Goal: Task Accomplishment & Management: Manage account settings

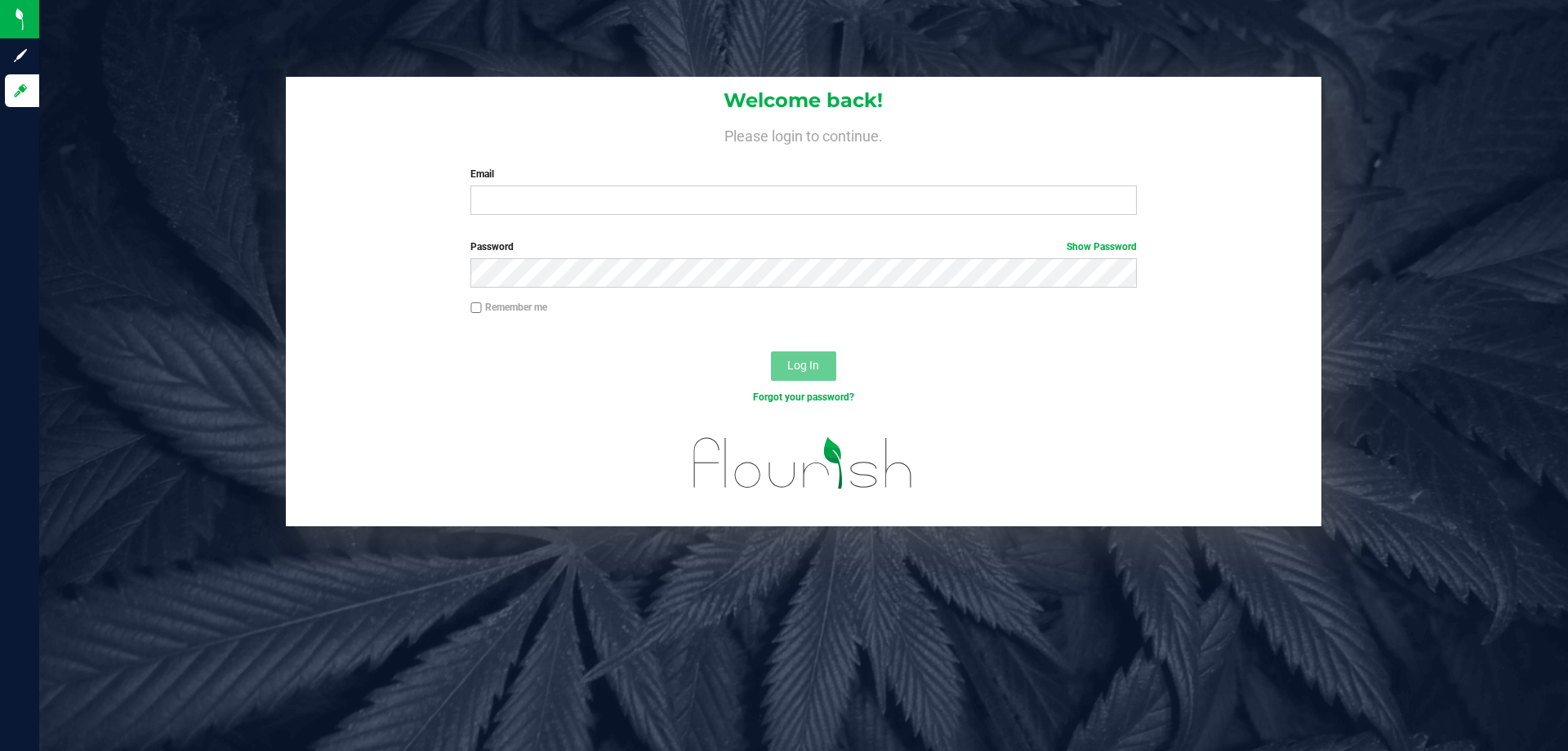
click at [511, 176] on label "Email" at bounding box center [803, 173] width 666 height 15
click at [511, 186] on input "Email" at bounding box center [803, 200] width 666 height 29
click at [508, 196] on input "Email" at bounding box center [803, 200] width 666 height 29
type input "[EMAIL_ADDRESS][DOMAIN_NAME]"
click at [771, 351] on button "Log In" at bounding box center [804, 365] width 66 height 29
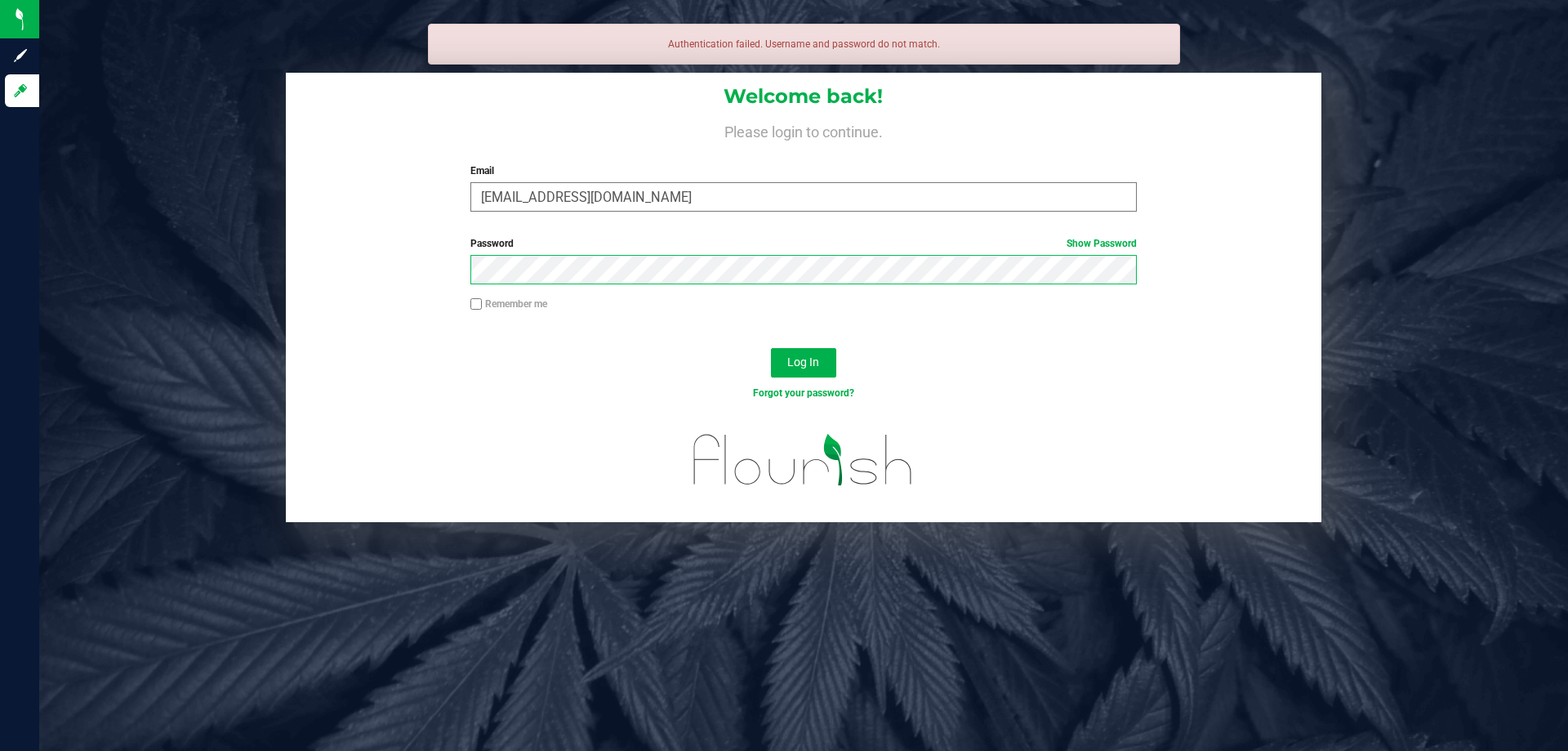
click at [771, 348] on button "Log In" at bounding box center [804, 362] width 66 height 29
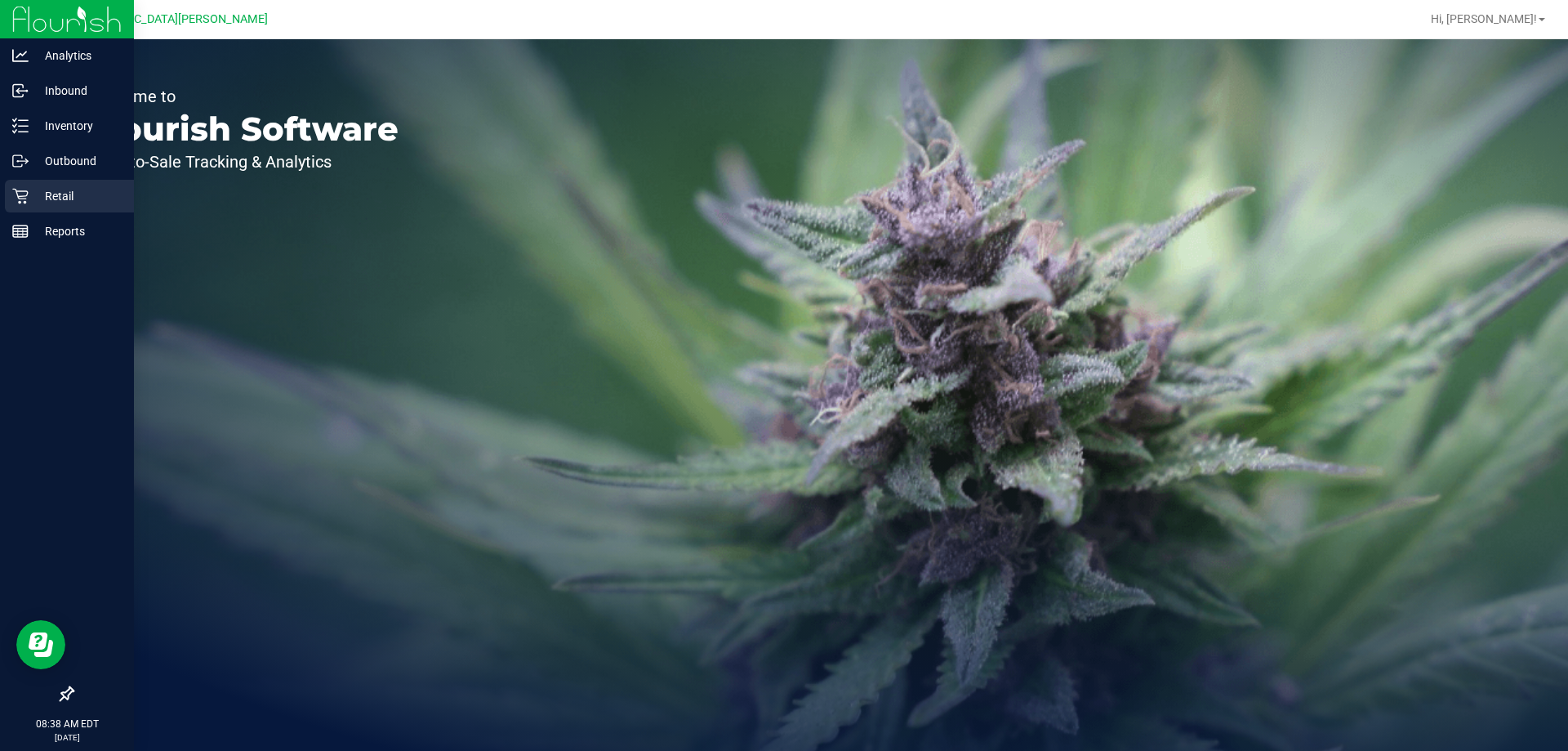
click at [55, 196] on p "Retail" at bounding box center [77, 196] width 98 height 20
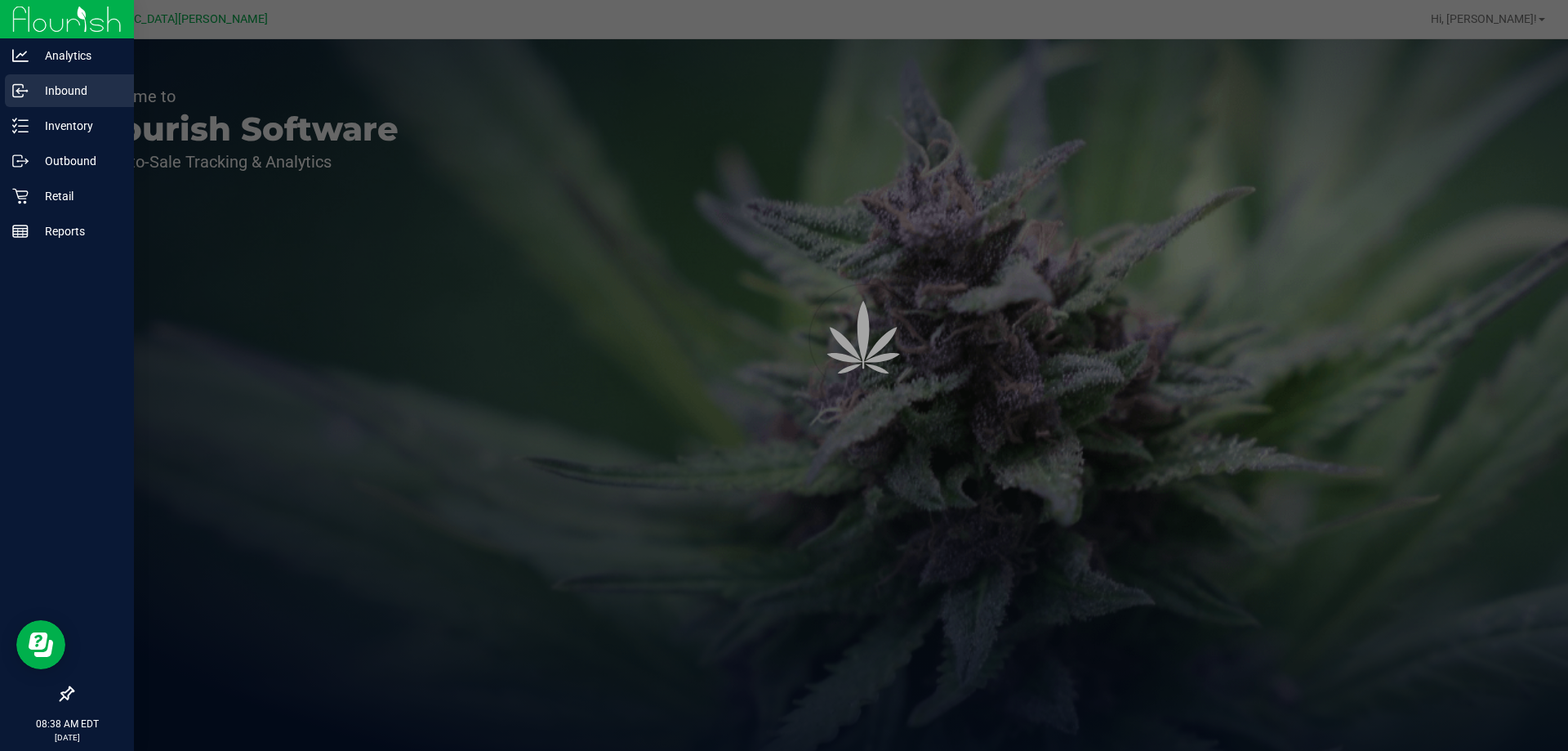
click at [60, 92] on p "Inbound" at bounding box center [77, 91] width 98 height 20
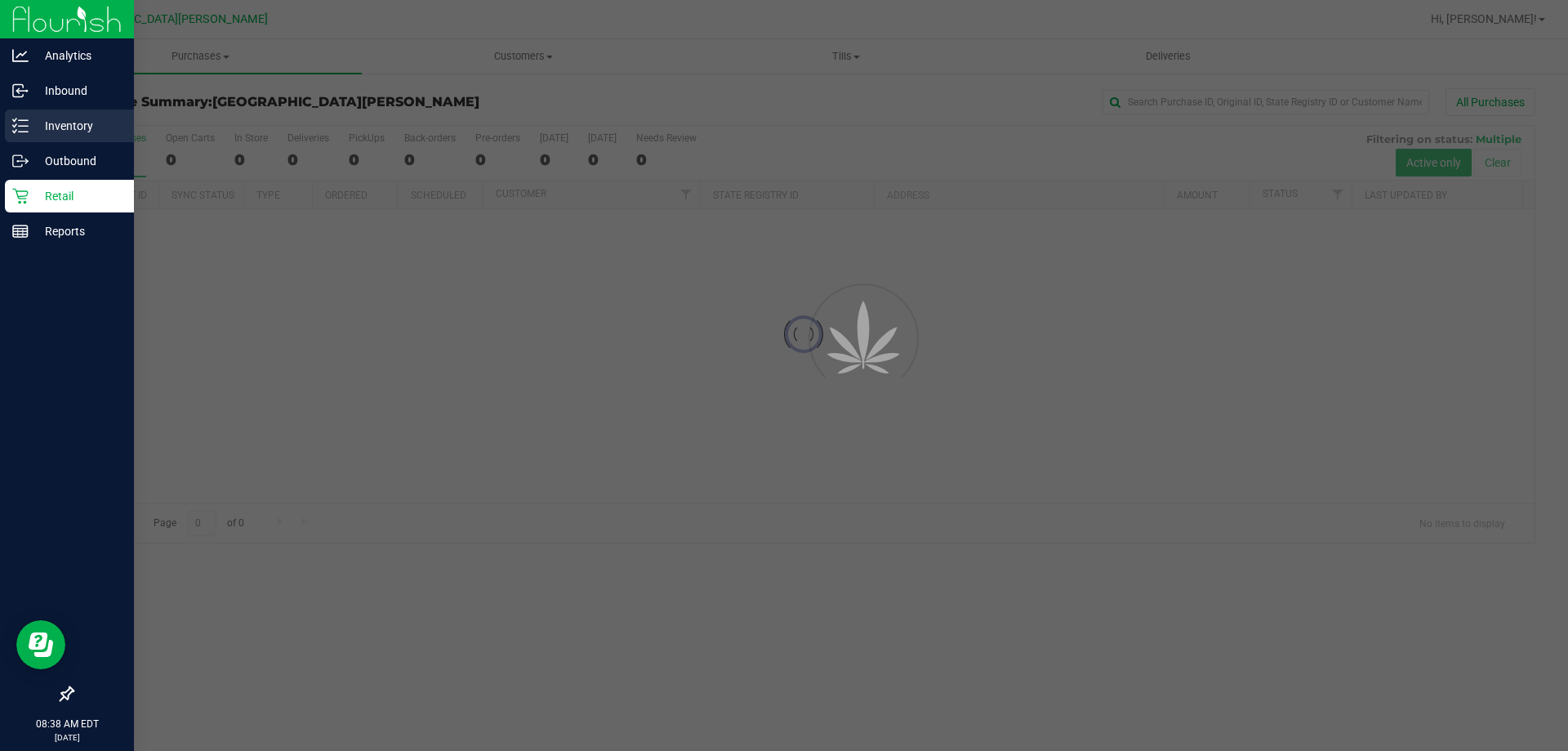
click at [71, 136] on div "Inventory" at bounding box center [69, 125] width 129 height 33
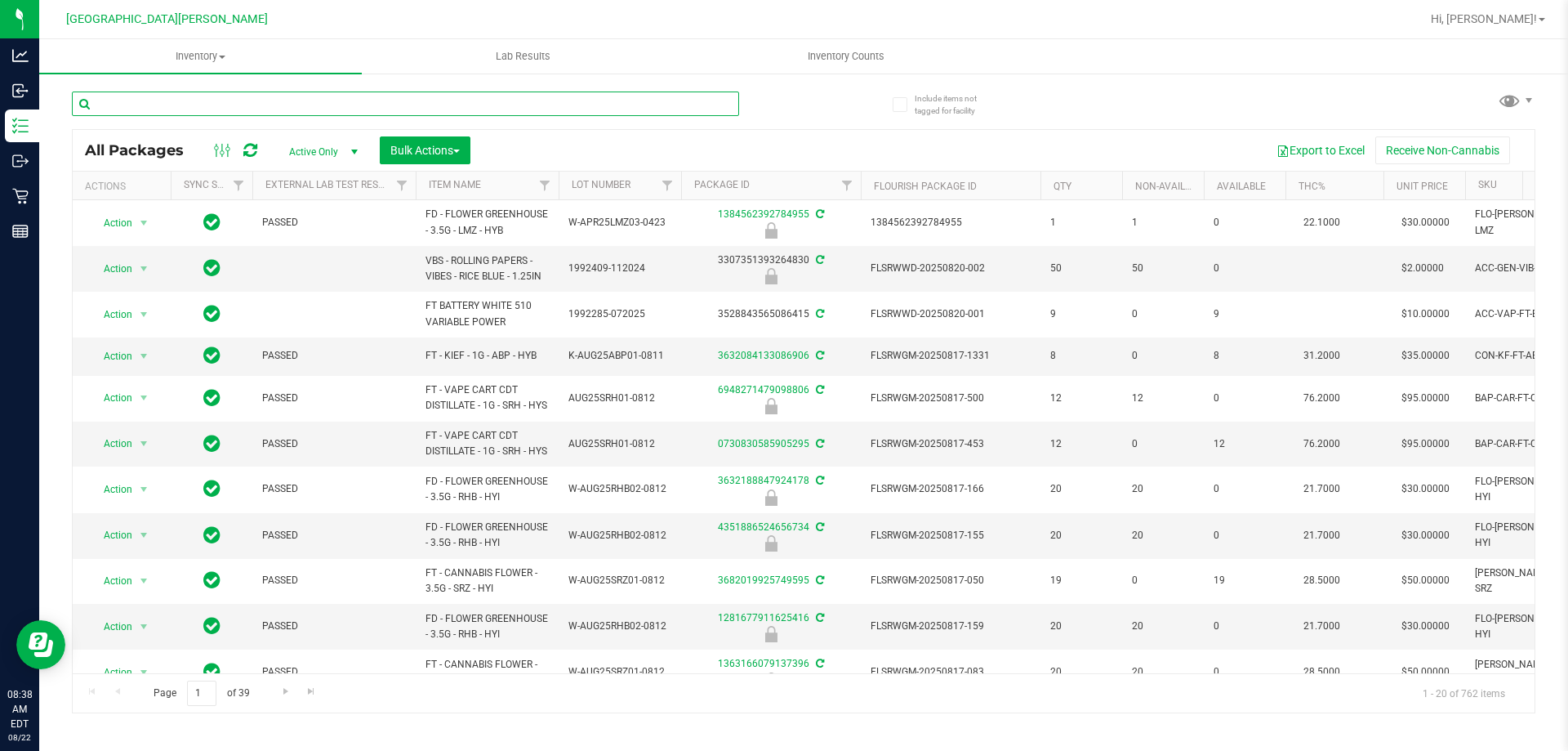
click at [213, 106] on input "text" at bounding box center [405, 104] width 668 height 25
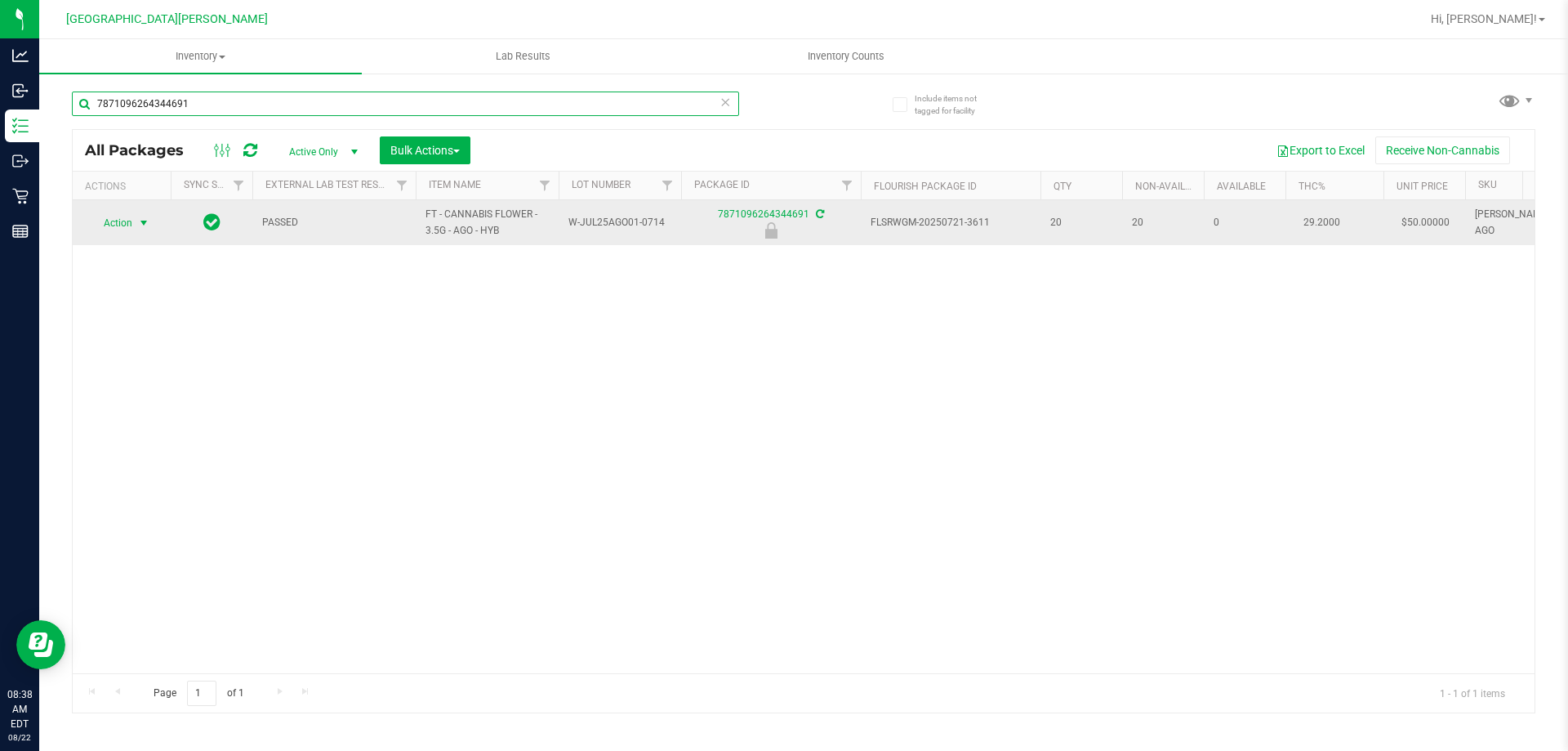
type input "7871096264344691"
click at [125, 230] on span "Action" at bounding box center [111, 223] width 44 height 23
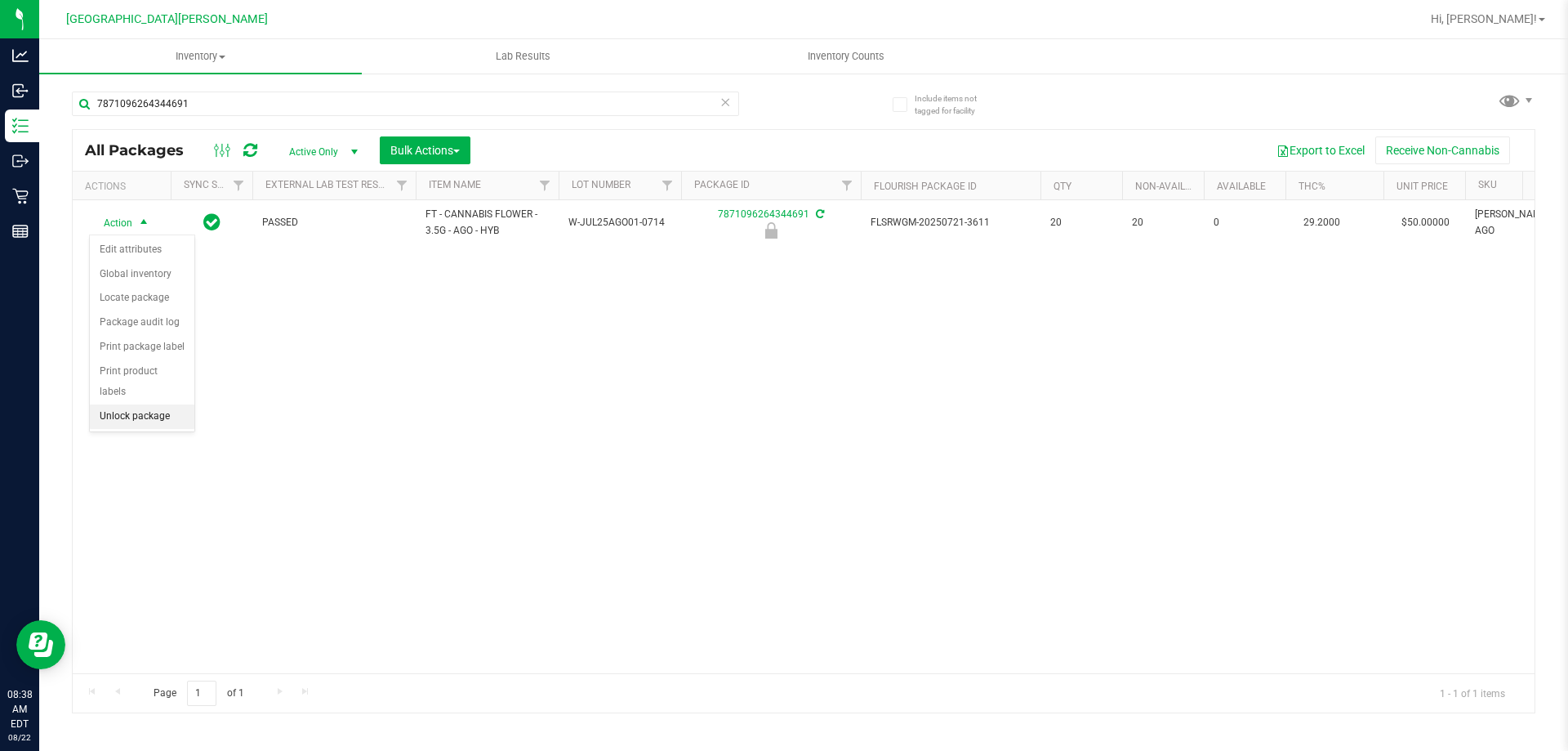
click at [148, 404] on li "Unlock package" at bounding box center [142, 417] width 105 height 25
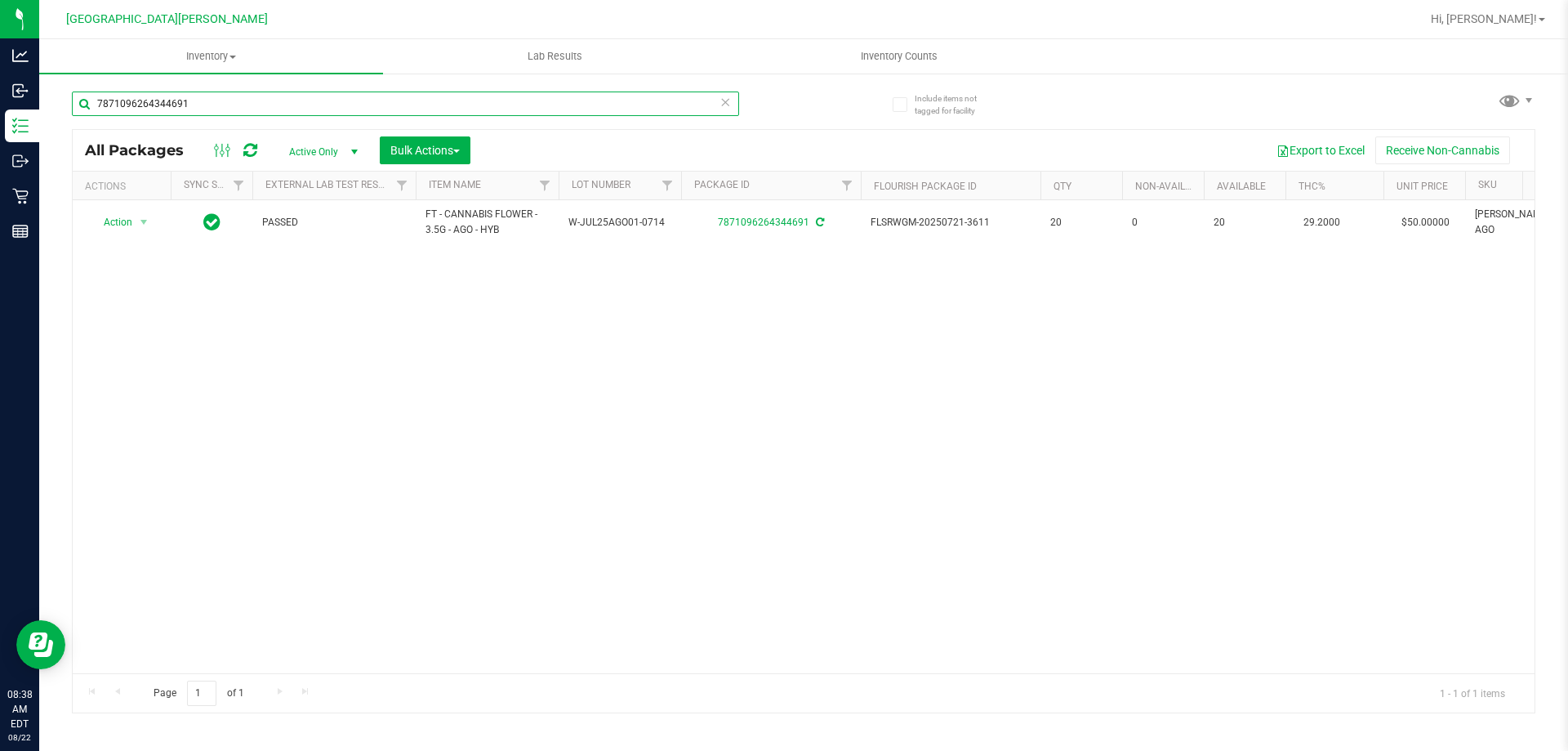
click at [163, 96] on input "7871096264344691" at bounding box center [405, 104] width 668 height 25
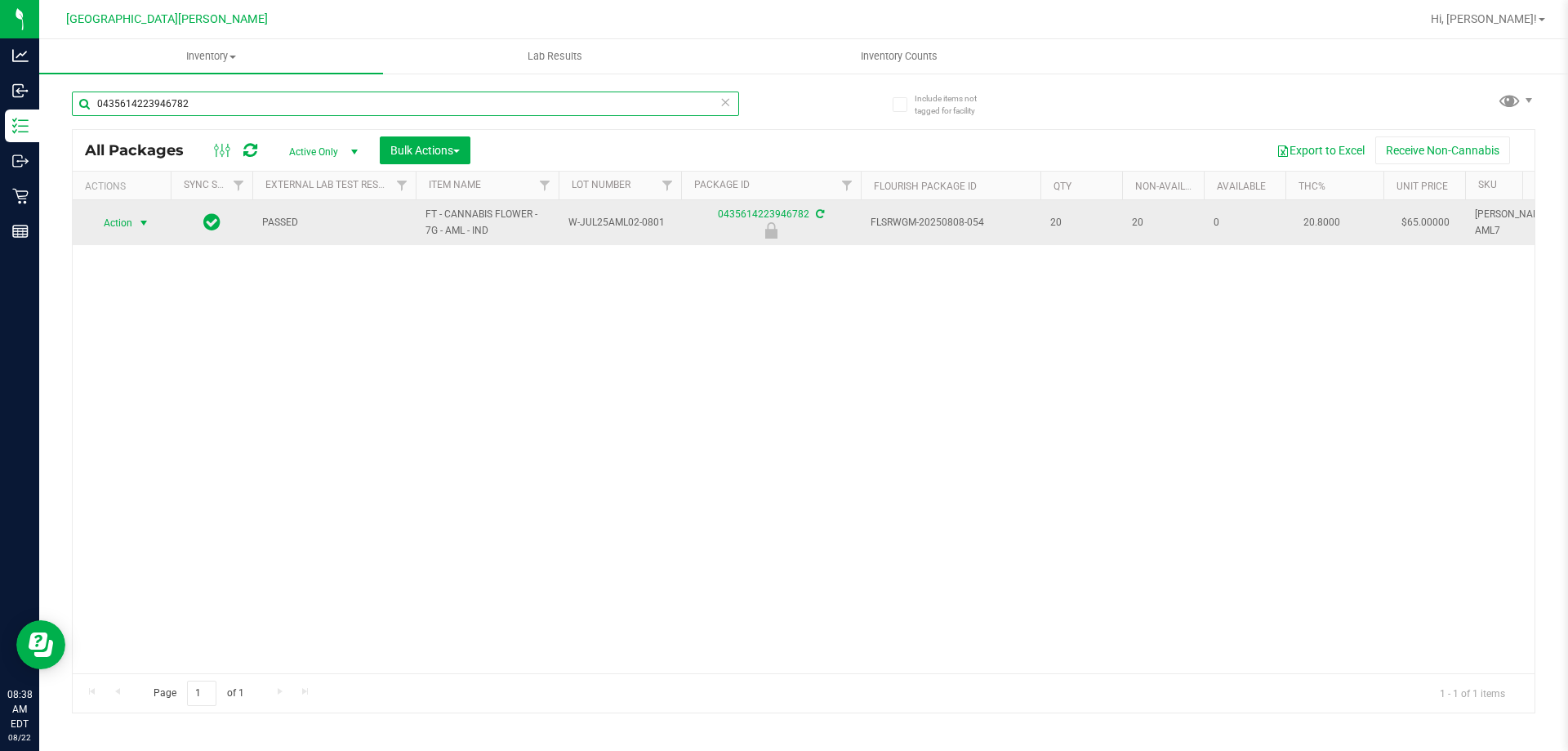
type input "0435614223946782"
click at [127, 221] on span "Action" at bounding box center [111, 223] width 44 height 23
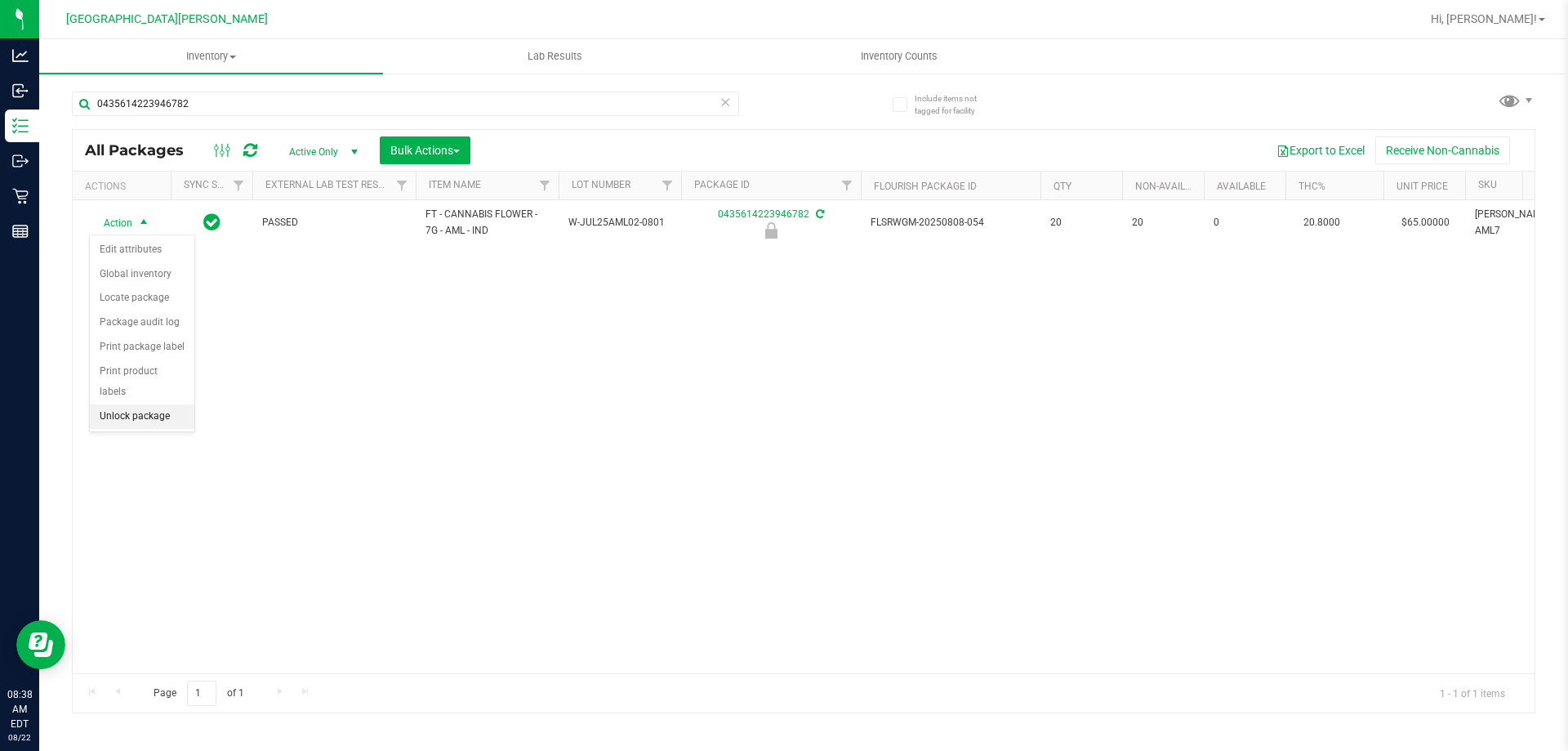
click at [141, 404] on li "Unlock package" at bounding box center [142, 417] width 105 height 25
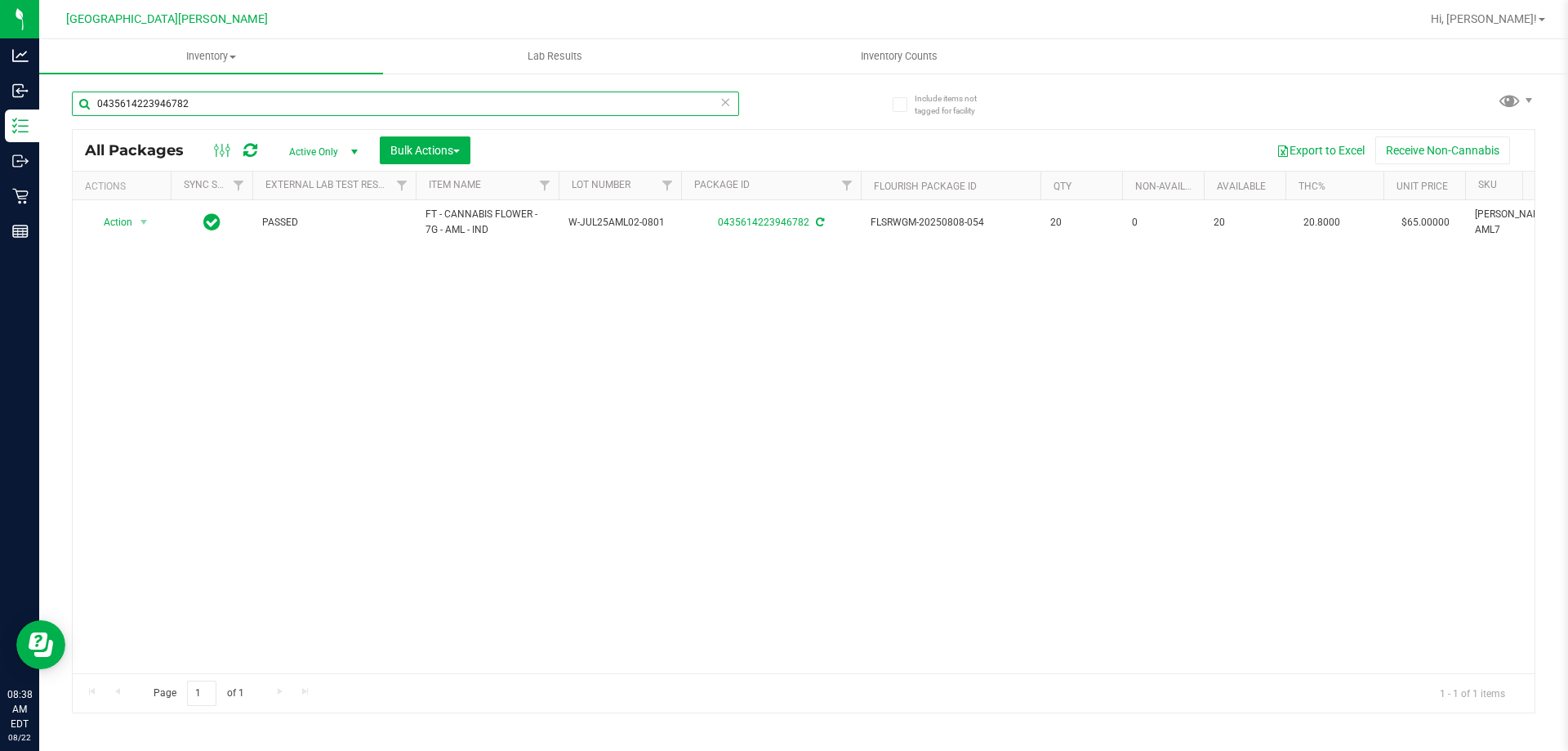
click at [210, 107] on input "0435614223946782" at bounding box center [405, 104] width 668 height 25
type input "1035640831023703"
click at [125, 216] on span "Action" at bounding box center [111, 223] width 44 height 23
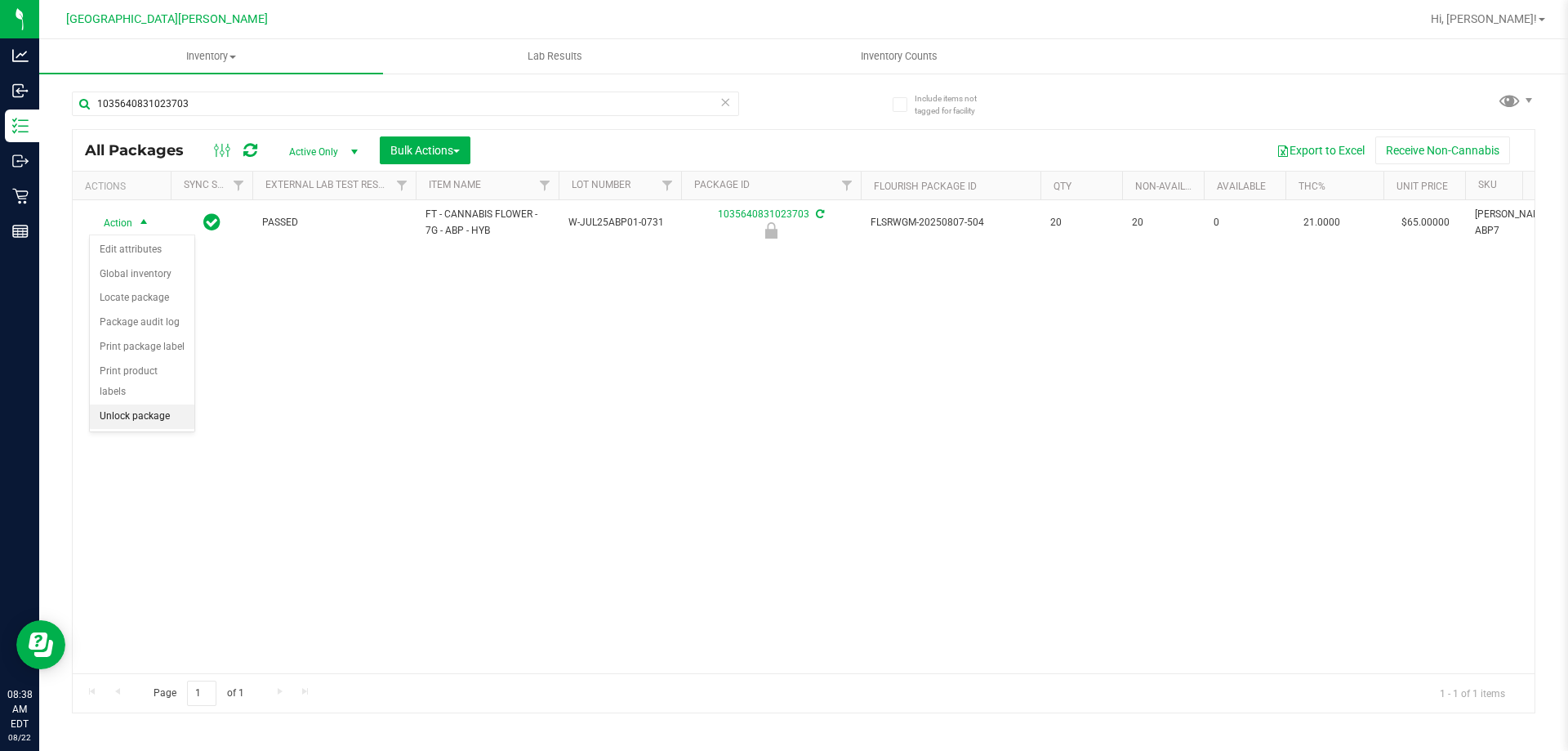
click at [155, 404] on li "Unlock package" at bounding box center [142, 417] width 105 height 25
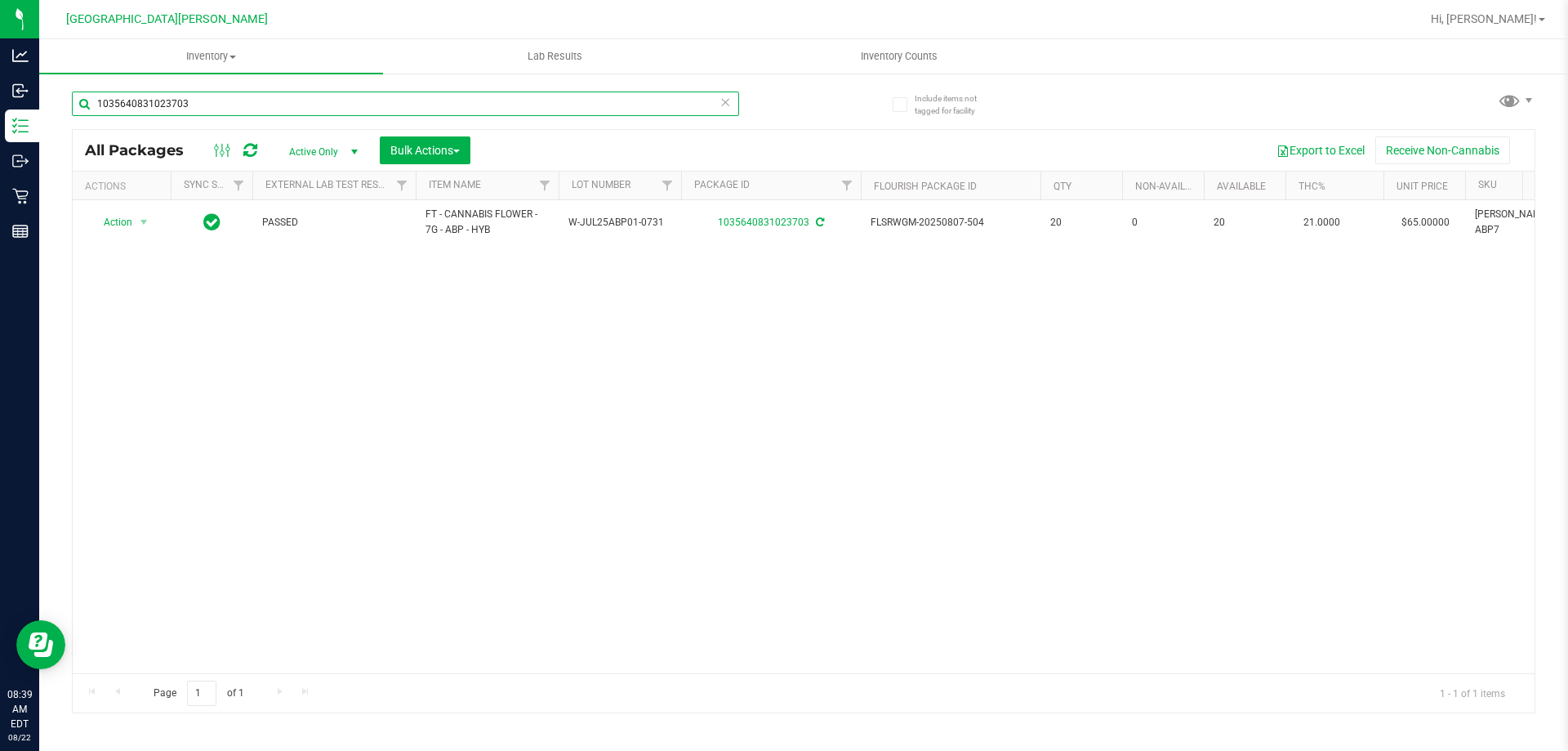
click at [164, 114] on input "1035640831023703" at bounding box center [405, 104] width 668 height 25
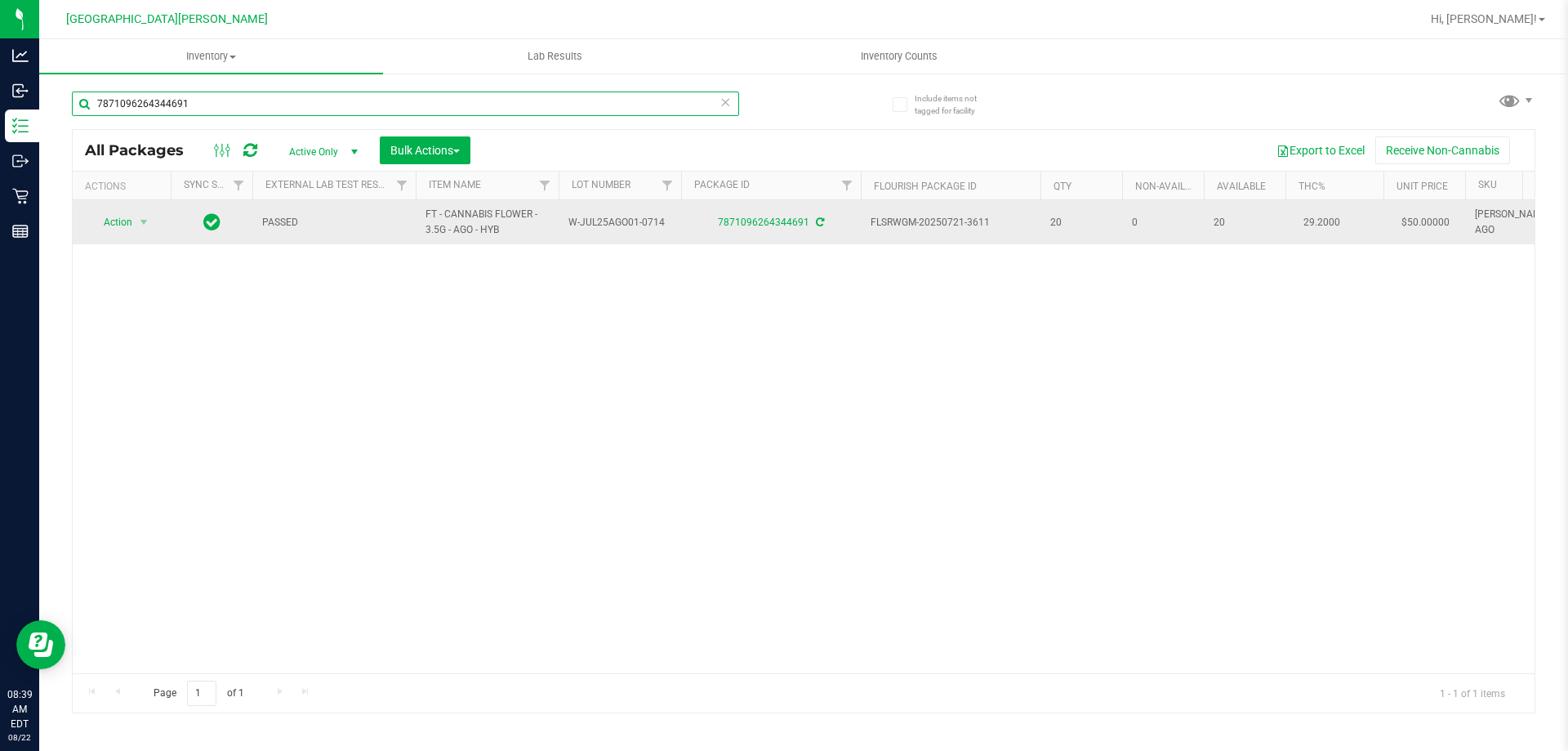
type input "7871096264344691"
click at [117, 211] on span "Action" at bounding box center [111, 222] width 44 height 23
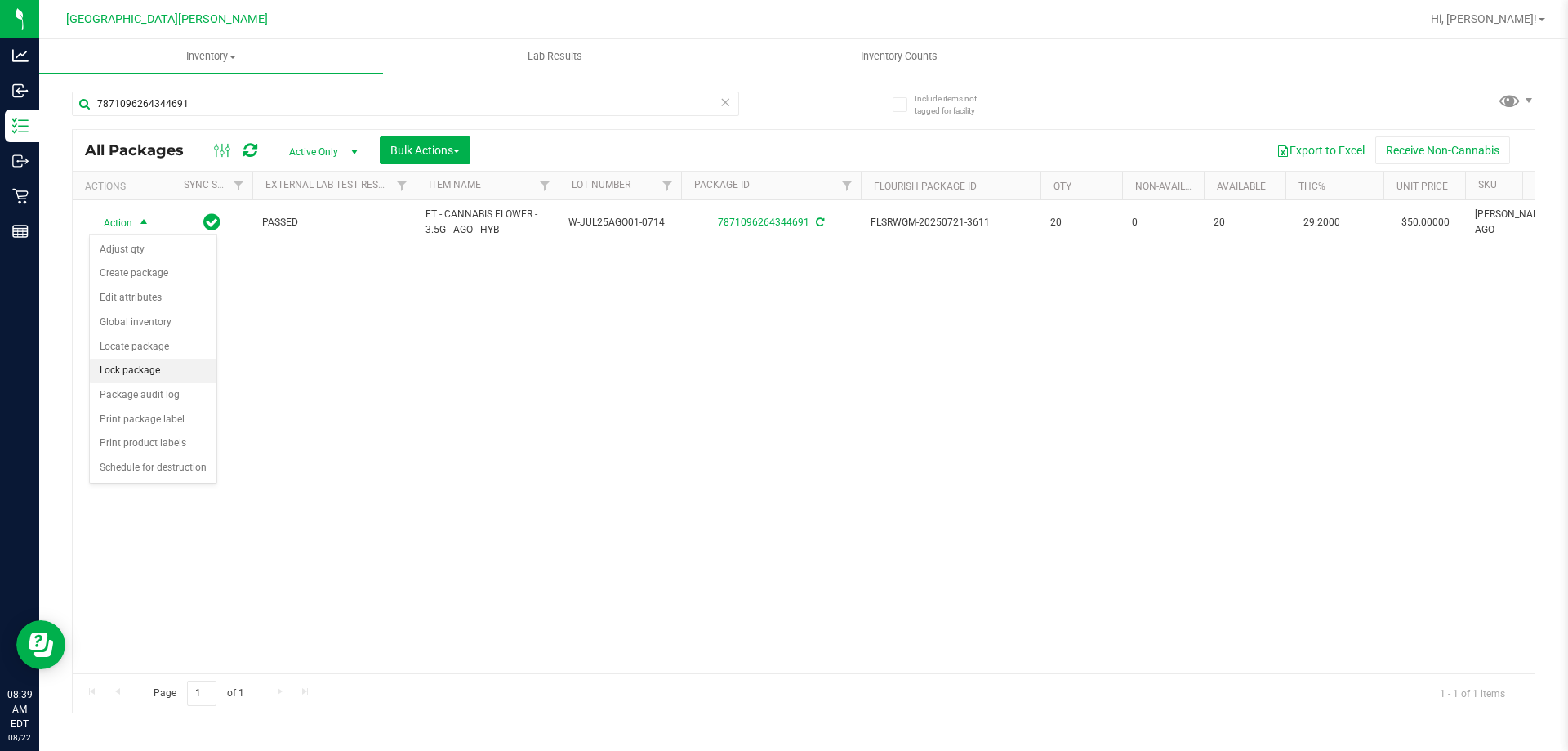
click at [138, 368] on li "Lock package" at bounding box center [153, 371] width 126 height 25
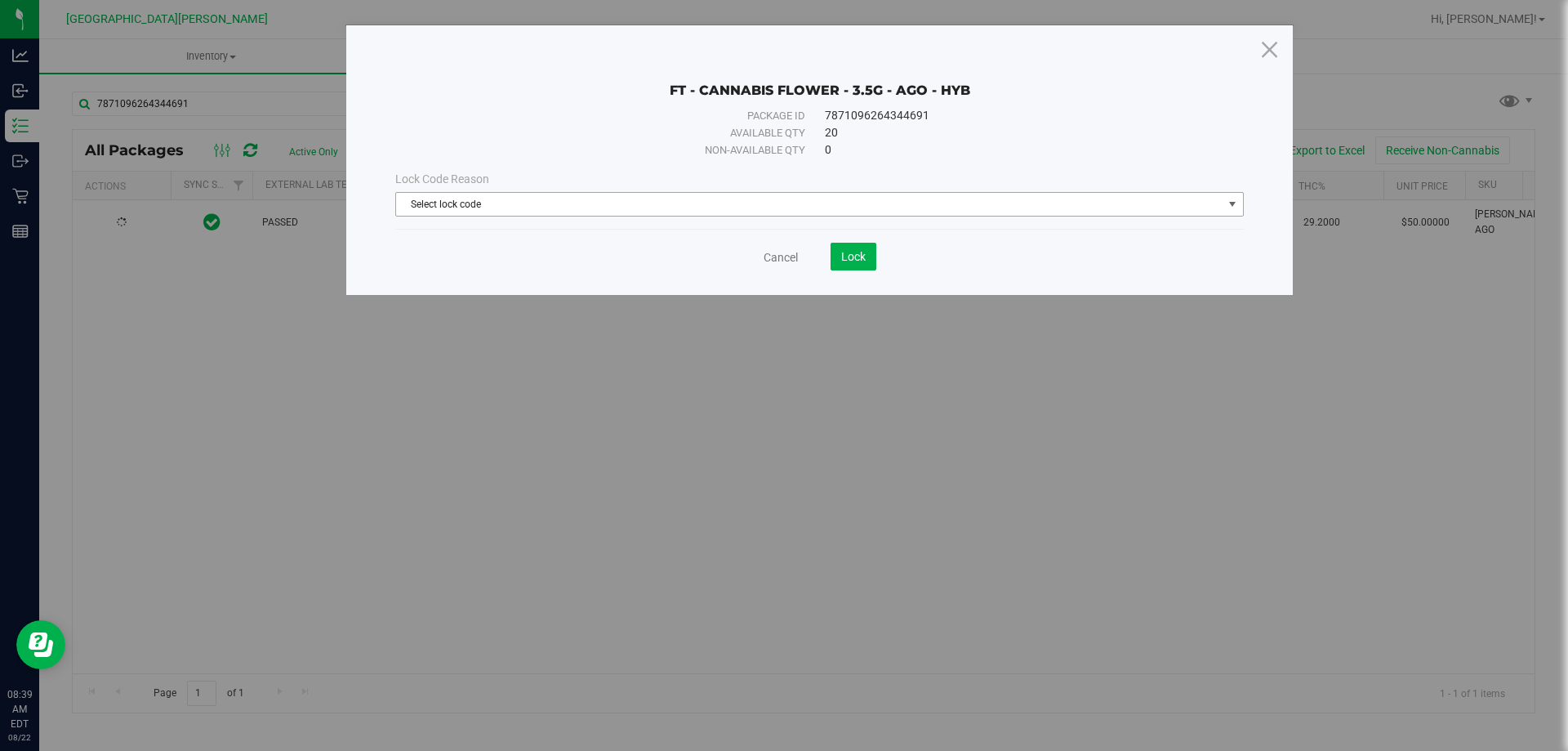
click at [616, 193] on span "Select lock code" at bounding box center [810, 204] width 827 height 23
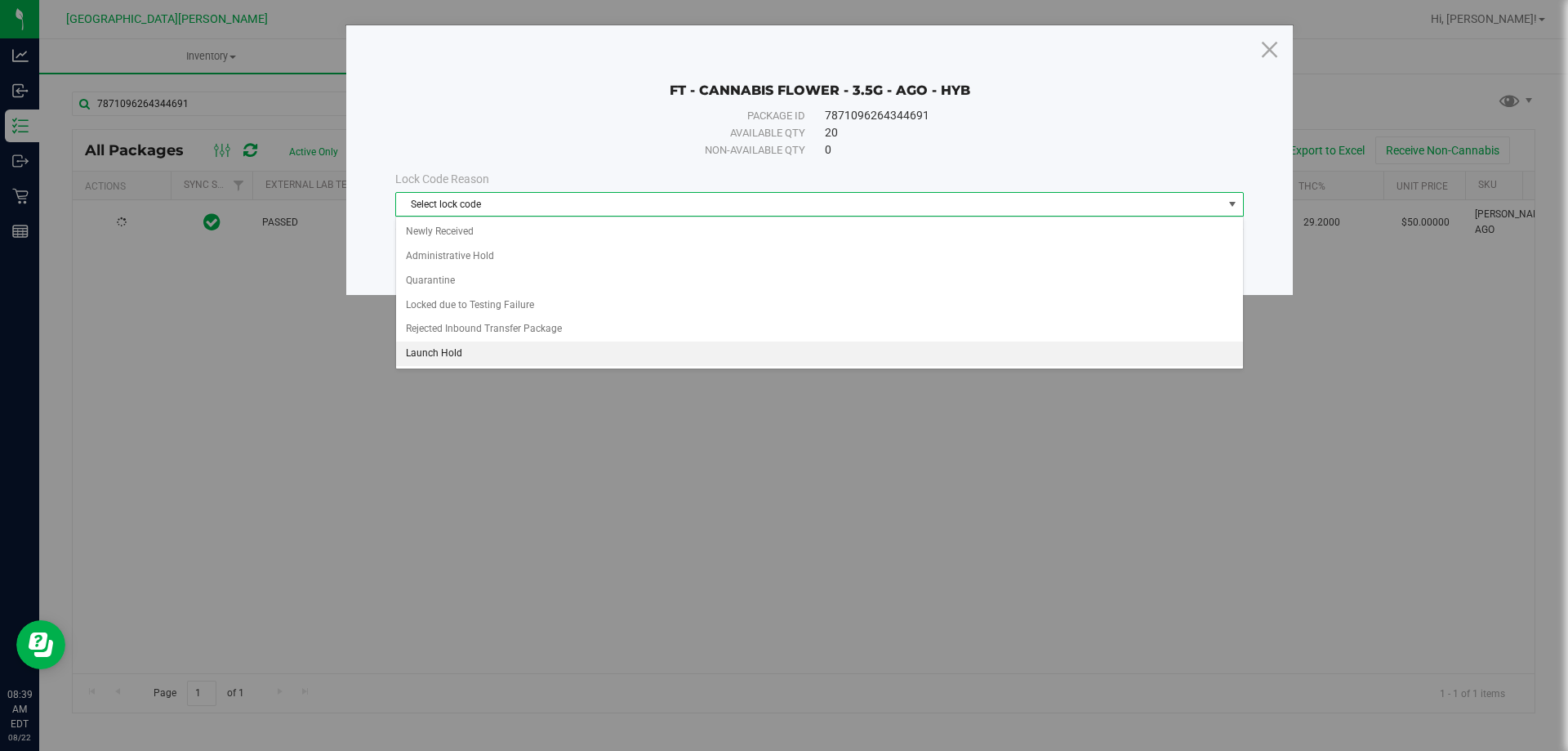
click at [495, 353] on li "Launch Hold" at bounding box center [820, 354] width 847 height 25
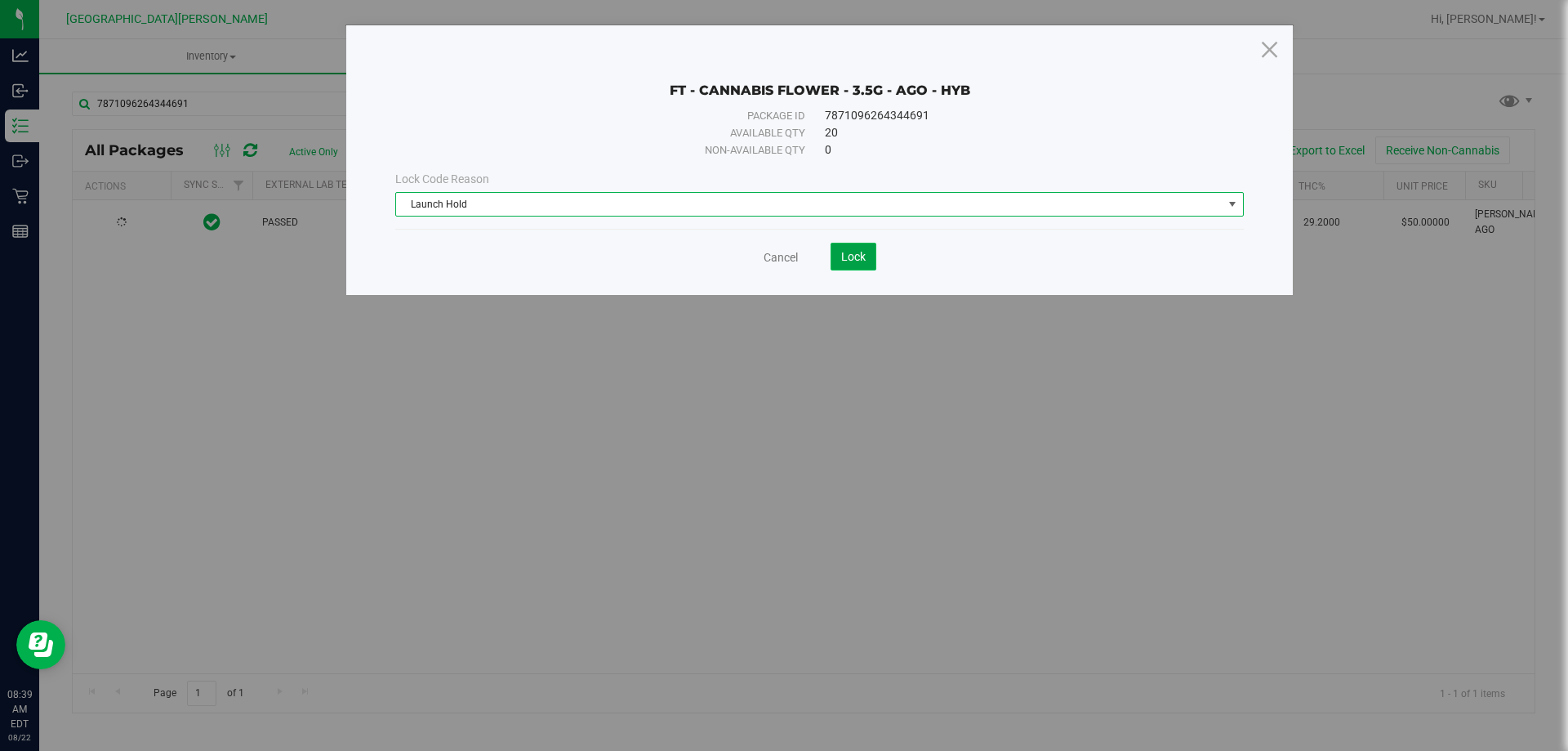
click at [845, 251] on span "Lock" at bounding box center [854, 256] width 25 height 13
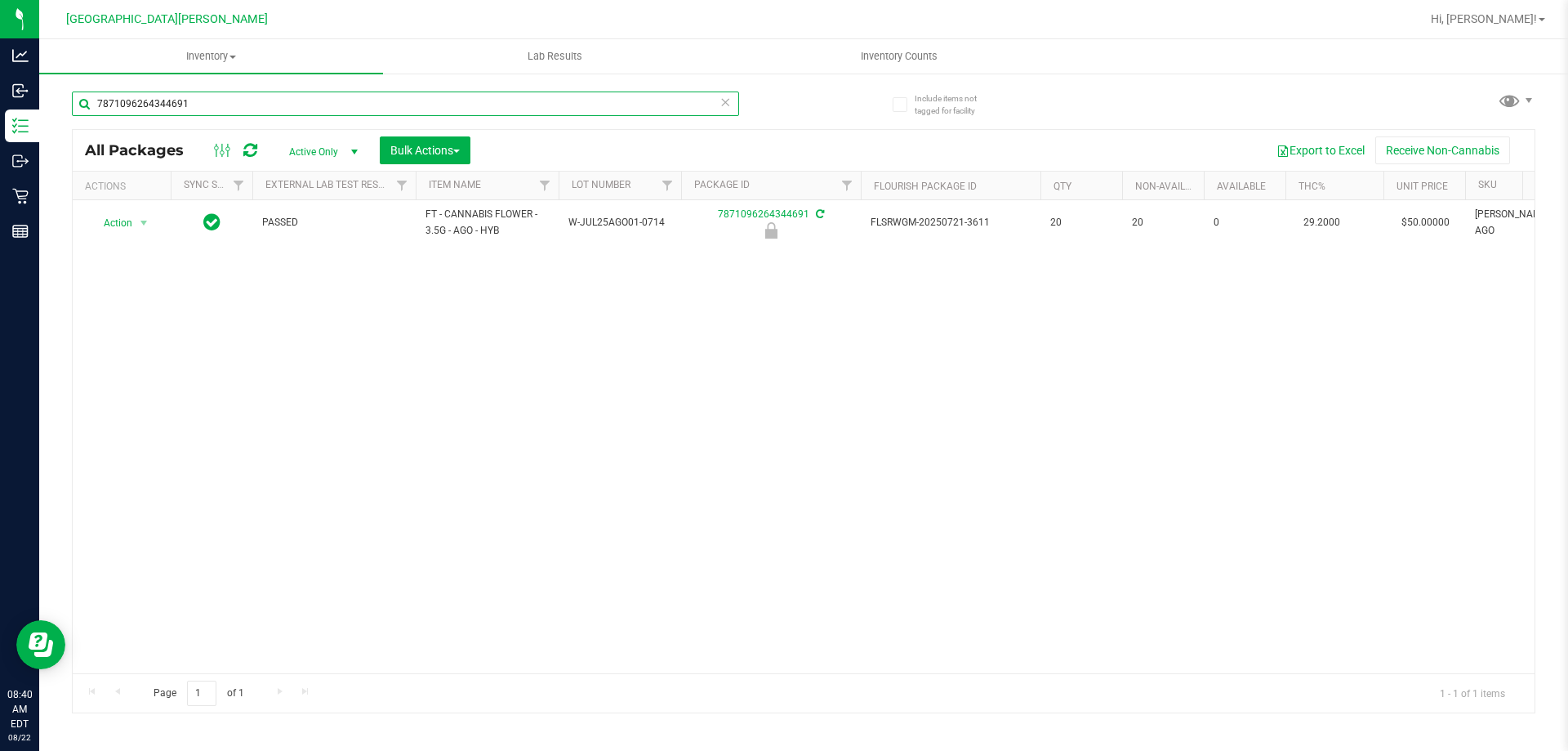
click at [260, 109] on input "7871096264344691" at bounding box center [405, 104] width 668 height 25
click at [204, 105] on input "7905936980164114" at bounding box center [405, 104] width 668 height 25
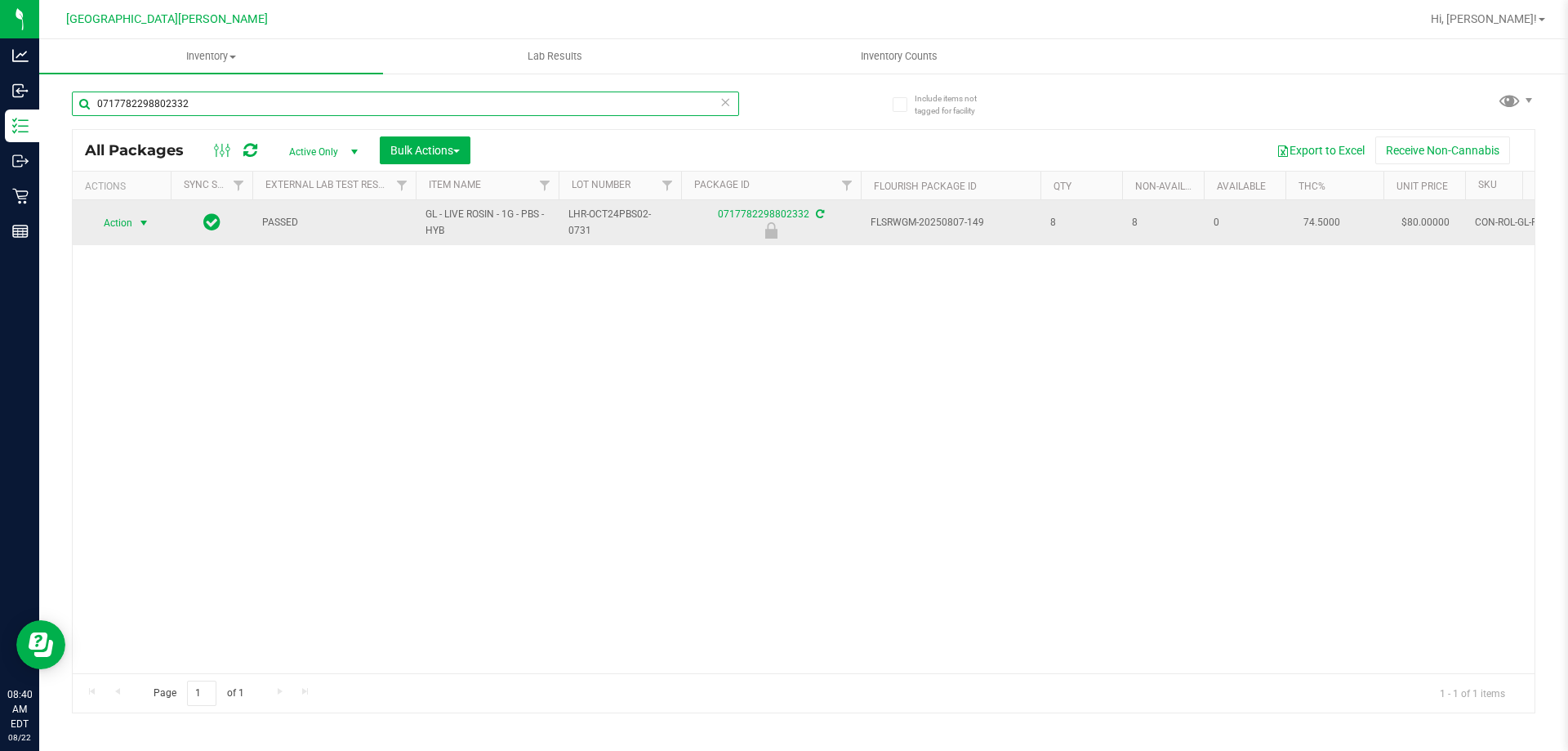
type input "0717782298802332"
click at [99, 228] on span "Action" at bounding box center [111, 223] width 44 height 23
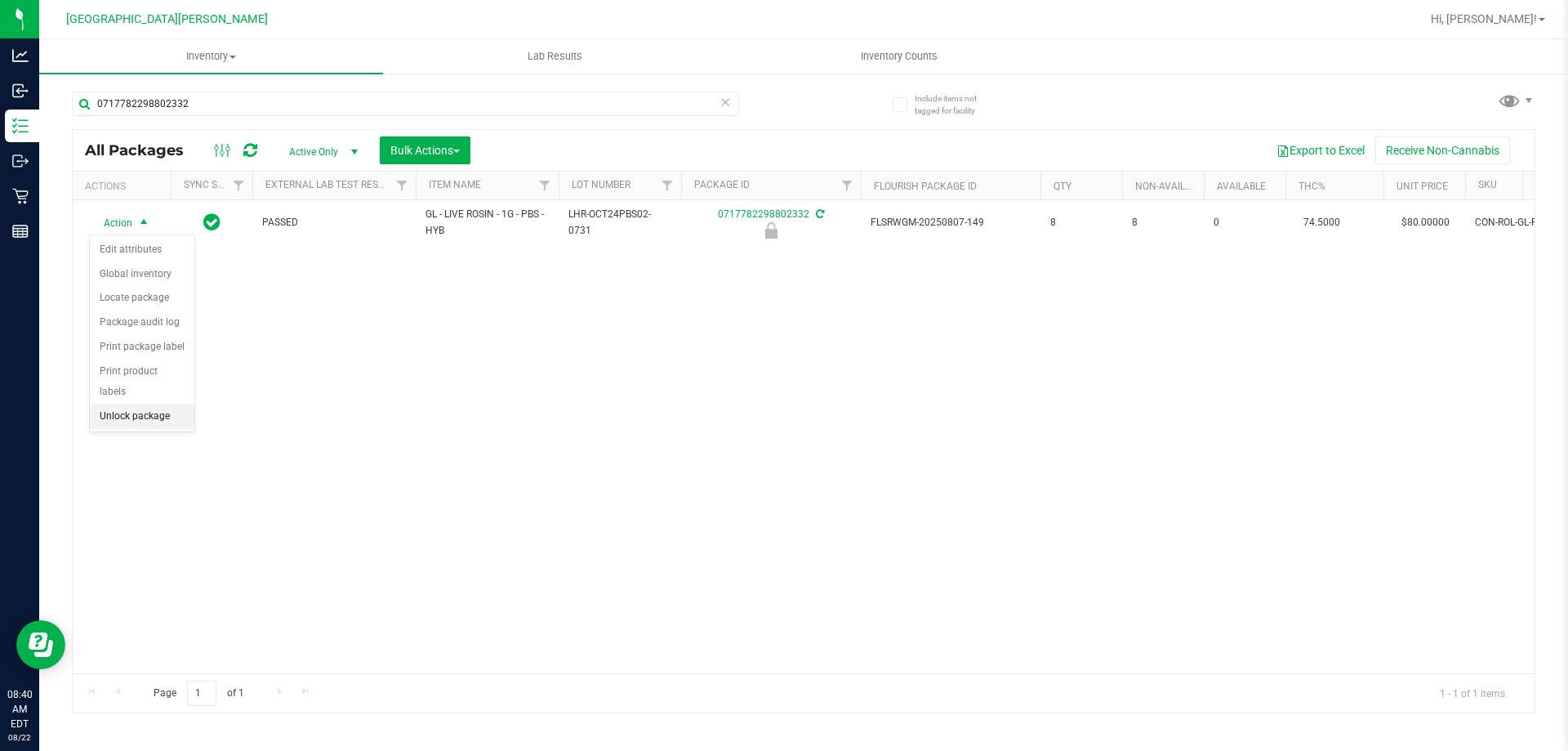
click at [126, 404] on li "Unlock package" at bounding box center [142, 417] width 105 height 25
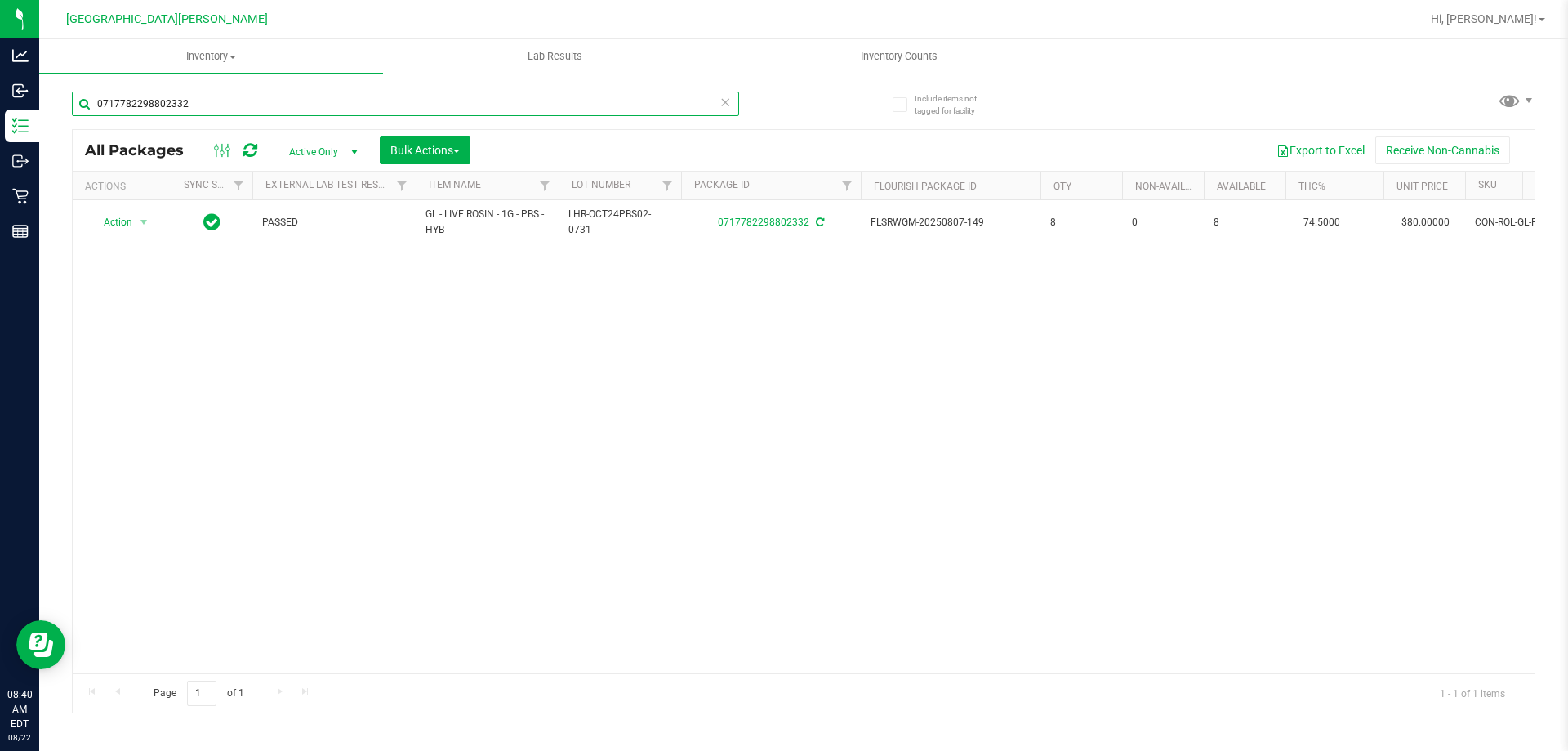
click at [196, 106] on input "0717782298802332" at bounding box center [405, 104] width 668 height 25
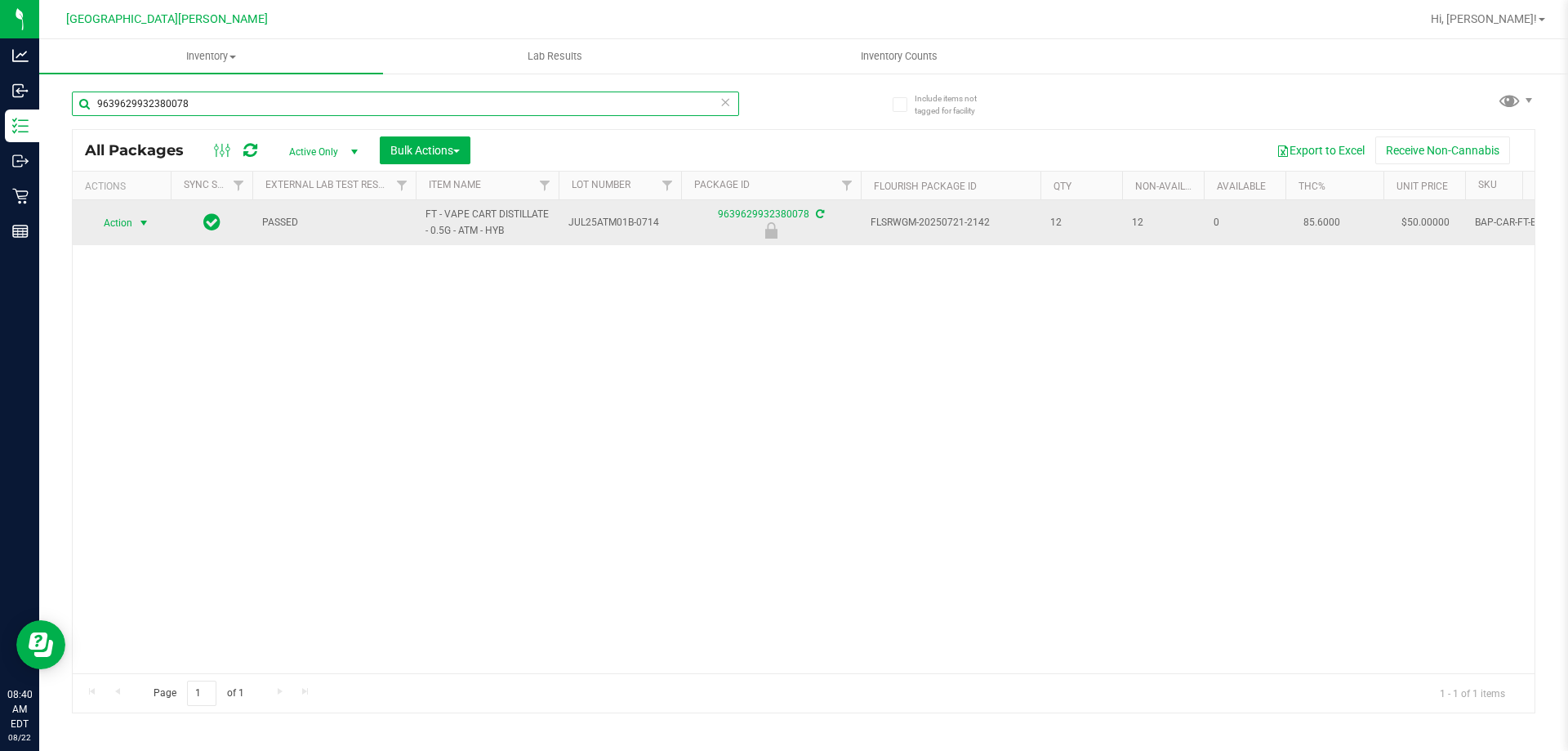
type input "9639629932380078"
click at [142, 223] on span "select" at bounding box center [143, 223] width 13 height 13
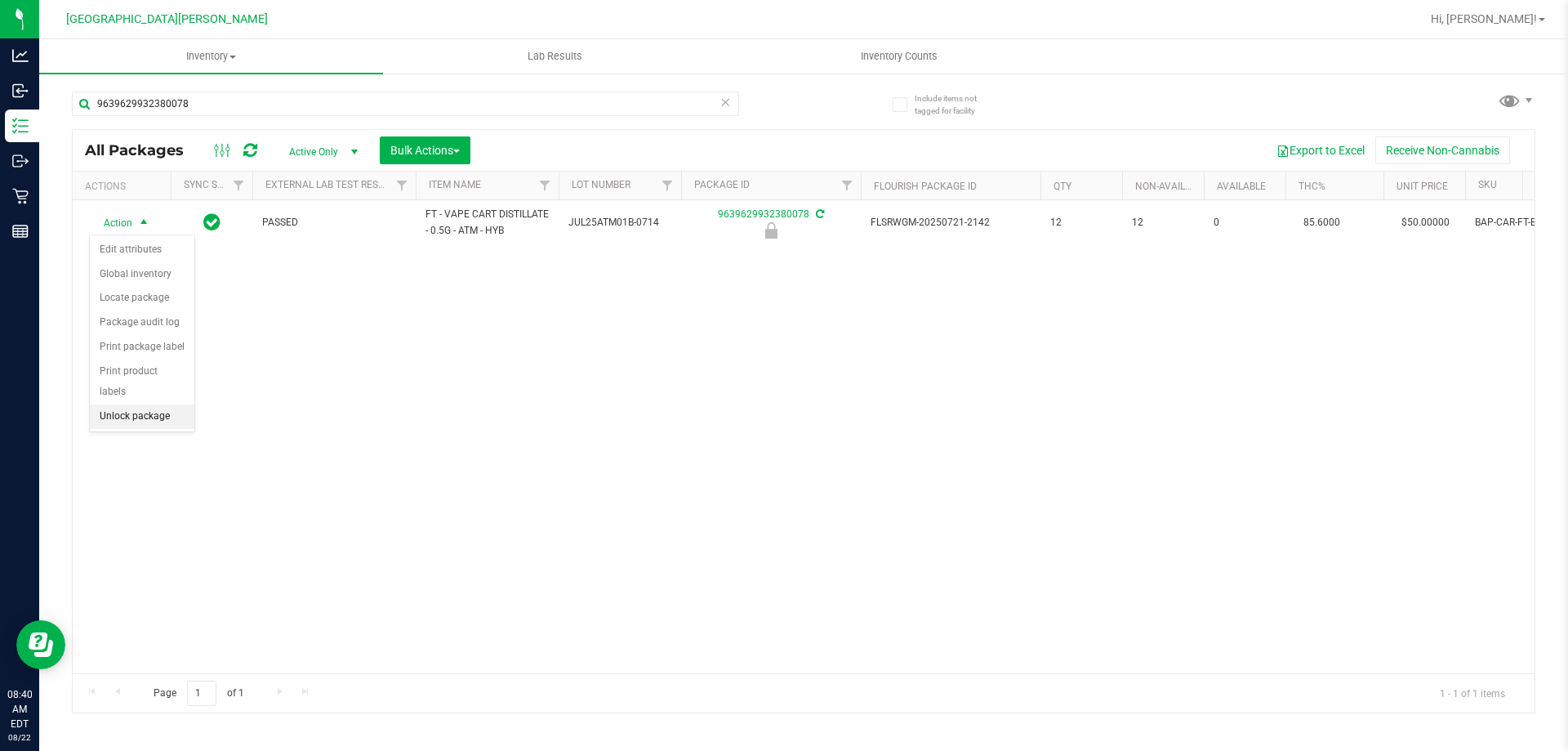
click at [148, 404] on li "Unlock package" at bounding box center [142, 417] width 105 height 25
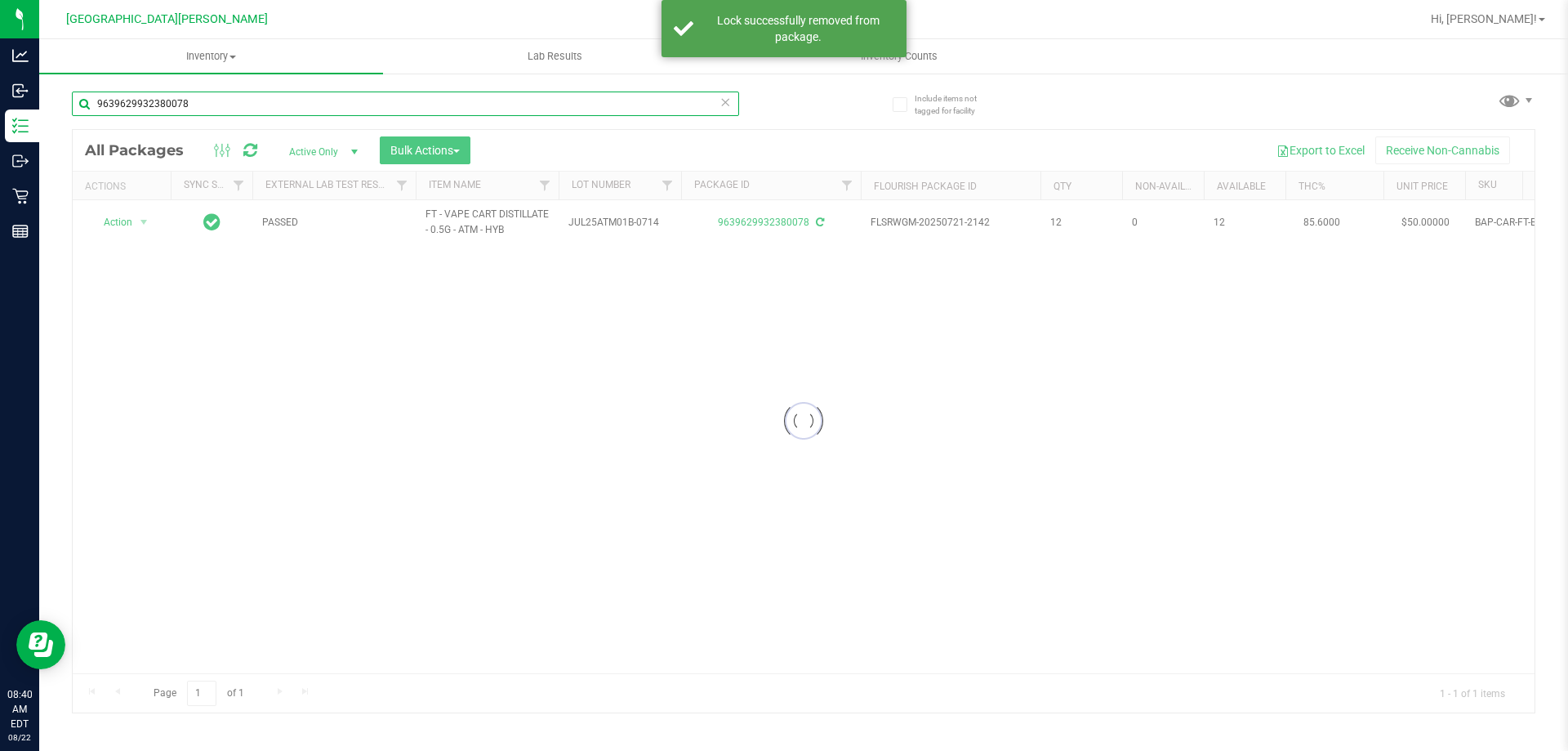
click at [182, 106] on input "9639629932380078" at bounding box center [405, 104] width 668 height 25
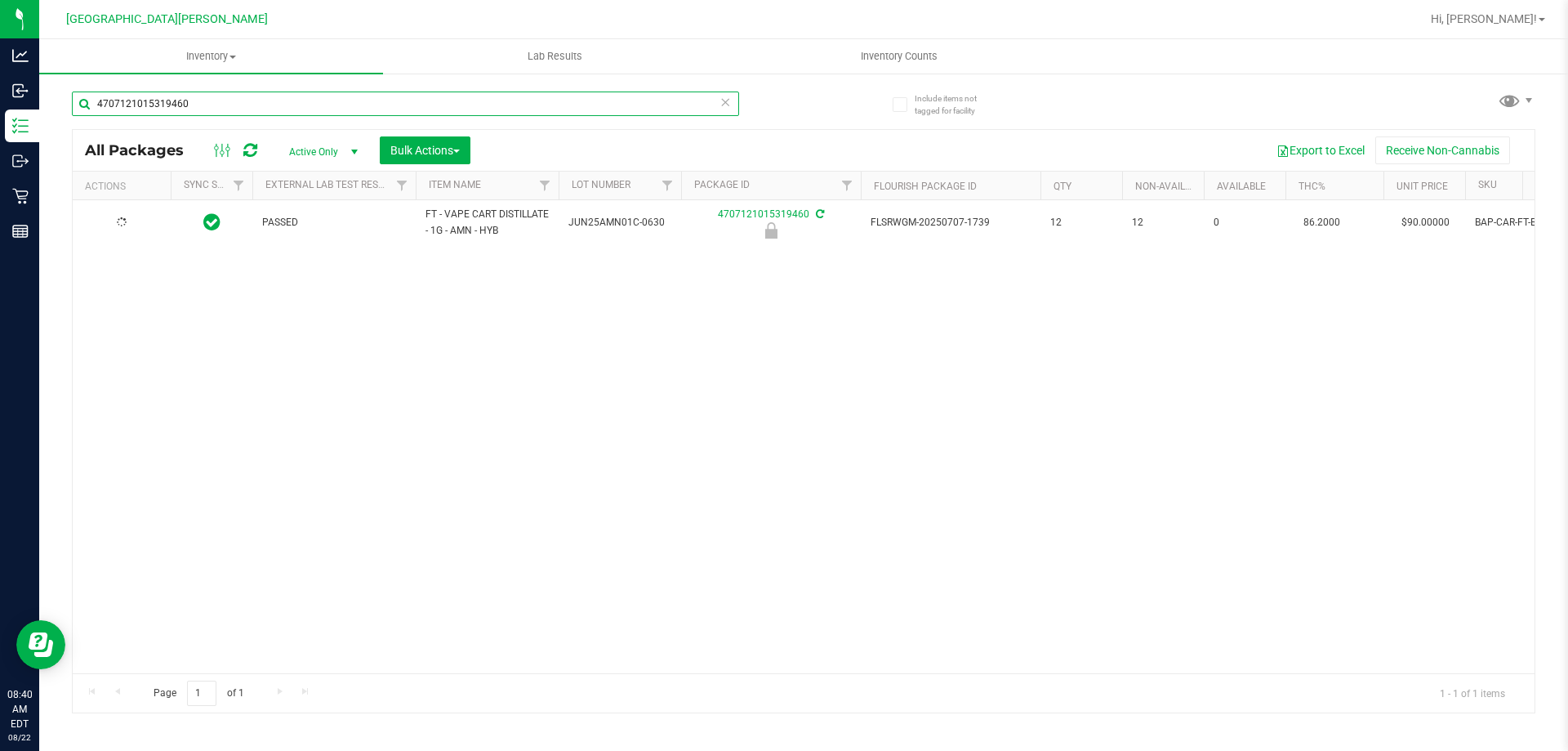
type input "4707121015319460"
click at [131, 224] on span "Action" at bounding box center [111, 223] width 44 height 23
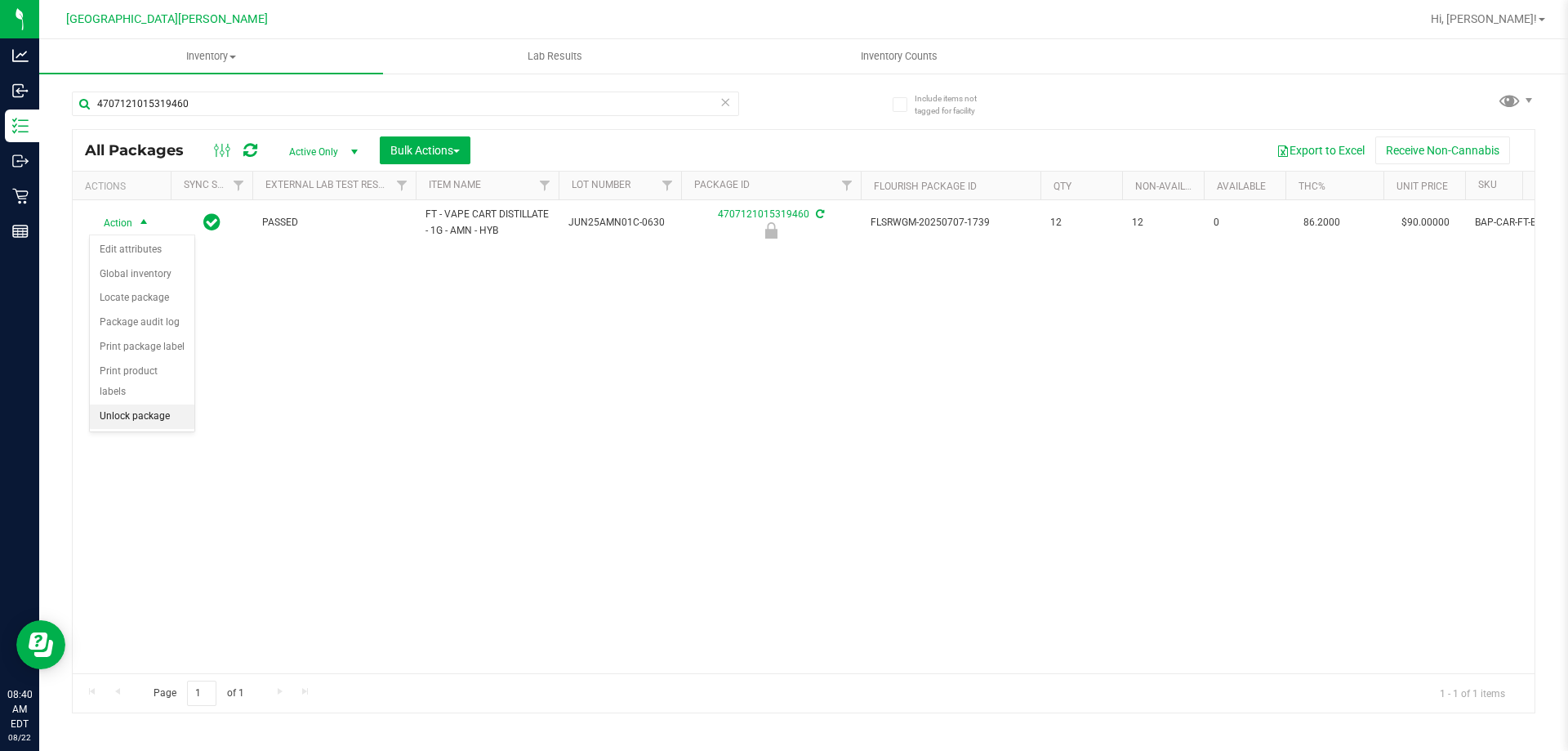
click at [146, 404] on li "Unlock package" at bounding box center [142, 417] width 105 height 25
click at [323, 405] on div "Action Action Adjust qty Create package Edit attributes Global inventory Locate…" at bounding box center [804, 436] width 1462 height 473
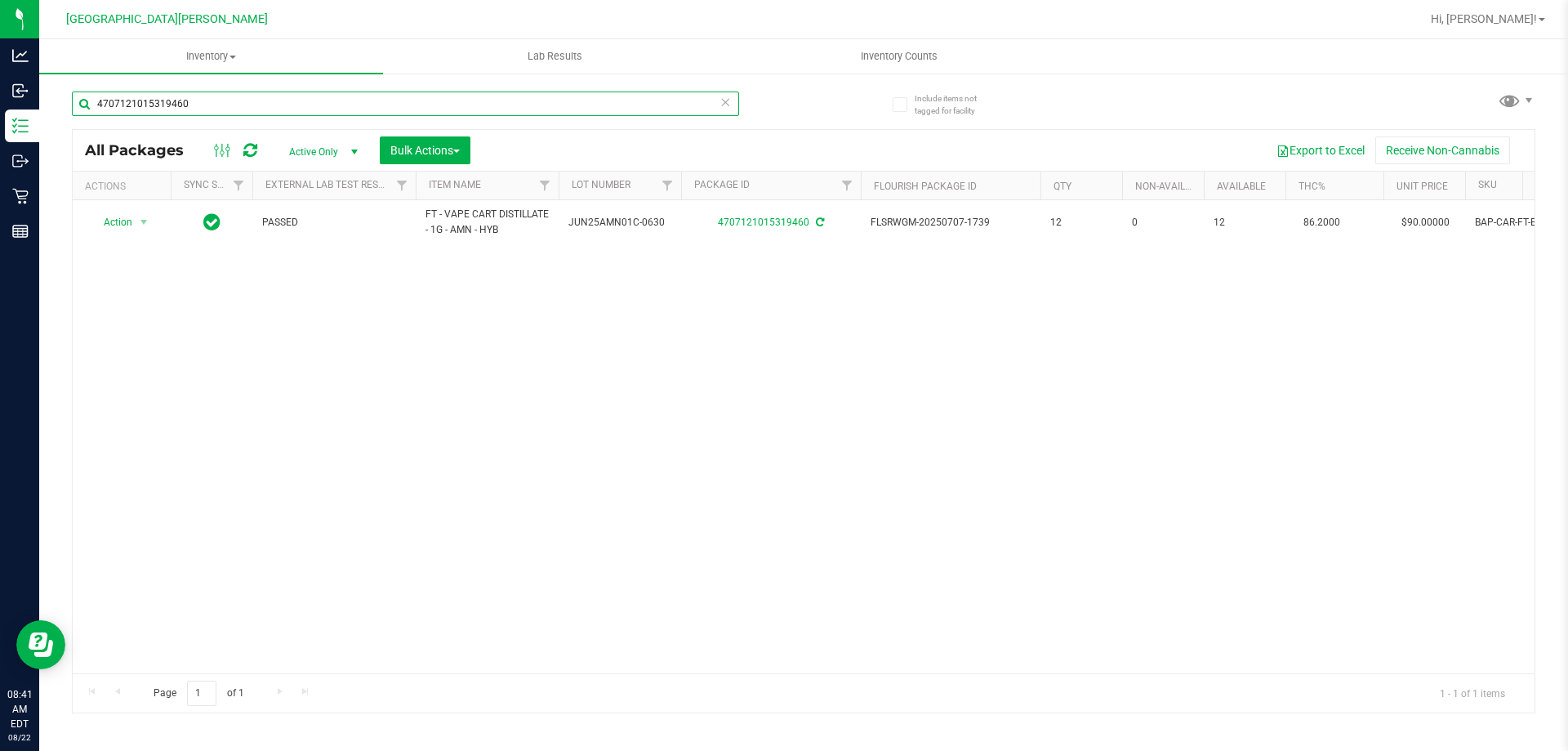
click at [172, 111] on input "4707121015319460" at bounding box center [405, 104] width 668 height 25
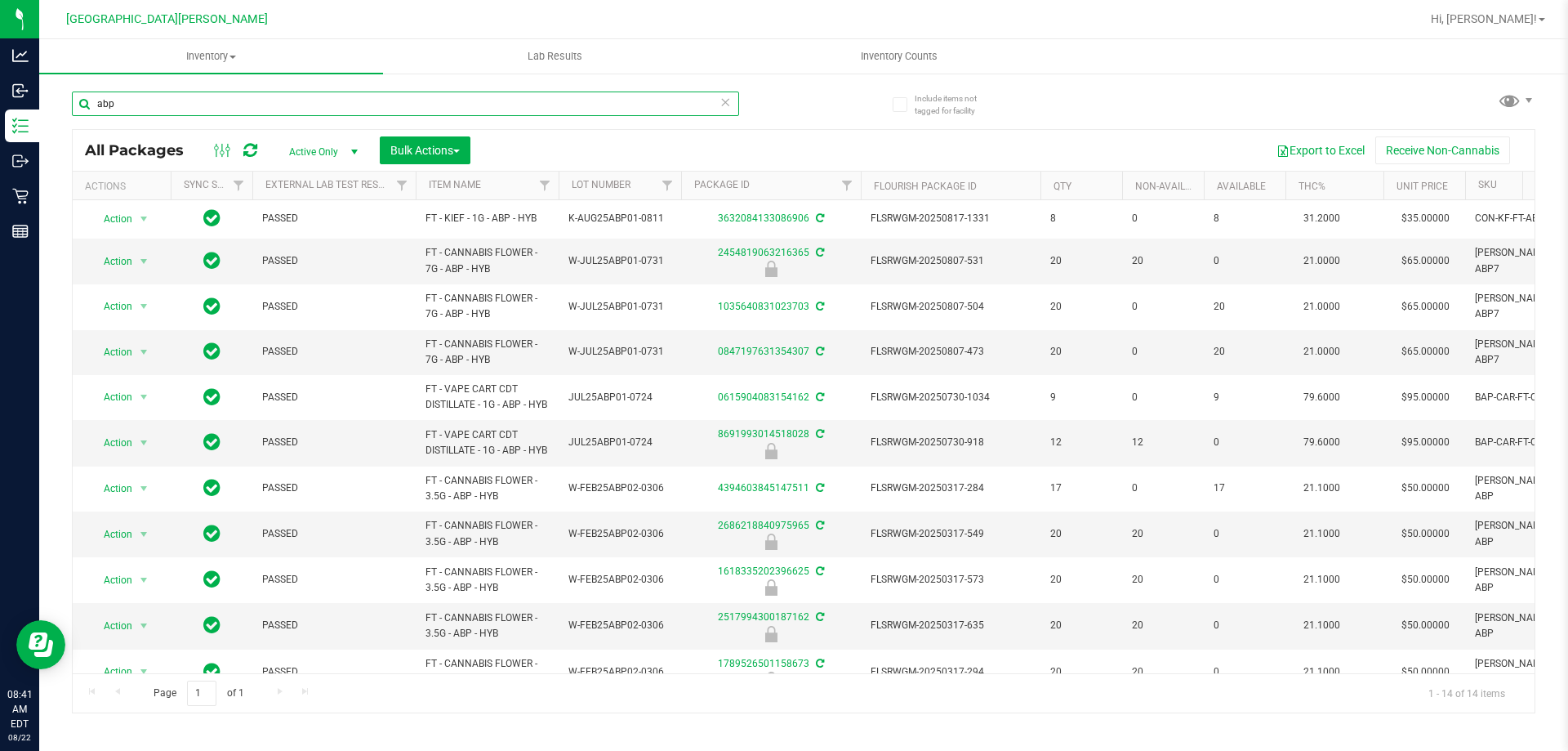
click at [156, 100] on input "abp" at bounding box center [405, 104] width 668 height 25
drag, startPoint x: 155, startPoint y: 100, endPoint x: 155, endPoint y: 109, distance: 9.0
click at [155, 106] on input "abp" at bounding box center [405, 104] width 668 height 25
click at [155, 109] on input "abp" at bounding box center [405, 104] width 668 height 25
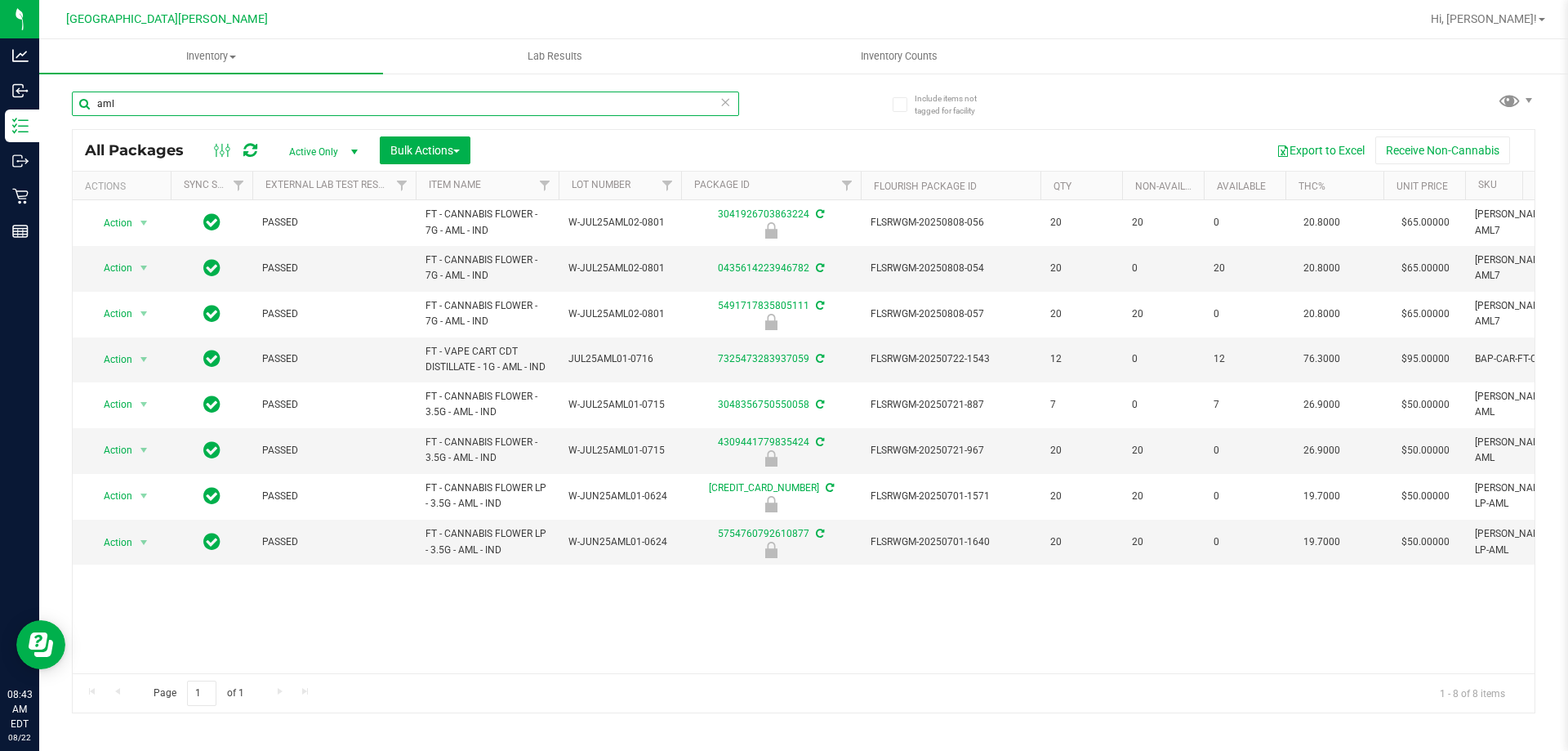
click at [243, 104] on input "aml" at bounding box center [405, 104] width 668 height 25
click at [242, 104] on input "aml" at bounding box center [405, 104] width 668 height 25
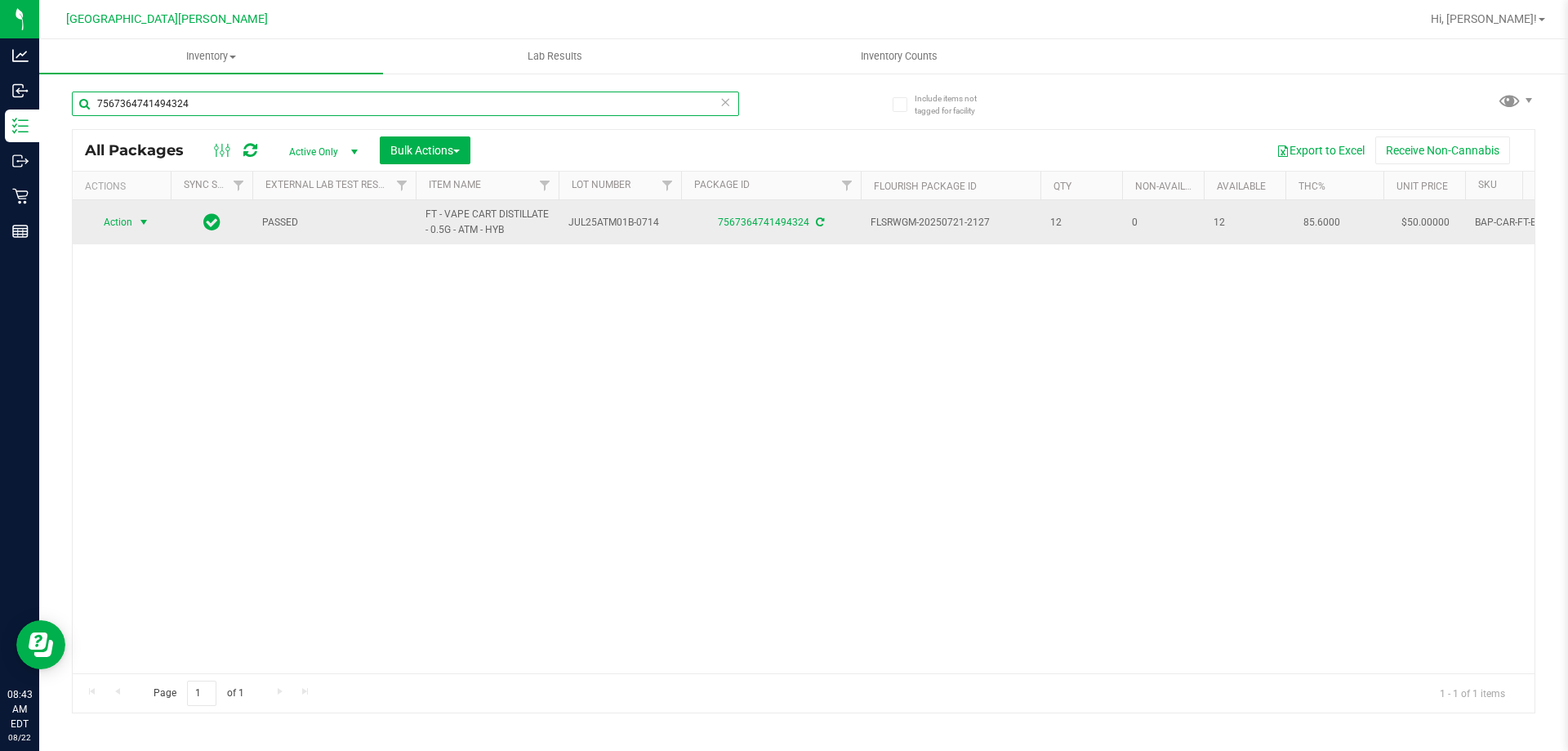
type input "7567364741494324"
click at [109, 221] on span "Action" at bounding box center [111, 222] width 44 height 23
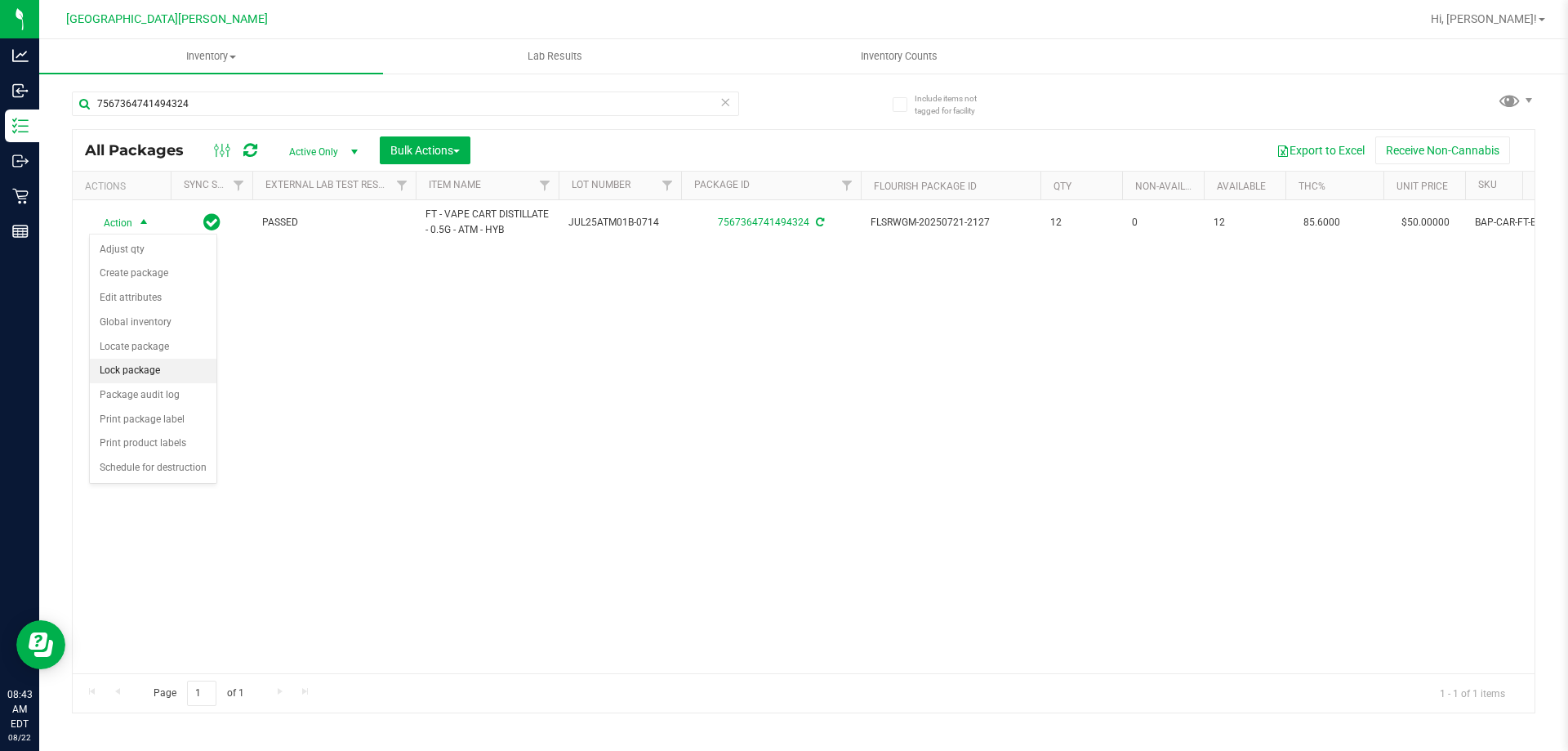
click at [146, 364] on li "Lock package" at bounding box center [153, 371] width 126 height 25
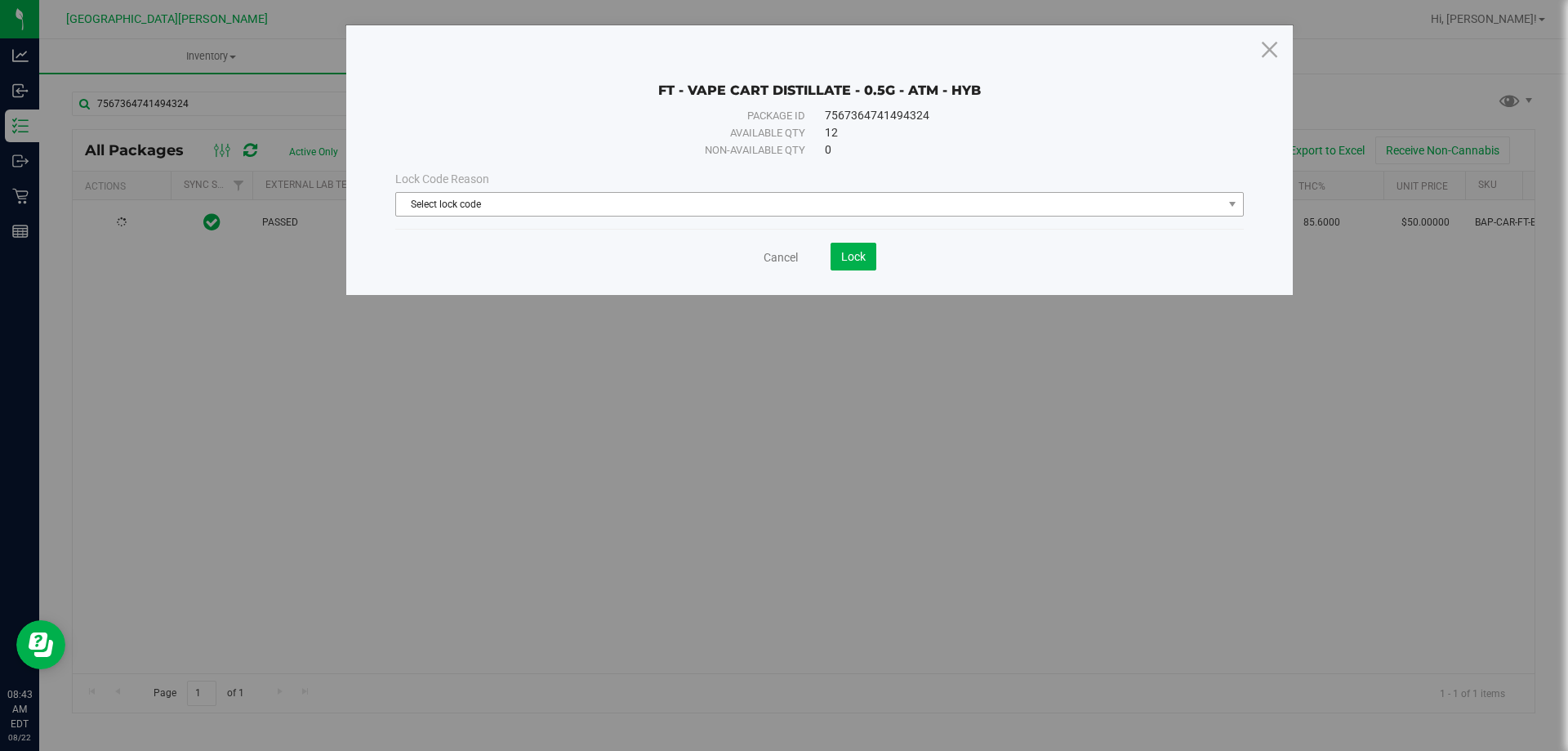
click at [680, 211] on span "Select lock code" at bounding box center [810, 204] width 827 height 23
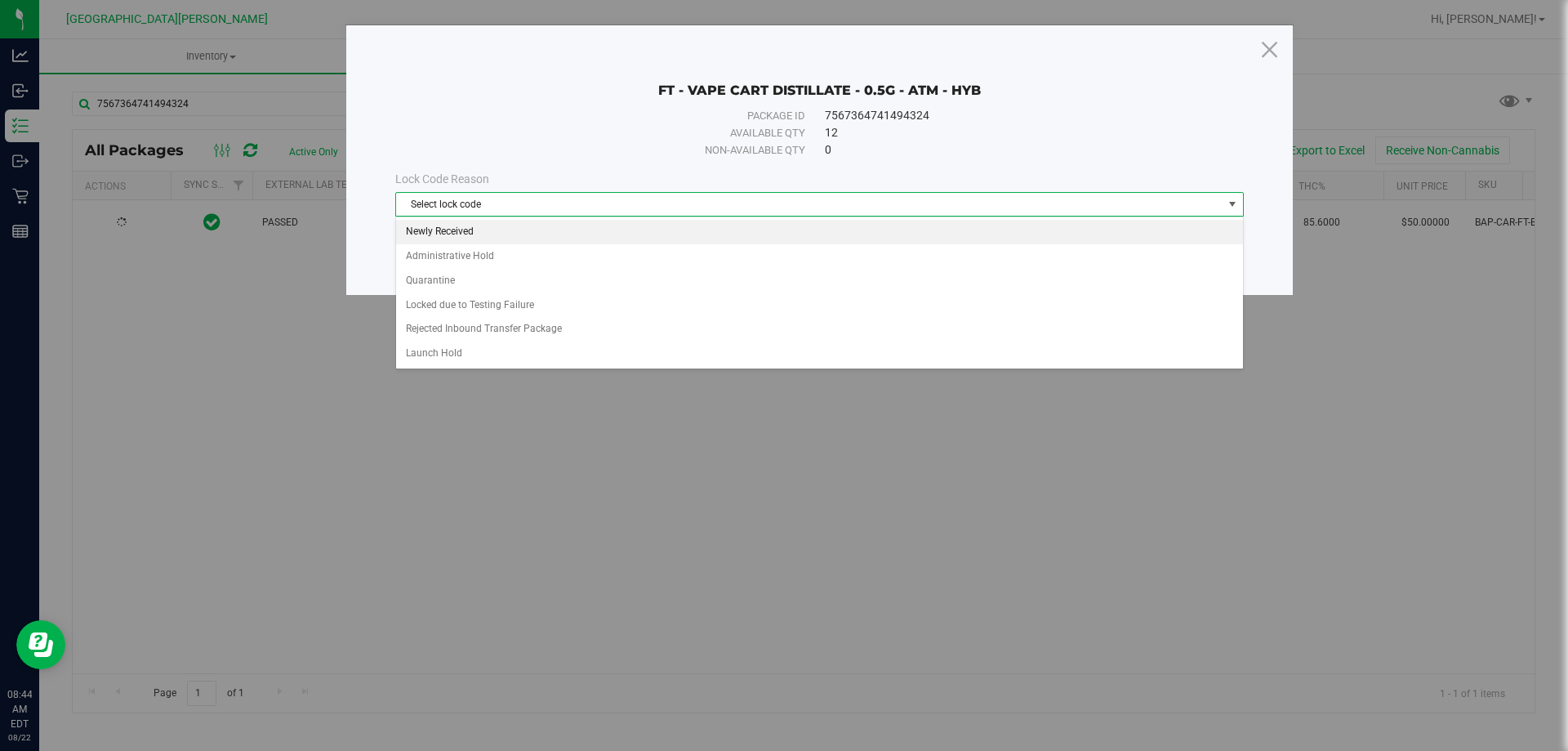
click at [468, 233] on li "Newly Received" at bounding box center [820, 232] width 847 height 25
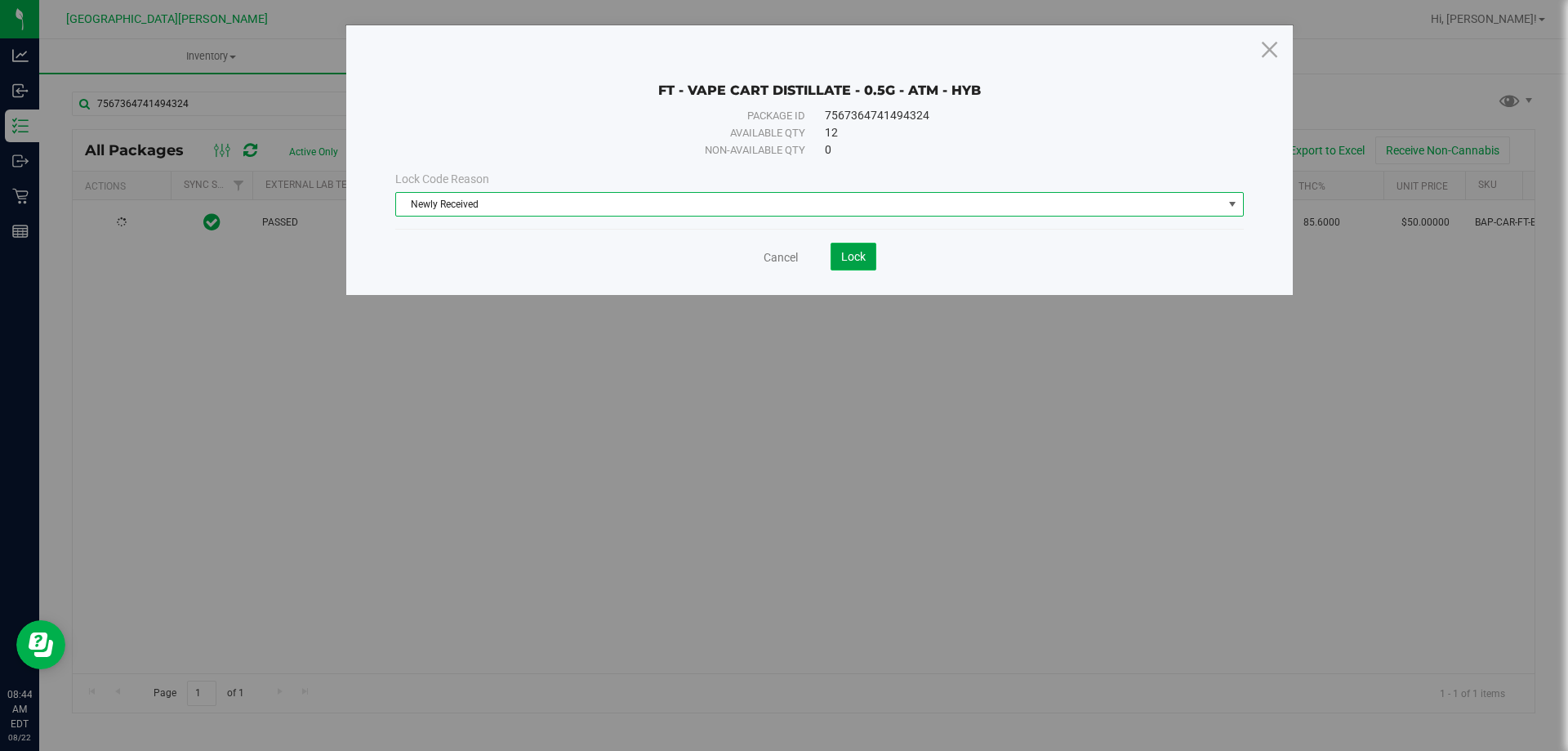
click at [860, 263] on button "Lock" at bounding box center [853, 256] width 45 height 28
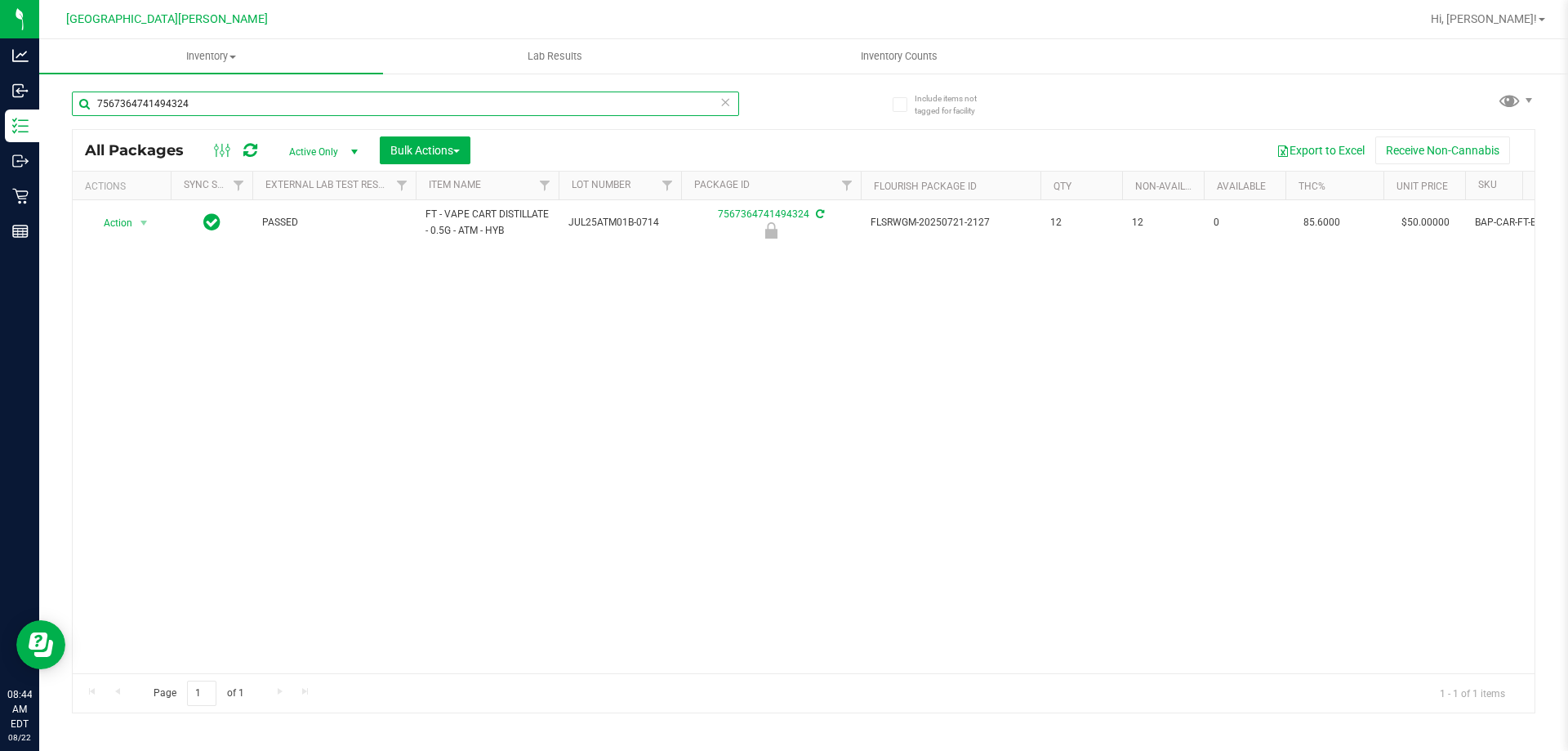
click at [233, 100] on input "7567364741494324" at bounding box center [405, 104] width 668 height 25
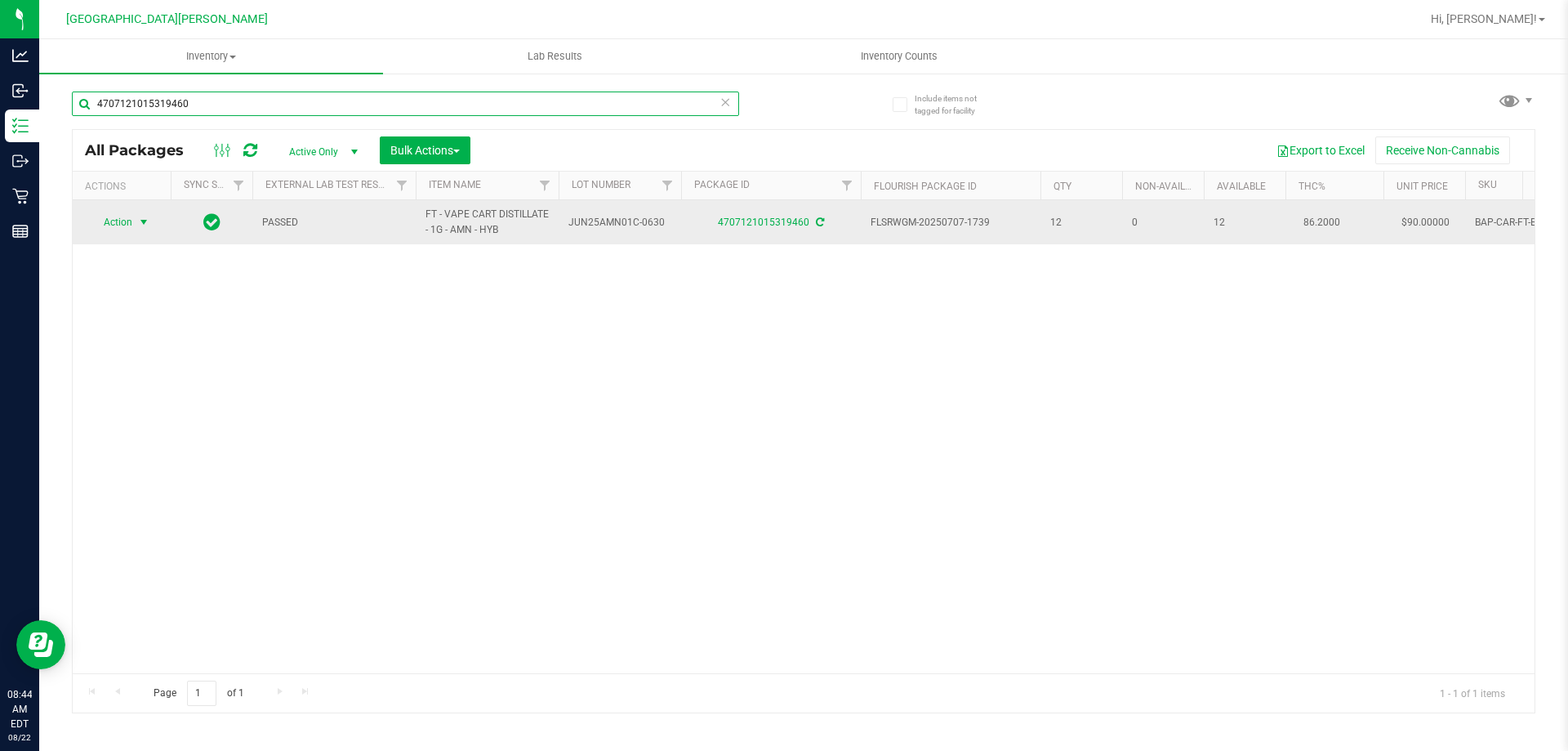
type input "4707121015319460"
click at [144, 229] on span "select" at bounding box center [144, 222] width 20 height 23
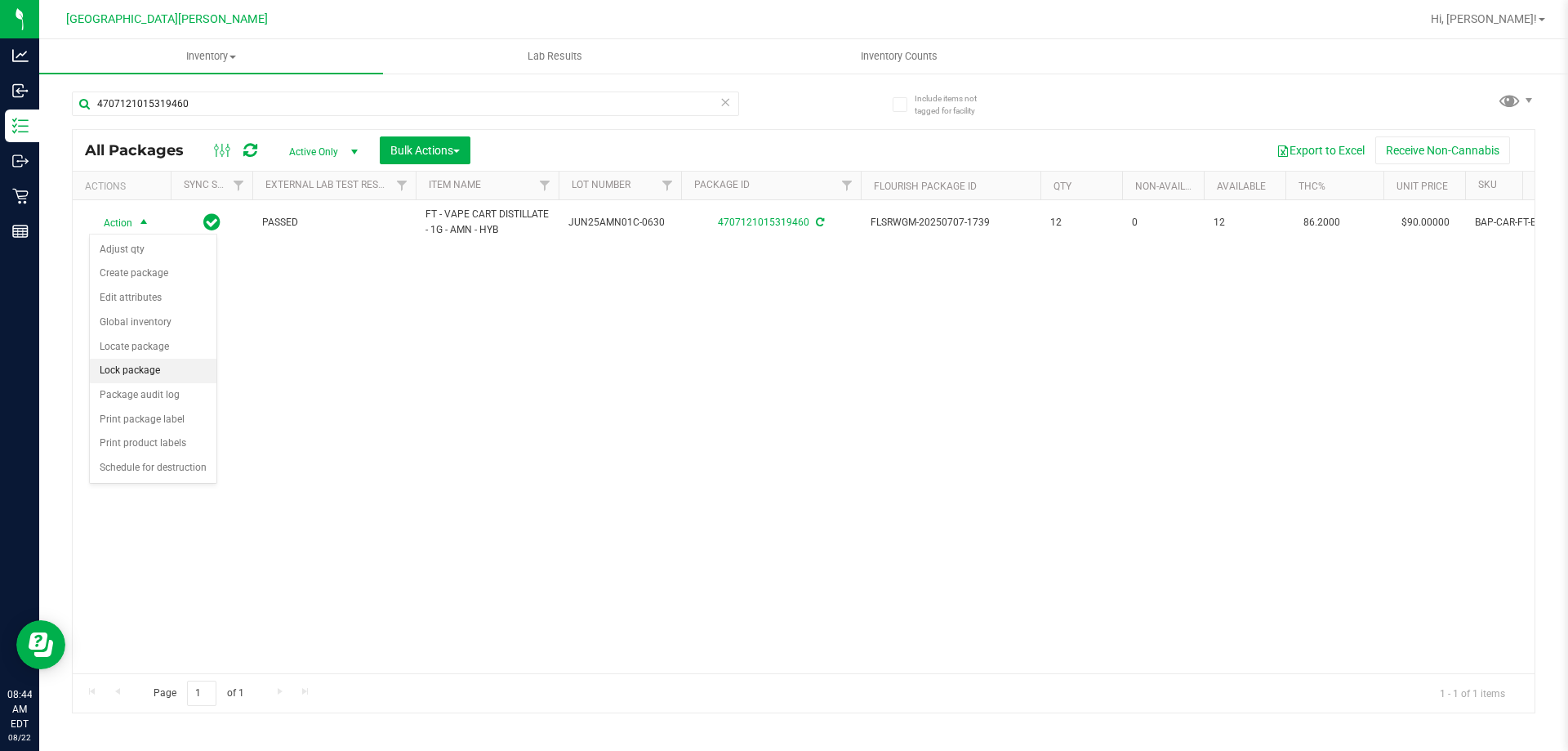
click at [163, 377] on li "Lock package" at bounding box center [153, 371] width 126 height 25
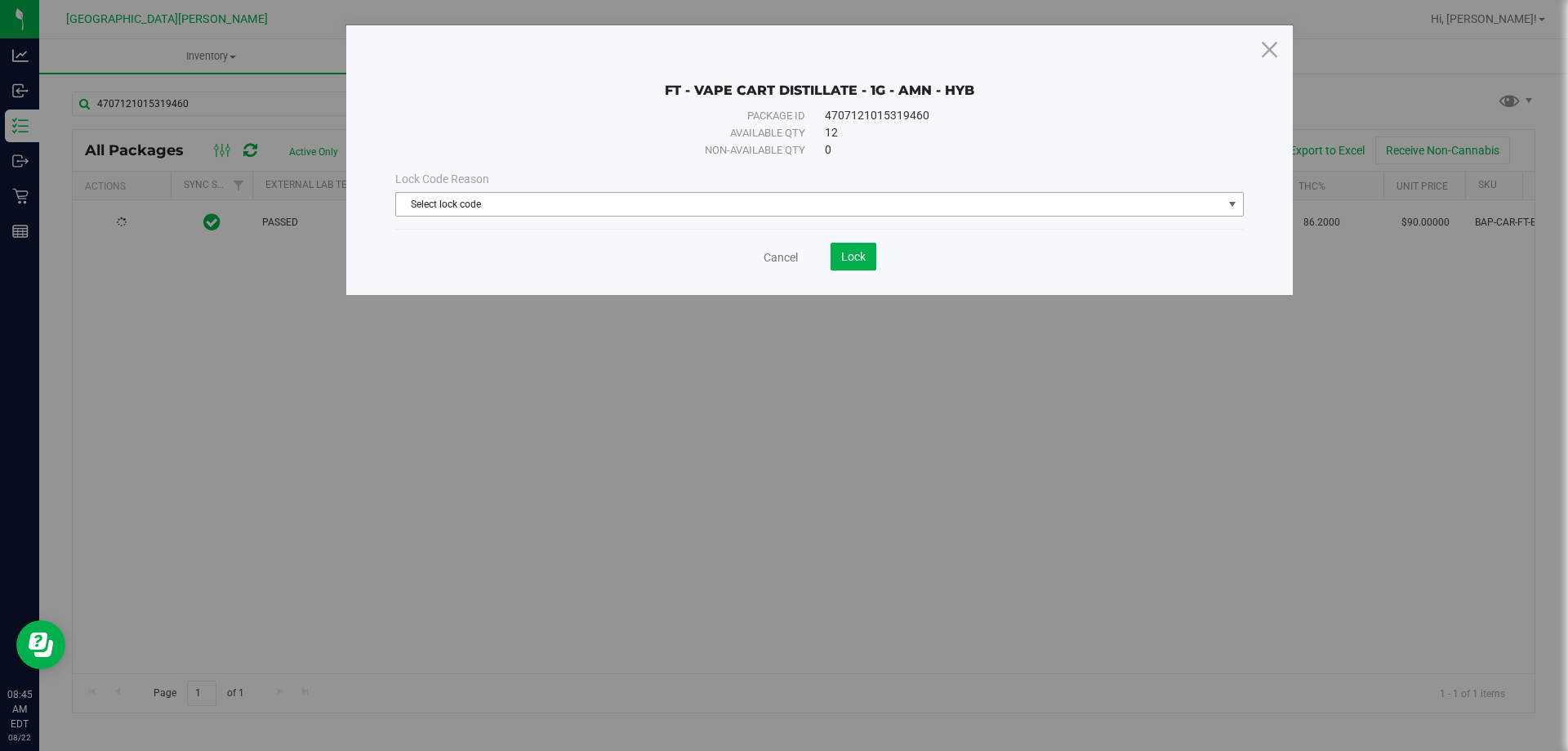
click at [710, 209] on span "Select lock code" at bounding box center [810, 204] width 827 height 23
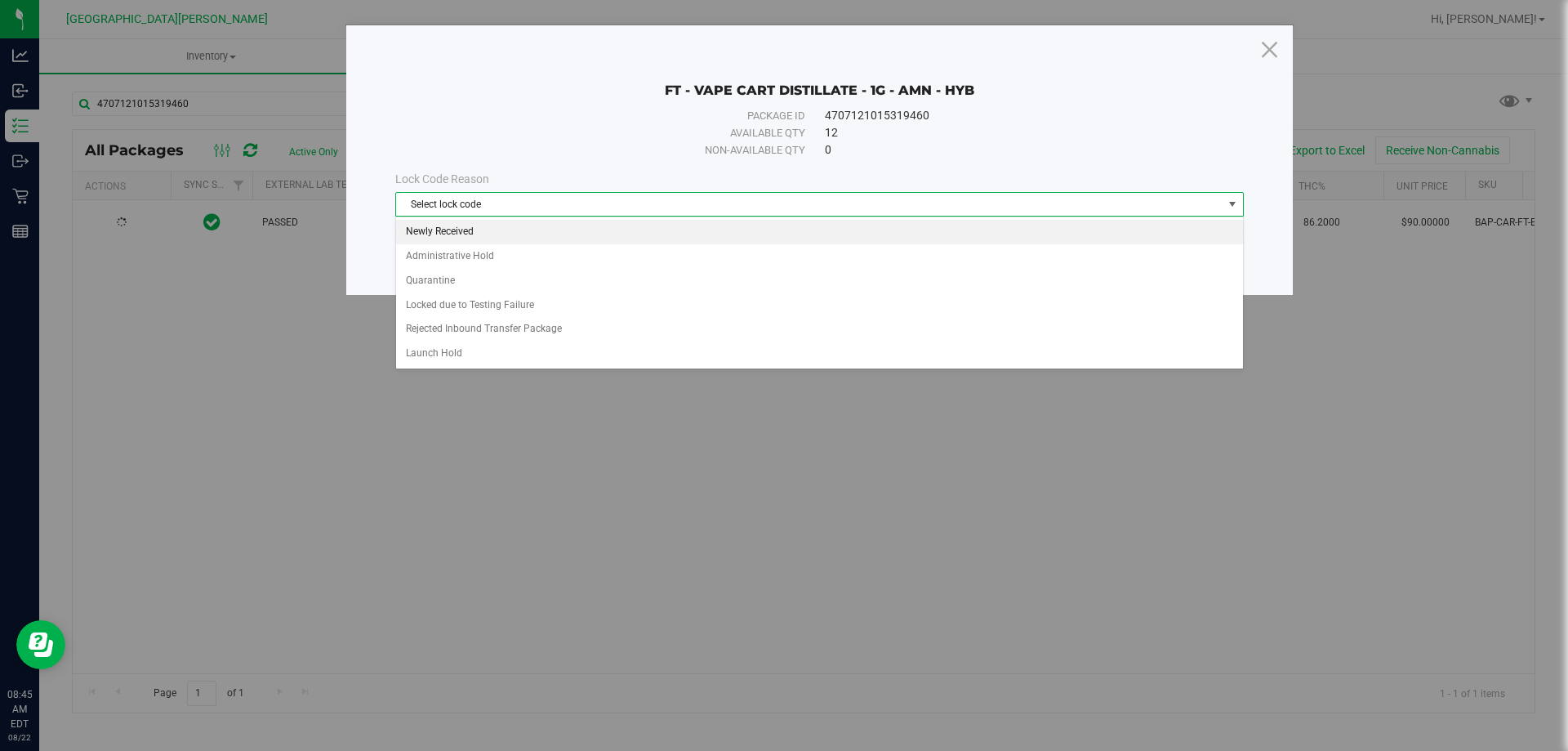
click at [500, 233] on li "Newly Received" at bounding box center [820, 232] width 847 height 25
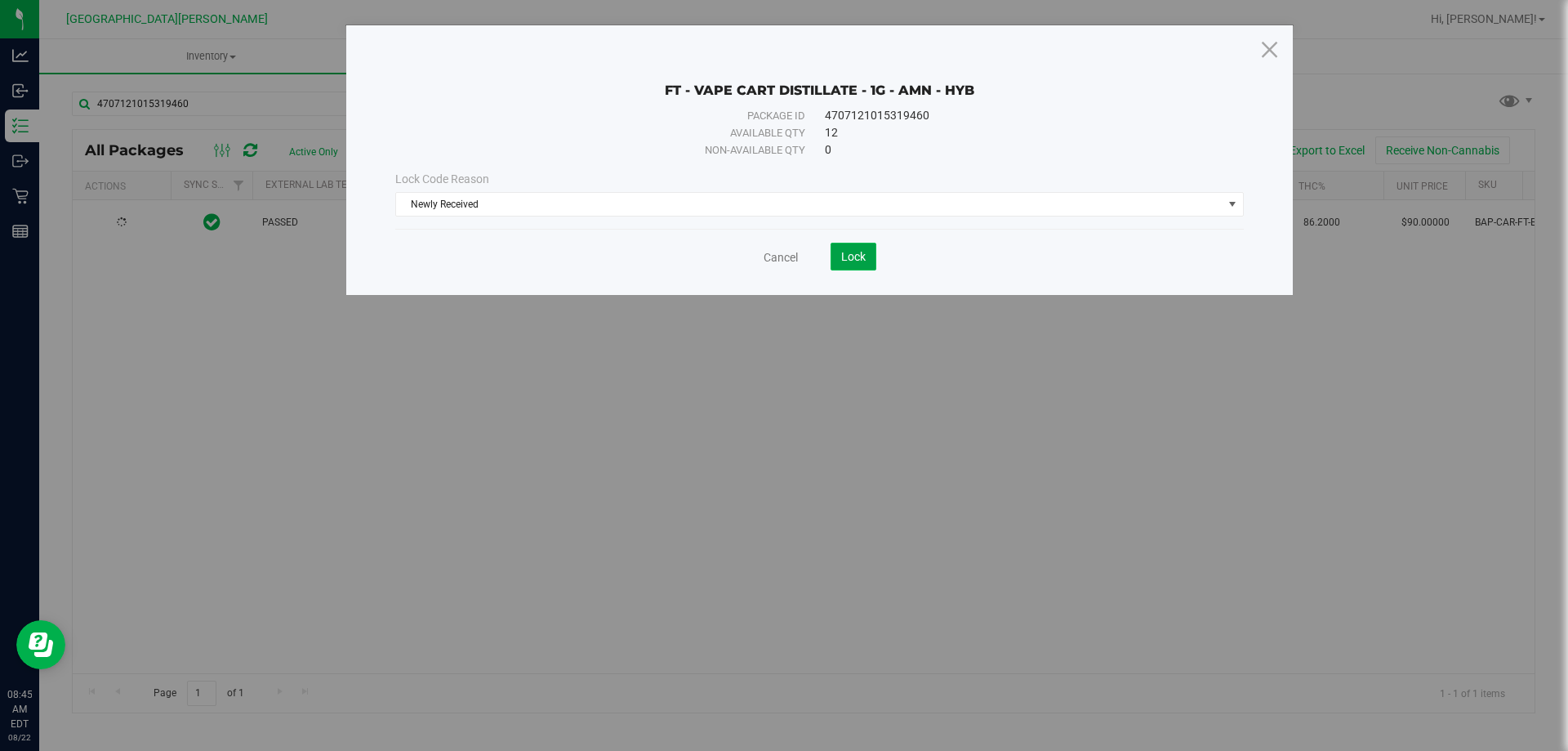
click at [839, 256] on button "Lock" at bounding box center [853, 256] width 45 height 28
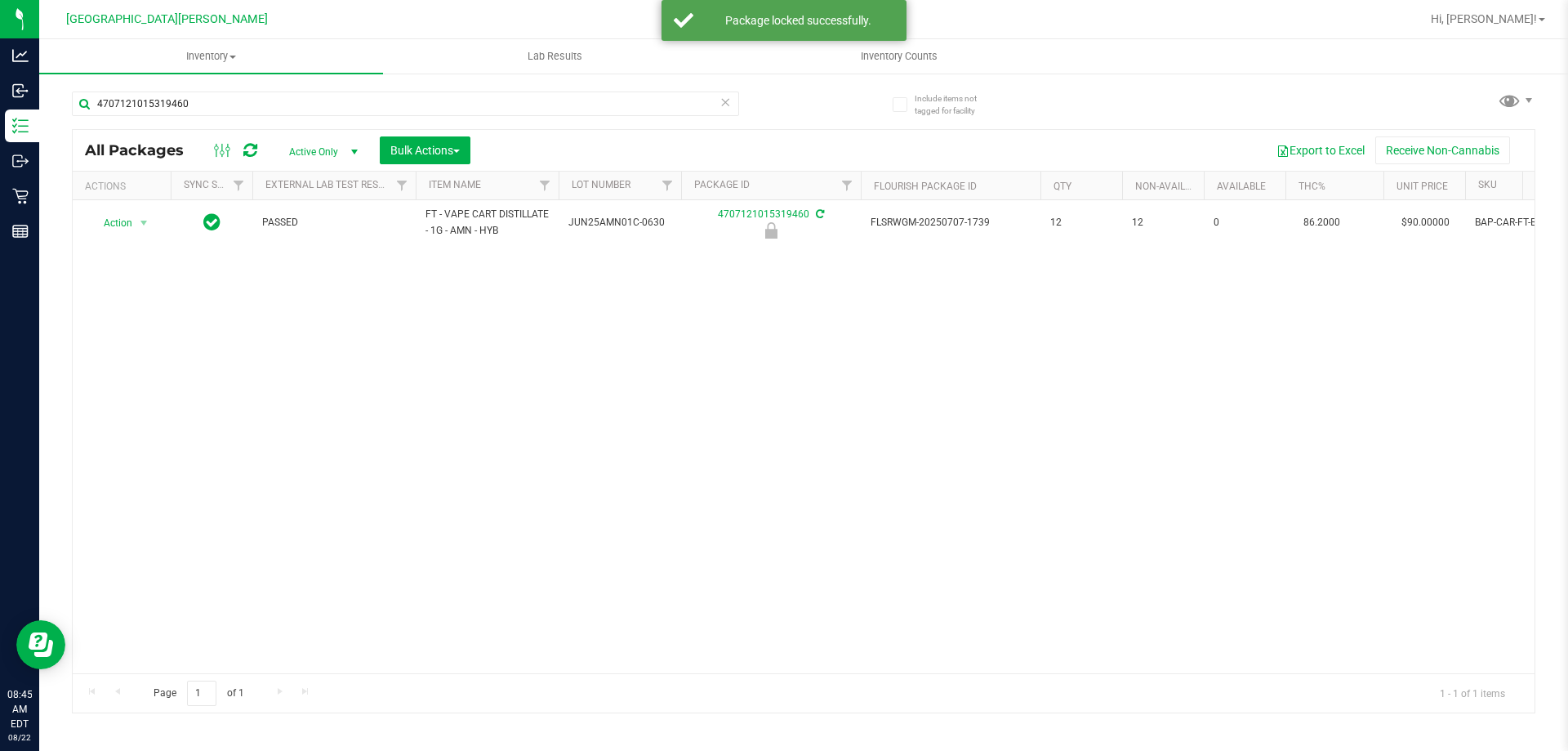
click at [820, 521] on div "Action Action Edit attributes Global inventory Locate package Package audit log…" at bounding box center [804, 436] width 1462 height 473
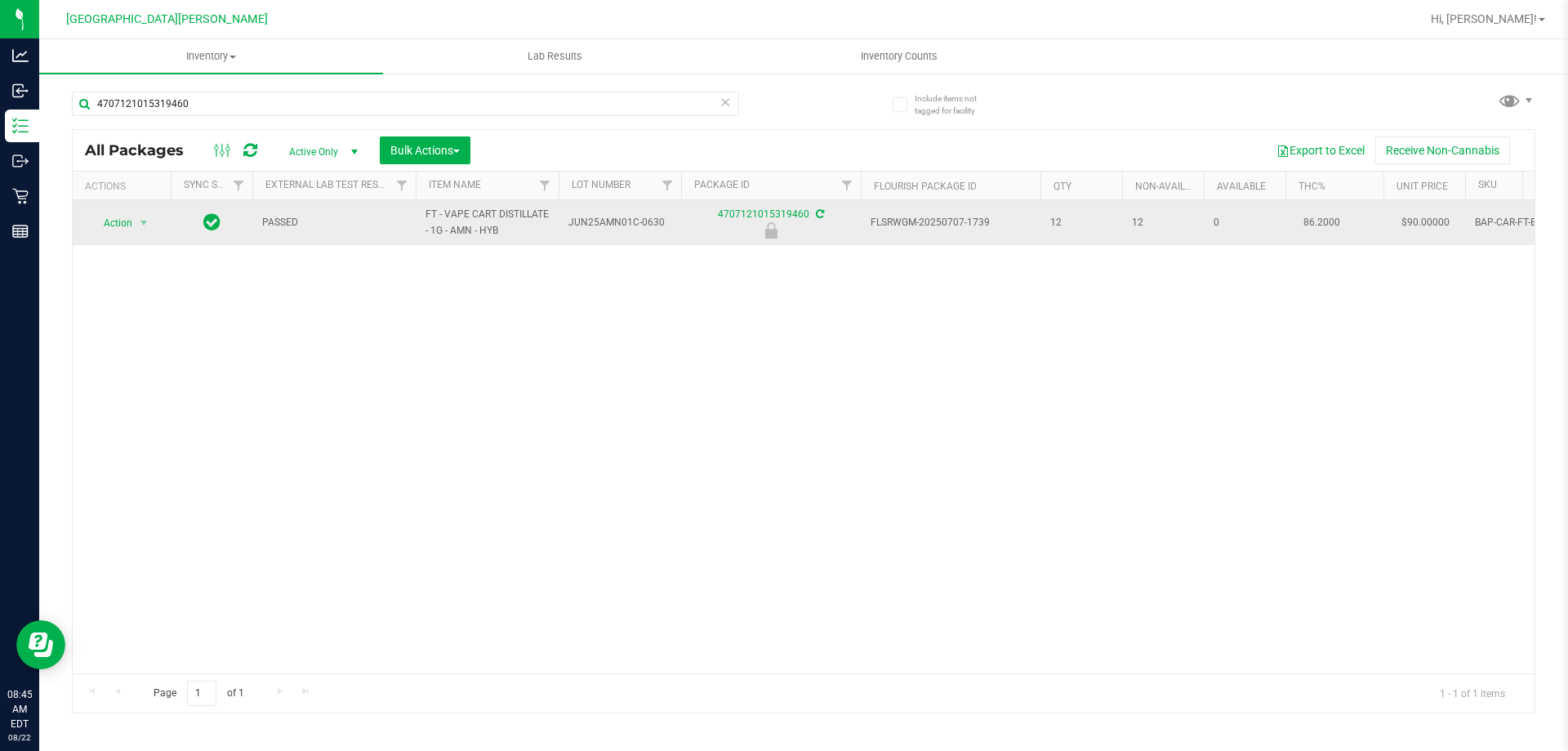
click at [499, 220] on span "FT - VAPE CART DISTILLATE - 1G - AMN - HYB" at bounding box center [487, 221] width 124 height 31
copy tr "FT - VAPE CART DISTILLATE - 1G - AMN - HYB"
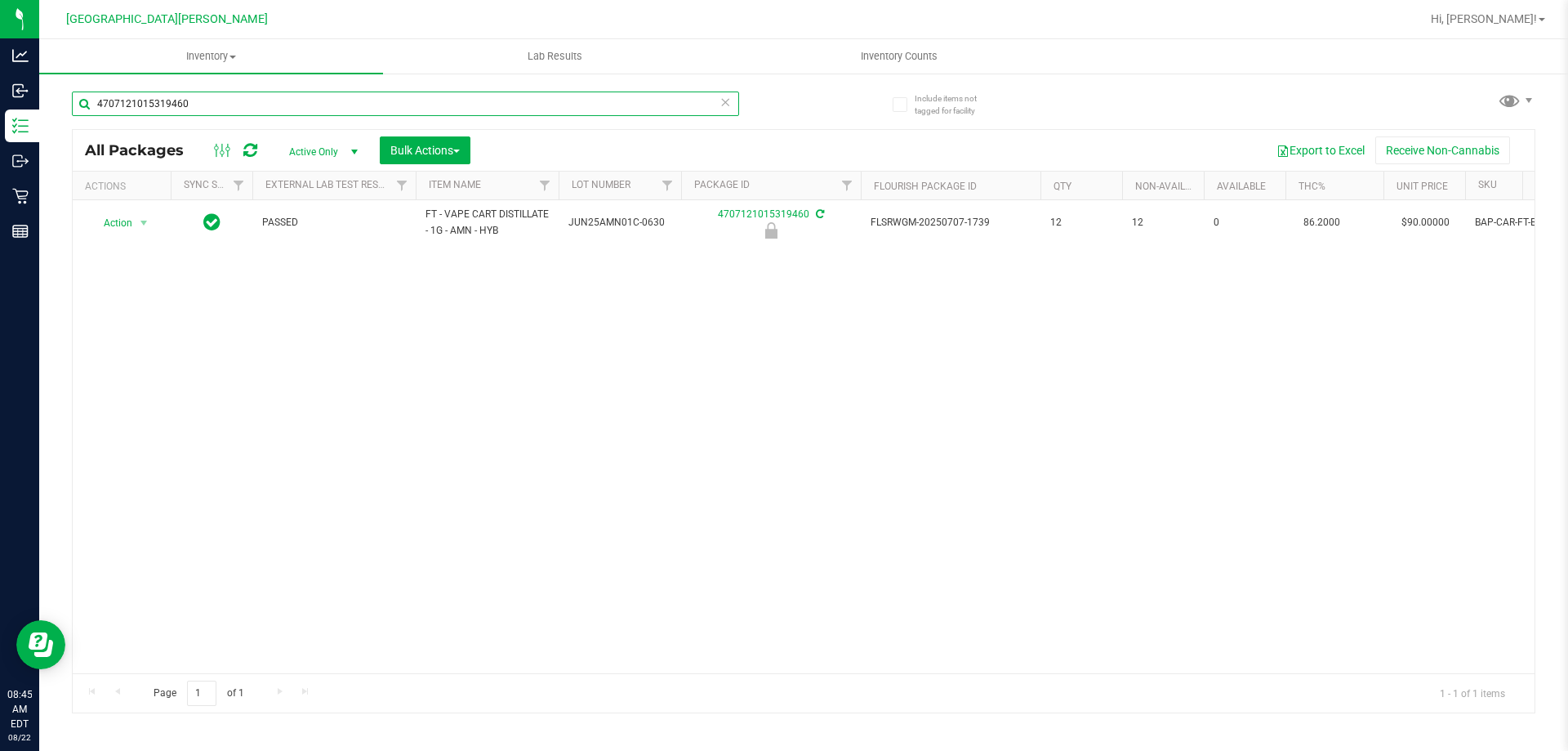
click at [290, 110] on input "4707121015319460" at bounding box center [405, 104] width 668 height 25
click at [289, 111] on input "4707121015319460" at bounding box center [405, 104] width 668 height 25
paste input "FT - VAPE CART DISTILLATE - 1G - AMN - HYB"
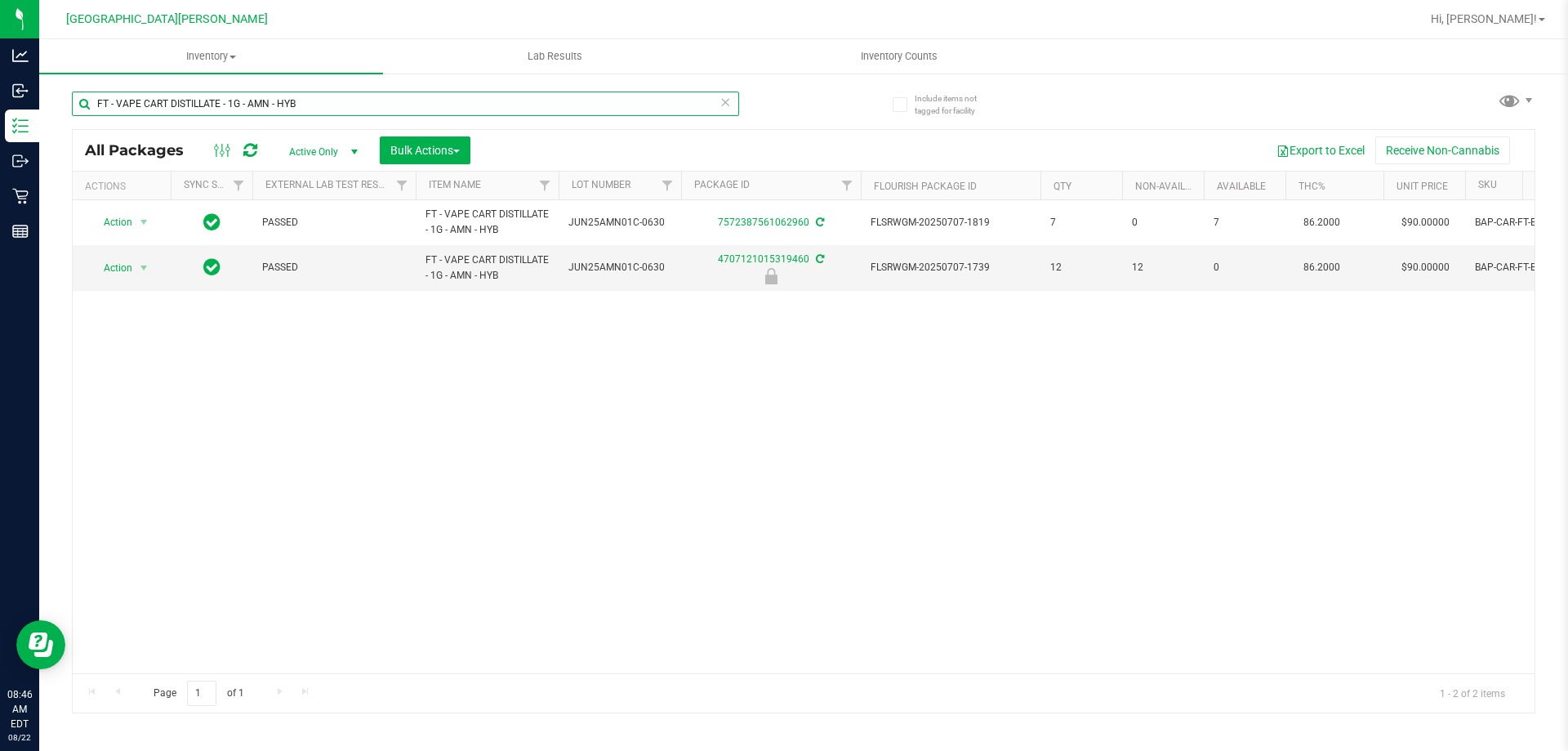
click at [316, 95] on input "FT - VAPE CART DISTILLATE - 1G - AMN - HYB" at bounding box center [405, 104] width 668 height 25
type input "F"
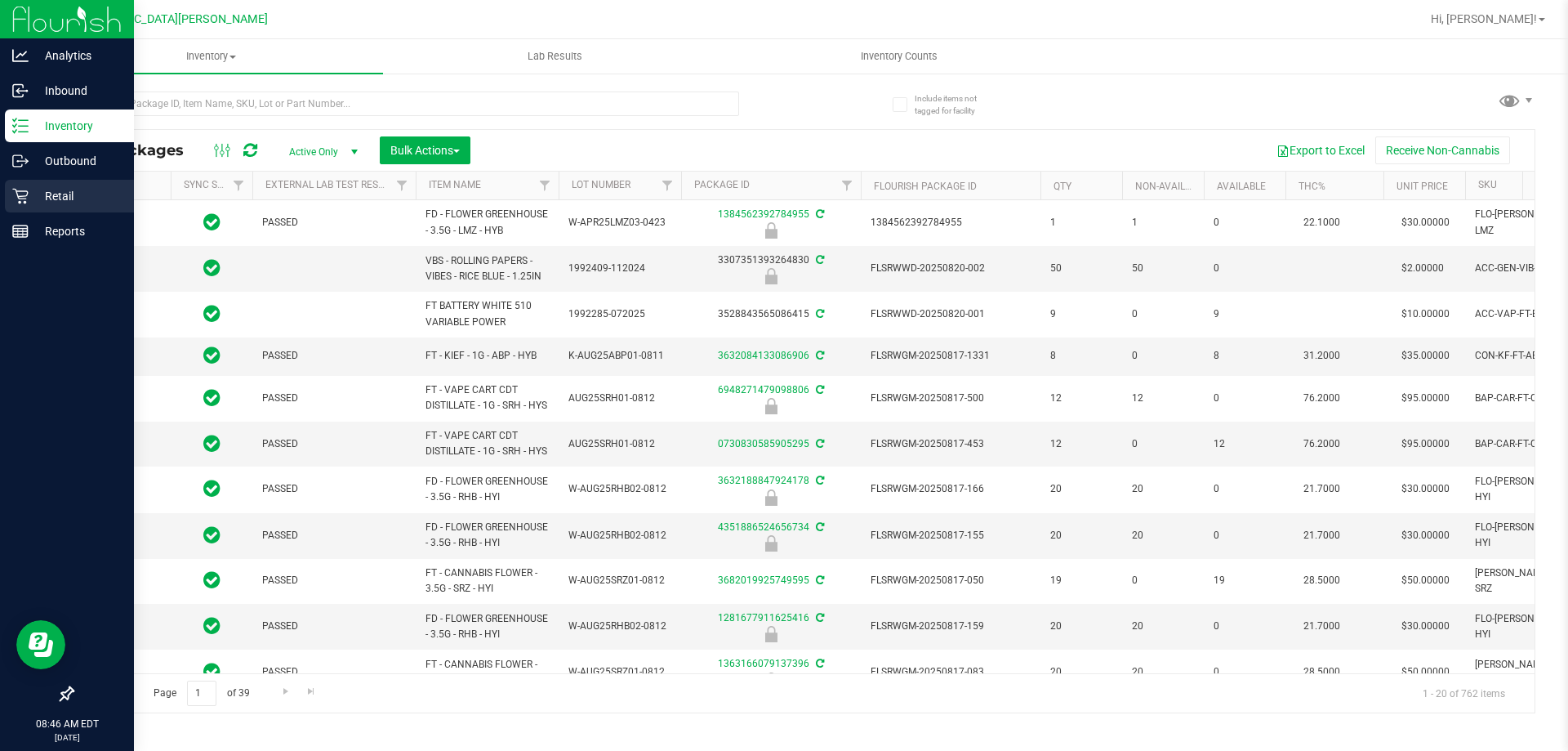
click at [71, 196] on p "Retail" at bounding box center [77, 196] width 98 height 20
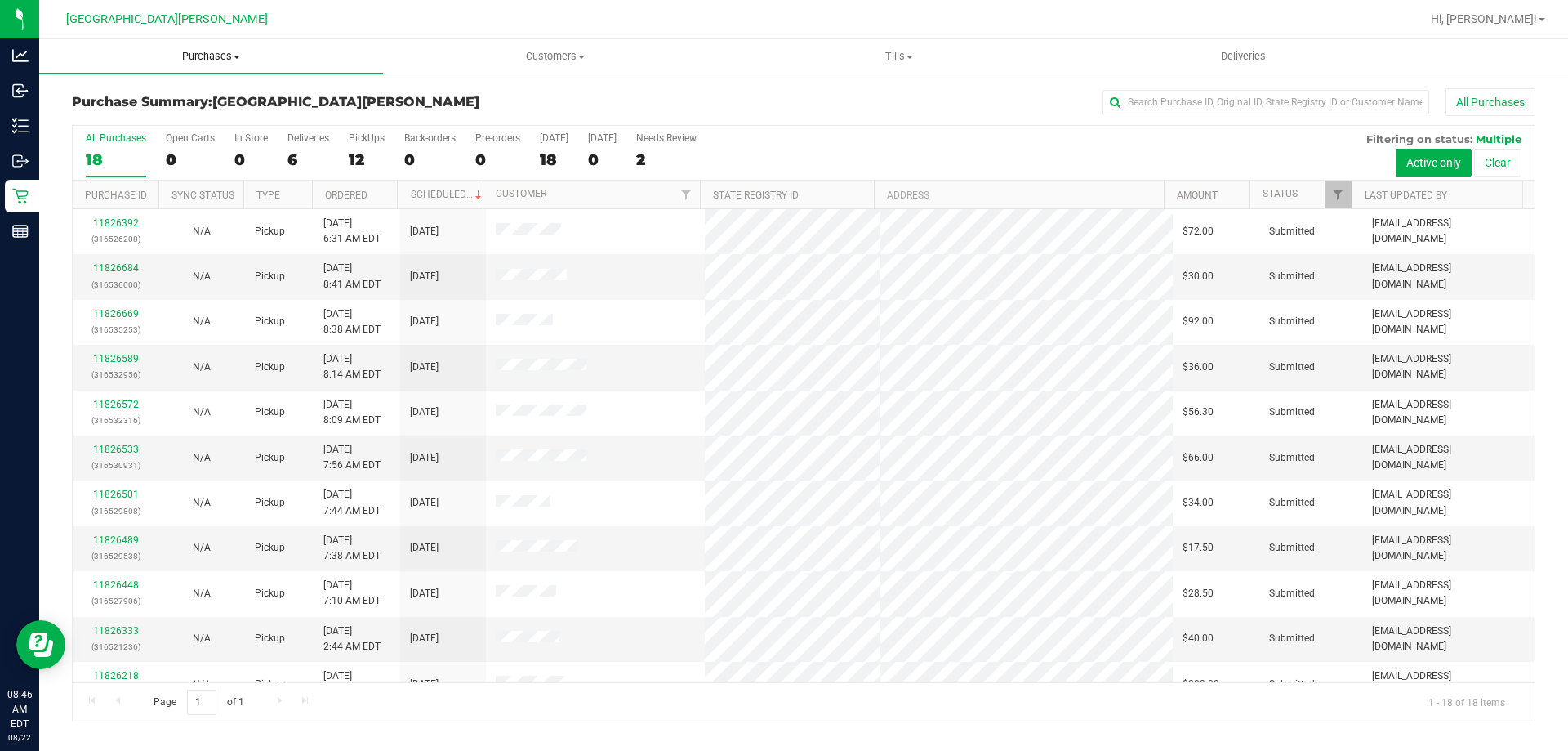
click at [213, 51] on span "Purchases" at bounding box center [211, 56] width 344 height 15
click at [119, 113] on span "Fulfillment" at bounding box center [90, 118] width 101 height 14
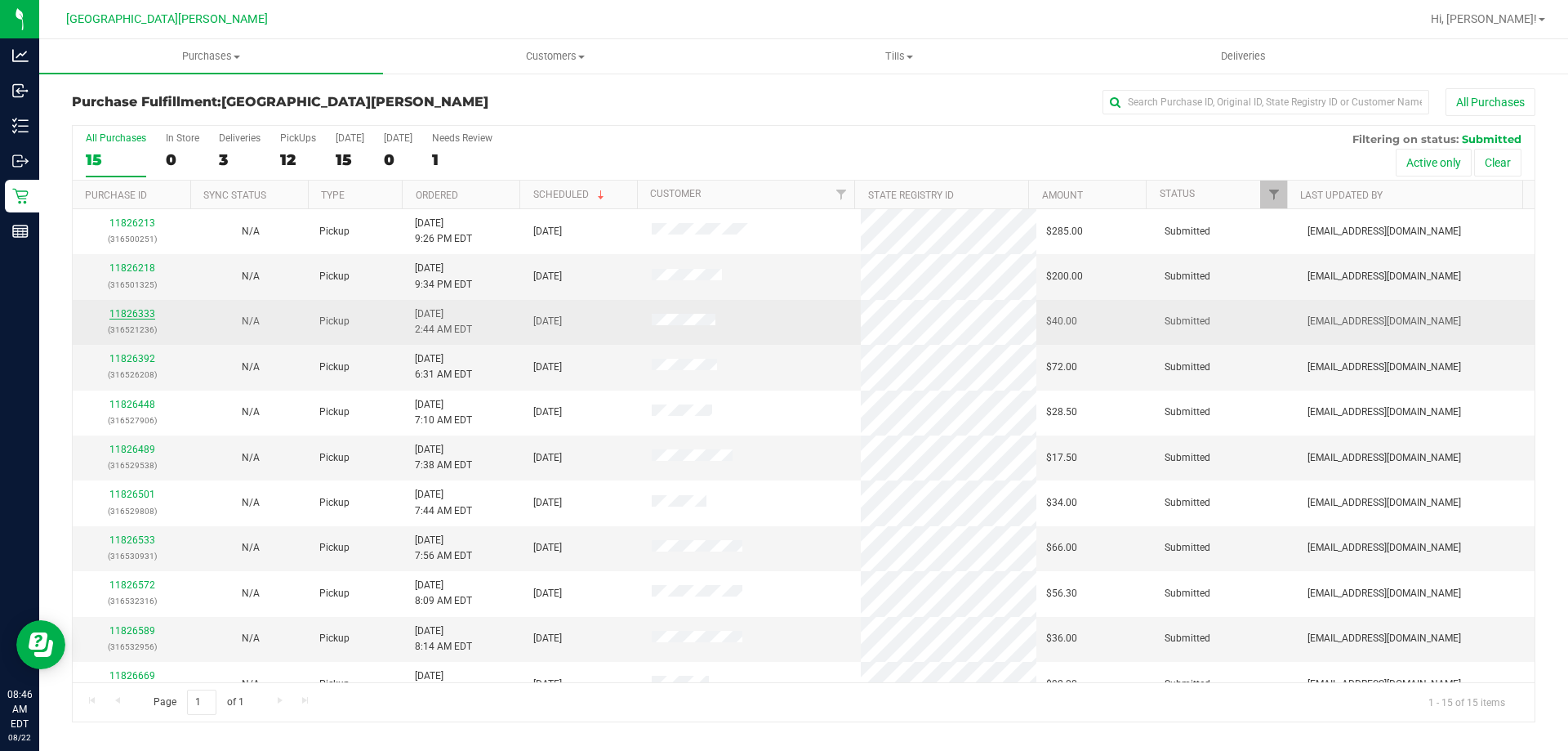
click at [140, 316] on link "11826333" at bounding box center [132, 313] width 45 height 12
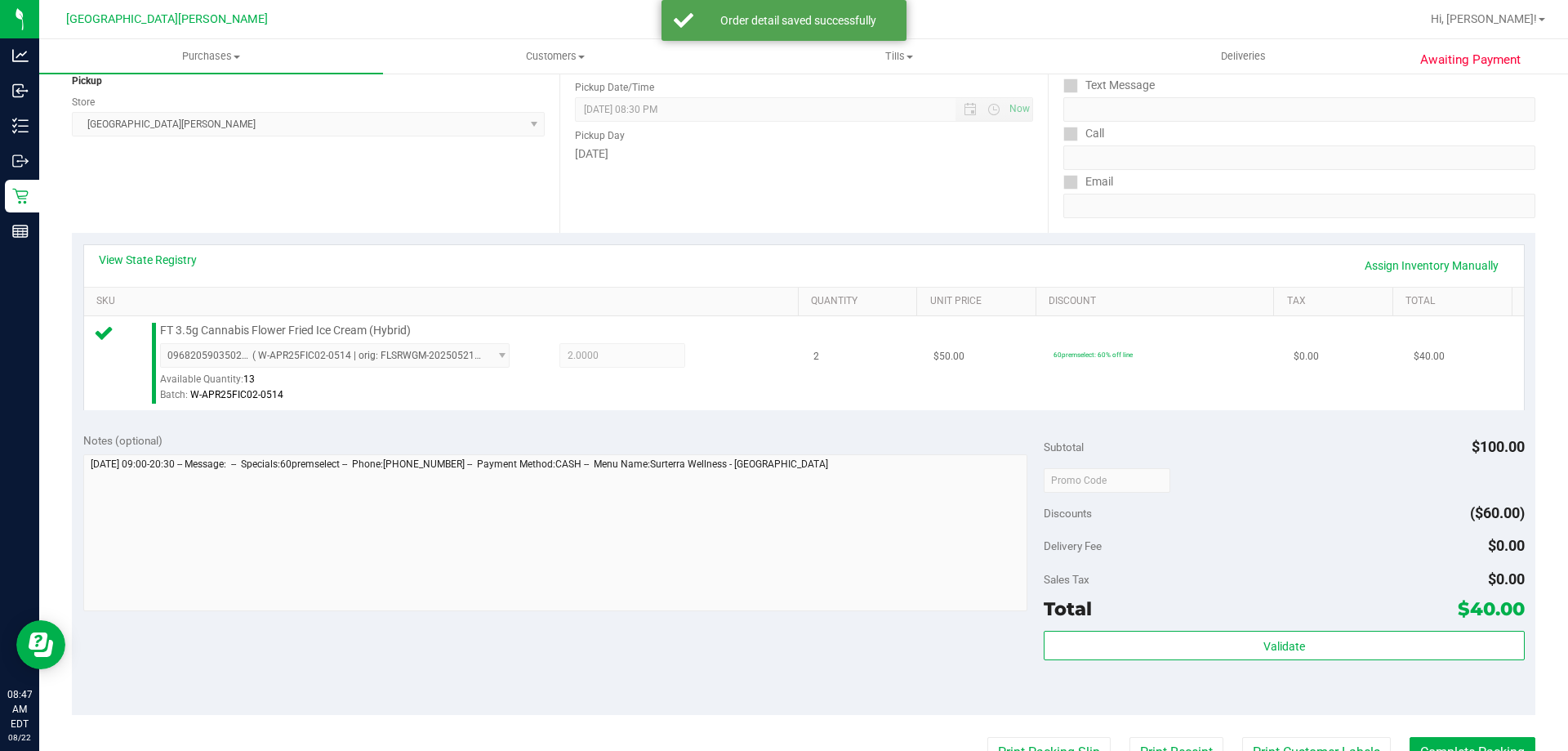
scroll to position [327, 0]
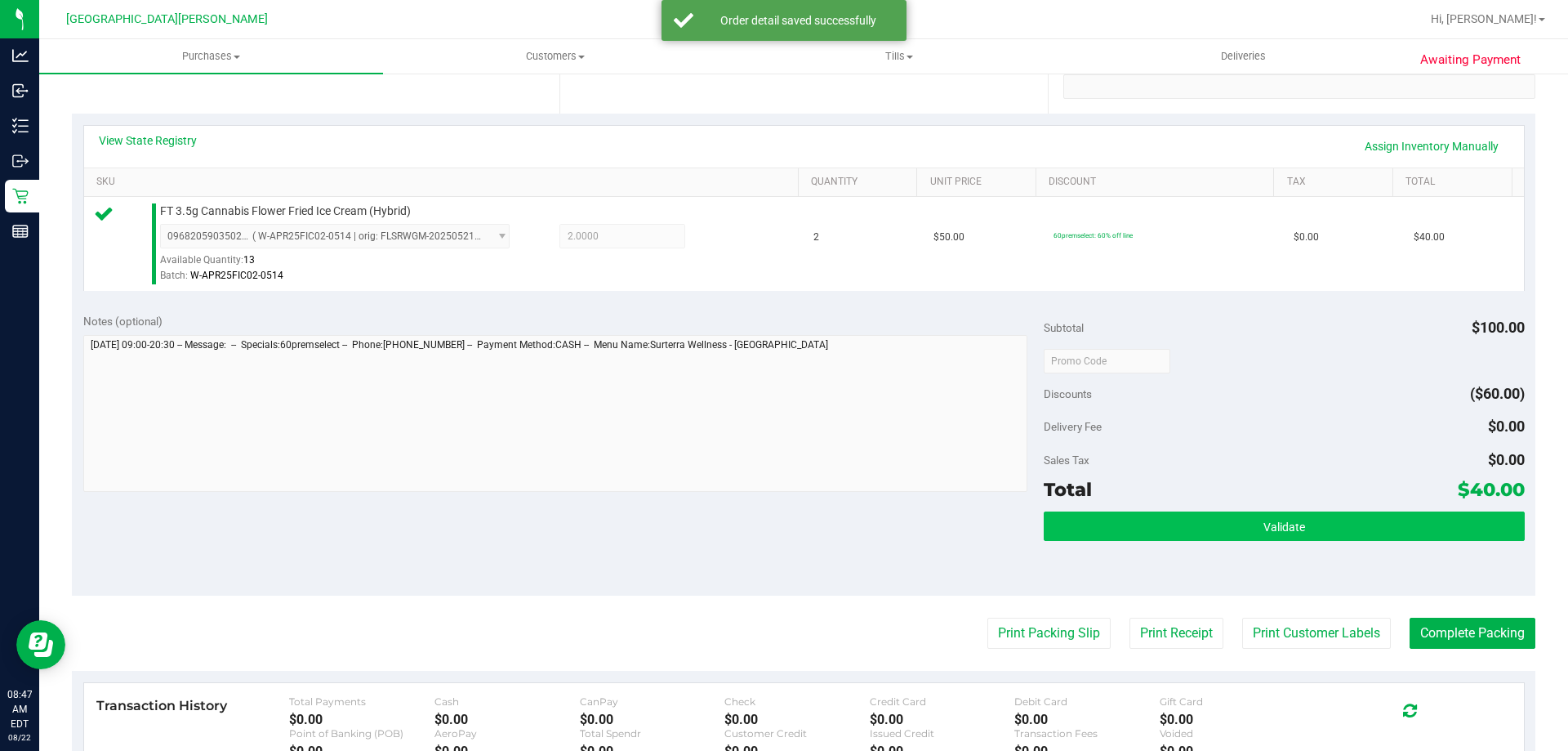
drag, startPoint x: 1251, startPoint y: 541, endPoint x: 1253, endPoint y: 530, distance: 11.2
click at [1252, 541] on div "Validate" at bounding box center [1284, 547] width 480 height 74
click at [1264, 526] on span "Validate" at bounding box center [1284, 526] width 42 height 13
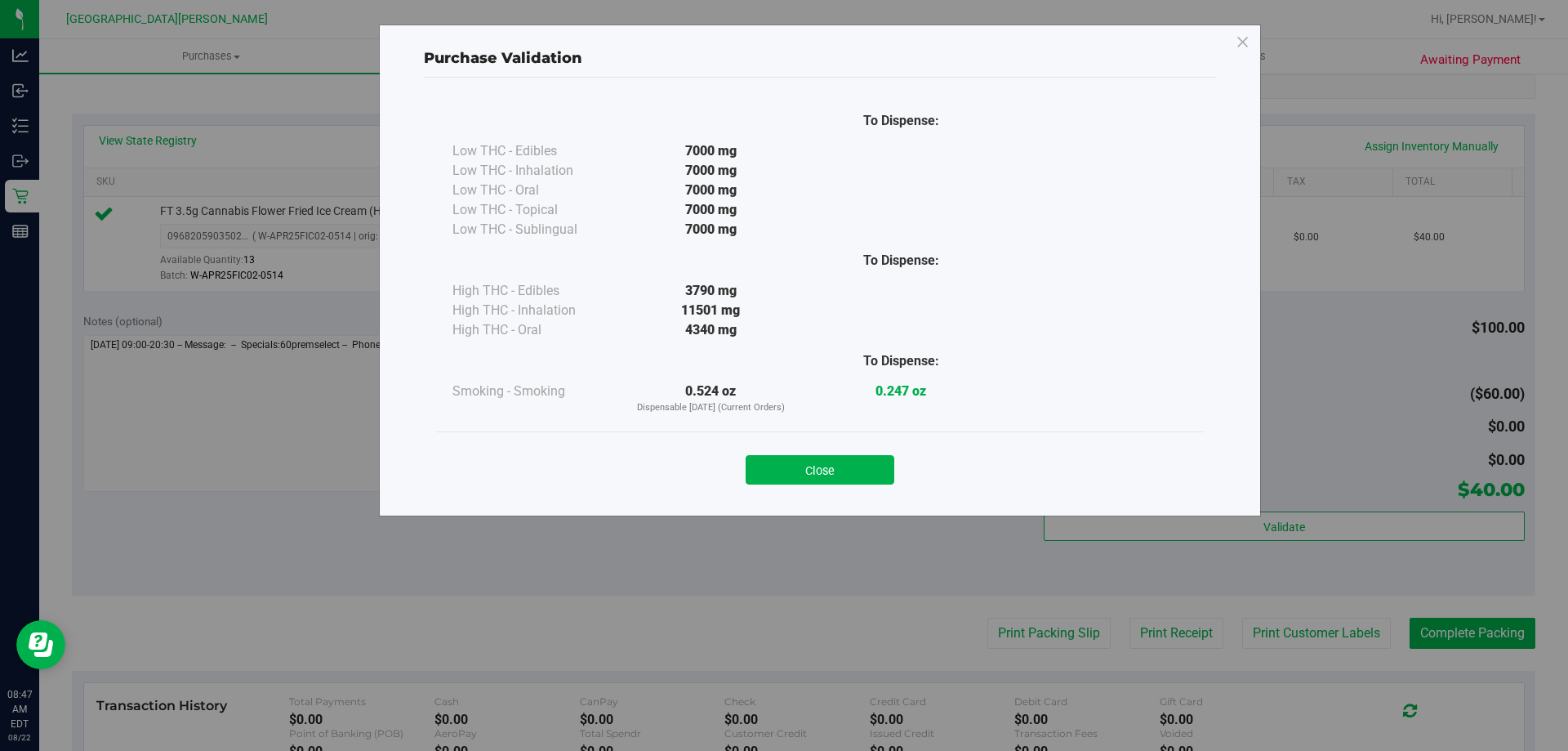
click at [851, 477] on button "Close" at bounding box center [820, 469] width 148 height 29
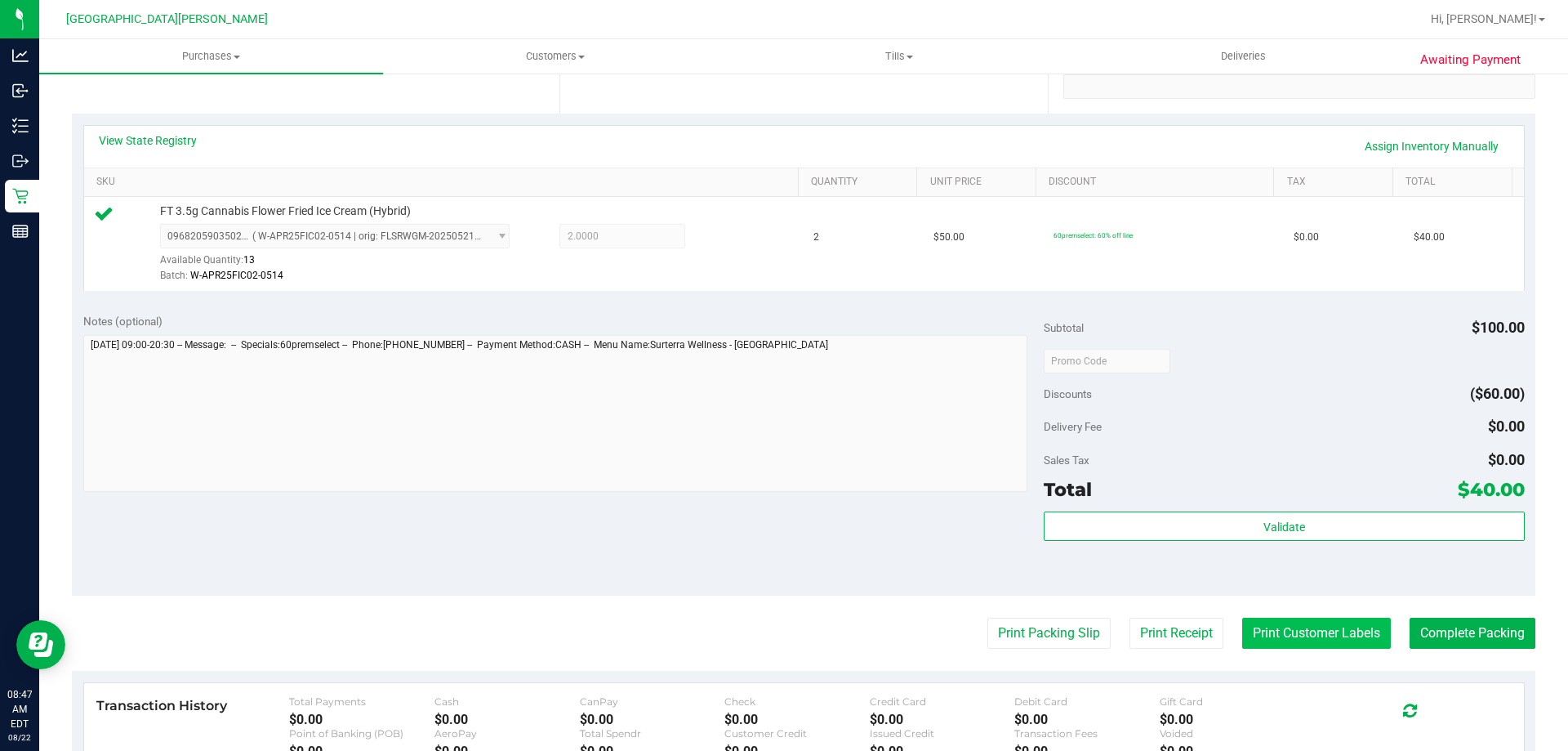
click at [1260, 648] on button "Print Customer Labels" at bounding box center [1316, 633] width 148 height 31
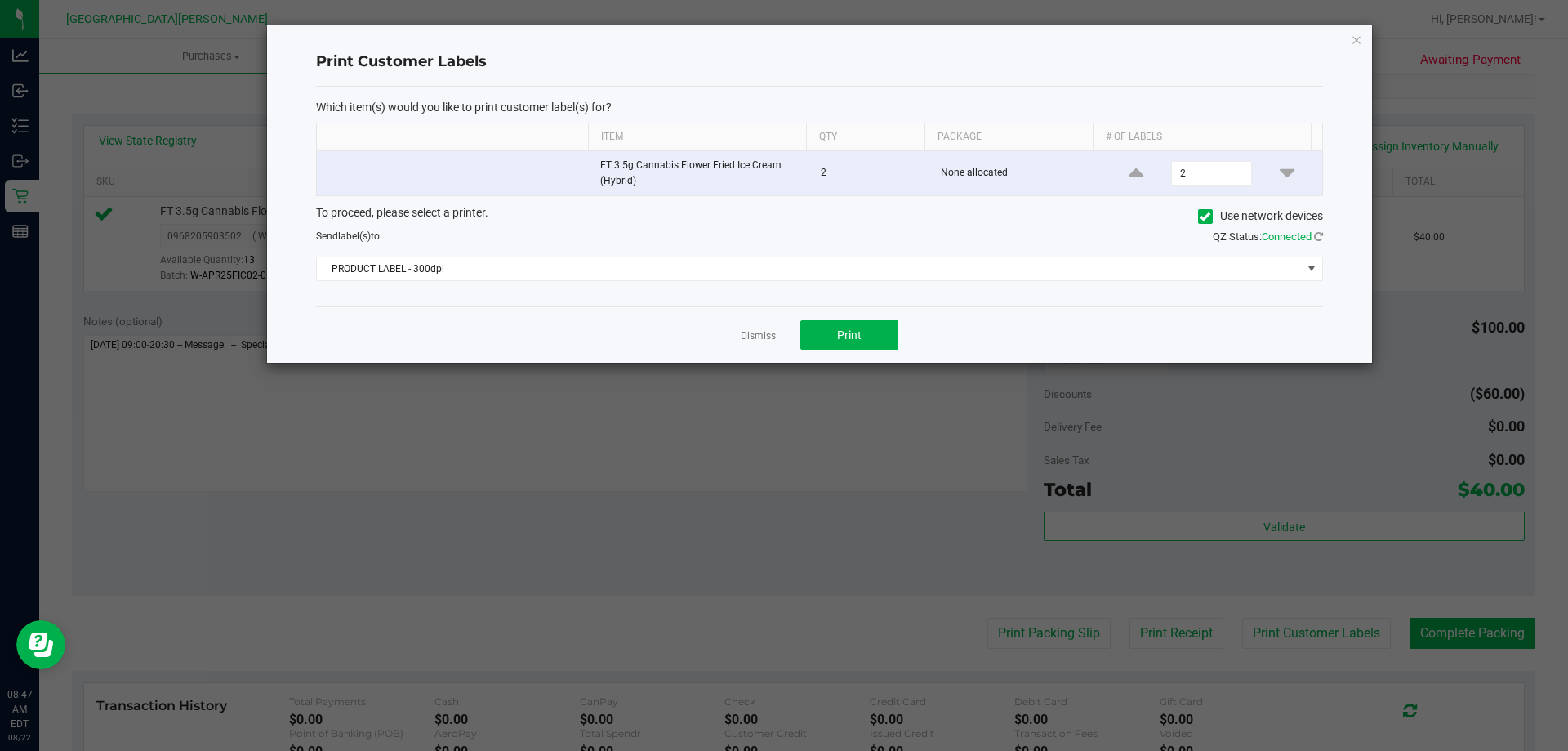
click at [872, 316] on div "Dismiss Print" at bounding box center [820, 334] width 1007 height 56
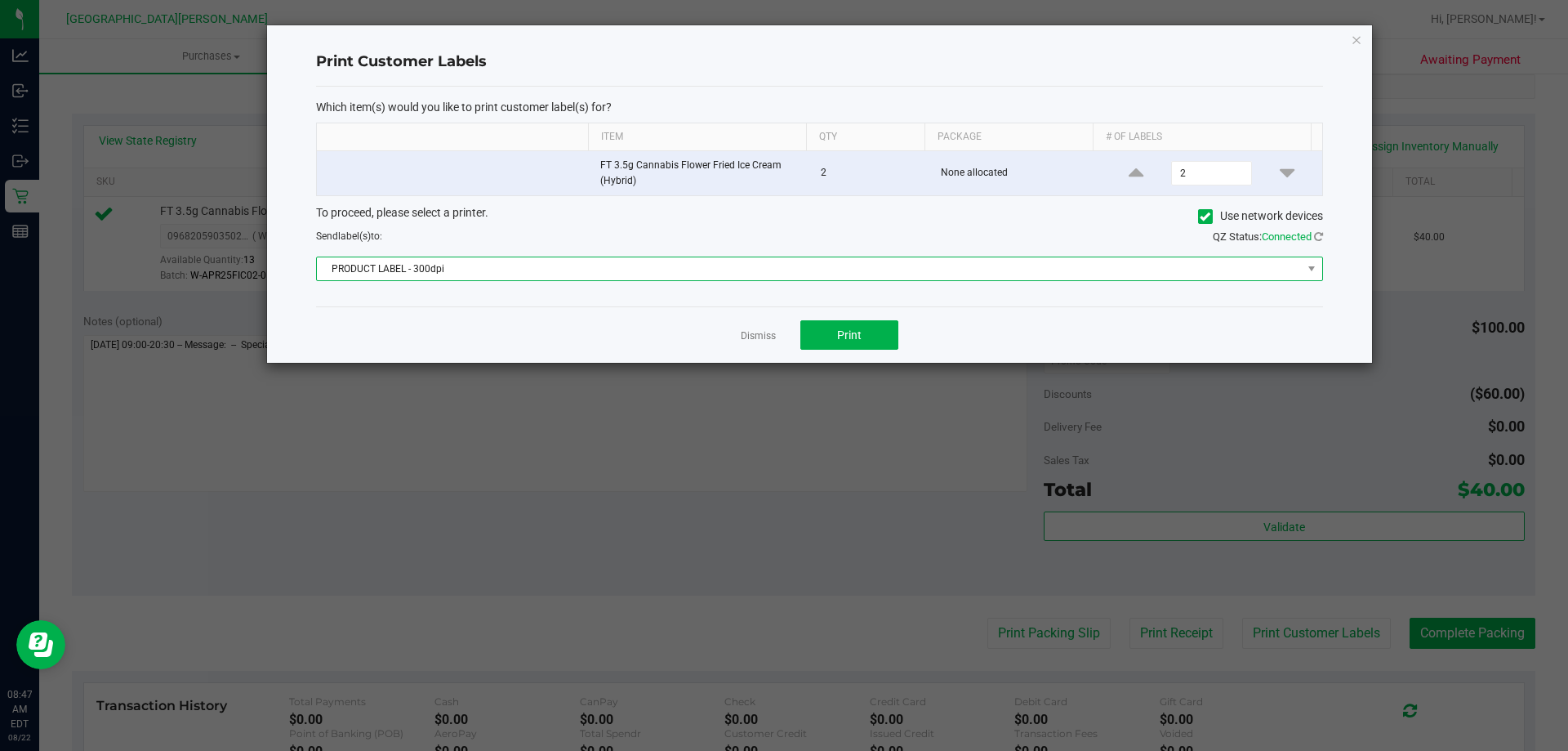
click at [692, 281] on span "PRODUCT LABEL - 300dpi" at bounding box center [820, 269] width 1007 height 25
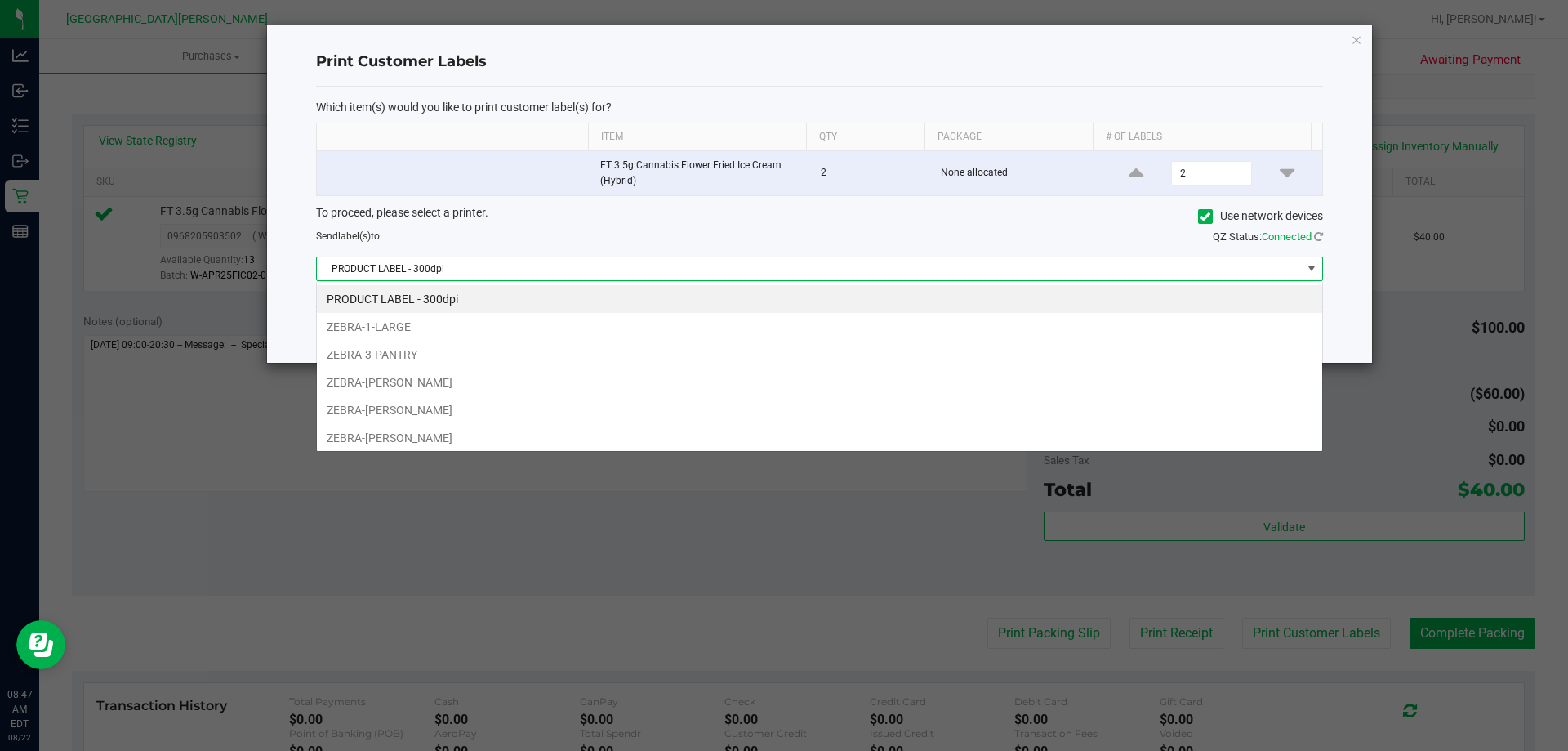
scroll to position [25, 1006]
click at [366, 356] on li "ZEBRA-3-PANTRY" at bounding box center [820, 354] width 1005 height 28
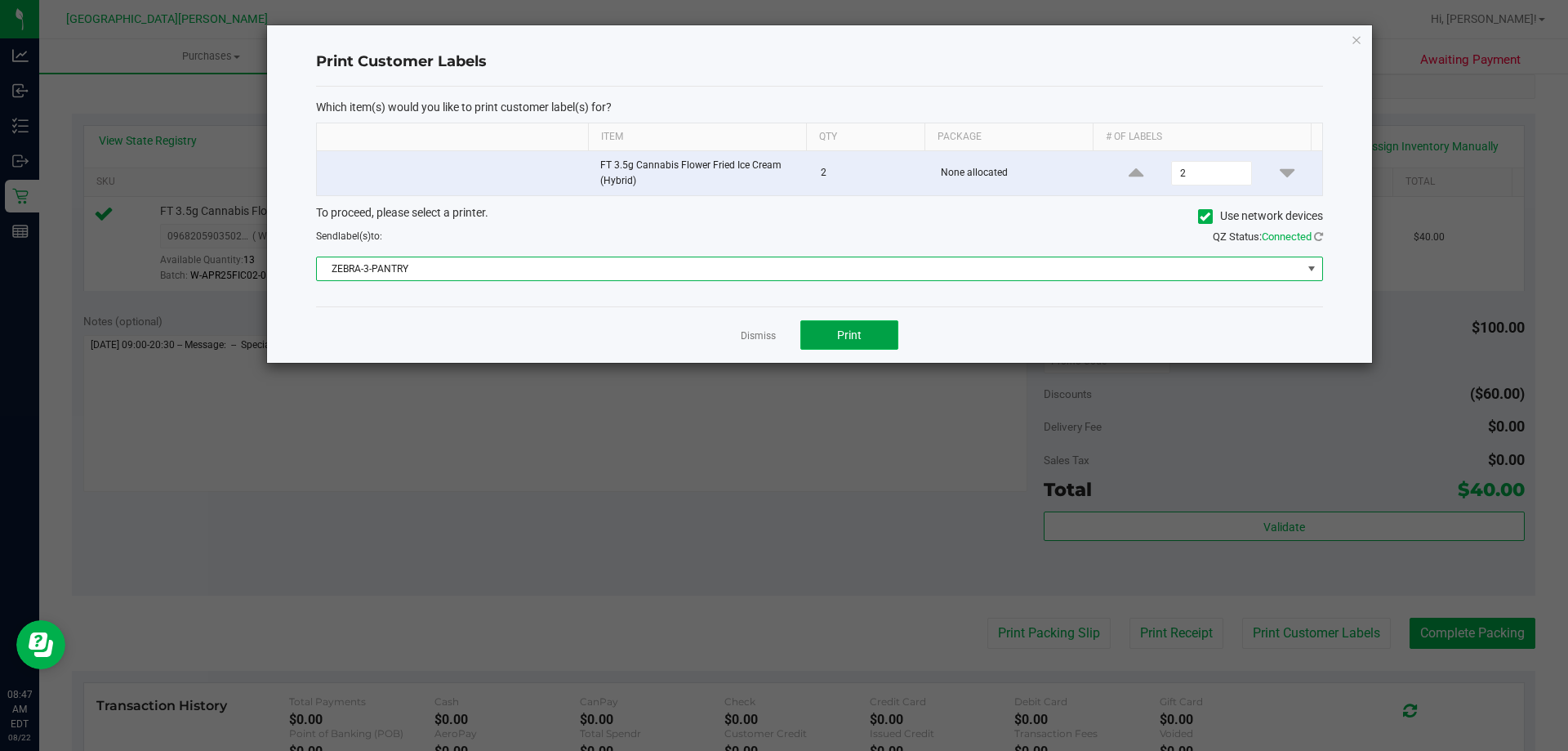
click at [868, 344] on button "Print" at bounding box center [850, 334] width 98 height 29
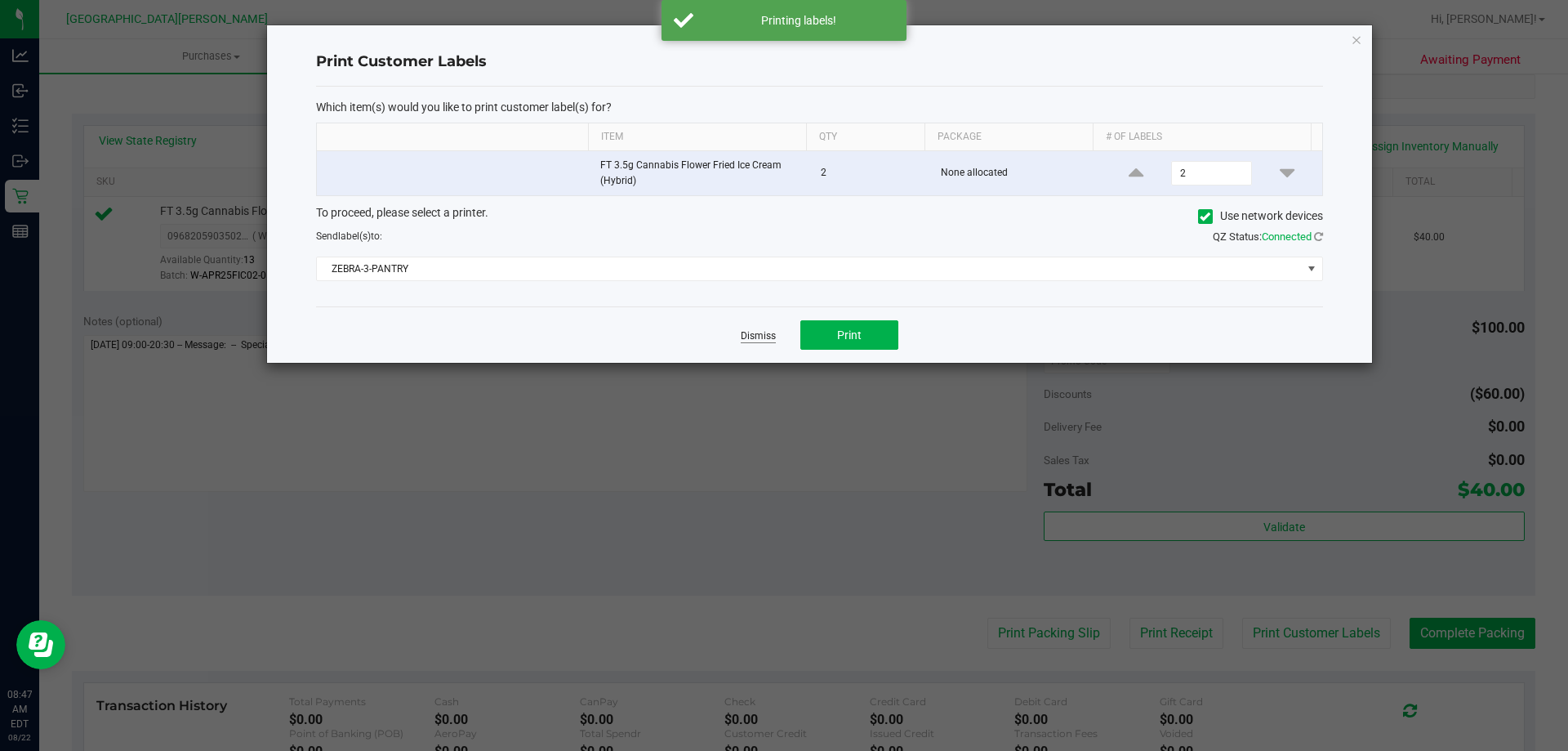
click at [764, 339] on link "Dismiss" at bounding box center [758, 336] width 36 height 14
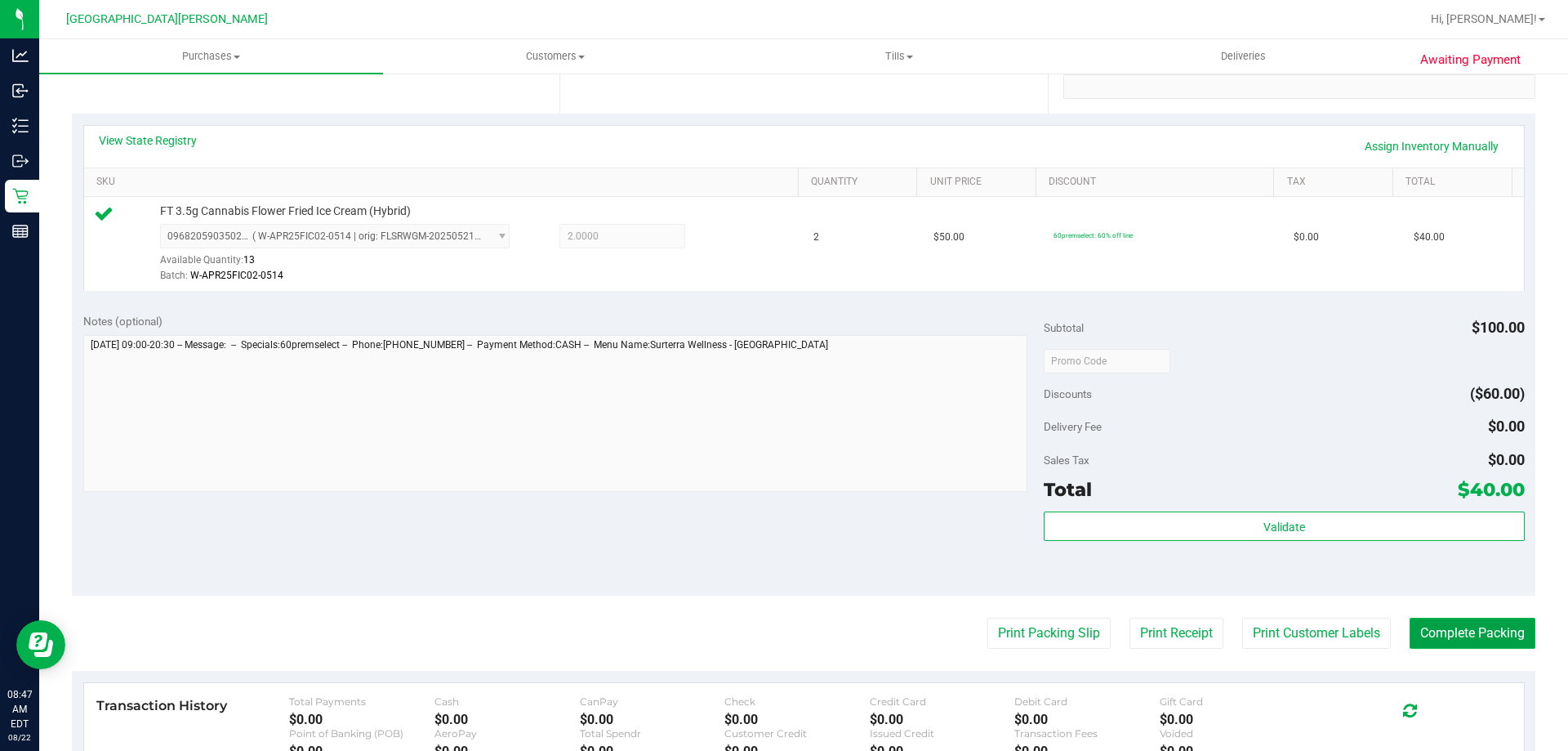
click at [1491, 630] on button "Complete Packing" at bounding box center [1473, 633] width 126 height 31
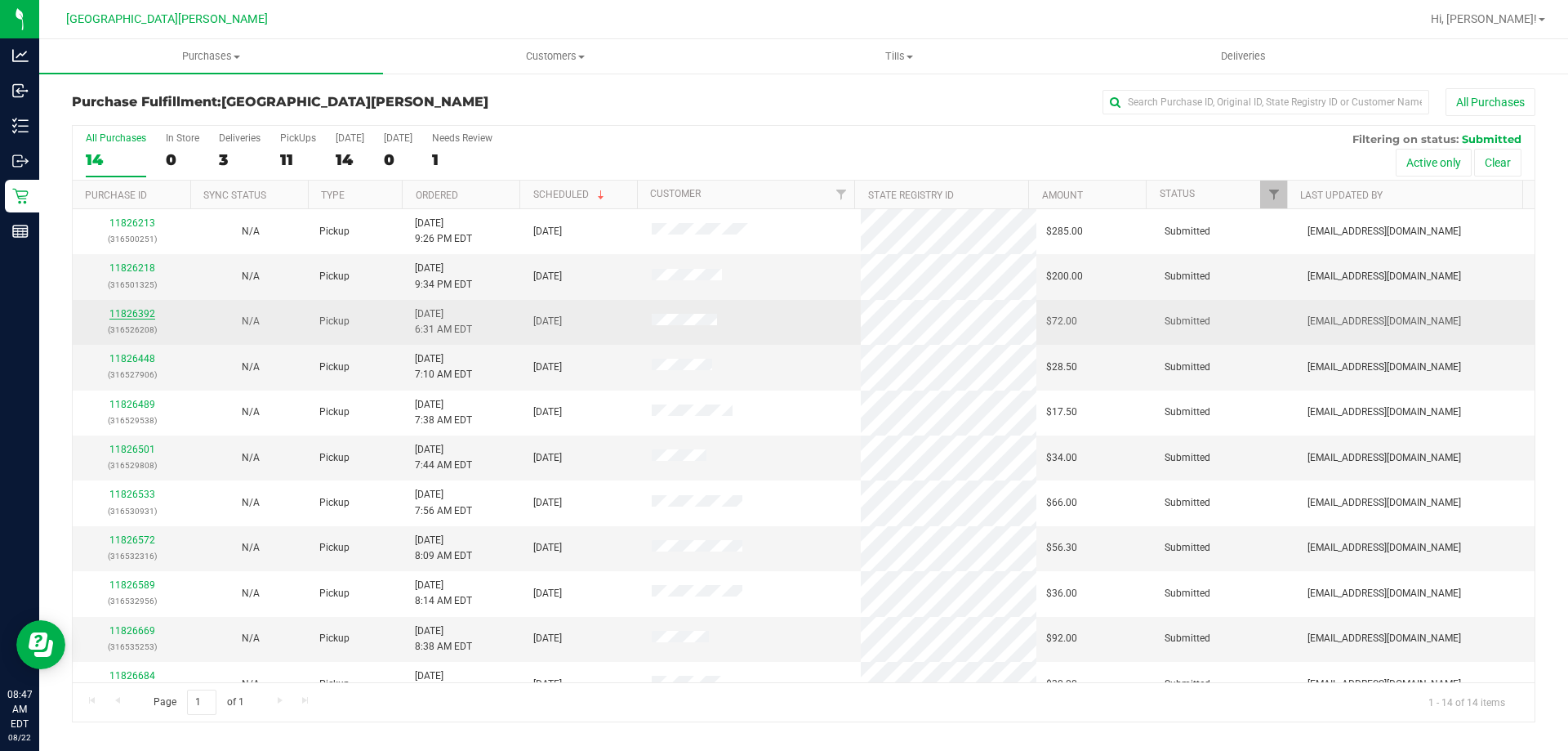
click at [118, 316] on link "11826392" at bounding box center [132, 313] width 45 height 12
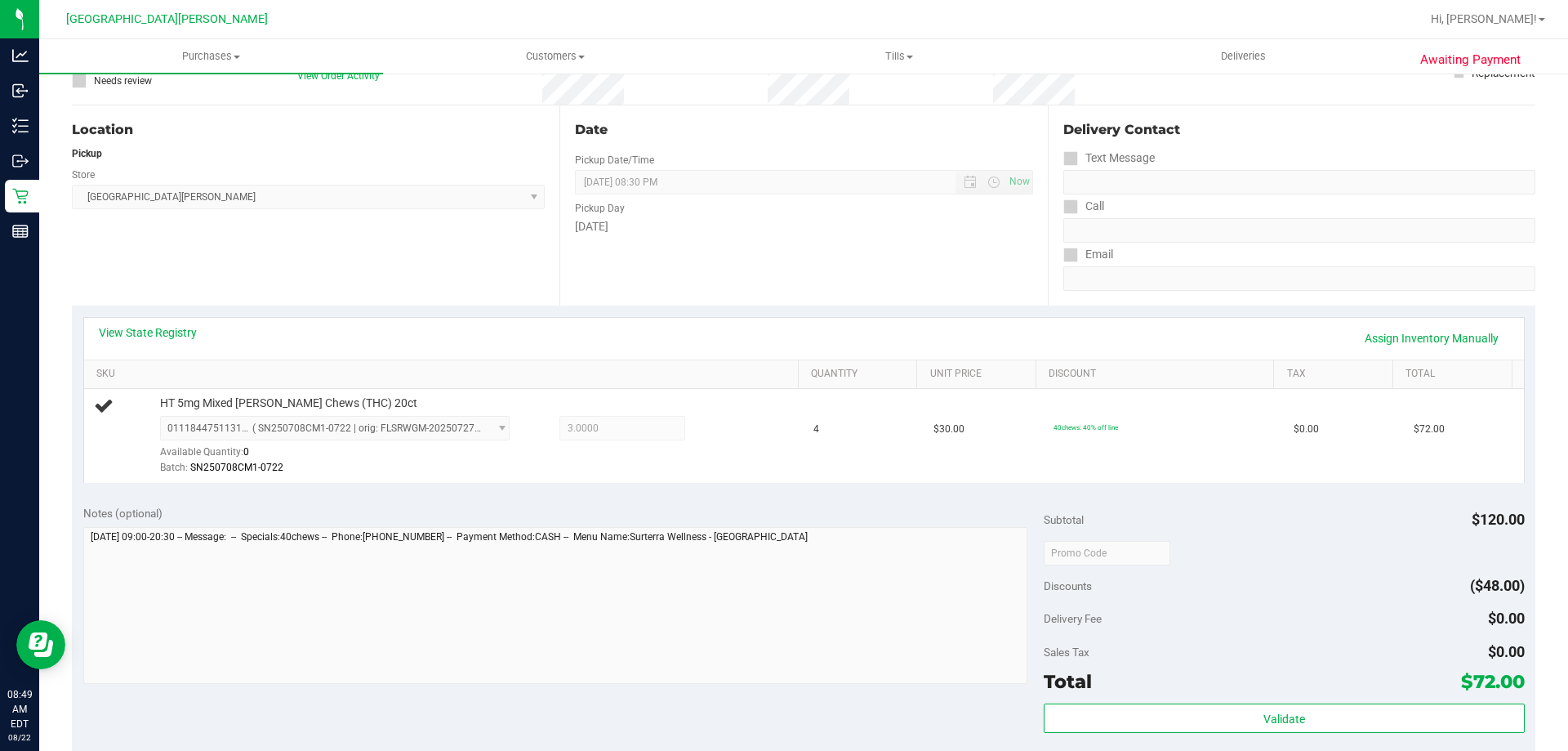
scroll to position [164, 0]
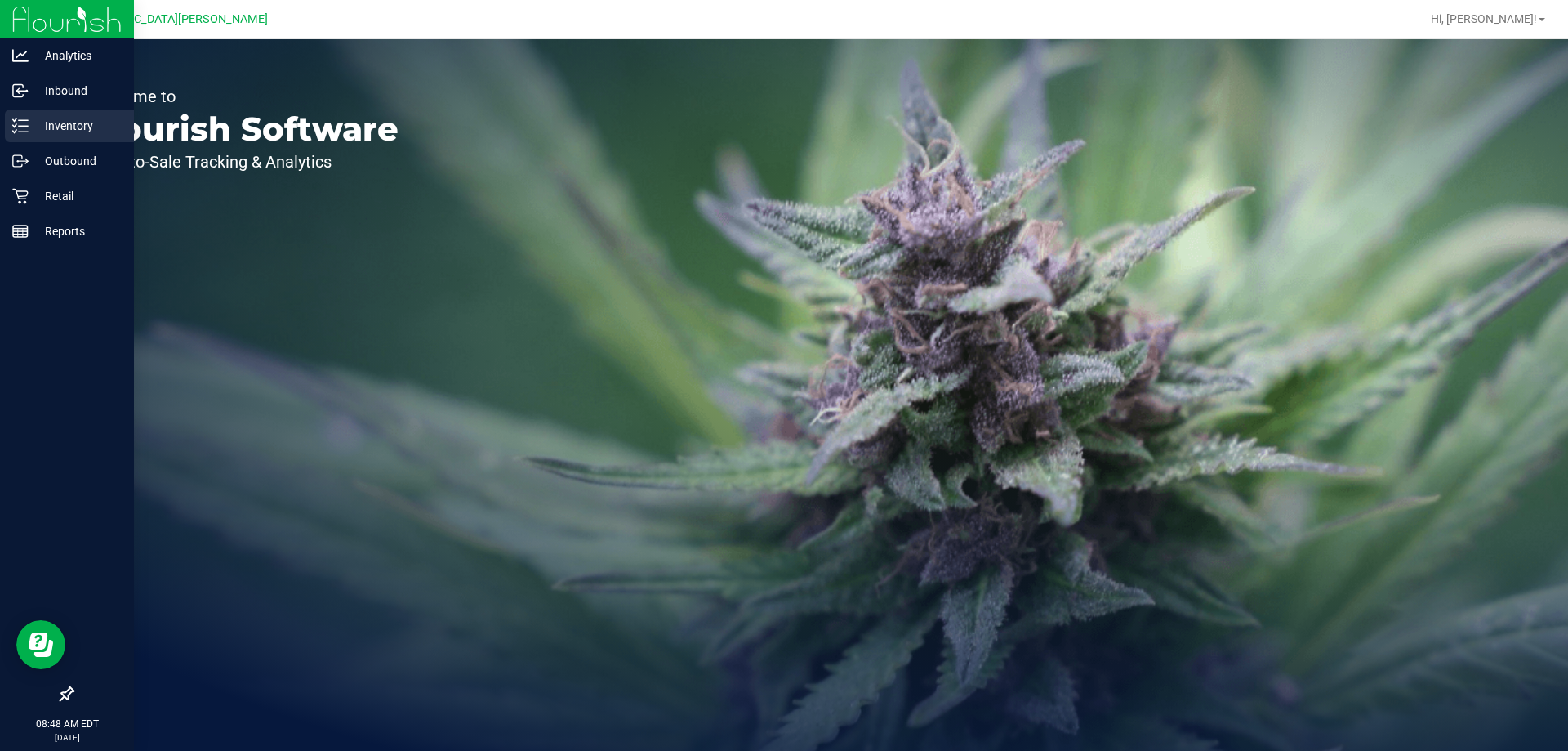
click at [46, 116] on p "Inventory" at bounding box center [77, 125] width 98 height 20
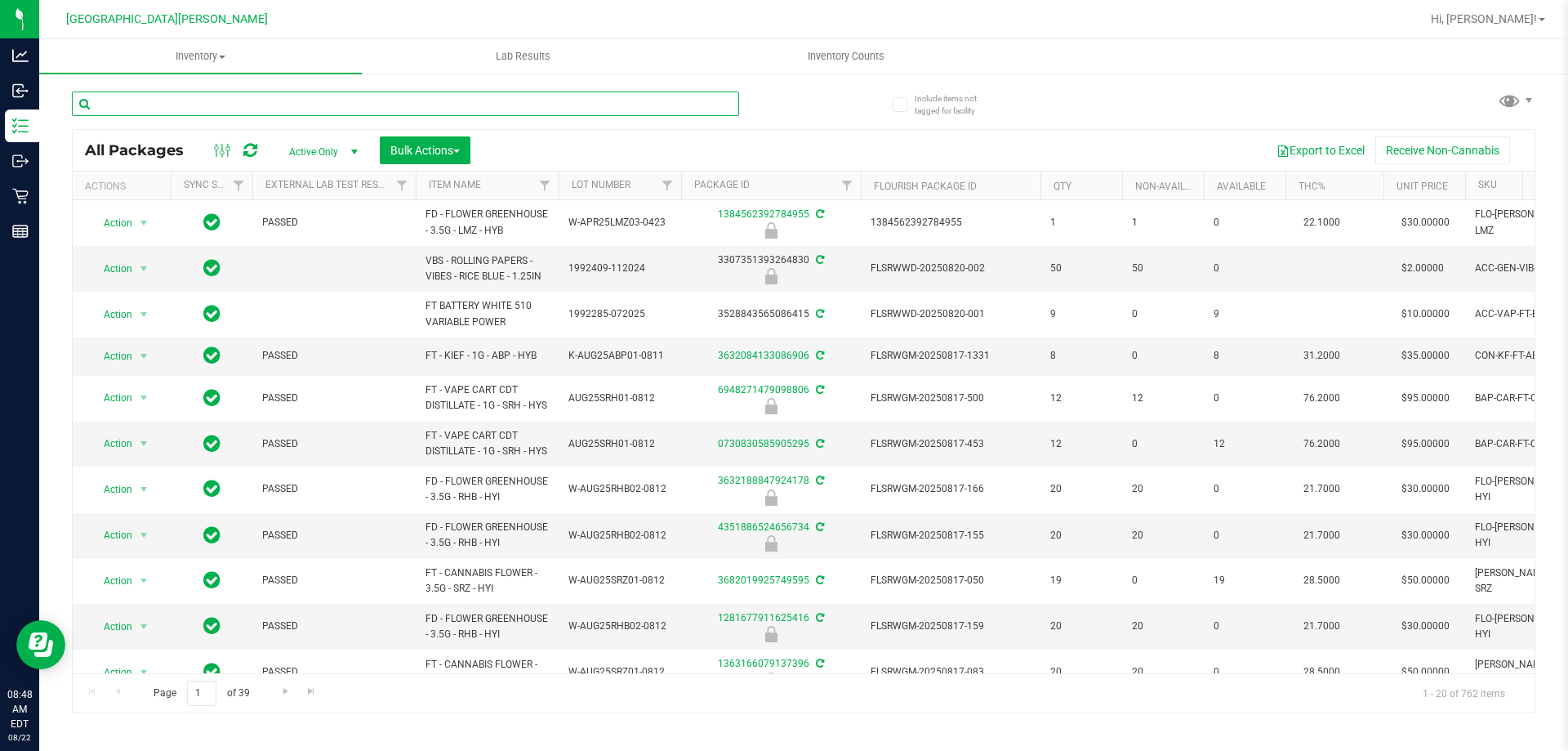
click at [177, 96] on input "text" at bounding box center [405, 104] width 668 height 25
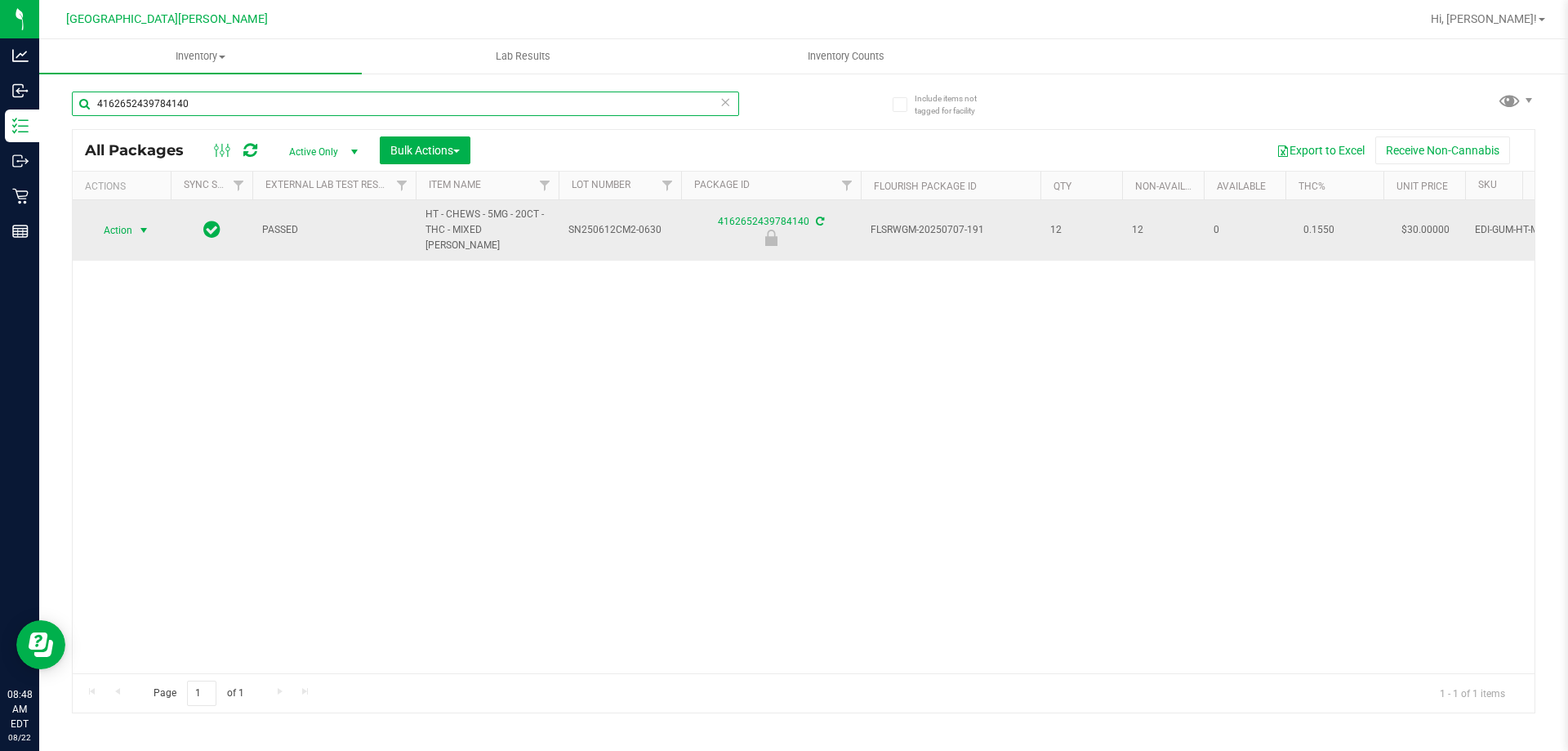
type input "4162652439784140"
click at [134, 219] on span "select" at bounding box center [144, 230] width 20 height 23
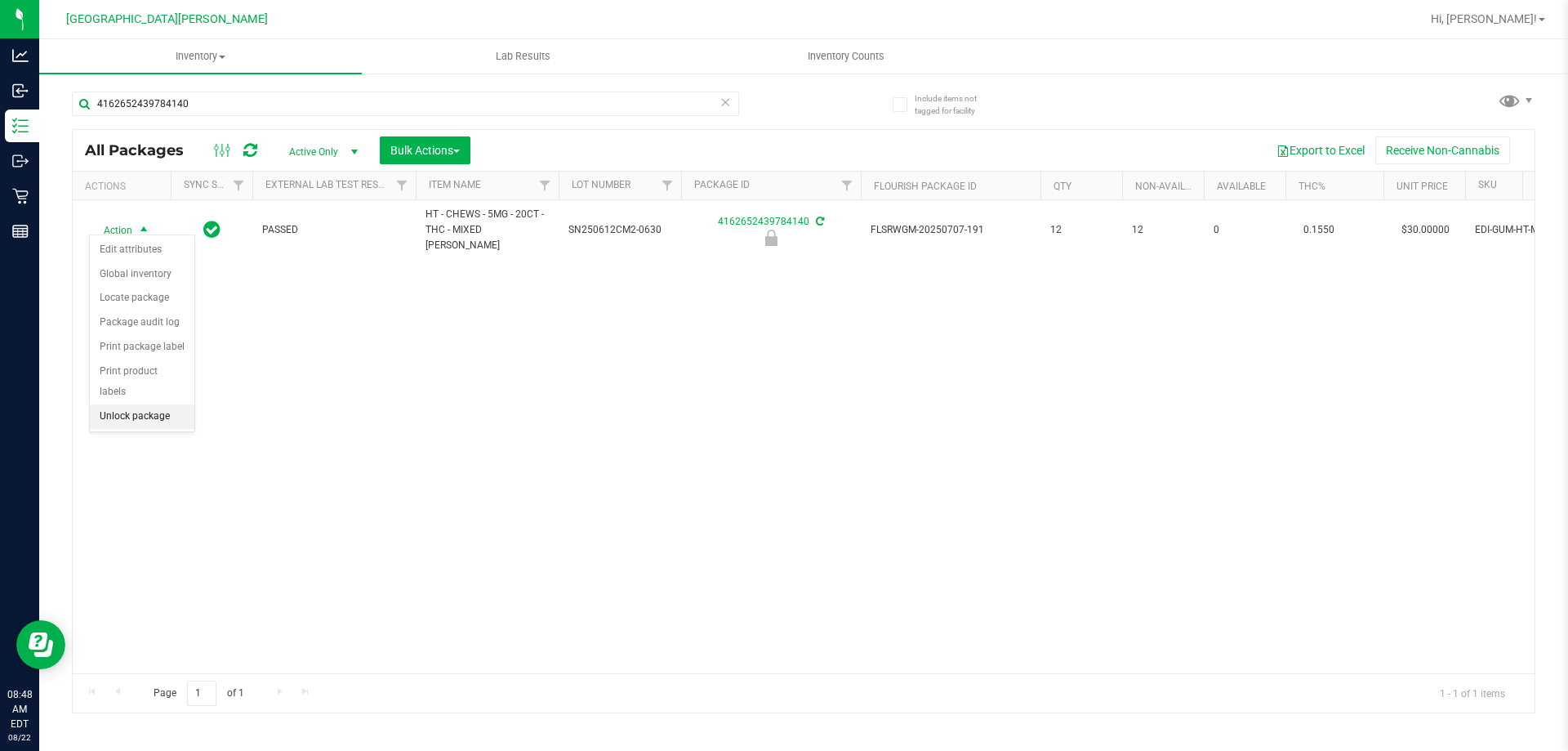
click at [146, 404] on li "Unlock package" at bounding box center [142, 417] width 105 height 25
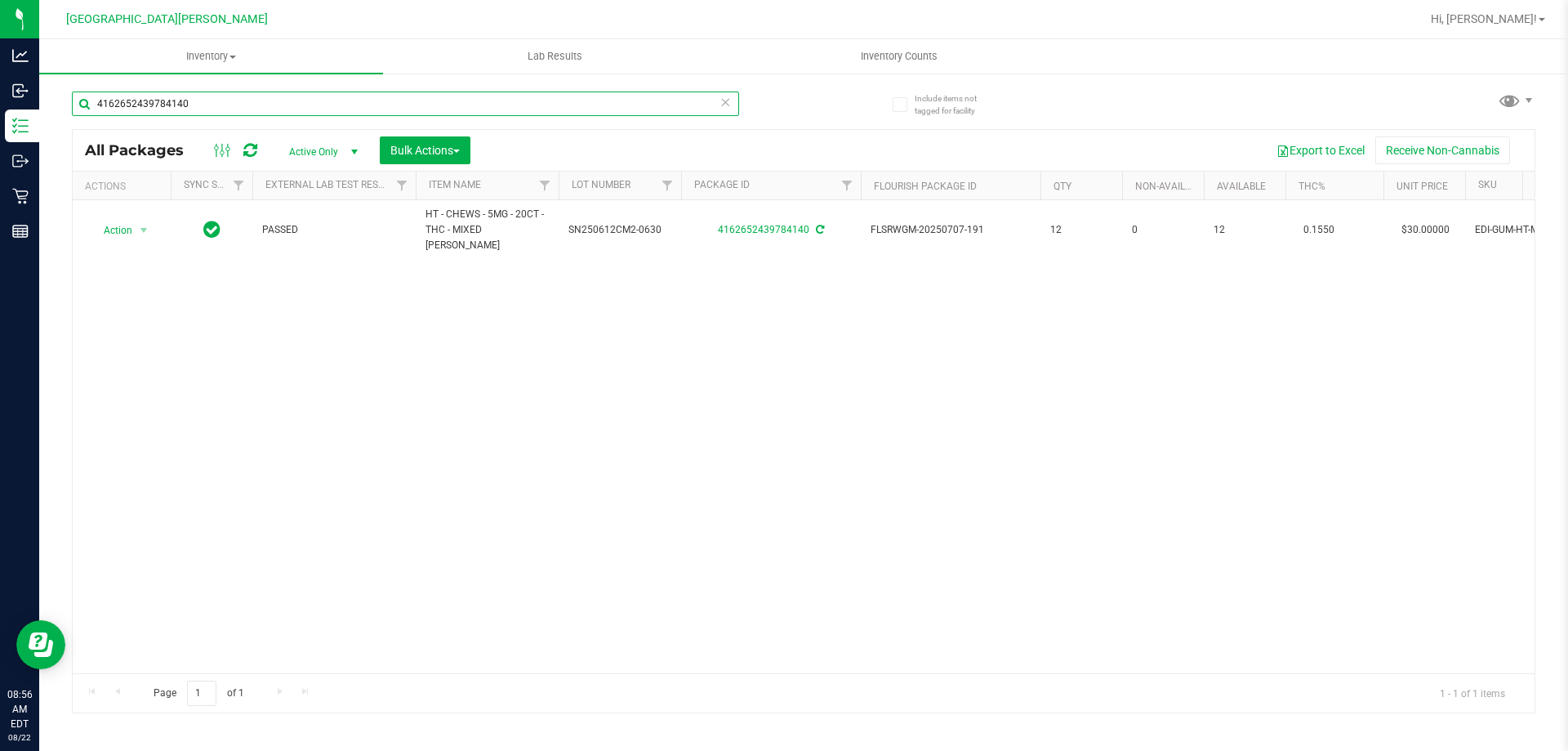
click at [157, 115] on input "4162652439784140" at bounding box center [405, 104] width 668 height 25
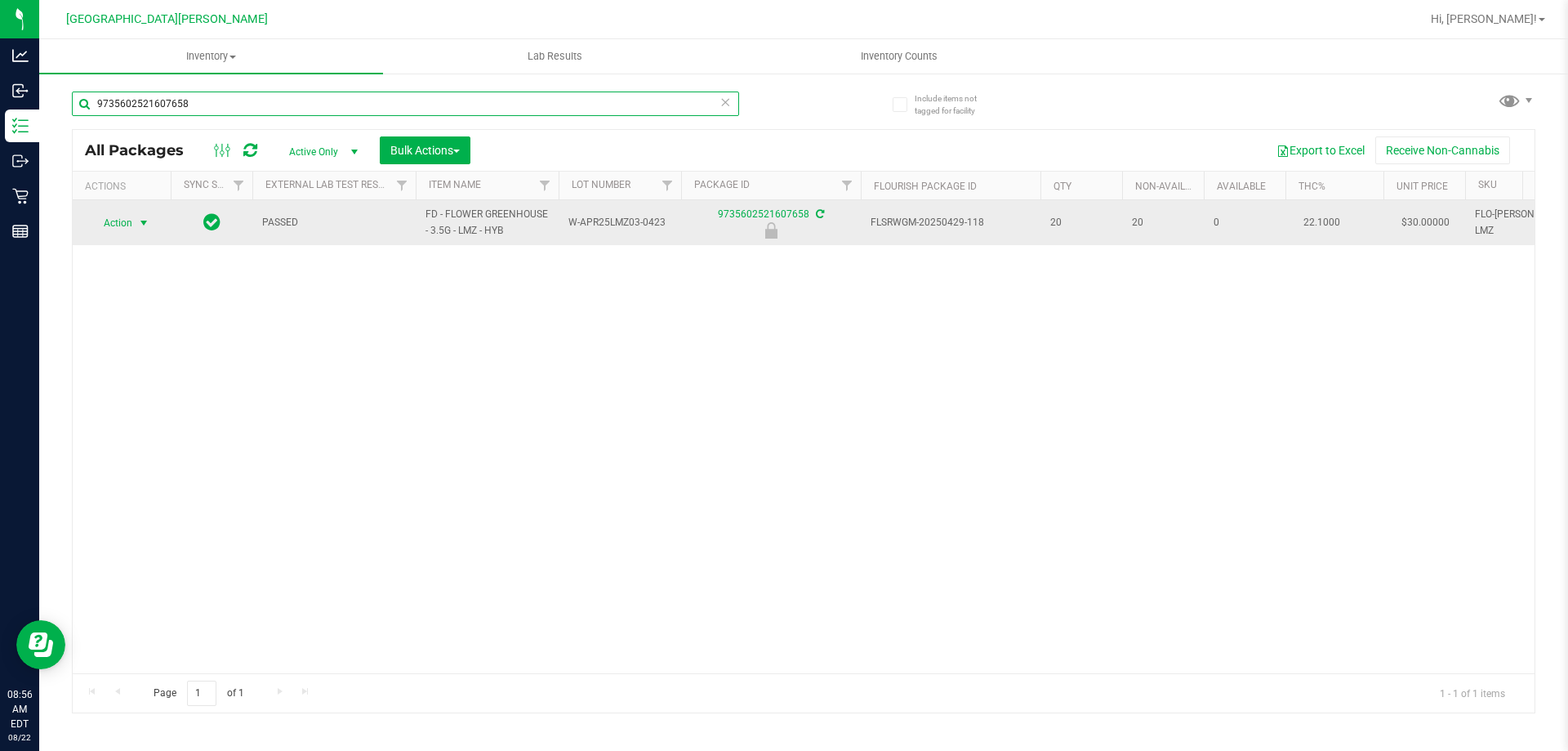
type input "9735602521607658"
click at [127, 221] on span "Action" at bounding box center [111, 223] width 44 height 23
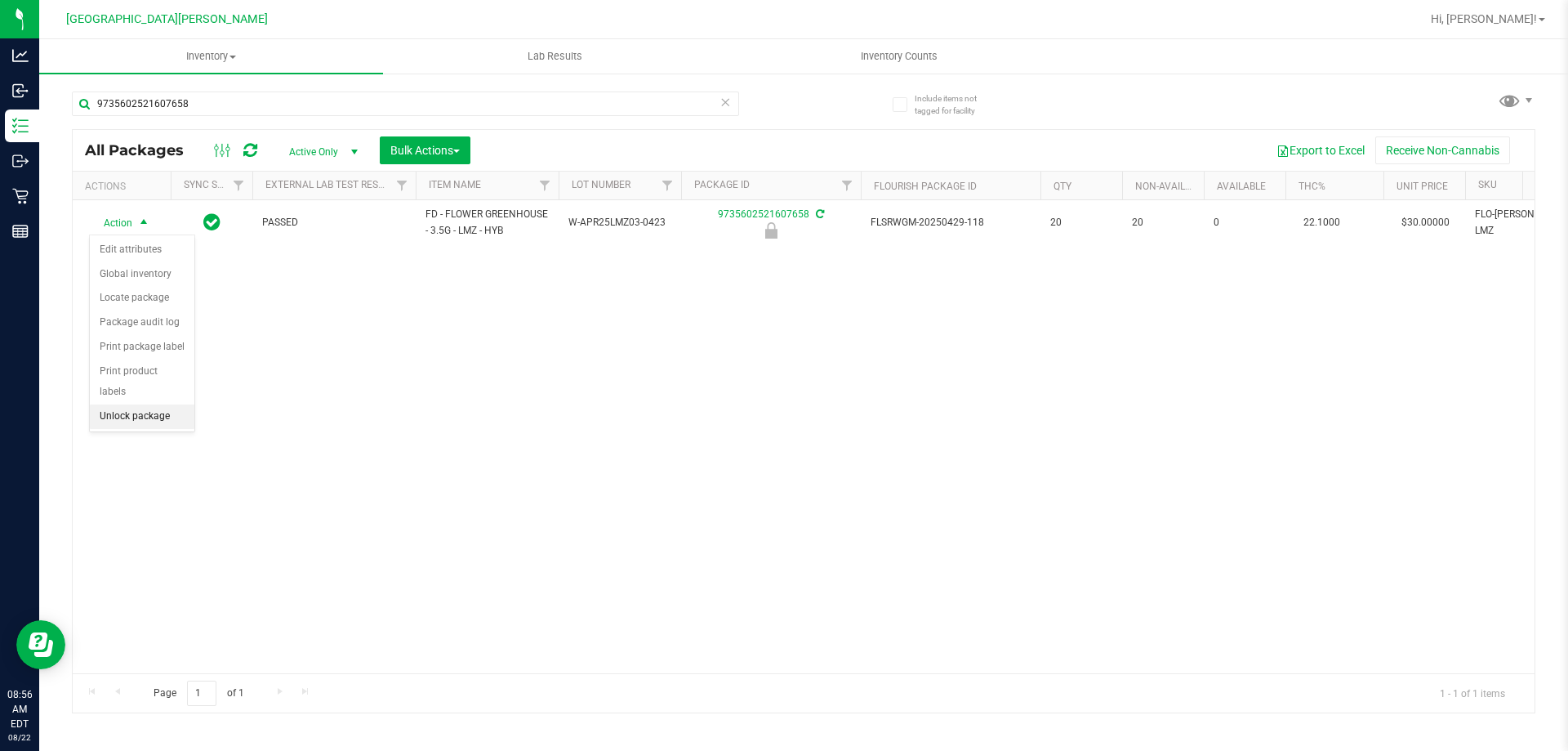
click at [146, 404] on li "Unlock package" at bounding box center [142, 417] width 105 height 25
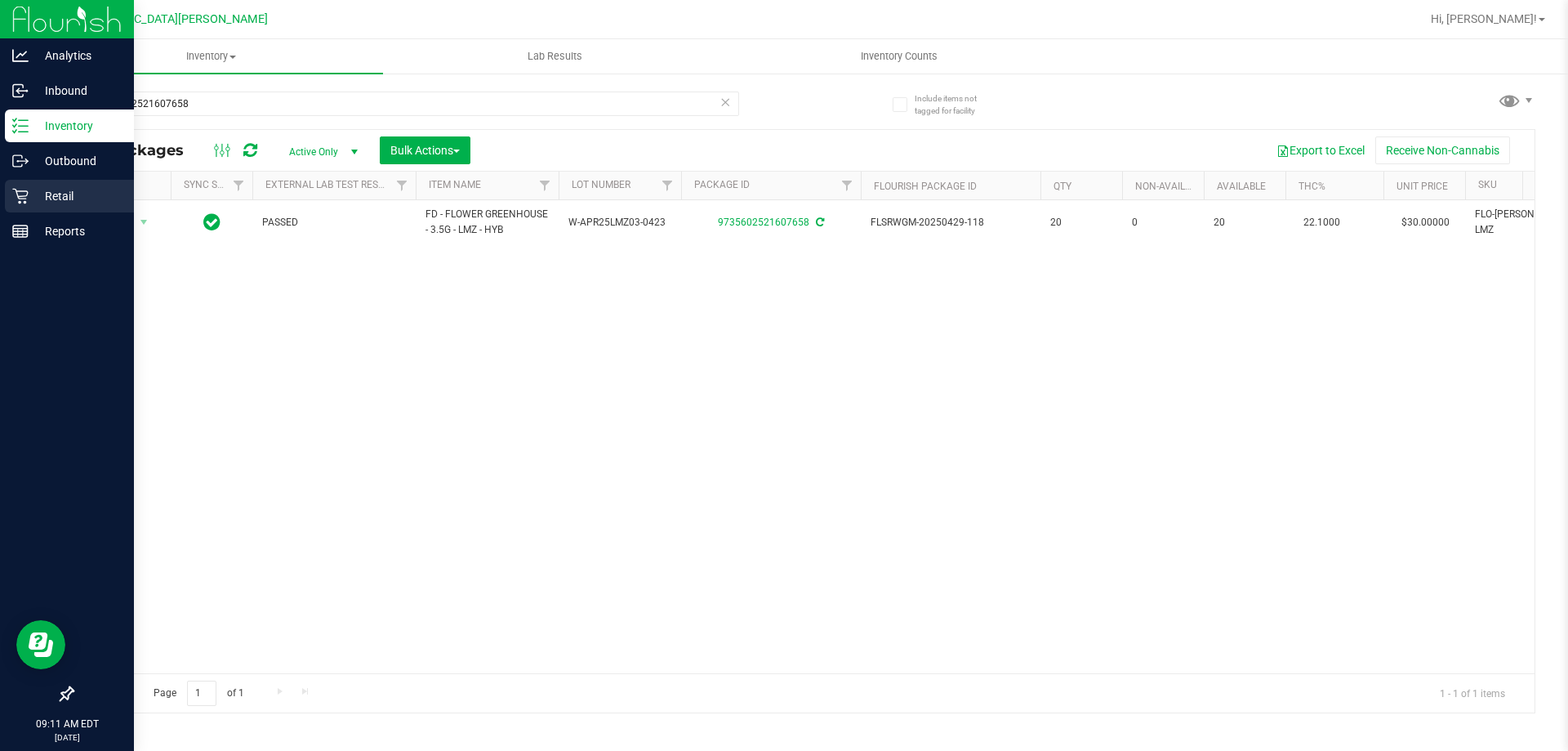
click at [82, 184] on div "Retail" at bounding box center [69, 196] width 129 height 33
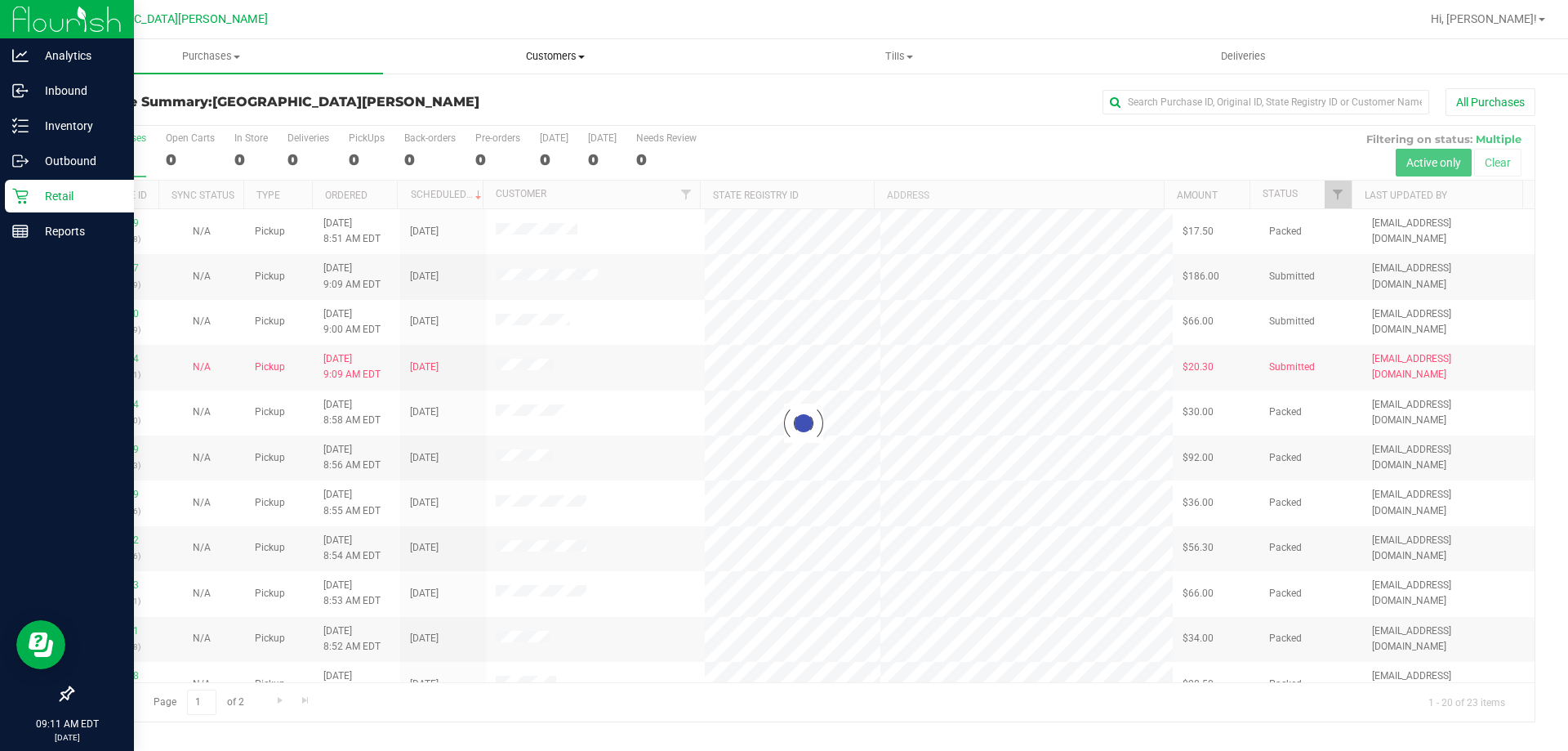
click at [580, 52] on span "Customers" at bounding box center [555, 56] width 342 height 15
click at [445, 102] on span "All customers" at bounding box center [442, 99] width 117 height 14
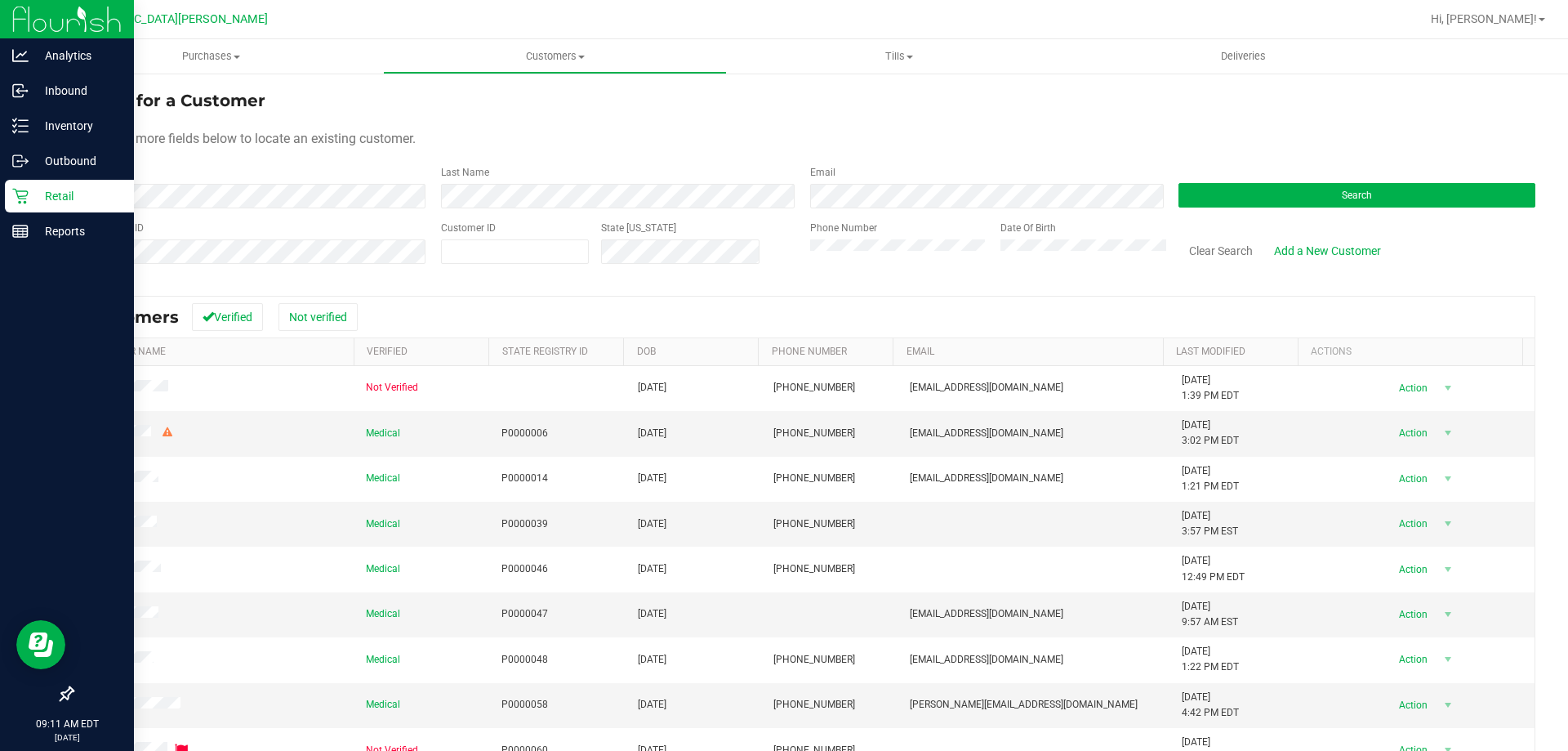
click at [201, 183] on div "First Name" at bounding box center [251, 187] width 357 height 44
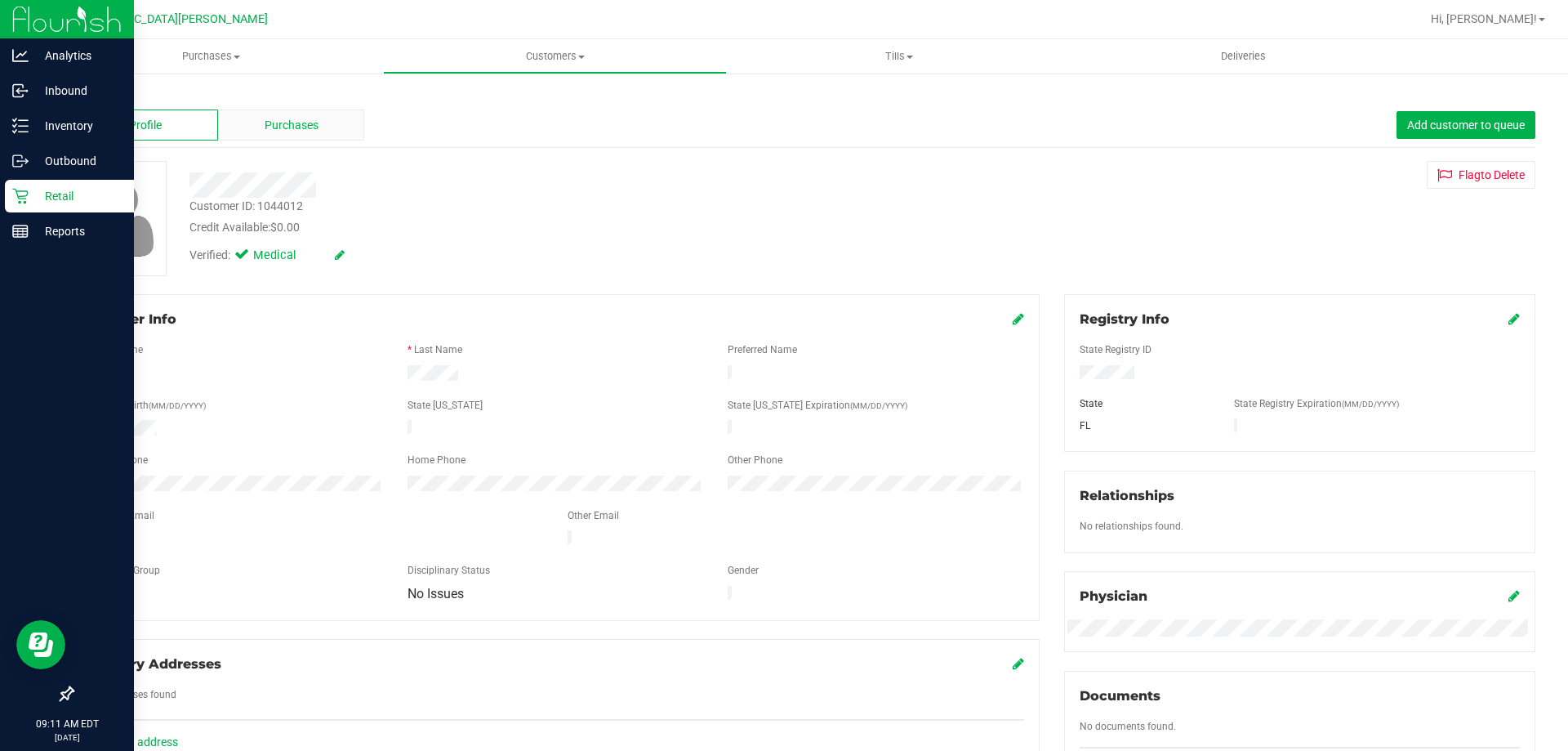
click at [272, 112] on div "Purchases" at bounding box center [291, 124] width 146 height 31
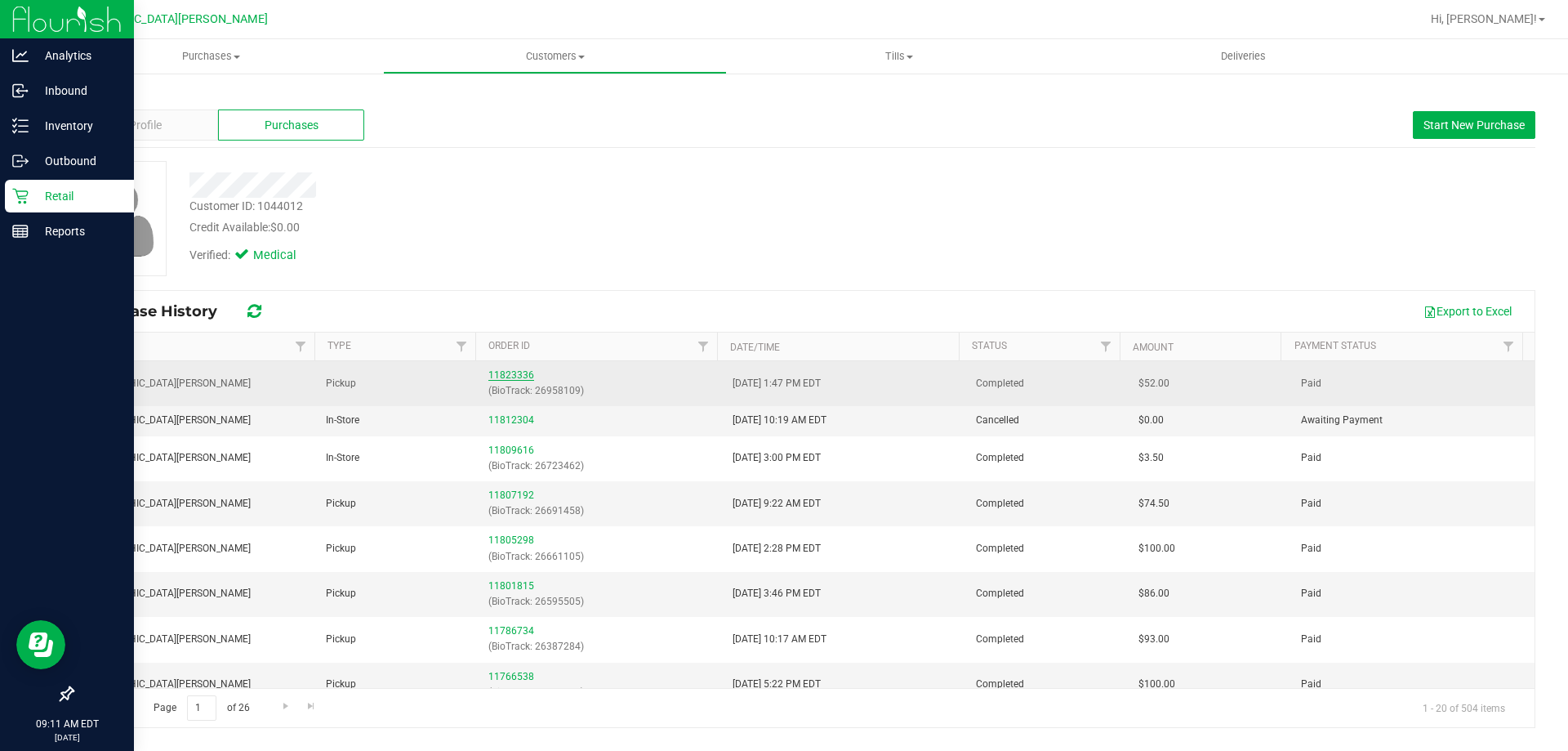
click at [511, 378] on link "11823336" at bounding box center [511, 374] width 45 height 12
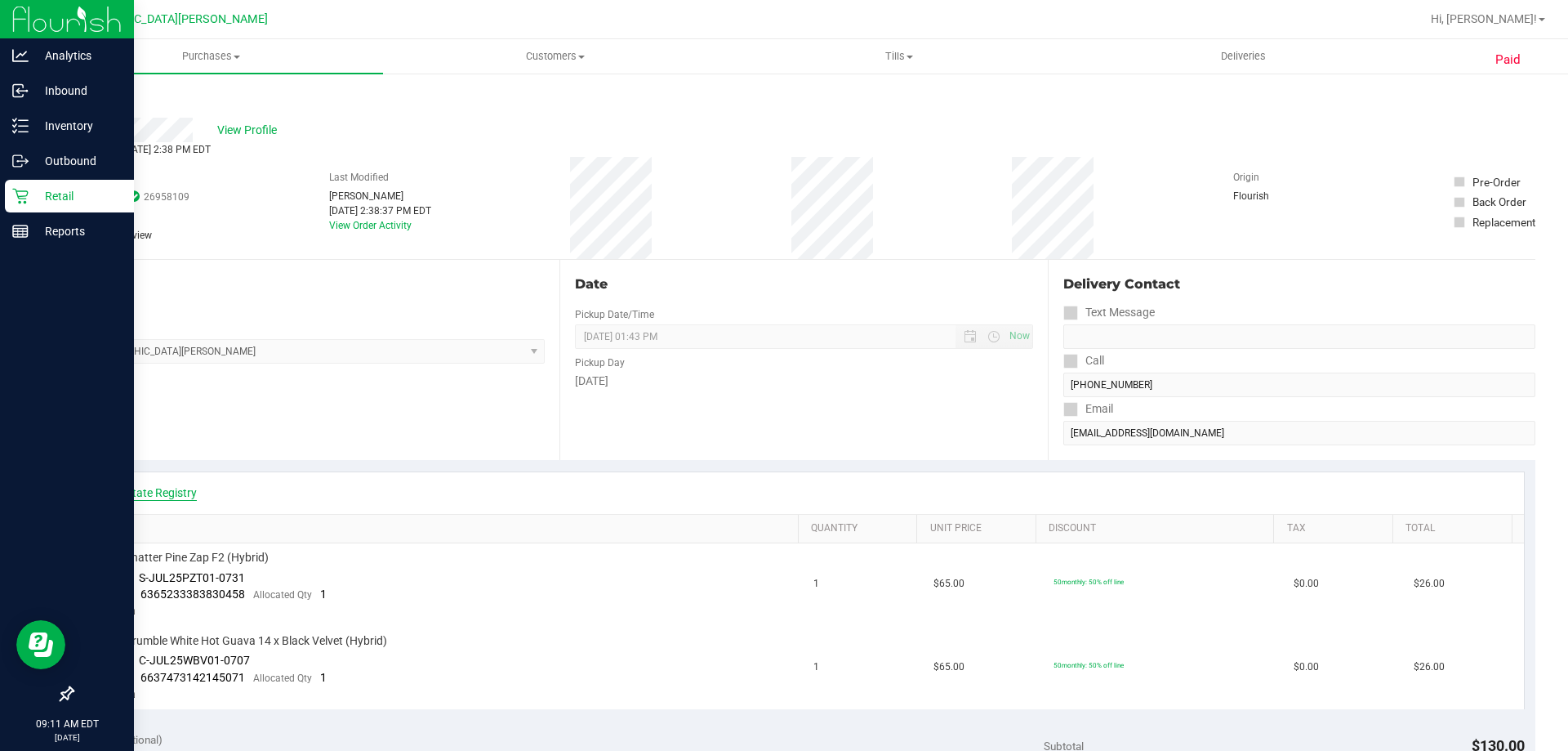
click at [157, 495] on link "View State Registry" at bounding box center [148, 492] width 98 height 16
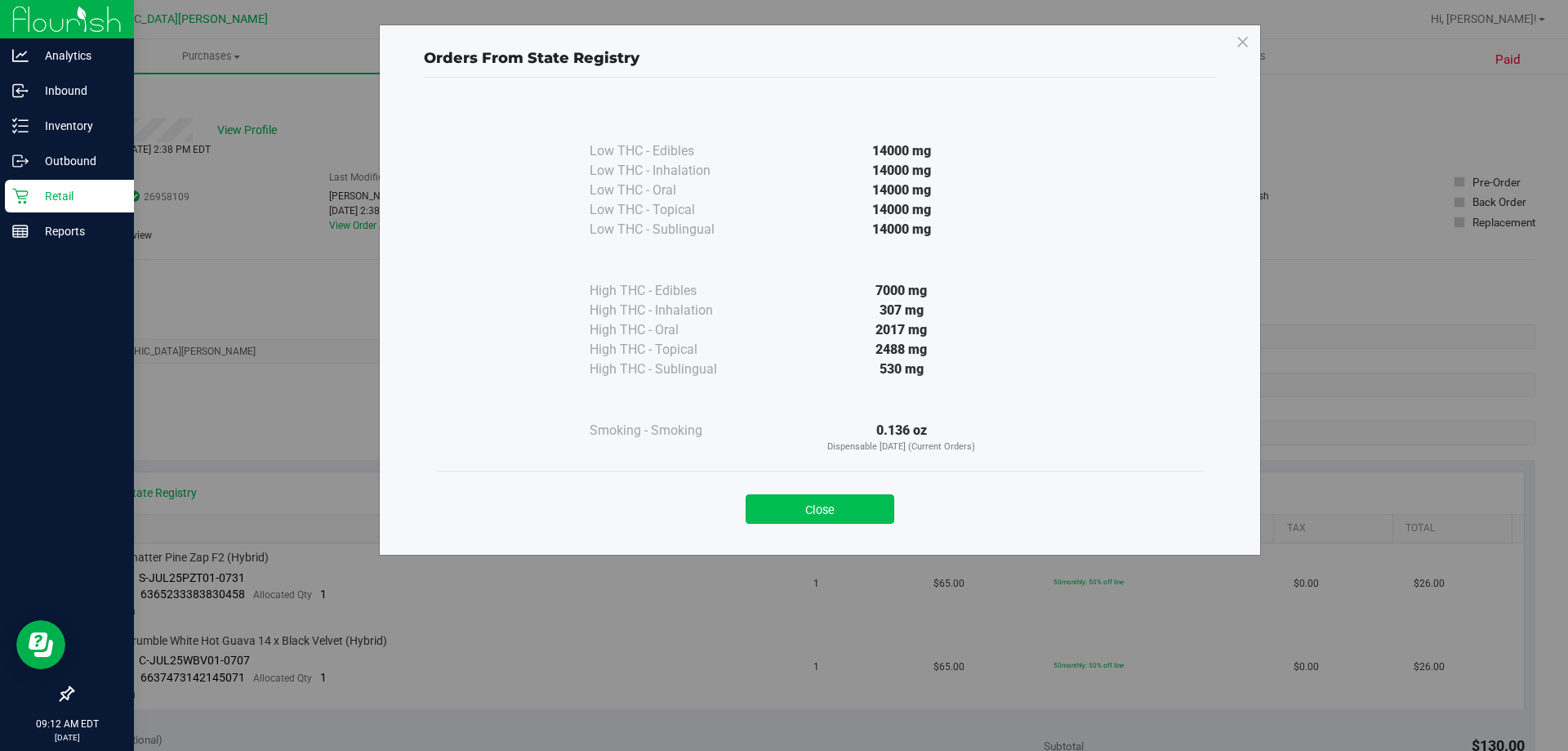
click at [817, 513] on button "Close" at bounding box center [820, 508] width 148 height 29
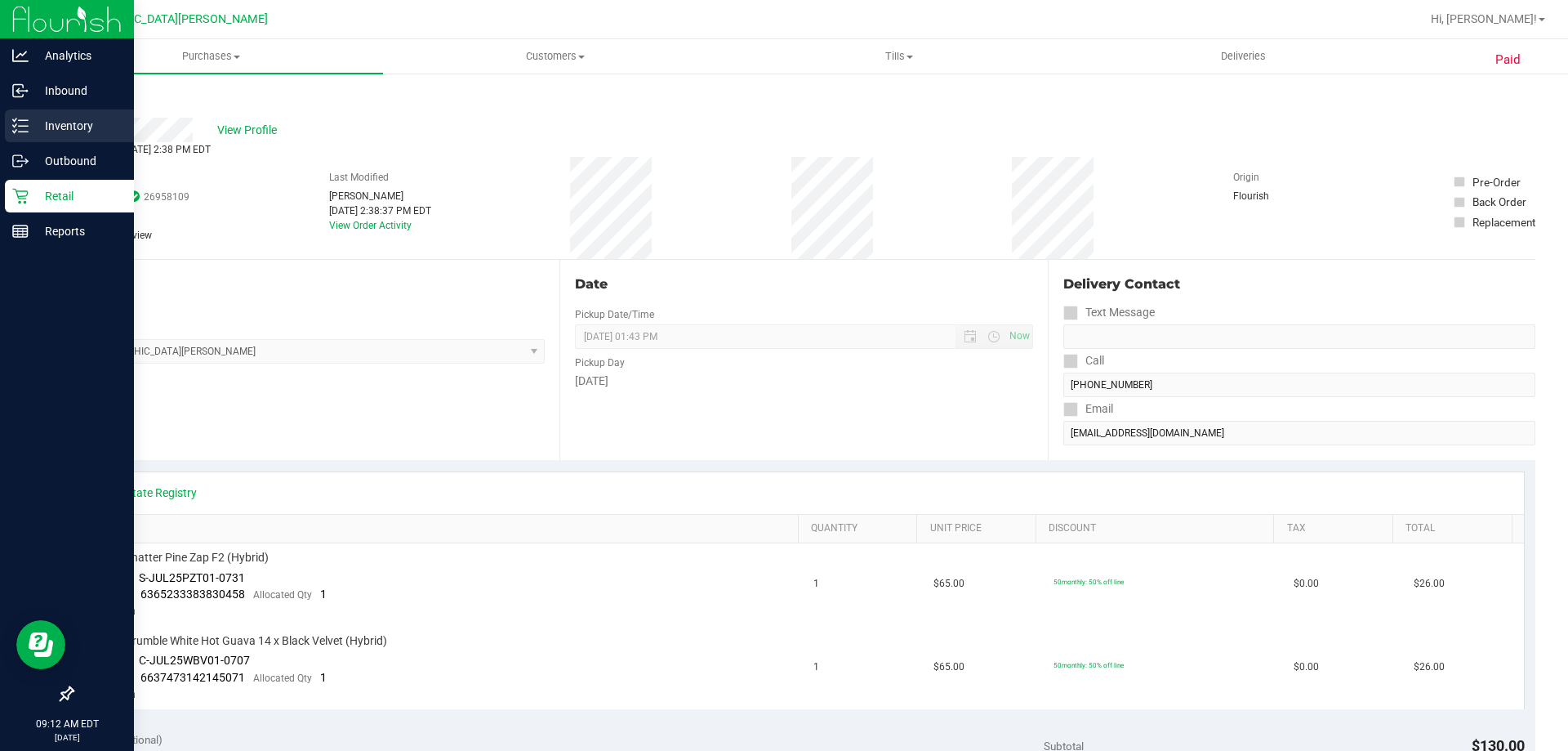
click at [60, 134] on p "Inventory" at bounding box center [77, 125] width 98 height 20
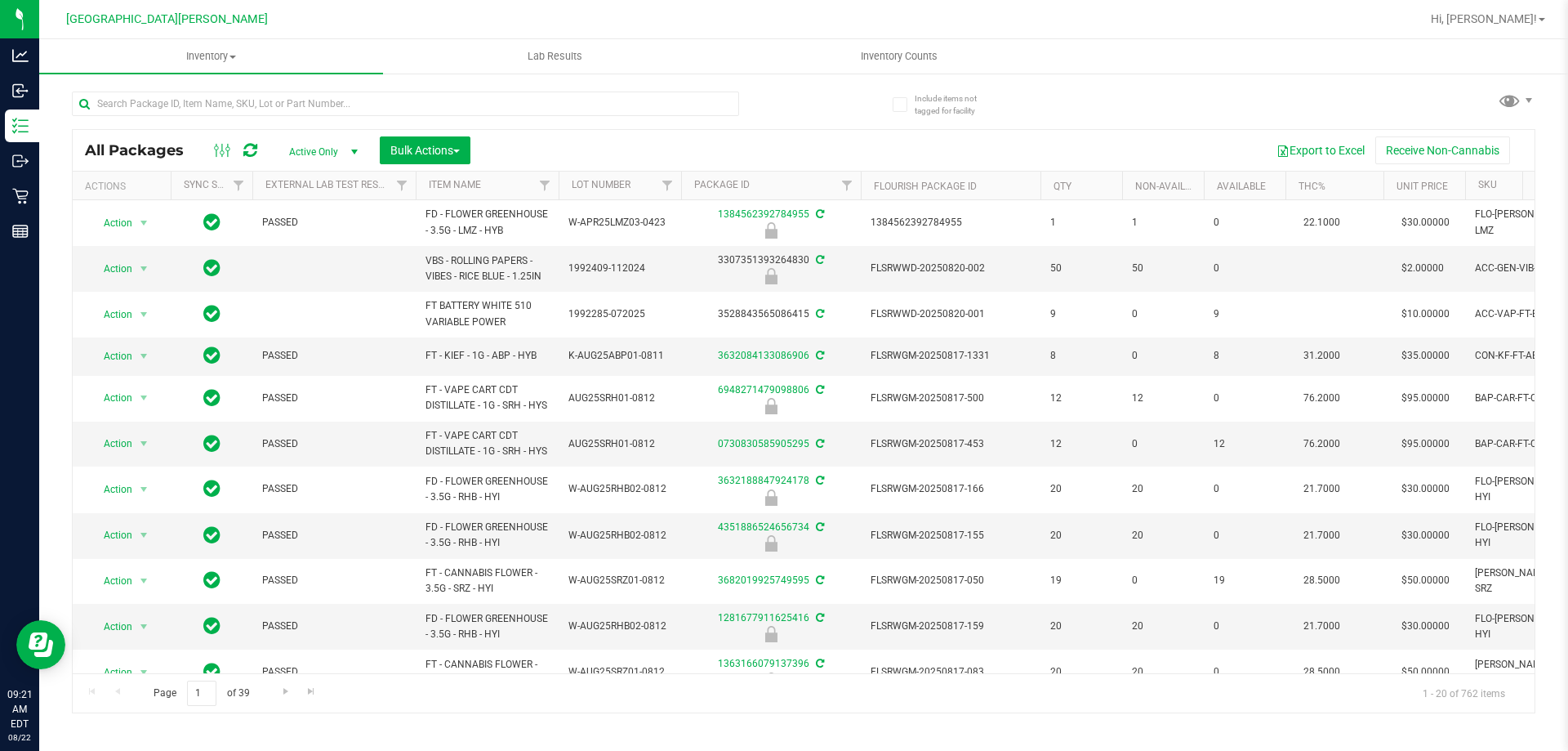
click at [156, 90] on div at bounding box center [437, 102] width 732 height 52
click at [156, 106] on input "text" at bounding box center [405, 104] width 668 height 25
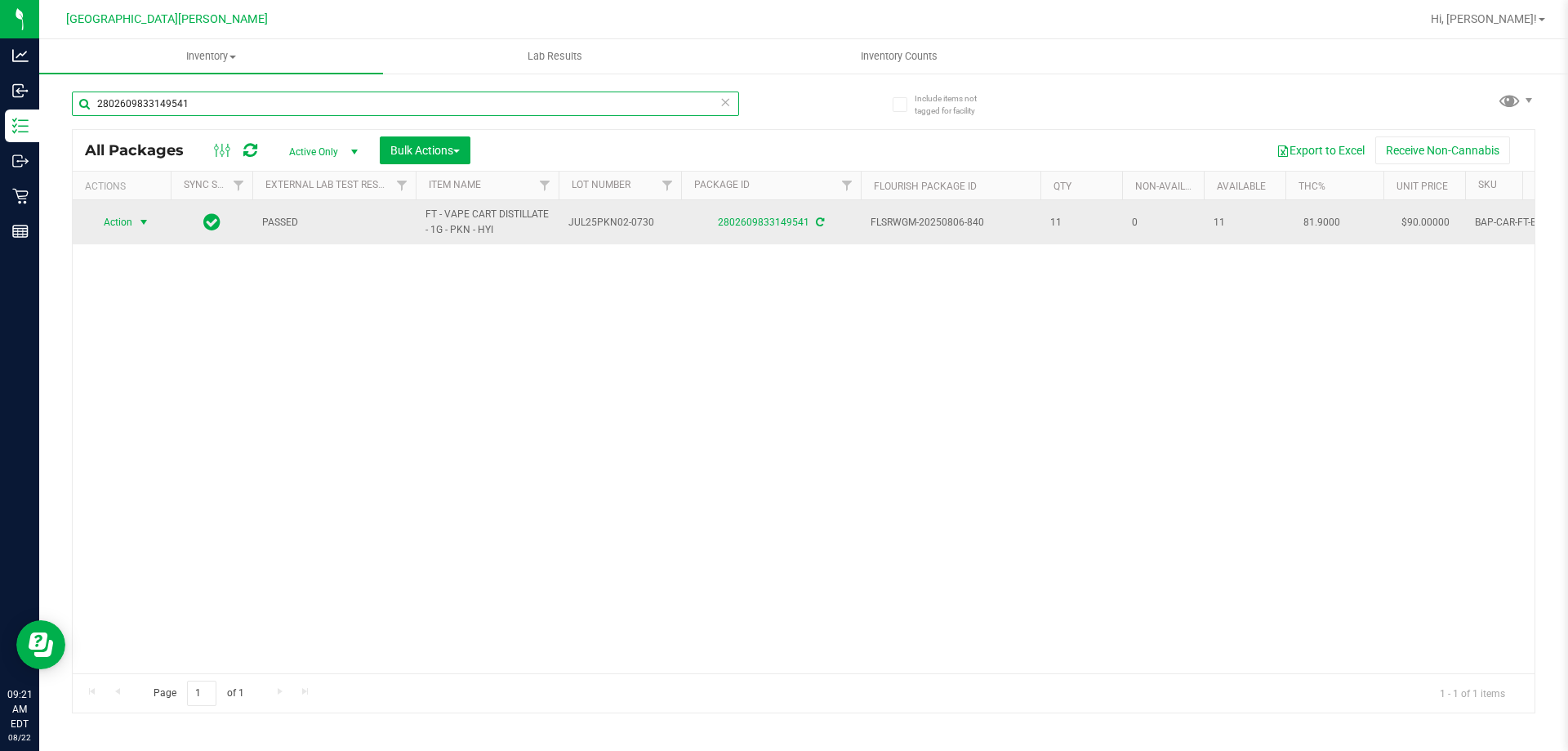
type input "2802609833149541"
click at [117, 227] on span "Action" at bounding box center [111, 222] width 44 height 23
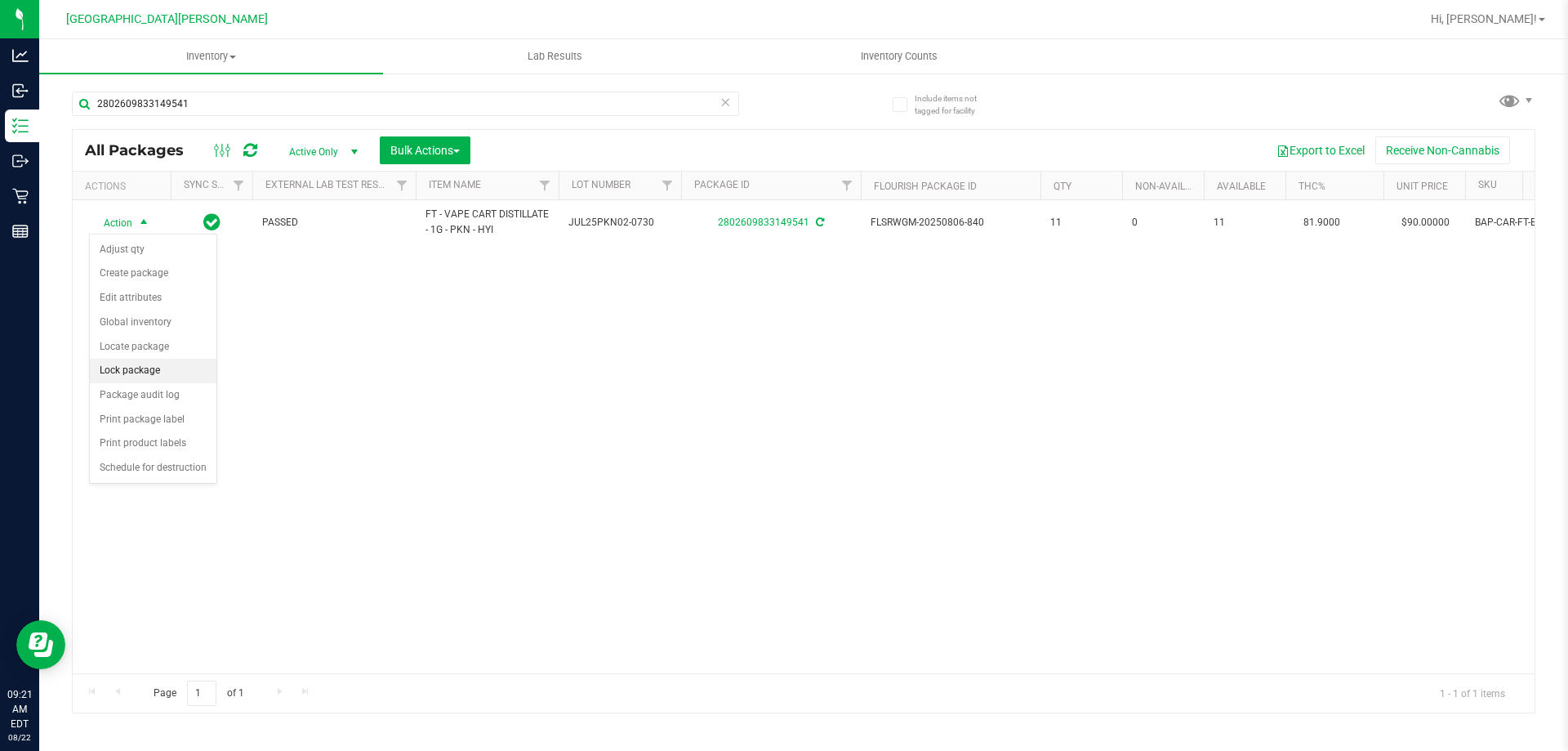
click at [145, 368] on li "Lock package" at bounding box center [153, 371] width 126 height 25
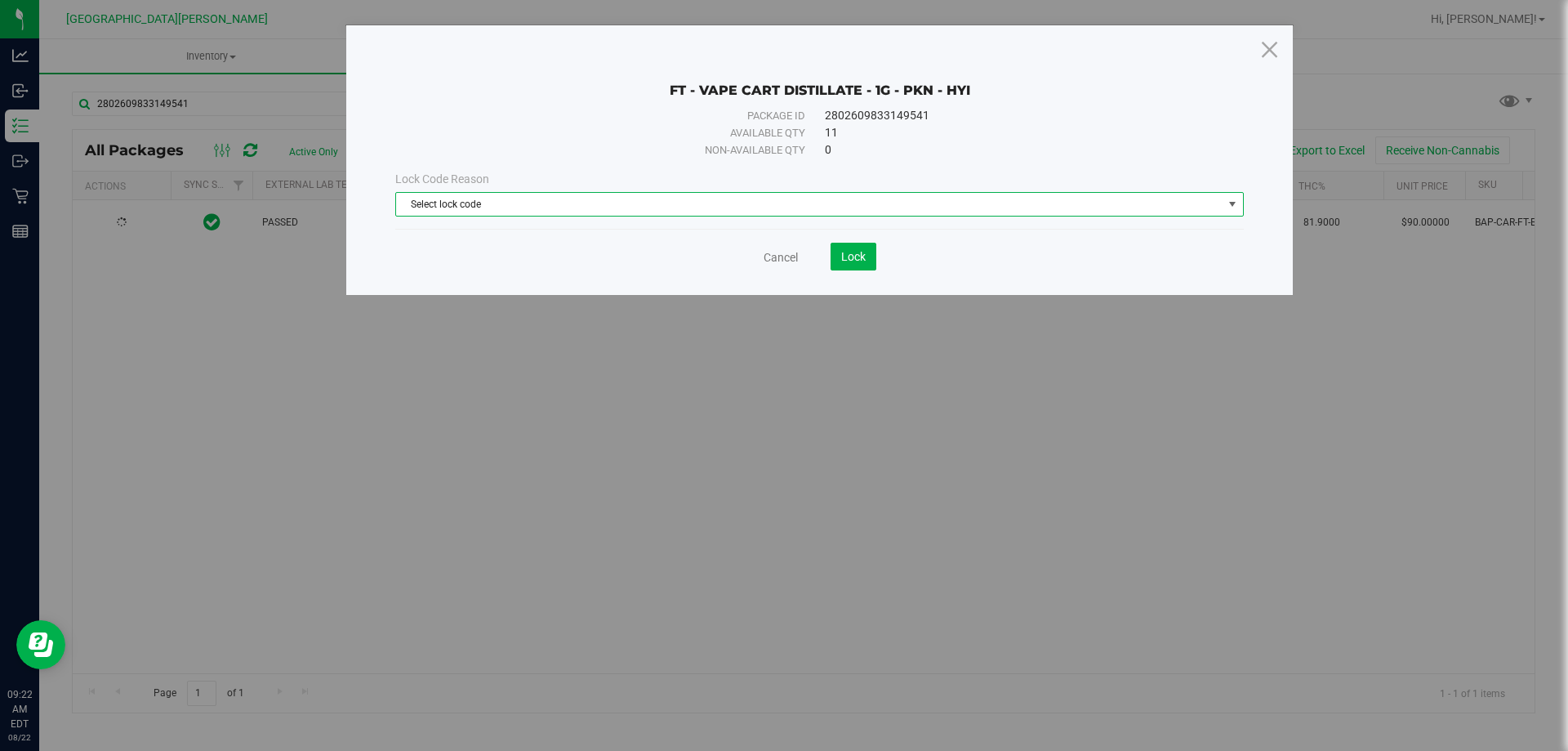
click at [589, 209] on span "Select lock code" at bounding box center [810, 204] width 827 height 23
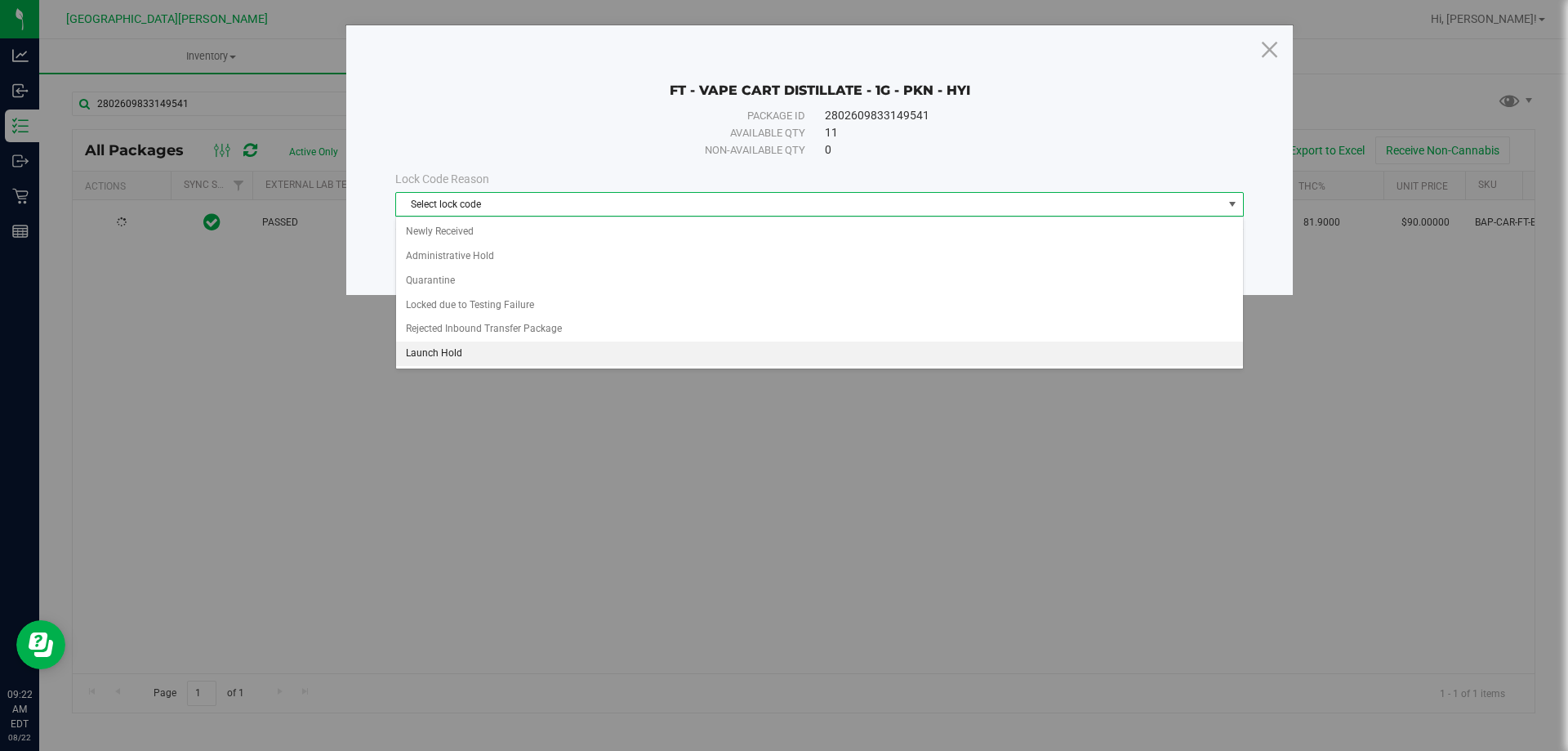
click at [474, 349] on li "Launch Hold" at bounding box center [820, 354] width 847 height 25
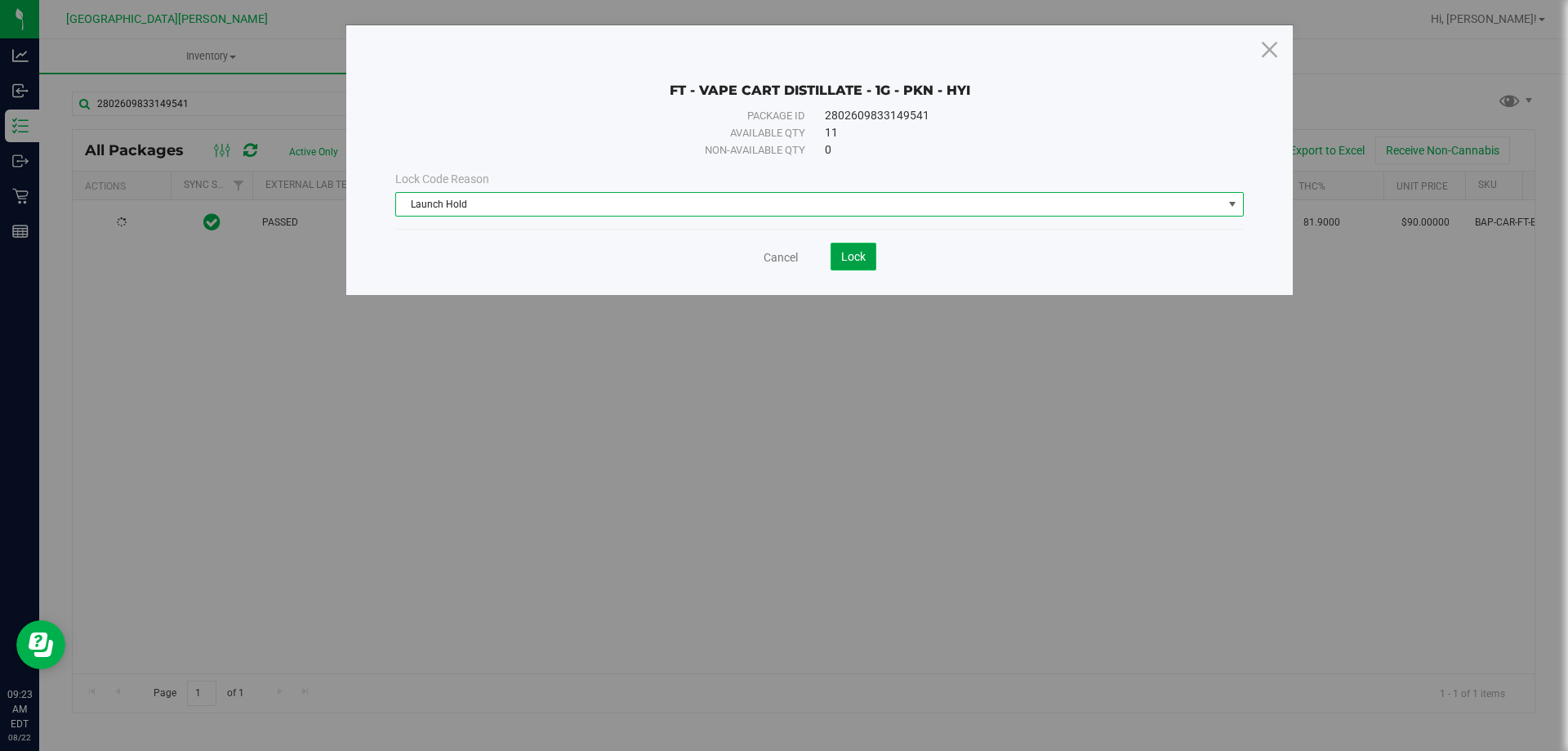
click at [855, 257] on span "Lock" at bounding box center [854, 256] width 25 height 13
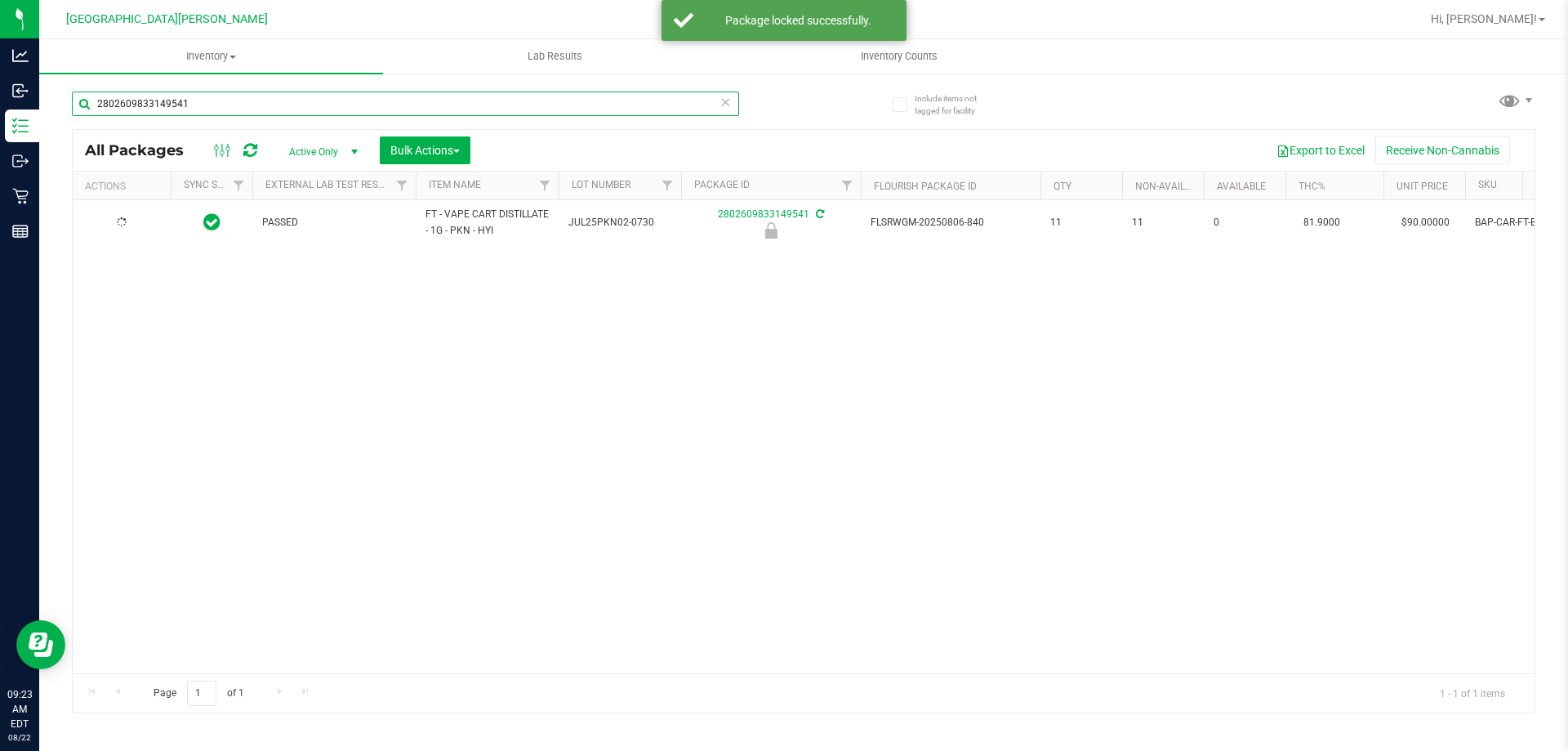
click at [198, 107] on input "2802609833149541" at bounding box center [405, 104] width 668 height 25
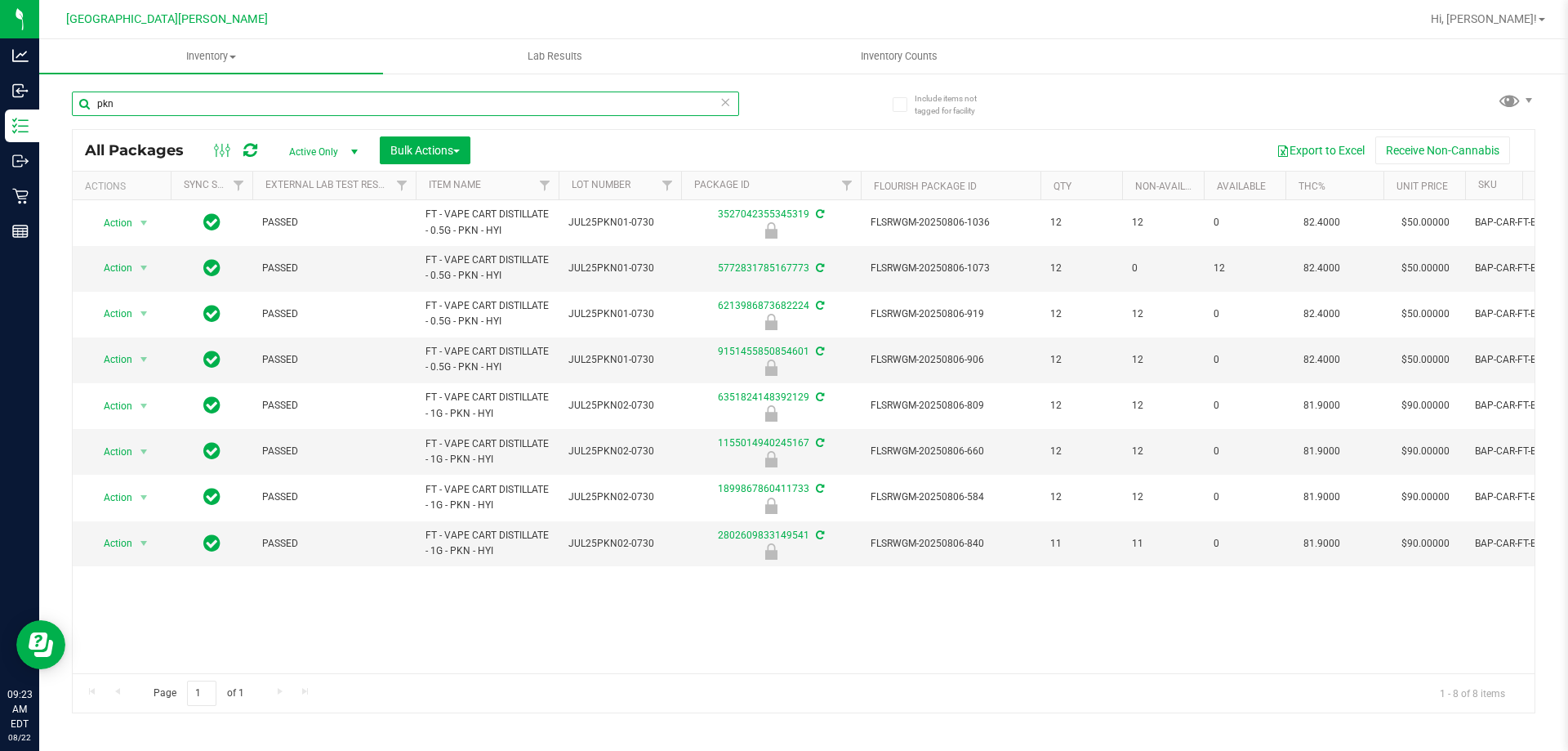
type input "pkn"
click at [290, 152] on span "Active Only" at bounding box center [320, 152] width 90 height 23
click at [303, 247] on li "All" at bounding box center [319, 251] width 88 height 25
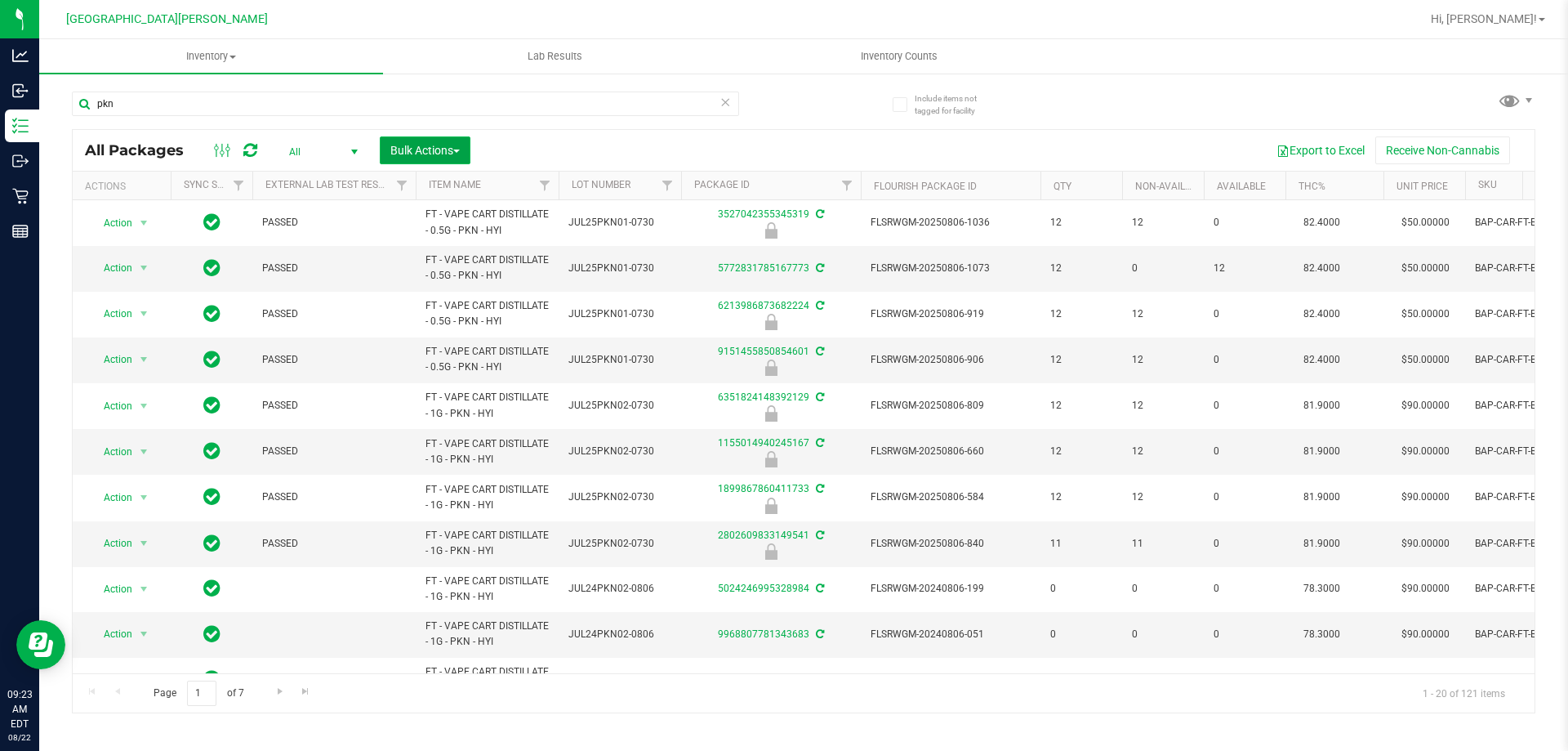
click at [404, 160] on button "Bulk Actions" at bounding box center [425, 149] width 91 height 28
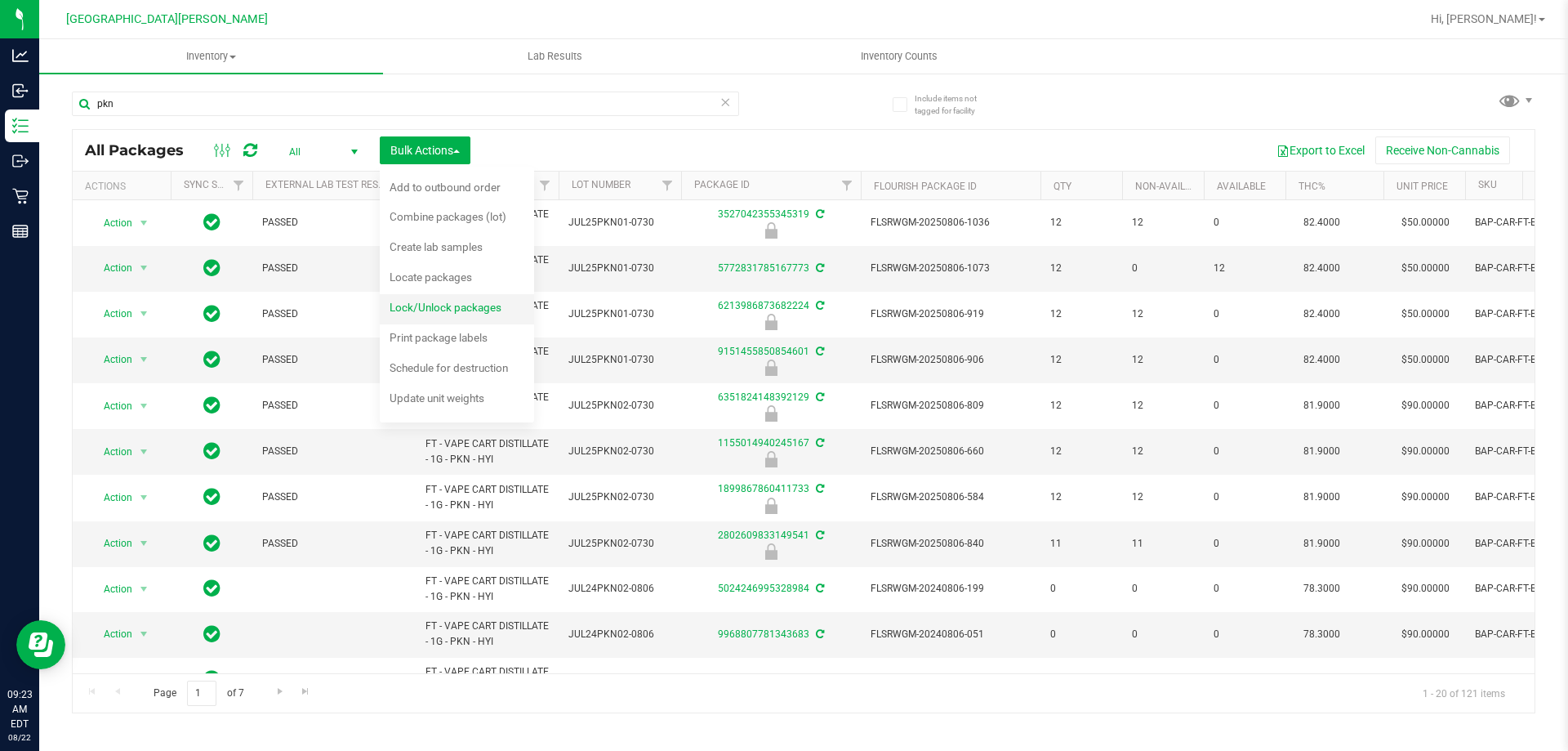
click at [446, 316] on div "Lock/Unlock packages" at bounding box center [456, 309] width 134 height 26
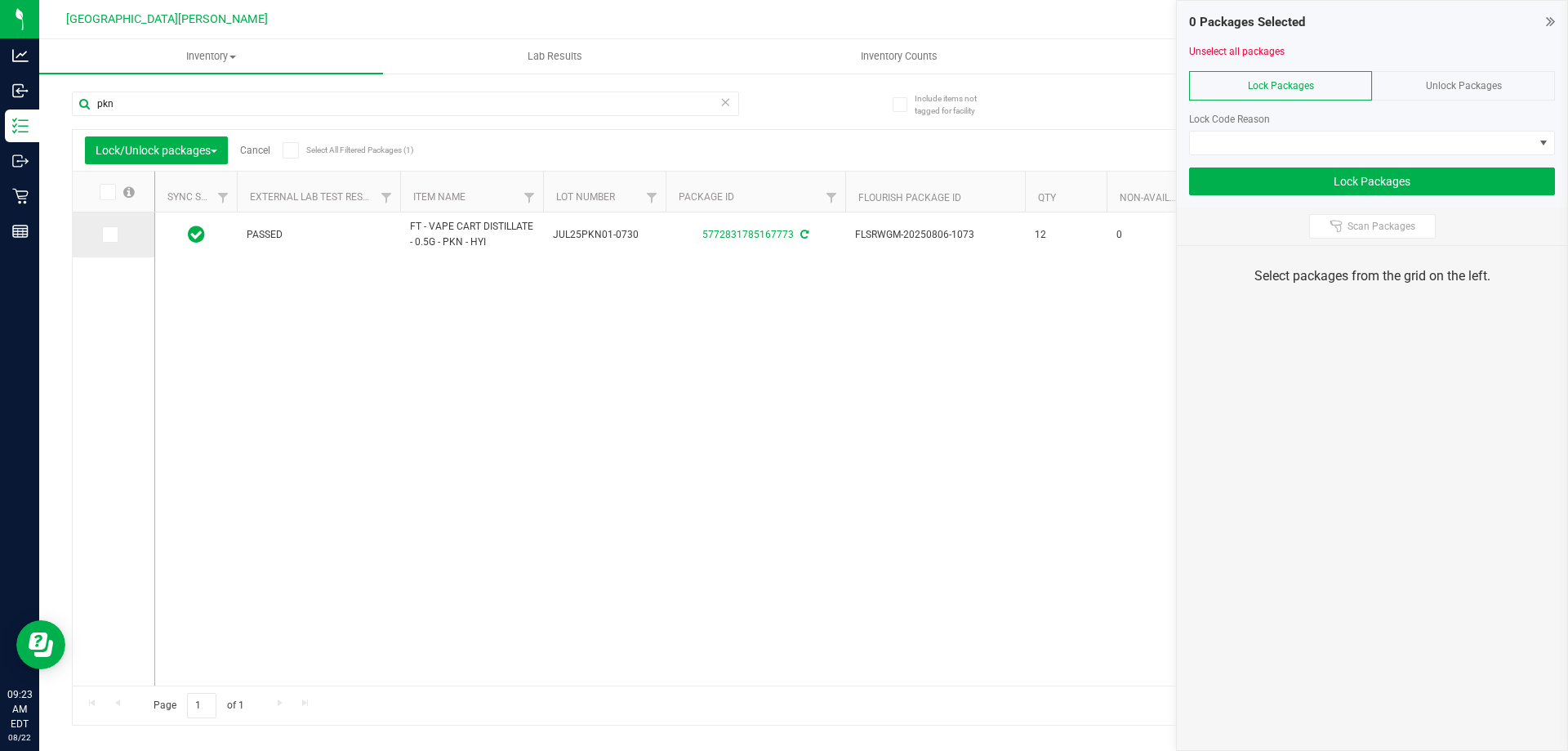
click at [115, 232] on span at bounding box center [110, 235] width 16 height 16
click at [0, 0] on input "checkbox" at bounding box center [0, 0] width 0 height 0
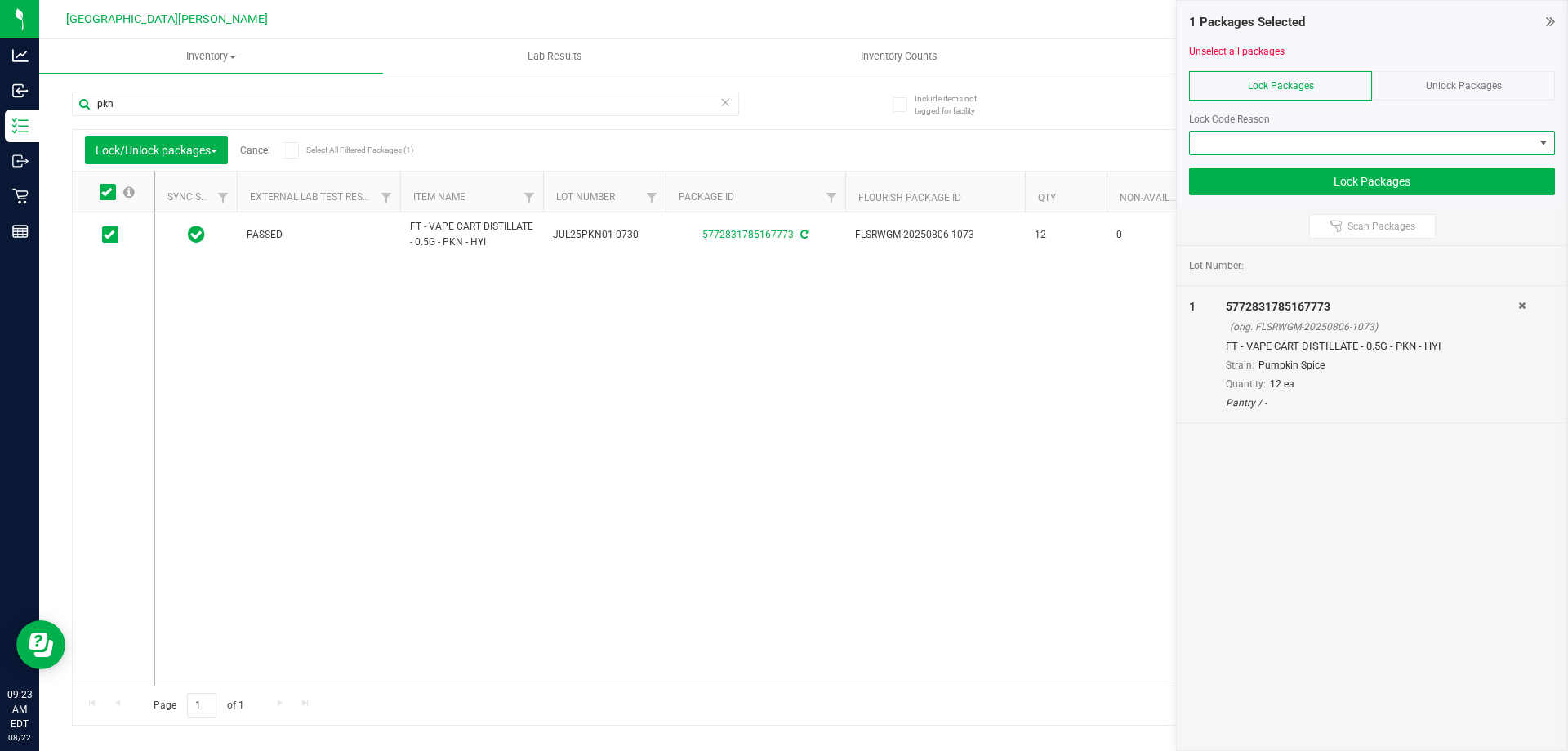
click at [1265, 140] on span at bounding box center [1362, 143] width 344 height 23
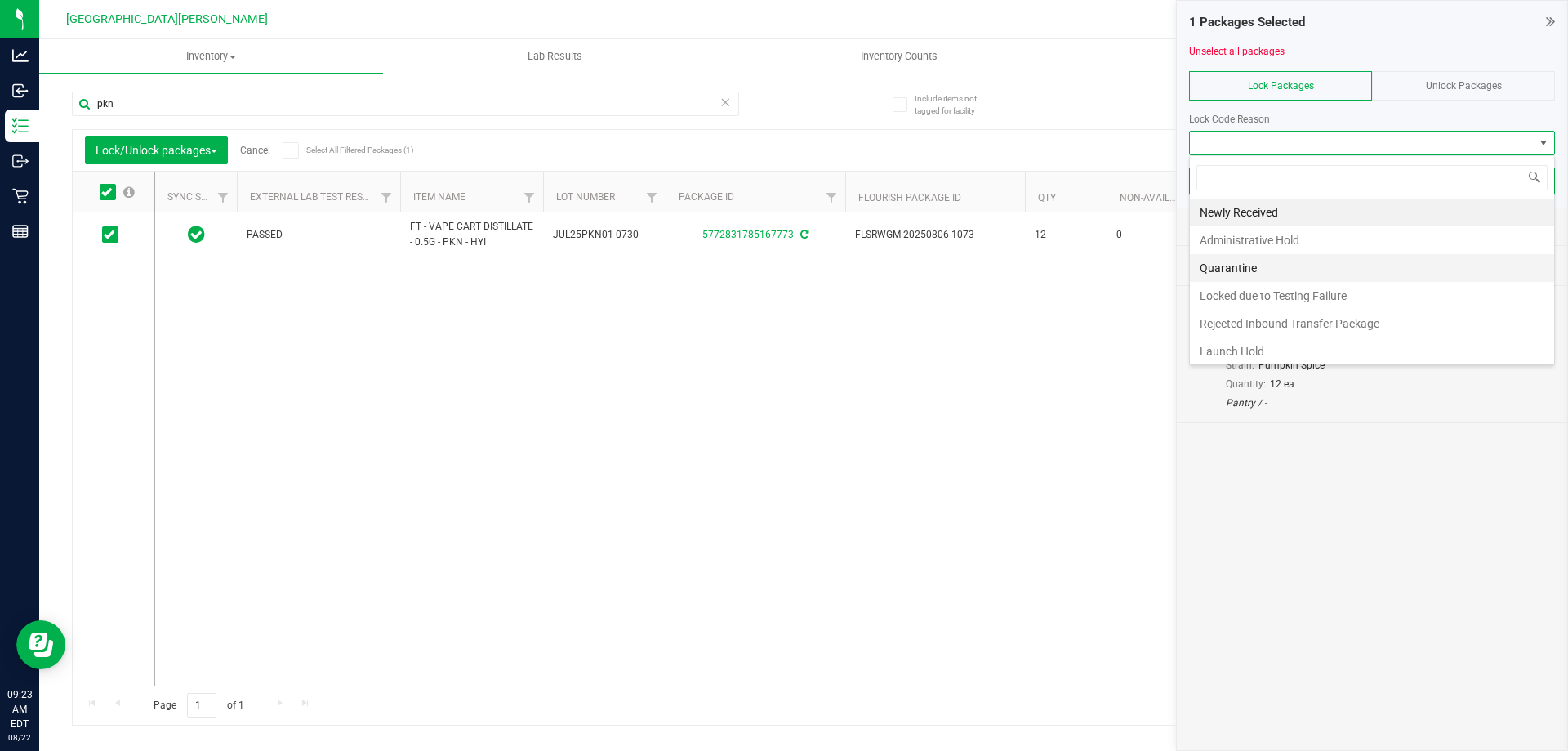
scroll to position [25, 366]
click at [1225, 344] on li "Launch Hold" at bounding box center [1372, 351] width 364 height 28
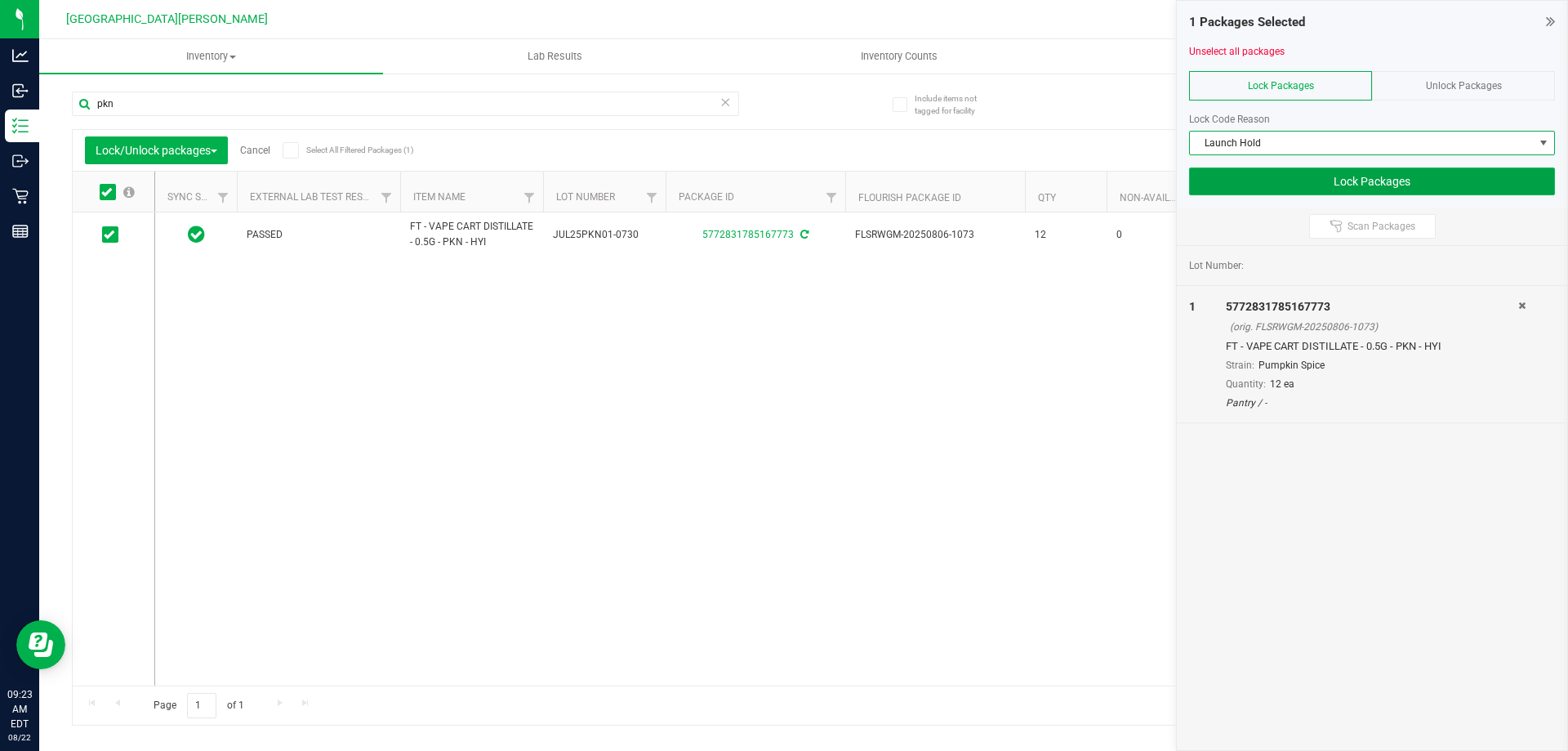
click at [1289, 187] on button "Lock Packages" at bounding box center [1372, 180] width 366 height 28
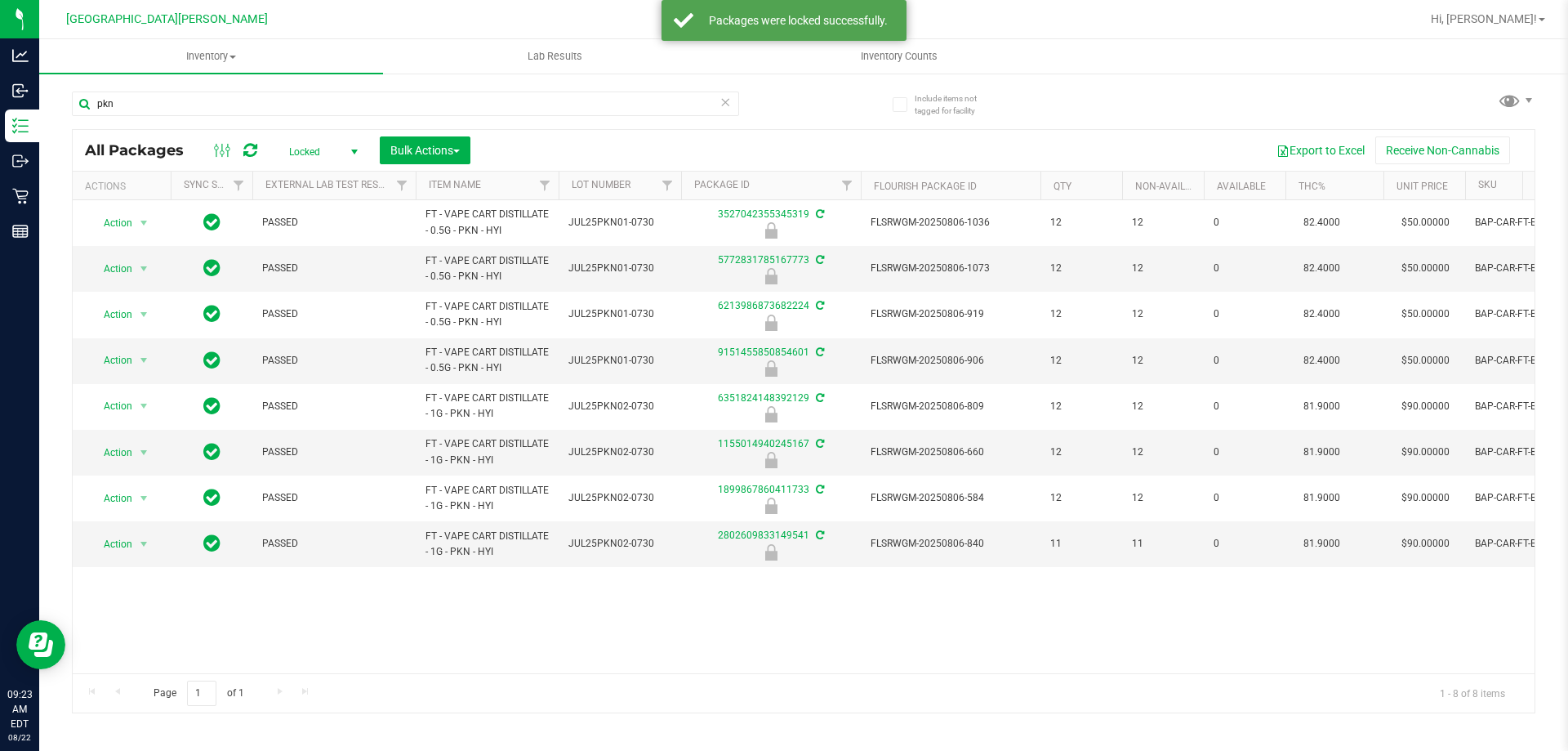
click at [313, 154] on span "Locked" at bounding box center [320, 152] width 90 height 23
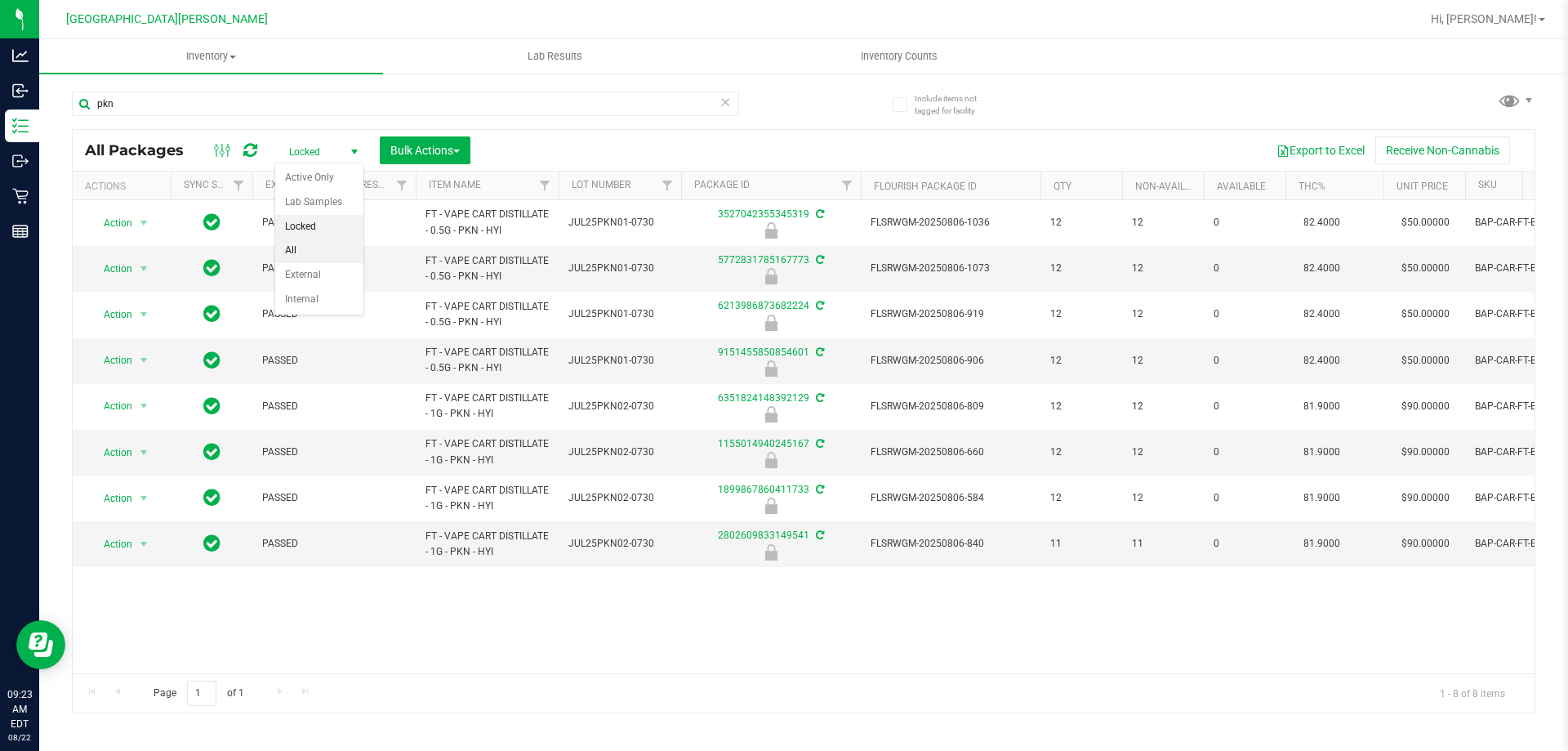
click at [323, 253] on li "All" at bounding box center [319, 251] width 88 height 25
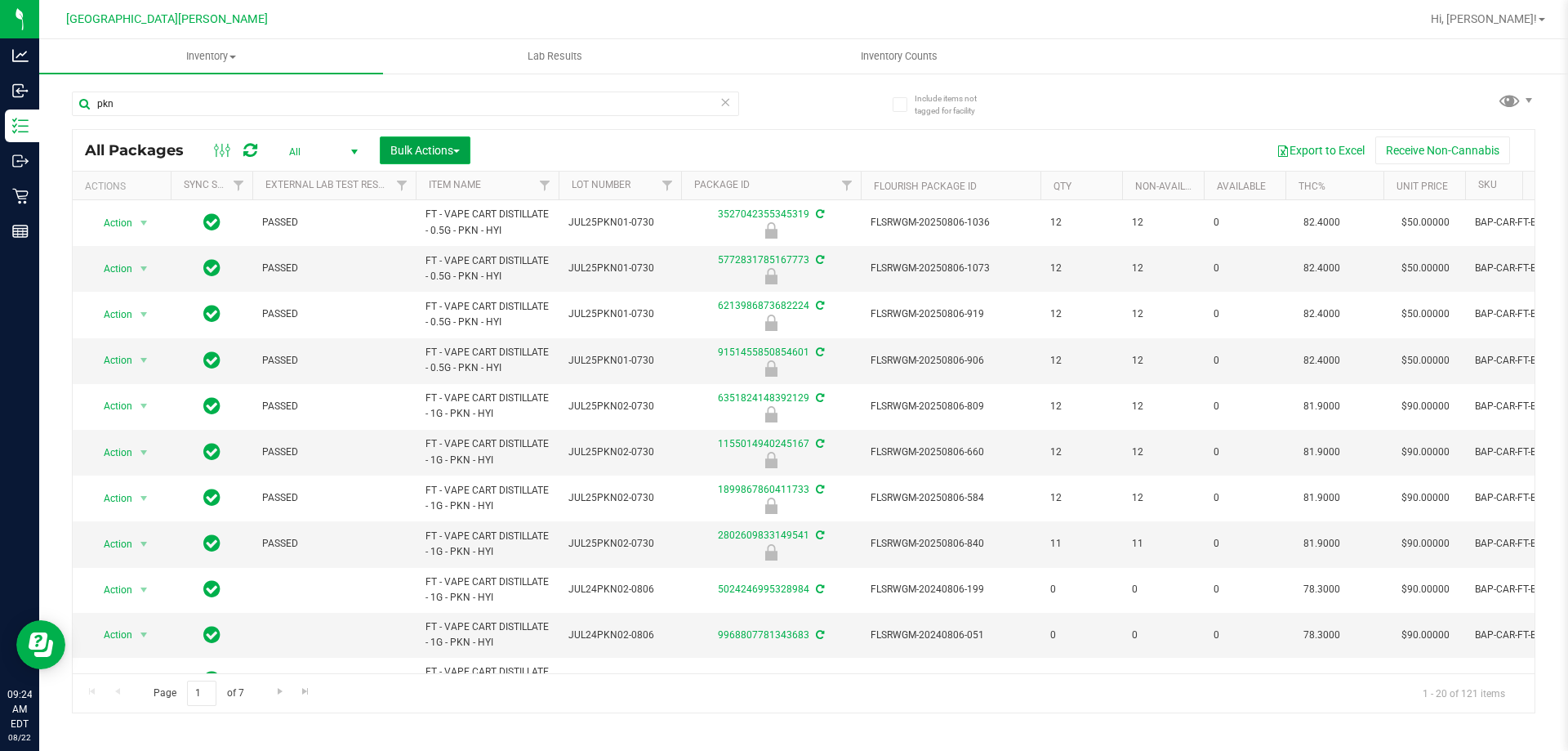
click at [420, 151] on span "Bulk Actions" at bounding box center [425, 150] width 69 height 13
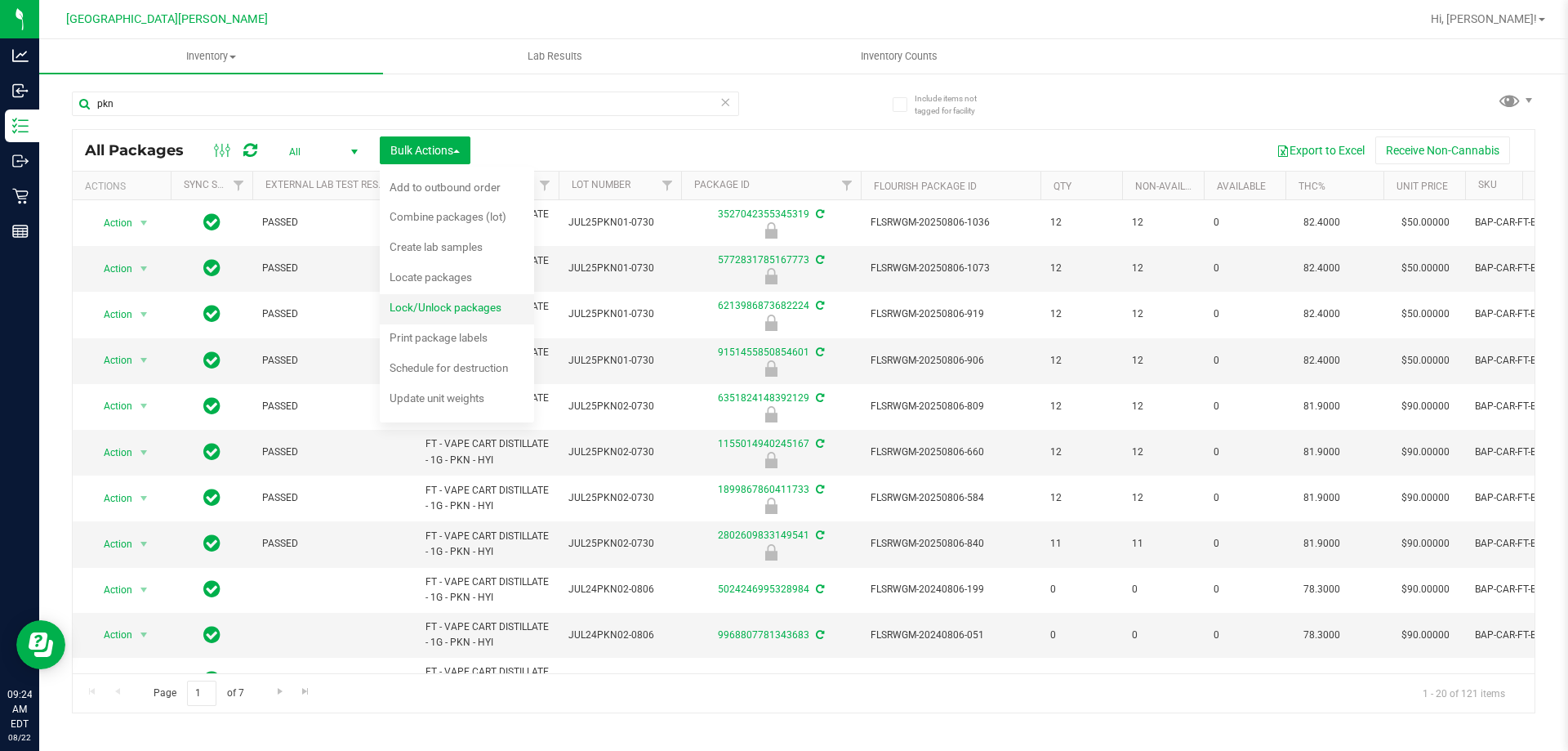
click at [428, 304] on span "Lock/Unlock packages" at bounding box center [445, 307] width 112 height 13
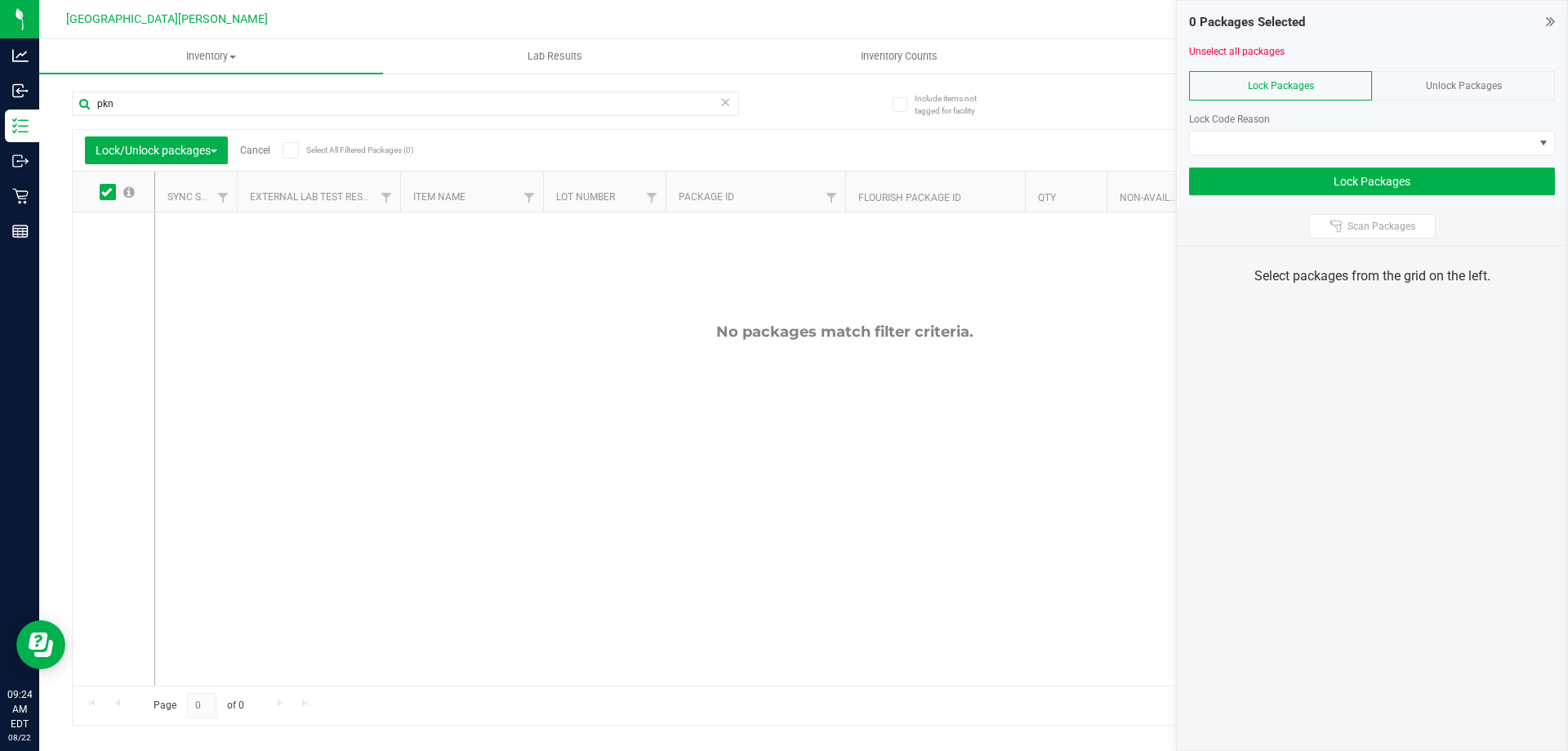
click at [302, 147] on label "Select All Filtered Packages (0)" at bounding box center [335, 150] width 106 height 16
click at [0, 0] on input "Select All Filtered Packages (0)" at bounding box center [0, 0] width 0 height 0
click at [292, 150] on icon at bounding box center [291, 150] width 11 height 0
click at [141, 149] on span "Lock/Unlock packages" at bounding box center [156, 150] width 122 height 13
click at [509, 130] on div "Lock/Unlock packages Cancel Select All Filtered Packages (0) Add to manufacturi…" at bounding box center [804, 150] width 1462 height 41
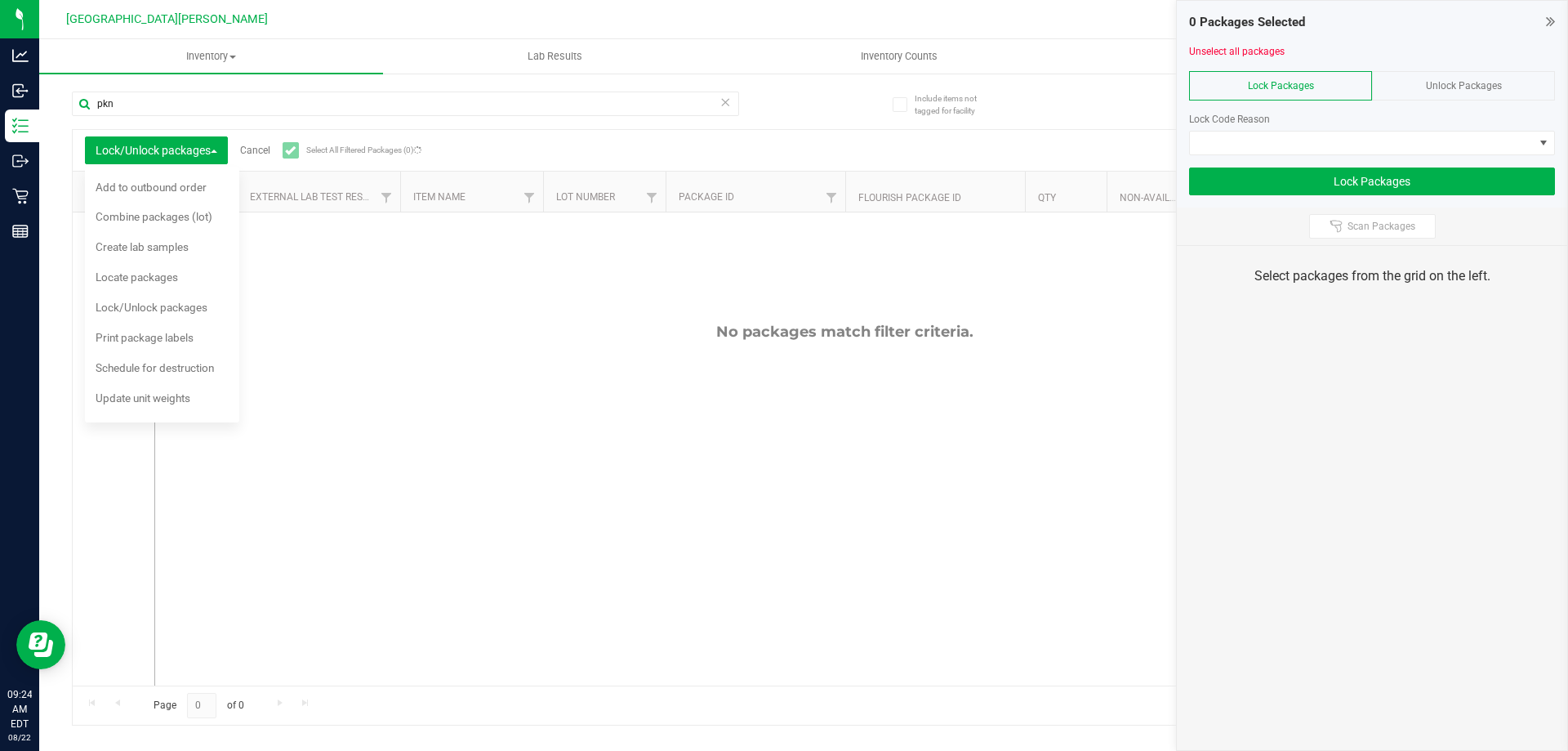
click at [287, 148] on span at bounding box center [291, 150] width 16 height 16
click at [212, 150] on span "Lock/Unlock packages" at bounding box center [156, 150] width 122 height 13
click at [111, 197] on span at bounding box center [108, 192] width 16 height 16
click at [0, 0] on input "checkbox" at bounding box center [0, 0] width 0 height 0
click at [291, 150] on icon at bounding box center [291, 150] width 11 height 0
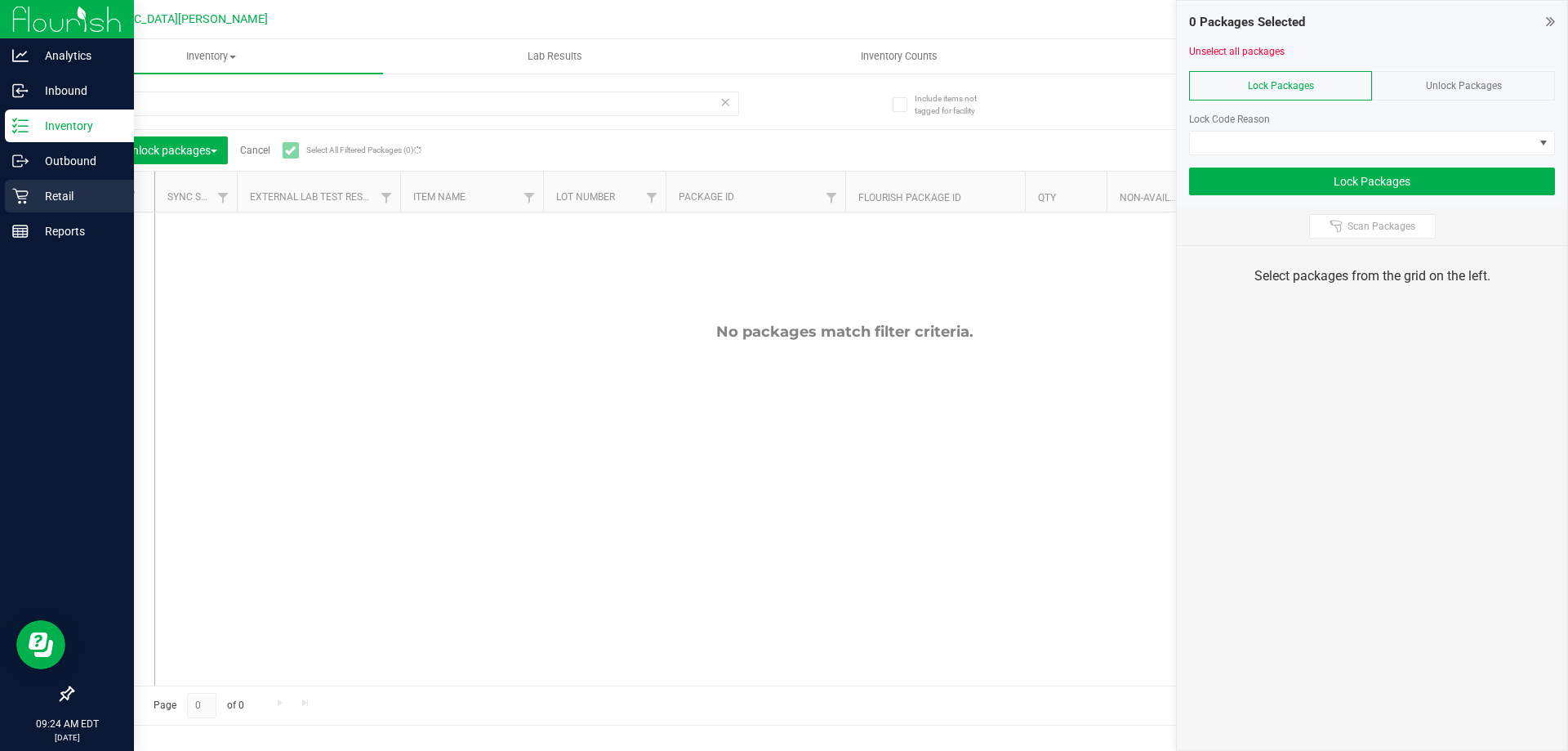
click at [43, 206] on div "Retail" at bounding box center [69, 196] width 129 height 33
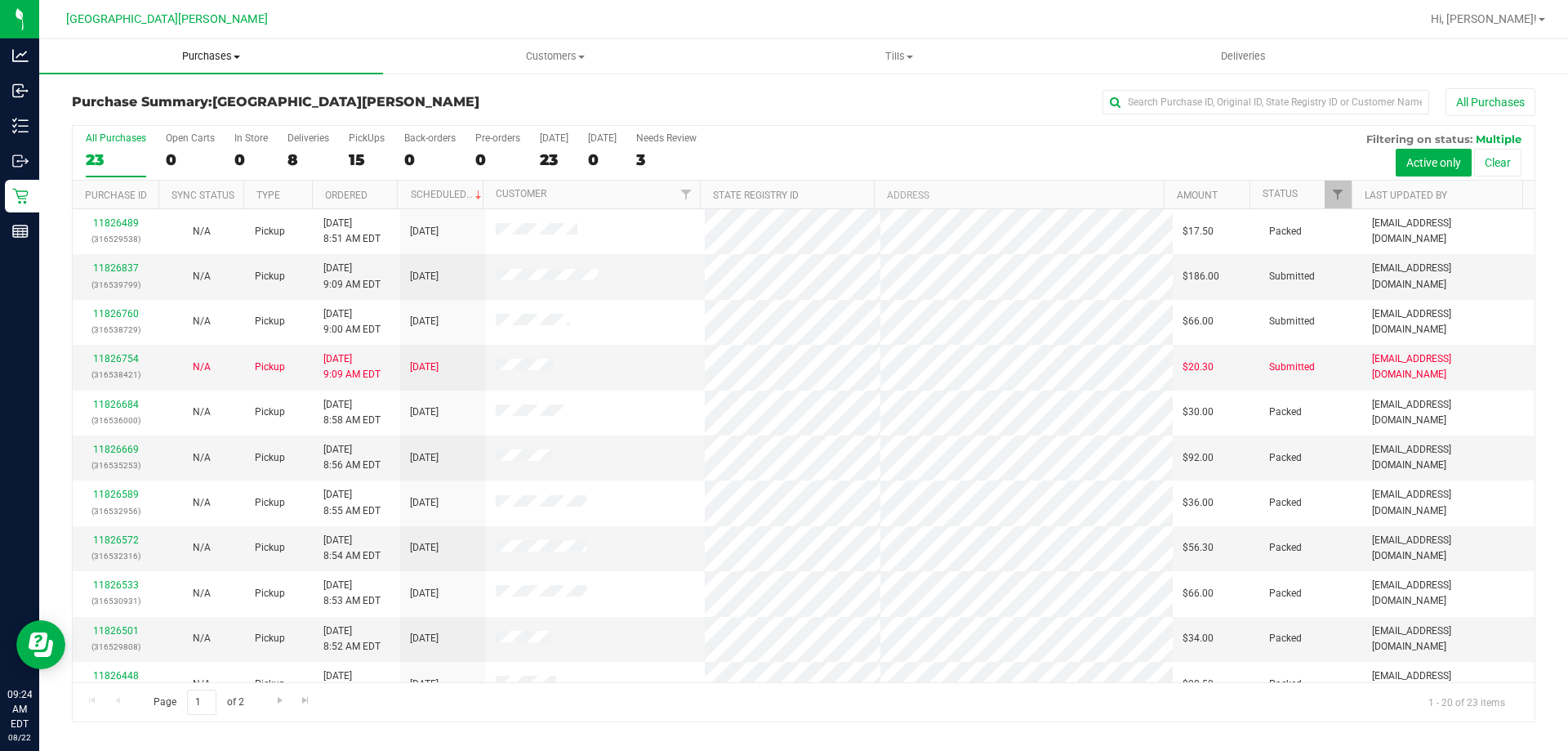
click at [222, 68] on uib-tab-heading "Purchases Summary of purchases Fulfillment All purchases" at bounding box center [211, 56] width 344 height 35
click at [176, 114] on li "Fulfillment" at bounding box center [211, 118] width 344 height 20
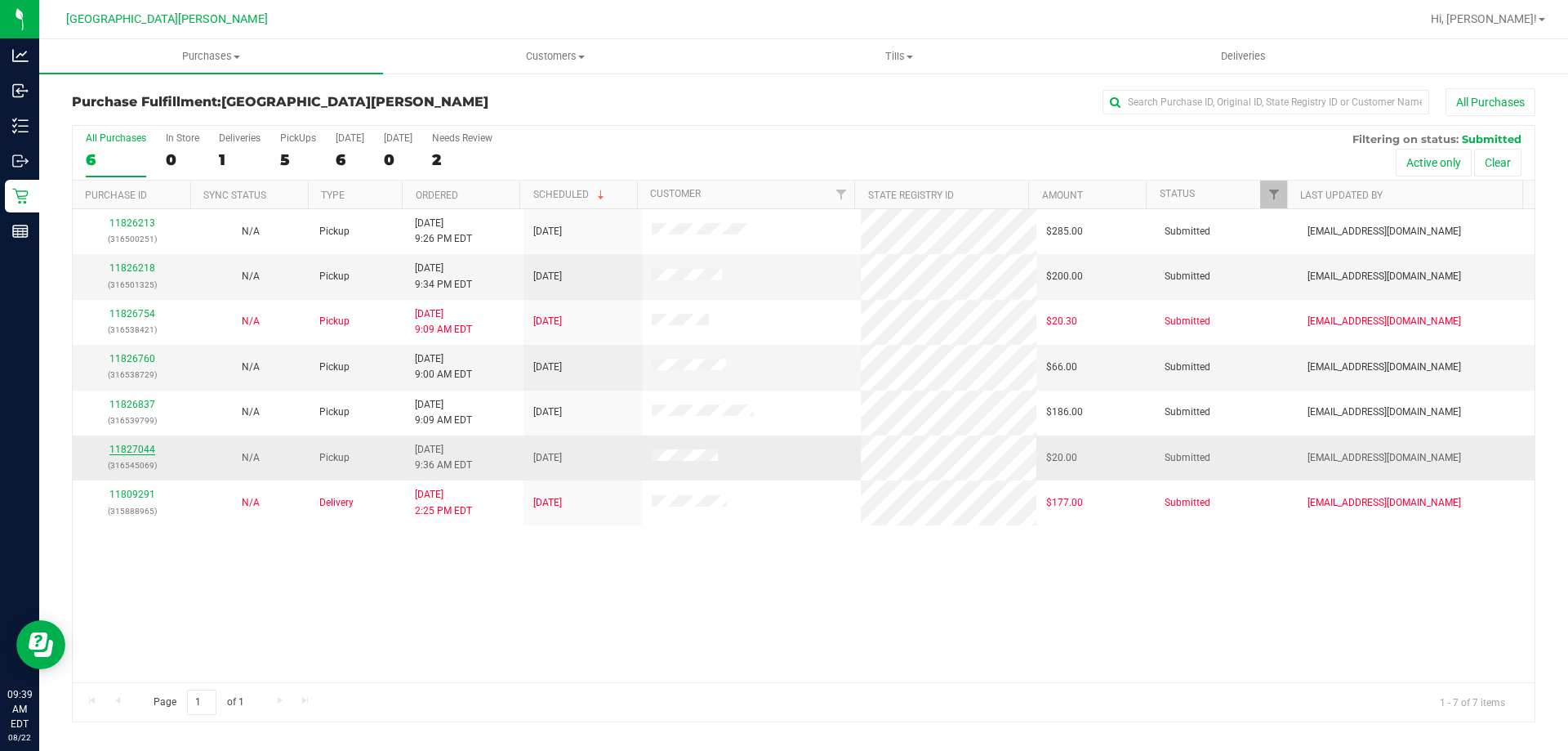
click at [124, 447] on link "11827044" at bounding box center [132, 449] width 45 height 12
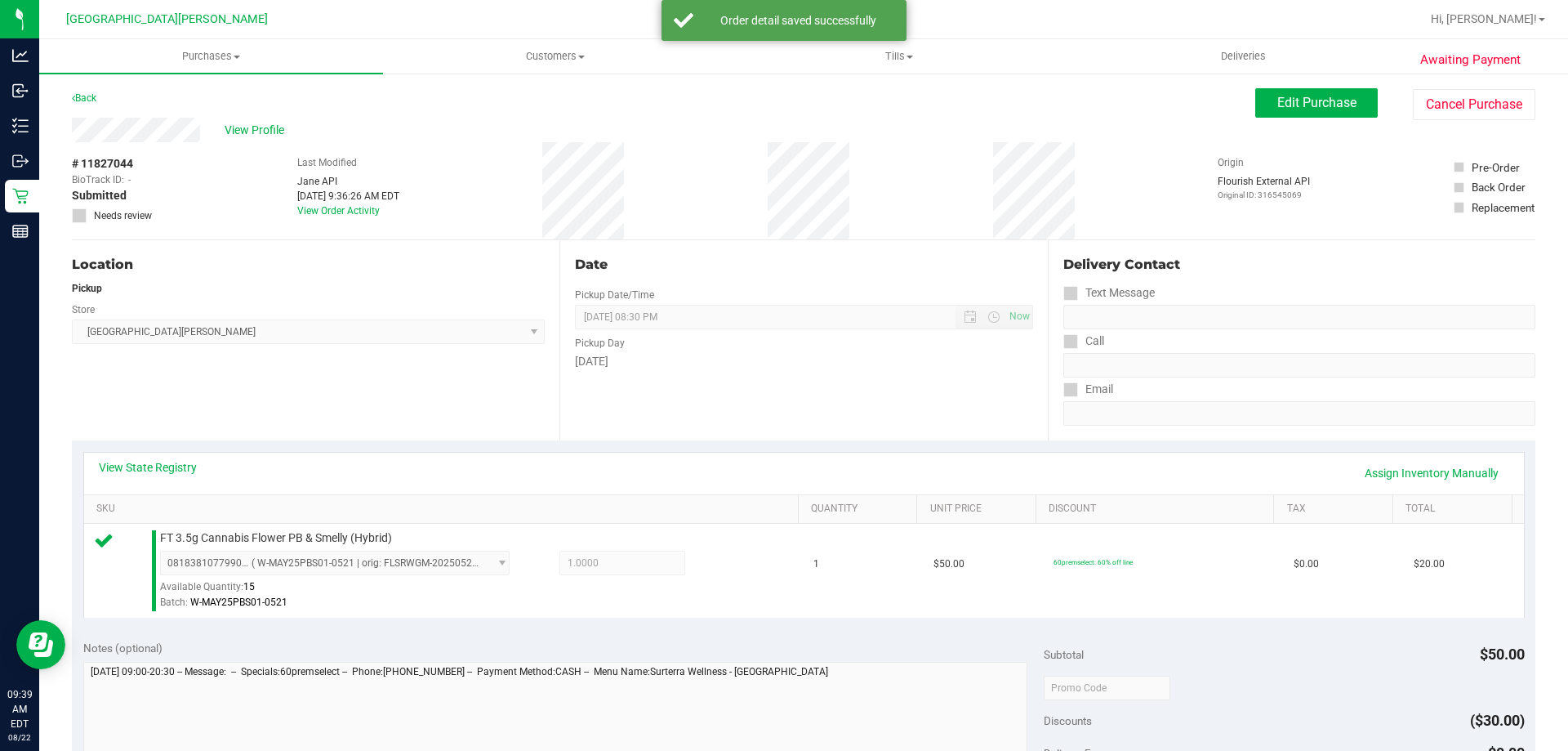
scroll to position [408, 0]
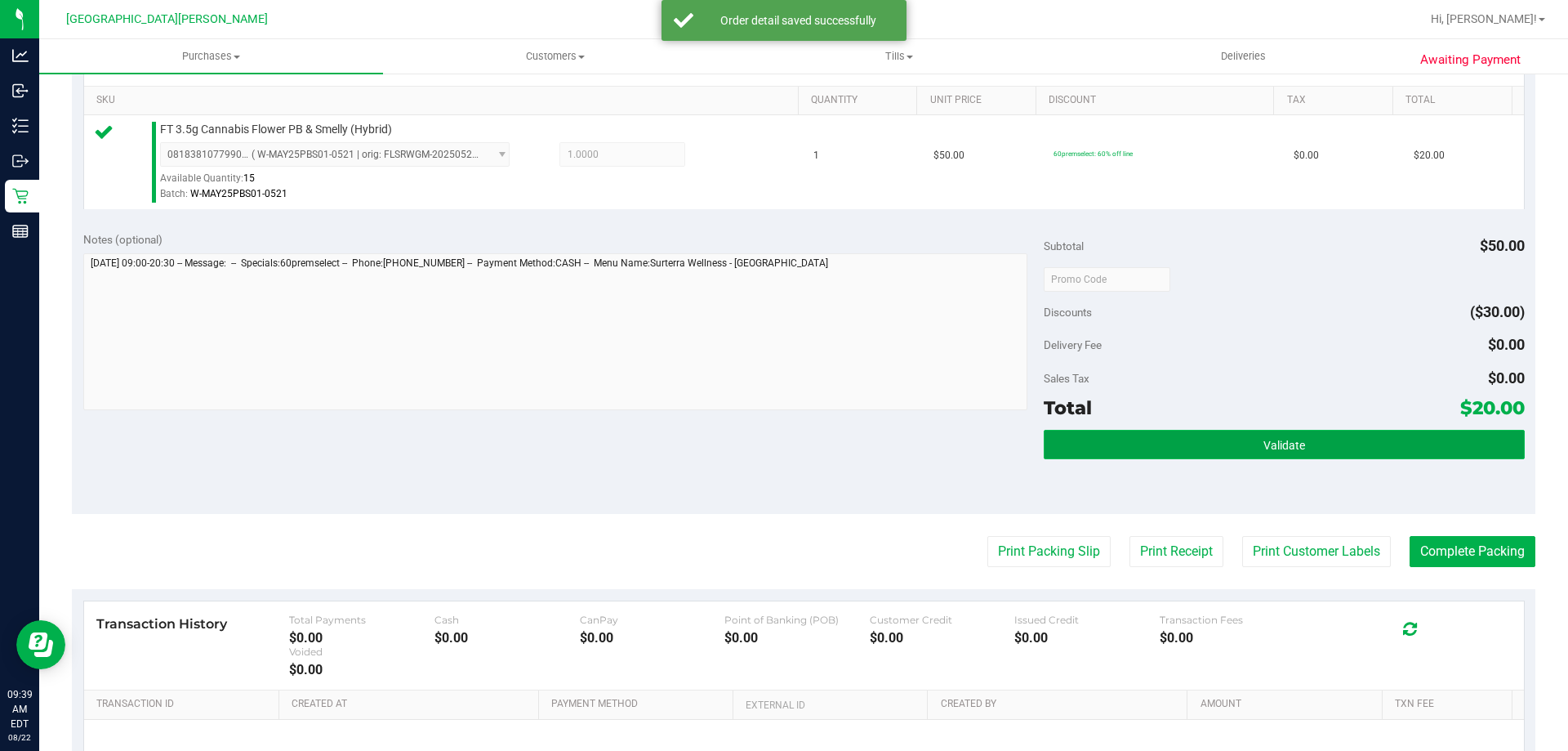
click at [1099, 451] on button "Validate" at bounding box center [1284, 443] width 480 height 29
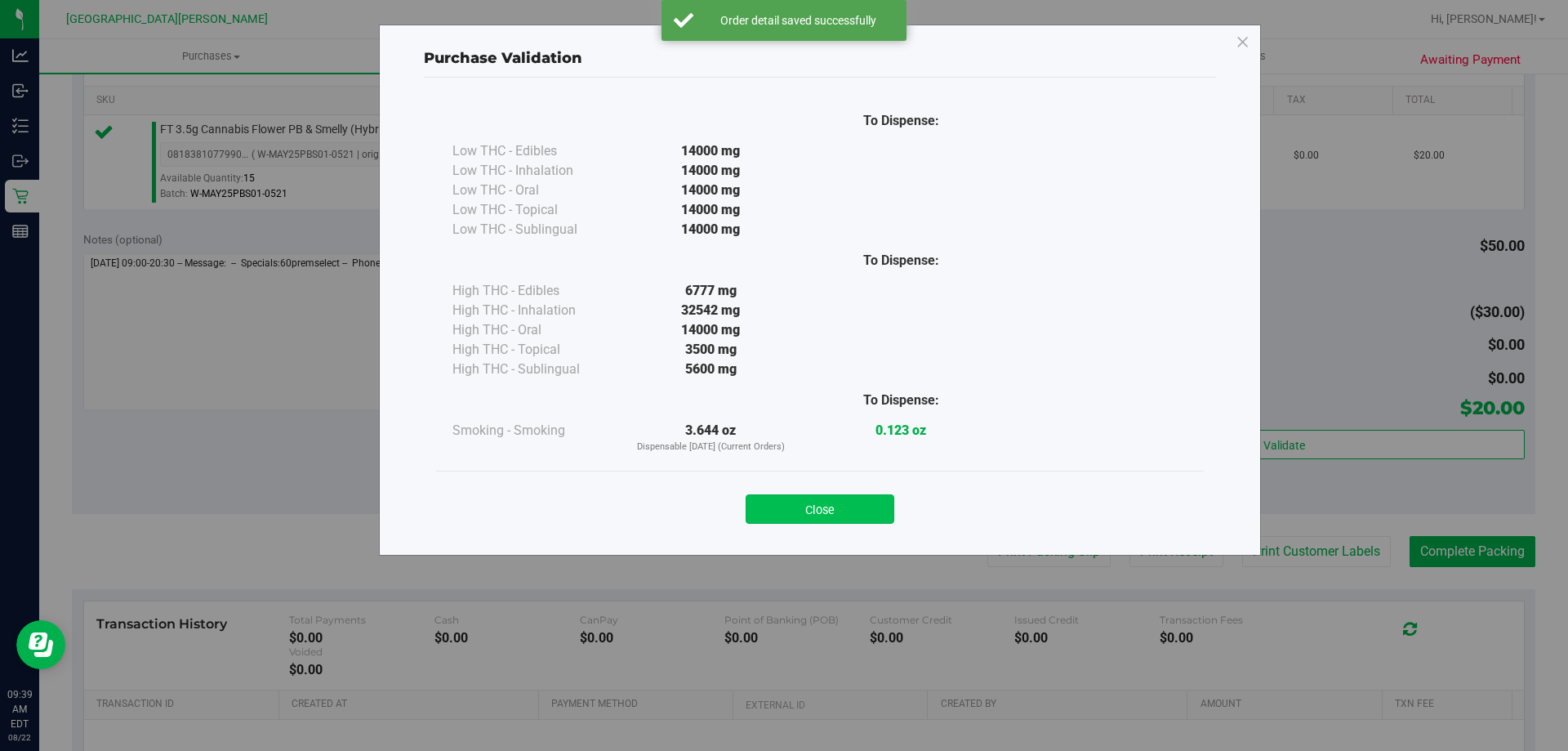
click at [780, 505] on button "Close" at bounding box center [820, 508] width 148 height 29
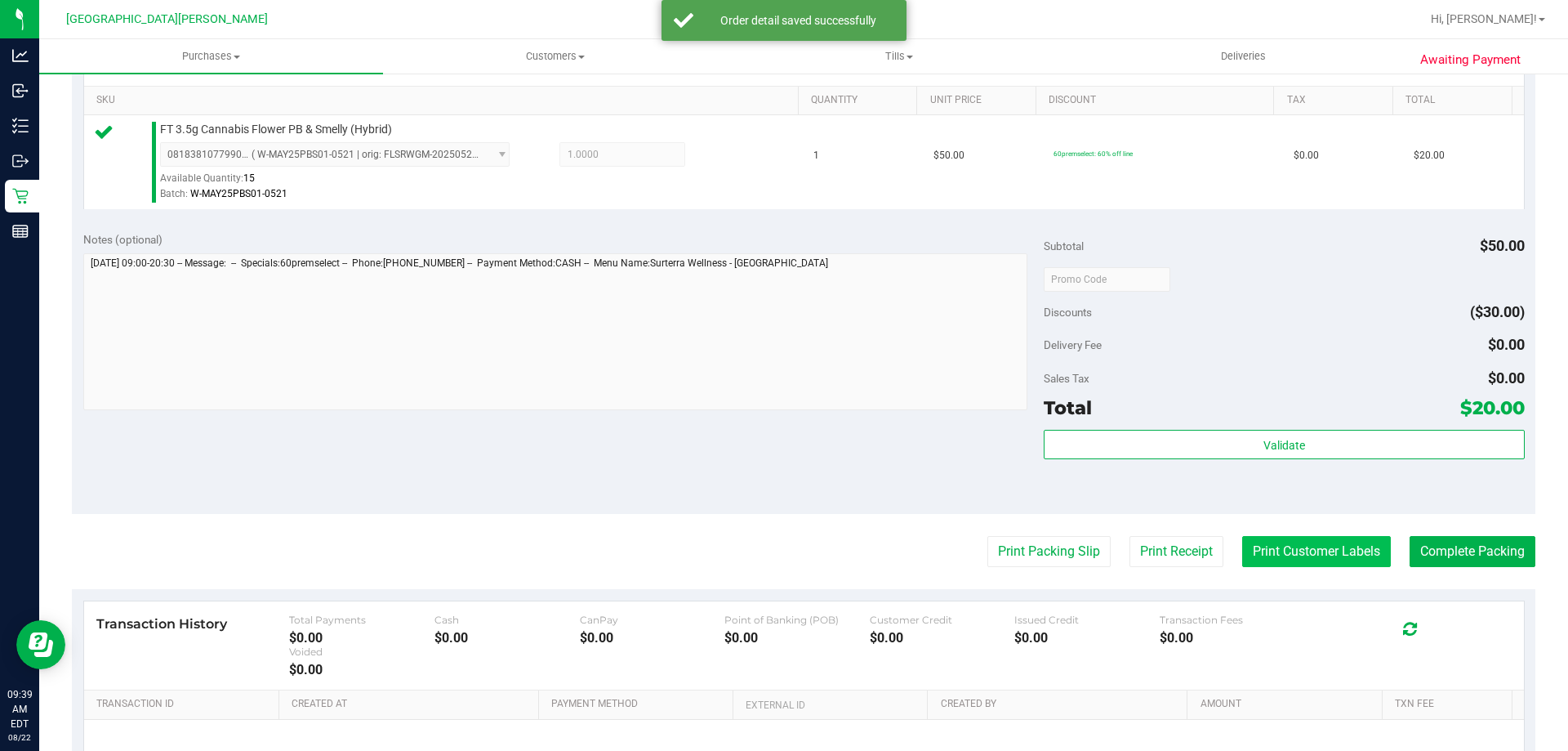
click at [1261, 547] on button "Print Customer Labels" at bounding box center [1316, 551] width 148 height 31
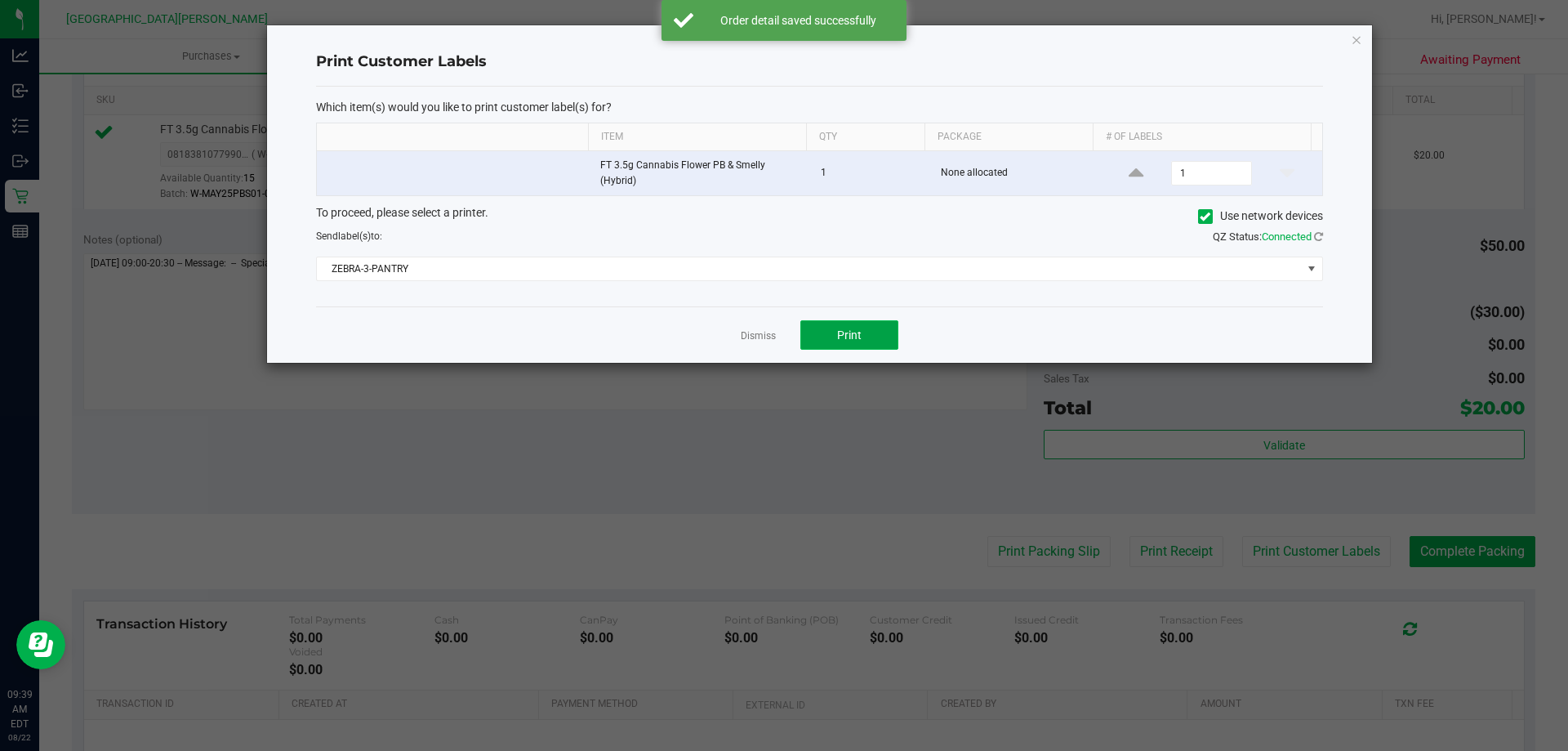
click at [842, 330] on span "Print" at bounding box center [850, 334] width 25 height 13
click at [764, 333] on link "Dismiss" at bounding box center [758, 336] width 36 height 14
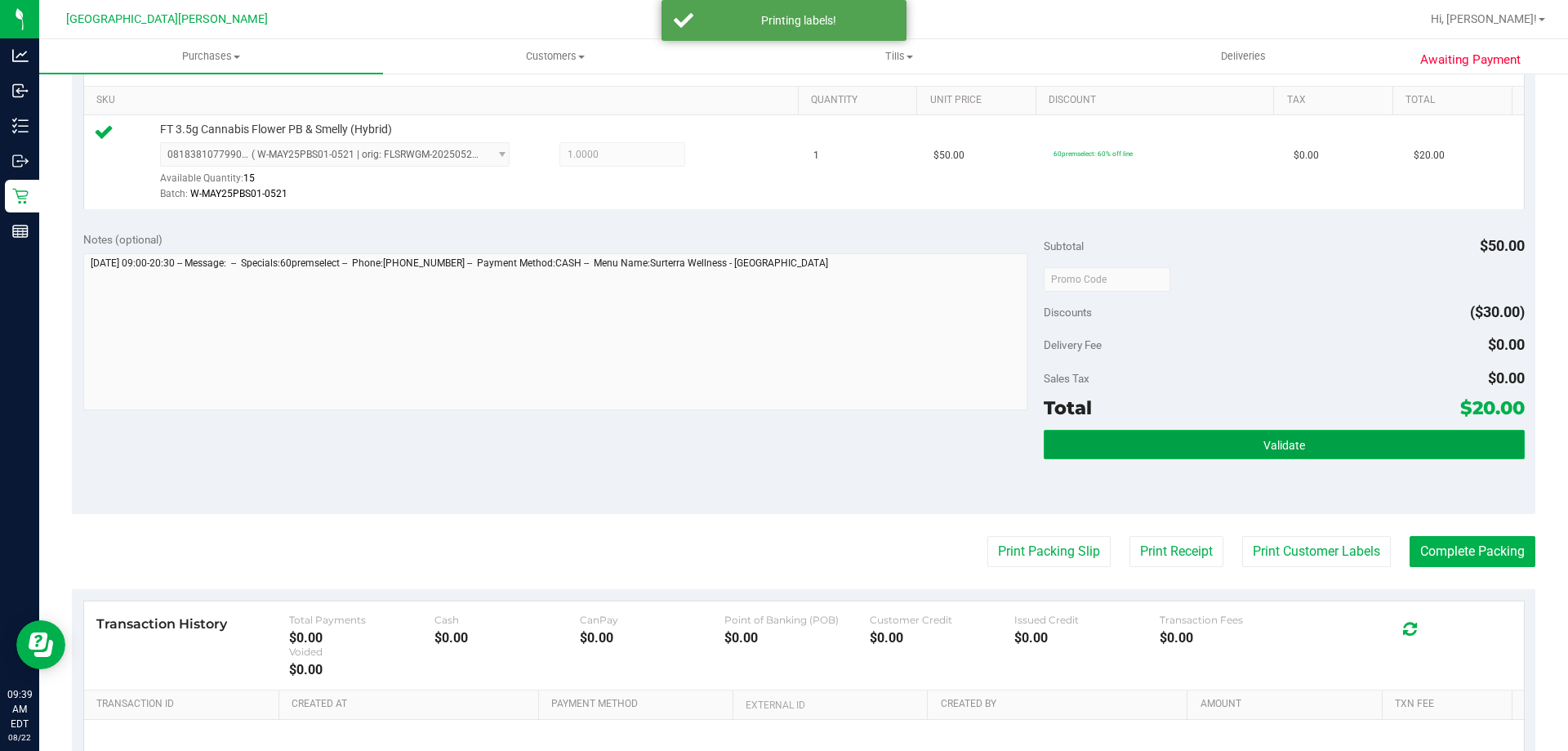
click at [1325, 429] on button "Validate" at bounding box center [1284, 443] width 480 height 29
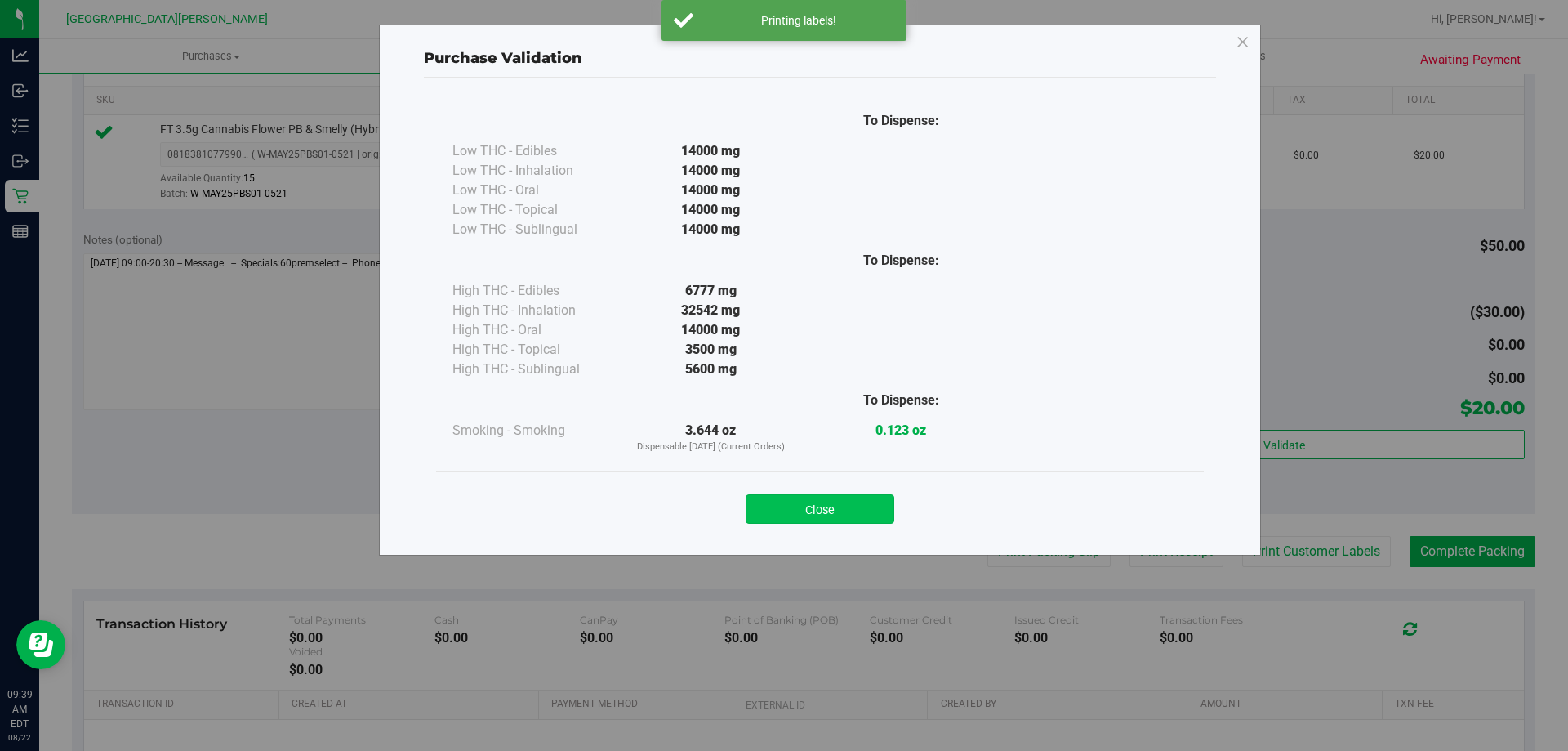
click at [777, 522] on button "Close" at bounding box center [820, 508] width 148 height 29
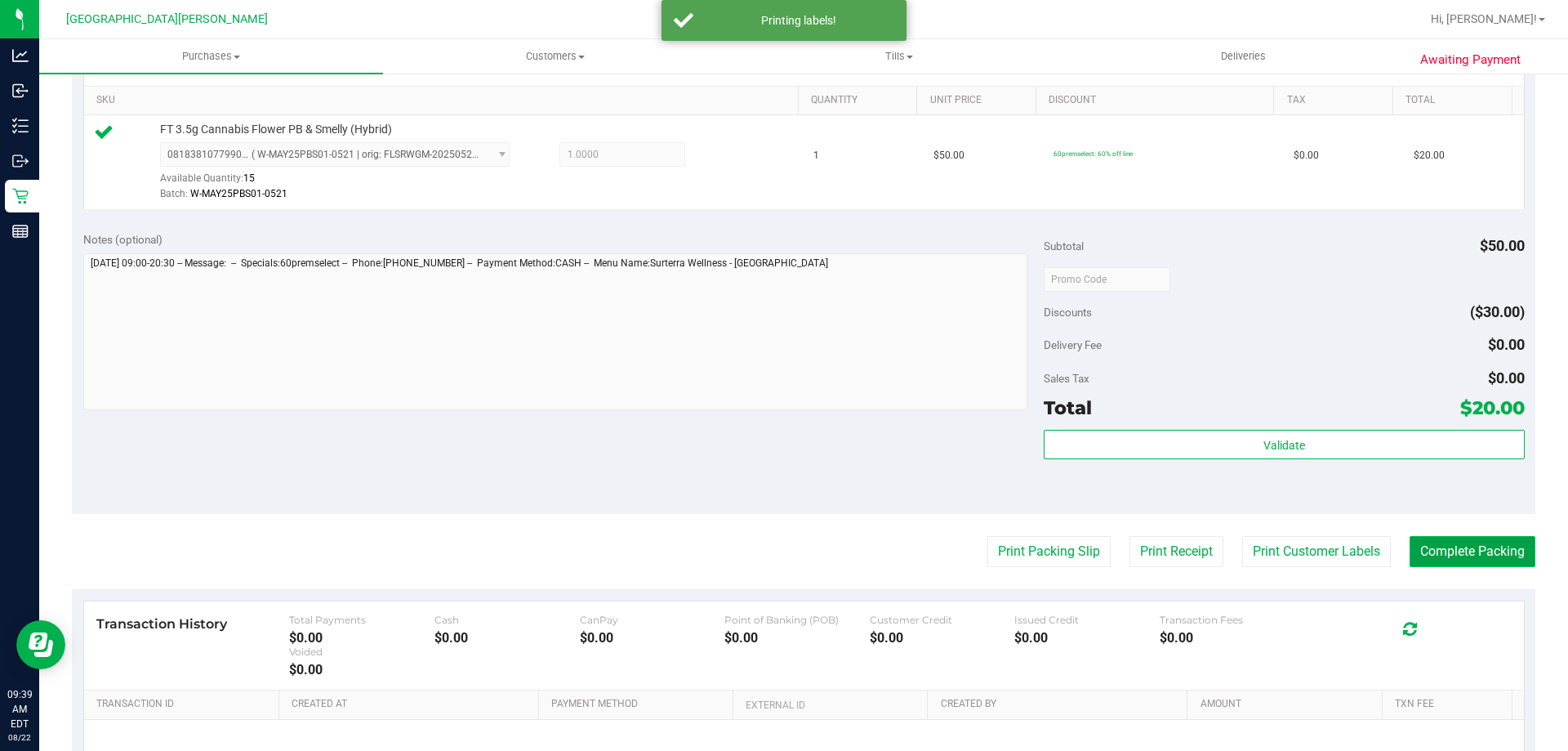
click at [1492, 560] on button "Complete Packing" at bounding box center [1473, 551] width 126 height 31
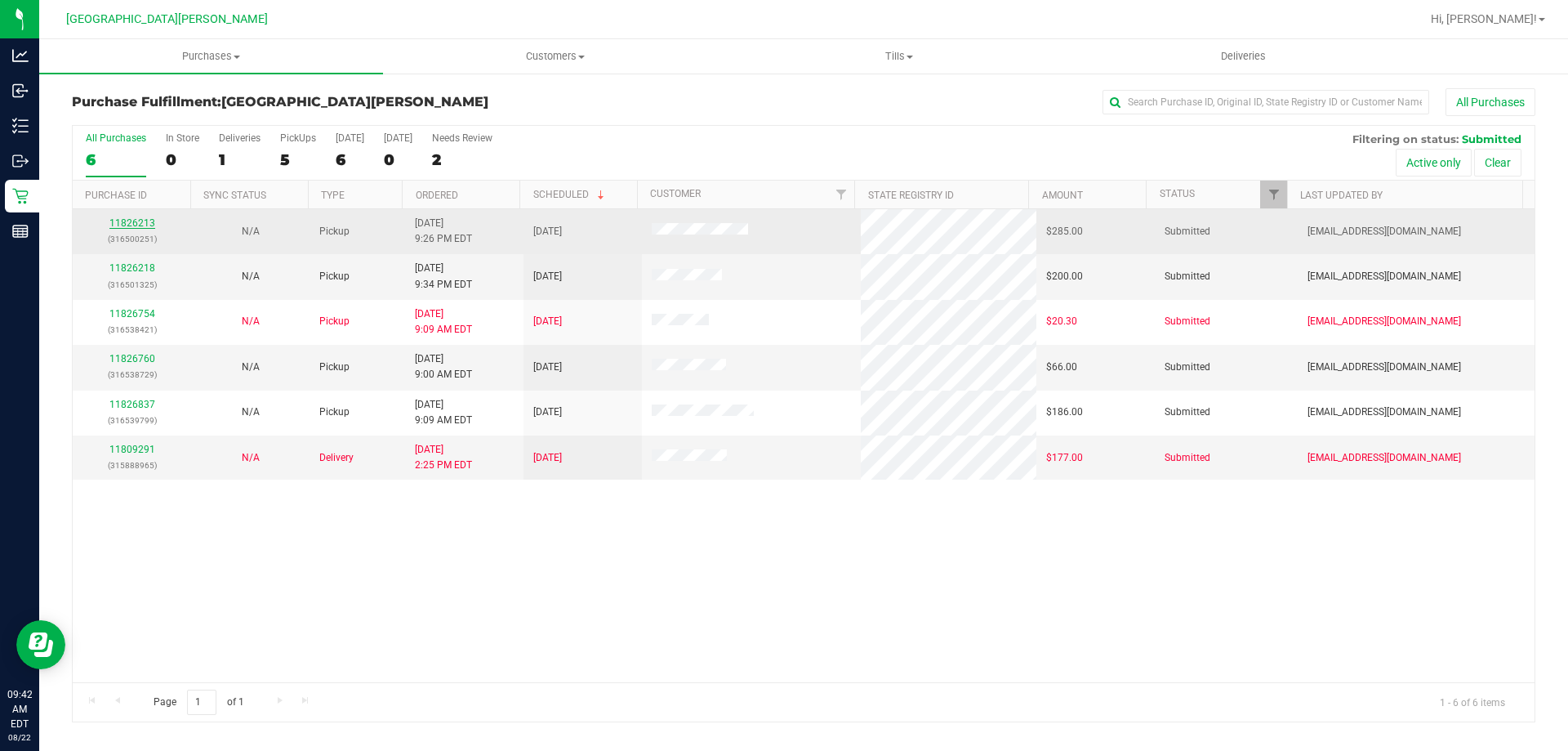
click at [125, 223] on link "11826213" at bounding box center [132, 222] width 45 height 12
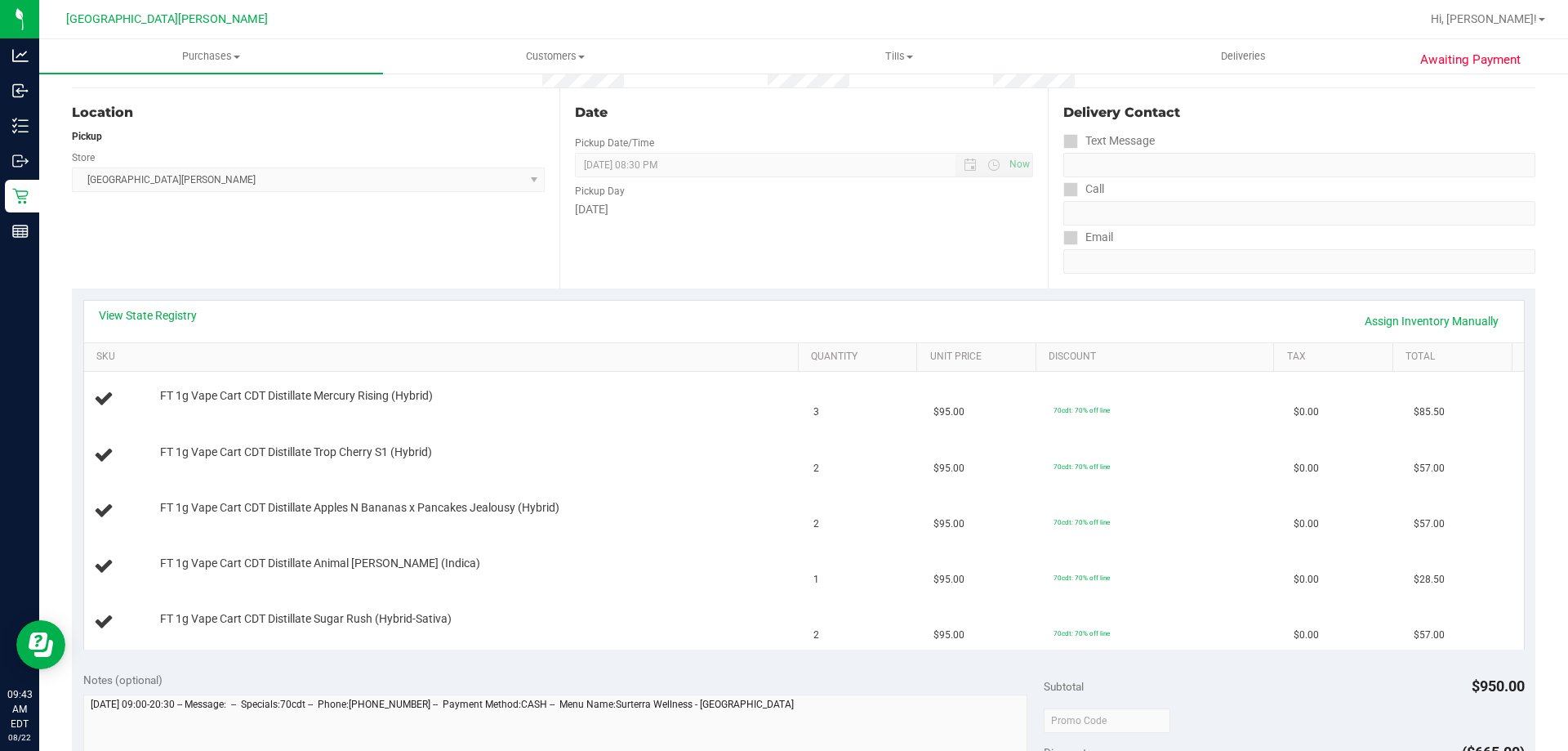
scroll to position [164, 0]
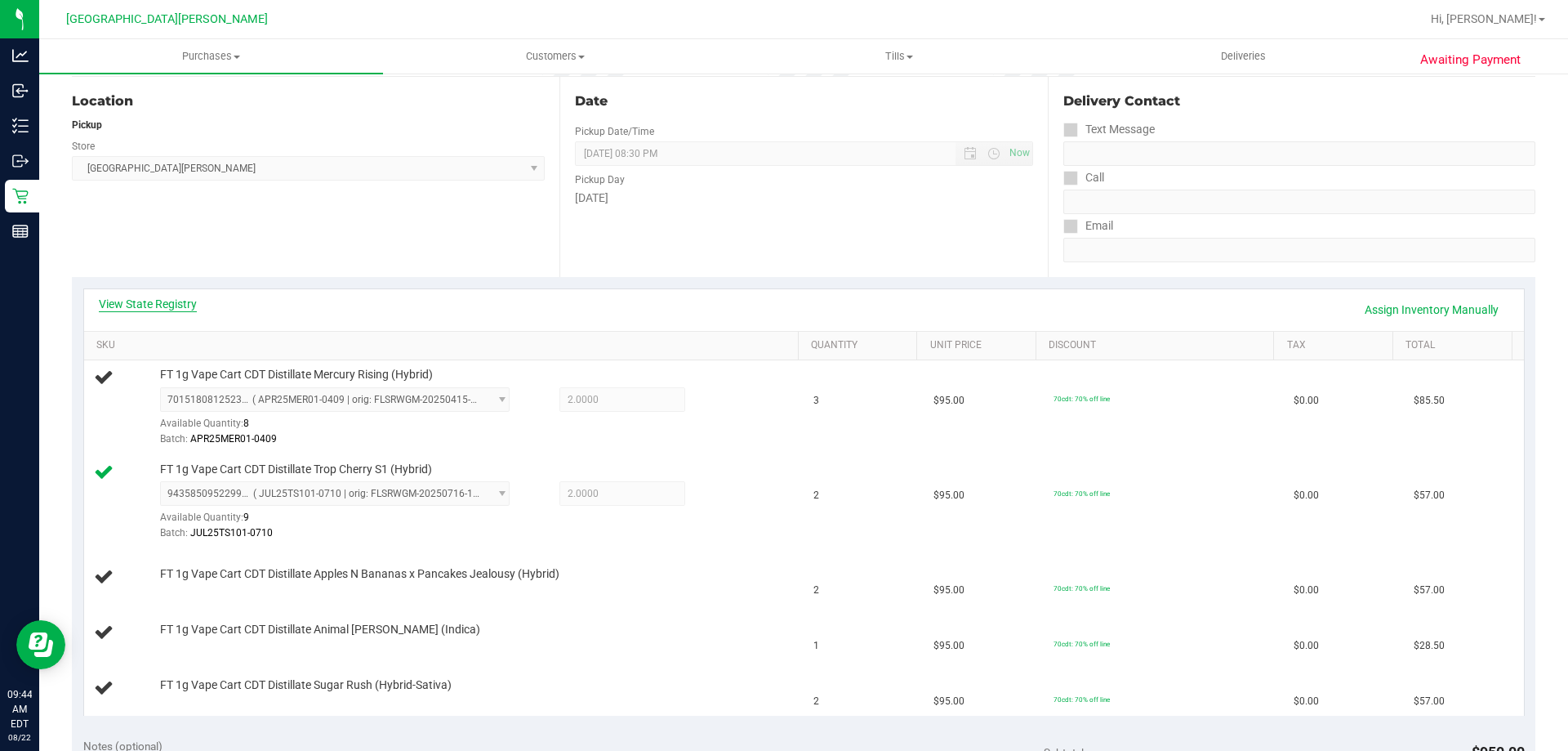
click at [188, 304] on link "View State Registry" at bounding box center [148, 304] width 98 height 16
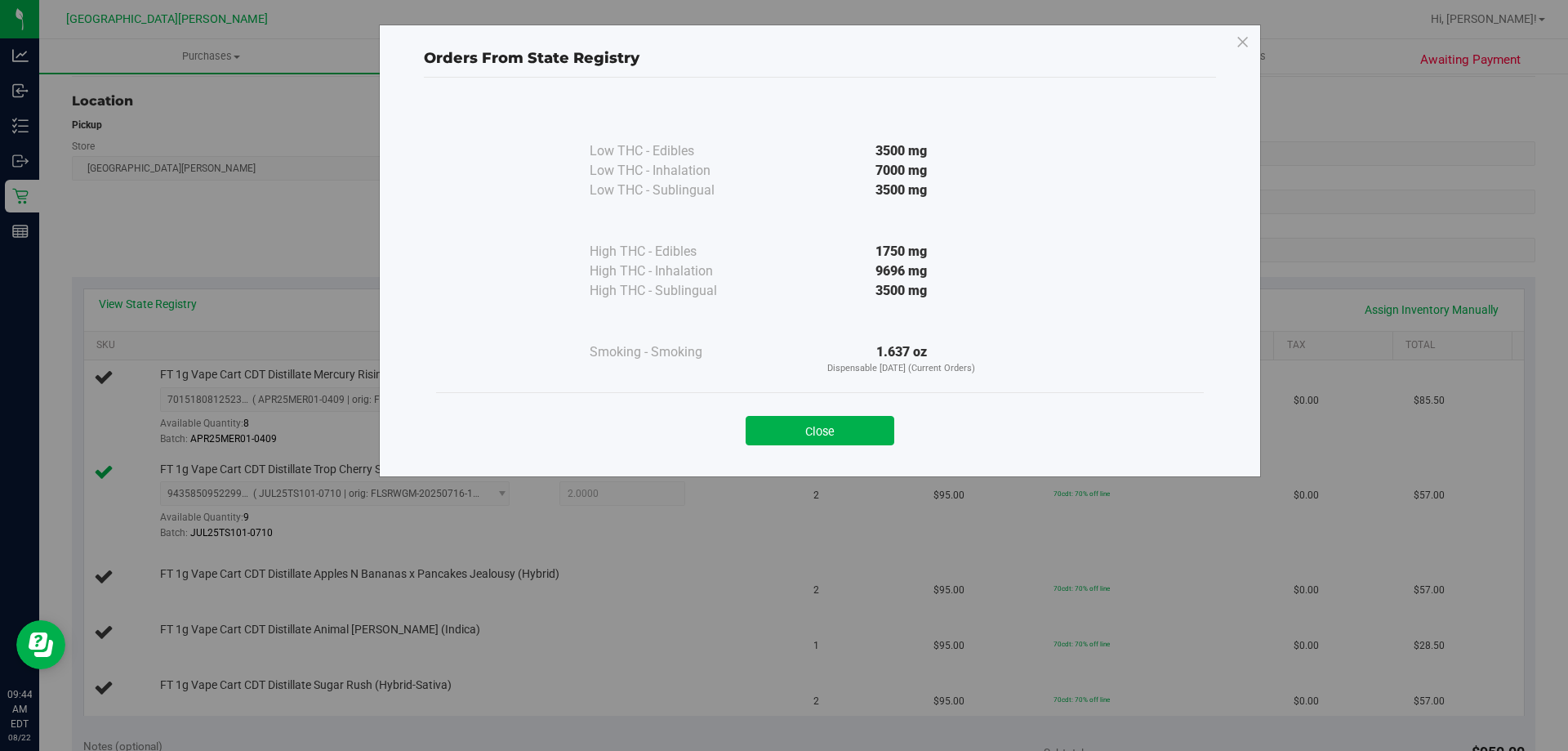
click at [802, 445] on div "Close" at bounding box center [820, 425] width 768 height 66
click at [780, 432] on button "Close" at bounding box center [820, 430] width 148 height 29
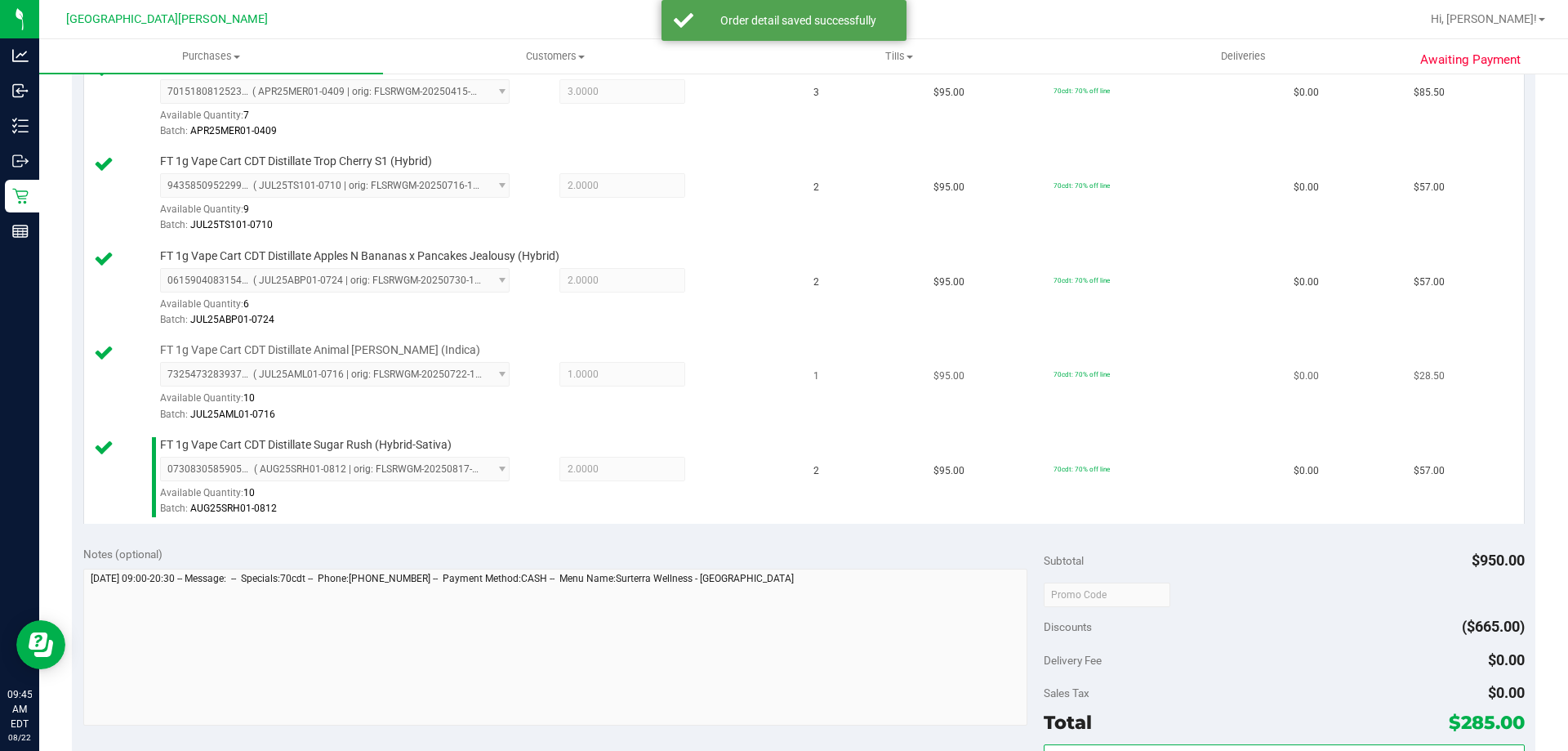
scroll to position [653, 0]
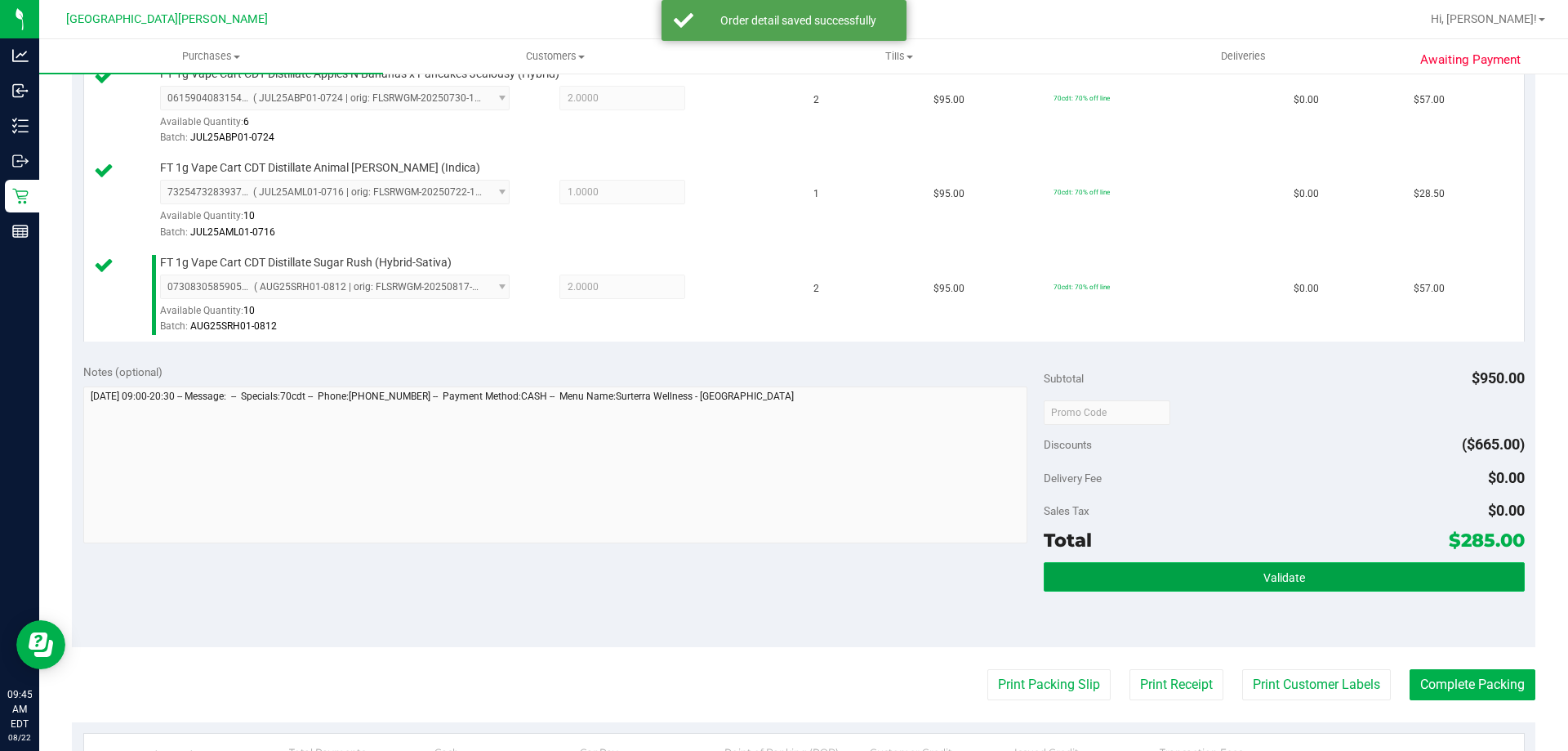
click at [1160, 575] on button "Validate" at bounding box center [1284, 576] width 480 height 29
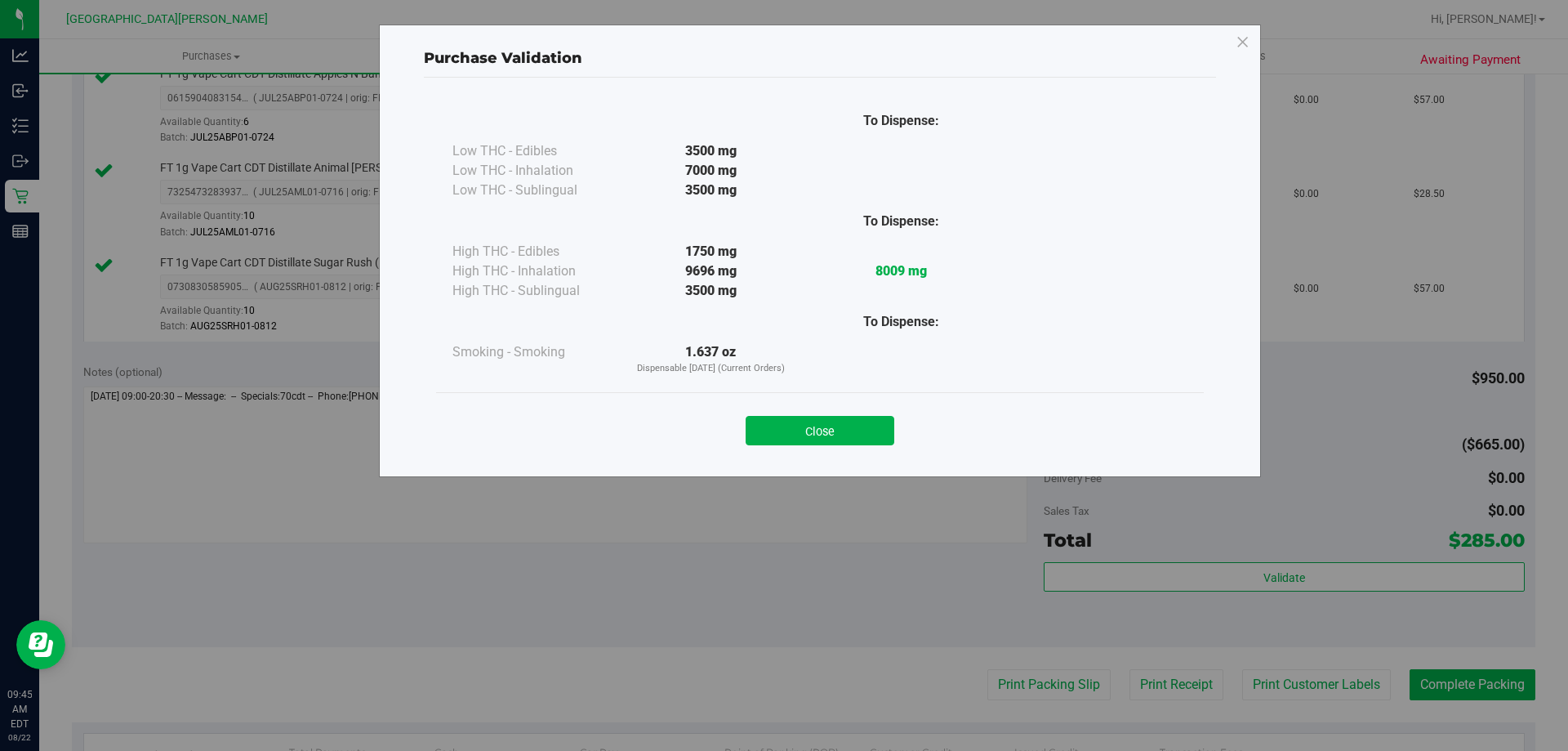
click at [836, 447] on div "Close" at bounding box center [820, 425] width 768 height 66
click at [820, 427] on button "Close" at bounding box center [820, 430] width 148 height 29
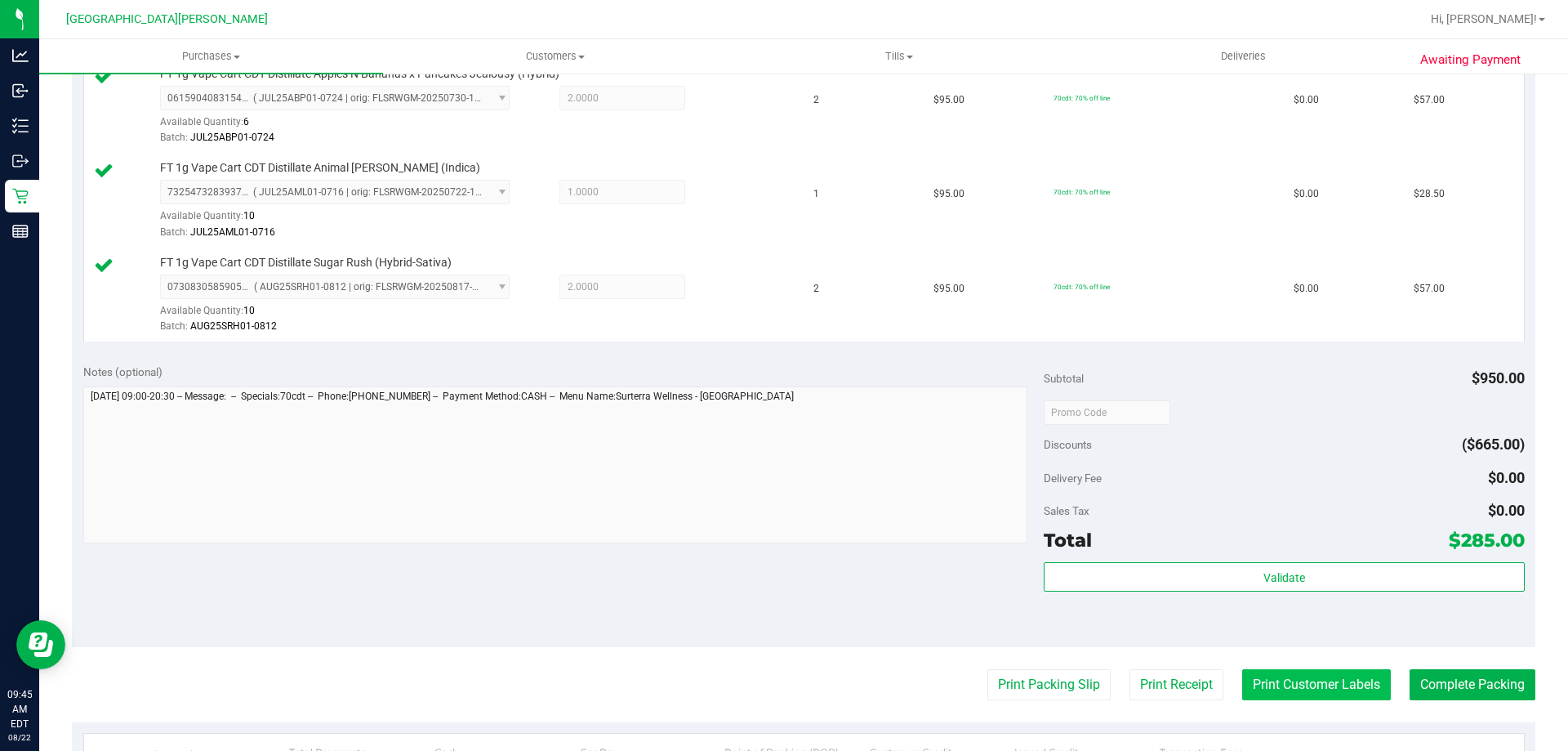
click at [1300, 682] on button "Print Customer Labels" at bounding box center [1316, 684] width 148 height 31
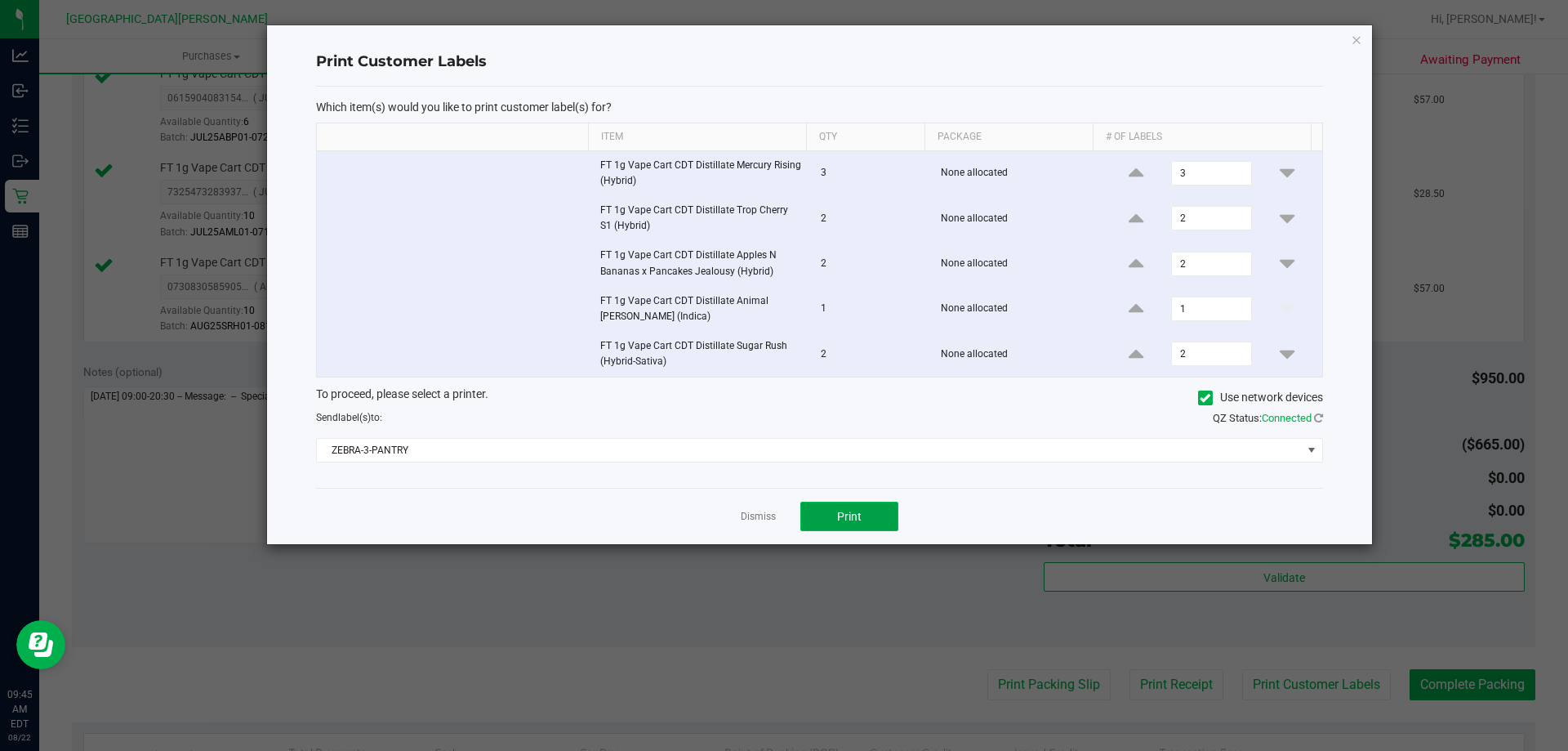
click at [820, 523] on button "Print" at bounding box center [850, 515] width 98 height 29
click at [761, 519] on link "Dismiss" at bounding box center [758, 516] width 36 height 14
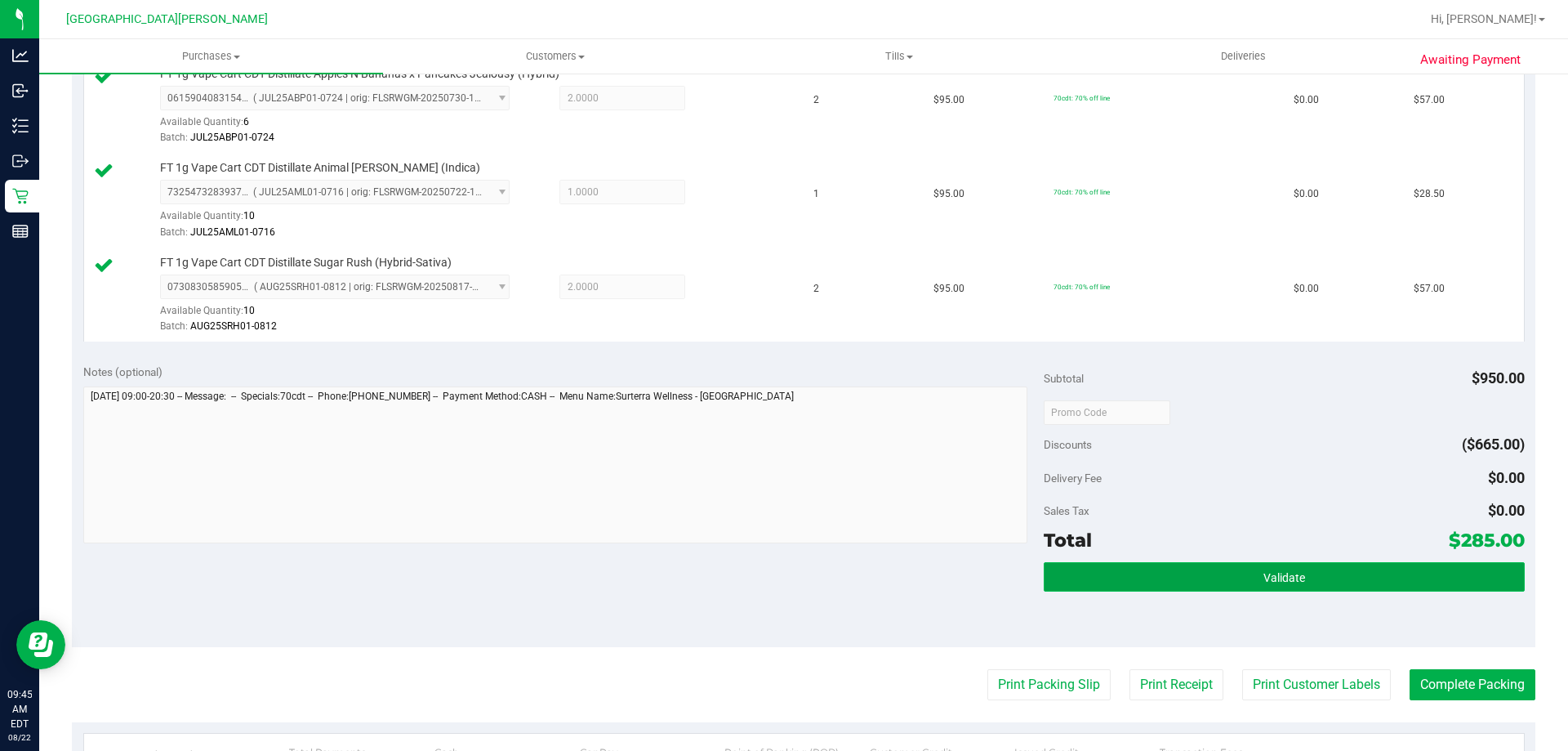
click at [1379, 571] on button "Validate" at bounding box center [1284, 576] width 480 height 29
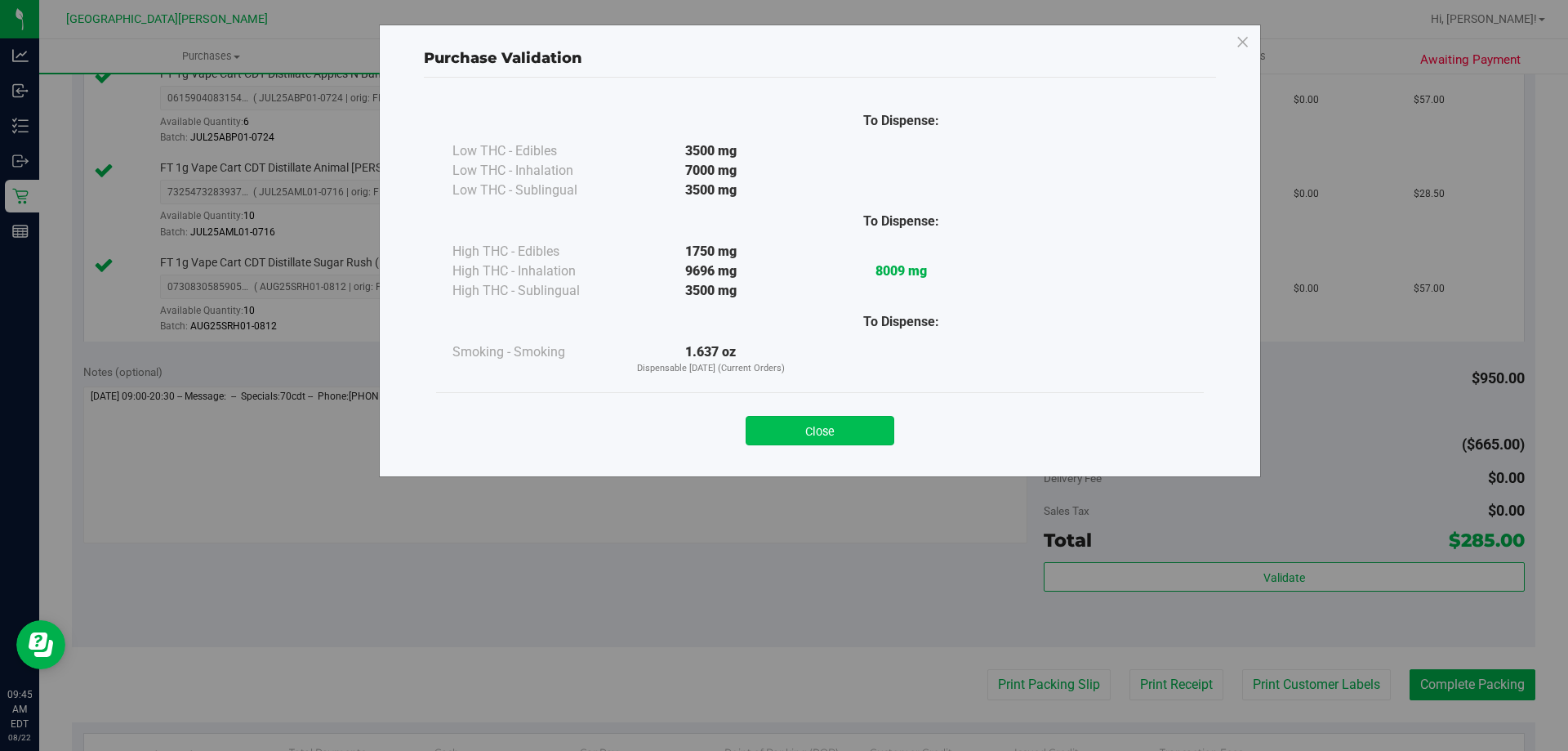
click at [823, 427] on button "Close" at bounding box center [820, 430] width 148 height 29
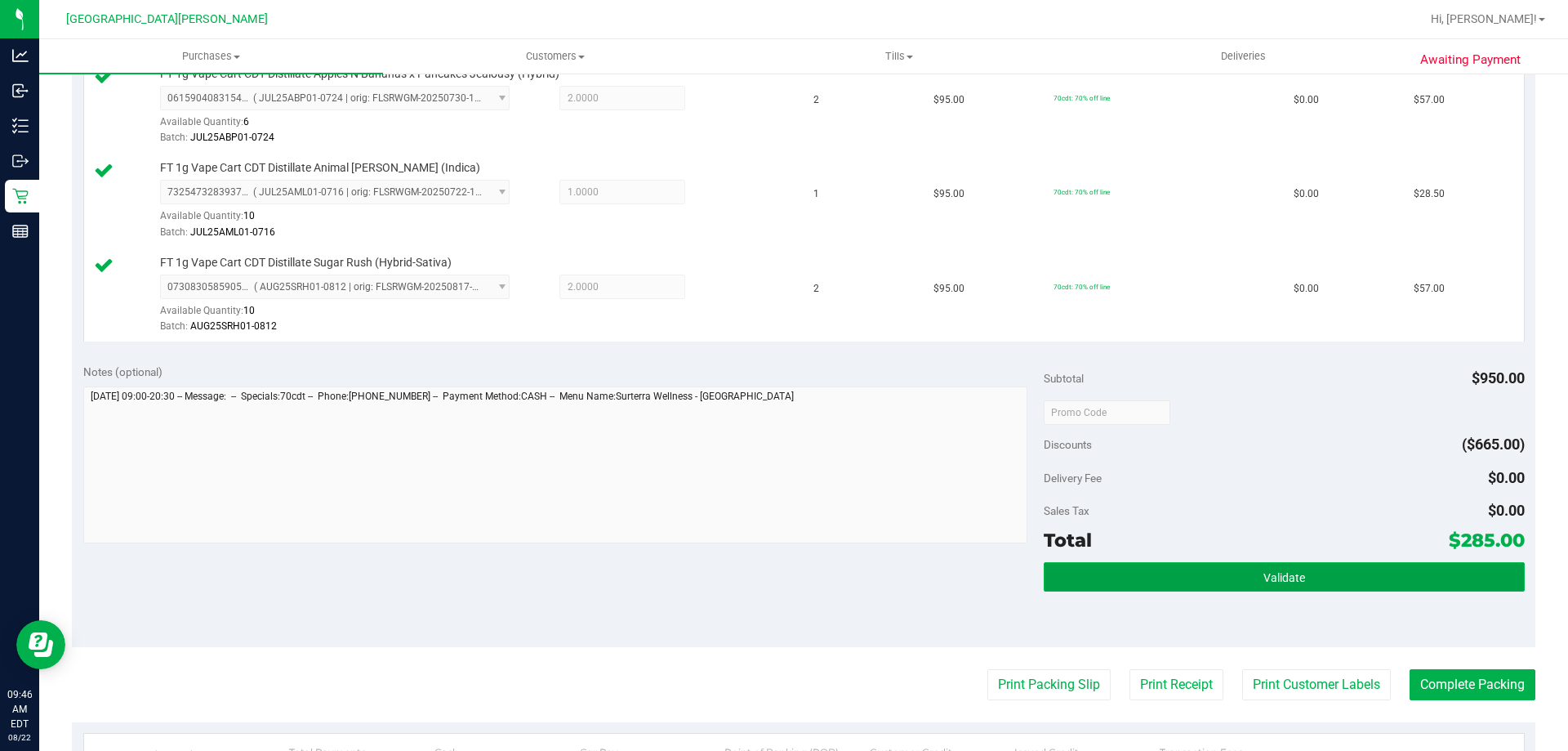
click at [1122, 580] on button "Validate" at bounding box center [1284, 576] width 480 height 29
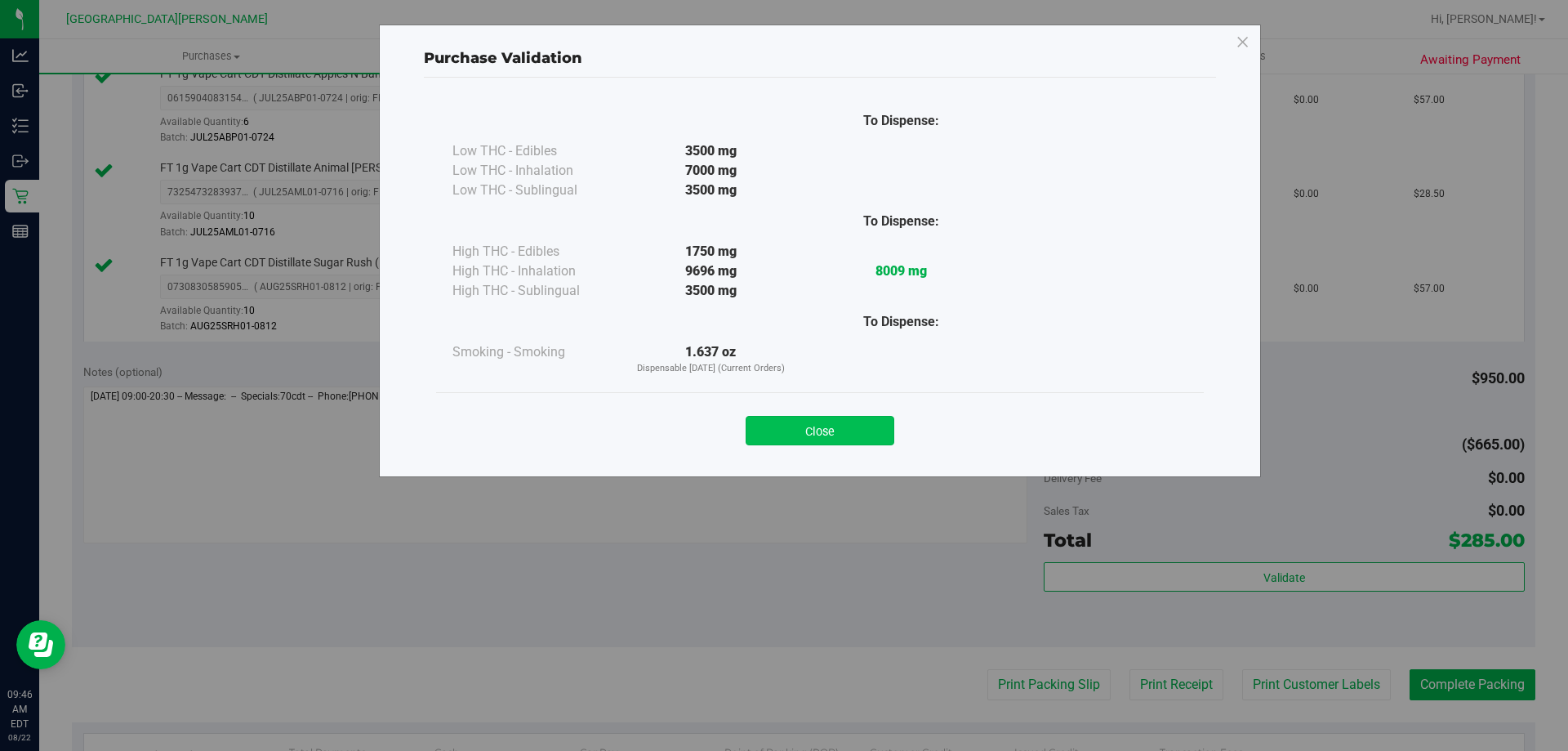
click at [848, 426] on button "Close" at bounding box center [820, 430] width 148 height 29
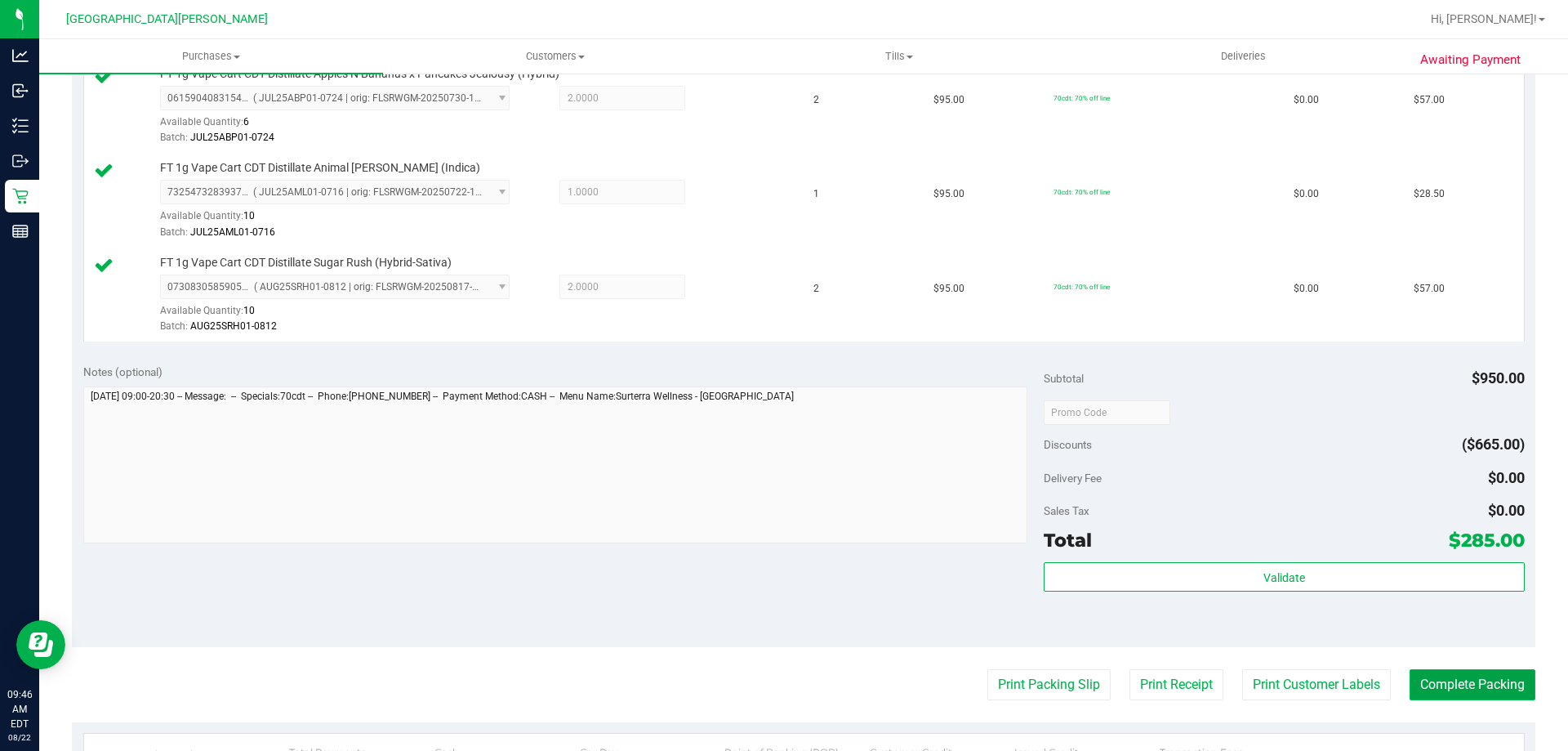
click at [1510, 681] on button "Complete Packing" at bounding box center [1473, 684] width 126 height 31
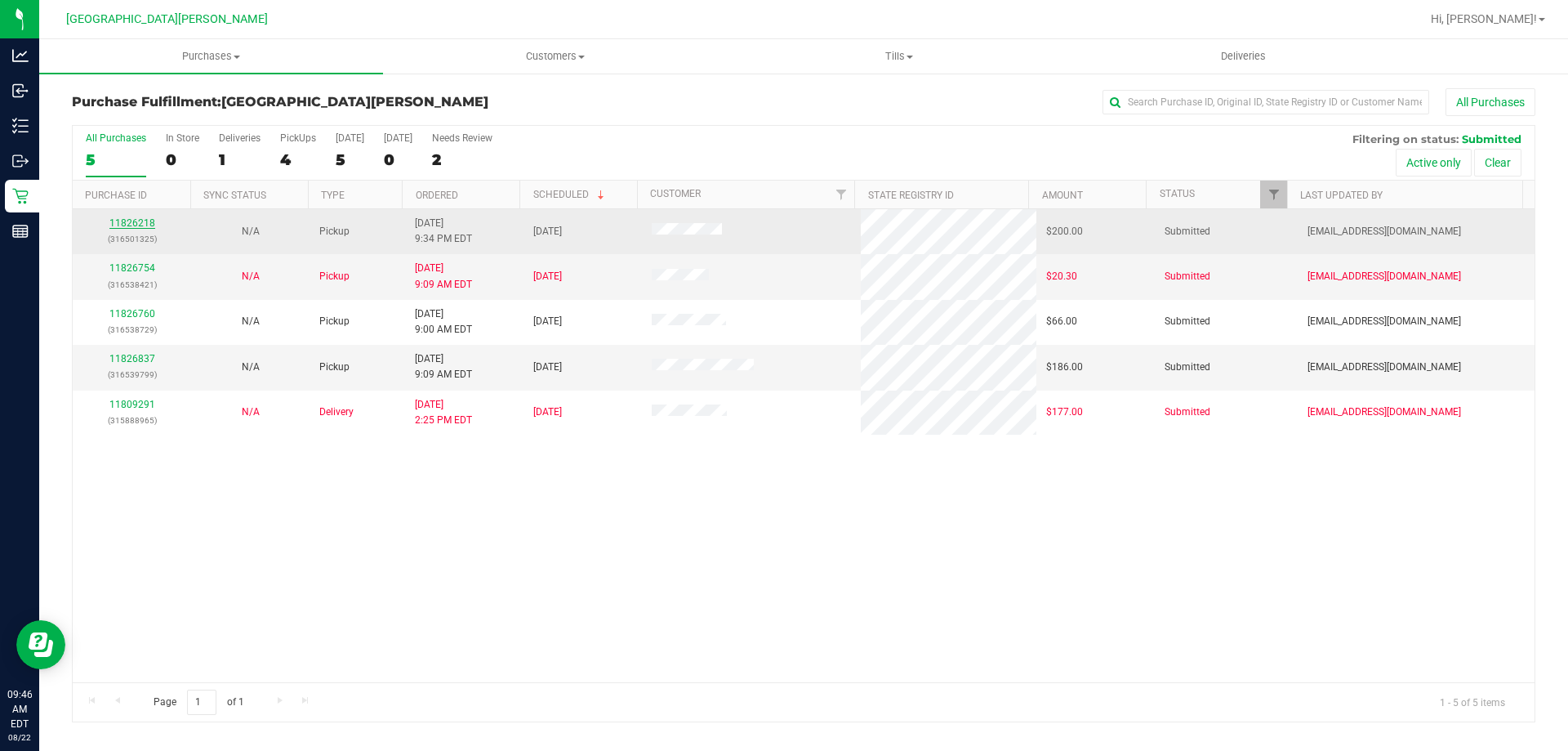
click at [147, 224] on link "11826218" at bounding box center [132, 222] width 45 height 12
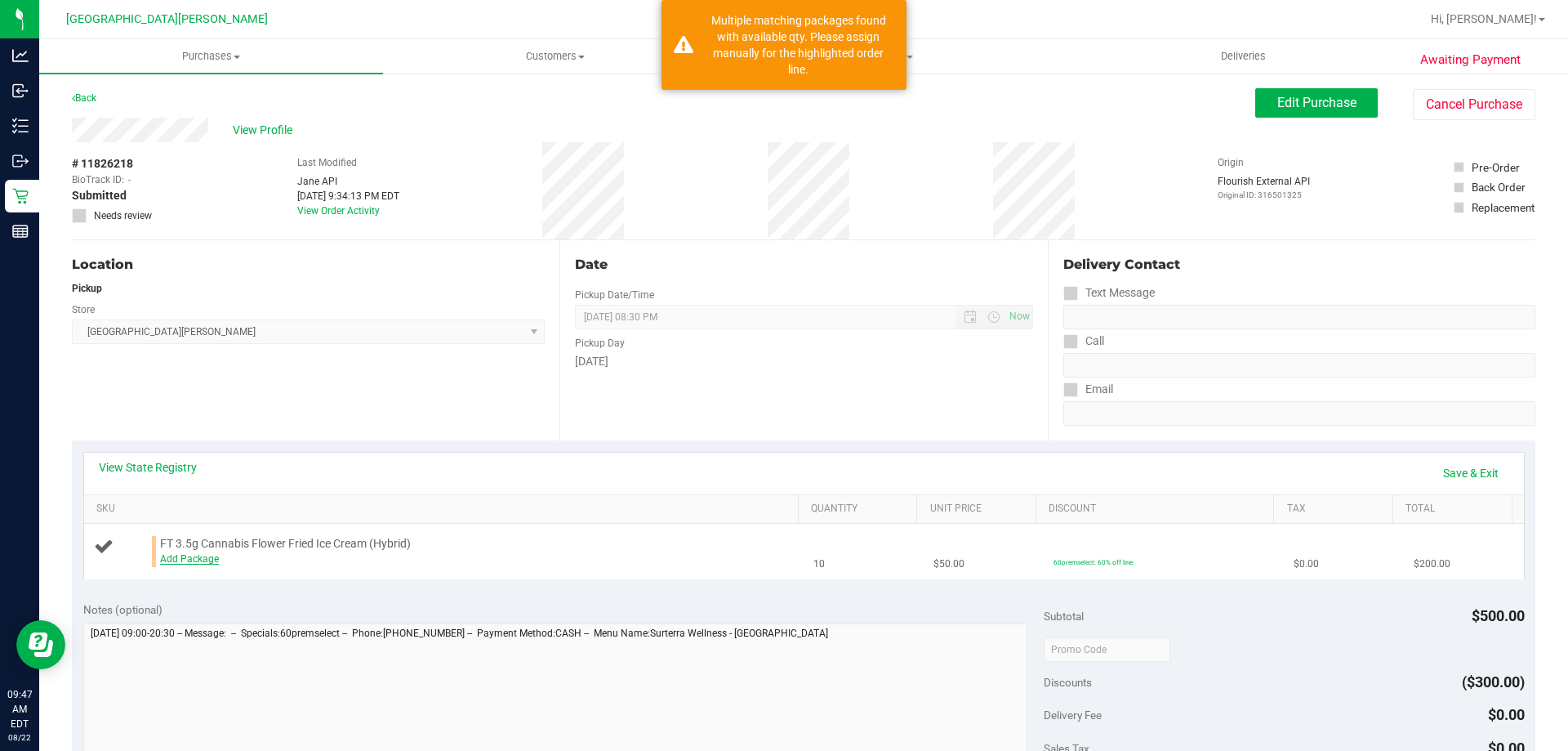
click at [199, 558] on link "Add Package" at bounding box center [189, 558] width 59 height 12
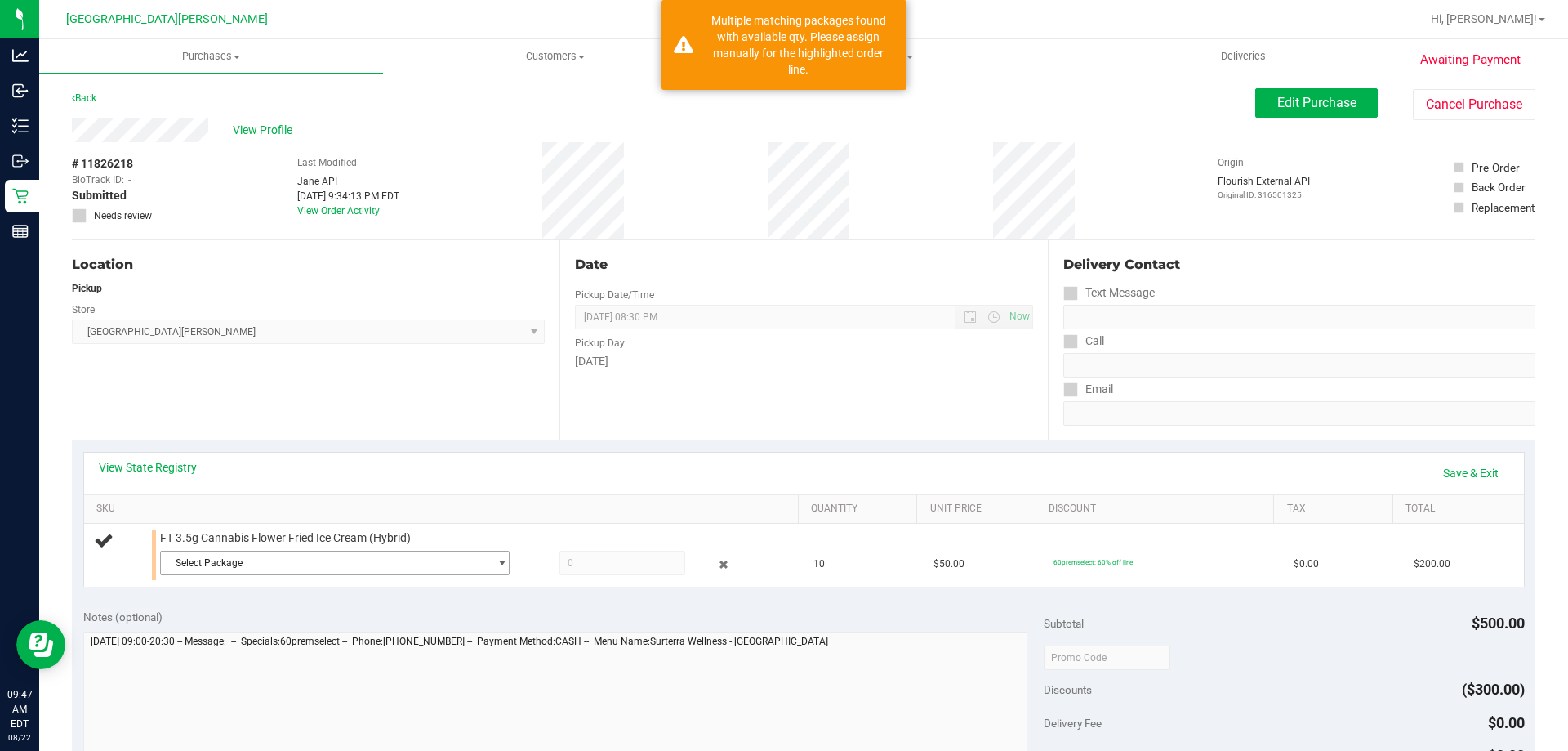
click at [199, 558] on span "Select Package" at bounding box center [324, 563] width 328 height 23
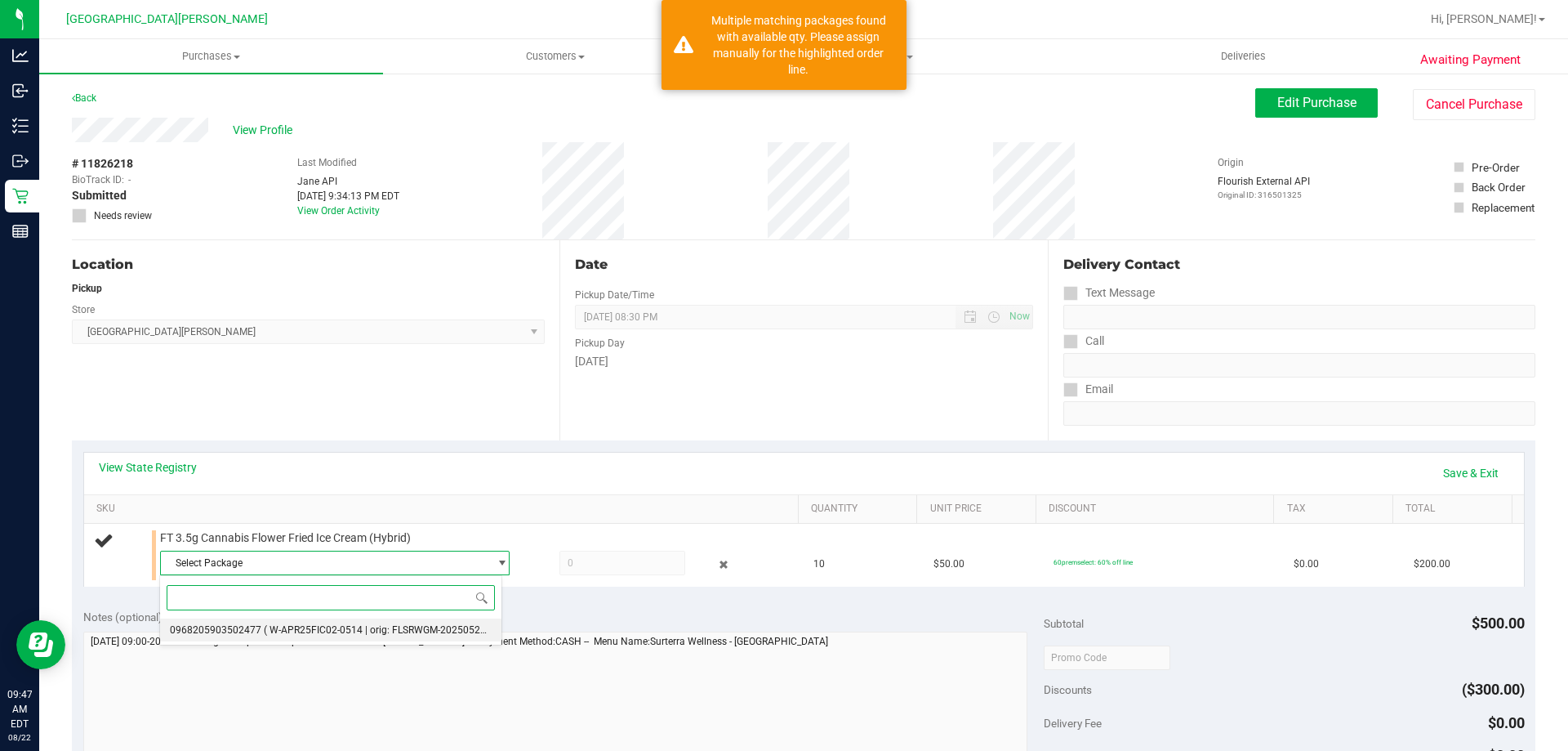
click at [220, 630] on span "0968205903502477" at bounding box center [215, 629] width 92 height 12
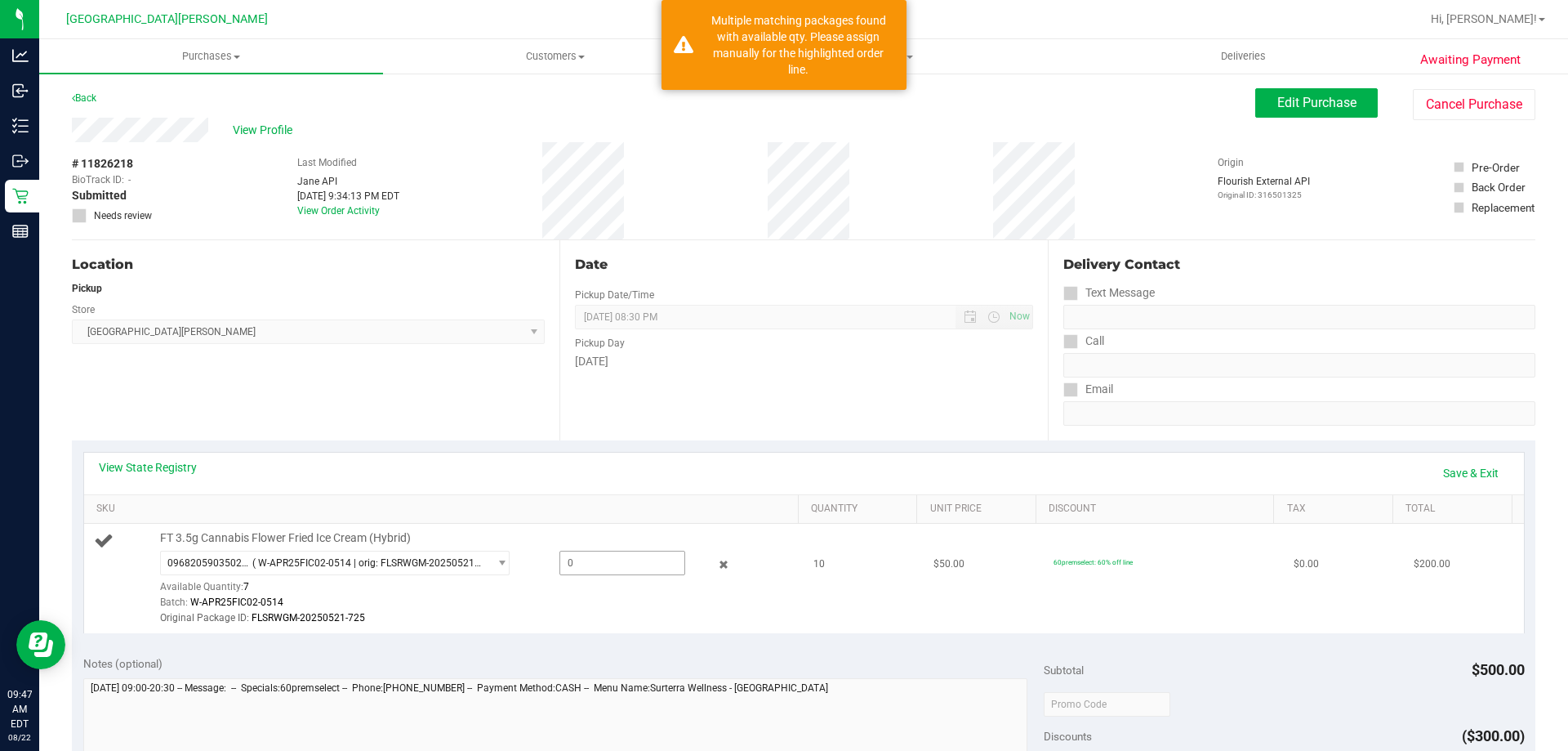
click at [581, 554] on span at bounding box center [622, 563] width 126 height 25
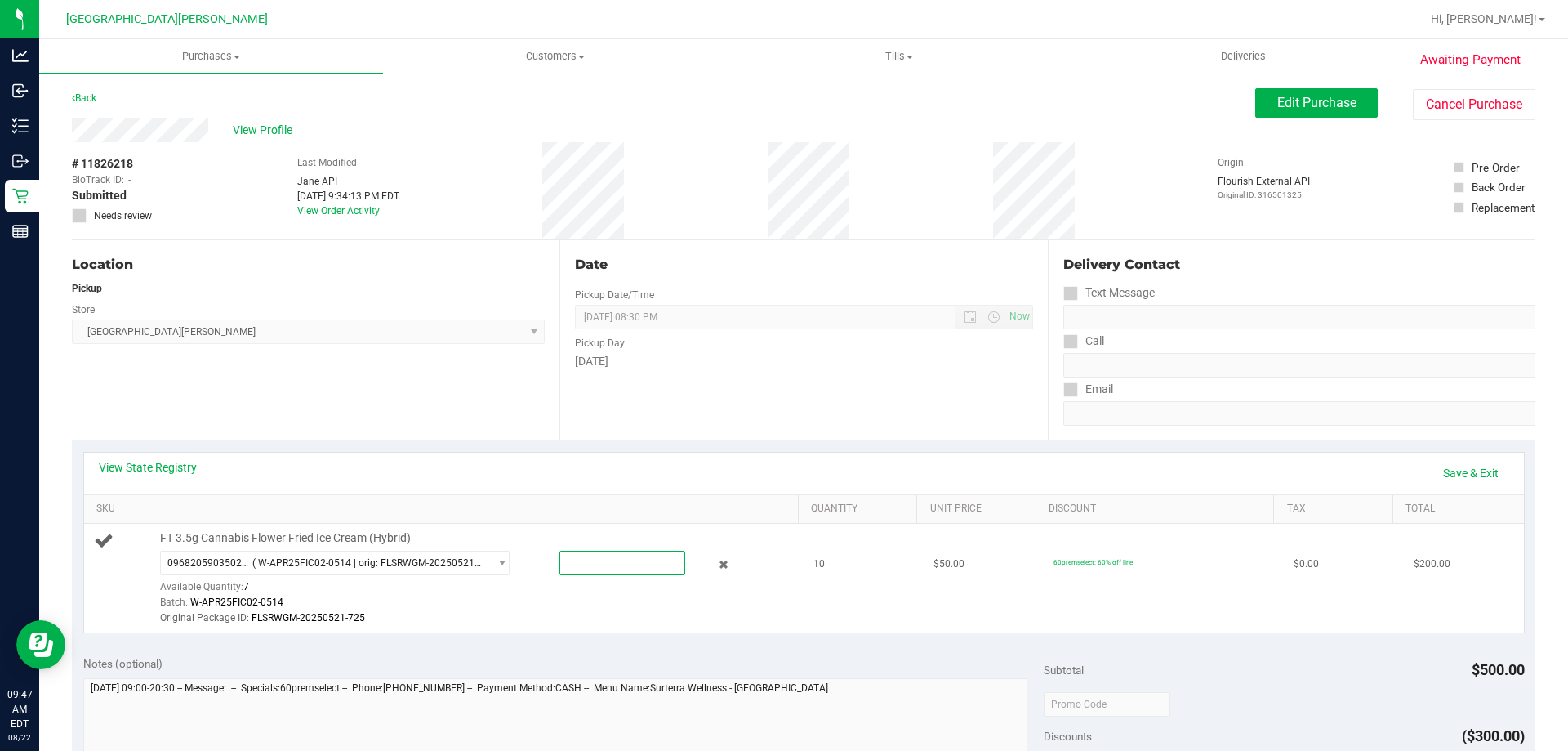
type input "7"
type input "7.0000"
click at [555, 627] on td "FT 3.5g Cannabis Flower Fried Ice Cream (Hybrid) 0968205903502477 ( W-APR25FIC0…" at bounding box center [444, 578] width 721 height 109
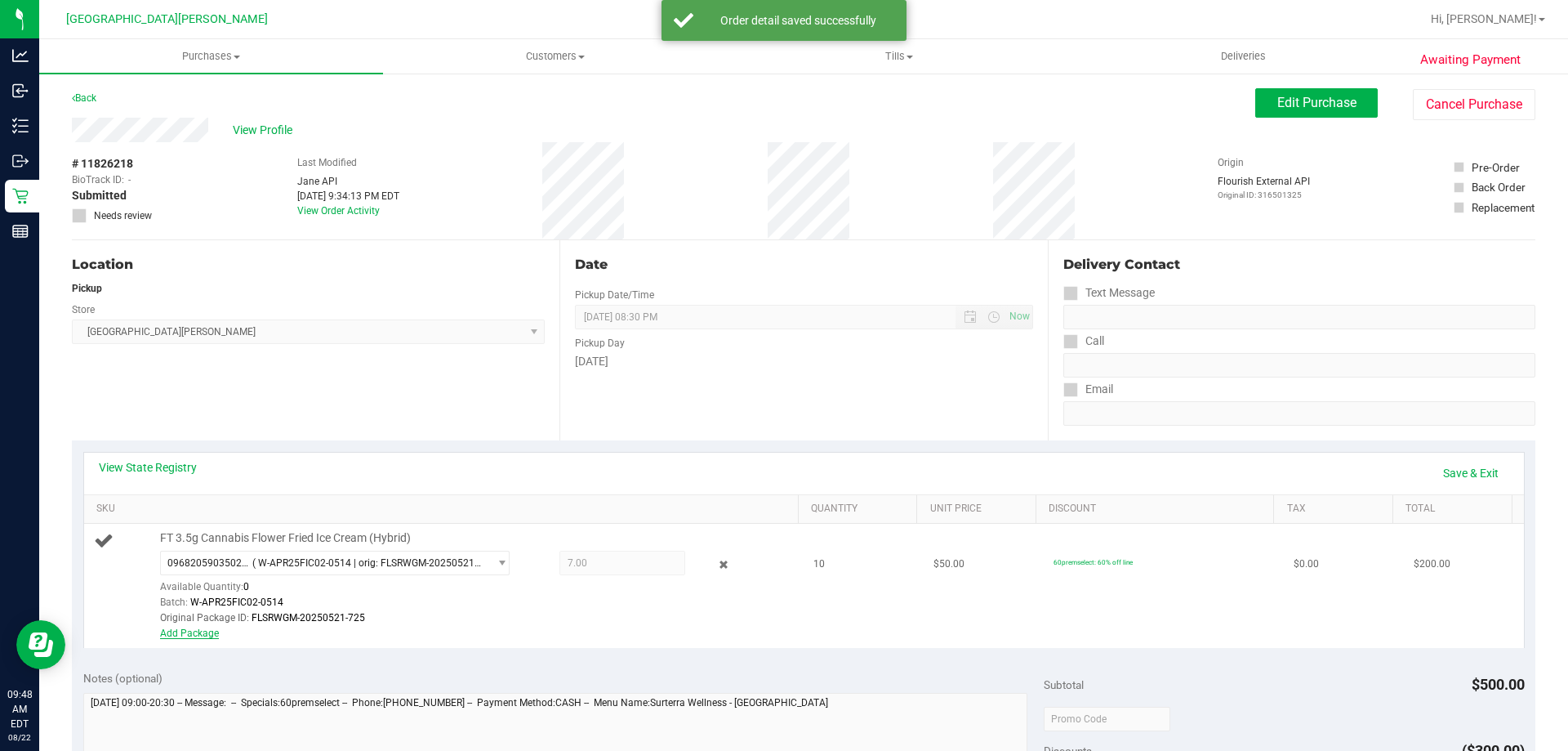
click at [181, 633] on link "Add Package" at bounding box center [189, 633] width 59 height 12
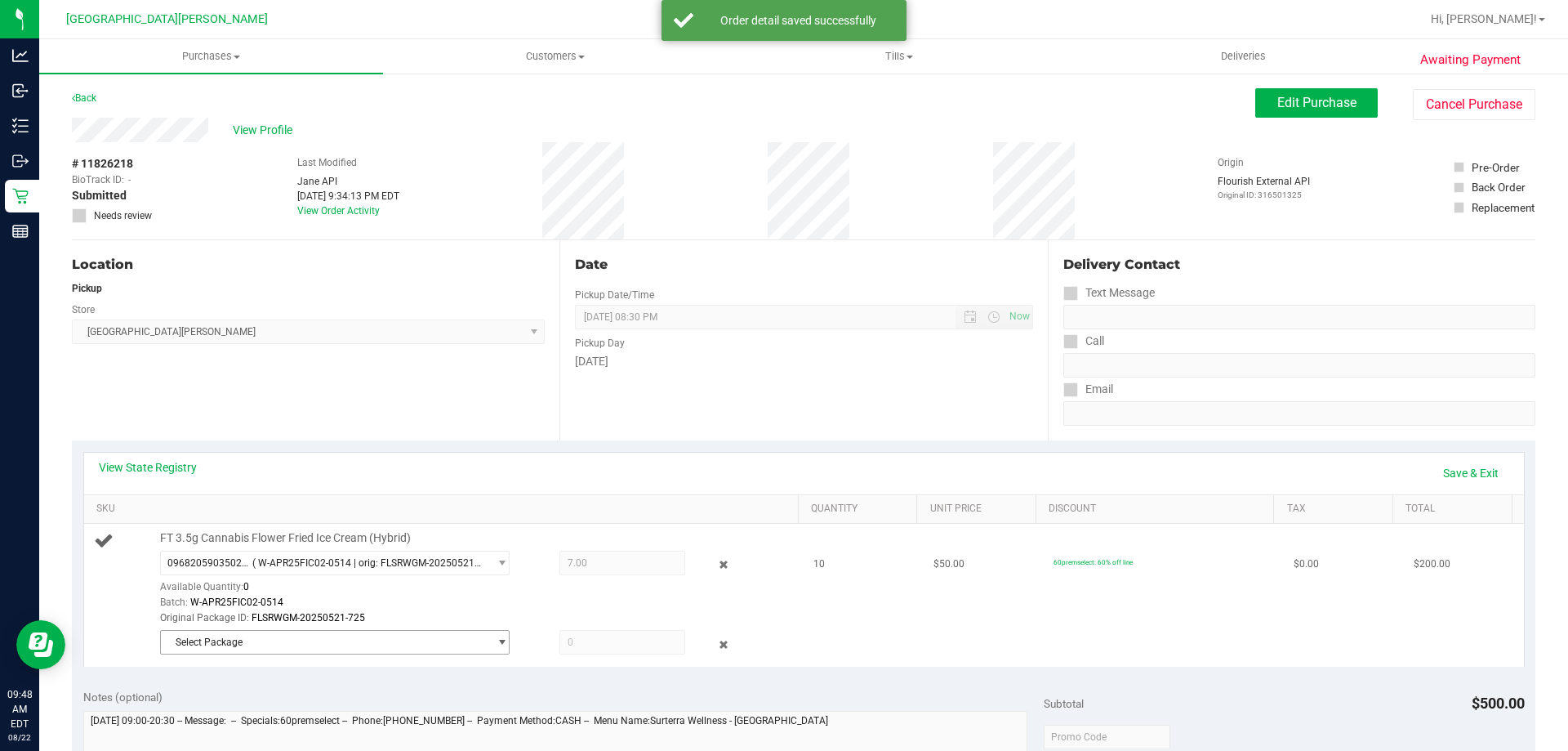
click at [184, 636] on span "Select Package" at bounding box center [324, 642] width 328 height 23
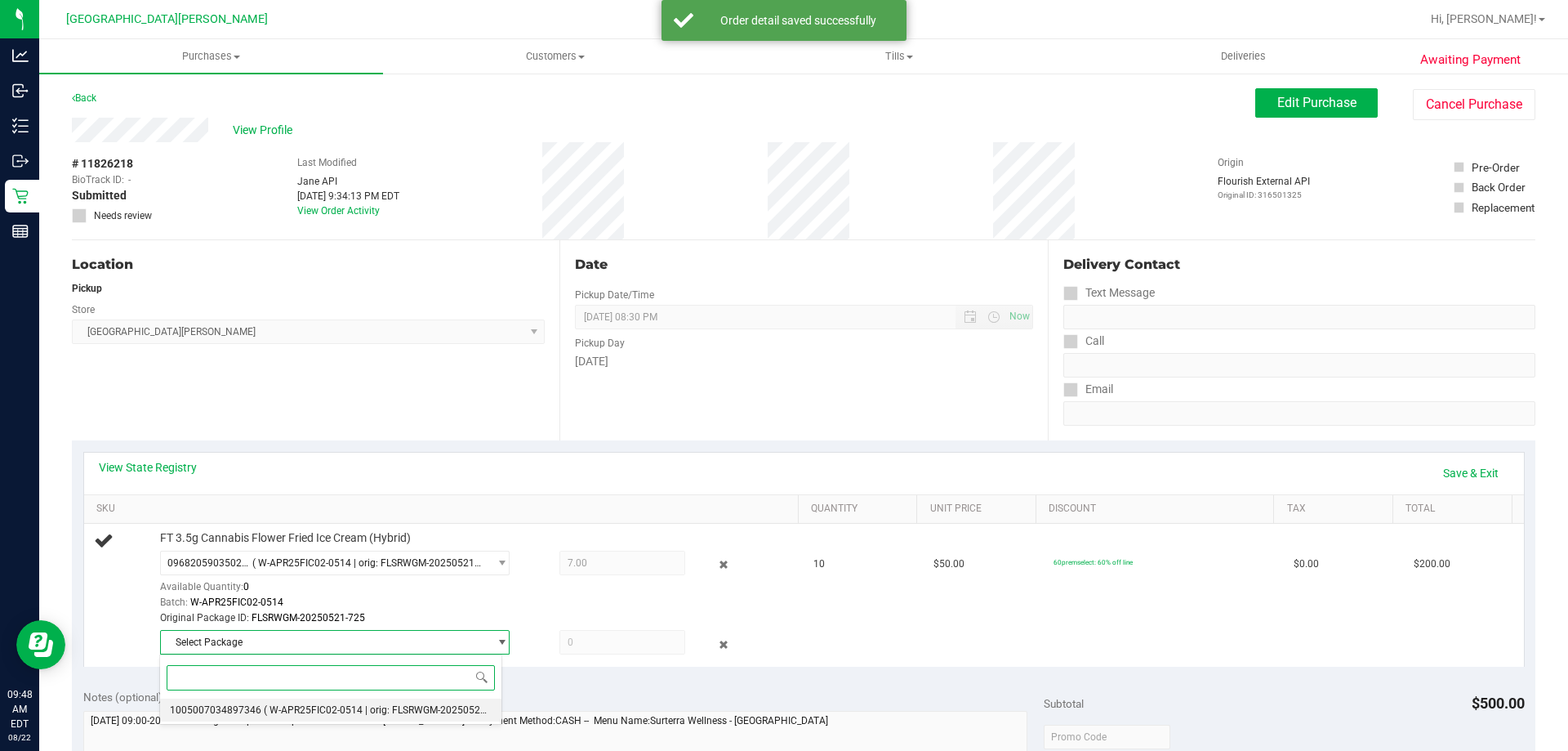
click at [196, 711] on span "1005007034897346" at bounding box center [215, 709] width 92 height 12
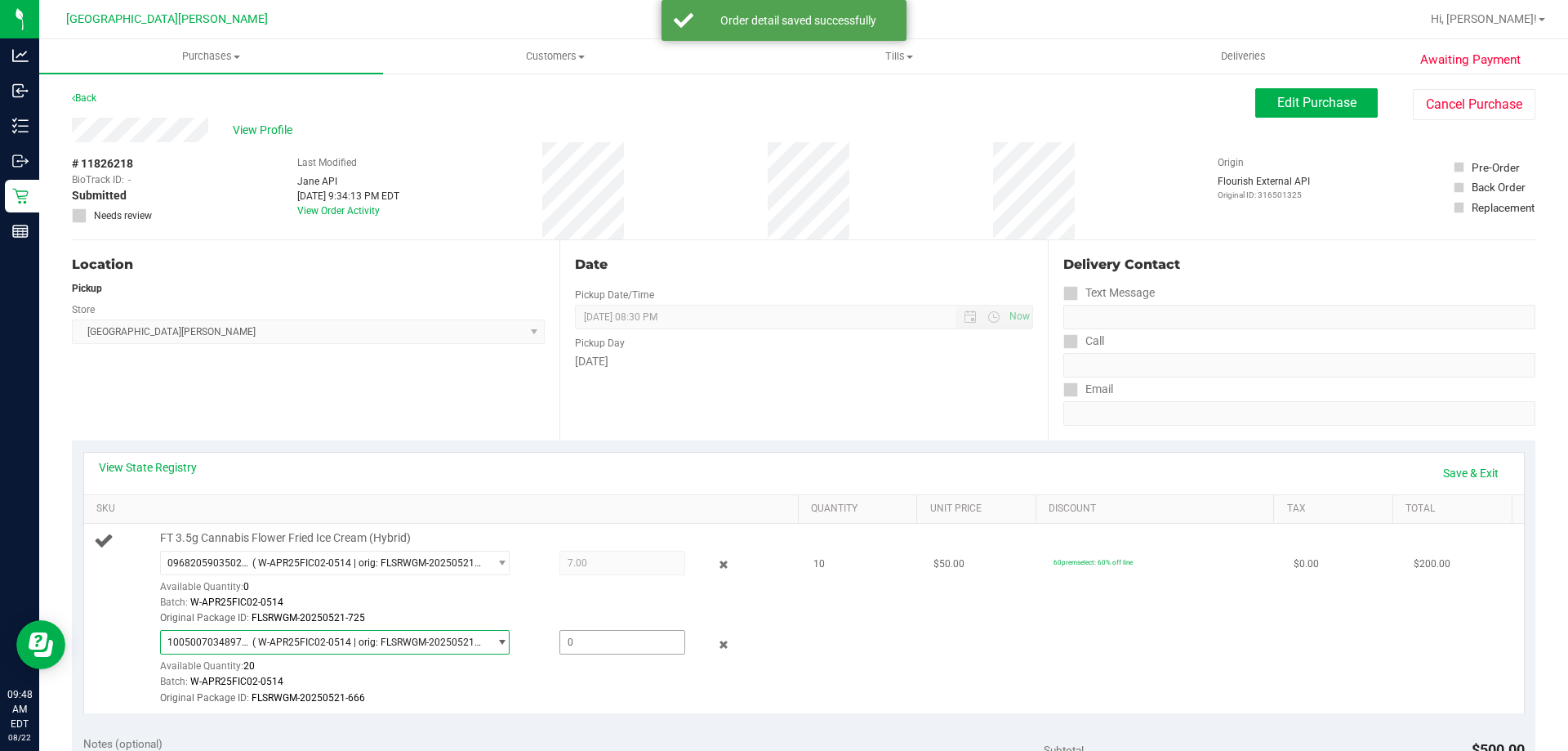
click at [588, 650] on span at bounding box center [622, 643] width 126 height 25
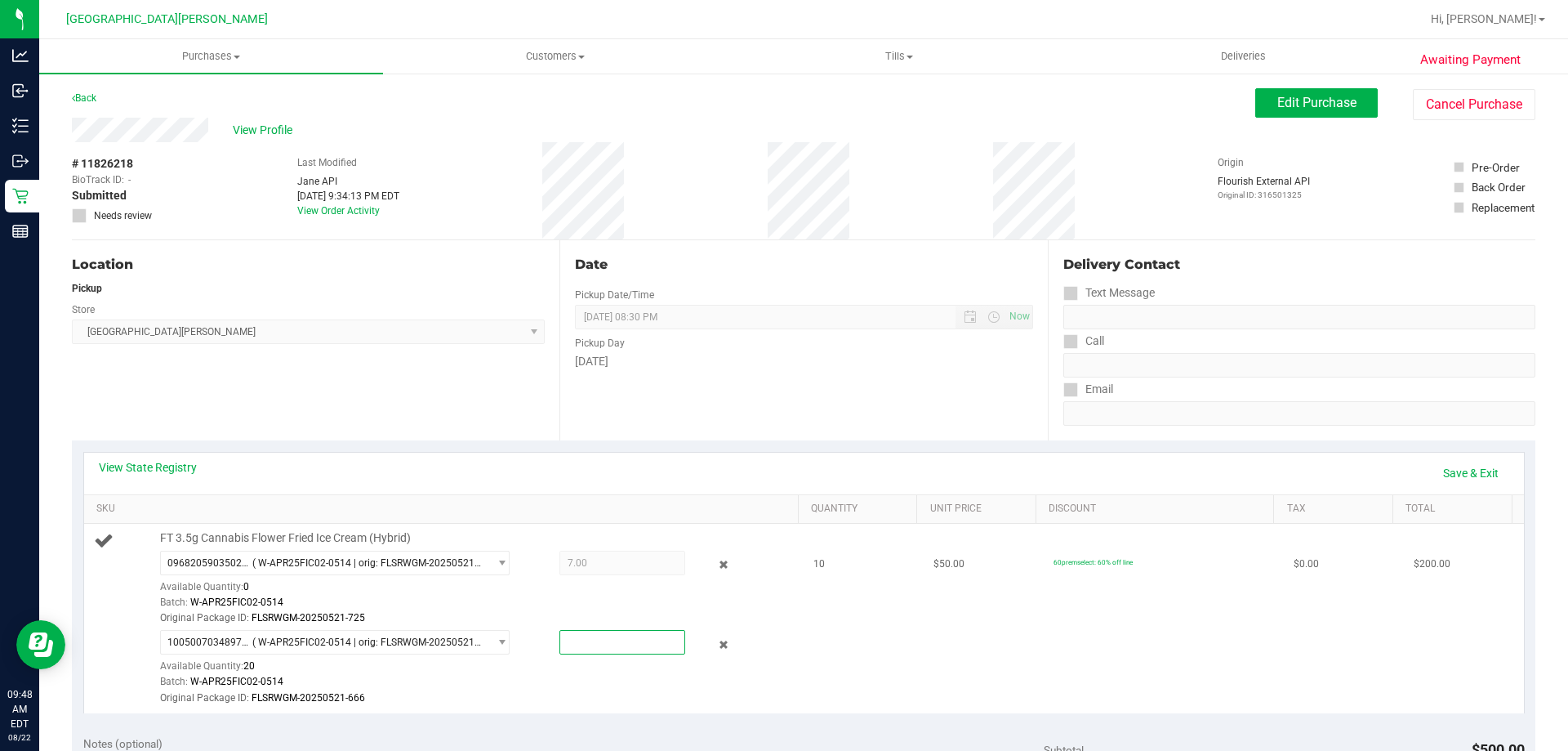
type input "3"
type input "3.0000"
click at [417, 670] on div "Available Quantity: 20" at bounding box center [344, 670] width 368 height 32
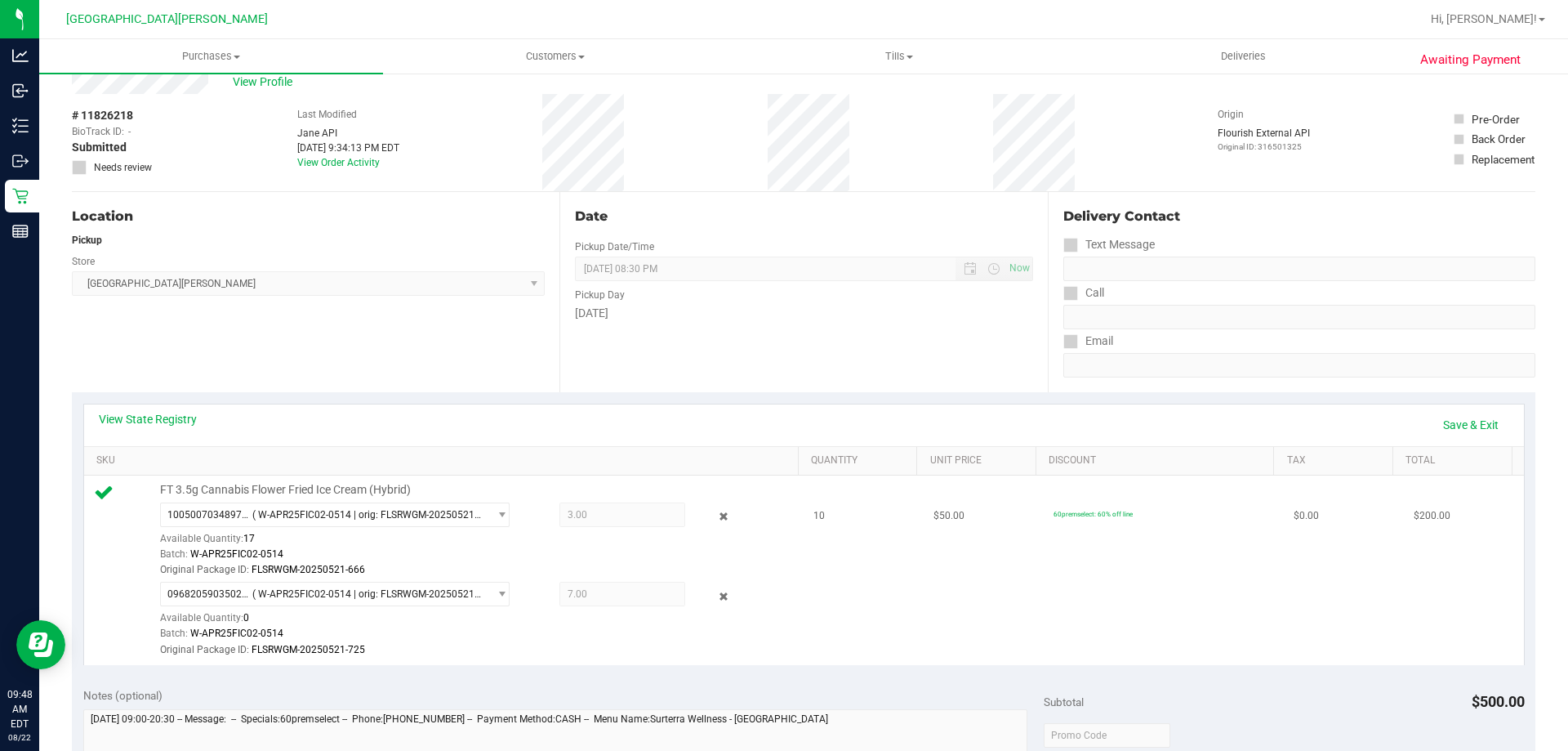
scroll to position [245, 0]
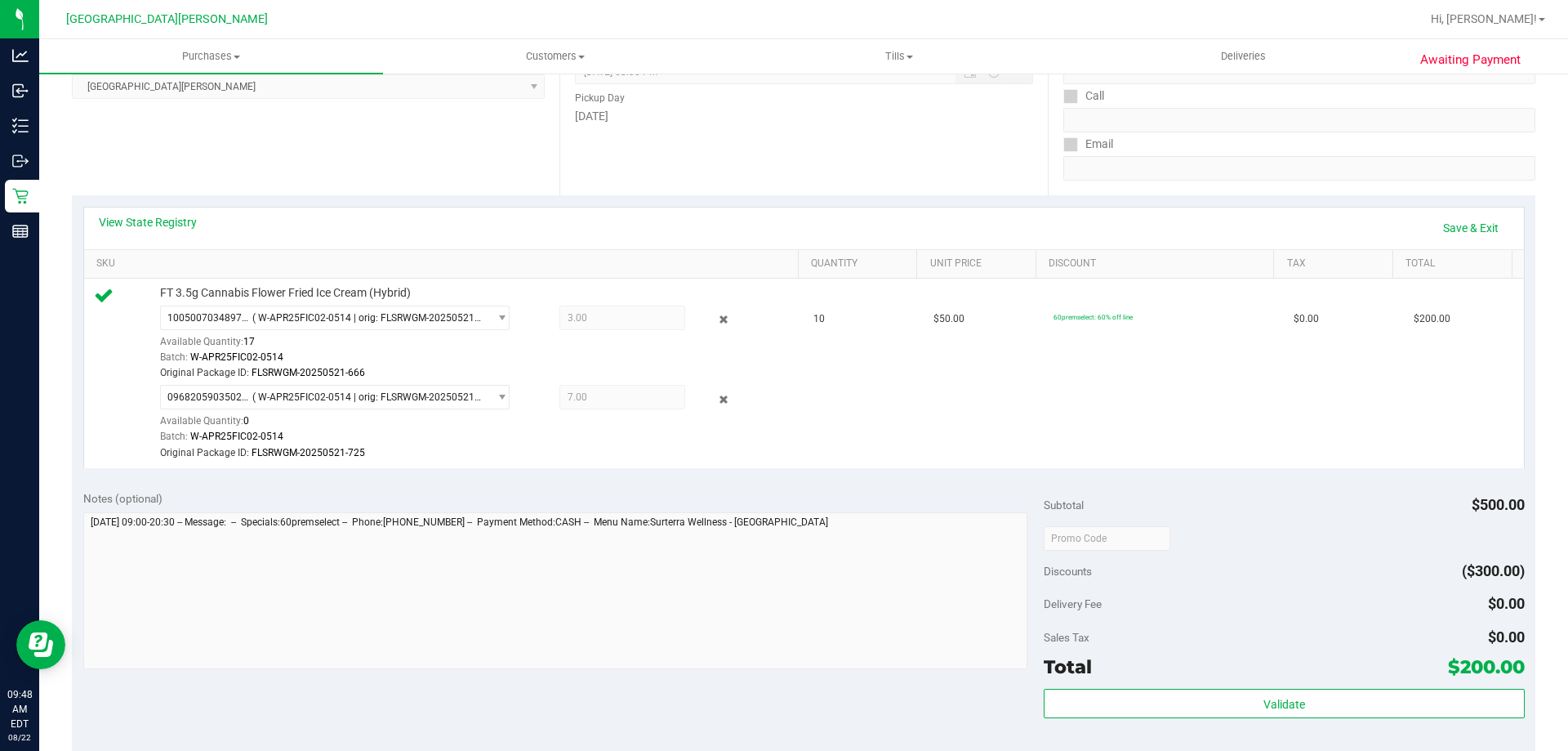
click at [1095, 678] on div "Total $200.00" at bounding box center [1284, 666] width 480 height 29
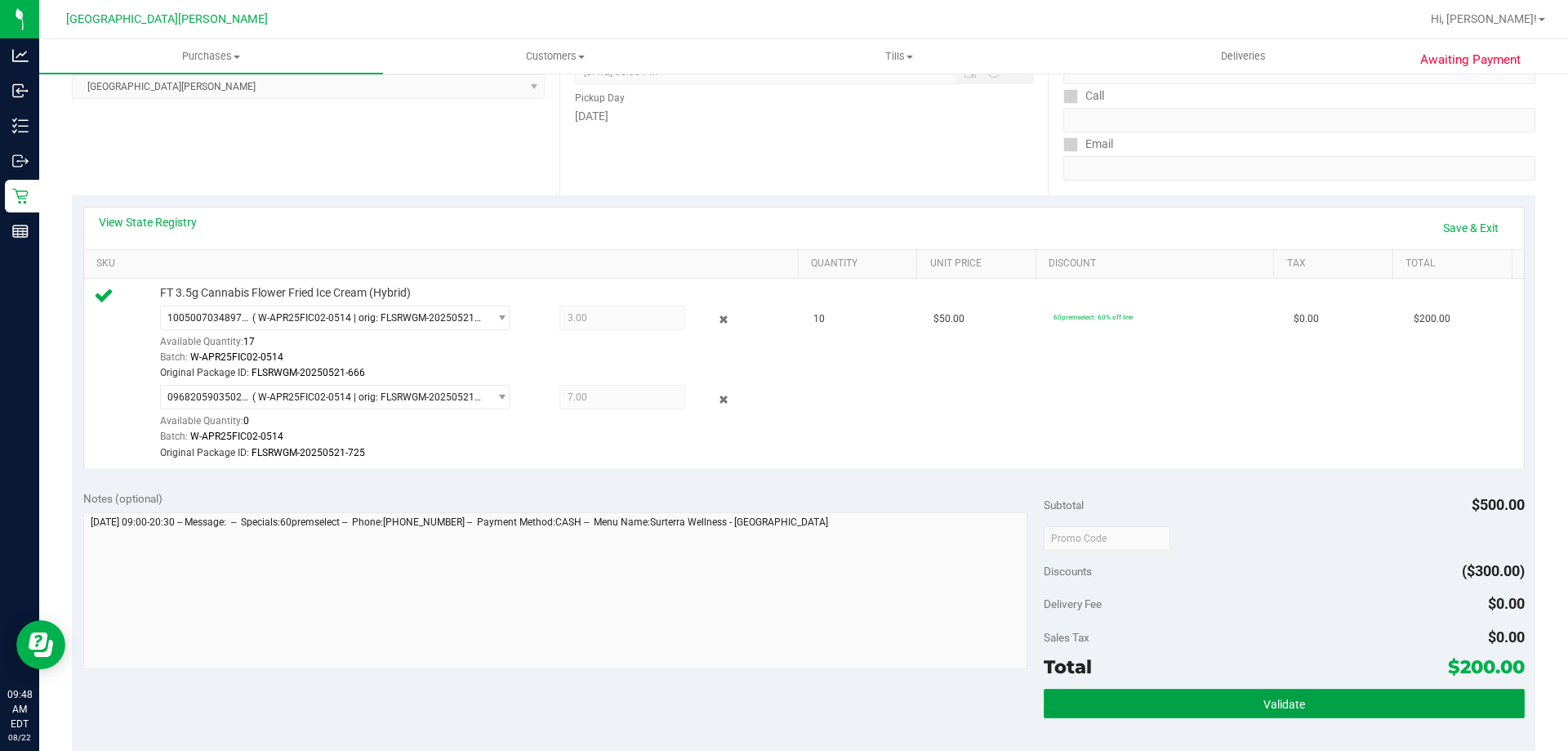
click at [1085, 699] on button "Validate" at bounding box center [1284, 703] width 480 height 29
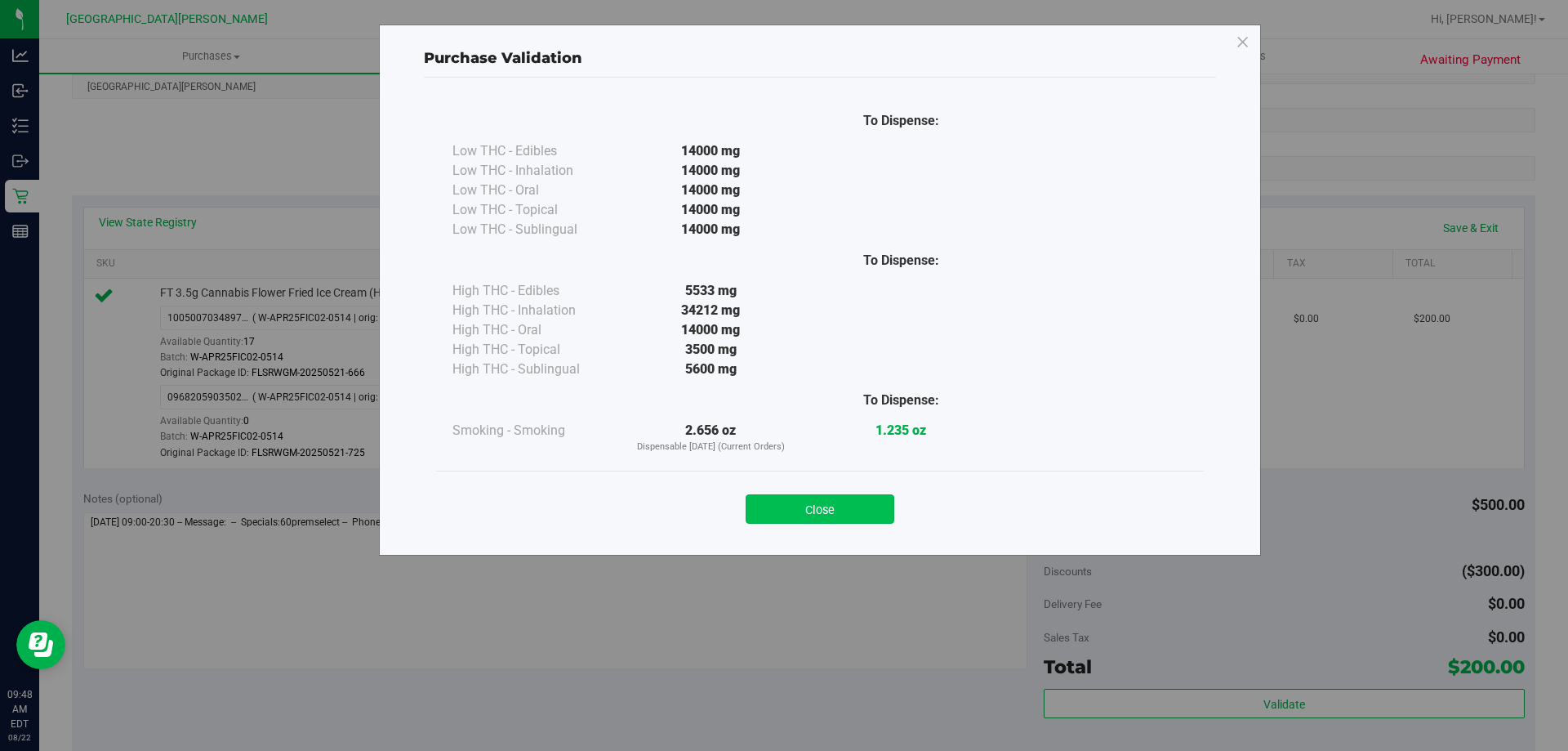
click at [870, 508] on button "Close" at bounding box center [820, 508] width 148 height 29
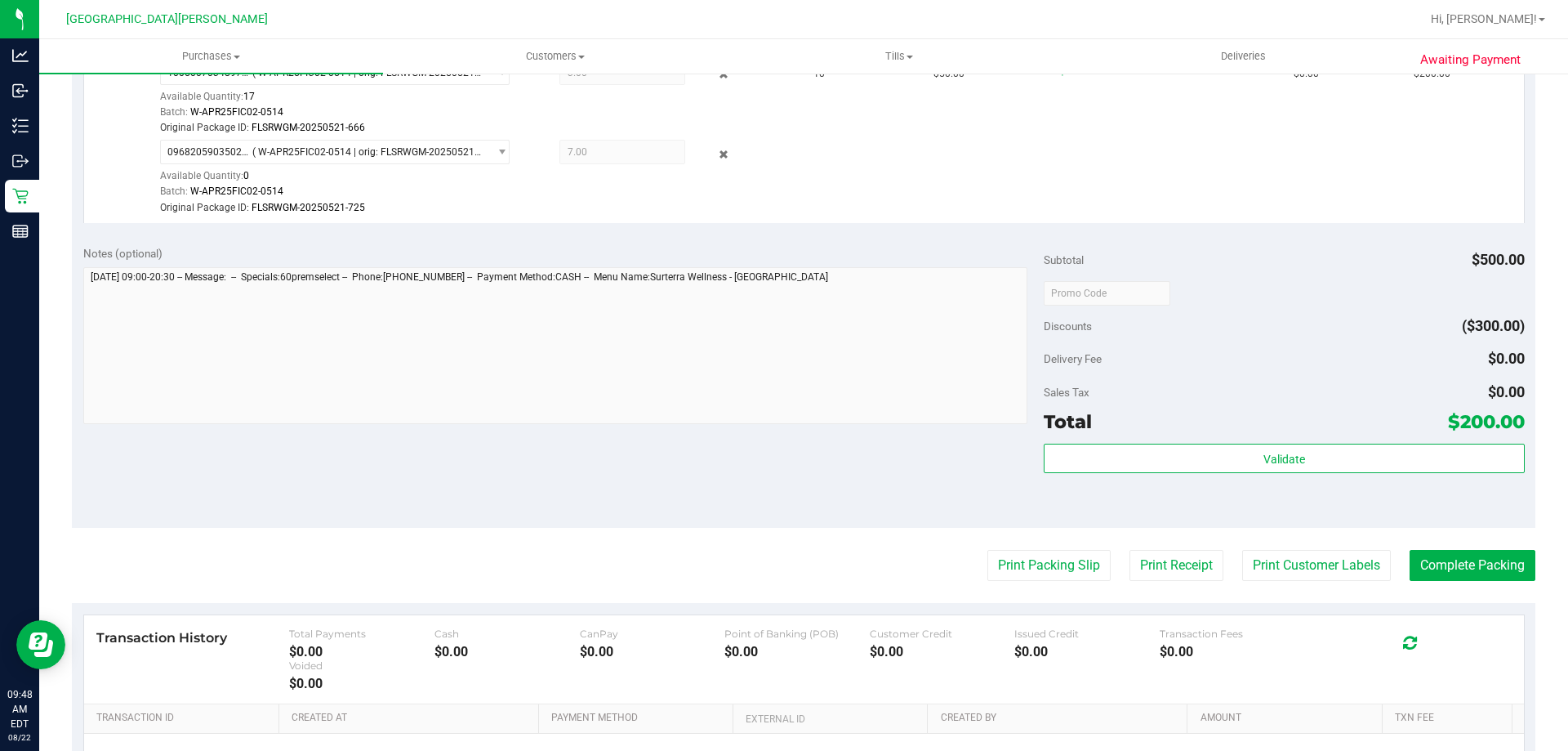
scroll to position [653, 0]
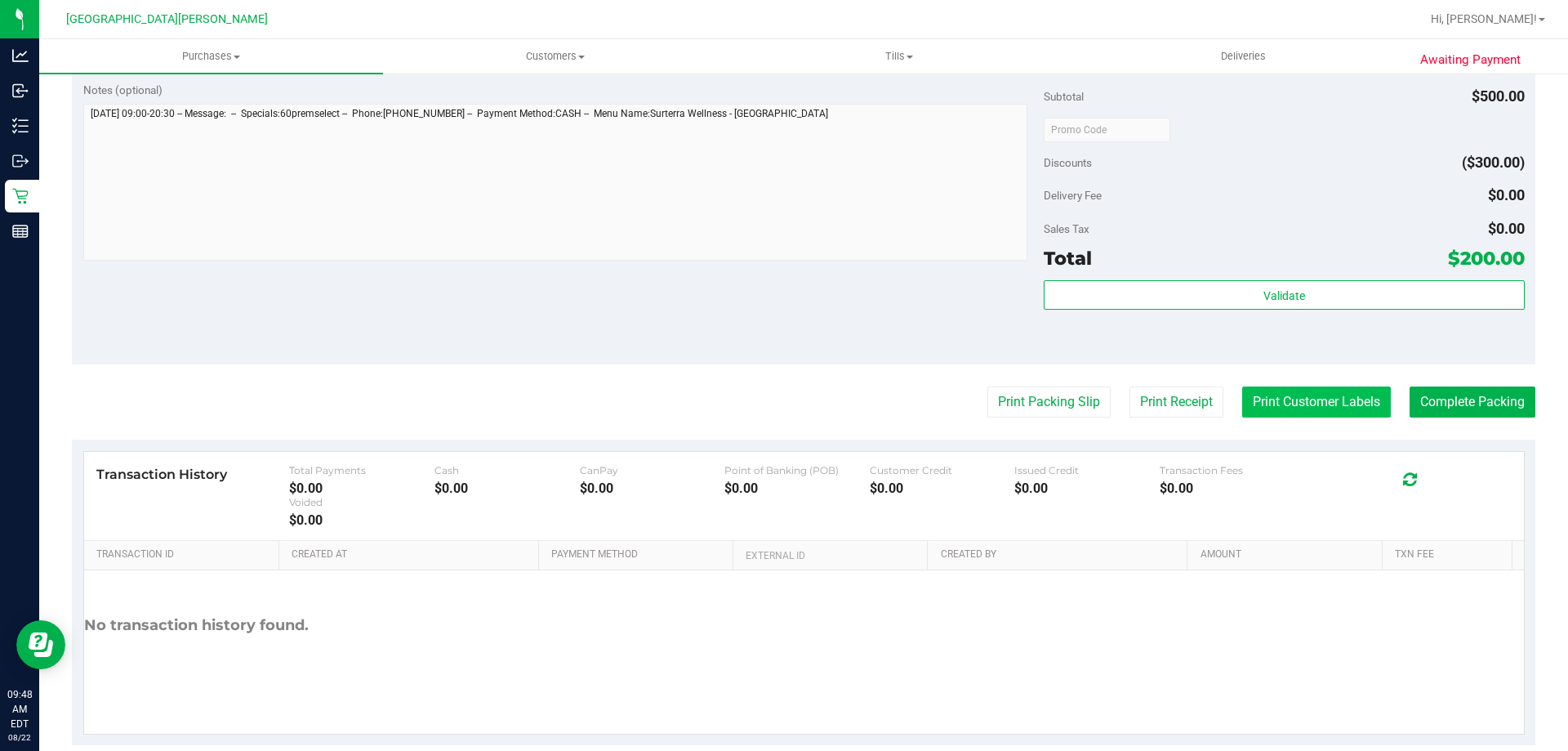
click at [1311, 412] on button "Print Customer Labels" at bounding box center [1316, 402] width 148 height 31
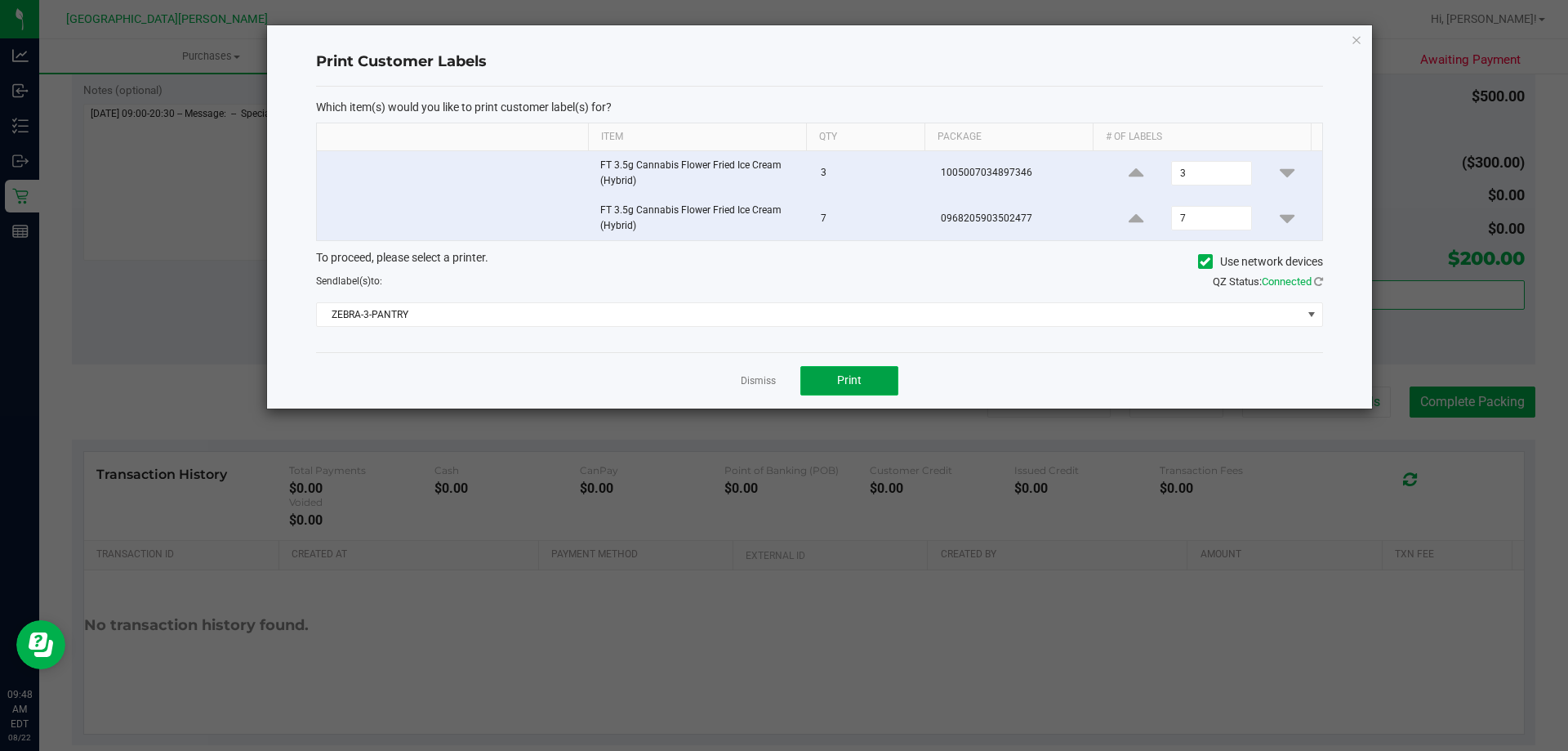
click at [884, 379] on button "Print" at bounding box center [850, 380] width 98 height 29
click at [761, 385] on link "Dismiss" at bounding box center [758, 381] width 36 height 14
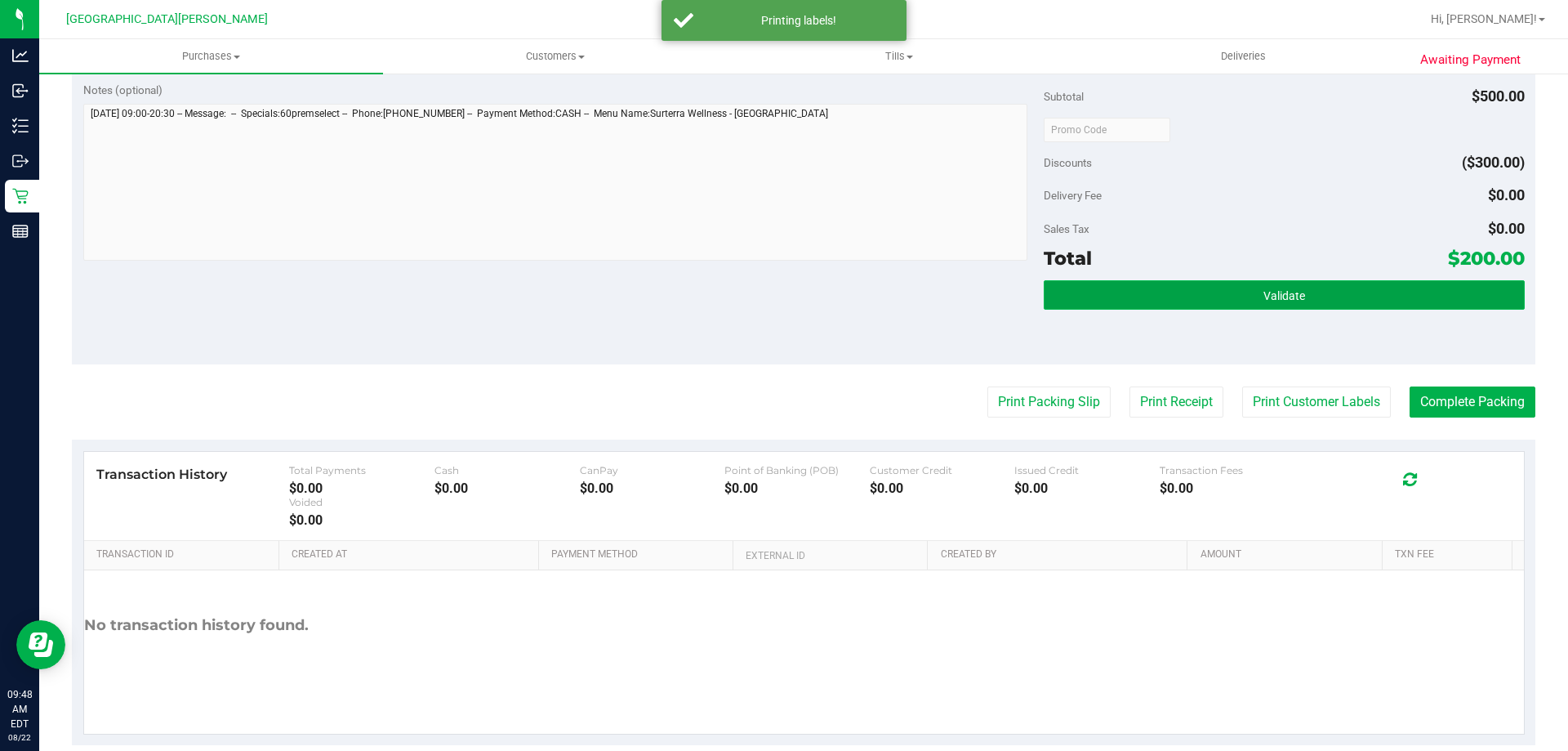
click at [1106, 307] on button "Validate" at bounding box center [1284, 294] width 480 height 29
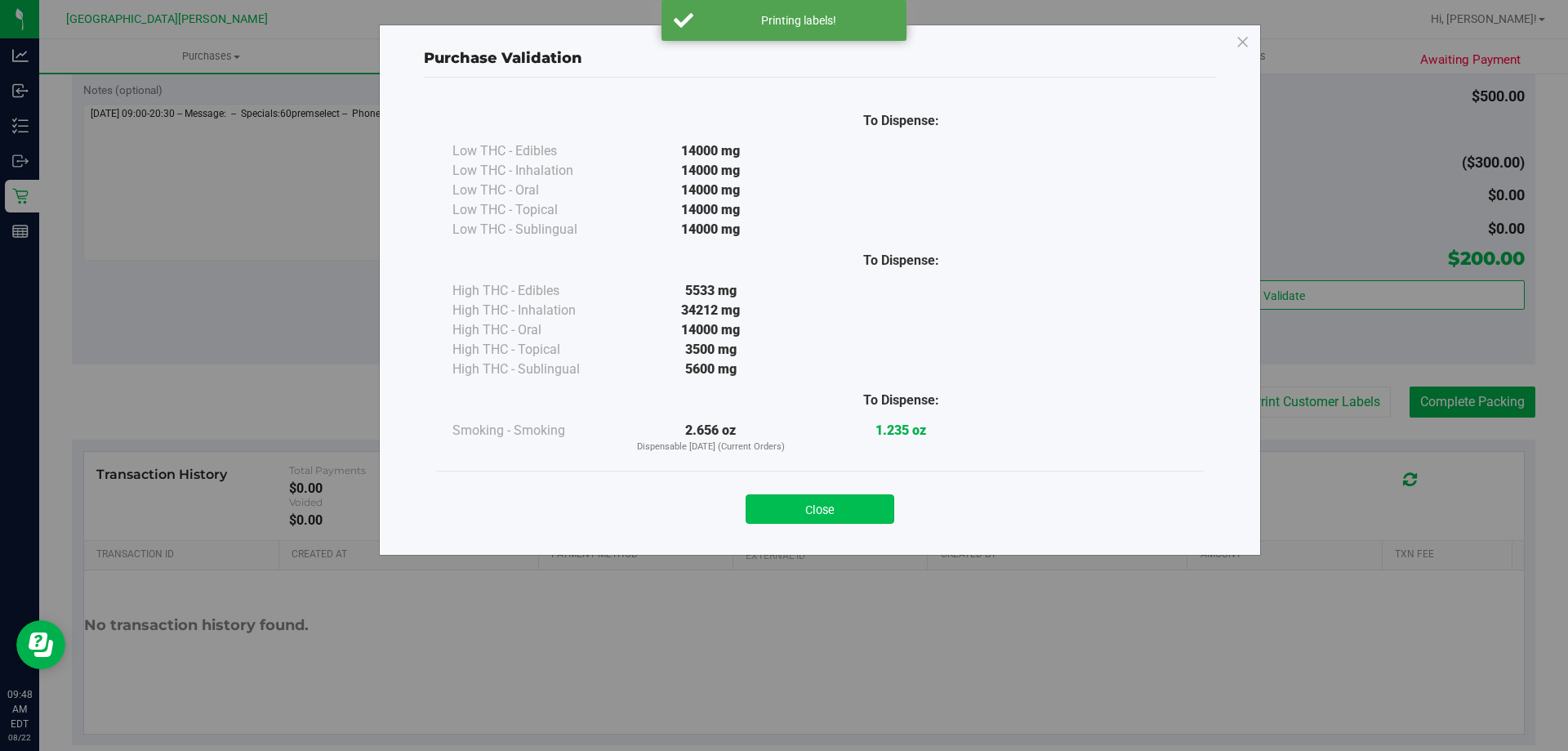
click at [821, 499] on button "Close" at bounding box center [820, 508] width 148 height 29
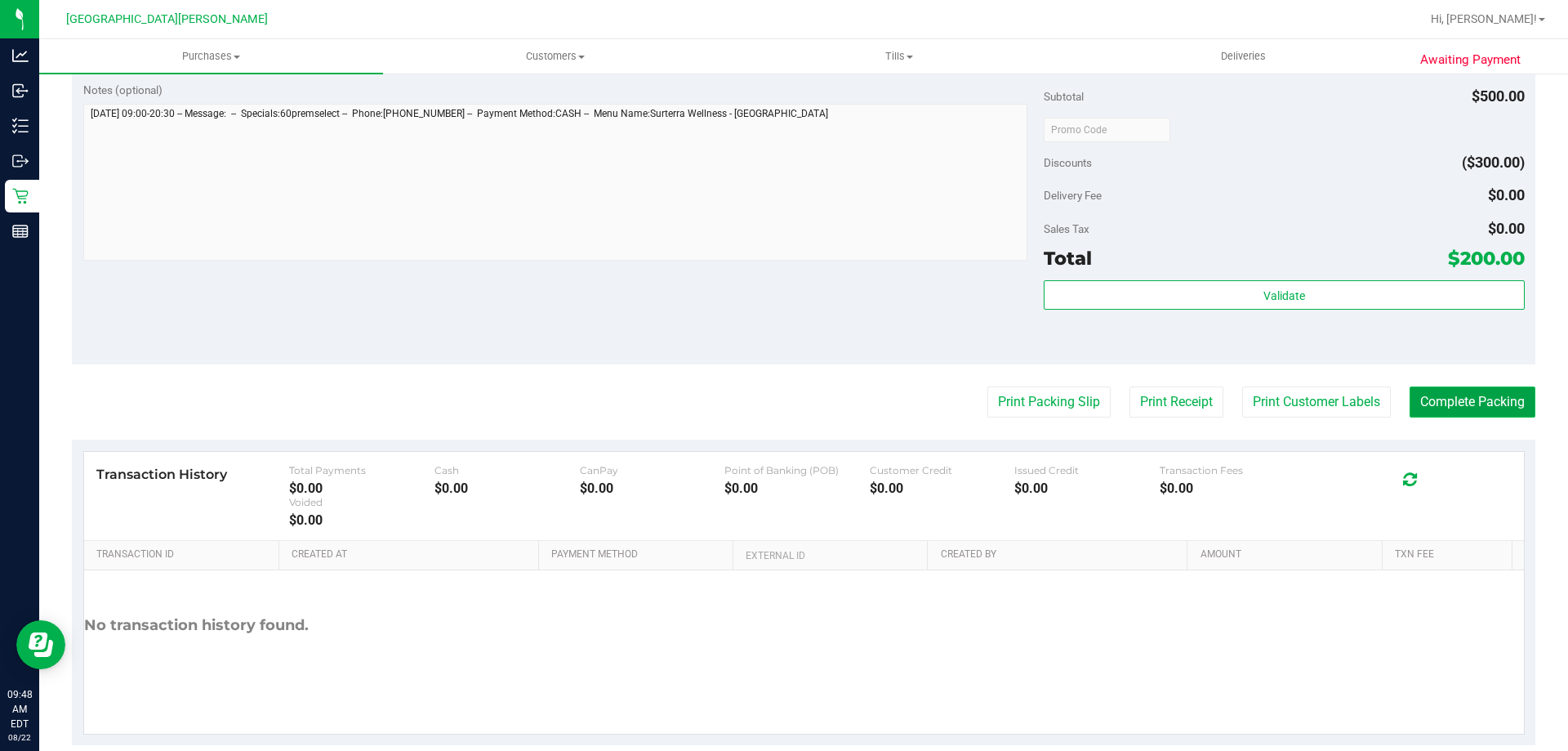
click at [1459, 405] on button "Complete Packing" at bounding box center [1473, 402] width 126 height 31
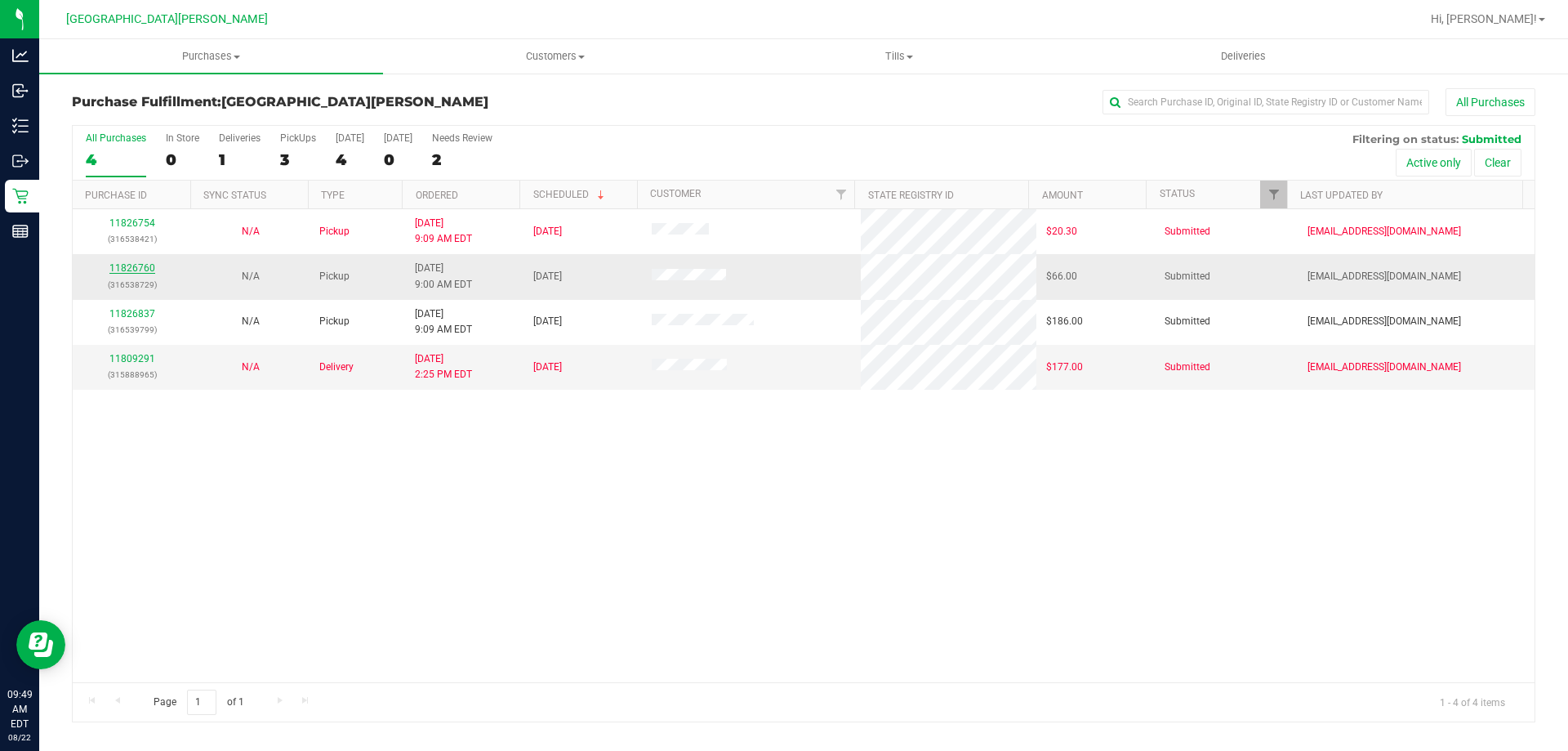
click at [136, 273] on link "11826760" at bounding box center [132, 268] width 45 height 12
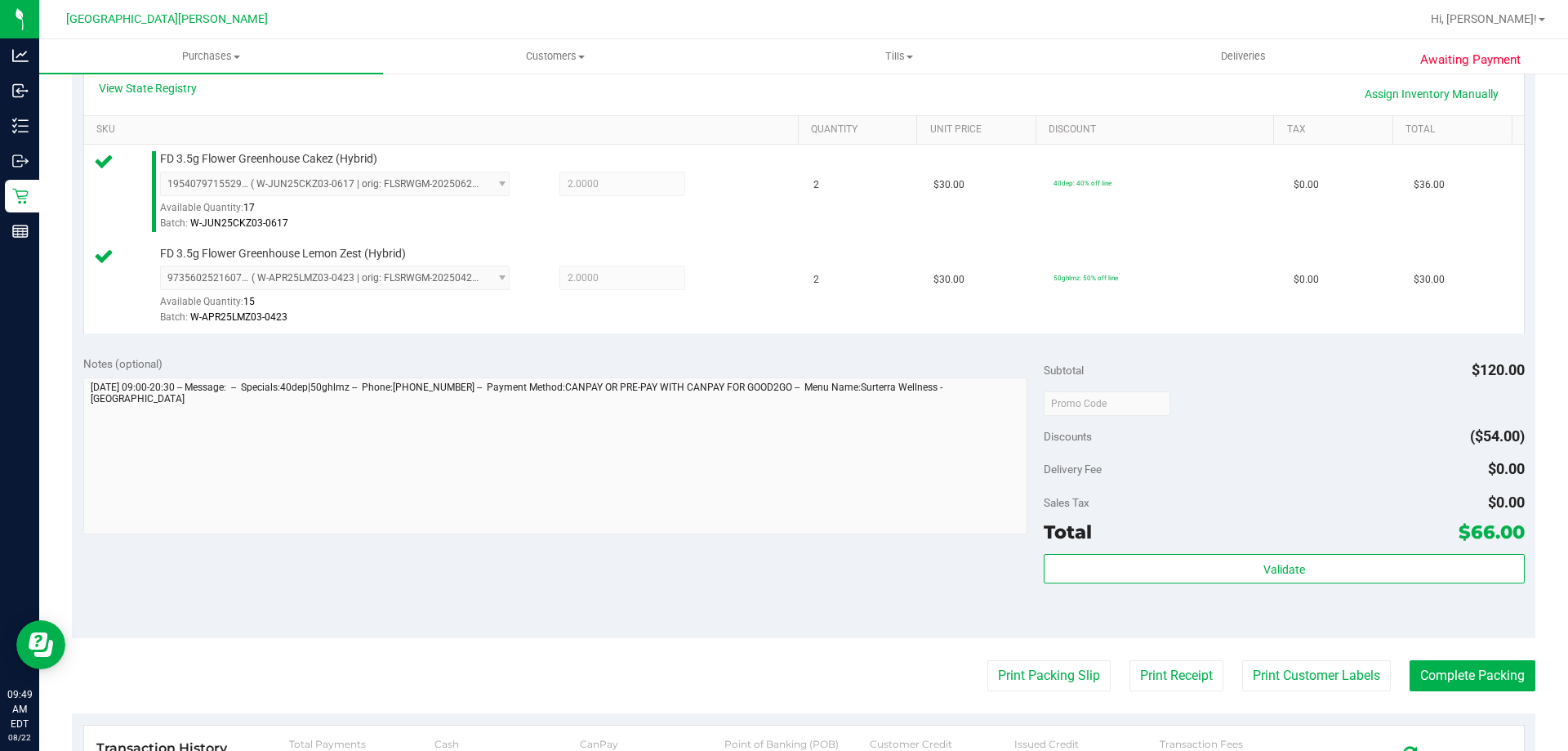
scroll to position [490, 0]
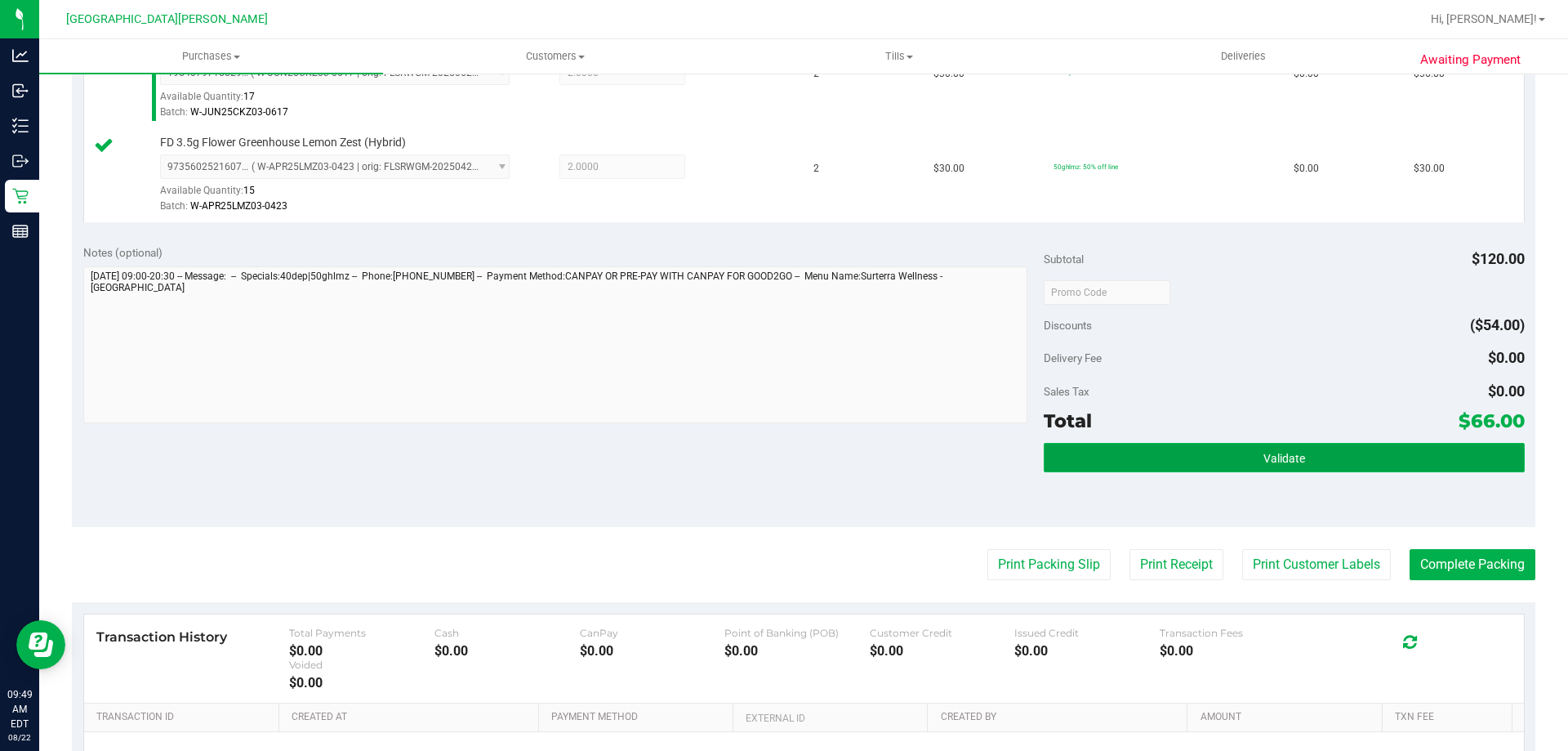
click at [1060, 450] on button "Validate" at bounding box center [1284, 457] width 480 height 29
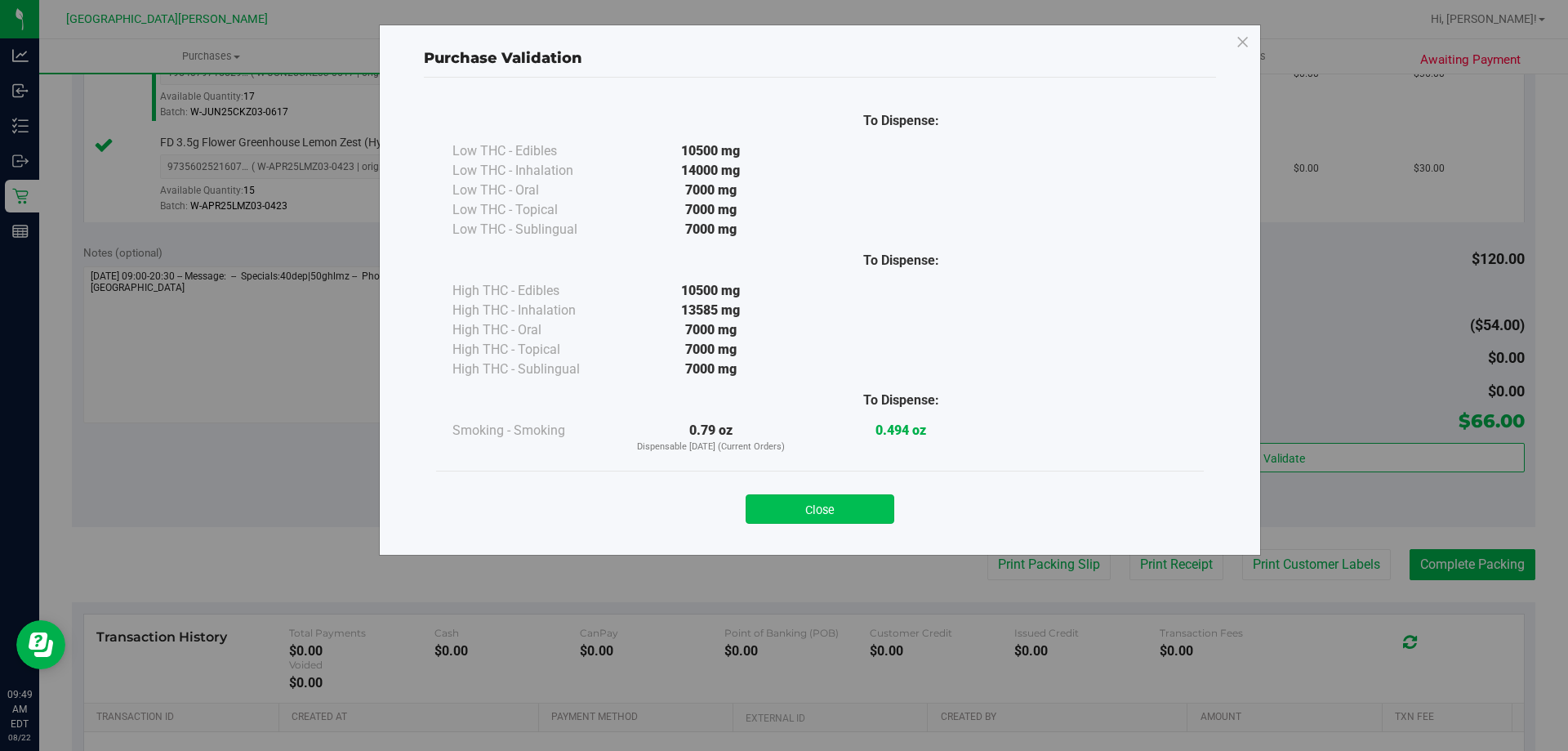
click at [840, 511] on button "Close" at bounding box center [820, 508] width 148 height 29
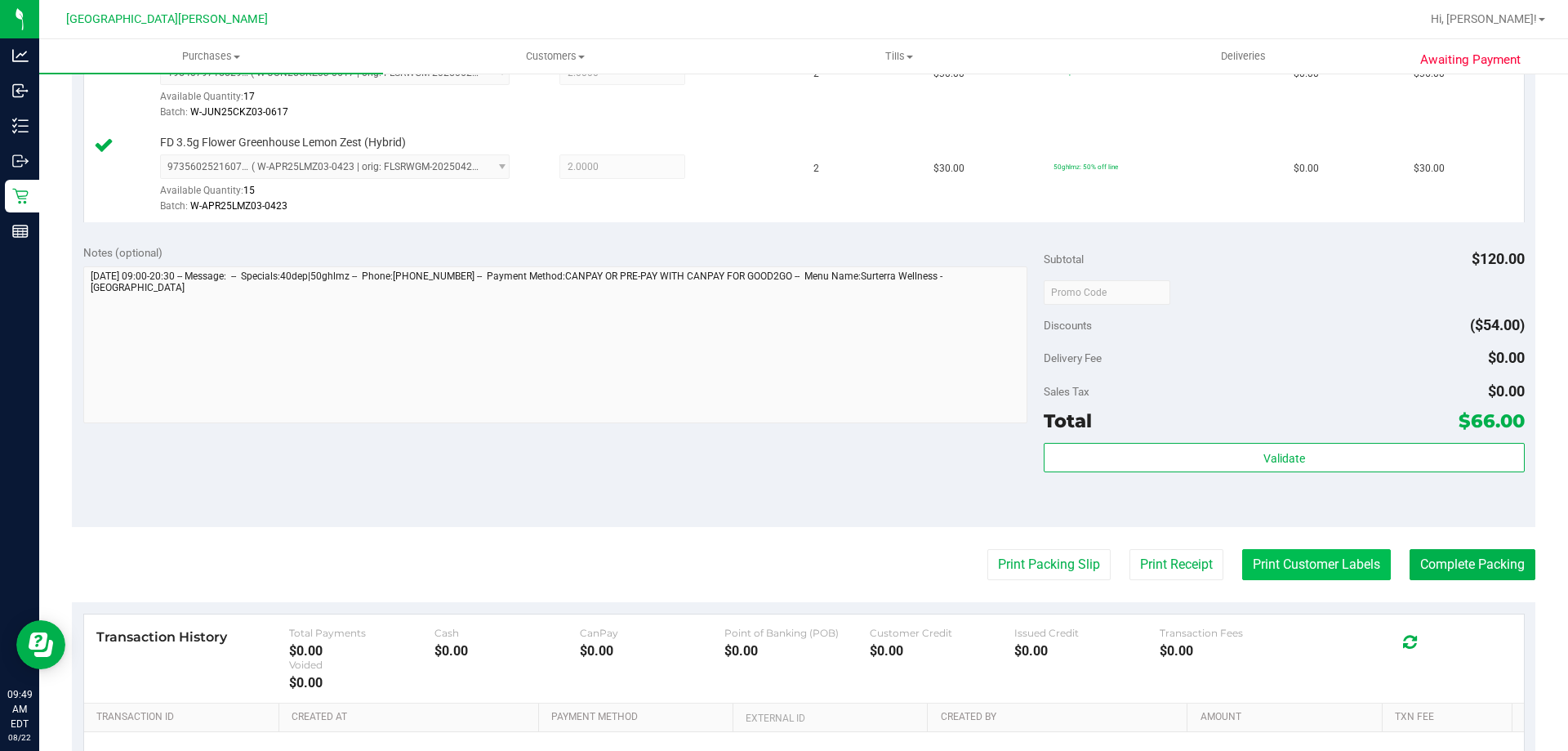
click at [1326, 571] on button "Print Customer Labels" at bounding box center [1316, 564] width 148 height 31
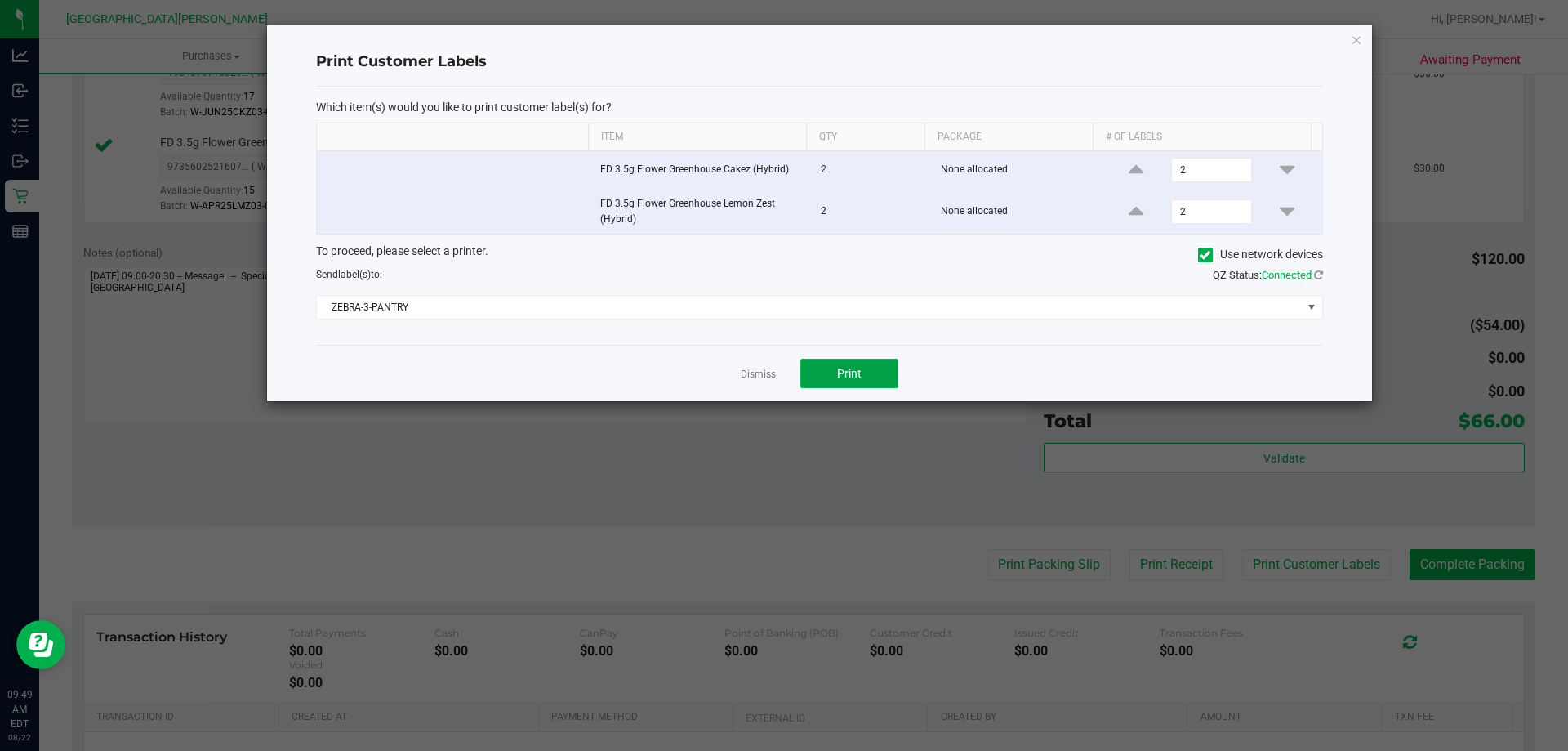
click at [855, 371] on span "Print" at bounding box center [850, 373] width 25 height 13
click at [753, 371] on link "Dismiss" at bounding box center [758, 375] width 36 height 14
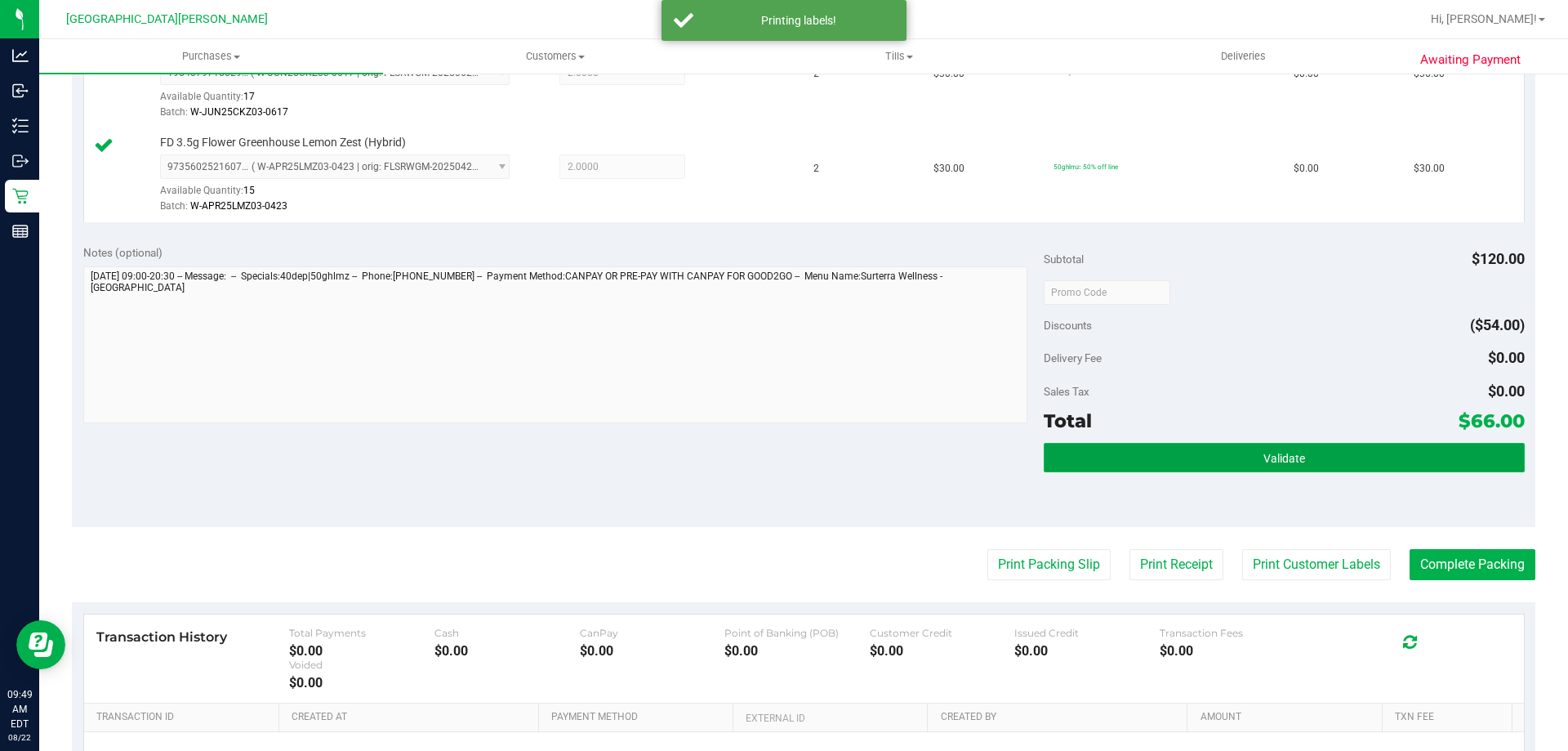
click at [1061, 455] on button "Validate" at bounding box center [1284, 457] width 480 height 29
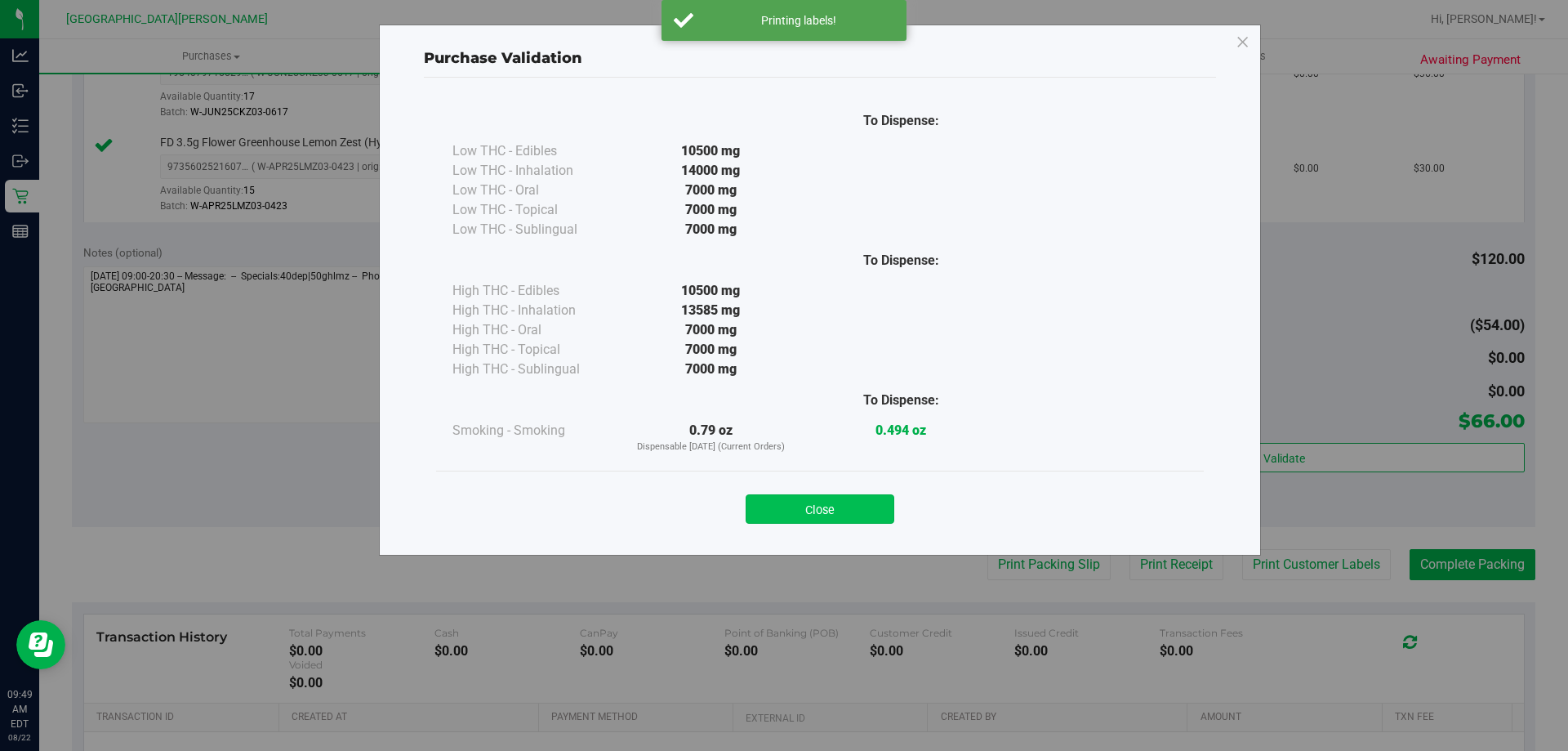
click at [802, 498] on button "Close" at bounding box center [820, 508] width 148 height 29
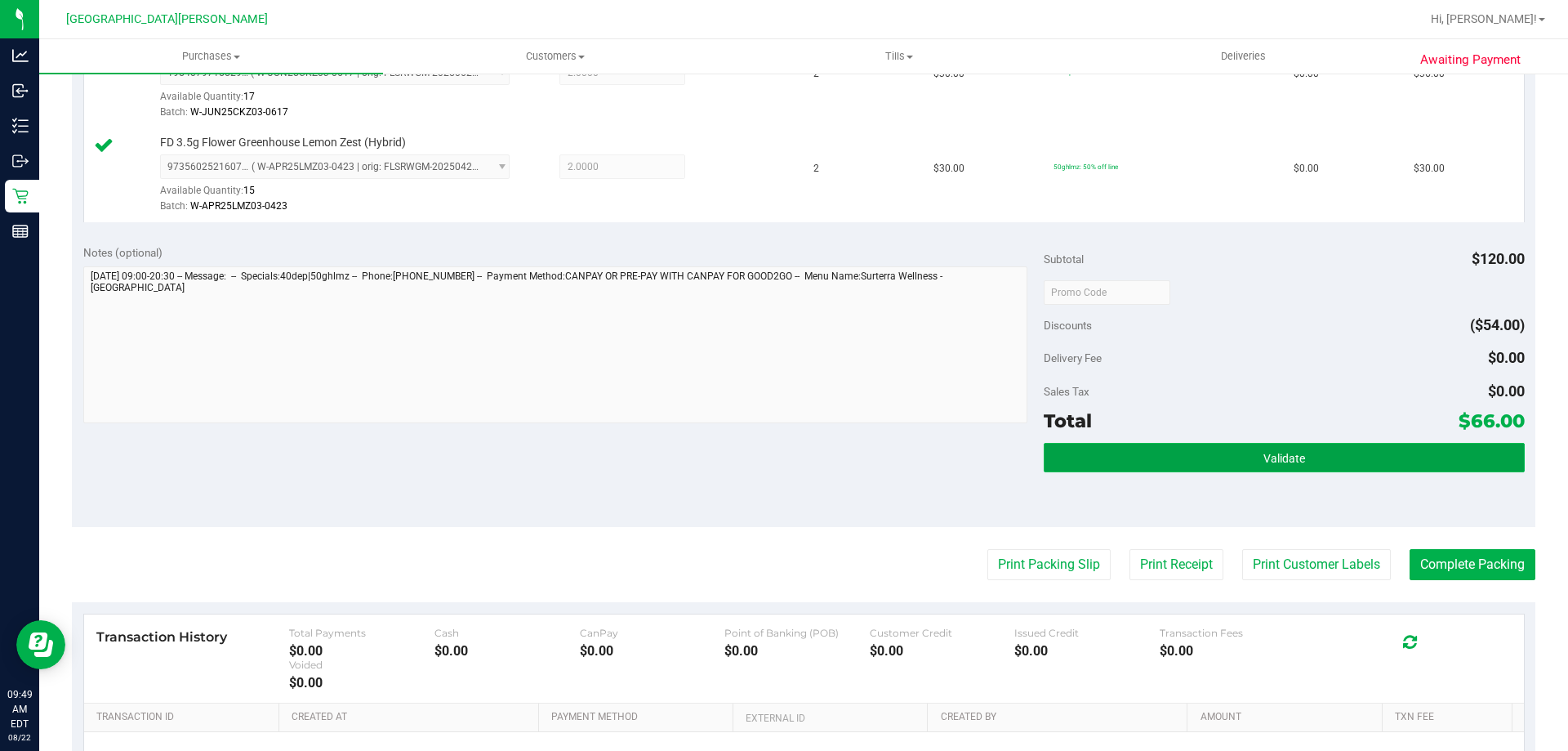
click at [1411, 459] on button "Validate" at bounding box center [1284, 457] width 480 height 29
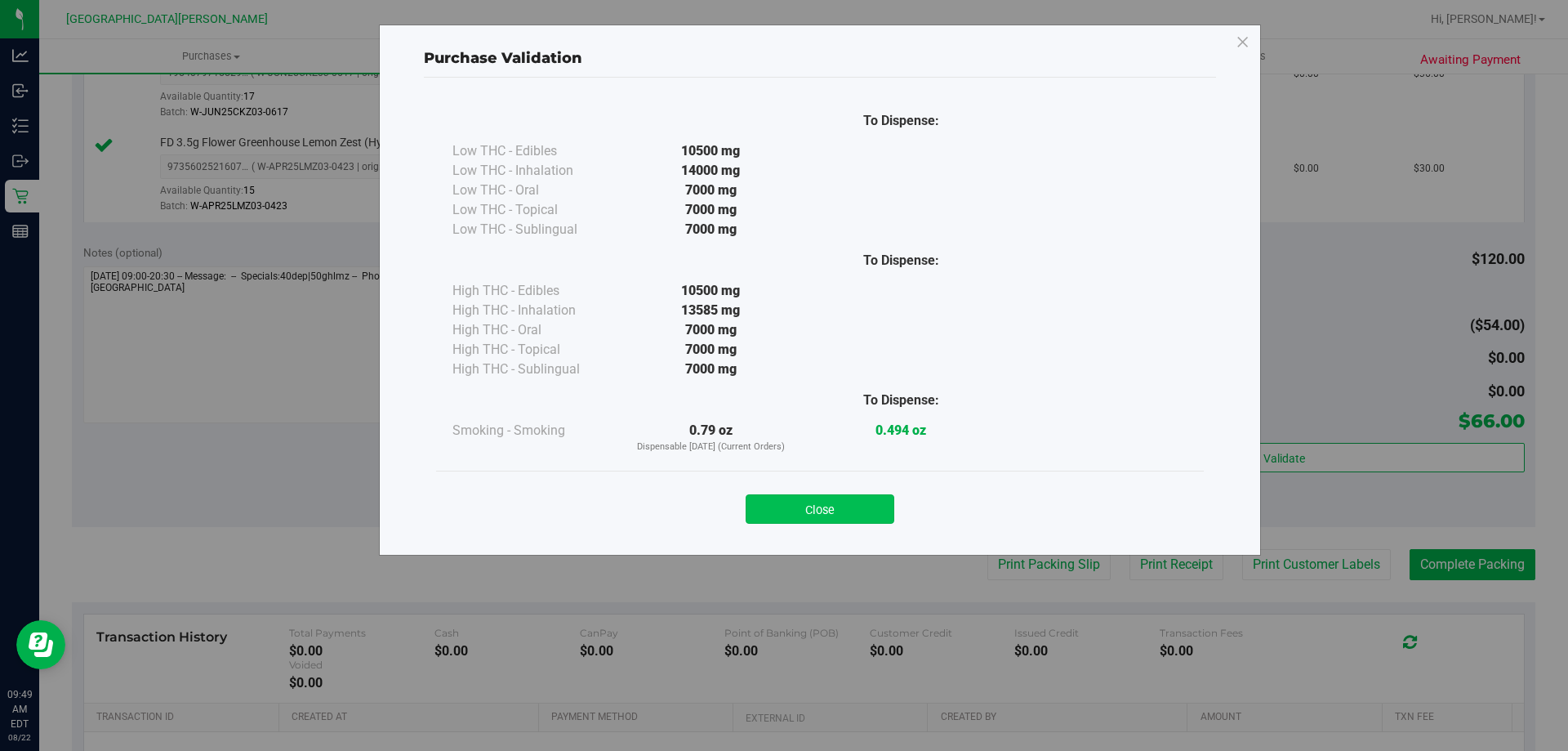
click at [757, 511] on button "Close" at bounding box center [820, 508] width 148 height 29
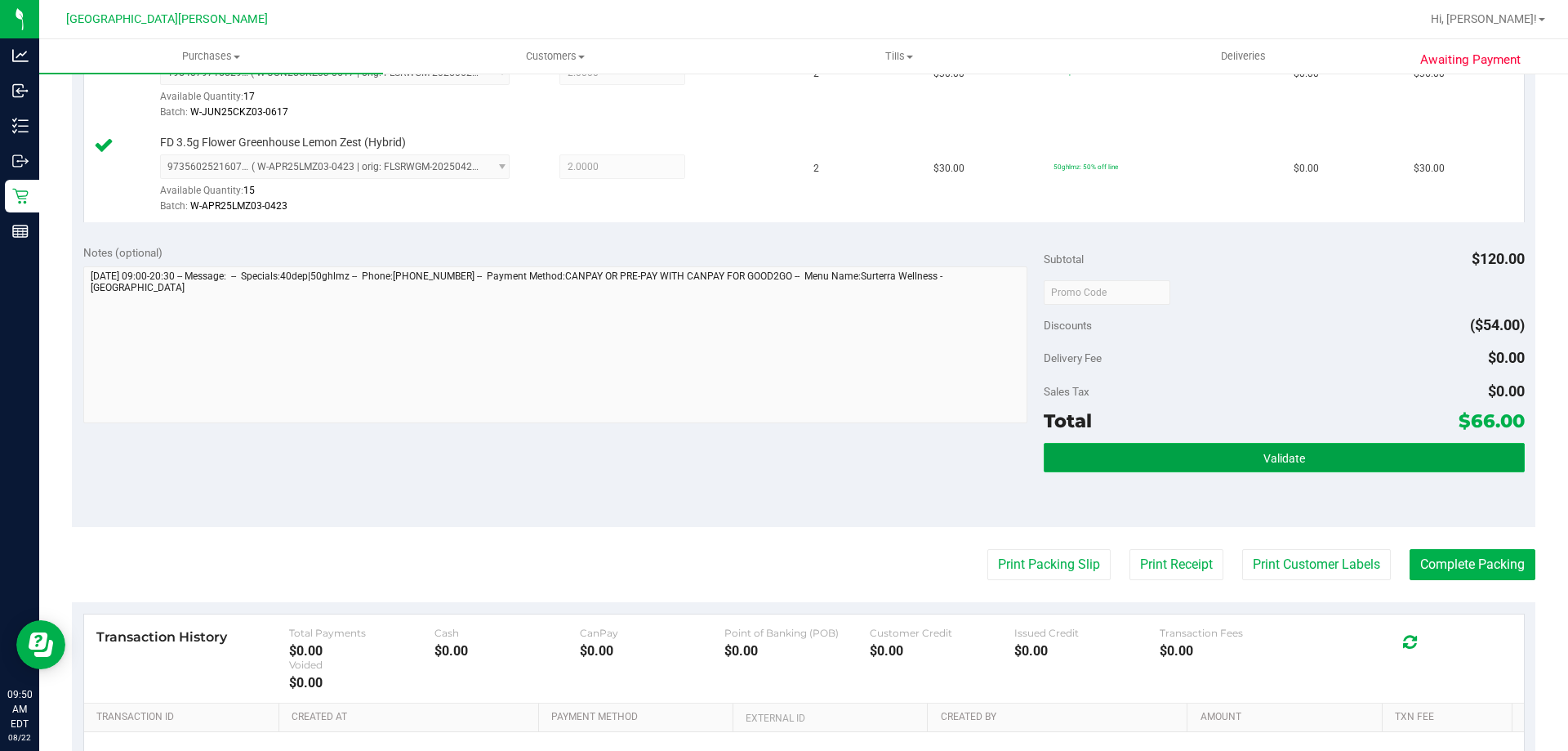
click at [1303, 446] on button "Validate" at bounding box center [1284, 457] width 480 height 29
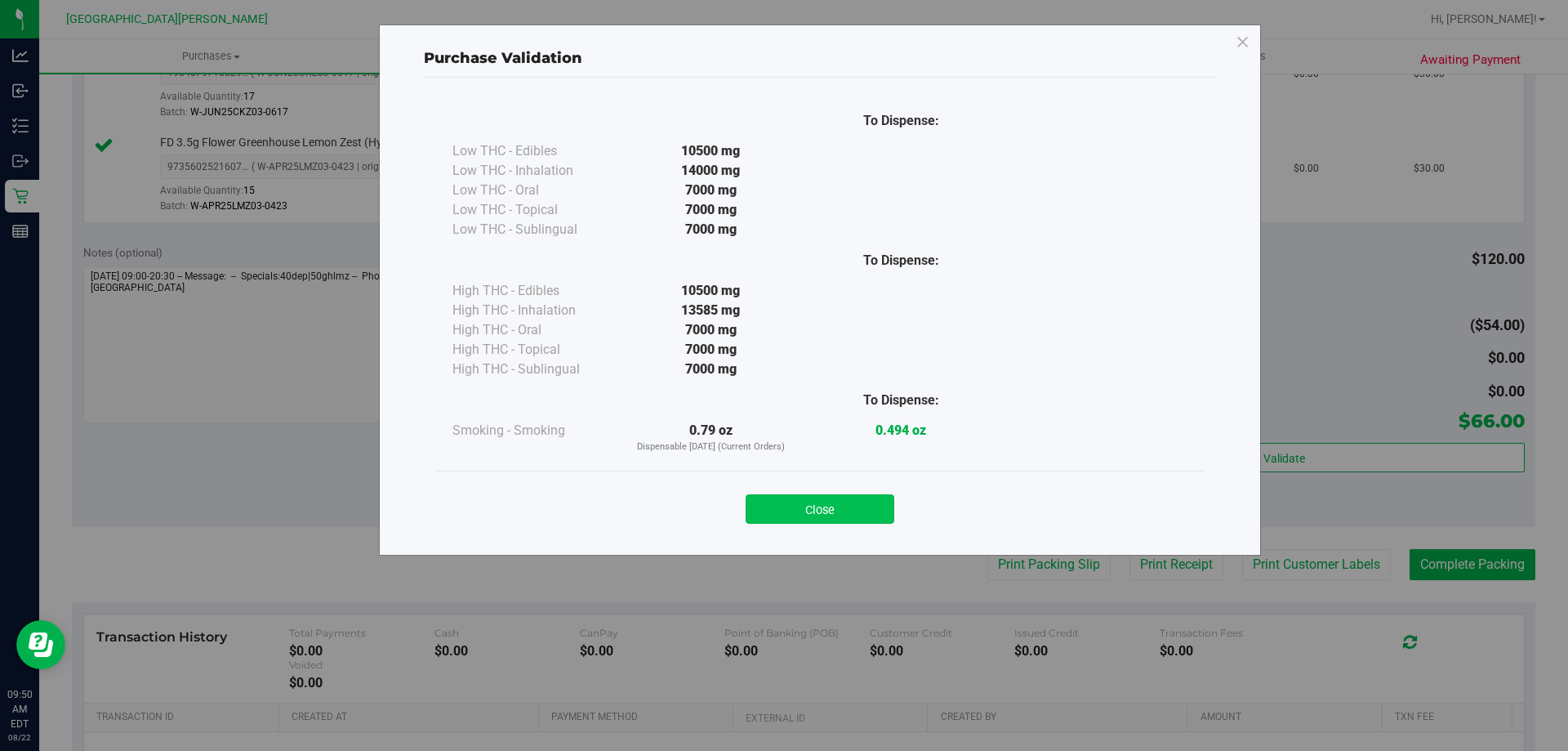
click at [838, 494] on button "Close" at bounding box center [820, 508] width 148 height 29
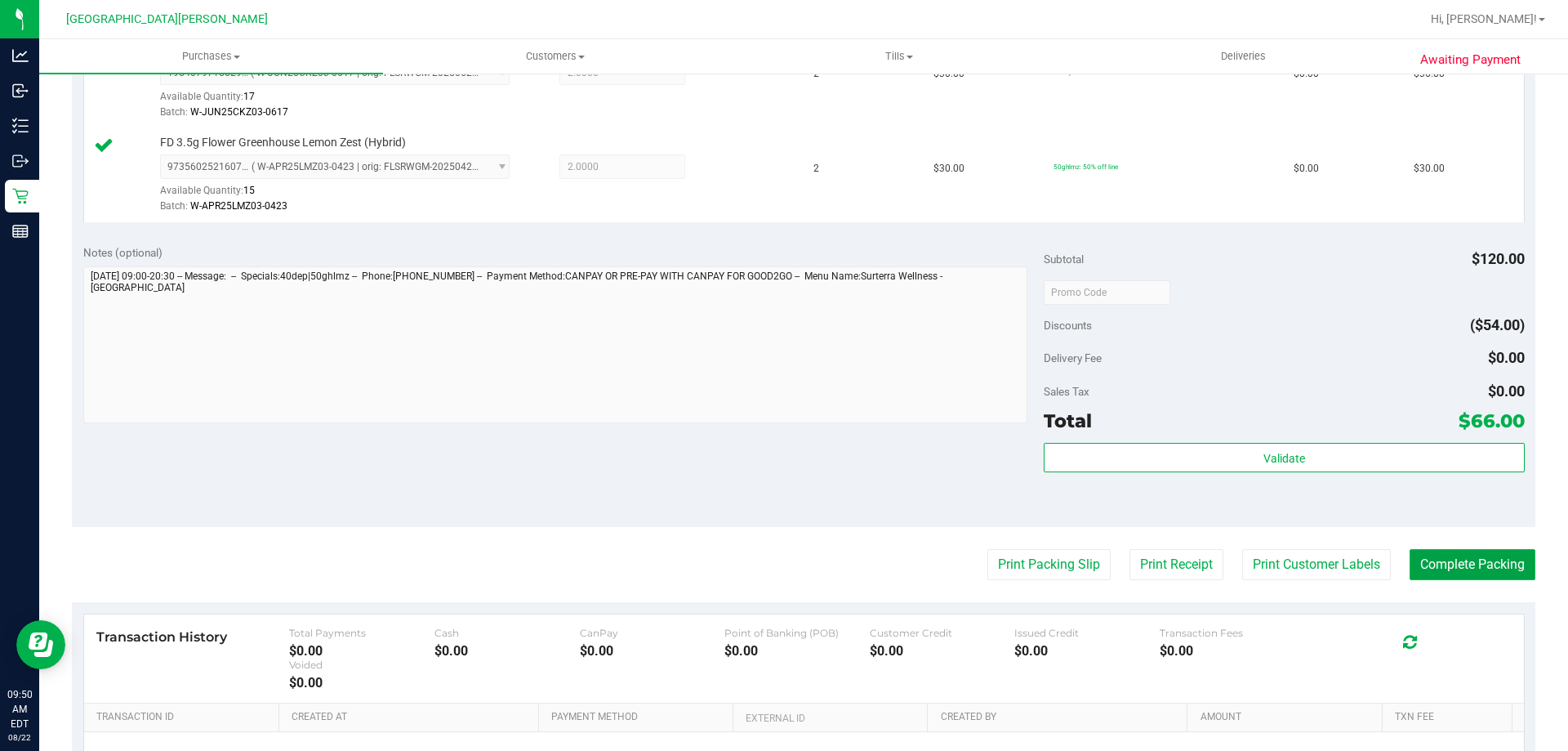
click at [1484, 563] on button "Complete Packing" at bounding box center [1473, 564] width 126 height 31
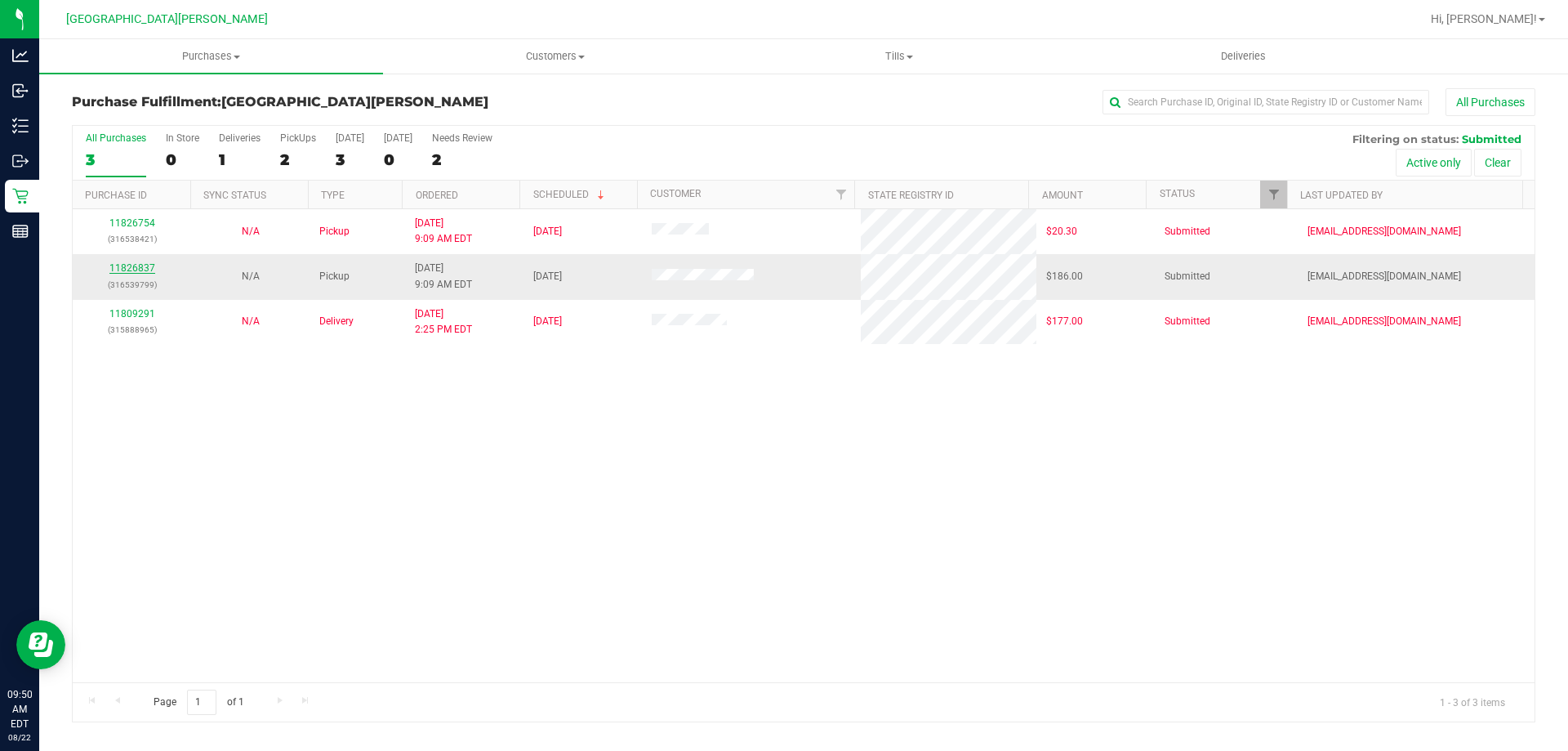
click at [140, 268] on link "11826837" at bounding box center [132, 268] width 45 height 12
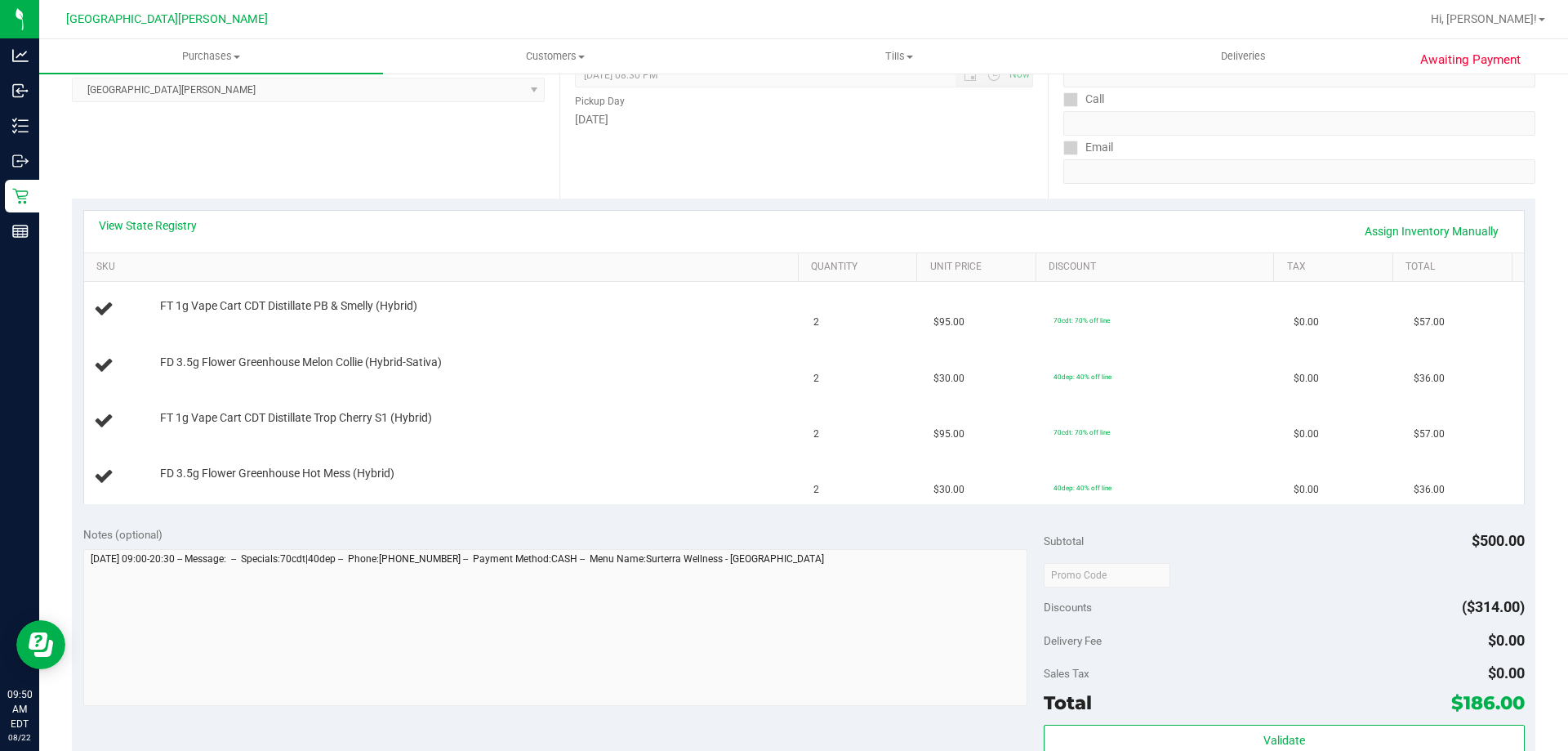
scroll to position [245, 0]
click at [170, 222] on link "View State Registry" at bounding box center [148, 222] width 98 height 16
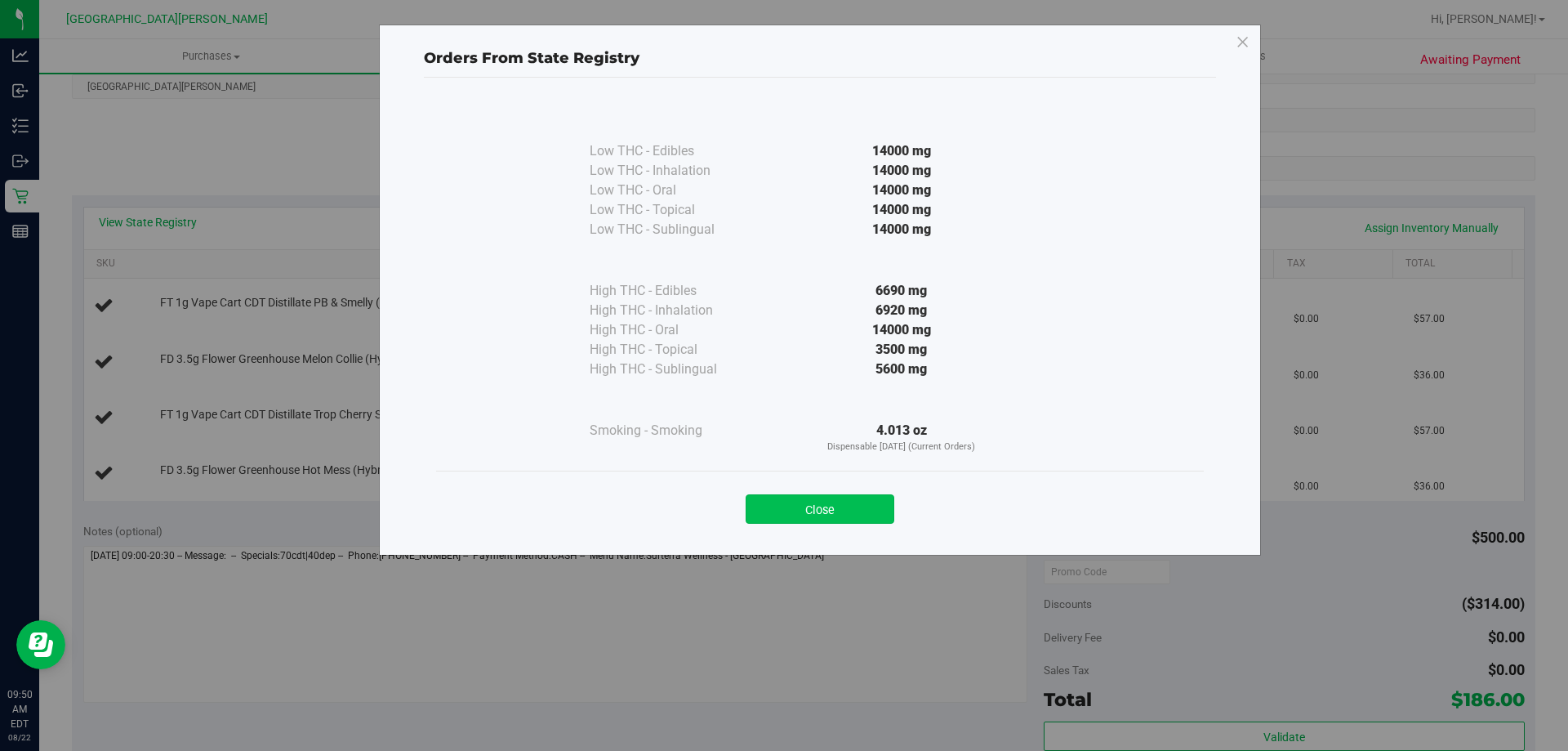
click at [825, 511] on button "Close" at bounding box center [820, 508] width 148 height 29
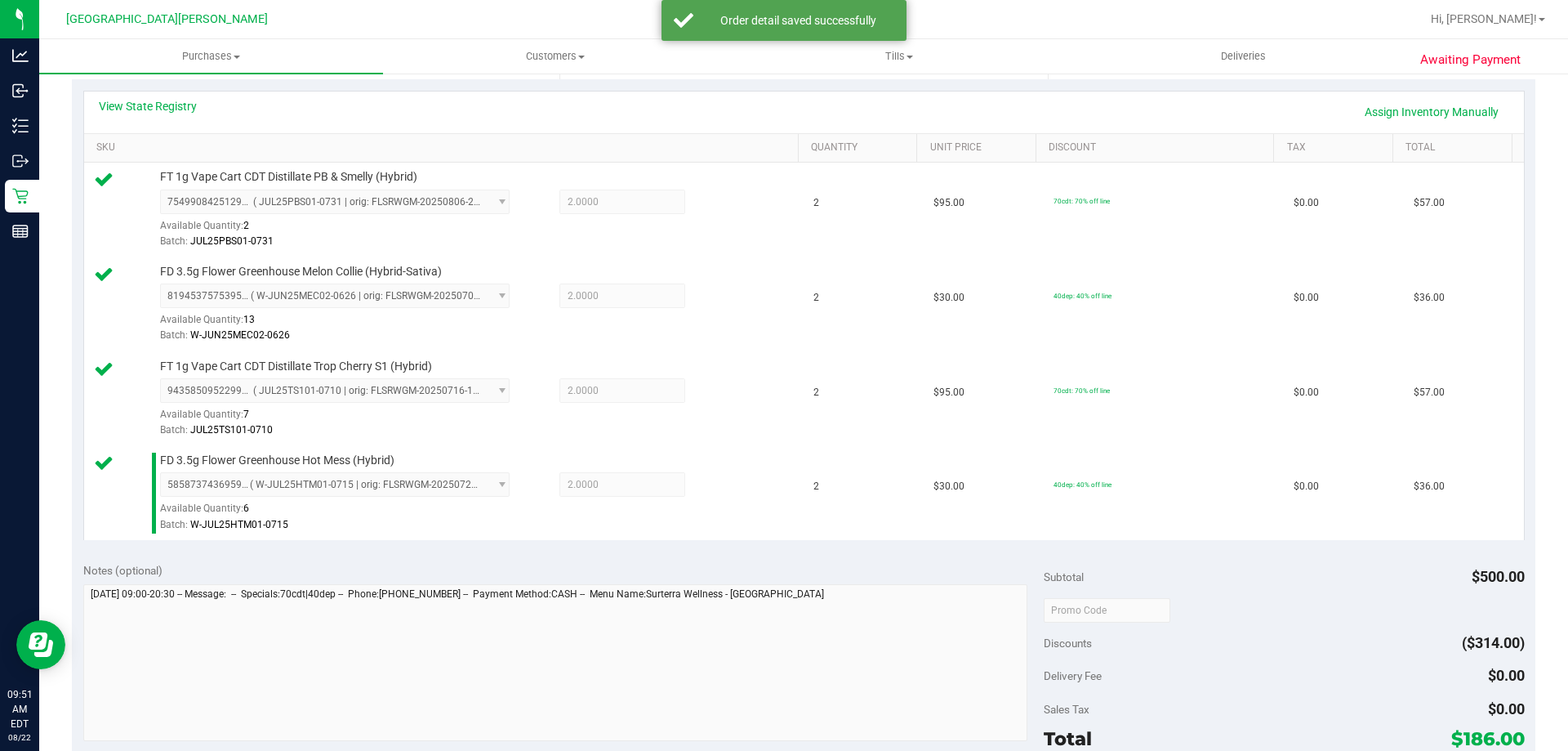
scroll to position [571, 0]
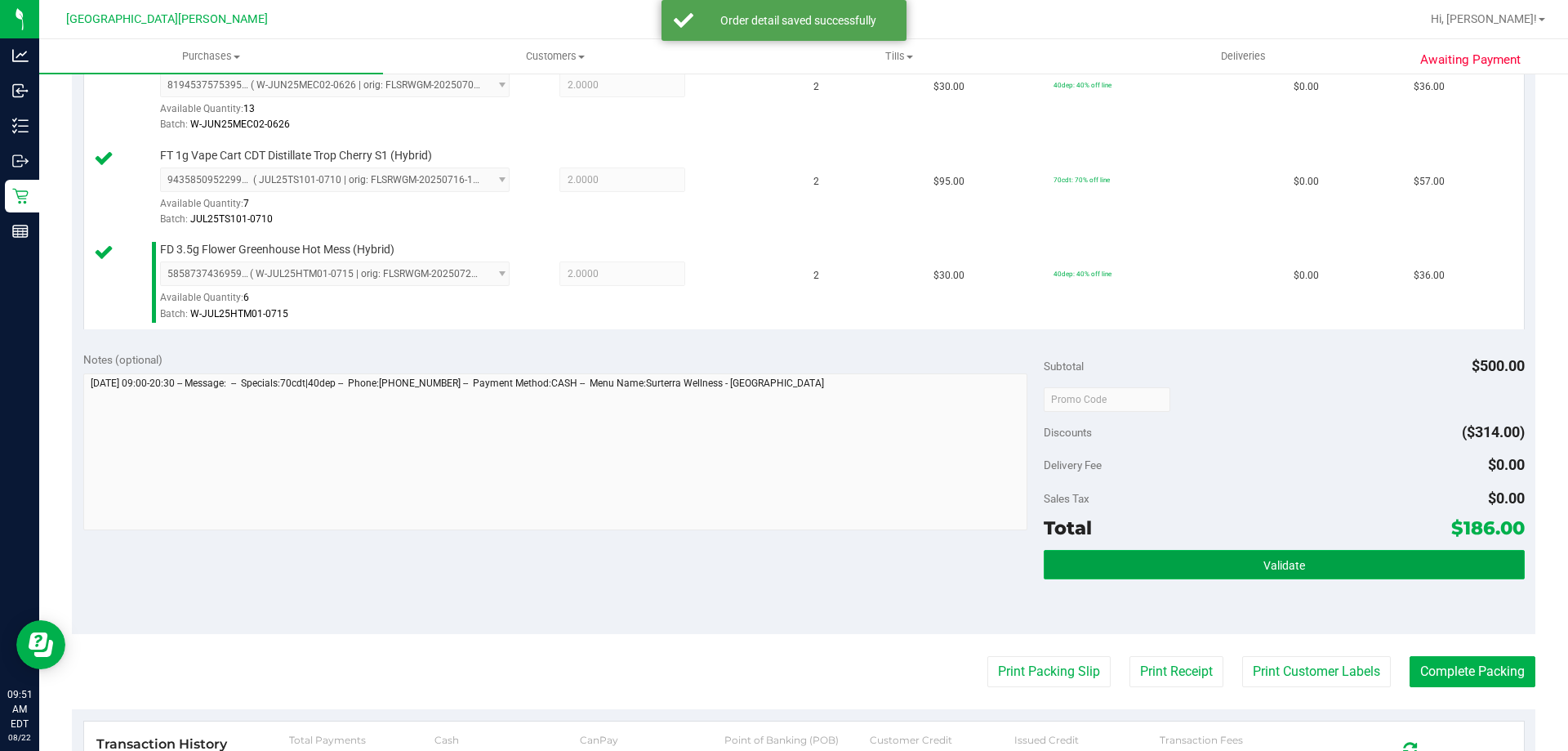
click at [1174, 566] on button "Validate" at bounding box center [1284, 563] width 480 height 29
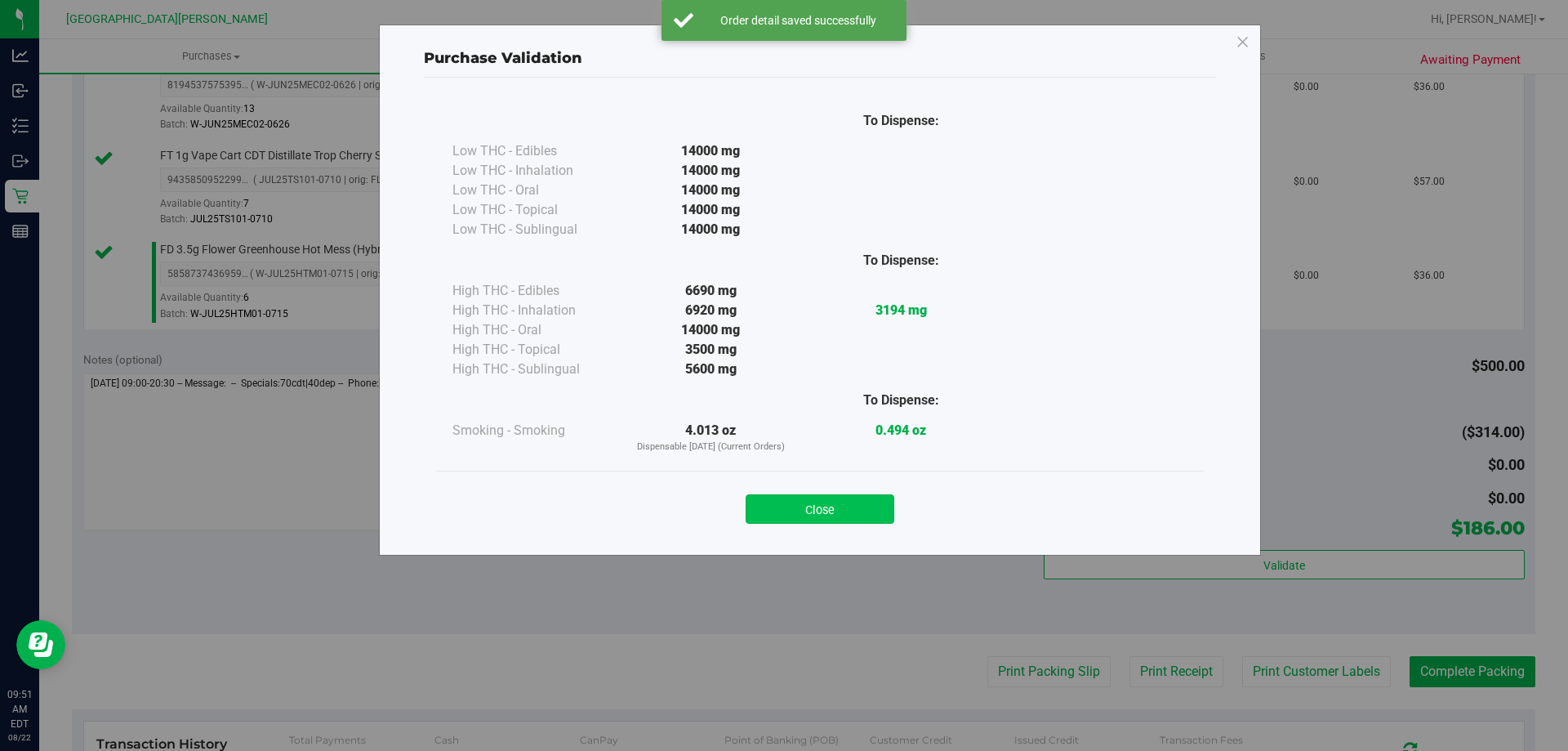
click at [858, 520] on button "Close" at bounding box center [820, 508] width 148 height 29
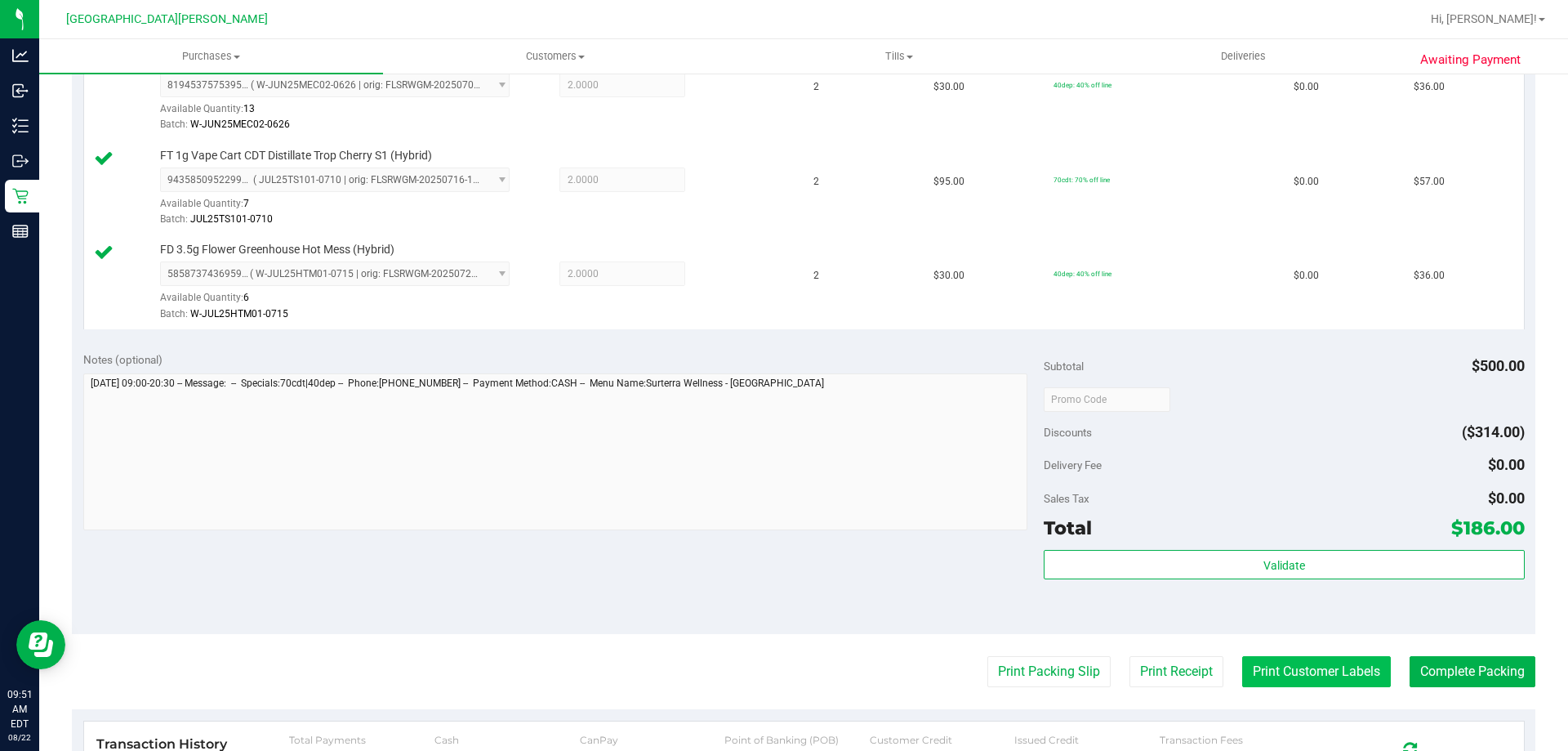
click at [1308, 672] on button "Print Customer Labels" at bounding box center [1316, 671] width 148 height 31
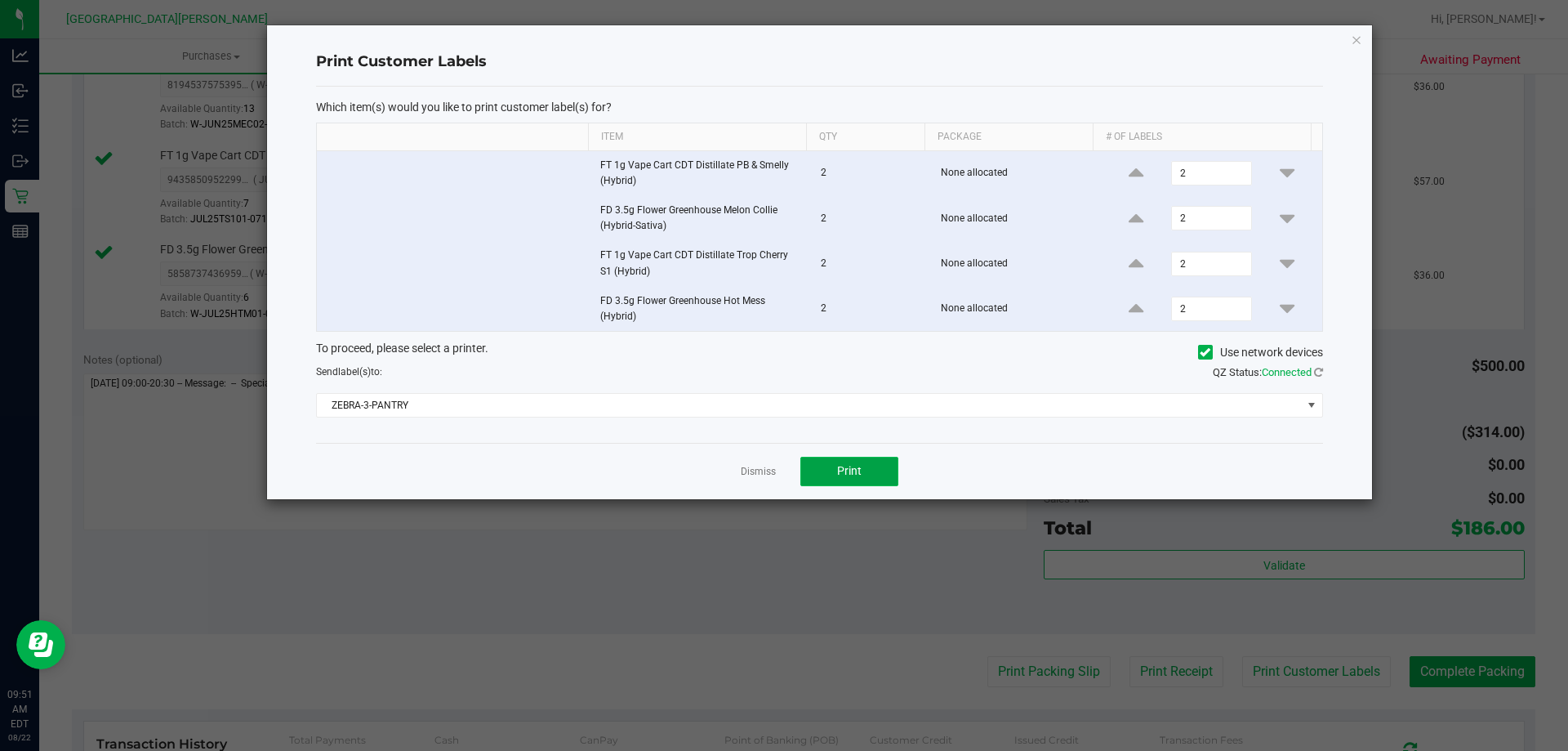
click at [852, 470] on span "Print" at bounding box center [850, 470] width 25 height 13
click at [762, 475] on link "Dismiss" at bounding box center [758, 472] width 36 height 14
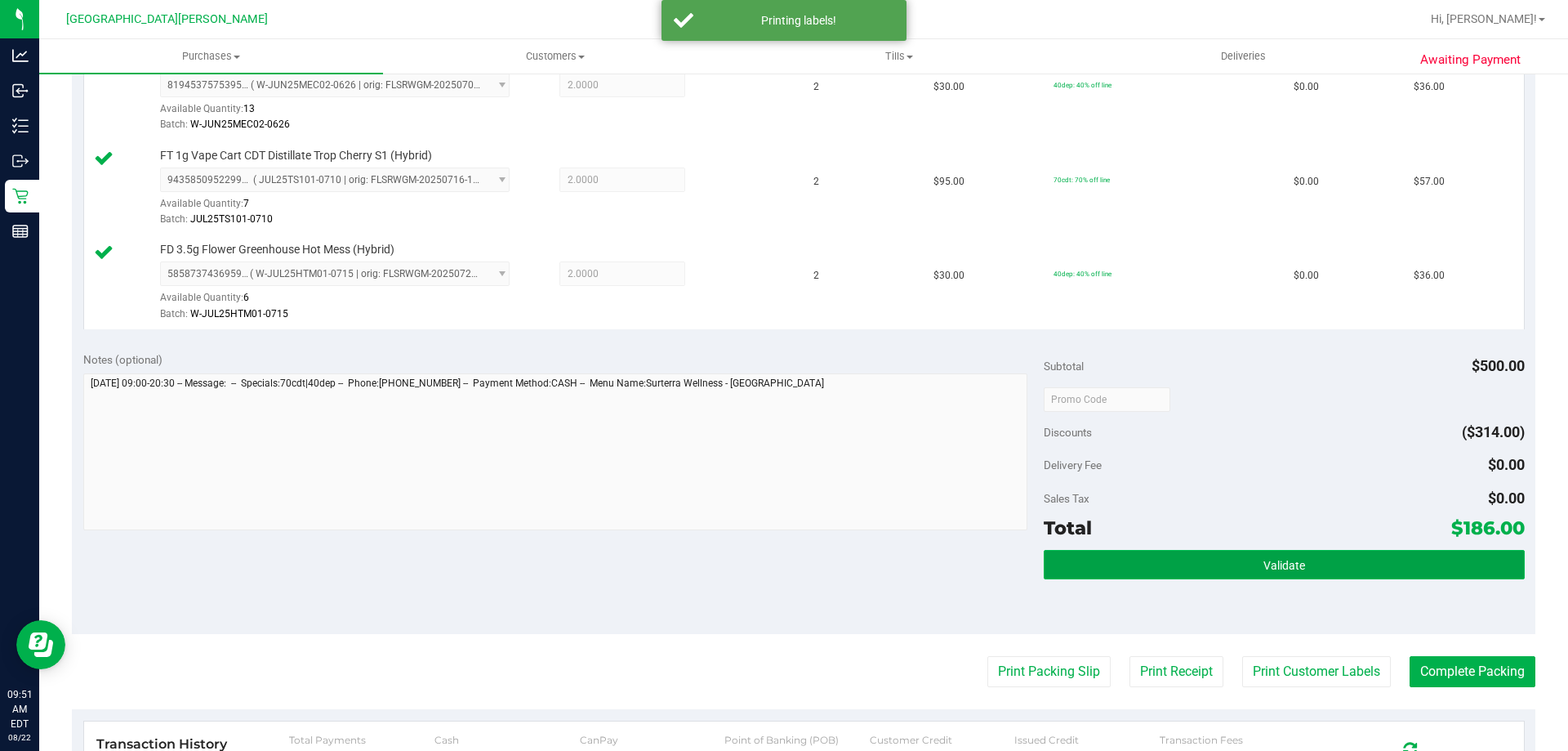
click at [1098, 569] on button "Validate" at bounding box center [1284, 563] width 480 height 29
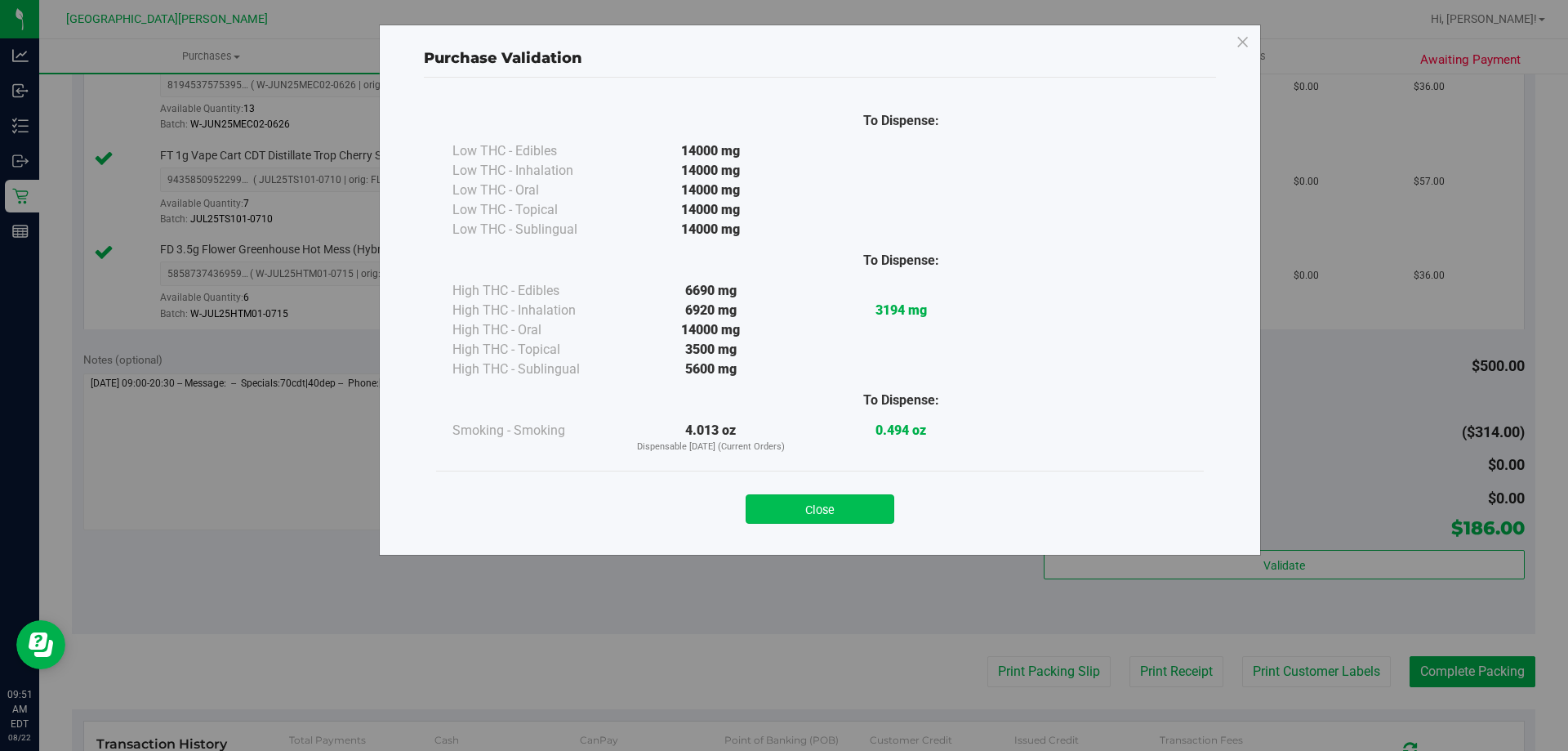
click at [861, 515] on button "Close" at bounding box center [820, 508] width 148 height 29
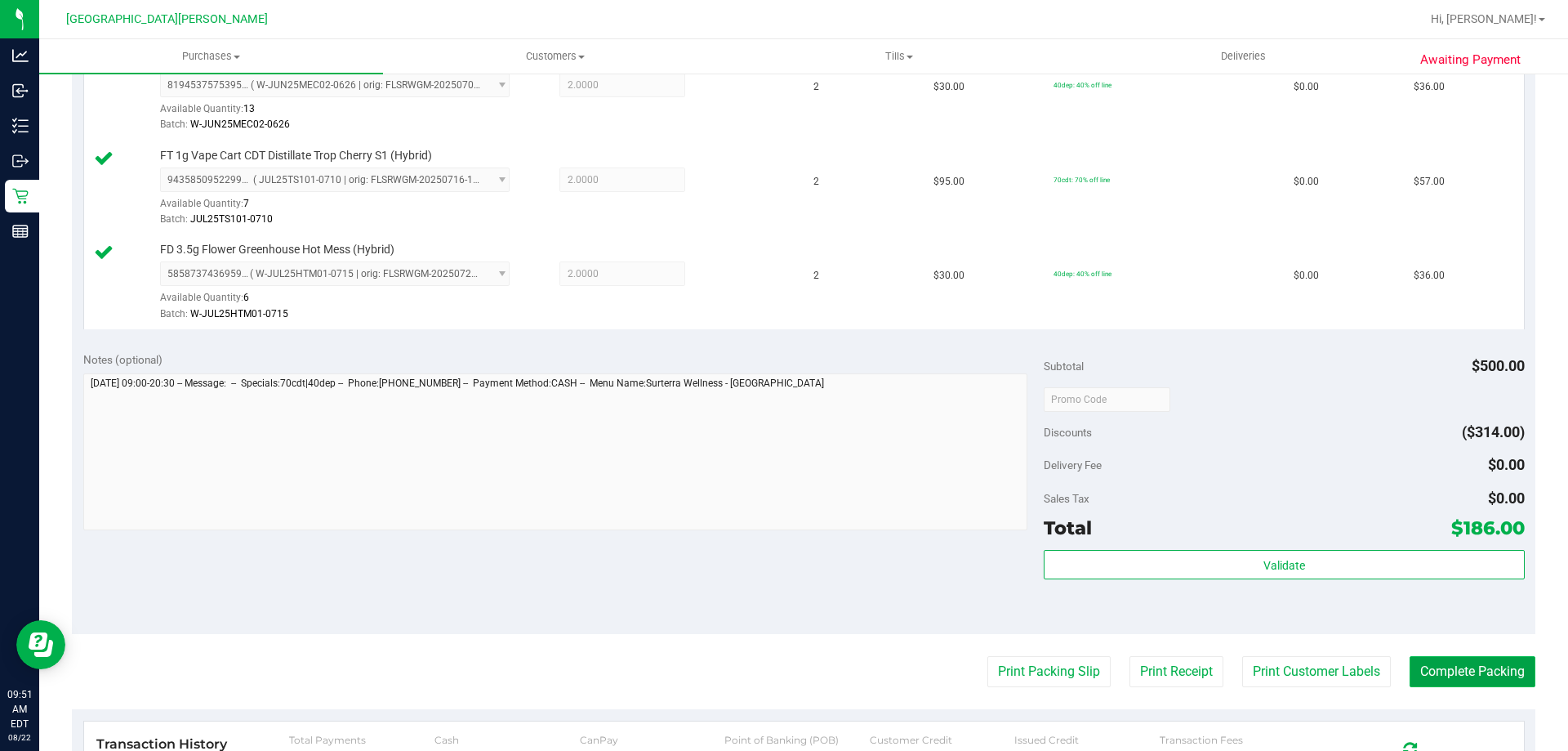
click at [1468, 672] on button "Complete Packing" at bounding box center [1473, 671] width 126 height 31
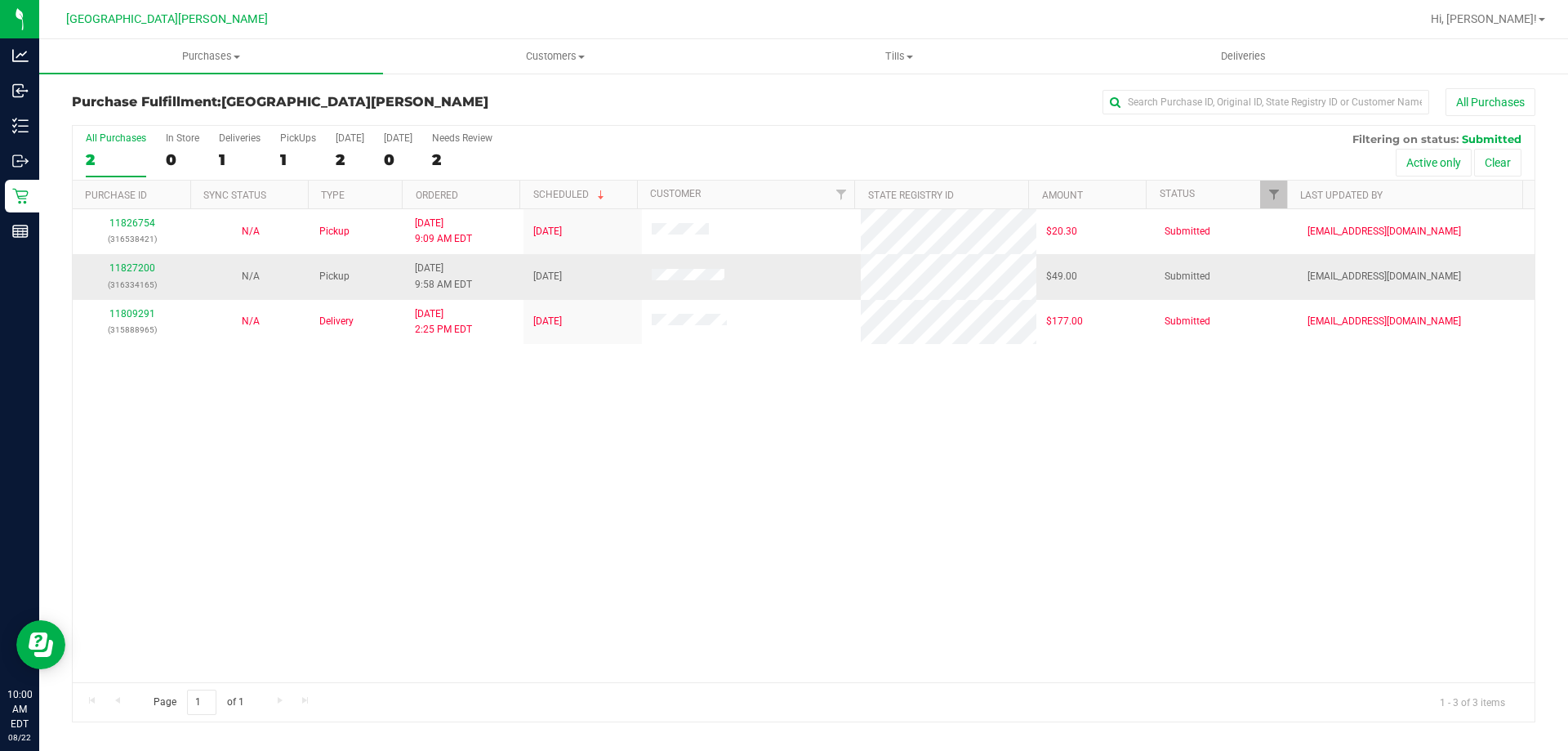
click at [126, 259] on td "11827200 (316334165)" at bounding box center [132, 276] width 118 height 45
click at [121, 269] on link "11827200" at bounding box center [132, 268] width 45 height 12
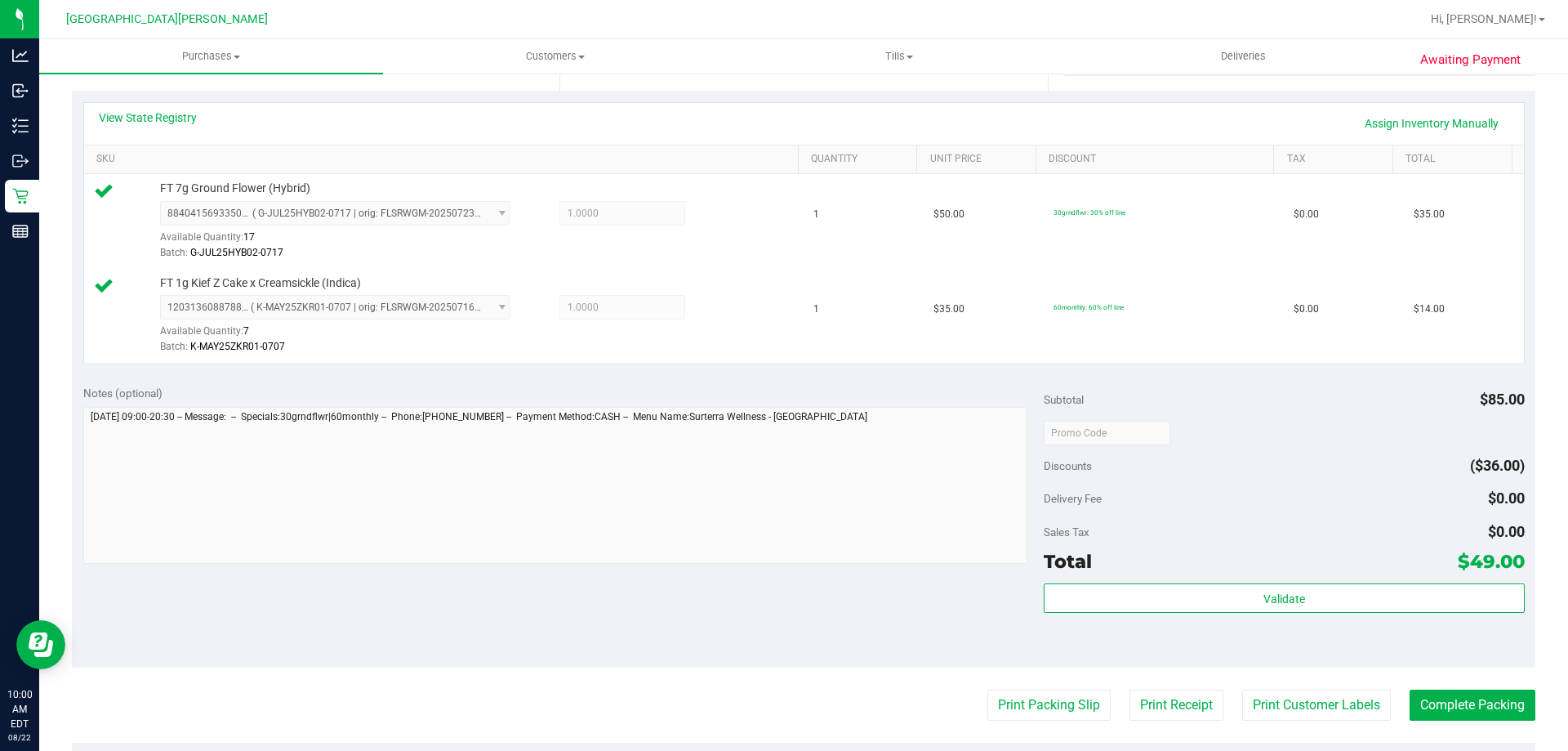
scroll to position [408, 0]
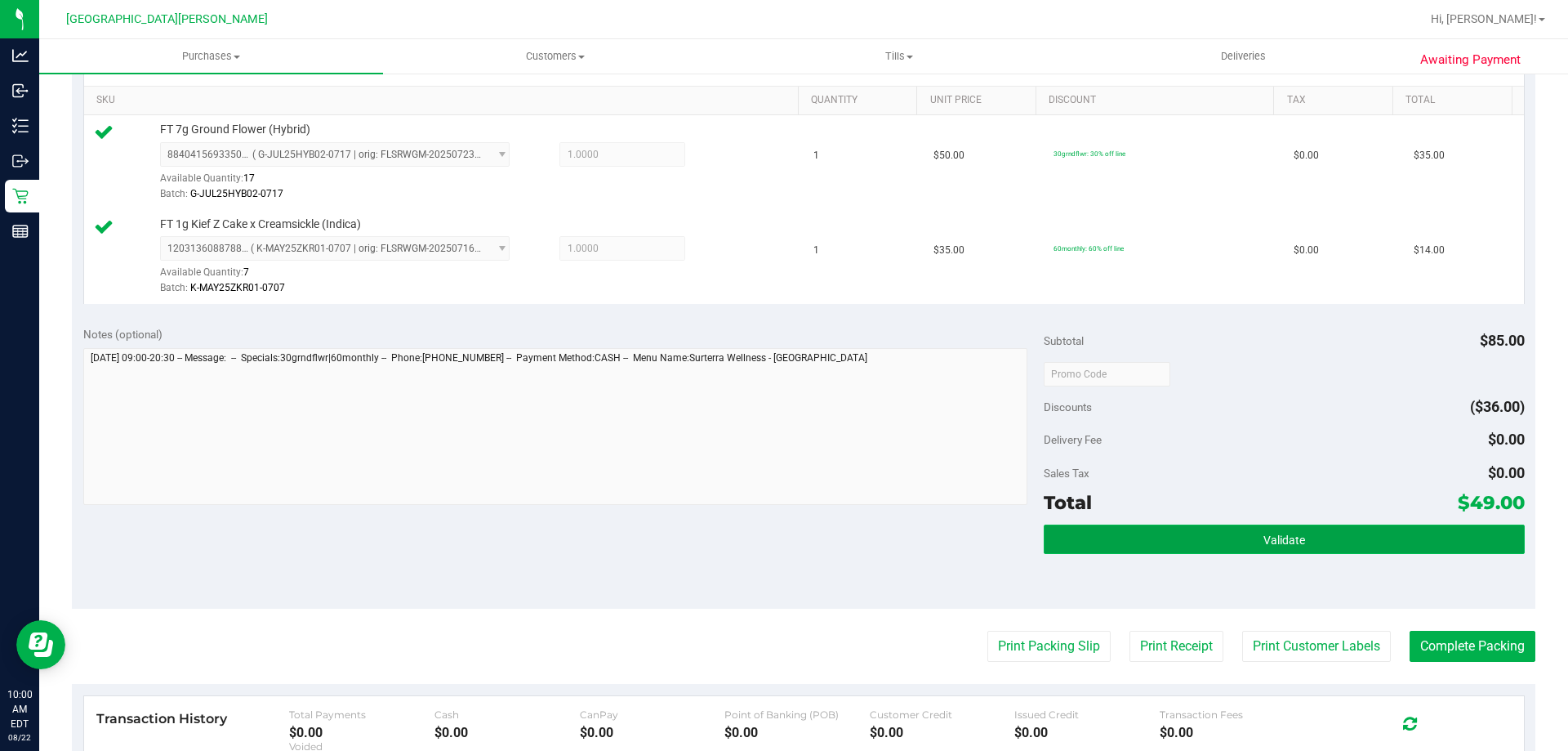
click at [1290, 540] on span "Validate" at bounding box center [1284, 539] width 42 height 13
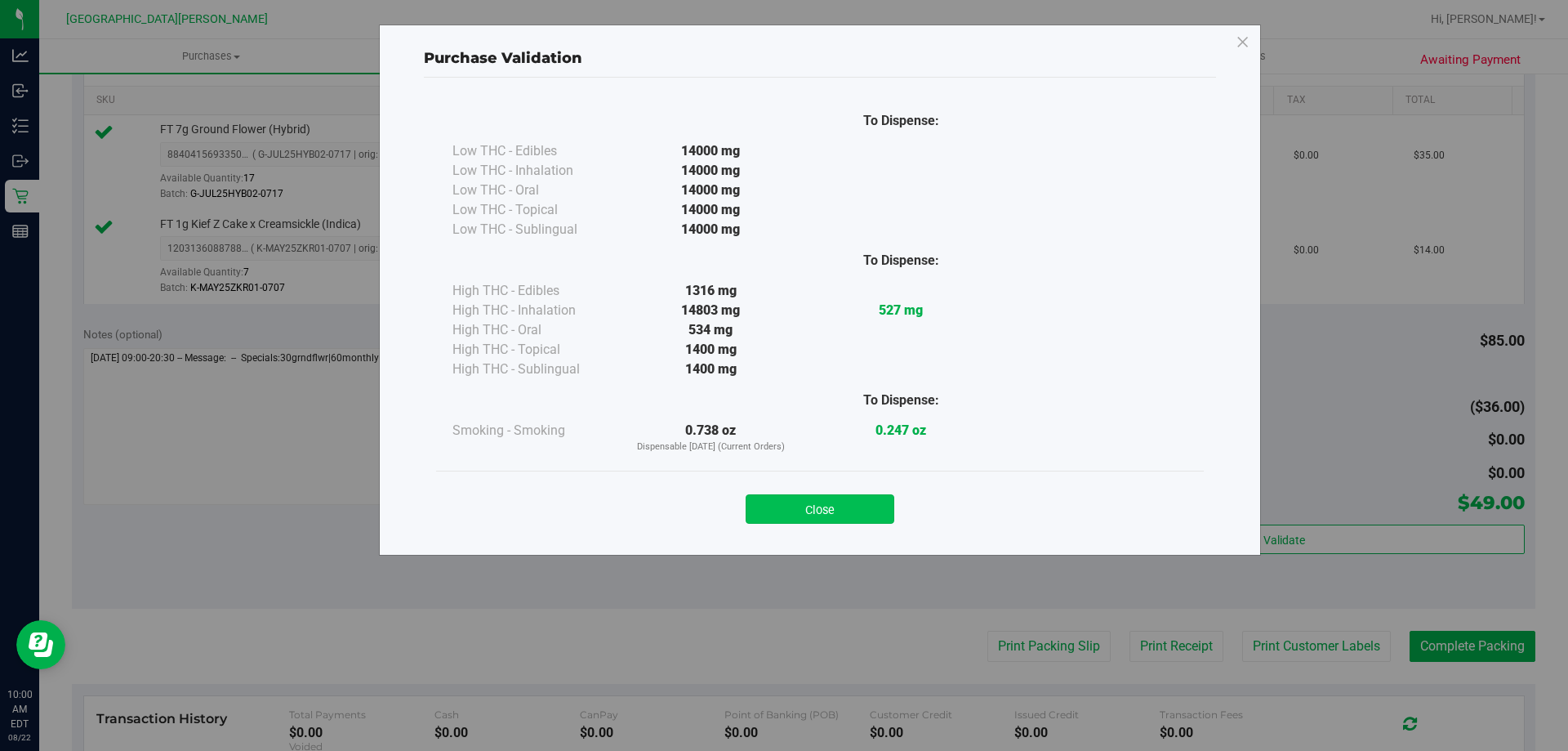
click at [857, 507] on button "Close" at bounding box center [820, 508] width 148 height 29
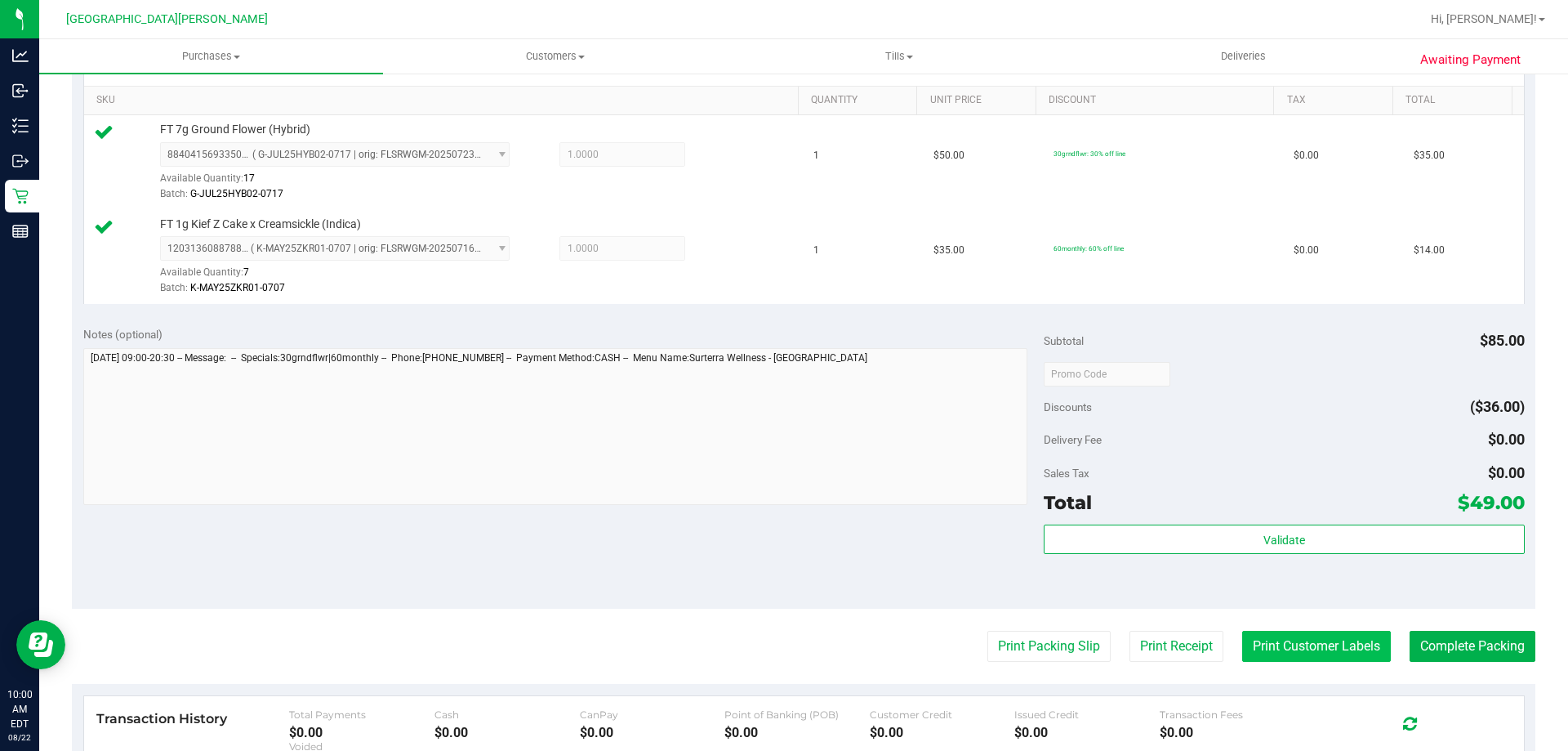
click at [1302, 642] on button "Print Customer Labels" at bounding box center [1316, 645] width 148 height 31
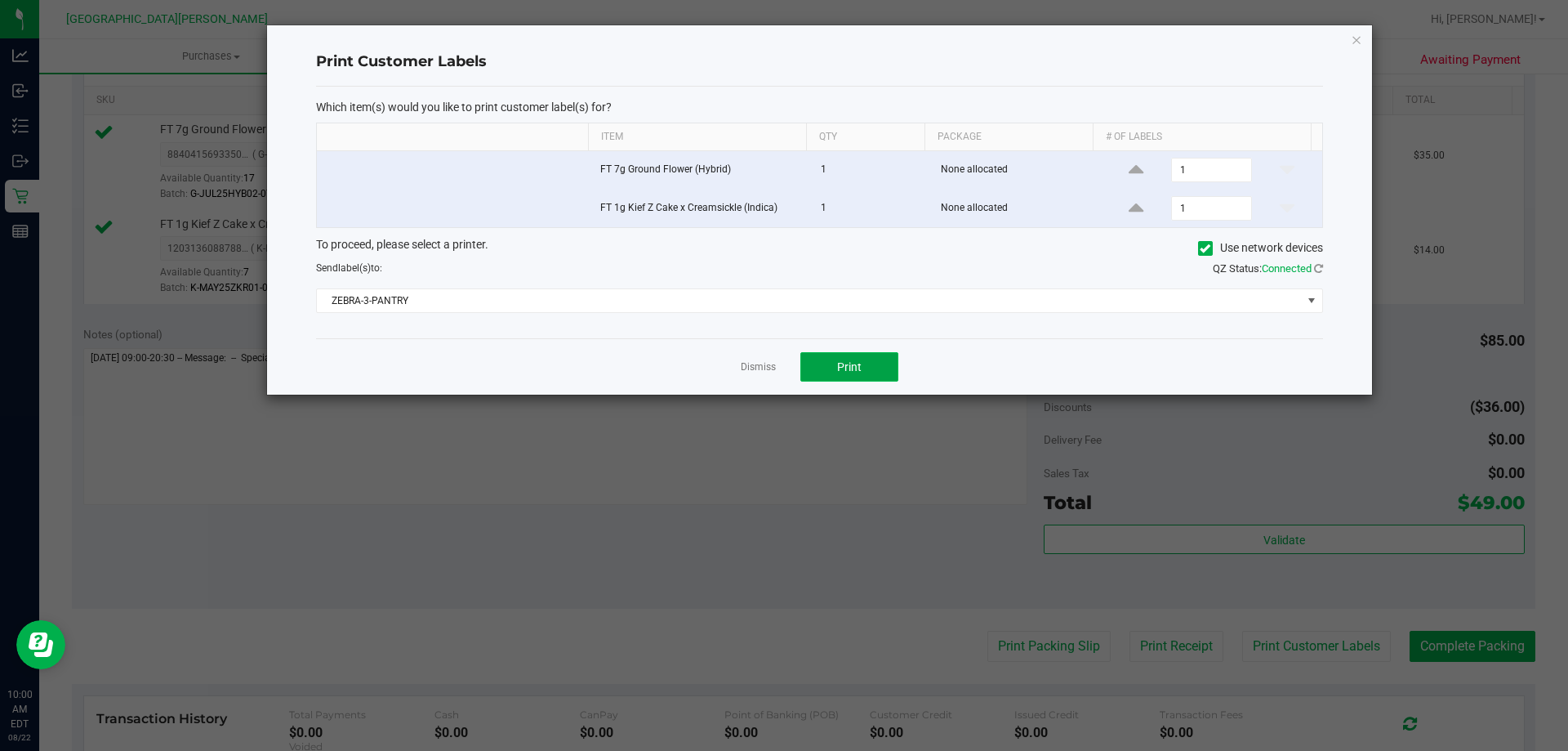
click at [851, 364] on span "Print" at bounding box center [850, 366] width 25 height 13
click at [763, 367] on link "Dismiss" at bounding box center [758, 367] width 36 height 14
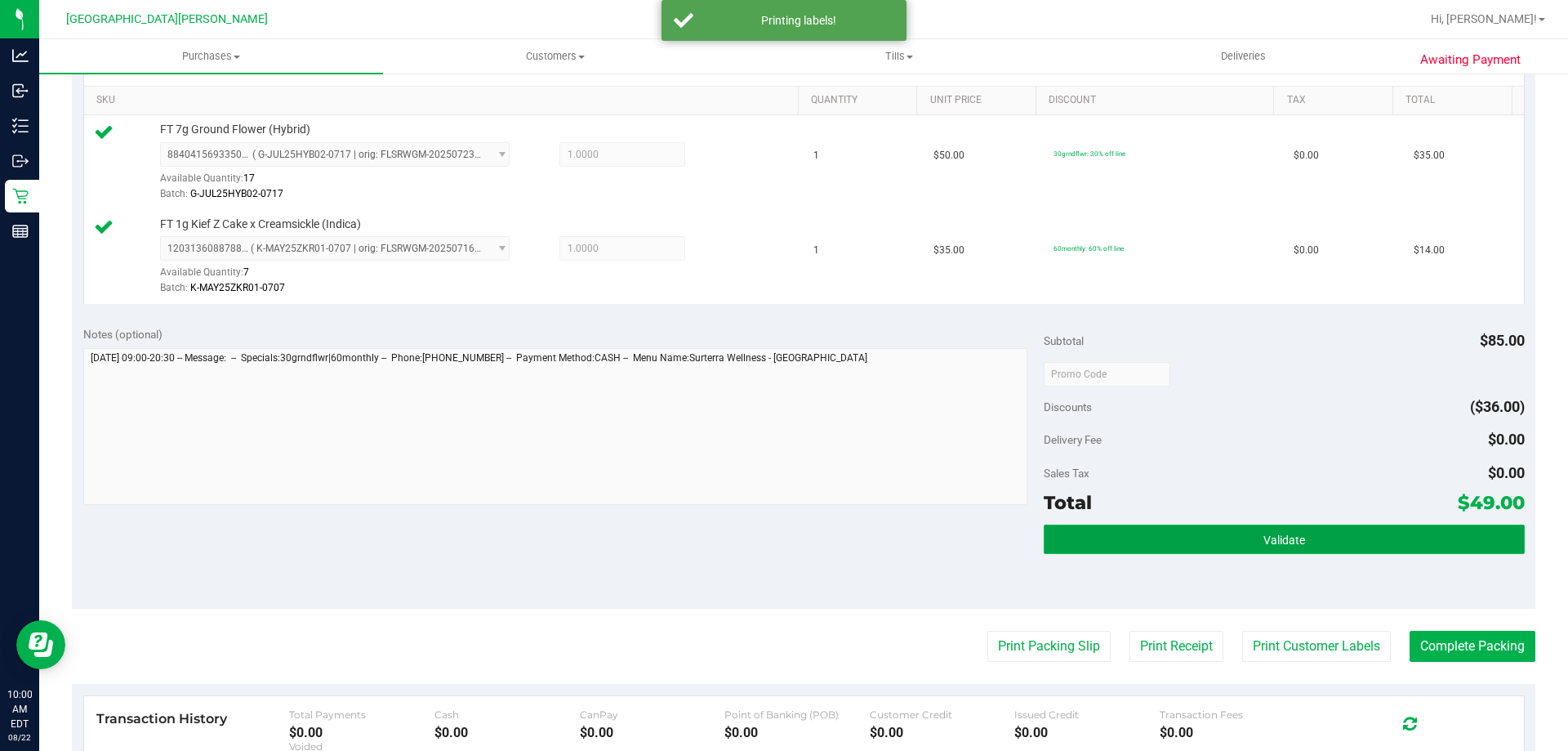
click at [1109, 534] on button "Validate" at bounding box center [1284, 539] width 480 height 29
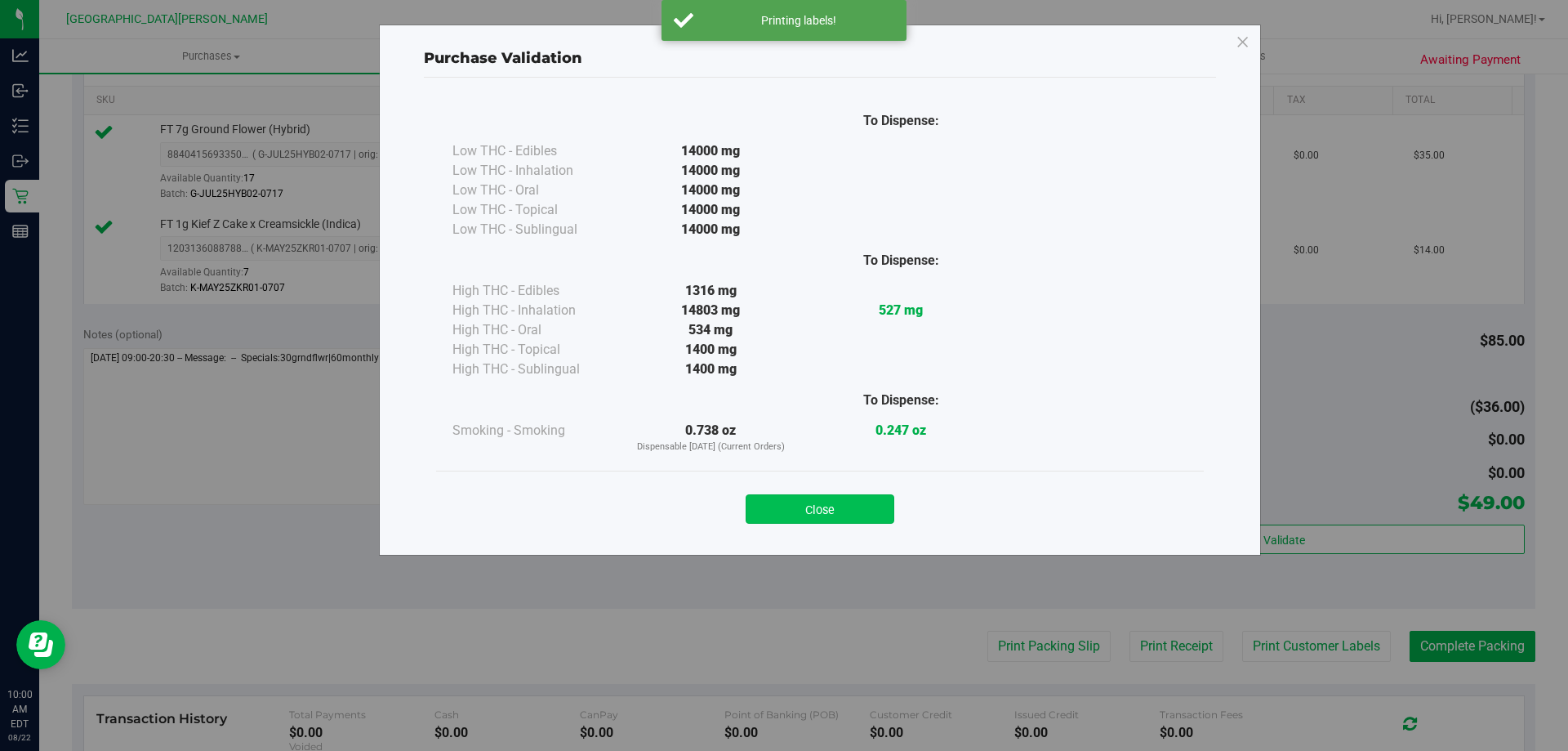
click at [840, 494] on button "Close" at bounding box center [820, 508] width 148 height 29
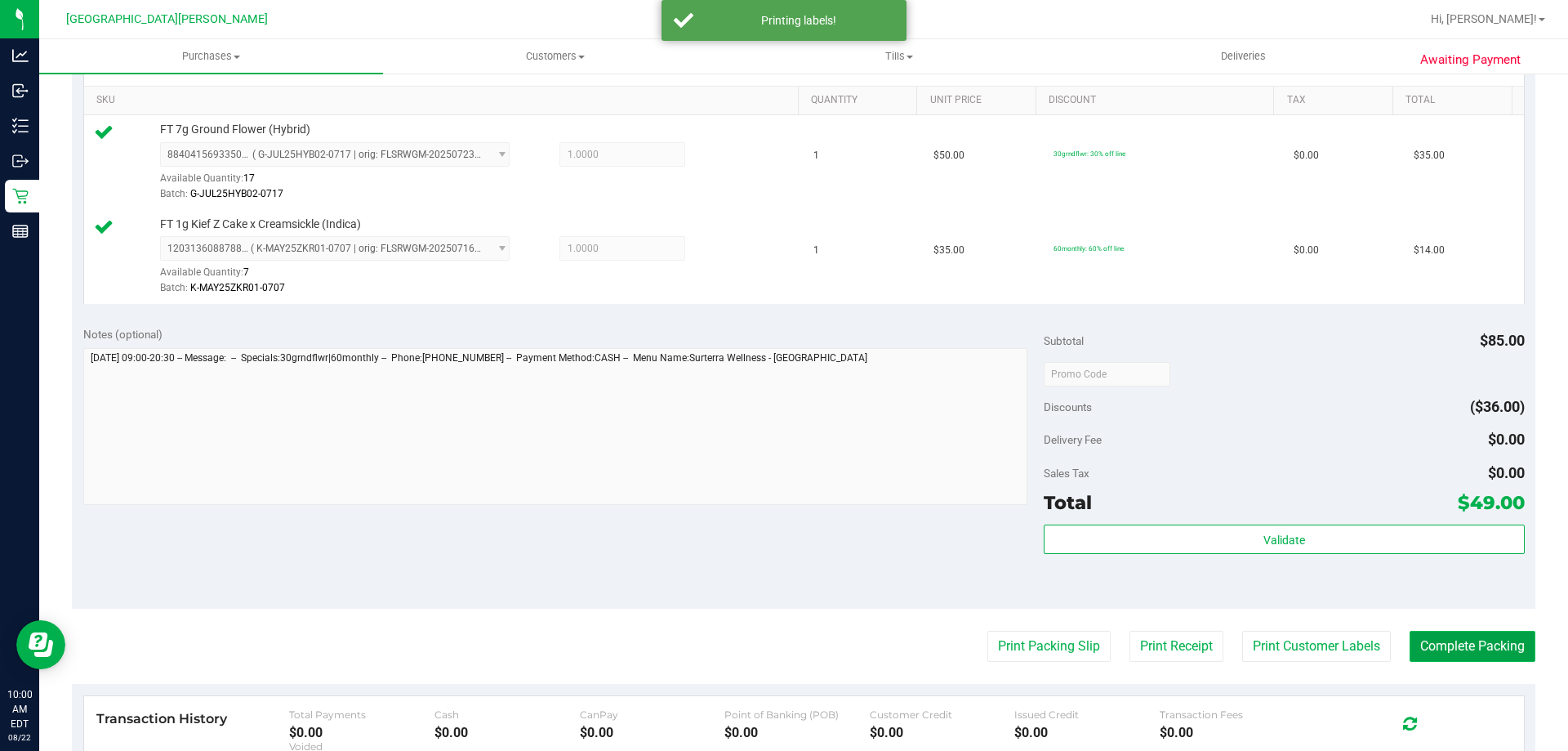
click at [1437, 649] on button "Complete Packing" at bounding box center [1473, 645] width 126 height 31
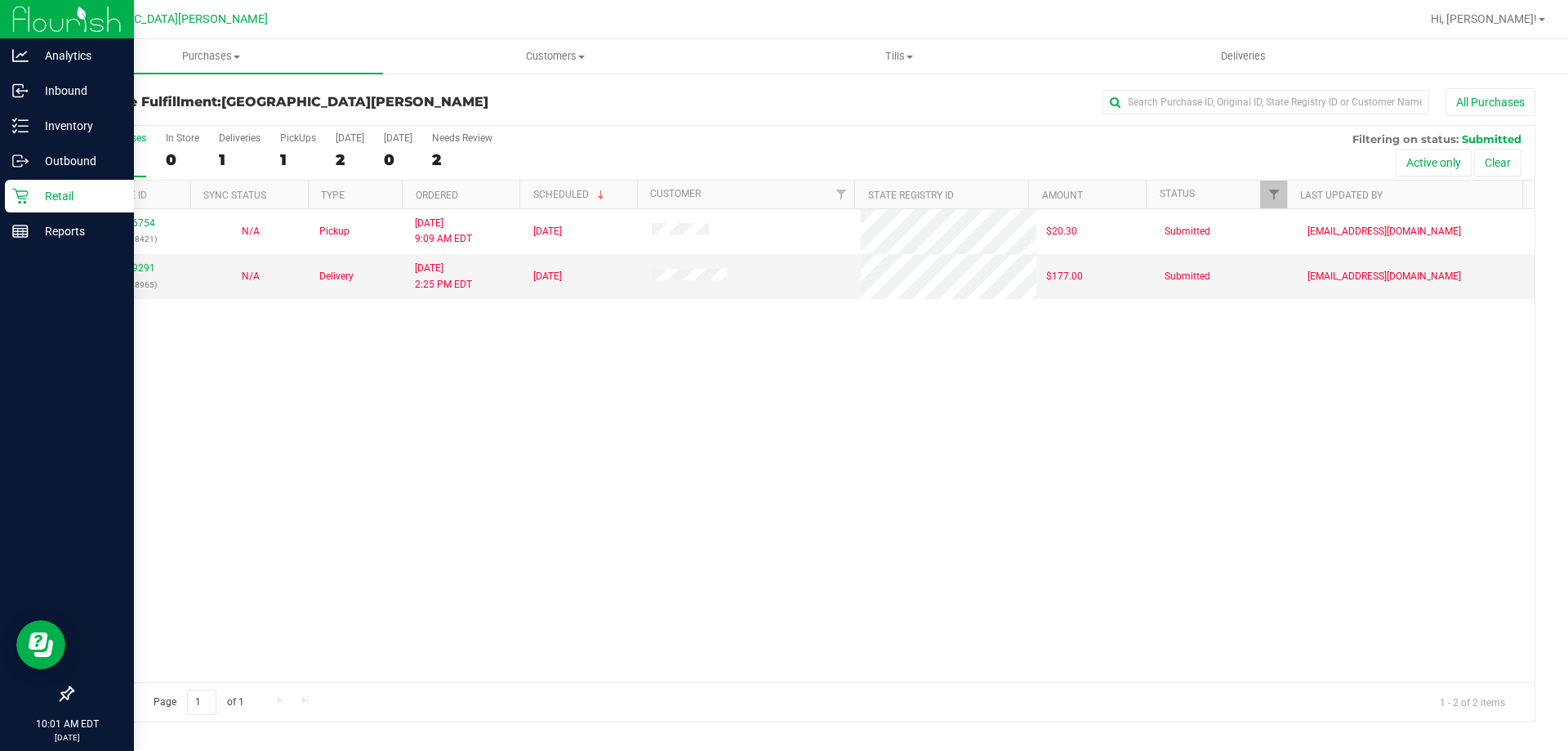
click at [16, 196] on icon at bounding box center [20, 196] width 16 height 16
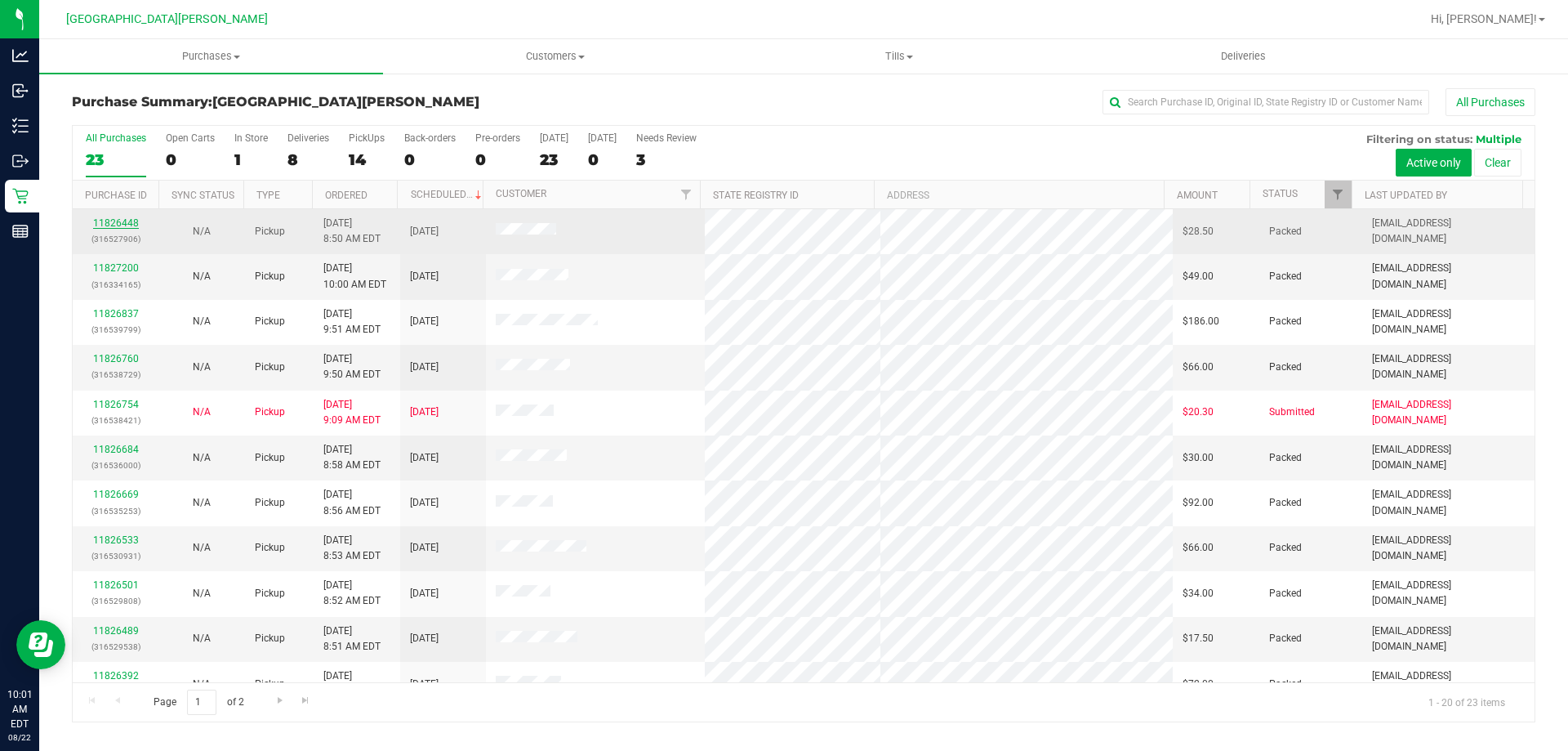
click at [120, 224] on link "11826448" at bounding box center [116, 222] width 45 height 12
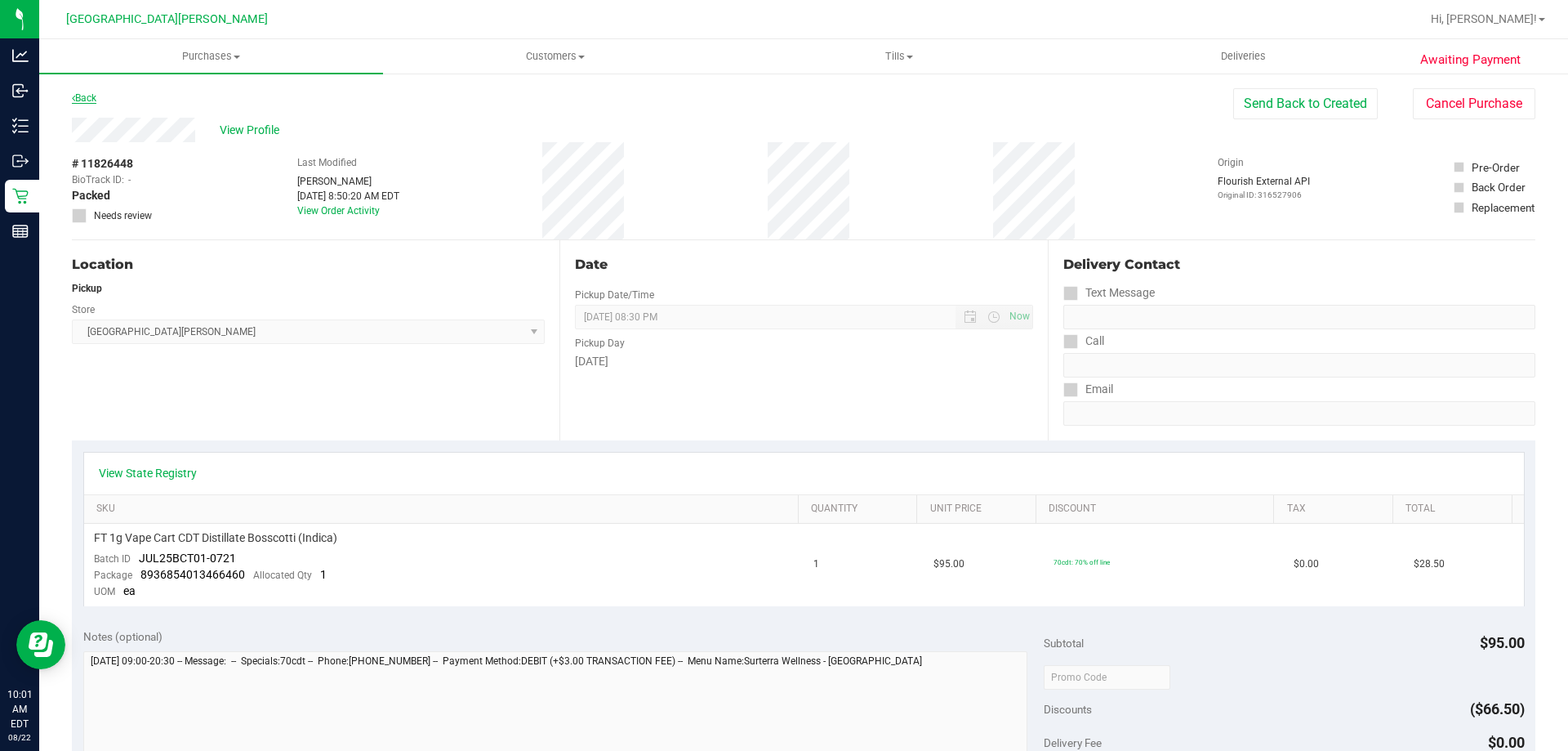
click at [87, 96] on link "Back" at bounding box center [84, 98] width 25 height 12
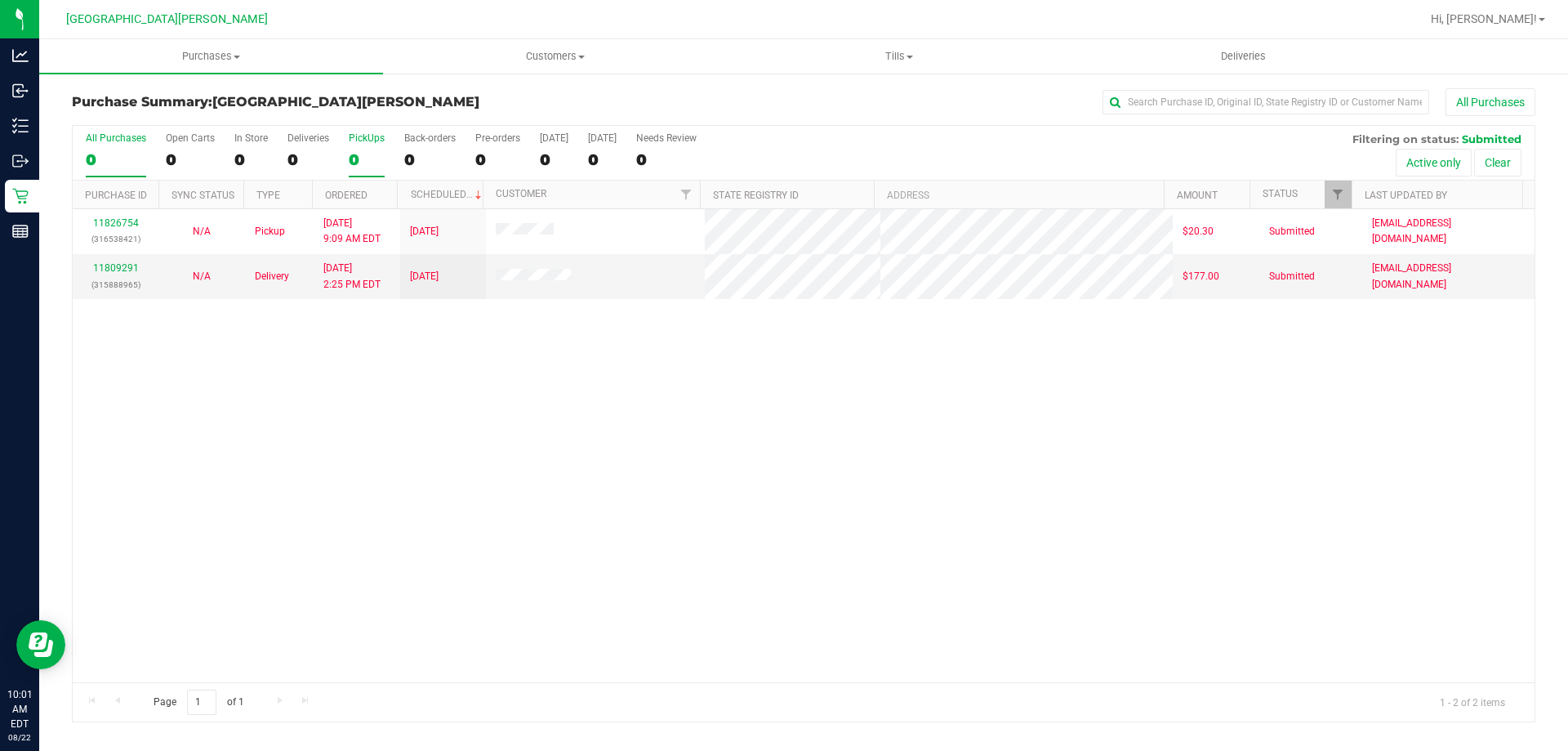
click at [356, 140] on div "PickUps" at bounding box center [366, 138] width 36 height 12
click at [0, 0] on input "PickUps 0" at bounding box center [0, 0] width 0 height 0
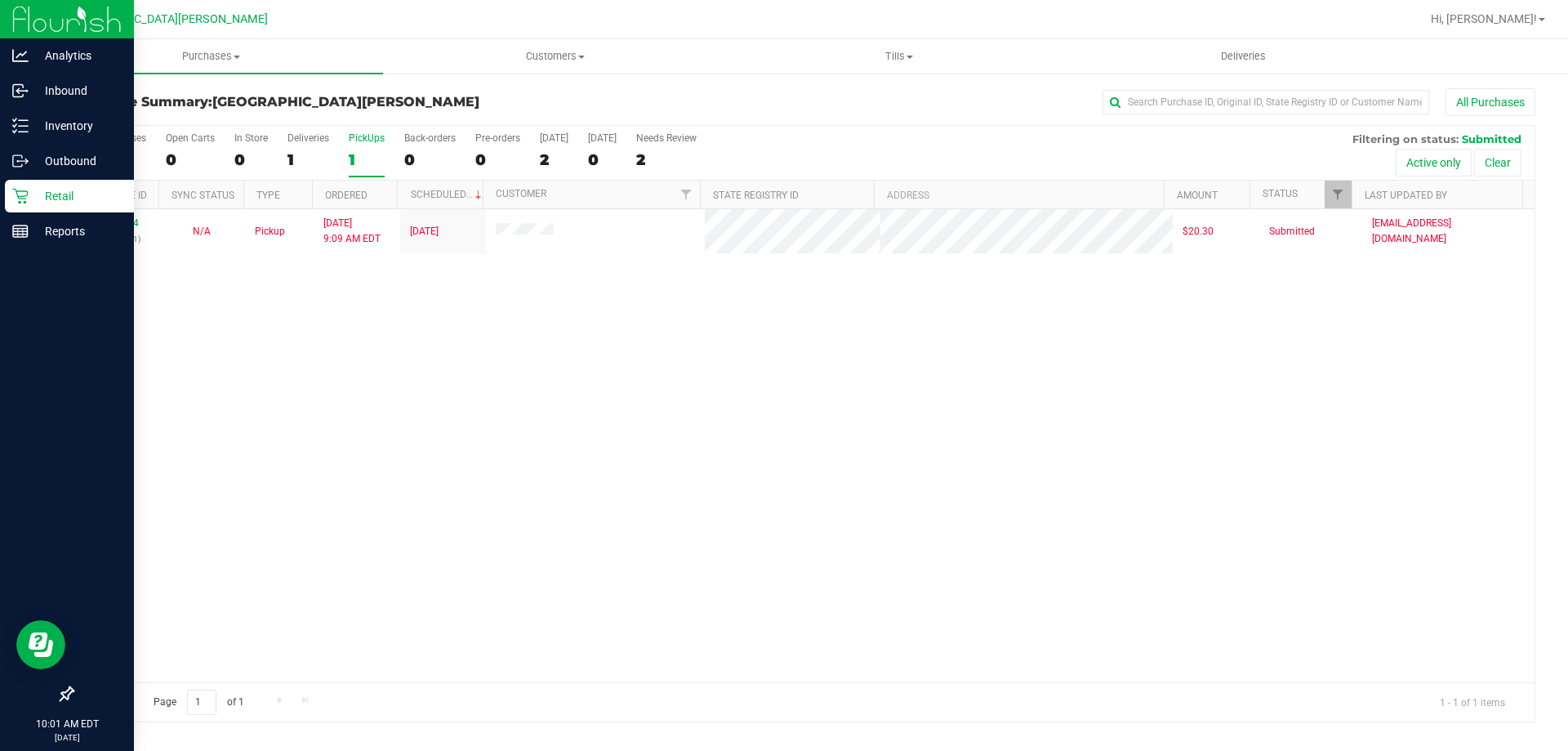
click at [27, 191] on icon at bounding box center [20, 196] width 15 height 15
click at [18, 196] on icon at bounding box center [20, 196] width 15 height 15
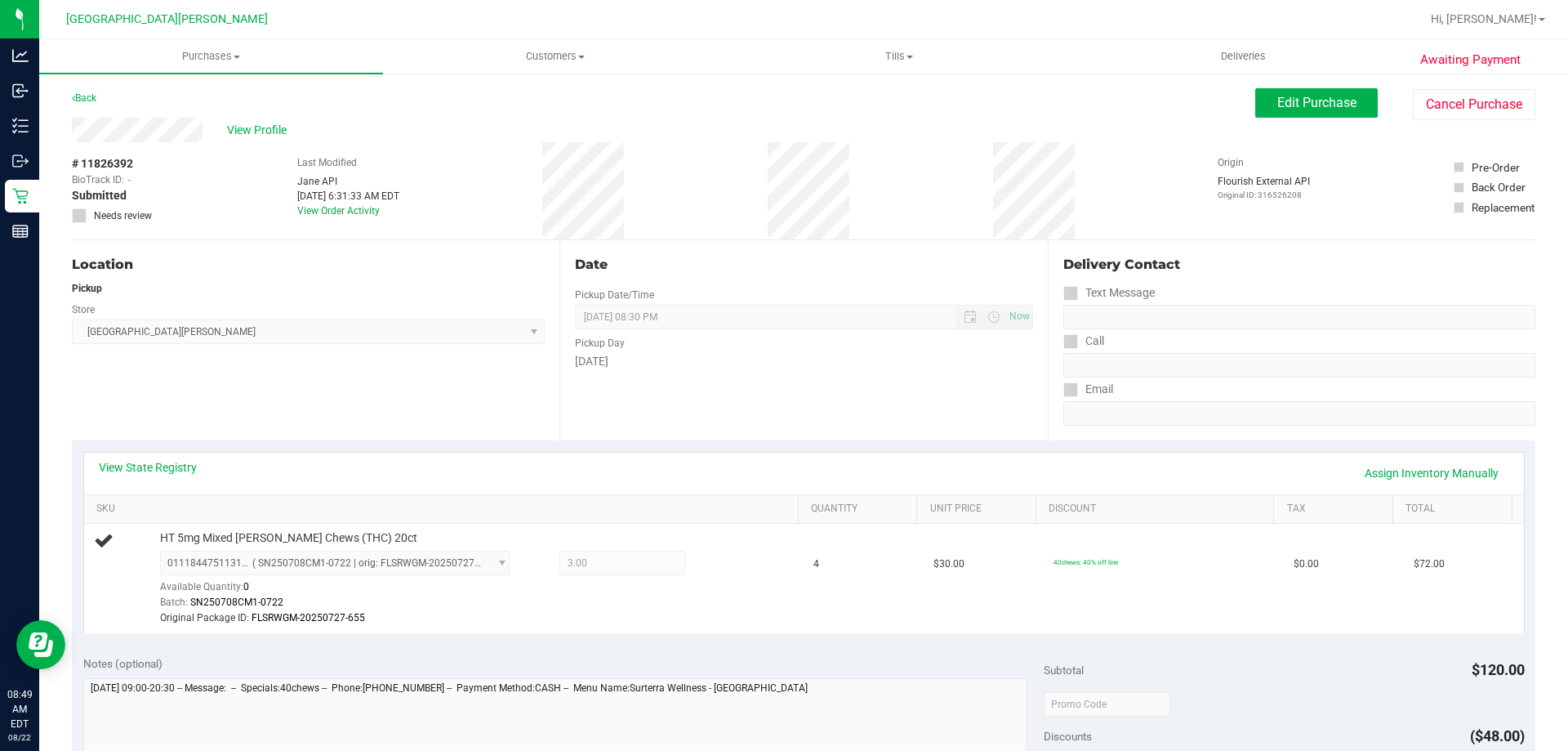
click at [404, 472] on div "View State Registry Assign Inventory Manually" at bounding box center [804, 472] width 1411 height 28
click at [1458, 478] on link "Assign Inventory Manually" at bounding box center [1432, 472] width 156 height 28
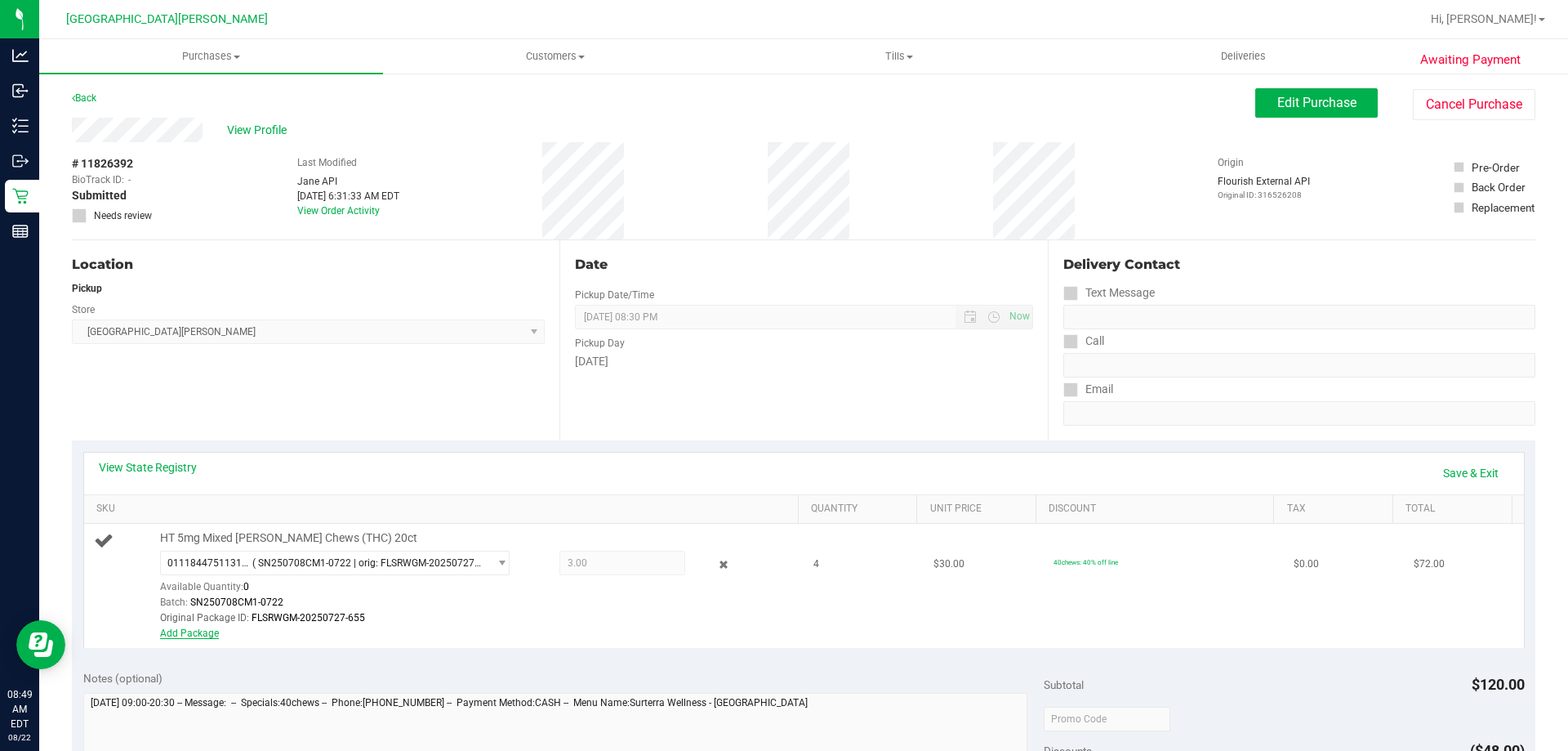
click at [212, 635] on link "Add Package" at bounding box center [189, 633] width 59 height 12
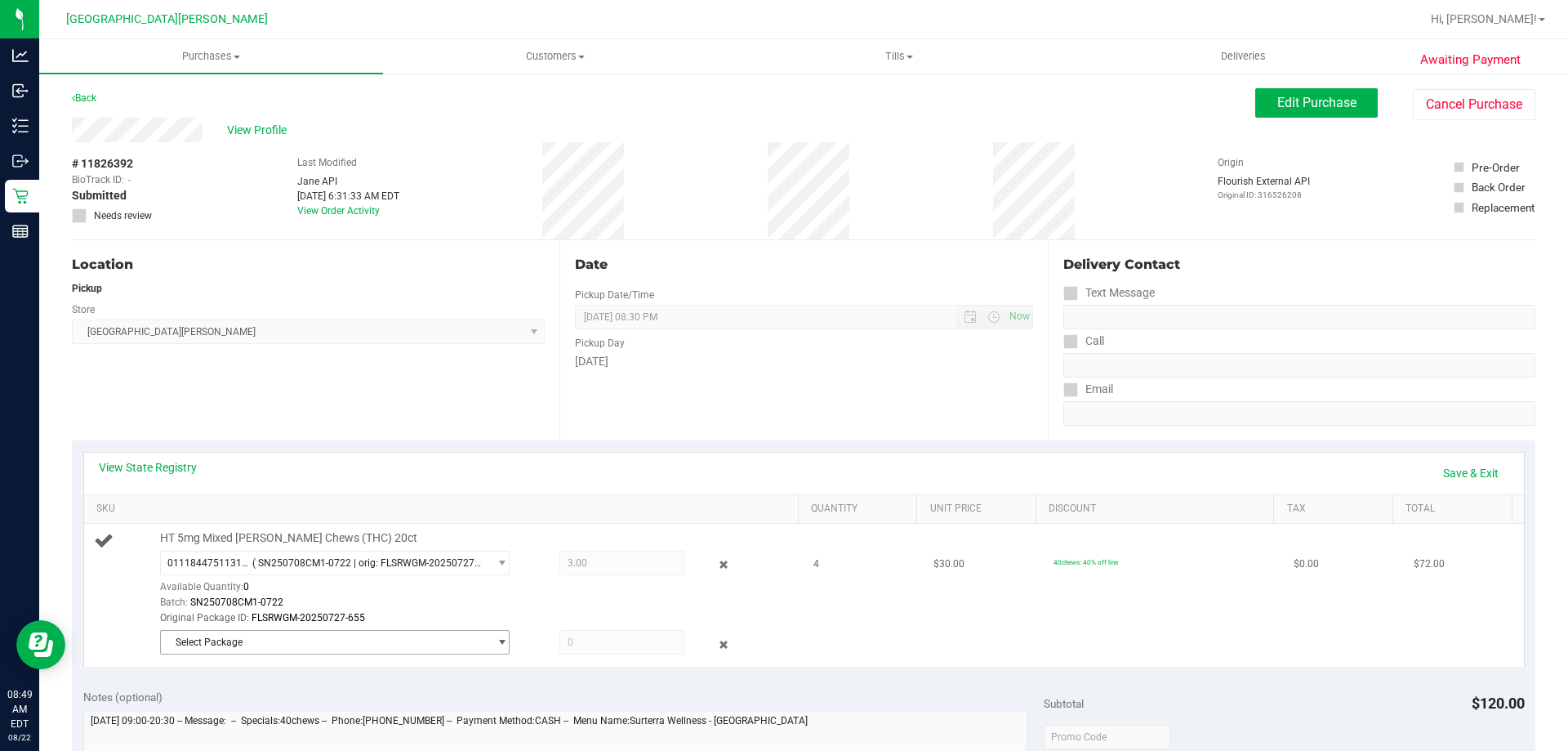
click at [212, 650] on span "Select Package" at bounding box center [324, 642] width 328 height 23
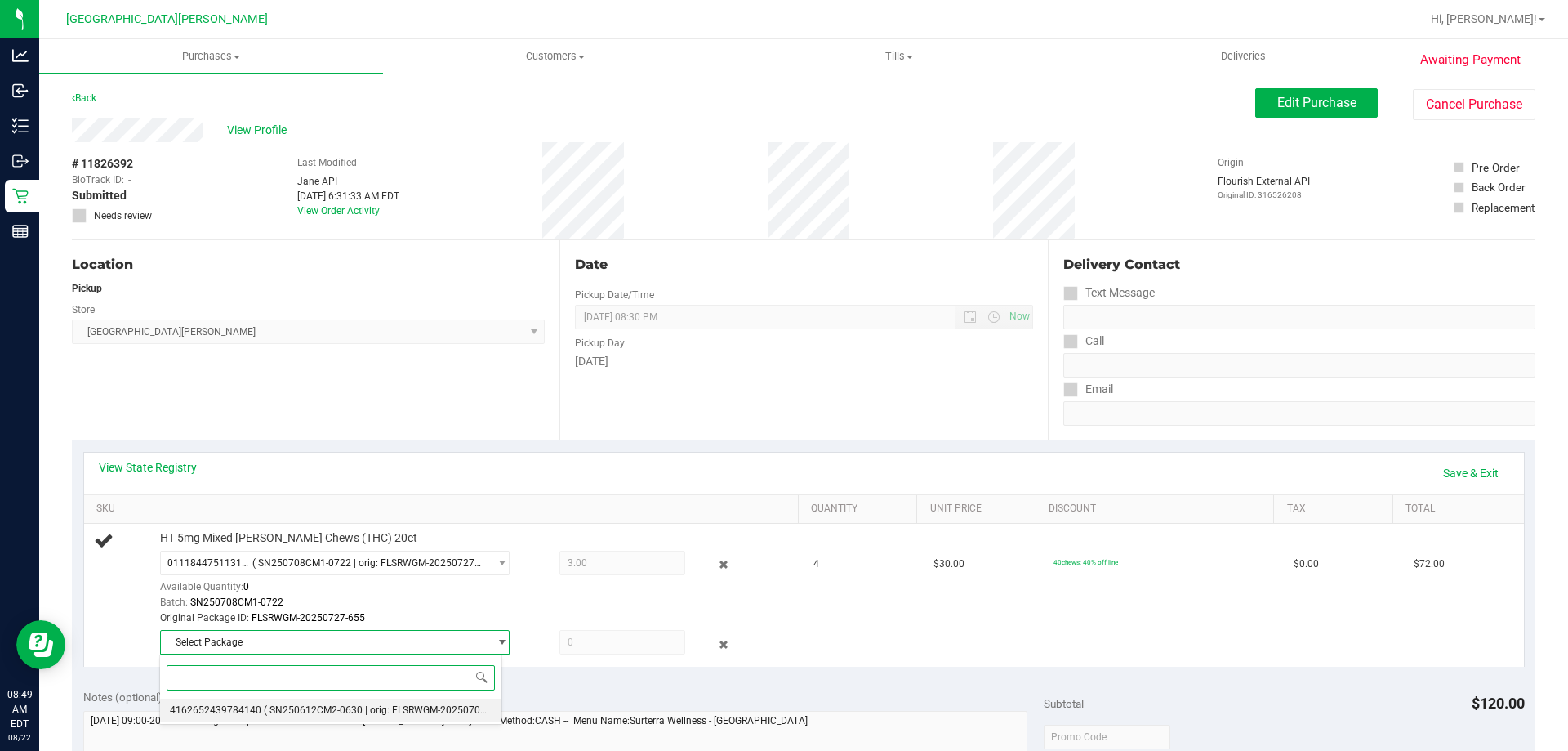
click at [236, 714] on span "4162652439784140" at bounding box center [215, 709] width 92 height 12
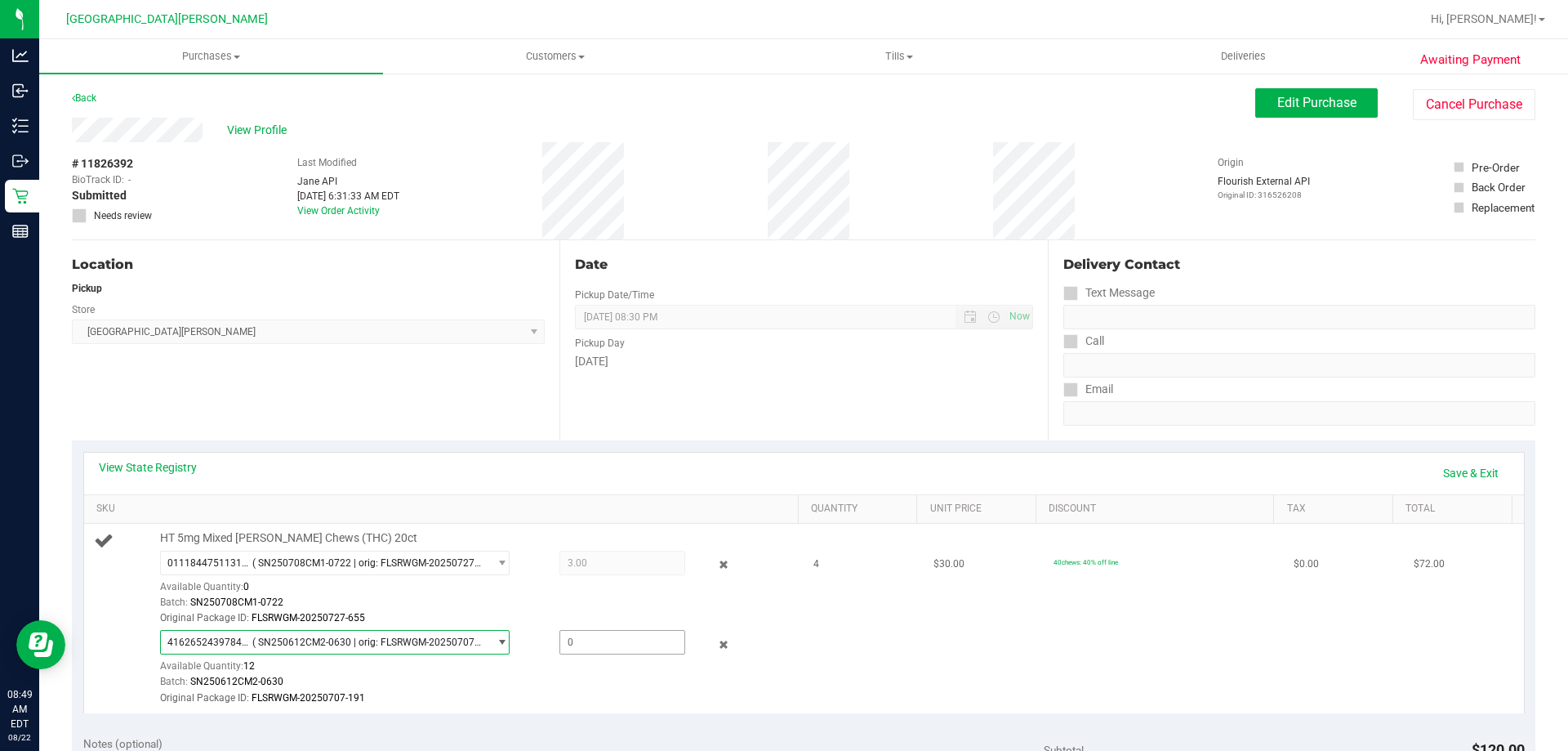
click at [571, 644] on span at bounding box center [622, 643] width 126 height 25
click at [571, 644] on input "text" at bounding box center [622, 642] width 124 height 23
type input "1"
type input "1.0000"
click at [844, 646] on td "4" at bounding box center [863, 618] width 120 height 188
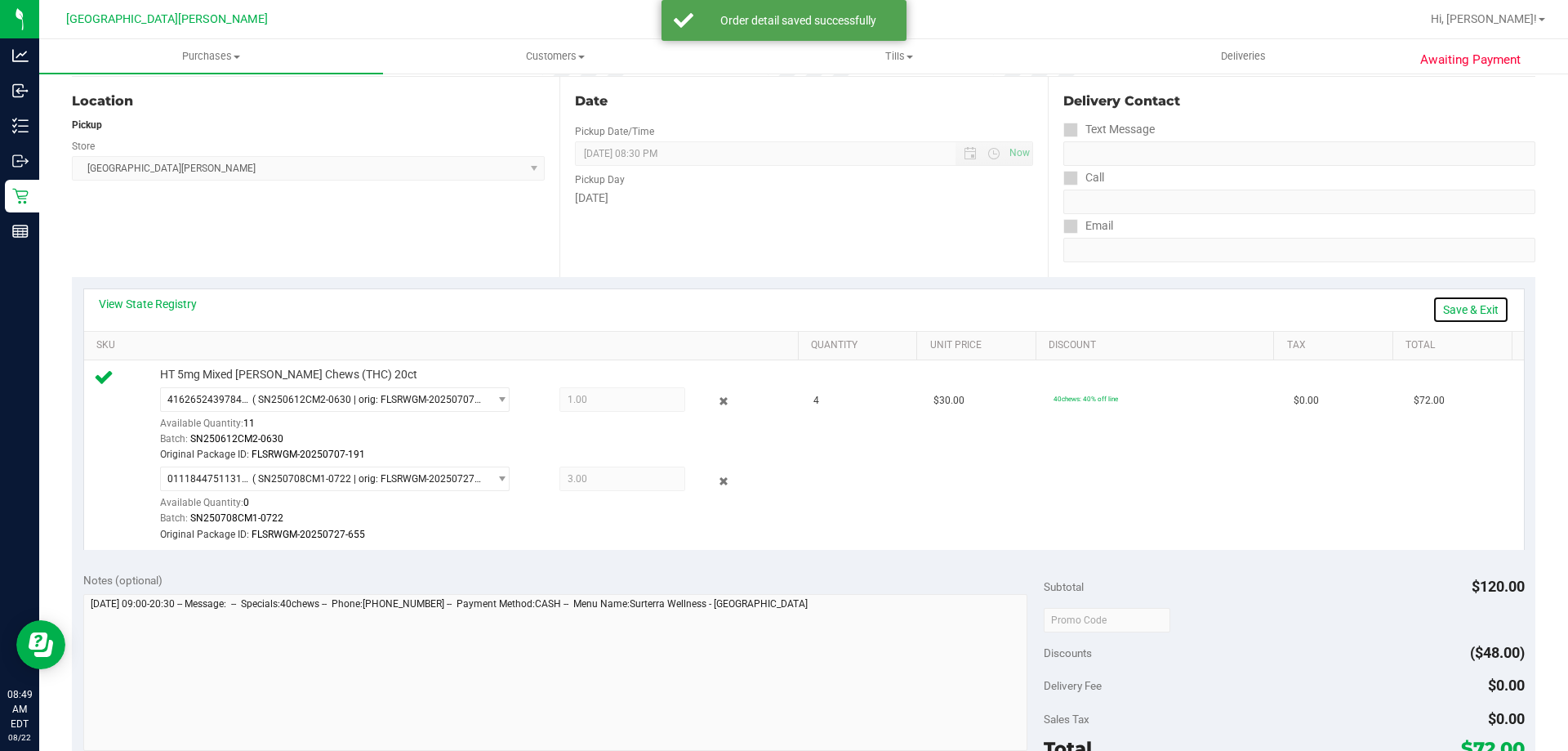
click at [1469, 300] on link "Save & Exit" at bounding box center [1471, 309] width 76 height 28
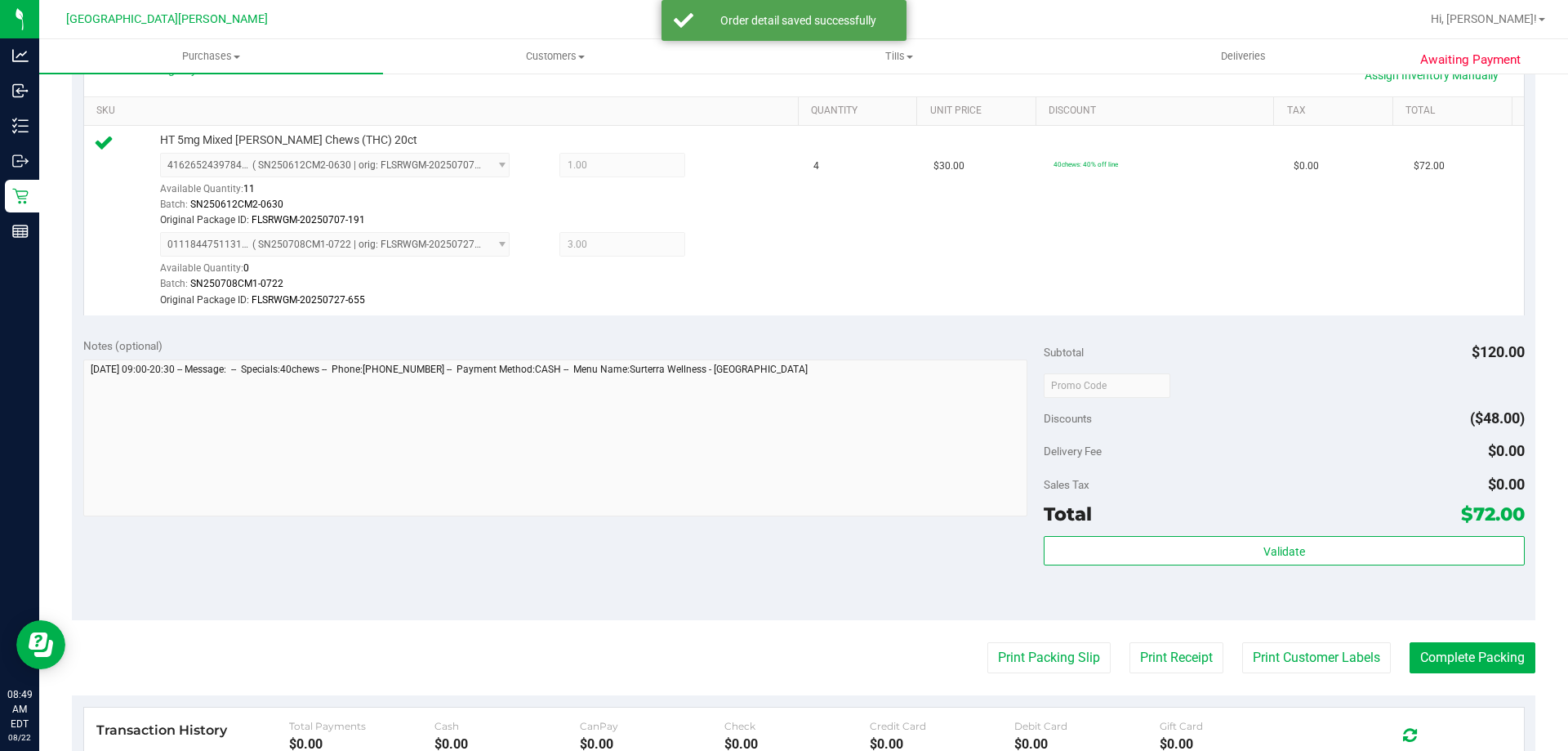
scroll to position [653, 0]
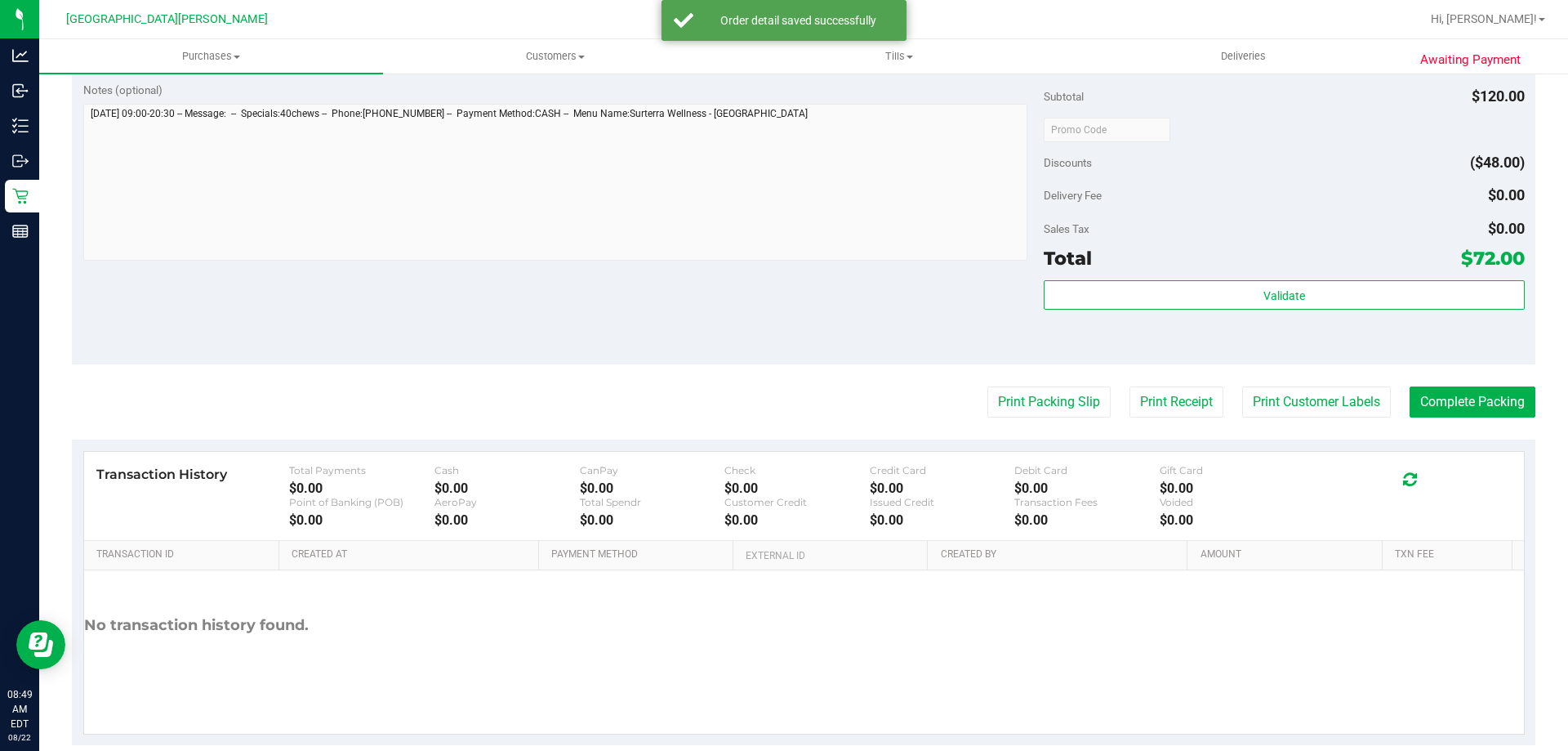
click at [1294, 312] on div "Validate" at bounding box center [1284, 316] width 480 height 74
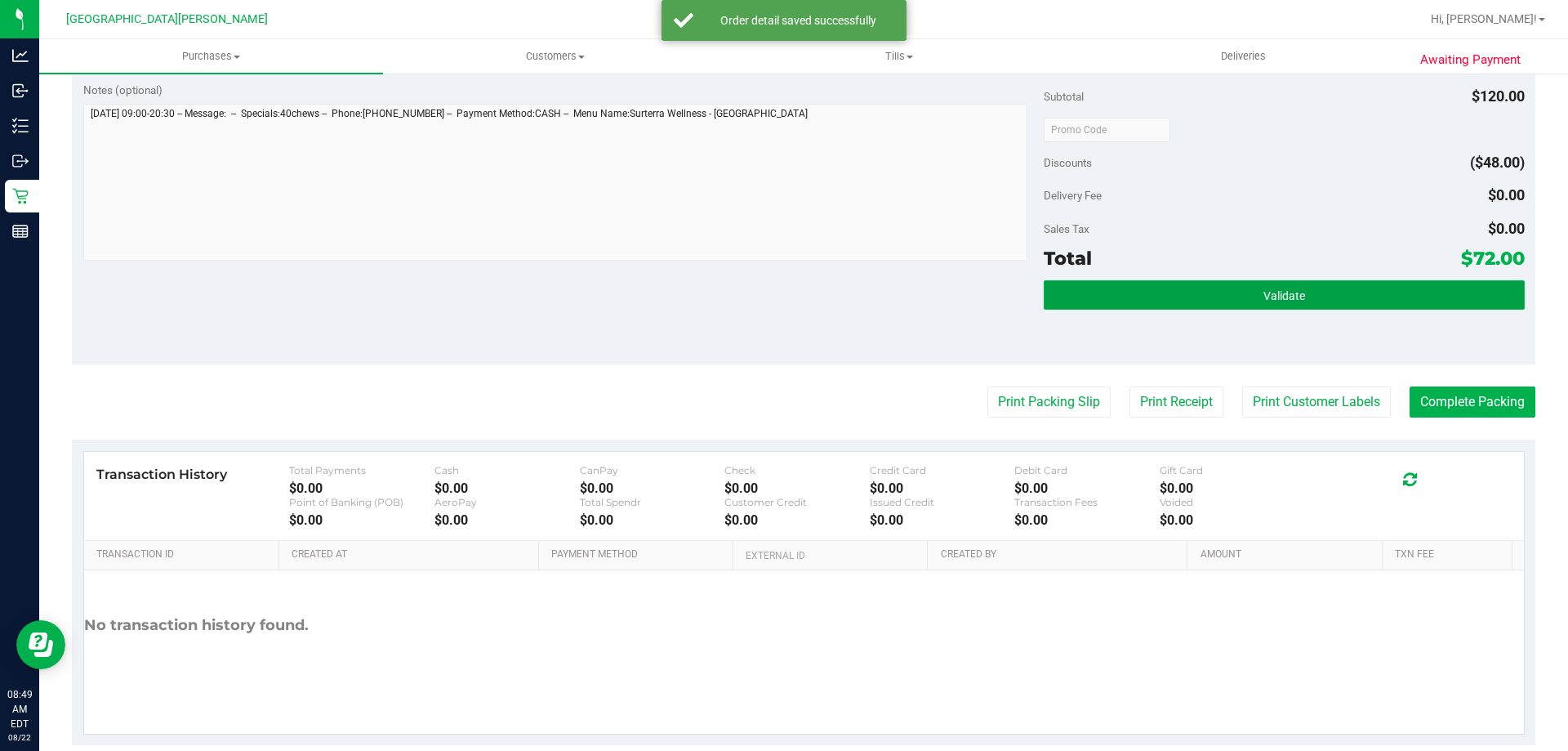
click at [1290, 300] on span "Validate" at bounding box center [1284, 295] width 42 height 13
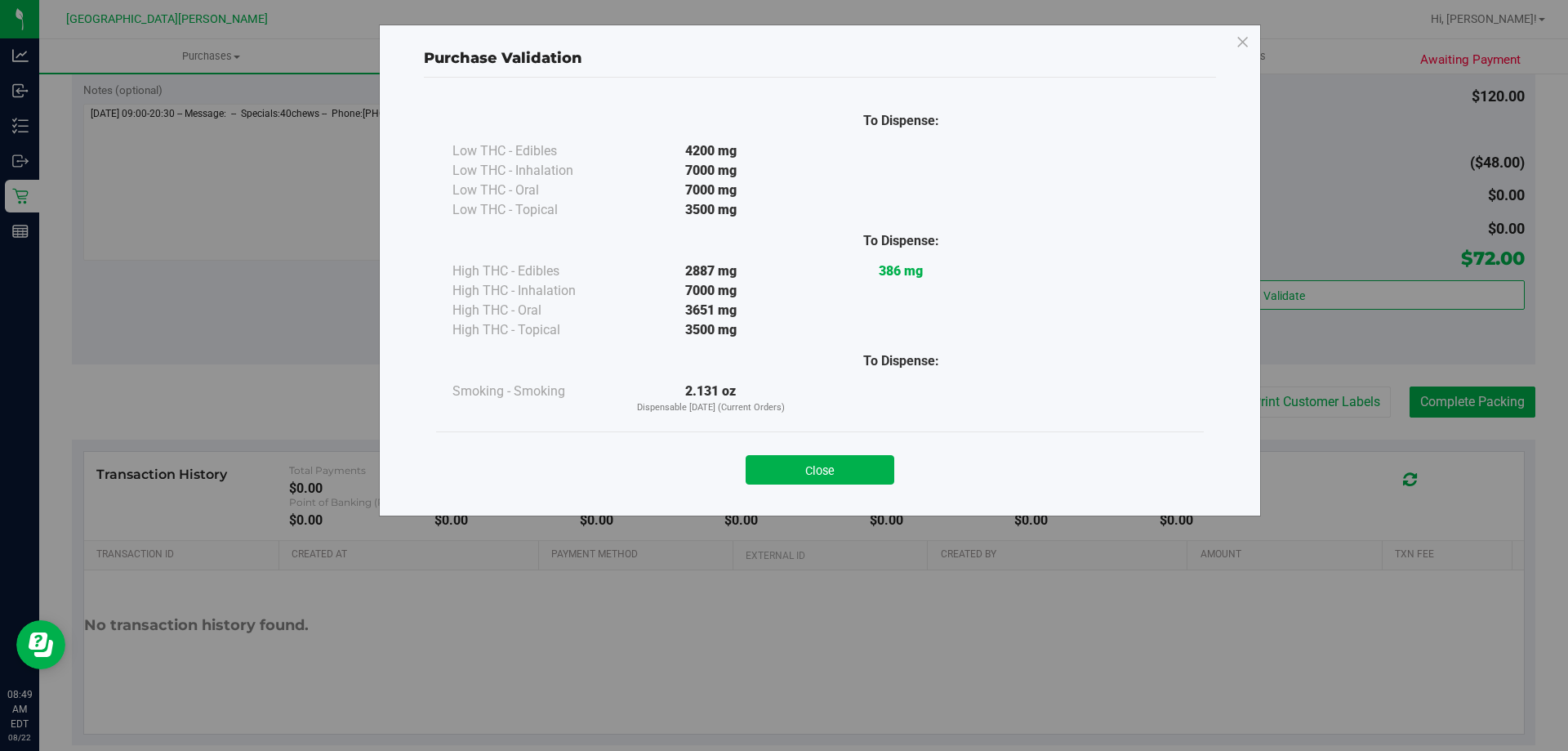
click at [837, 499] on div "To Dispense: Low THC - Edibles 4200 mg" at bounding box center [820, 289] width 792 height 423
click at [803, 467] on button "Close" at bounding box center [820, 469] width 148 height 29
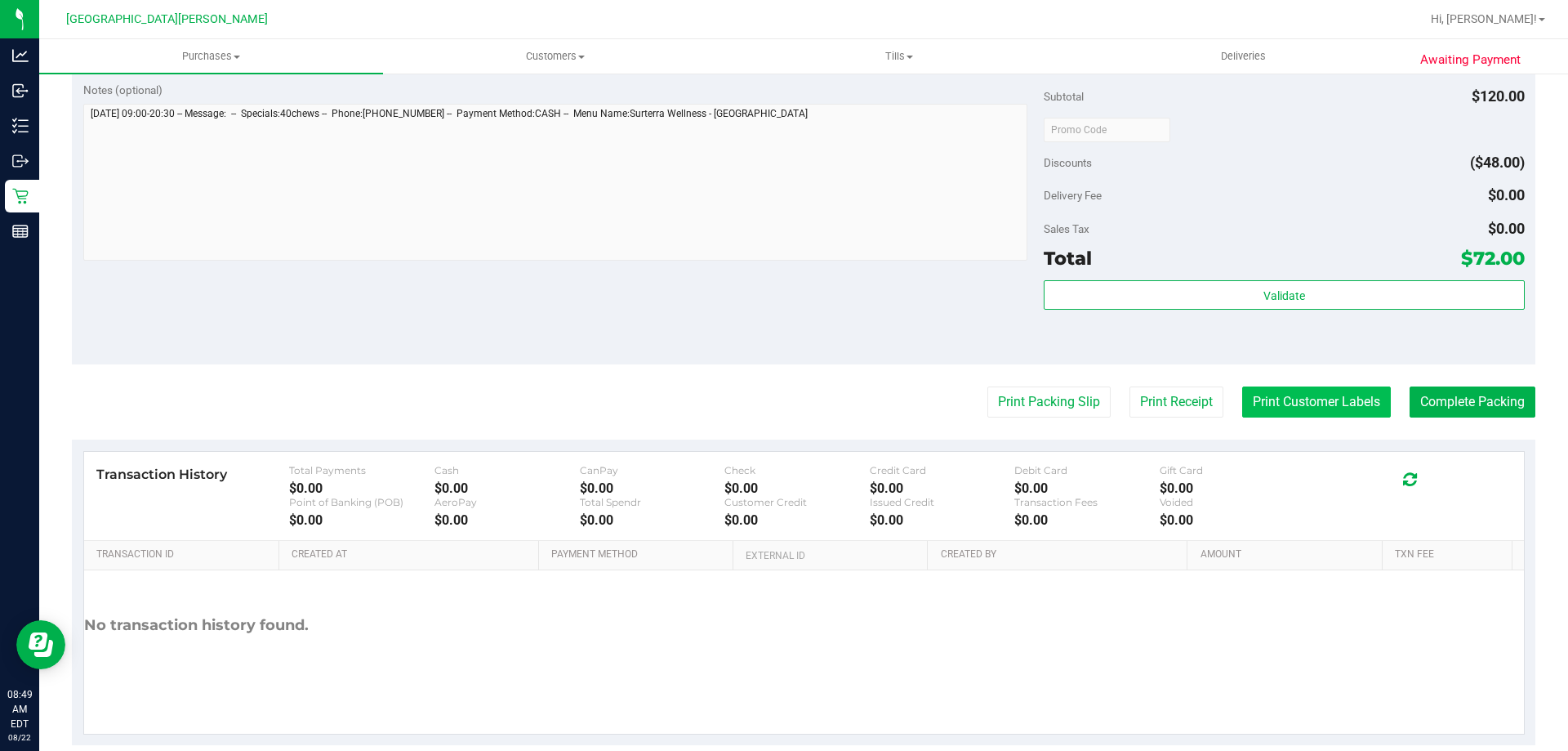
click at [1276, 393] on button "Print Customer Labels" at bounding box center [1316, 402] width 148 height 31
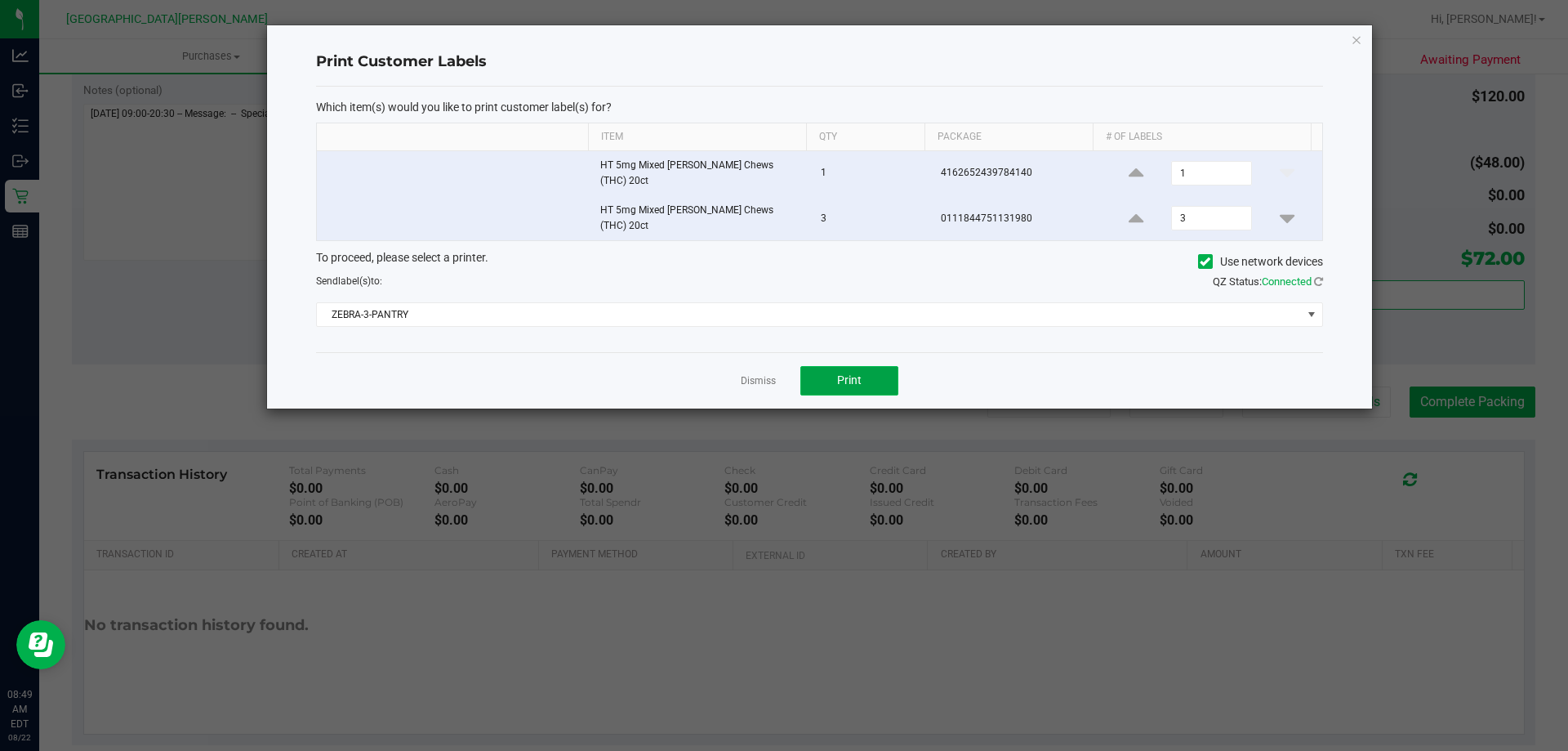
click at [831, 379] on button "Print" at bounding box center [850, 380] width 98 height 29
click at [748, 374] on link "Dismiss" at bounding box center [758, 381] width 36 height 14
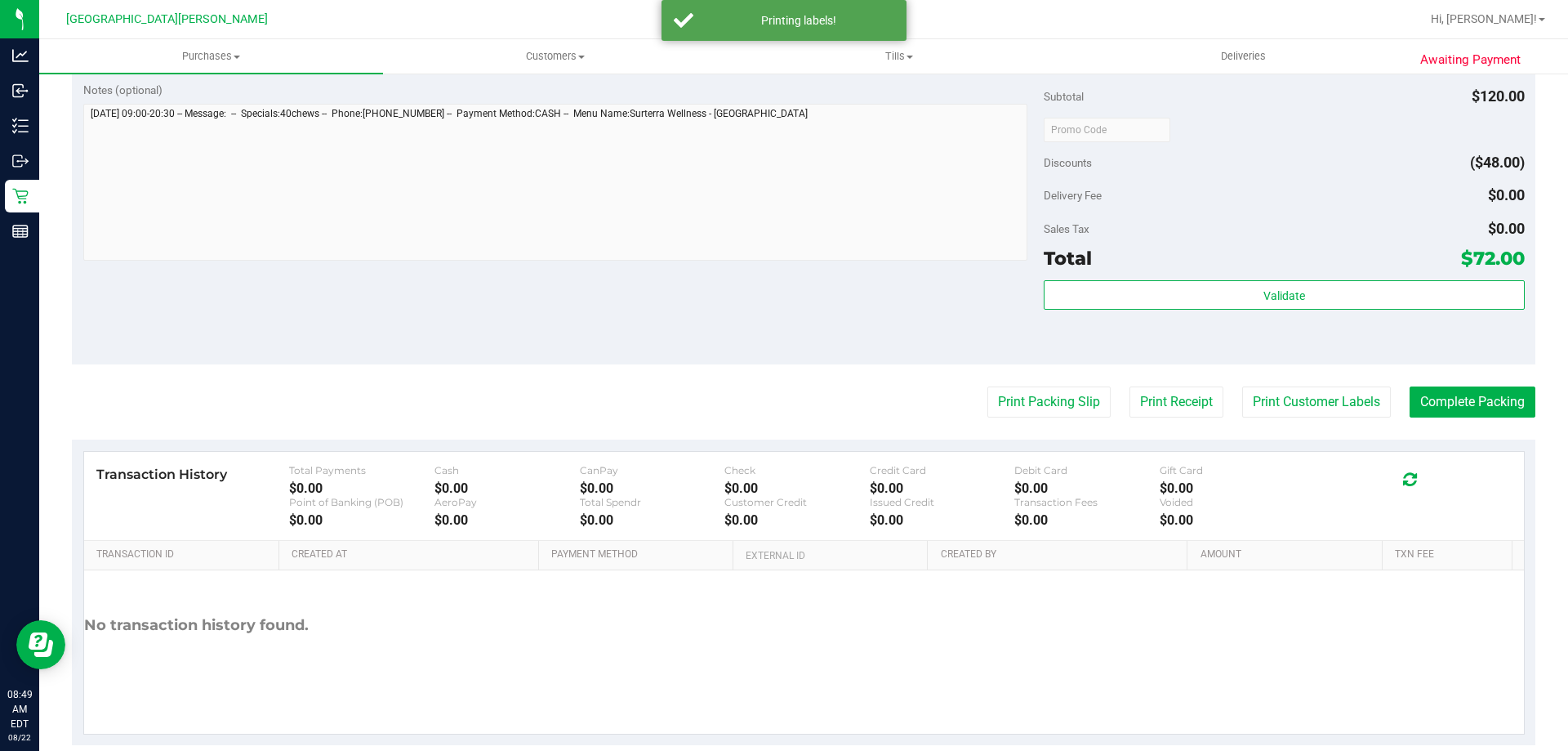
click at [1433, 385] on purchase-details "Back Edit Purchase Cancel Purchase View Profile # 11826392 BioTrack ID: - Submi…" at bounding box center [804, 90] width 1464 height 1310
click at [1436, 403] on button "Complete Packing" at bounding box center [1473, 402] width 126 height 31
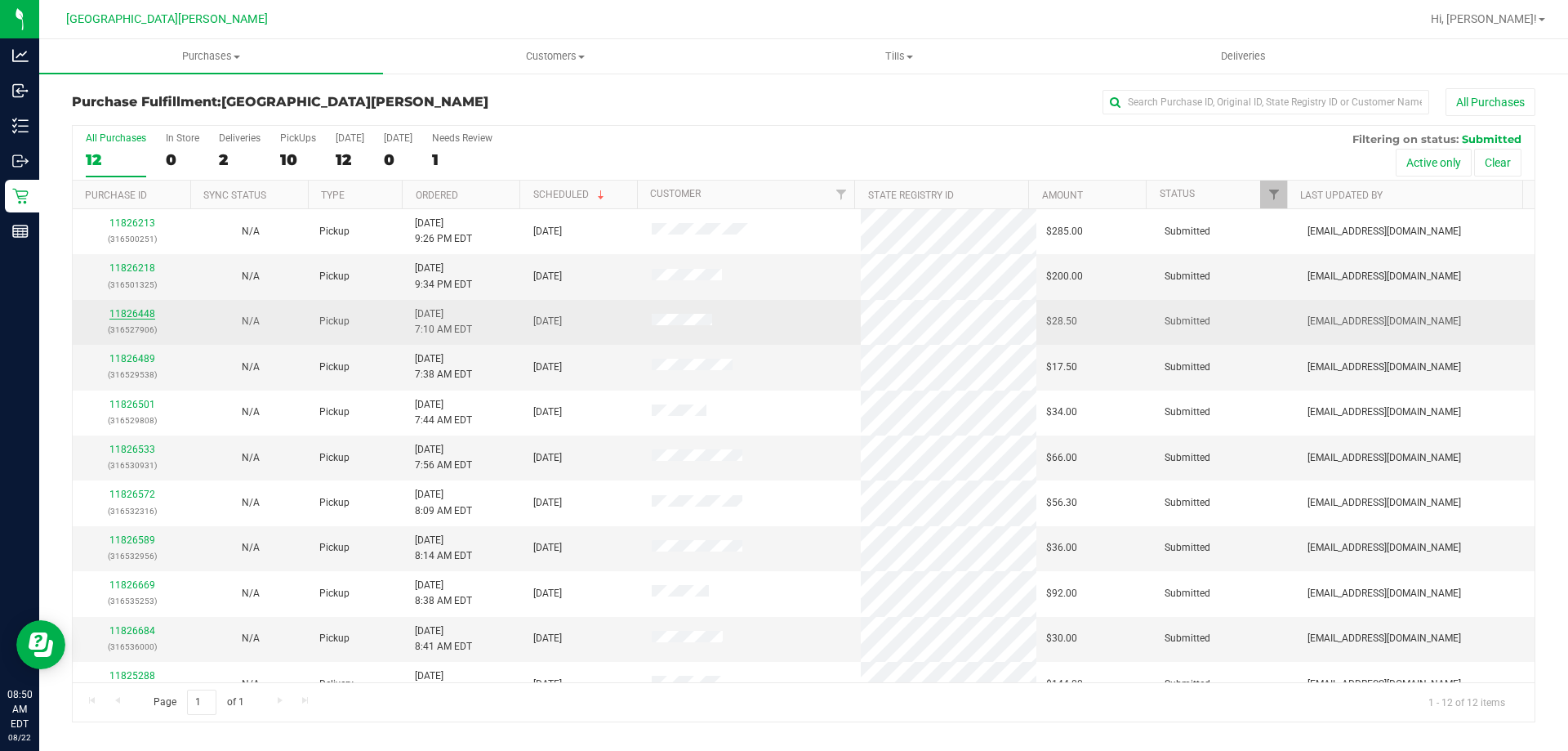
click at [140, 312] on link "11826448" at bounding box center [132, 313] width 45 height 12
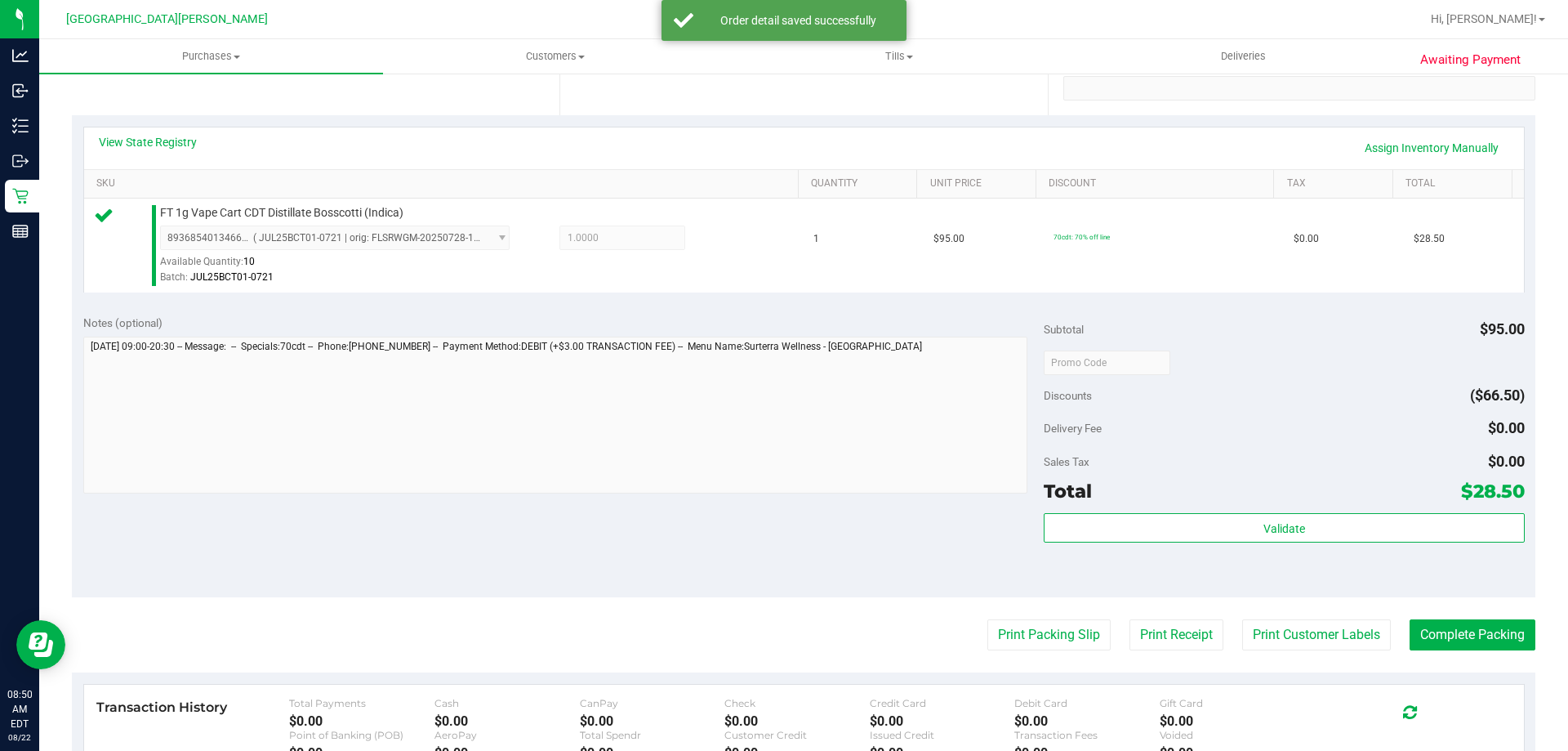
scroll to position [327, 0]
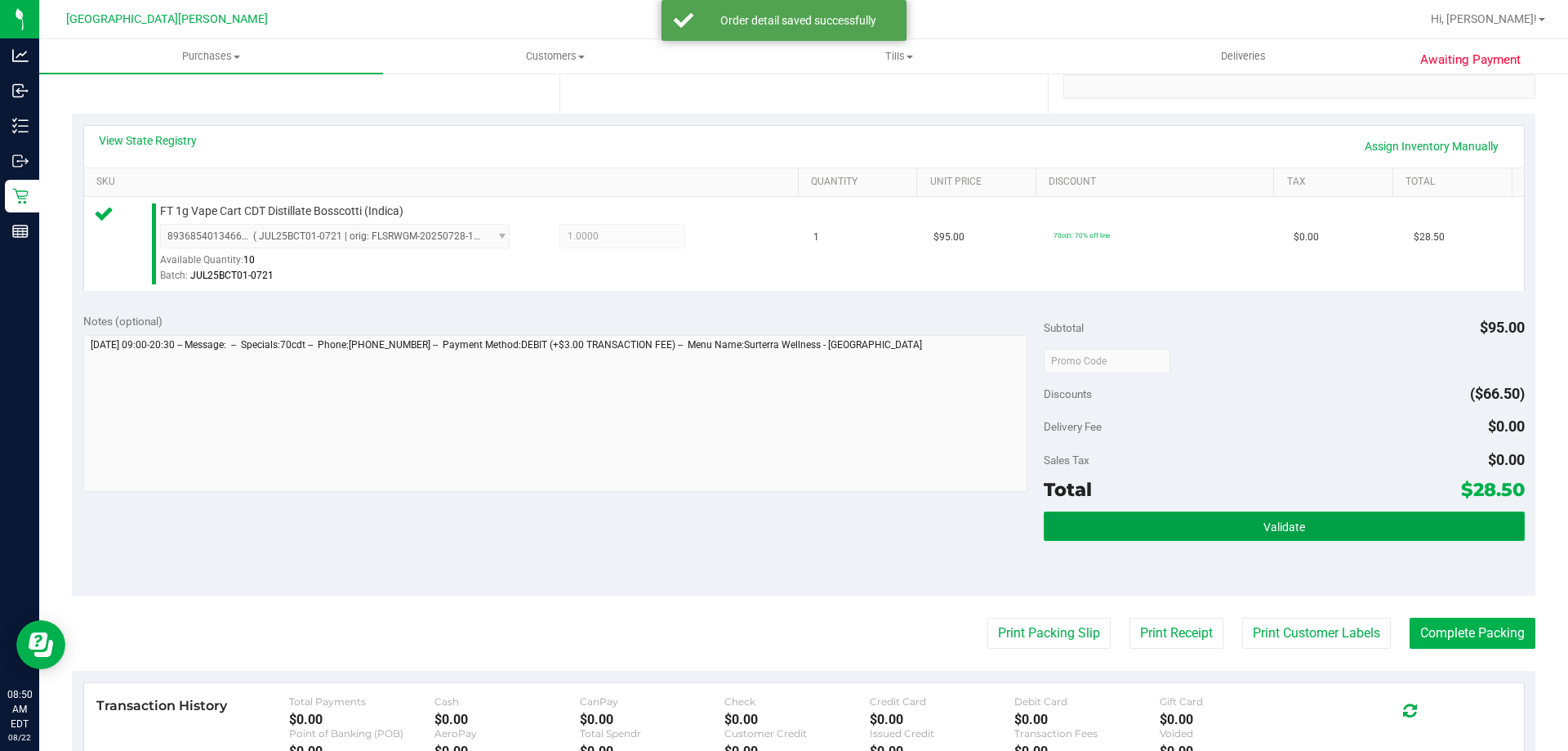
click at [1190, 518] on button "Validate" at bounding box center [1284, 525] width 480 height 29
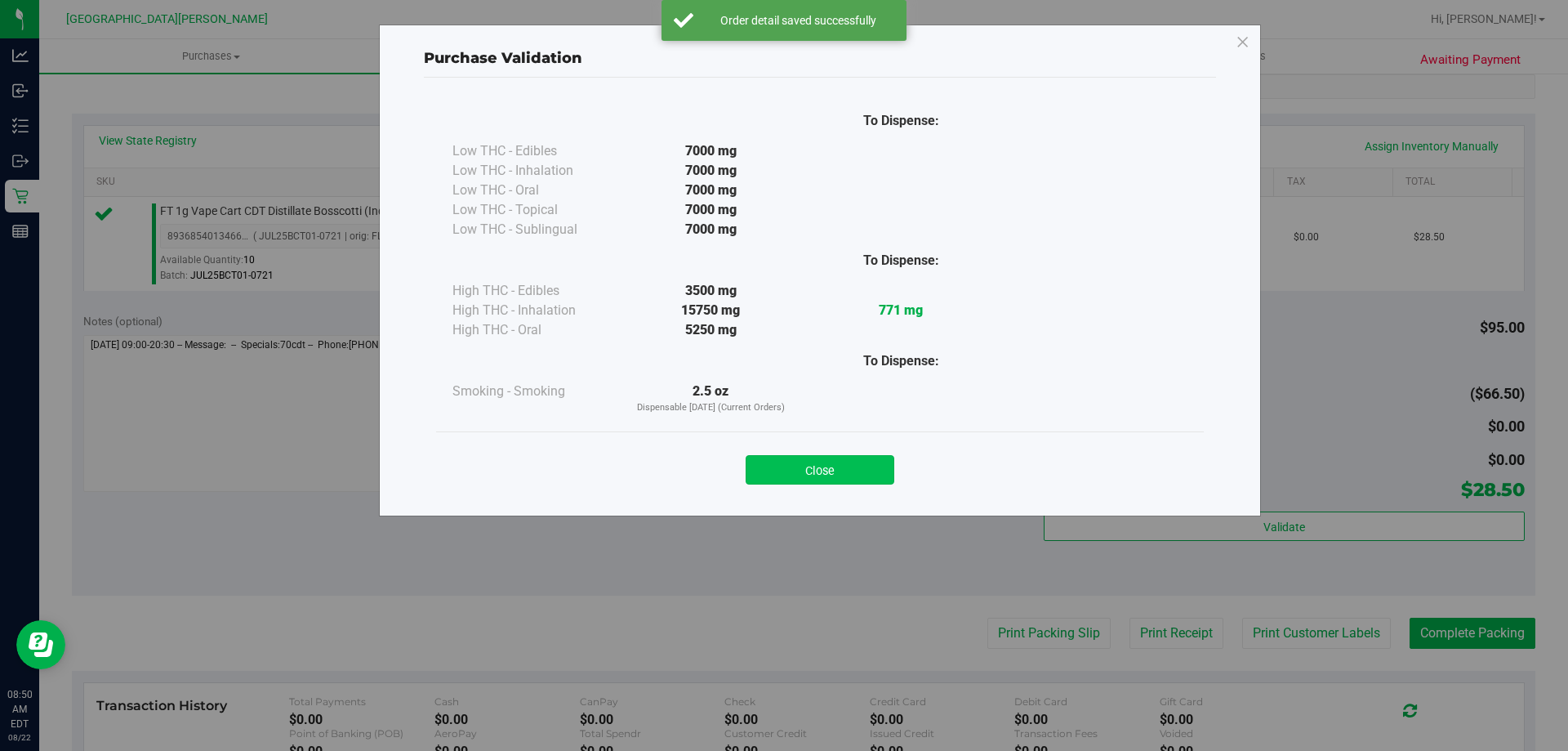
click at [830, 471] on button "Close" at bounding box center [820, 469] width 148 height 29
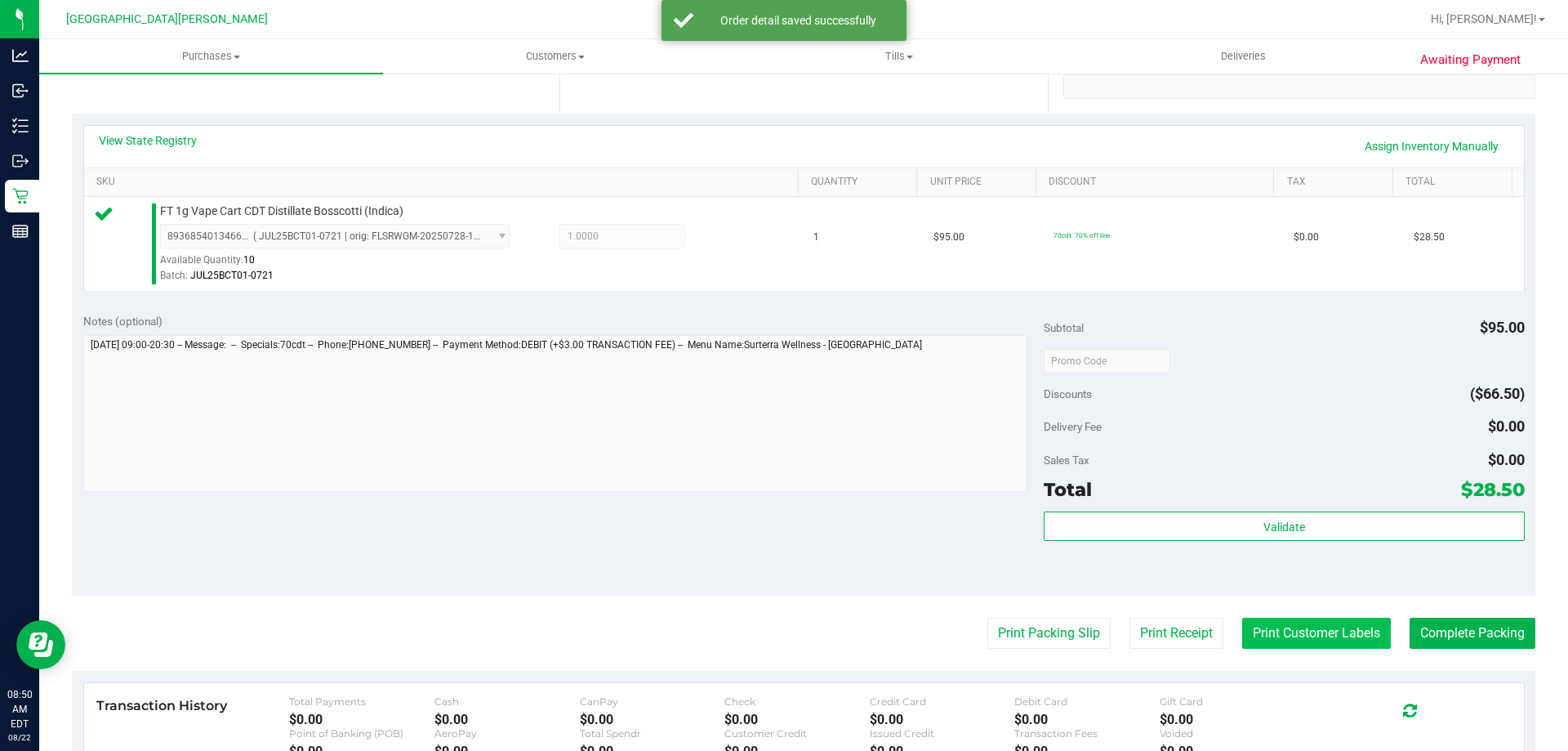
click at [1268, 638] on button "Print Customer Labels" at bounding box center [1316, 633] width 148 height 31
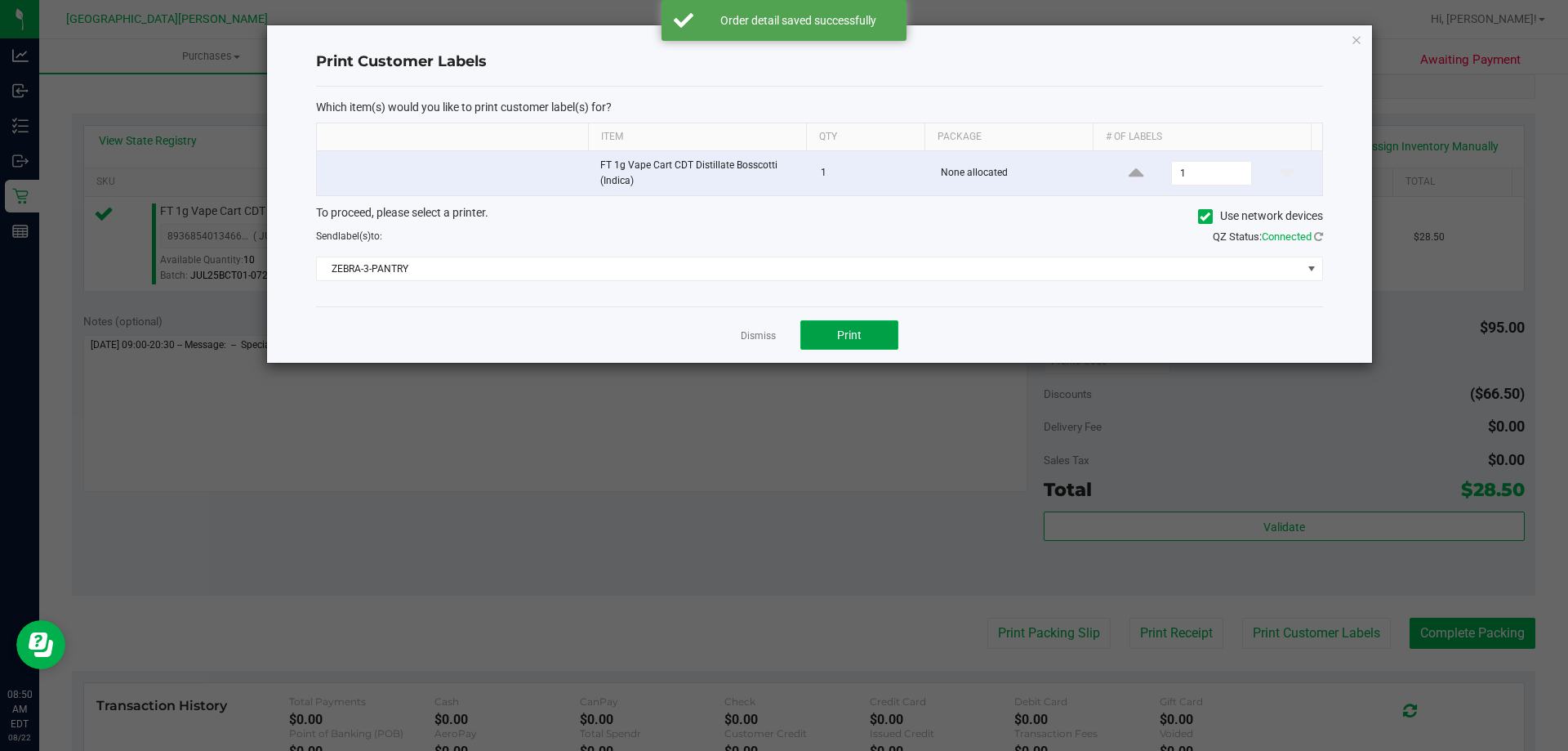
click at [871, 328] on button "Print" at bounding box center [850, 334] width 98 height 29
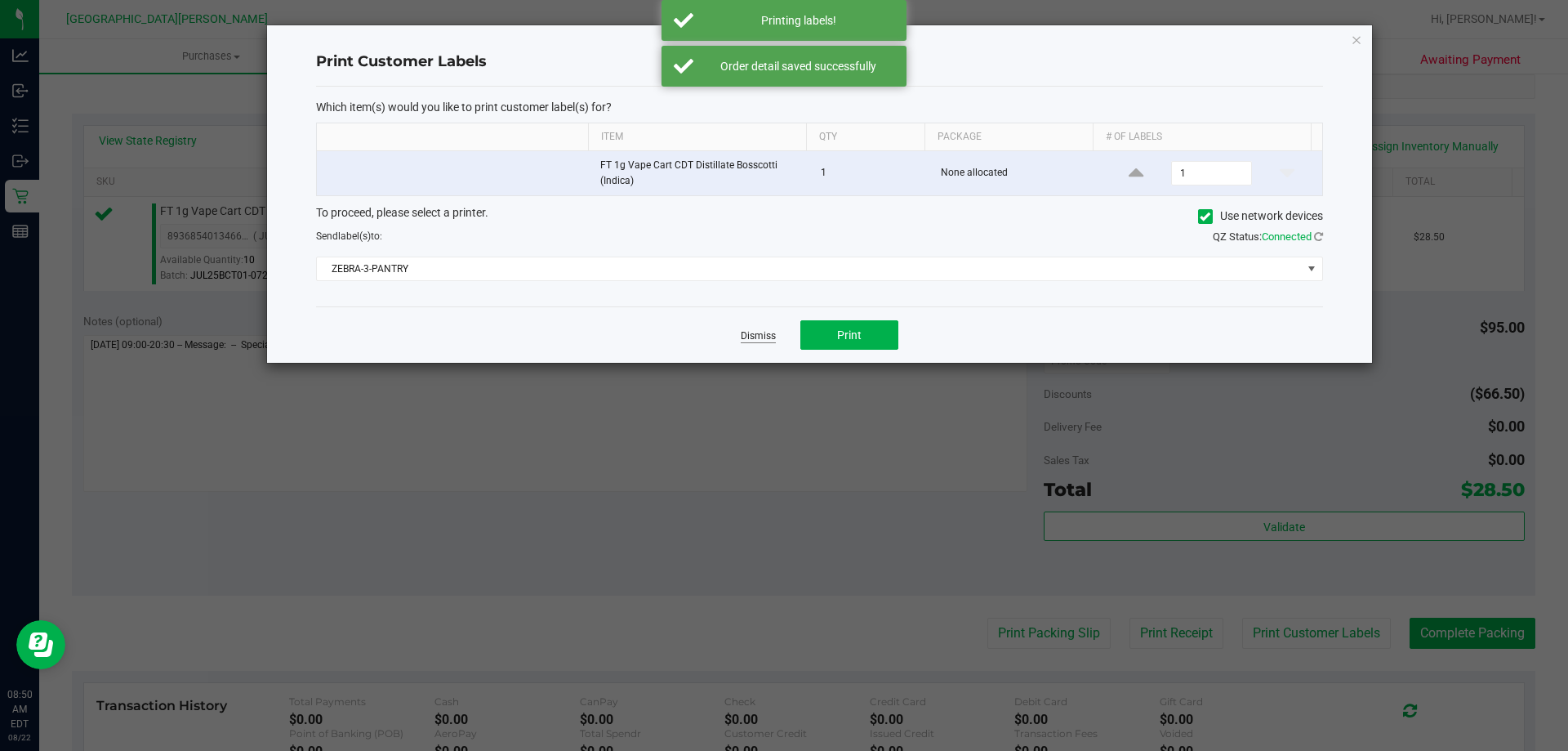
click at [763, 329] on link "Dismiss" at bounding box center [758, 336] width 36 height 14
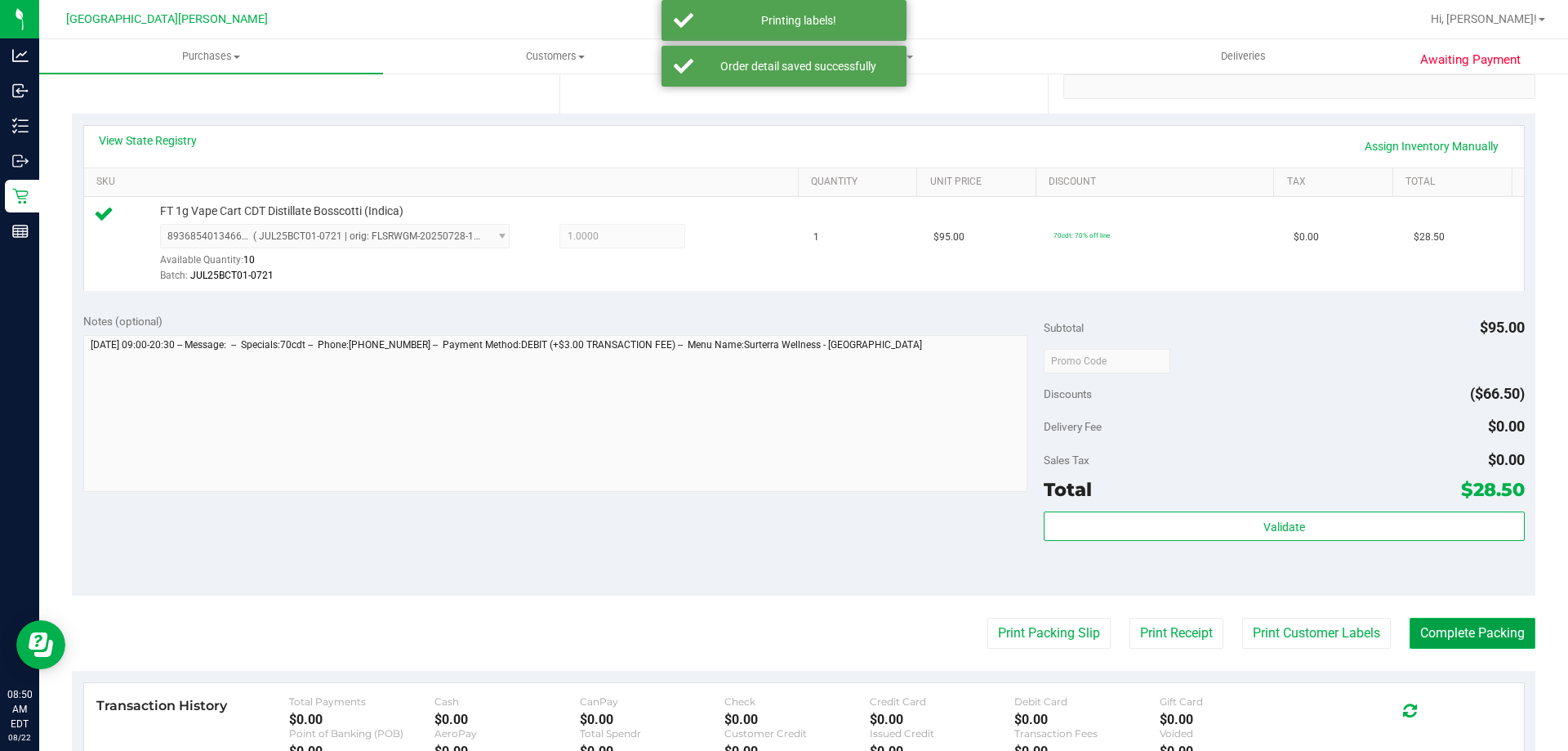
drag, startPoint x: 1479, startPoint y: 629, endPoint x: 1415, endPoint y: 620, distance: 64.6
click at [1476, 630] on button "Complete Packing" at bounding box center [1473, 633] width 126 height 31
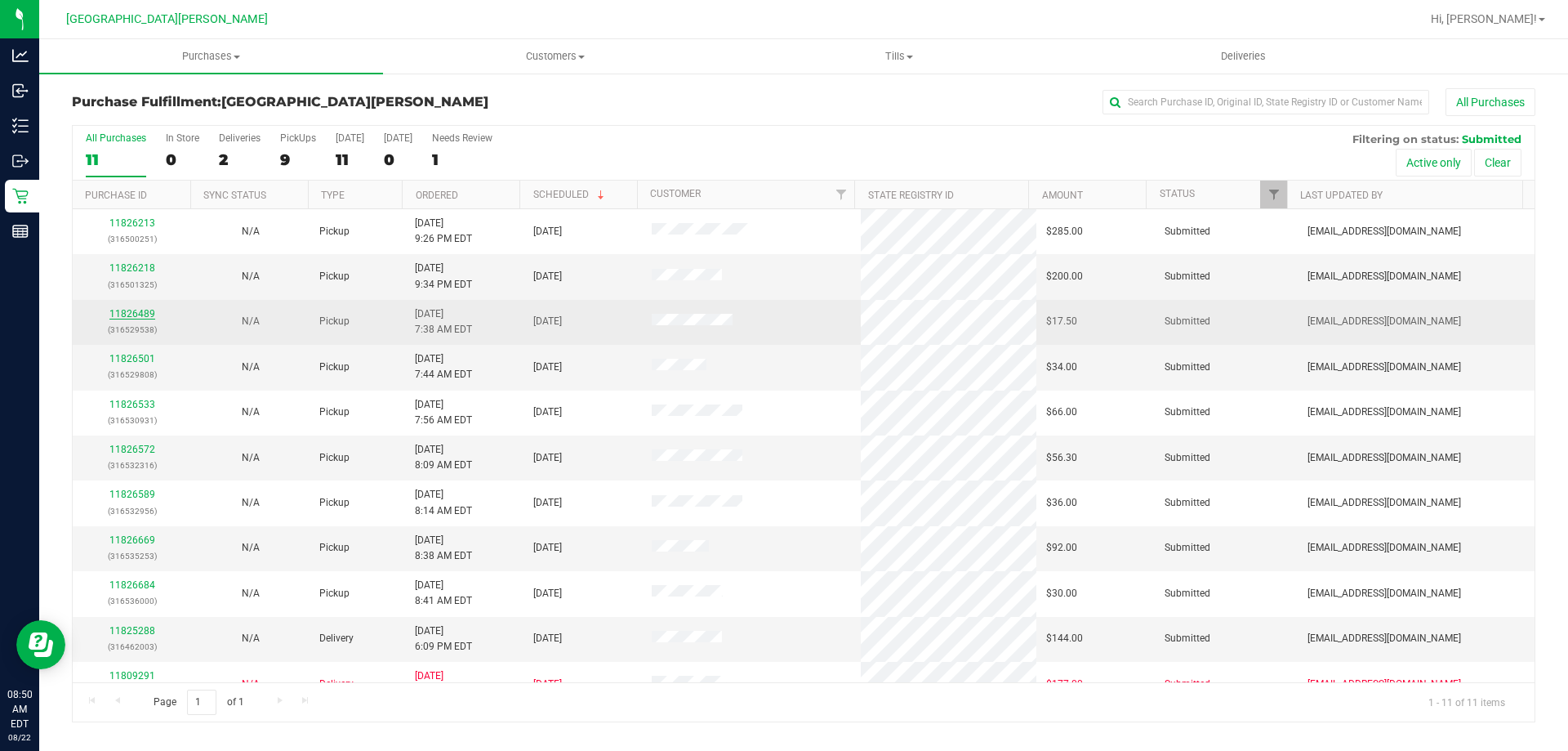
click at [124, 317] on link "11826489" at bounding box center [132, 313] width 45 height 12
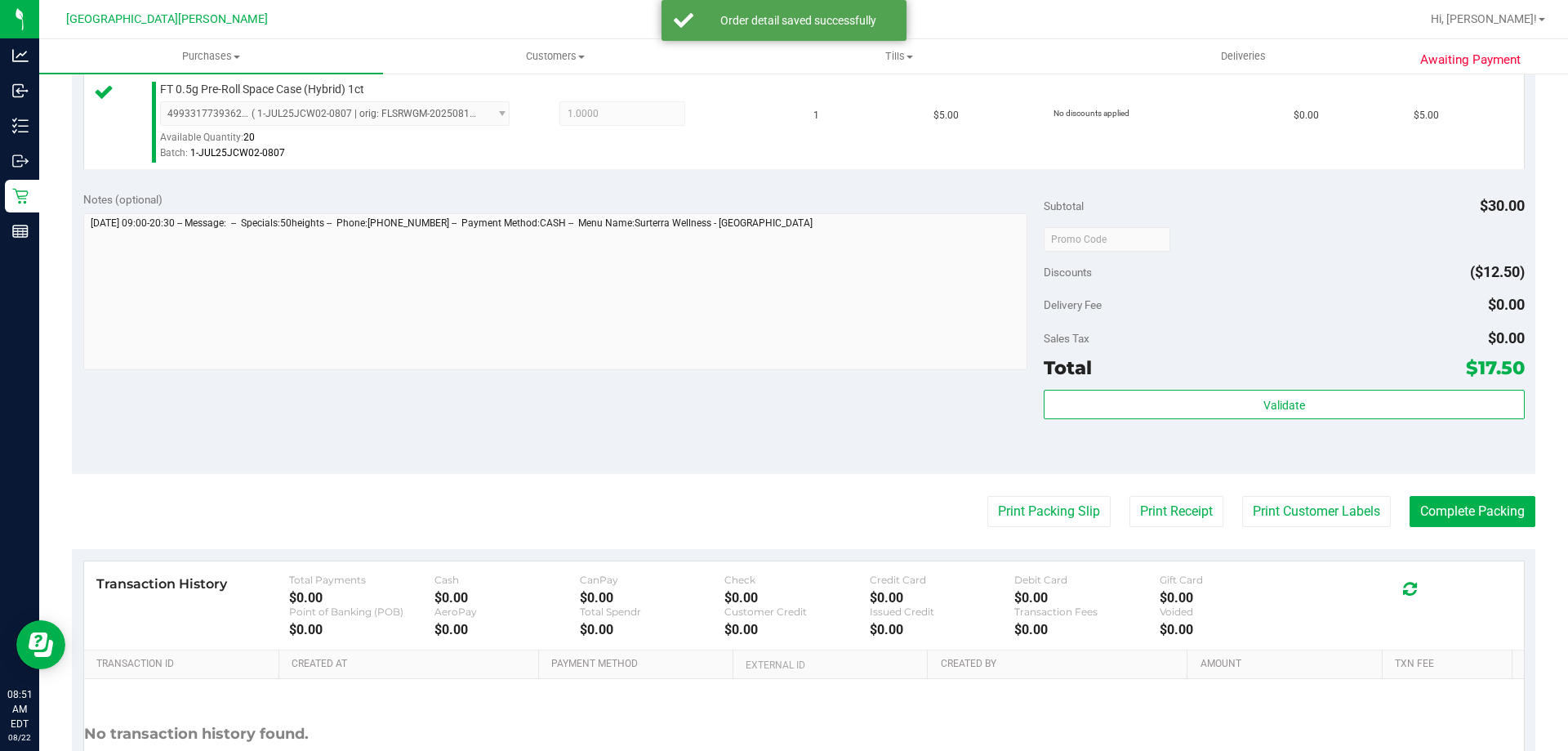
scroll to position [571, 0]
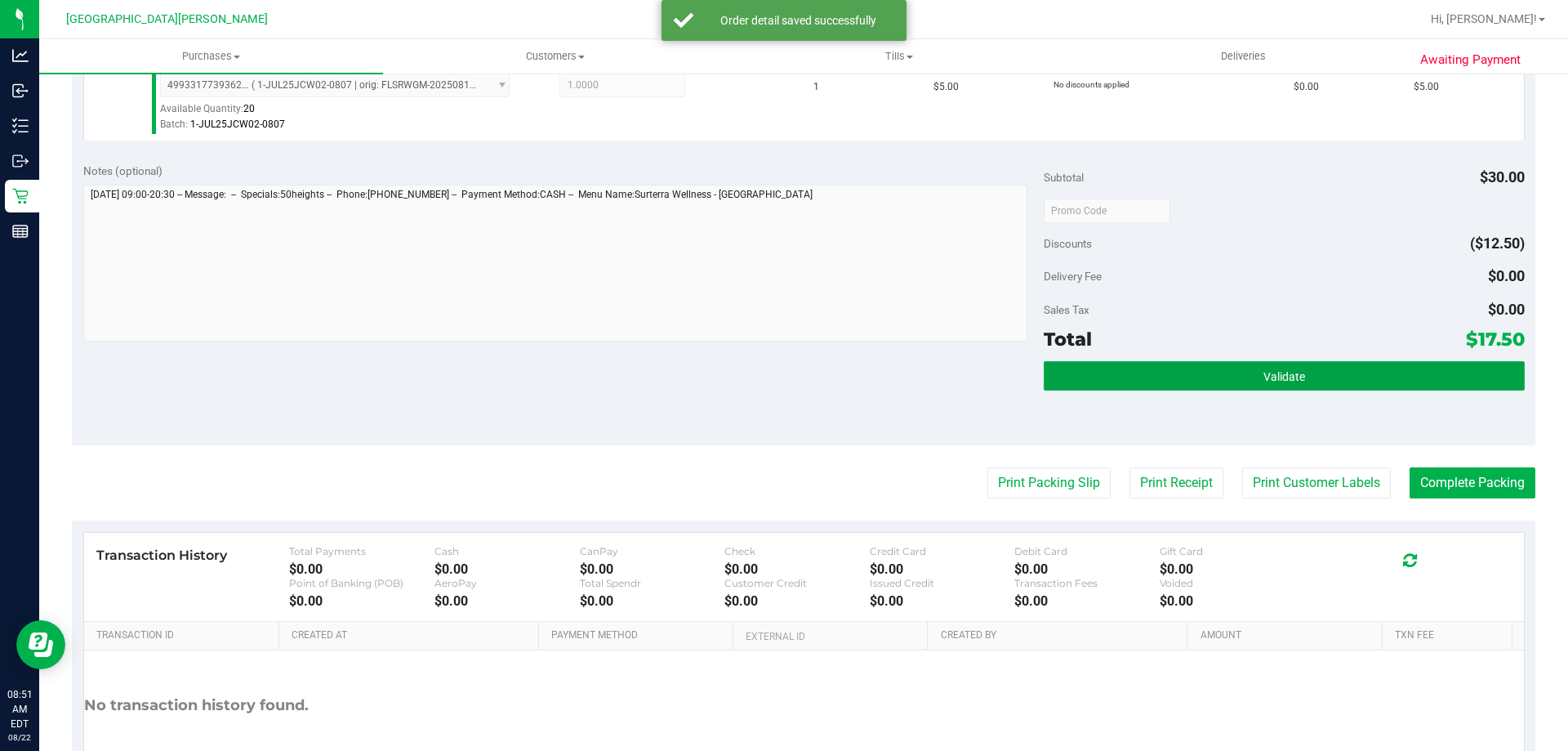
click at [1265, 365] on button "Validate" at bounding box center [1284, 375] width 480 height 29
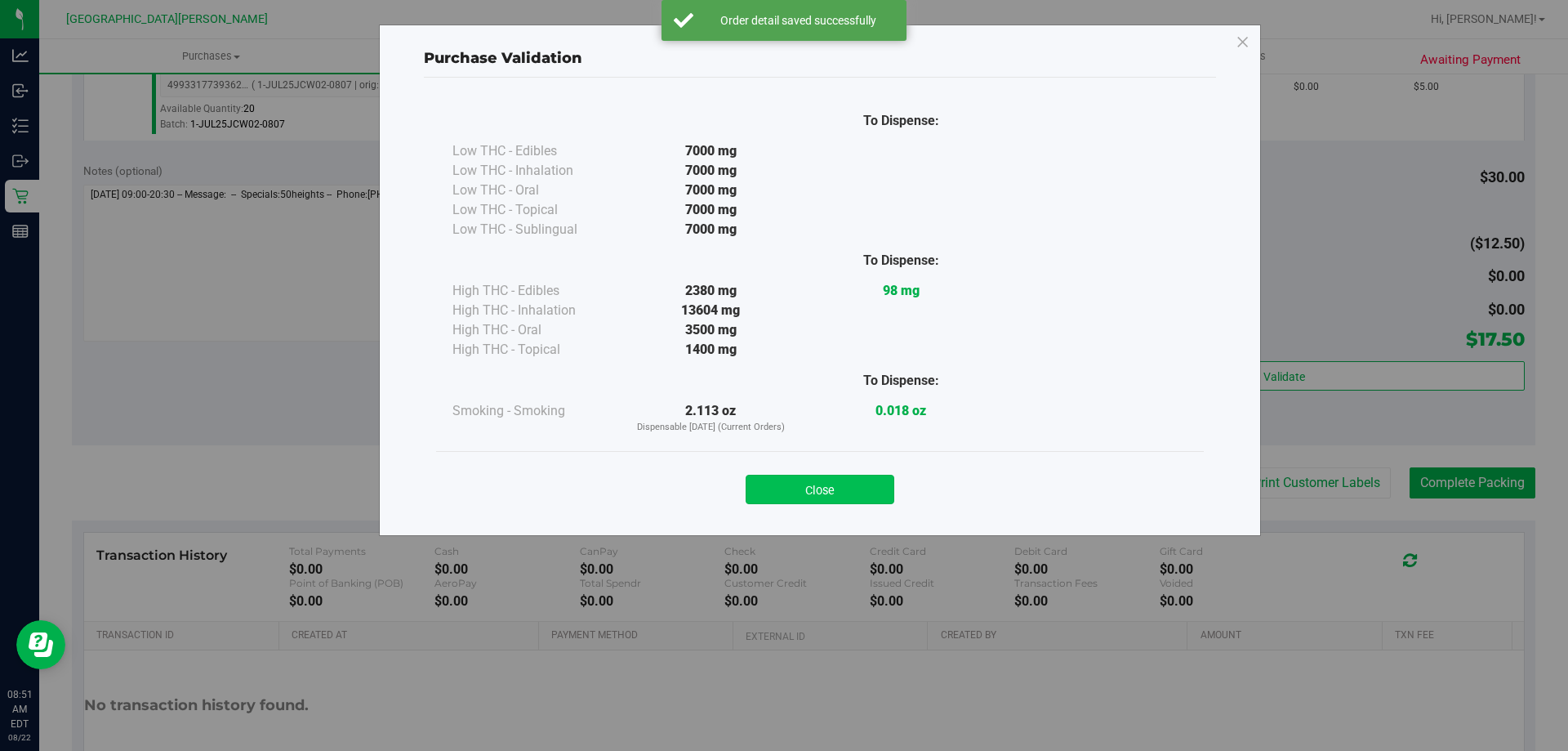
click at [835, 479] on button "Close" at bounding box center [820, 489] width 148 height 29
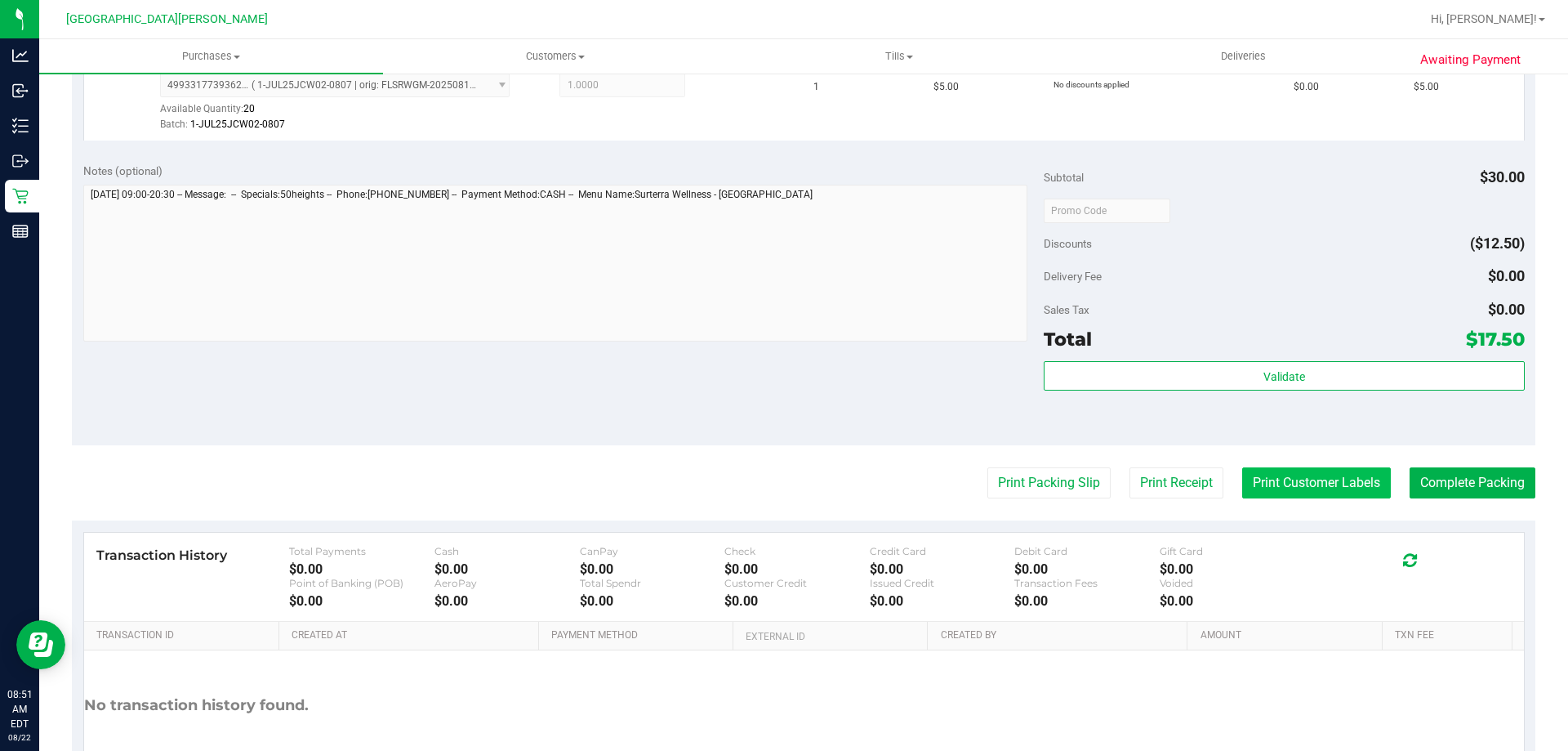
click at [1285, 478] on button "Print Customer Labels" at bounding box center [1316, 483] width 148 height 31
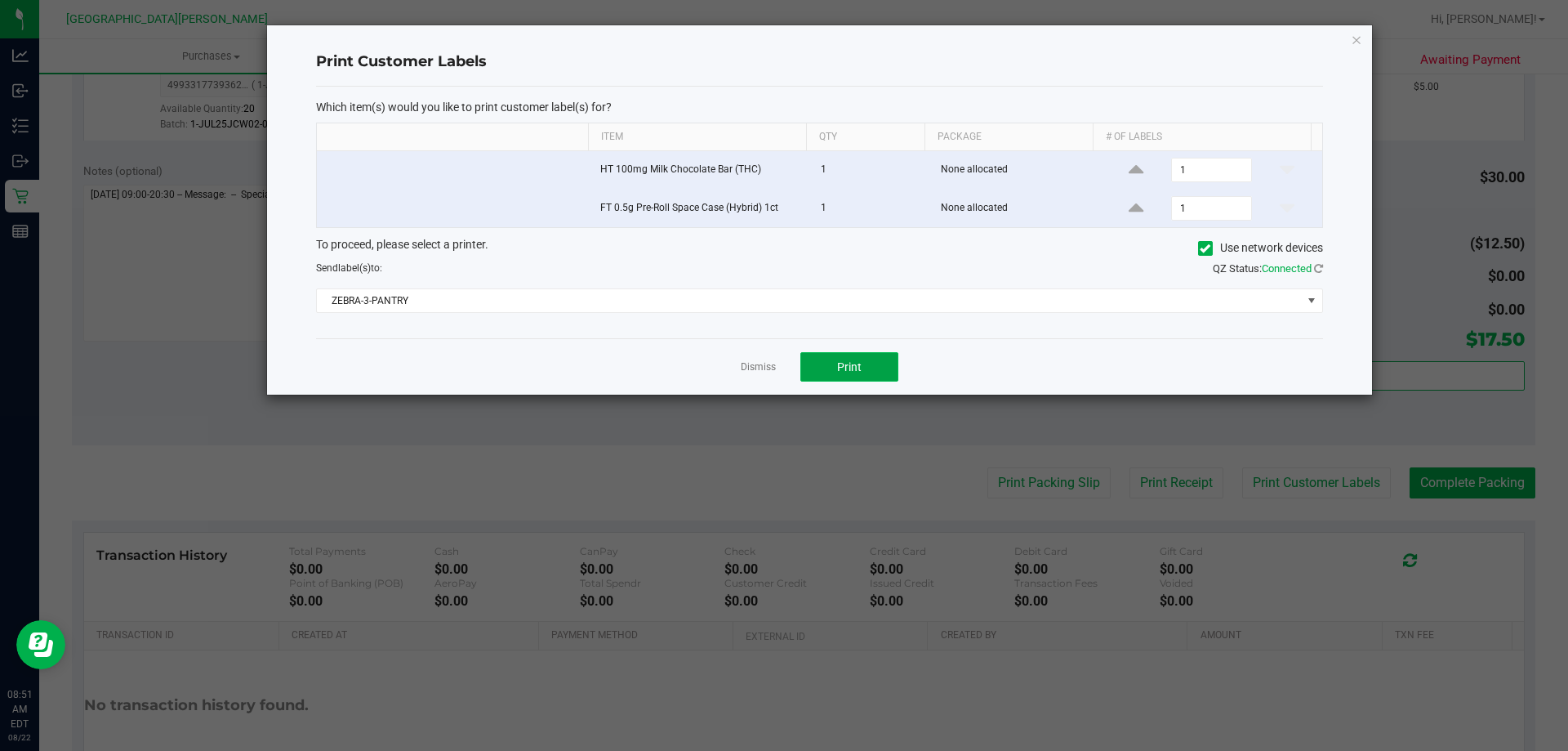
click at [867, 365] on button "Print" at bounding box center [850, 366] width 98 height 29
click at [751, 367] on link "Dismiss" at bounding box center [758, 367] width 36 height 14
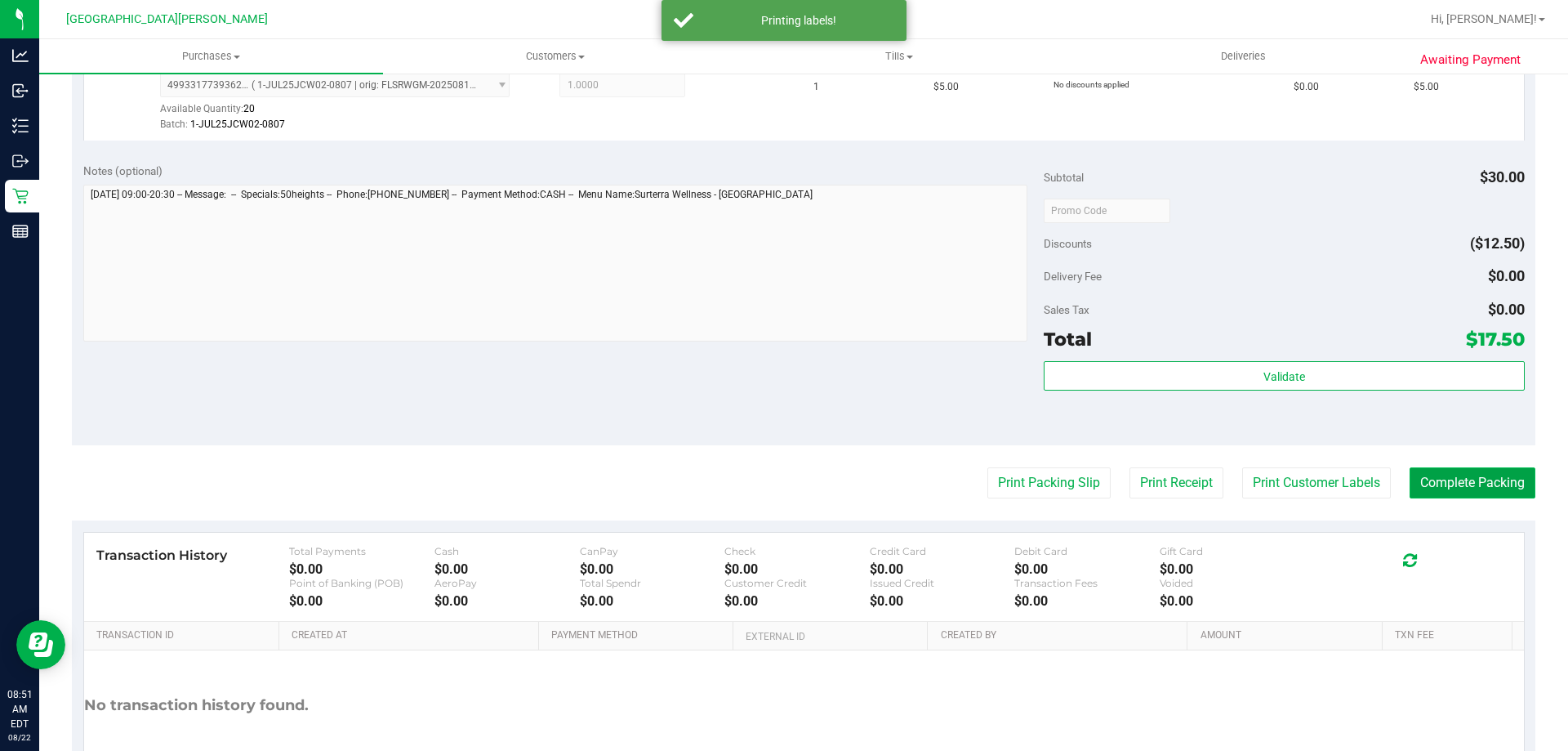
click at [1427, 476] on button "Complete Packing" at bounding box center [1473, 483] width 126 height 31
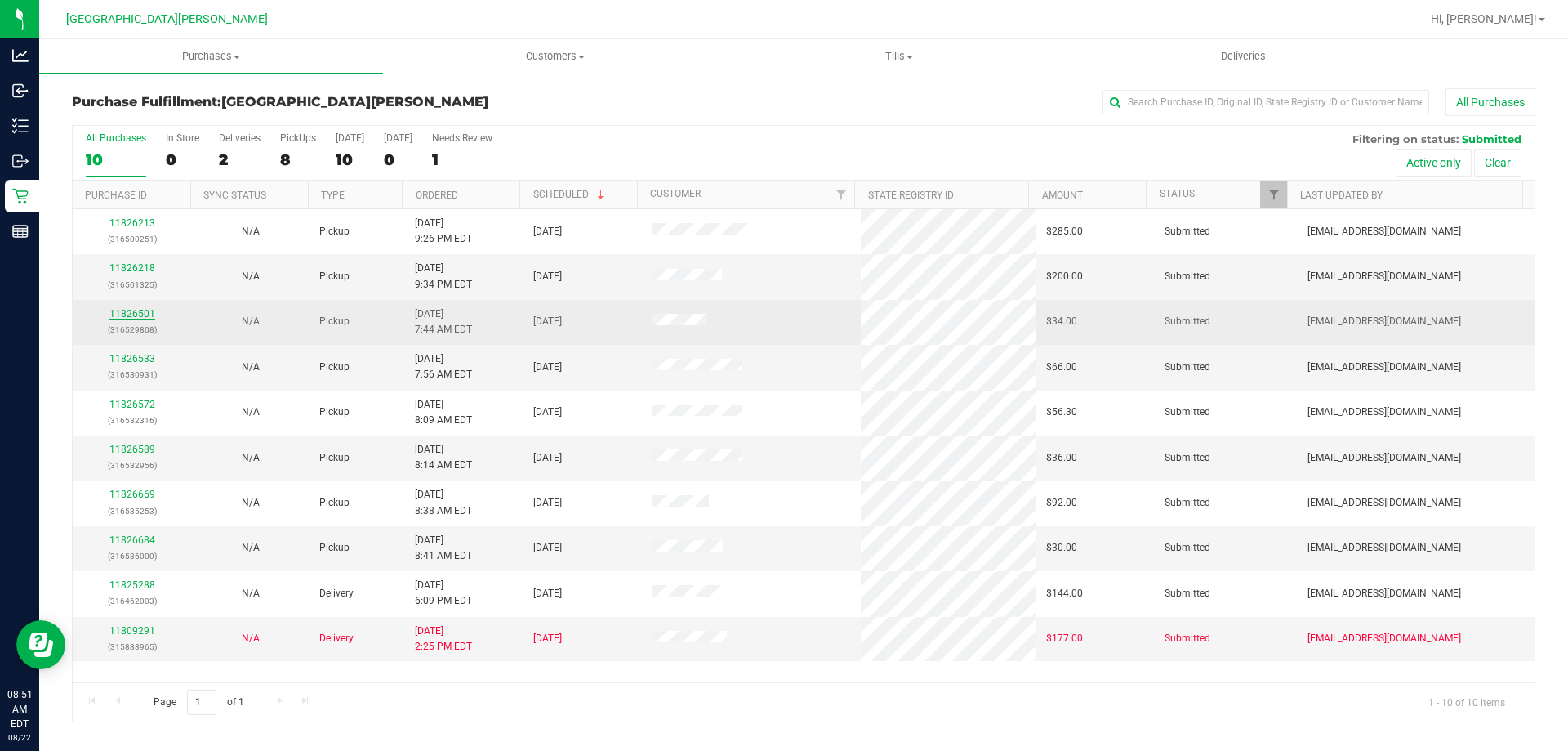
click at [116, 311] on link "11826501" at bounding box center [132, 313] width 45 height 12
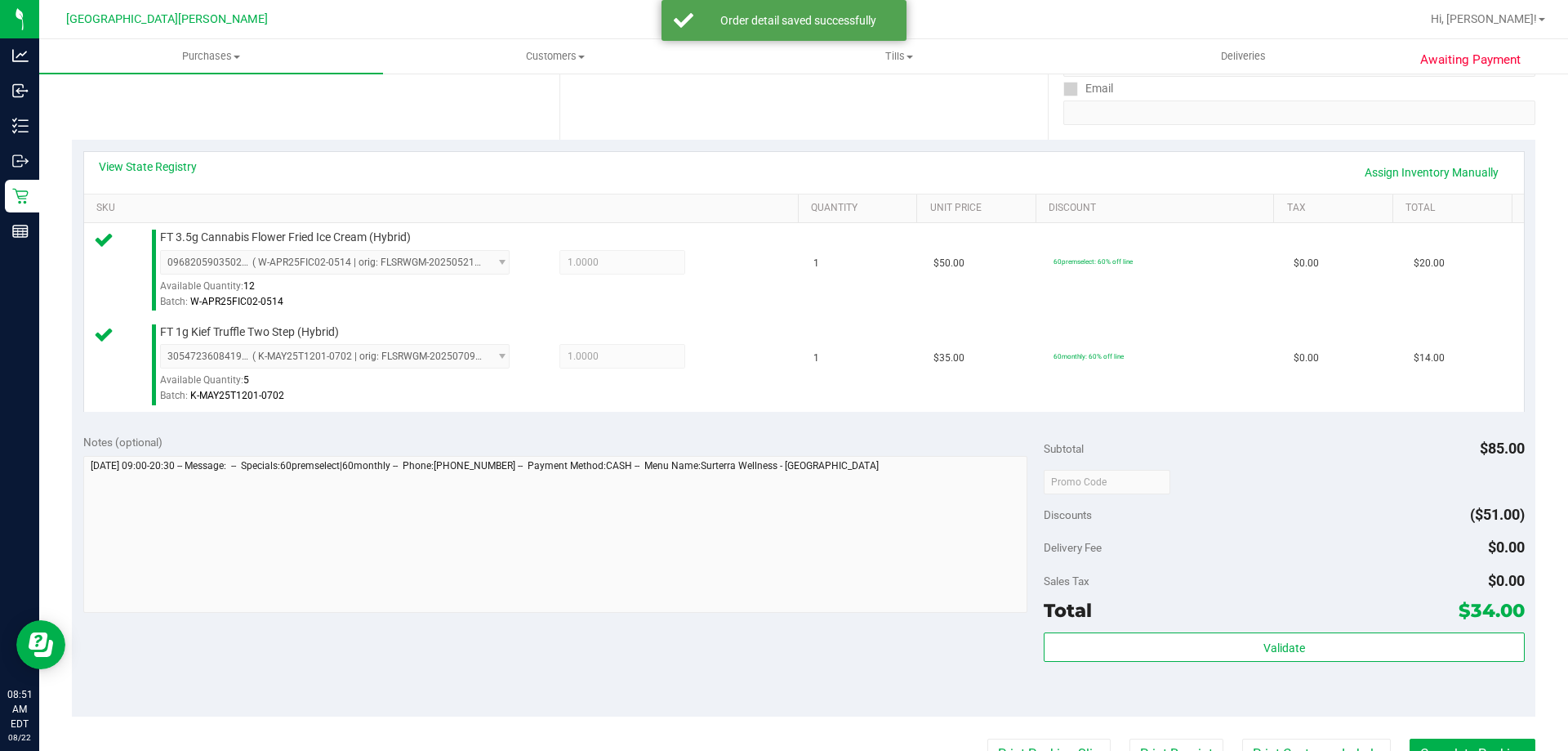
scroll to position [327, 0]
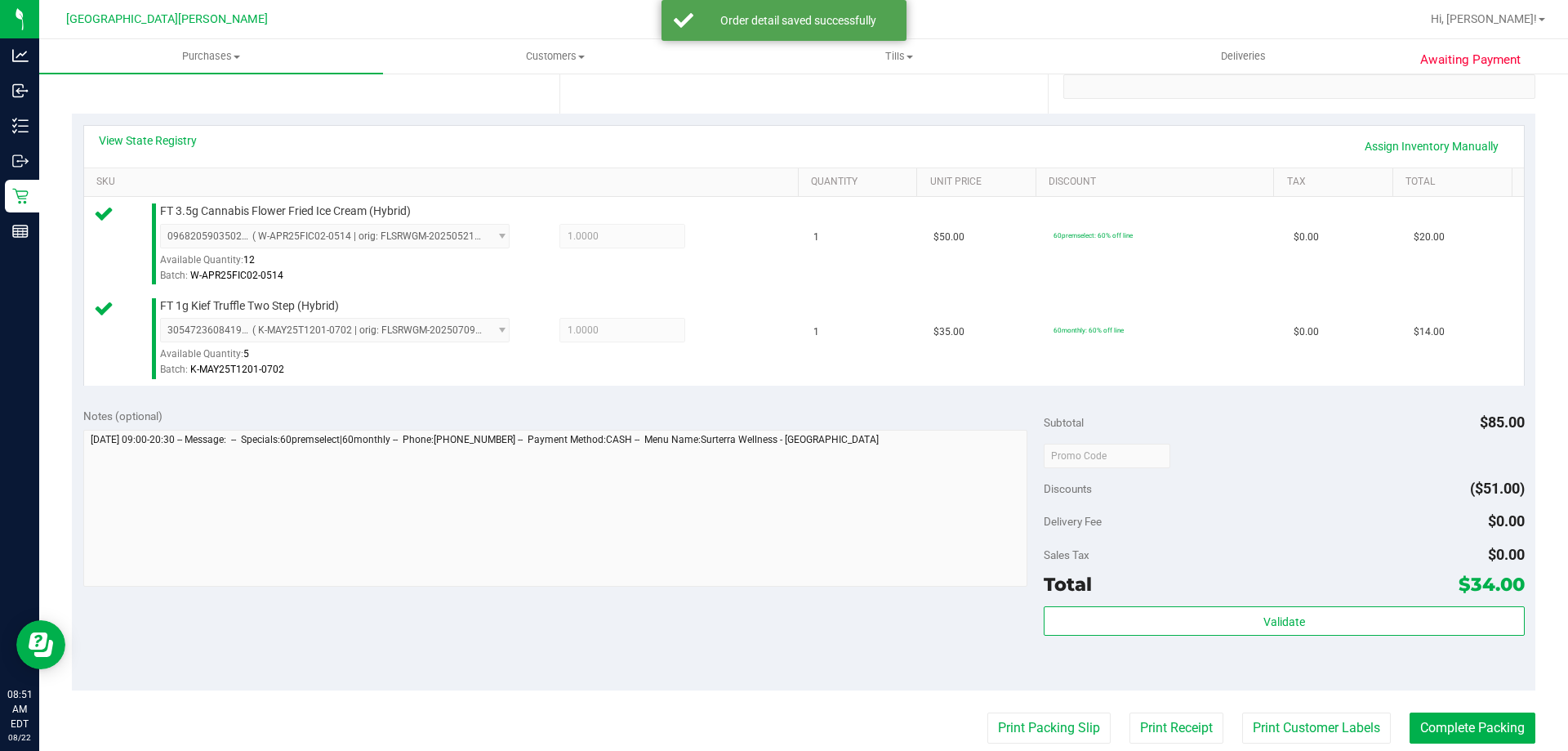
click at [1175, 593] on div "Total $34.00" at bounding box center [1284, 584] width 480 height 29
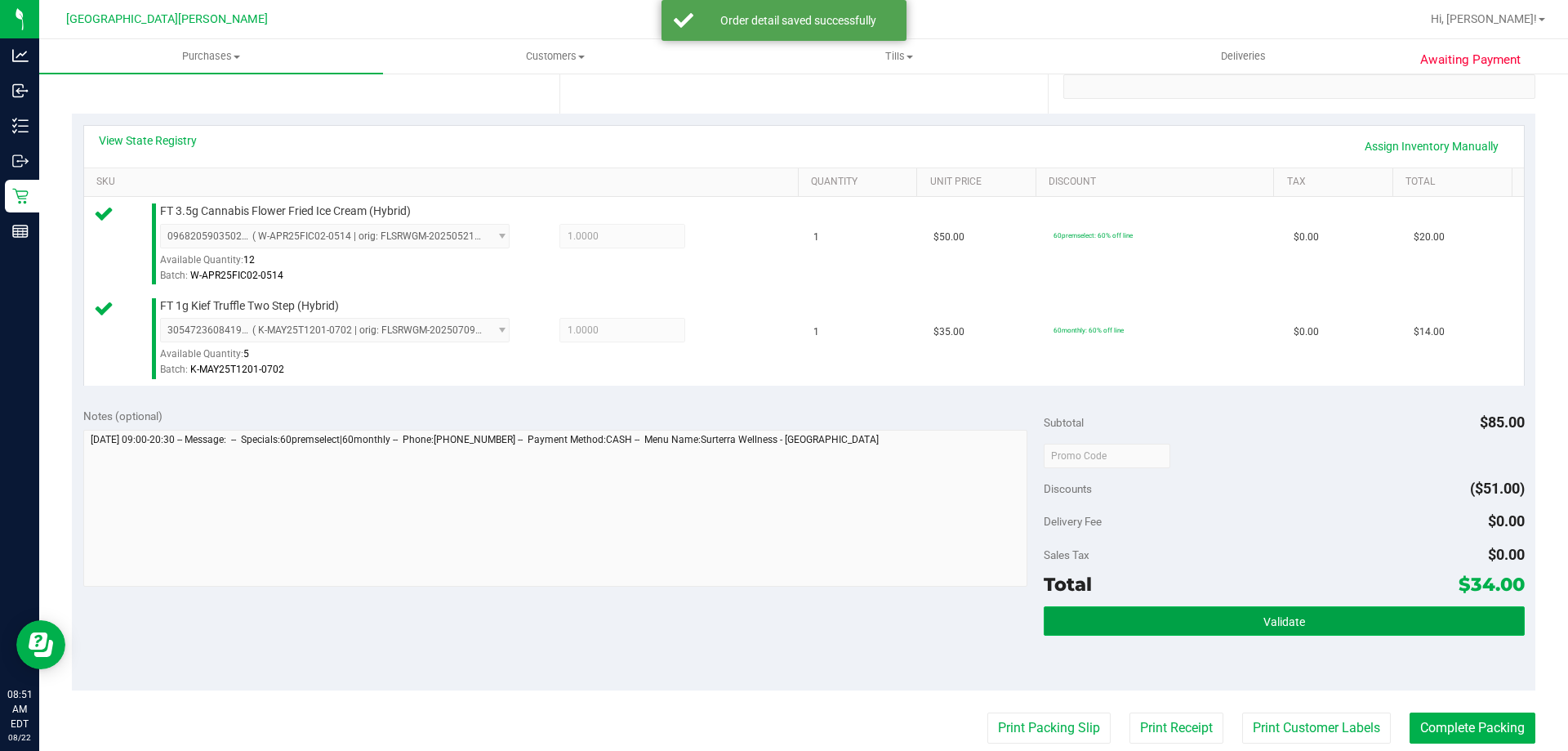
click at [1172, 625] on button "Validate" at bounding box center [1284, 620] width 480 height 29
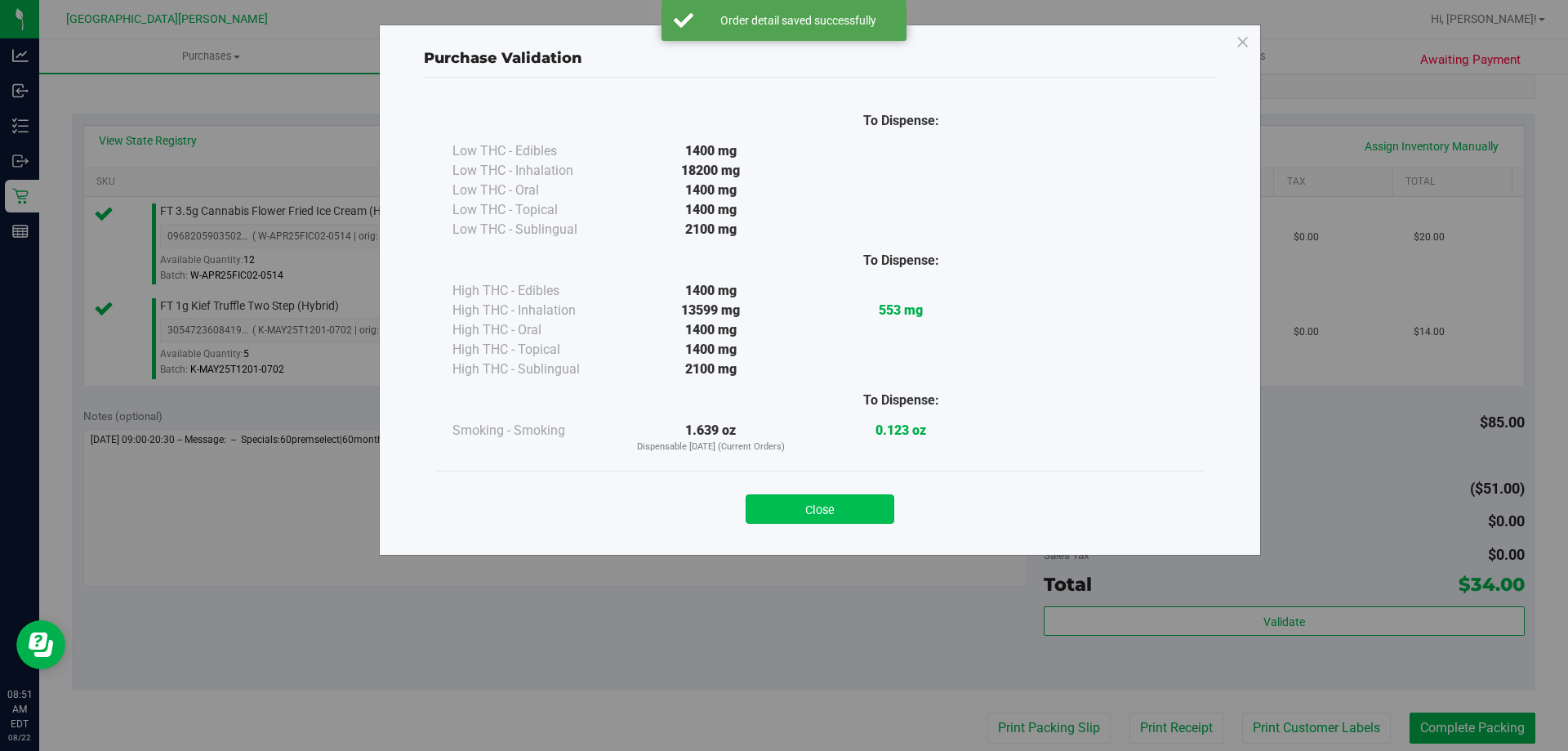
click at [793, 495] on button "Close" at bounding box center [820, 508] width 148 height 29
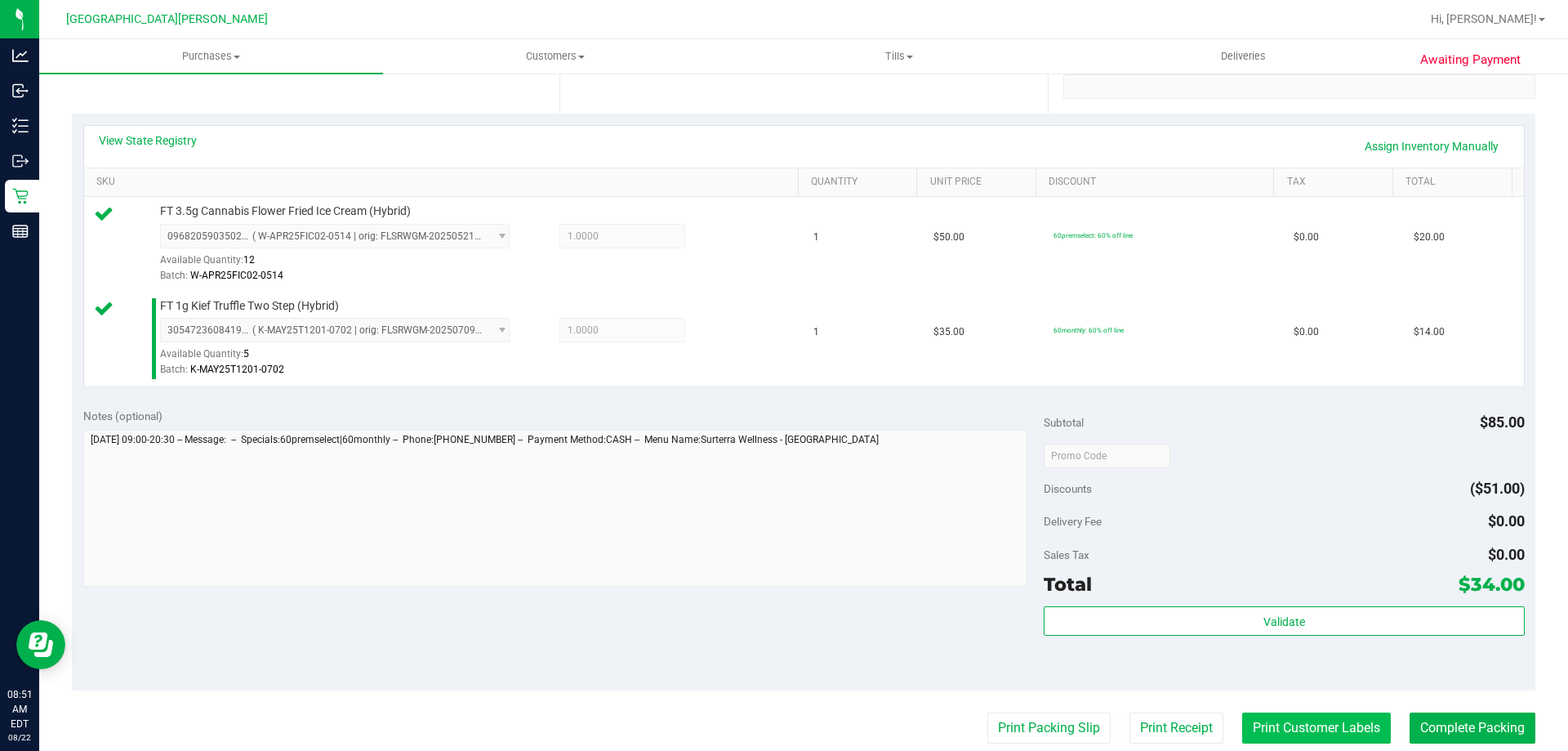
click at [1260, 728] on button "Print Customer Labels" at bounding box center [1316, 727] width 148 height 31
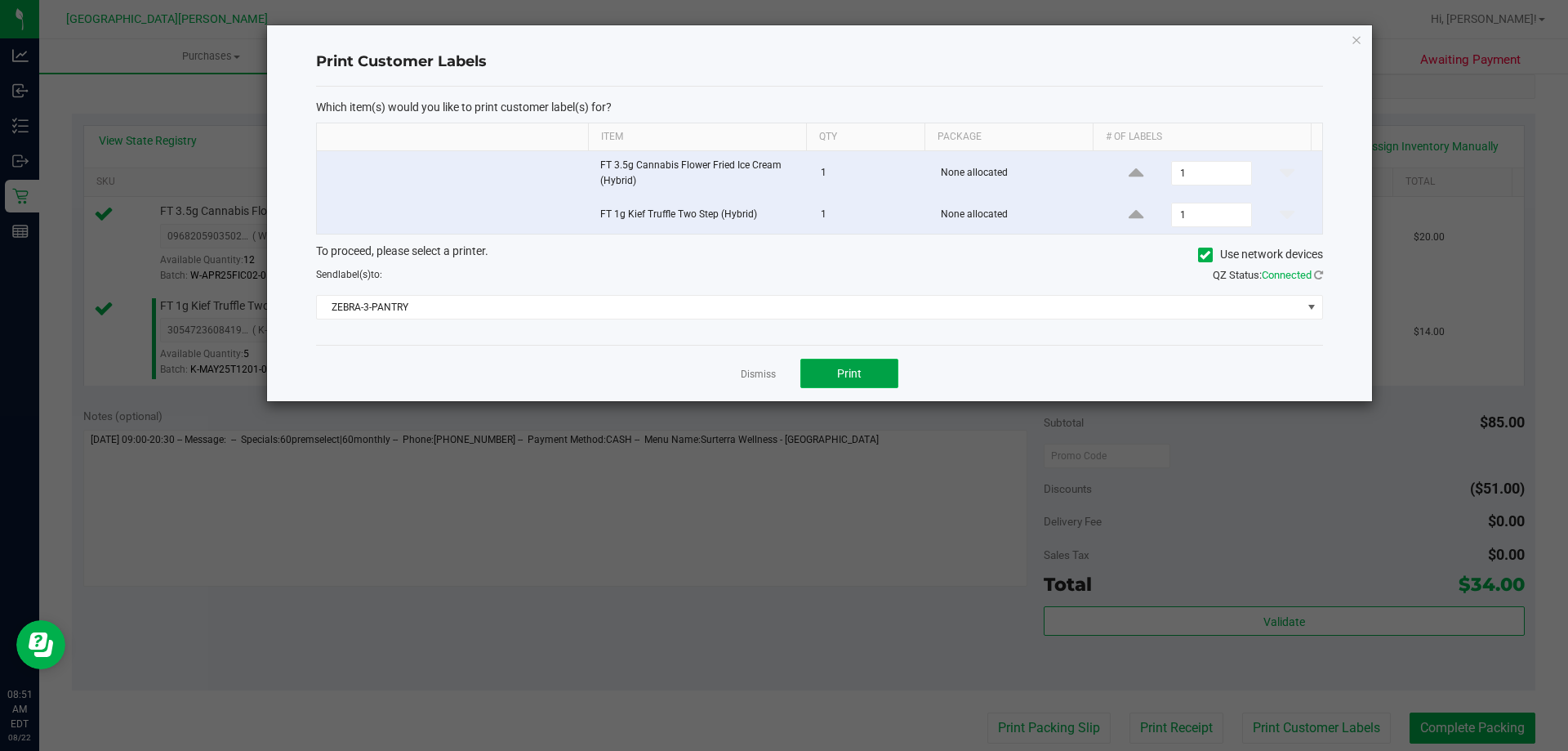
click at [855, 382] on button "Print" at bounding box center [850, 372] width 98 height 29
click at [769, 372] on link "Dismiss" at bounding box center [758, 375] width 36 height 14
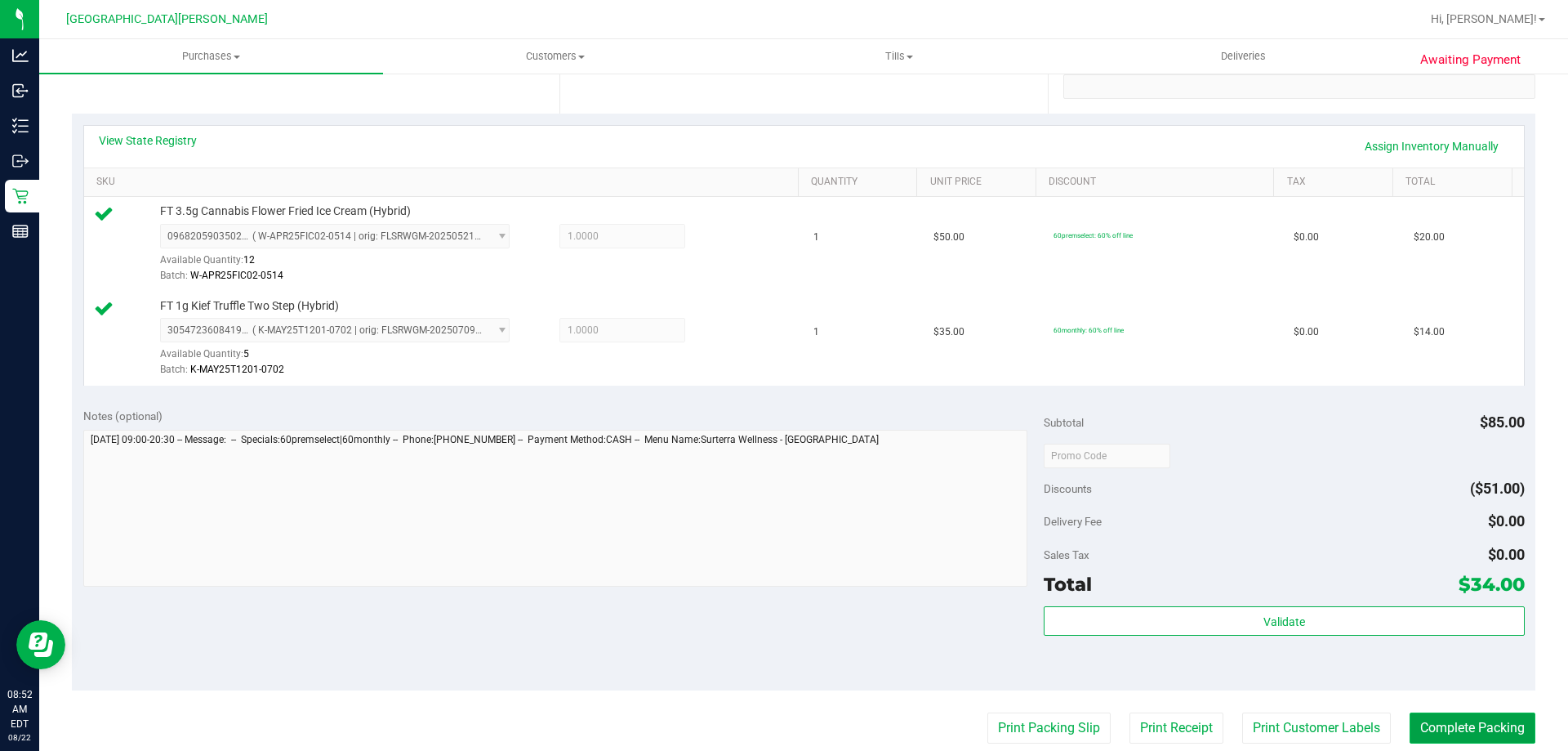
click at [1415, 723] on button "Complete Packing" at bounding box center [1473, 727] width 126 height 31
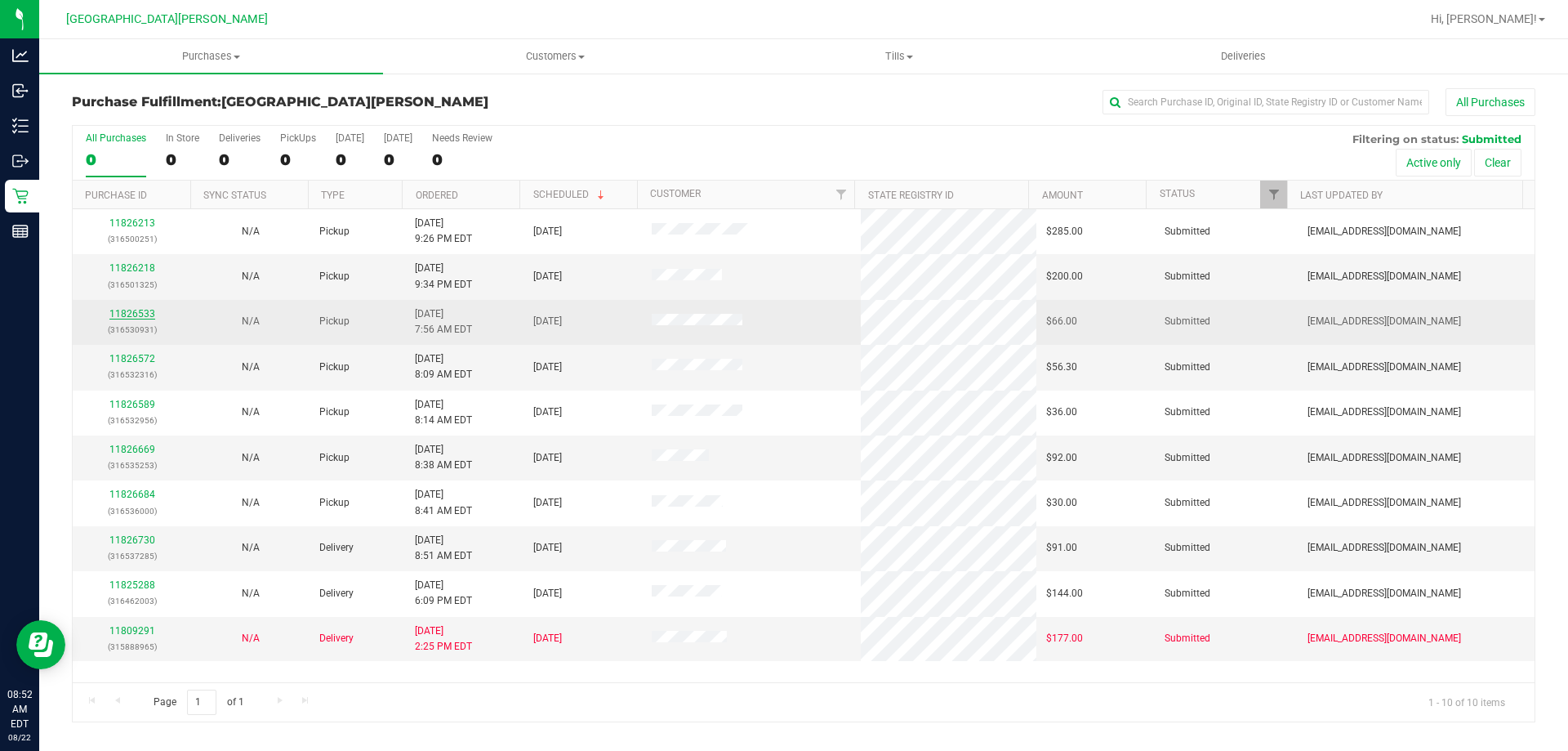
click at [143, 308] on link "11826533" at bounding box center [132, 313] width 45 height 12
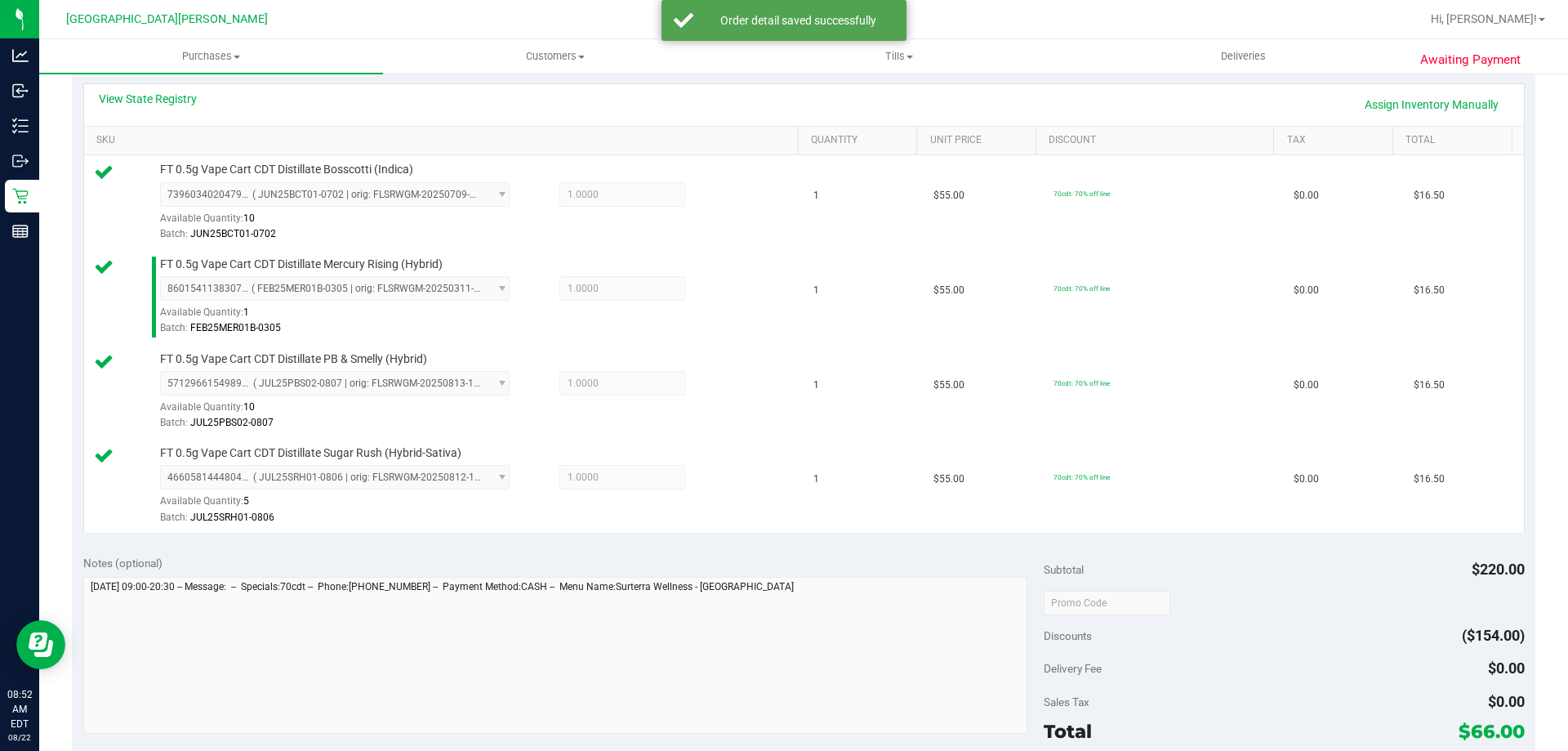
scroll to position [490, 0]
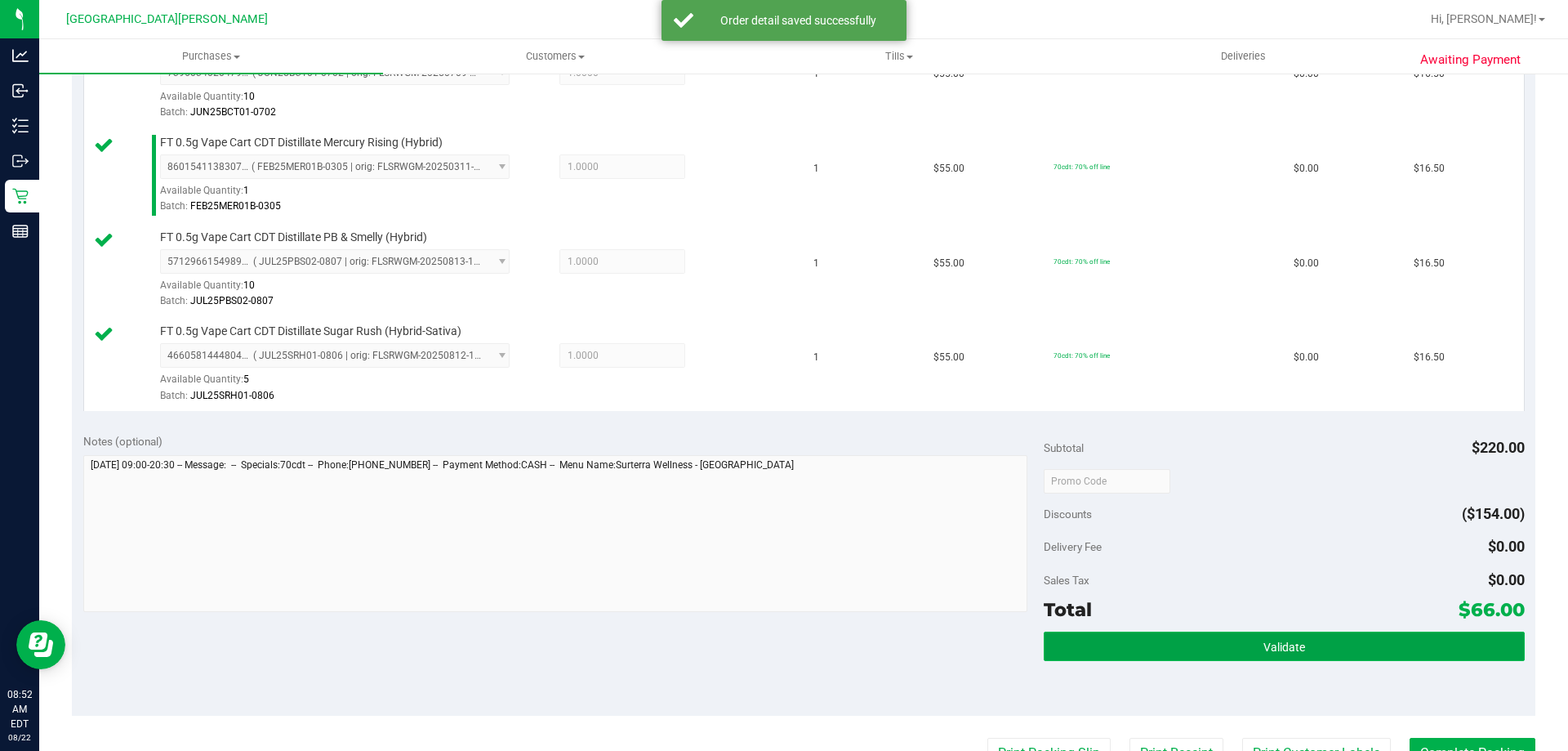
click at [1280, 640] on span "Validate" at bounding box center [1284, 646] width 42 height 13
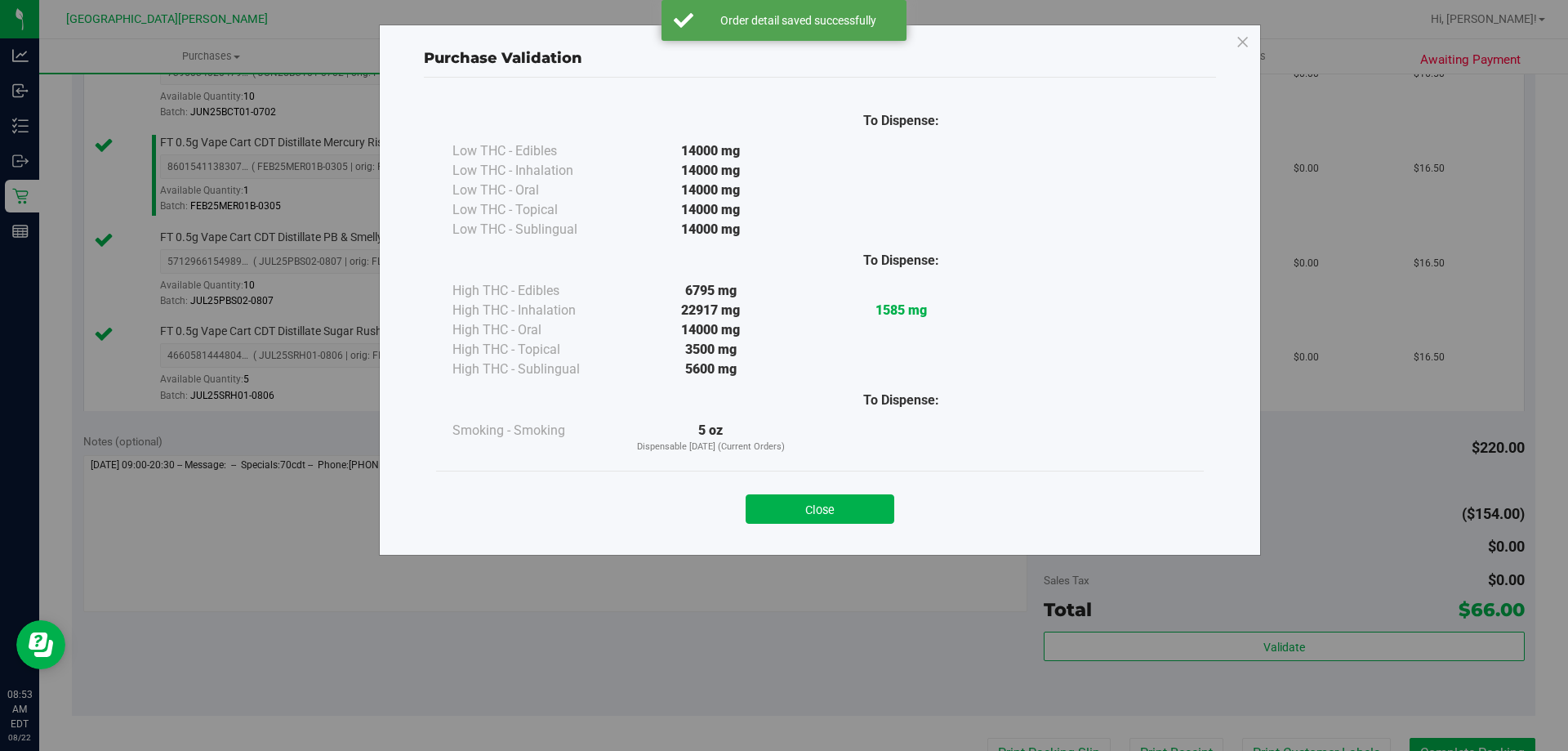
click at [837, 494] on button "Close" at bounding box center [820, 508] width 148 height 29
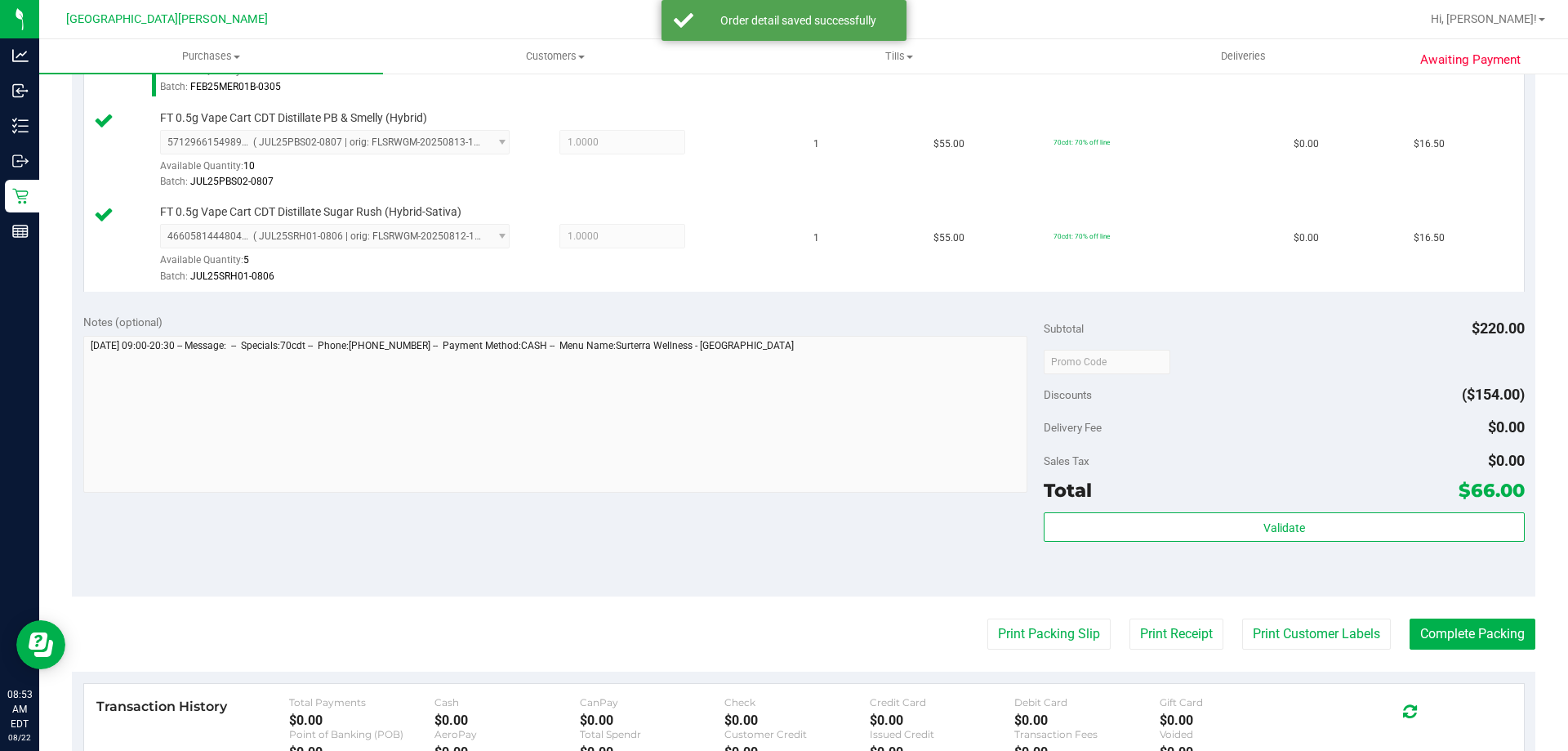
scroll to position [735, 0]
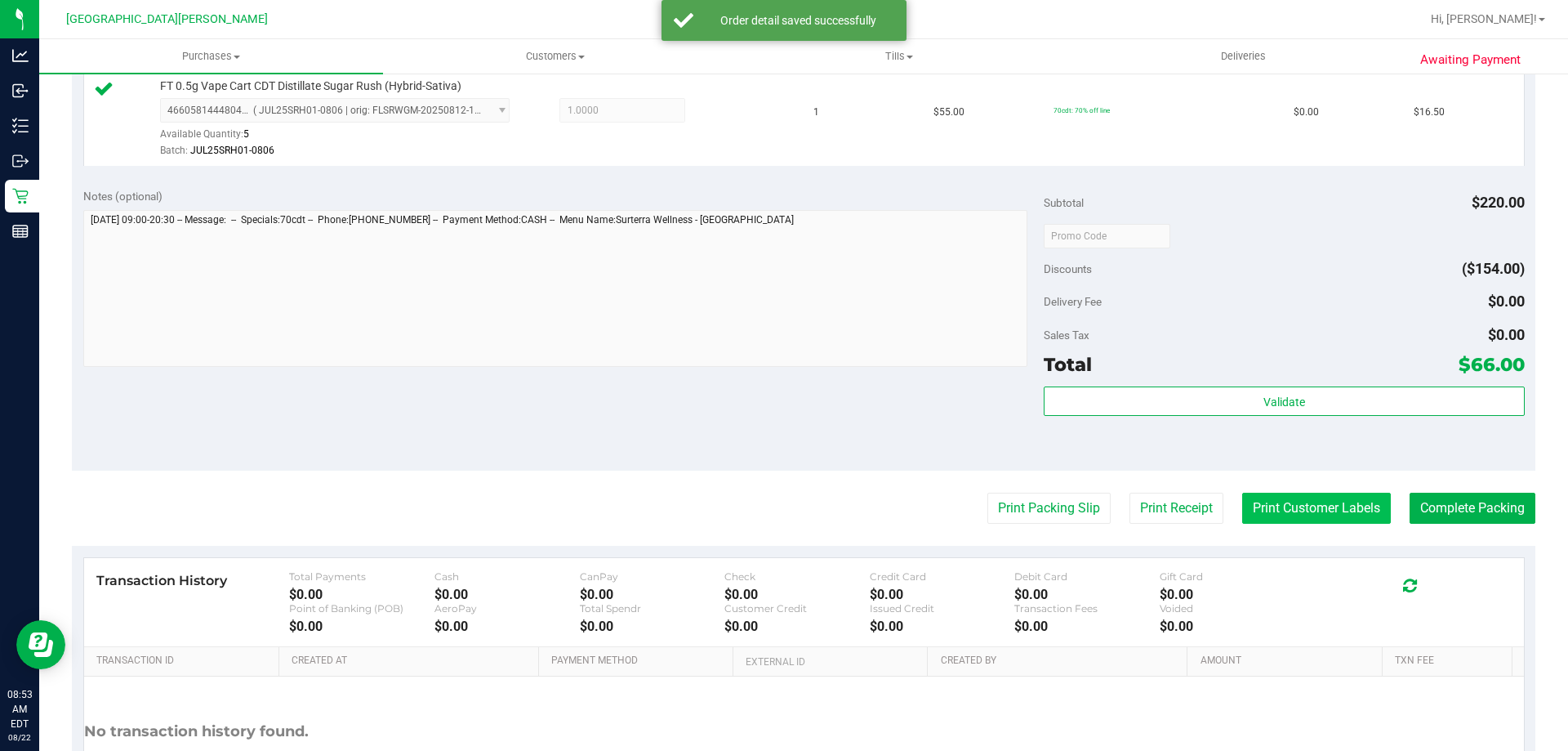
click at [1293, 515] on button "Print Customer Labels" at bounding box center [1316, 507] width 148 height 31
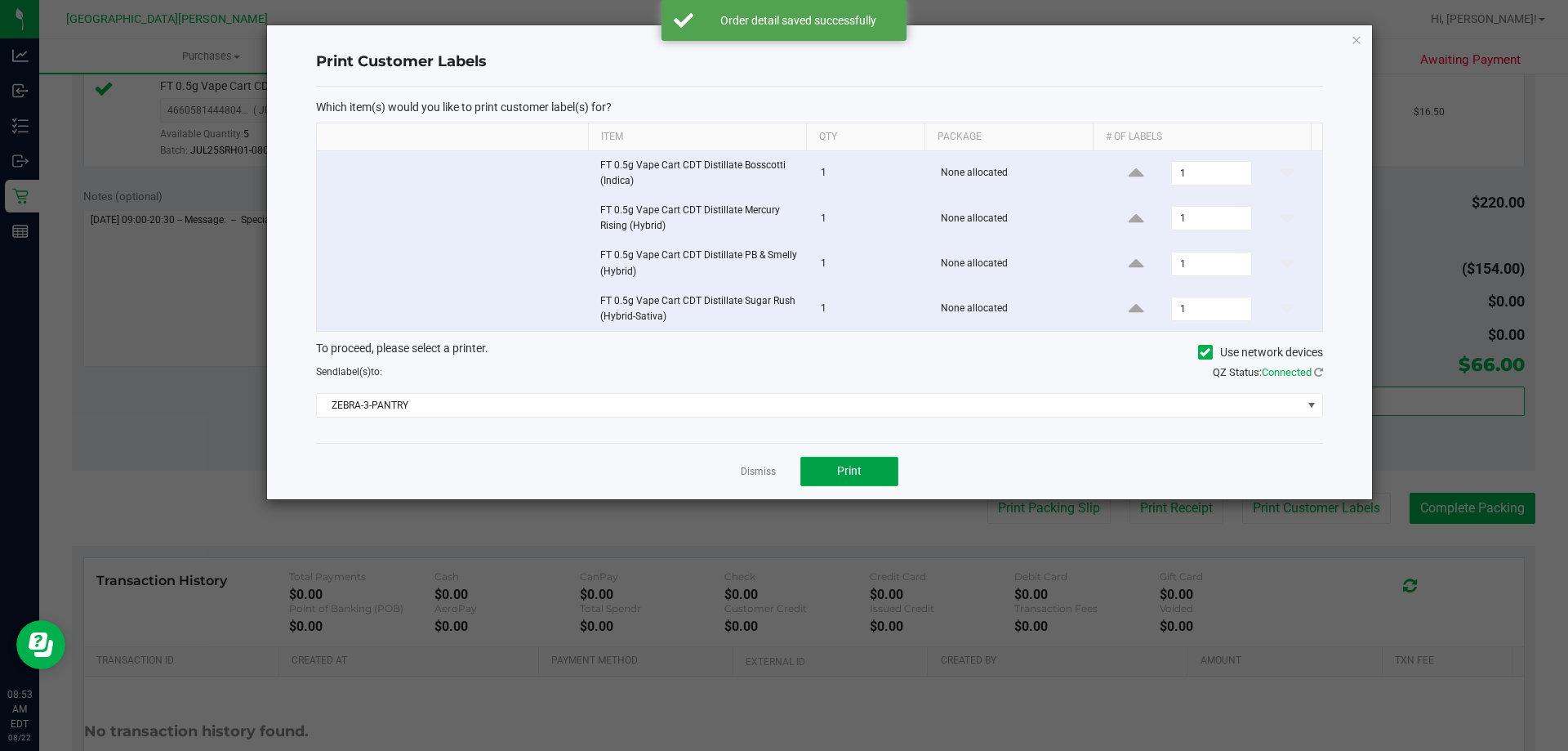
click at [833, 461] on button "Print" at bounding box center [850, 471] width 98 height 29
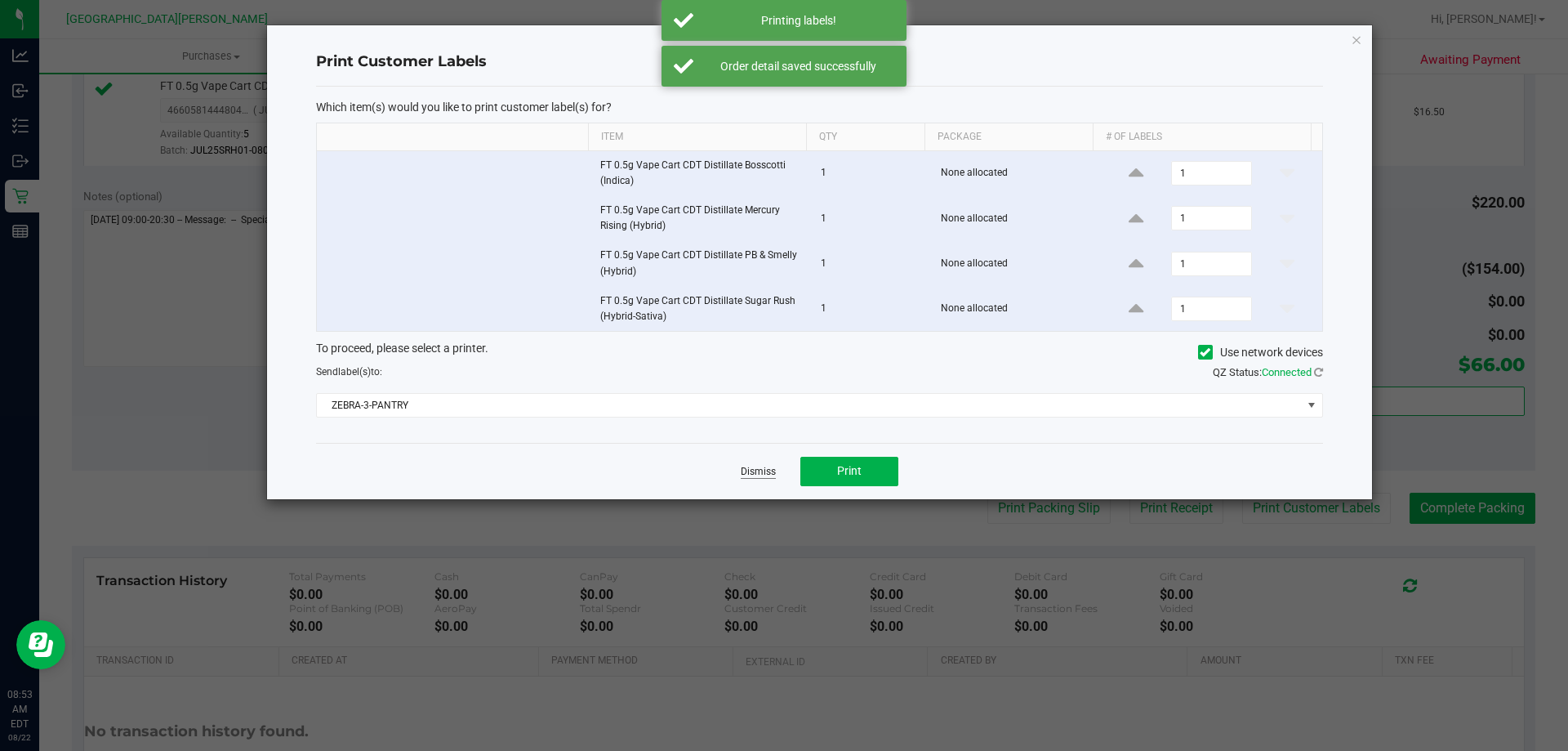
click at [759, 473] on link "Dismiss" at bounding box center [758, 472] width 36 height 14
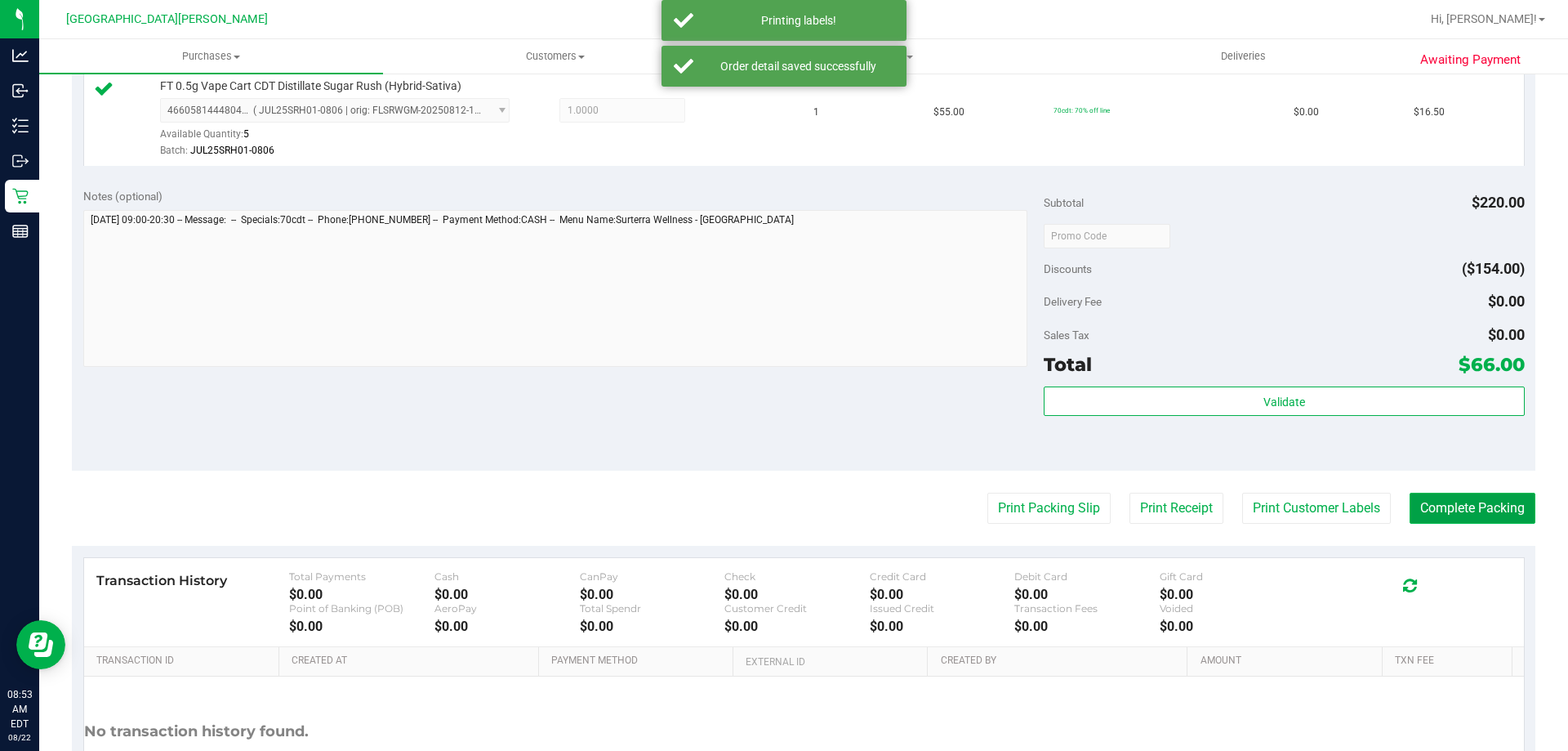
click at [1511, 519] on button "Complete Packing" at bounding box center [1473, 507] width 126 height 31
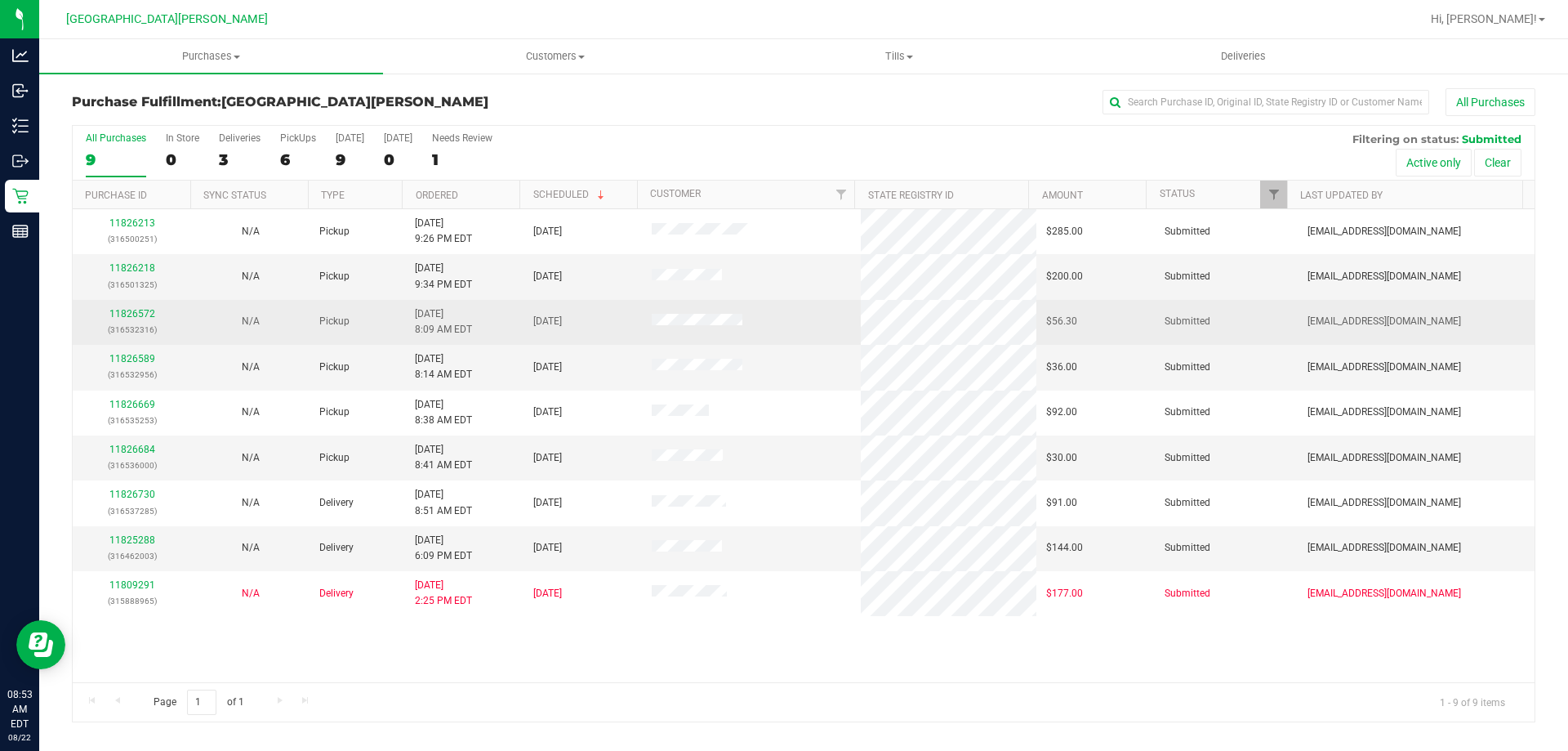
click at [132, 308] on div "11826572 (316532316)" at bounding box center [132, 322] width 99 height 31
click at [129, 311] on link "11826572" at bounding box center [132, 313] width 45 height 12
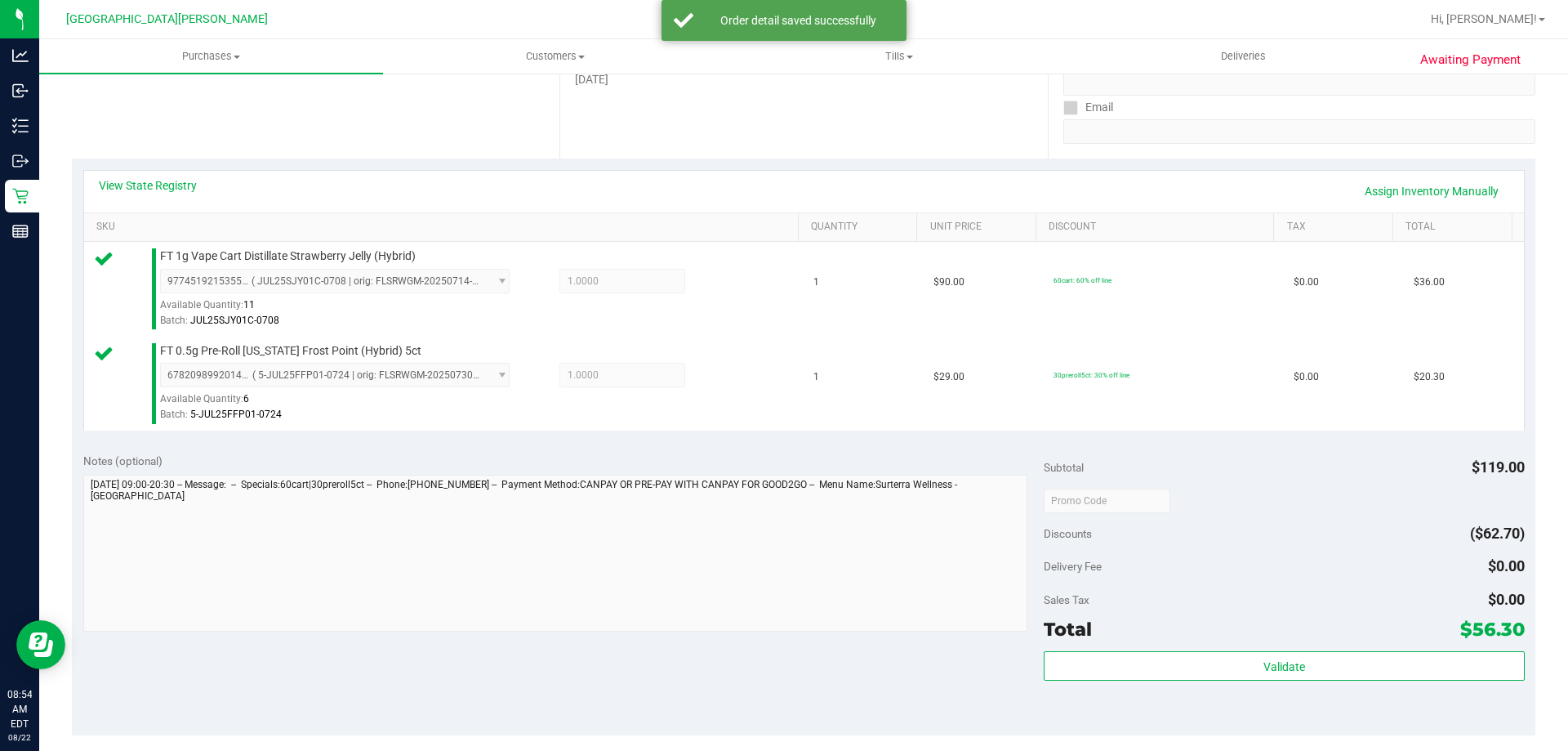
scroll to position [408, 0]
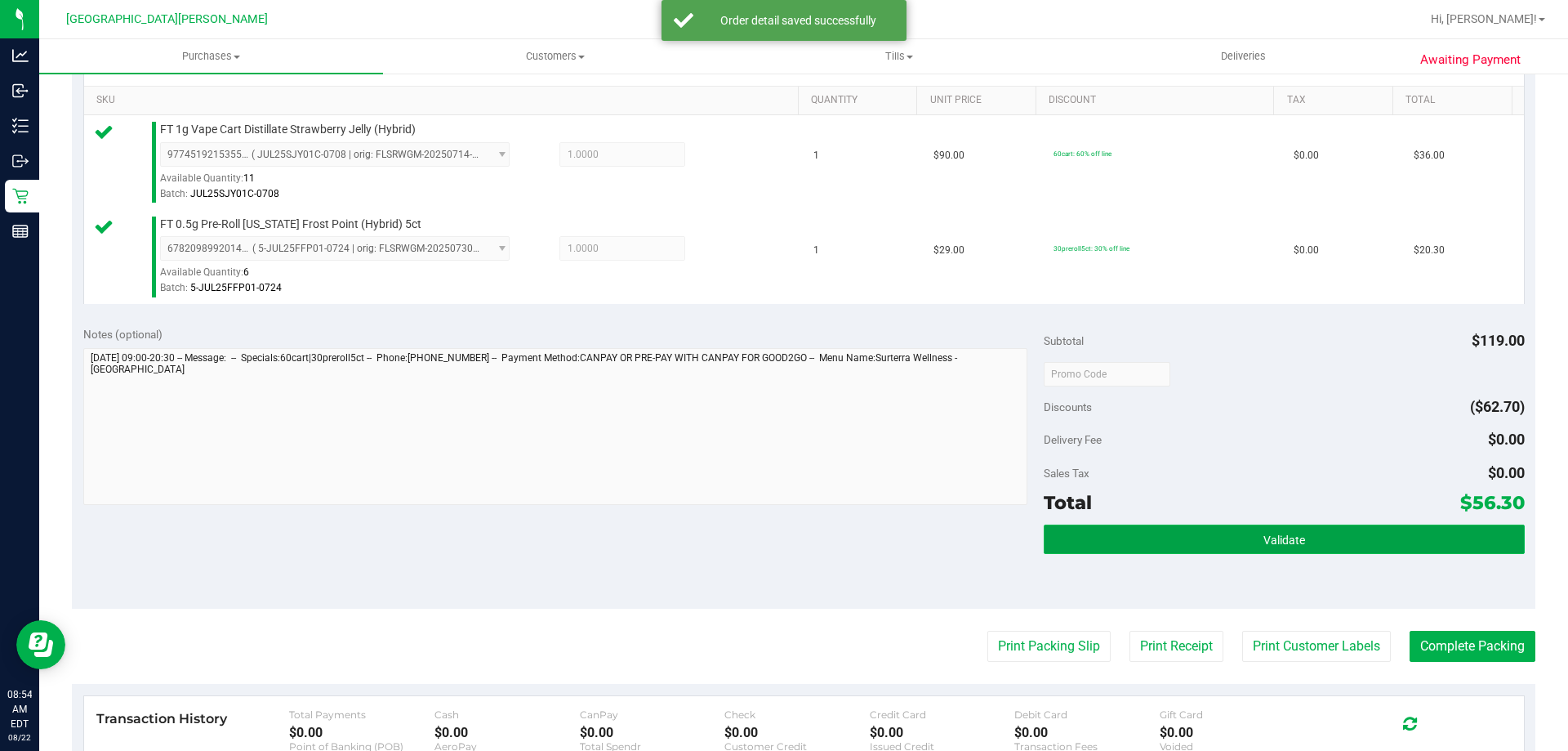
click at [1214, 530] on button "Validate" at bounding box center [1284, 539] width 480 height 29
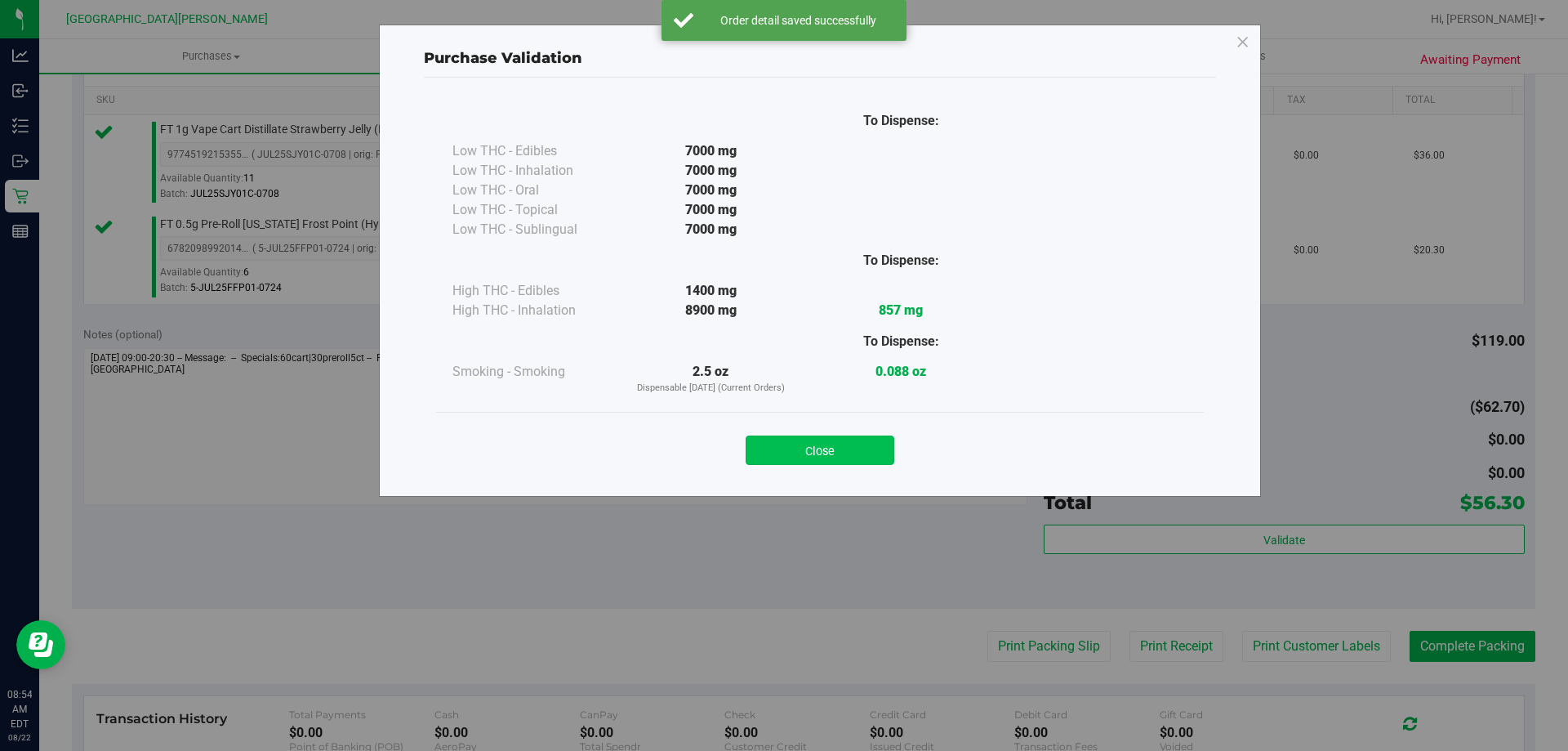
click at [844, 453] on button "Close" at bounding box center [820, 450] width 148 height 29
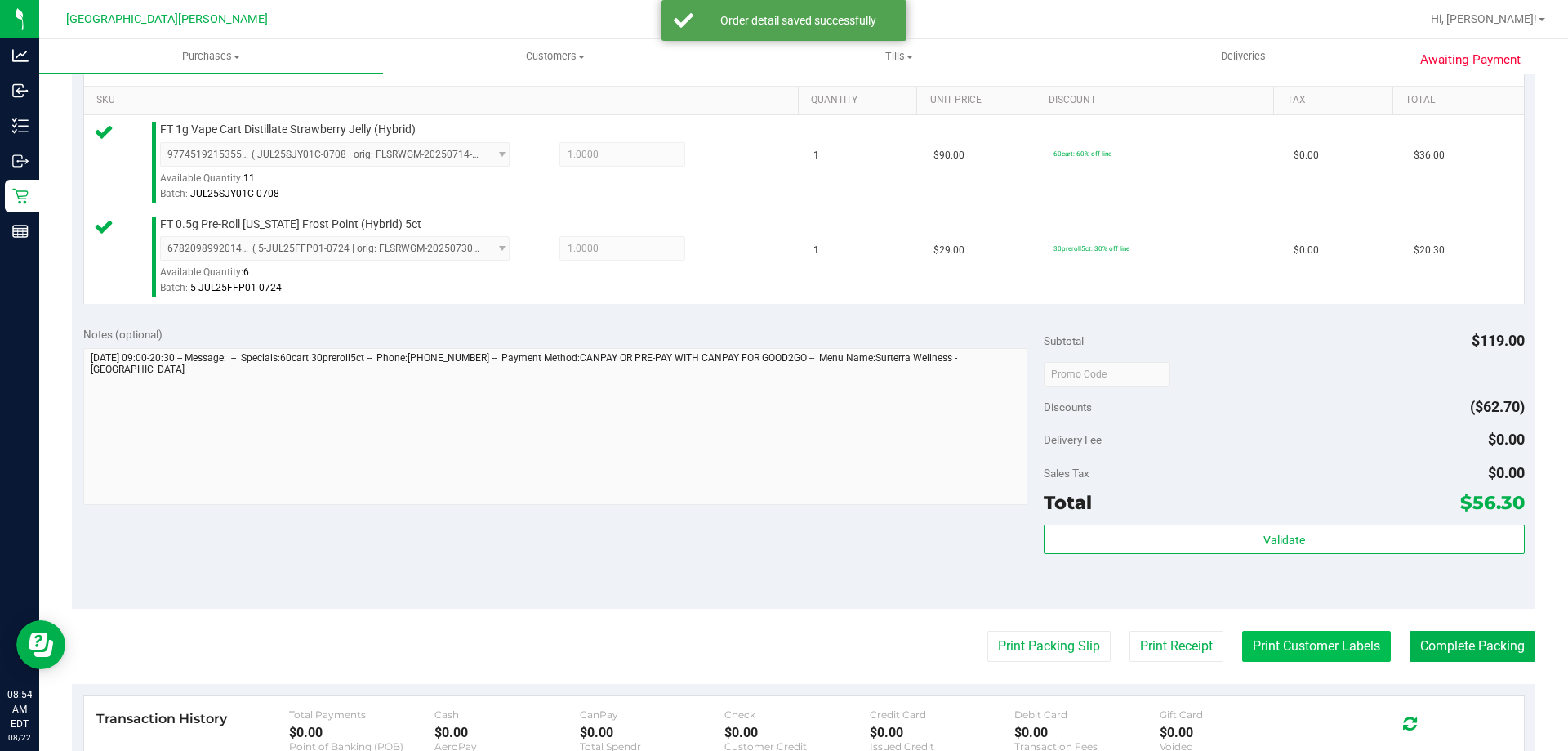
click at [1299, 641] on button "Print Customer Labels" at bounding box center [1316, 645] width 148 height 31
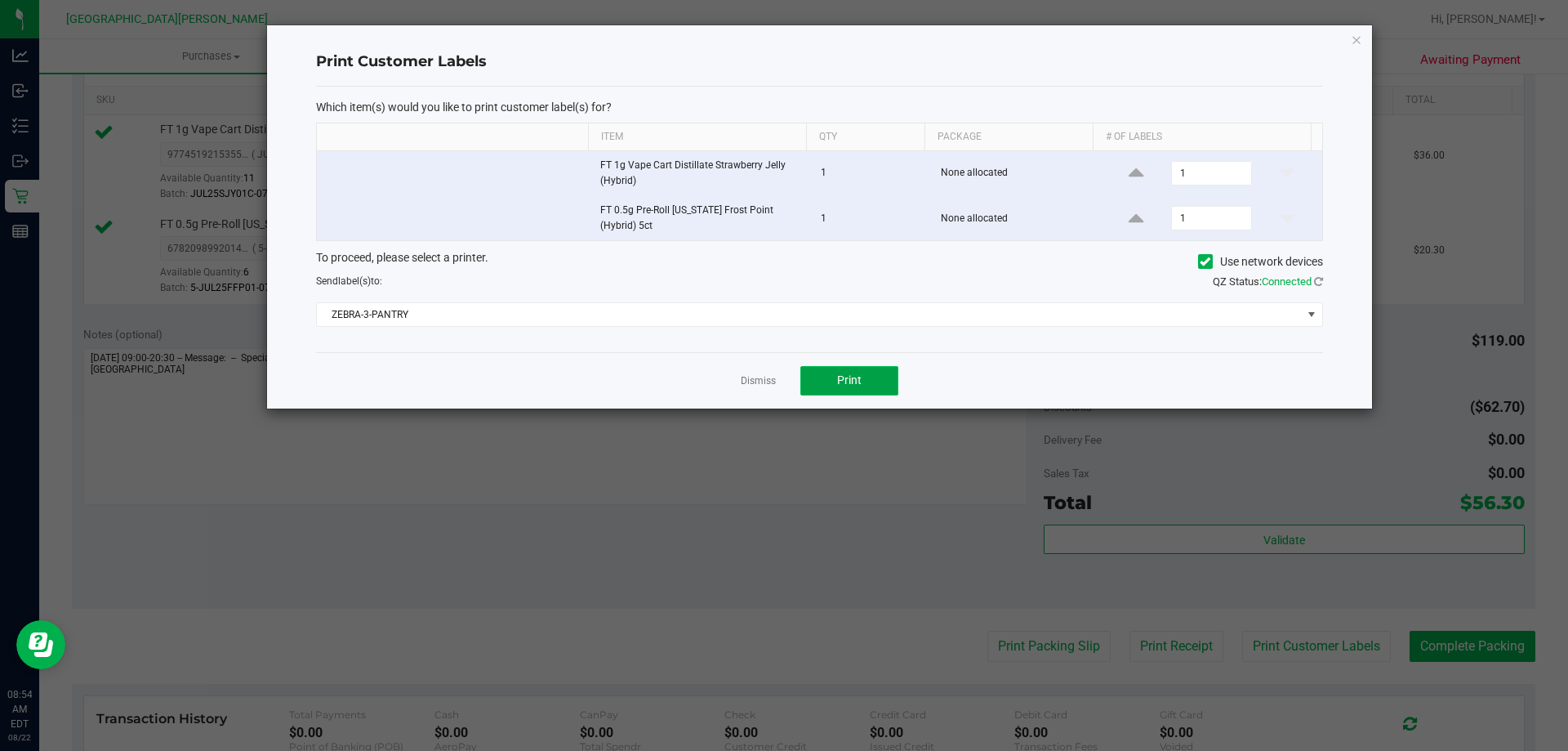
click at [840, 377] on span "Print" at bounding box center [850, 379] width 25 height 13
click at [765, 378] on link "Dismiss" at bounding box center [758, 381] width 36 height 14
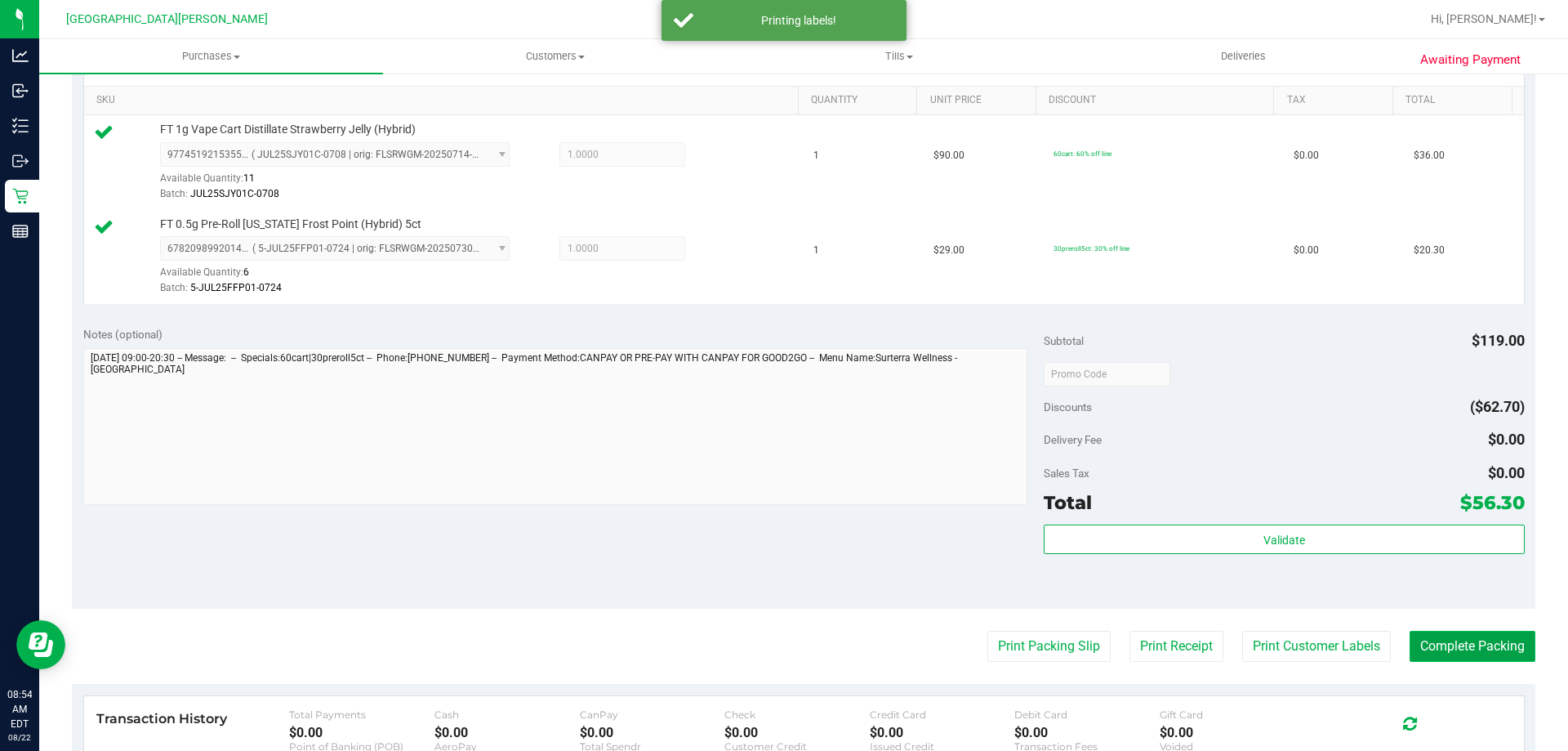
click at [1427, 645] on button "Complete Packing" at bounding box center [1473, 645] width 126 height 31
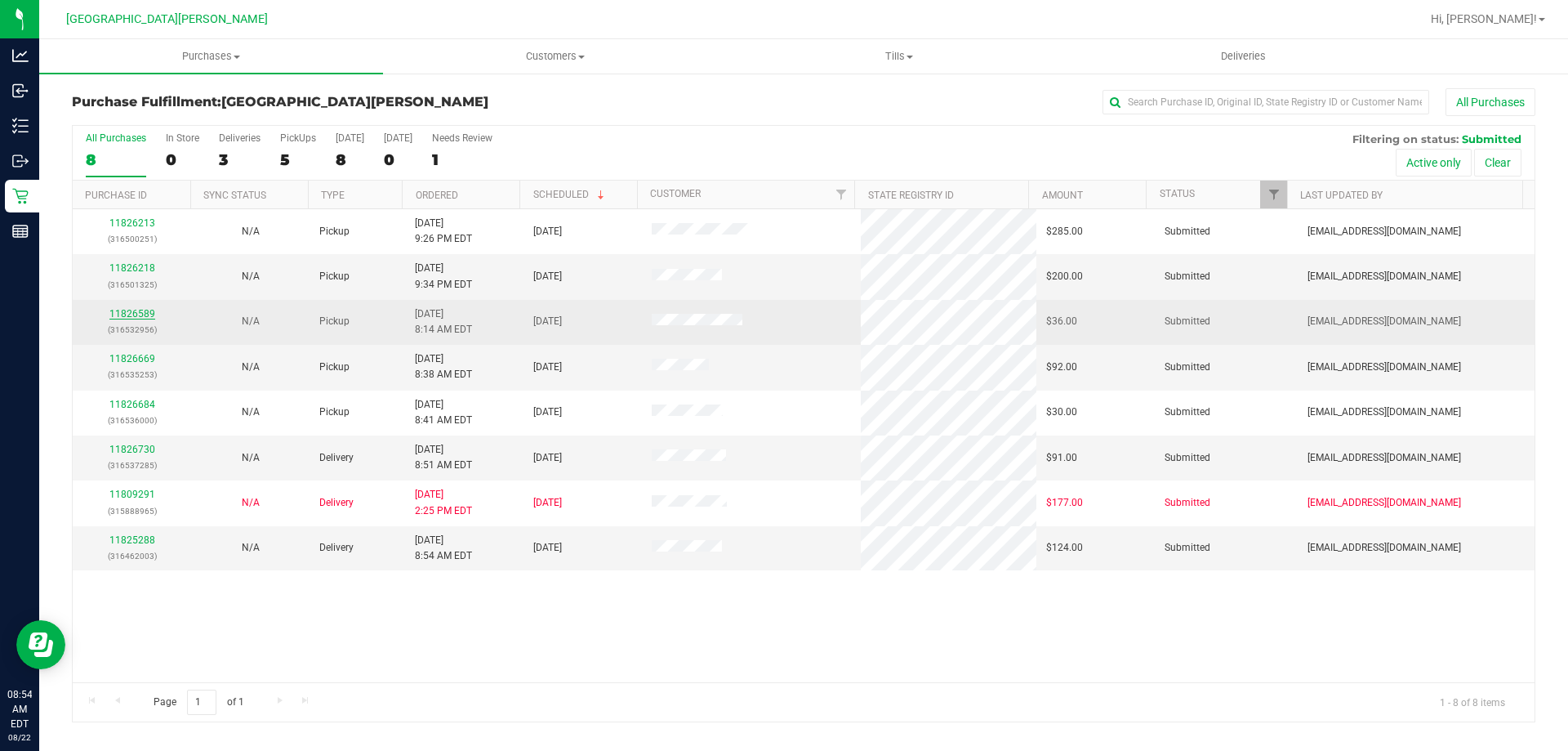
click at [148, 311] on link "11826589" at bounding box center [132, 313] width 45 height 12
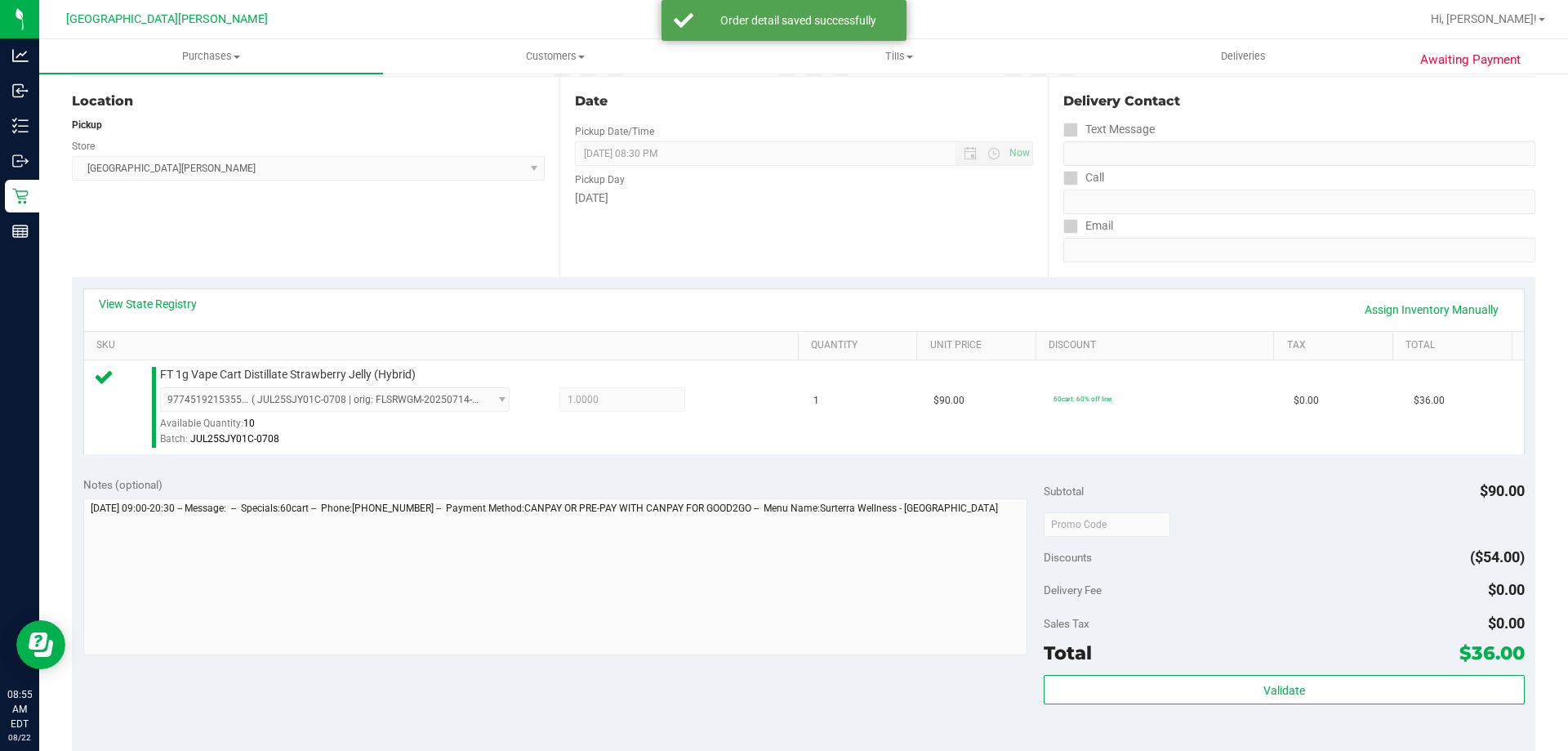
scroll to position [327, 0]
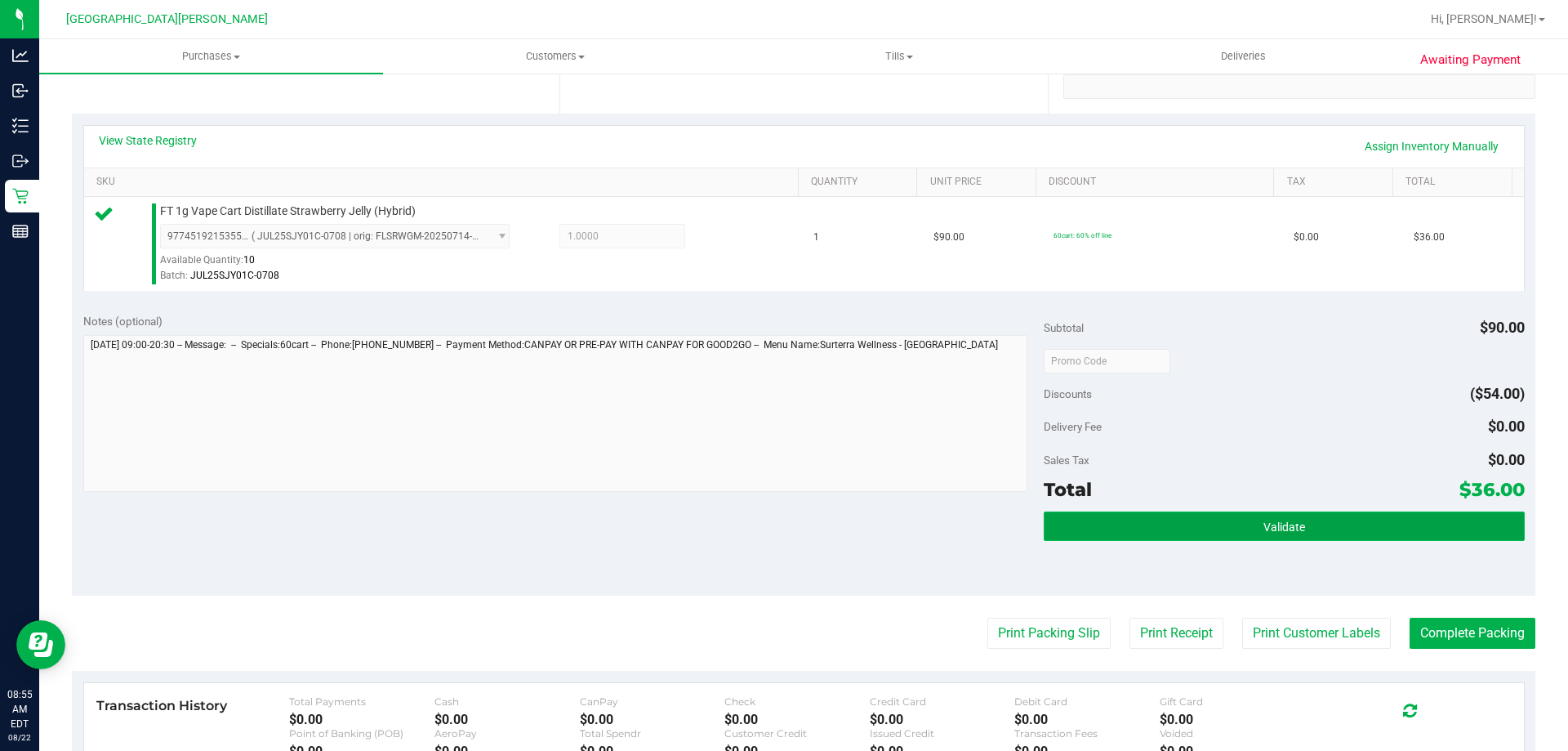
click at [1225, 535] on button "Validate" at bounding box center [1284, 525] width 480 height 29
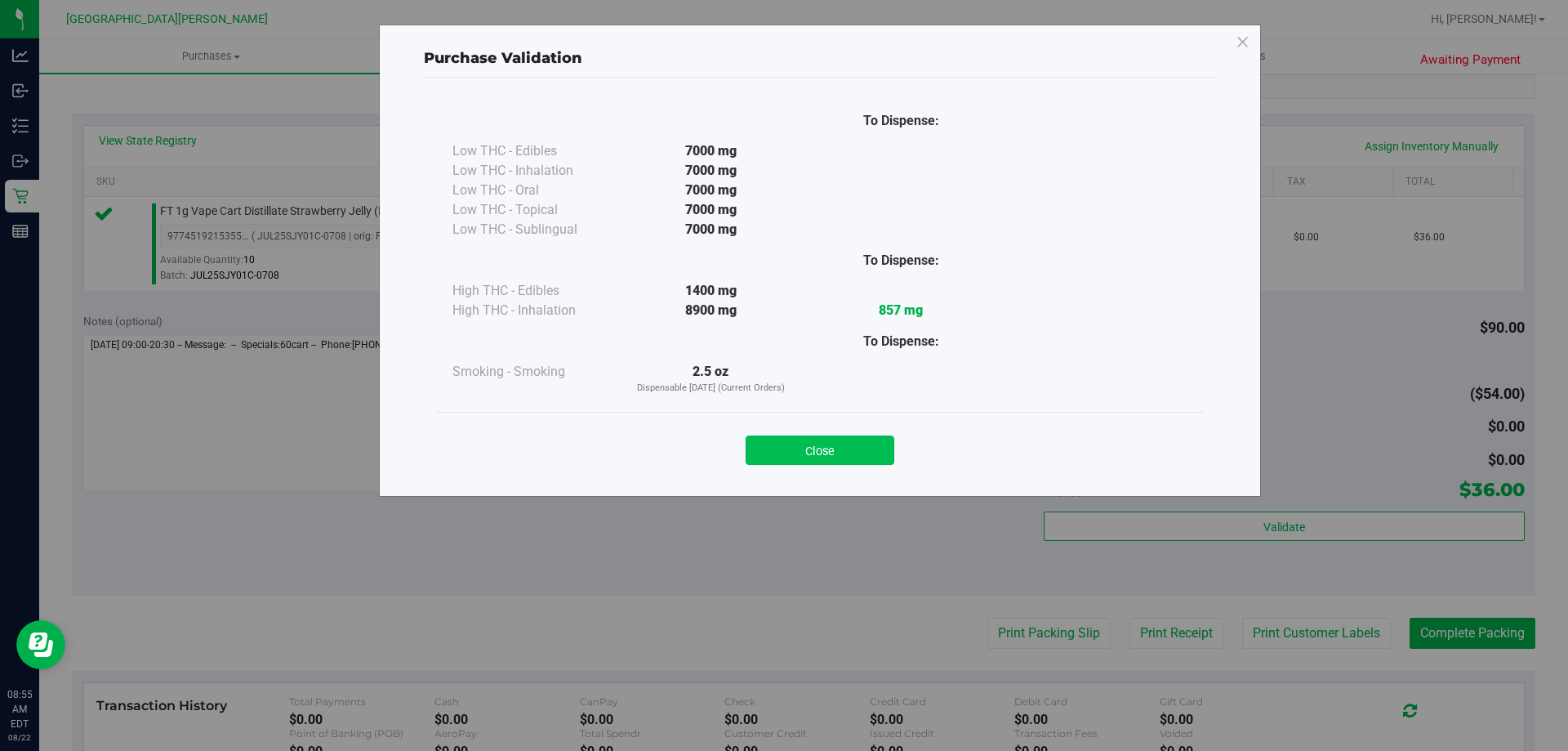
click at [844, 446] on button "Close" at bounding box center [820, 450] width 148 height 29
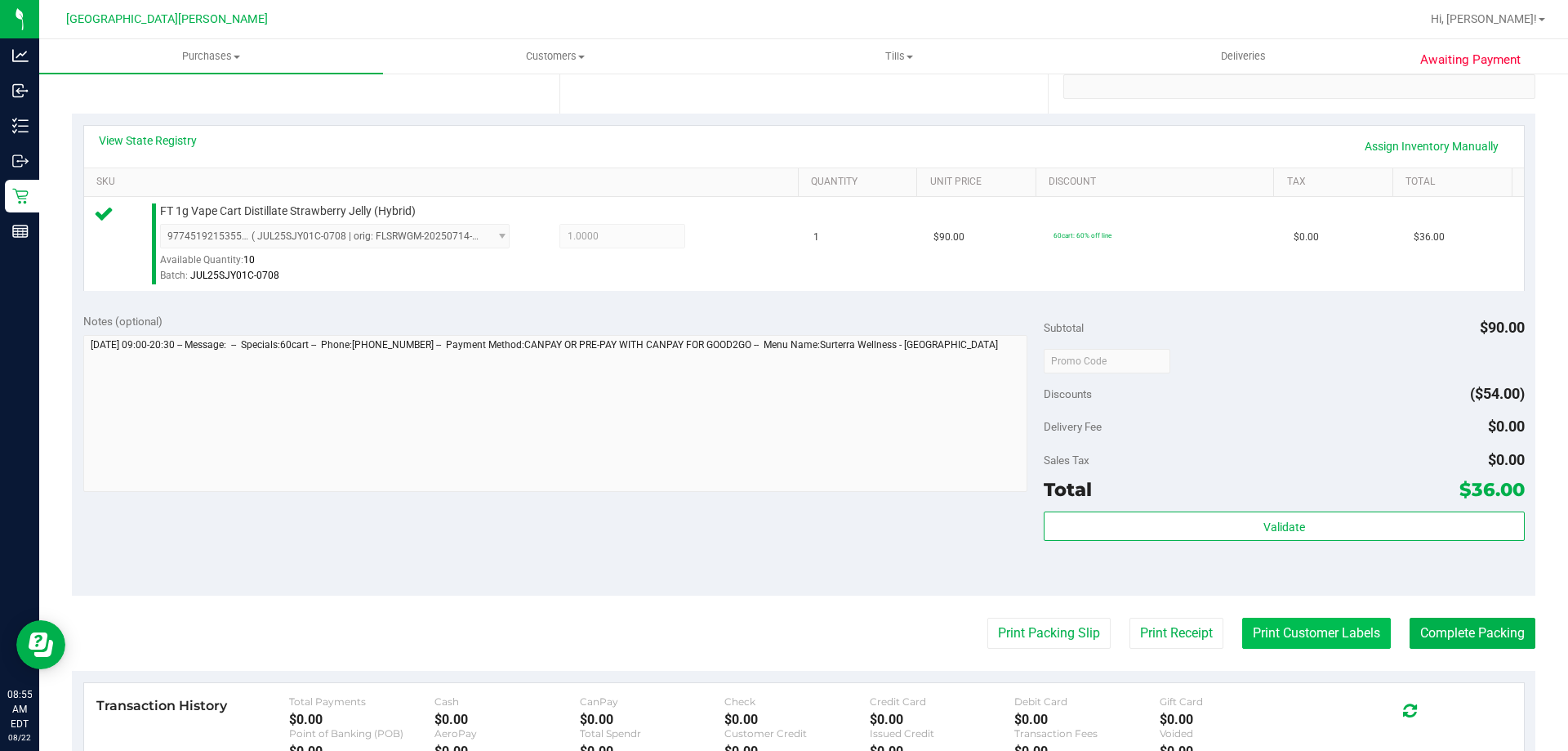
click at [1306, 623] on button "Print Customer Labels" at bounding box center [1316, 633] width 148 height 31
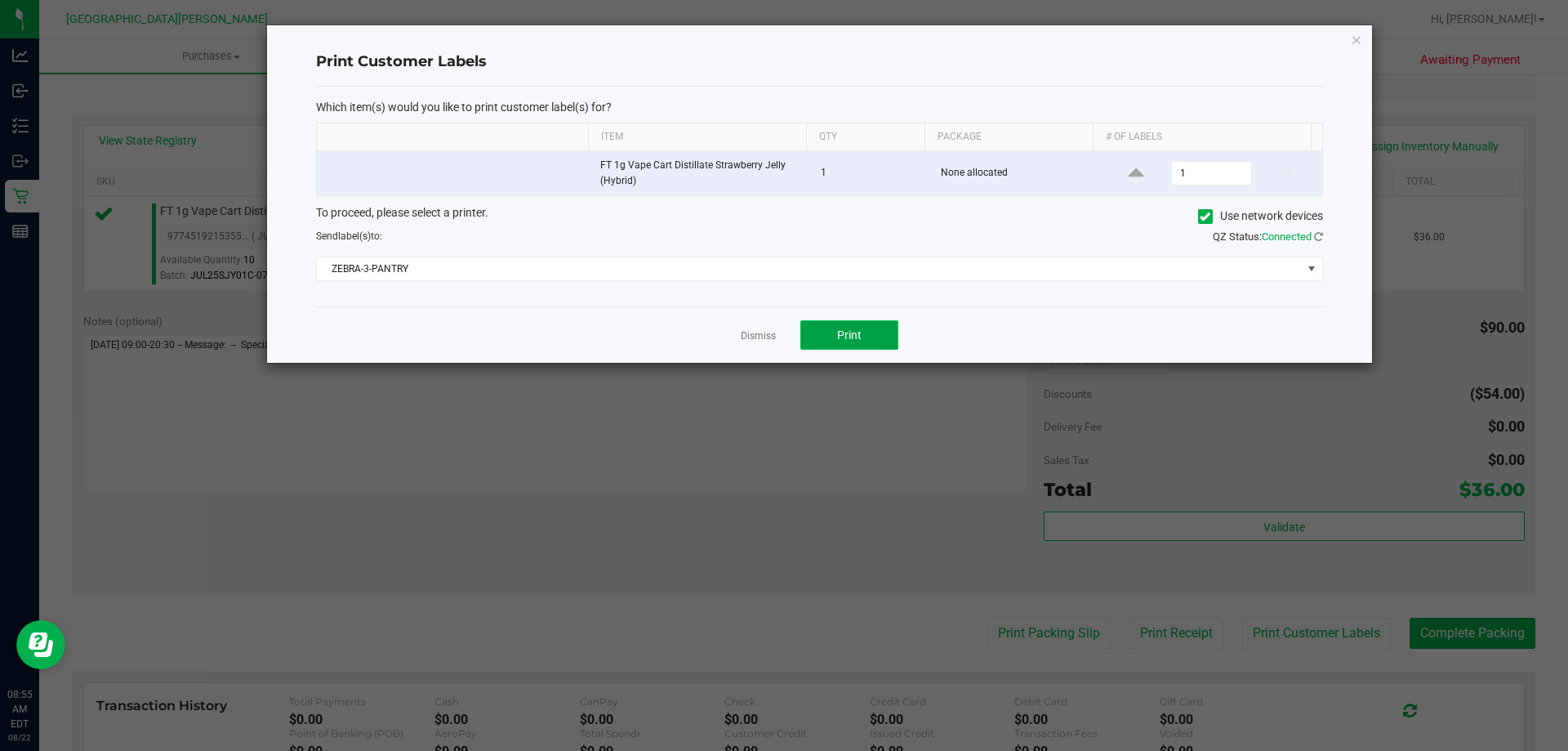
click at [841, 328] on span "Print" at bounding box center [850, 334] width 25 height 13
click at [736, 336] on div "Dismiss Print" at bounding box center [820, 334] width 1007 height 56
click at [764, 338] on link "Dismiss" at bounding box center [758, 336] width 36 height 14
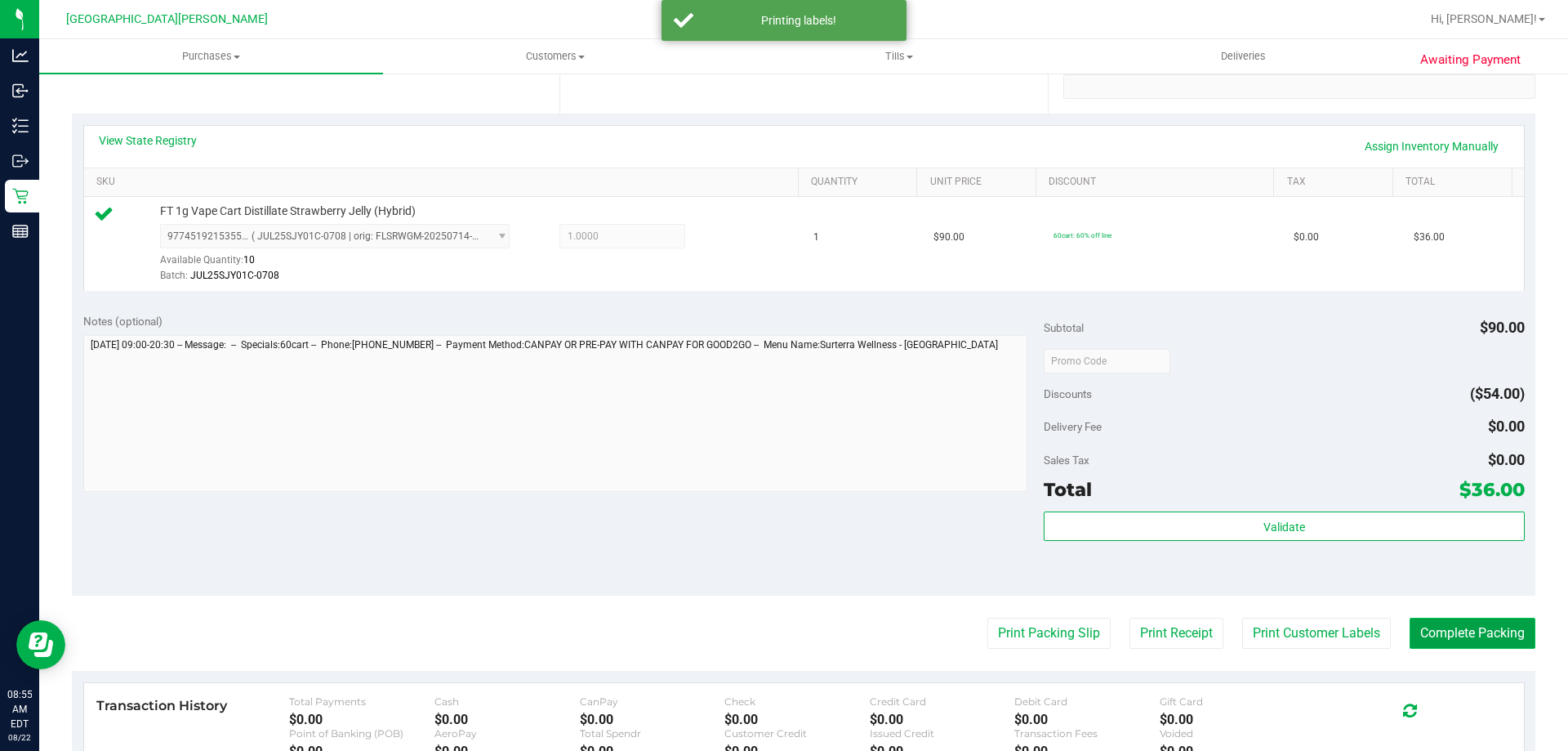
click at [1432, 634] on button "Complete Packing" at bounding box center [1473, 633] width 126 height 31
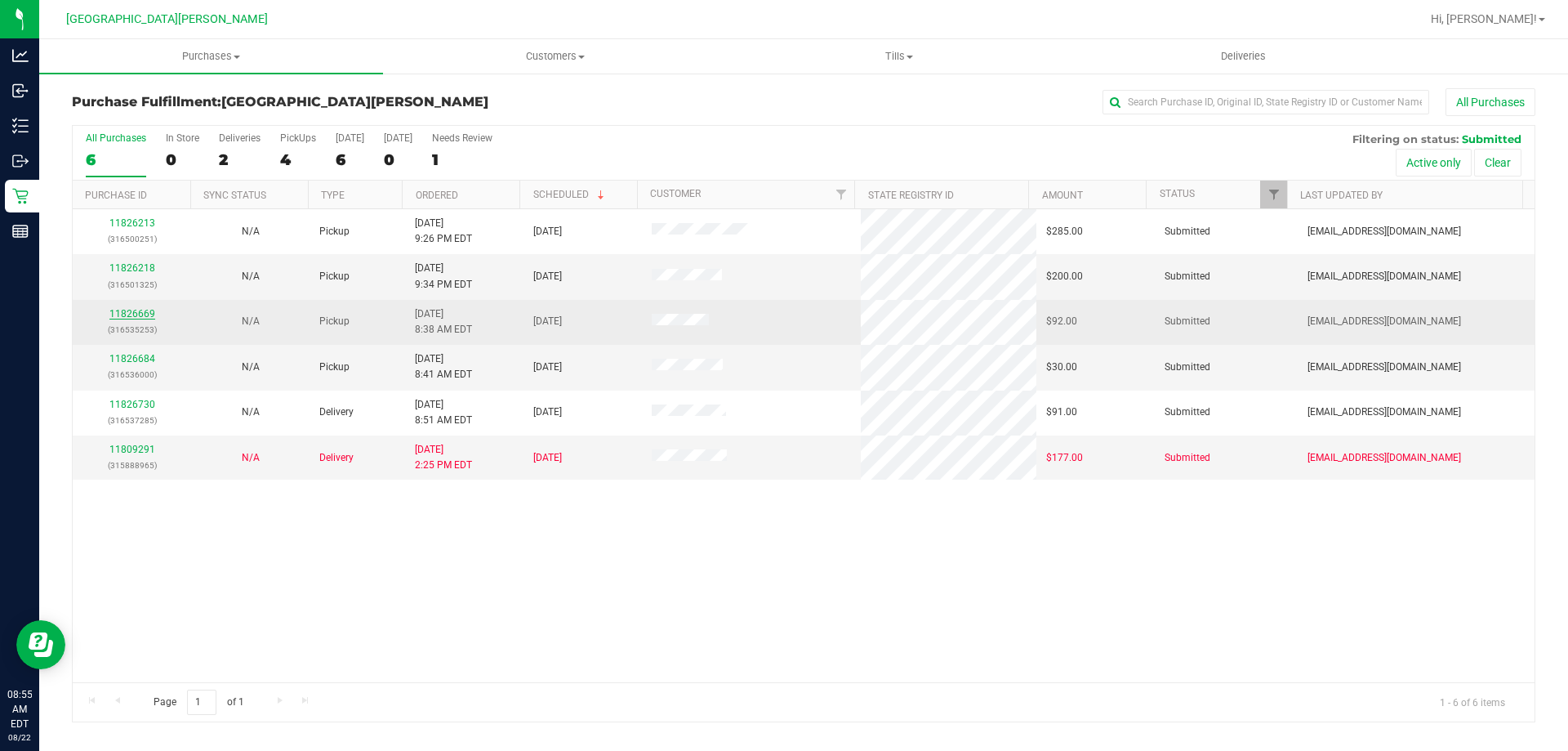
click at [125, 317] on link "11826669" at bounding box center [132, 313] width 45 height 12
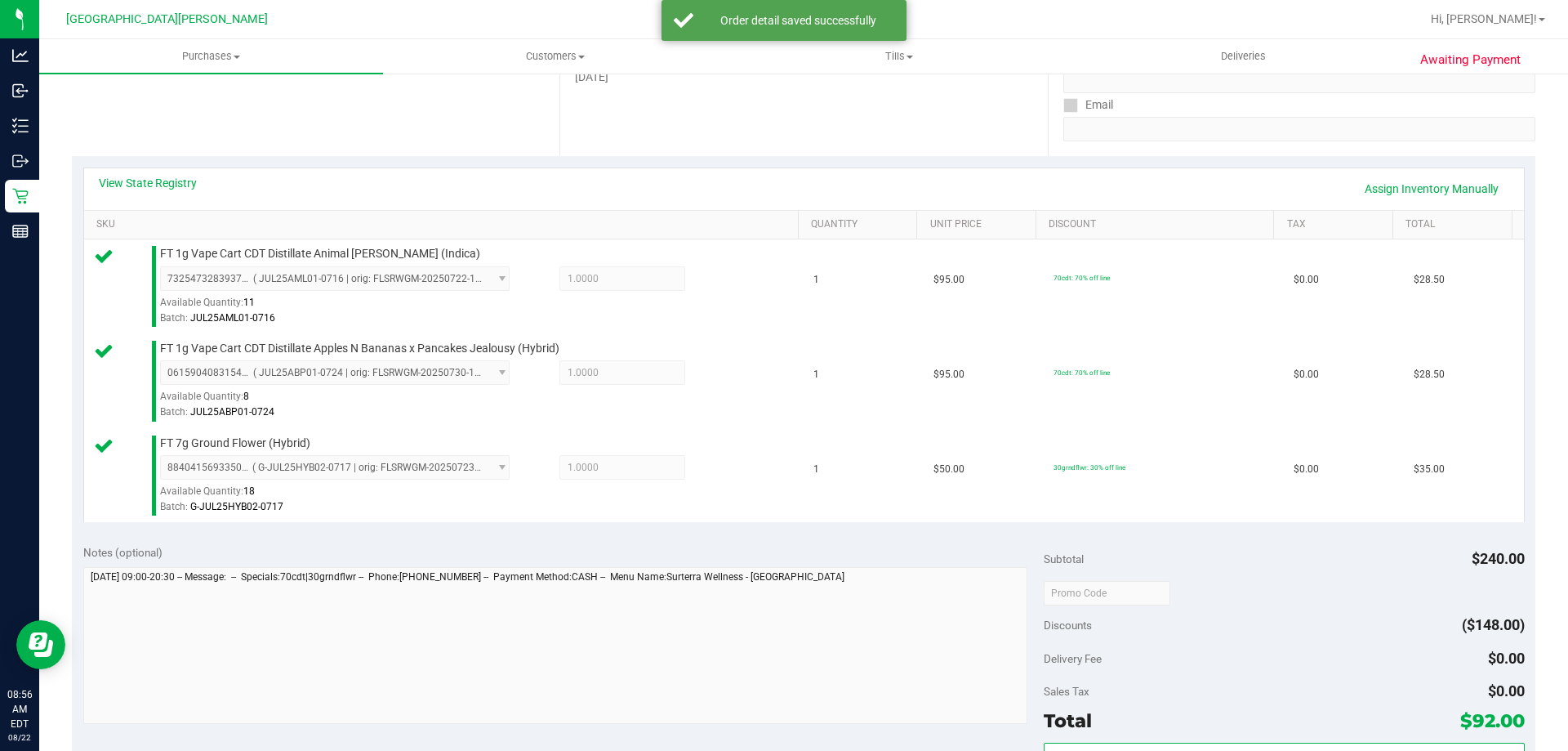
scroll to position [571, 0]
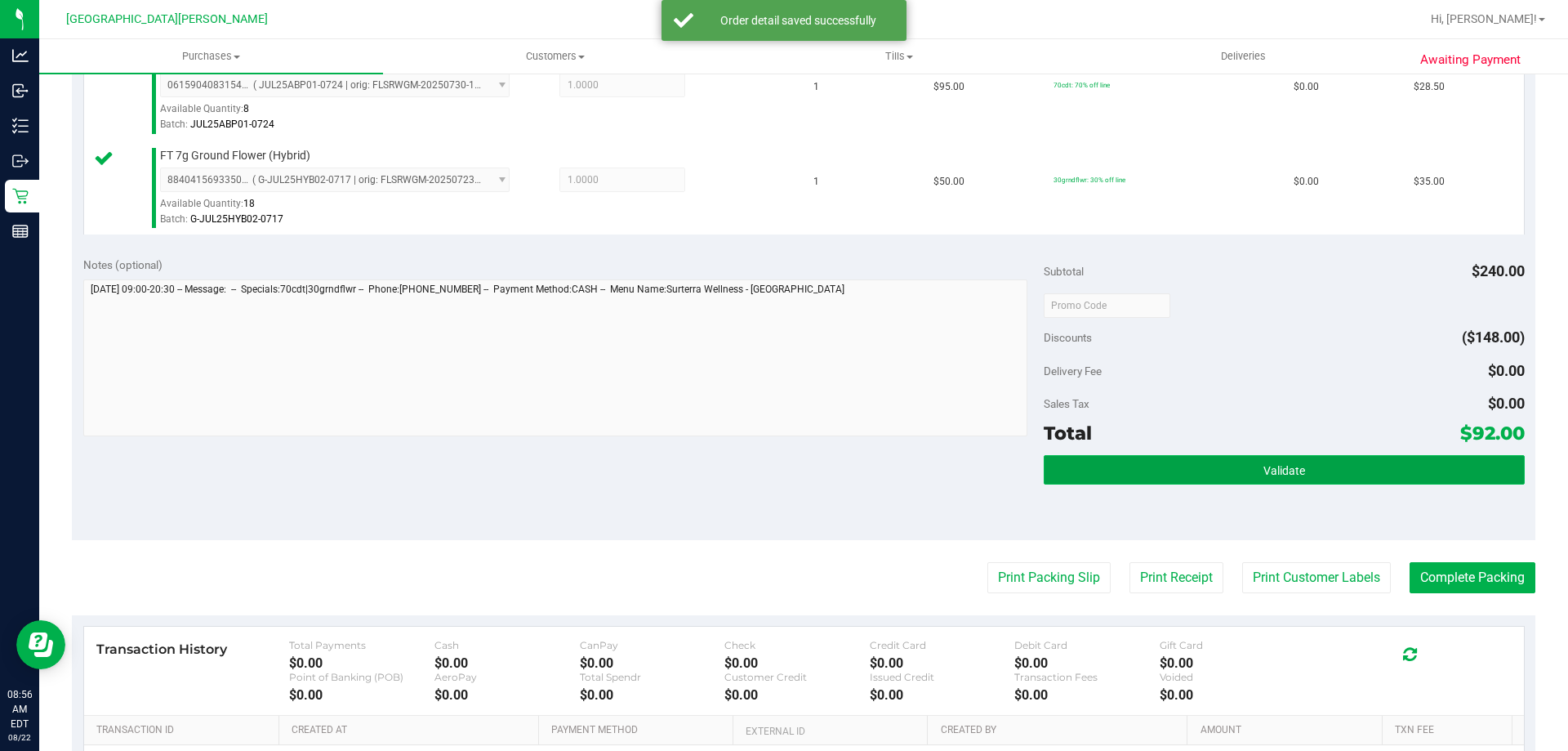
click at [1292, 464] on span "Validate" at bounding box center [1284, 470] width 42 height 13
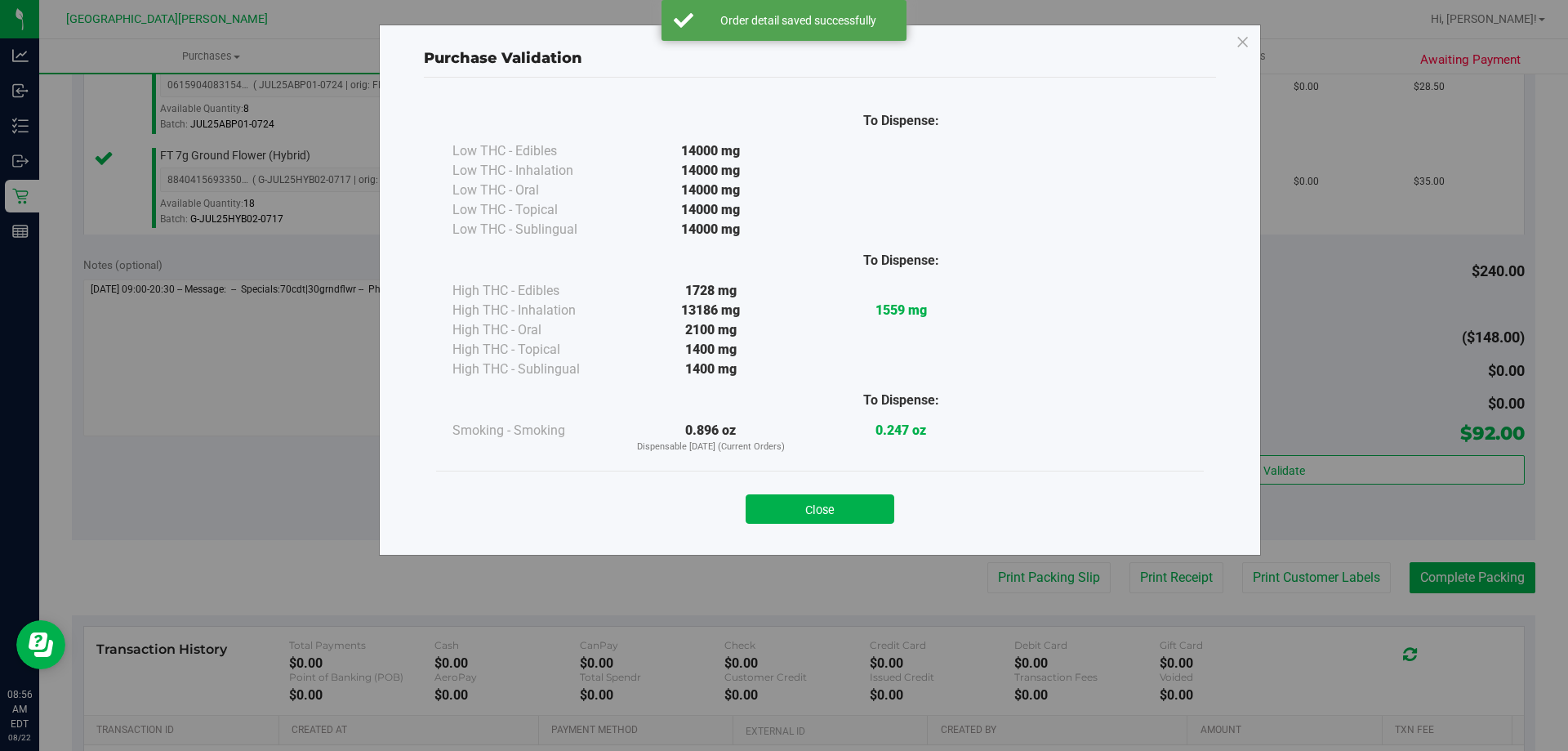
click at [820, 487] on div "Close" at bounding box center [820, 504] width 743 height 41
click at [781, 511] on button "Close" at bounding box center [820, 508] width 148 height 29
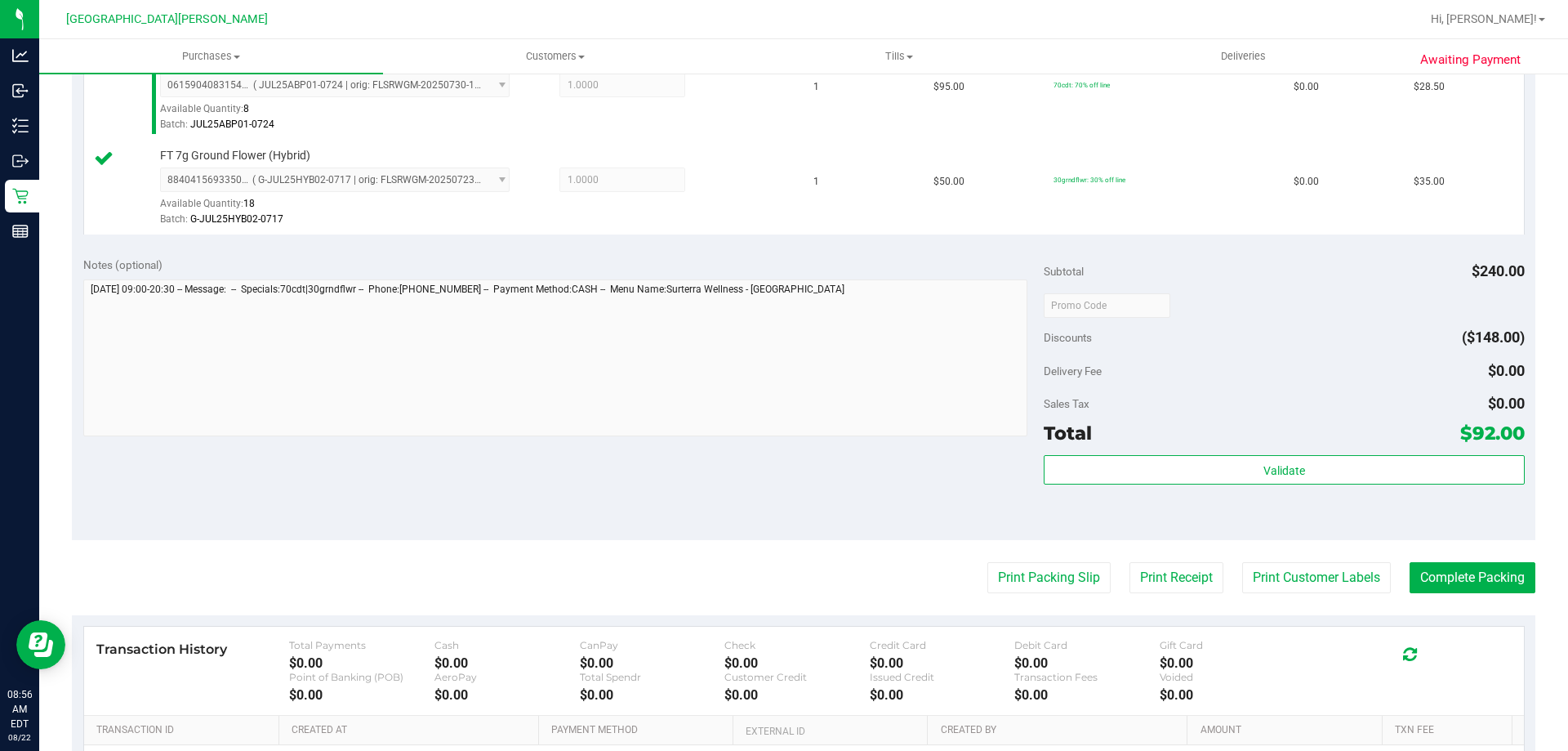
click at [1266, 552] on purchase-details "Back Edit Purchase Cancel Purchase View Profile # 11826669 BioTrack ID: - Submi…" at bounding box center [804, 219] width 1464 height 1404
click at [1265, 560] on purchase-details "Back Edit Purchase Cancel Purchase View Profile # 11826669 BioTrack ID: - Submi…" at bounding box center [804, 219] width 1464 height 1404
click at [1260, 567] on button "Print Customer Labels" at bounding box center [1316, 577] width 148 height 31
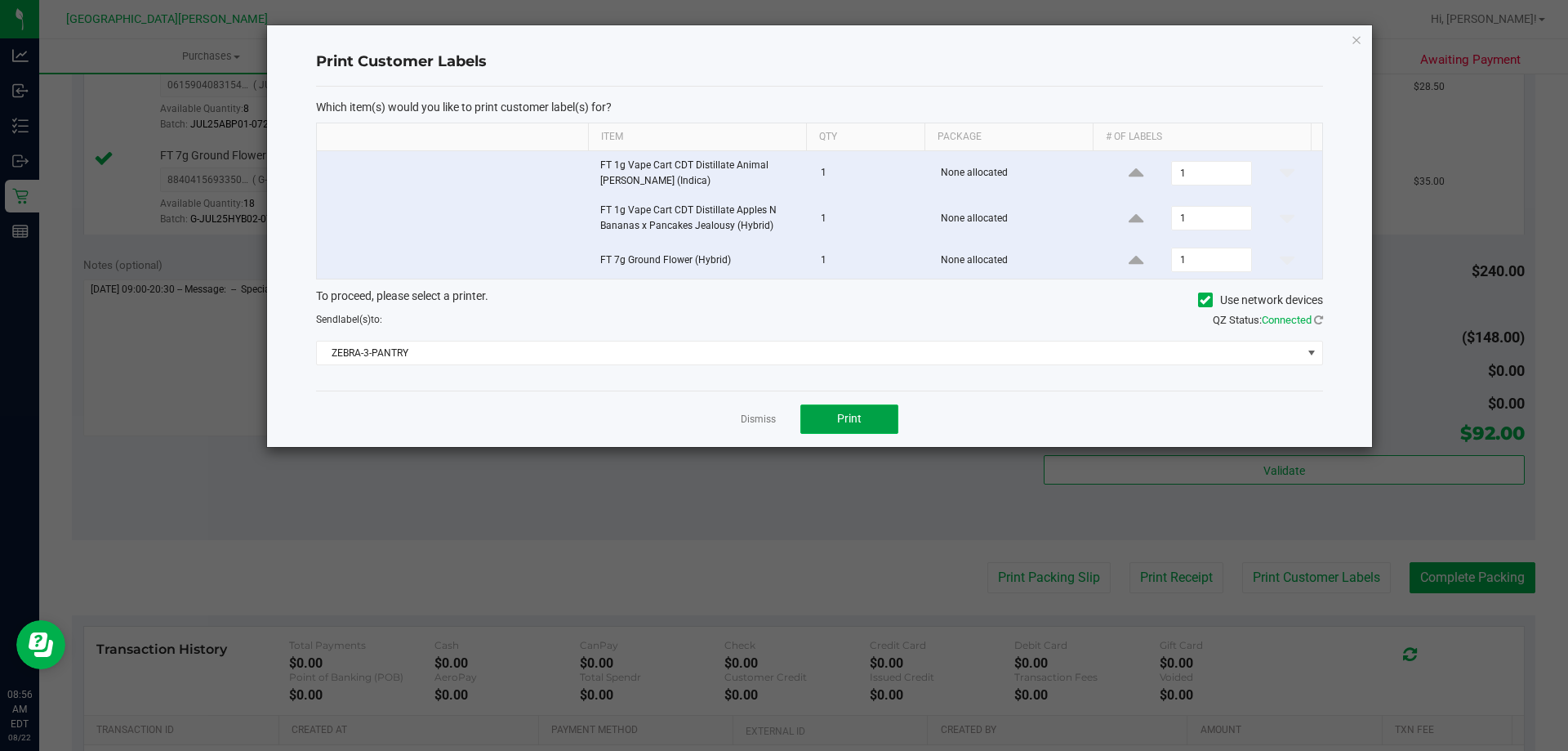
click at [853, 425] on span "Print" at bounding box center [850, 418] width 25 height 13
click at [748, 422] on link "Dismiss" at bounding box center [758, 419] width 36 height 14
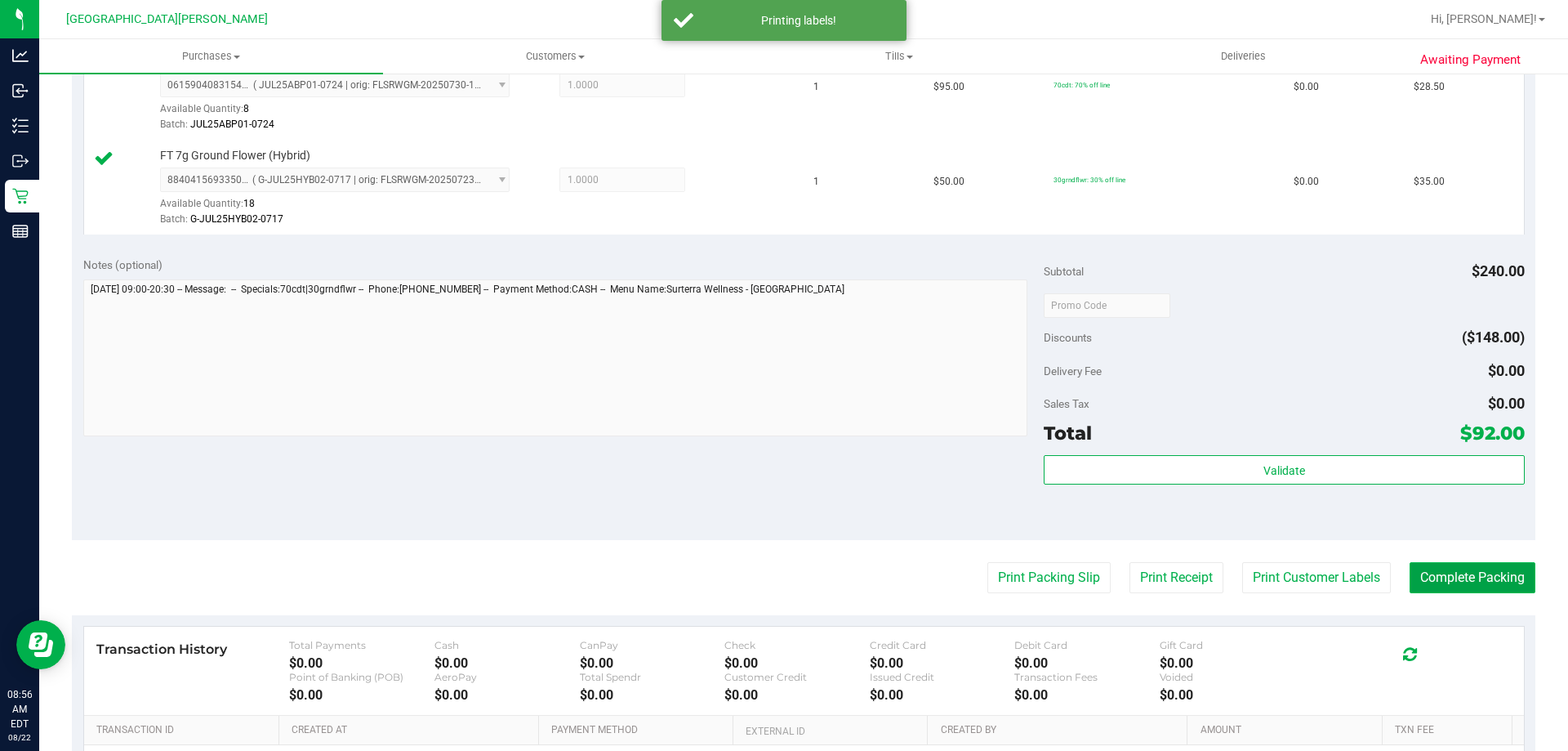
click at [1423, 571] on button "Complete Packing" at bounding box center [1473, 577] width 126 height 31
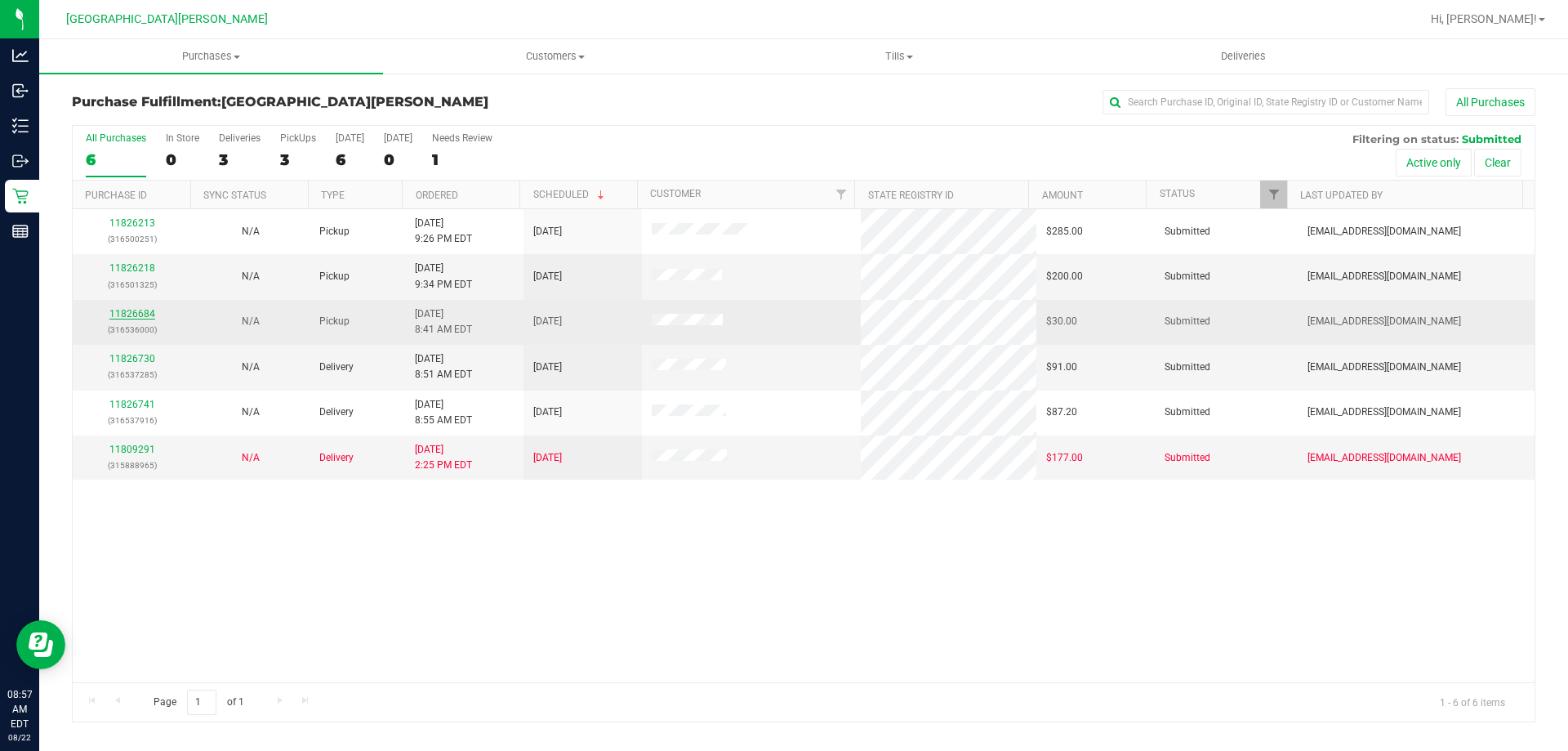
click at [151, 316] on link "11826684" at bounding box center [132, 313] width 45 height 12
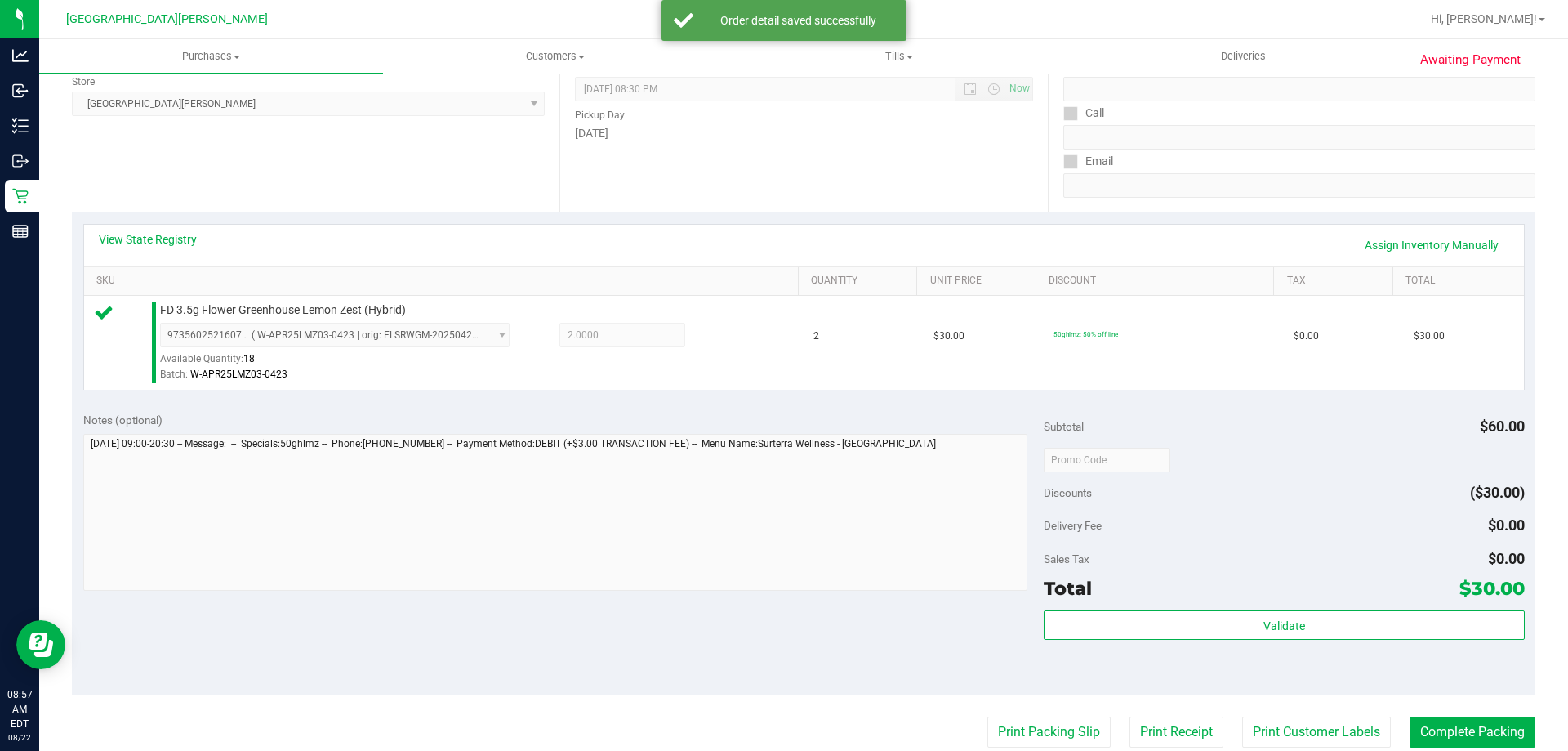
scroll to position [408, 0]
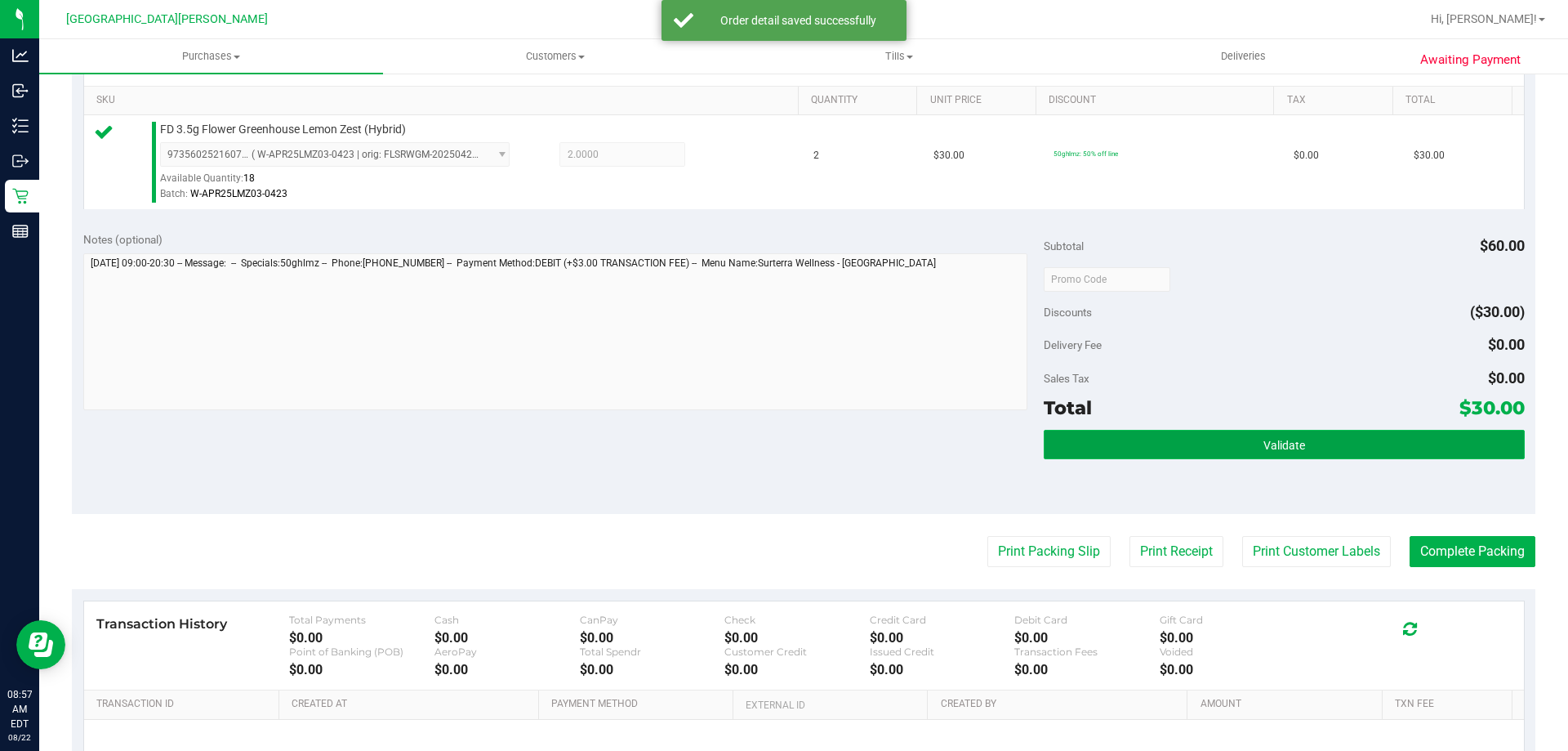
click at [1243, 452] on button "Validate" at bounding box center [1284, 443] width 480 height 29
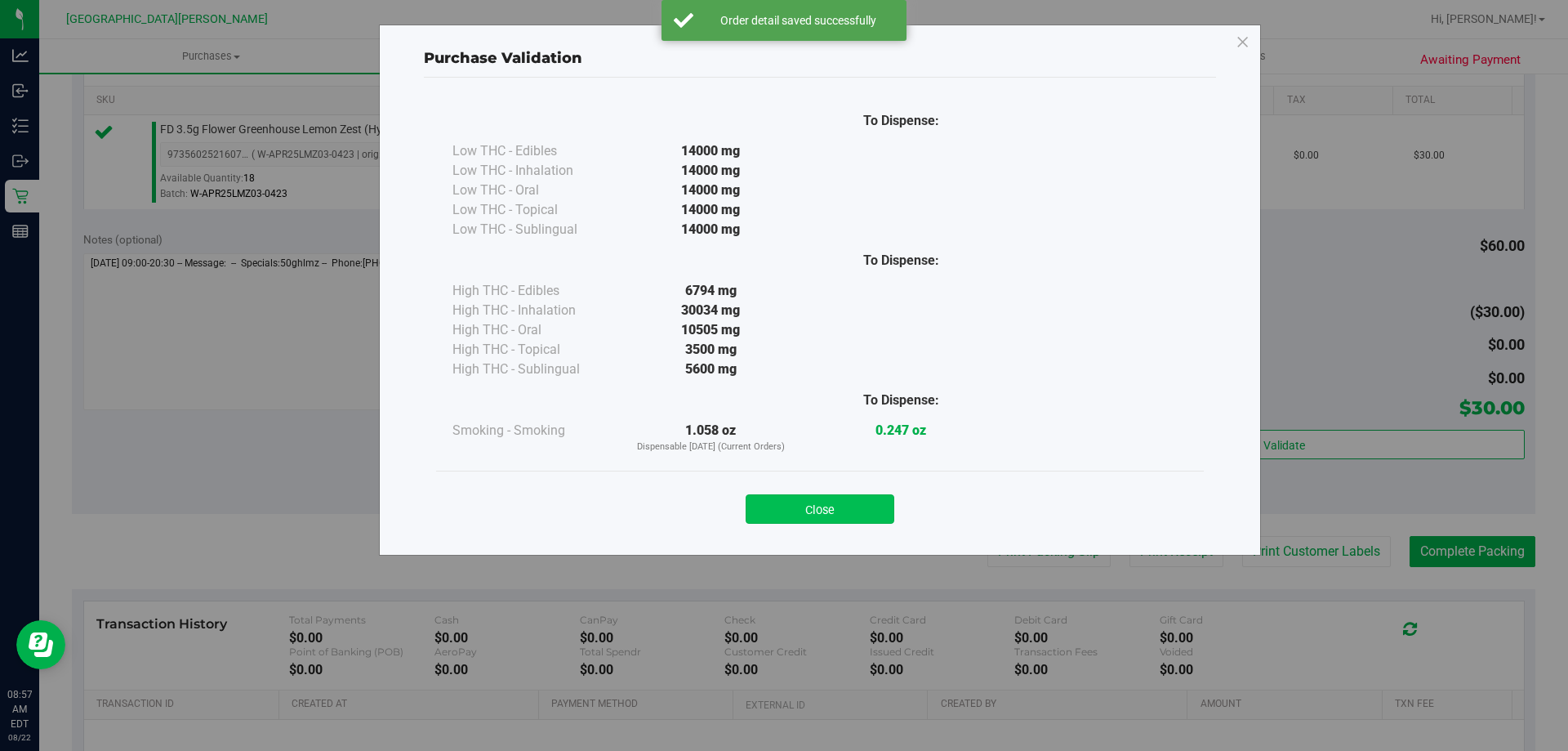
click at [826, 503] on button "Close" at bounding box center [820, 508] width 148 height 29
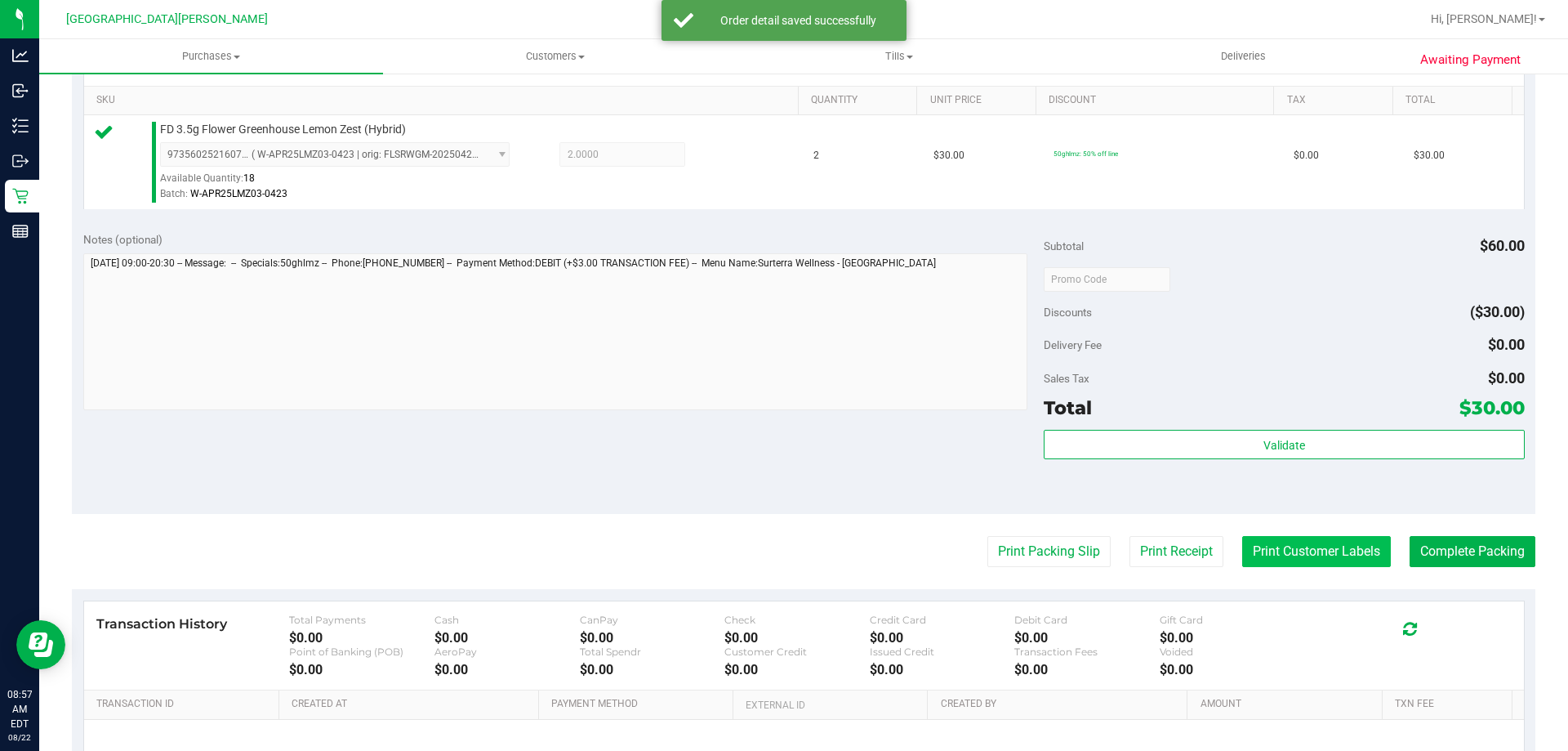
click at [1309, 558] on button "Print Customer Labels" at bounding box center [1316, 551] width 148 height 31
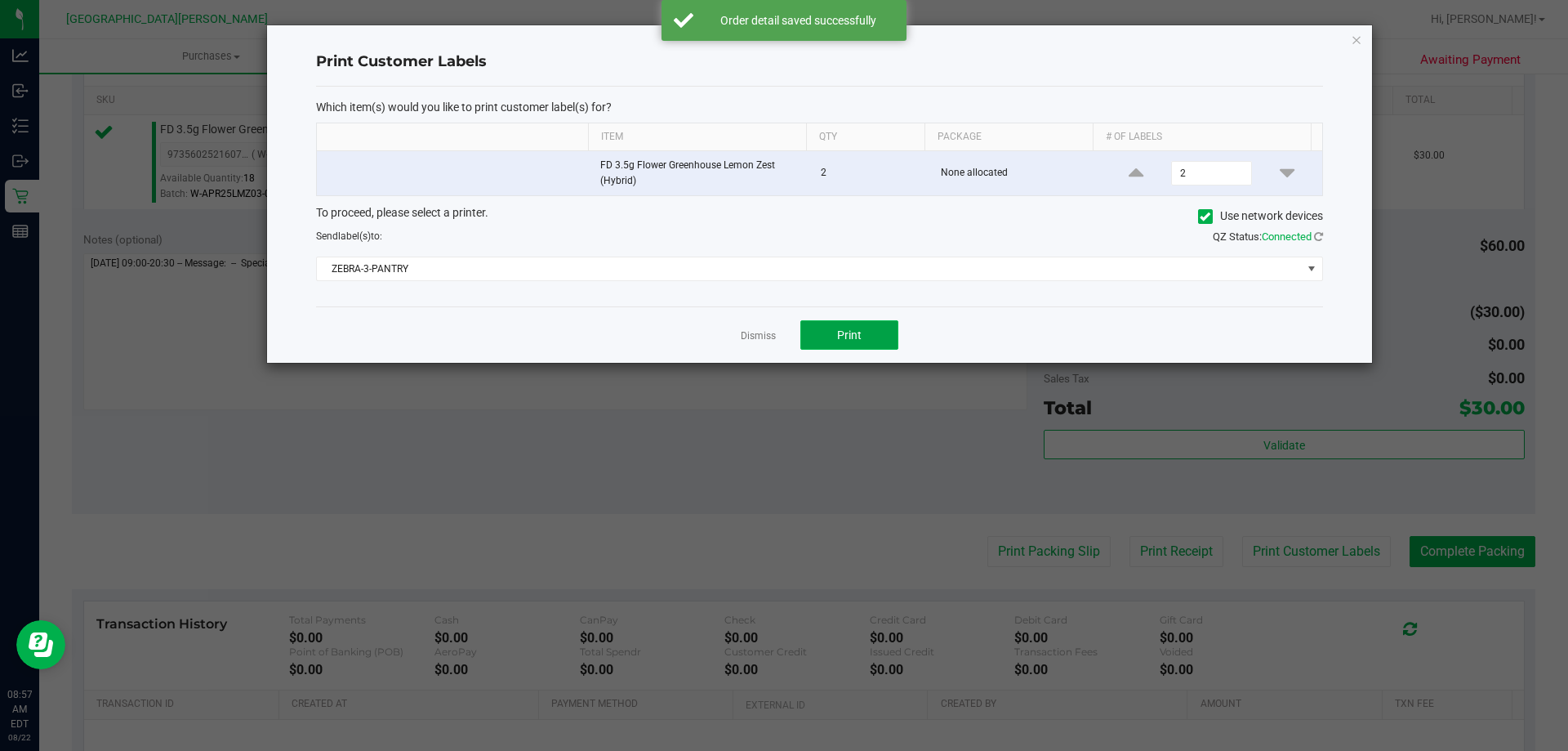
click at [852, 335] on span "Print" at bounding box center [850, 334] width 25 height 13
click at [764, 338] on link "Dismiss" at bounding box center [758, 336] width 36 height 14
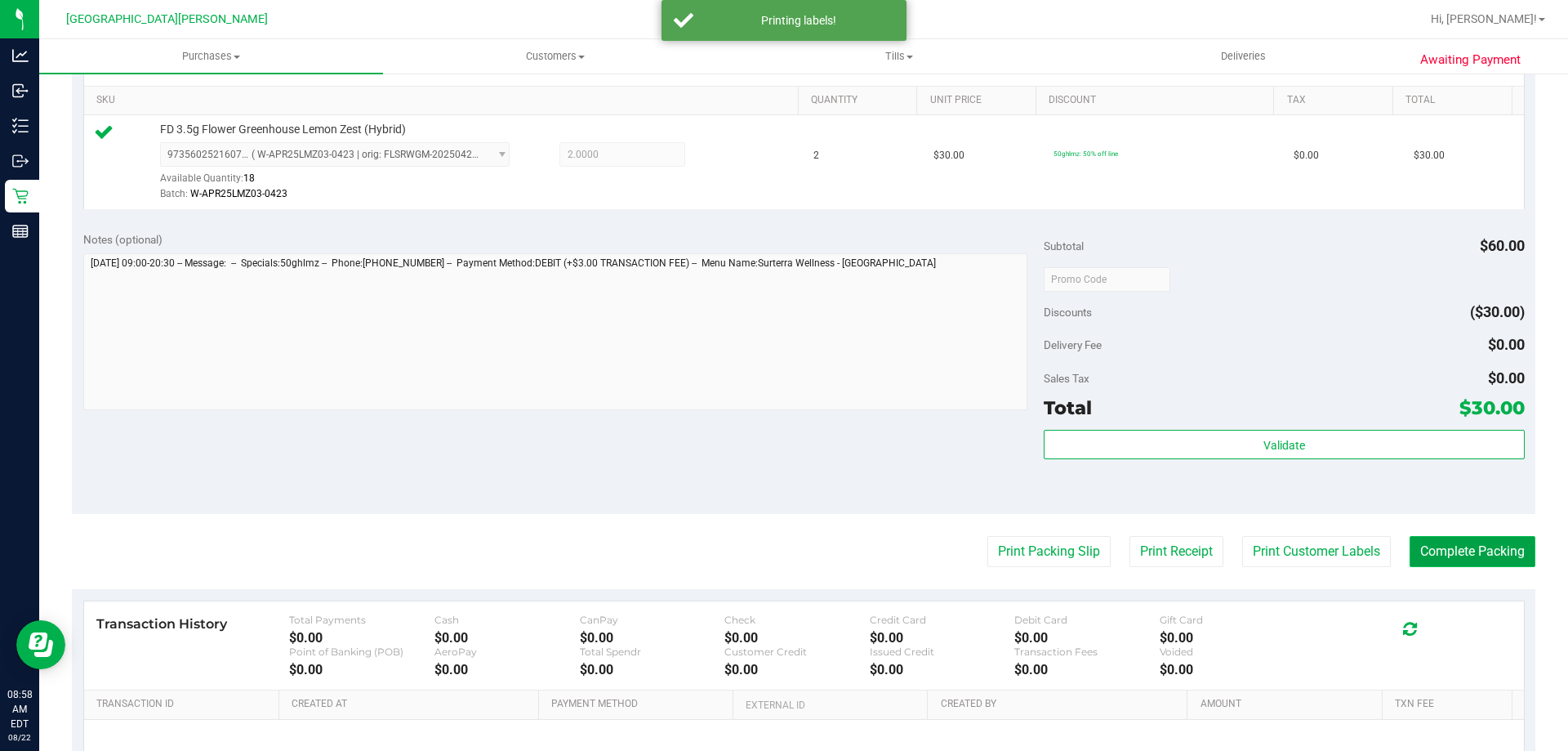
click at [1470, 549] on button "Complete Packing" at bounding box center [1473, 551] width 126 height 31
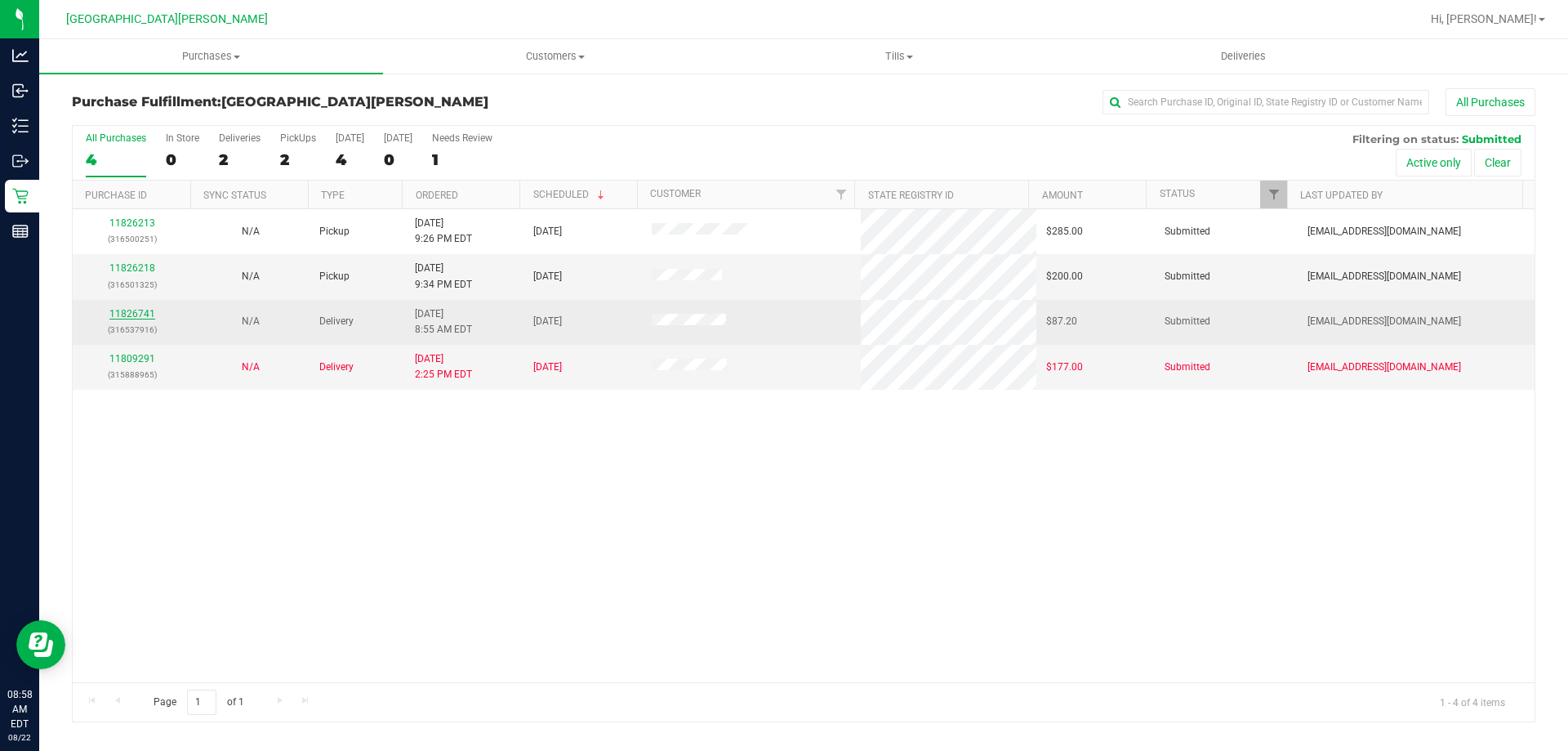
click at [138, 316] on link "11826741" at bounding box center [132, 313] width 45 height 12
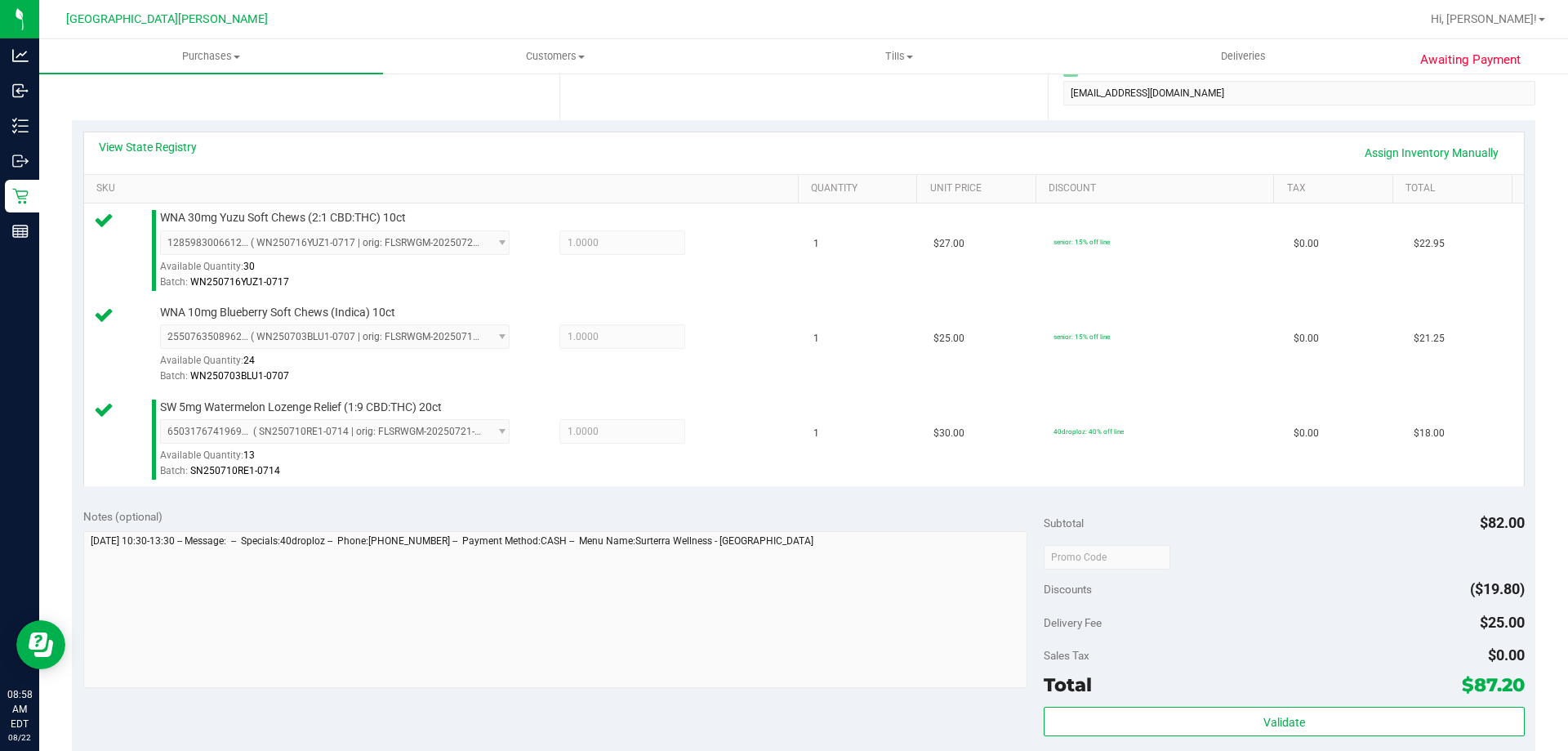
scroll to position [327, 0]
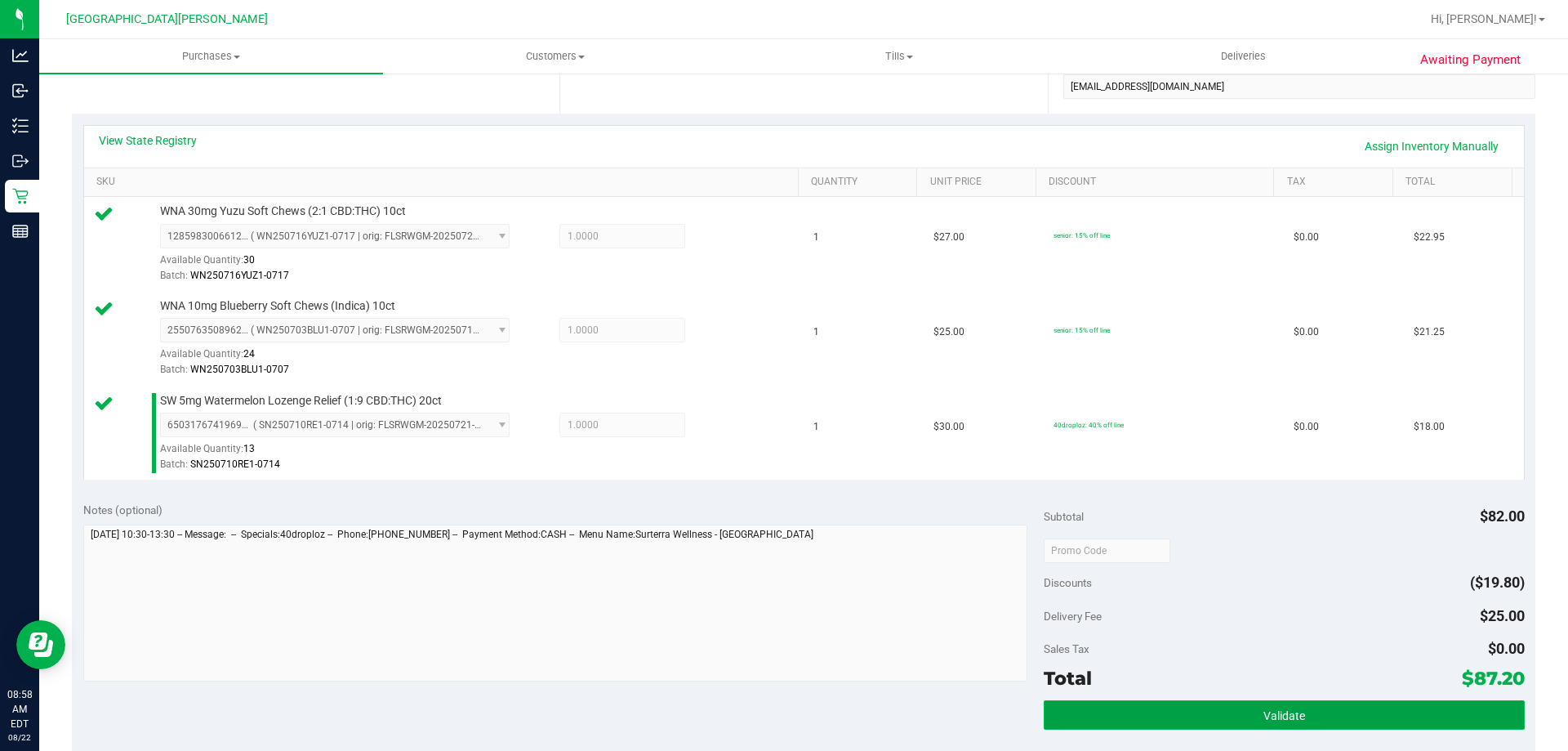
click at [1165, 710] on button "Validate" at bounding box center [1284, 715] width 480 height 29
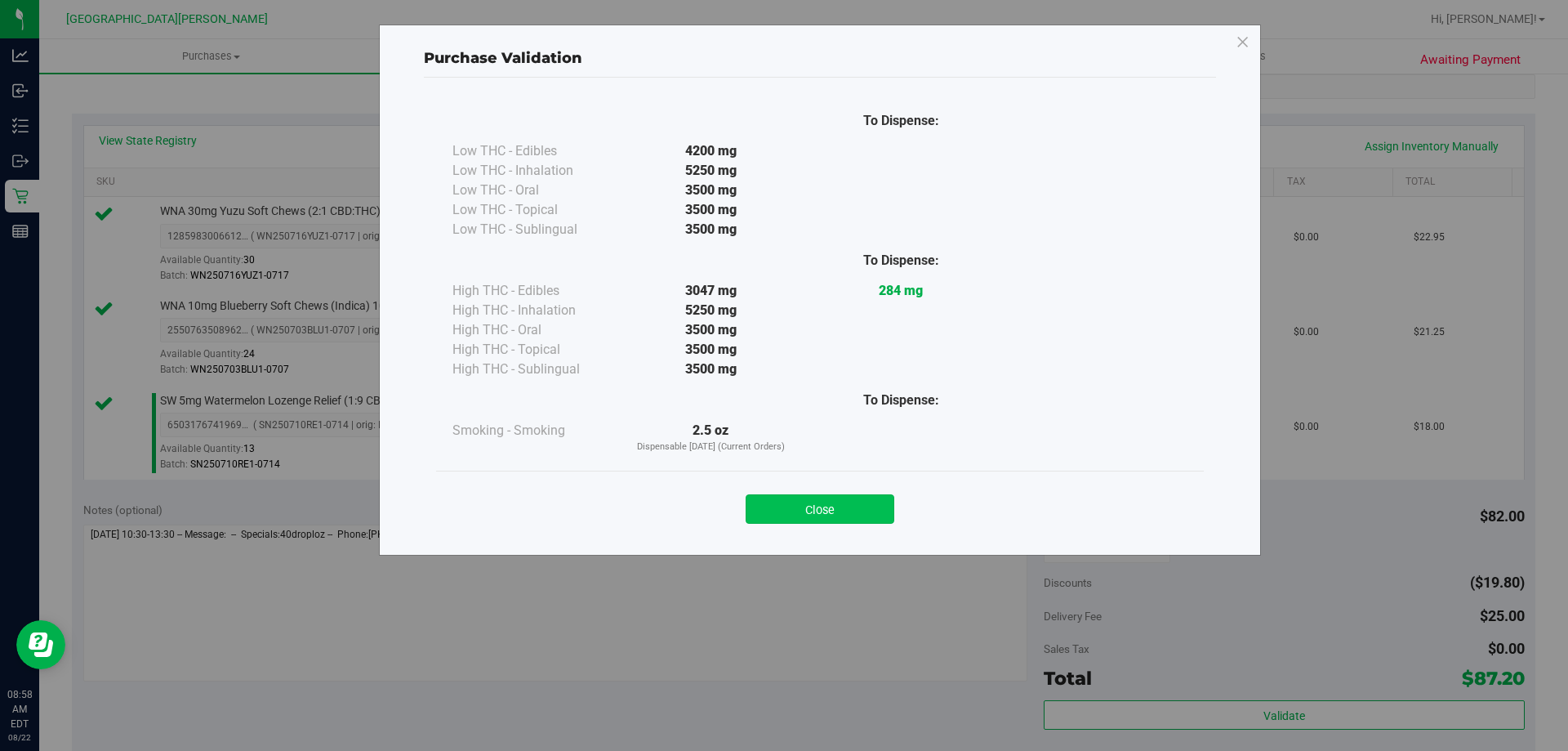
click at [780, 508] on button "Close" at bounding box center [820, 508] width 148 height 29
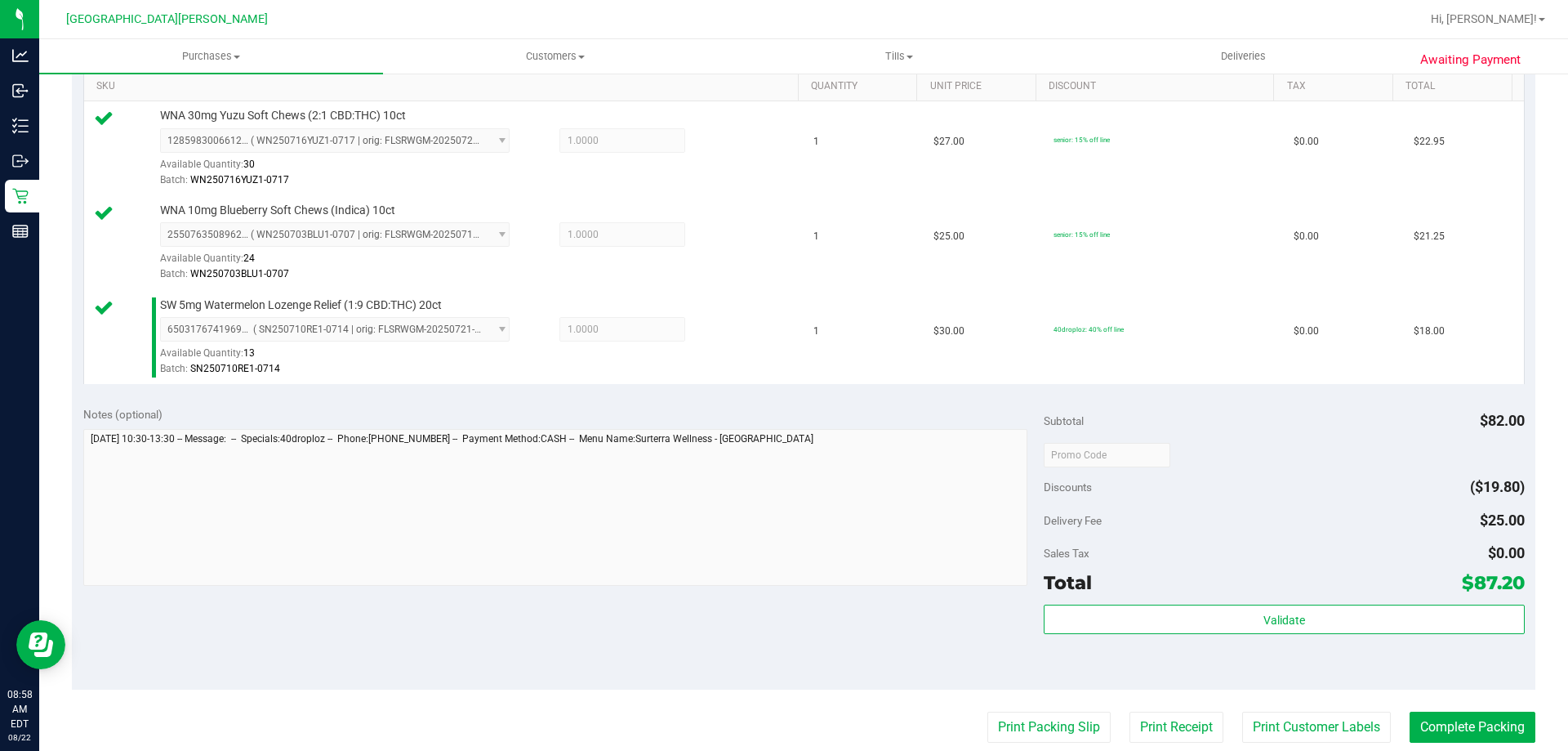
scroll to position [571, 0]
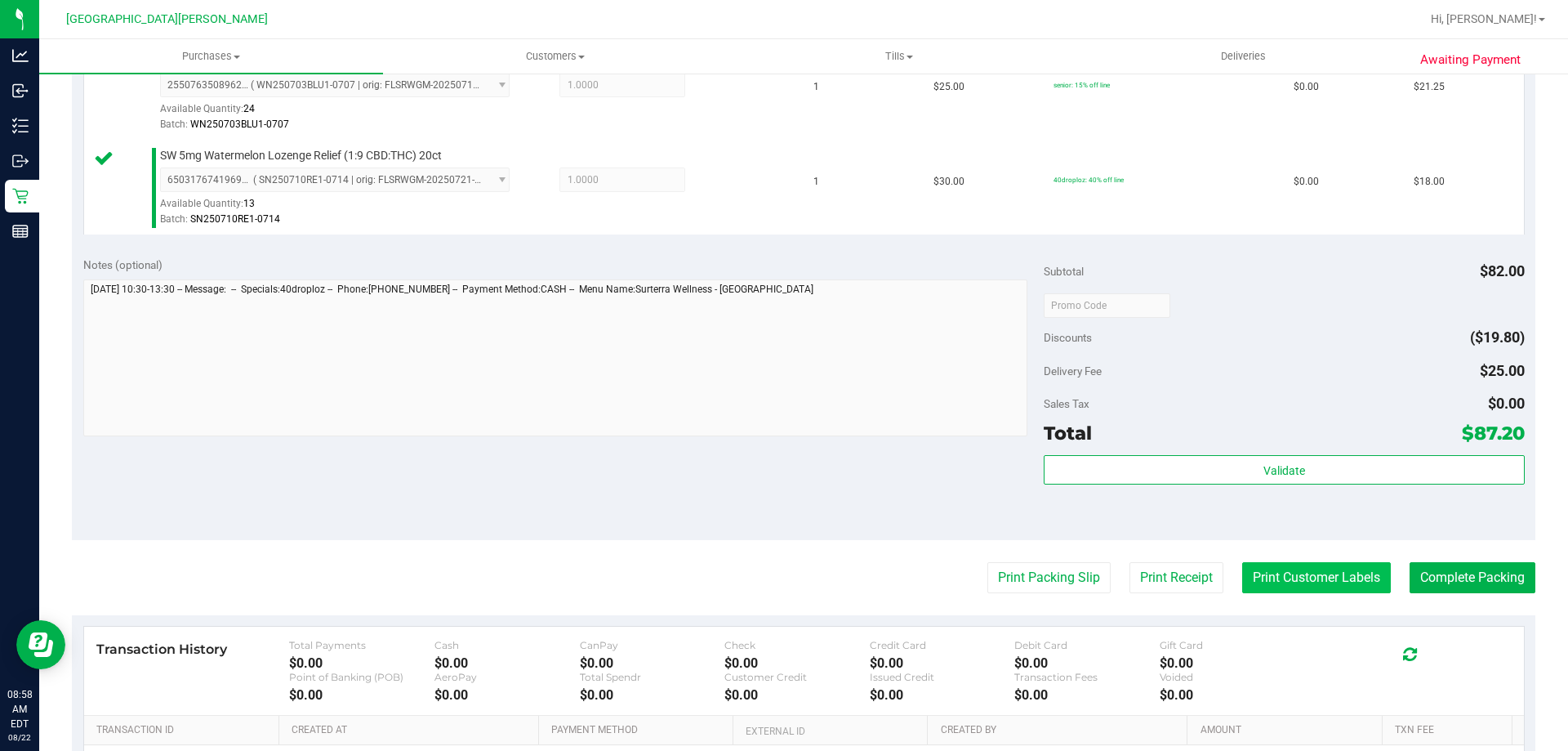
click at [1272, 572] on button "Print Customer Labels" at bounding box center [1316, 577] width 148 height 31
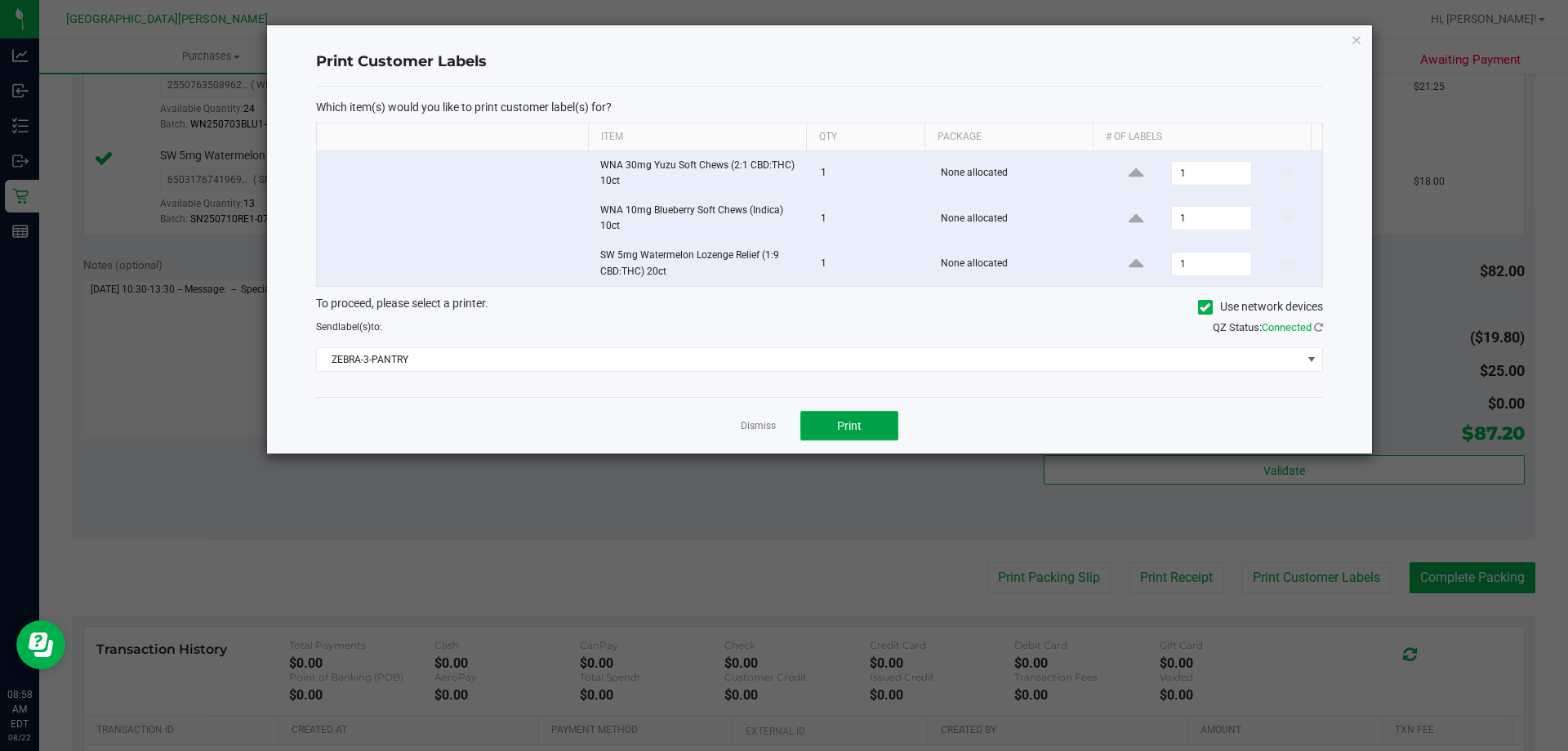
click at [873, 421] on button "Print" at bounding box center [850, 425] width 98 height 29
click at [759, 425] on link "Dismiss" at bounding box center [758, 426] width 36 height 14
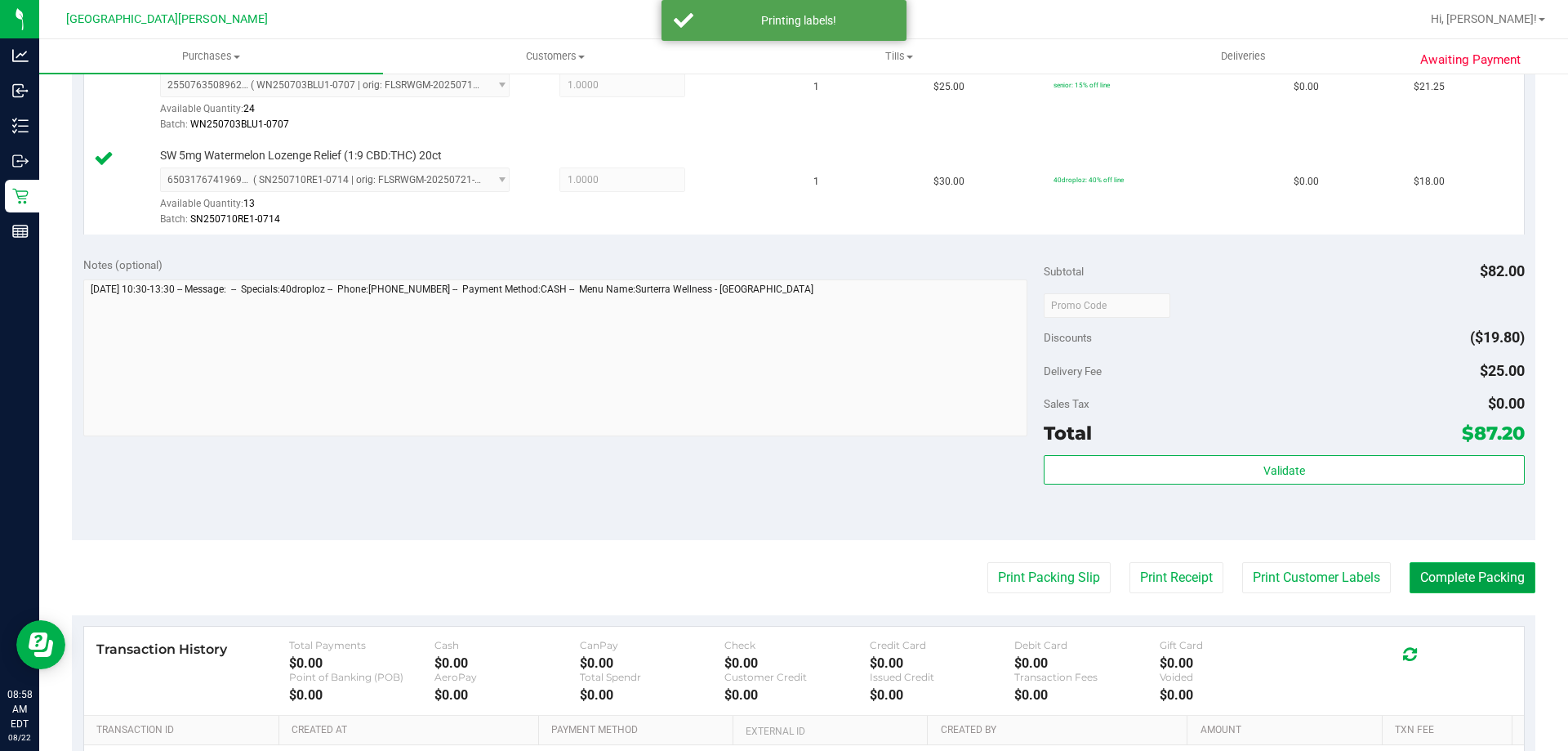
click at [1492, 570] on button "Complete Packing" at bounding box center [1473, 577] width 126 height 31
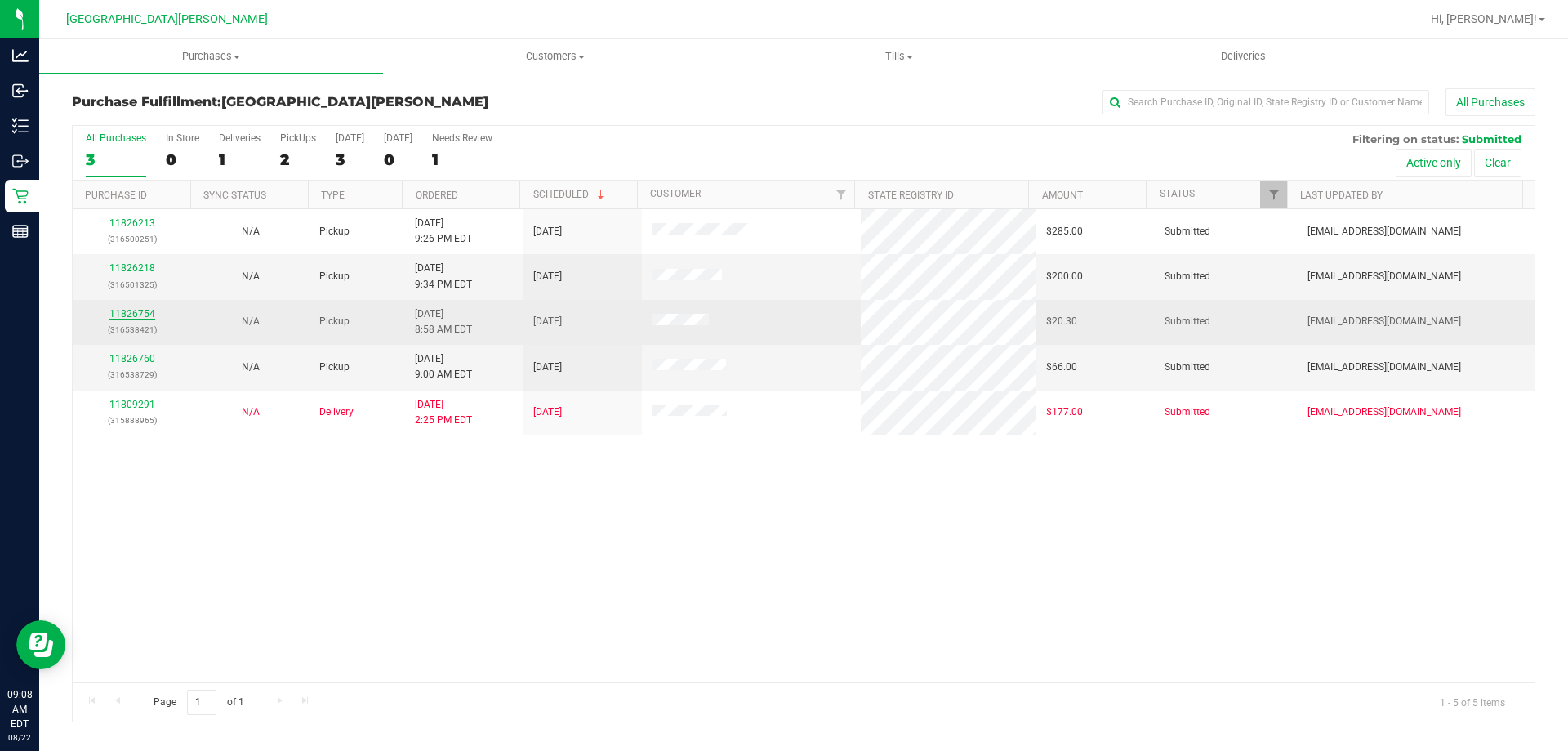
click at [141, 316] on link "11826754" at bounding box center [132, 313] width 45 height 12
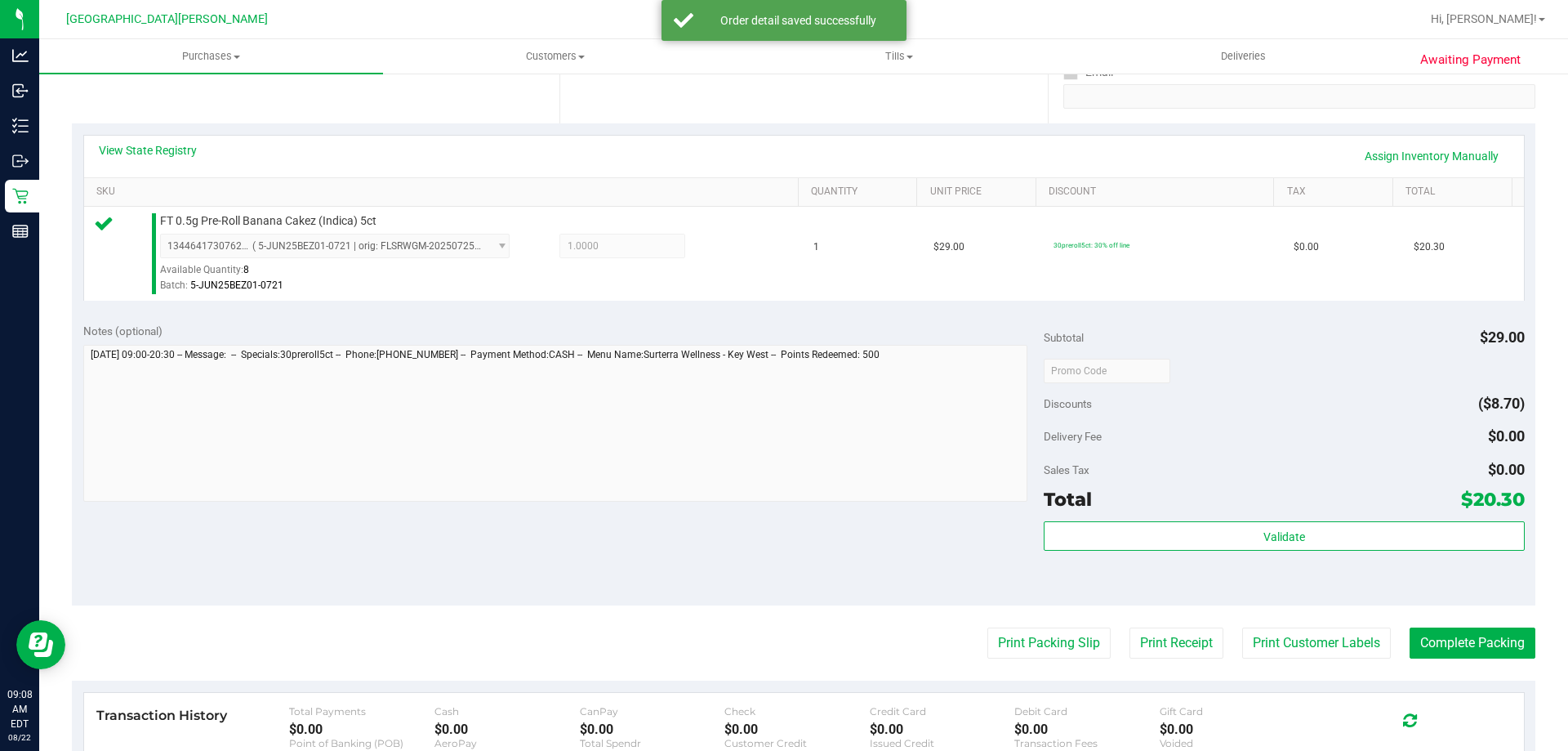
scroll to position [327, 0]
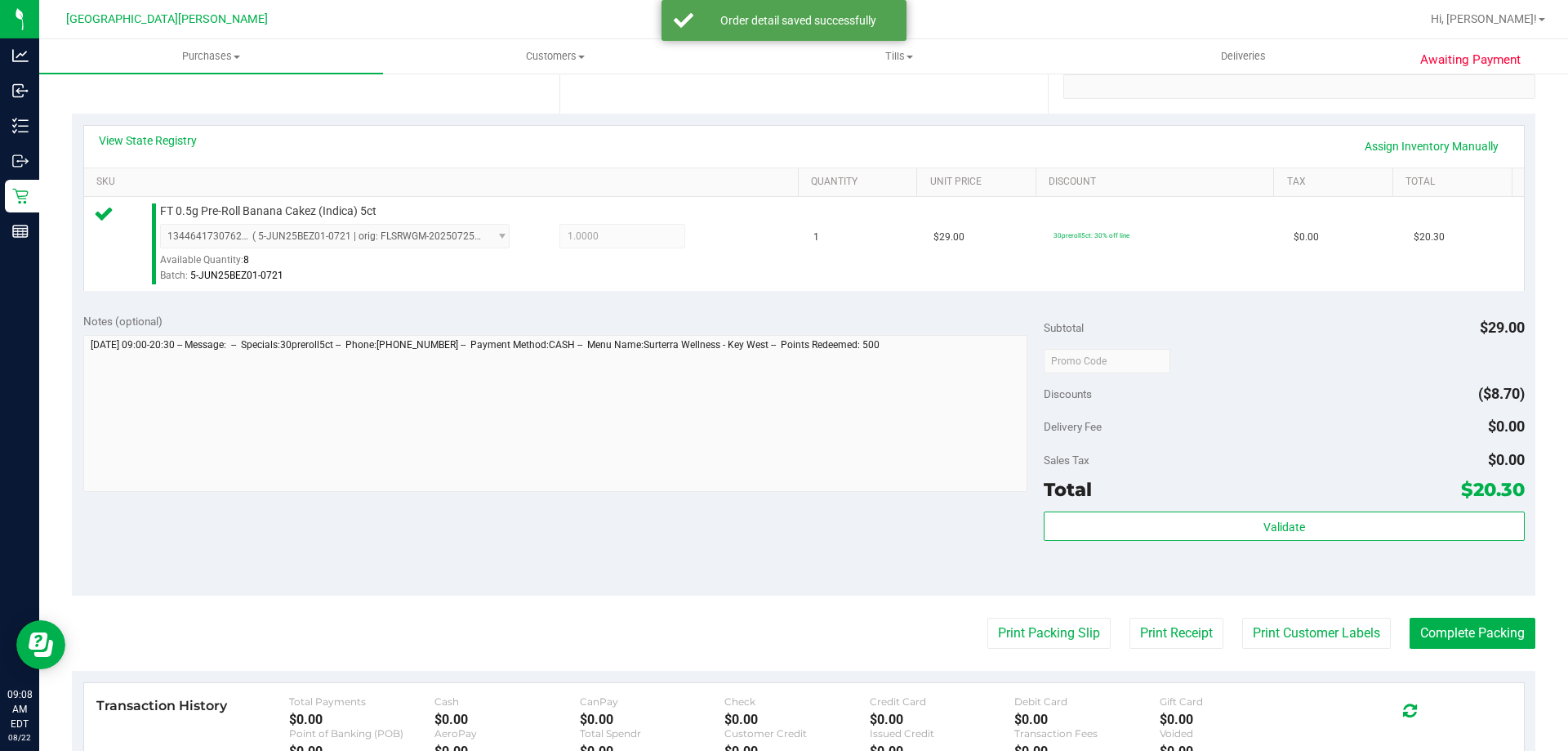
click at [1224, 541] on div "Validate" at bounding box center [1284, 547] width 480 height 74
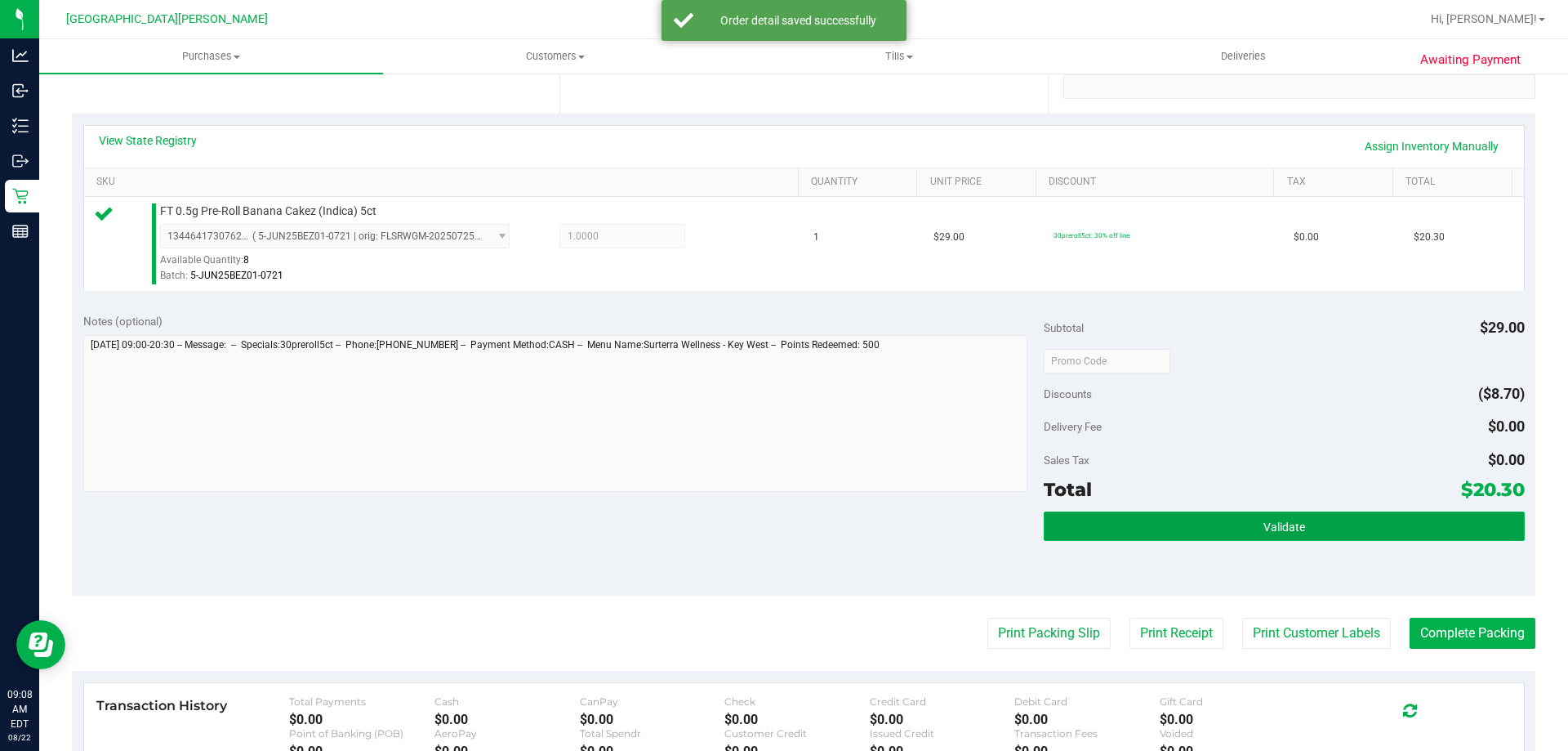
click at [1219, 533] on button "Validate" at bounding box center [1284, 525] width 480 height 29
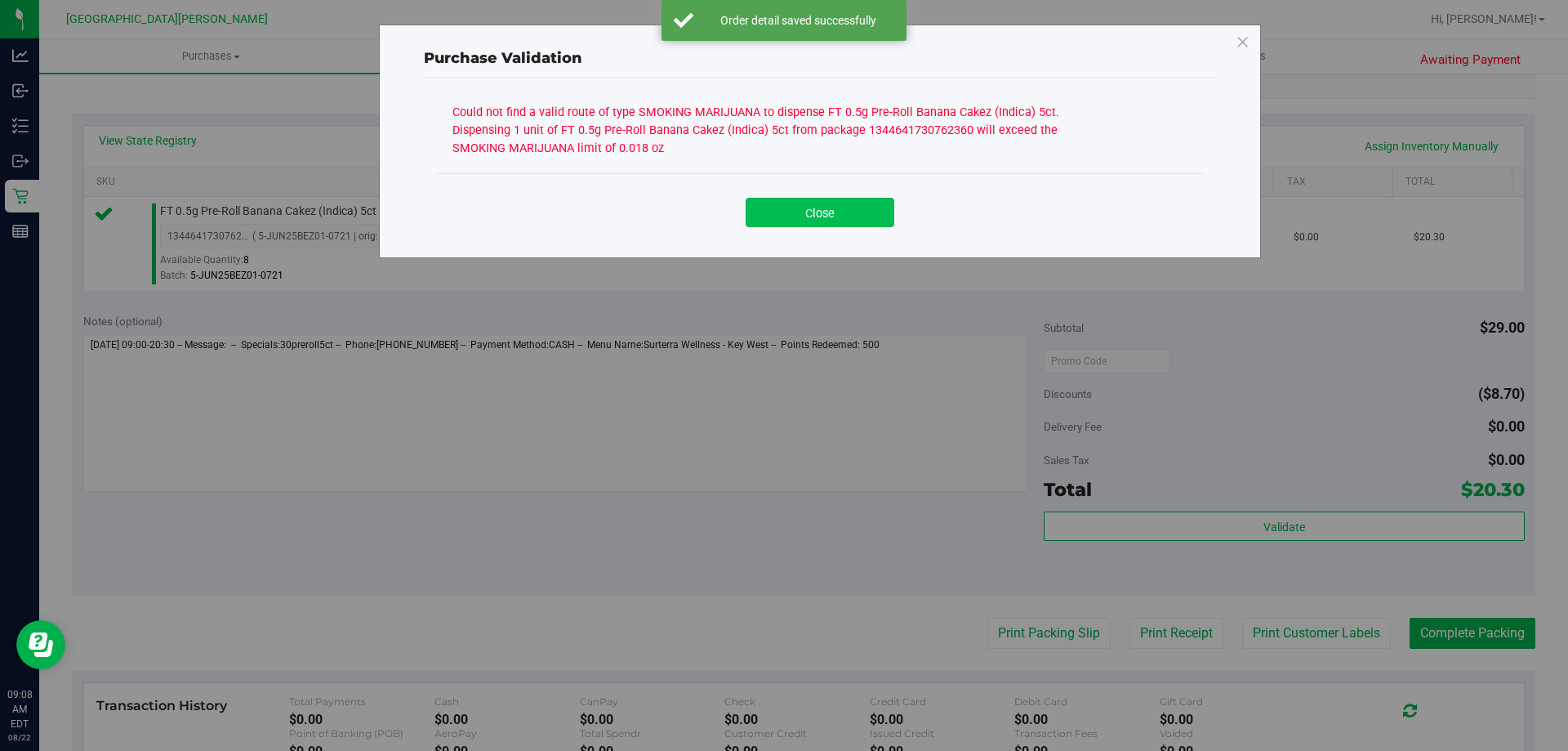
click at [802, 212] on button "Close" at bounding box center [820, 212] width 148 height 29
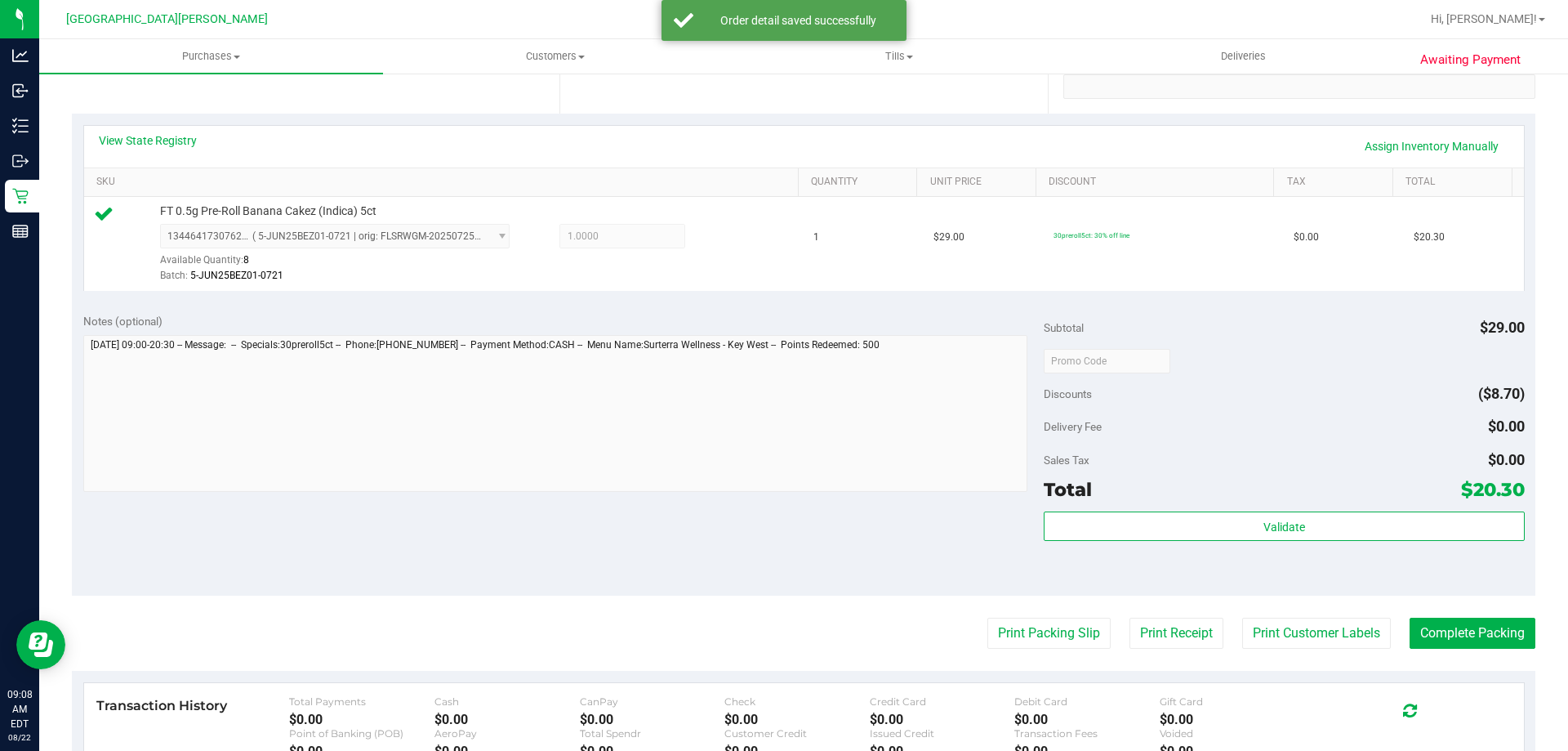
scroll to position [82, 0]
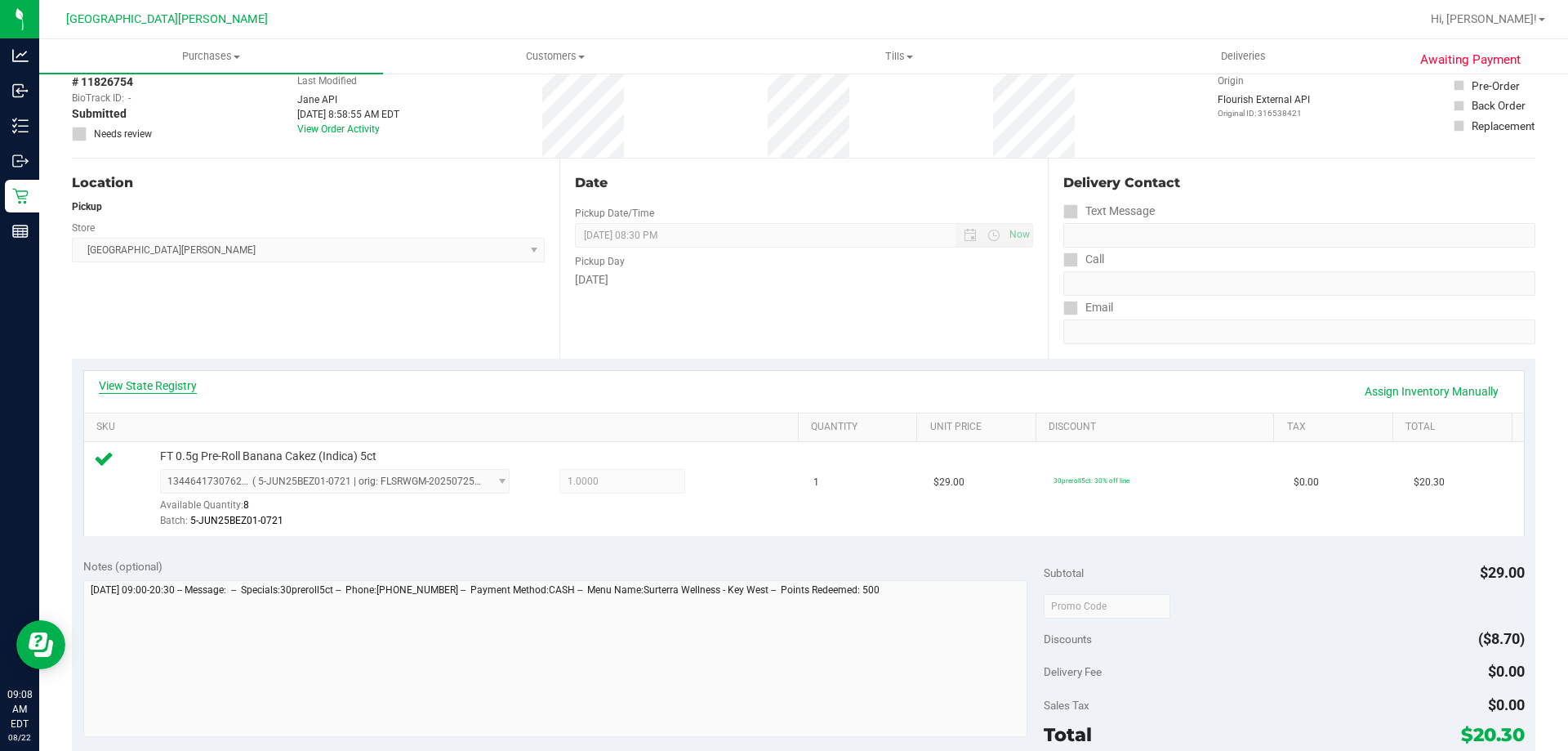
click at [140, 384] on link "View State Registry" at bounding box center [148, 386] width 98 height 16
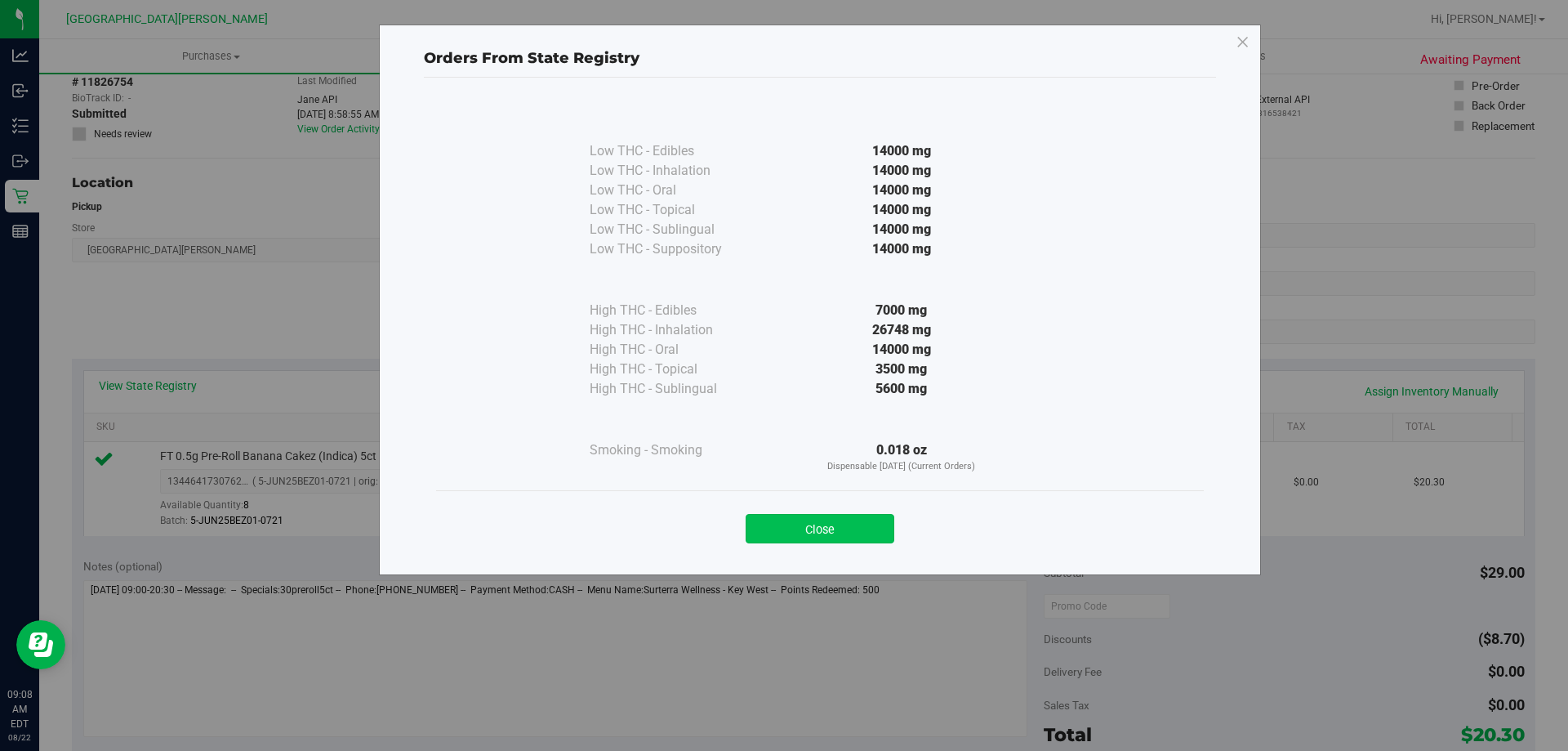
click at [844, 522] on button "Close" at bounding box center [820, 528] width 148 height 29
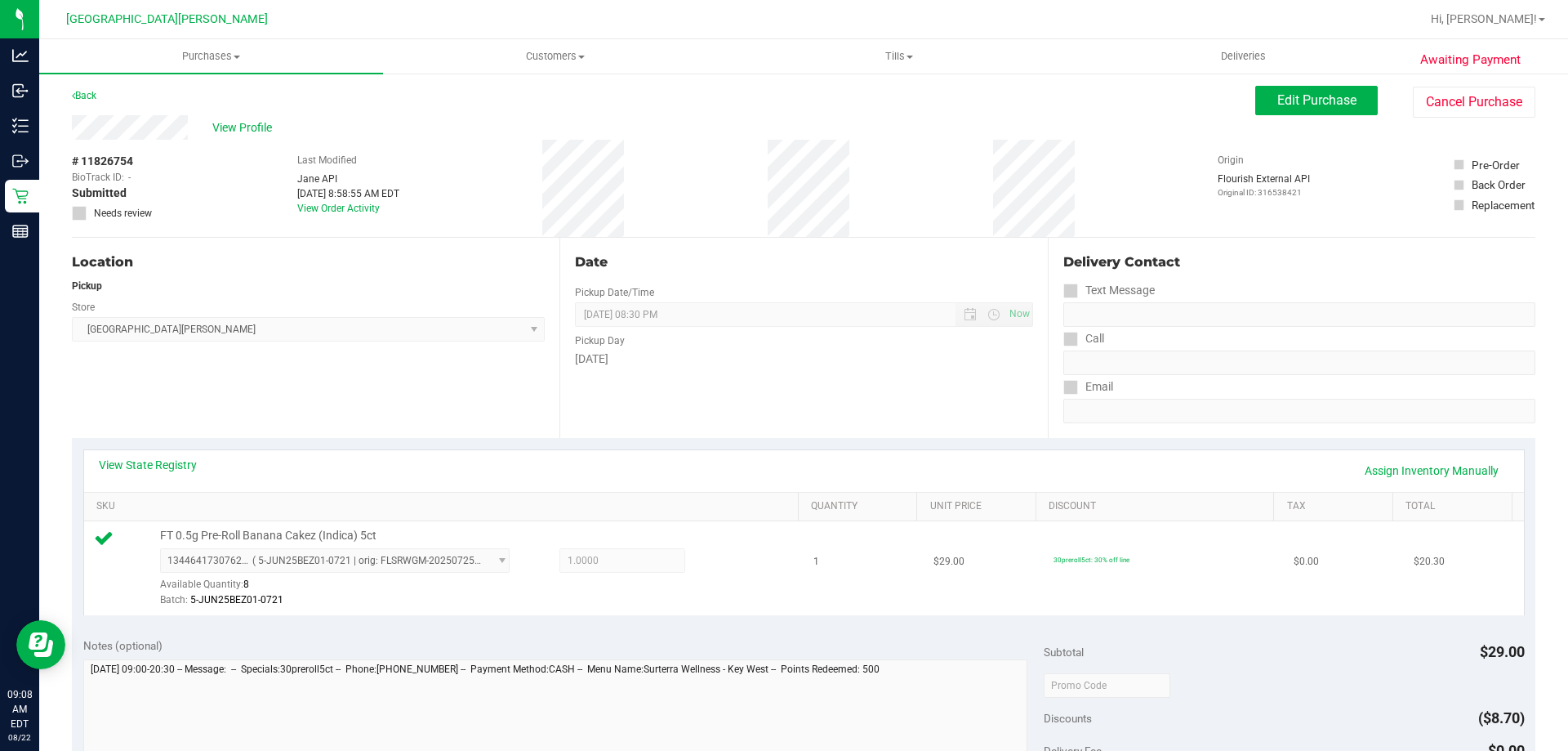
scroll to position [0, 0]
click at [1376, 474] on link "Assign Inventory Manually" at bounding box center [1432, 472] width 156 height 28
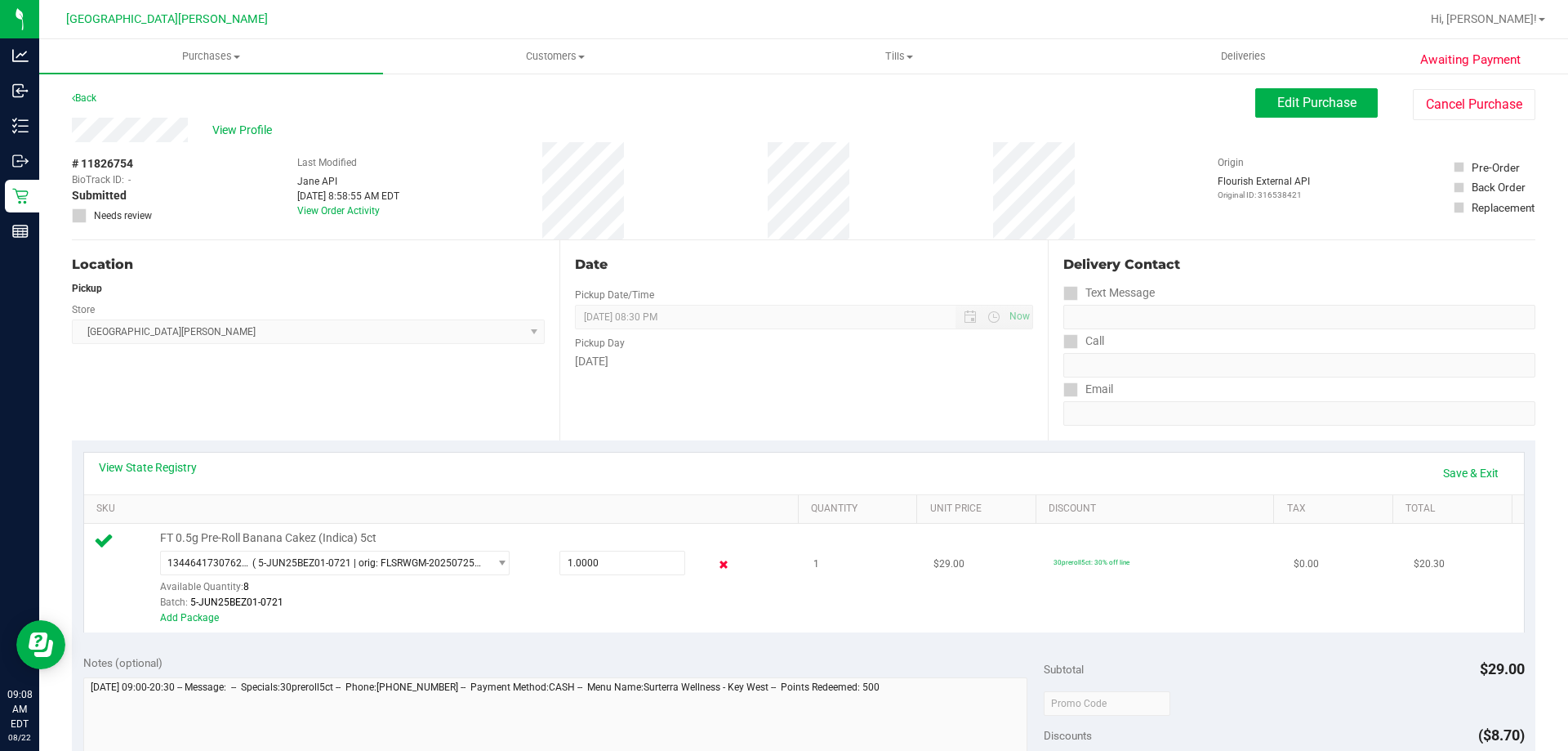
click at [716, 564] on icon at bounding box center [724, 564] width 17 height 19
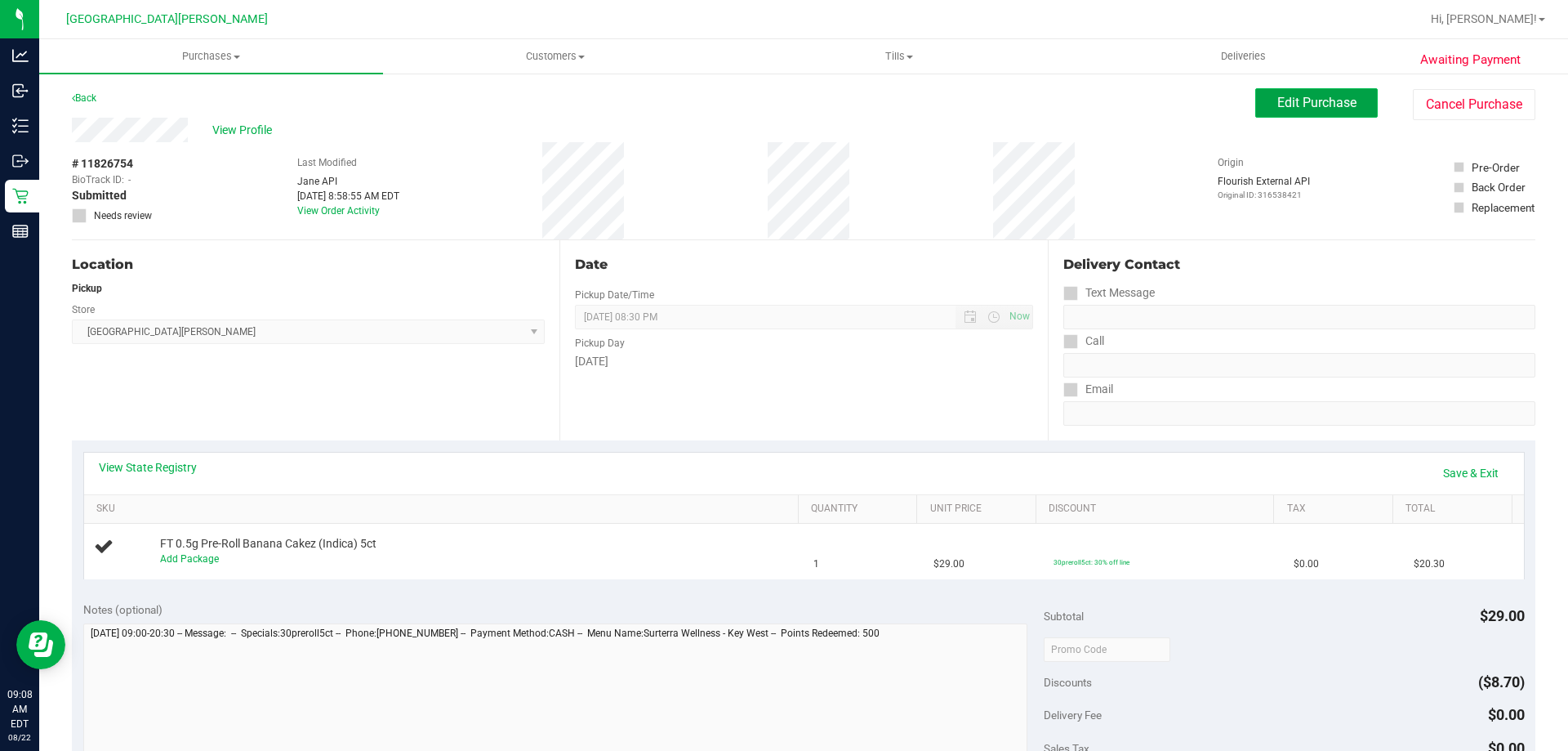
click at [1264, 93] on button "Edit Purchase" at bounding box center [1316, 102] width 123 height 29
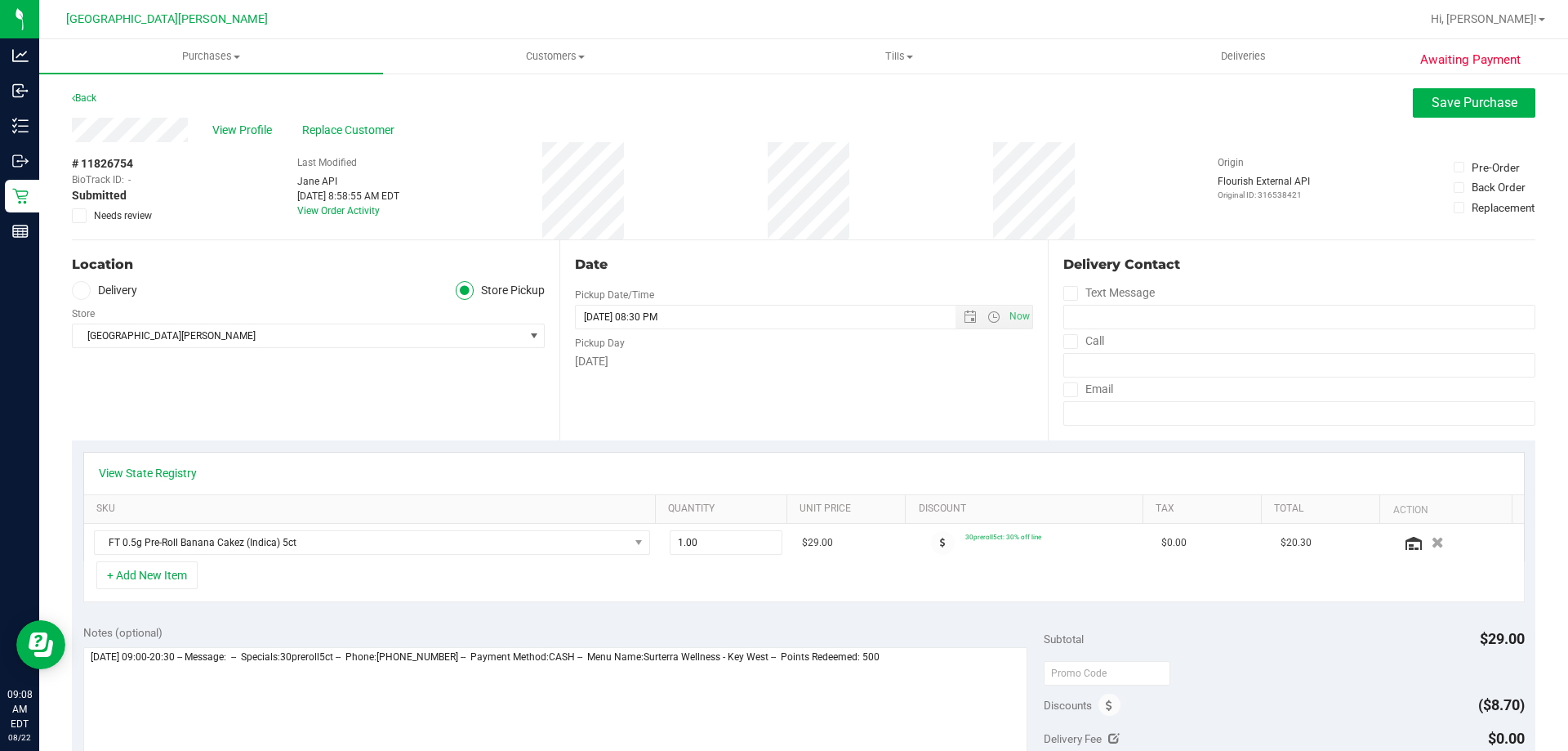
click at [70, 217] on div "Awaiting Payment Back Save Purchase View Profile Replace Customer # 11826754 Bi…" at bounding box center [804, 696] width 1529 height 1249
click at [74, 216] on span at bounding box center [79, 215] width 15 height 15
click at [0, 0] on input "Needs review" at bounding box center [0, 0] width 0 height 0
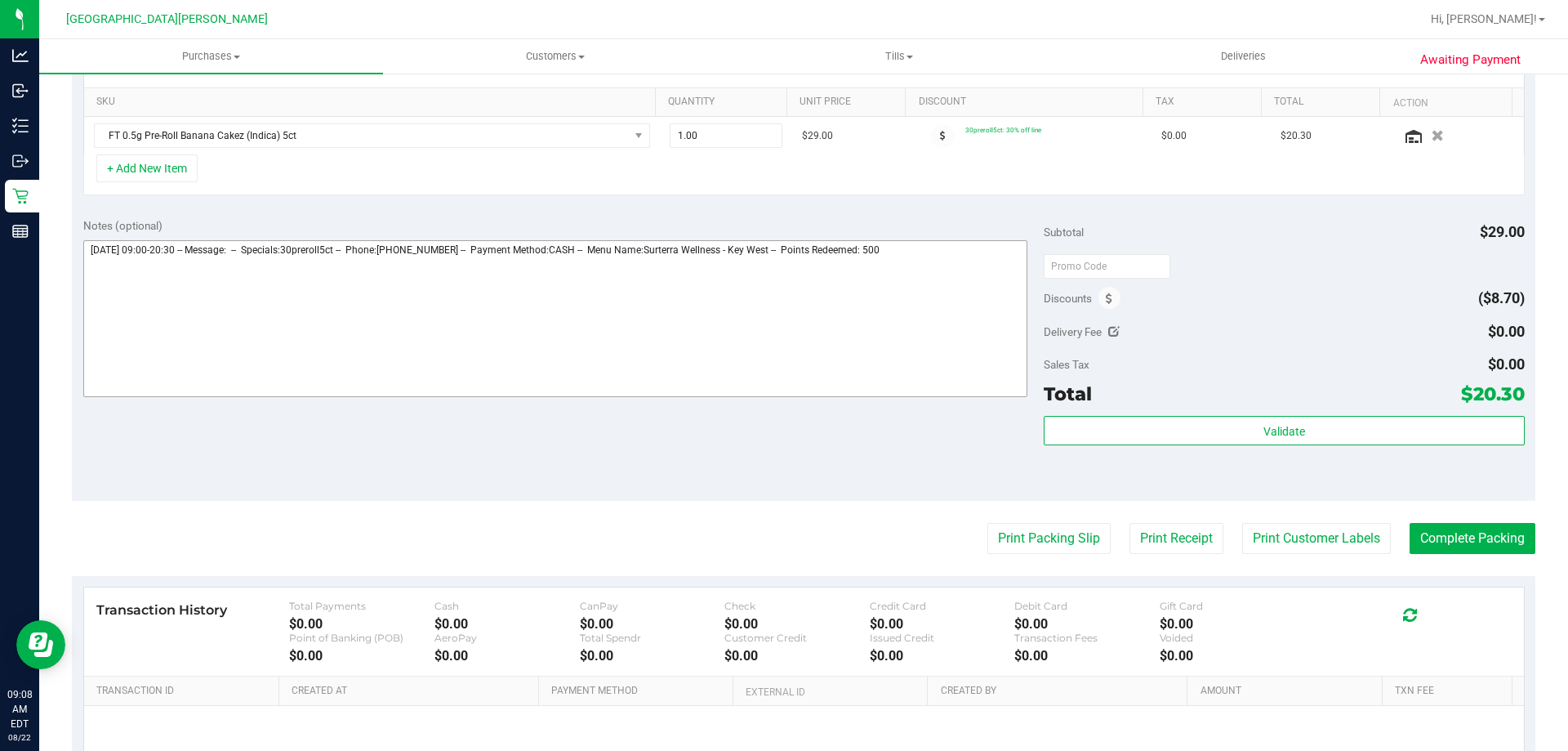
scroll to position [408, 0]
click at [911, 266] on textarea at bounding box center [556, 316] width 945 height 156
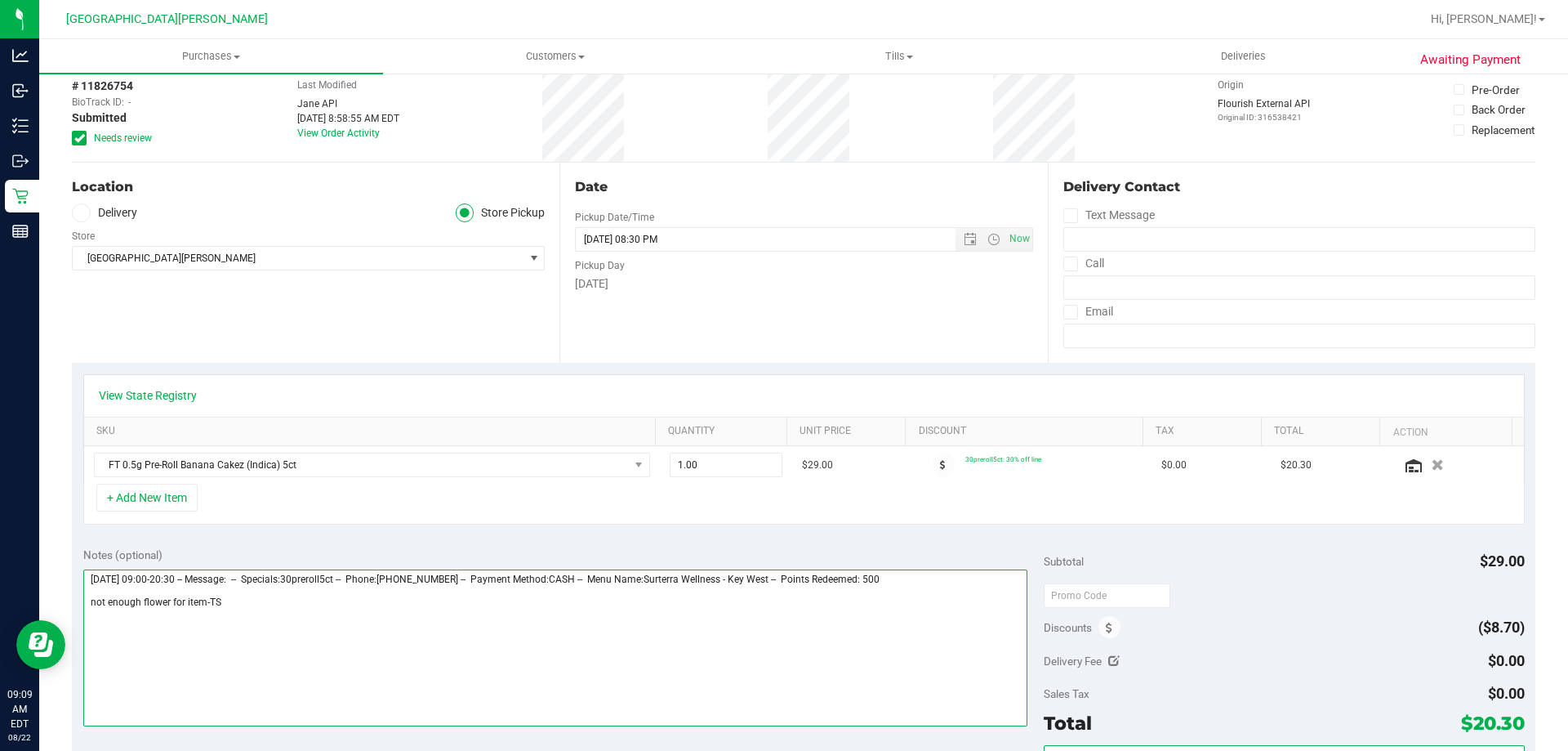
scroll to position [0, 0]
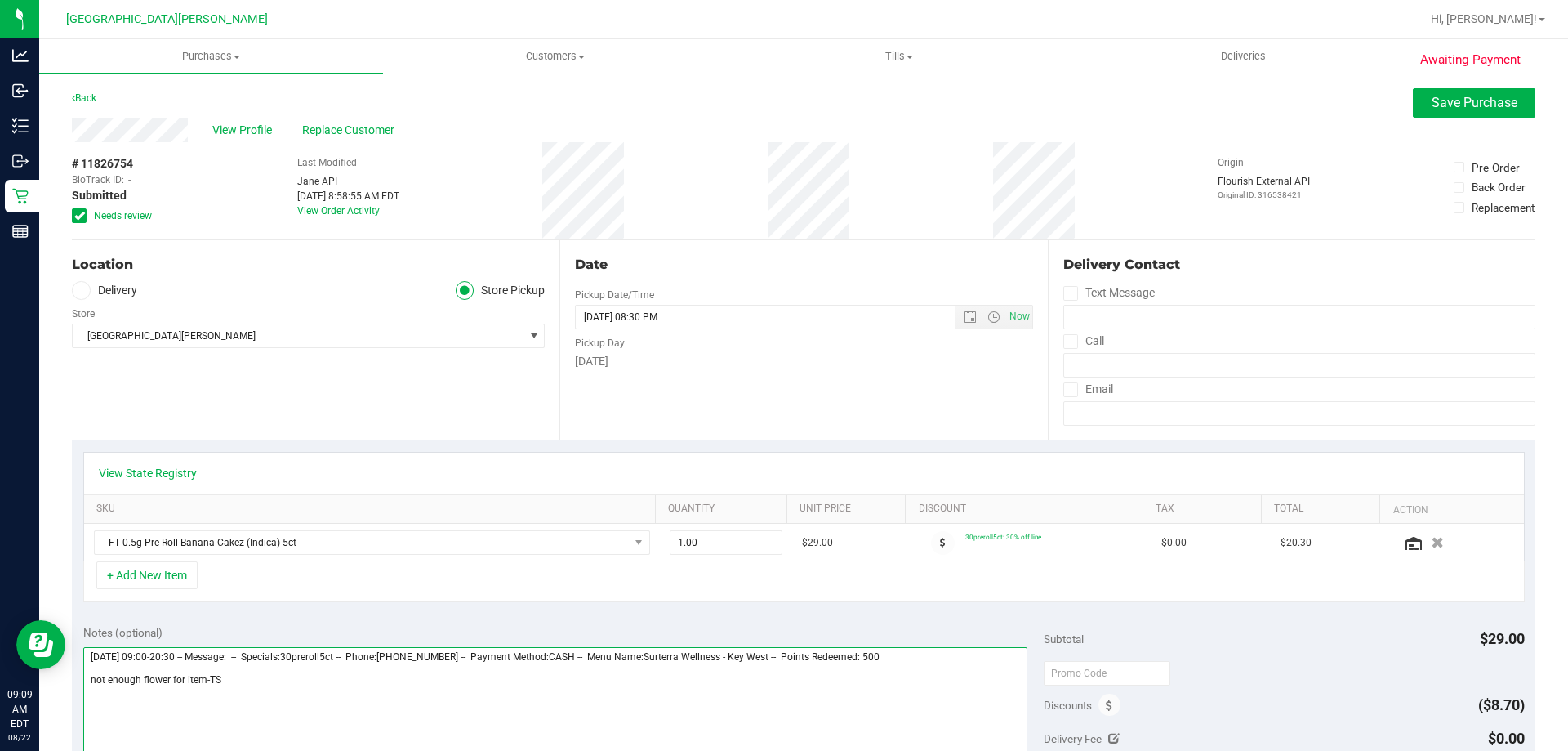
type textarea "Friday 08/22/2025 09:00-20:30 -- Message: -- Specials:30preroll5ct -- Phone:305…"
click at [1460, 120] on div "View Profile Replace Customer" at bounding box center [804, 130] width 1464 height 25
click at [1460, 111] on button "Save Purchase" at bounding box center [1475, 102] width 123 height 29
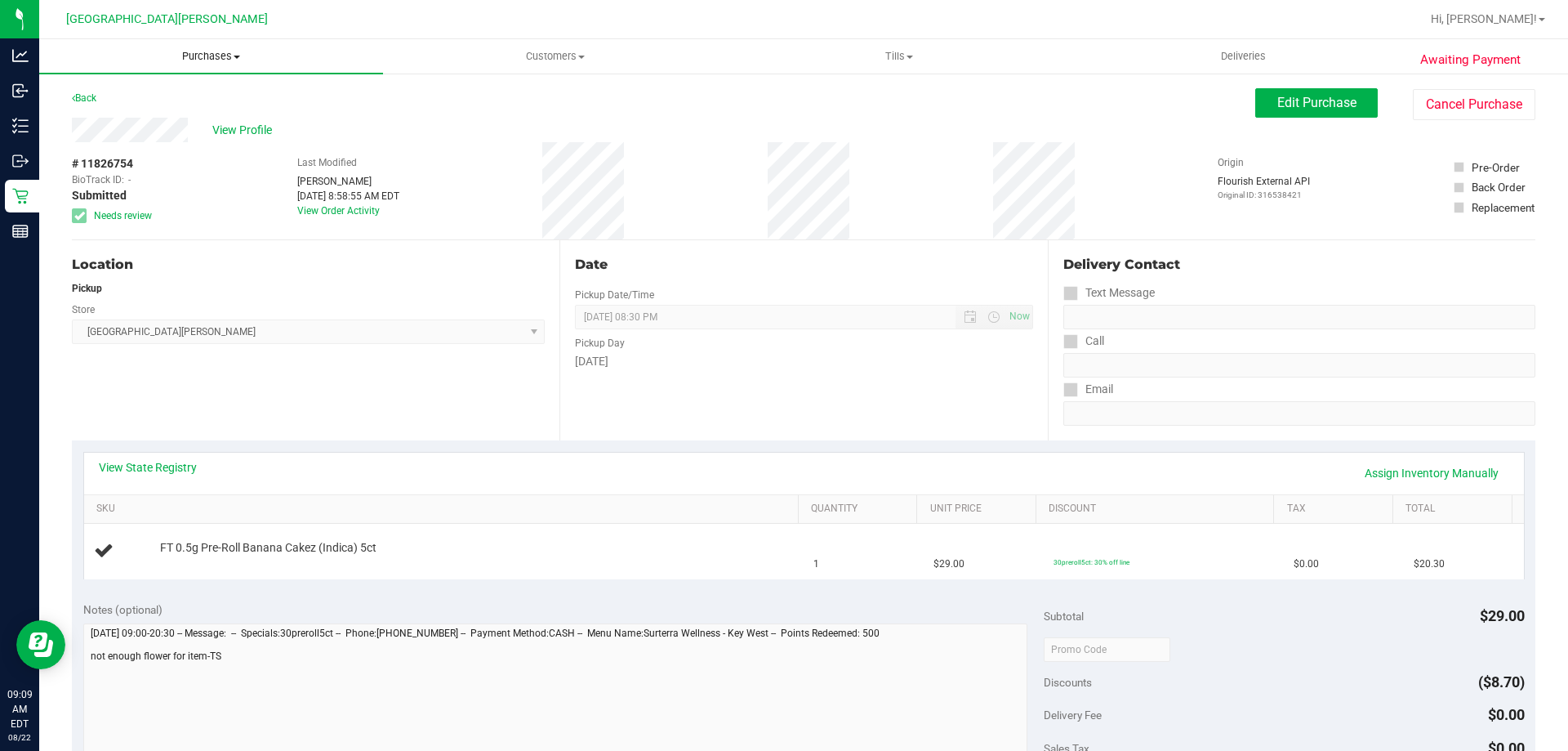
click at [227, 52] on span "Purchases" at bounding box center [211, 56] width 344 height 15
click at [140, 116] on li "Fulfillment" at bounding box center [211, 118] width 344 height 20
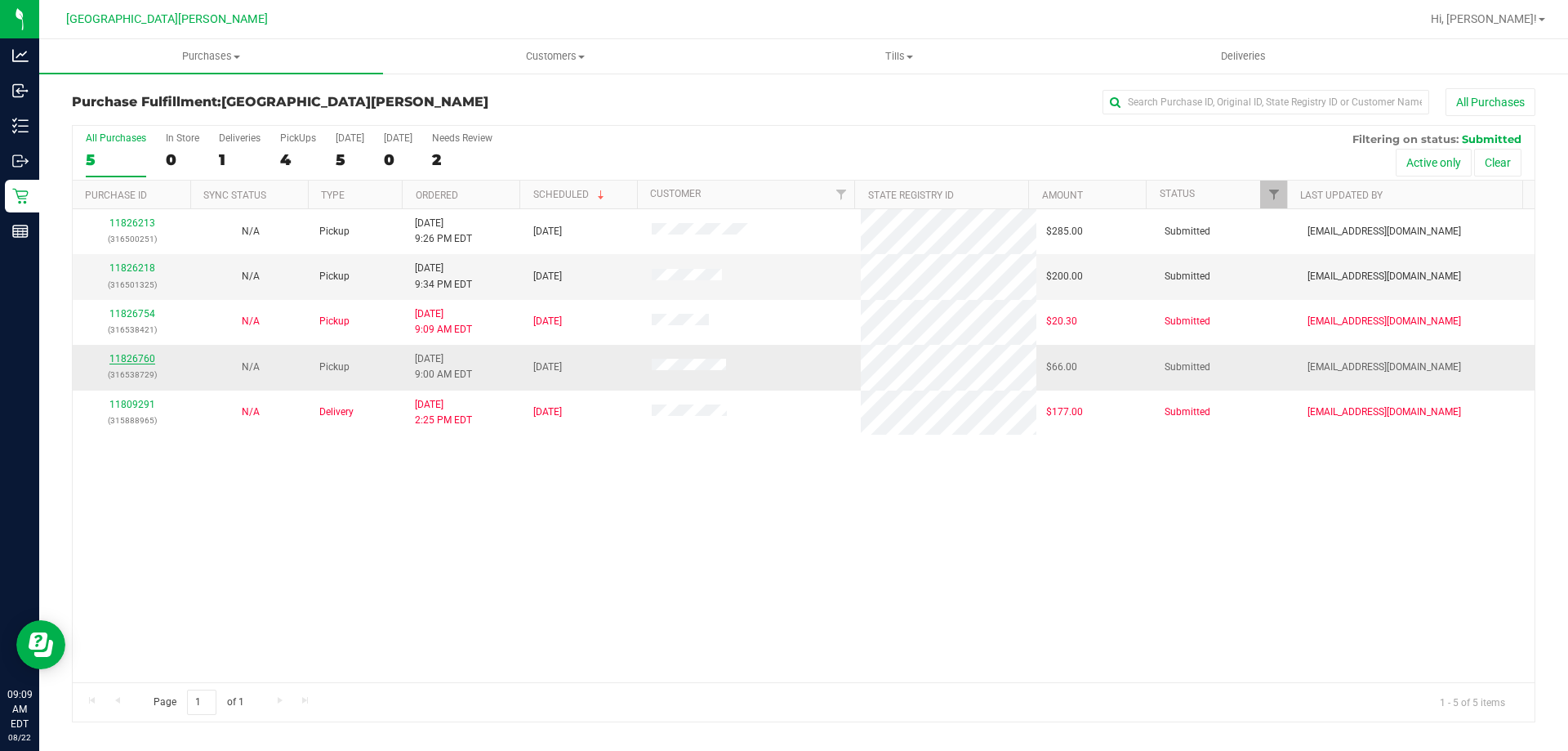
click at [140, 356] on link "11826760" at bounding box center [132, 358] width 45 height 12
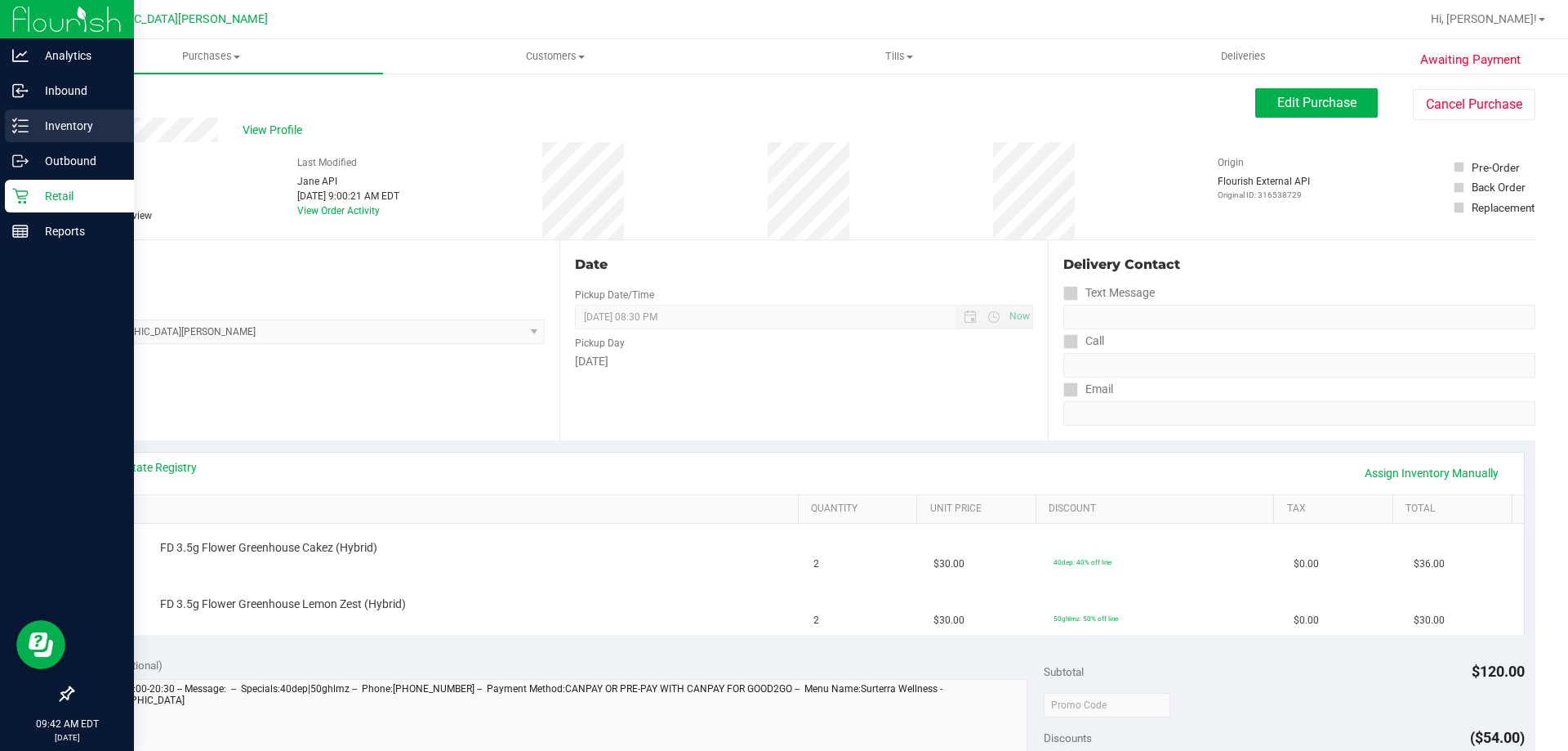
click at [77, 127] on p "Inventory" at bounding box center [77, 125] width 98 height 20
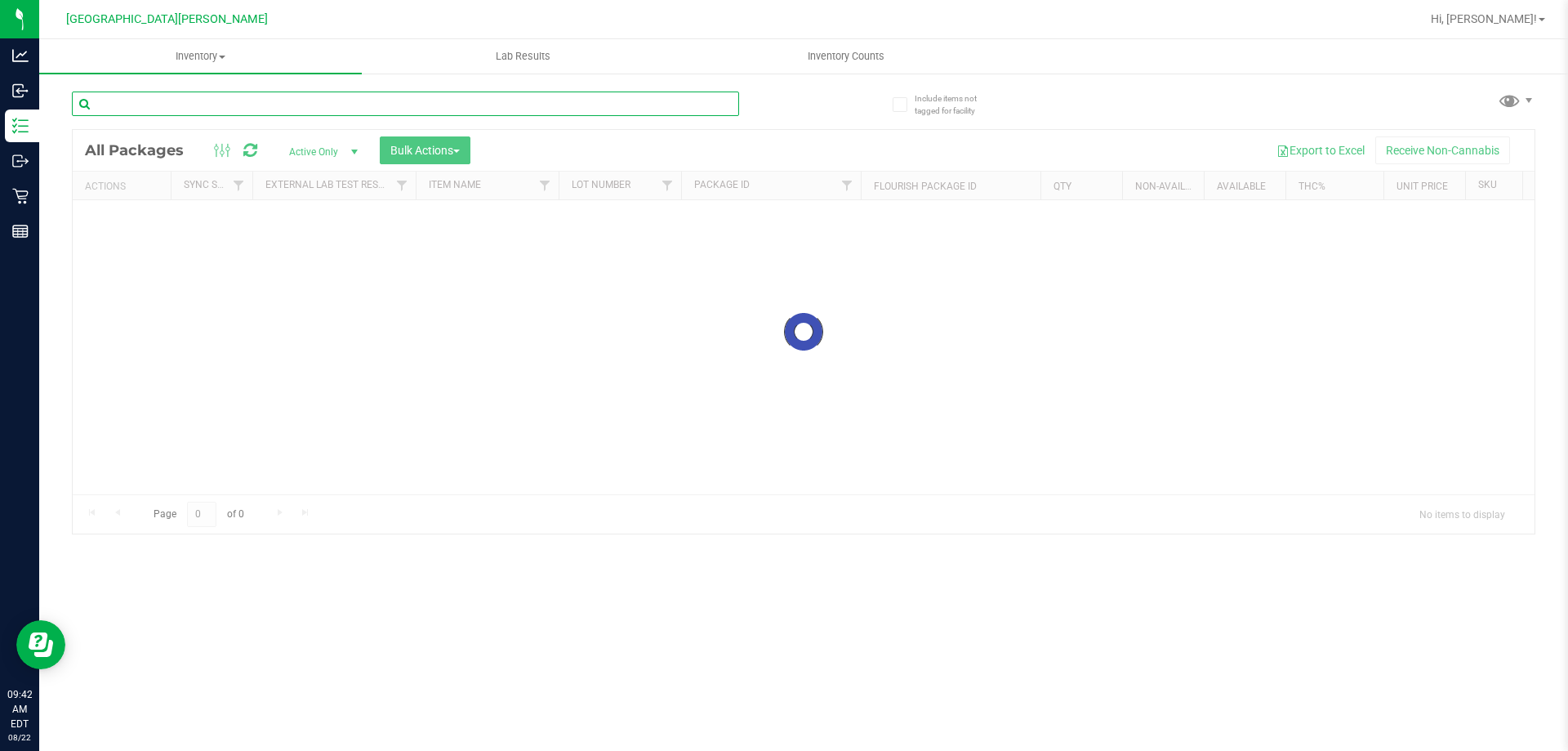
click at [199, 108] on input "text" at bounding box center [405, 104] width 668 height 25
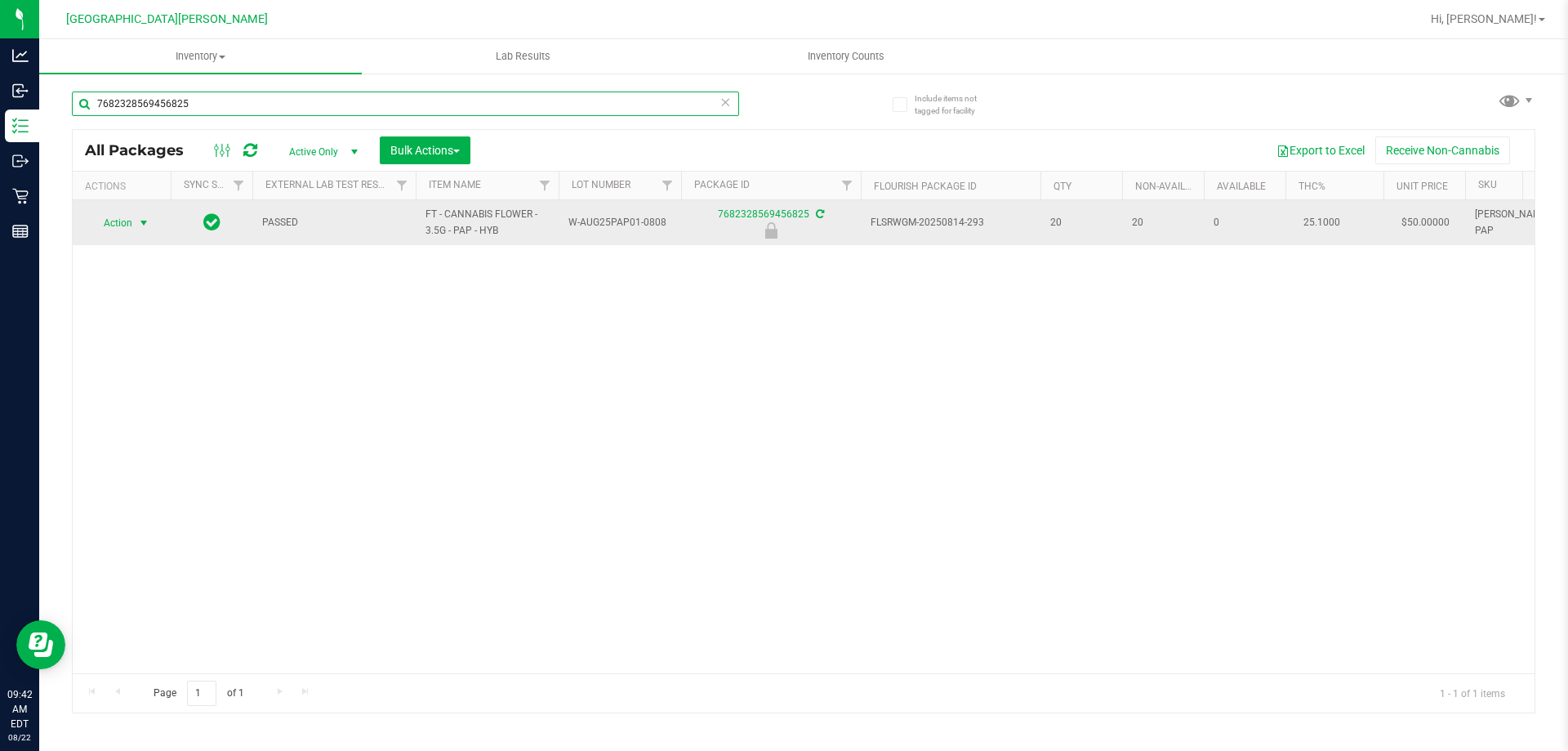
type input "7682328569456825"
click at [140, 227] on span "select" at bounding box center [143, 223] width 13 height 13
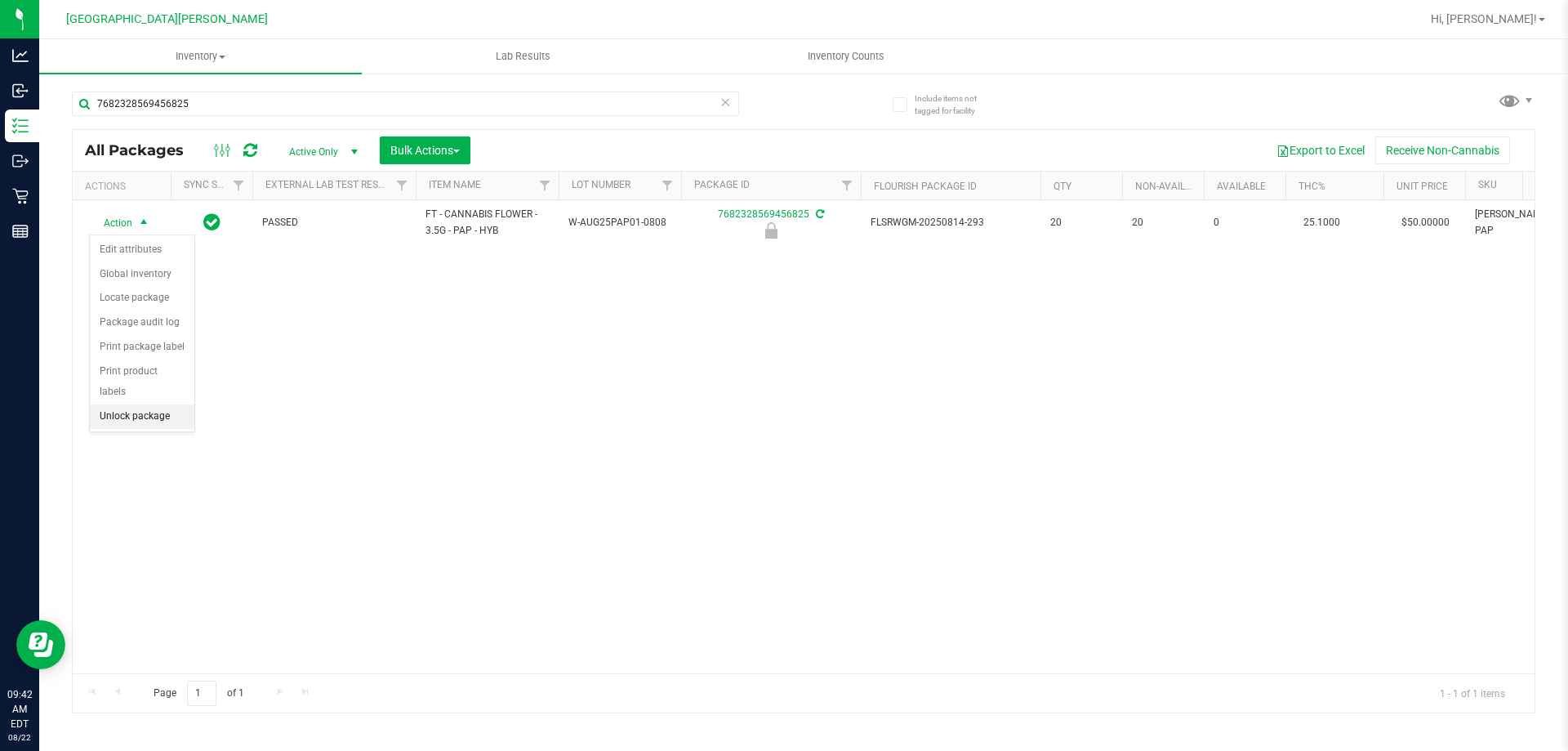
click at [137, 404] on li "Unlock package" at bounding box center [142, 417] width 105 height 25
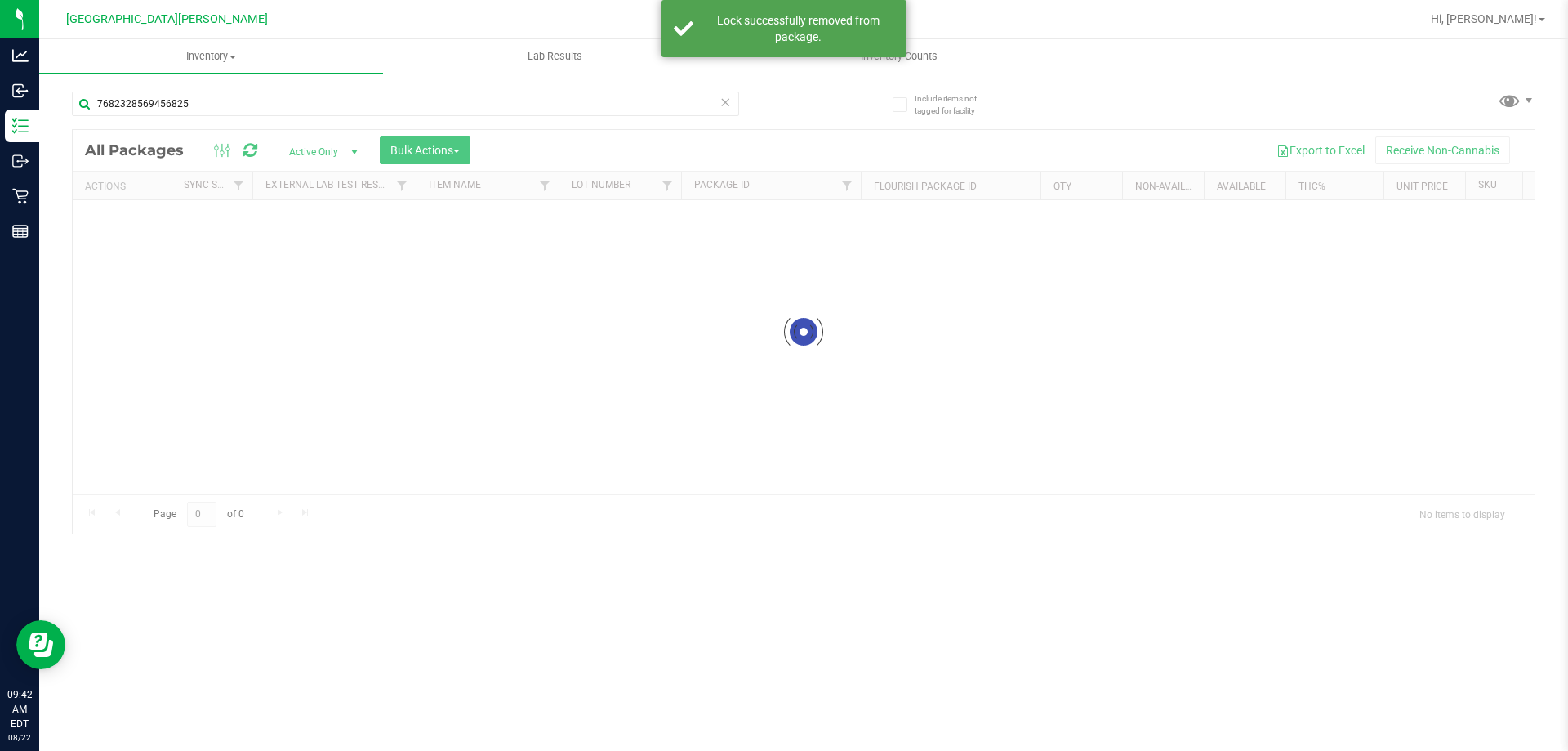
click at [232, 103] on input "7682328569456825" at bounding box center [405, 104] width 668 height 25
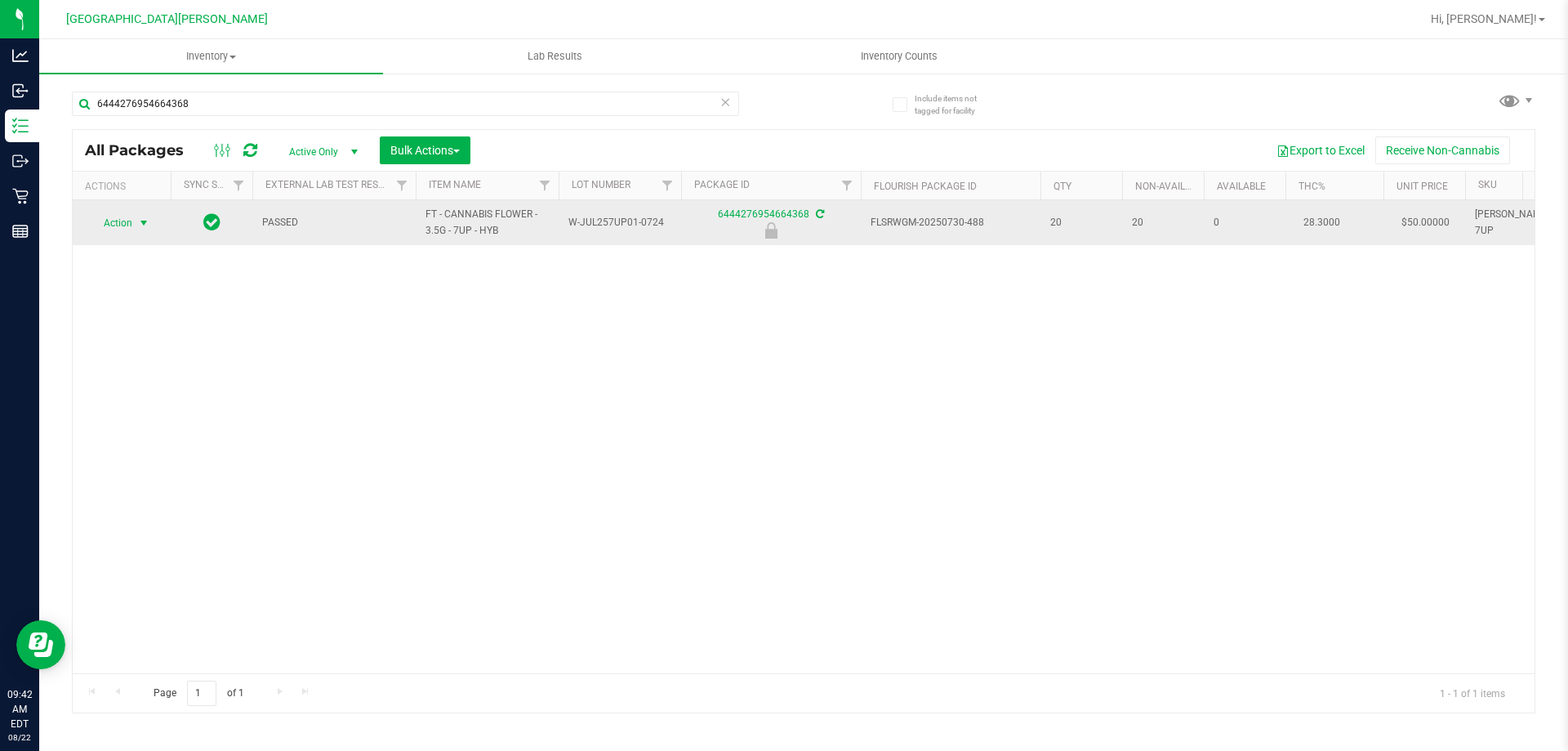
type input "6444276954664368"
click at [137, 226] on span "select" at bounding box center [143, 223] width 13 height 13
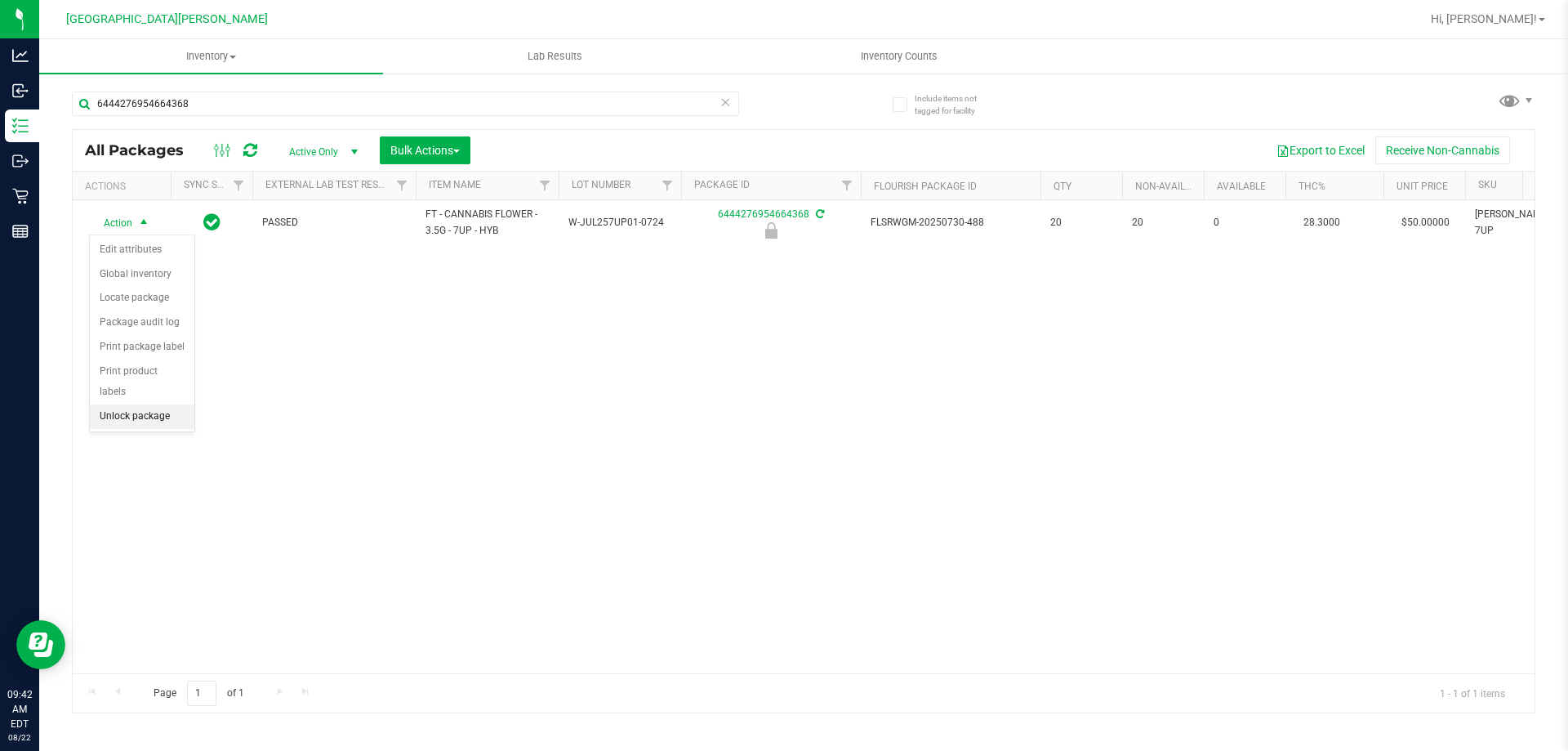
click at [132, 404] on li "Unlock package" at bounding box center [142, 417] width 105 height 25
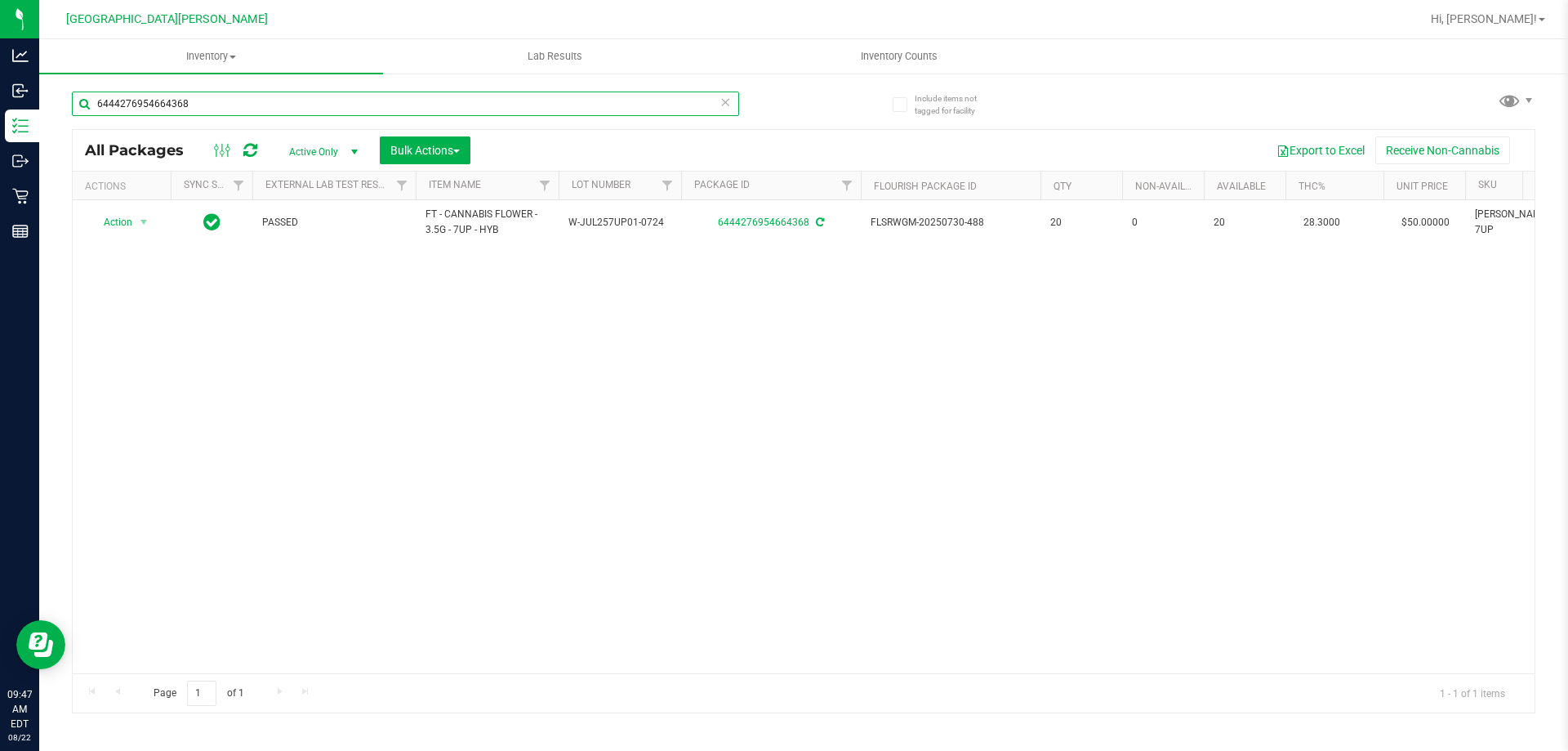
click at [225, 108] on input "6444276954664368" at bounding box center [405, 104] width 668 height 25
type input "6"
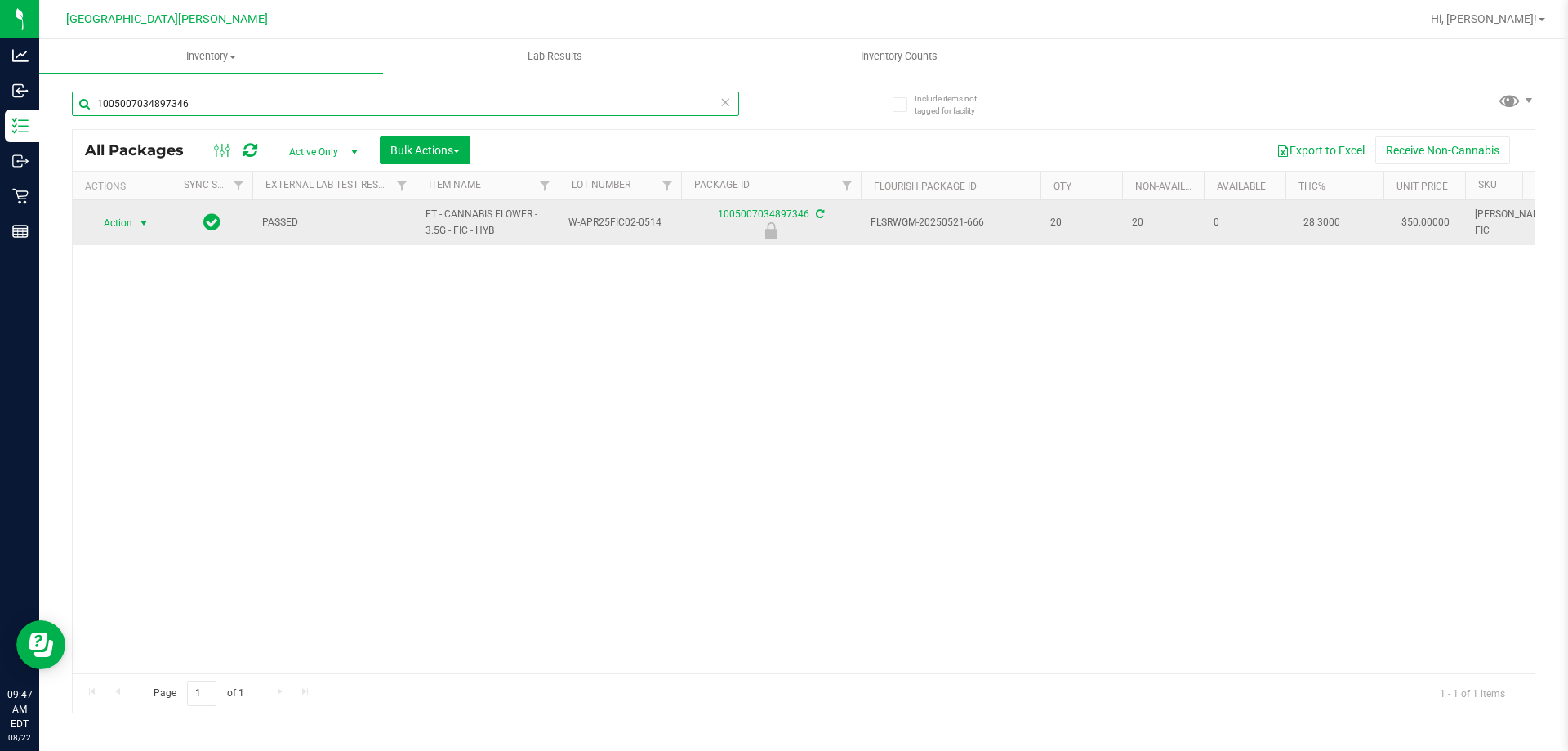
type input "1005007034897346"
click at [146, 225] on span "select" at bounding box center [143, 223] width 13 height 13
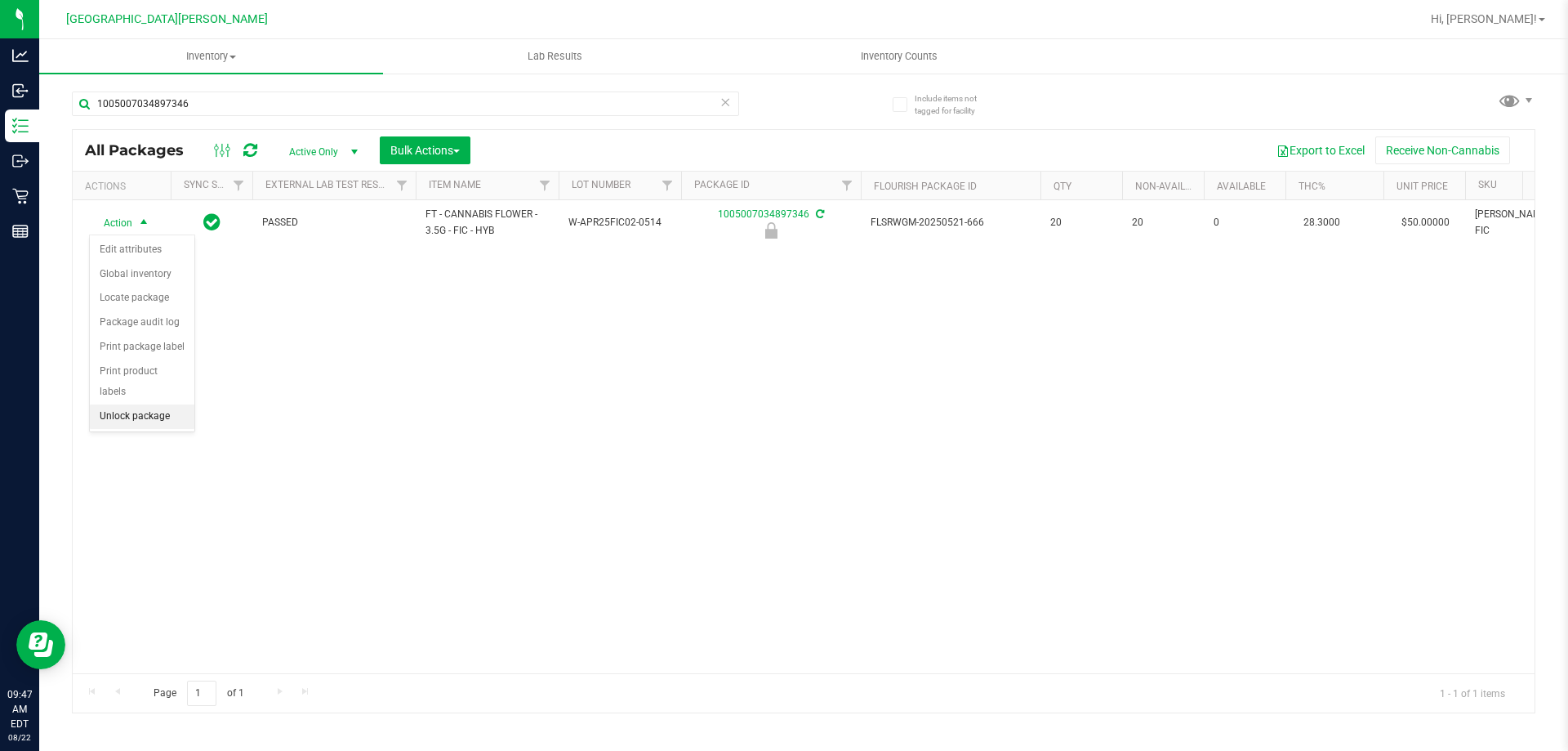
click at [141, 404] on li "Unlock package" at bounding box center [142, 417] width 105 height 25
click at [257, 116] on div "1005007034897346" at bounding box center [405, 110] width 668 height 37
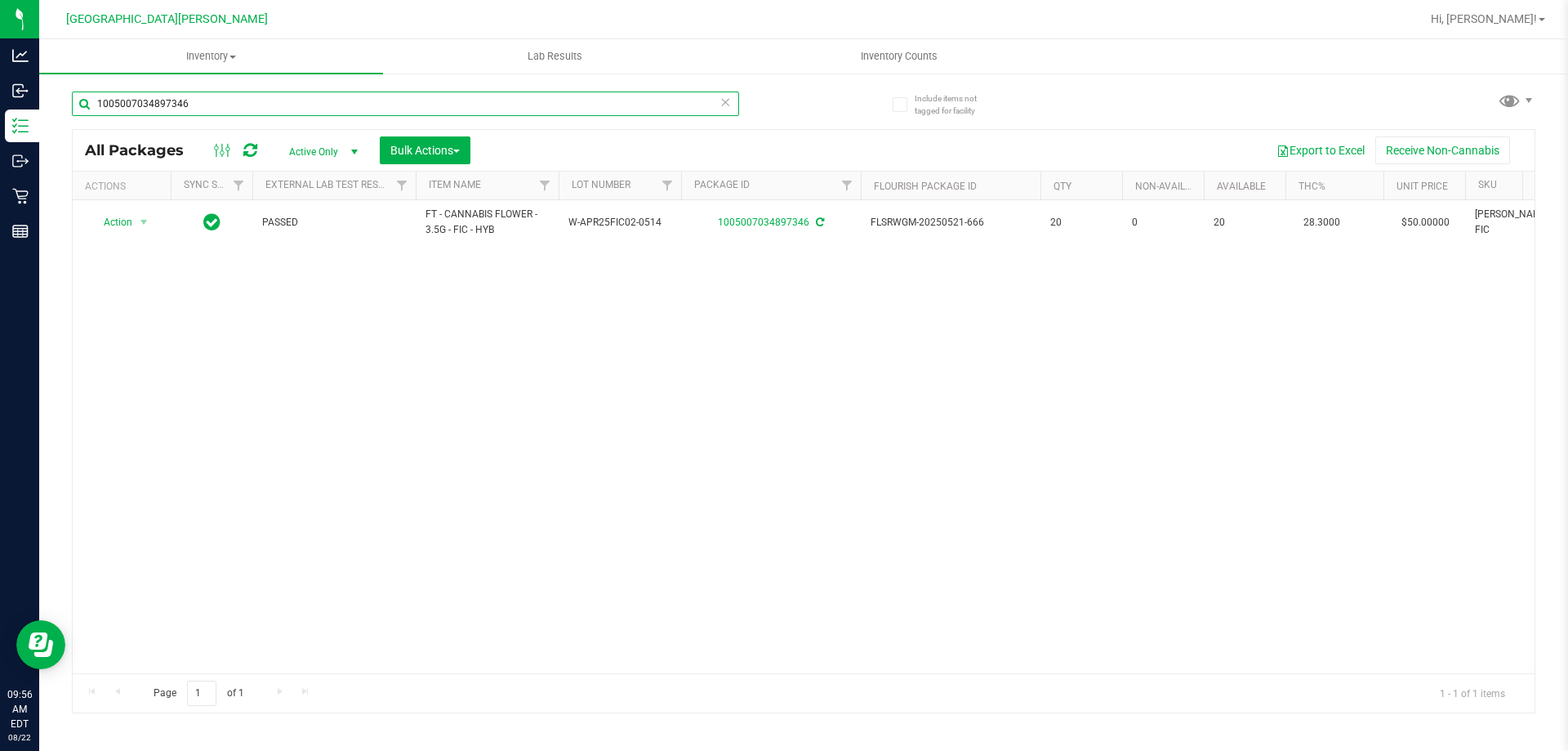
click at [239, 106] on input "1005007034897346" at bounding box center [405, 104] width 668 height 25
type input "1"
type input "8"
type input "9"
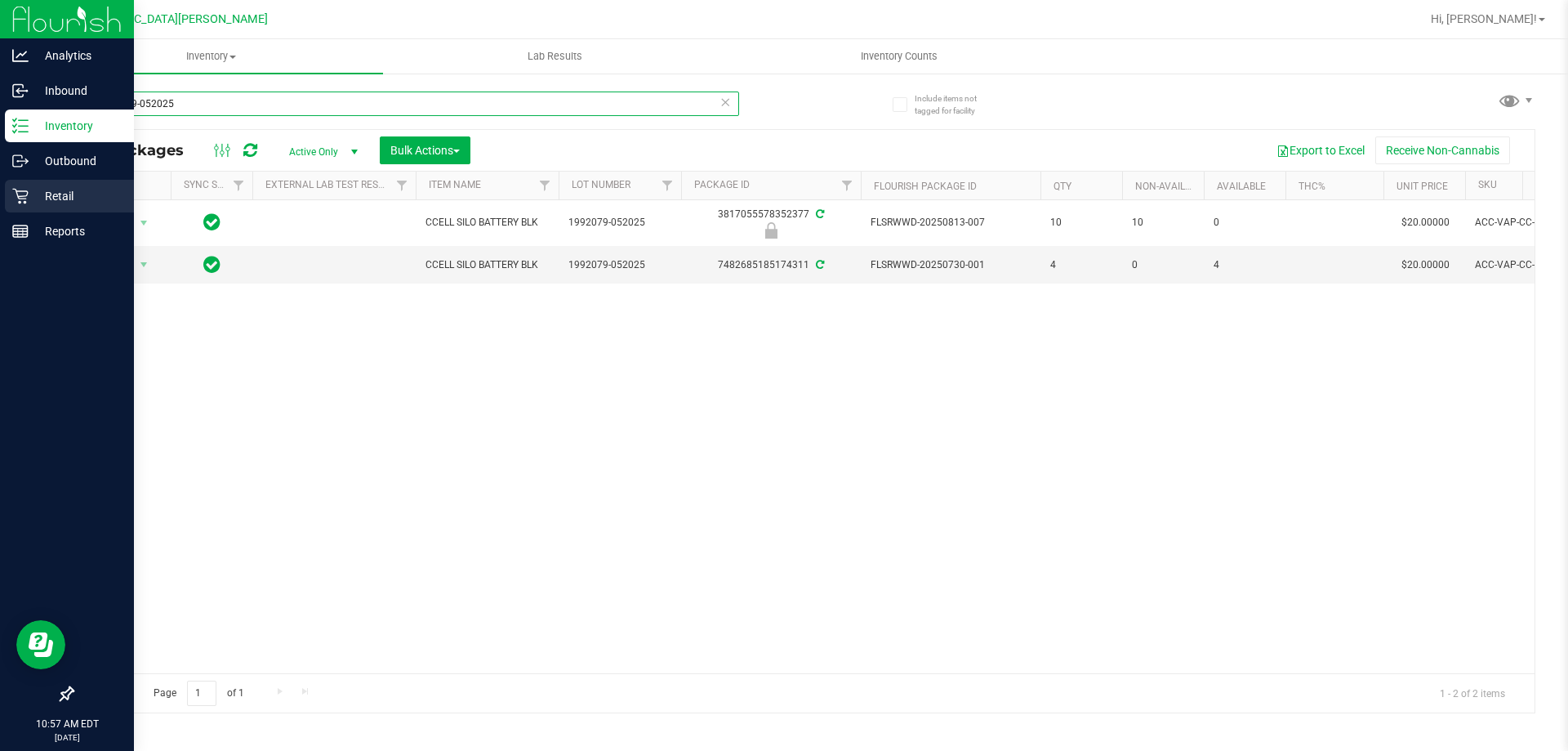
type input "1992079-052025"
click at [52, 192] on p "Retail" at bounding box center [77, 196] width 98 height 20
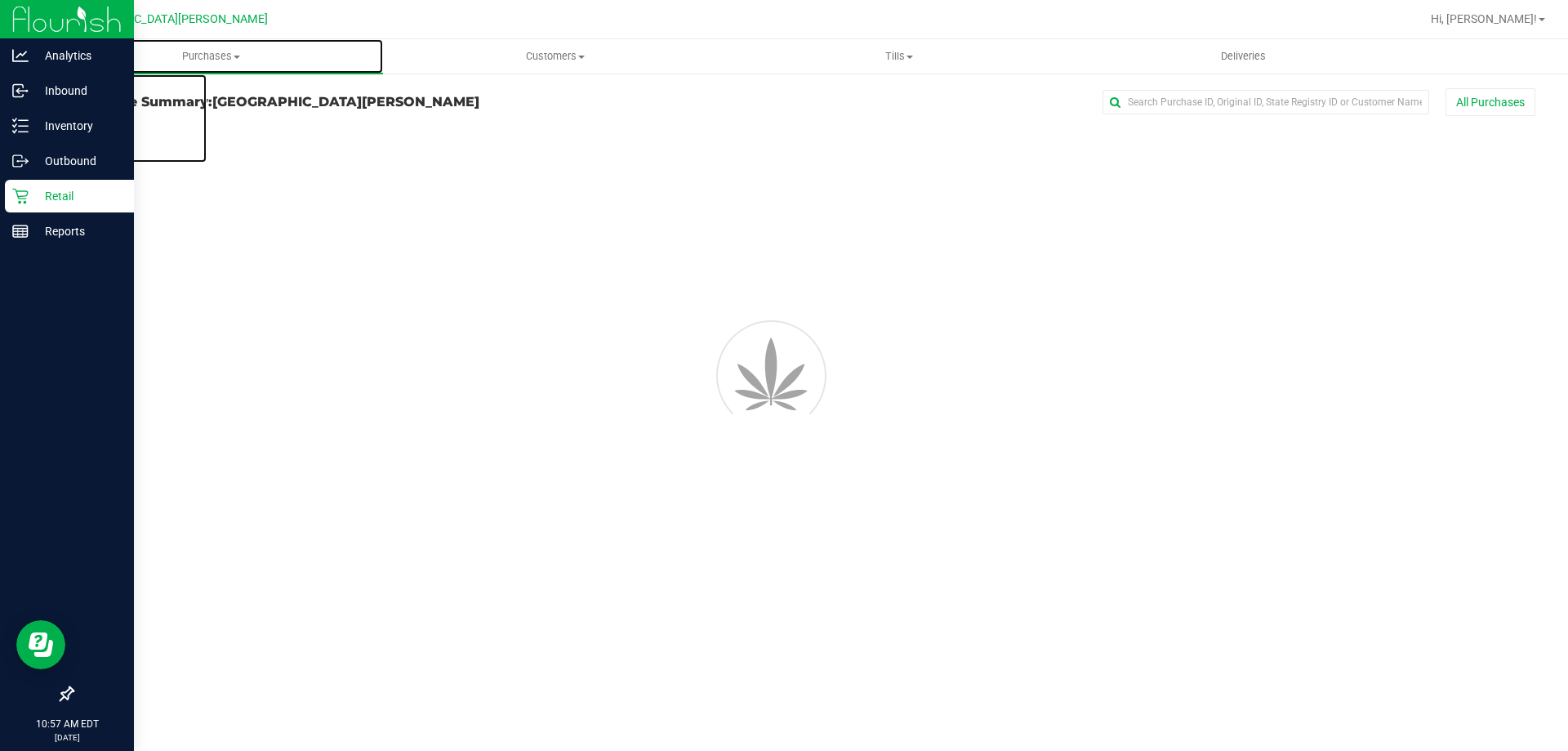
click at [213, 55] on span "Purchases" at bounding box center [211, 56] width 344 height 15
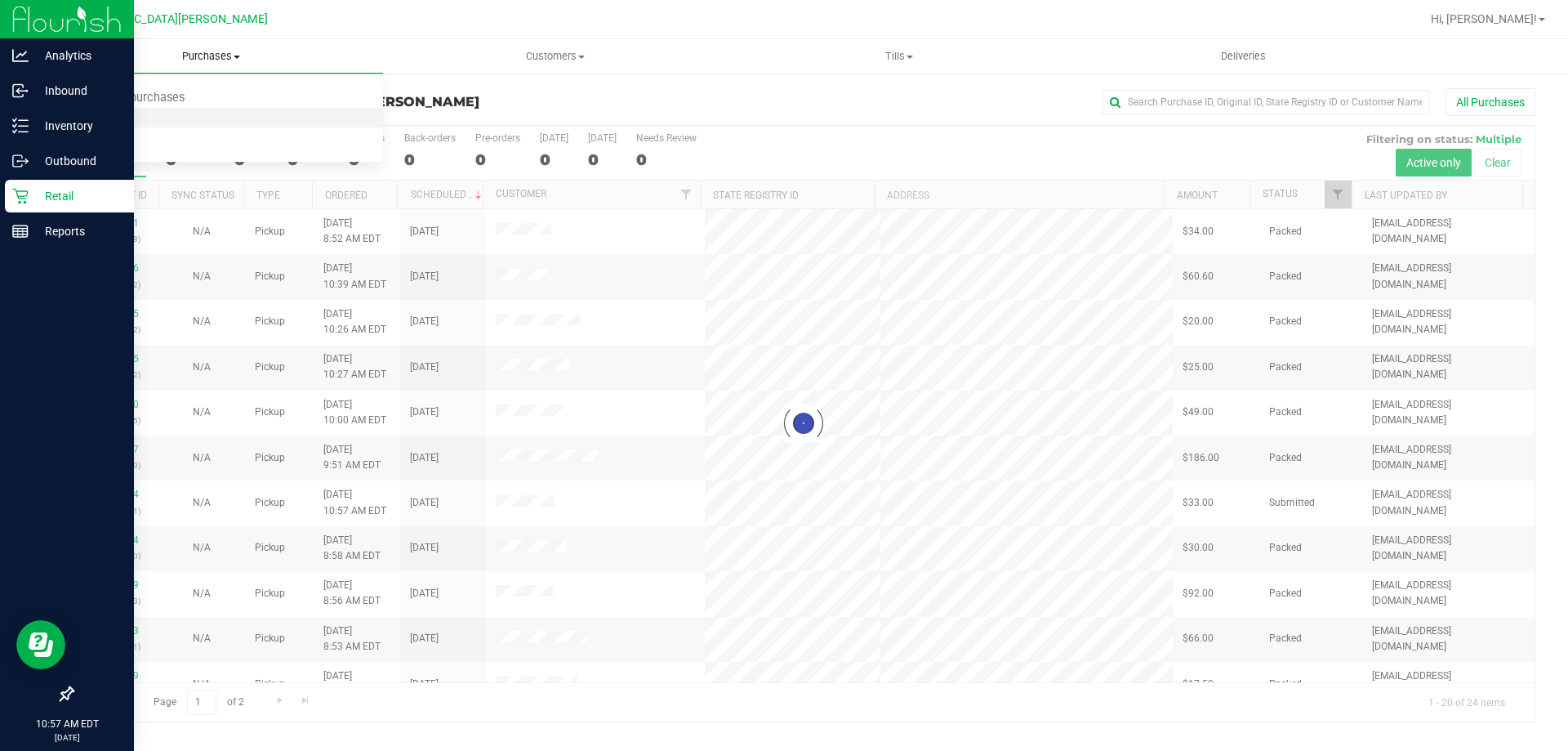
click at [210, 114] on li "Fulfillment" at bounding box center [211, 118] width 344 height 20
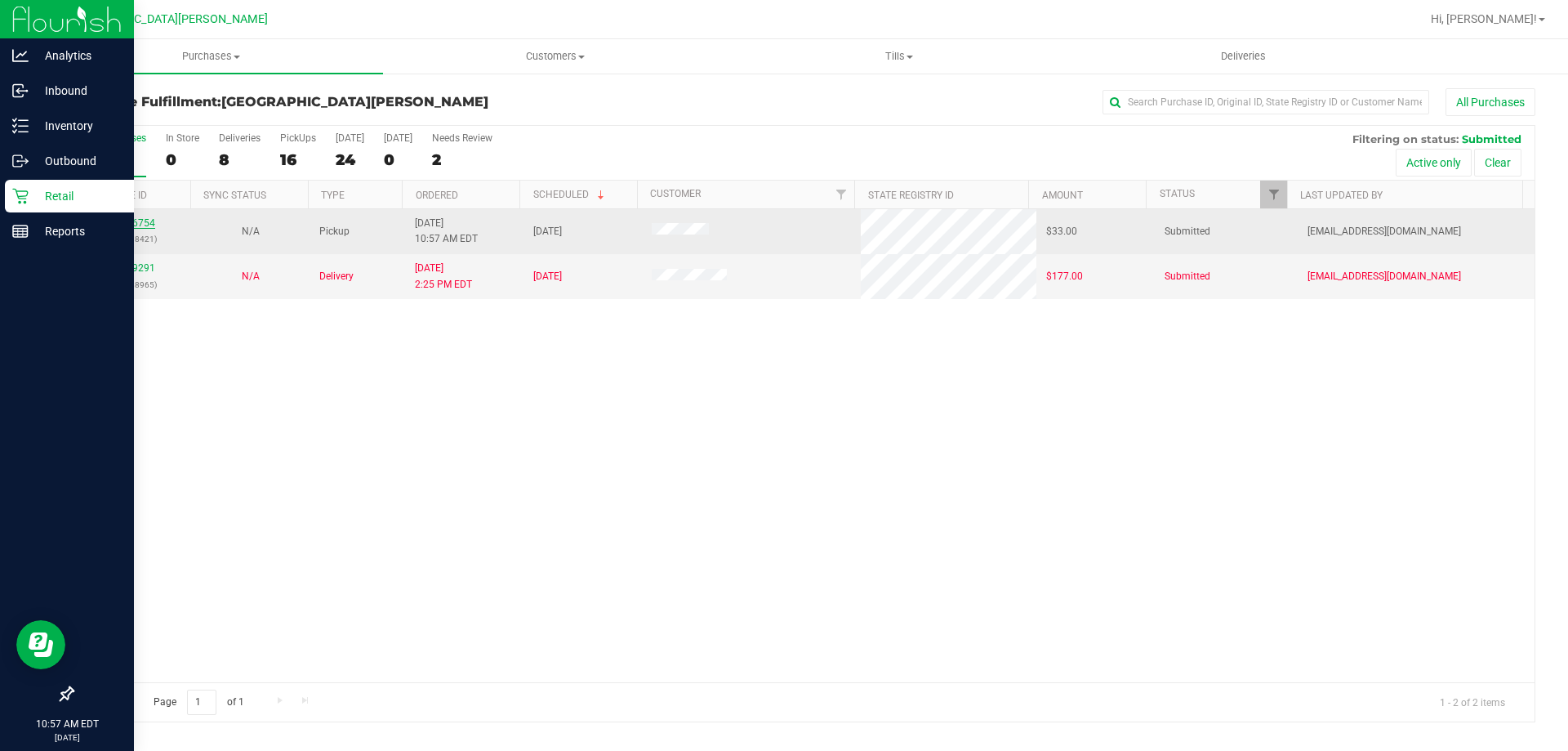
click at [152, 220] on link "11826754" at bounding box center [132, 222] width 45 height 12
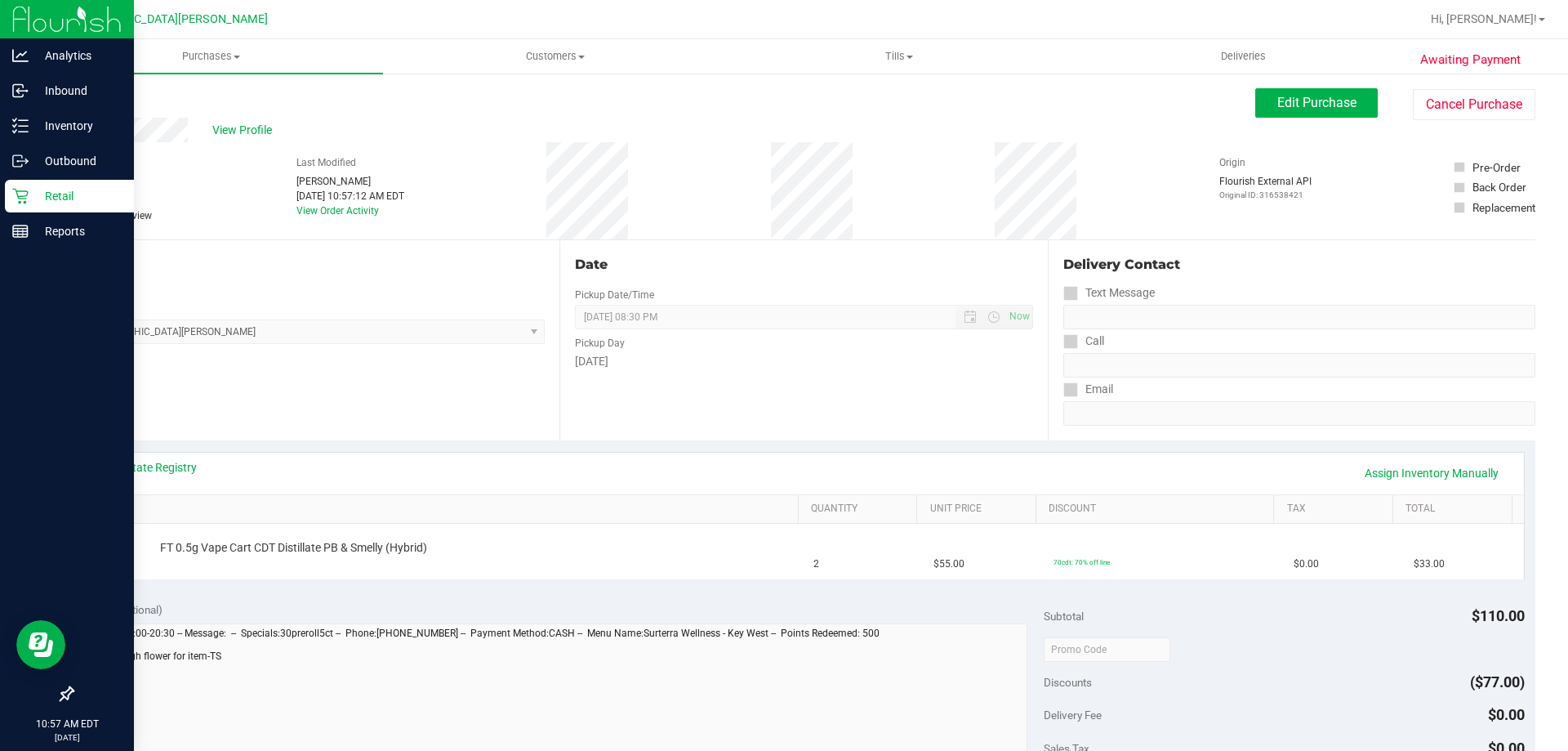
click at [401, 521] on th "SKU" at bounding box center [441, 509] width 714 height 29
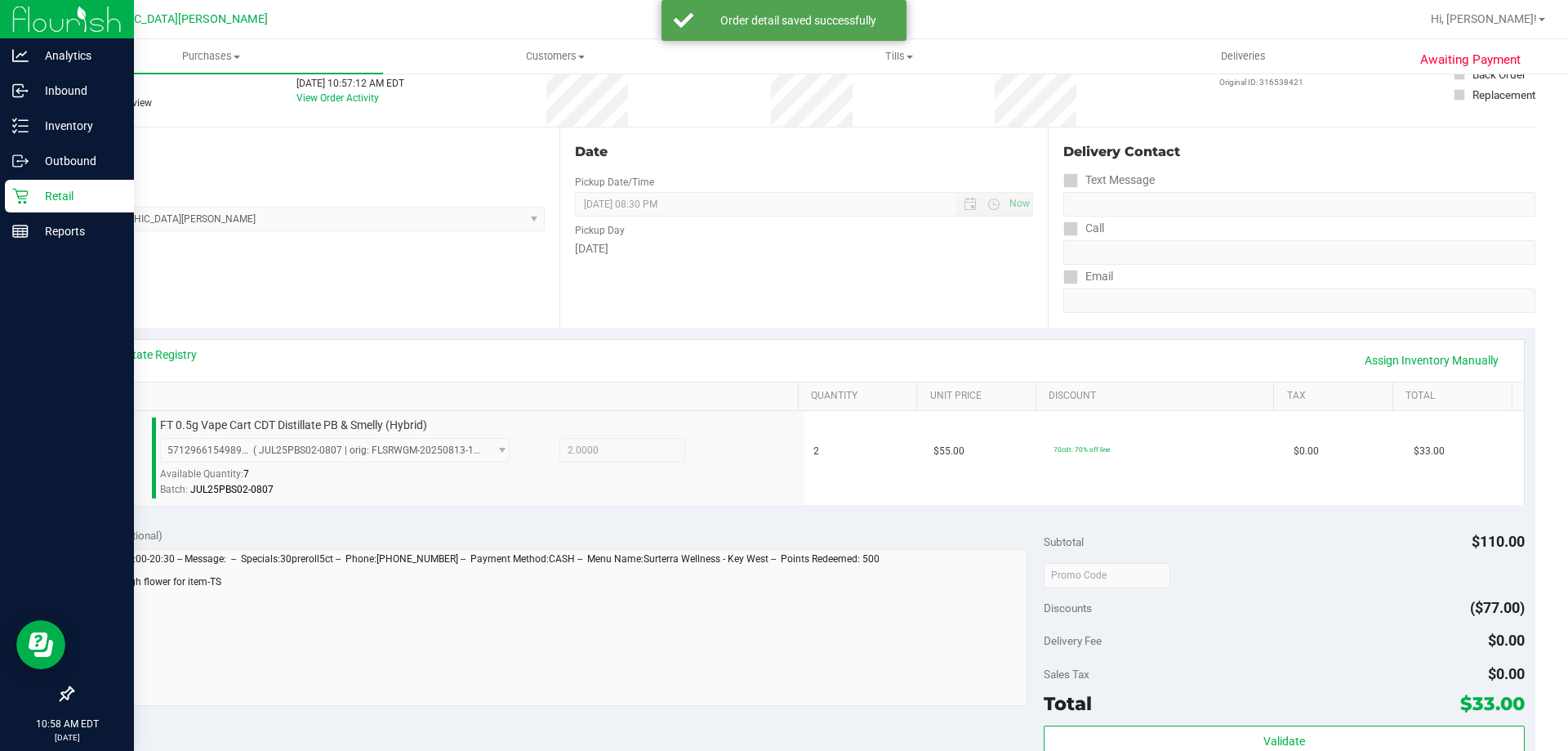
scroll to position [327, 0]
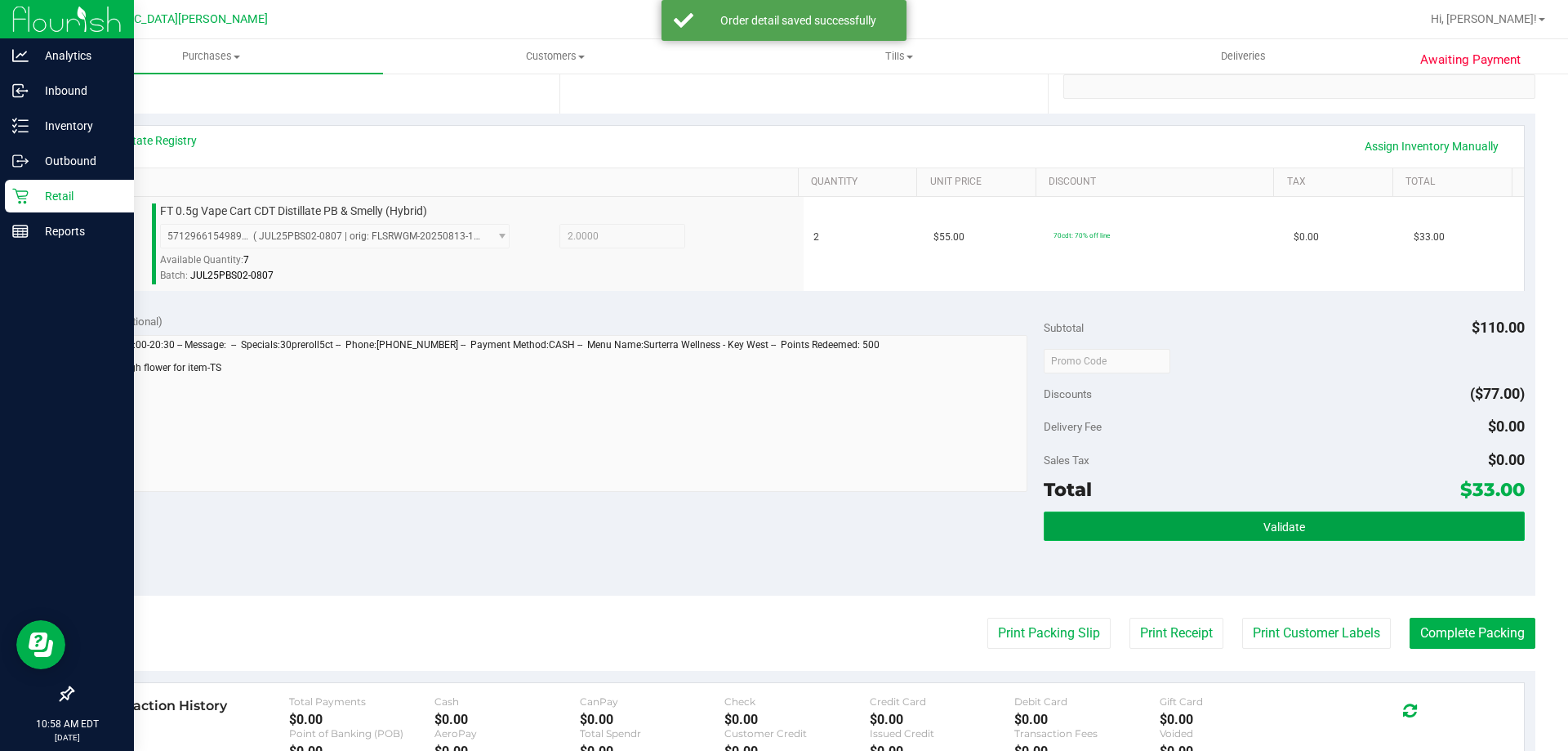
click at [1321, 530] on button "Validate" at bounding box center [1284, 525] width 480 height 29
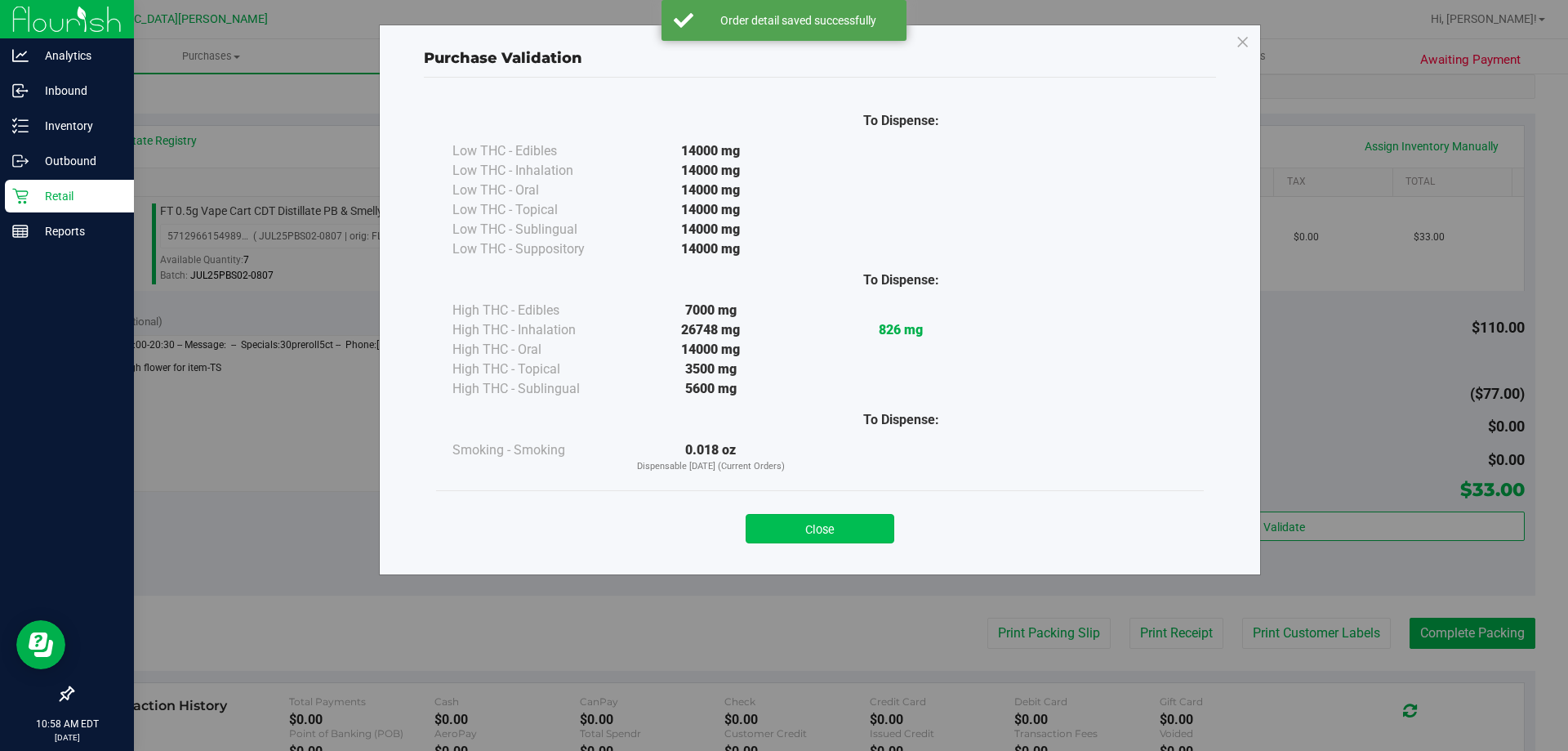
click at [880, 519] on button "Close" at bounding box center [820, 528] width 148 height 29
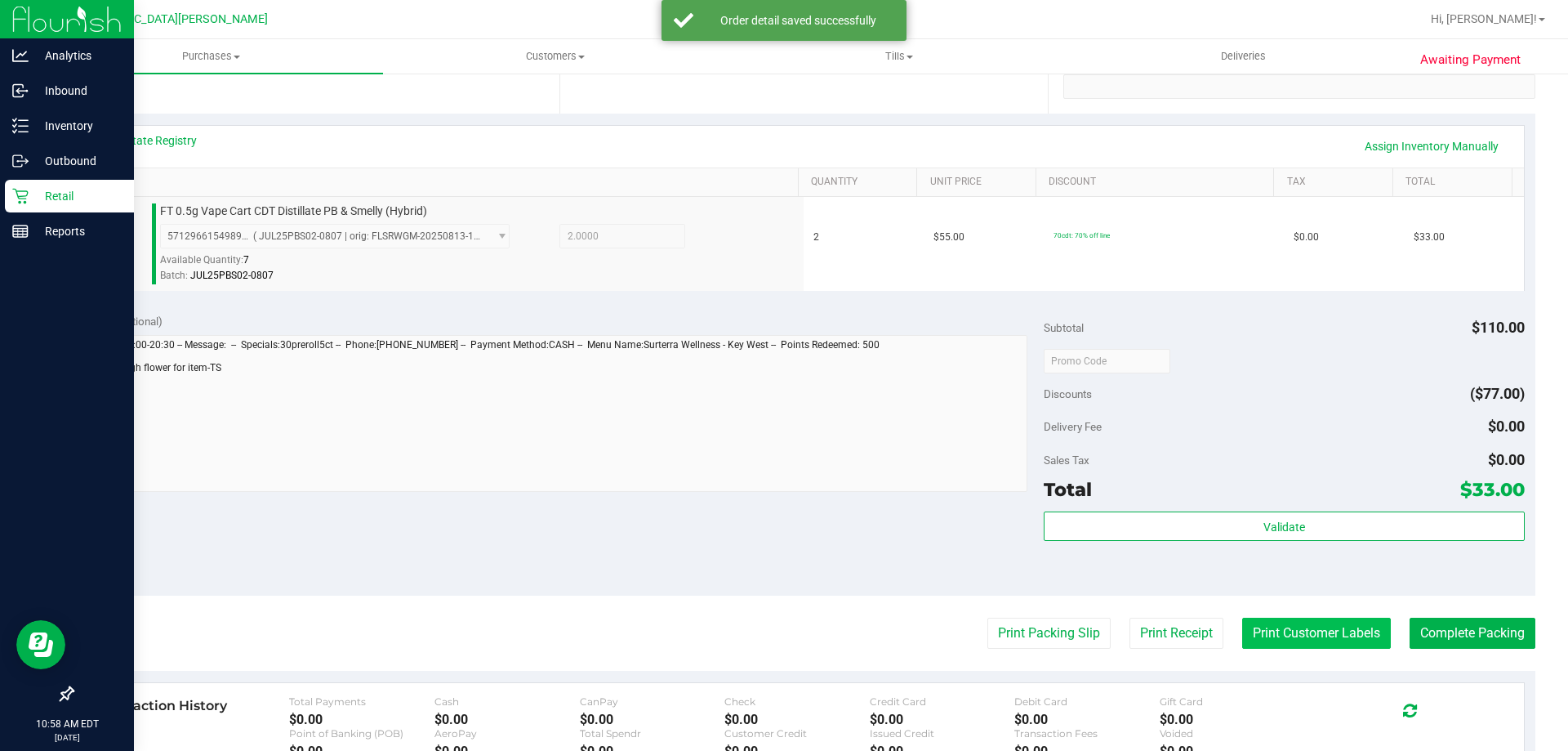
click at [1252, 633] on button "Print Customer Labels" at bounding box center [1316, 633] width 148 height 31
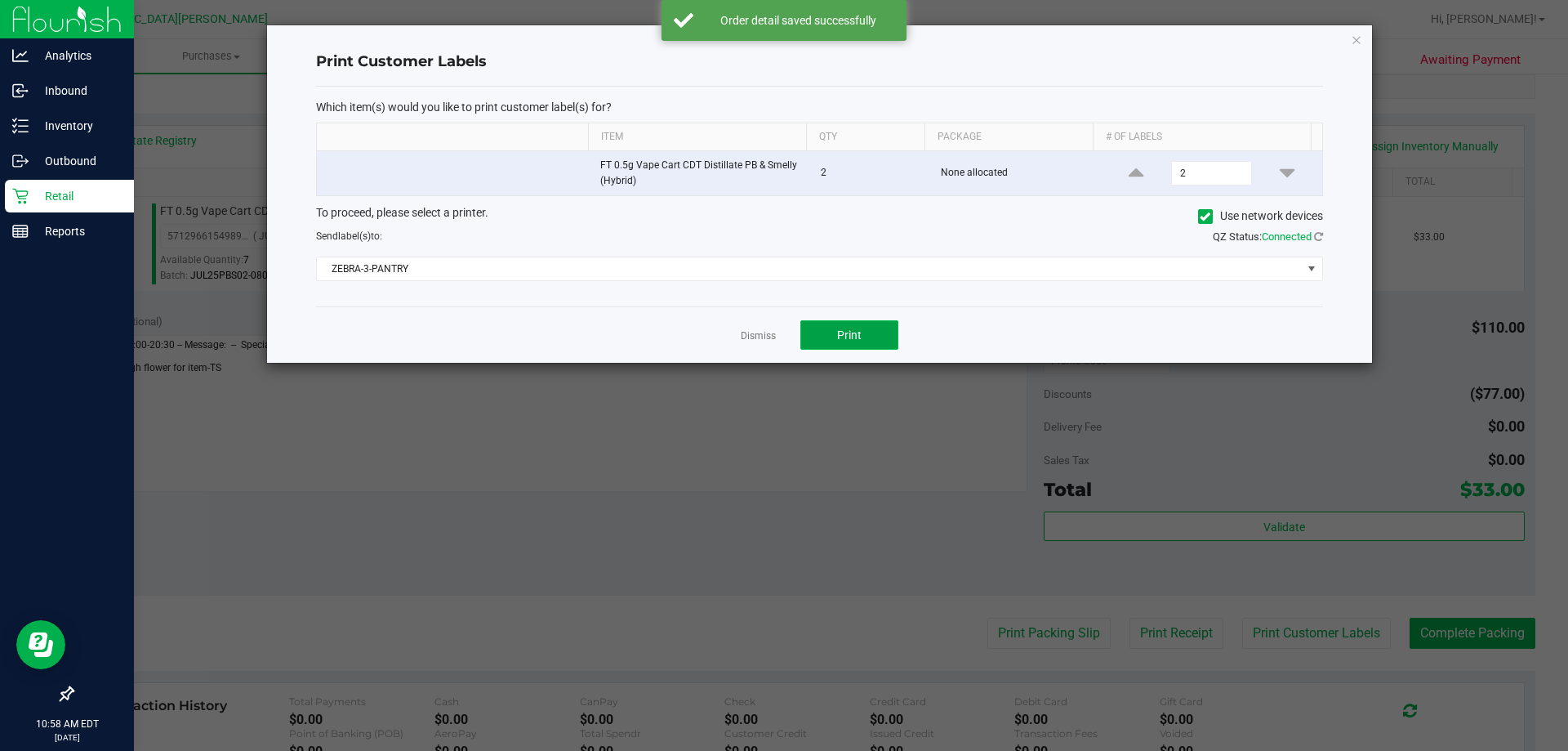
click at [838, 332] on span "Print" at bounding box center [850, 334] width 25 height 13
click at [761, 337] on link "Dismiss" at bounding box center [758, 336] width 36 height 14
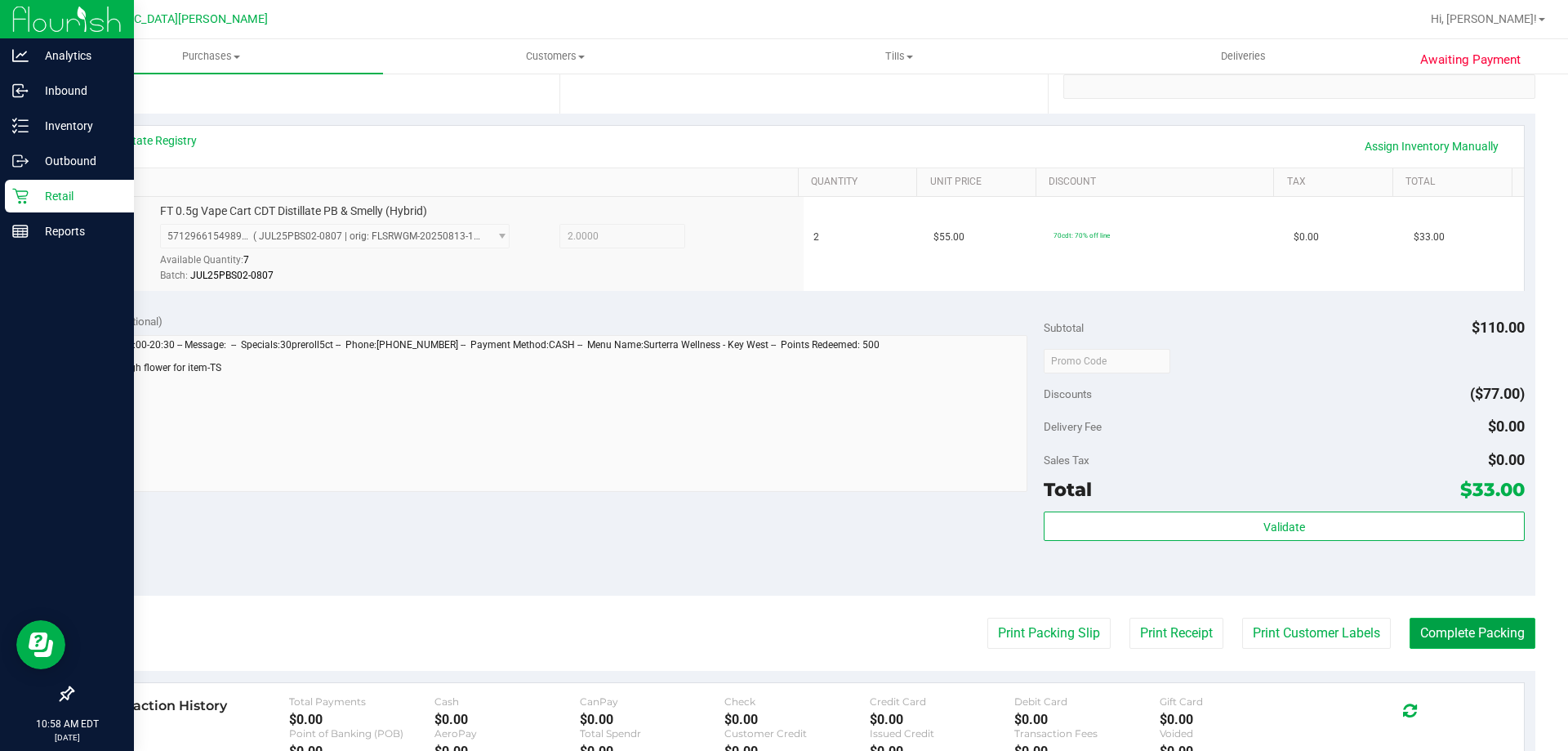
click at [1435, 635] on button "Complete Packing" at bounding box center [1473, 633] width 126 height 31
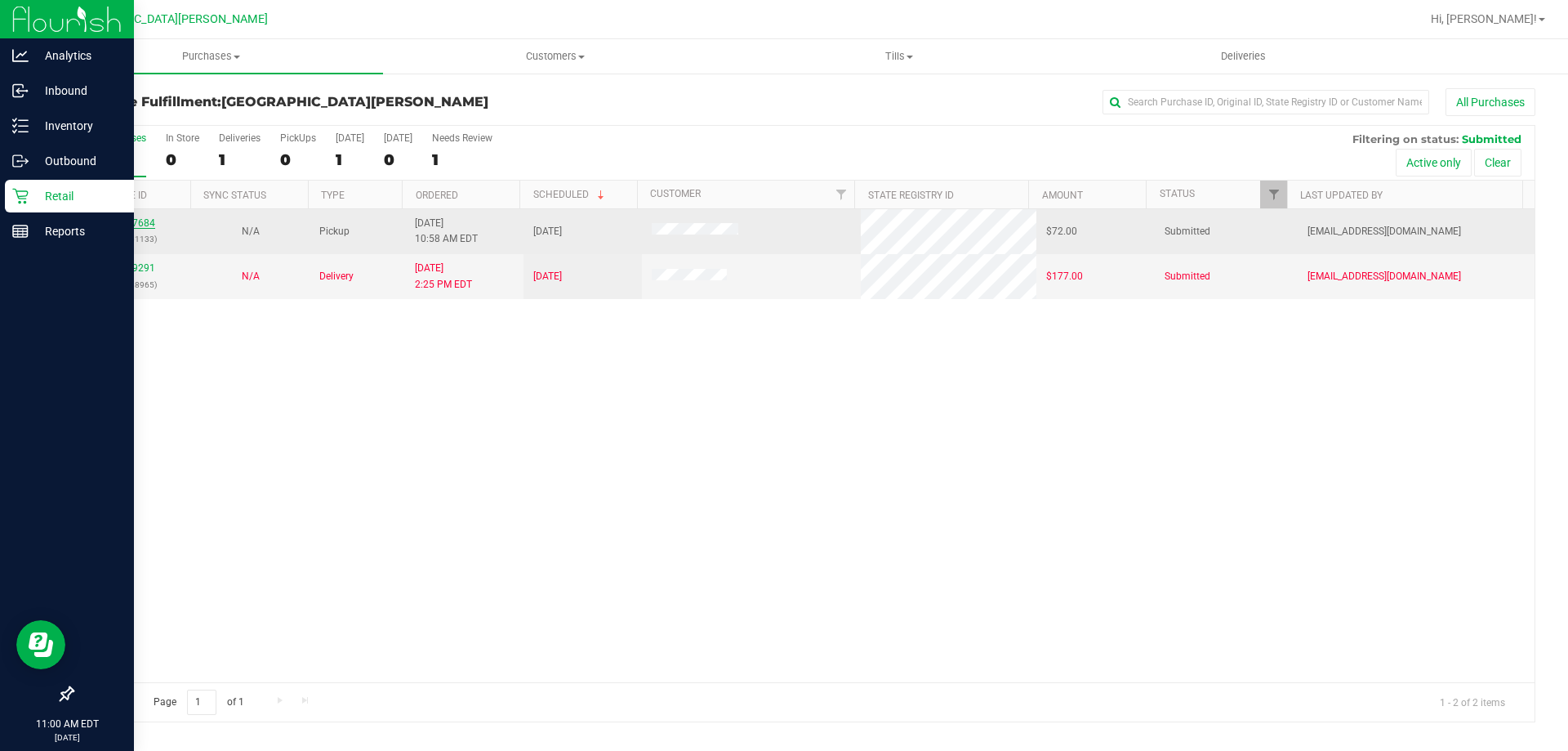
click at [140, 224] on link "11827684" at bounding box center [132, 222] width 45 height 12
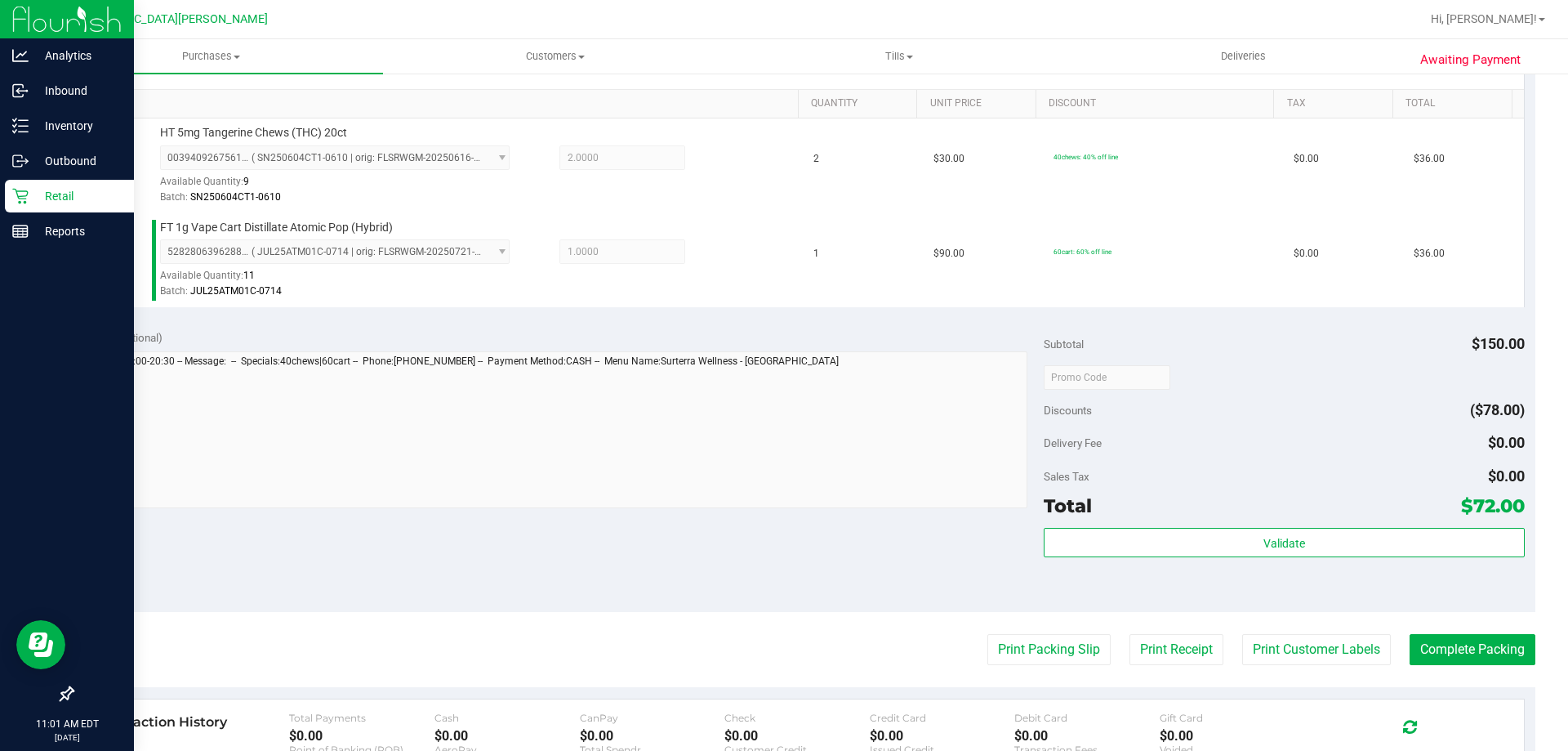
scroll to position [408, 0]
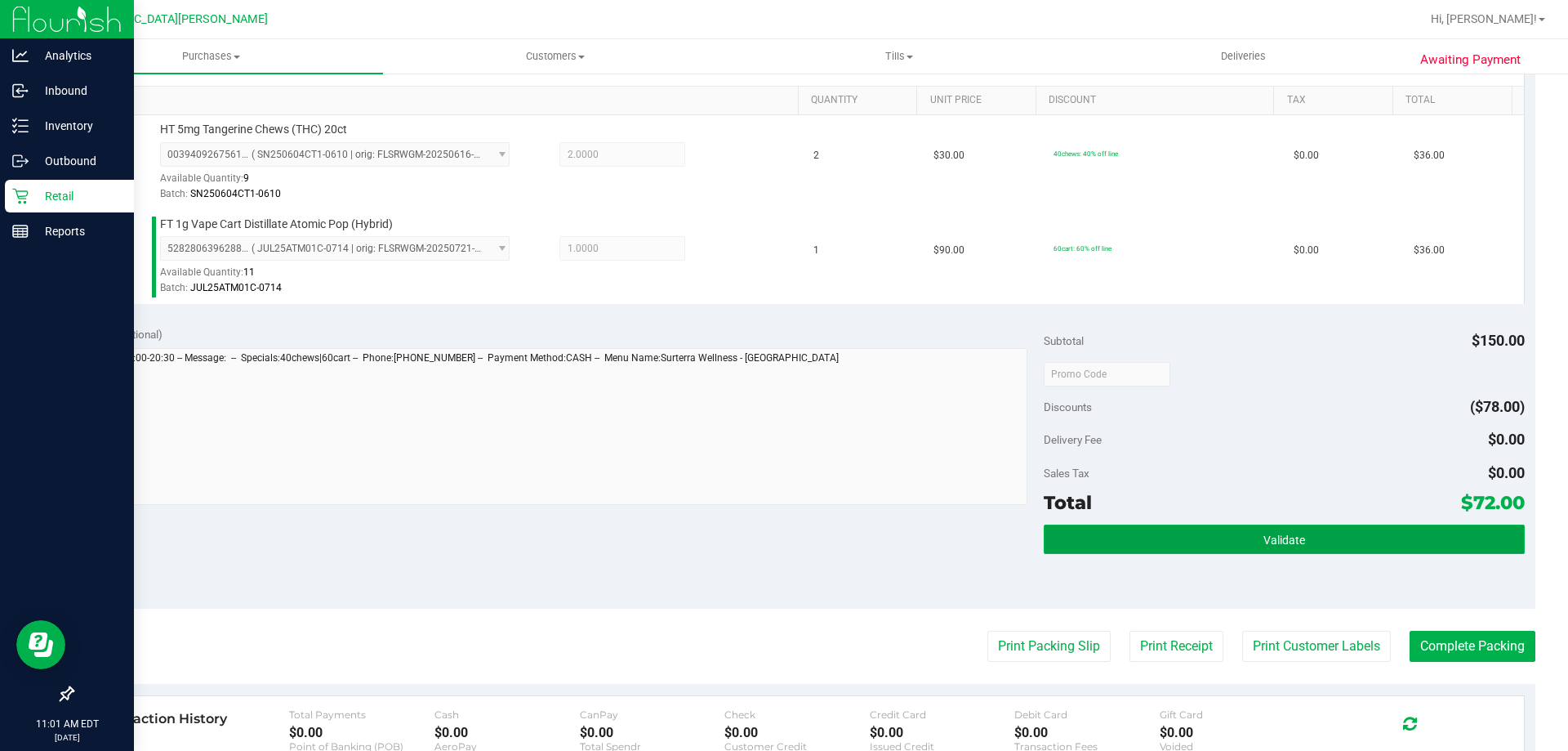
click at [1099, 546] on button "Validate" at bounding box center [1284, 539] width 480 height 29
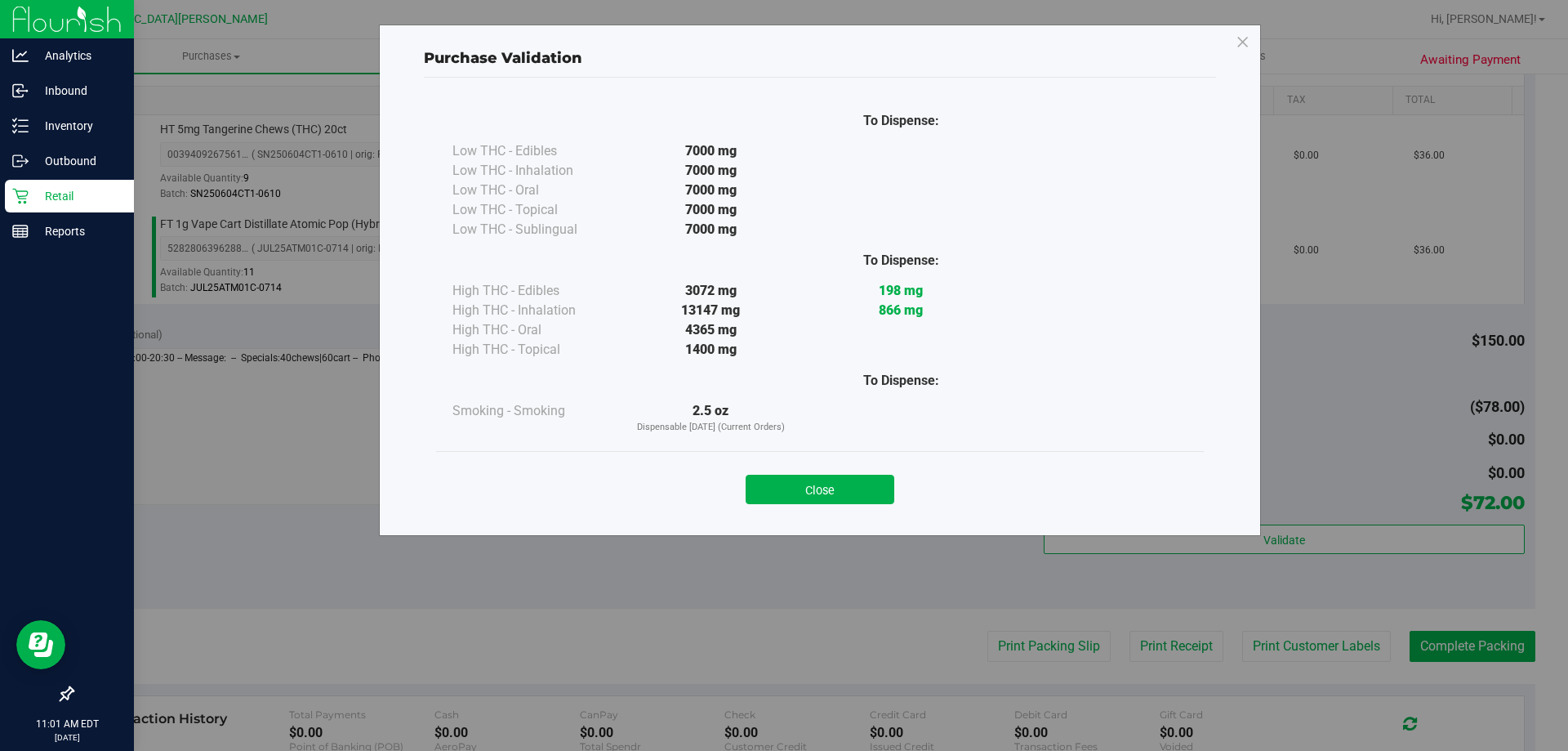
click at [868, 530] on div "Purchase Validation To Dispense: Low THC - Edibles 7000 mg" at bounding box center [820, 280] width 882 height 511
click at [868, 491] on button "Close" at bounding box center [820, 489] width 148 height 29
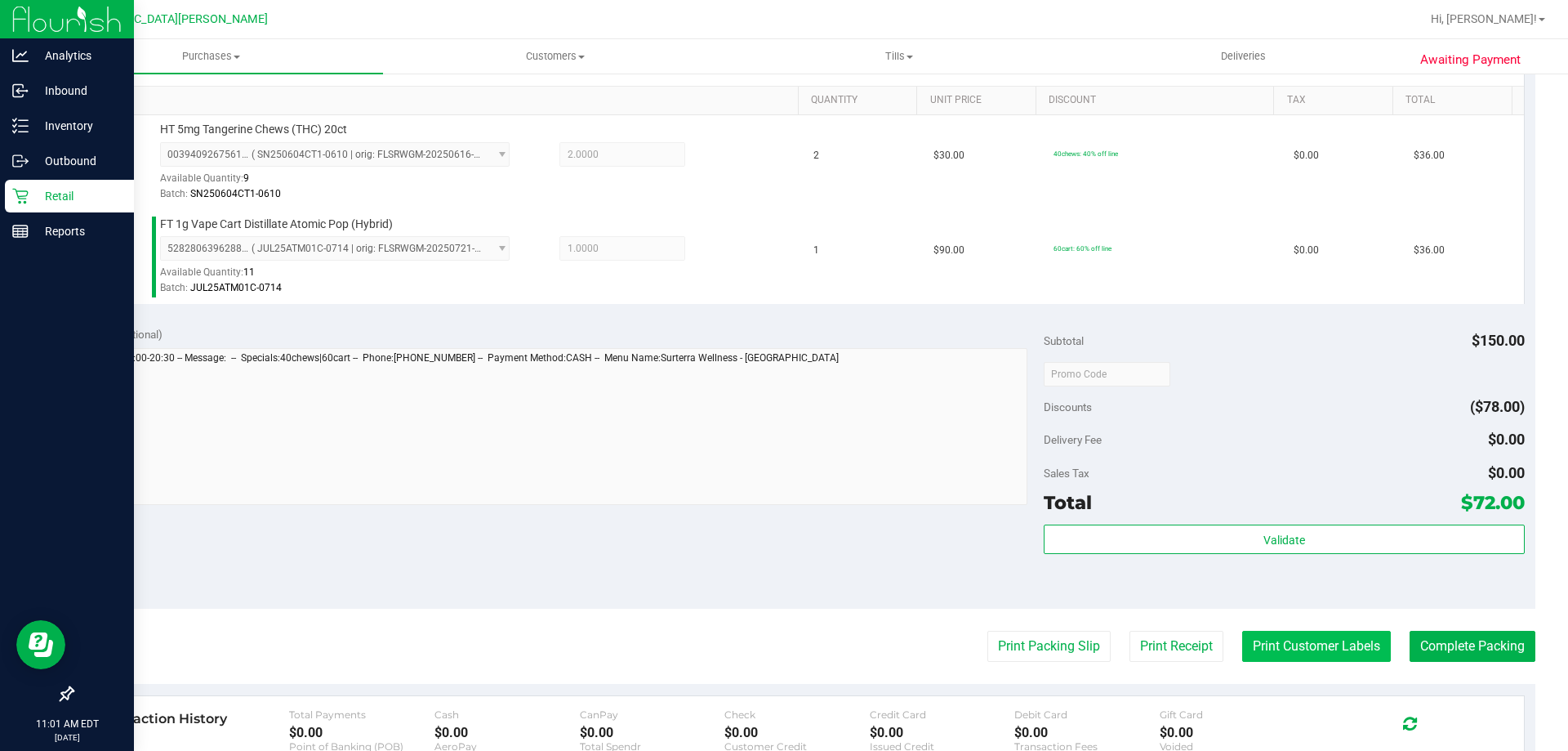
click at [1267, 642] on button "Print Customer Labels" at bounding box center [1316, 645] width 148 height 31
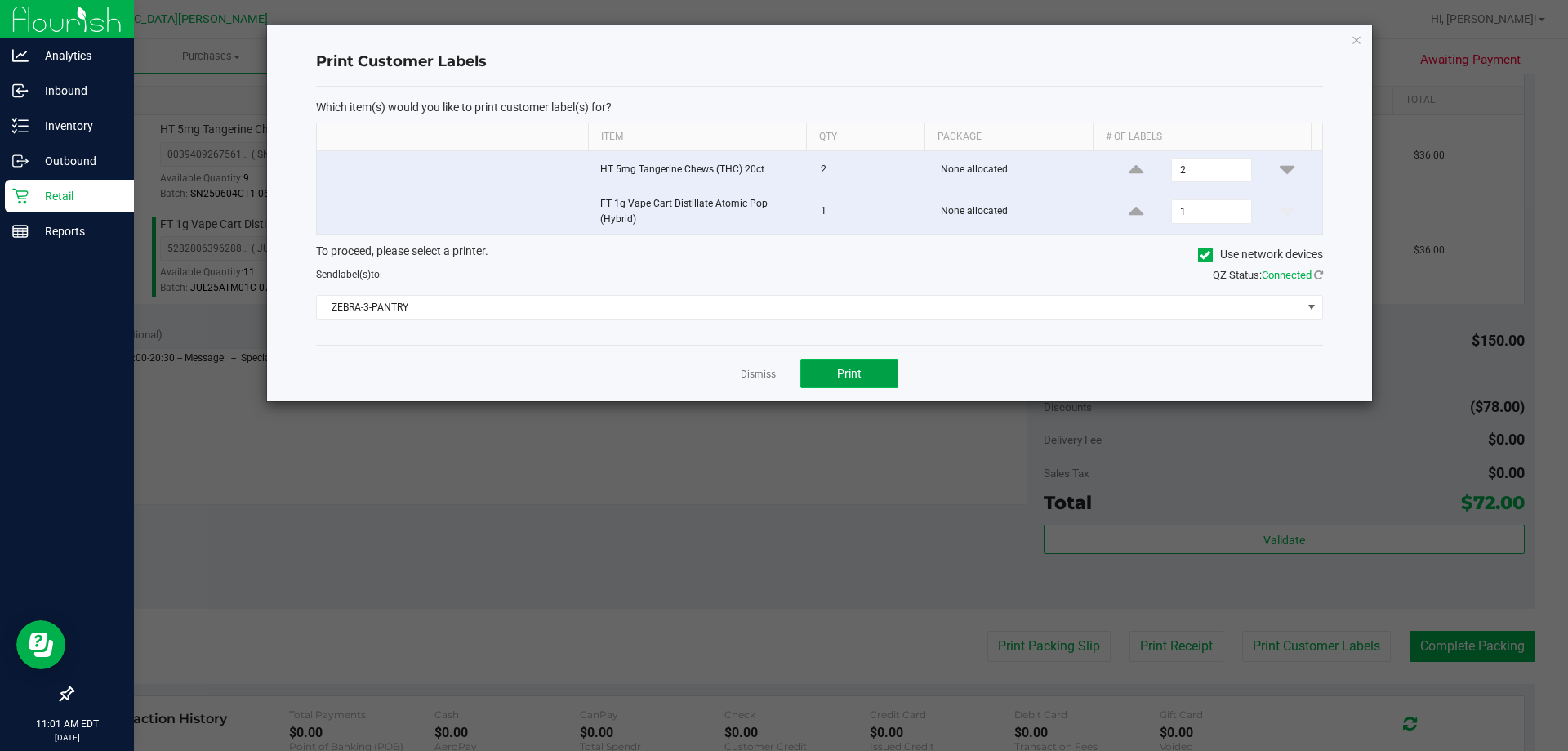
click at [844, 380] on button "Print" at bounding box center [850, 372] width 98 height 29
click at [757, 378] on link "Dismiss" at bounding box center [758, 375] width 36 height 14
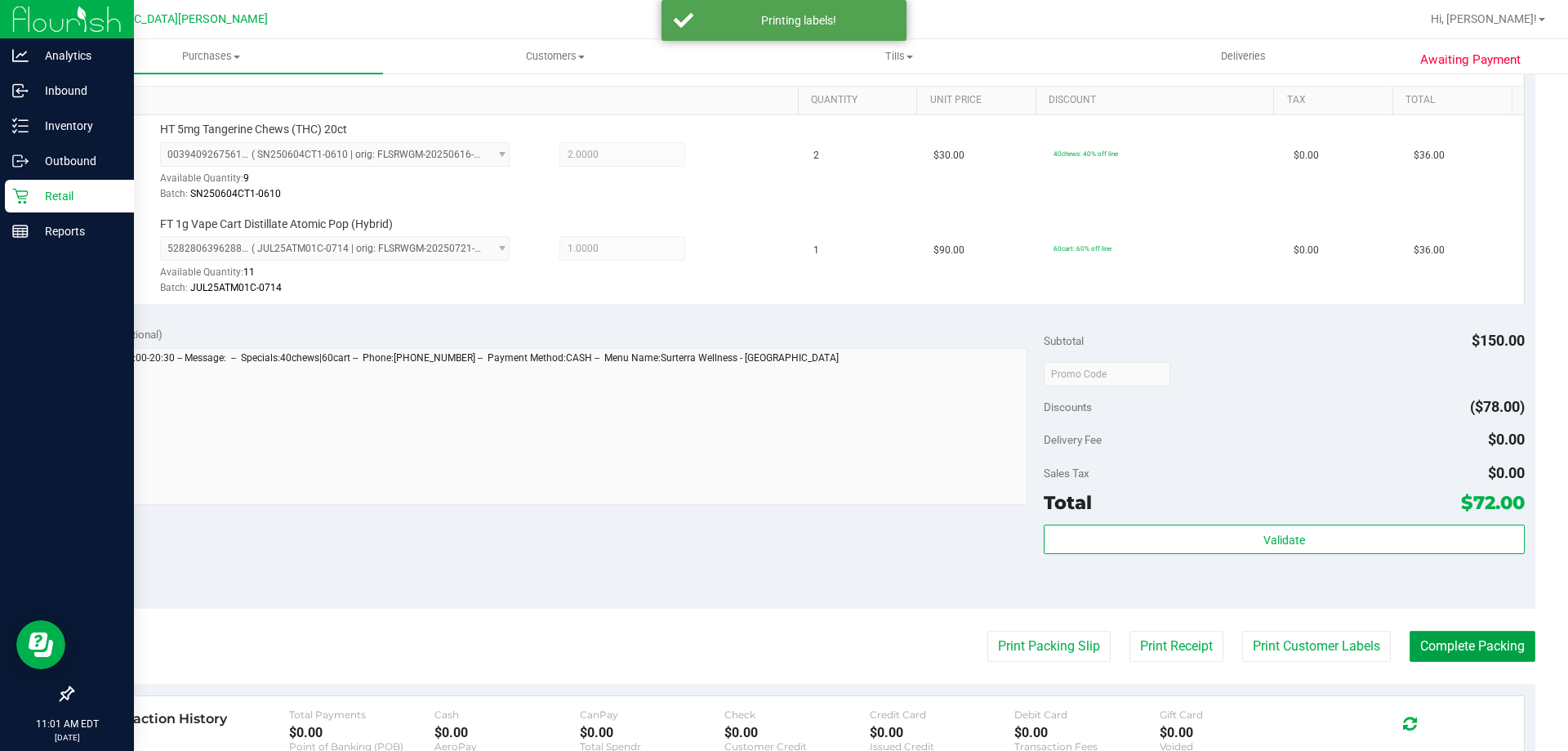
click at [1446, 640] on button "Complete Packing" at bounding box center [1473, 645] width 126 height 31
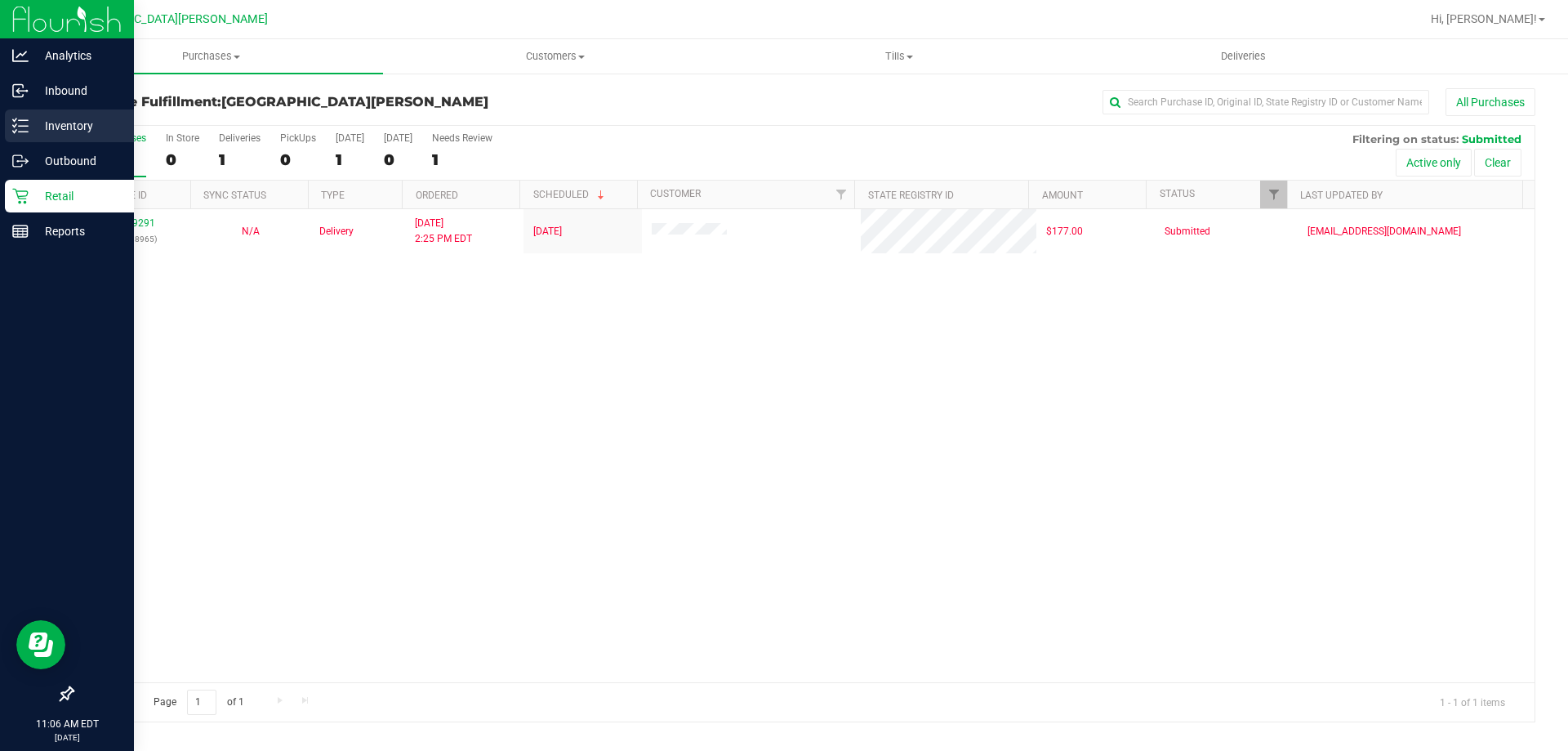
click at [52, 128] on p "Inventory" at bounding box center [77, 125] width 98 height 20
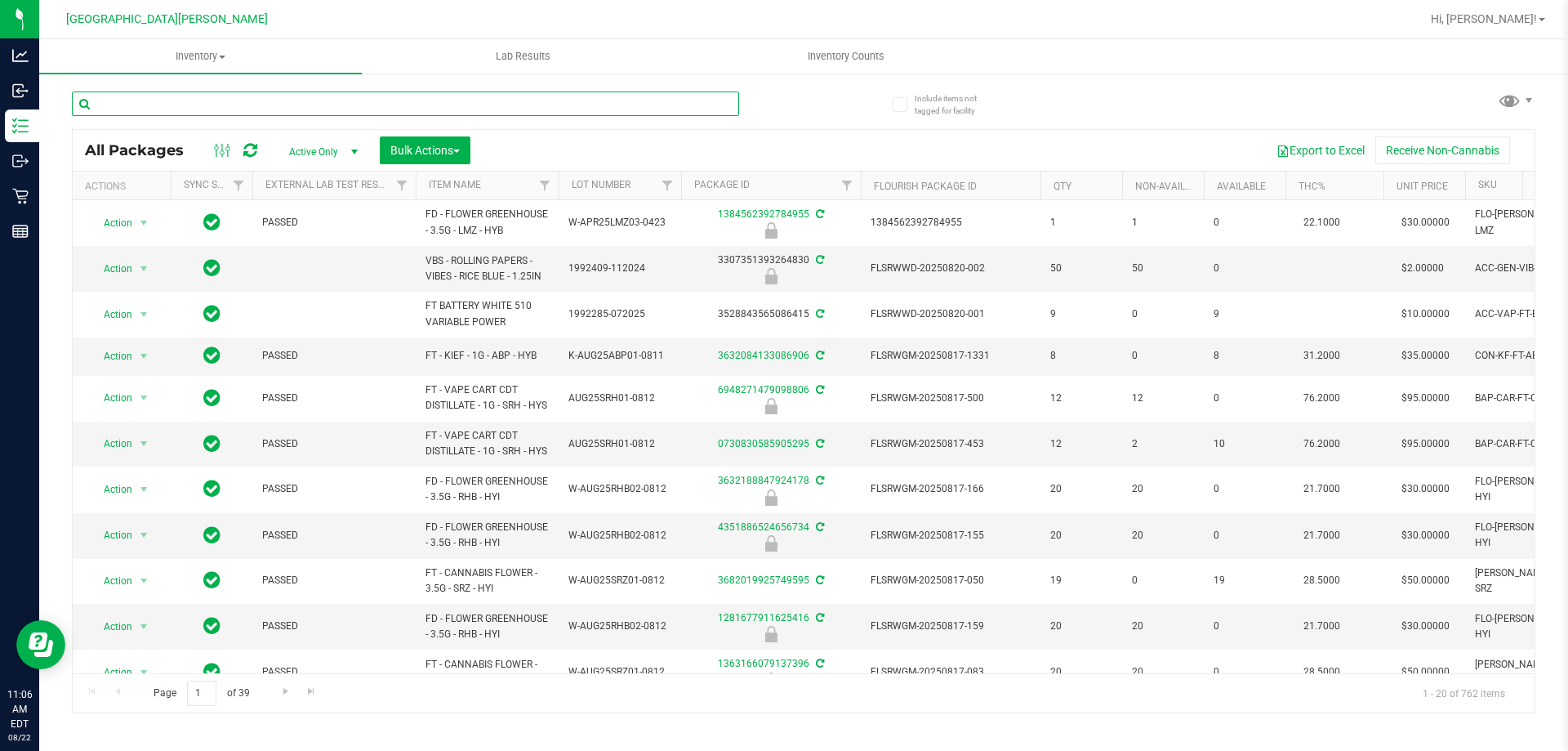
click at [147, 106] on input "text" at bounding box center [405, 104] width 668 height 25
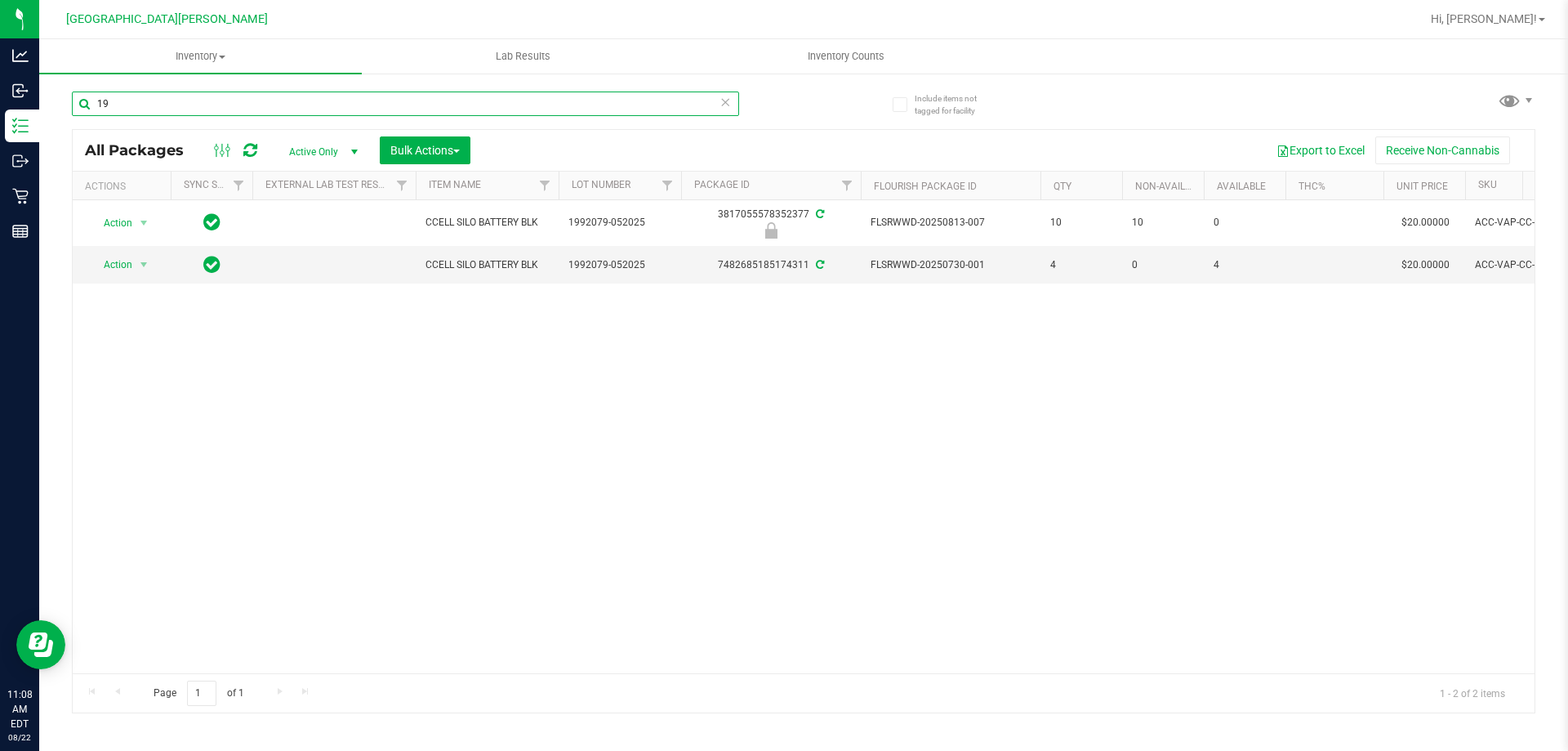
type input "1"
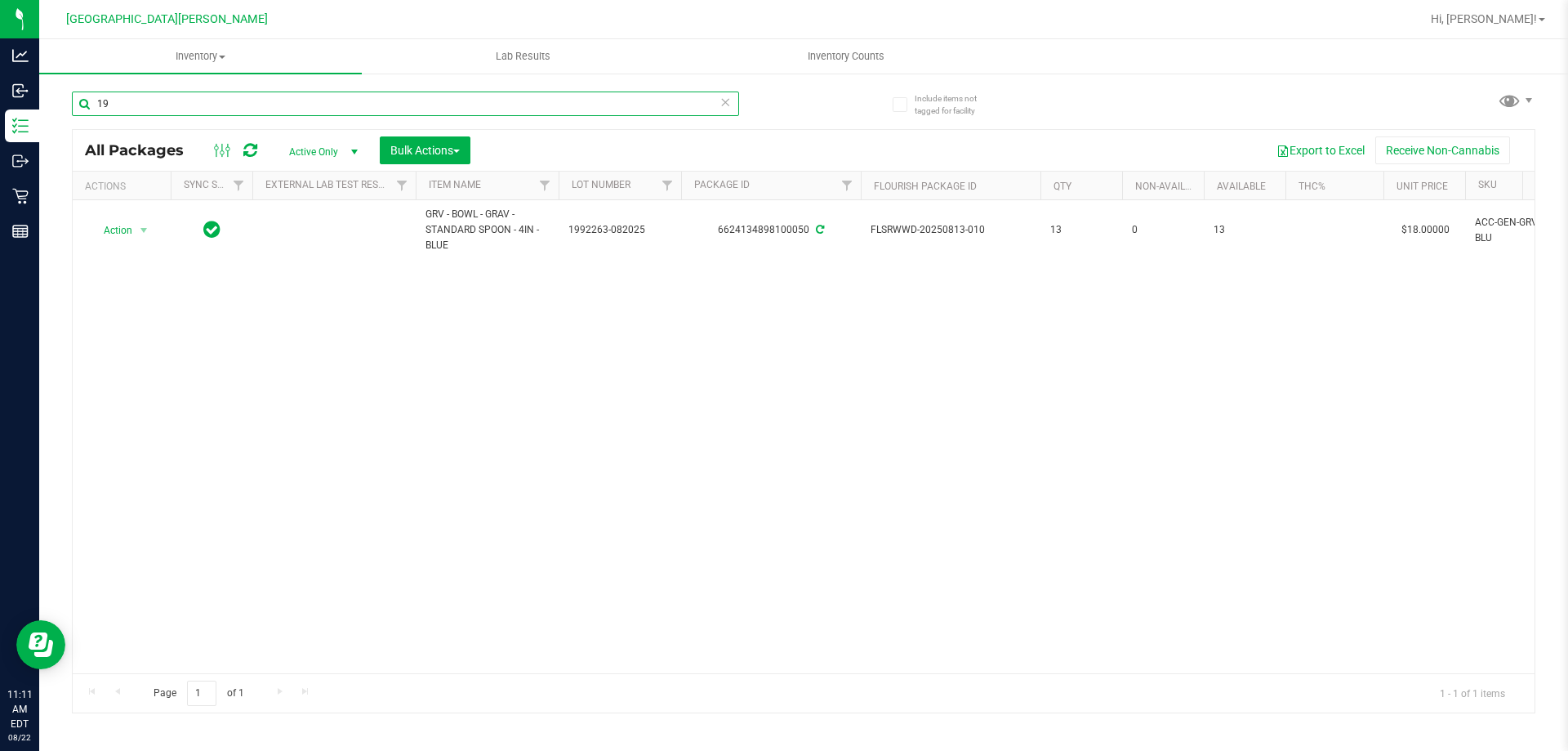
type input "1"
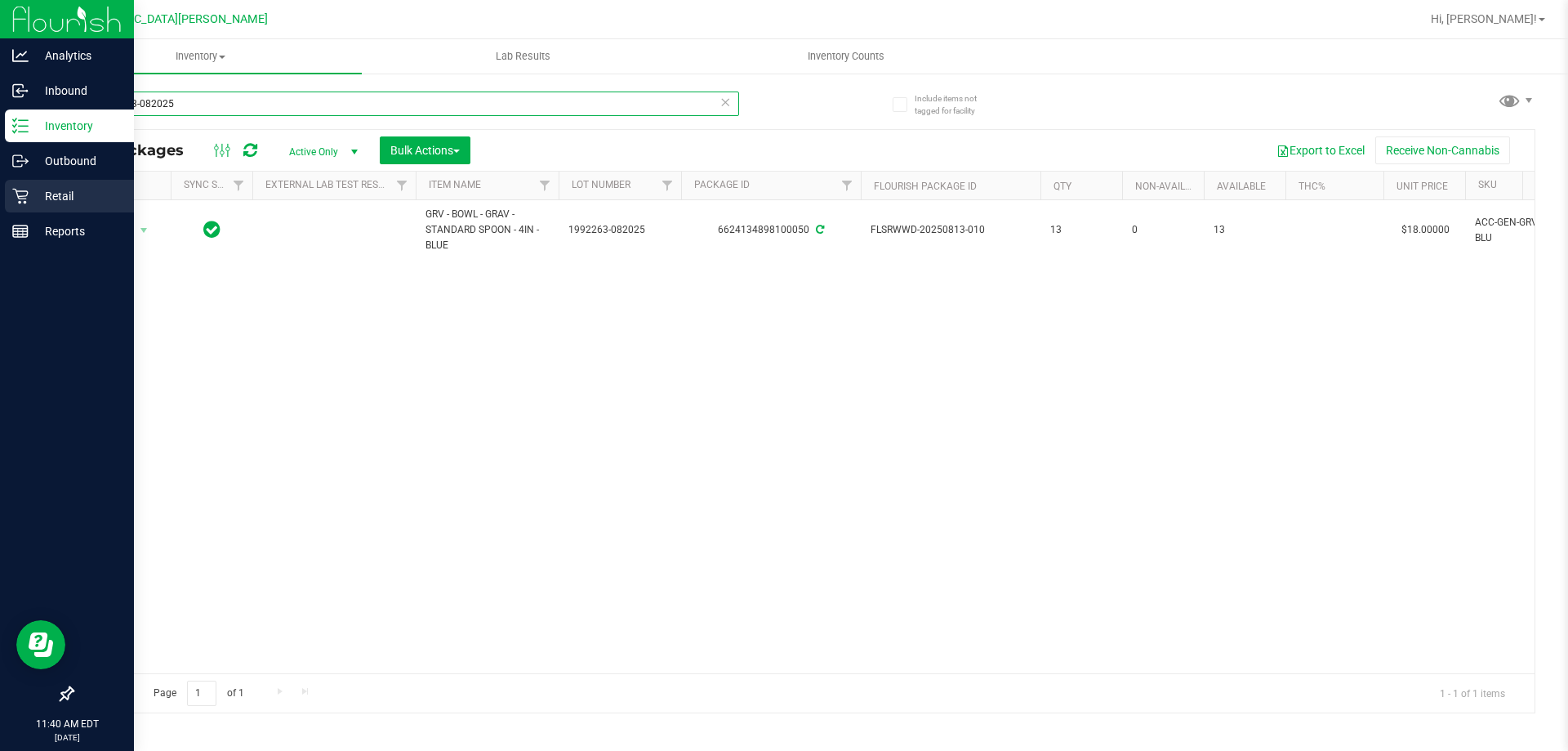
type input "1992263-082025"
click at [32, 199] on p "Retail" at bounding box center [77, 196] width 98 height 20
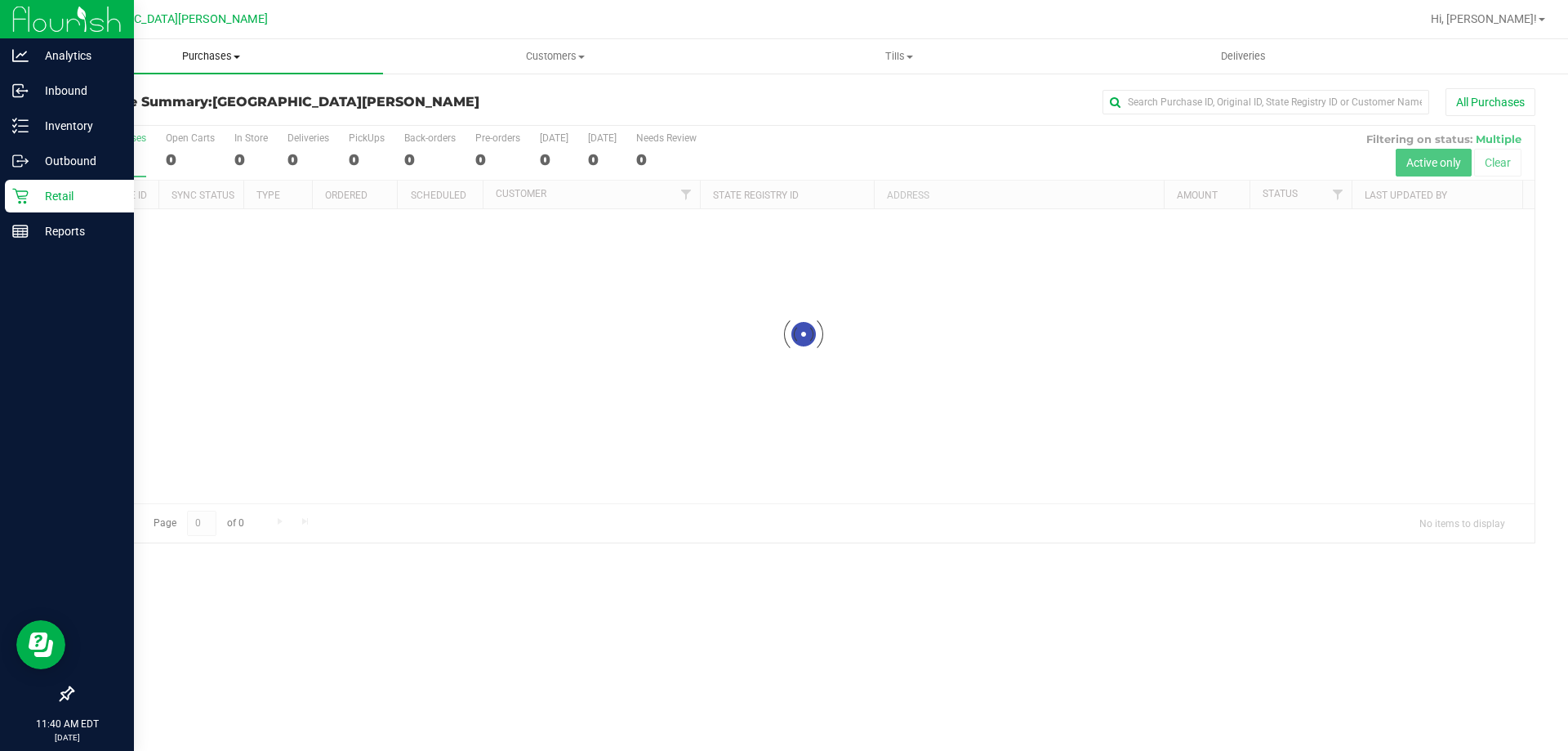
click at [202, 53] on span "Purchases" at bounding box center [211, 56] width 344 height 15
click at [108, 116] on span "Fulfillment" at bounding box center [90, 118] width 101 height 14
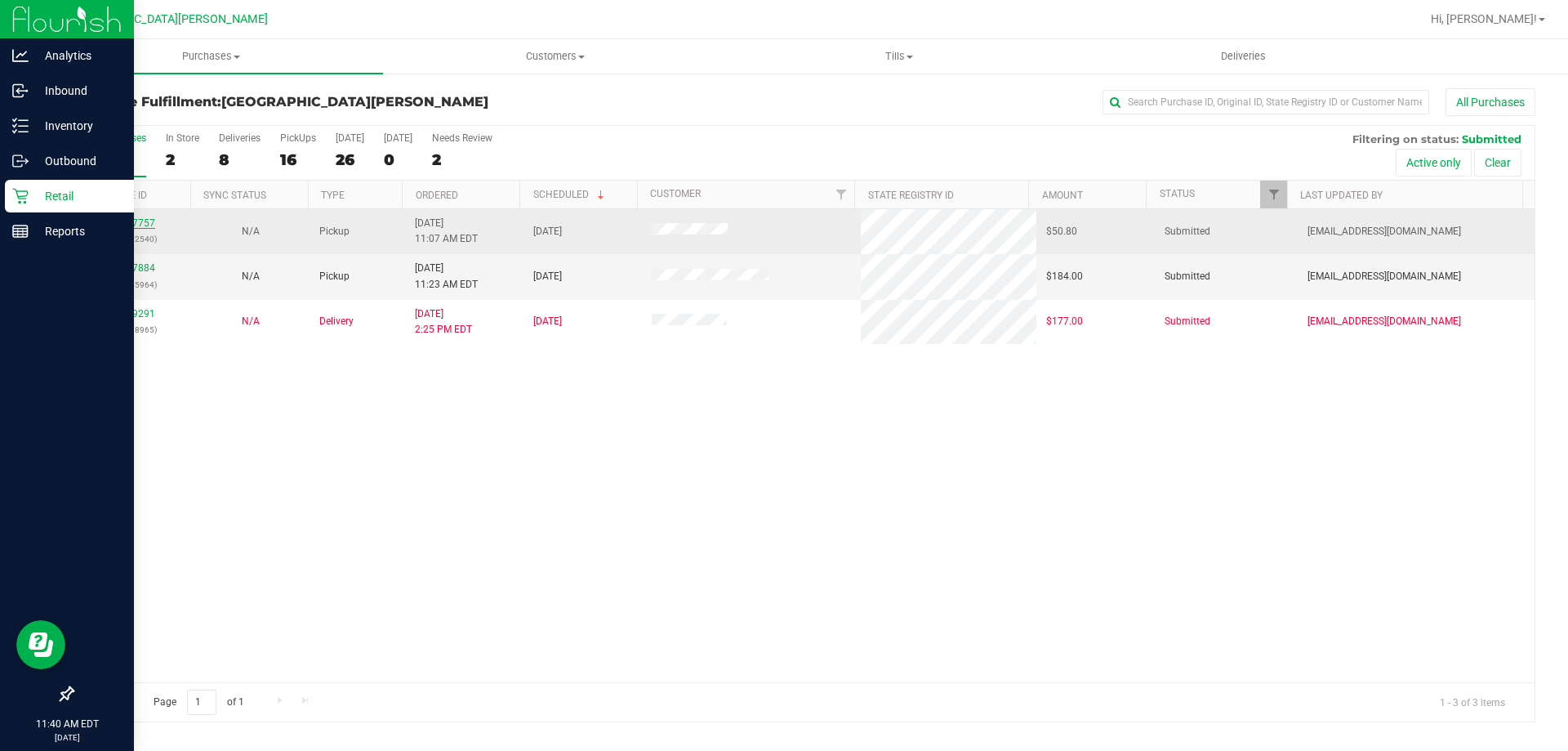
click at [130, 224] on link "11827757" at bounding box center [132, 222] width 45 height 12
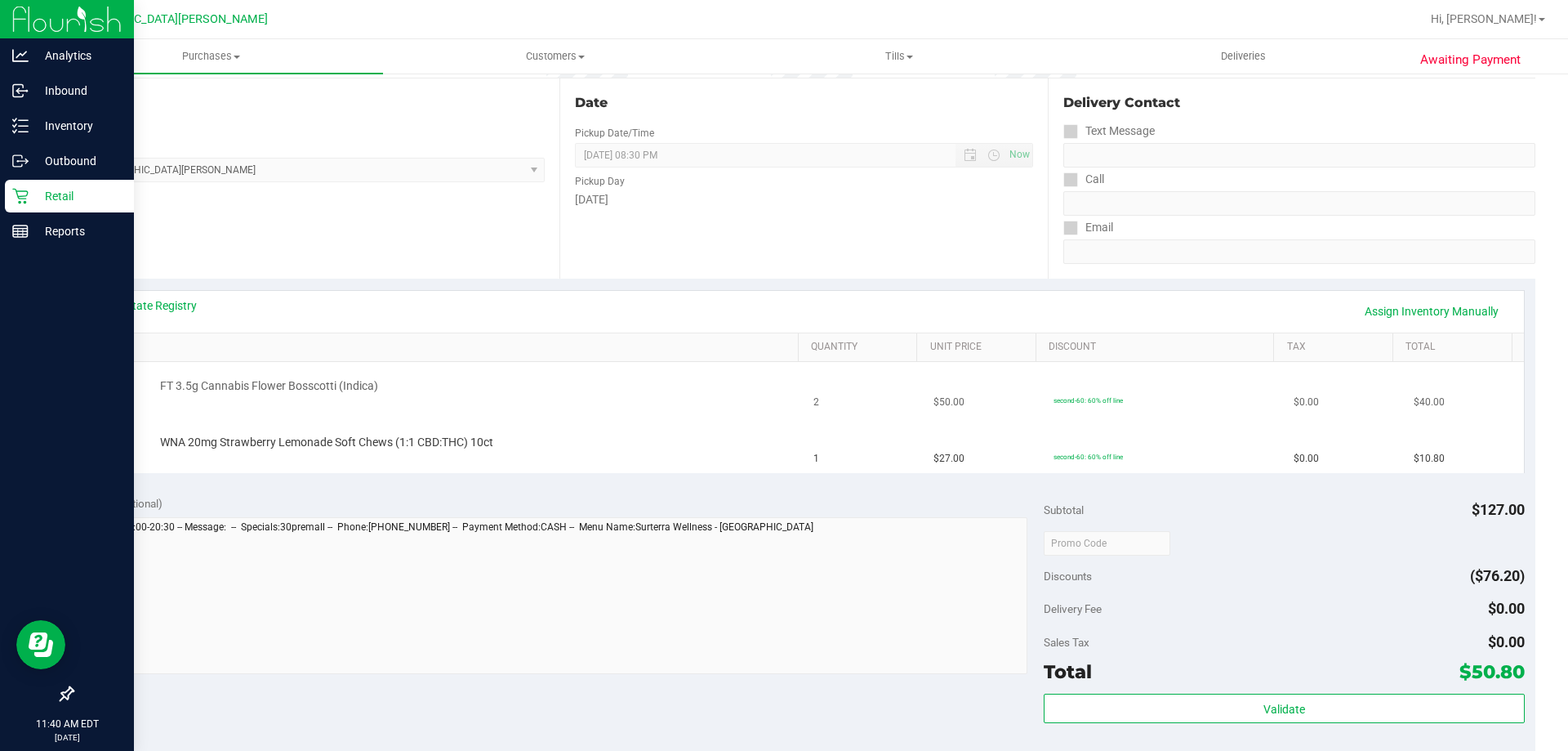
scroll to position [164, 0]
click at [178, 306] on link "View State Registry" at bounding box center [148, 304] width 98 height 16
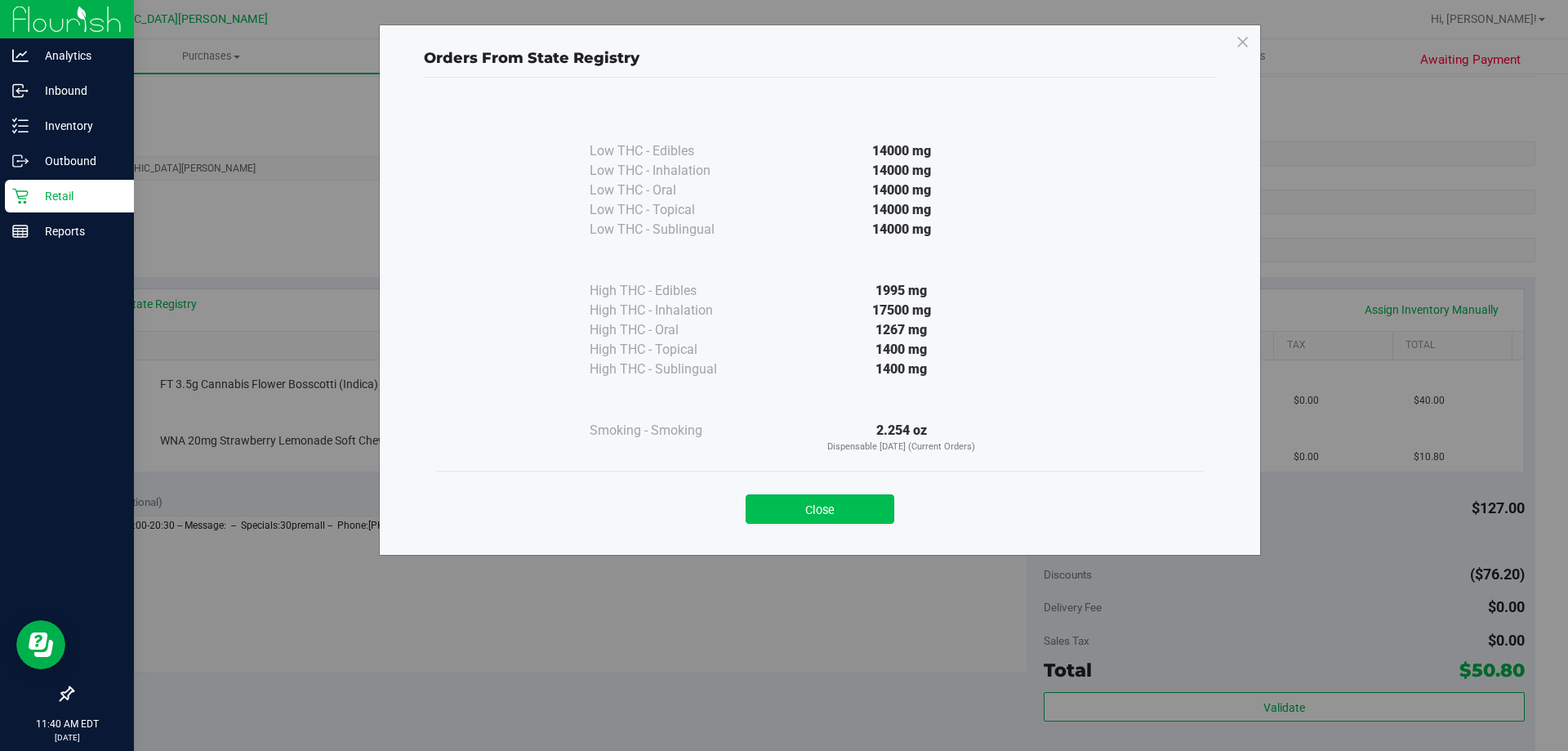
click at [837, 499] on button "Close" at bounding box center [820, 508] width 148 height 29
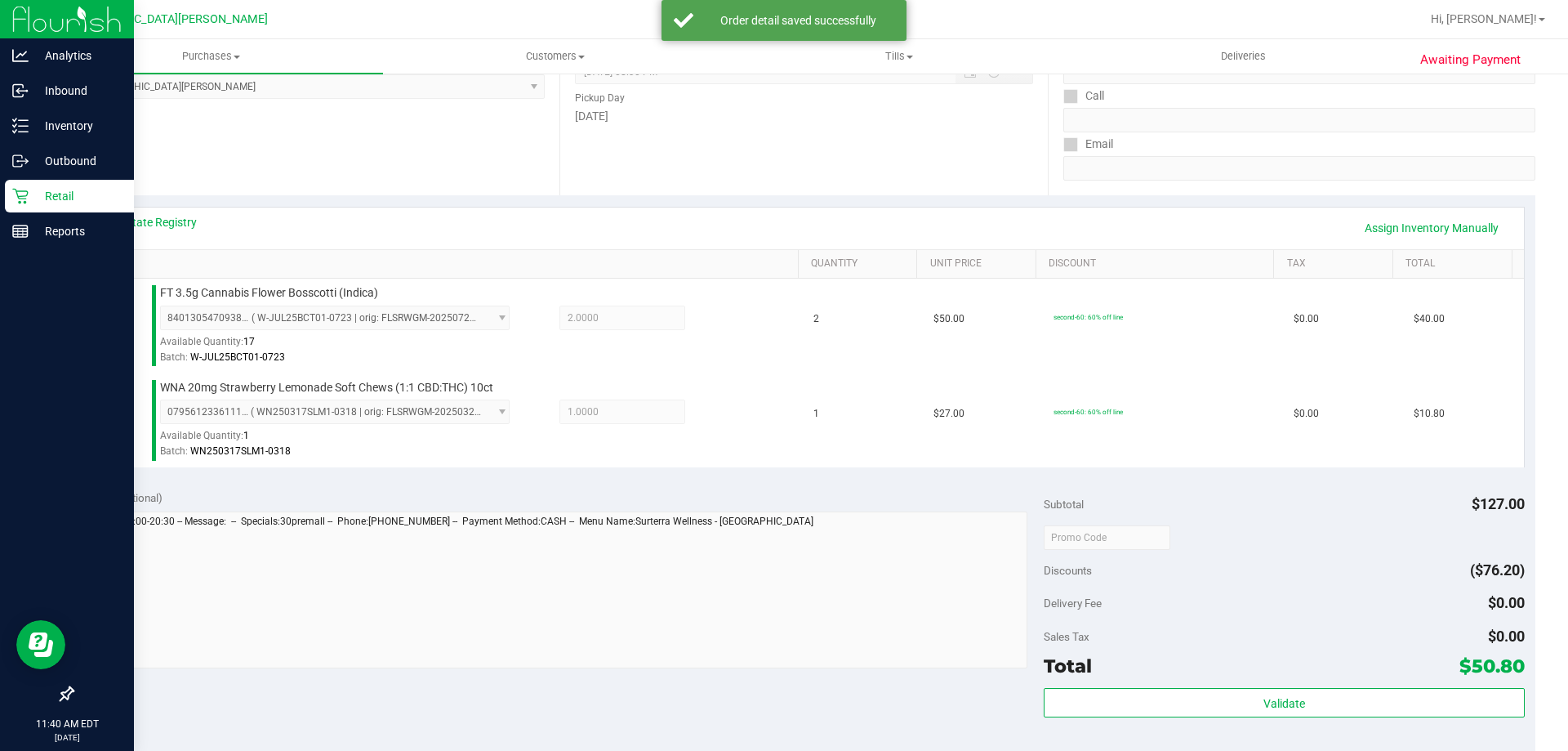
scroll to position [571, 0]
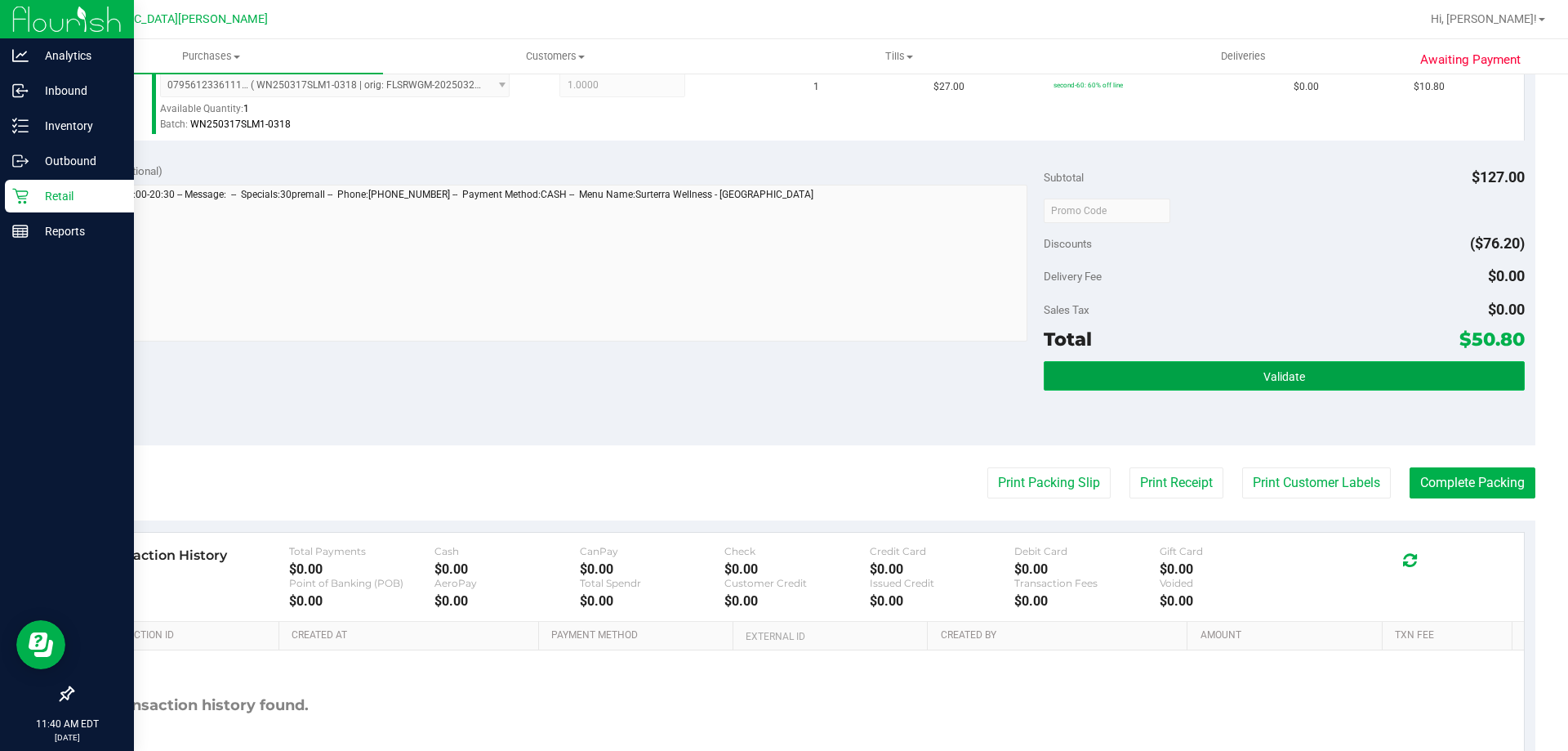
click at [1264, 382] on span "Validate" at bounding box center [1284, 376] width 42 height 13
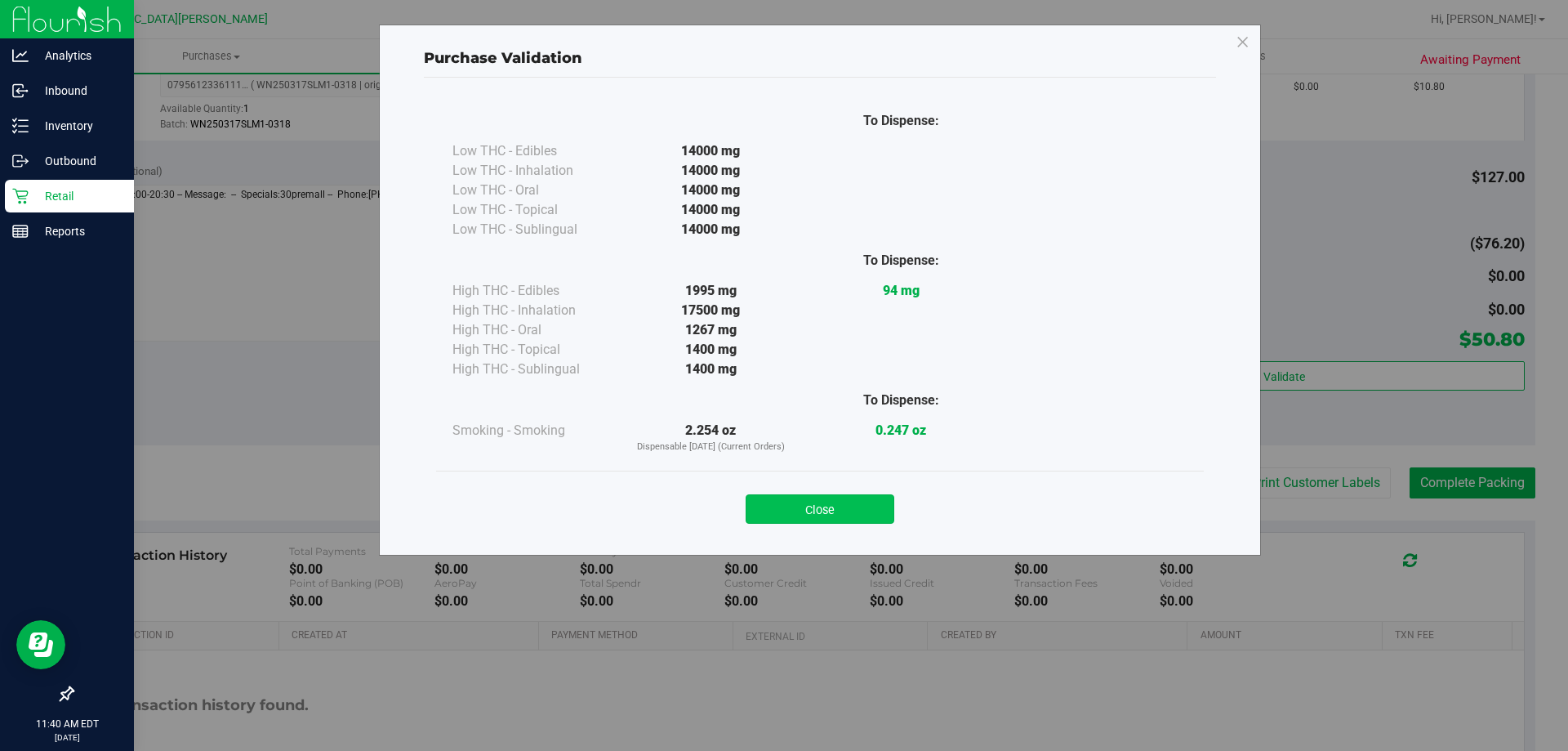
click at [849, 515] on button "Close" at bounding box center [820, 508] width 148 height 29
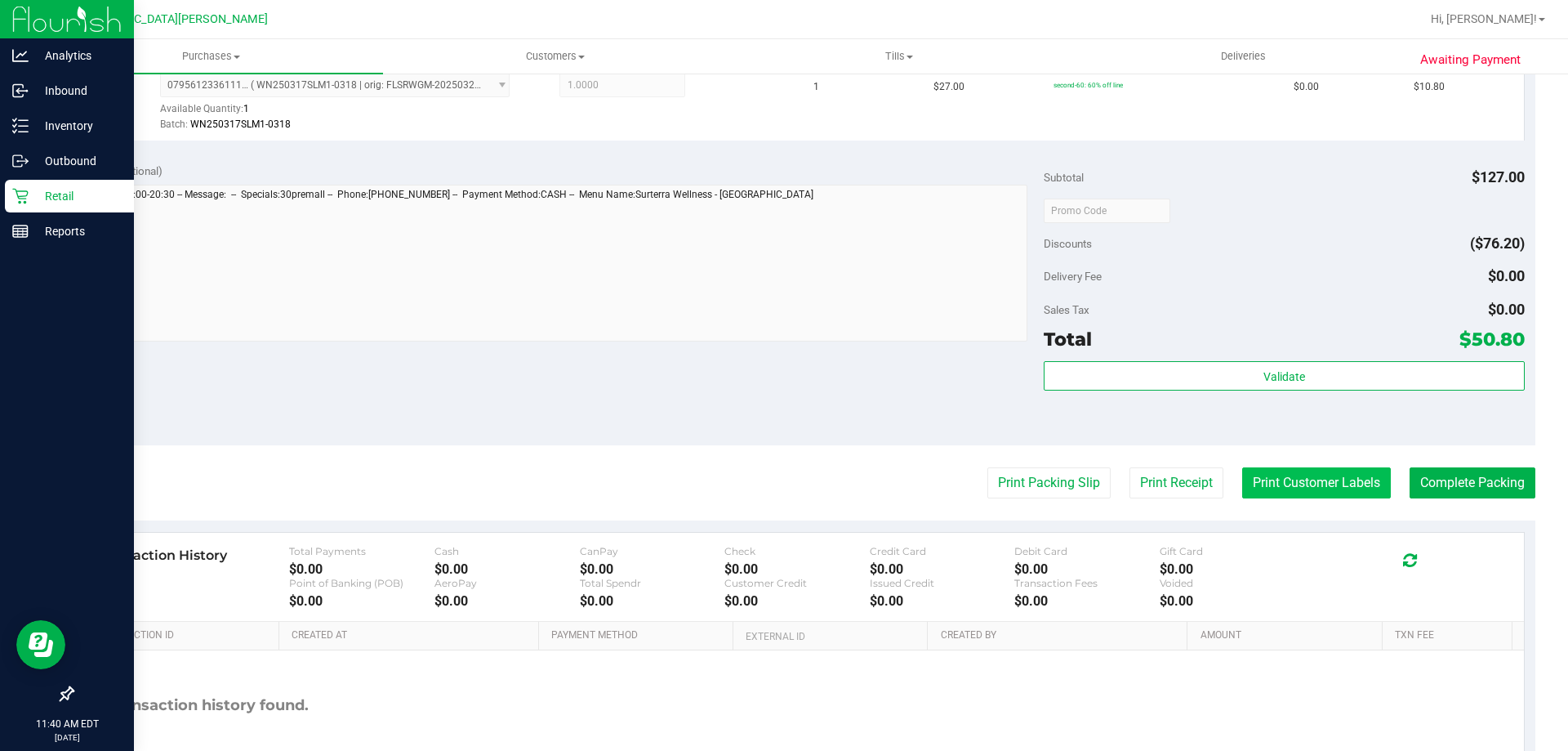
click at [1284, 490] on button "Print Customer Labels" at bounding box center [1316, 483] width 148 height 31
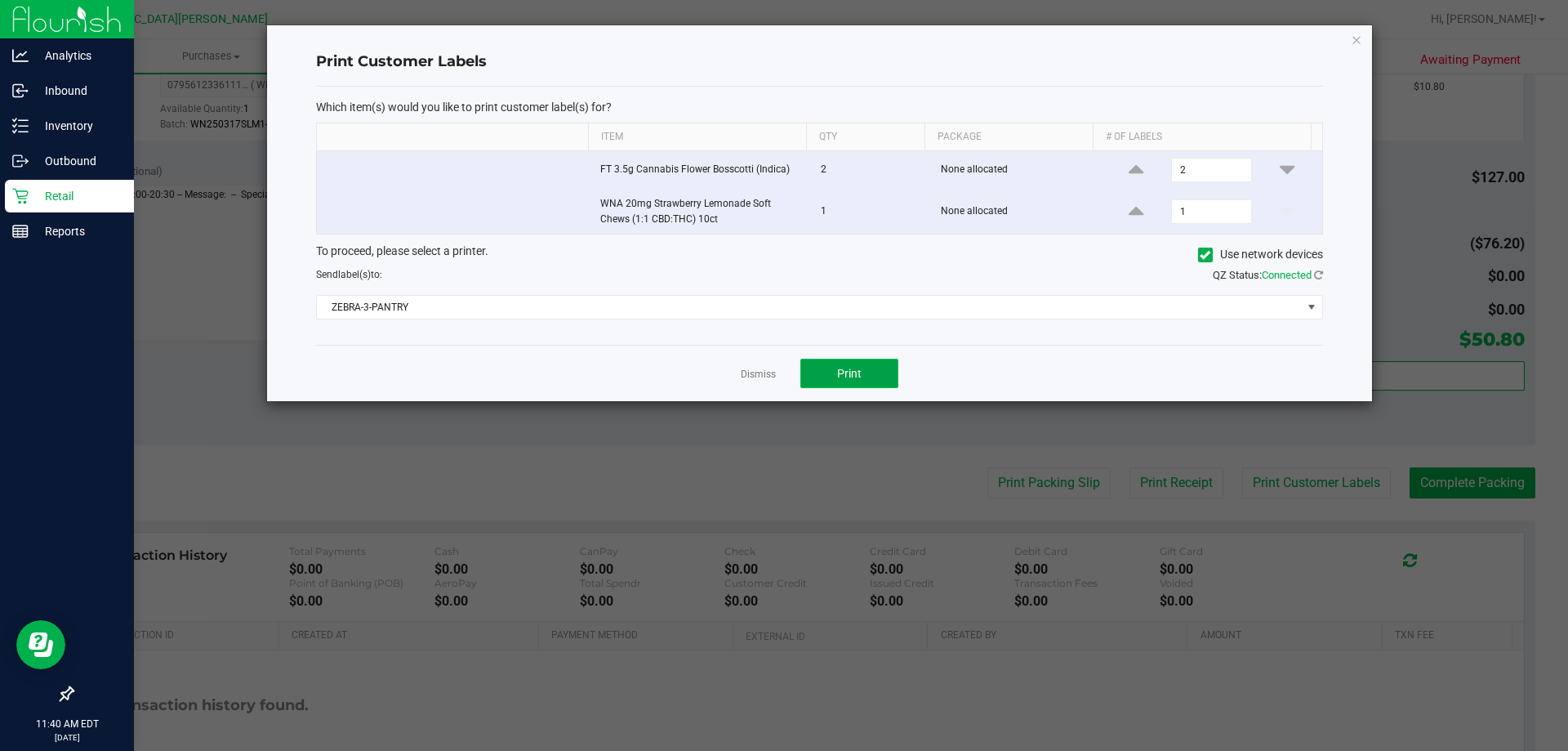
click at [858, 378] on span "Print" at bounding box center [850, 373] width 25 height 13
click at [754, 372] on link "Dismiss" at bounding box center [758, 375] width 36 height 14
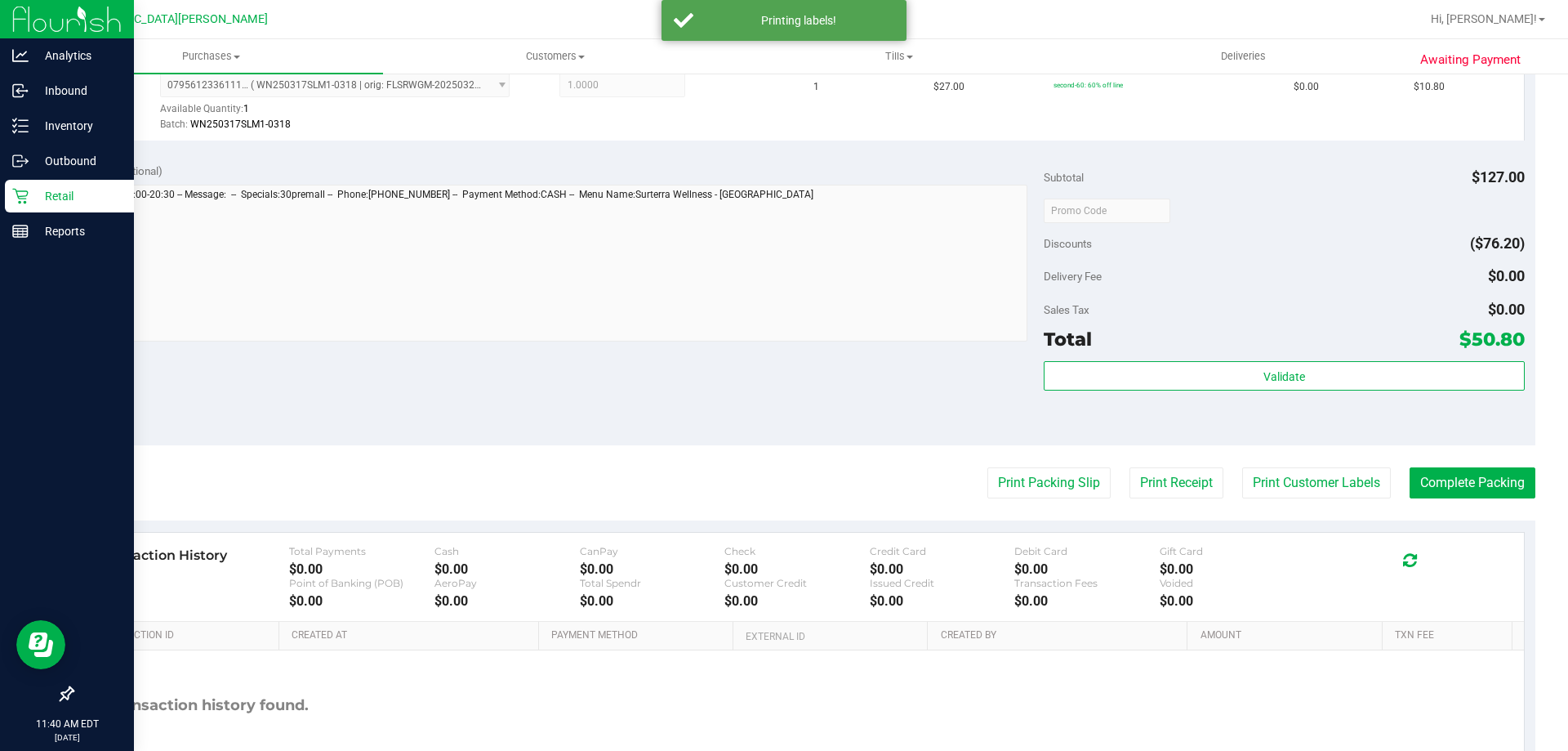
click at [720, 369] on div "Notes (optional) Subtotal $127.00 Discounts ($76.20) Delivery Fee $0.00 Sales T…" at bounding box center [804, 298] width 1464 height 294
click at [1453, 491] on button "Complete Packing" at bounding box center [1473, 483] width 126 height 31
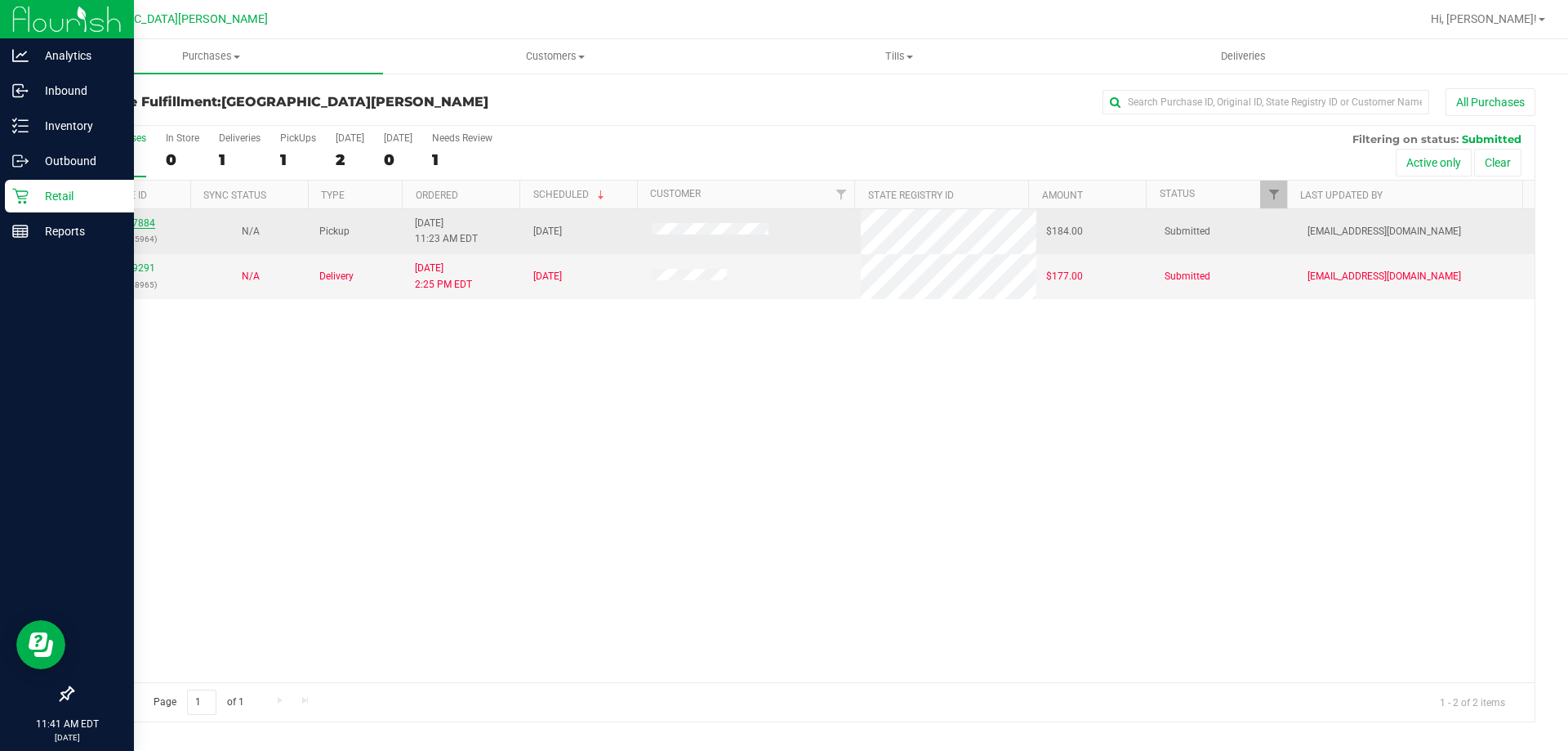
click at [140, 218] on link "11827884" at bounding box center [132, 222] width 45 height 12
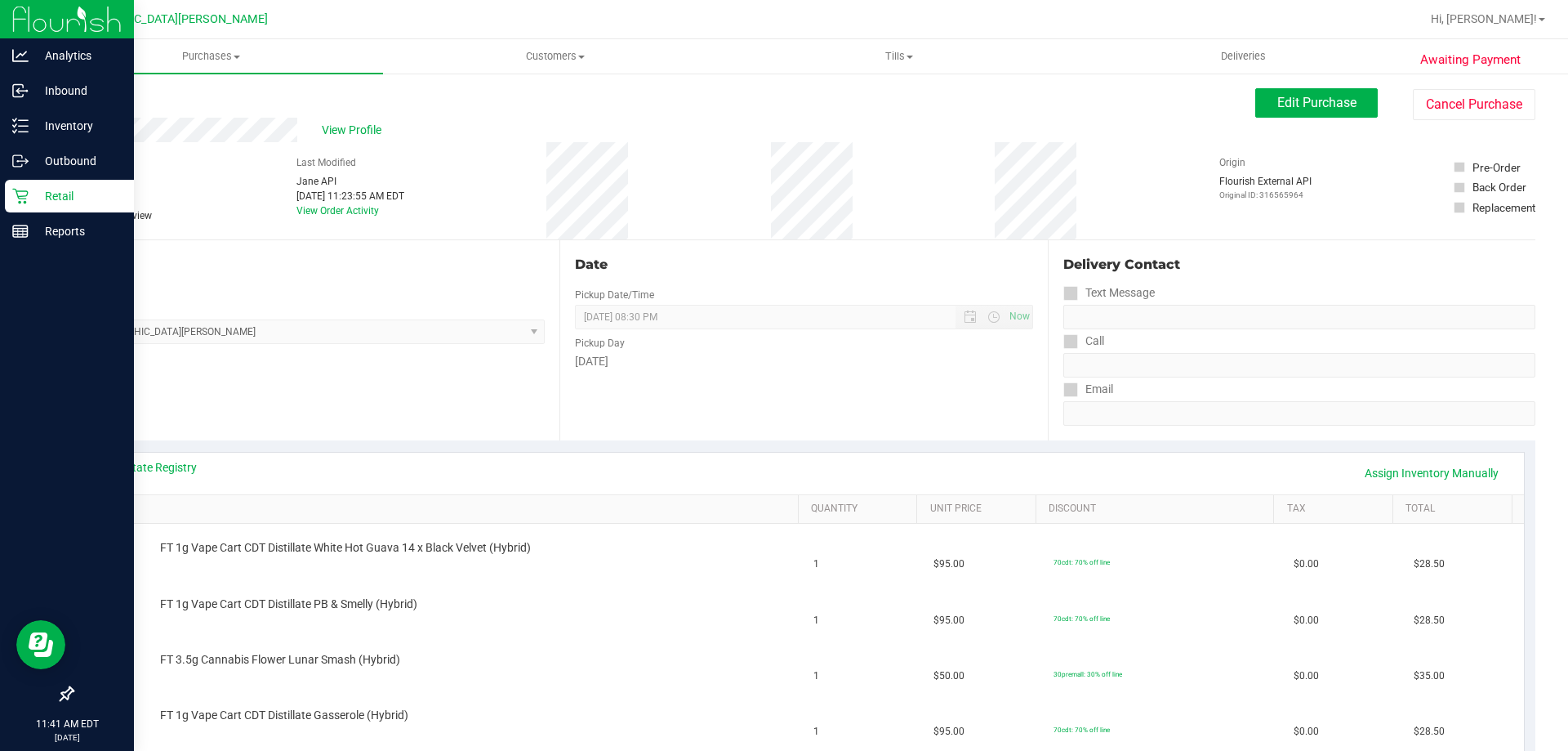
scroll to position [82, 0]
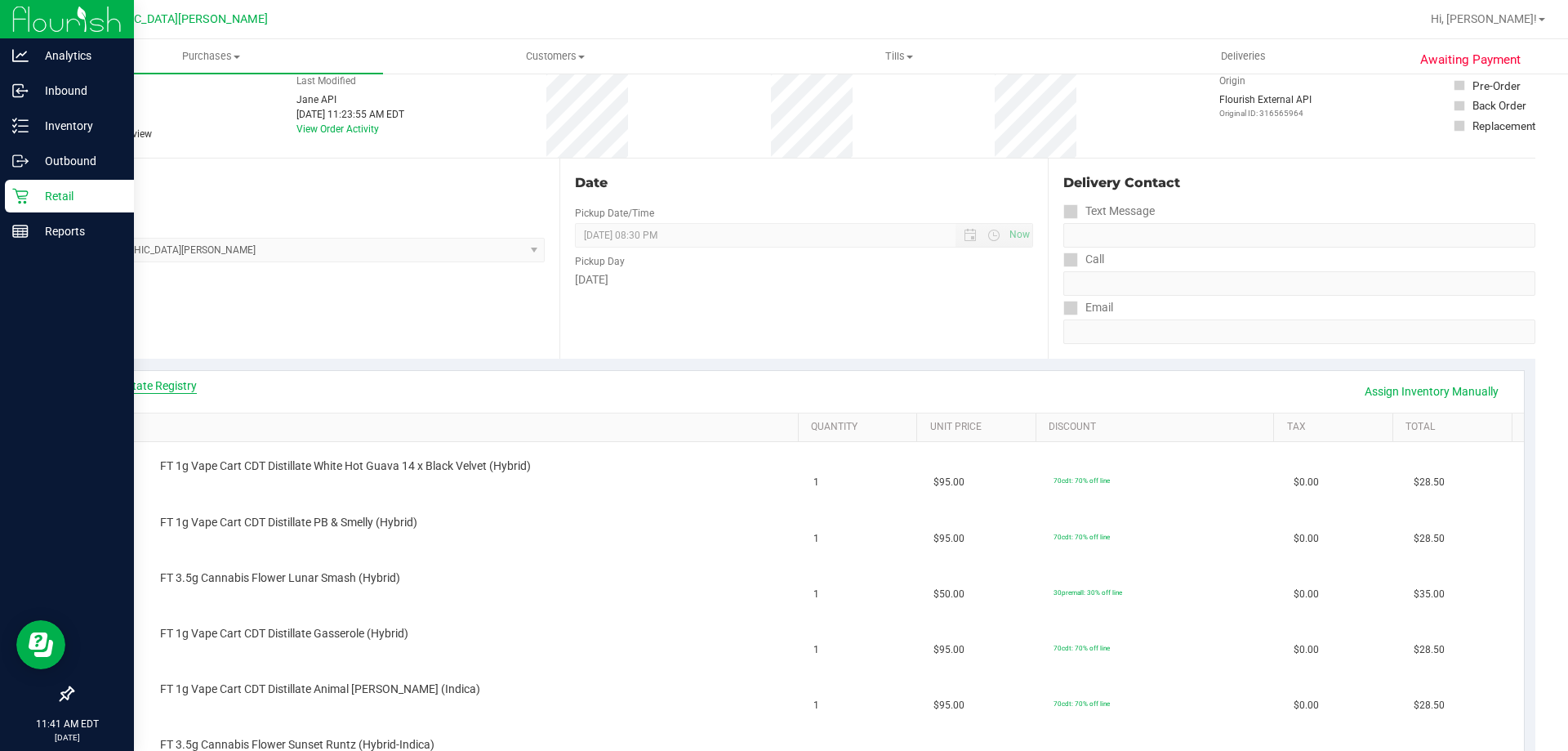
click at [186, 384] on link "View State Registry" at bounding box center [148, 386] width 98 height 16
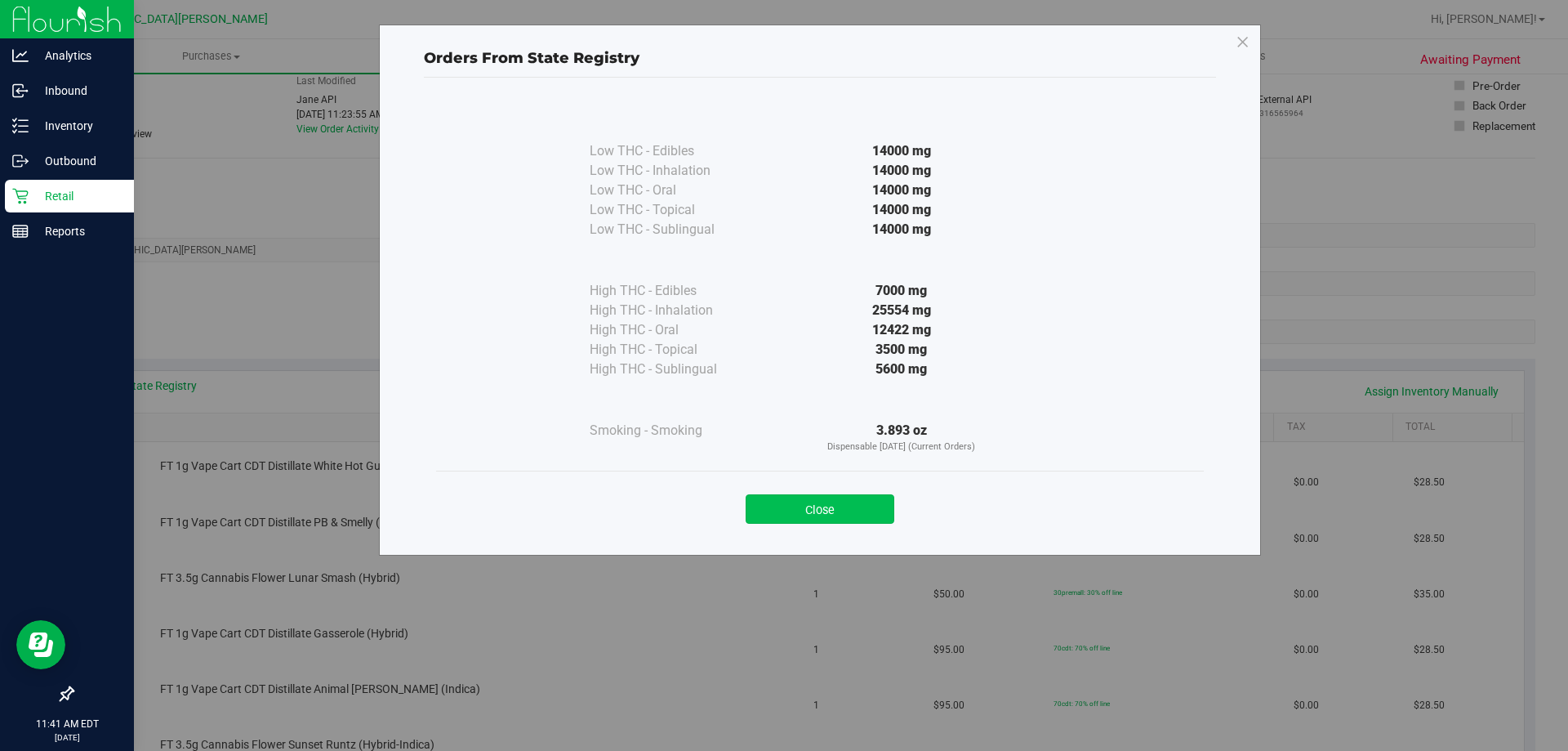
click at [824, 507] on button "Close" at bounding box center [820, 508] width 148 height 29
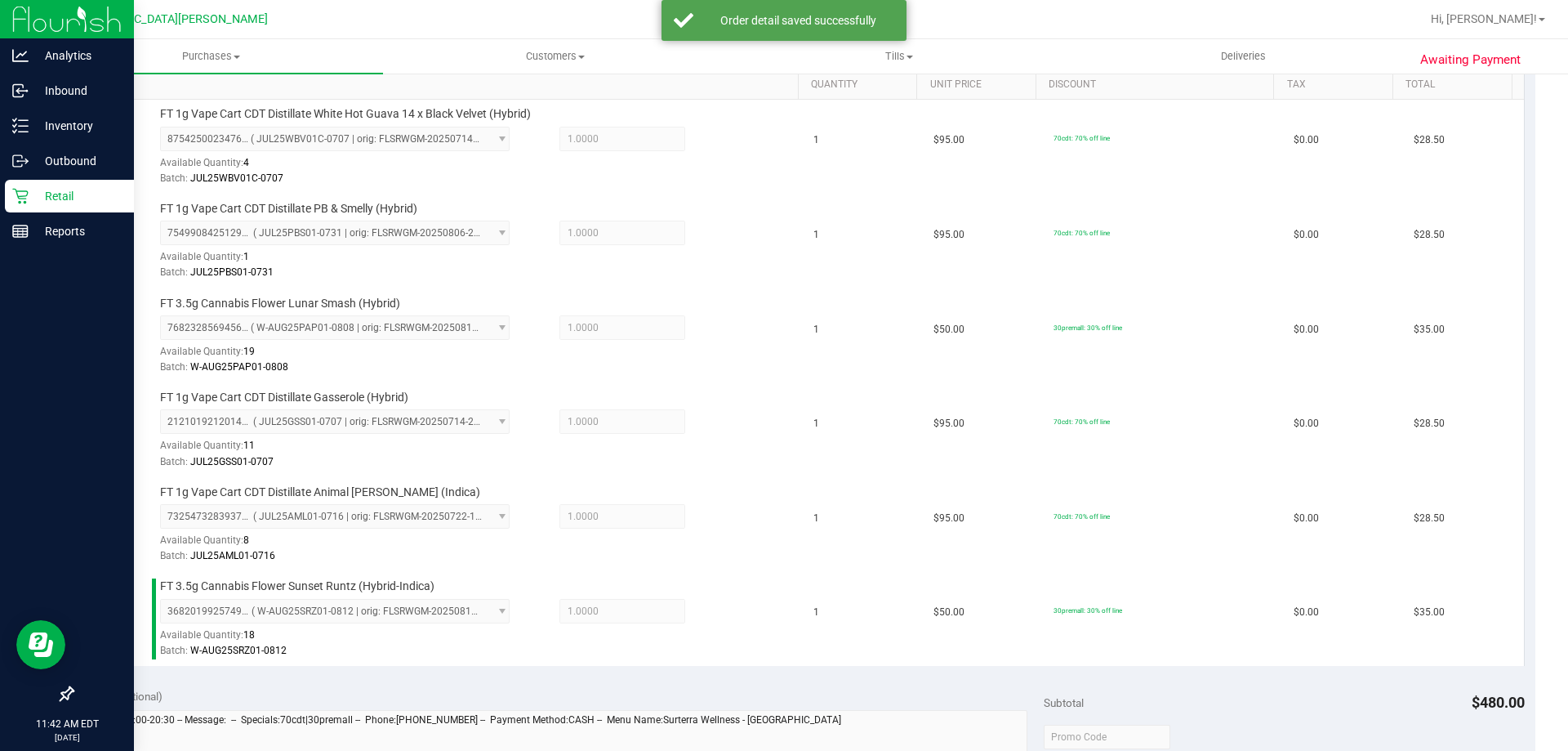
scroll to position [653, 0]
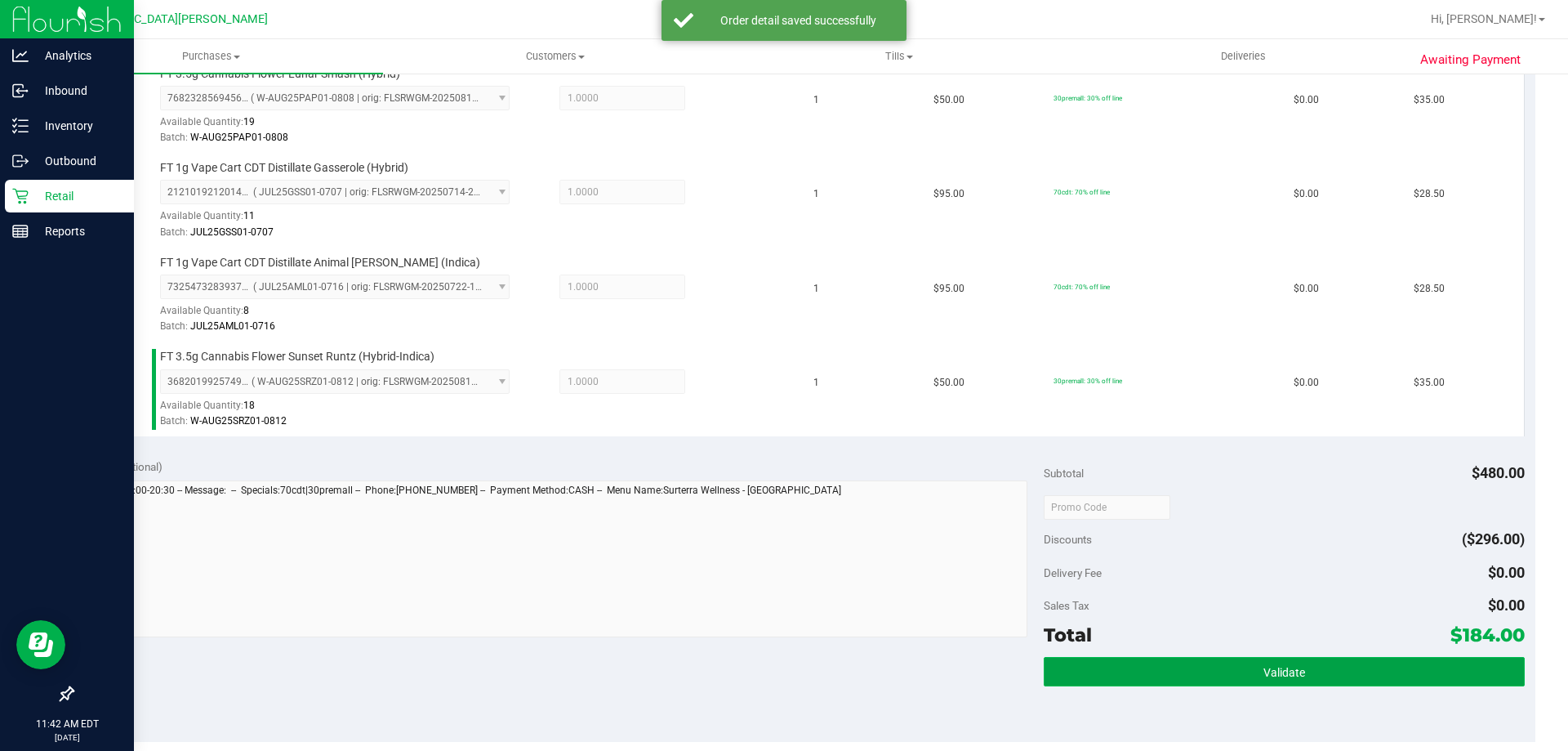
click at [1201, 683] on button "Validate" at bounding box center [1284, 671] width 480 height 29
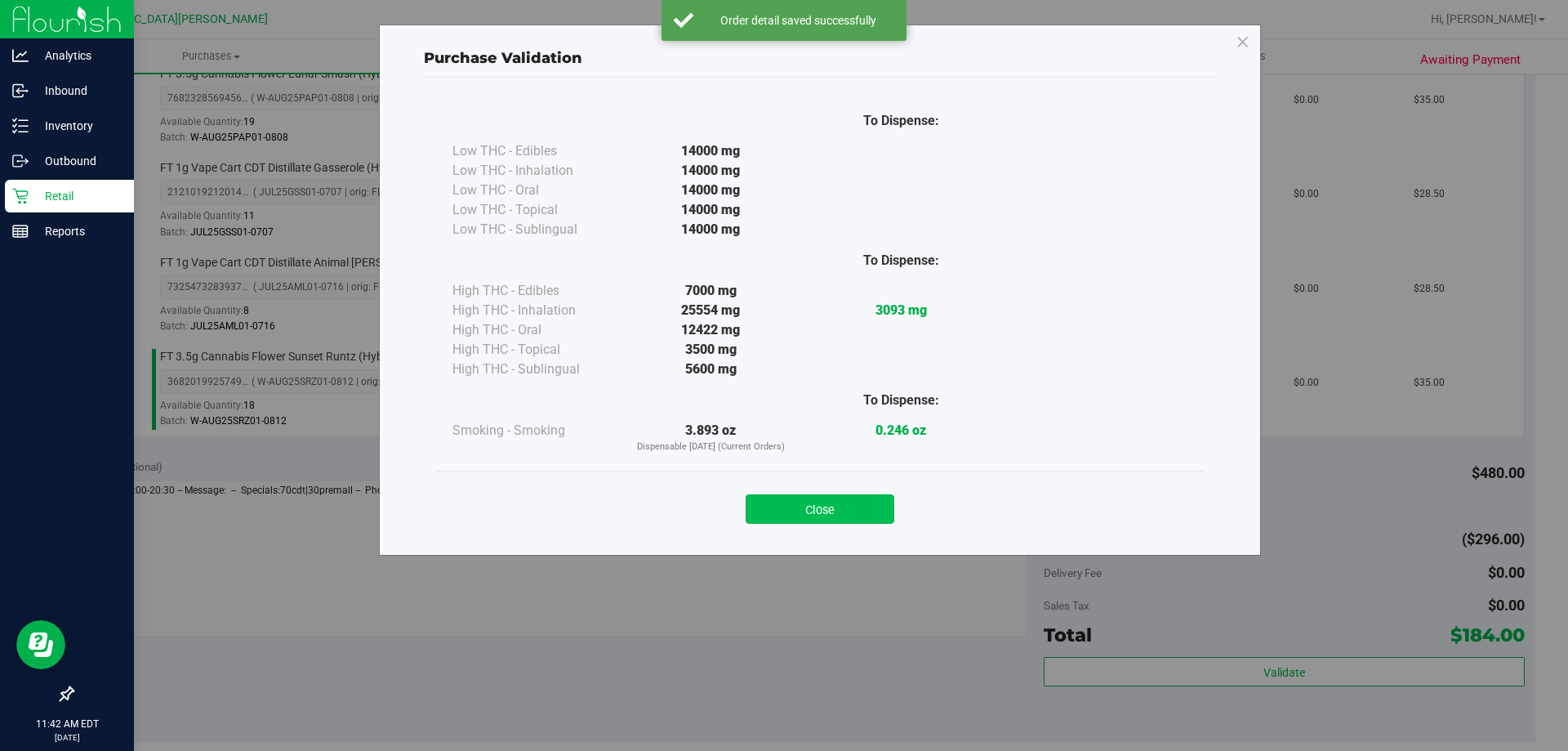
click at [851, 504] on button "Close" at bounding box center [820, 508] width 148 height 29
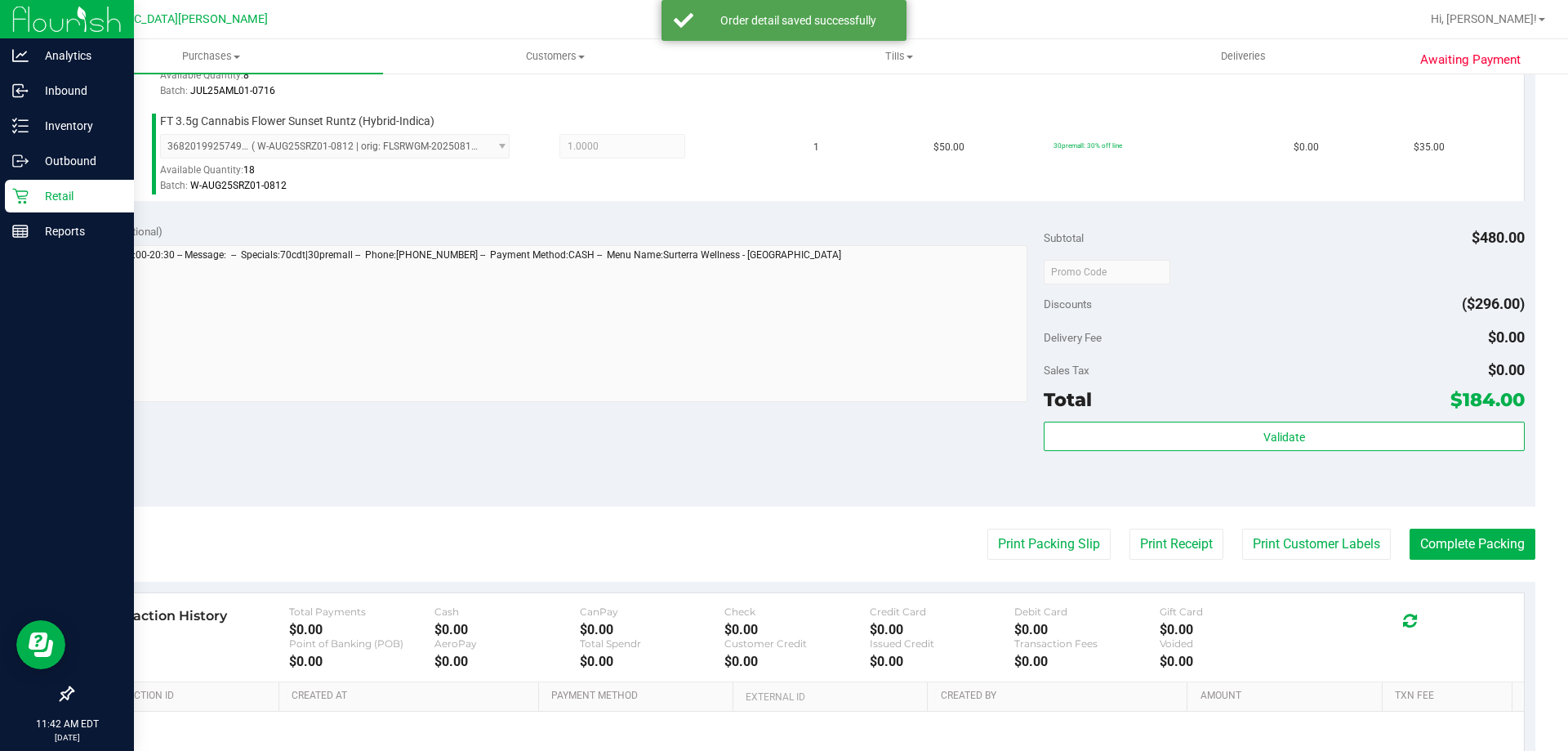
scroll to position [1057, 0]
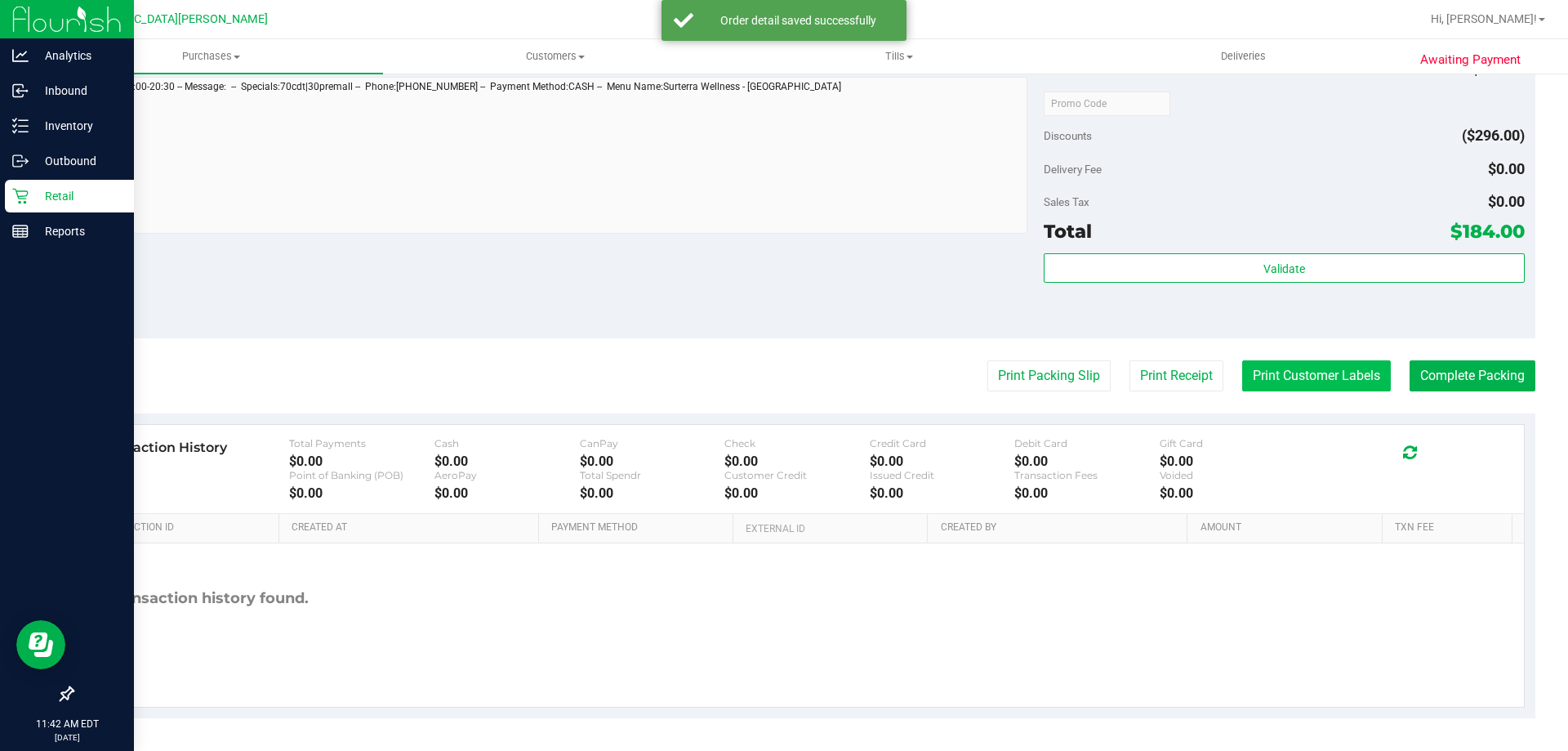
click at [1285, 365] on button "Print Customer Labels" at bounding box center [1316, 375] width 148 height 31
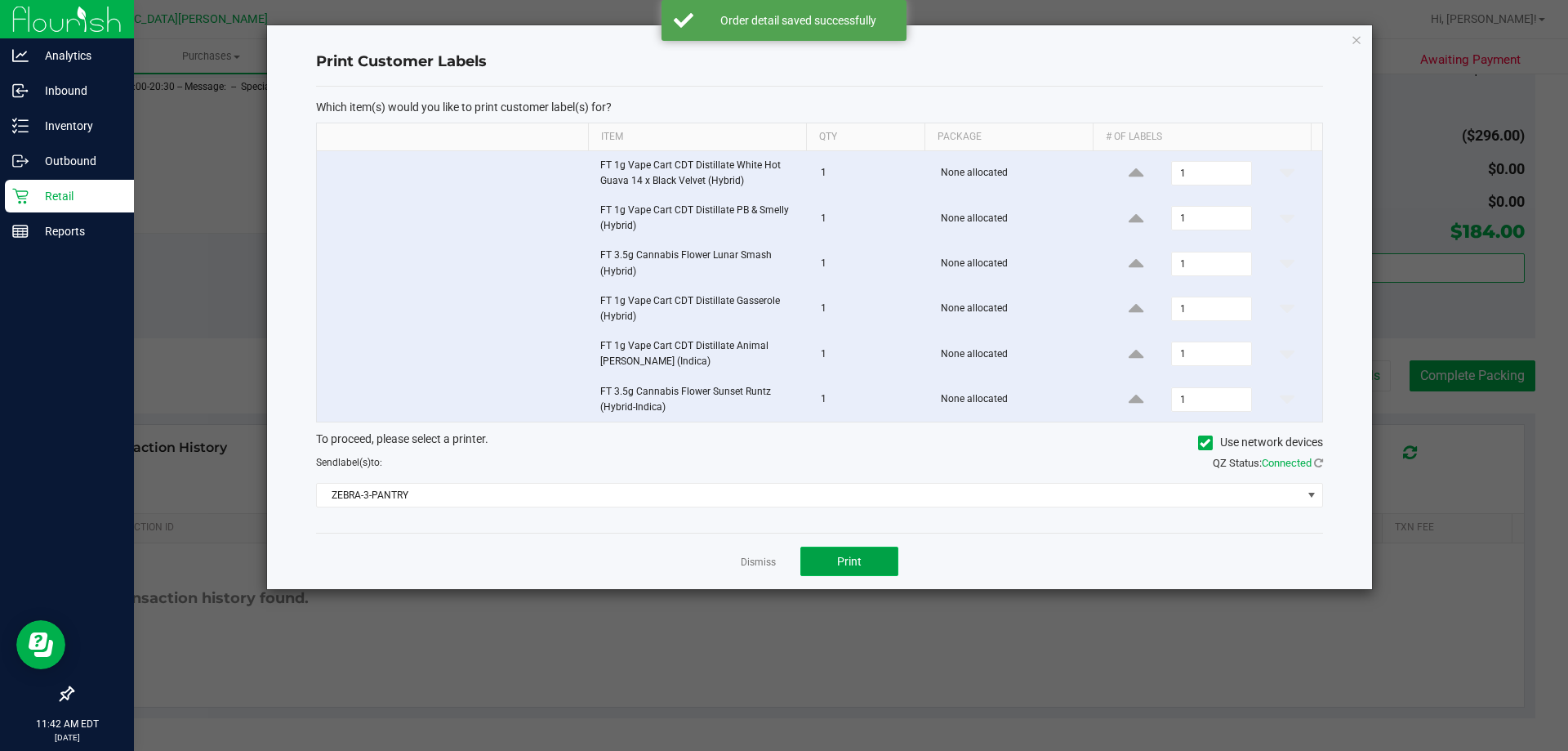
click at [861, 569] on button "Print" at bounding box center [850, 561] width 98 height 29
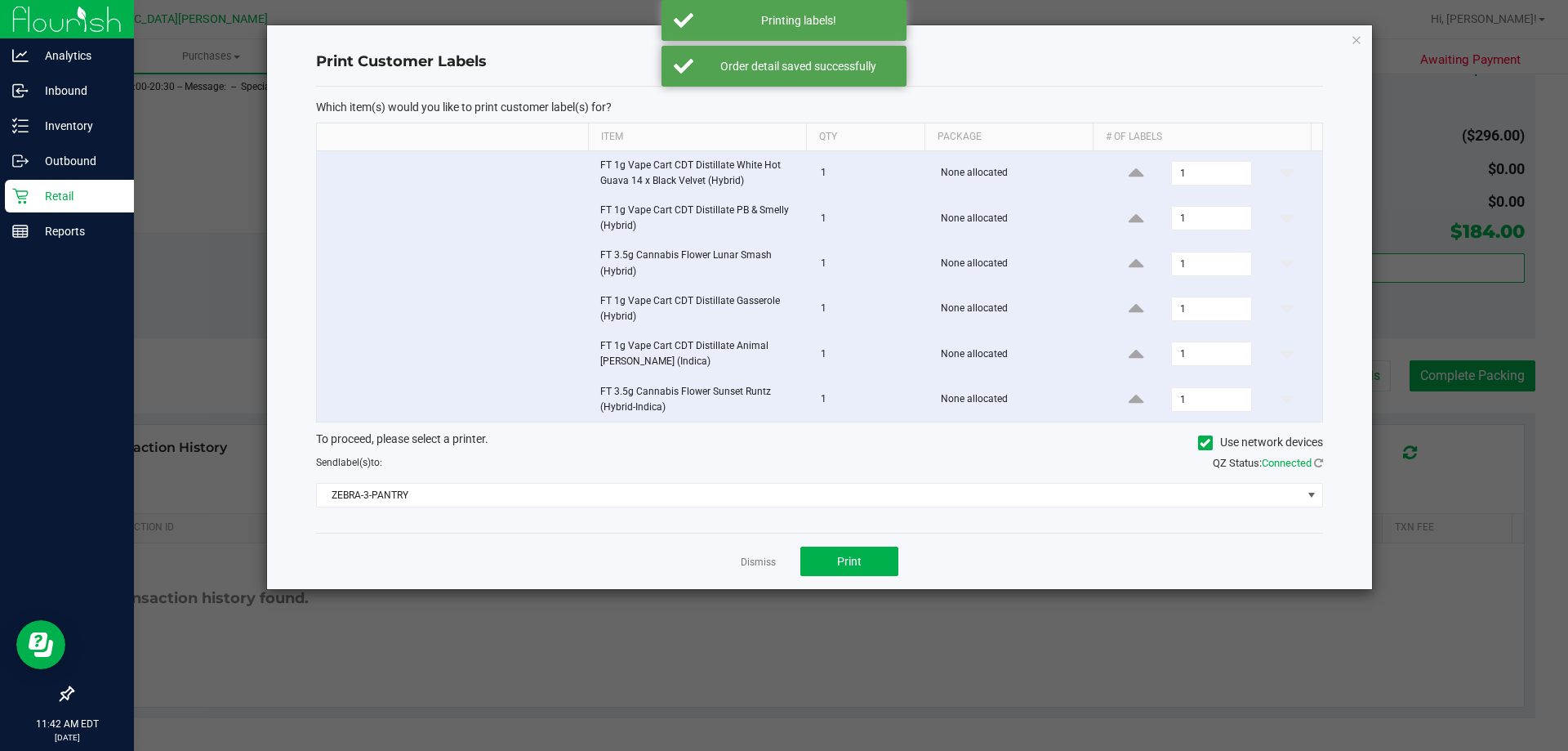
drag, startPoint x: 751, startPoint y: 566, endPoint x: 653, endPoint y: 374, distance: 215.6
click at [750, 565] on link "Dismiss" at bounding box center [758, 563] width 36 height 14
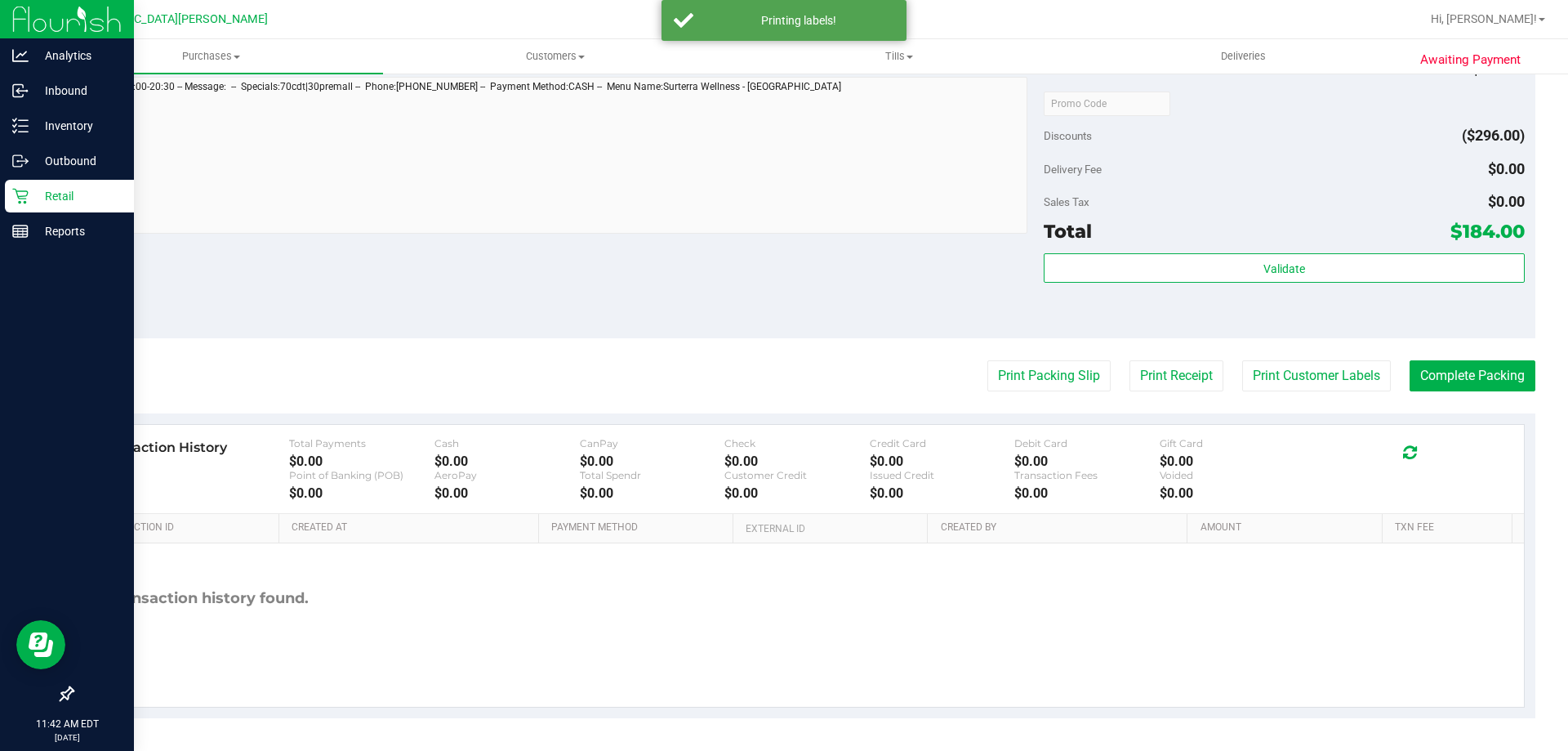
click at [628, 321] on div "Notes (optional) Subtotal $480.00 Discounts ($296.00) Delivery Fee $0.00 Sales …" at bounding box center [804, 191] width 1464 height 294
click at [1412, 376] on button "Complete Packing" at bounding box center [1473, 375] width 126 height 31
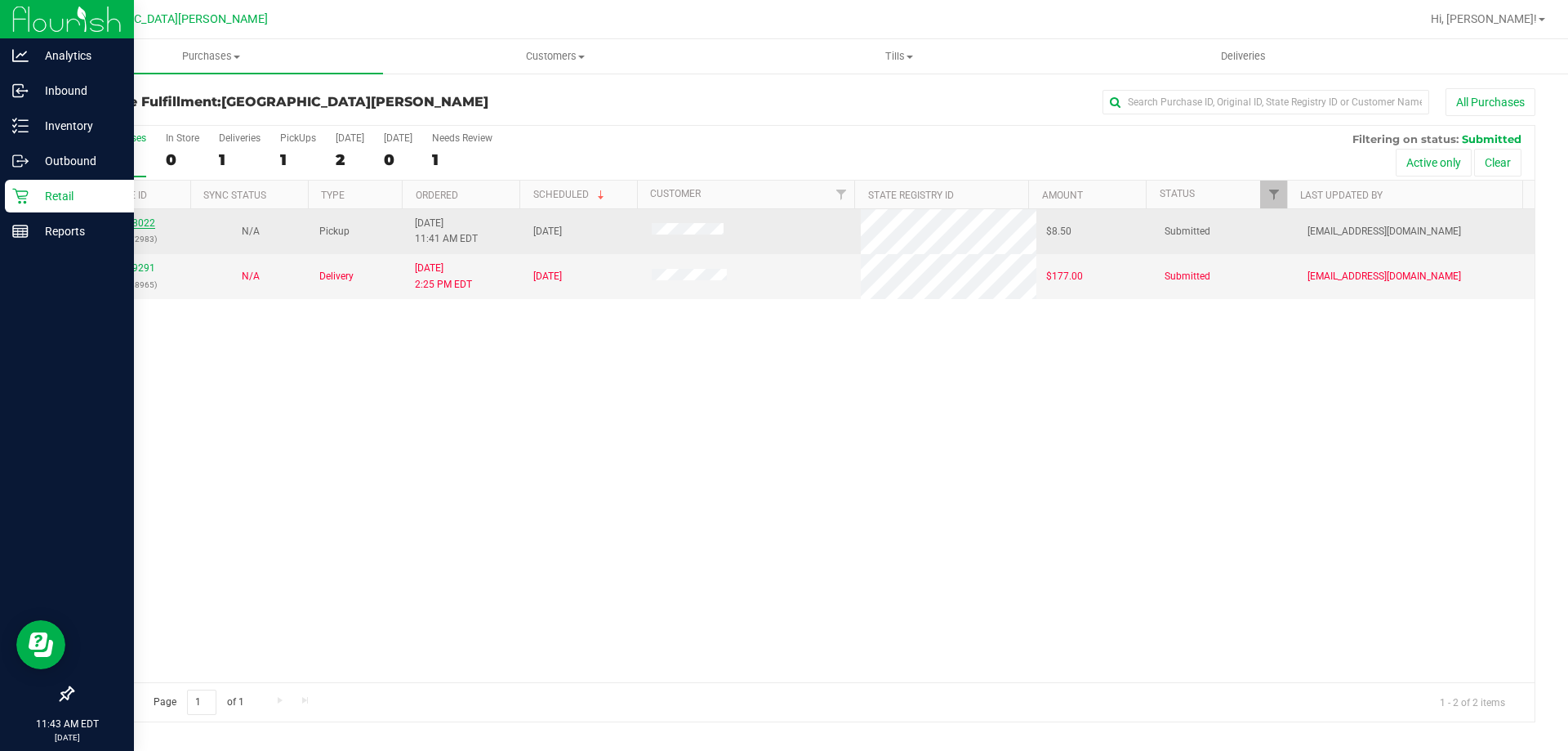
click at [140, 222] on link "11828022" at bounding box center [132, 222] width 45 height 12
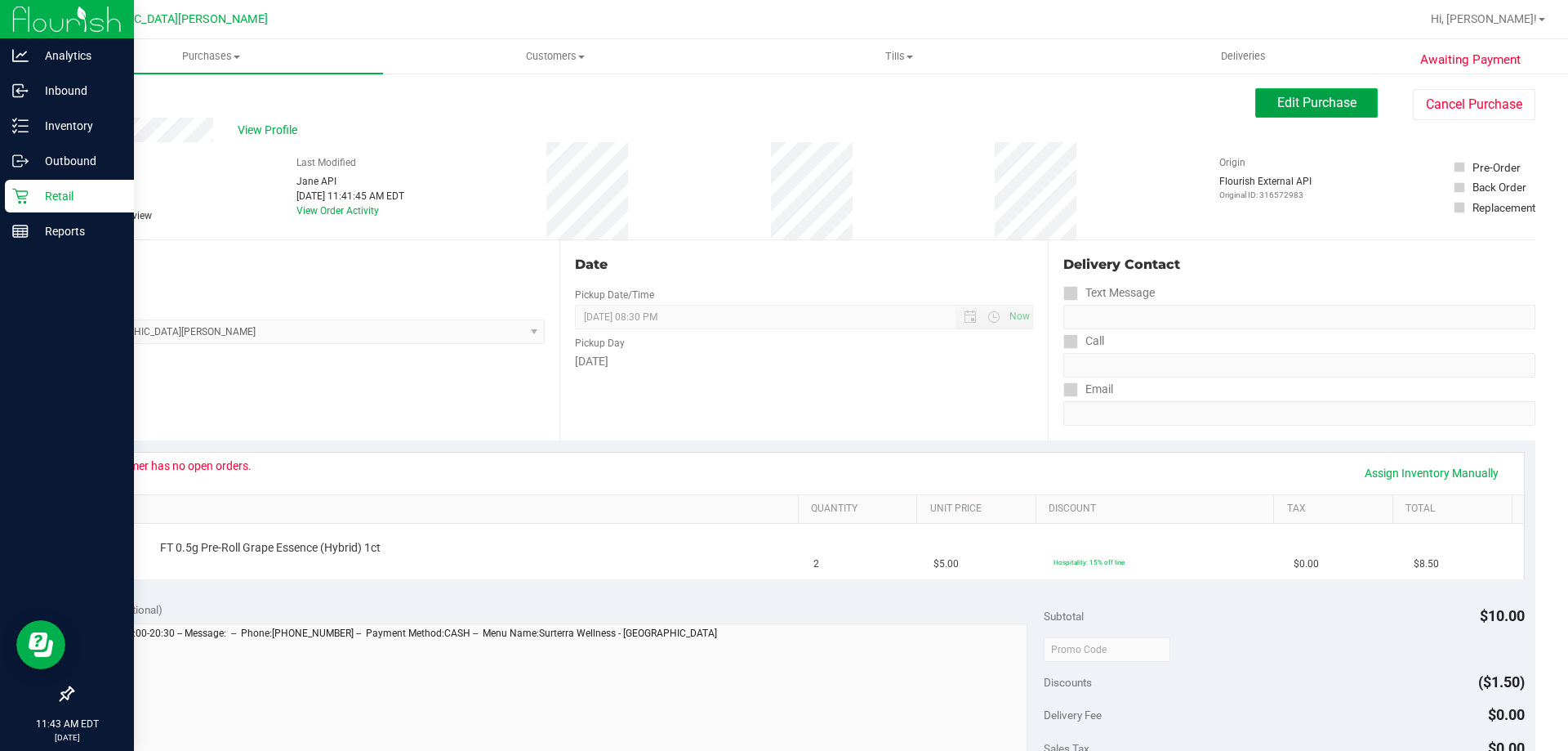
click at [1277, 95] on span "Edit Purchase" at bounding box center [1316, 102] width 79 height 15
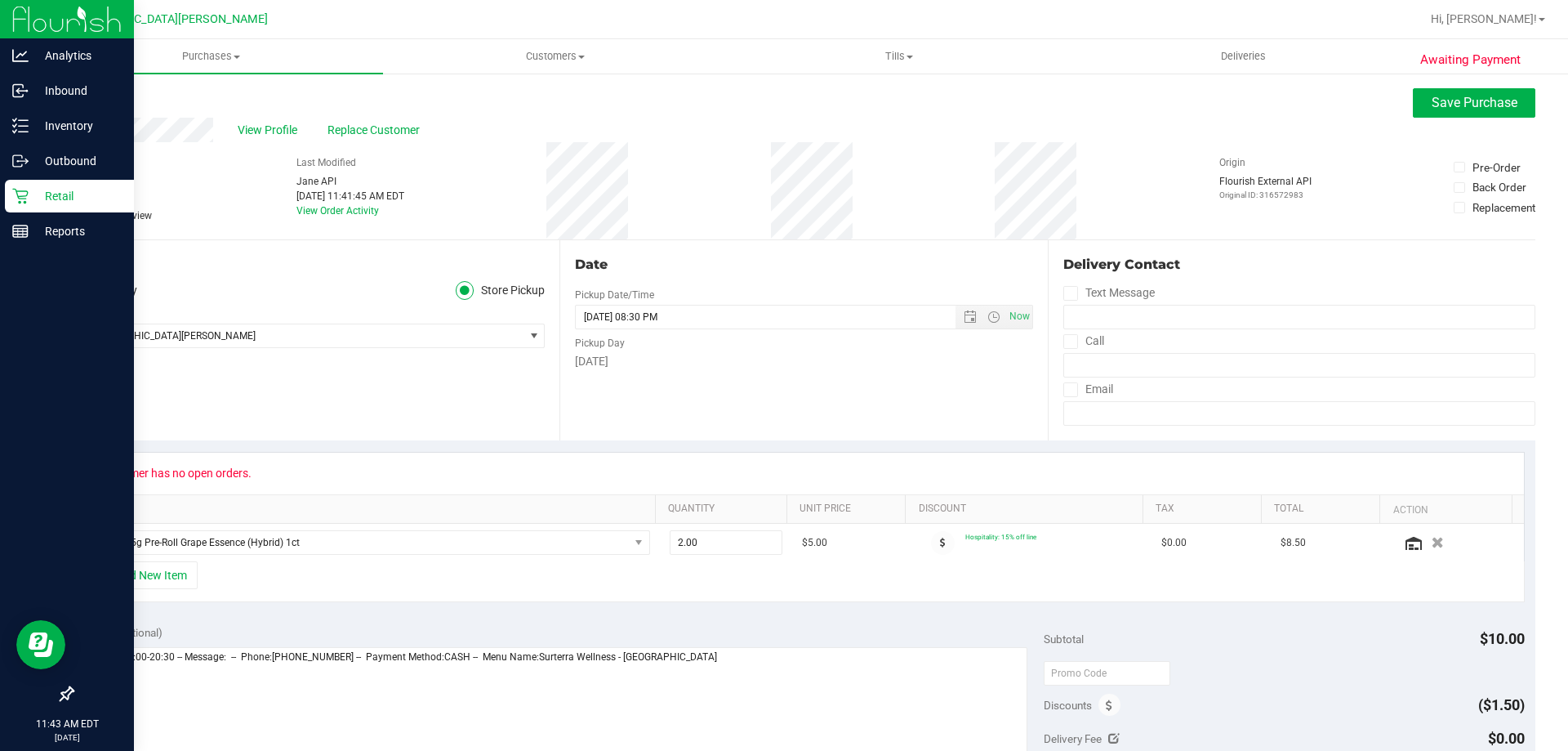
click at [84, 216] on icon at bounding box center [80, 216] width 11 height 0
click at [0, 0] on input "Needs review" at bounding box center [0, 0] width 0 height 0
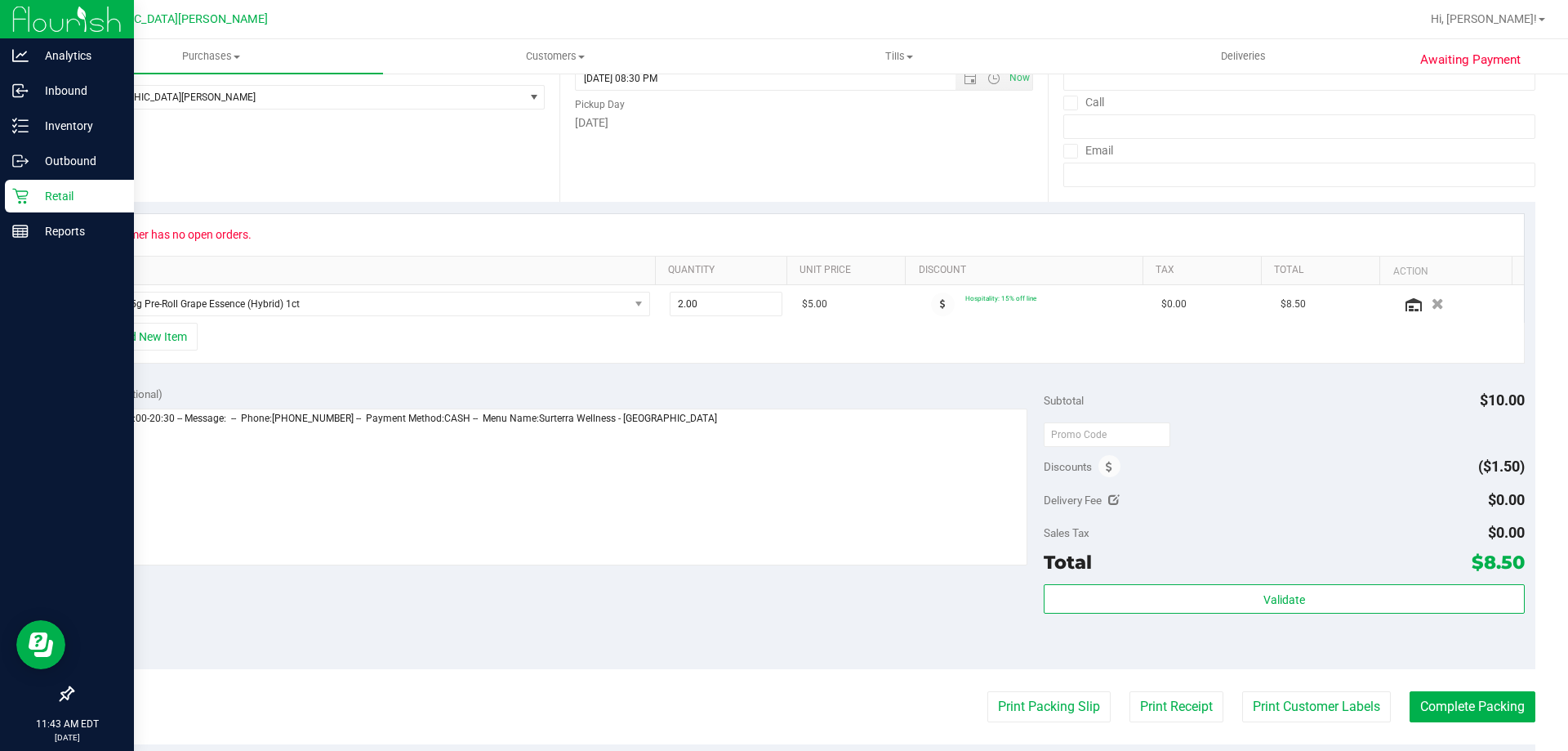
scroll to position [245, 0]
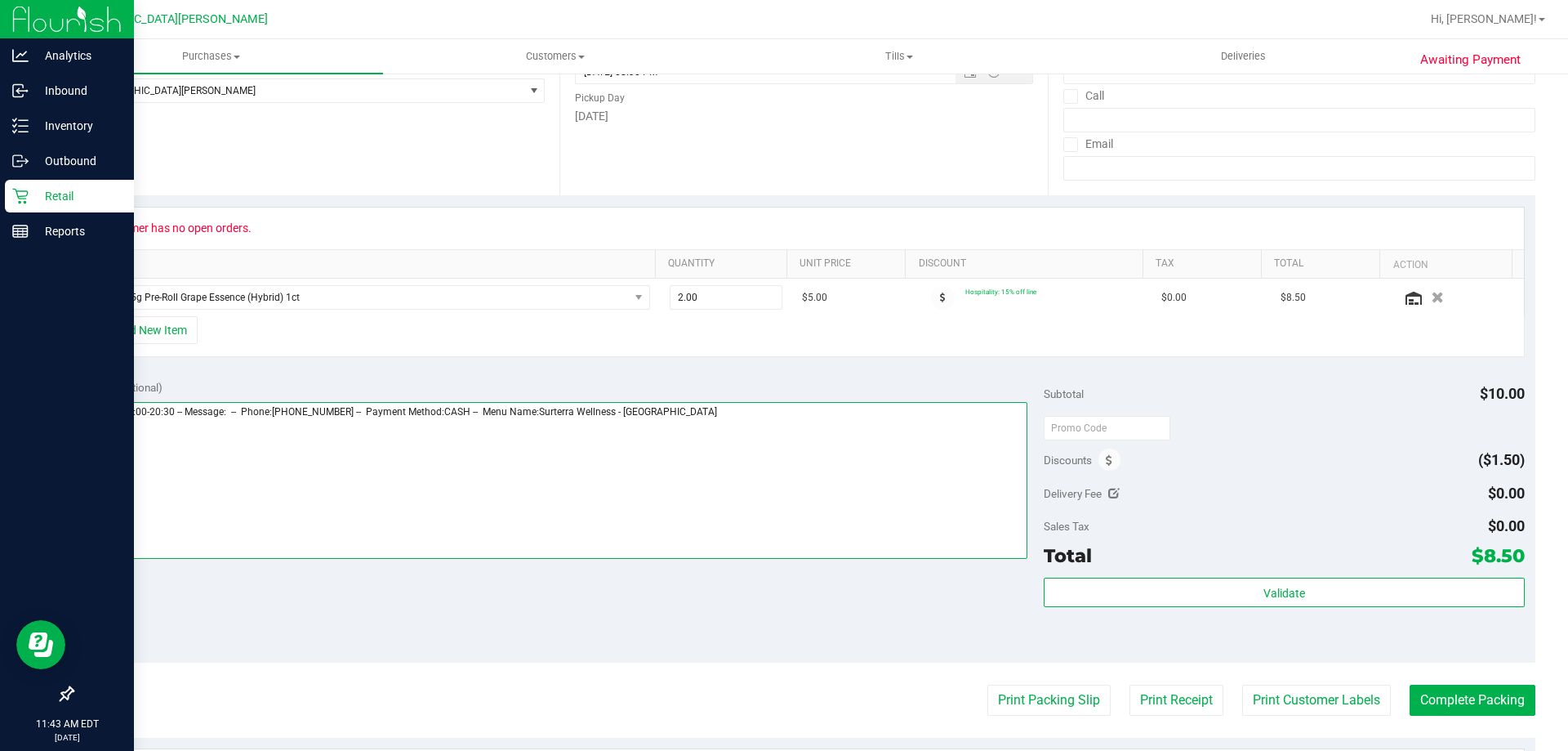
click at [740, 434] on textarea at bounding box center [556, 480] width 945 height 156
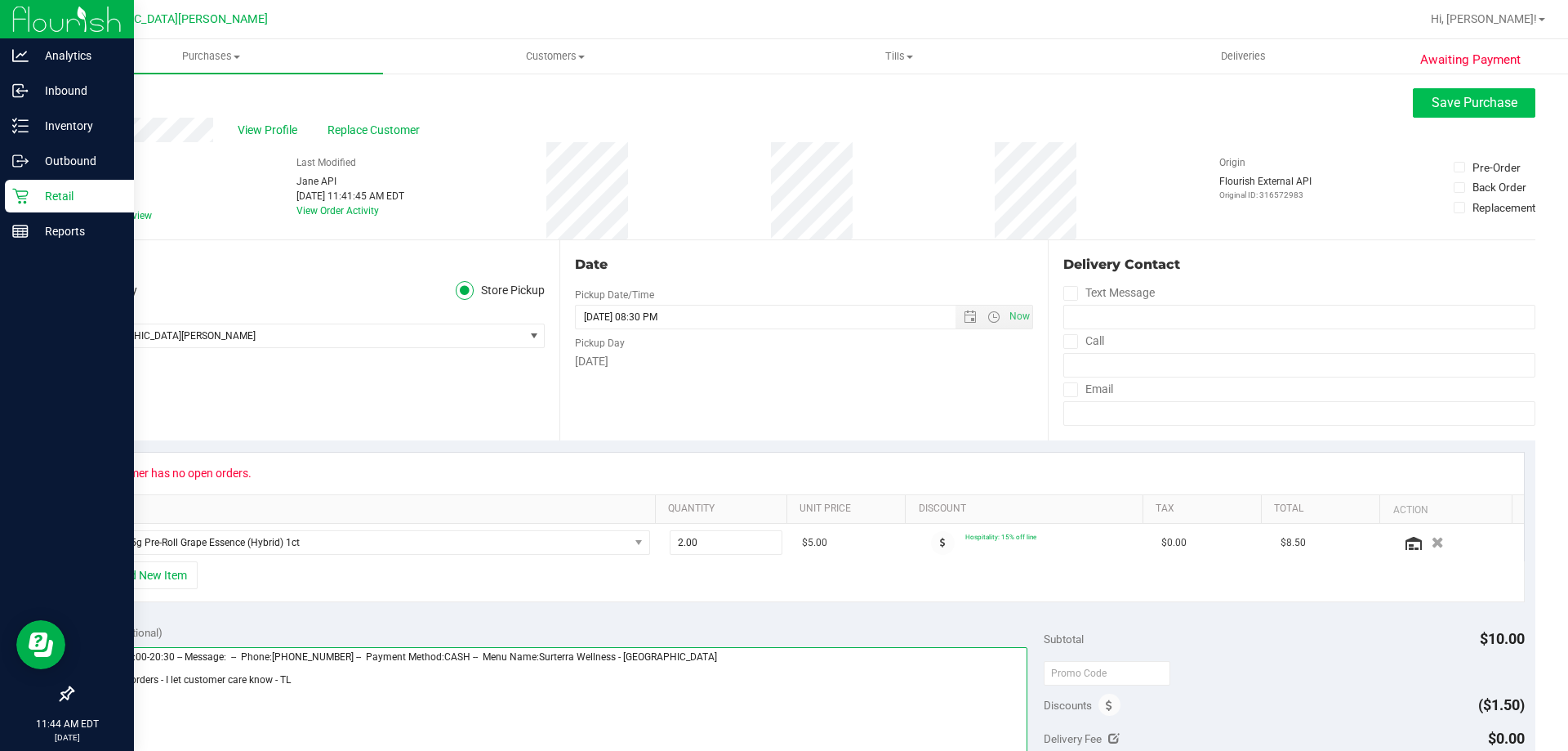
type textarea "Friday 08/22/2025 09:00-20:30 -- Message: -- Phone:3052908385 -- Payment Method…"
click at [1436, 106] on span "Save Purchase" at bounding box center [1475, 102] width 85 height 15
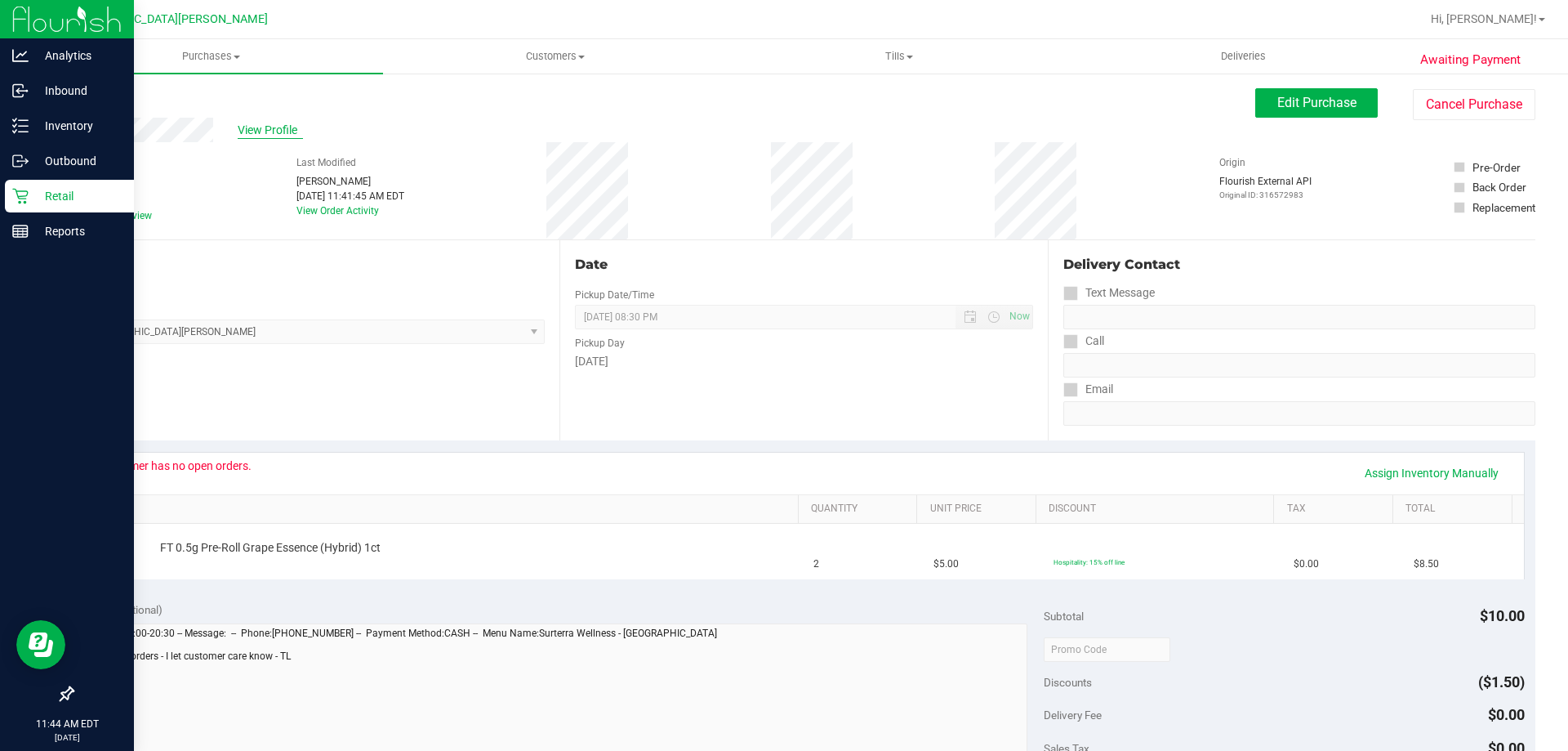
click at [247, 126] on span "View Profile" at bounding box center [270, 130] width 66 height 17
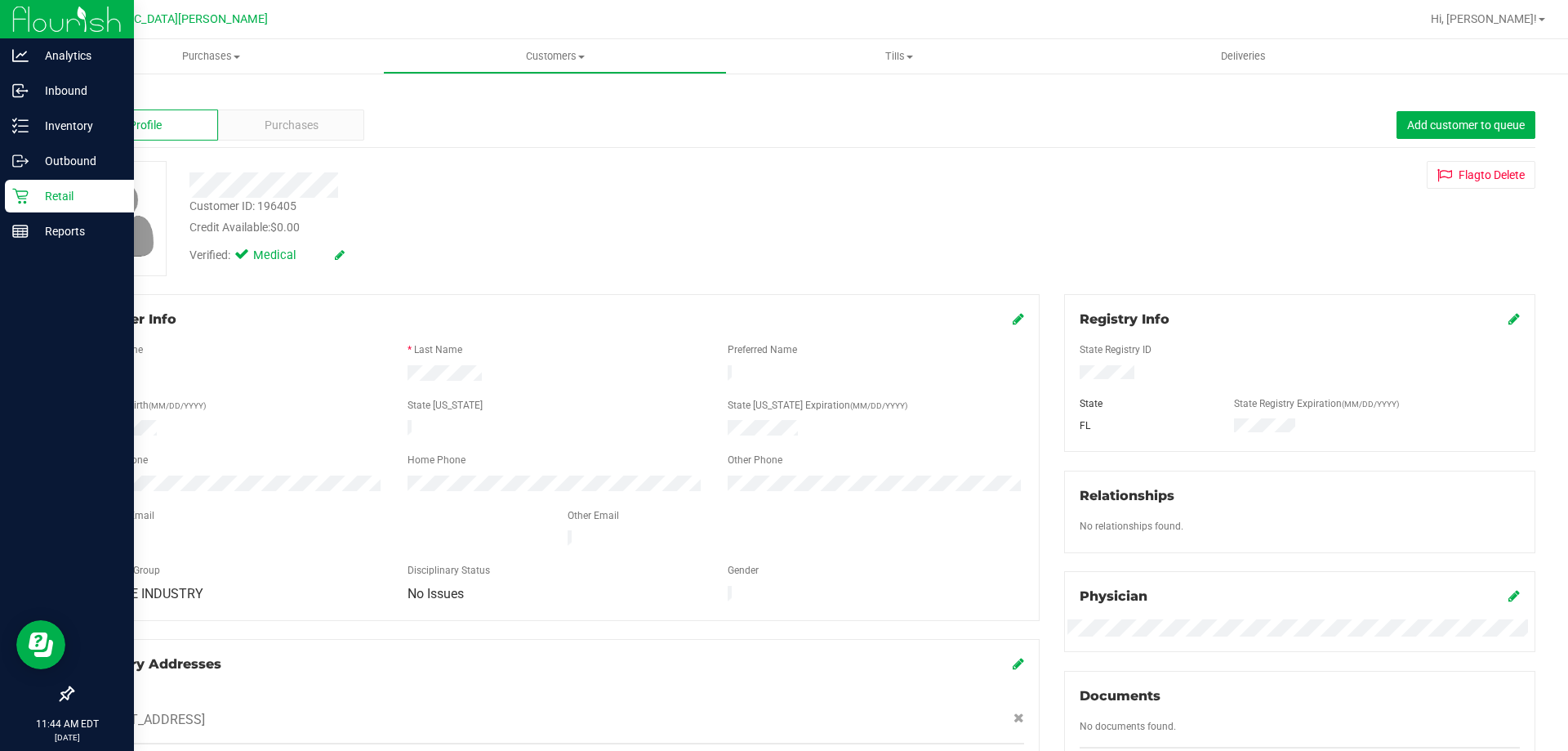
click at [281, 213] on div "Customer ID: 196405" at bounding box center [243, 205] width 107 height 17
click at [279, 205] on div "Customer ID: 196405" at bounding box center [243, 205] width 107 height 17
copy div "196405"
click at [195, 59] on span "Purchases" at bounding box center [211, 56] width 344 height 15
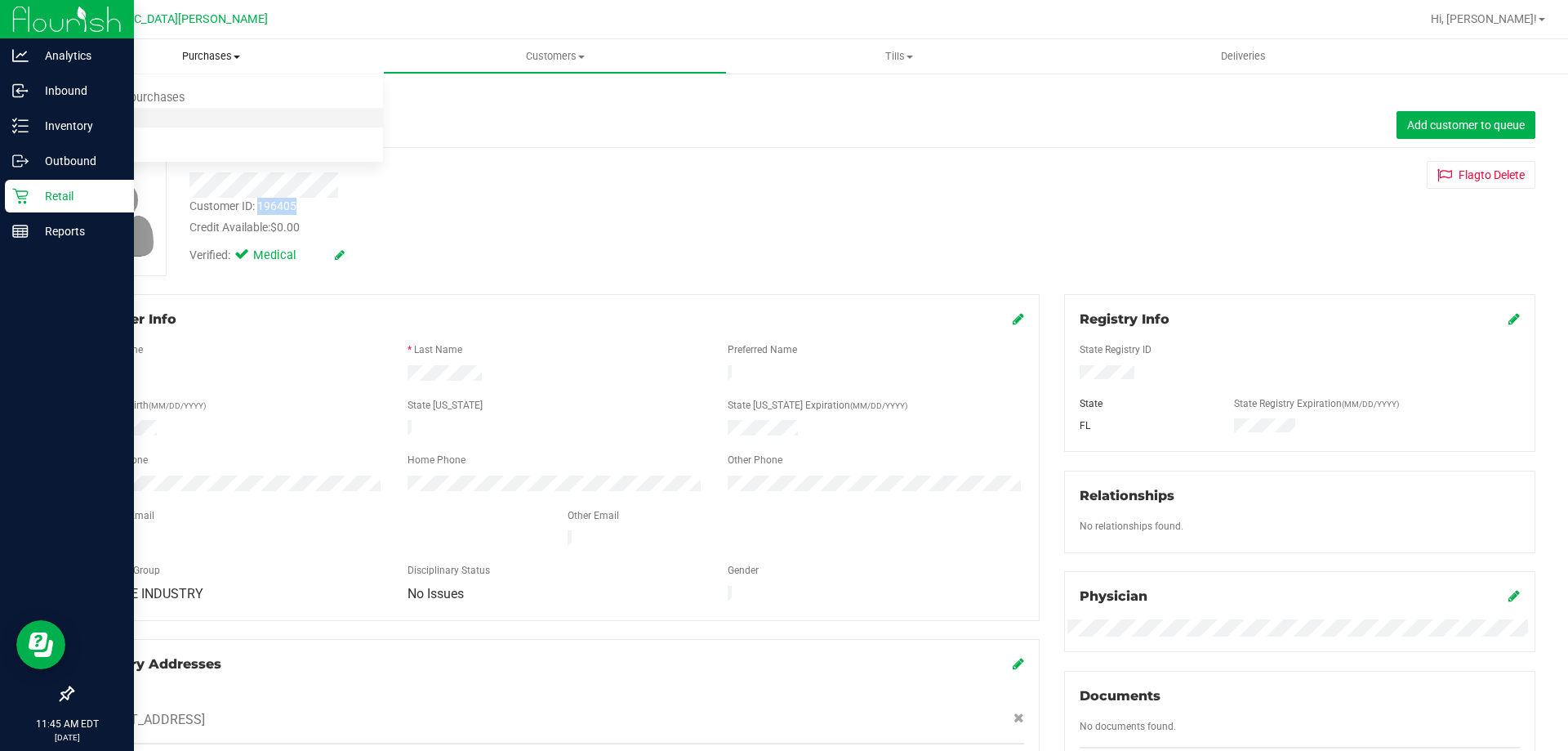
click at [122, 117] on span "Fulfillment" at bounding box center [90, 118] width 101 height 14
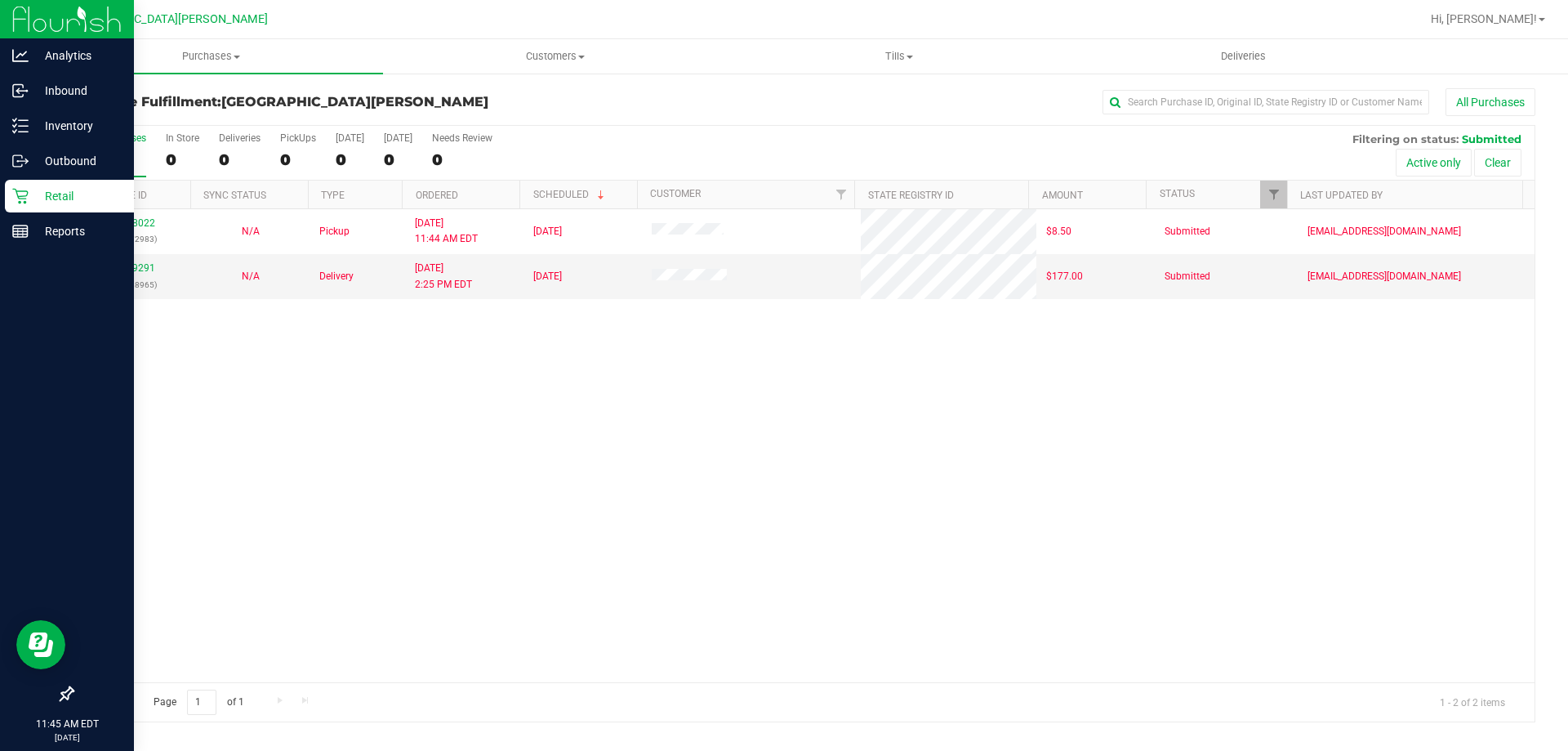
click at [316, 446] on div "11828022 (316572983) N/A Pickup 8/22/2025 11:44 AM EDT 8/22/2025 $8.50 Submitte…" at bounding box center [804, 445] width 1462 height 473
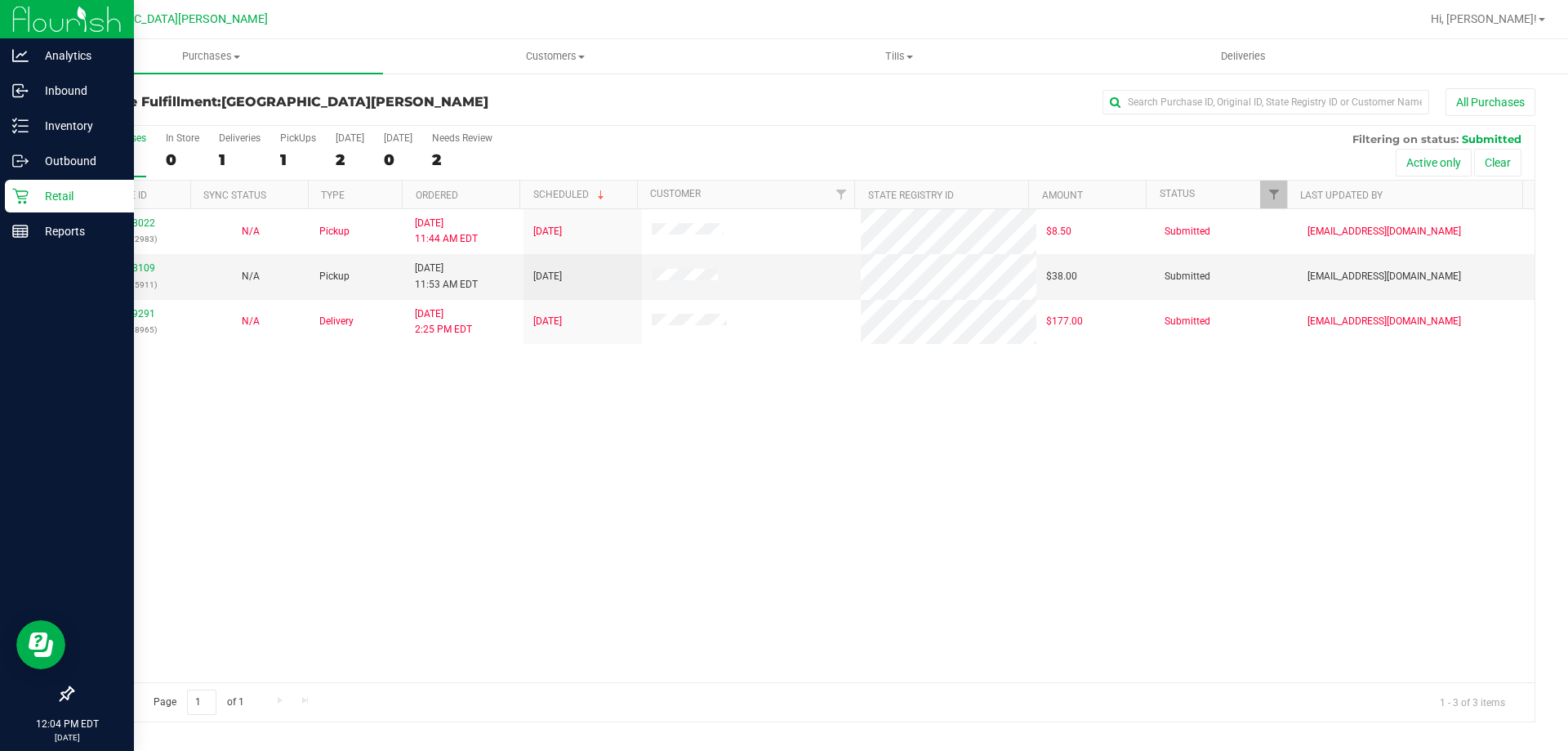
click at [24, 195] on icon at bounding box center [20, 196] width 16 height 16
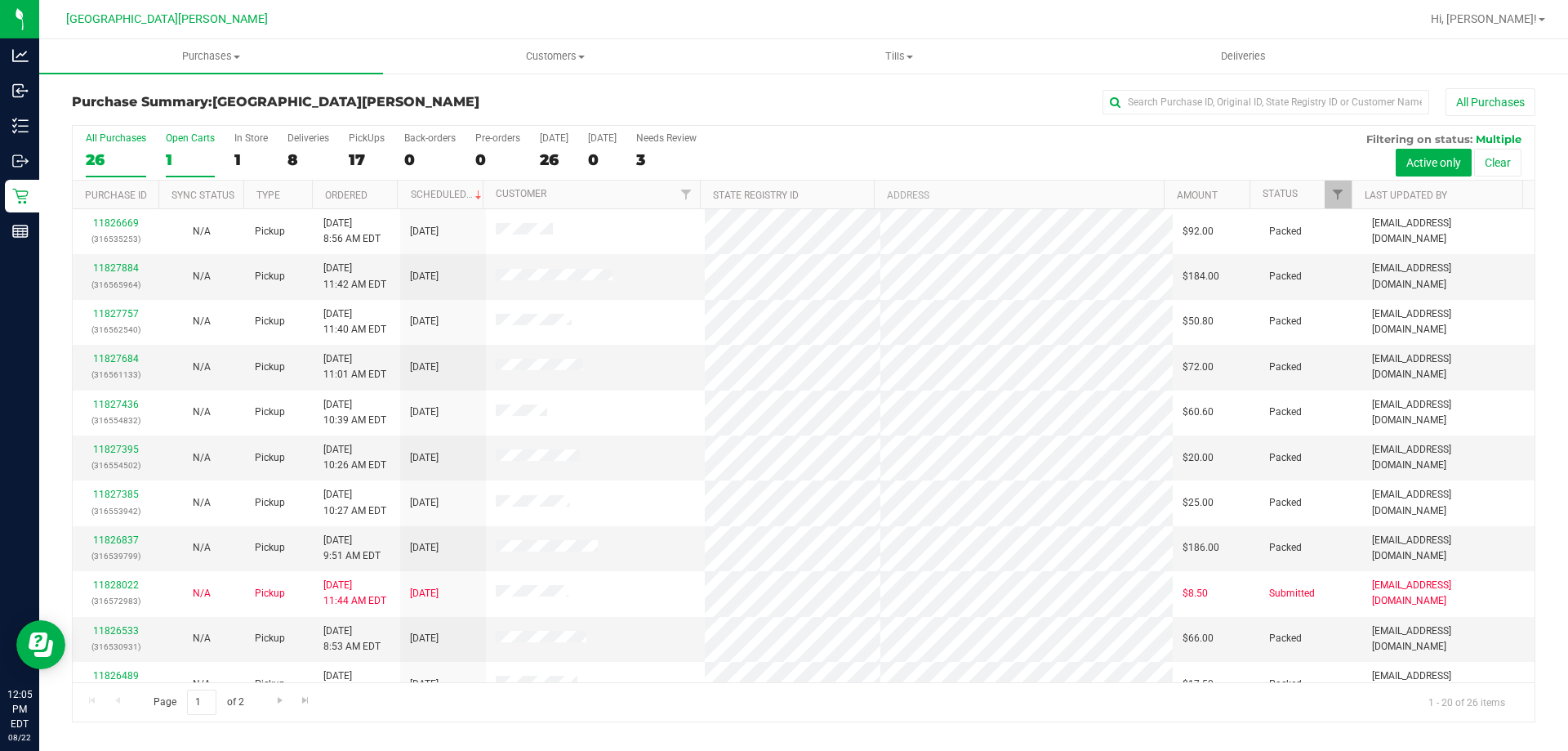
click at [198, 146] on label "Open Carts 1" at bounding box center [190, 155] width 49 height 45
click at [0, 0] on input "Open Carts 1" at bounding box center [0, 0] width 0 height 0
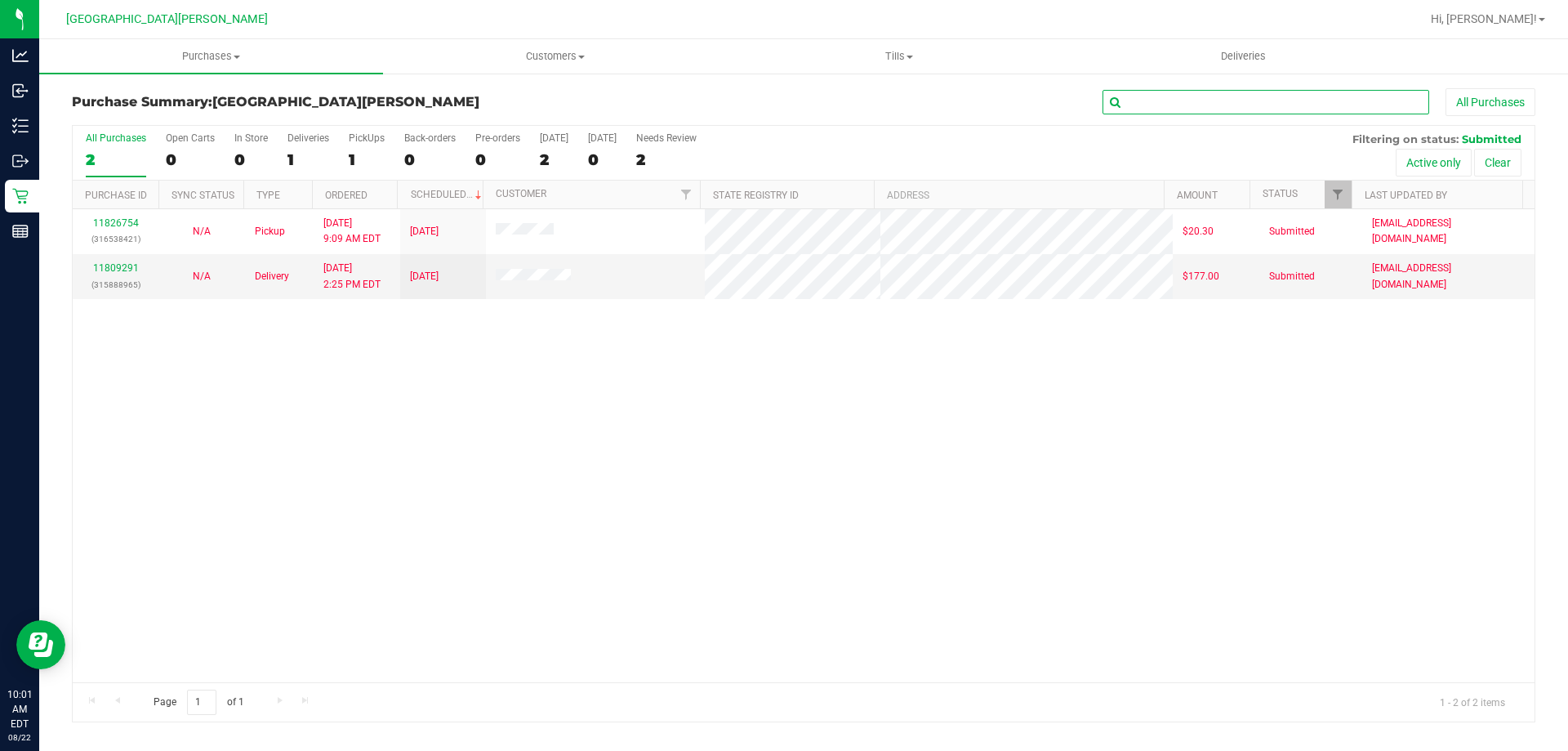
click at [1164, 104] on input "text" at bounding box center [1267, 102] width 327 height 25
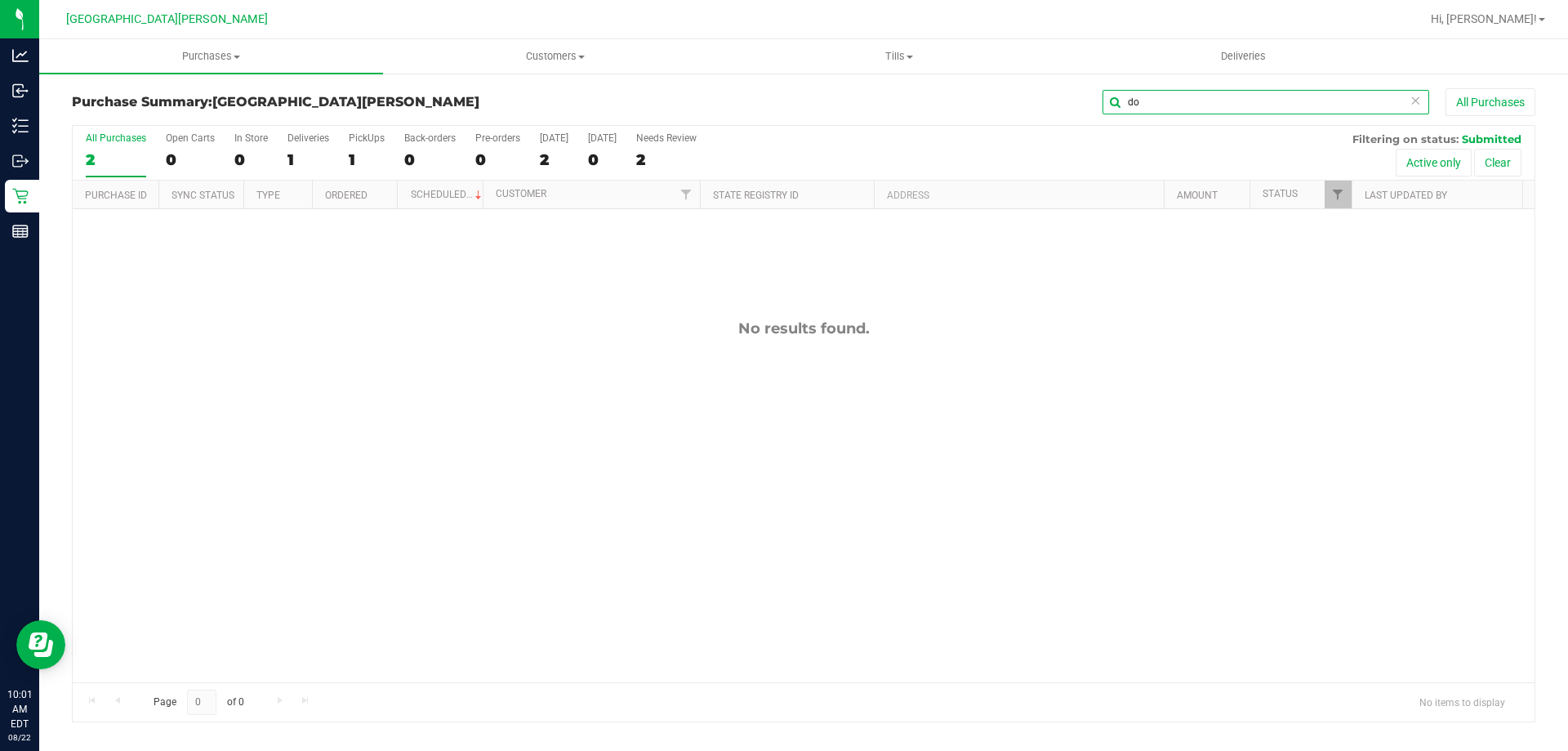
type input "d"
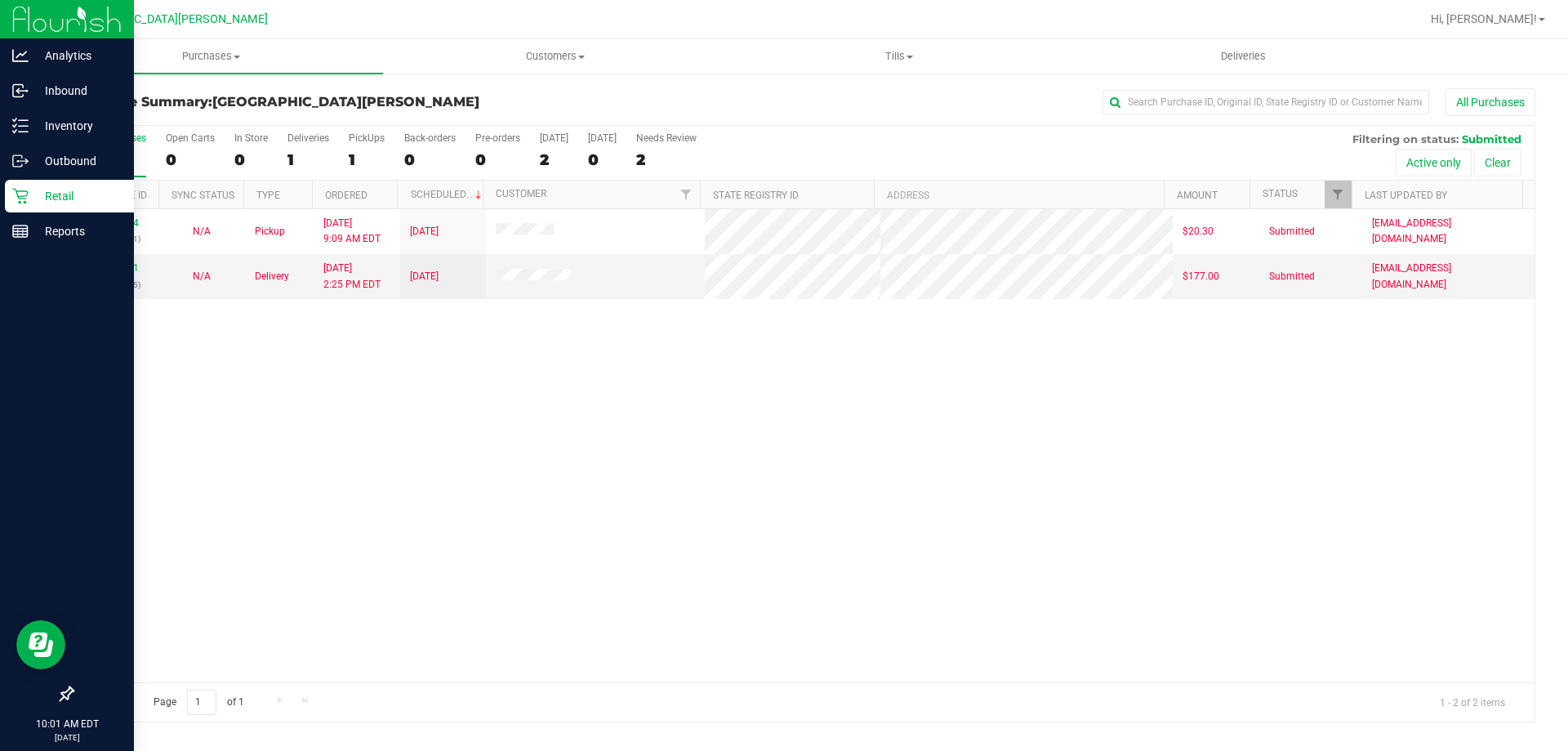
click at [20, 201] on icon at bounding box center [20, 196] width 15 height 15
click at [70, 188] on p "Retail" at bounding box center [77, 196] width 98 height 20
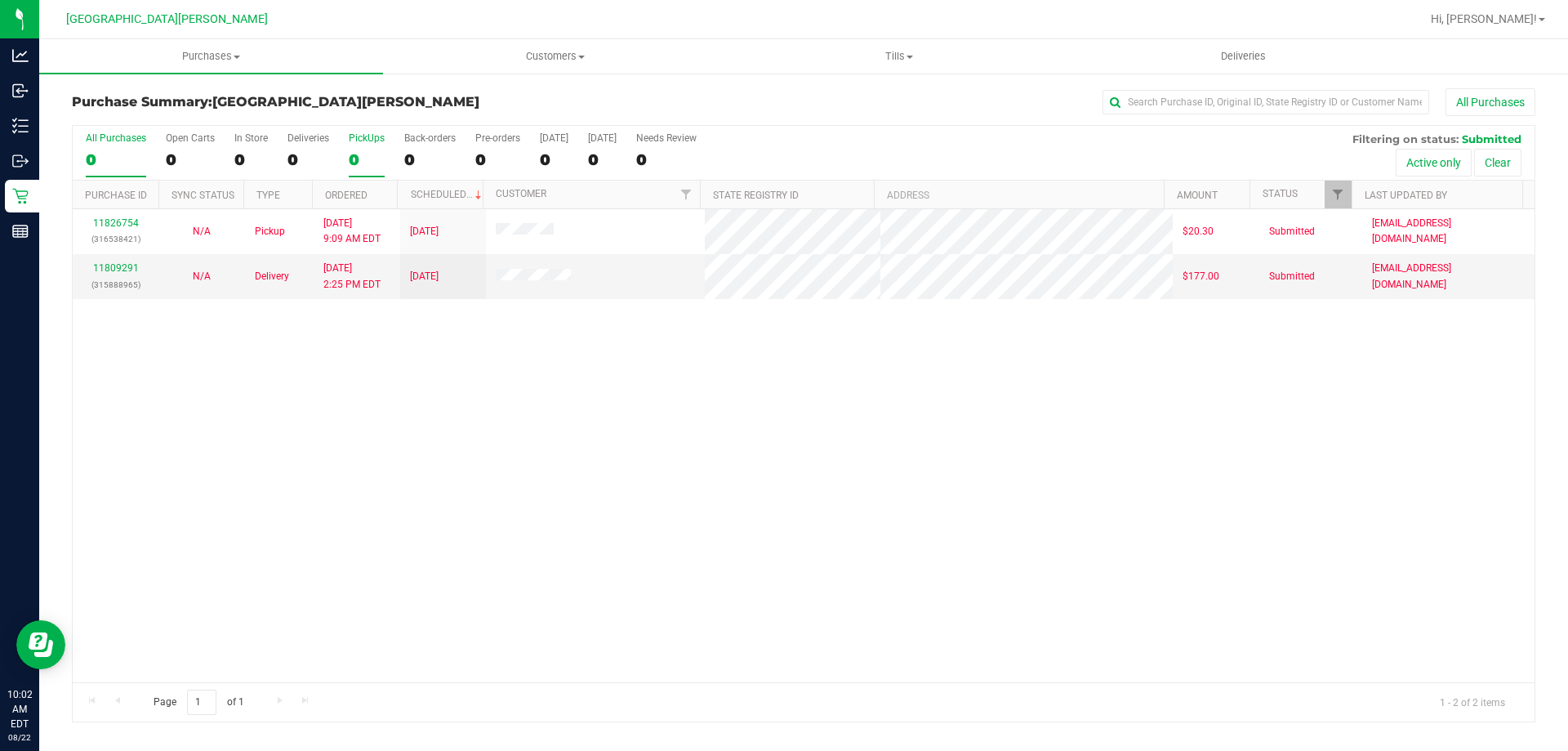
click at [378, 138] on div "PickUps" at bounding box center [366, 138] width 36 height 12
click at [0, 0] on input "PickUps 0" at bounding box center [0, 0] width 0 height 0
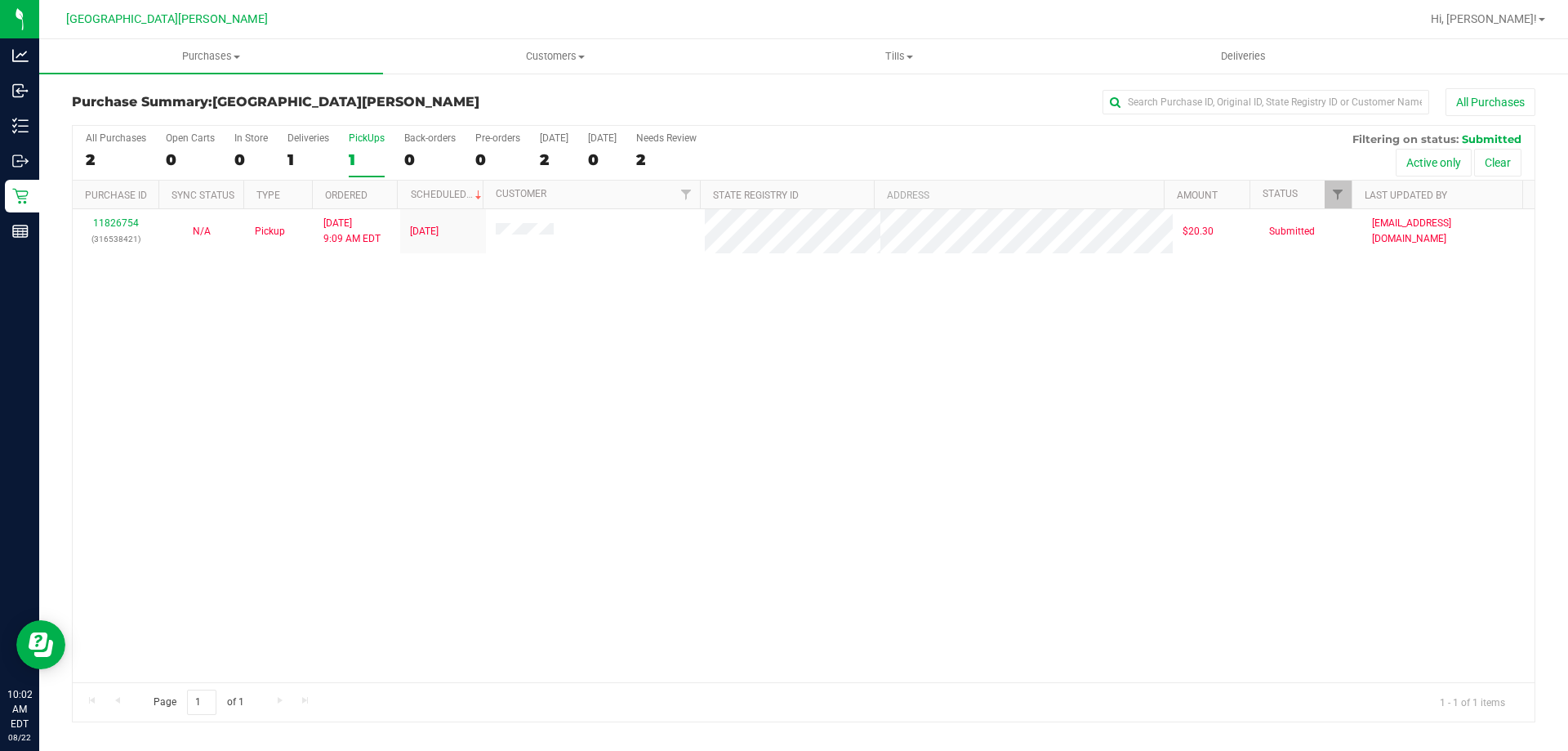
click at [378, 138] on div "PickUps" at bounding box center [366, 138] width 36 height 12
click at [0, 0] on input "PickUps 1" at bounding box center [0, 0] width 0 height 0
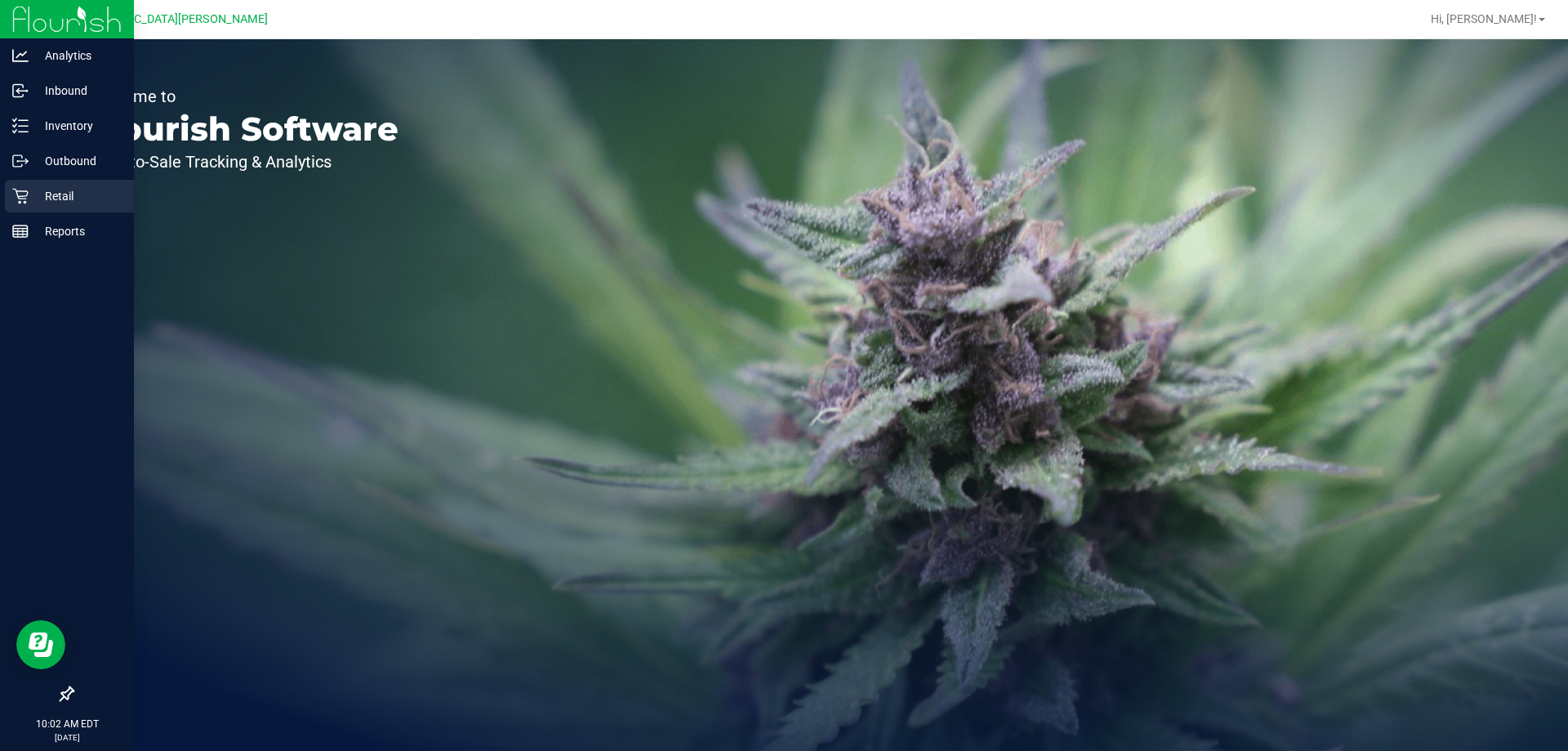
click at [53, 200] on p "Retail" at bounding box center [77, 196] width 98 height 20
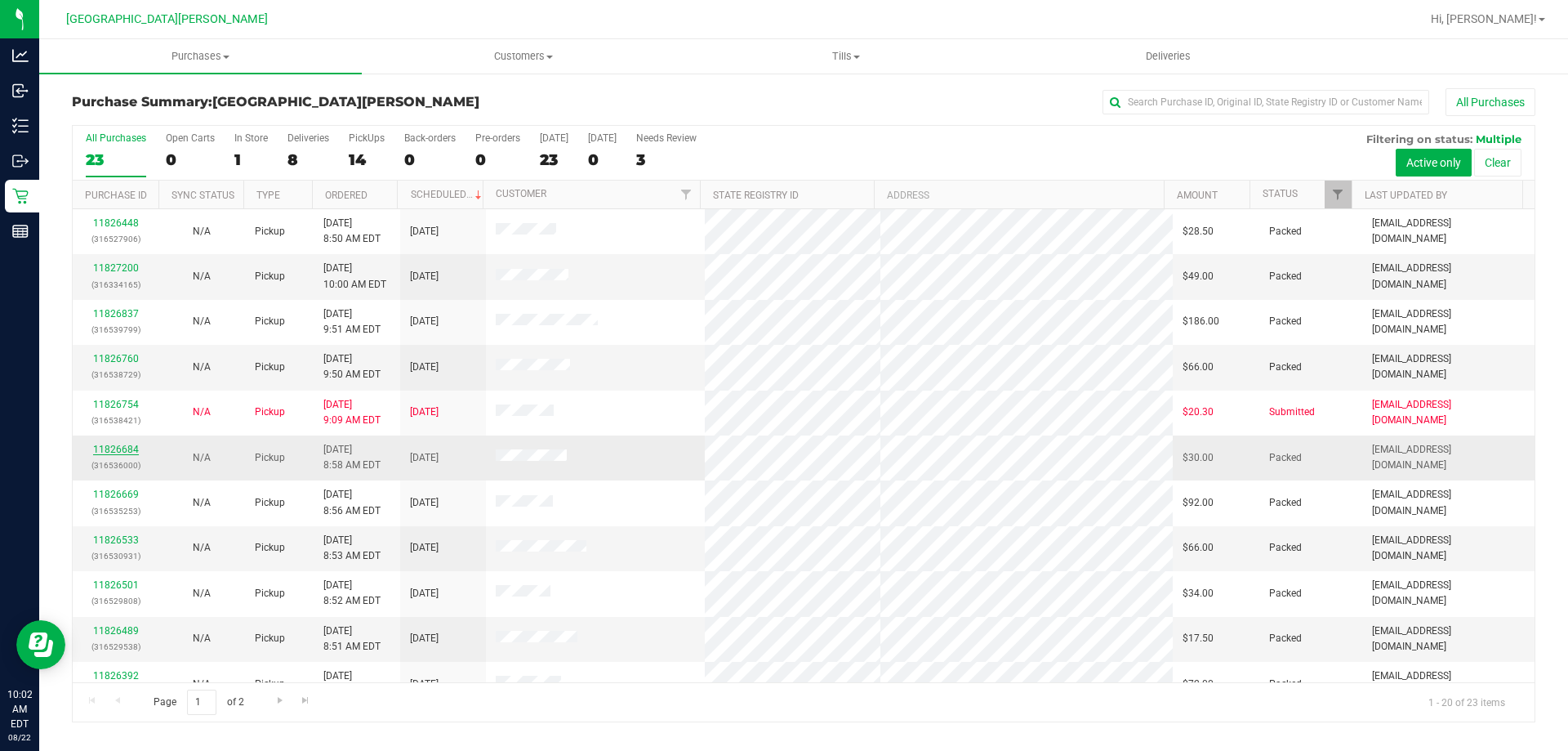
click at [107, 451] on link "11826684" at bounding box center [116, 449] width 45 height 12
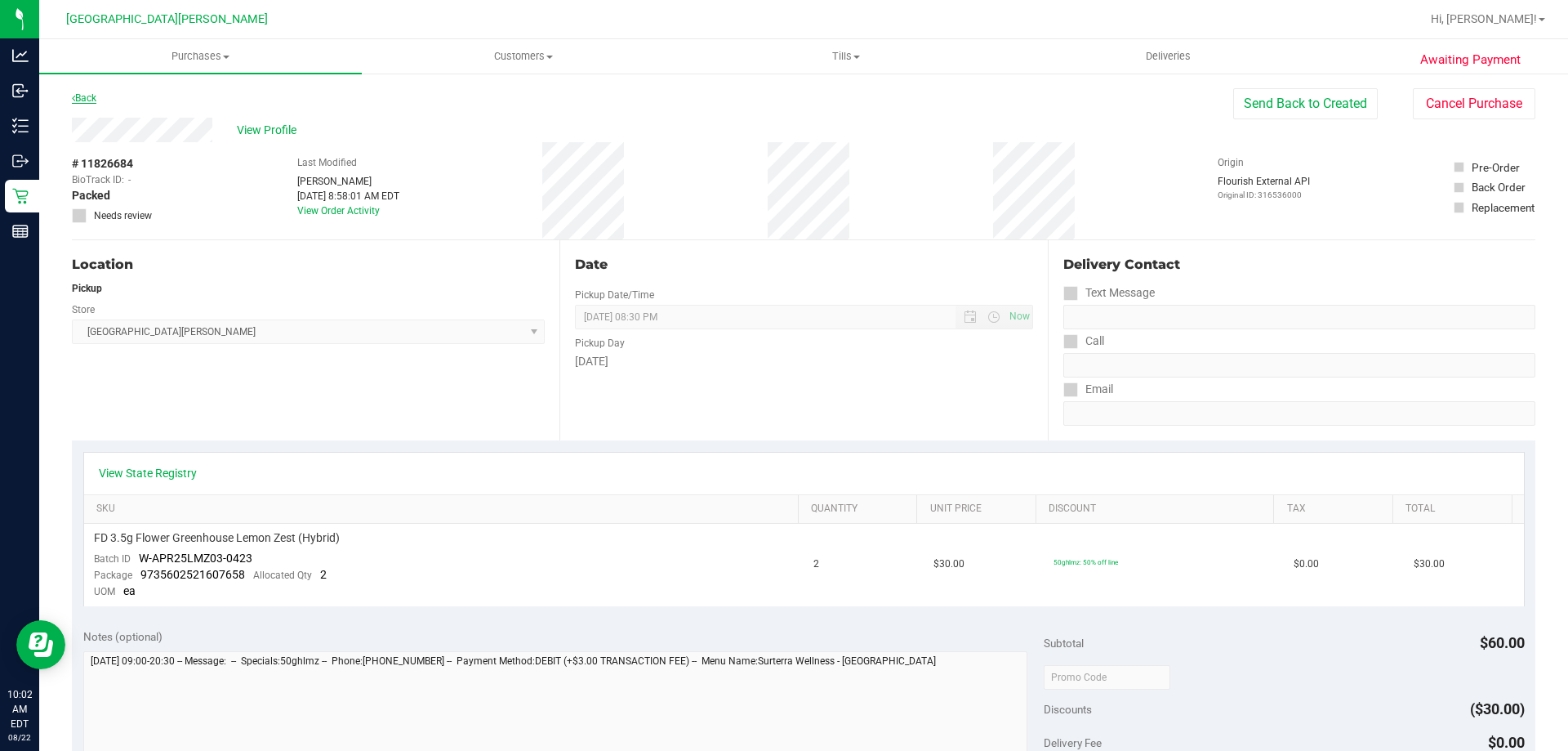
click at [89, 93] on link "Back" at bounding box center [84, 98] width 25 height 12
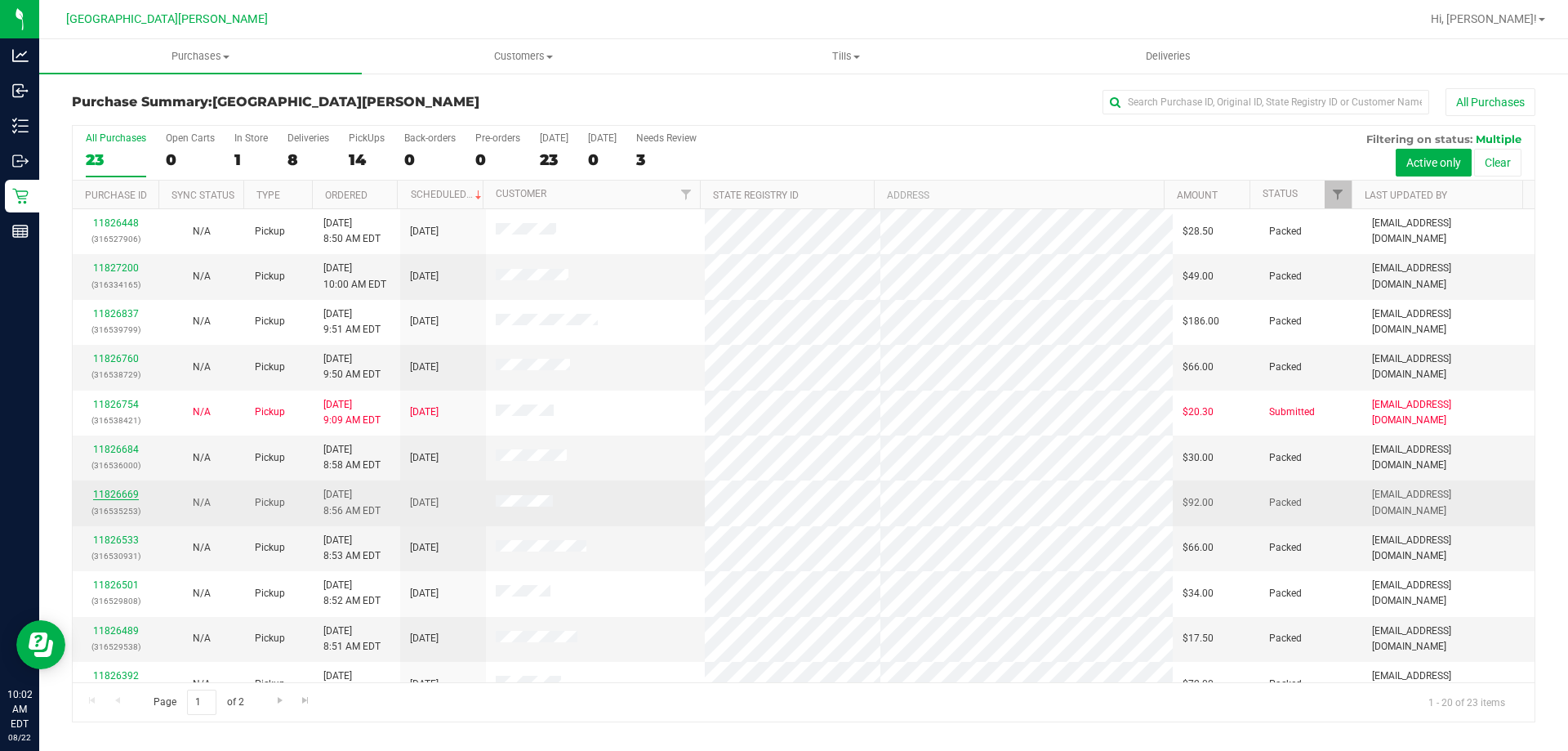
click at [118, 491] on link "11826669" at bounding box center [116, 494] width 45 height 12
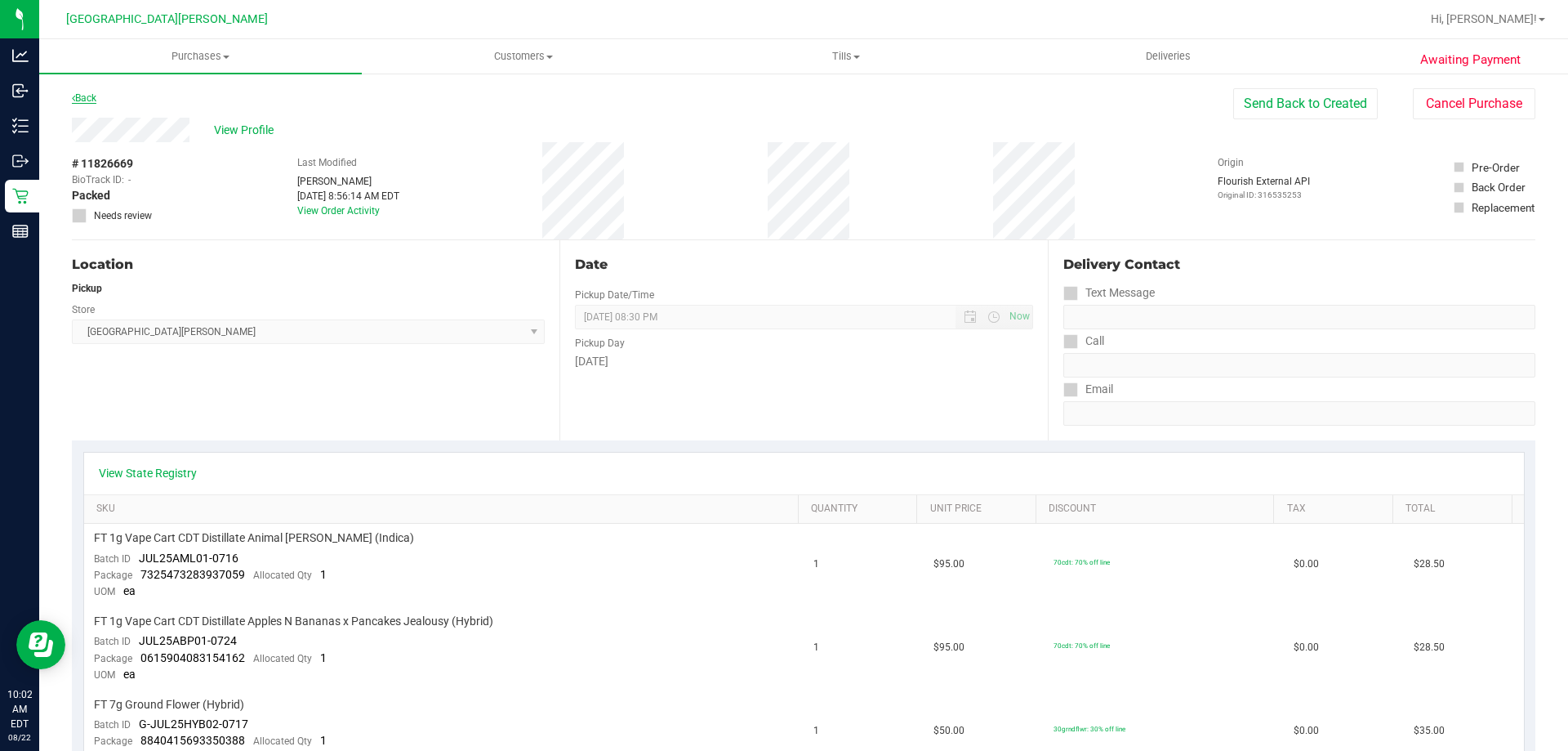
click at [77, 96] on link "Back" at bounding box center [84, 98] width 25 height 12
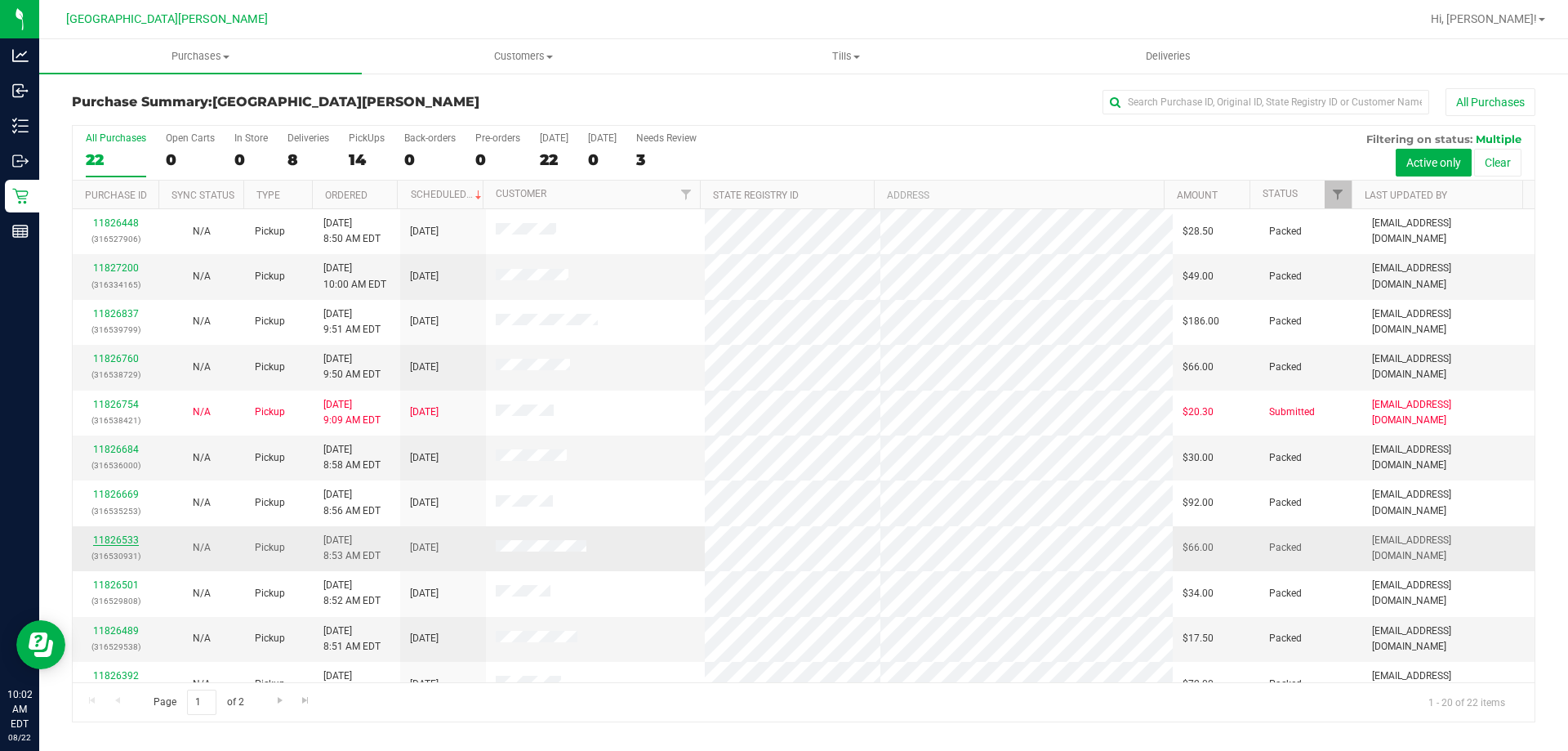
click at [116, 541] on link "11826533" at bounding box center [116, 539] width 45 height 12
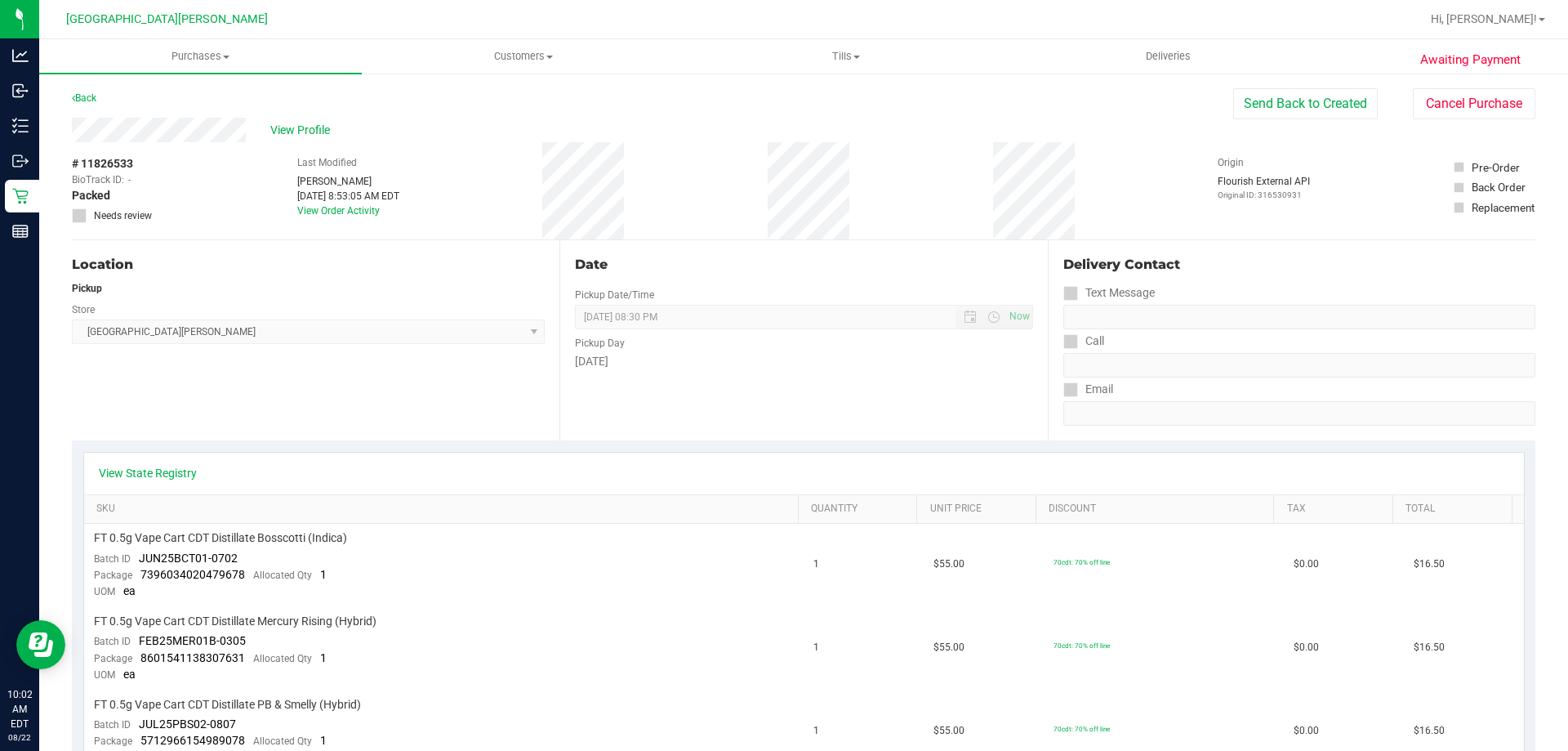
click at [84, 108] on div "Back Send Back to Created Cancel Purchase" at bounding box center [804, 102] width 1464 height 29
click at [76, 97] on link "Back" at bounding box center [84, 98] width 25 height 12
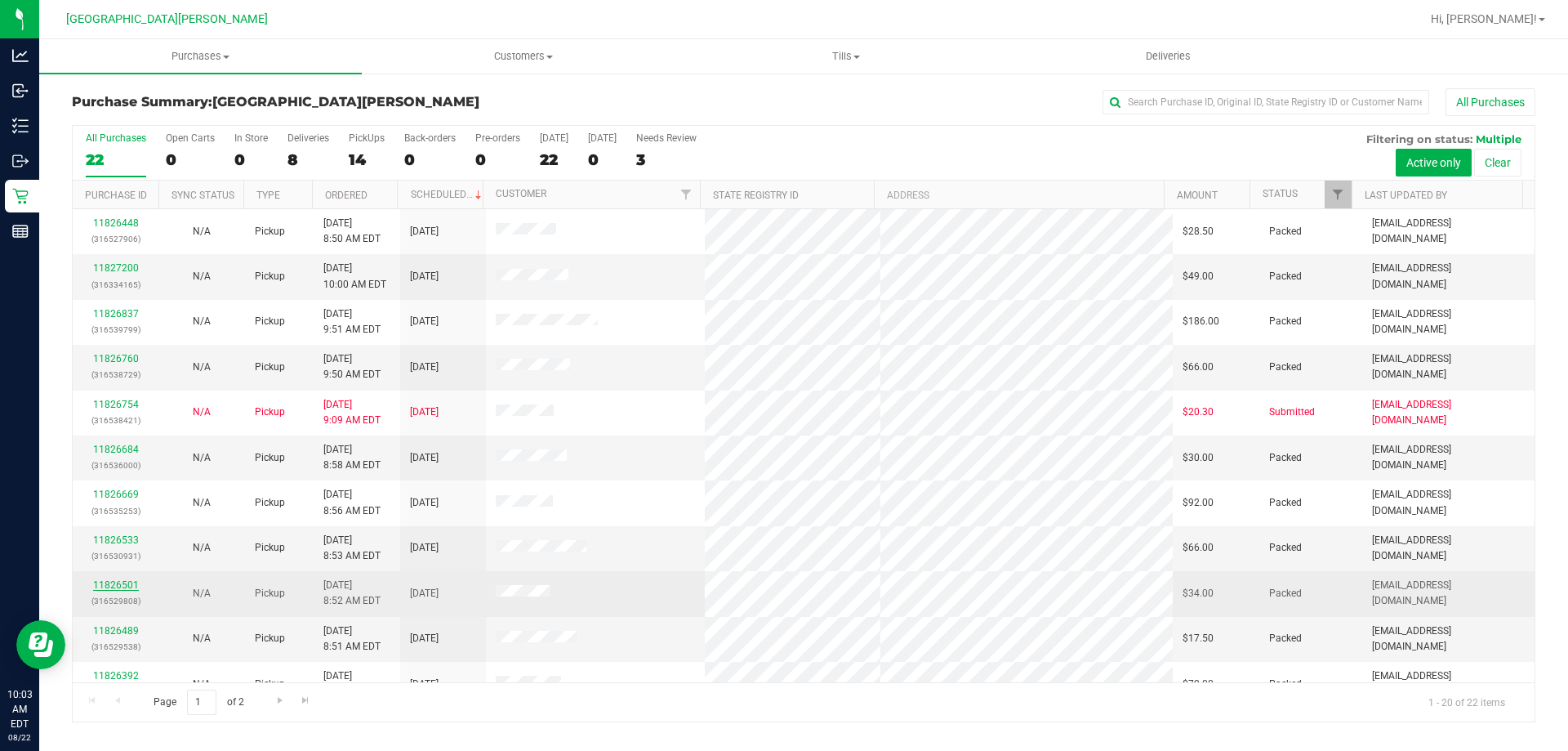
click at [132, 585] on link "11826501" at bounding box center [116, 585] width 45 height 12
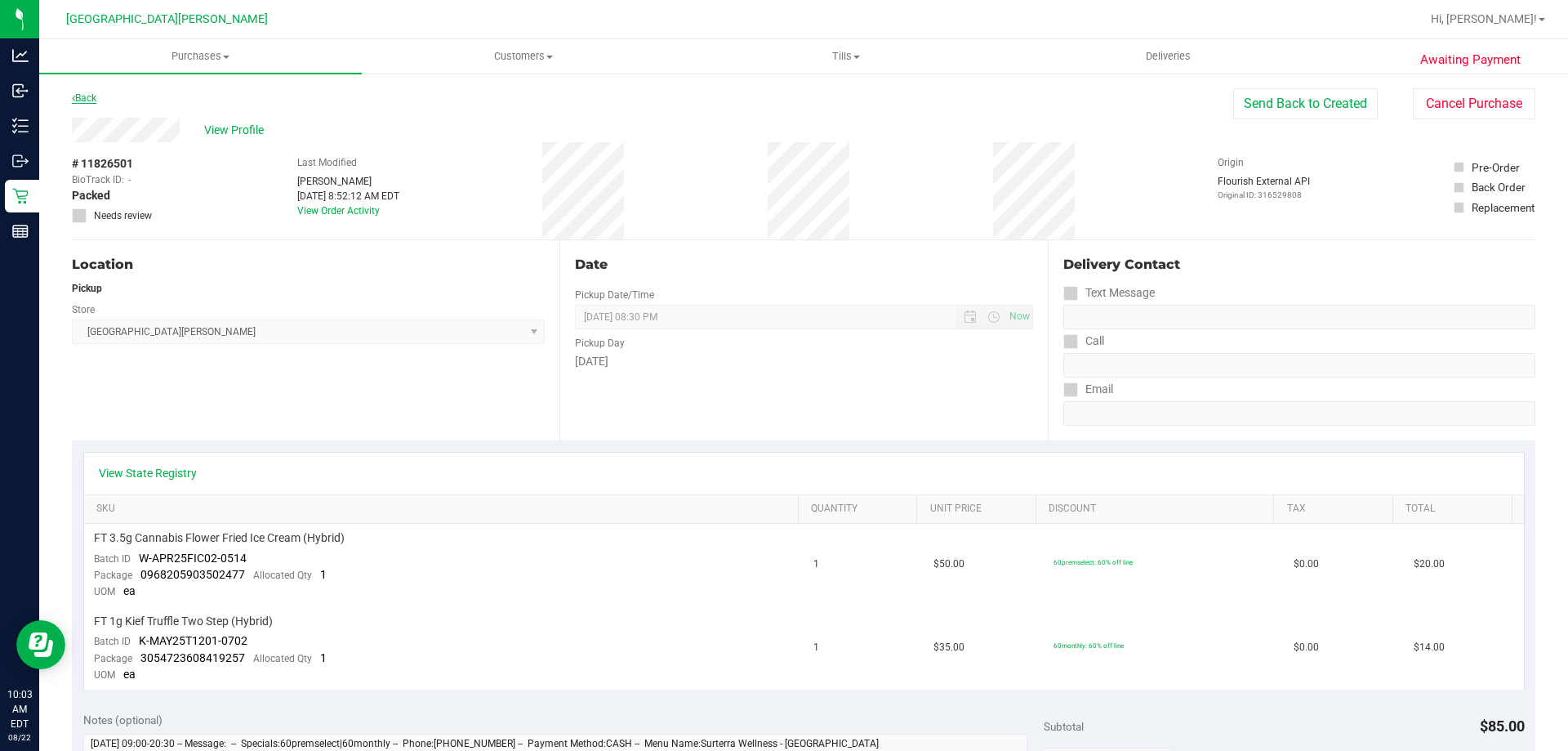
click at [89, 94] on link "Back" at bounding box center [84, 98] width 25 height 12
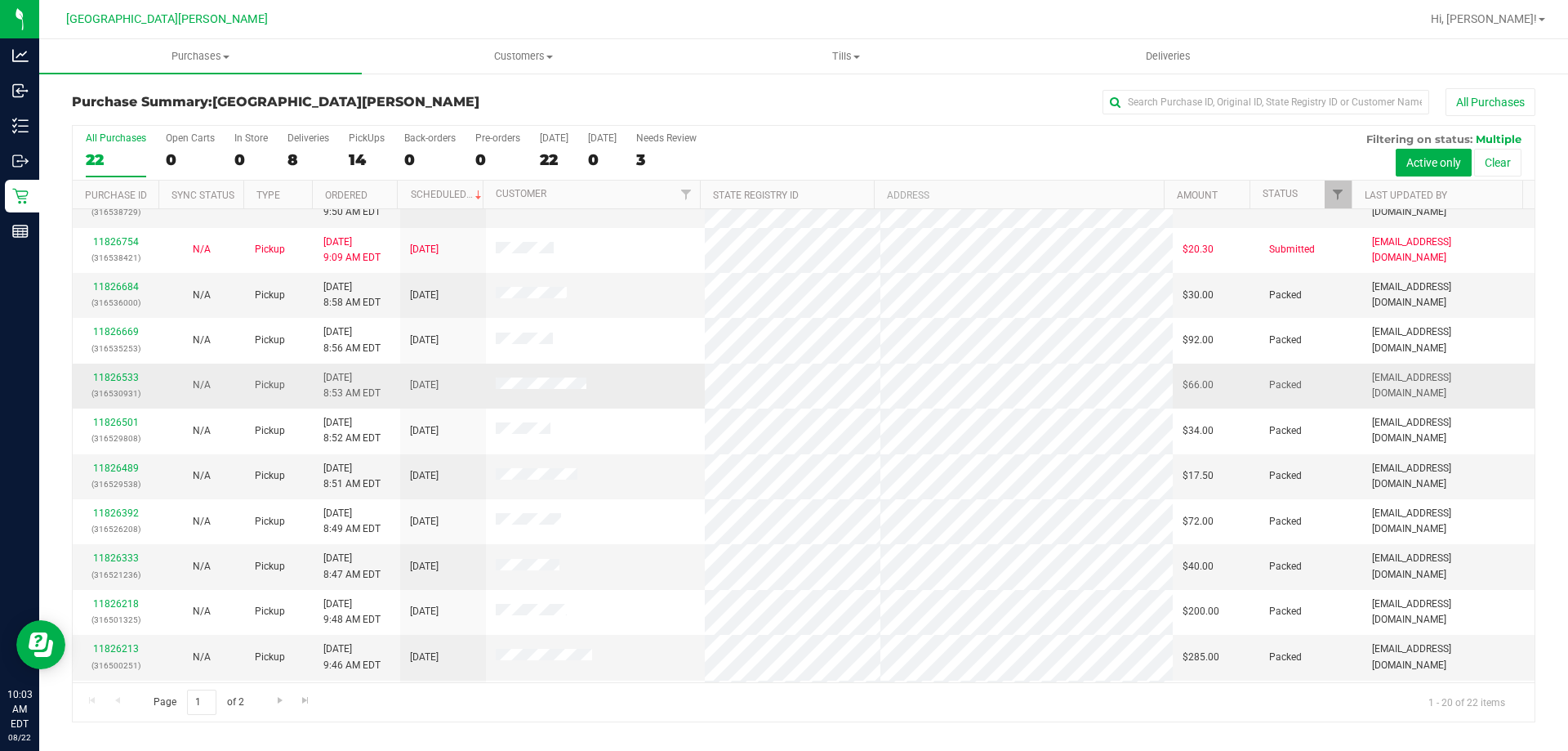
scroll to position [164, 0]
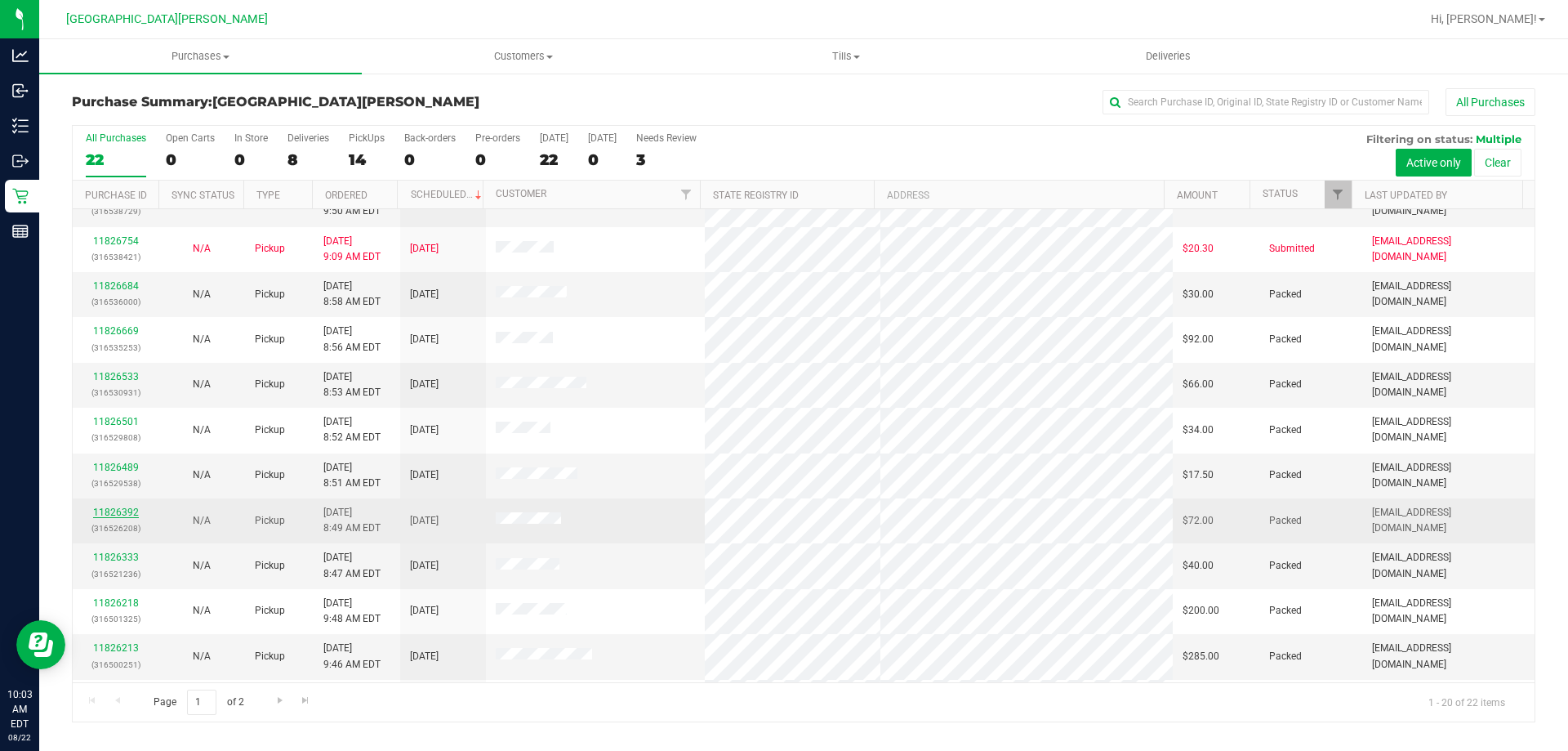
click at [125, 511] on link "11826392" at bounding box center [116, 512] width 45 height 12
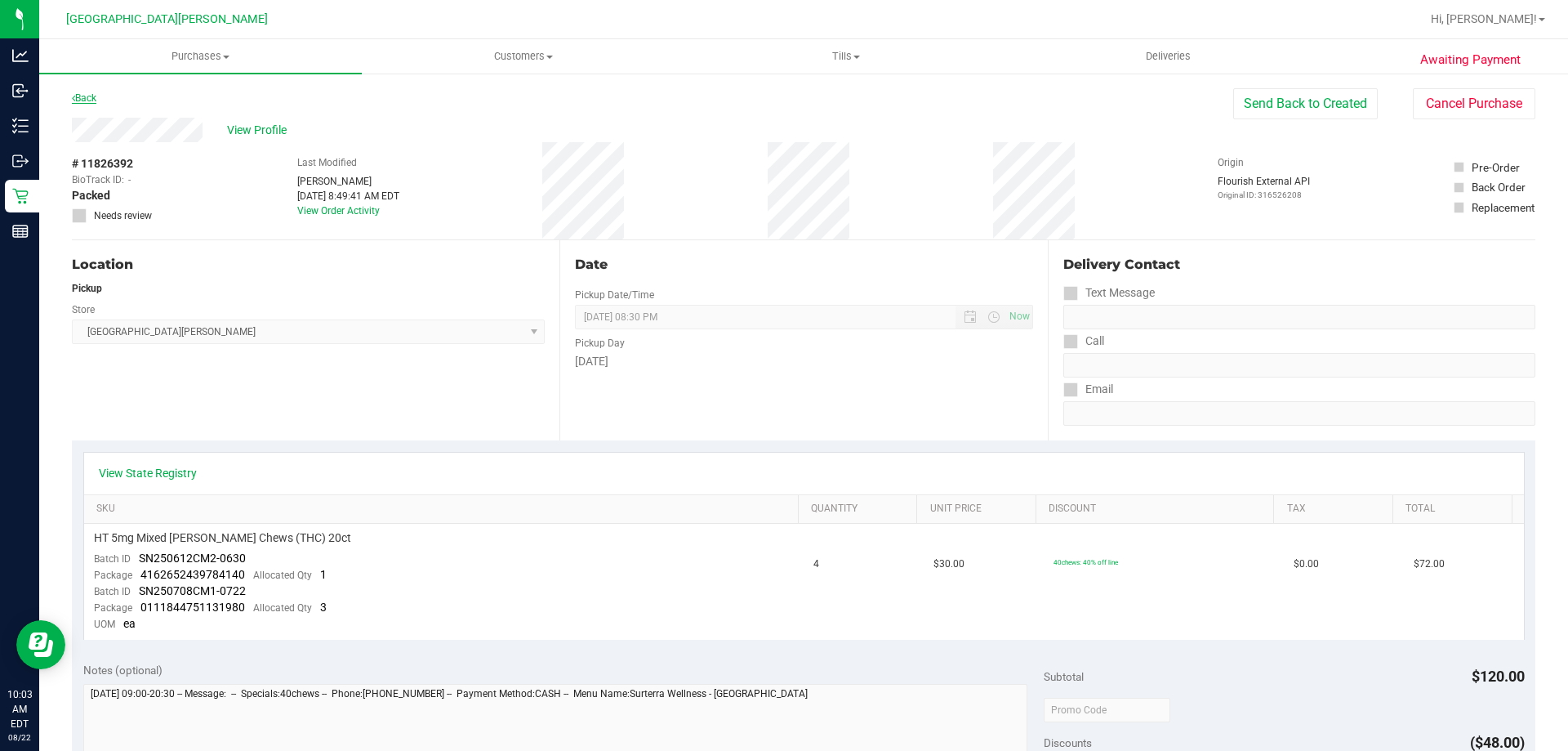
click at [84, 101] on link "Back" at bounding box center [84, 98] width 25 height 12
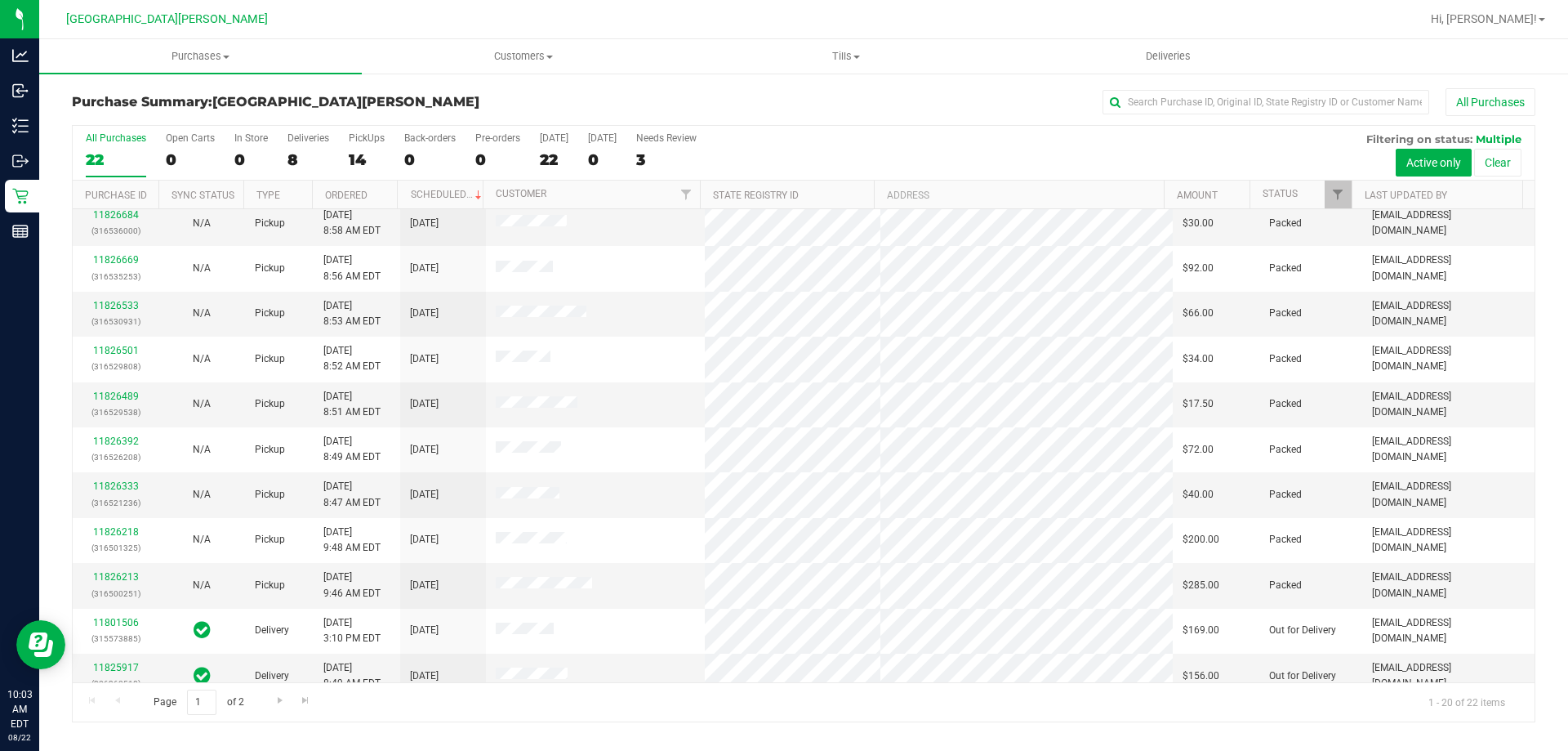
scroll to position [327, 0]
click at [115, 394] on link "11826333" at bounding box center [116, 394] width 45 height 12
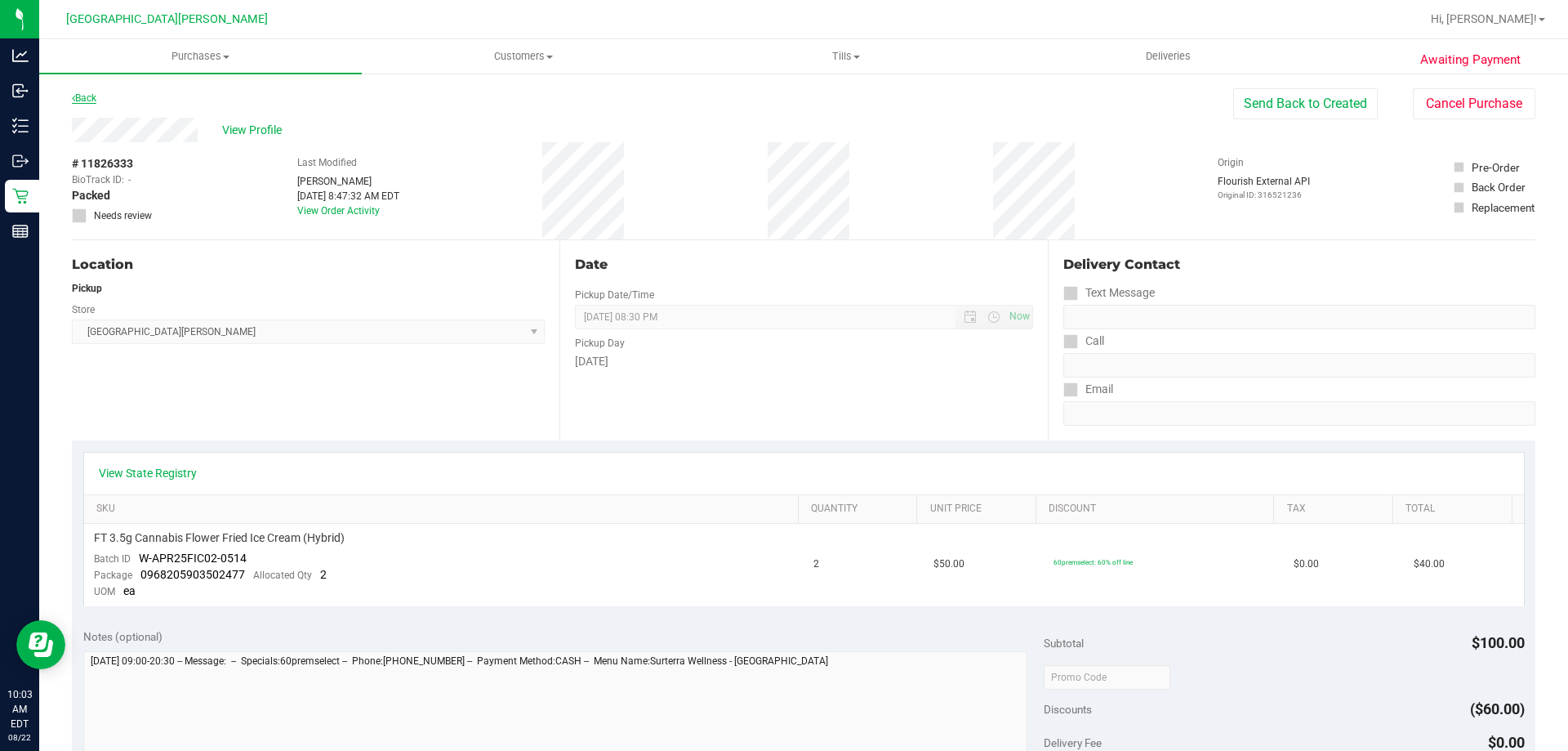
click at [80, 100] on link "Back" at bounding box center [84, 98] width 25 height 12
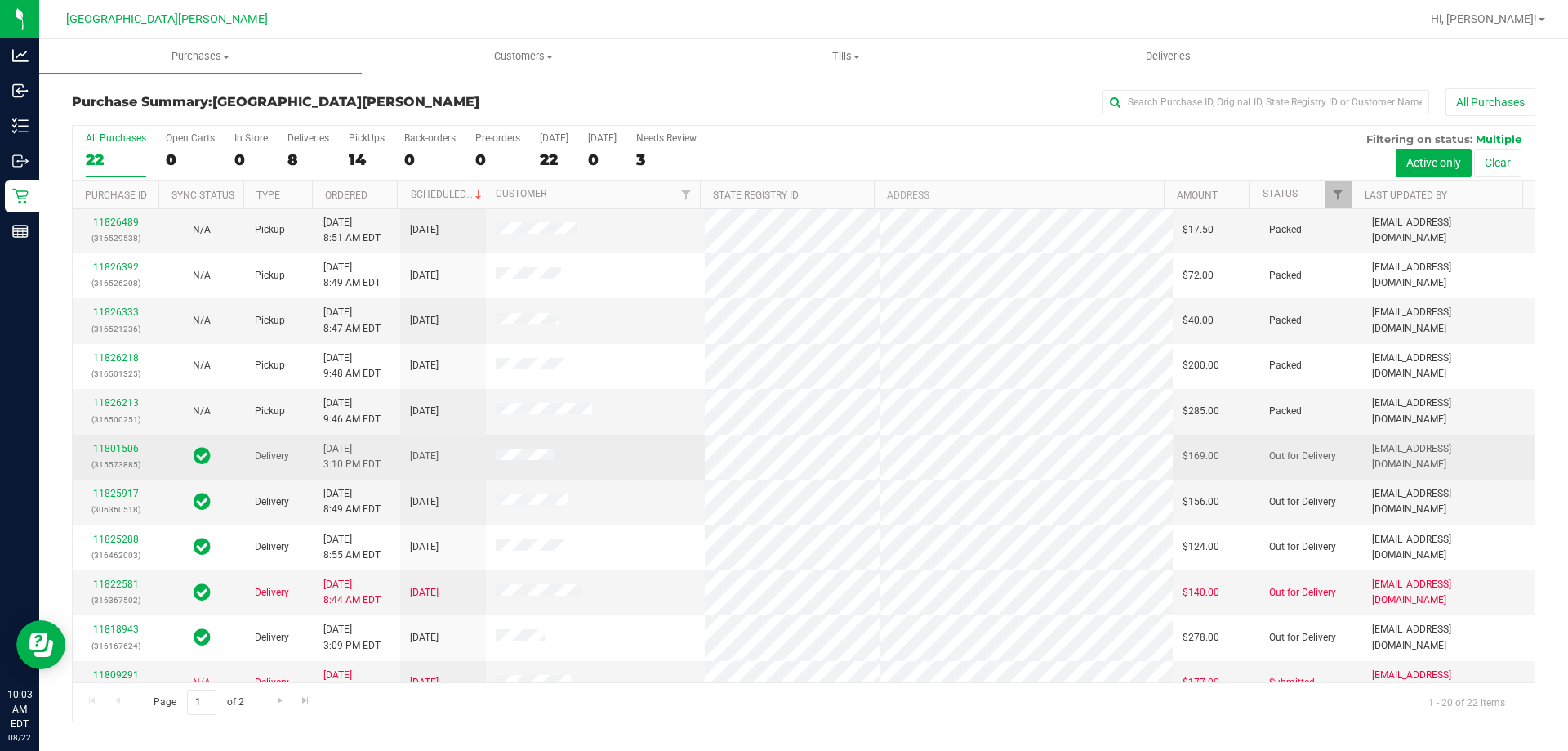
scroll to position [431, 0]
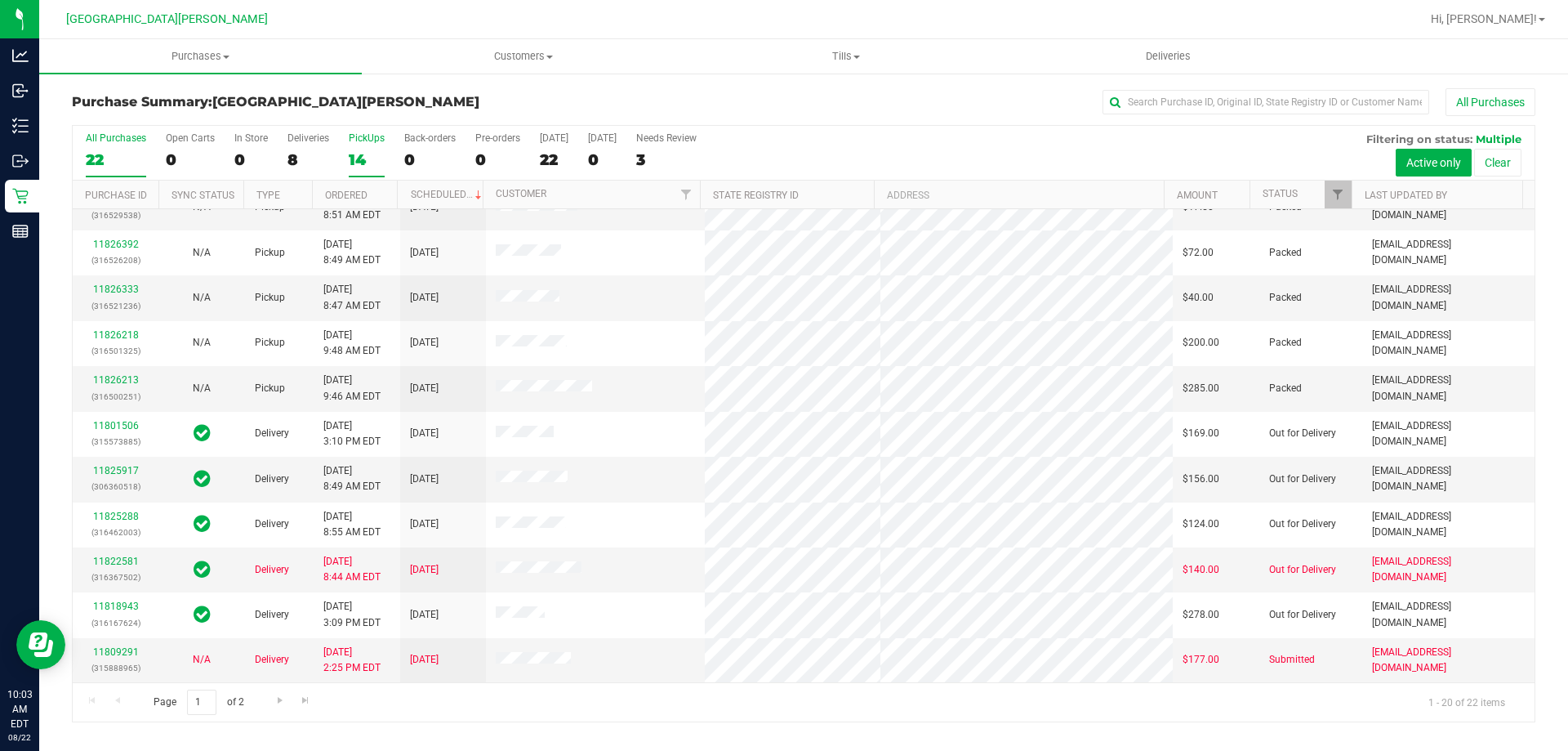
click at [364, 138] on div "PickUps" at bounding box center [366, 138] width 36 height 12
click at [0, 0] on input "PickUps 14" at bounding box center [0, 0] width 0 height 0
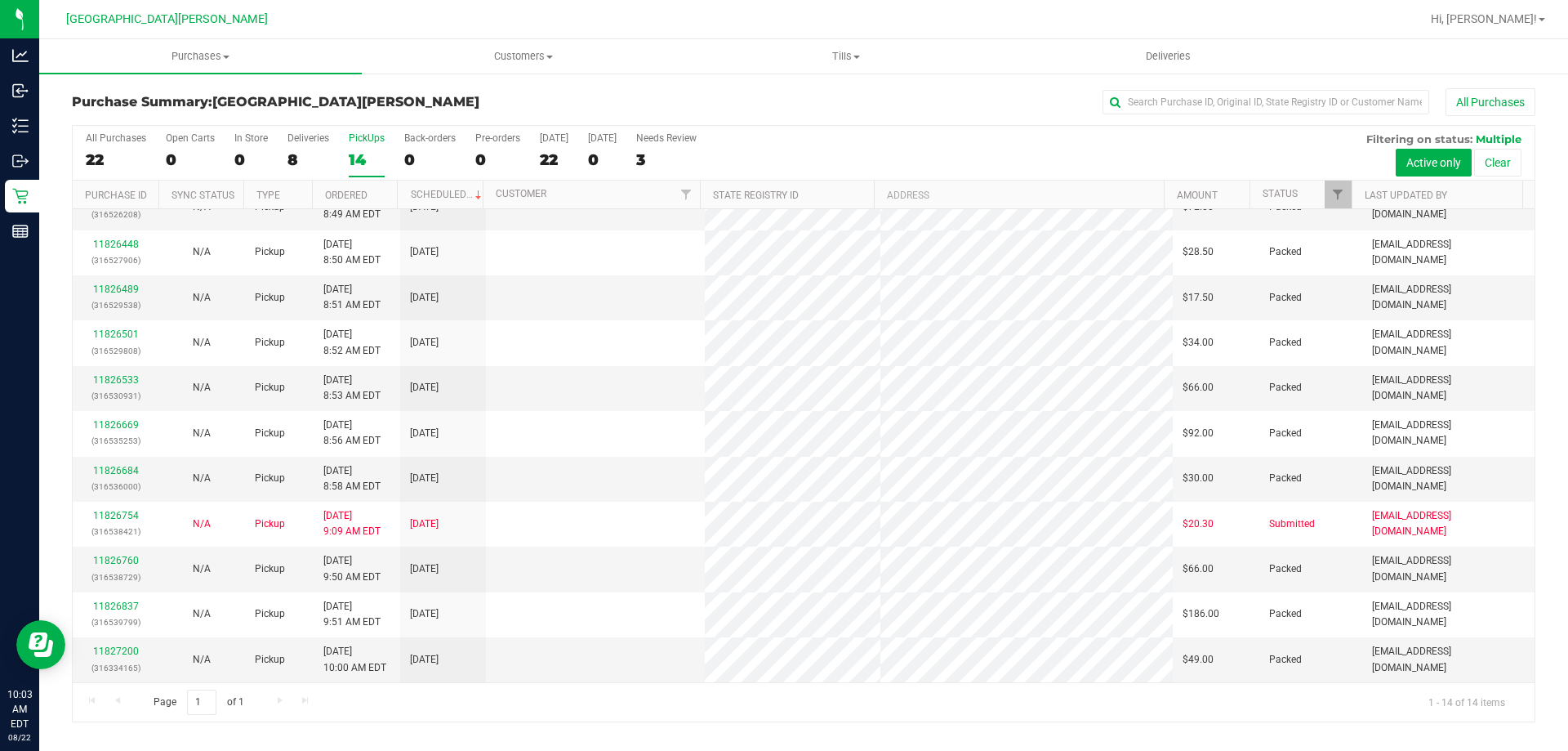
scroll to position [0, 0]
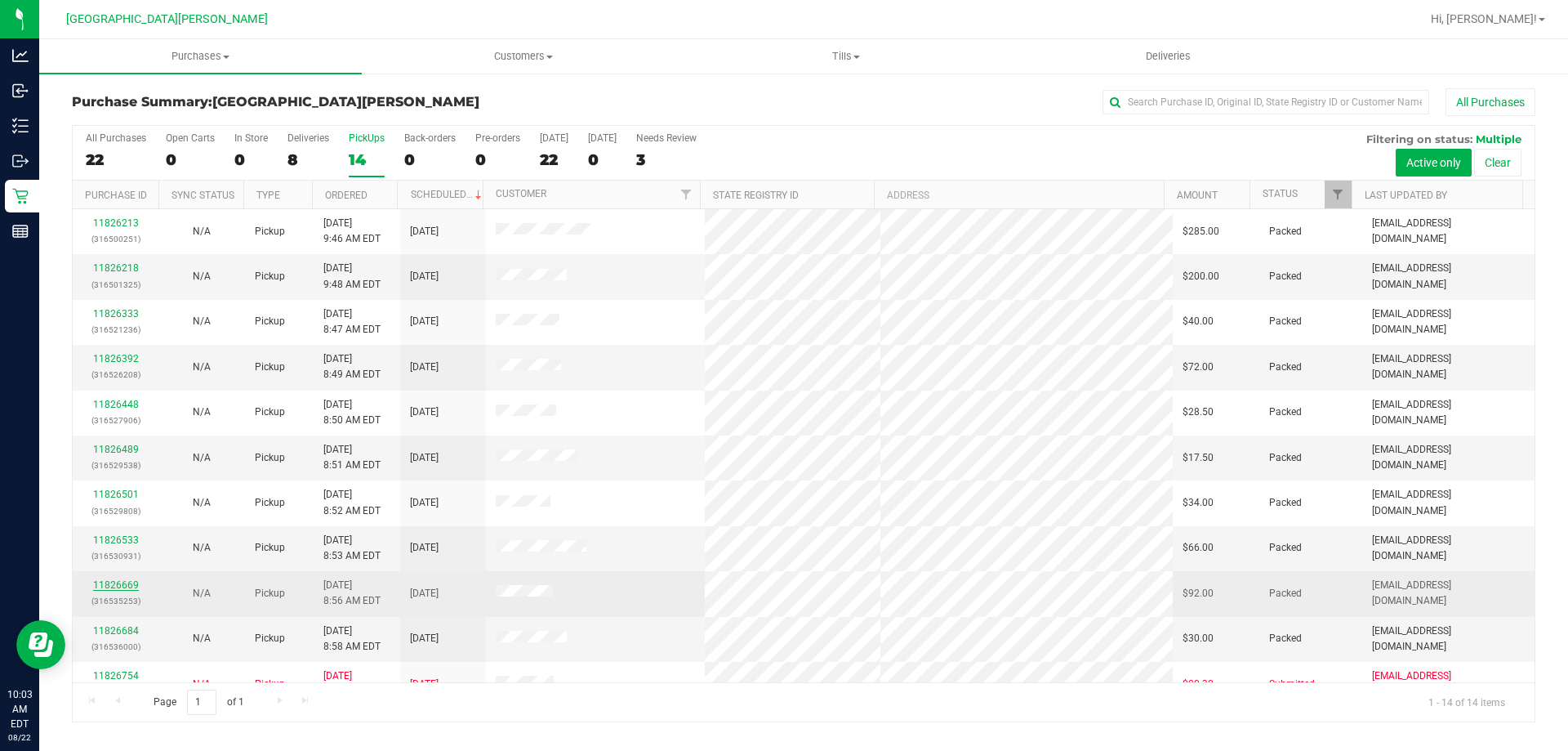
click at [127, 586] on link "11826669" at bounding box center [116, 585] width 45 height 12
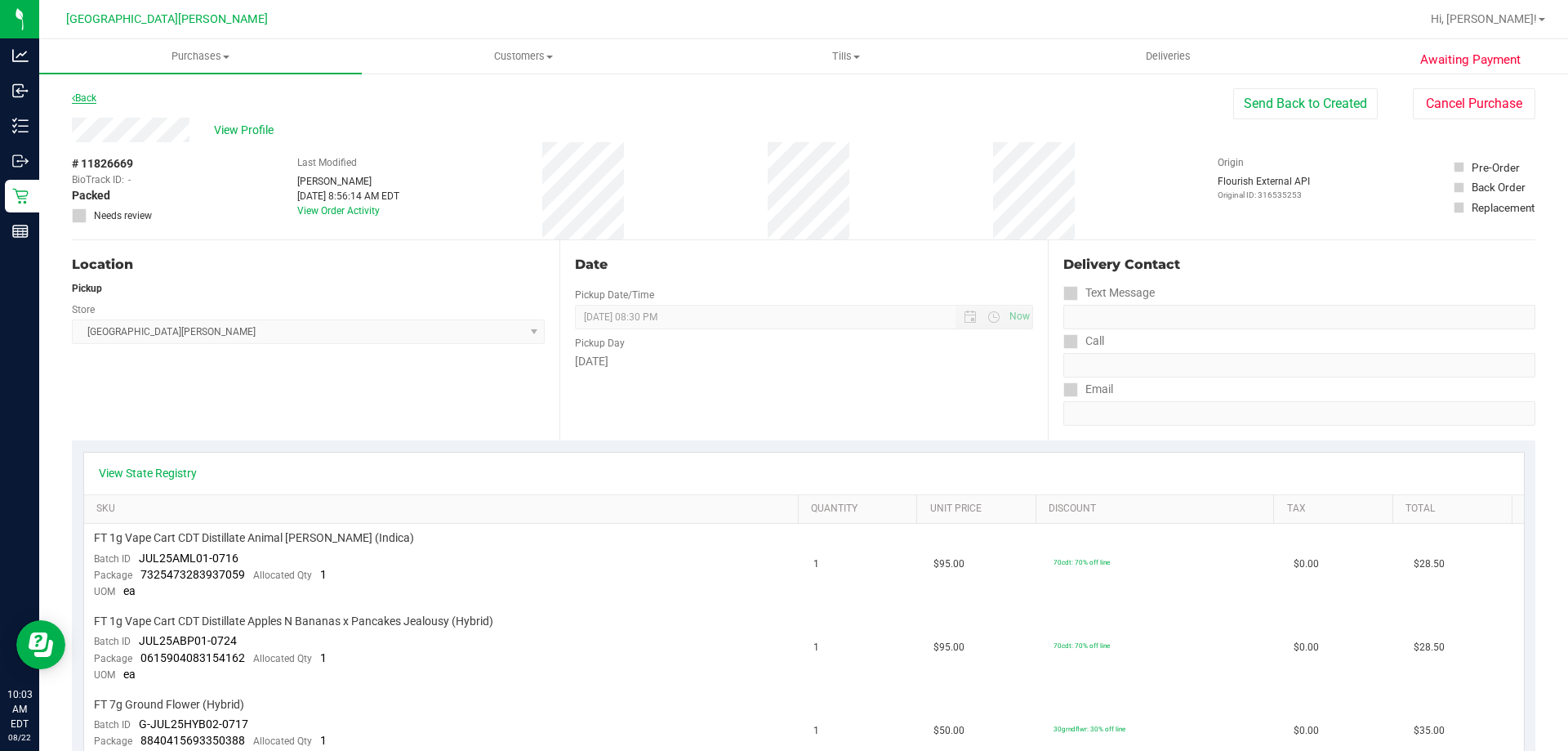
click at [82, 96] on link "Back" at bounding box center [84, 98] width 25 height 12
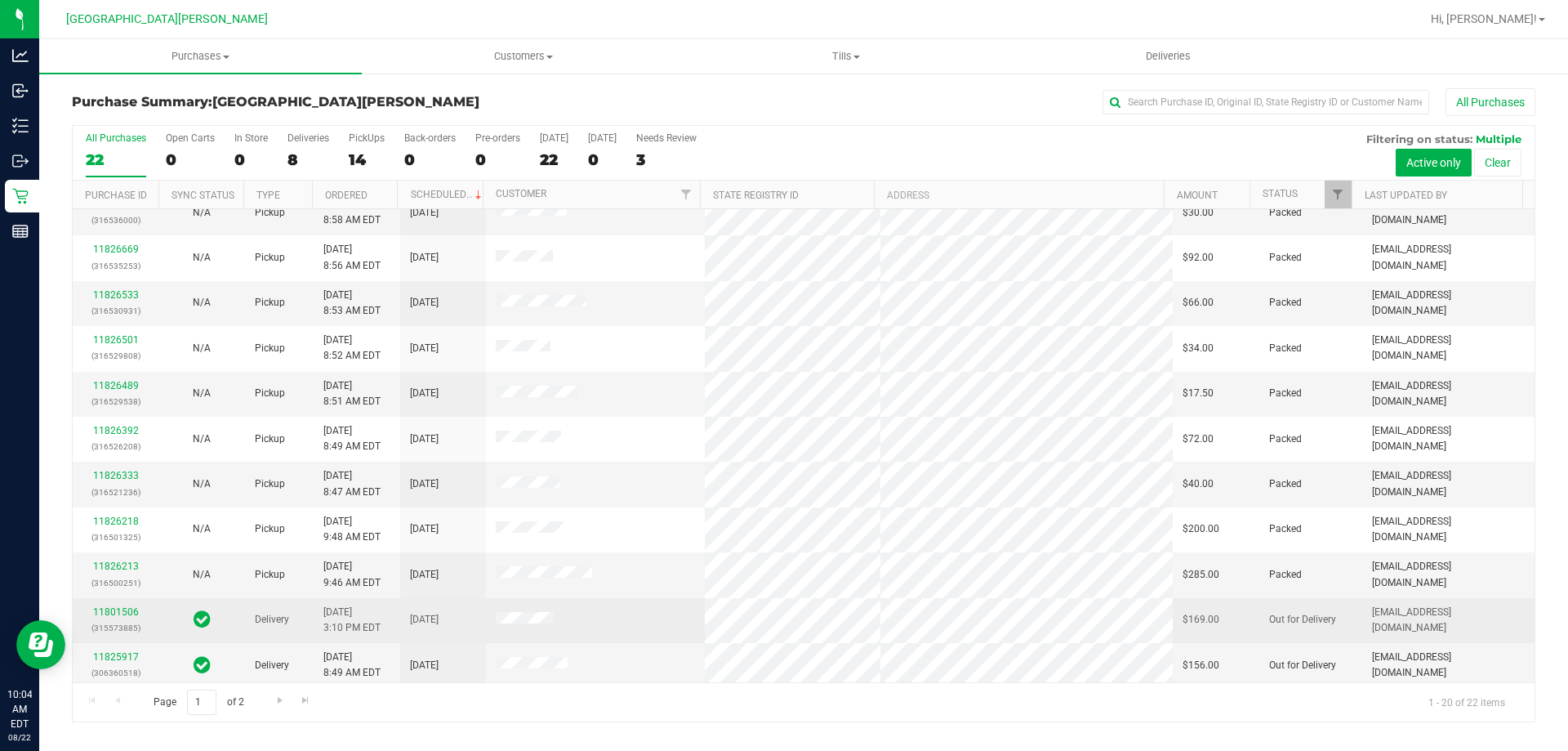
scroll to position [431, 0]
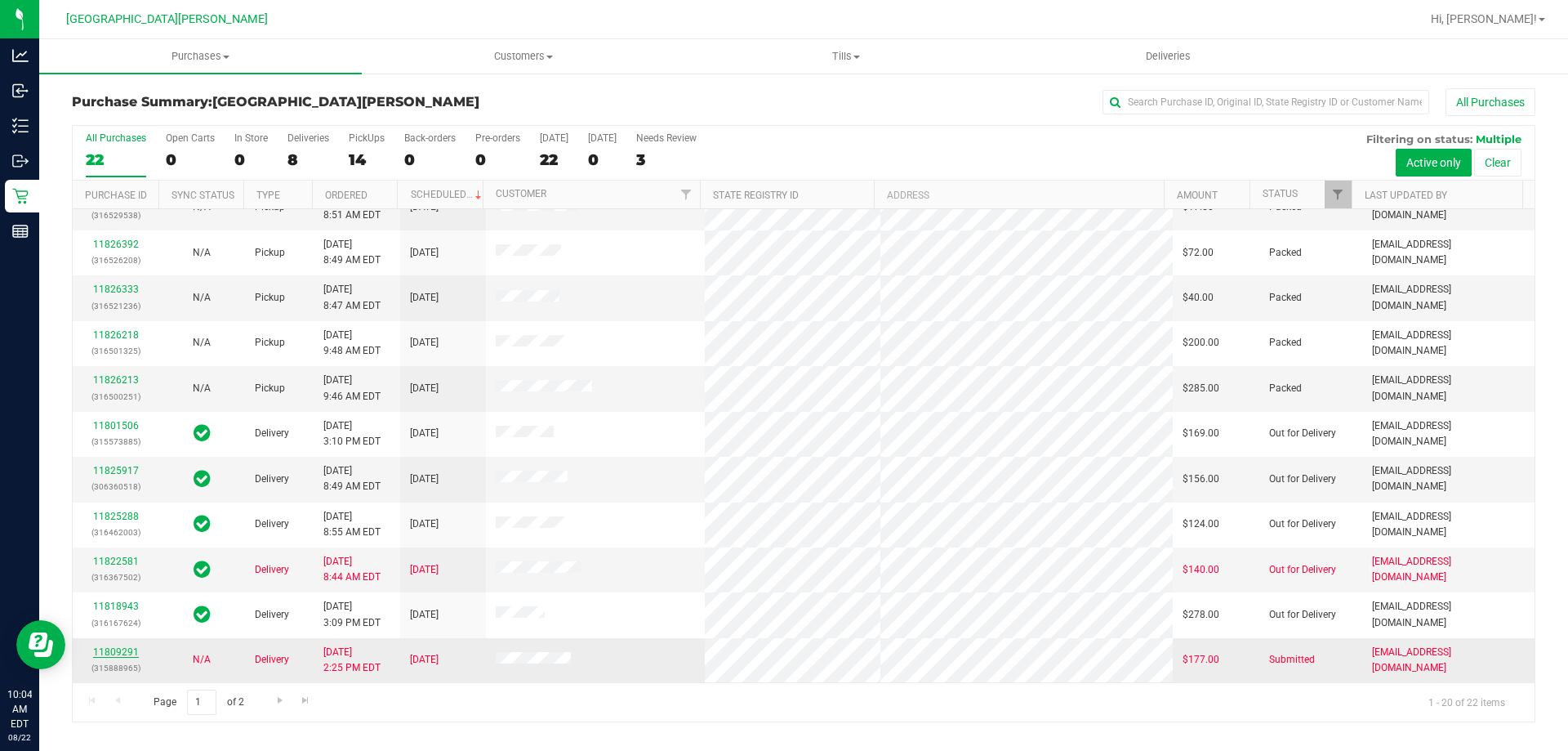
click at [111, 649] on link "11809291" at bounding box center [116, 651] width 45 height 12
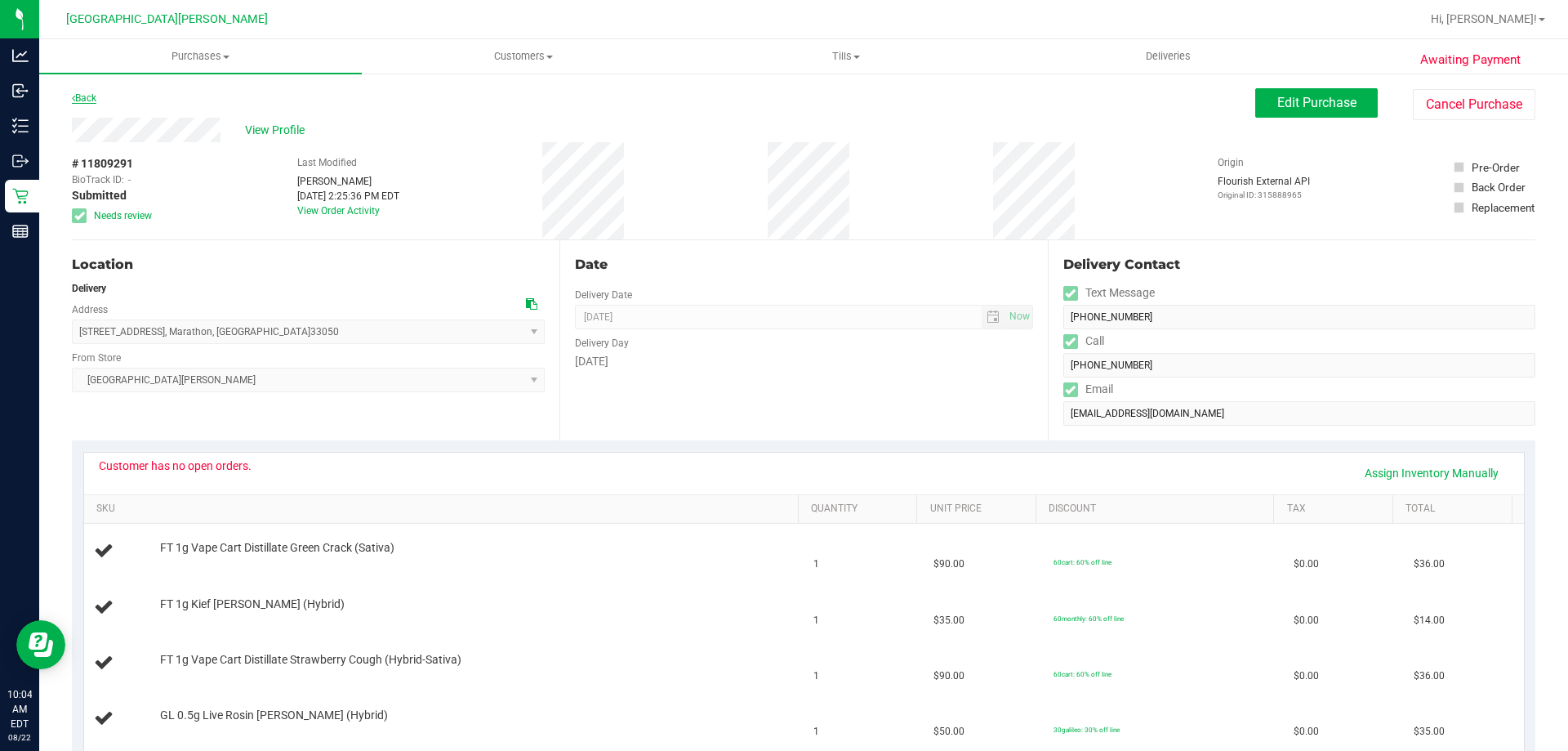
click at [76, 96] on link "Back" at bounding box center [84, 98] width 25 height 12
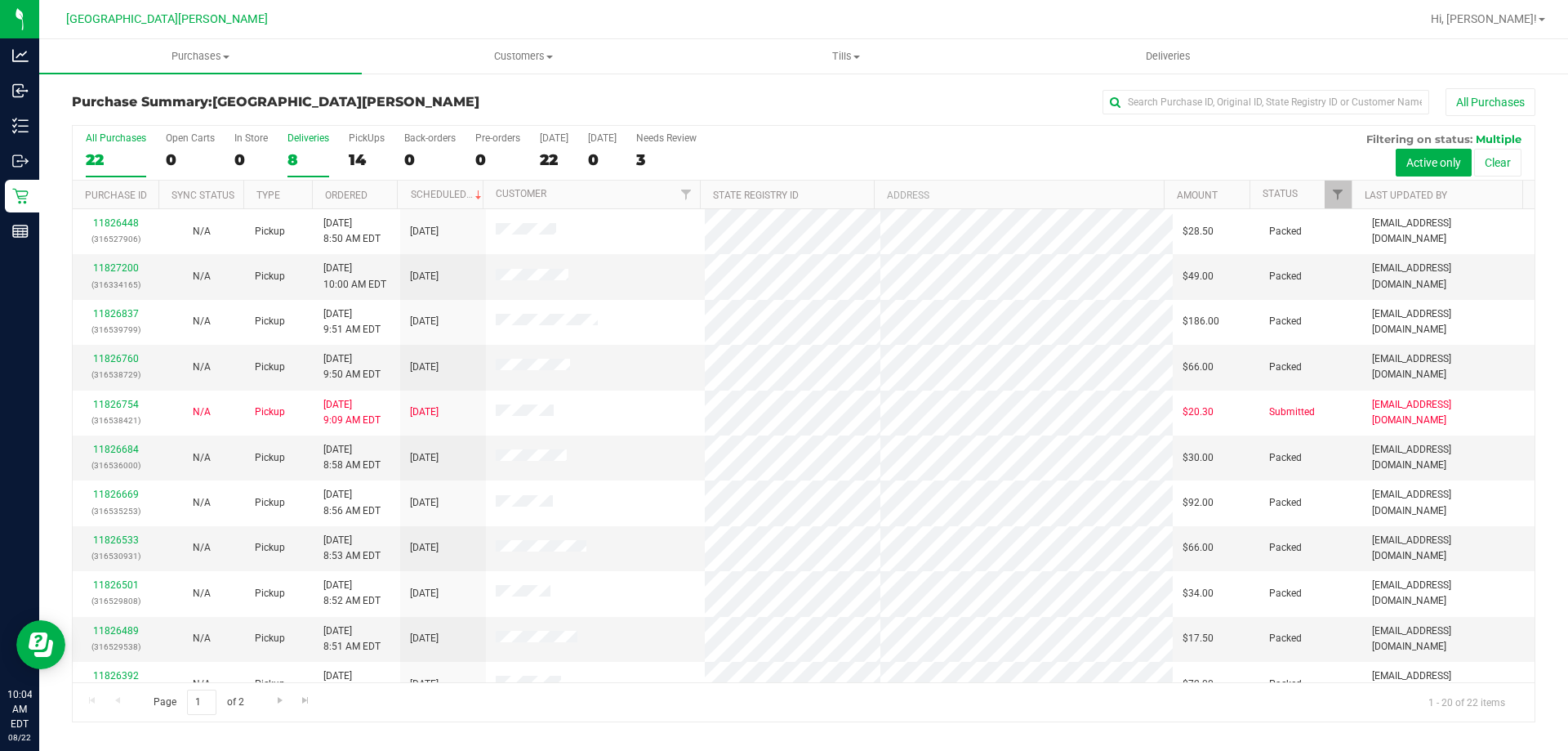
click at [306, 140] on div "Deliveries" at bounding box center [308, 138] width 42 height 12
click at [0, 0] on input "Deliveries 8" at bounding box center [0, 0] width 0 height 0
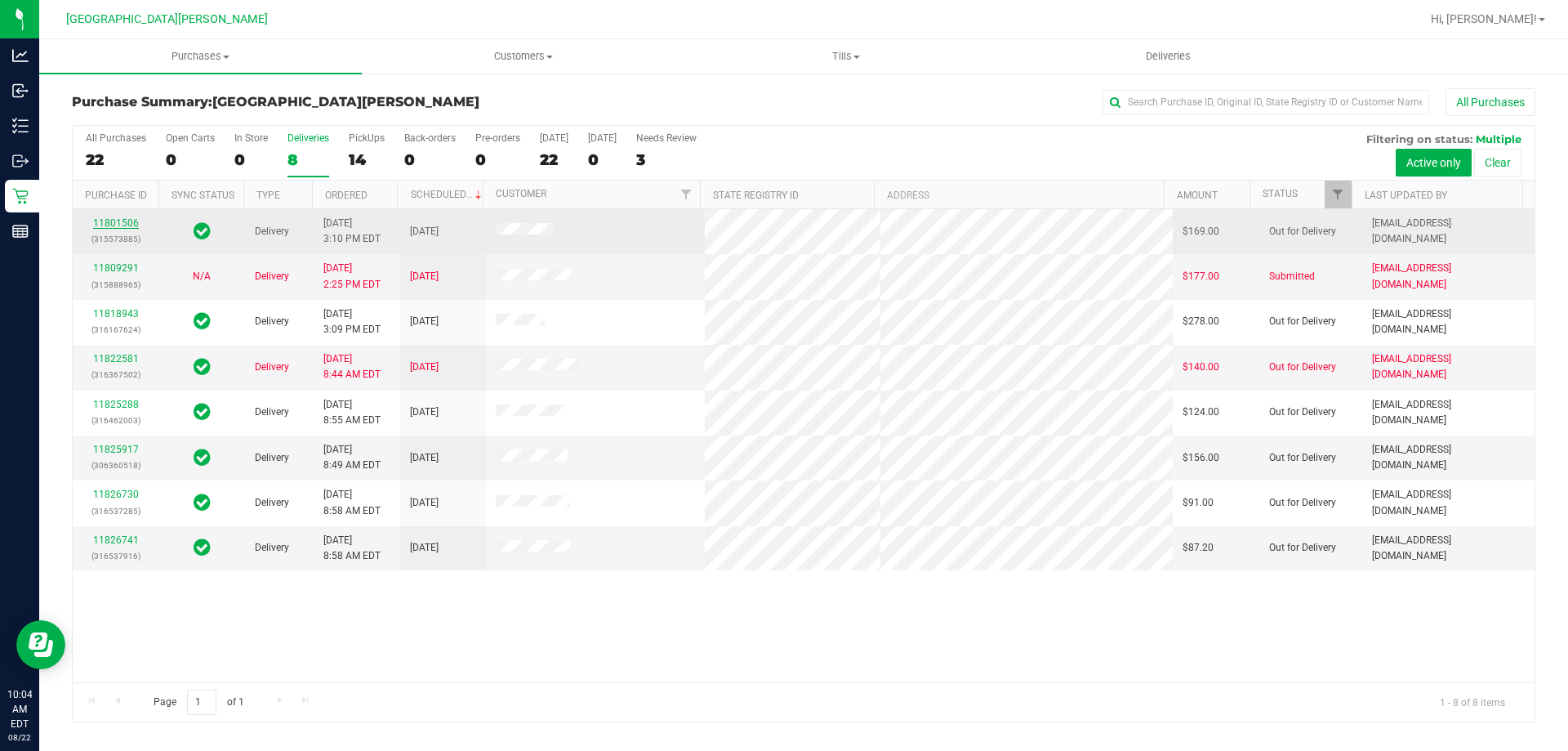
click at [106, 218] on link "11801506" at bounding box center [116, 222] width 45 height 12
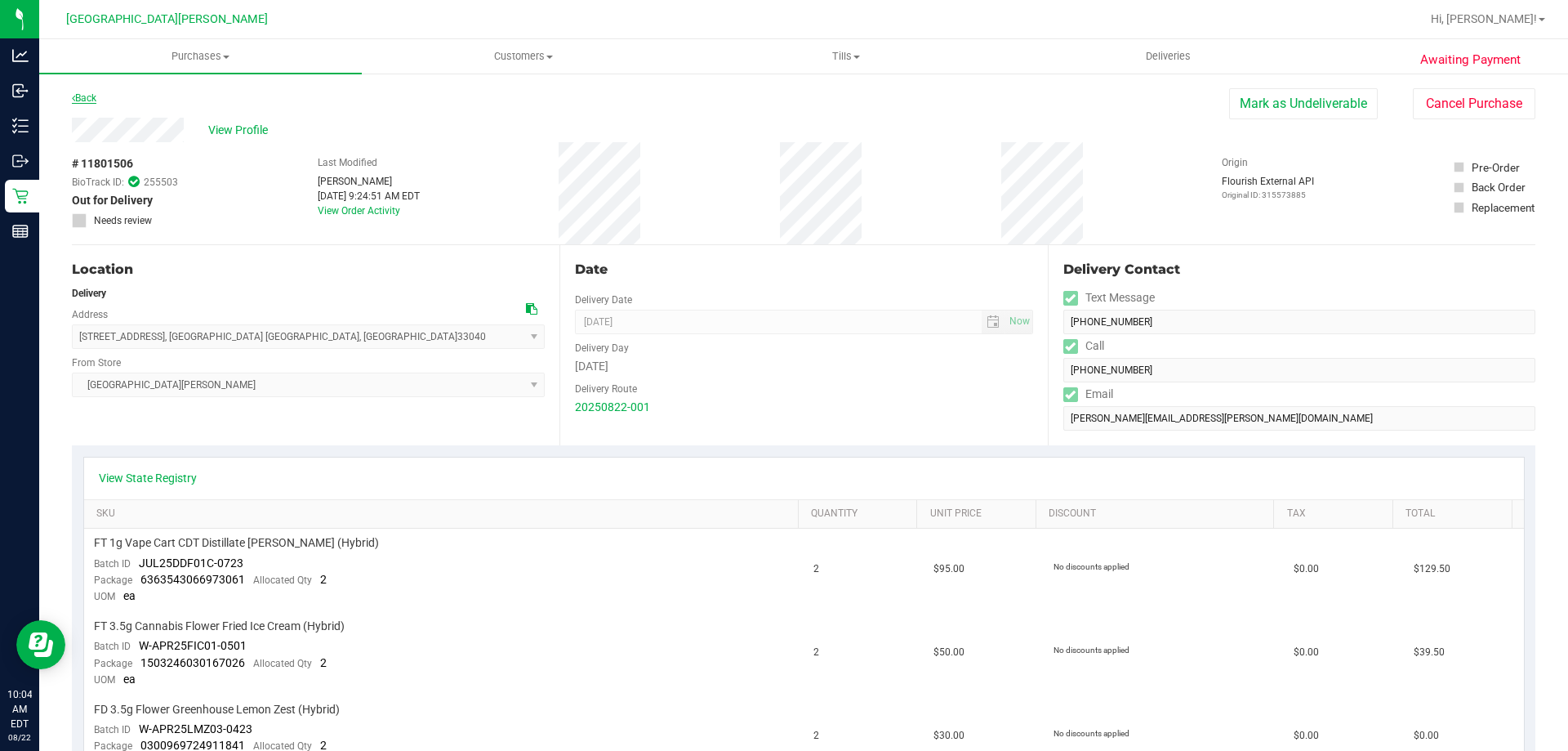
click at [76, 100] on link "Back" at bounding box center [84, 98] width 25 height 12
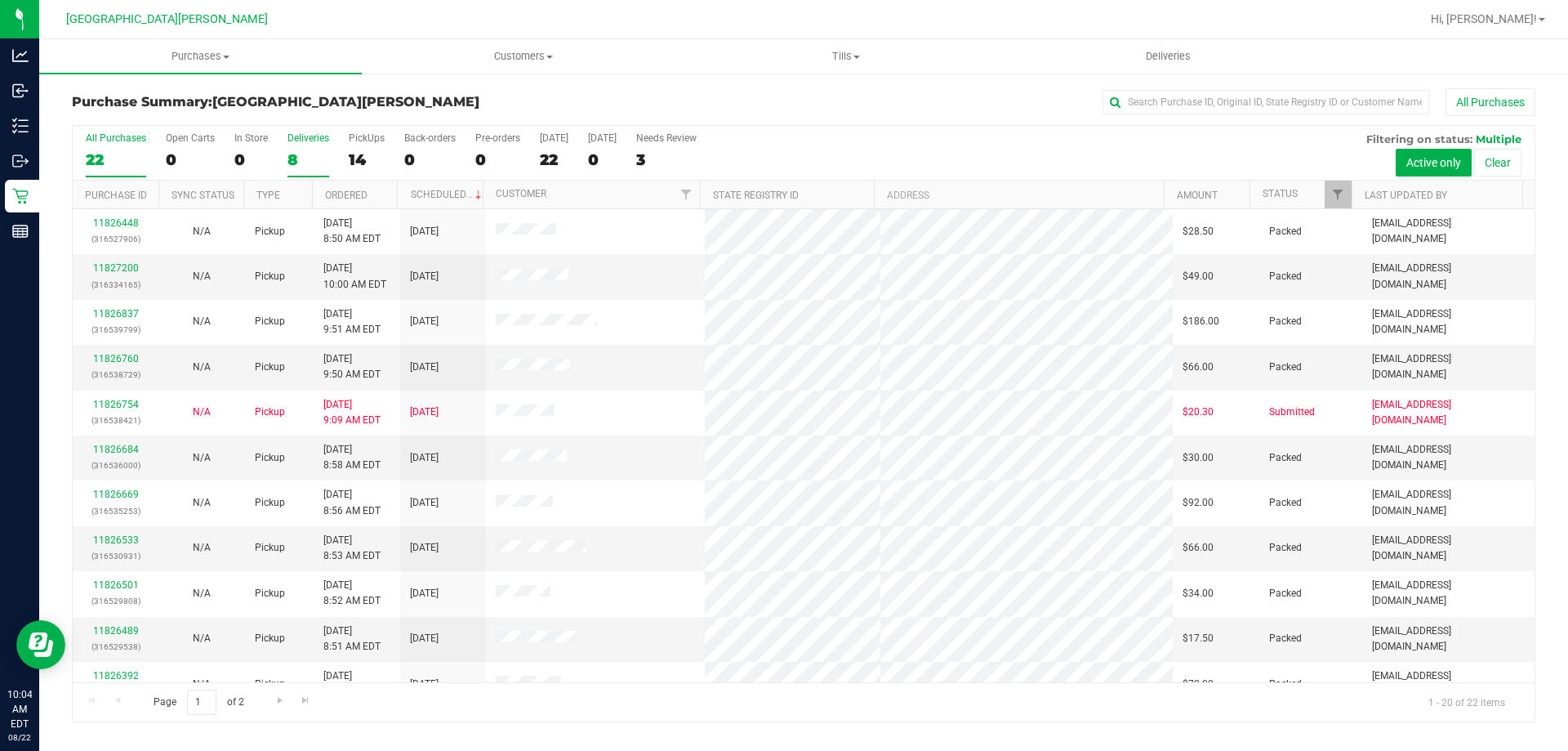
click at [307, 140] on div "Deliveries" at bounding box center [308, 138] width 42 height 12
click at [0, 0] on input "Deliveries 8" at bounding box center [0, 0] width 0 height 0
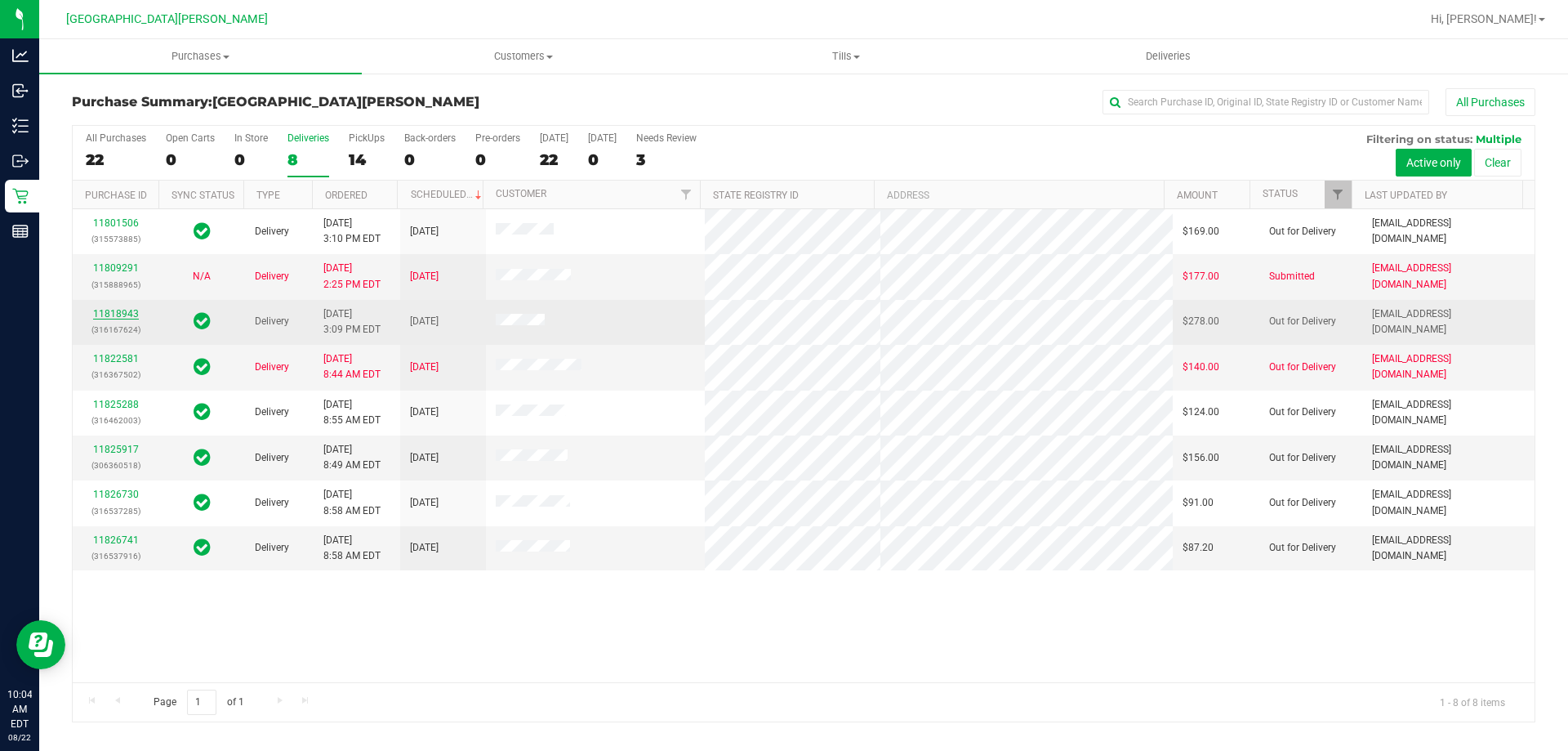
click at [132, 310] on link "11818943" at bounding box center [116, 313] width 45 height 12
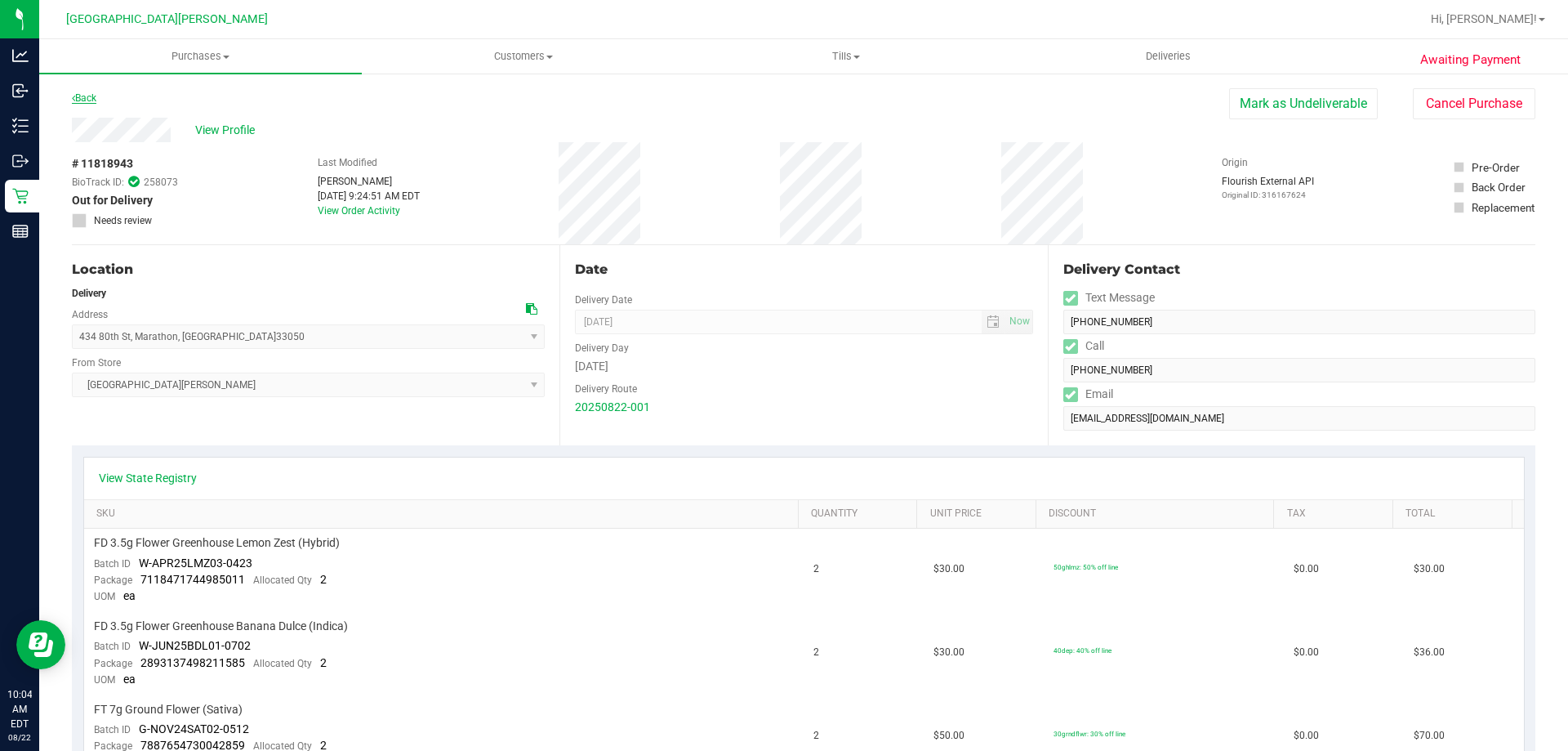
click at [87, 97] on link "Back" at bounding box center [84, 98] width 25 height 12
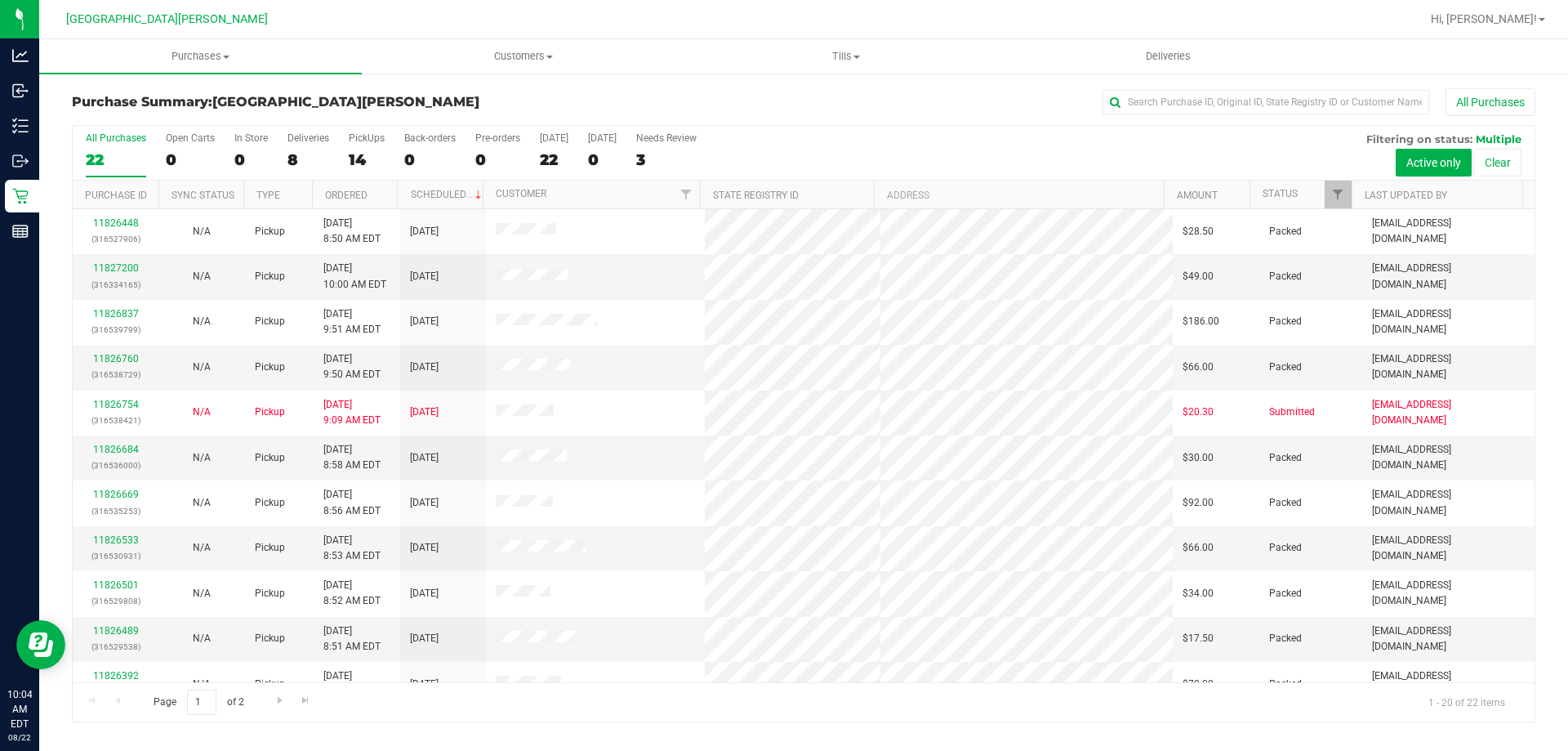
click at [380, 106] on h3 "Purchase Summary: Key West WC" at bounding box center [316, 102] width 488 height 15
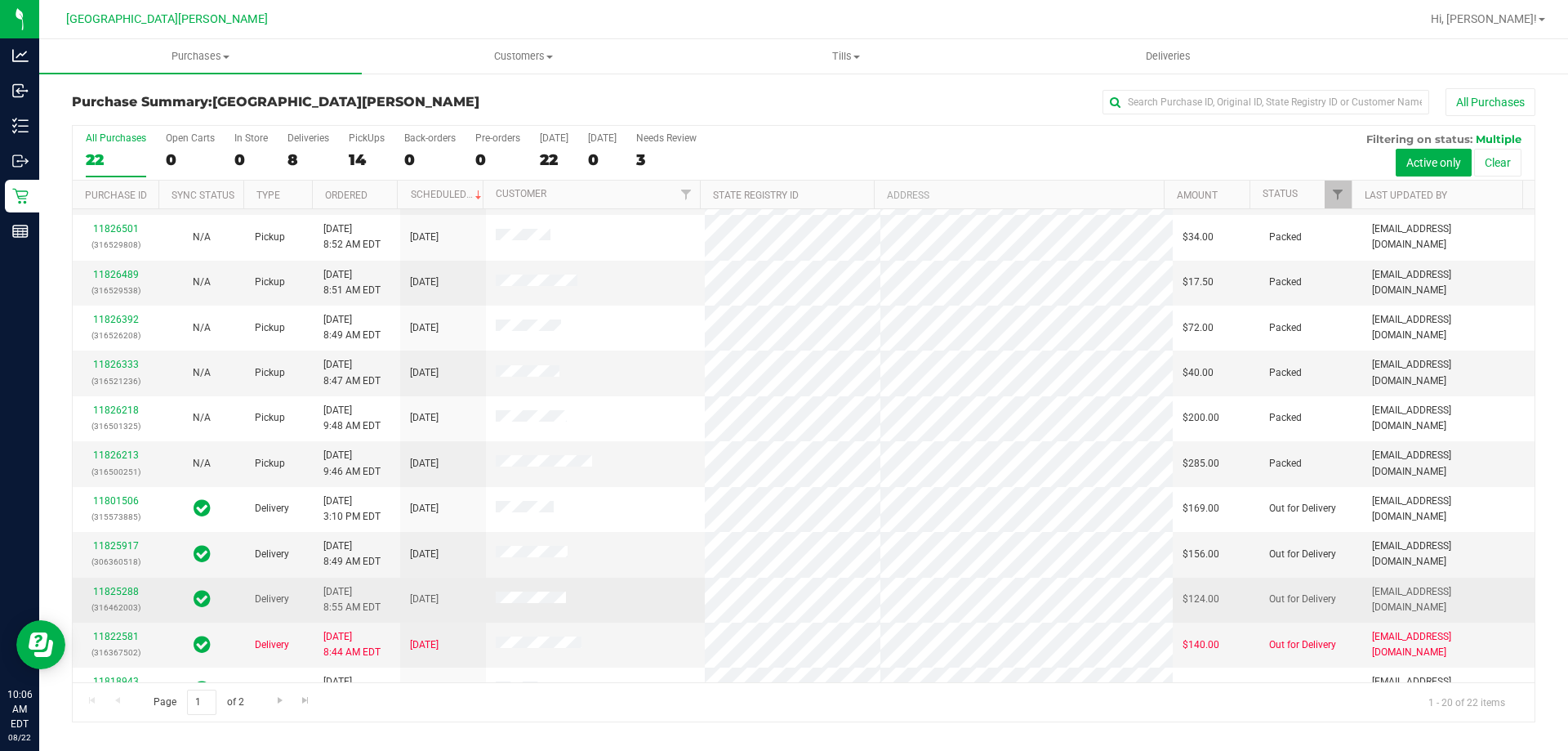
scroll to position [431, 0]
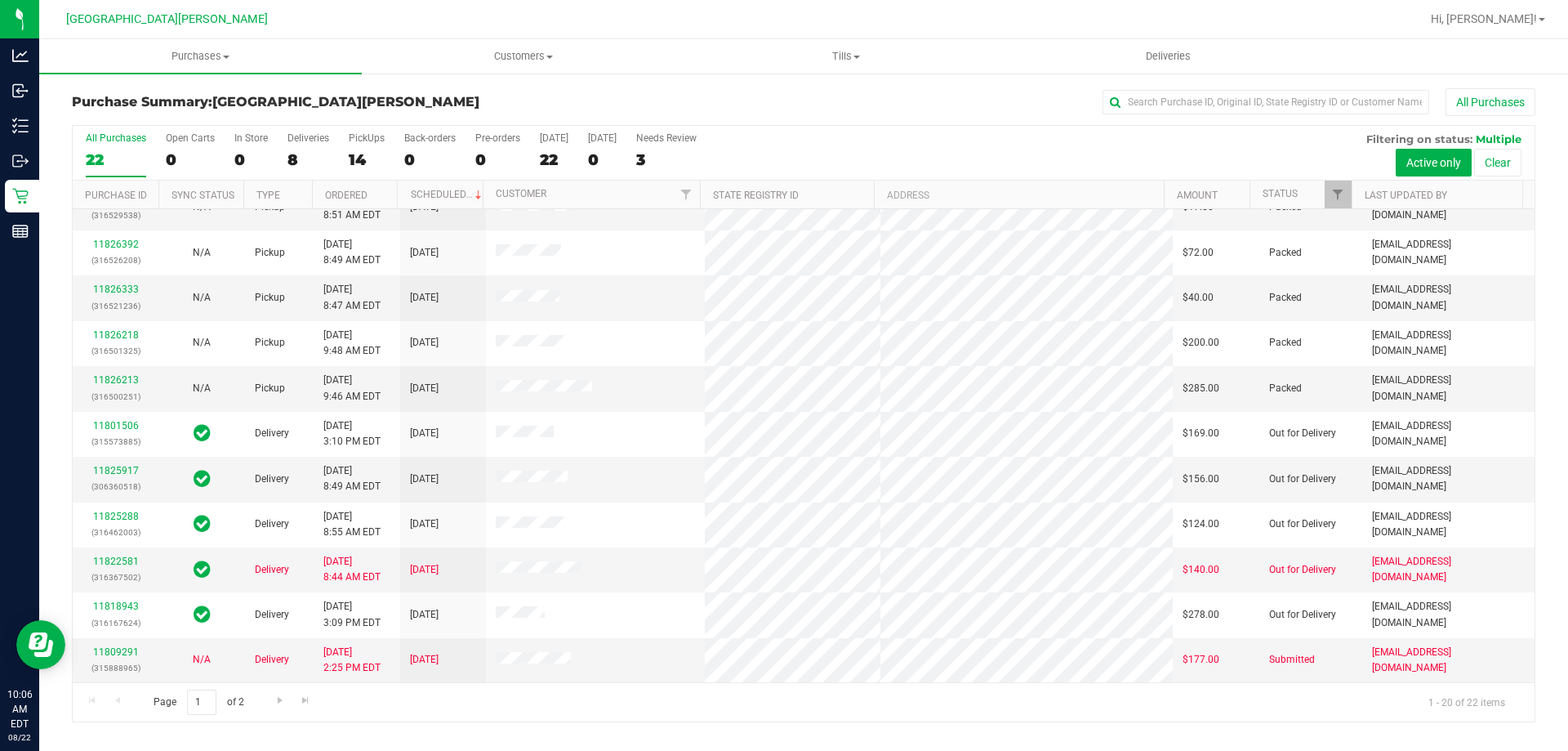
click at [821, 146] on div "All Purchases 22 Open Carts 0 In Store 0 Deliveries 8 PickUps 14 Back-orders 0 …" at bounding box center [804, 154] width 1462 height 55
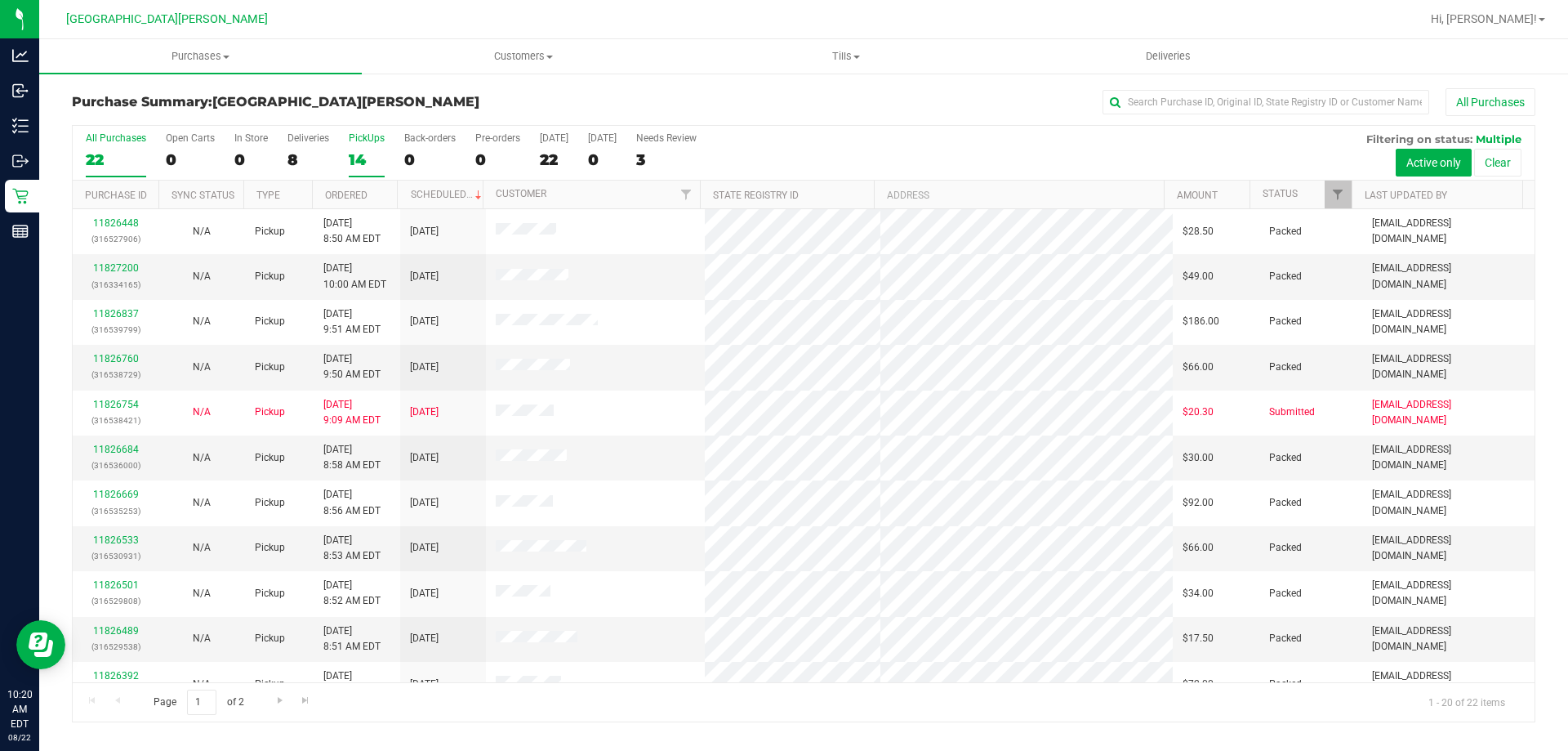
click at [367, 151] on div "14" at bounding box center [366, 159] width 36 height 19
click at [0, 0] on input "PickUps 14" at bounding box center [0, 0] width 0 height 0
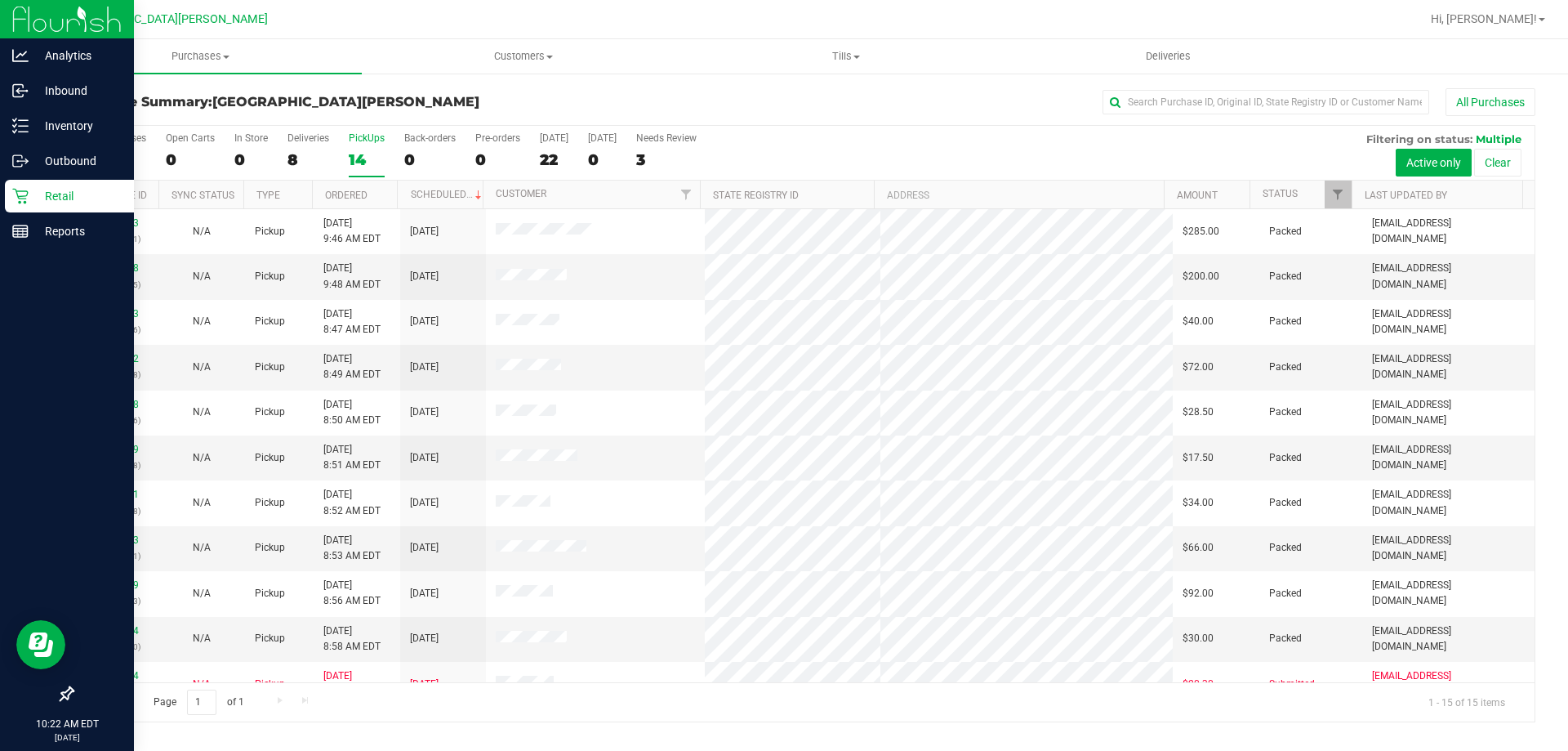
click at [62, 188] on p "Retail" at bounding box center [77, 196] width 98 height 20
click at [62, 194] on p "Retail" at bounding box center [77, 196] width 98 height 20
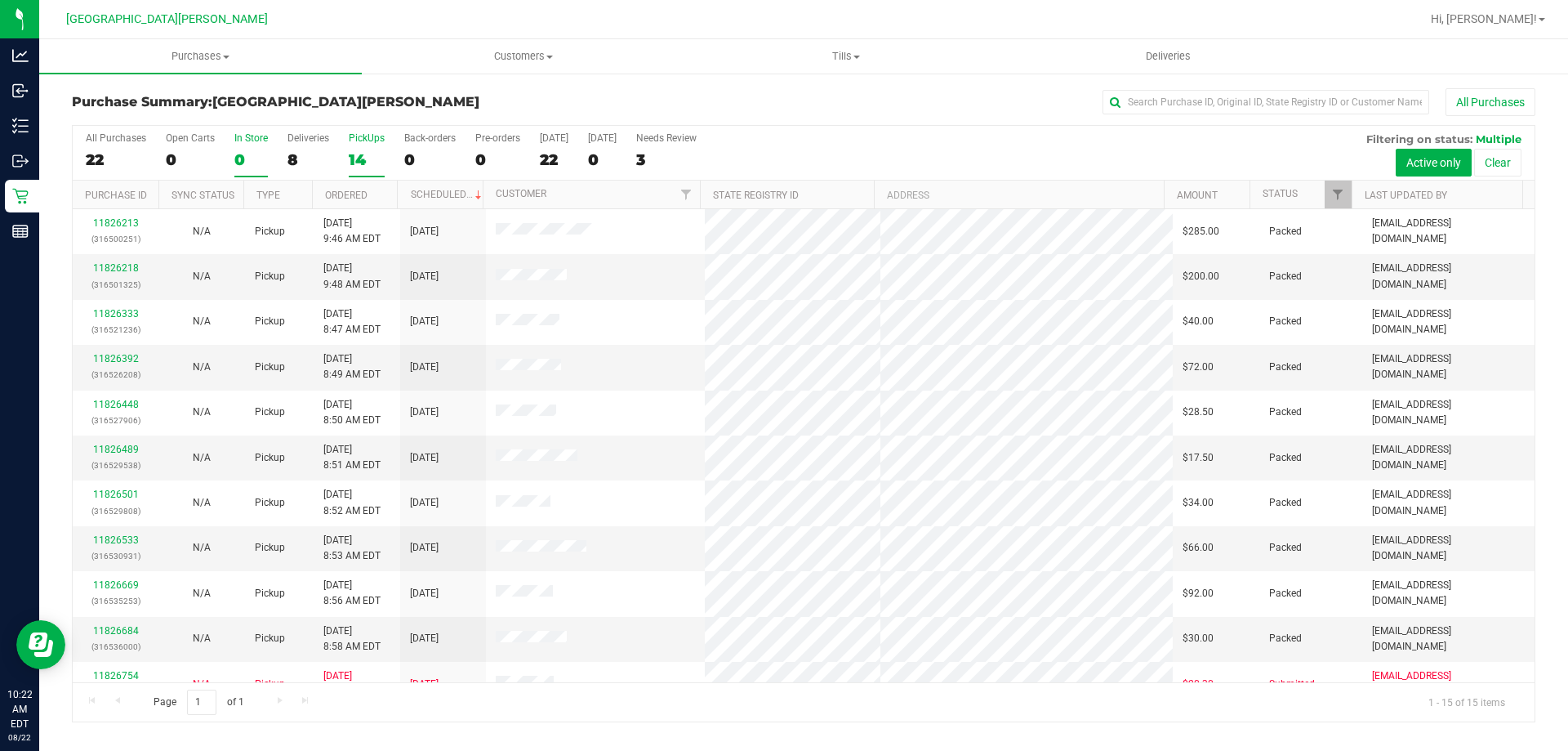
click at [254, 132] on div "In Store" at bounding box center [252, 138] width 34 height 12
click at [0, 0] on input "In Store 0" at bounding box center [0, 0] width 0 height 0
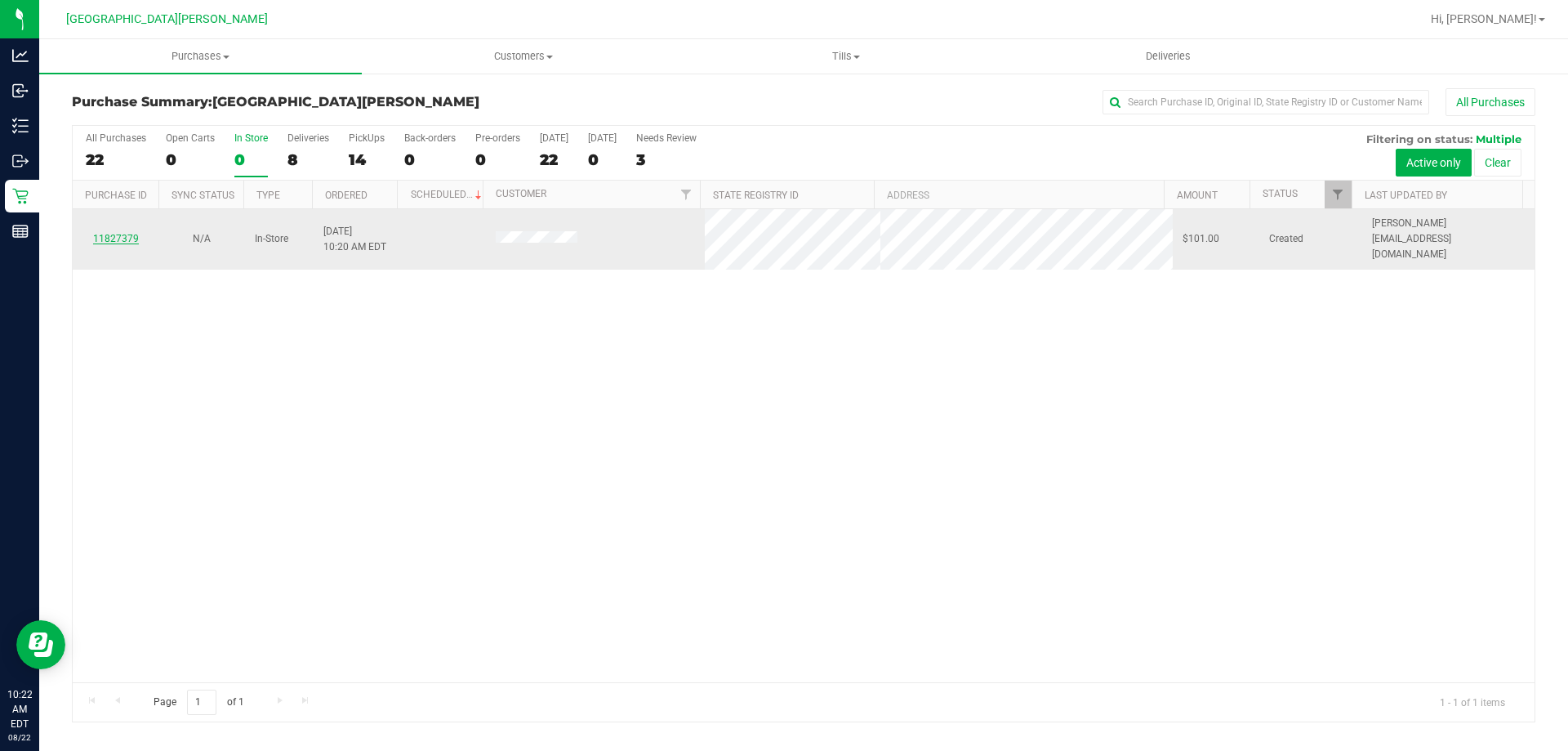
click at [112, 236] on link "11827379" at bounding box center [116, 238] width 45 height 12
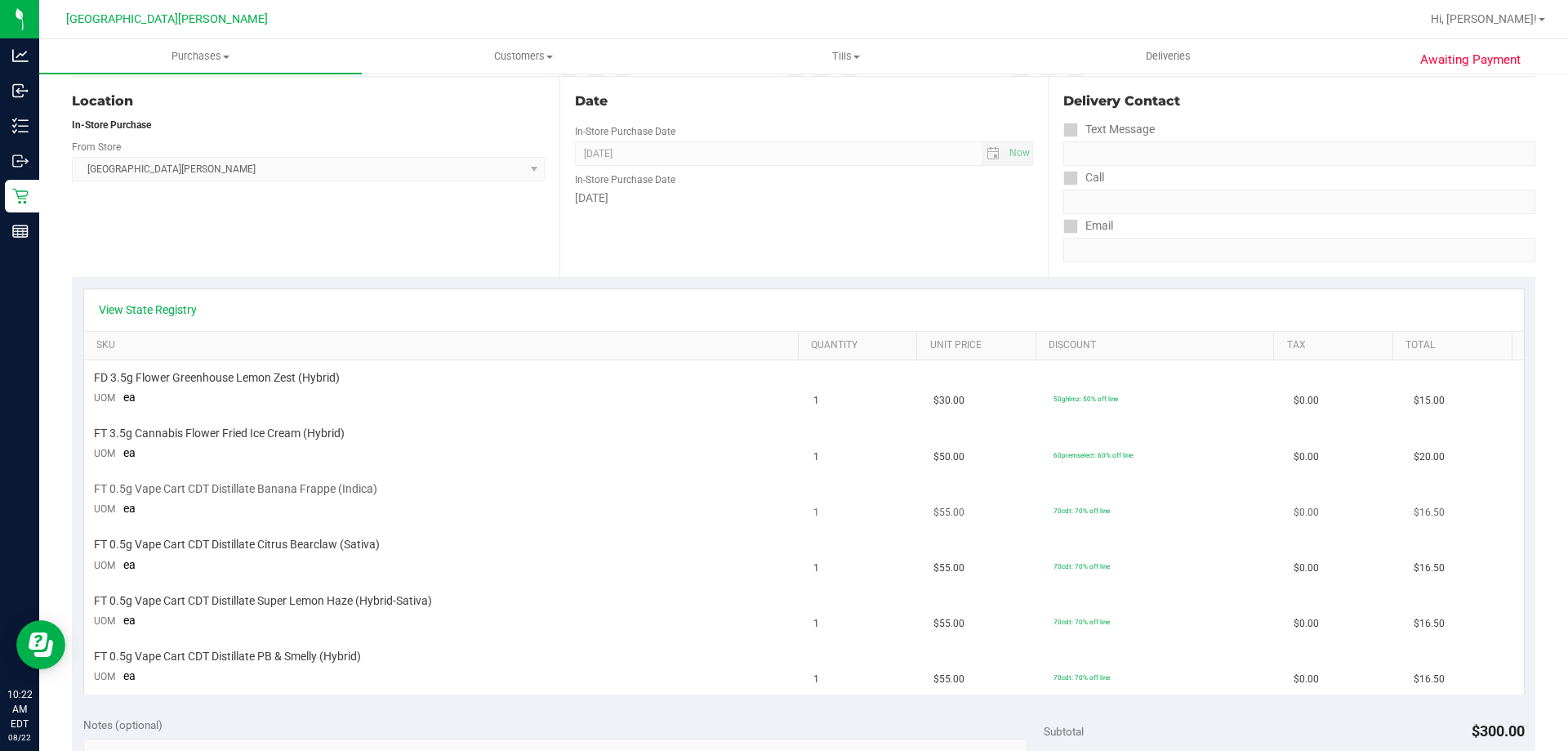
scroll to position [245, 0]
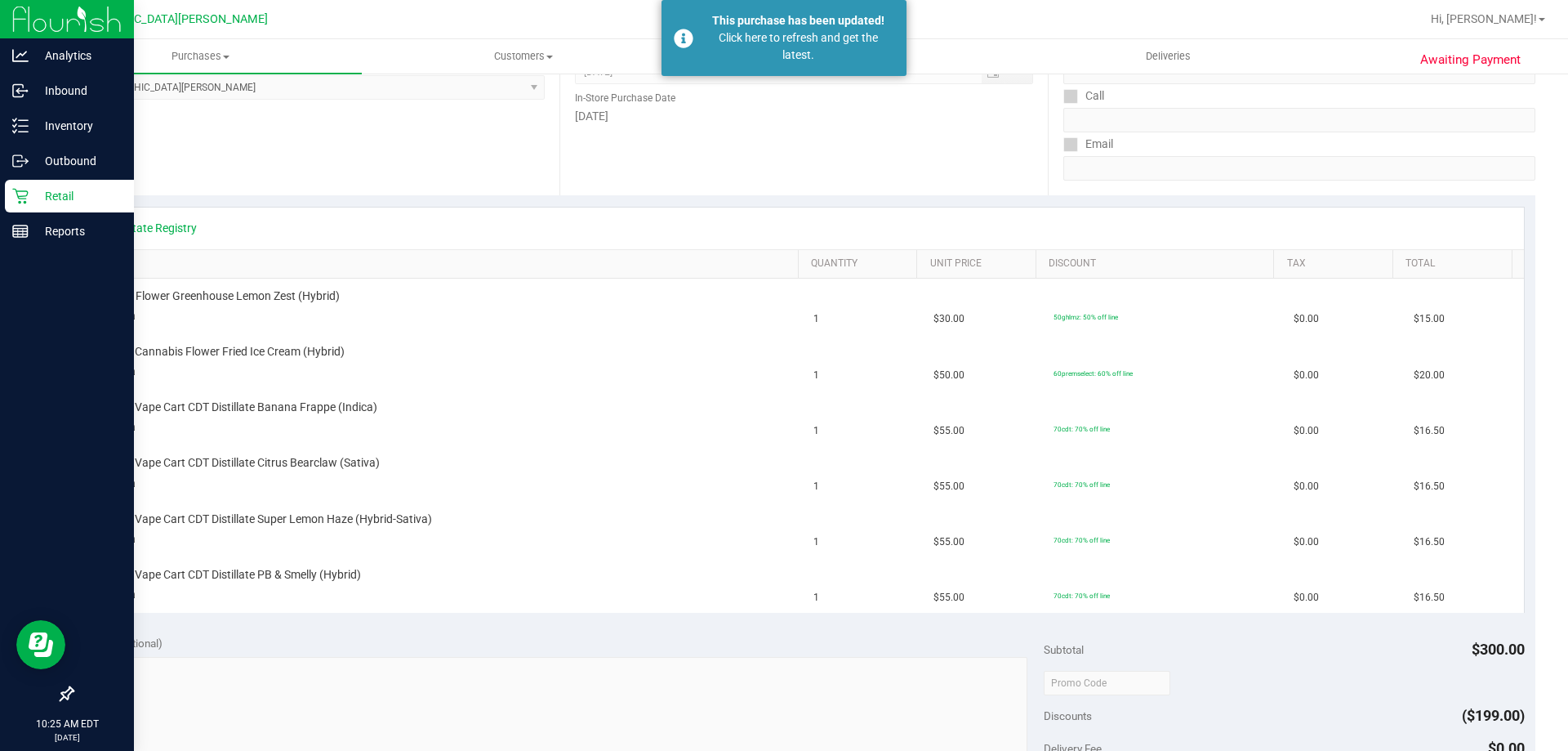
click at [13, 194] on icon at bounding box center [20, 196] width 16 height 16
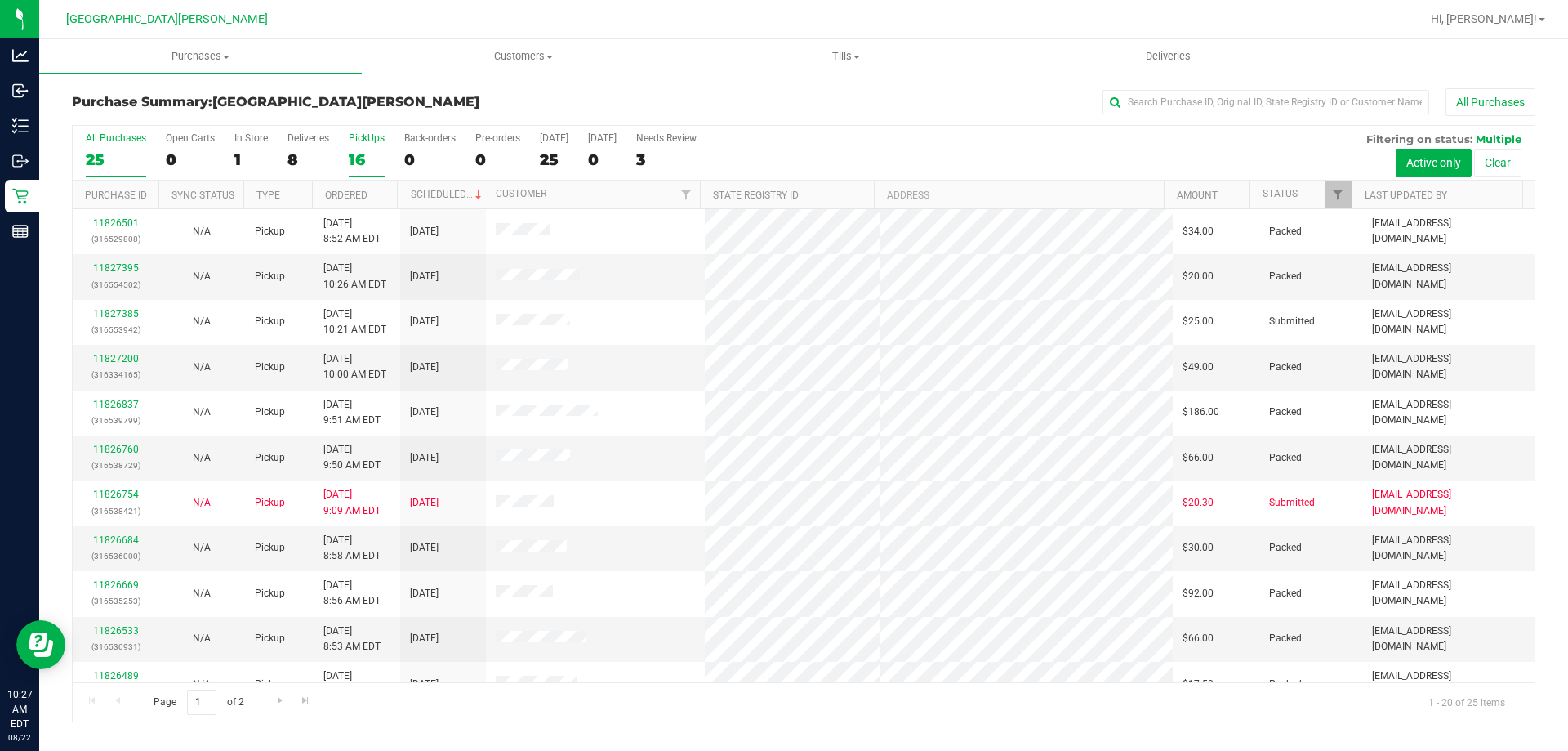
click at [370, 164] on div "16" at bounding box center [366, 159] width 36 height 19
click at [0, 0] on input "PickUps 16" at bounding box center [0, 0] width 0 height 0
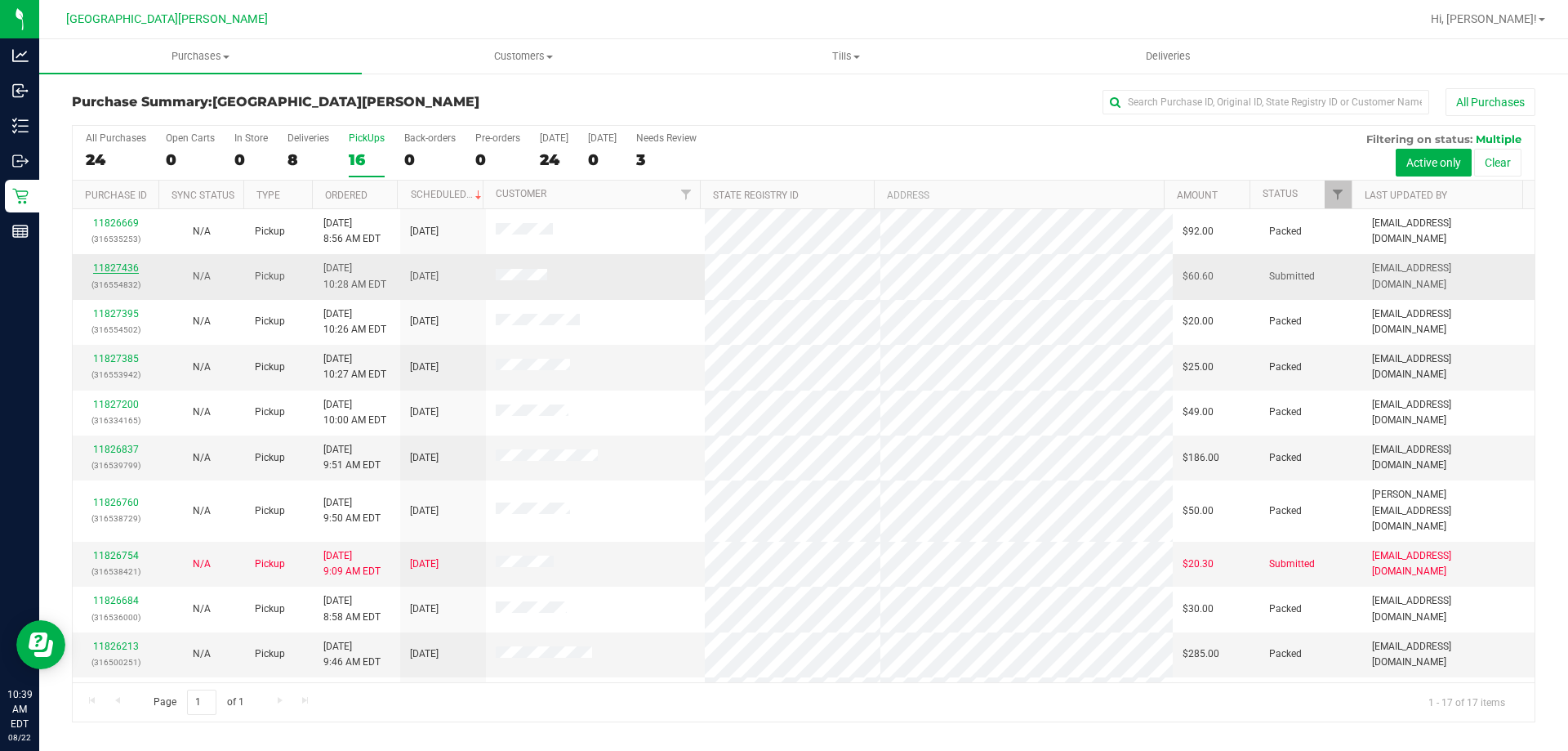
click at [124, 273] on link "11827436" at bounding box center [116, 268] width 45 height 12
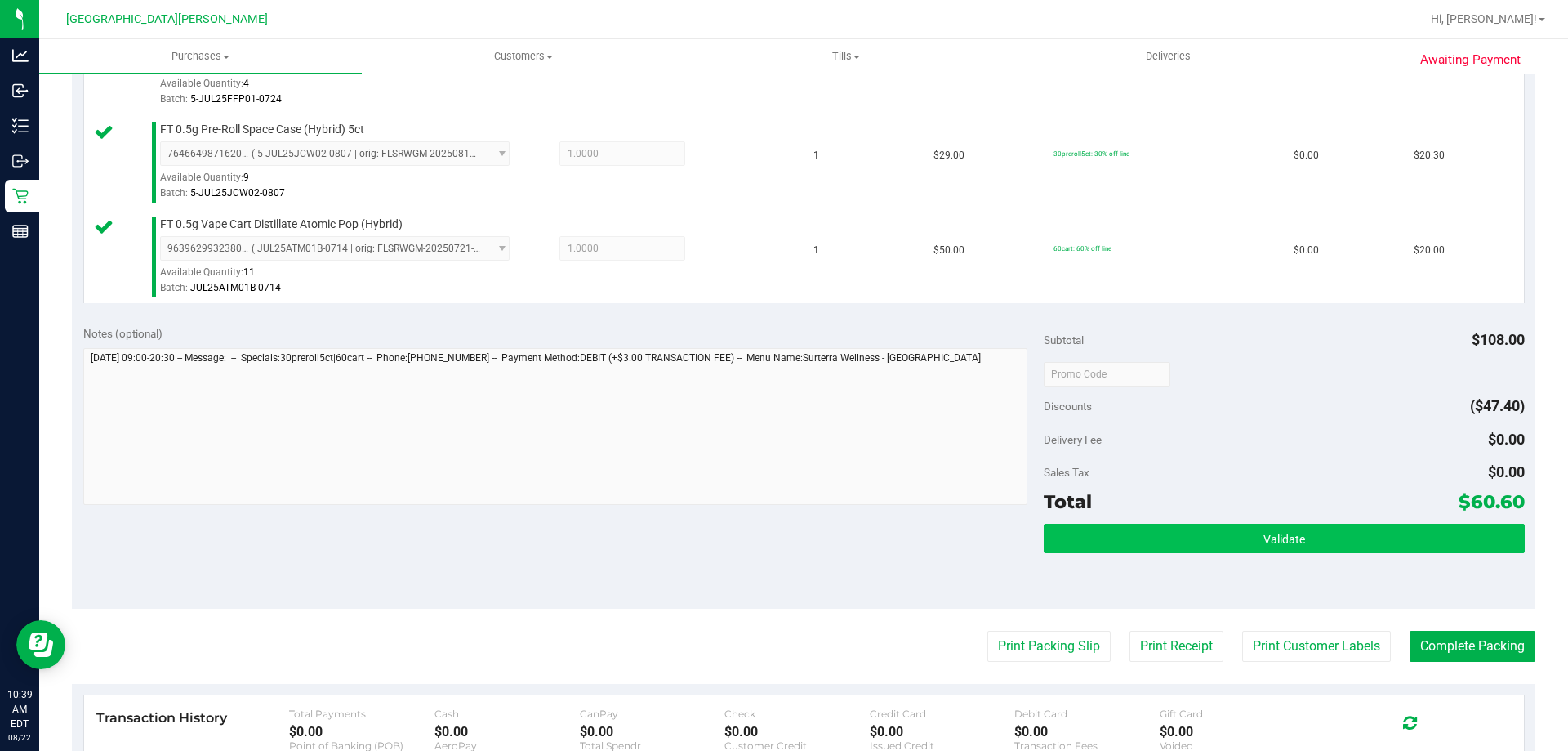
scroll to position [653, 0]
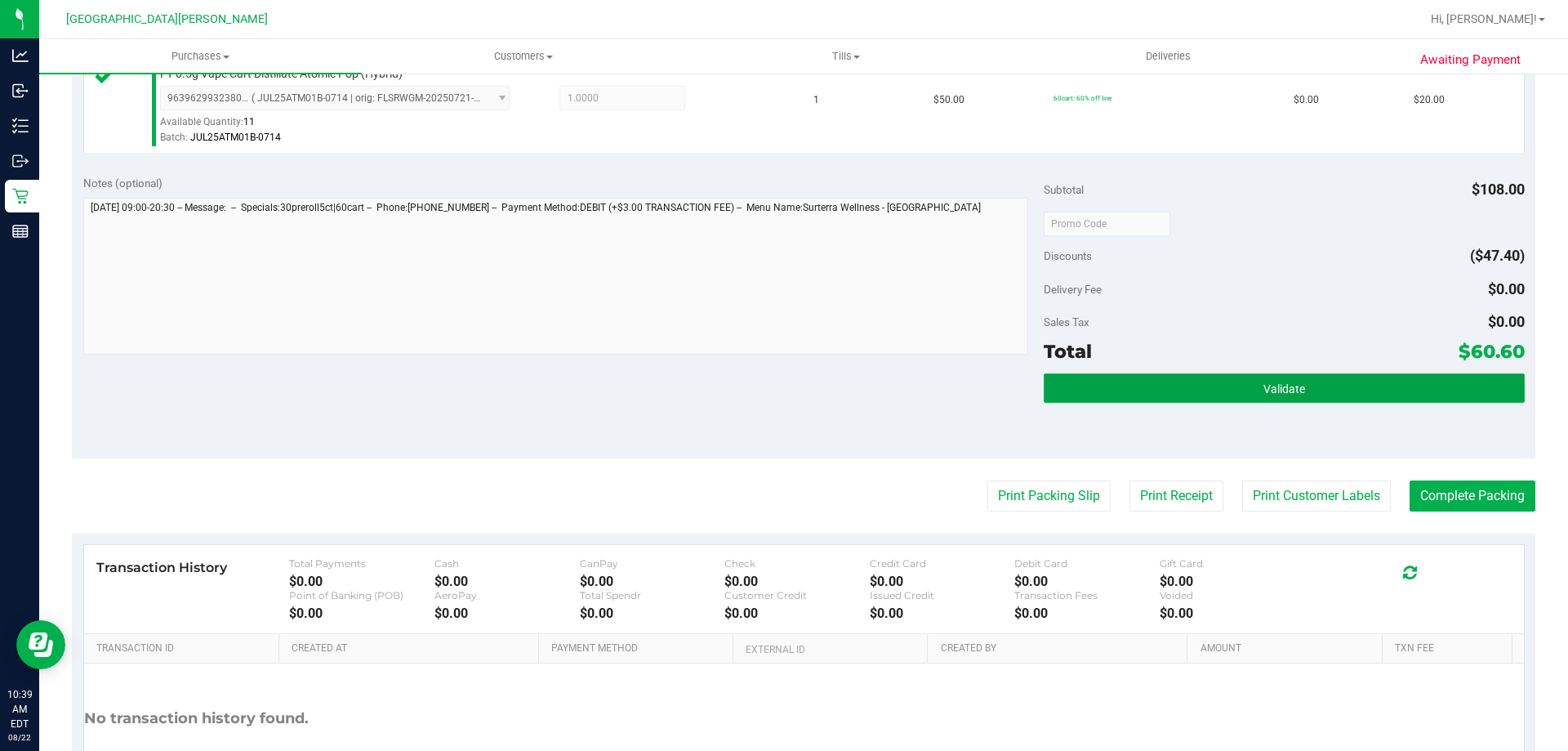
click at [1313, 376] on button "Validate" at bounding box center [1284, 387] width 480 height 29
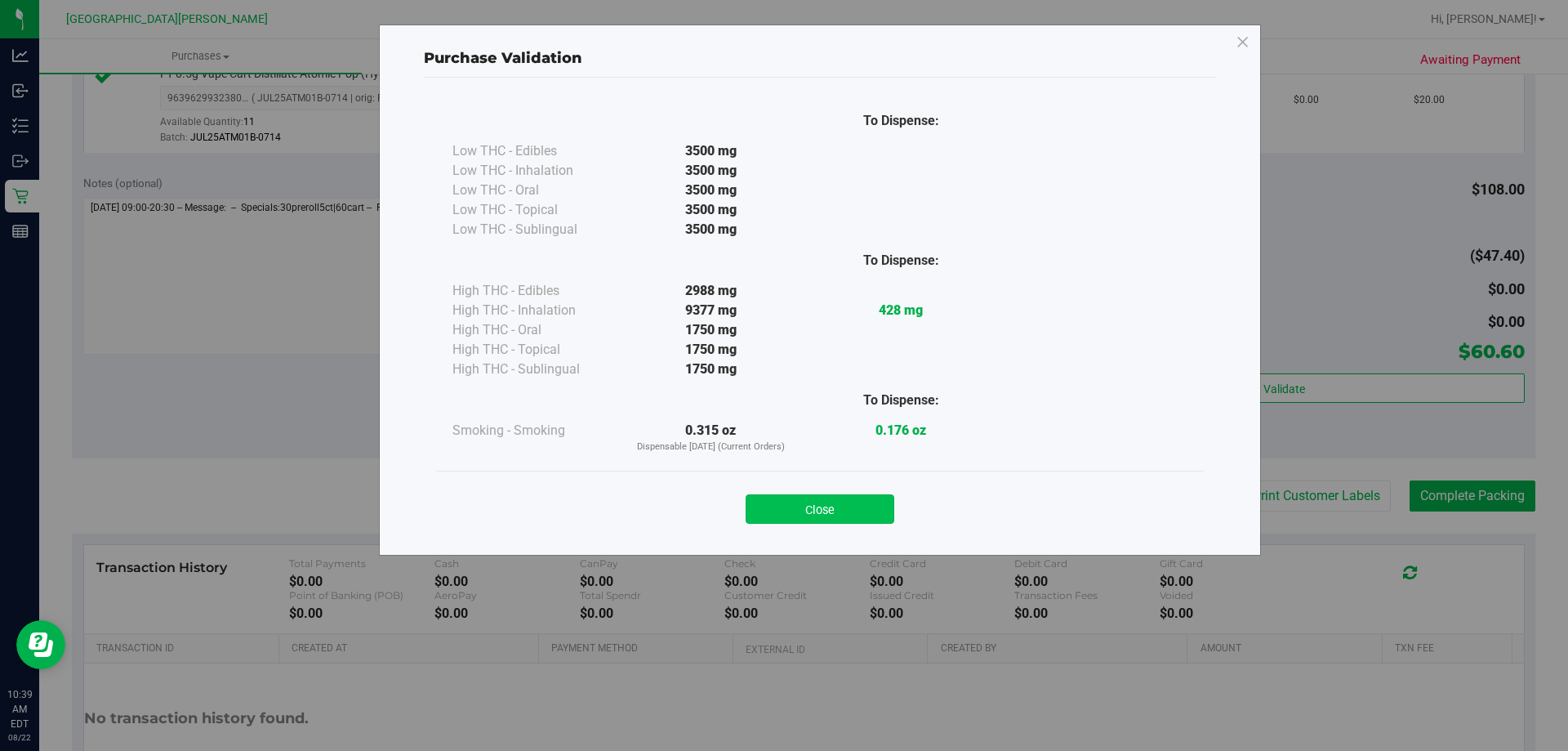
click at [848, 500] on button "Close" at bounding box center [820, 508] width 148 height 29
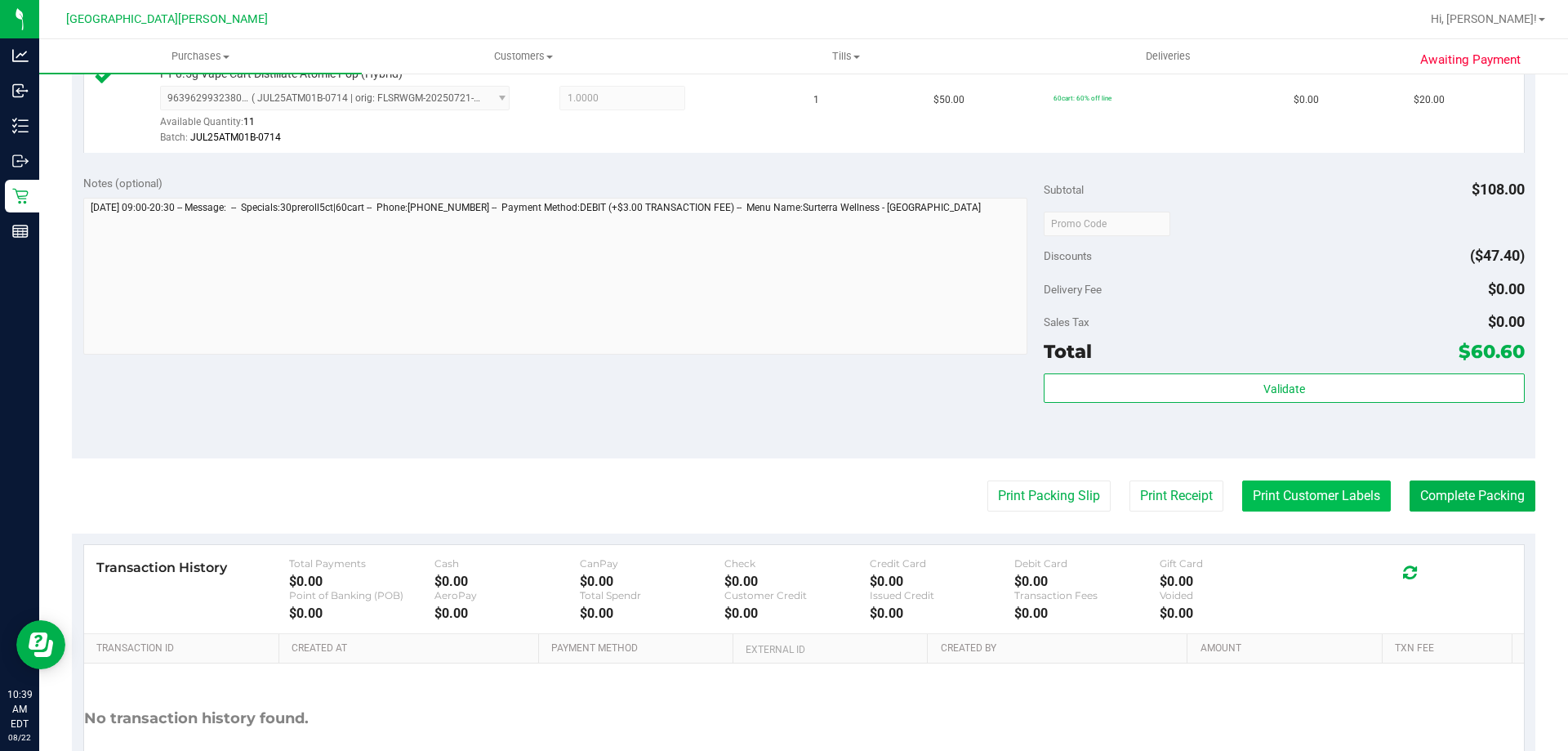
click at [1346, 501] on button "Print Customer Labels" at bounding box center [1316, 495] width 148 height 31
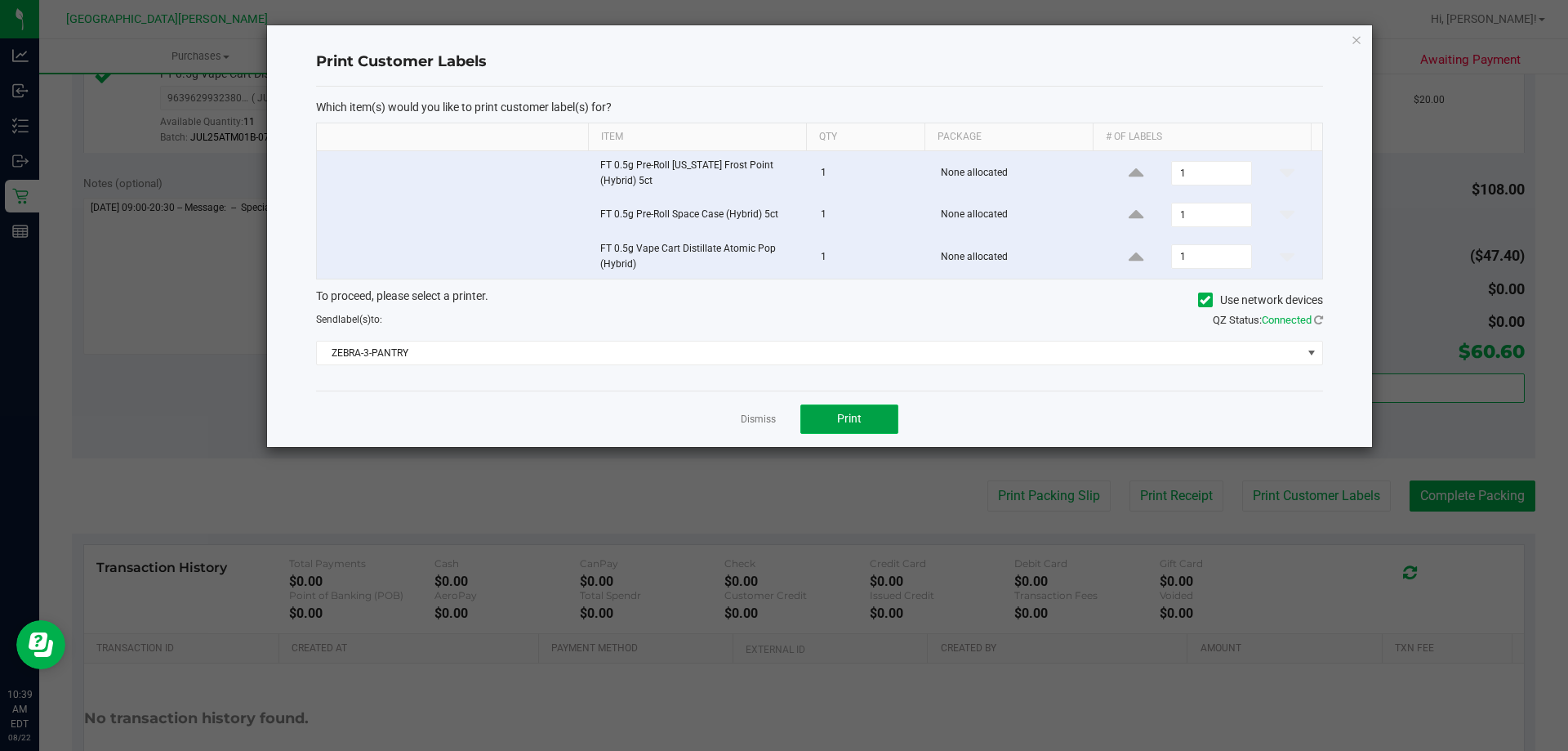
click at [872, 425] on button "Print" at bounding box center [850, 419] width 98 height 29
click at [761, 419] on link "Dismiss" at bounding box center [758, 419] width 36 height 14
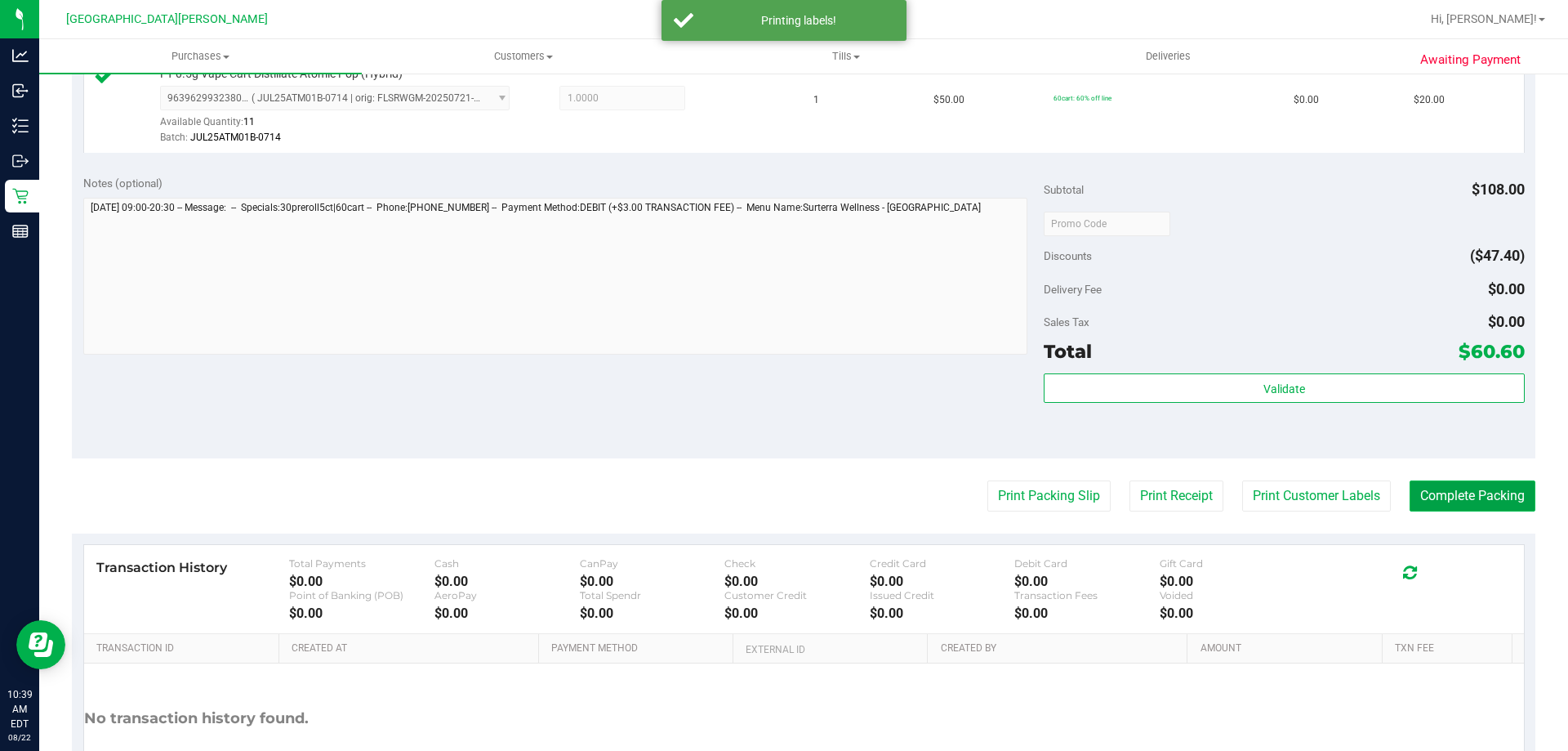
click at [1505, 502] on button "Complete Packing" at bounding box center [1473, 495] width 126 height 31
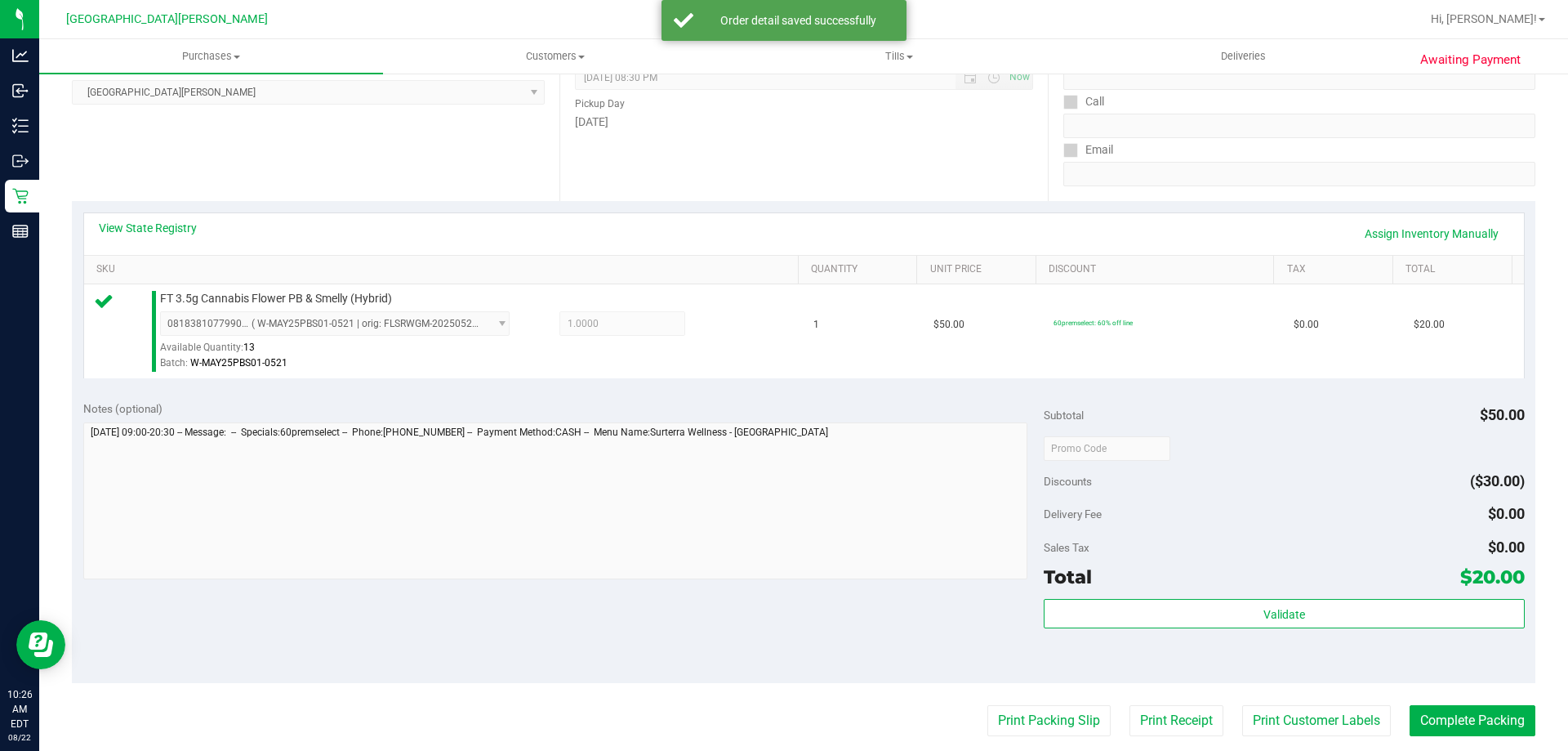
scroll to position [571, 0]
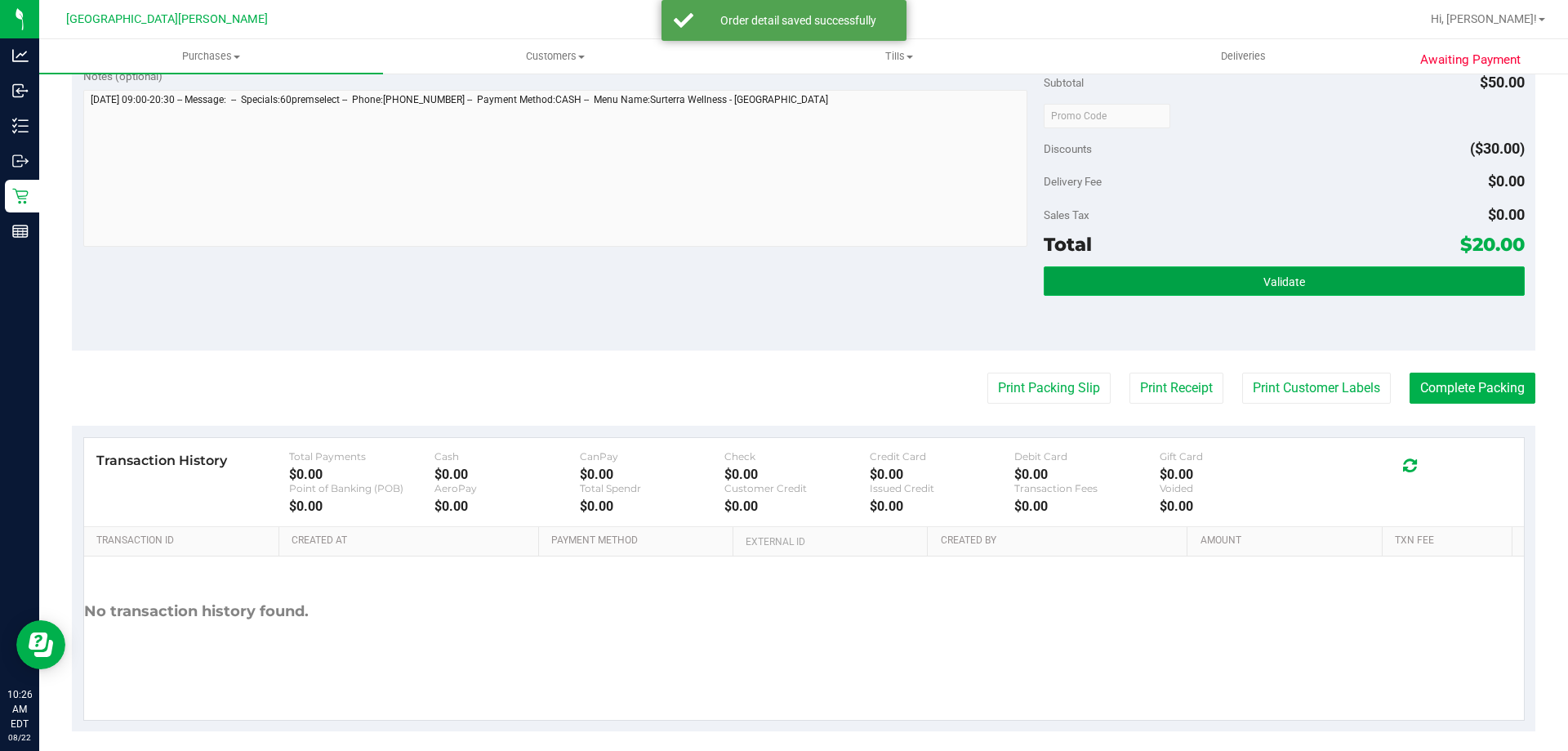
click at [1293, 287] on span "Validate" at bounding box center [1284, 282] width 42 height 13
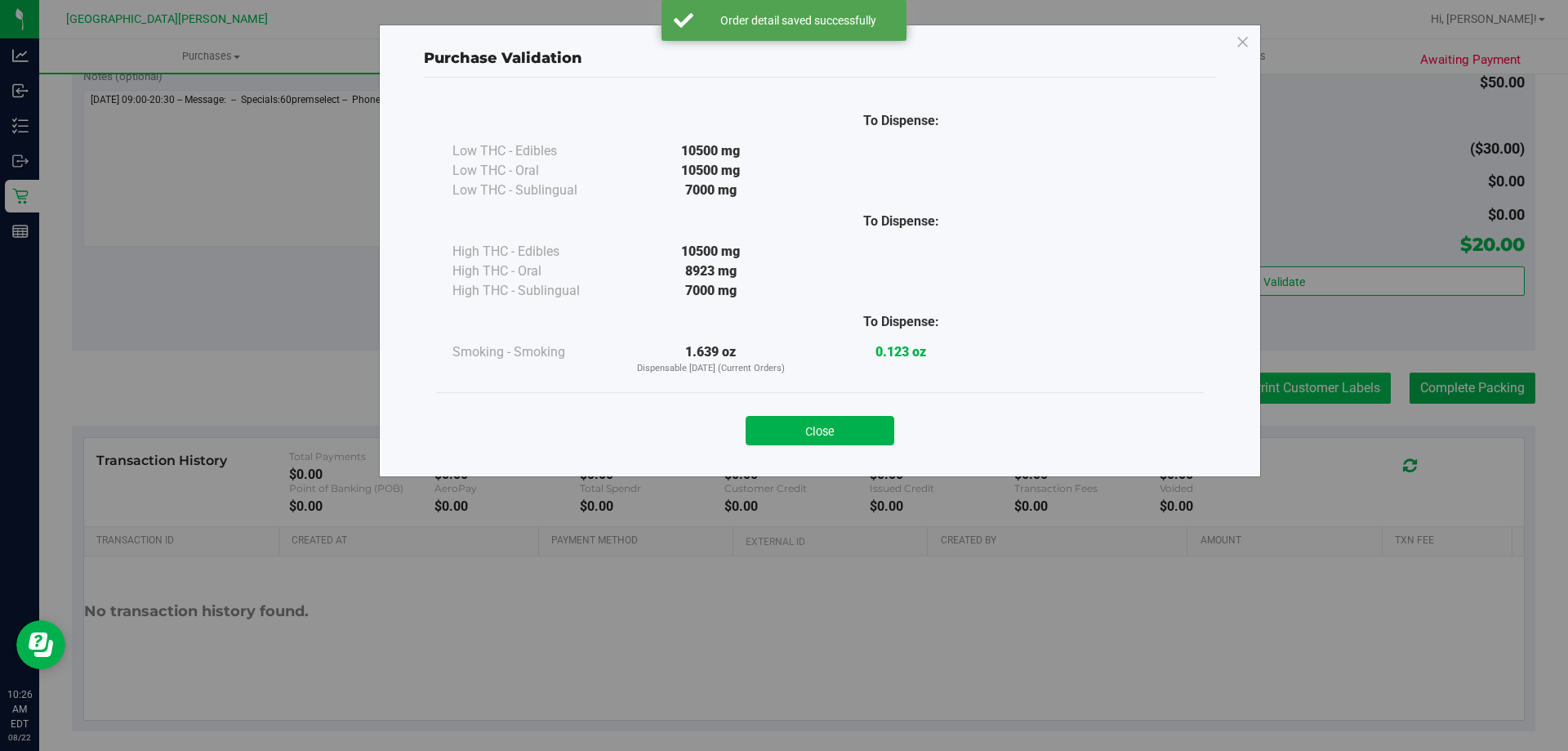
click at [1292, 385] on div "Purchase Validation To Dispense: Low THC - Edibles 10500 mg" at bounding box center [790, 375] width 1580 height 751
click at [873, 435] on button "Close" at bounding box center [820, 430] width 148 height 29
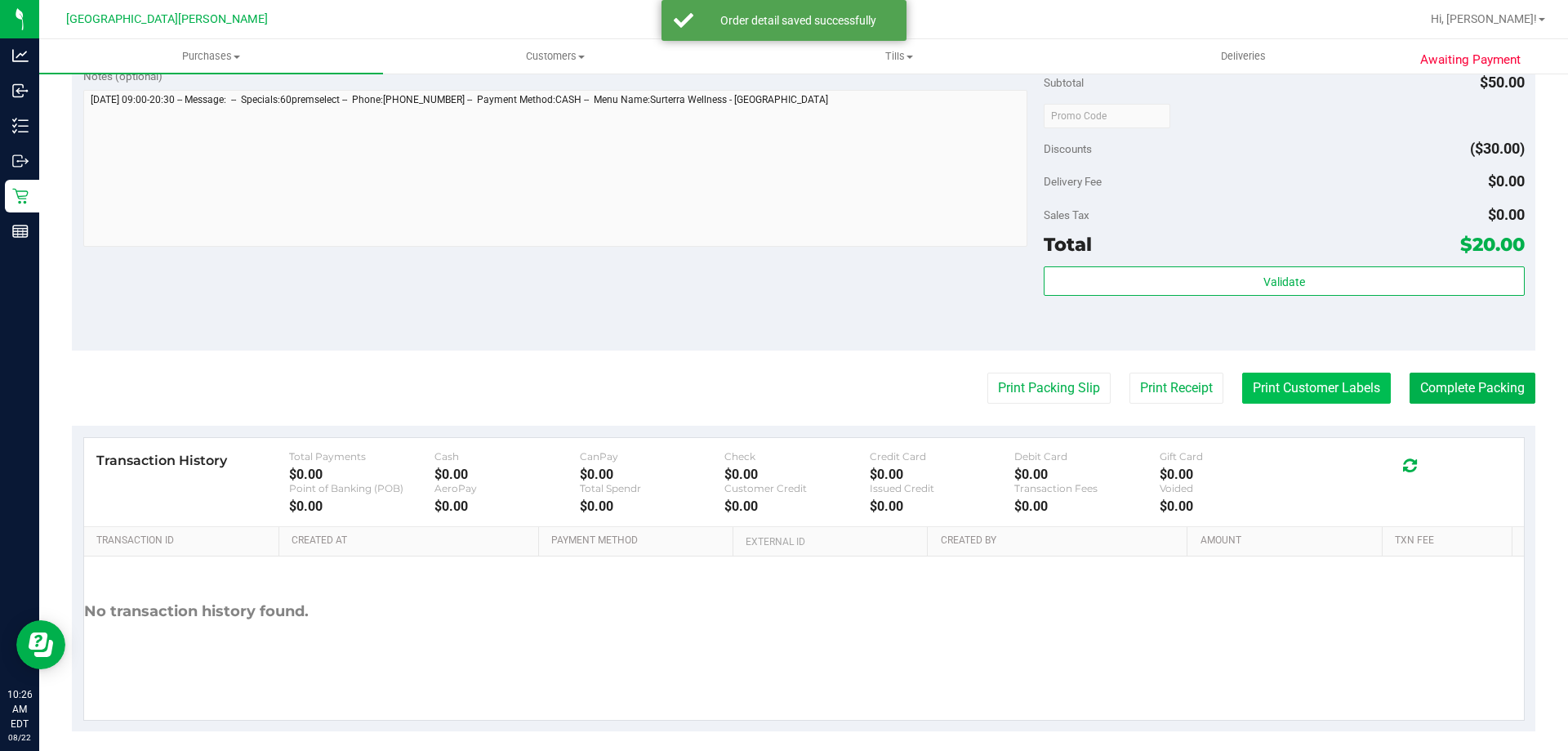
click at [1244, 381] on button "Print Customer Labels" at bounding box center [1316, 387] width 148 height 31
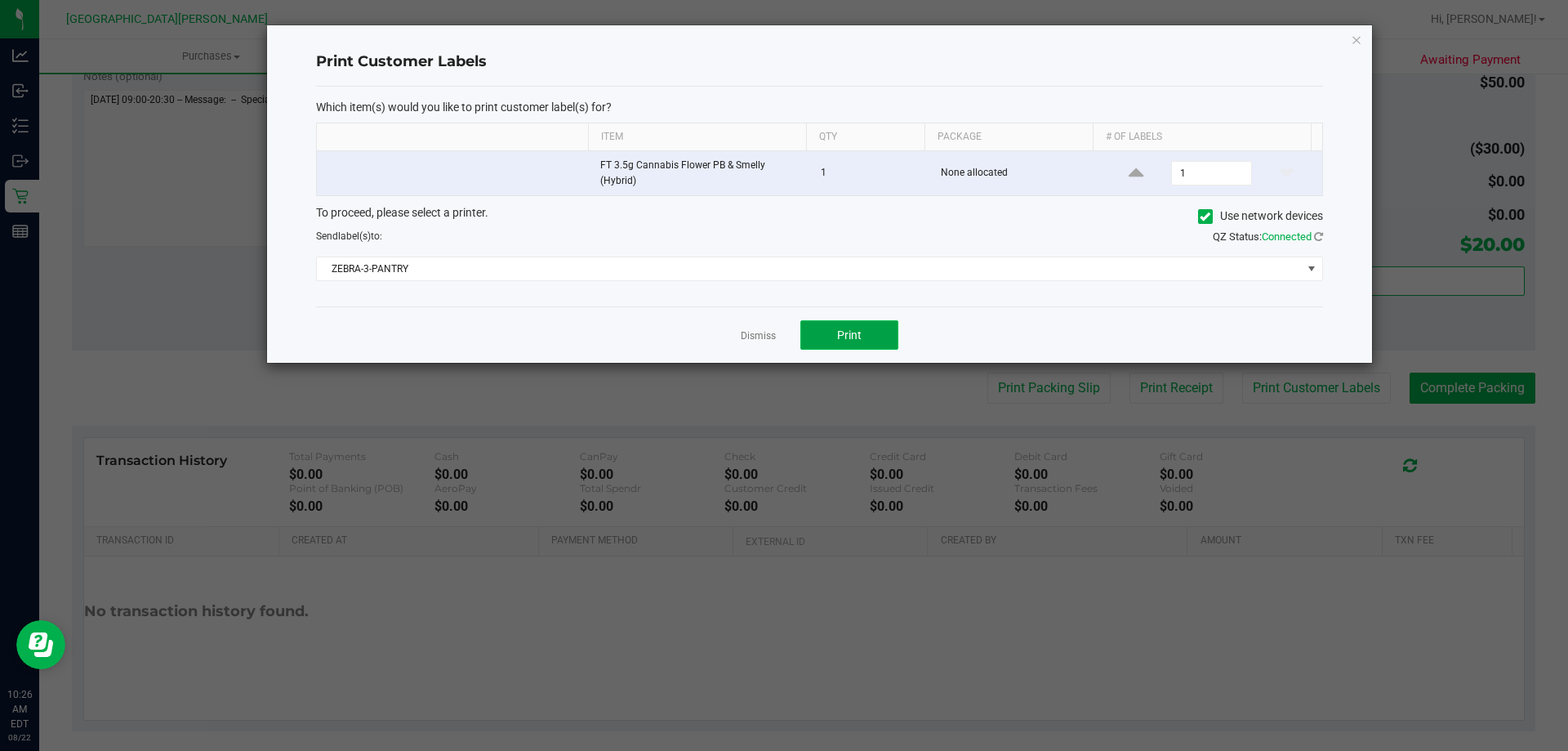
click at [869, 338] on button "Print" at bounding box center [850, 334] width 98 height 29
click at [748, 335] on link "Dismiss" at bounding box center [758, 336] width 36 height 14
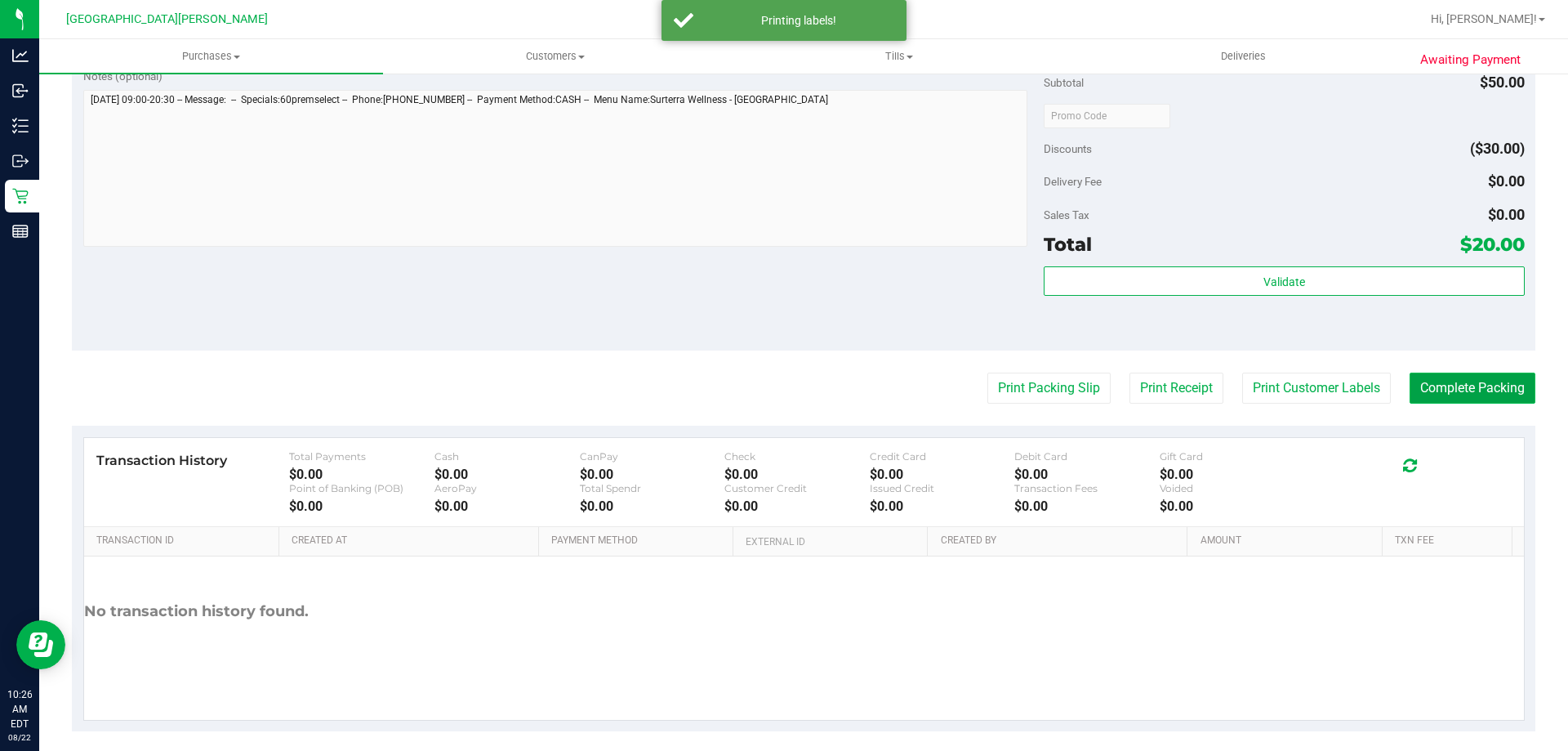
click at [1436, 377] on button "Complete Packing" at bounding box center [1473, 387] width 126 height 31
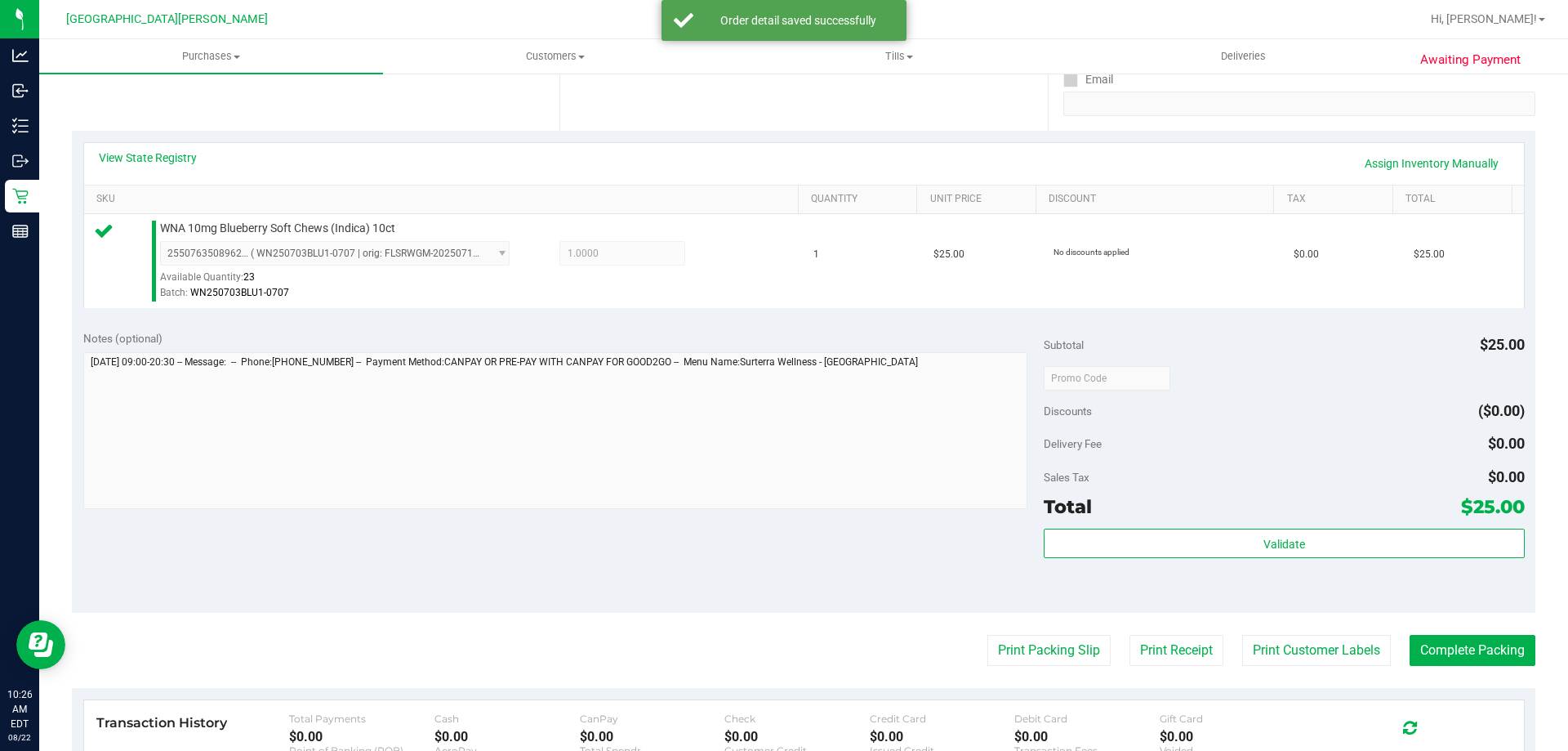
scroll to position [490, 0]
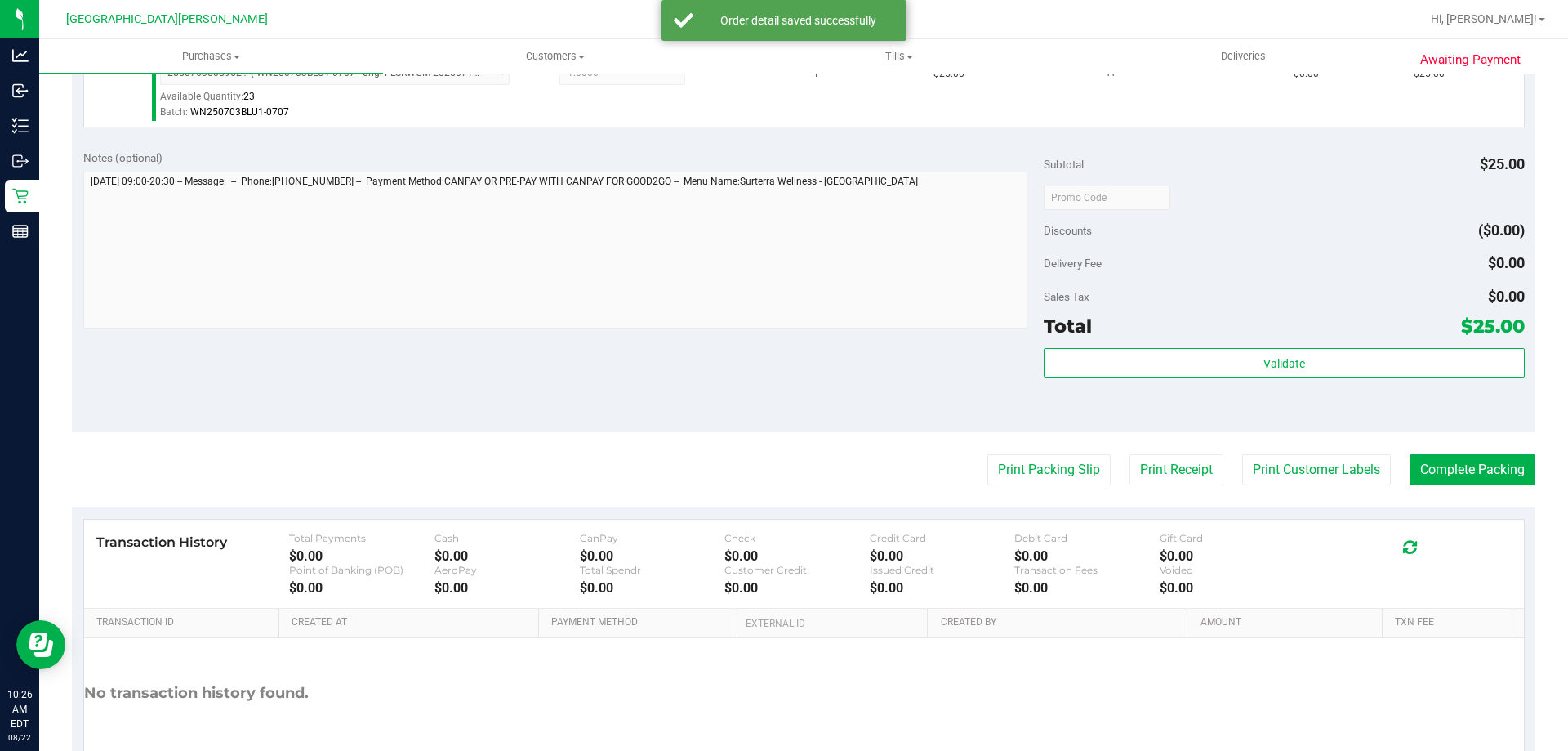
click at [1298, 379] on div "Validate" at bounding box center [1284, 384] width 480 height 74
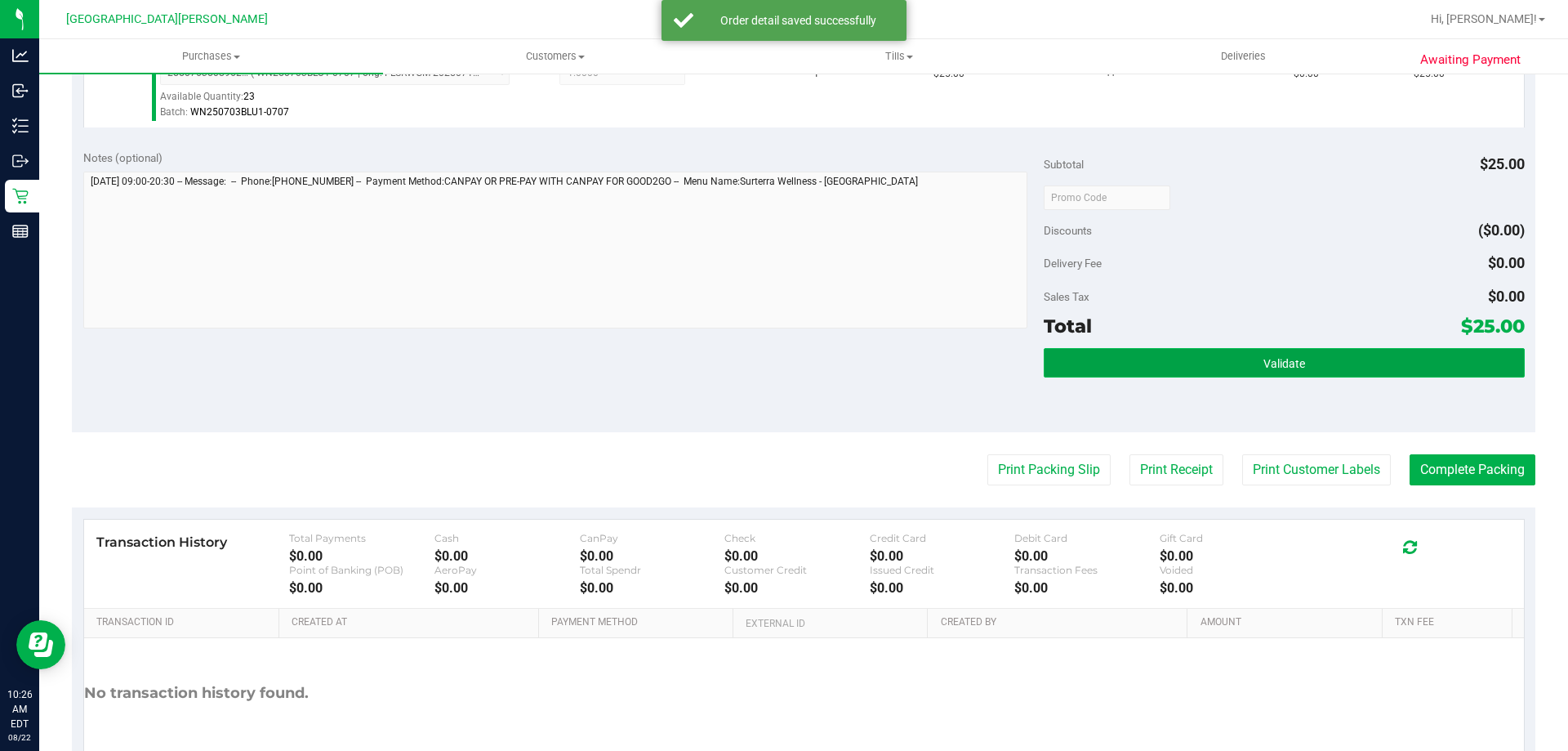
click at [1297, 371] on button "Validate" at bounding box center [1284, 362] width 480 height 29
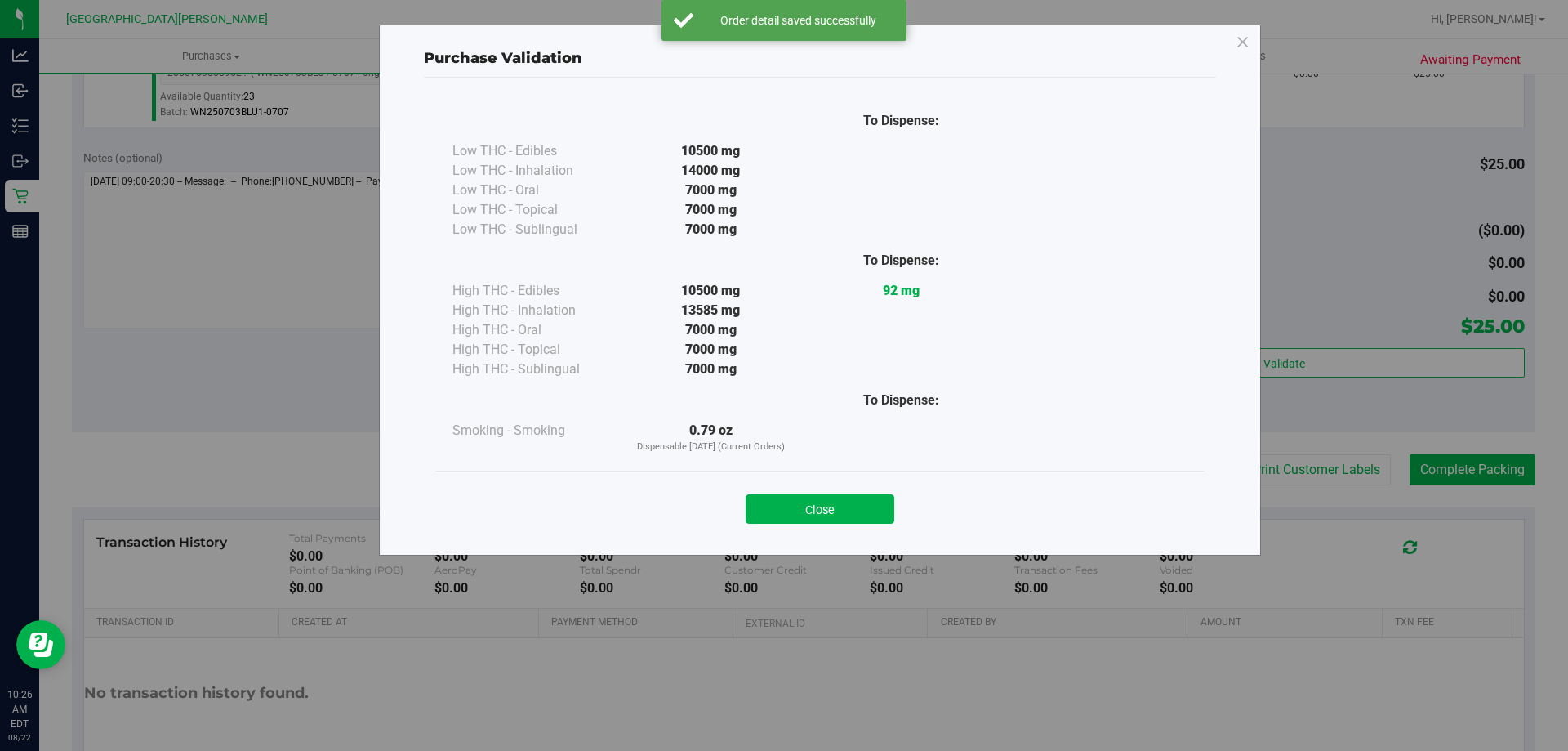
drag, startPoint x: 844, startPoint y: 507, endPoint x: 1236, endPoint y: 492, distance: 392.3
click at [871, 507] on button "Close" at bounding box center [820, 508] width 148 height 29
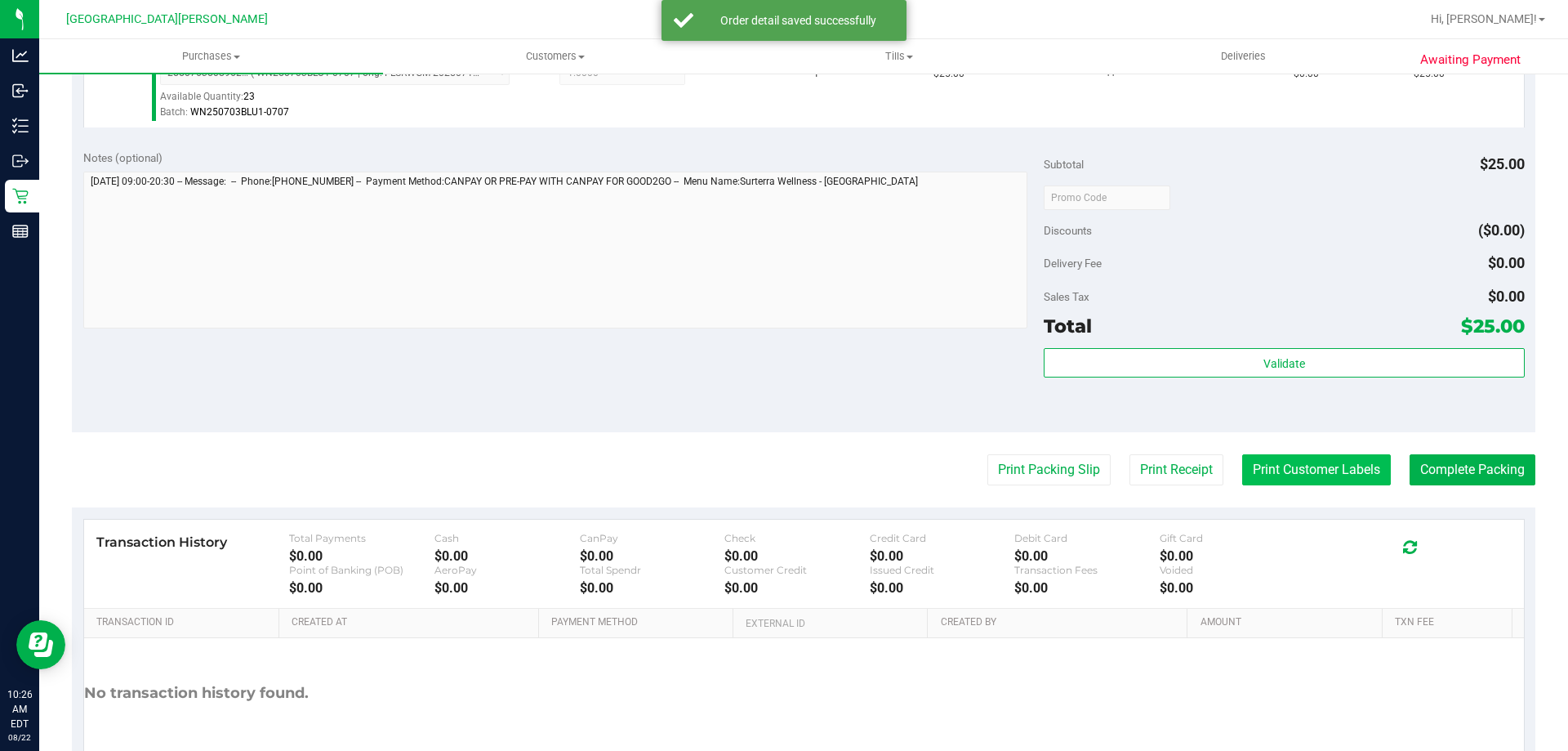
click at [1323, 468] on button "Print Customer Labels" at bounding box center [1316, 469] width 148 height 31
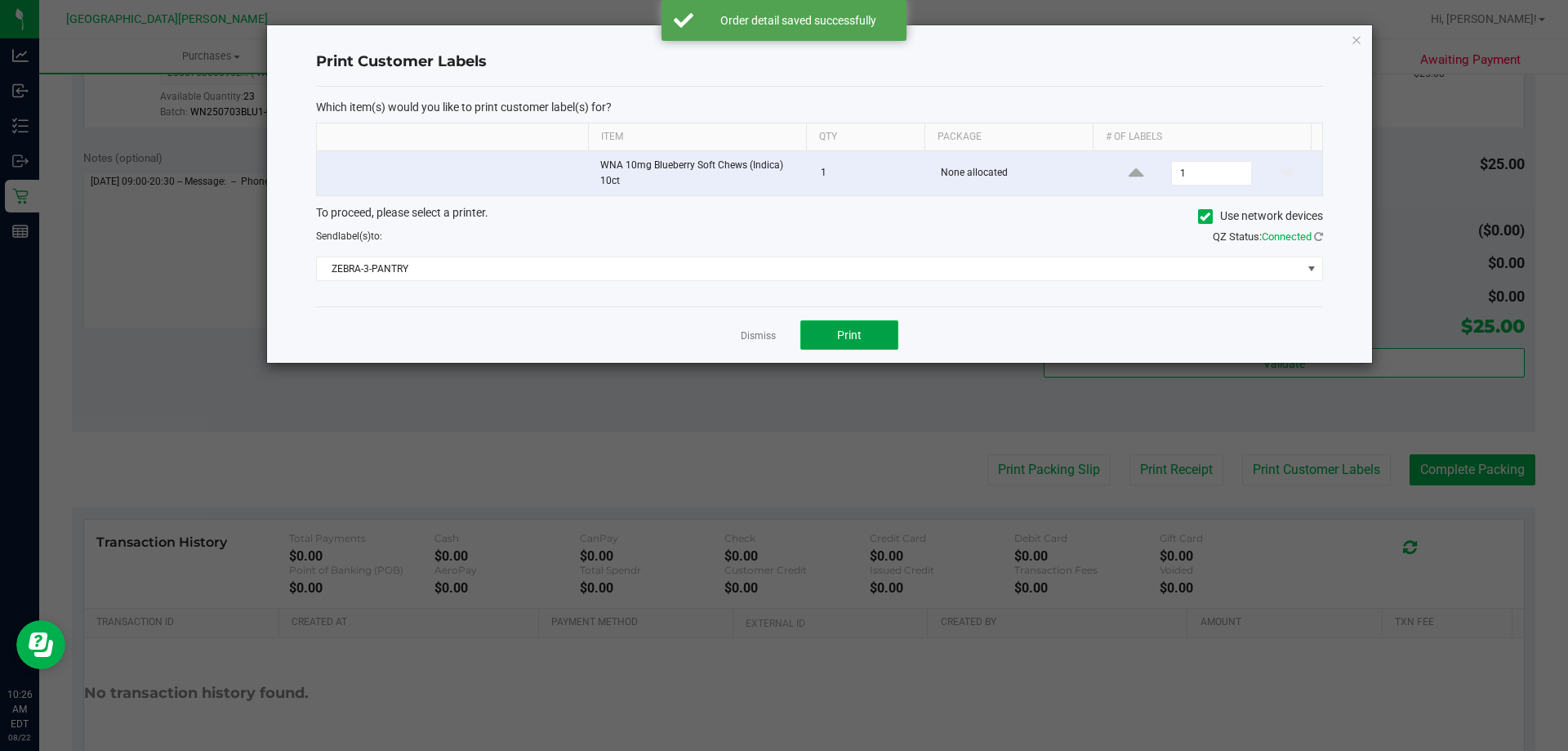
click at [858, 344] on button "Print" at bounding box center [850, 334] width 98 height 29
click at [1360, 40] on icon "button" at bounding box center [1356, 39] width 12 height 20
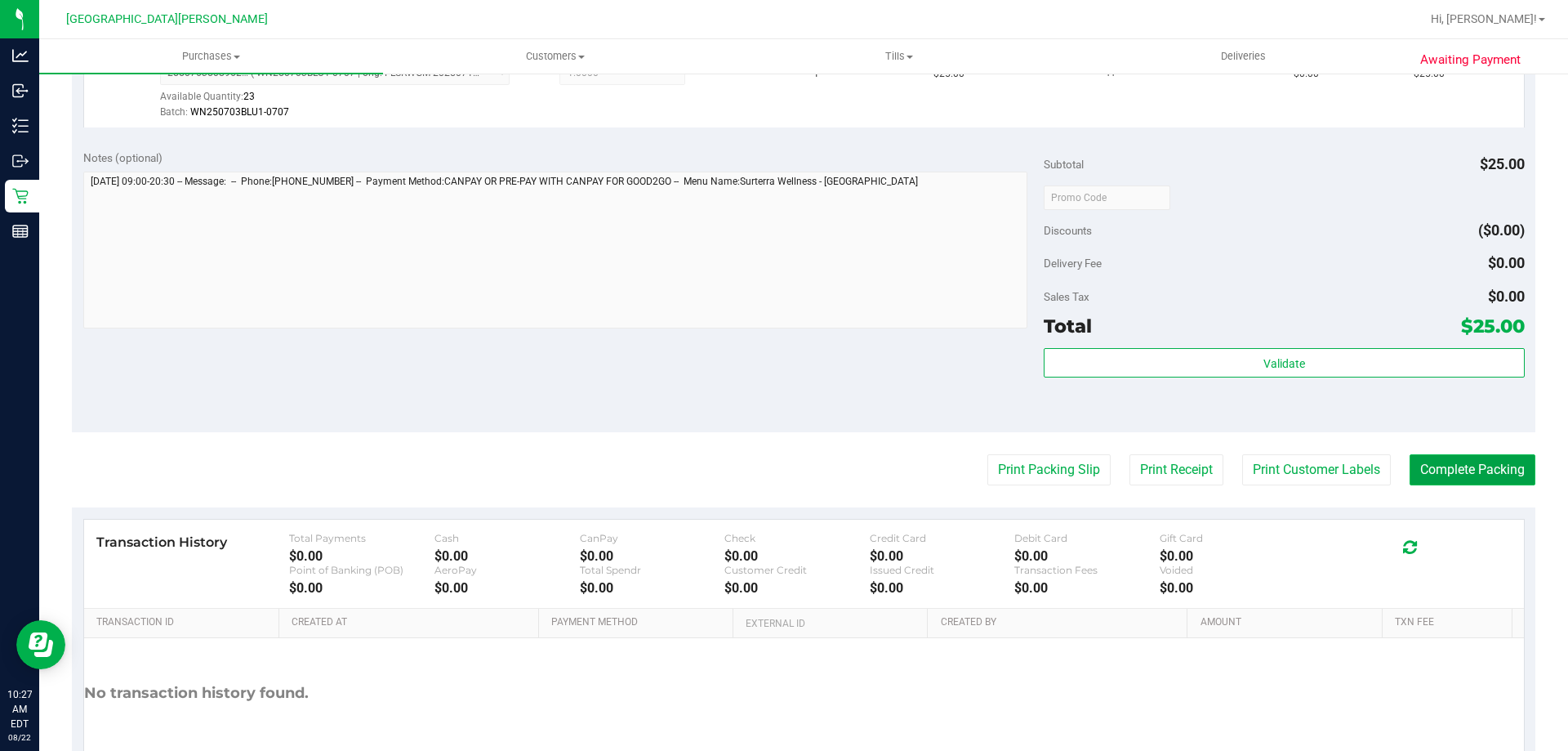
click at [1465, 466] on button "Complete Packing" at bounding box center [1473, 469] width 126 height 31
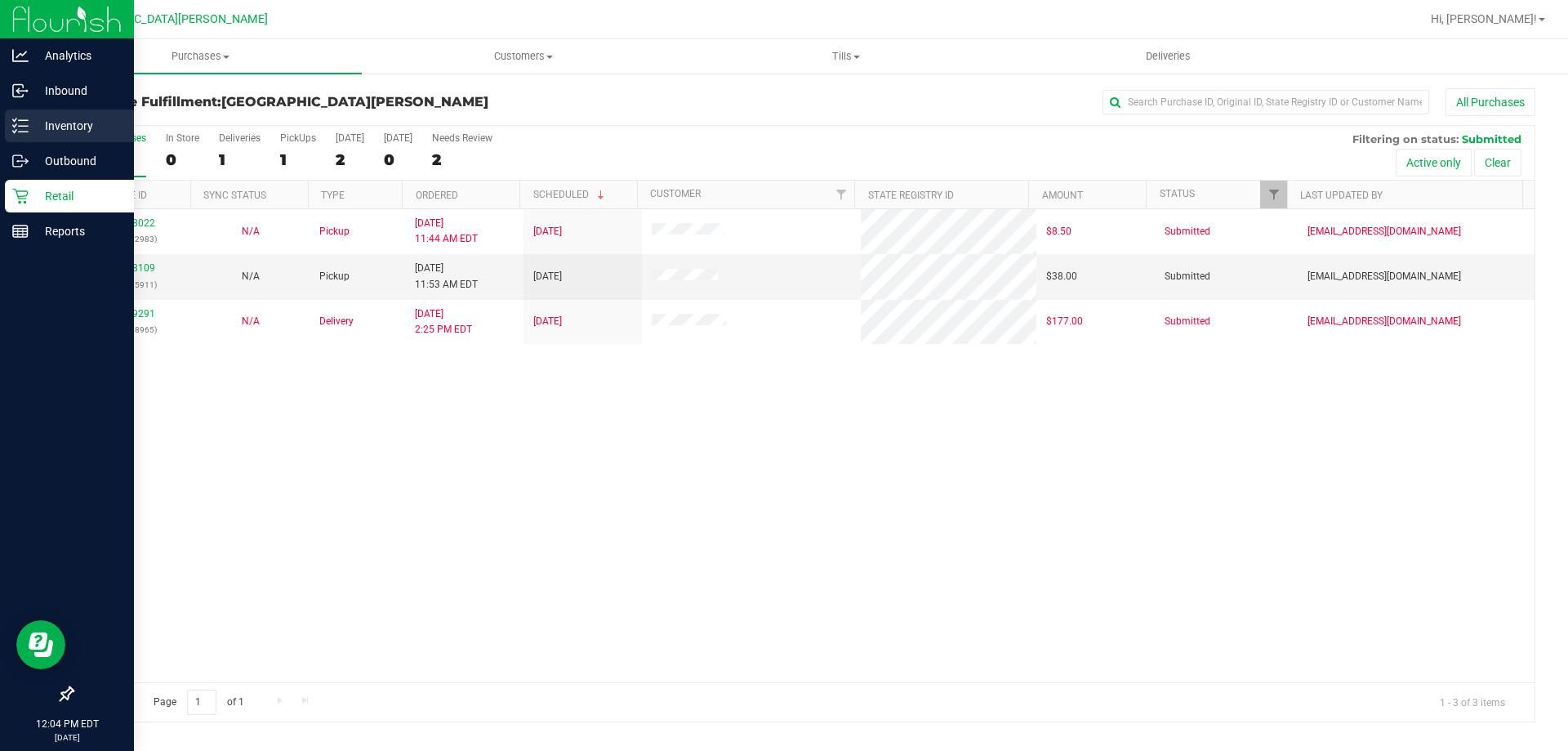
click at [62, 123] on p "Inventory" at bounding box center [77, 125] width 98 height 20
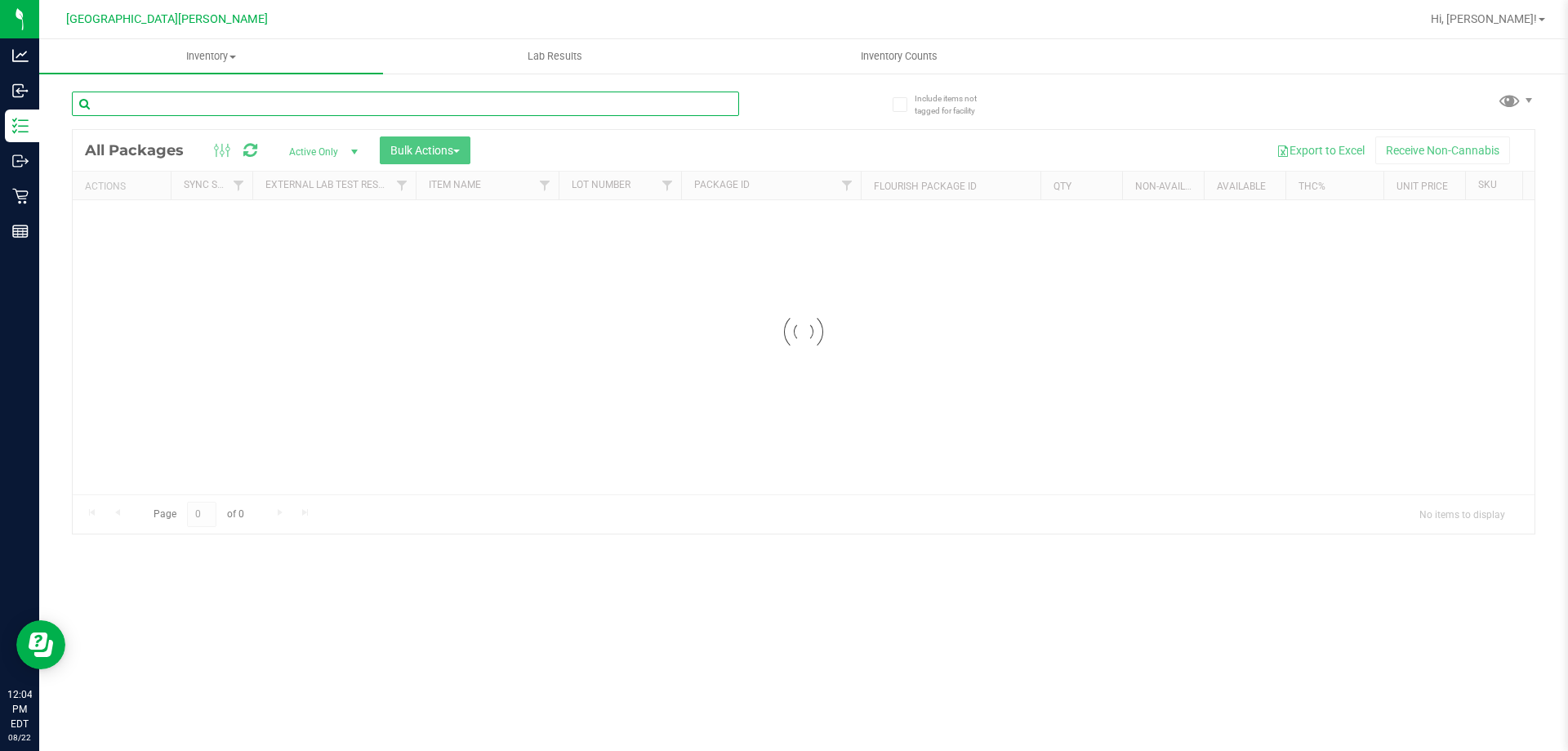
click at [200, 115] on input "text" at bounding box center [405, 104] width 668 height 25
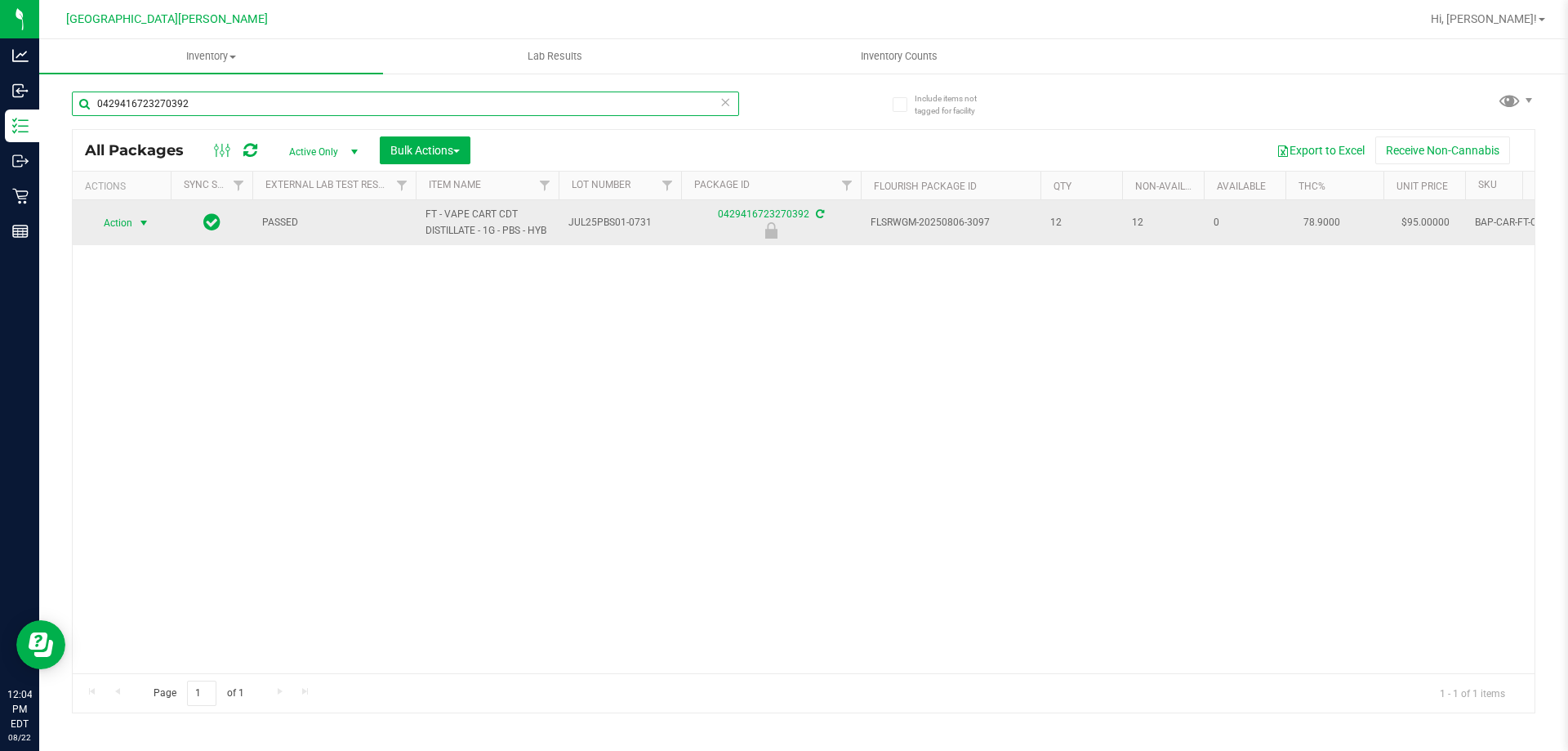
type input "0429416723270392"
click at [147, 225] on span "select" at bounding box center [143, 223] width 13 height 13
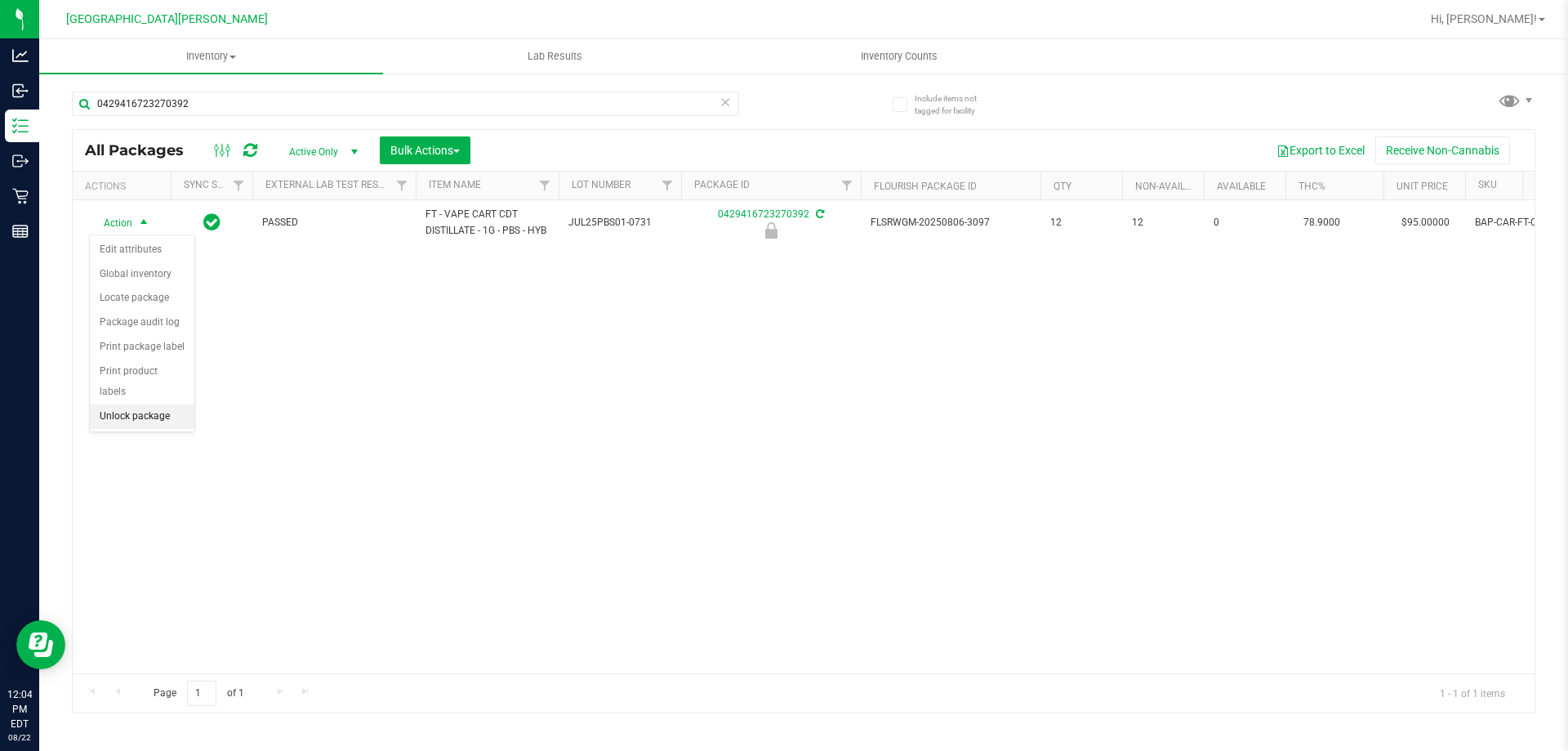
click at [140, 404] on li "Unlock package" at bounding box center [142, 417] width 105 height 25
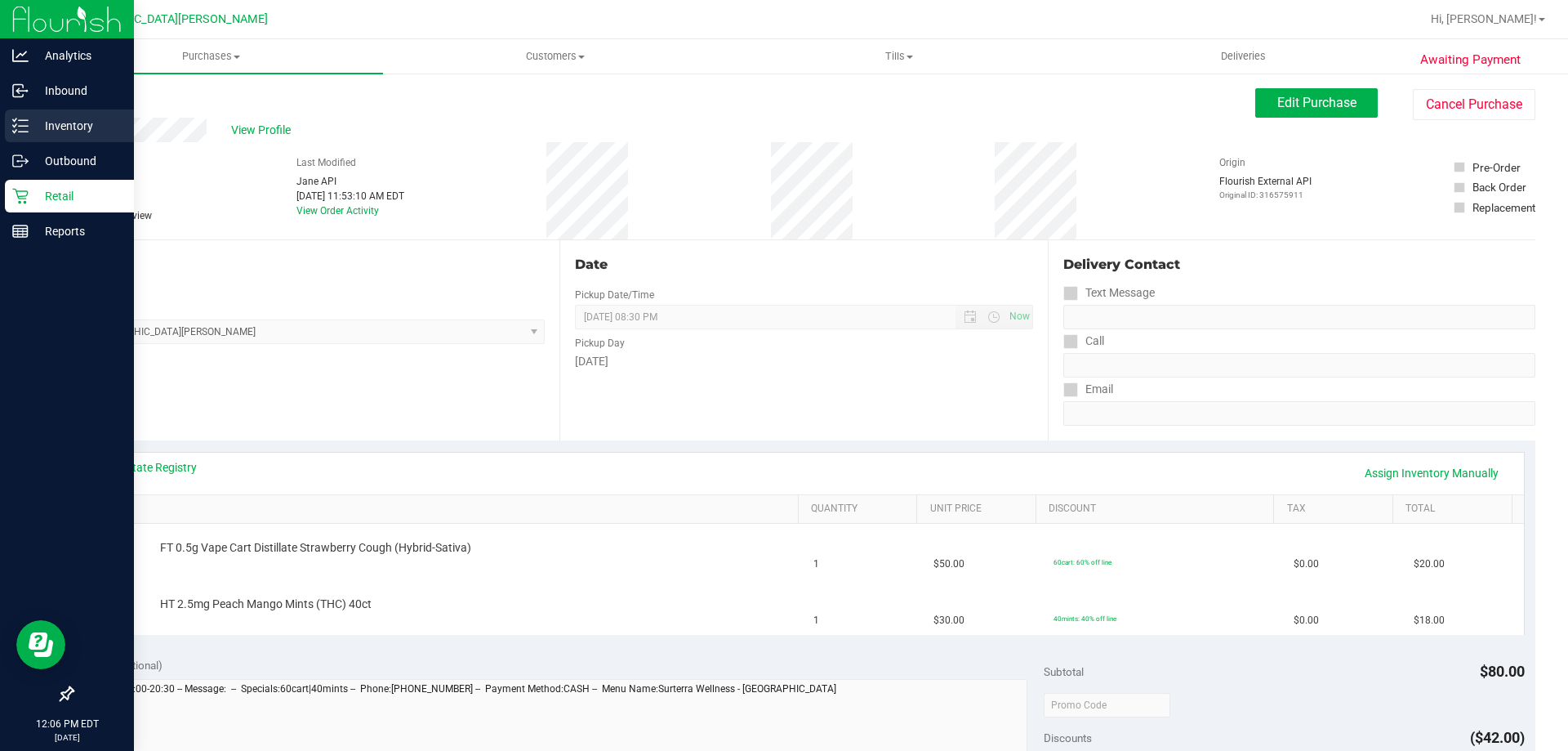
click at [46, 121] on p "Inventory" at bounding box center [77, 125] width 98 height 20
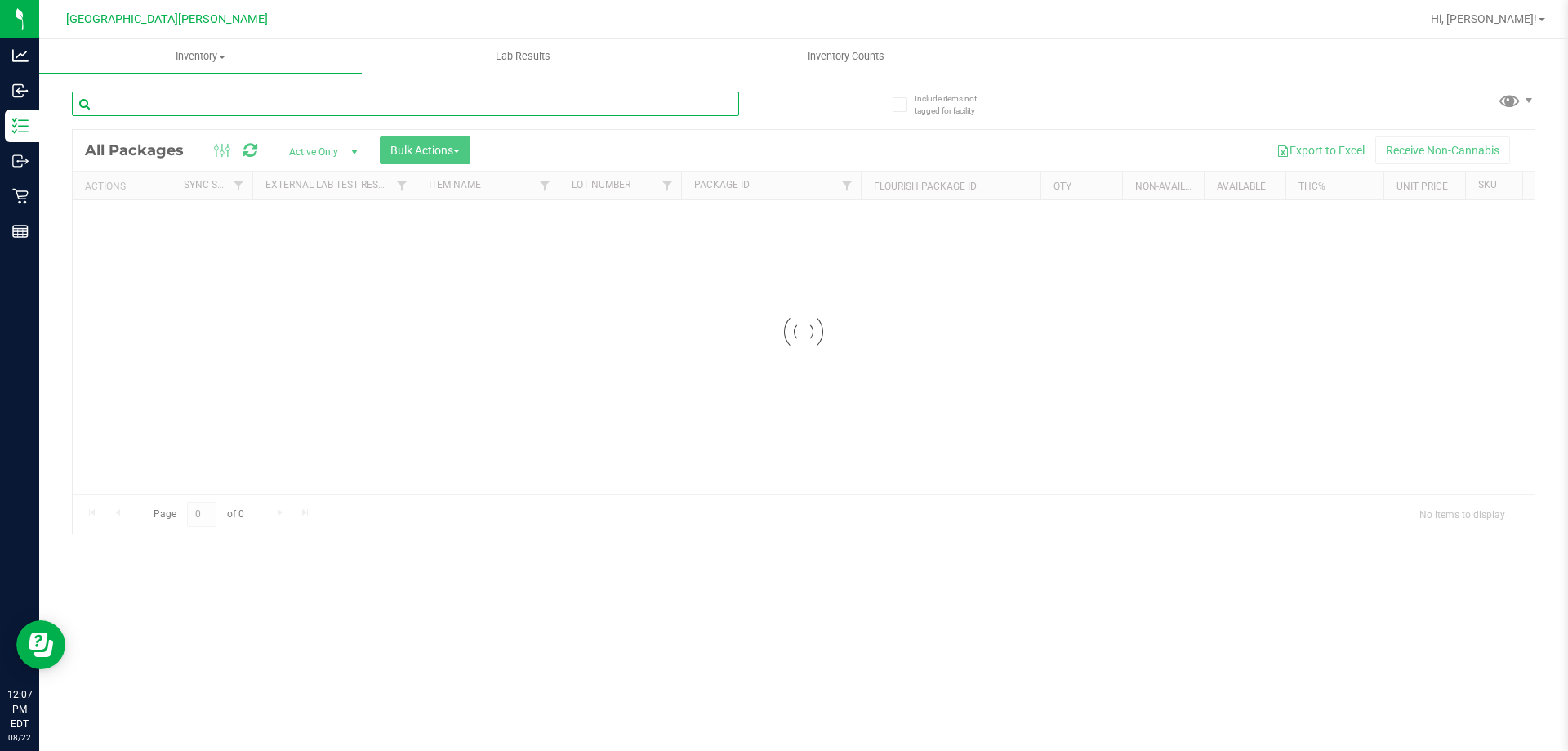
click at [151, 116] on input "text" at bounding box center [405, 104] width 668 height 25
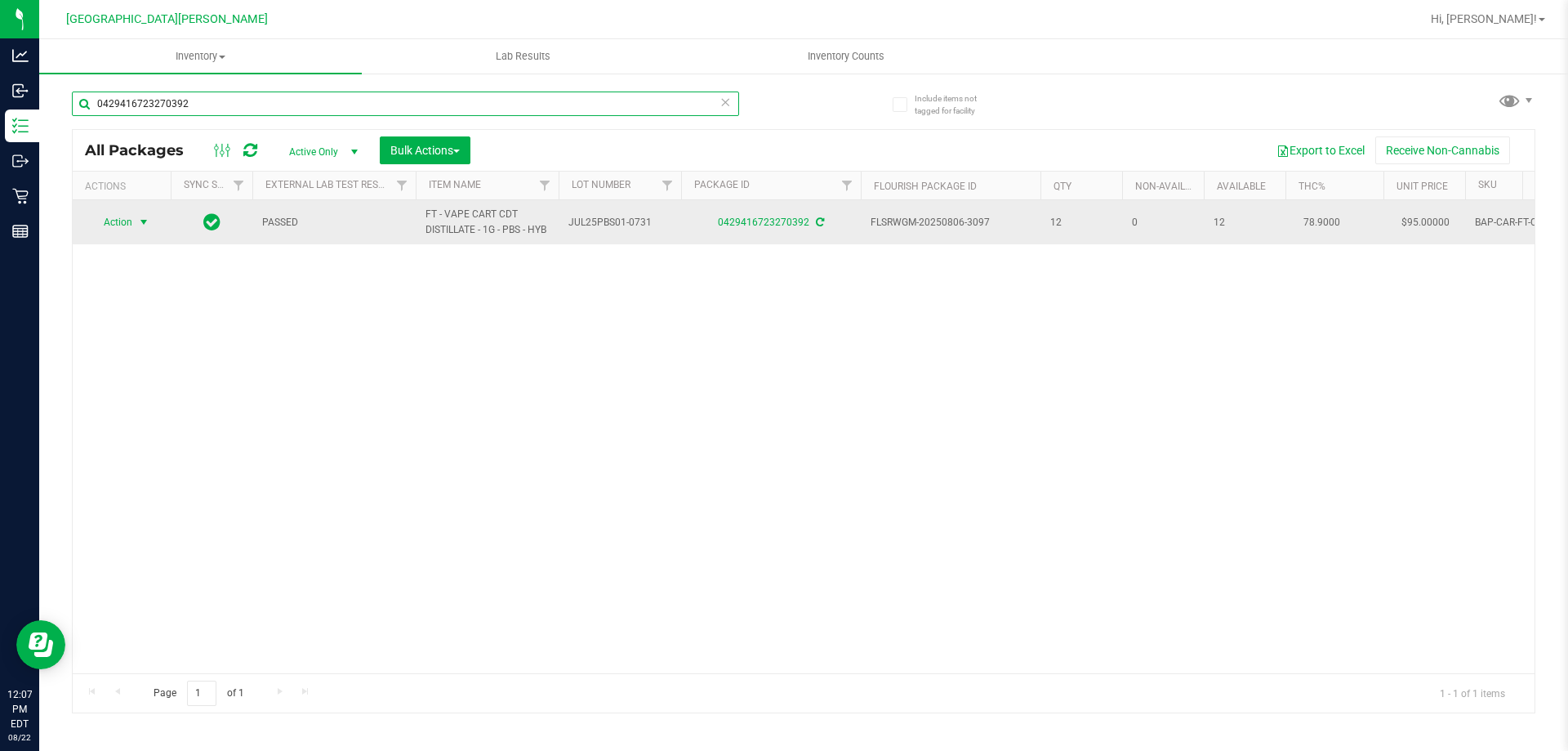
type input "0429416723270392"
click at [129, 211] on span "Action" at bounding box center [111, 222] width 44 height 23
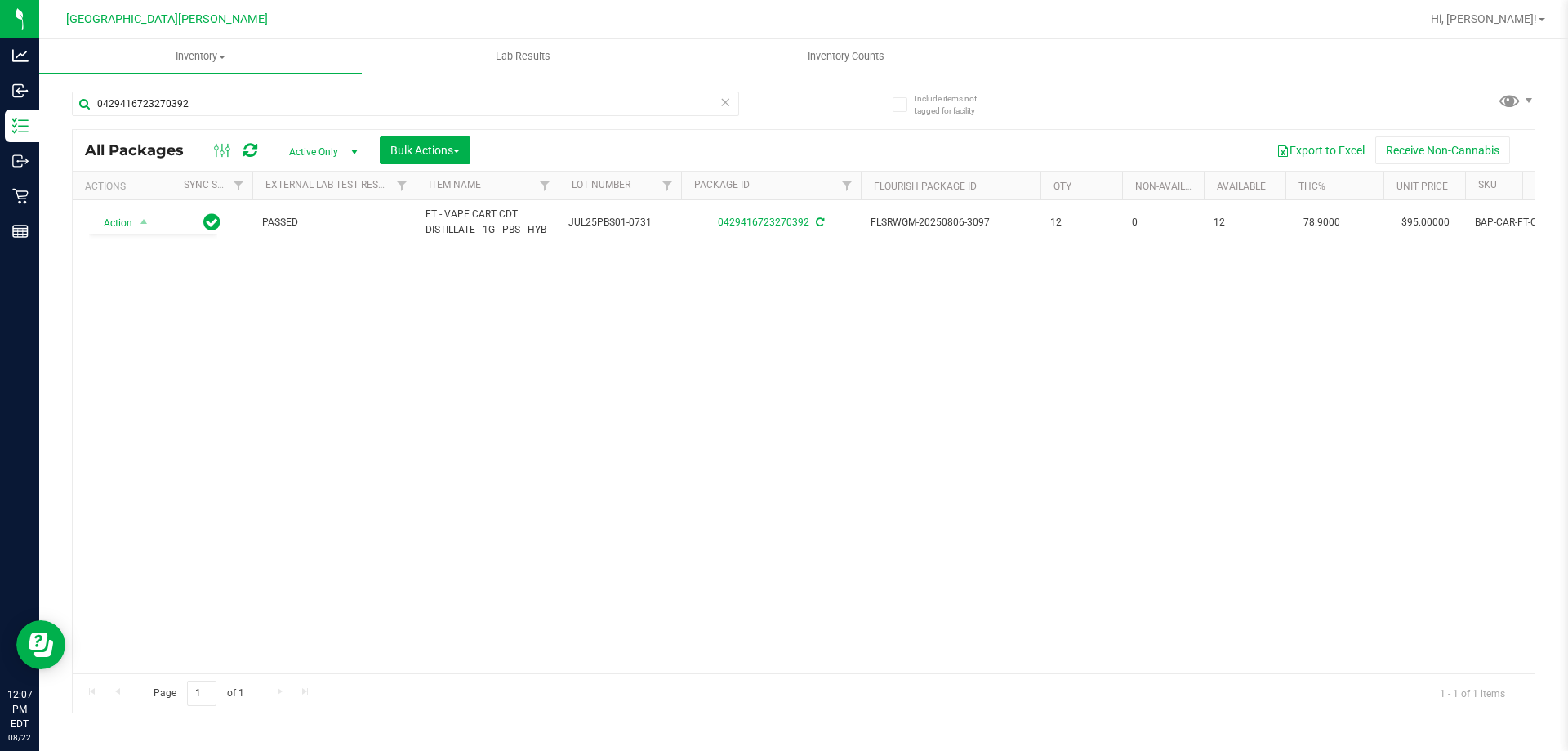
click at [349, 438] on div "Action Action Adjust qty Create package Edit attributes Global inventory Locate…" at bounding box center [804, 436] width 1462 height 473
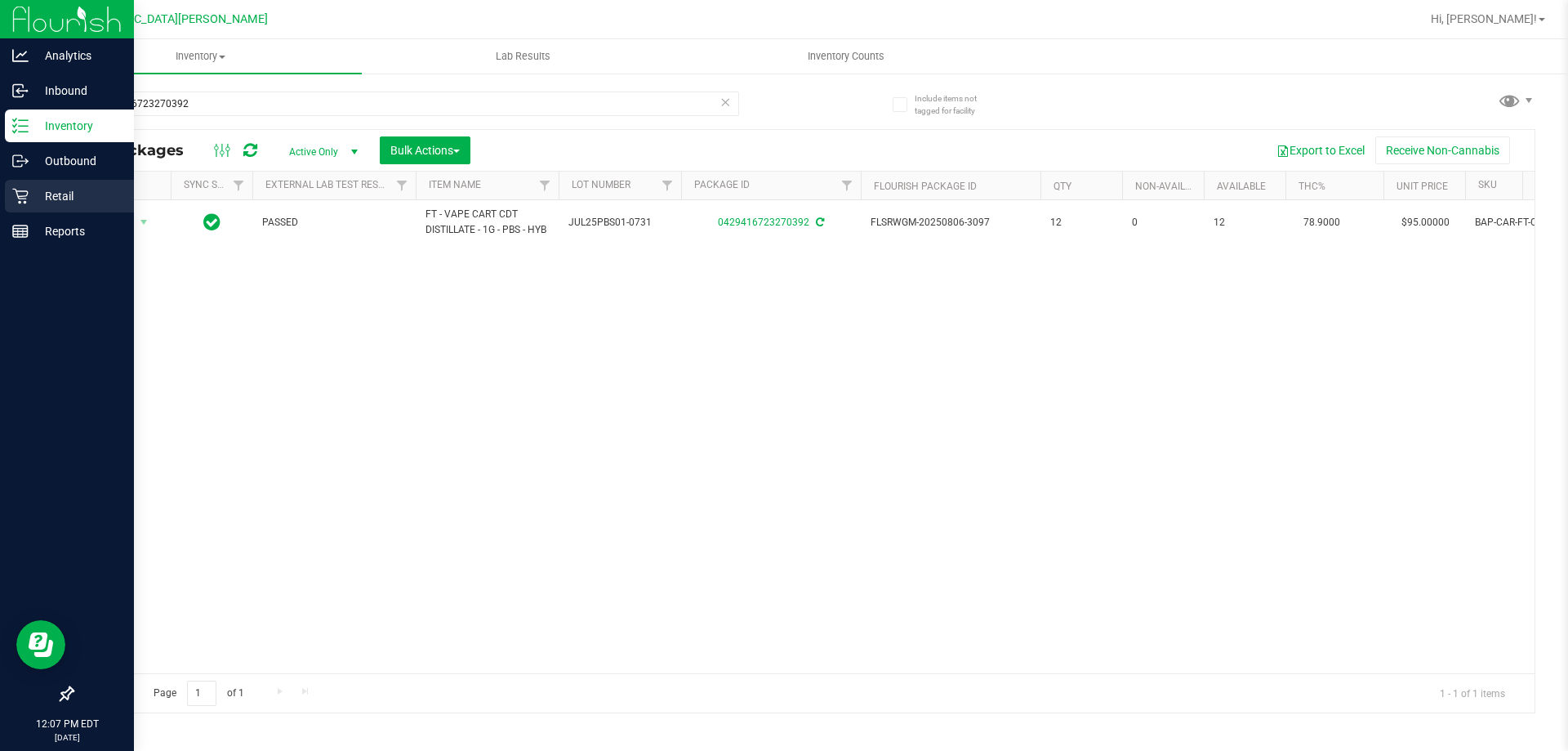
click at [47, 202] on p "Retail" at bounding box center [77, 196] width 98 height 20
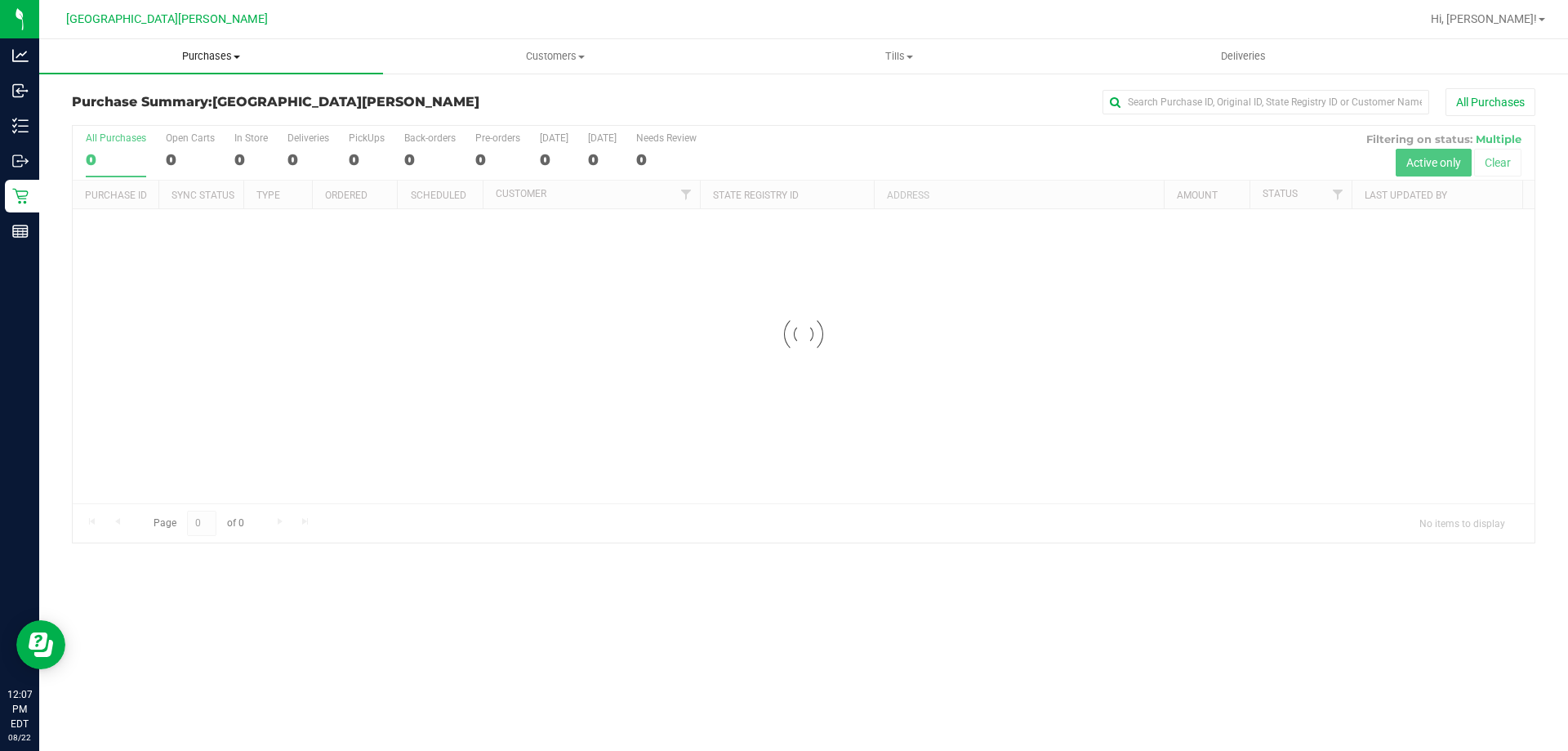
click at [184, 71] on uib-tab-heading "Purchases Summary of purchases Fulfillment All purchases" at bounding box center [211, 56] width 344 height 35
click at [148, 115] on li "Fulfillment" at bounding box center [211, 118] width 344 height 20
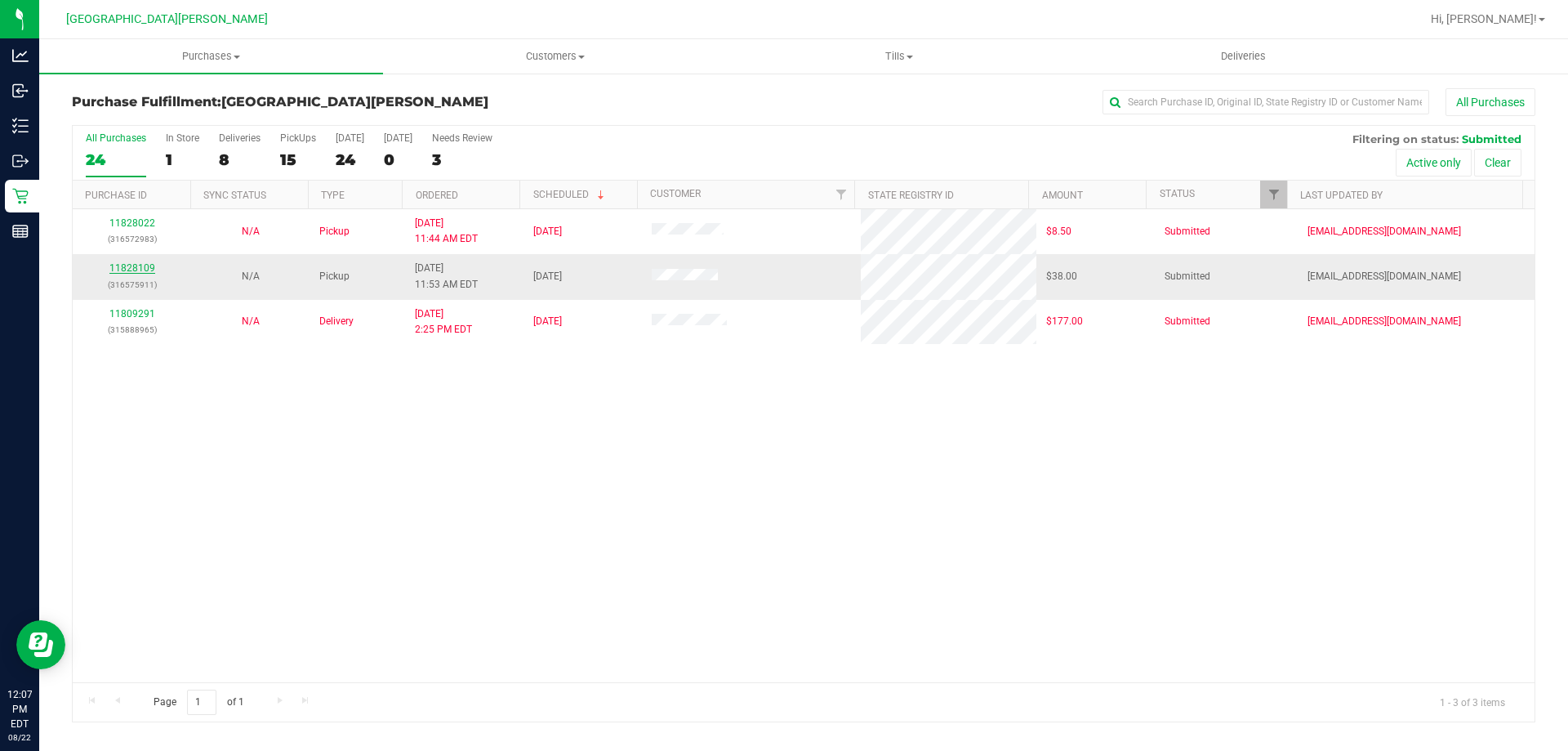
click at [139, 262] on link "11828109" at bounding box center [132, 268] width 45 height 12
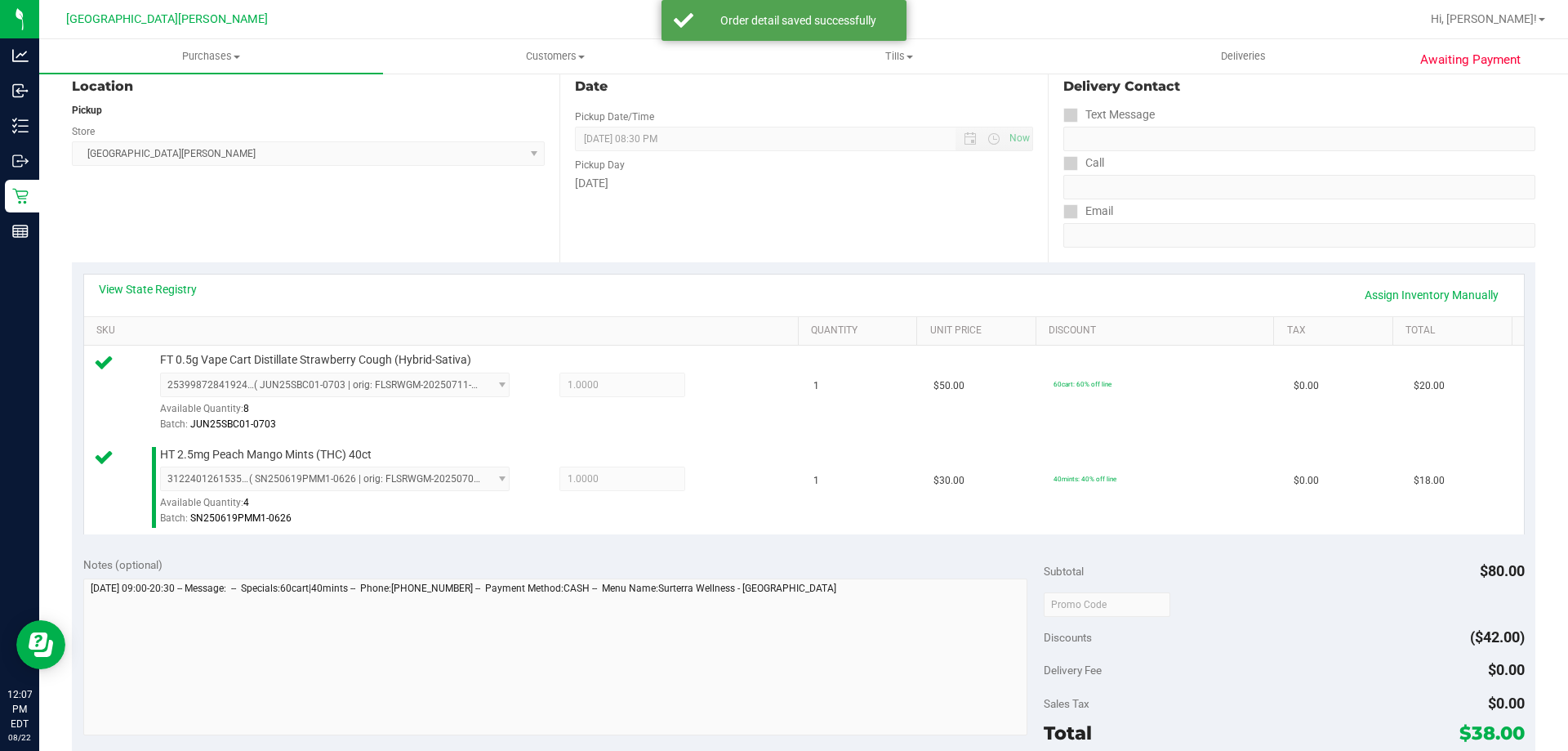
scroll to position [327, 0]
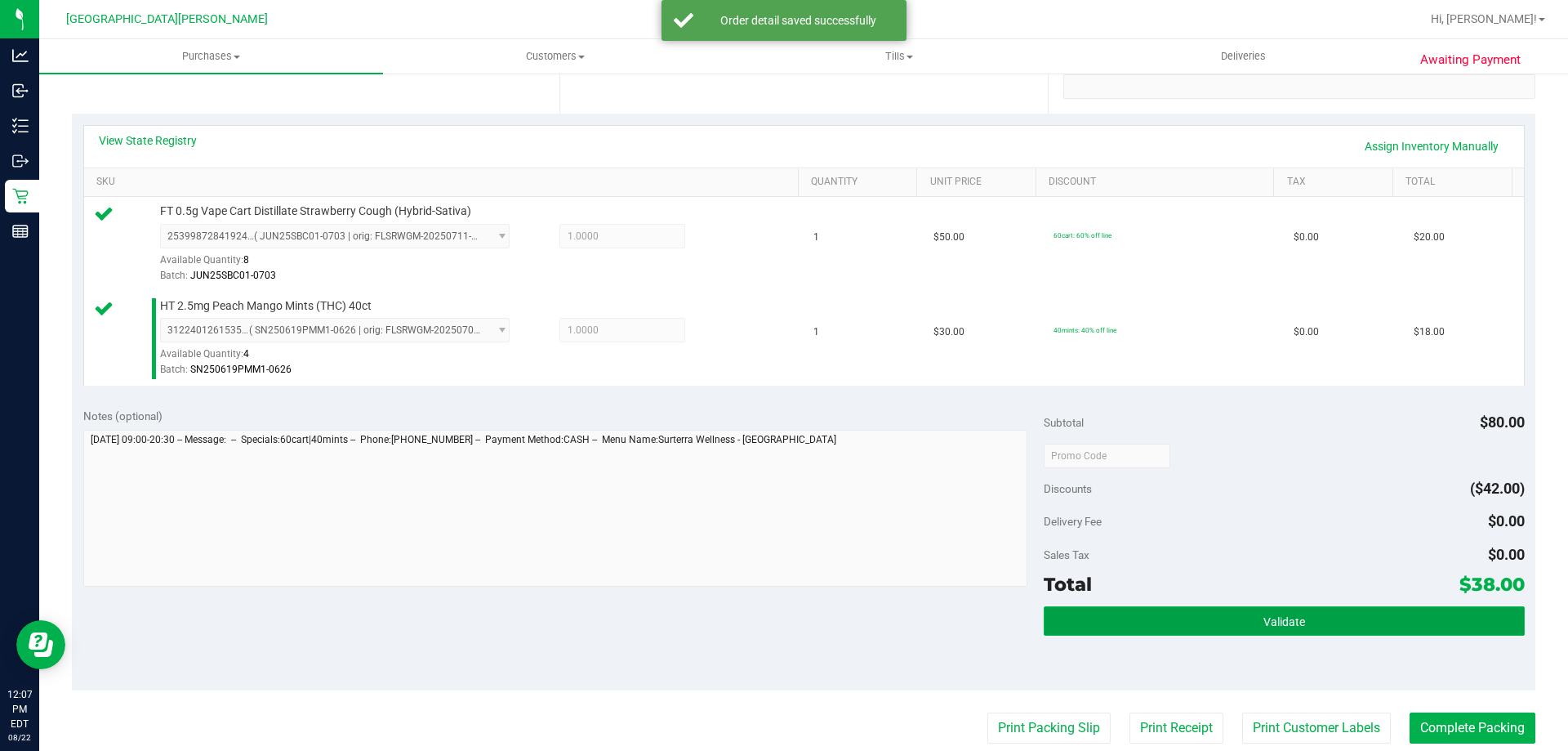
click at [1197, 618] on button "Validate" at bounding box center [1284, 620] width 480 height 29
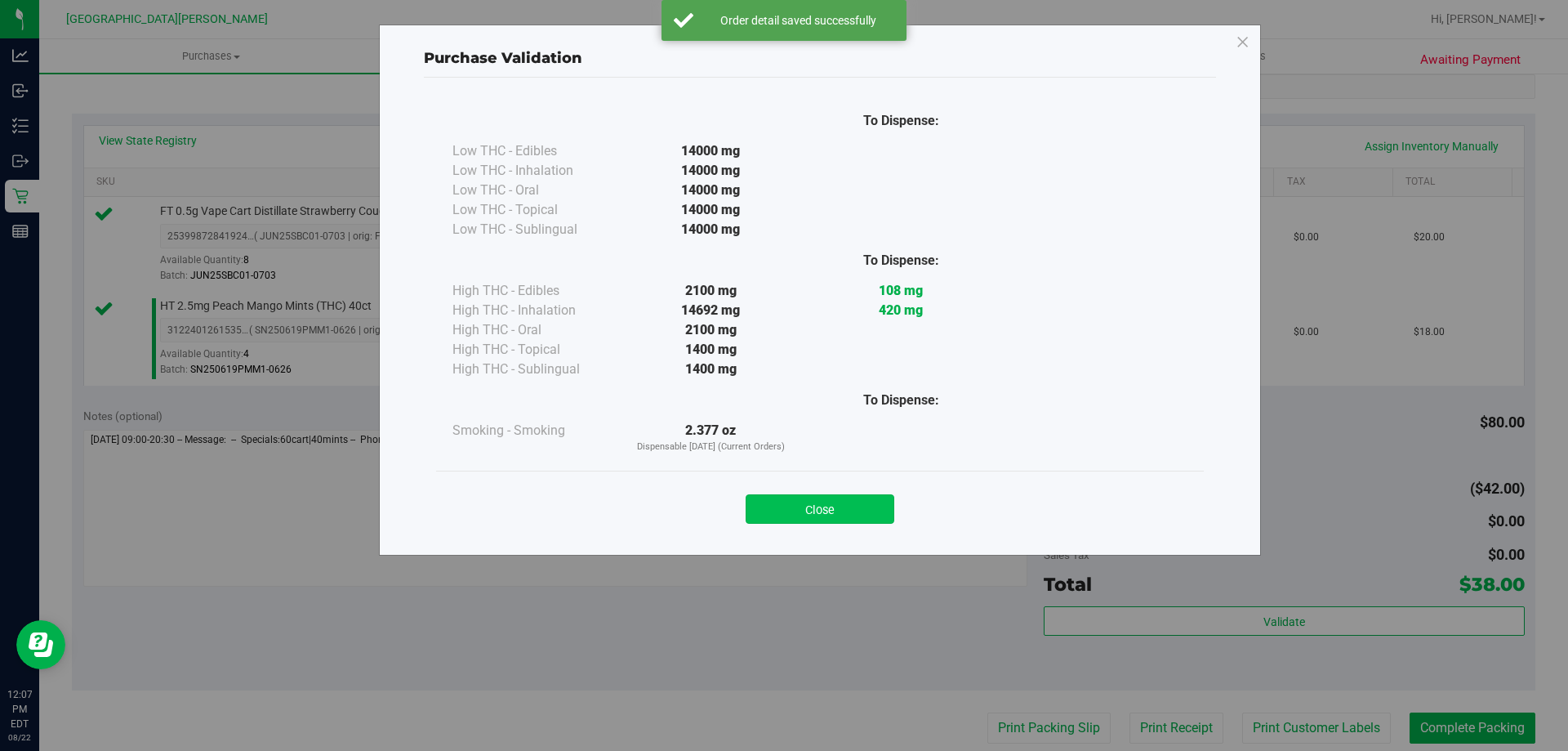
click at [861, 522] on button "Close" at bounding box center [820, 508] width 148 height 29
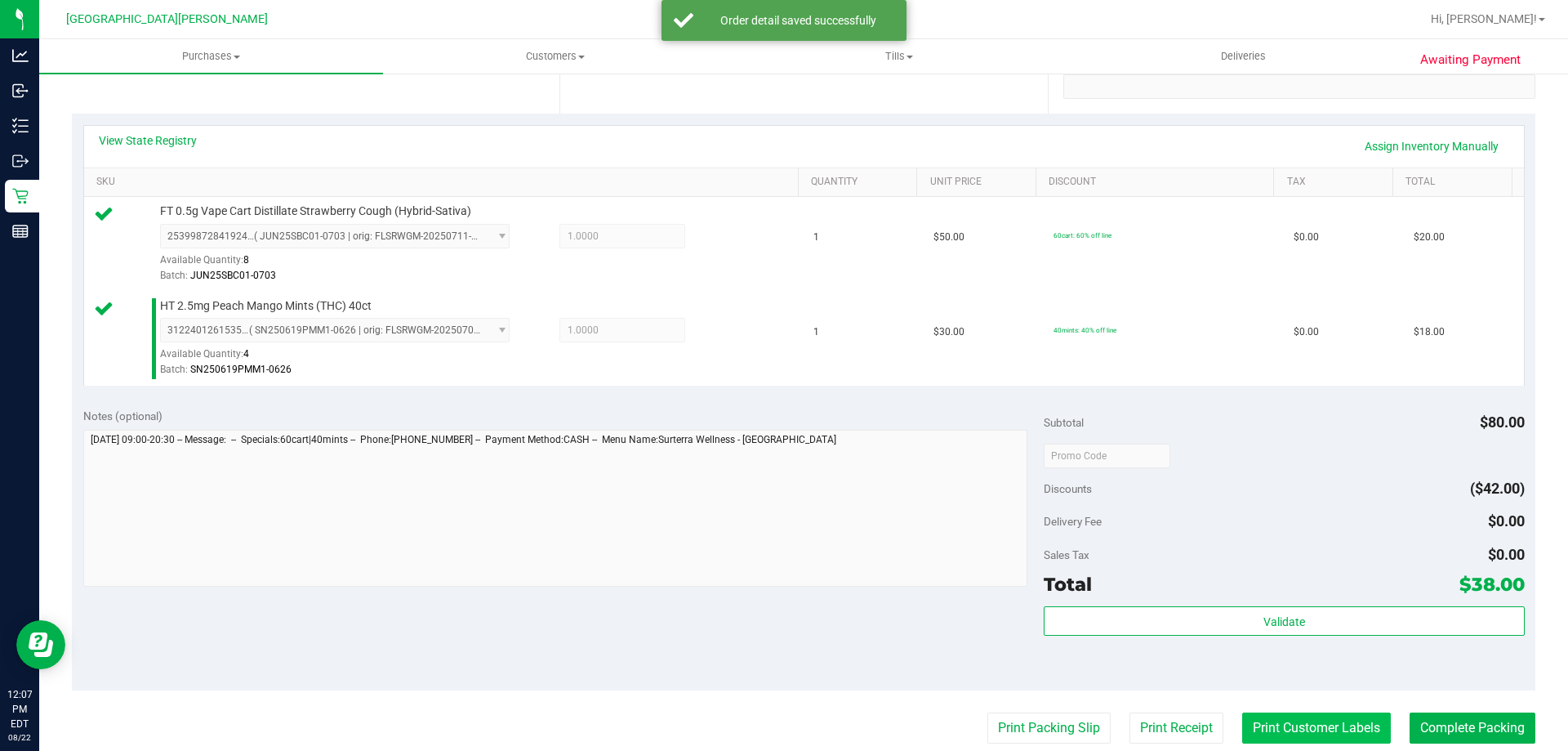
click at [1287, 723] on button "Print Customer Labels" at bounding box center [1316, 727] width 148 height 31
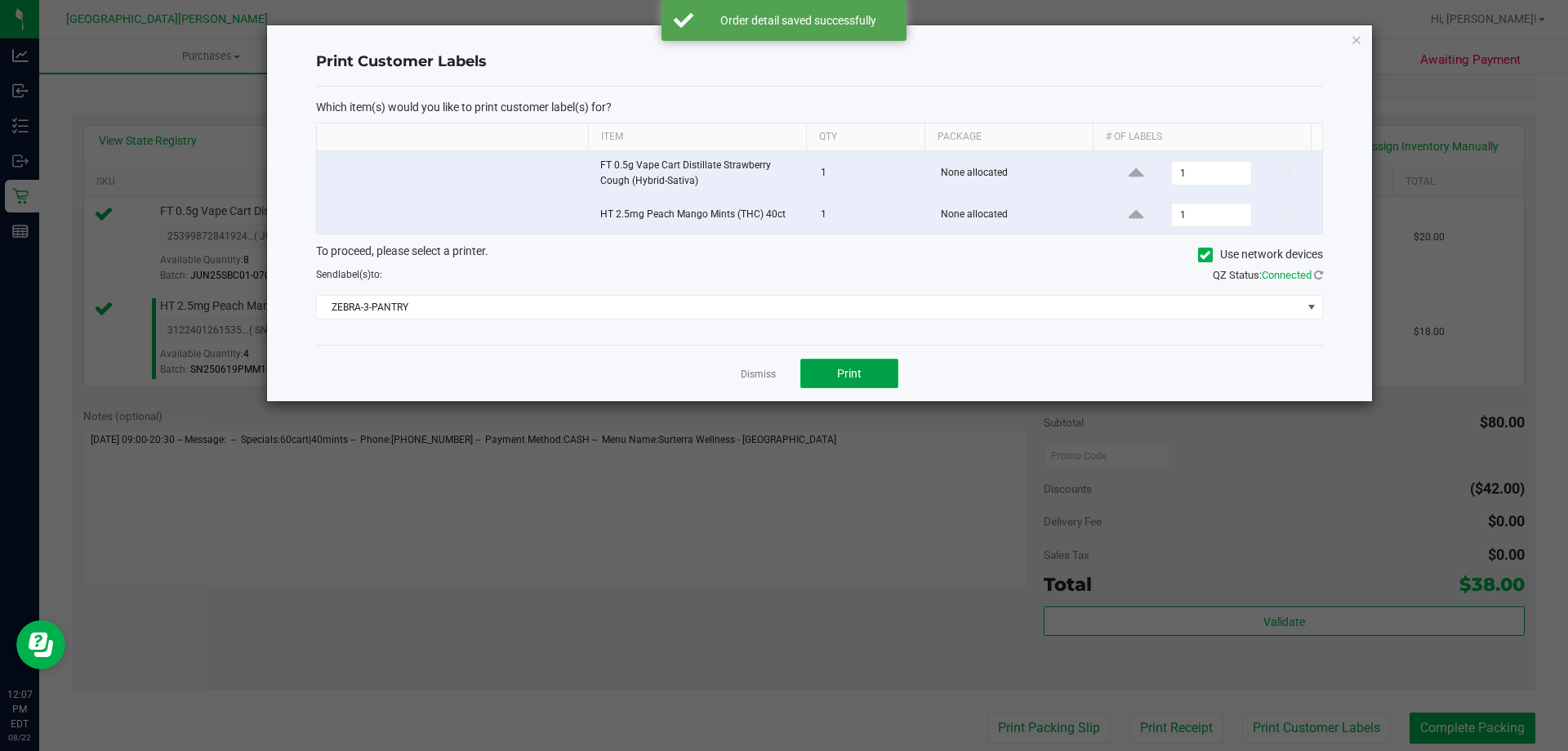
click at [832, 364] on button "Print" at bounding box center [850, 372] width 98 height 29
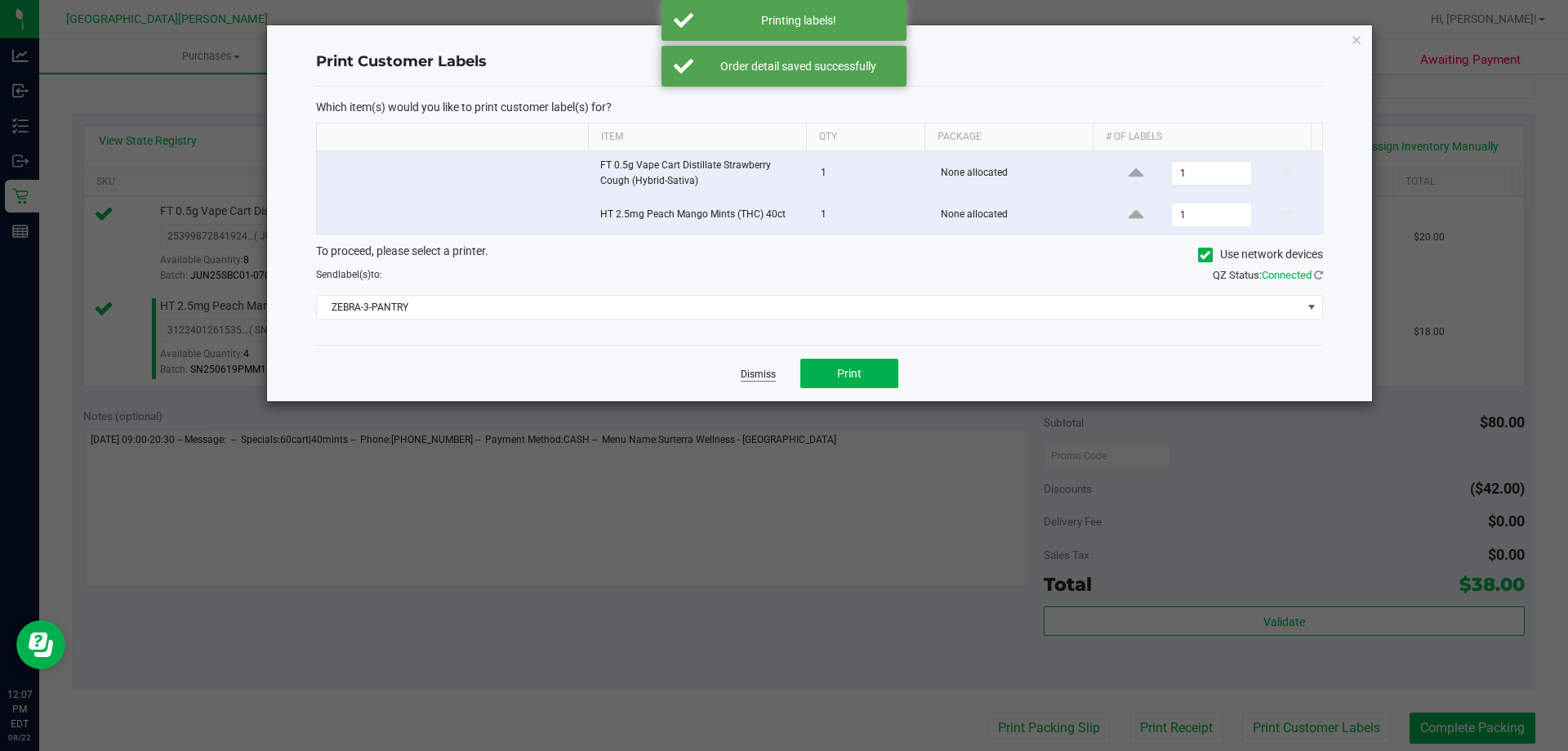
click at [752, 372] on link "Dismiss" at bounding box center [758, 375] width 36 height 14
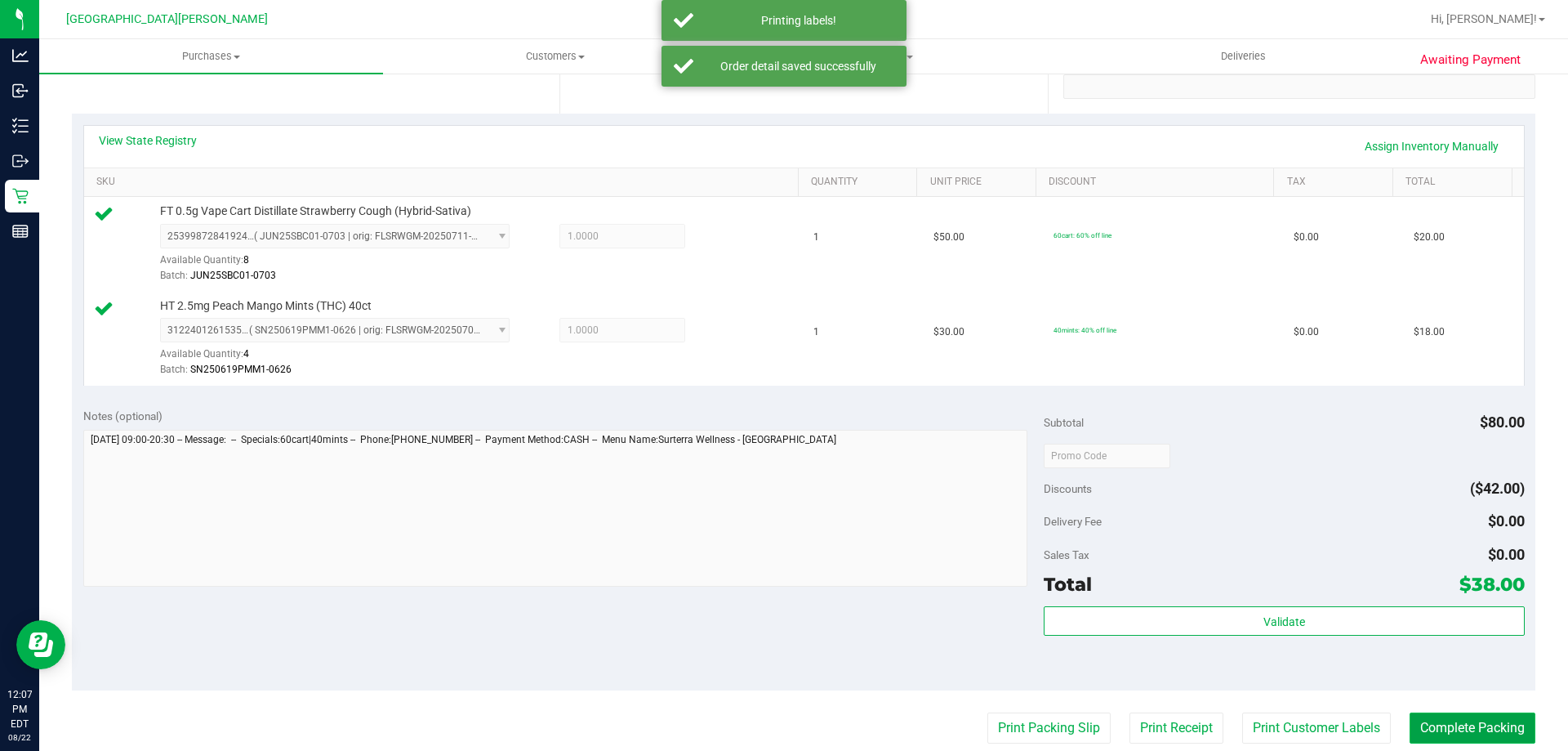
click at [1452, 723] on button "Complete Packing" at bounding box center [1473, 727] width 126 height 31
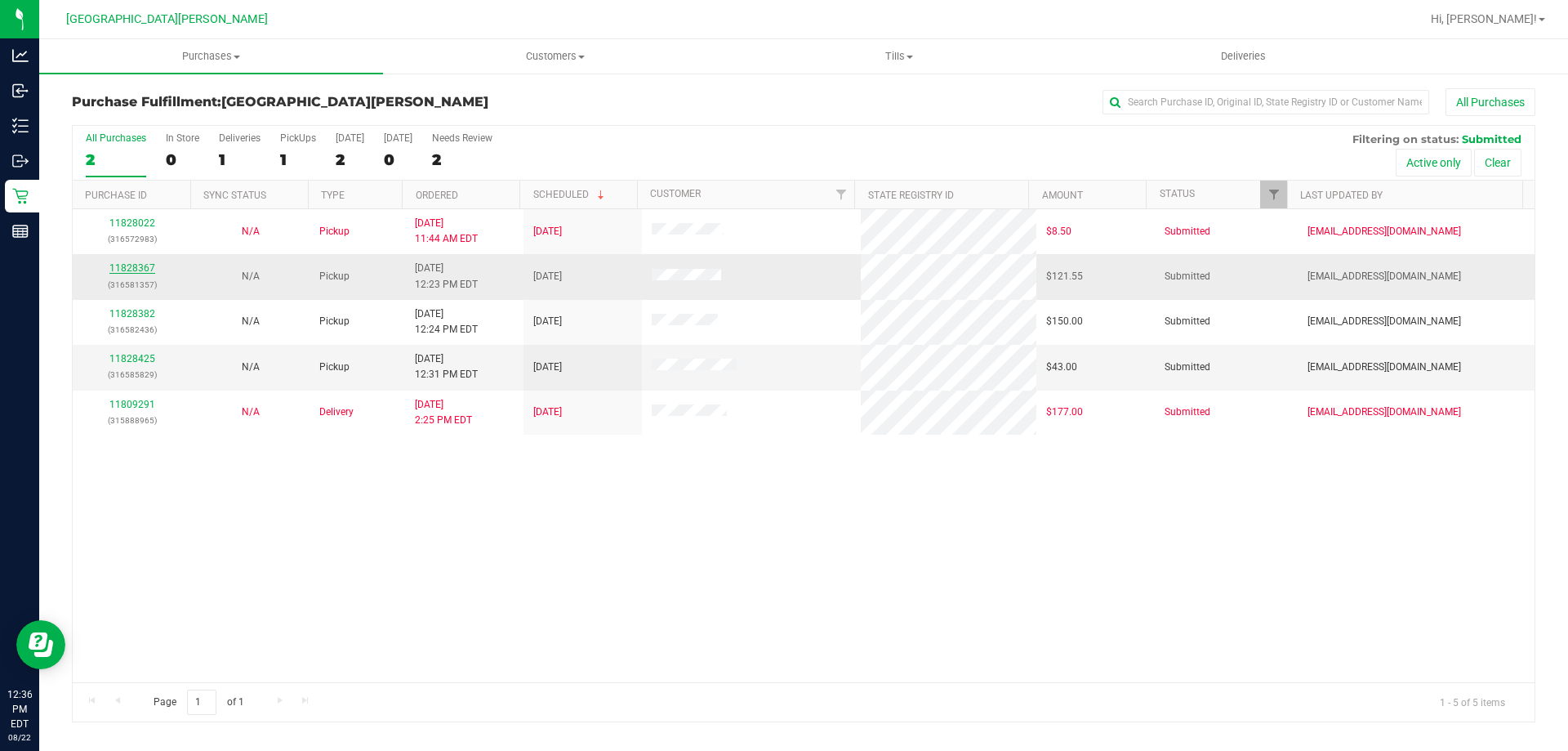
click at [130, 270] on link "11828367" at bounding box center [132, 268] width 45 height 12
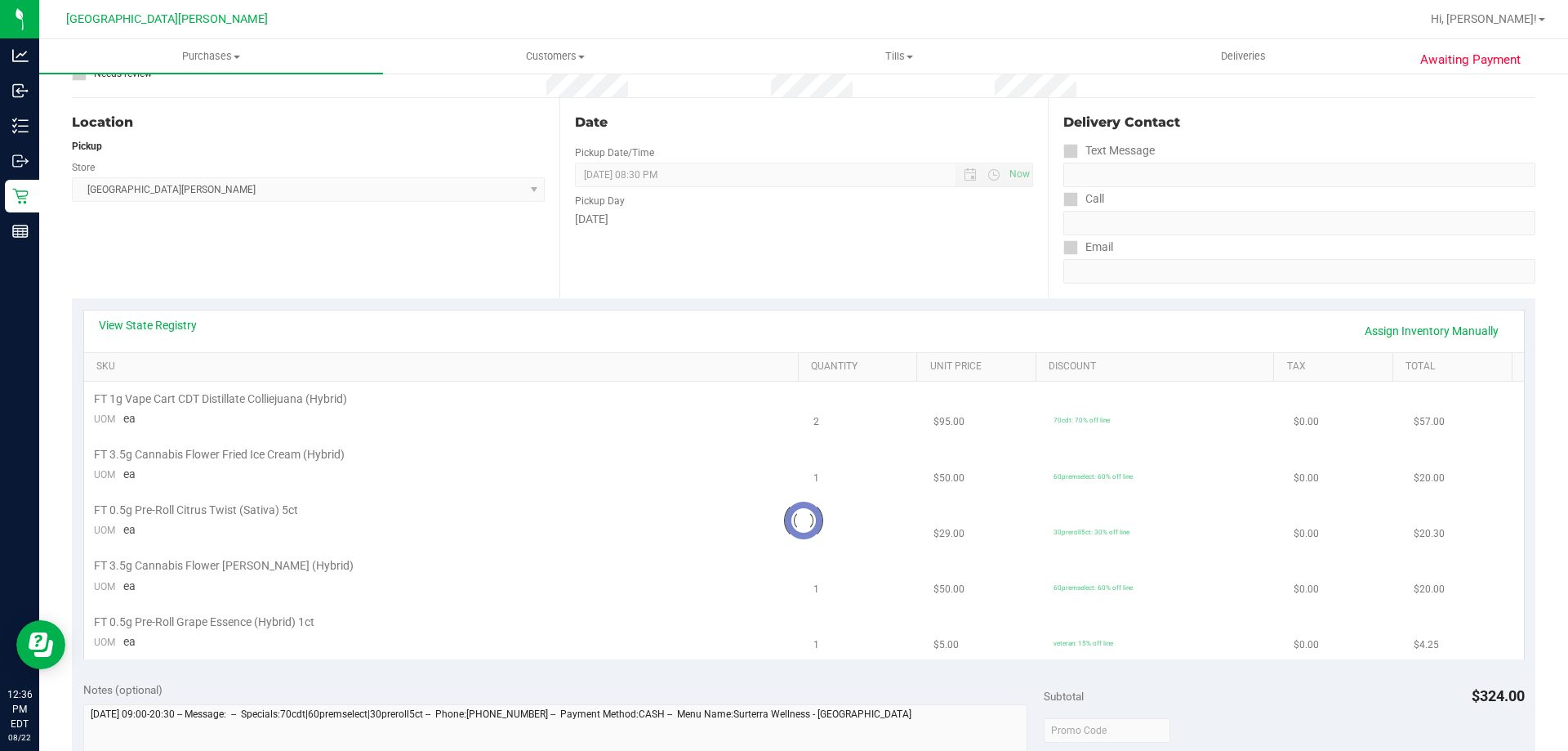
scroll to position [164, 0]
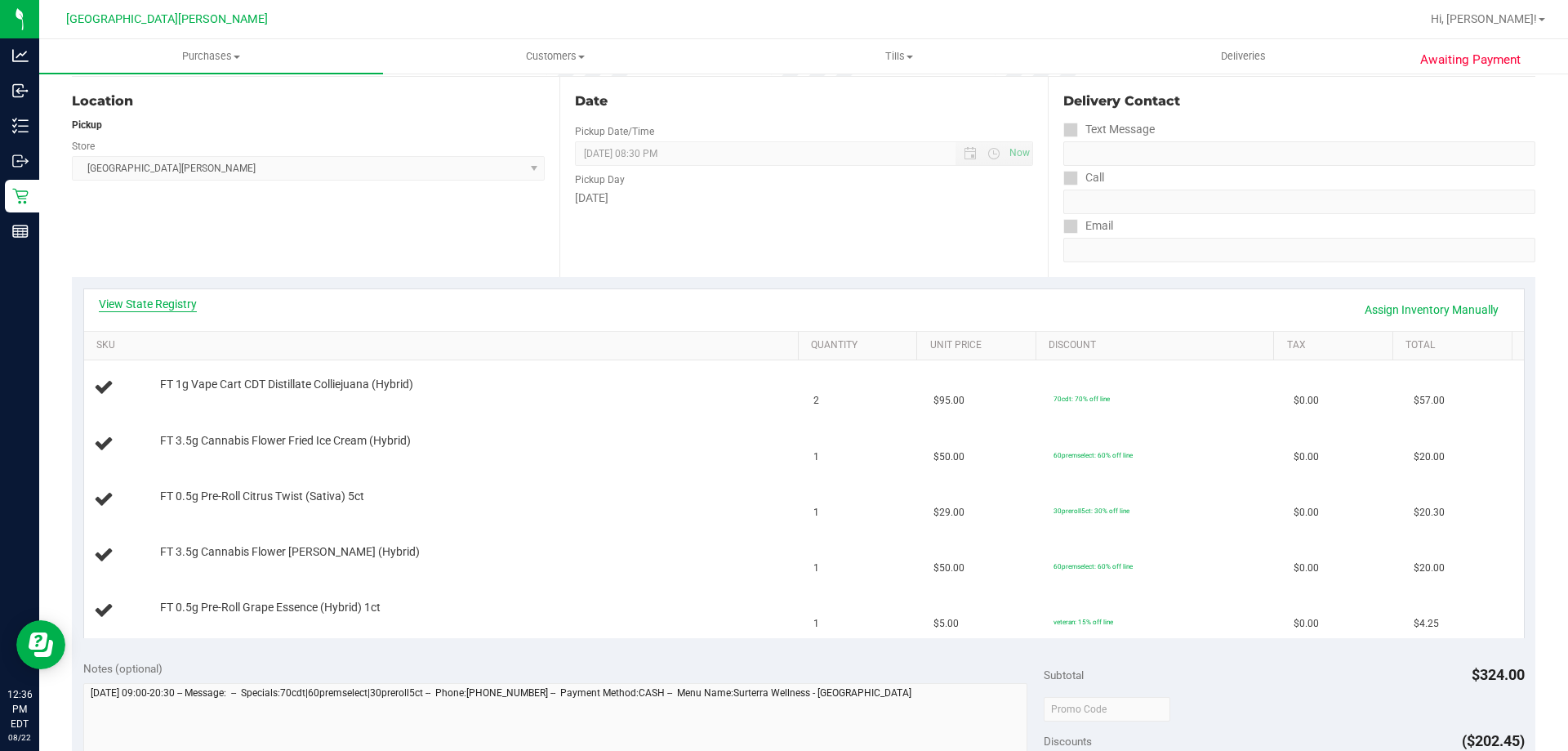
click at [140, 303] on link "View State Registry" at bounding box center [148, 304] width 98 height 16
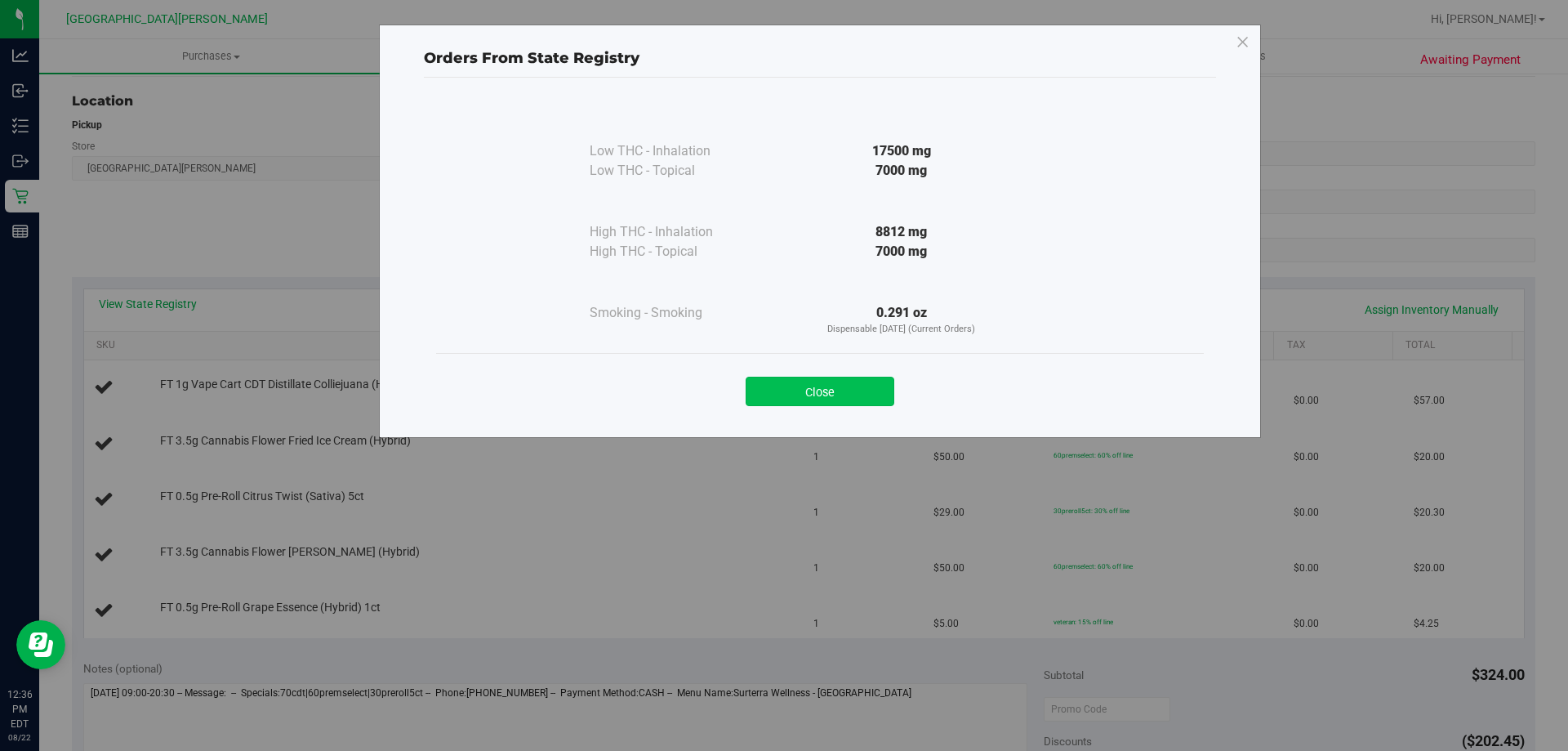
click at [864, 395] on button "Close" at bounding box center [820, 391] width 148 height 29
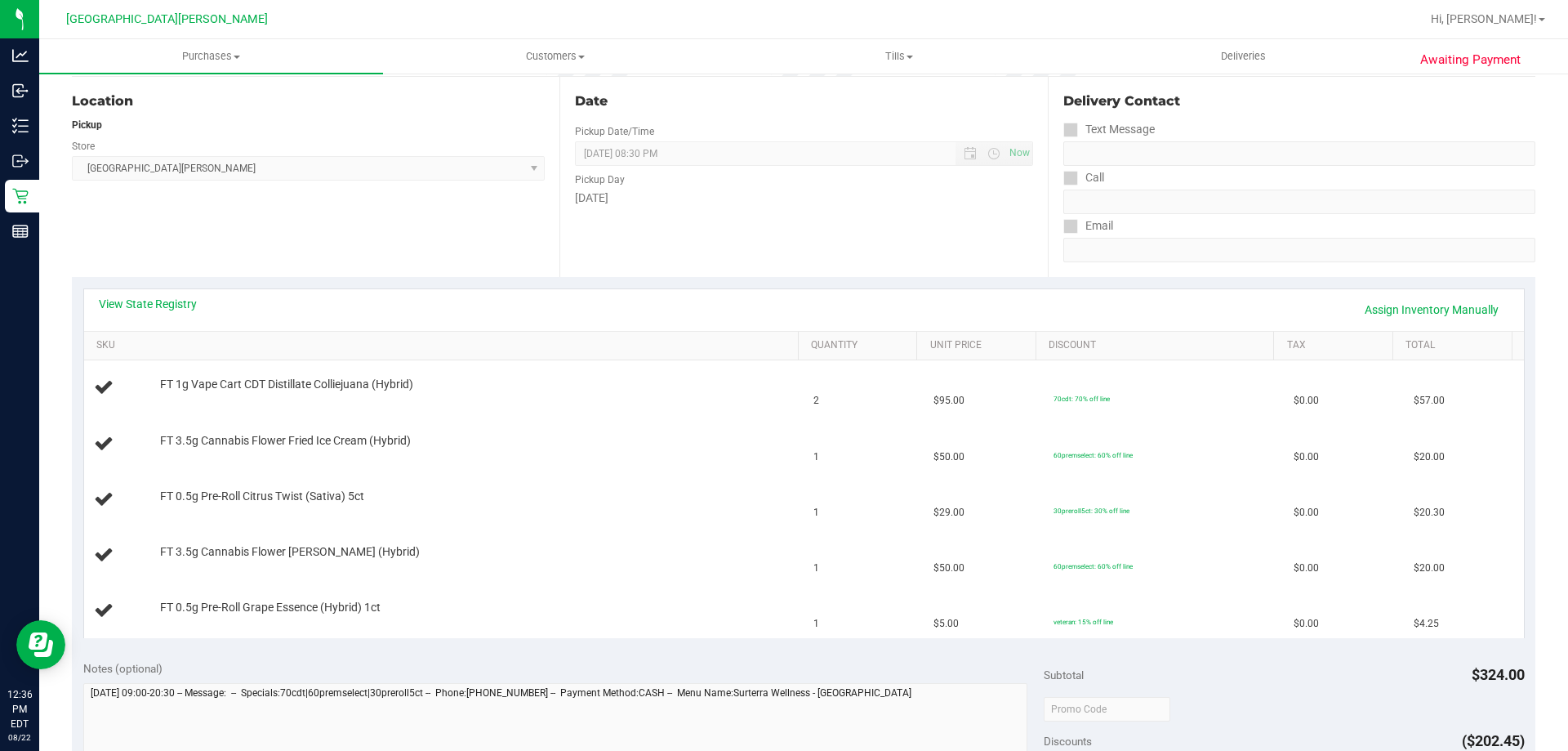
click at [791, 301] on div "View State Registry Assign Inventory Manually" at bounding box center [804, 309] width 1411 height 28
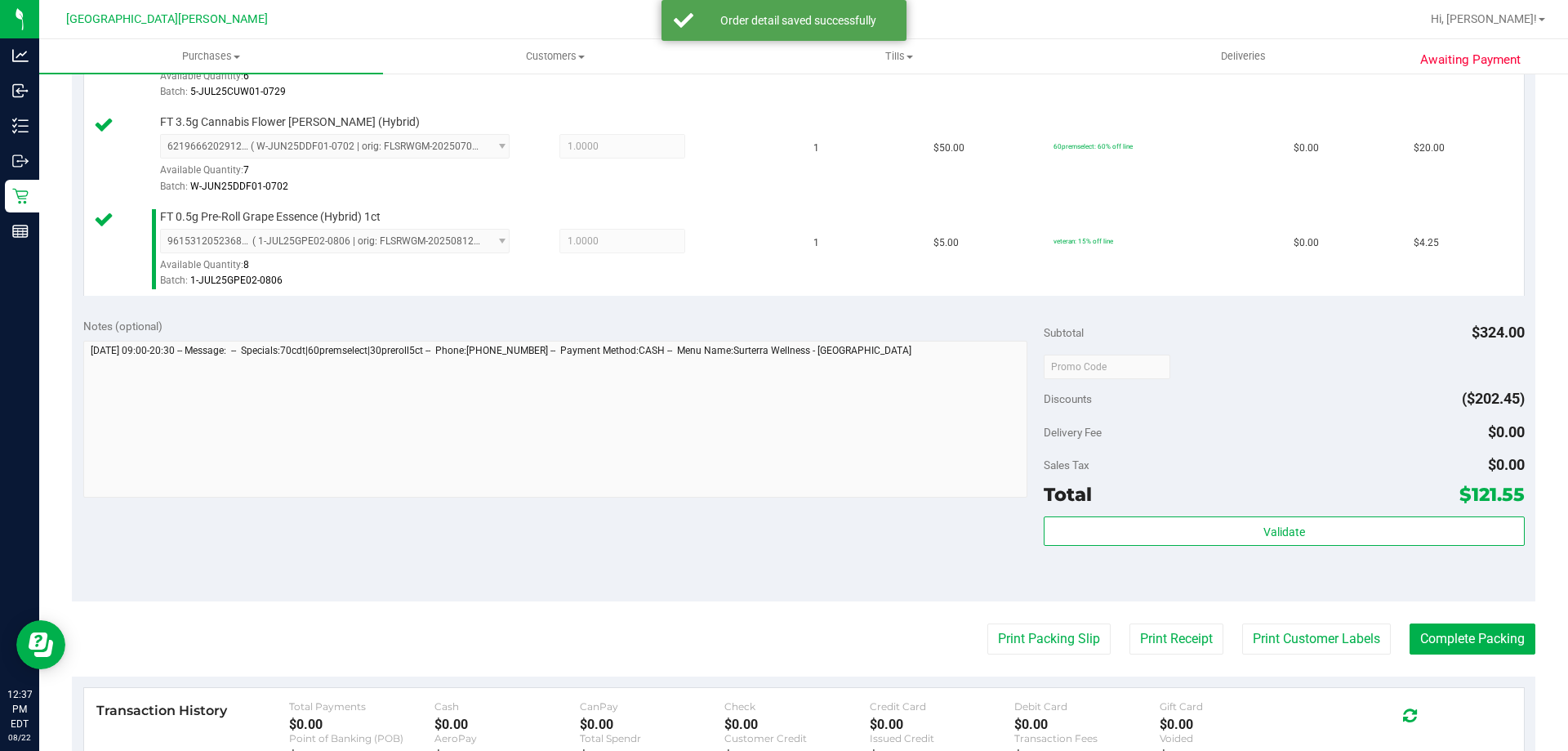
scroll to position [817, 0]
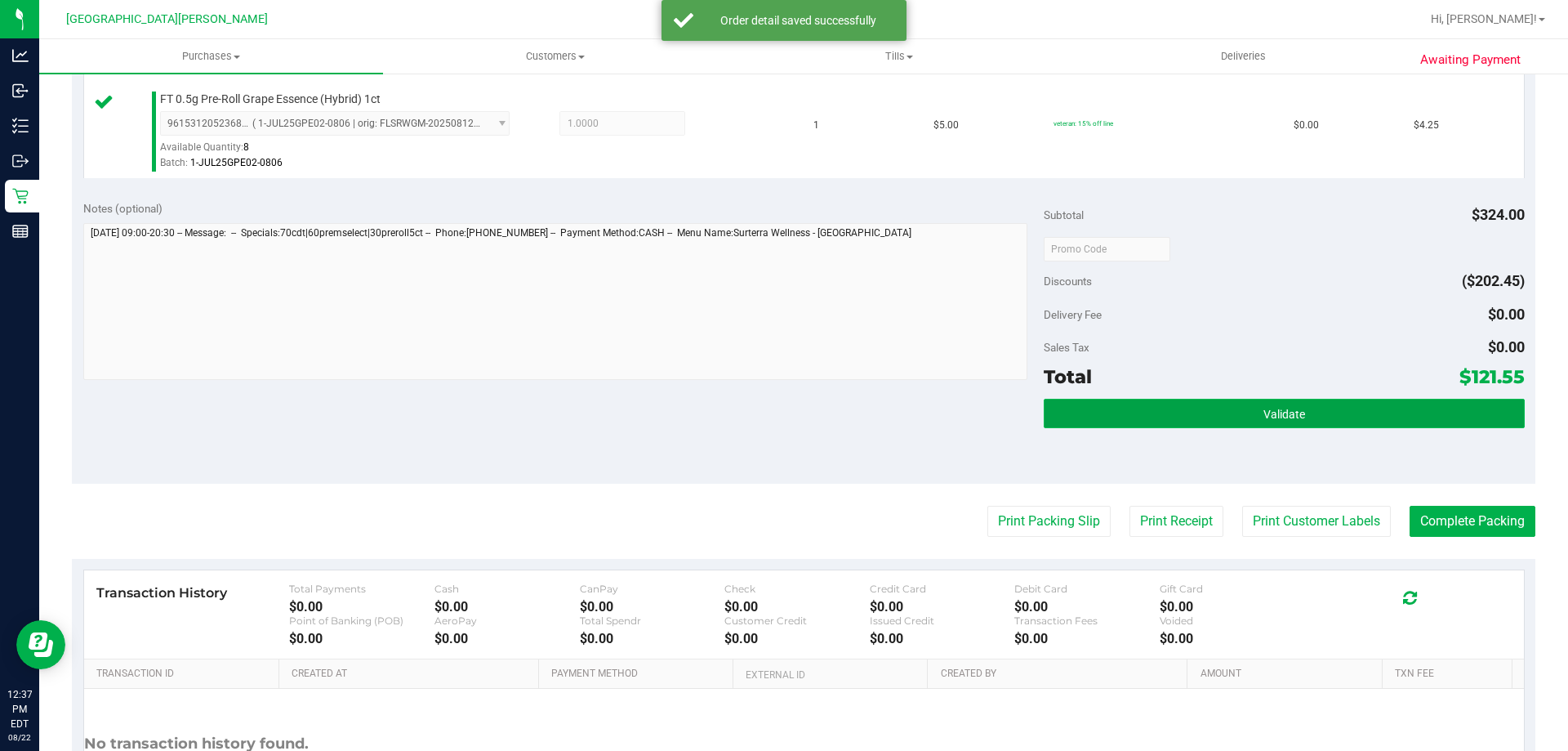
click at [1204, 419] on button "Validate" at bounding box center [1284, 412] width 480 height 29
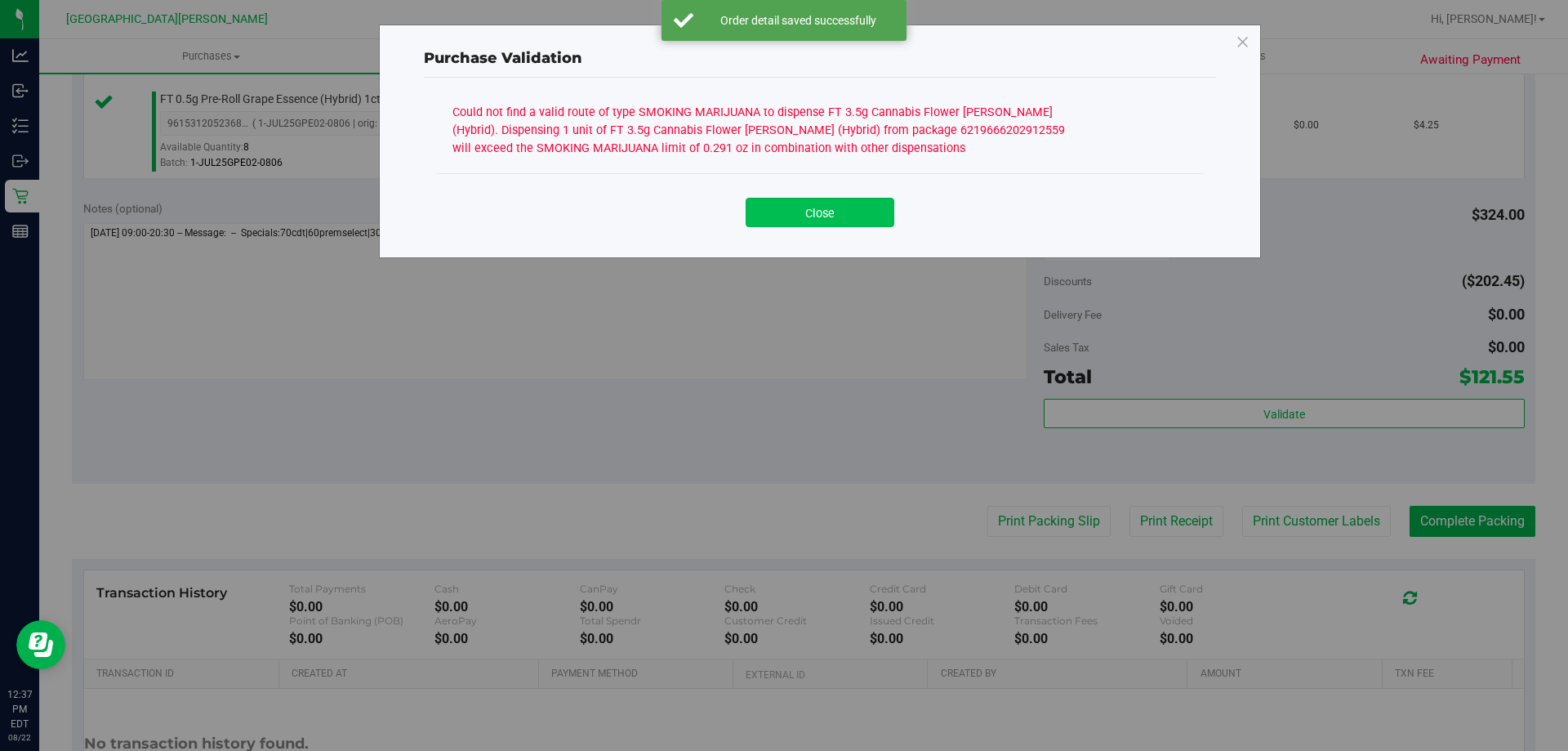
click at [855, 222] on button "Close" at bounding box center [820, 212] width 148 height 29
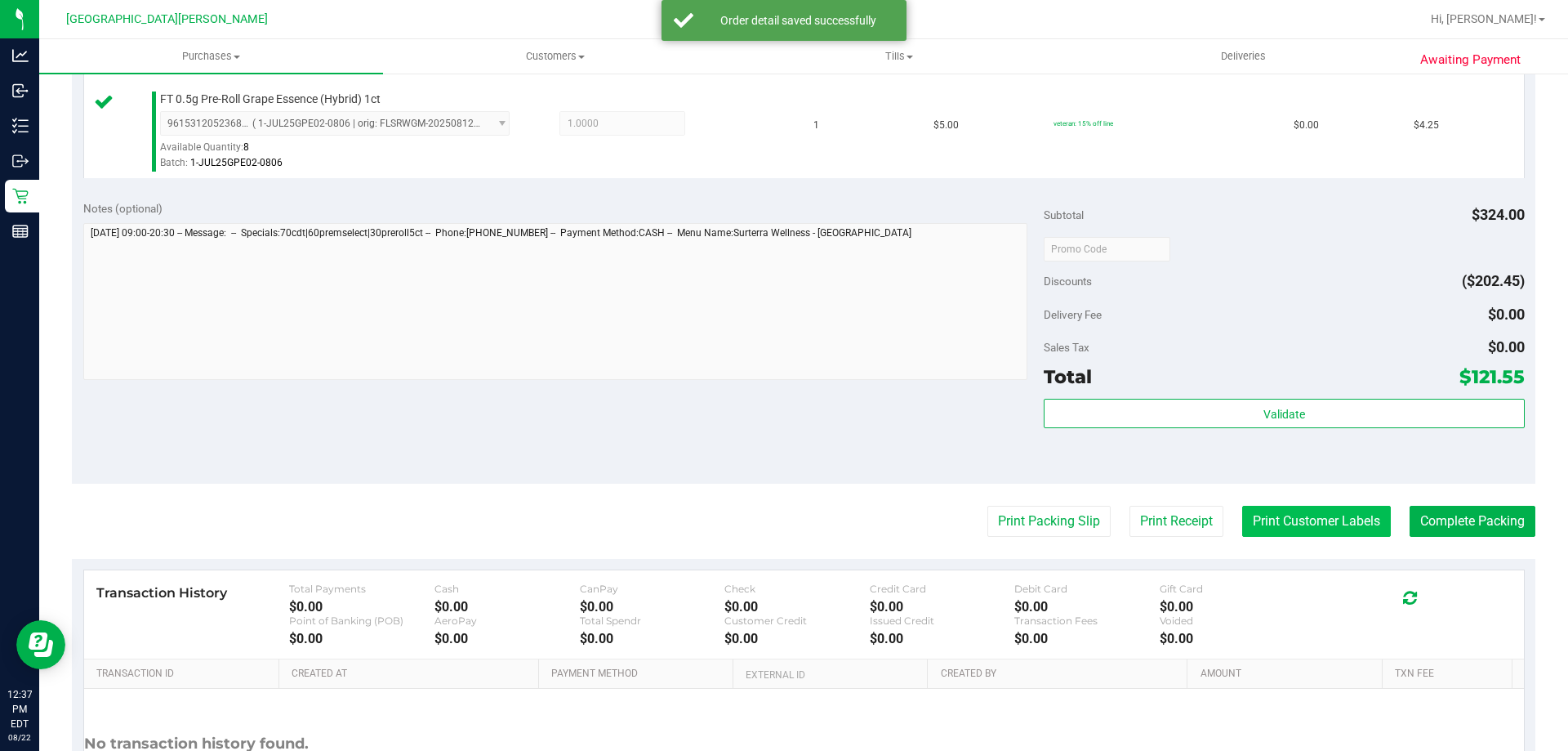
click at [1294, 536] on button "Print Customer Labels" at bounding box center [1316, 521] width 148 height 31
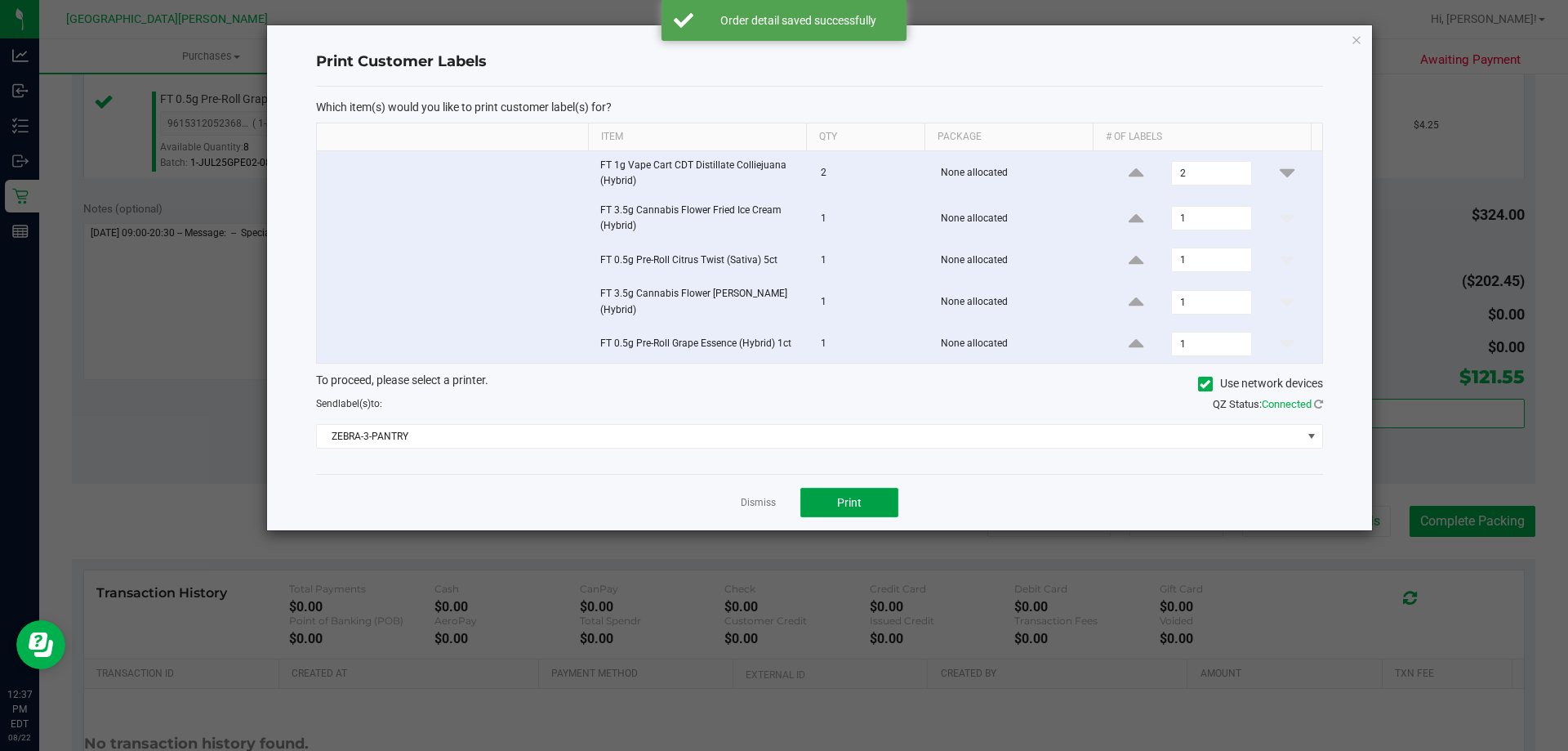
click at [862, 492] on button "Print" at bounding box center [850, 502] width 98 height 29
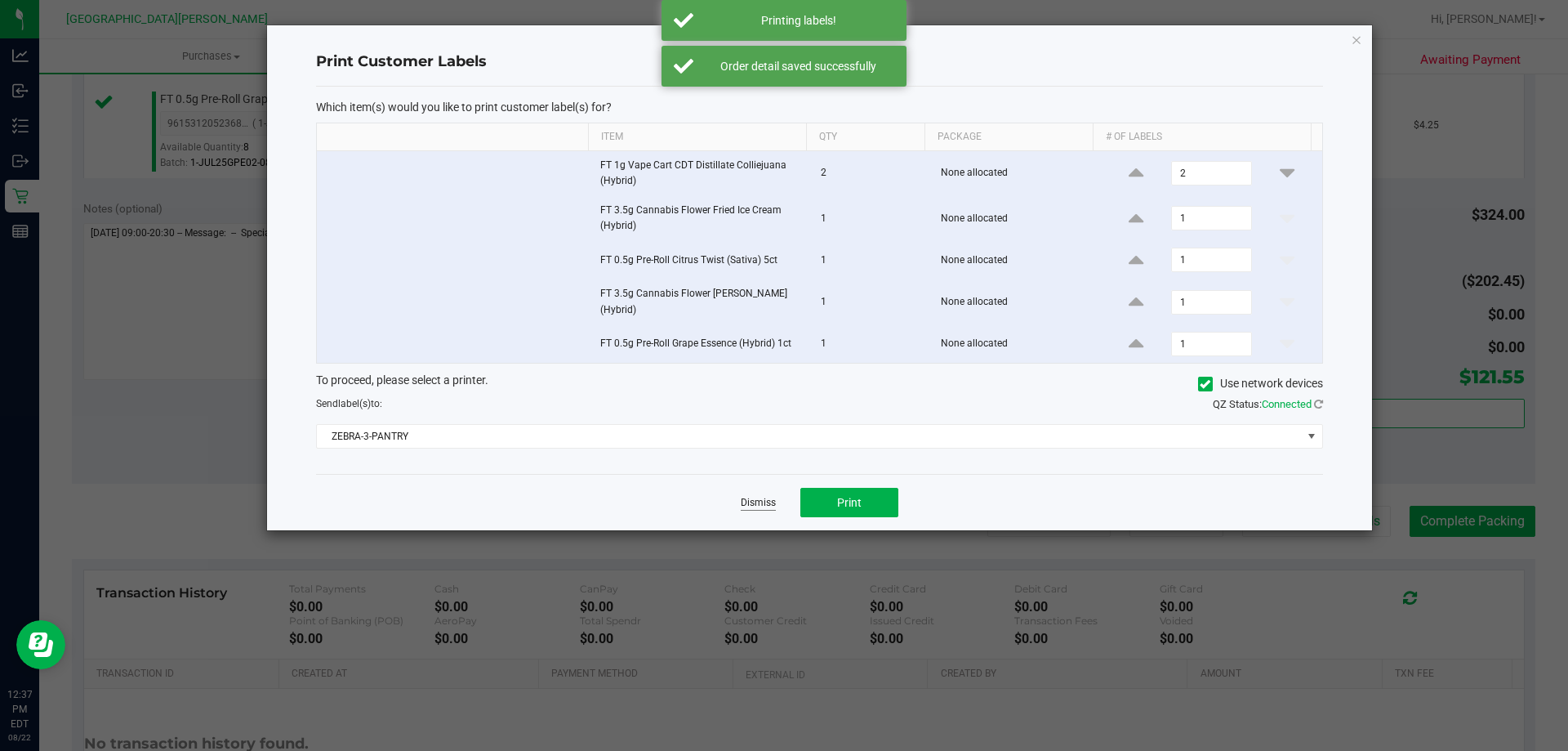
click at [756, 503] on link "Dismiss" at bounding box center [758, 503] width 36 height 14
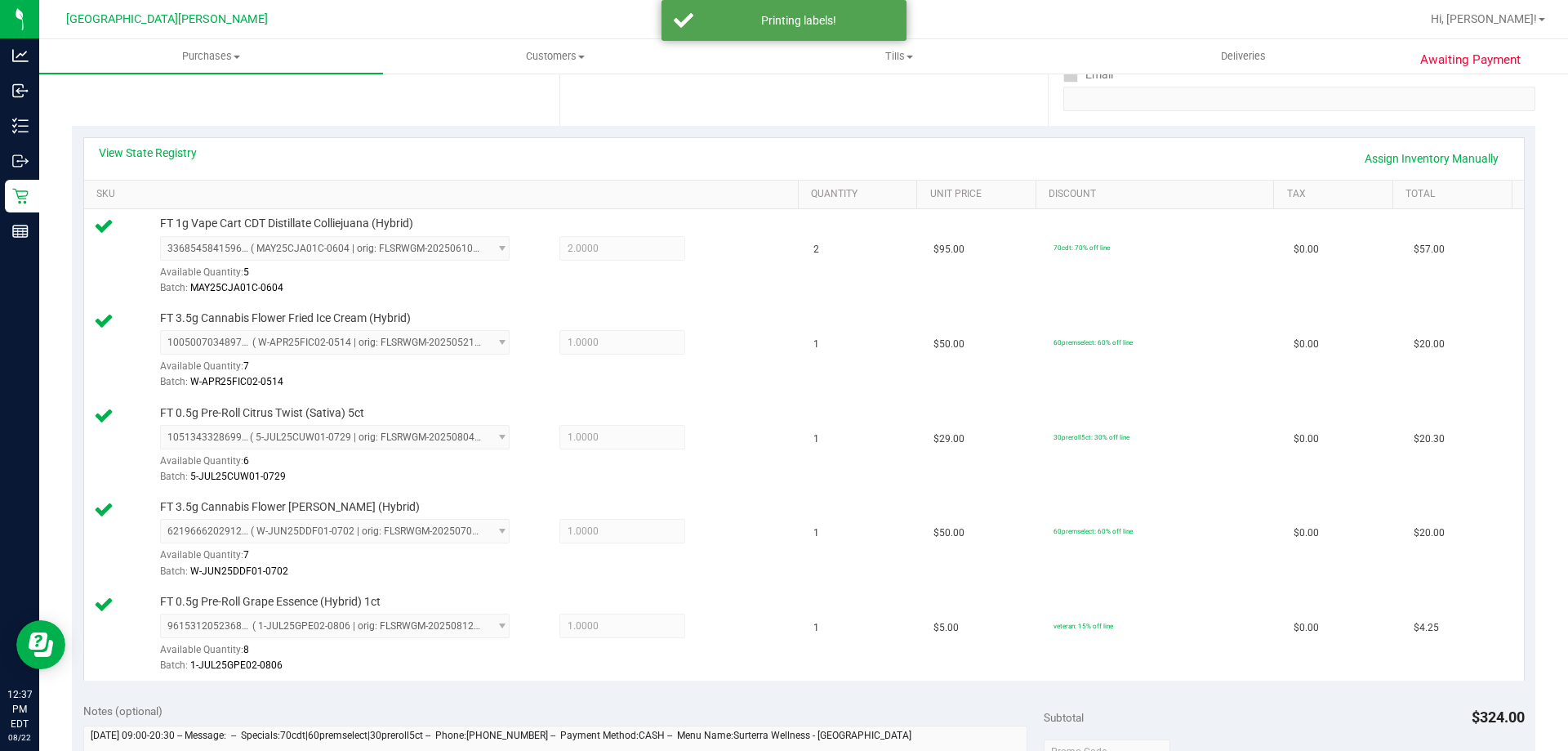
scroll to position [0, 0]
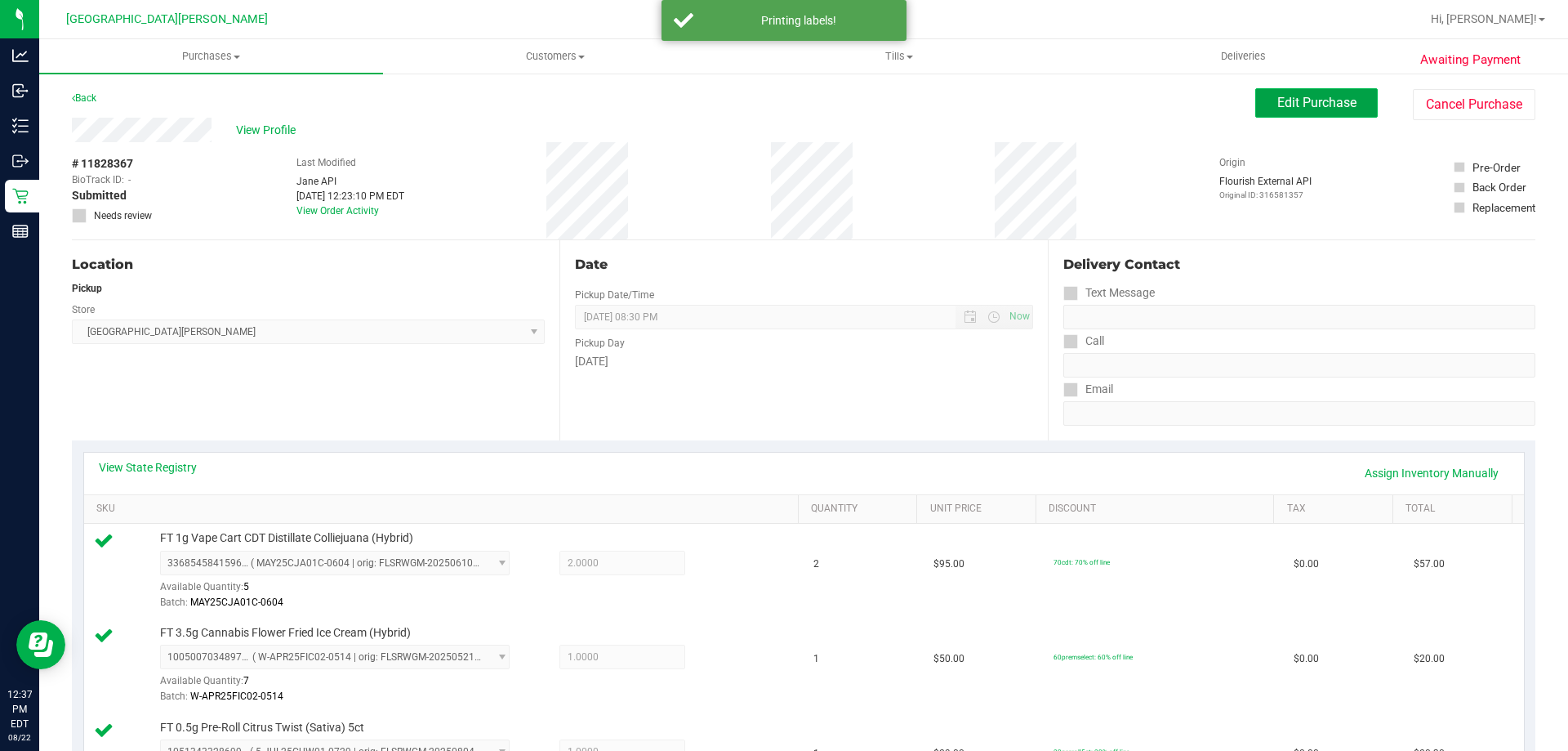
click at [1311, 106] on span "Edit Purchase" at bounding box center [1316, 102] width 79 height 15
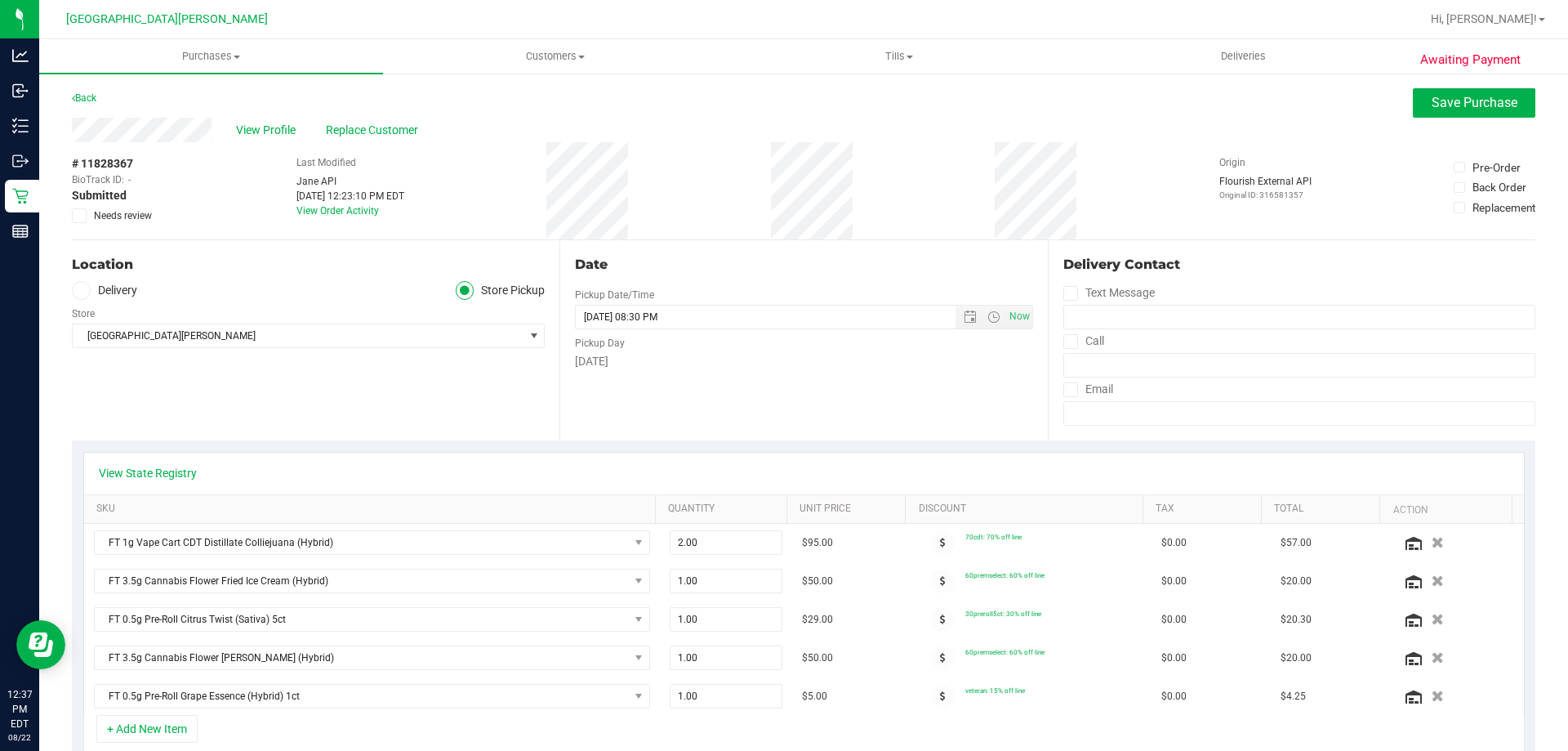
click at [76, 223] on div "# 11828367 BioTrack ID: - Submitted Needs review" at bounding box center [113, 190] width 82 height 97
click at [76, 221] on span at bounding box center [79, 215] width 15 height 15
click at [0, 0] on input "Needs review" at bounding box center [0, 0] width 0 height 0
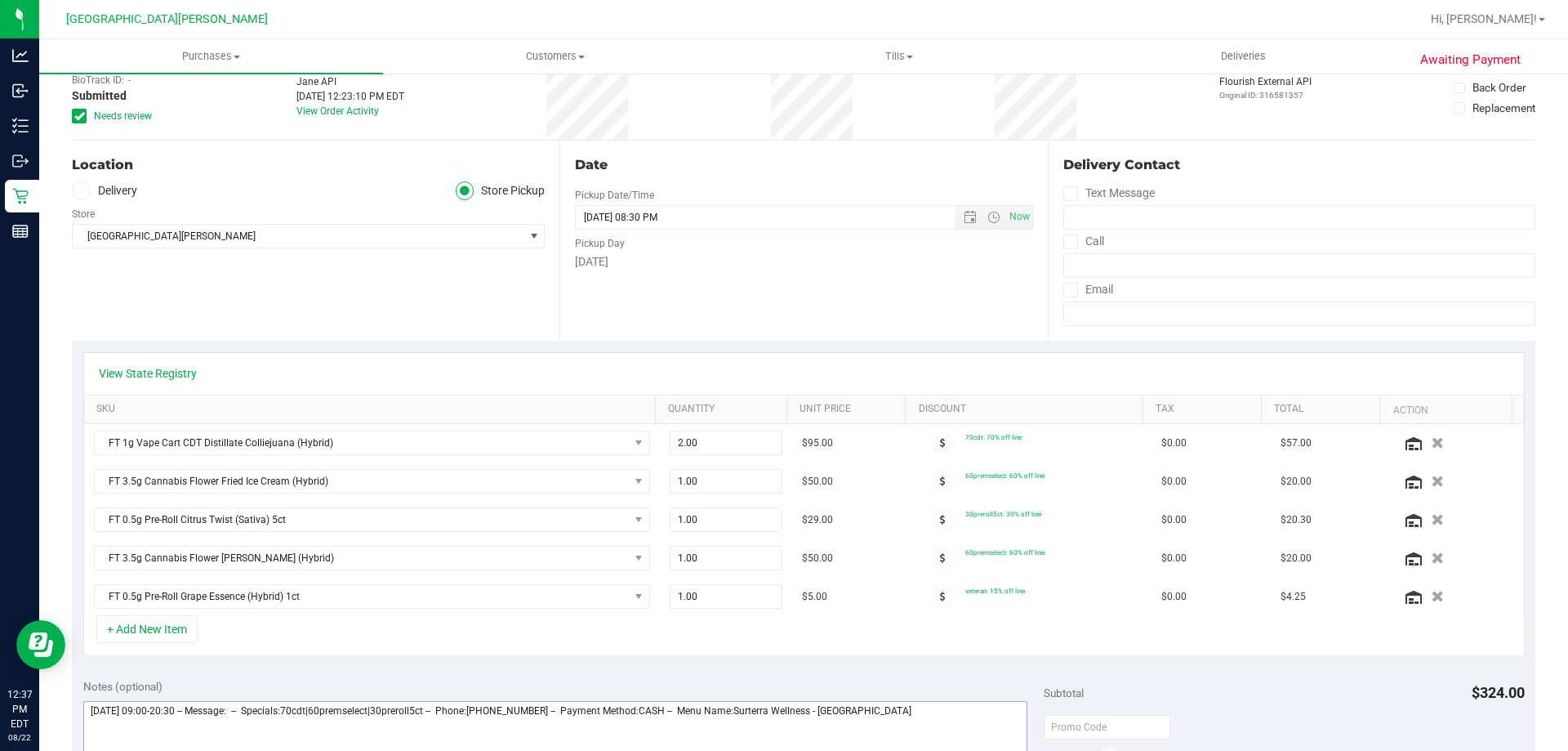
scroll to position [408, 0]
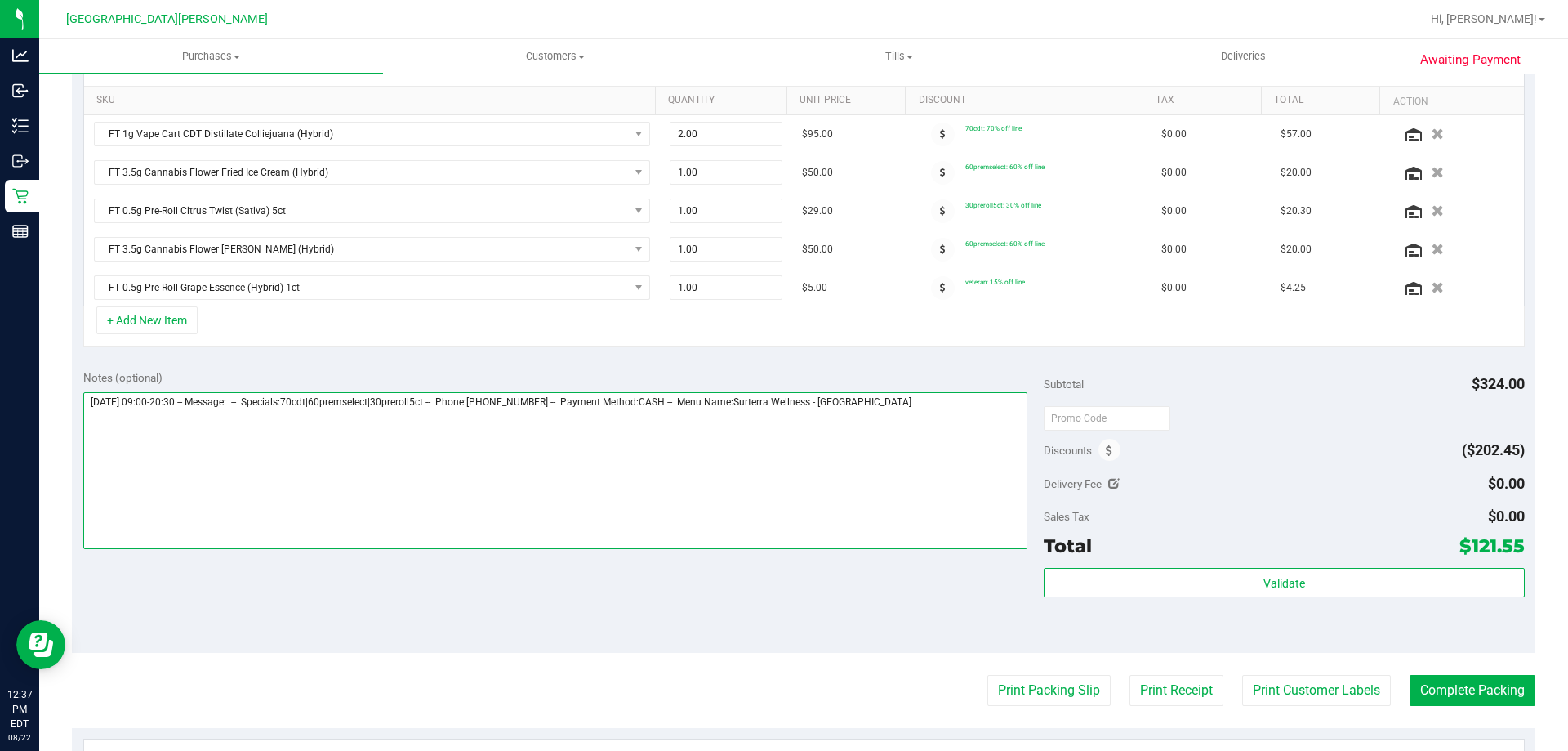
click at [909, 435] on textarea at bounding box center [556, 470] width 945 height 156
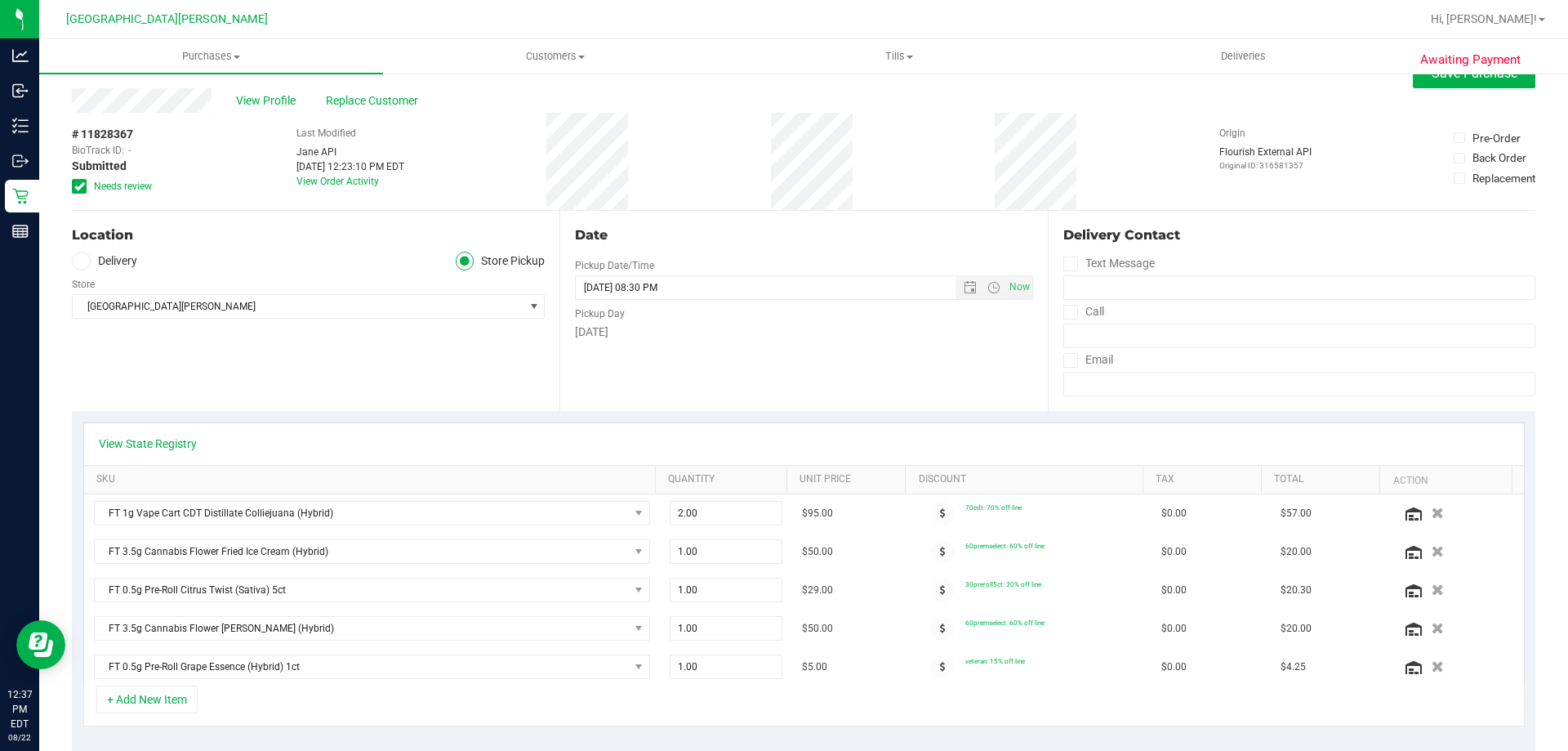
scroll to position [0, 0]
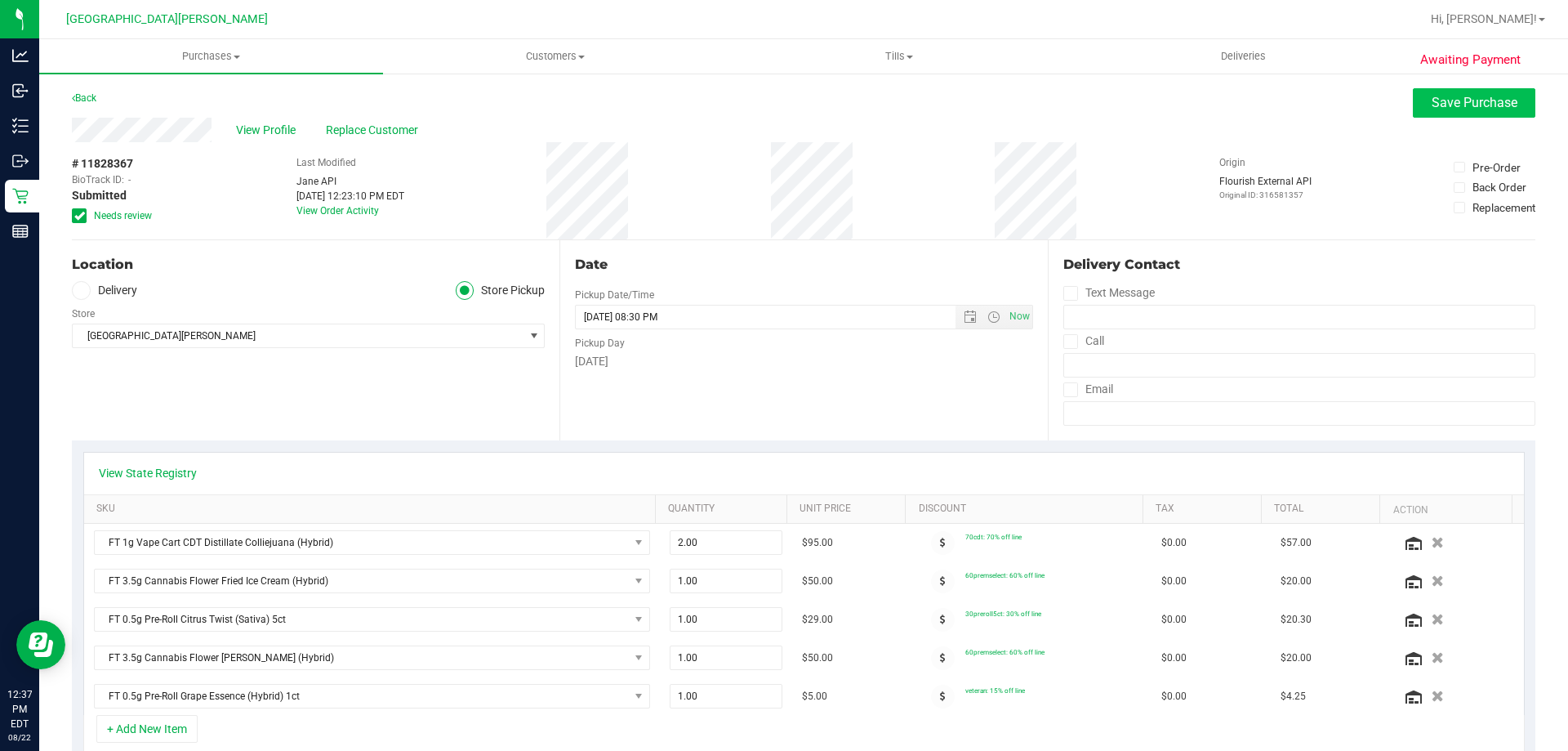
type textarea "Friday 08/22/2025 09:00-20:30 -- Message: -- Specials:70cdt|60premselect|30prer…"
click at [1432, 108] on span "Save Purchase" at bounding box center [1475, 102] width 85 height 15
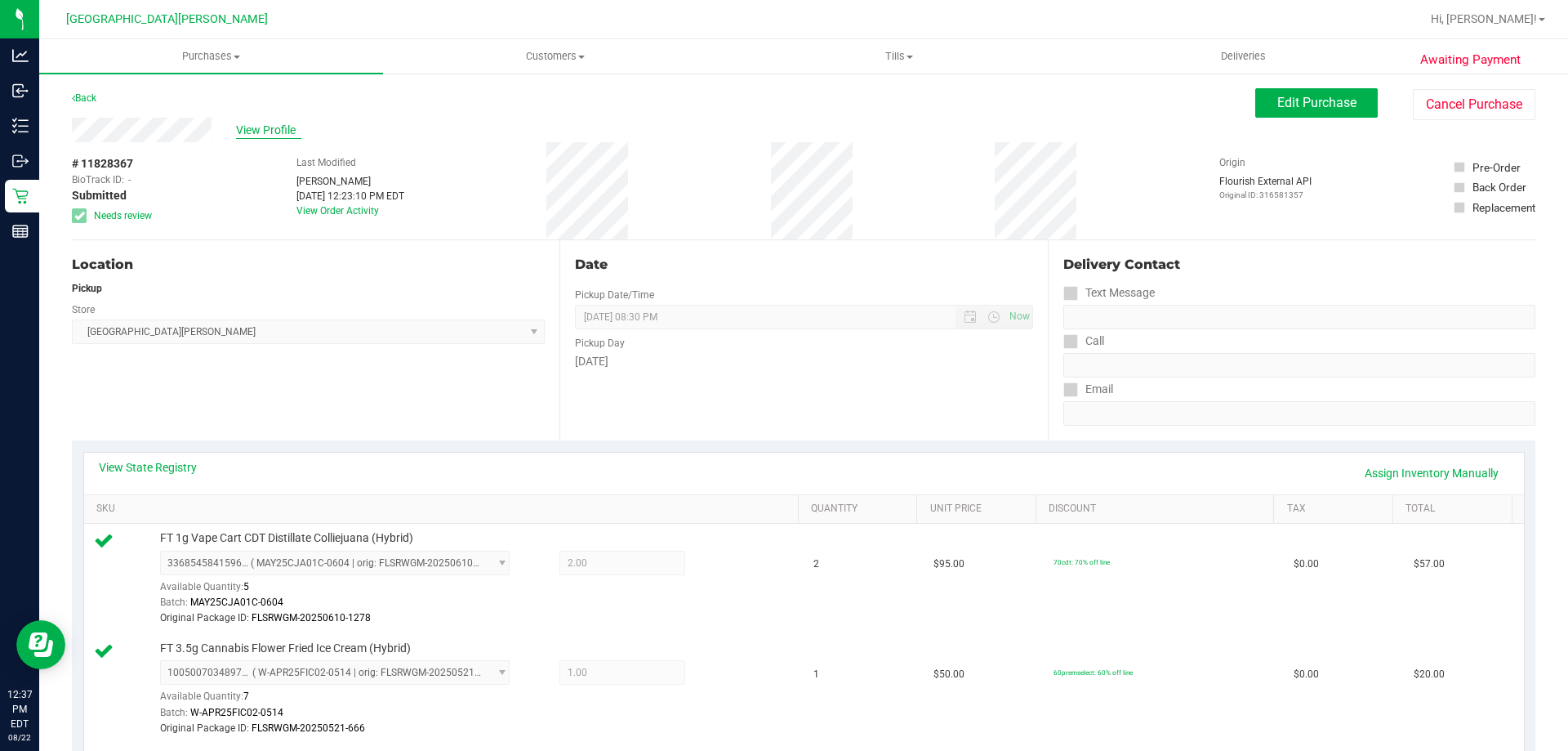
click at [278, 133] on span "View Profile" at bounding box center [269, 130] width 66 height 17
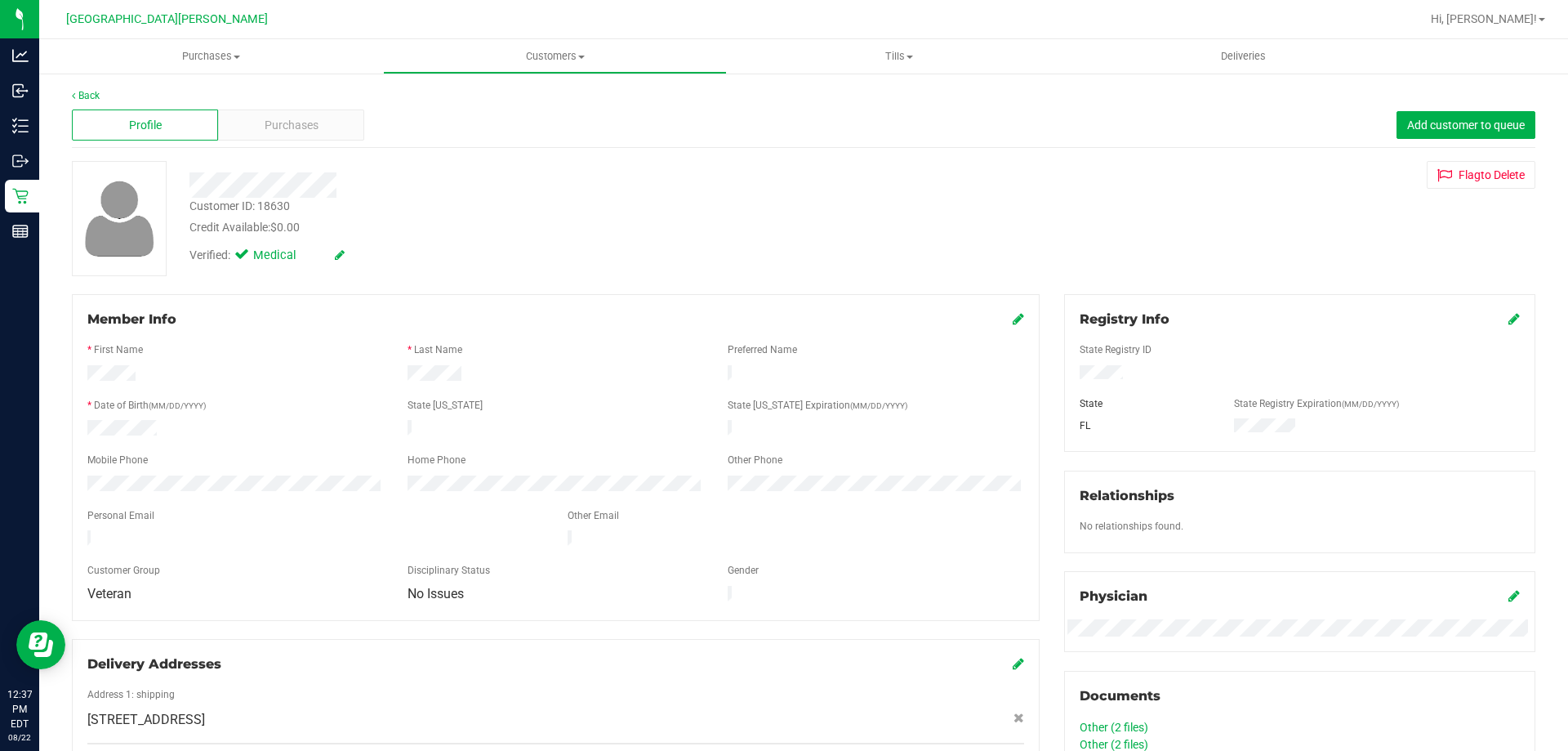
click at [290, 206] on div "Customer ID: 18630" at bounding box center [239, 205] width 100 height 17
click at [288, 206] on div "Customer ID: 18630" at bounding box center [239, 205] width 100 height 17
click at [283, 210] on div "Customer ID: 18630" at bounding box center [239, 205] width 100 height 17
copy div "18630"
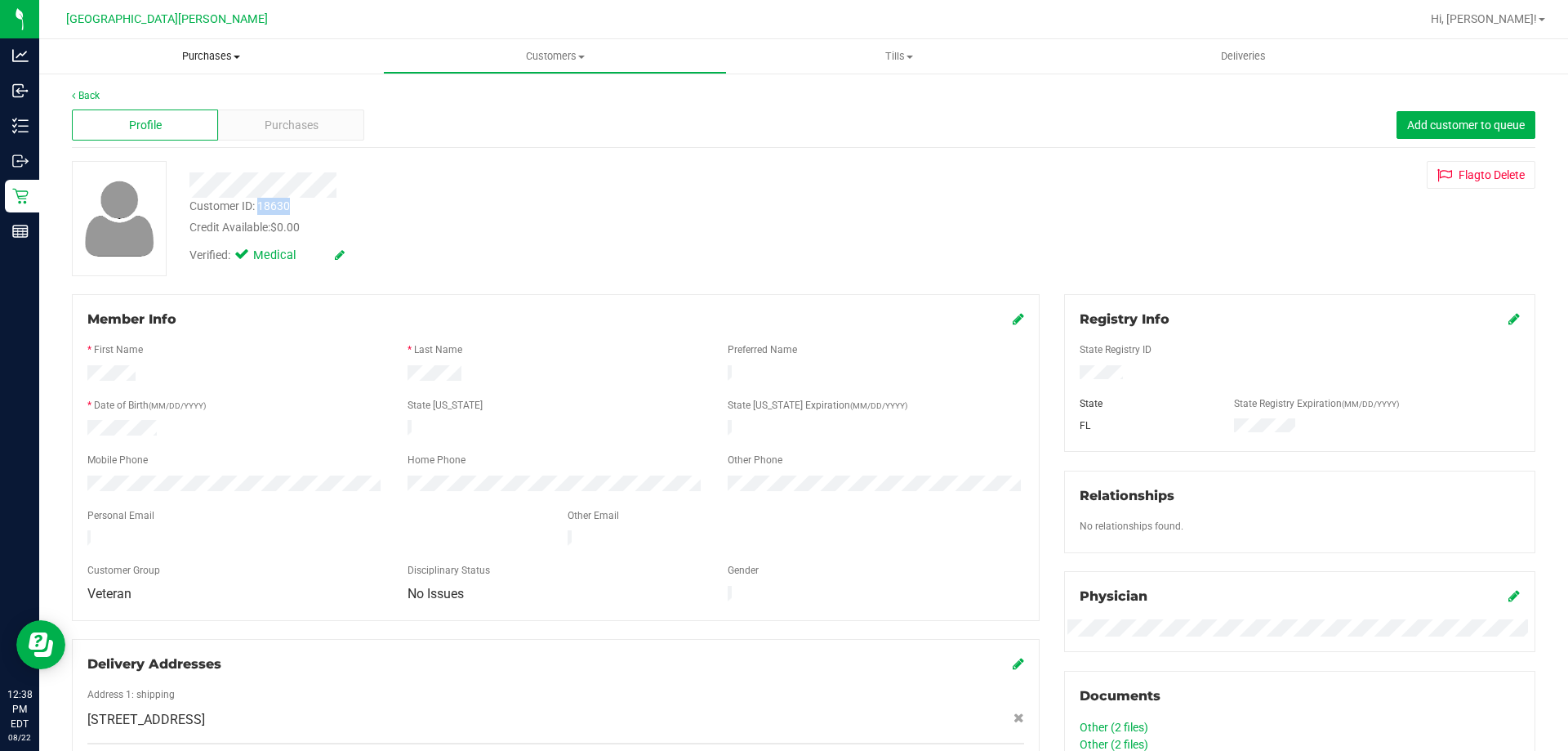
click at [213, 59] on span "Purchases" at bounding box center [211, 56] width 344 height 15
click at [124, 114] on span "Fulfillment" at bounding box center [90, 118] width 101 height 14
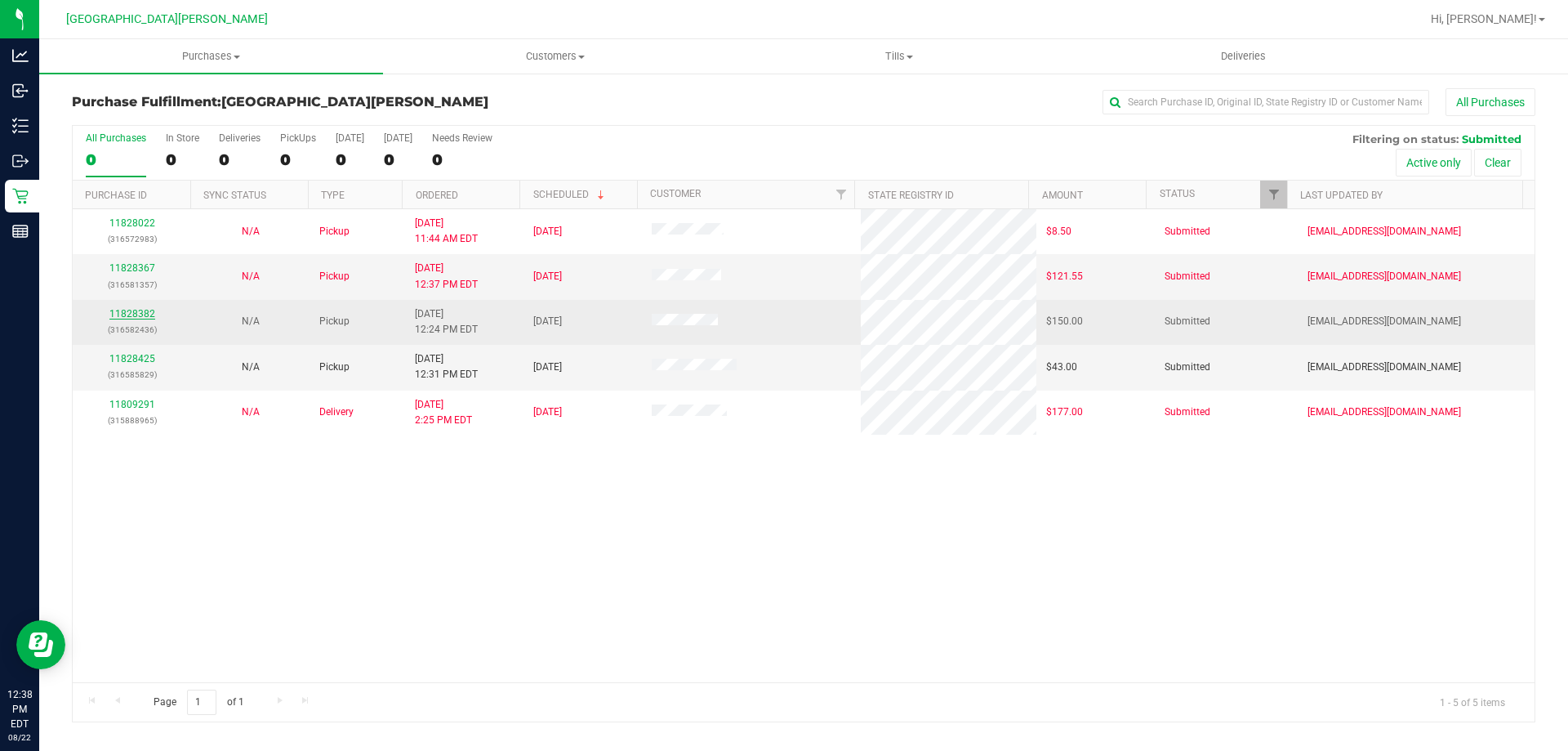
click at [118, 314] on link "11828382" at bounding box center [132, 313] width 45 height 12
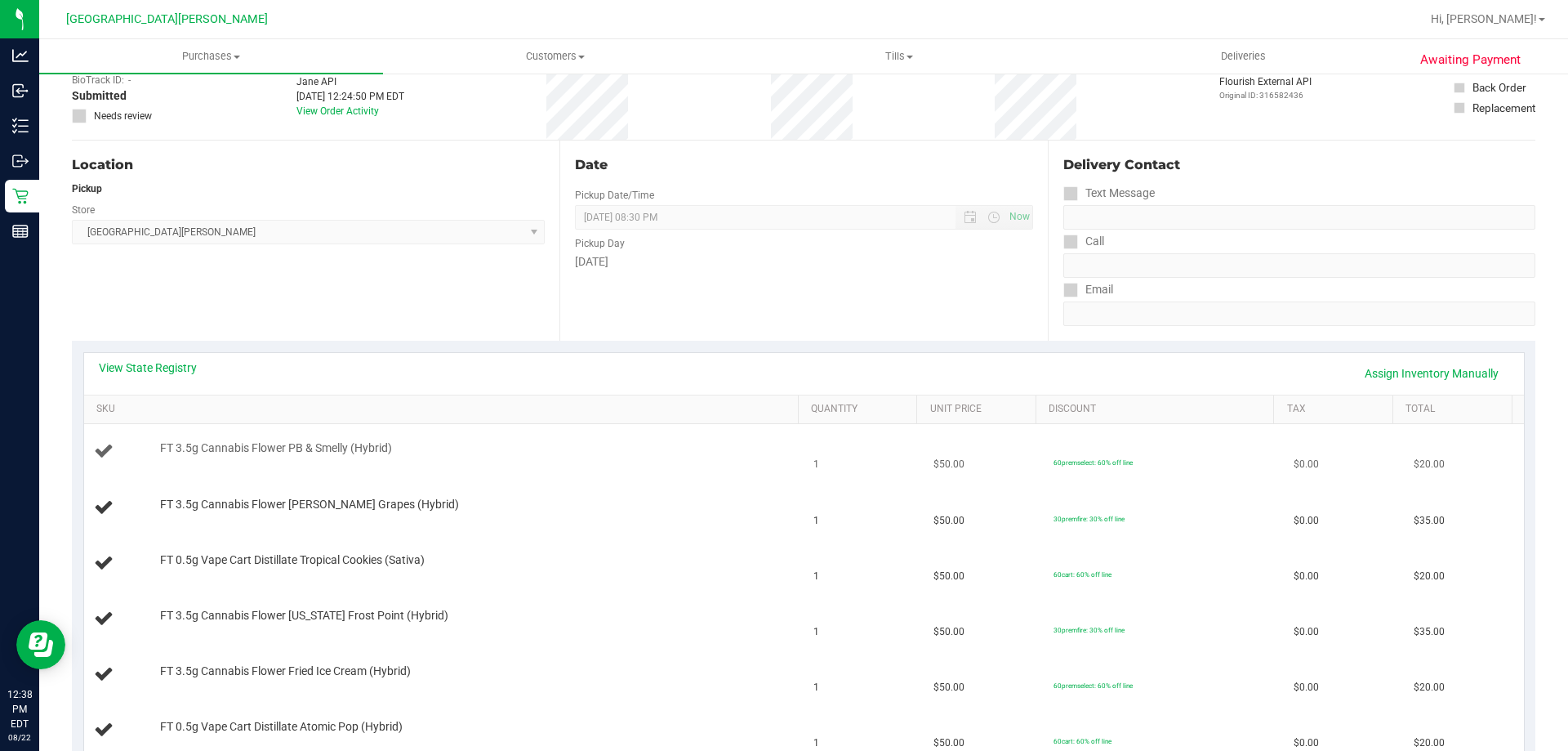
scroll to position [164, 0]
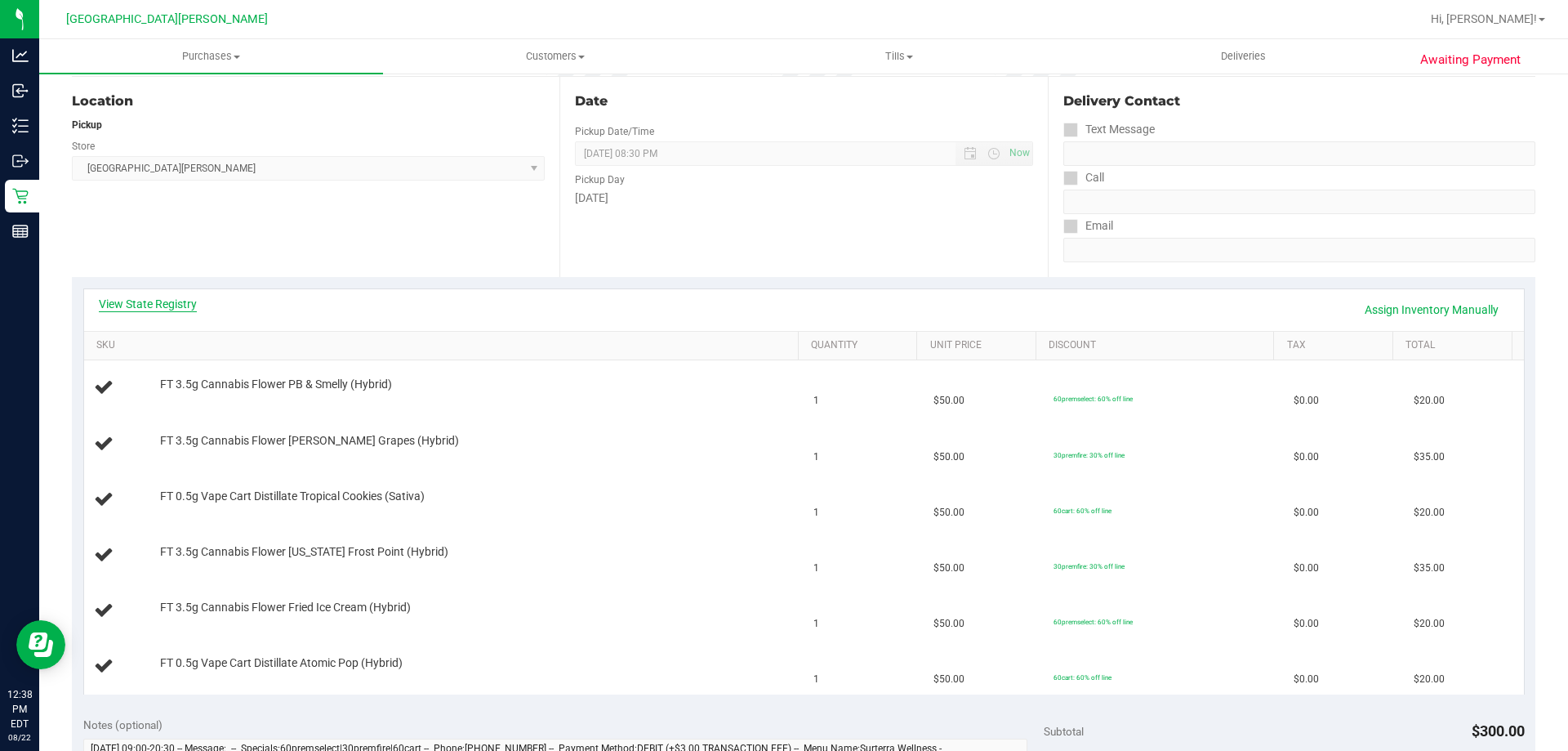
click at [167, 305] on link "View State Registry" at bounding box center [148, 304] width 98 height 16
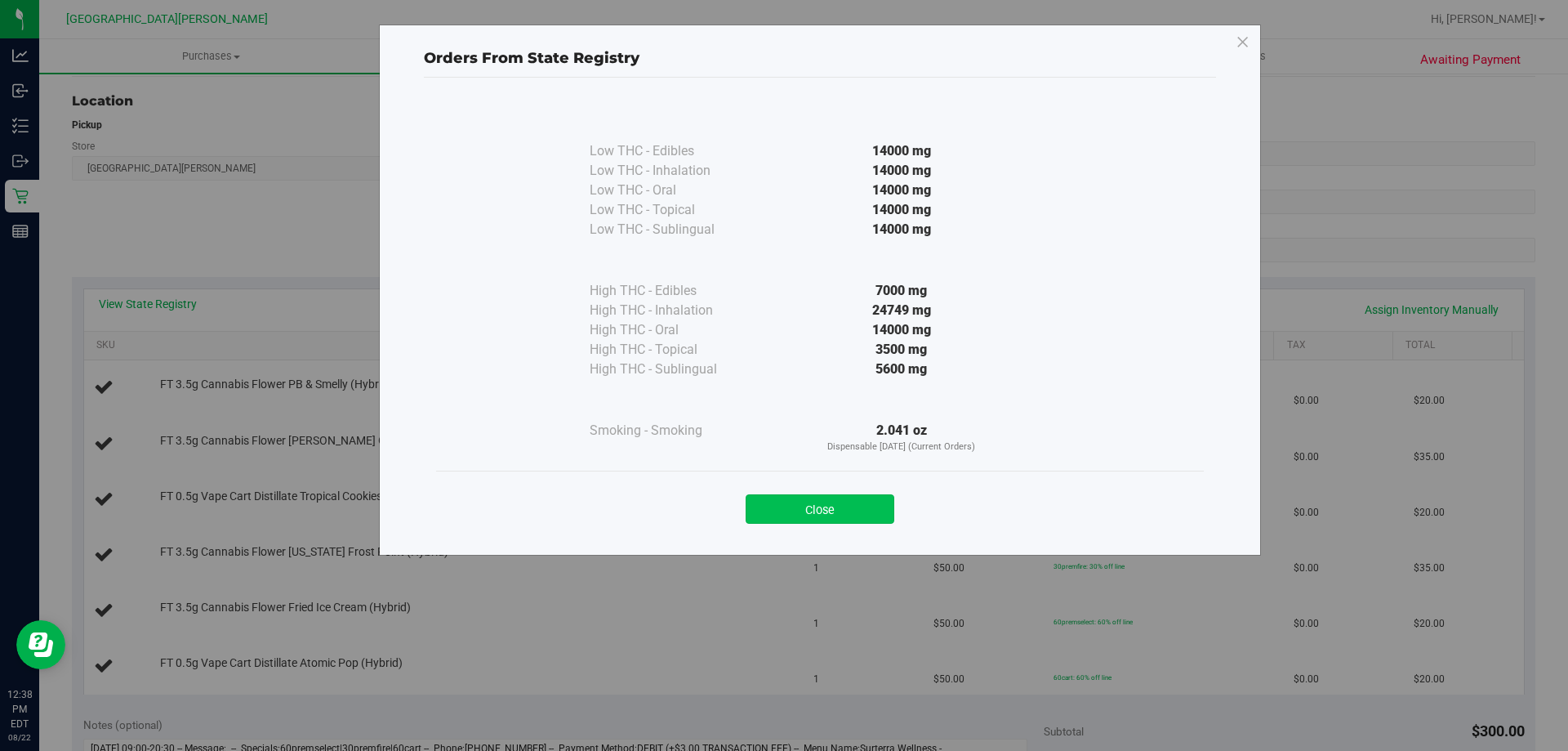
click at [794, 514] on button "Close" at bounding box center [820, 508] width 148 height 29
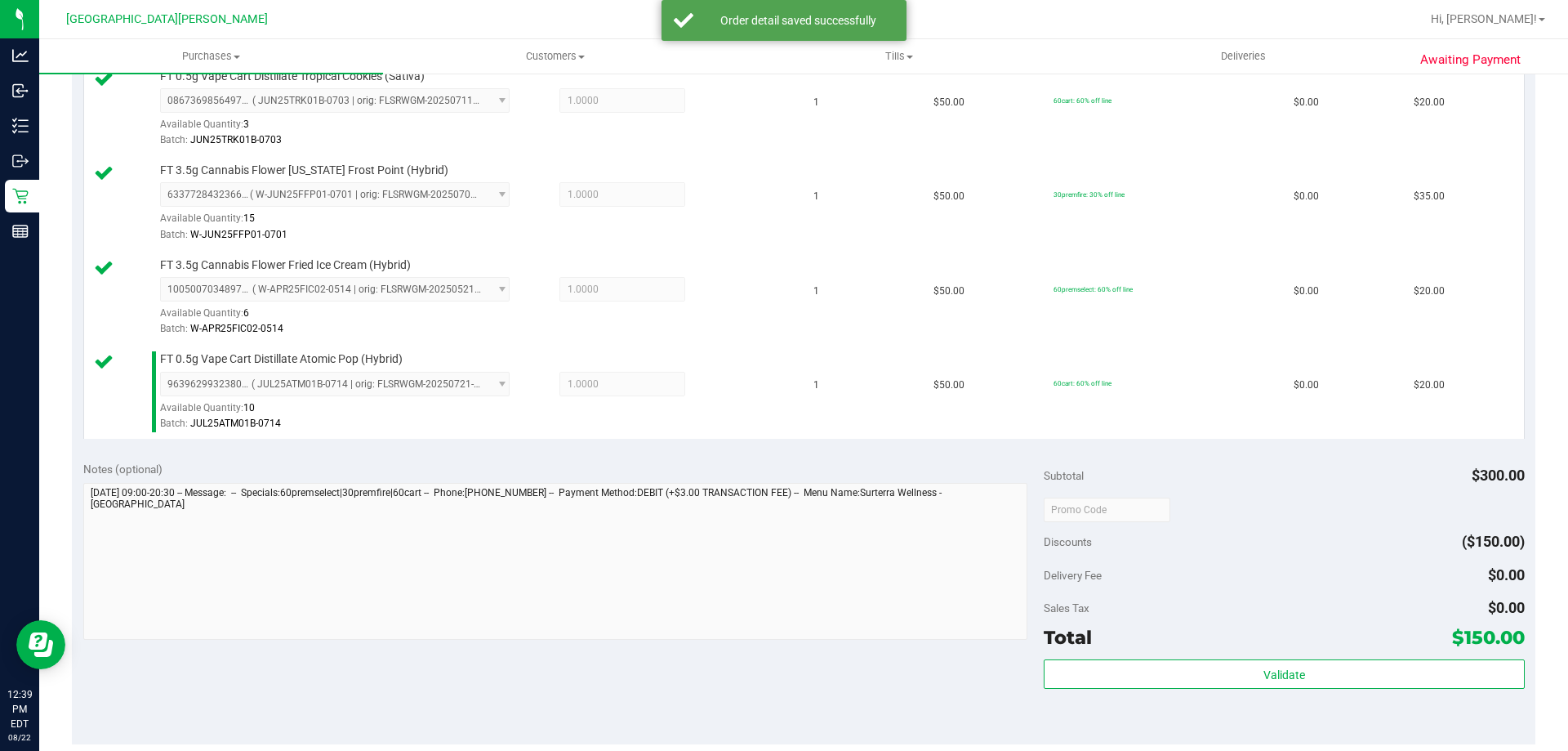
scroll to position [899, 0]
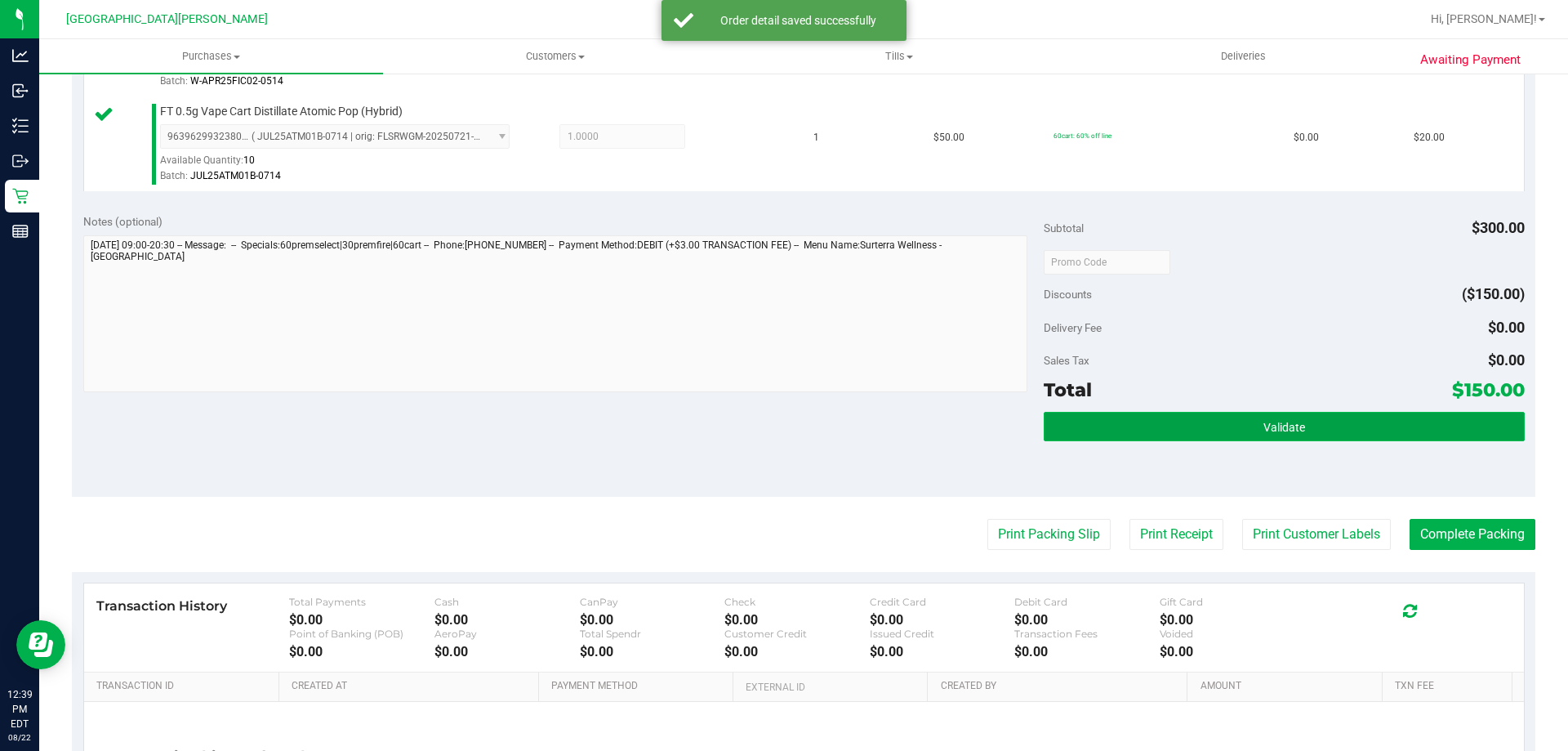
click at [1170, 435] on button "Validate" at bounding box center [1284, 426] width 480 height 29
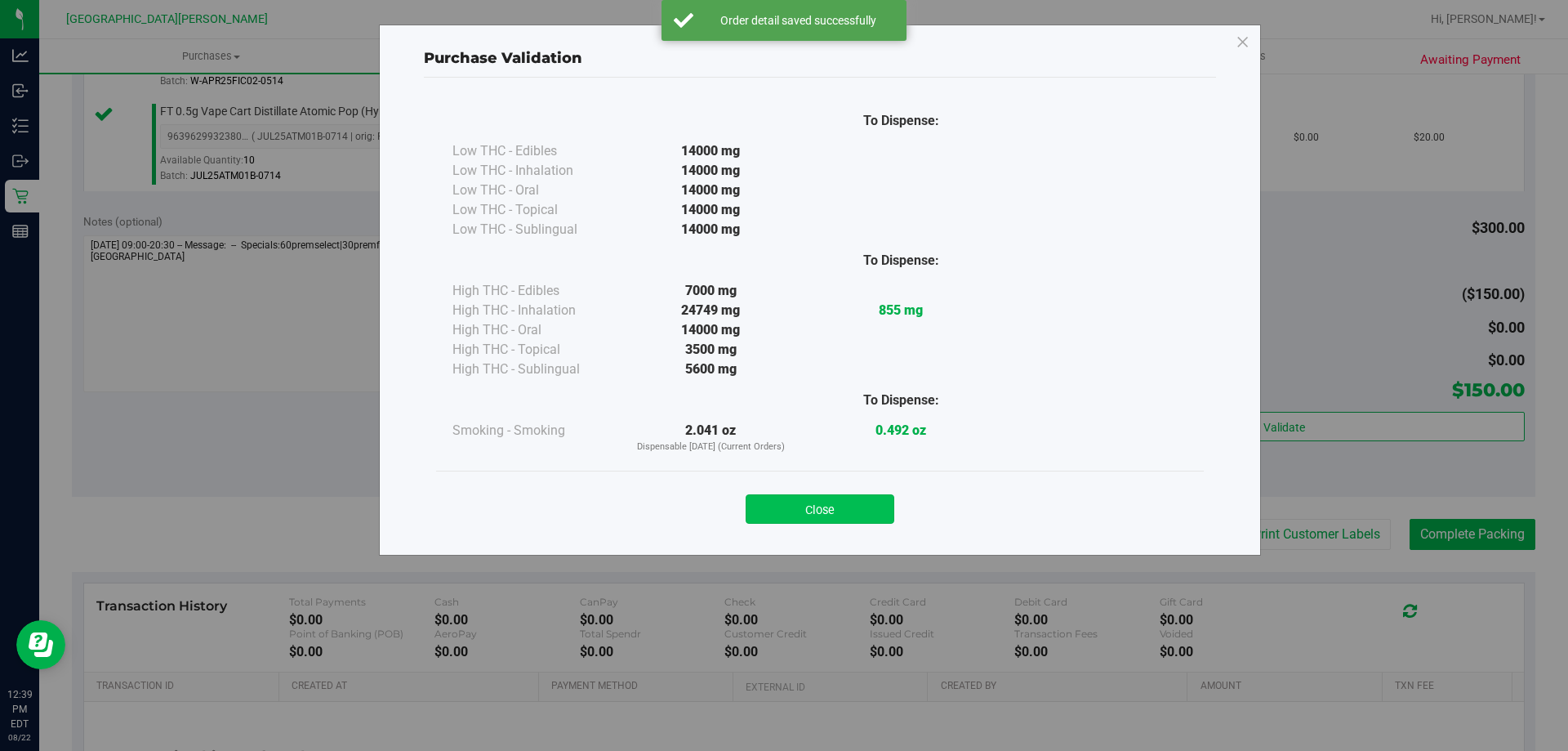
click at [832, 519] on button "Close" at bounding box center [820, 508] width 148 height 29
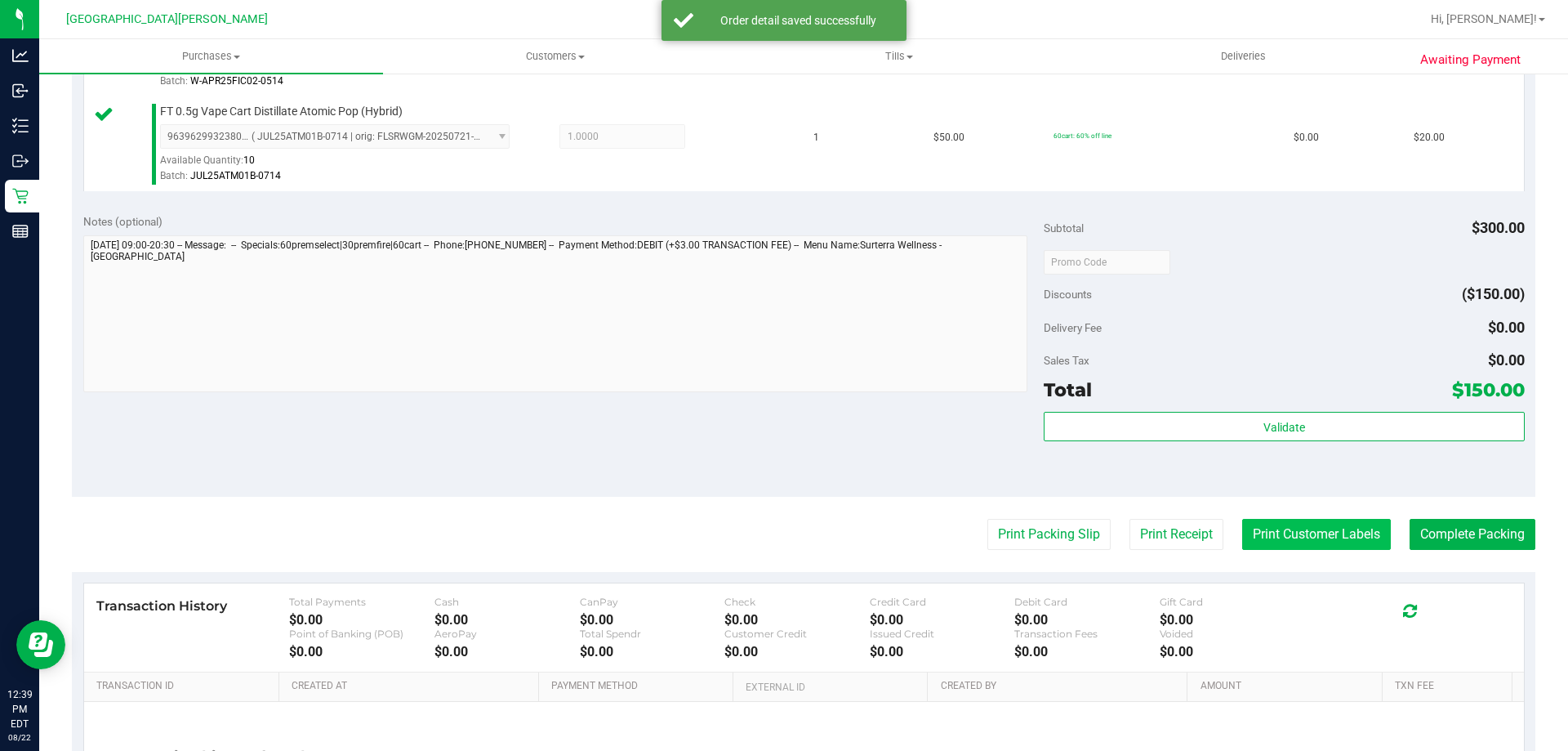
click at [1316, 542] on button "Print Customer Labels" at bounding box center [1316, 534] width 148 height 31
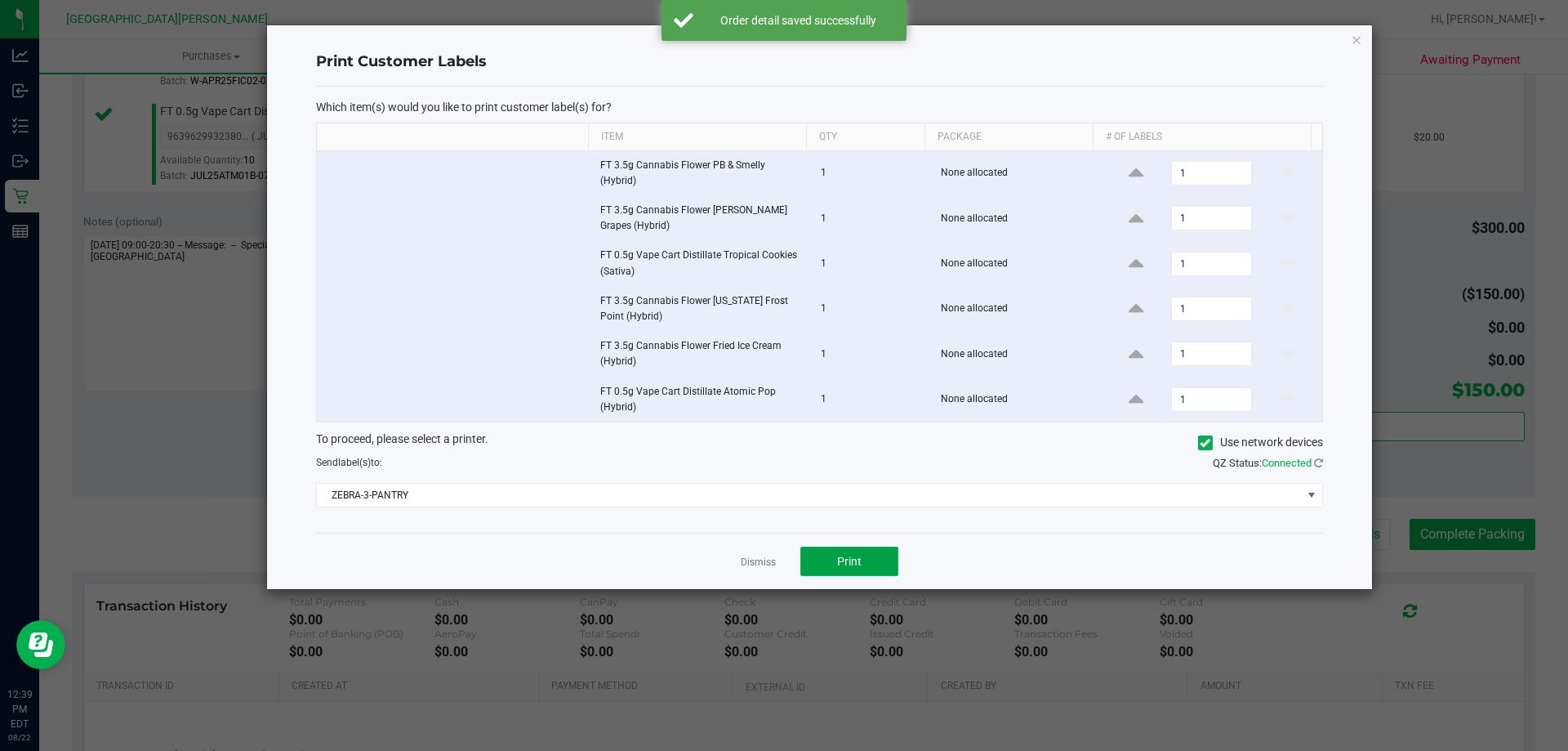
click at [871, 569] on button "Print" at bounding box center [850, 561] width 98 height 29
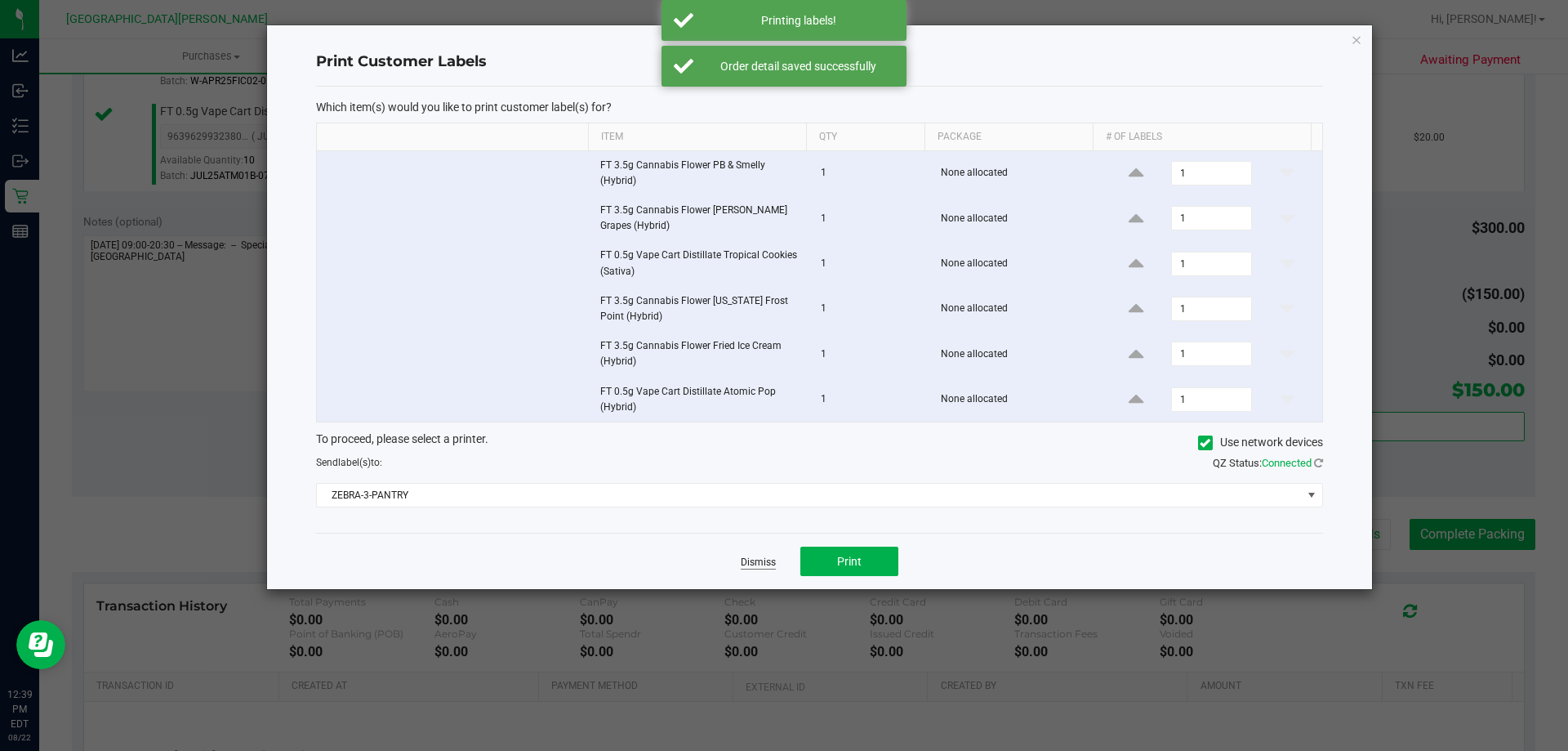
click at [756, 560] on link "Dismiss" at bounding box center [758, 563] width 36 height 14
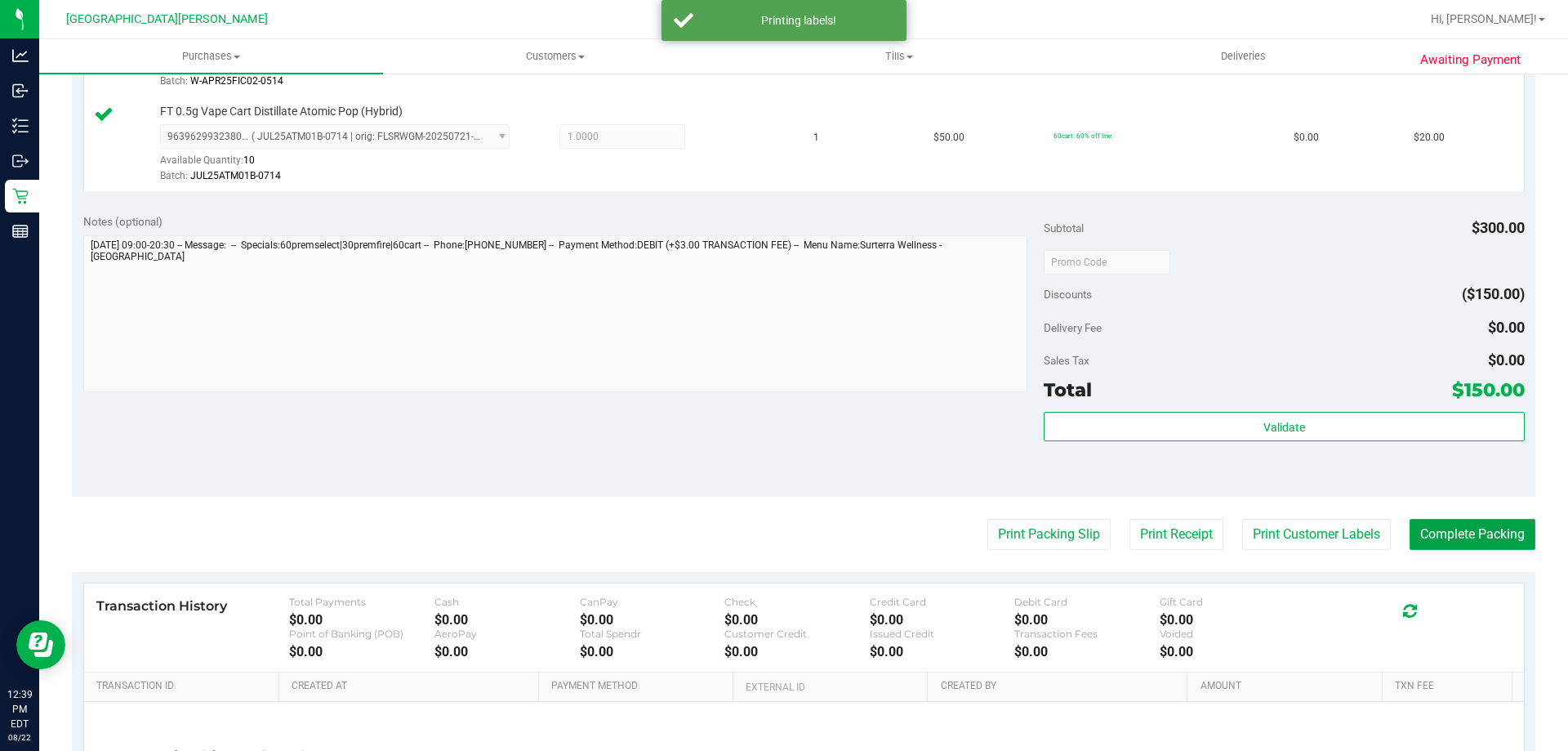
click at [1457, 534] on button "Complete Packing" at bounding box center [1473, 534] width 126 height 31
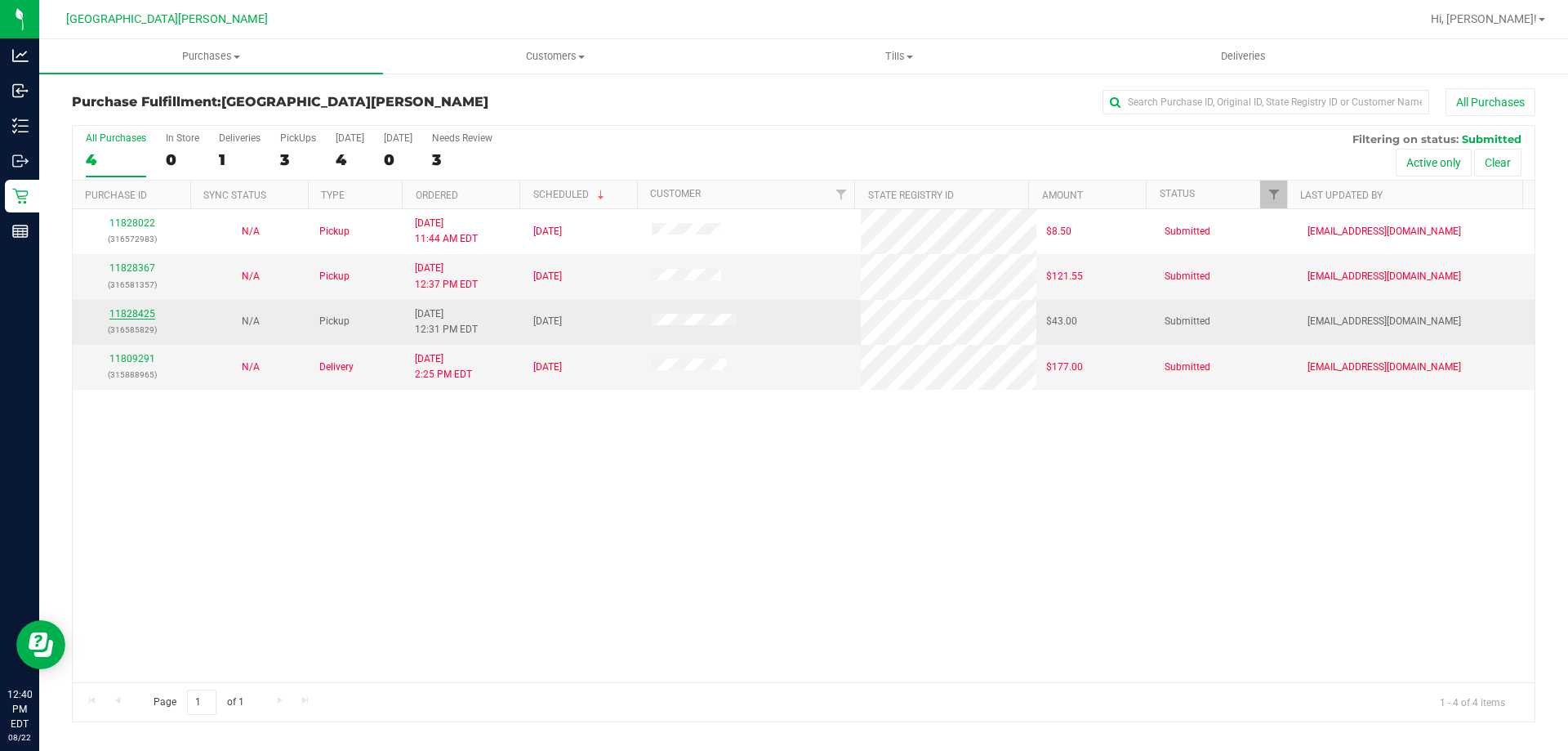
click at [146, 317] on link "11828425" at bounding box center [132, 313] width 45 height 12
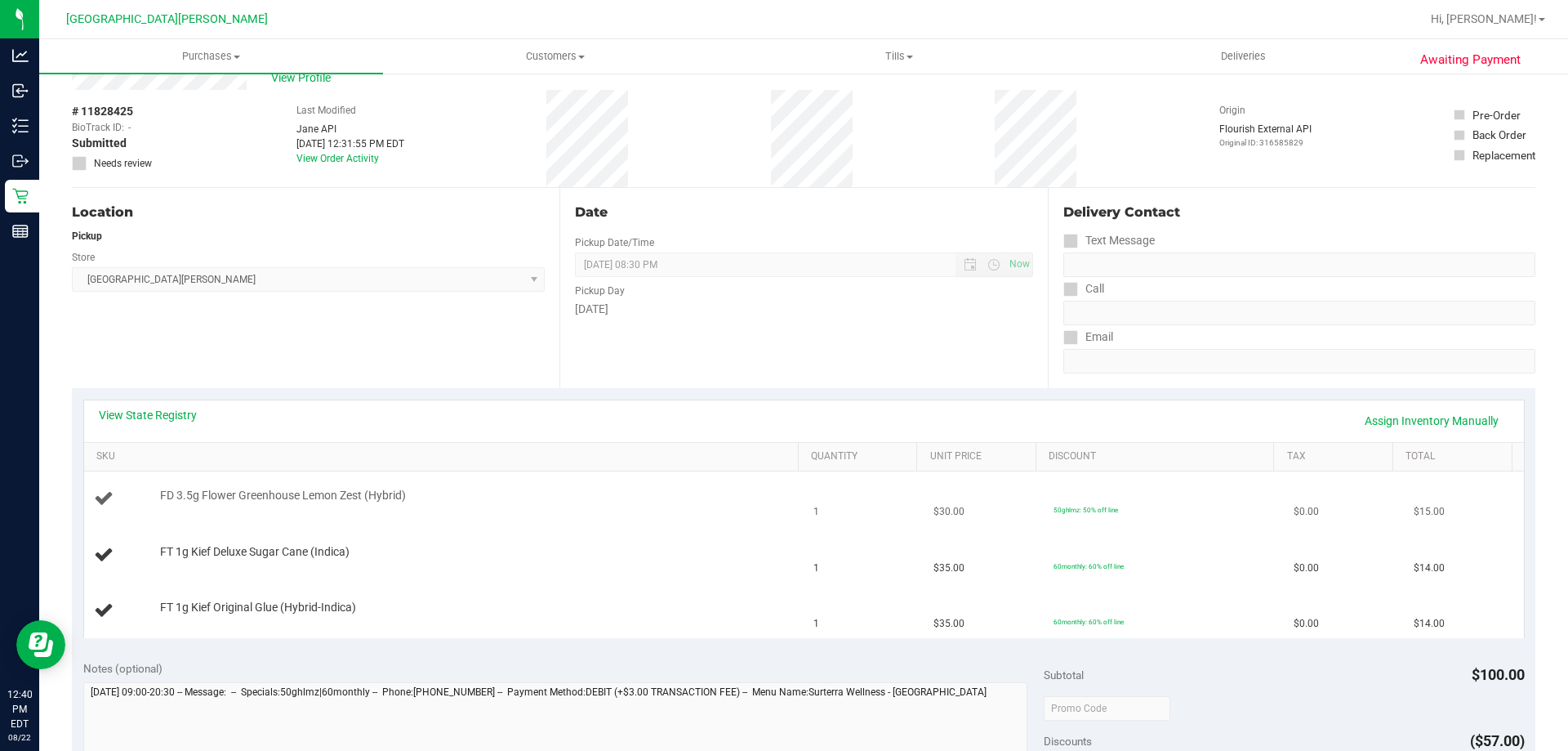
scroll to position [82, 0]
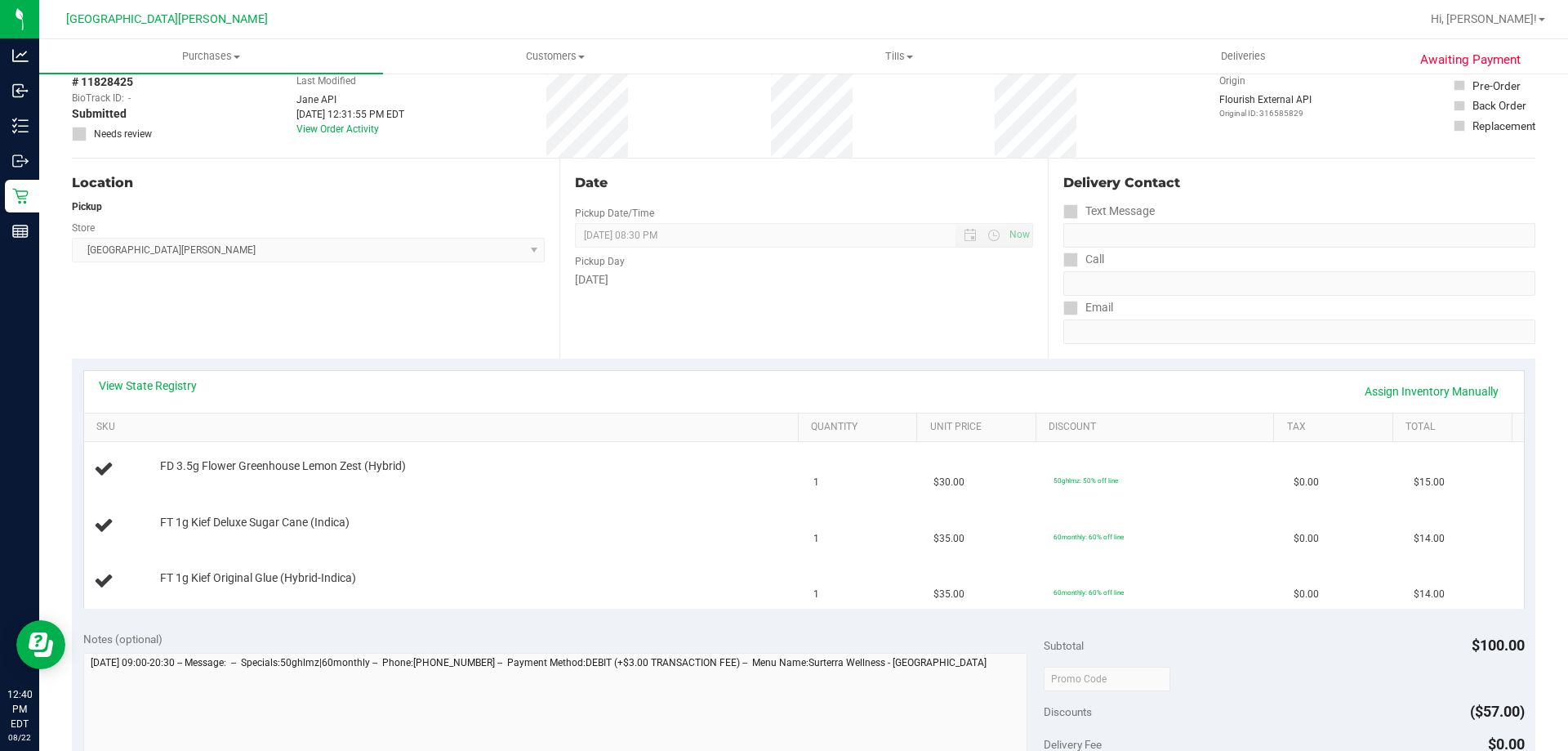
click at [176, 377] on div "View State Registry Assign Inventory Manually" at bounding box center [804, 391] width 1440 height 42
click at [176, 387] on link "View State Registry" at bounding box center [148, 386] width 98 height 16
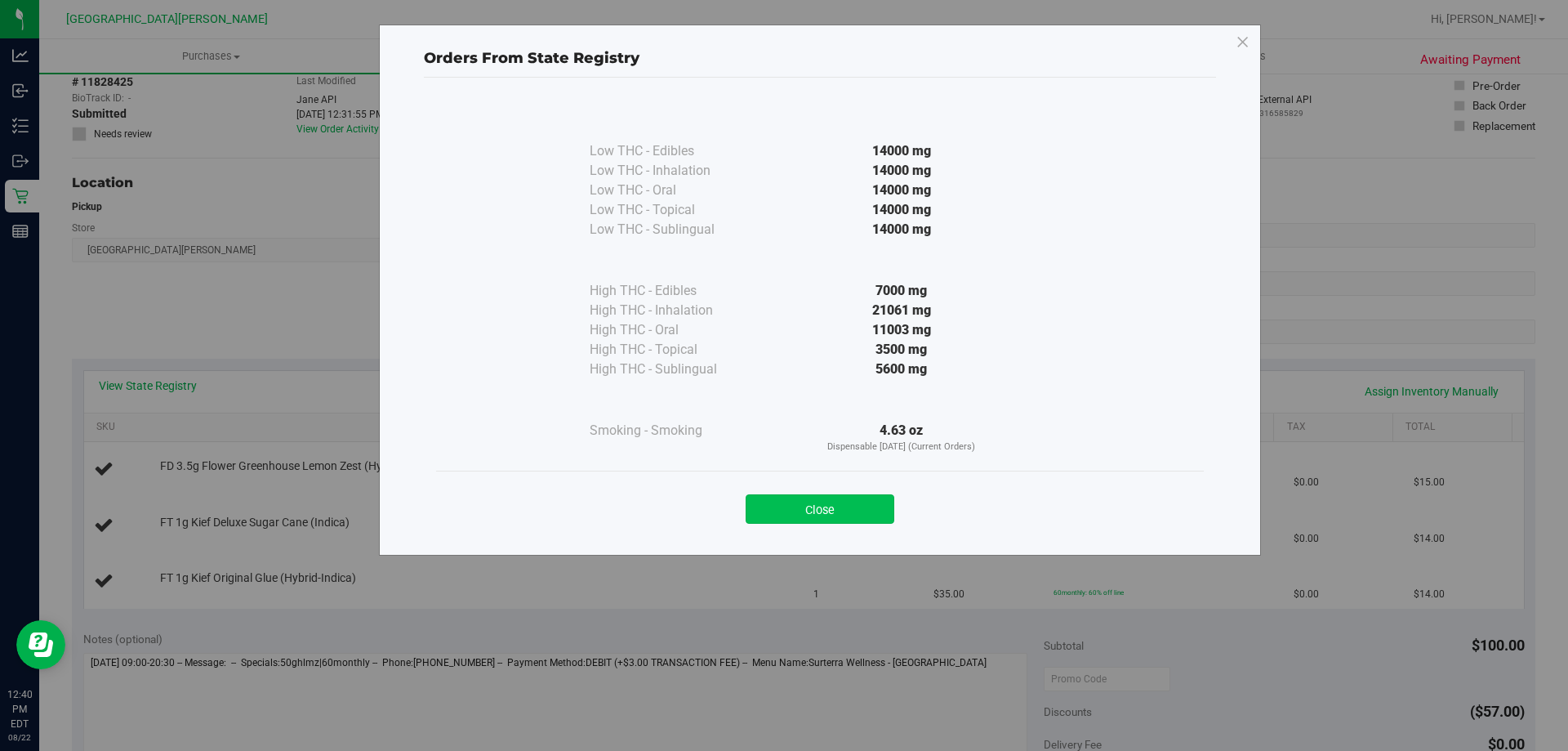
click at [858, 501] on button "Close" at bounding box center [820, 508] width 148 height 29
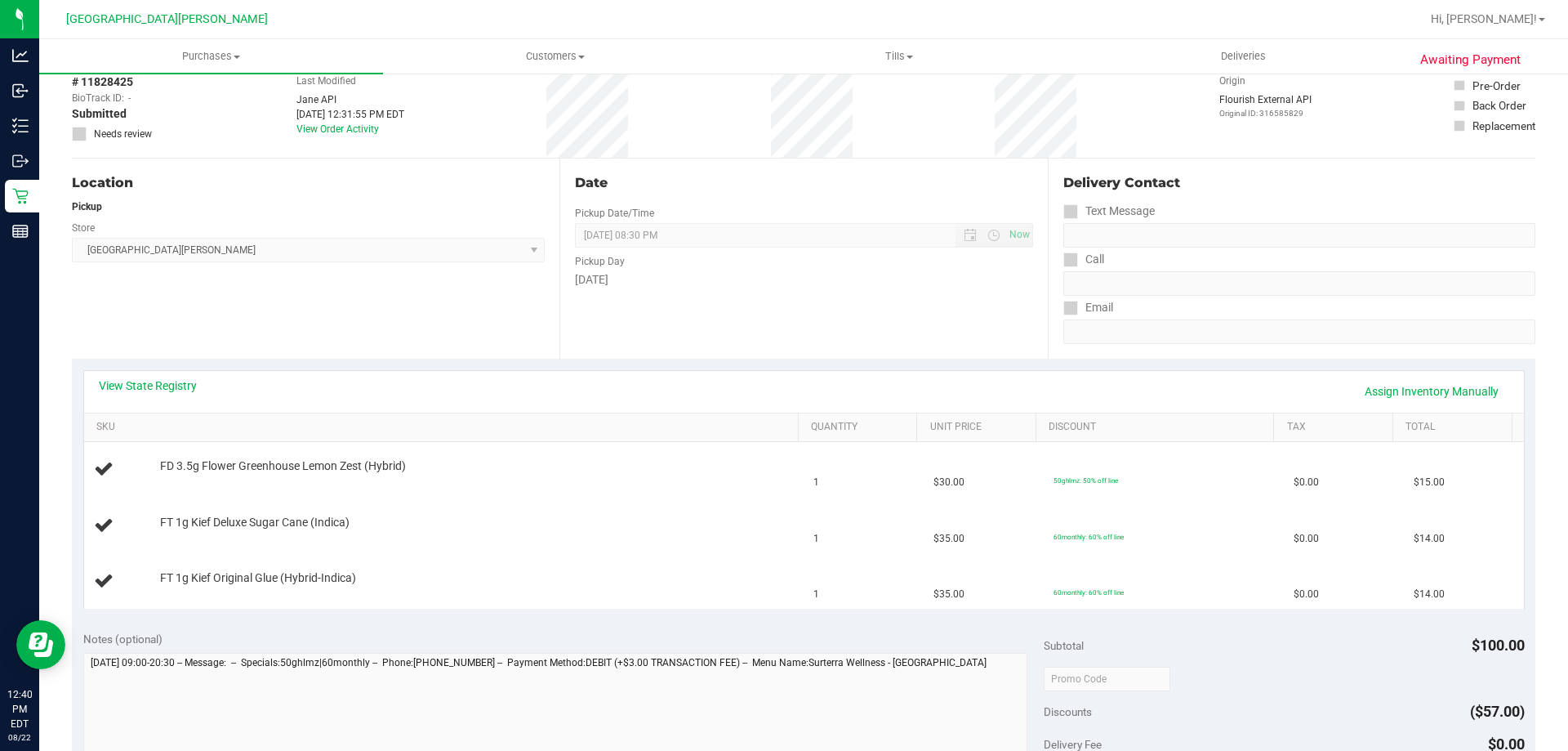
click at [676, 394] on div "View State Registry Assign Inventory Manually" at bounding box center [804, 391] width 1411 height 28
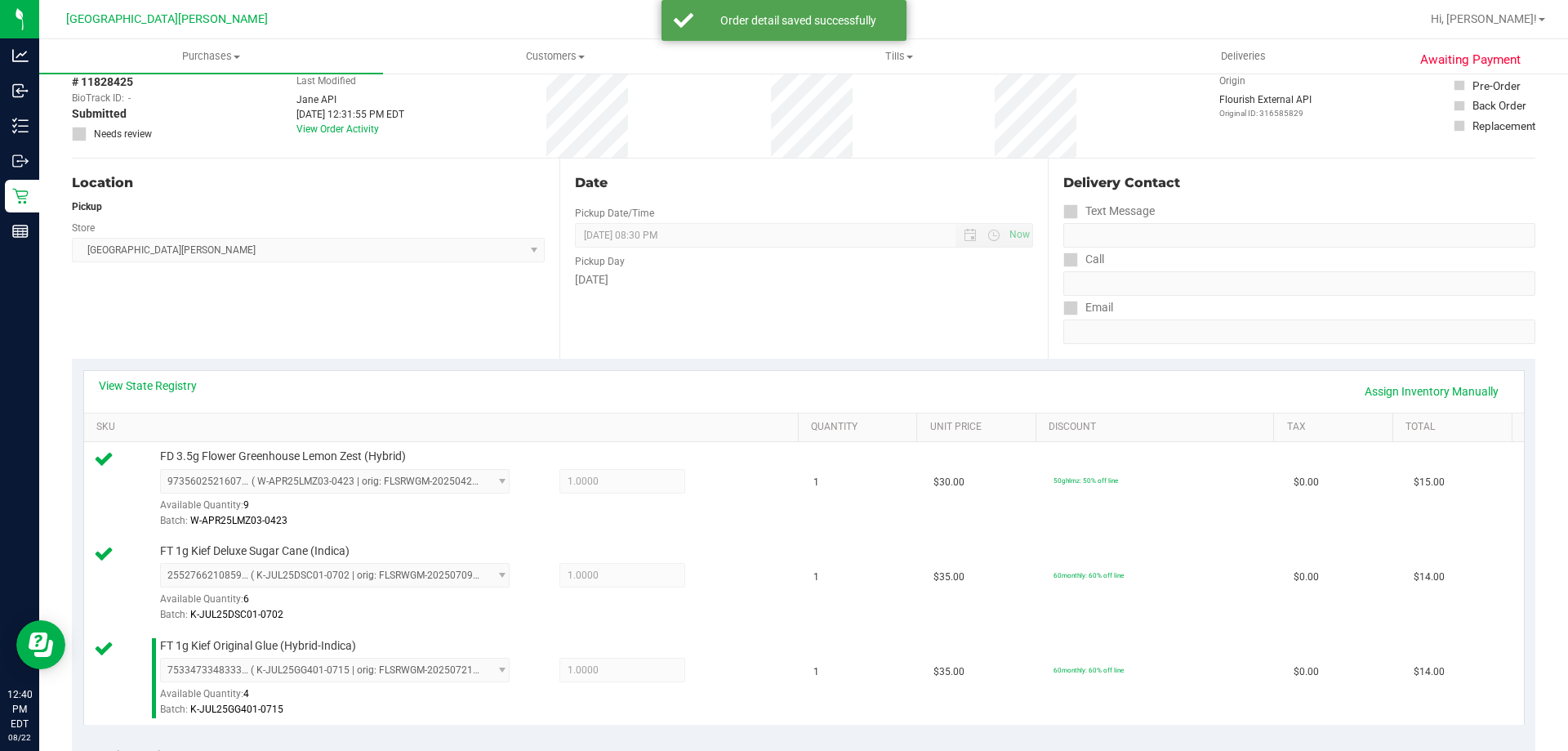
scroll to position [490, 0]
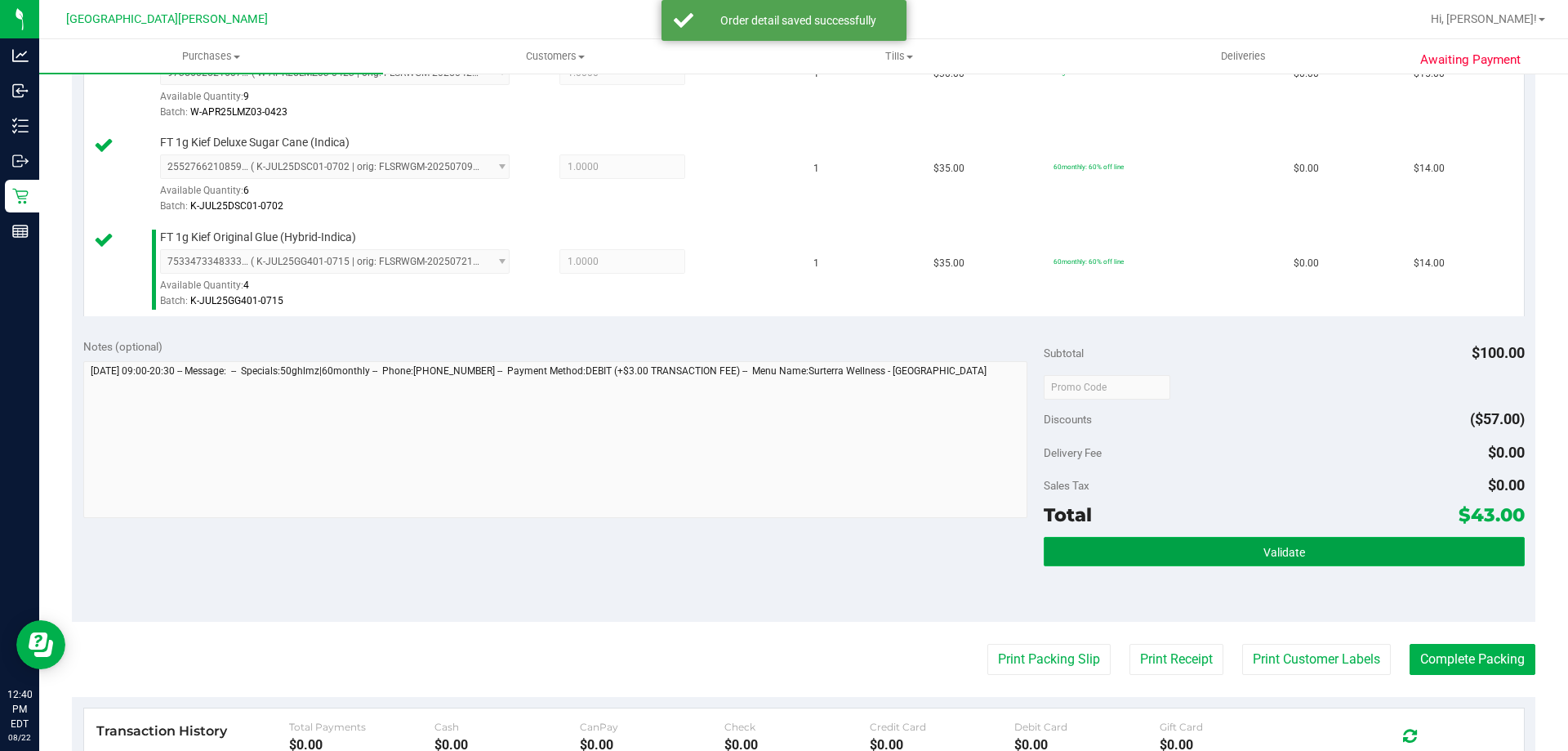
click at [1286, 547] on span "Validate" at bounding box center [1284, 552] width 42 height 13
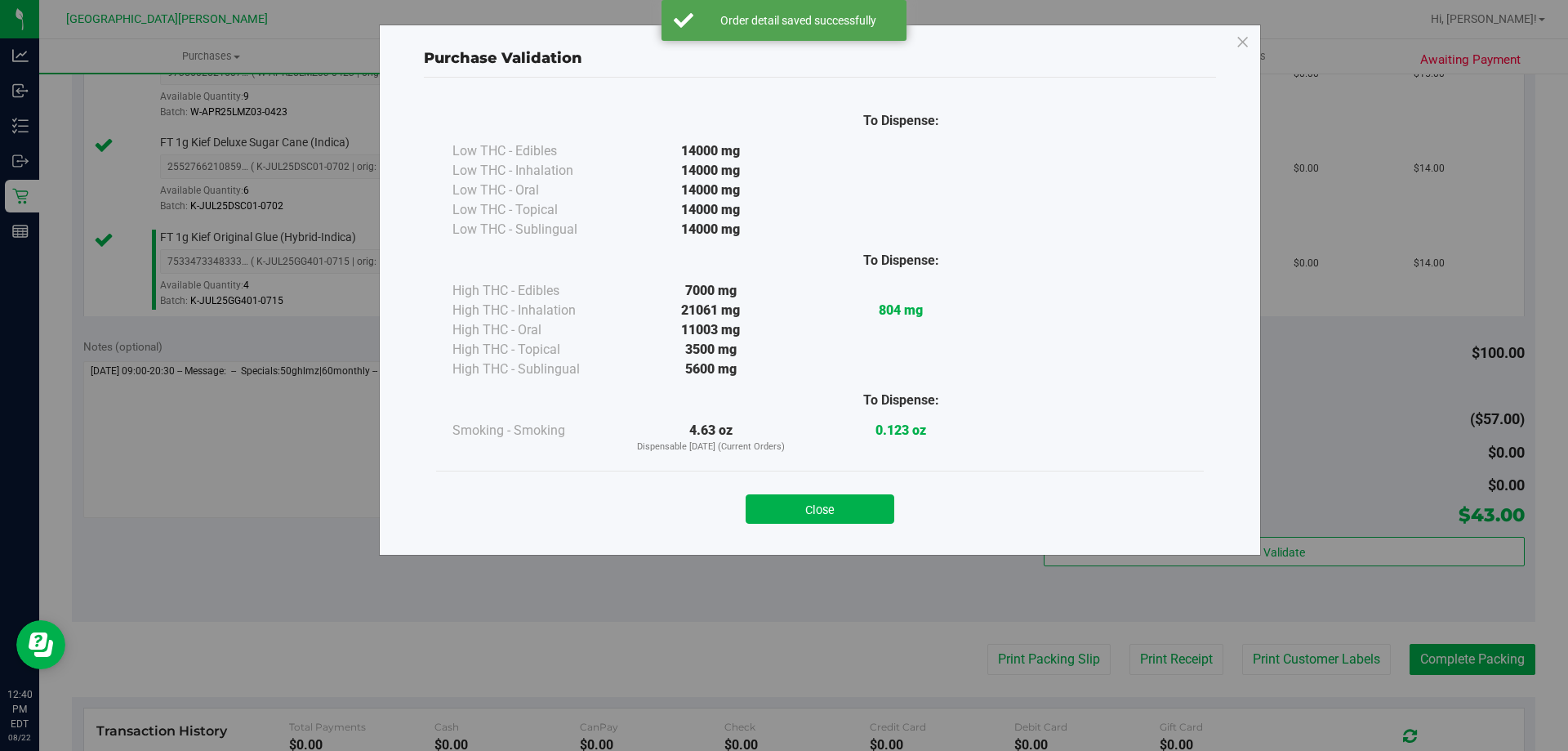
click at [836, 492] on div "Close" at bounding box center [820, 504] width 743 height 41
click at [865, 505] on button "Close" at bounding box center [820, 508] width 148 height 29
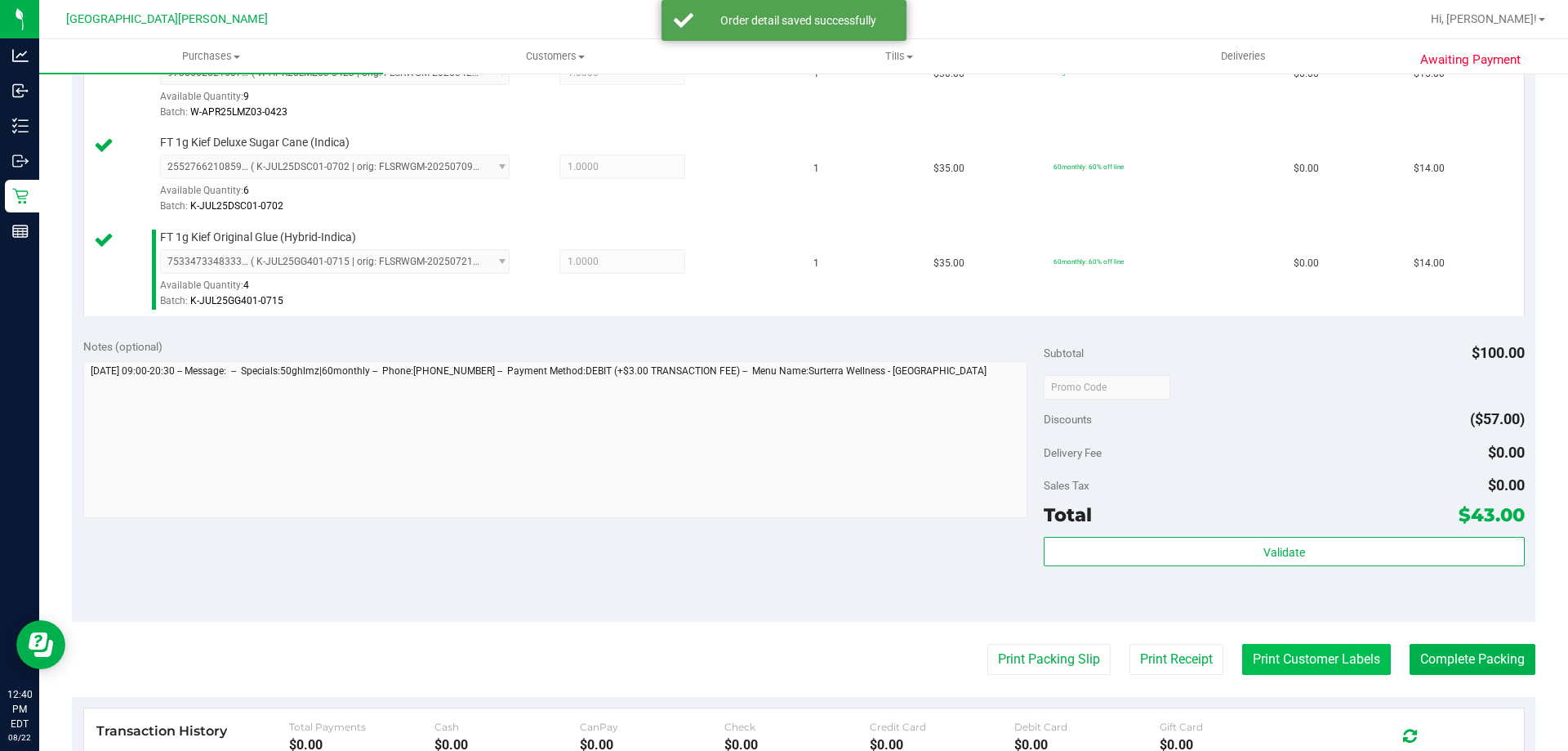
click at [1302, 671] on button "Print Customer Labels" at bounding box center [1316, 659] width 148 height 31
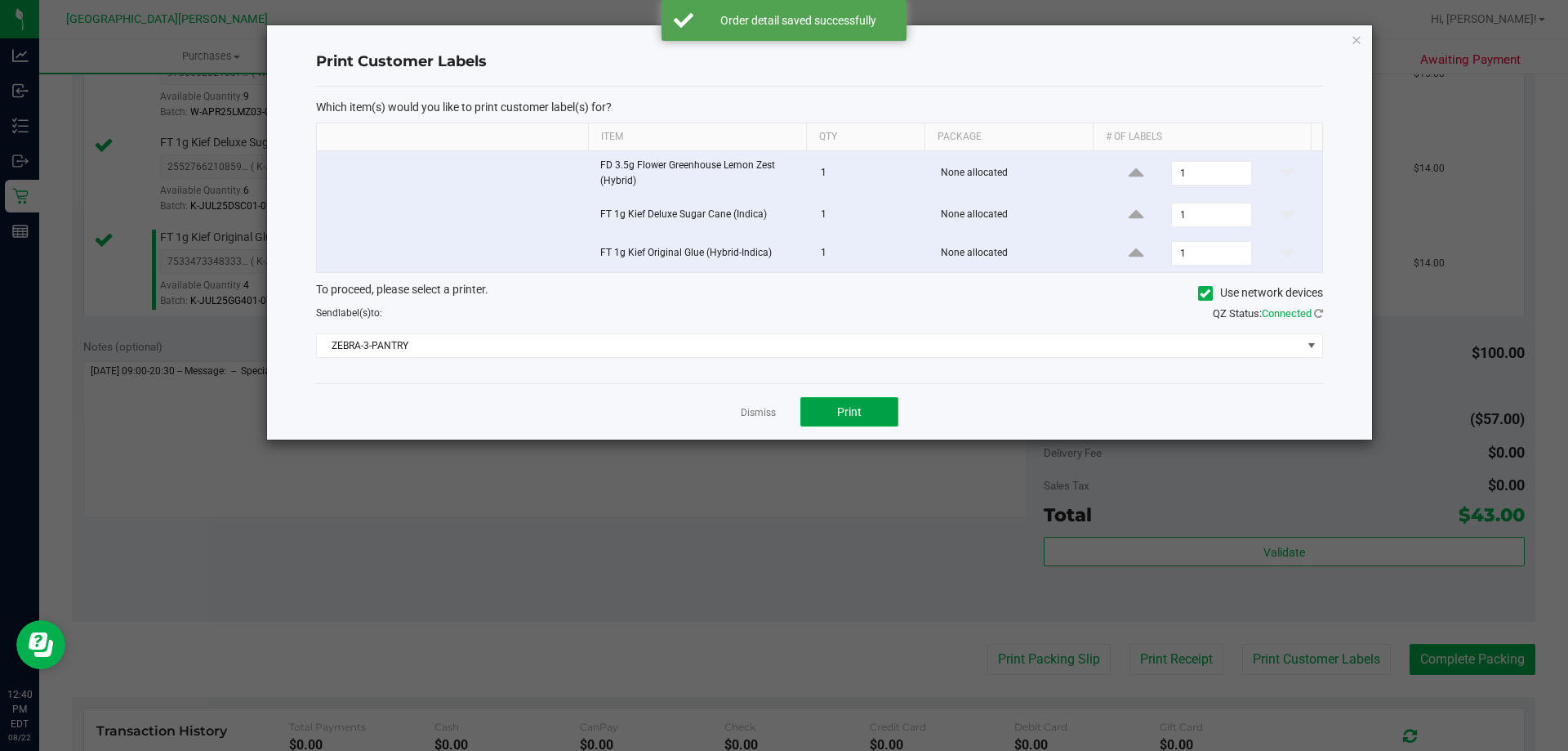
click at [852, 423] on button "Print" at bounding box center [850, 411] width 98 height 29
click at [761, 414] on link "Dismiss" at bounding box center [758, 413] width 36 height 14
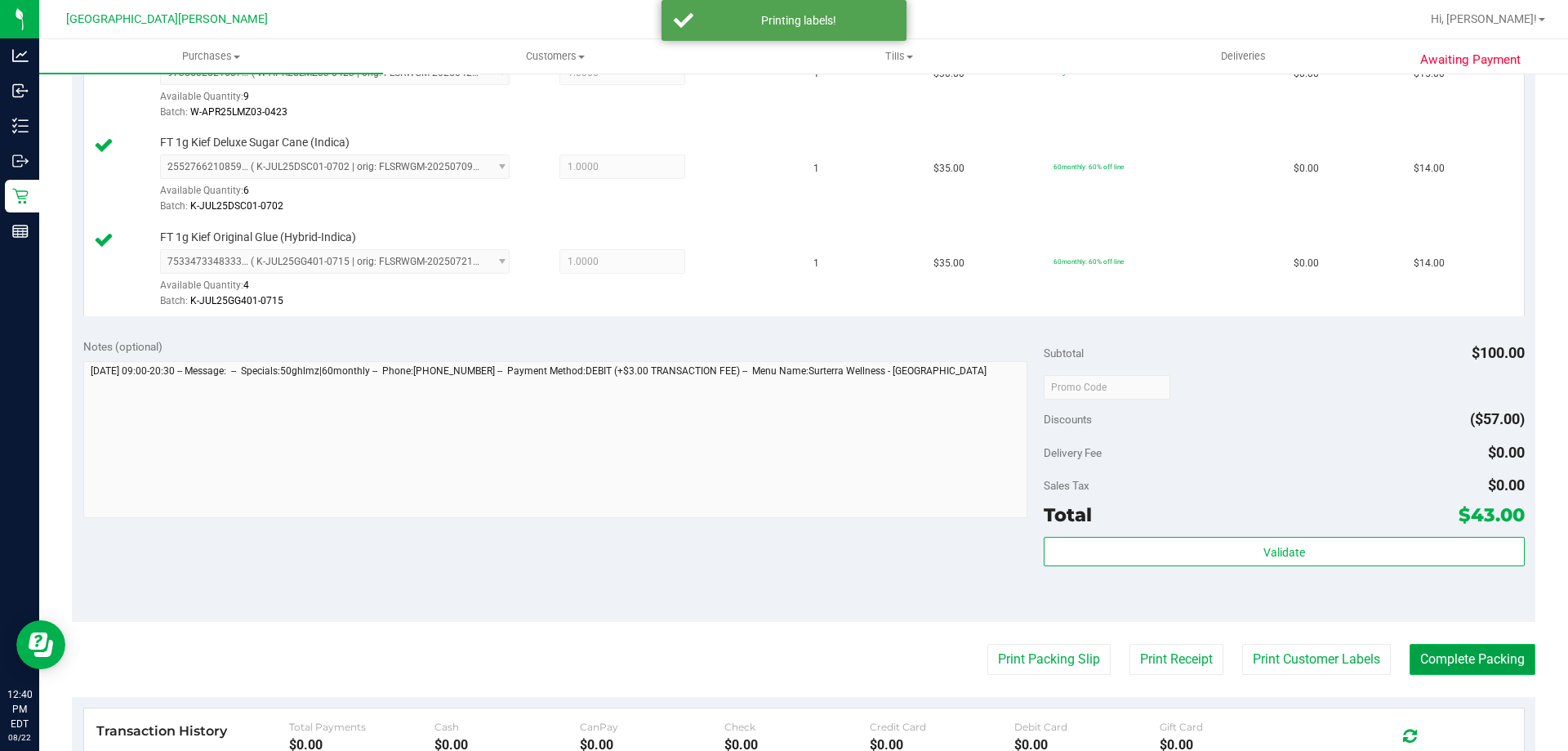
click at [1446, 658] on button "Complete Packing" at bounding box center [1473, 659] width 126 height 31
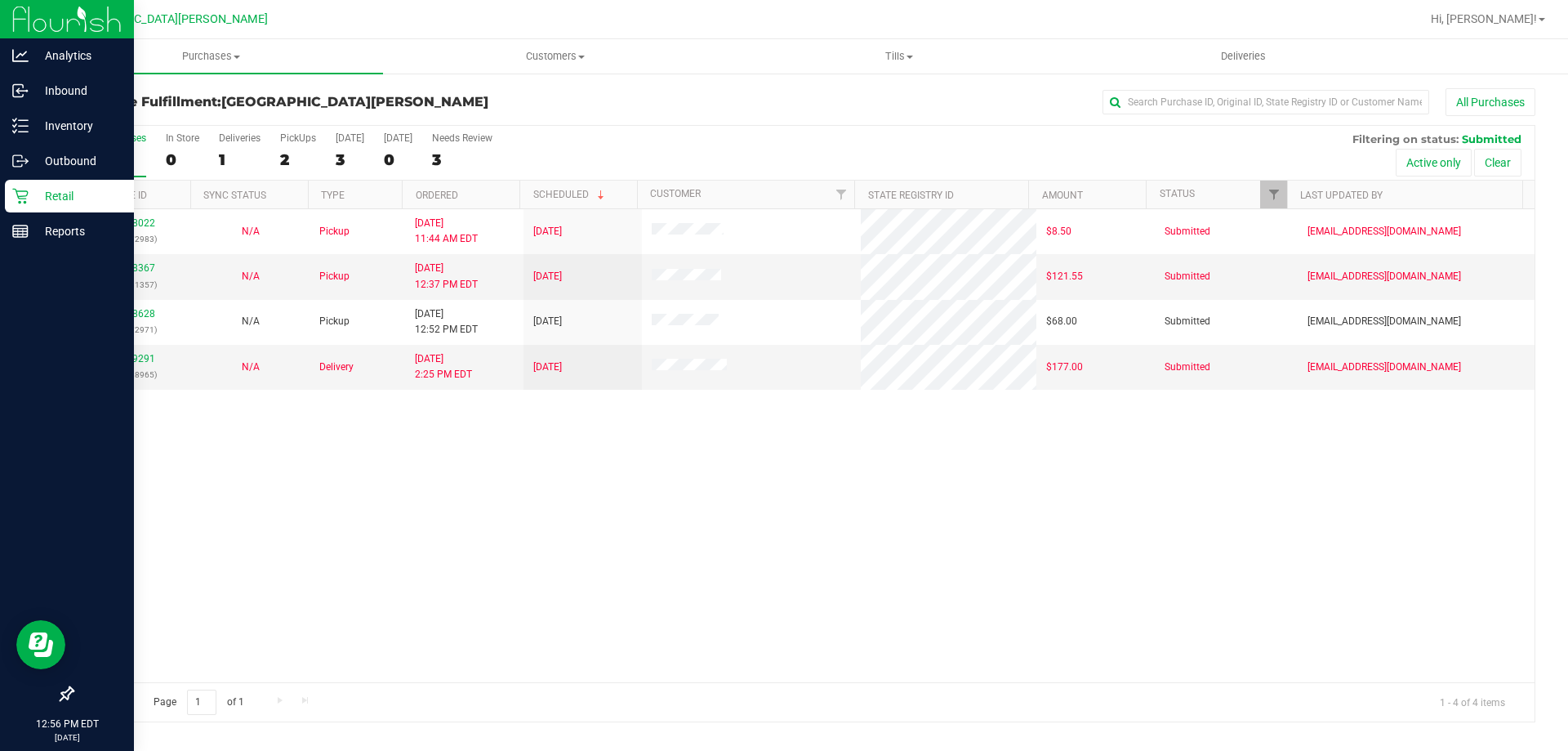
click at [129, 311] on div at bounding box center [67, 464] width 134 height 428
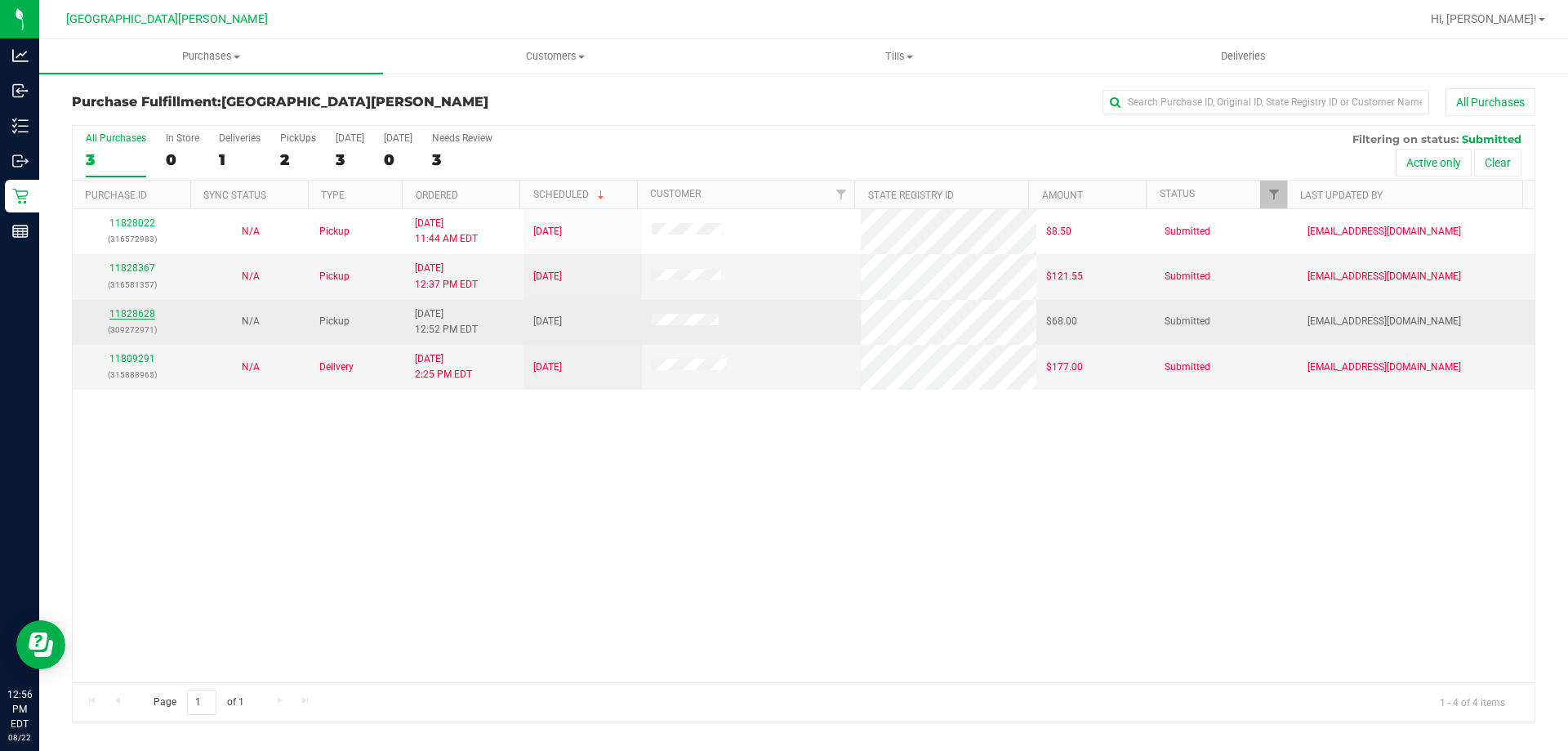
click at [137, 310] on link "11828628" at bounding box center [132, 313] width 45 height 12
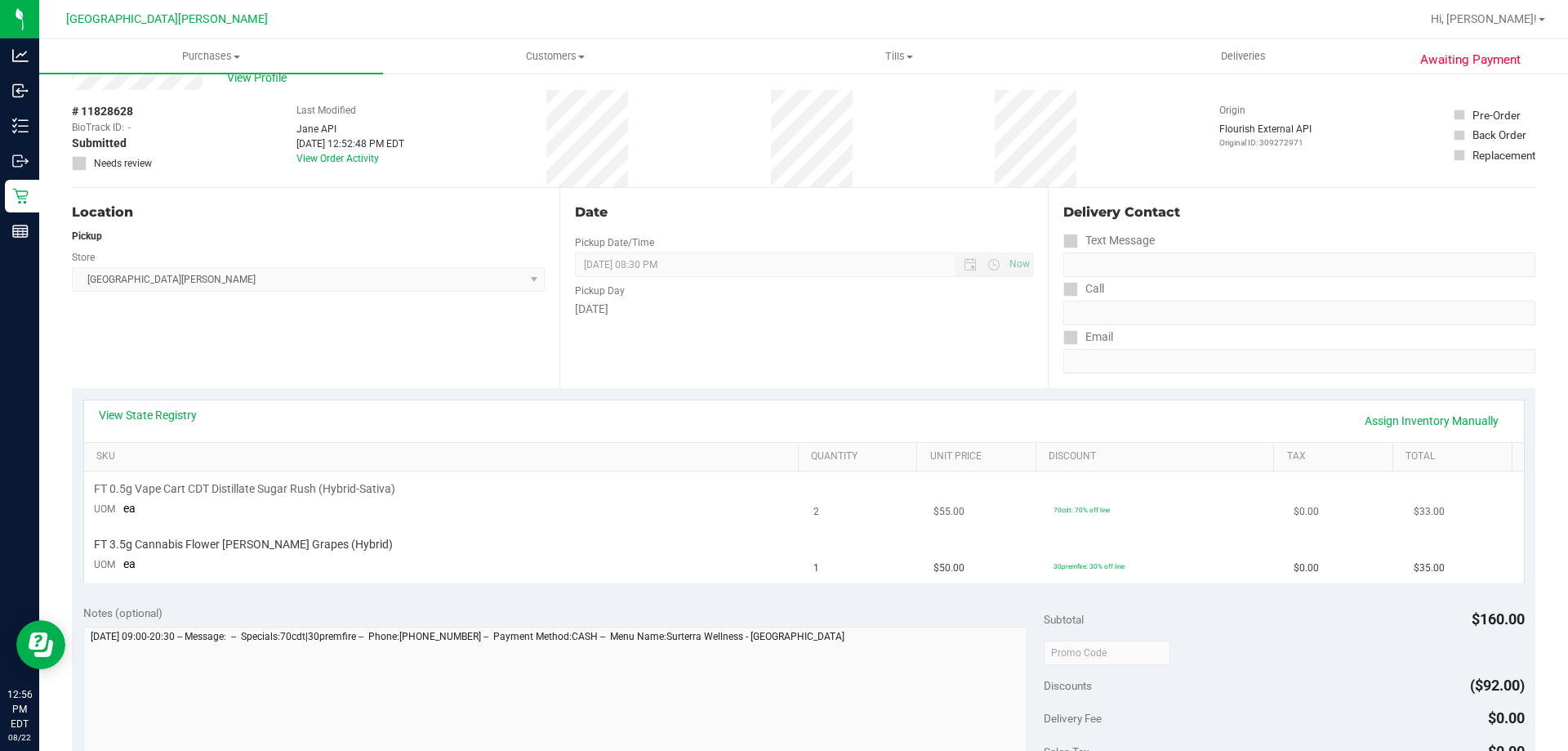
scroll to position [82, 0]
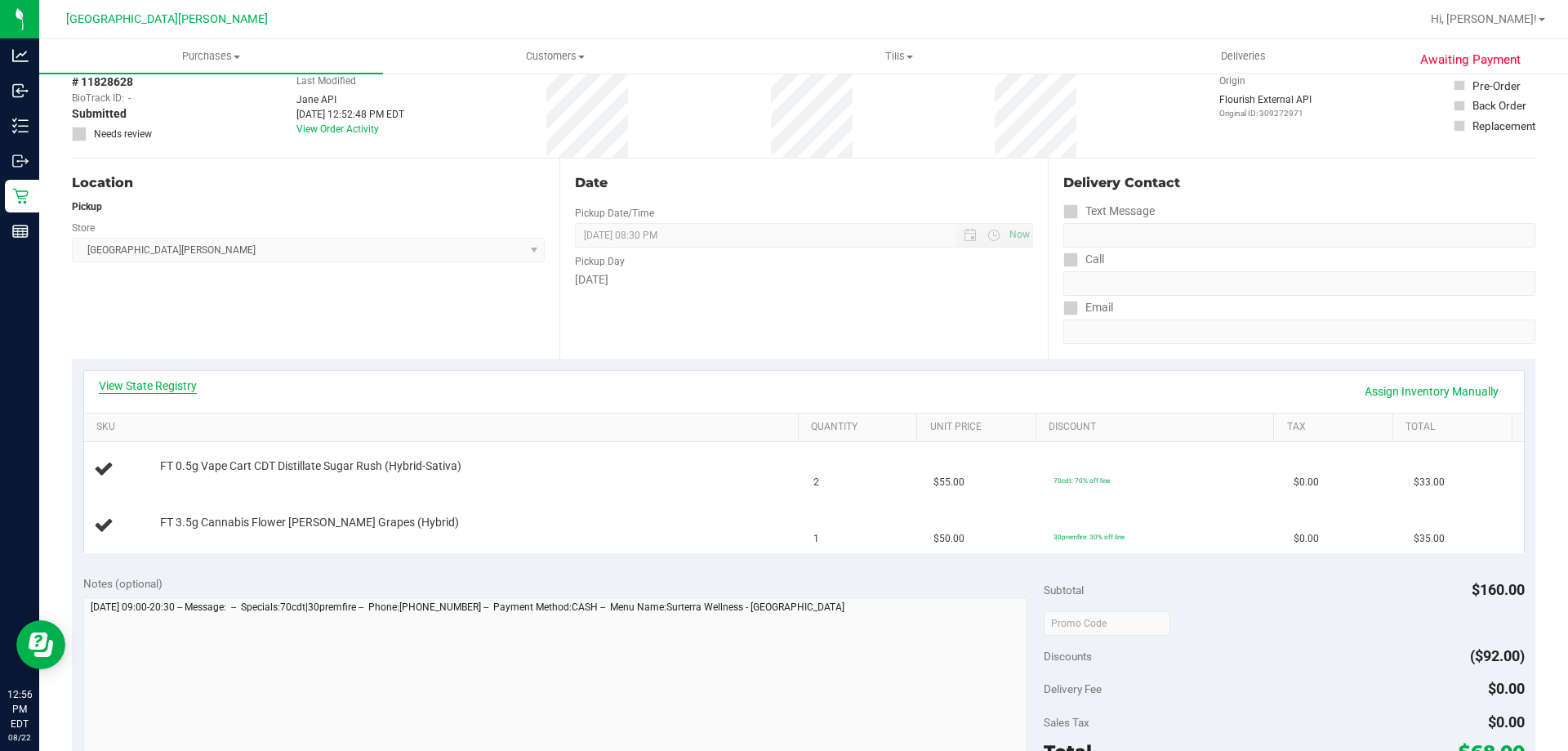
click at [157, 383] on link "View State Registry" at bounding box center [148, 386] width 98 height 16
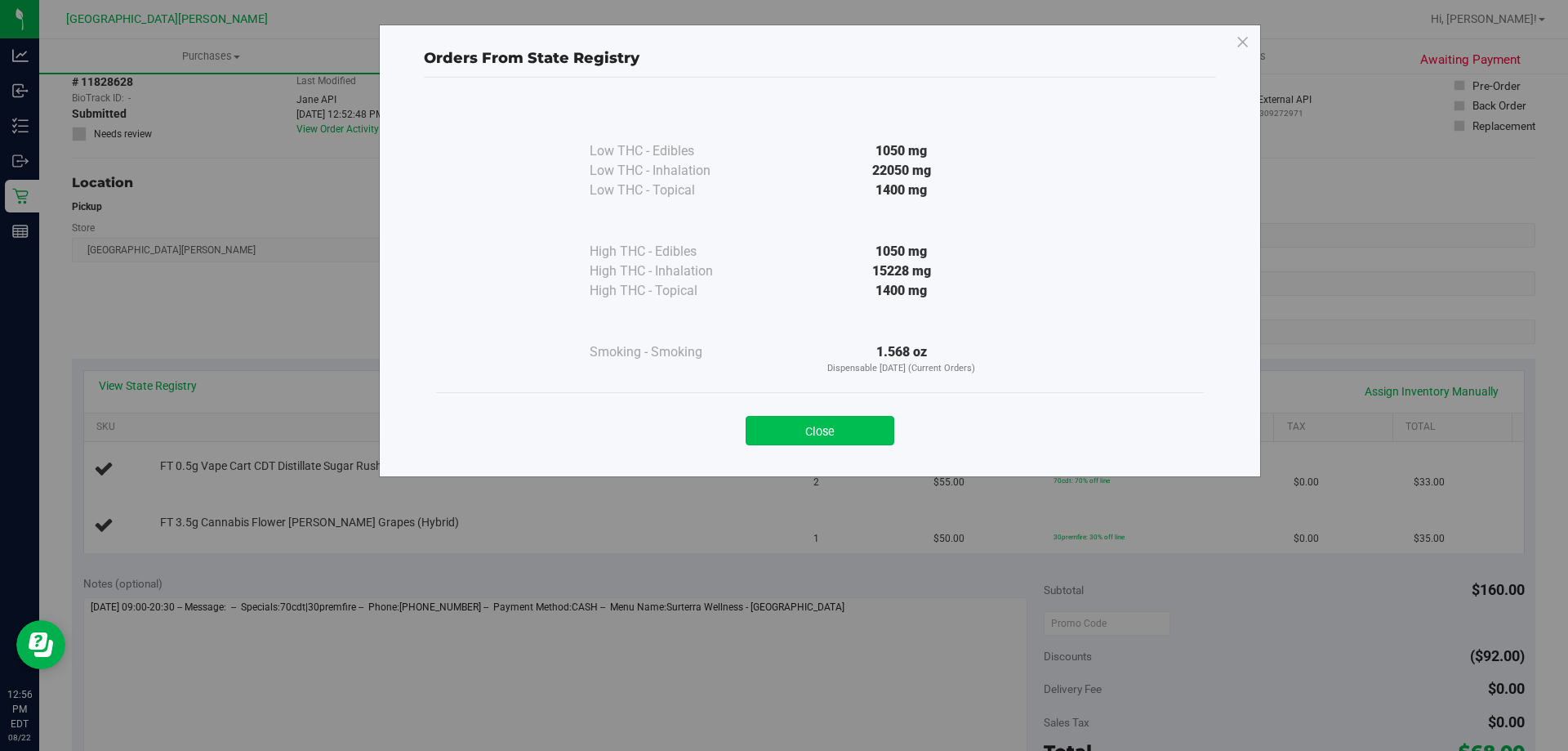
click at [830, 435] on button "Close" at bounding box center [820, 430] width 148 height 29
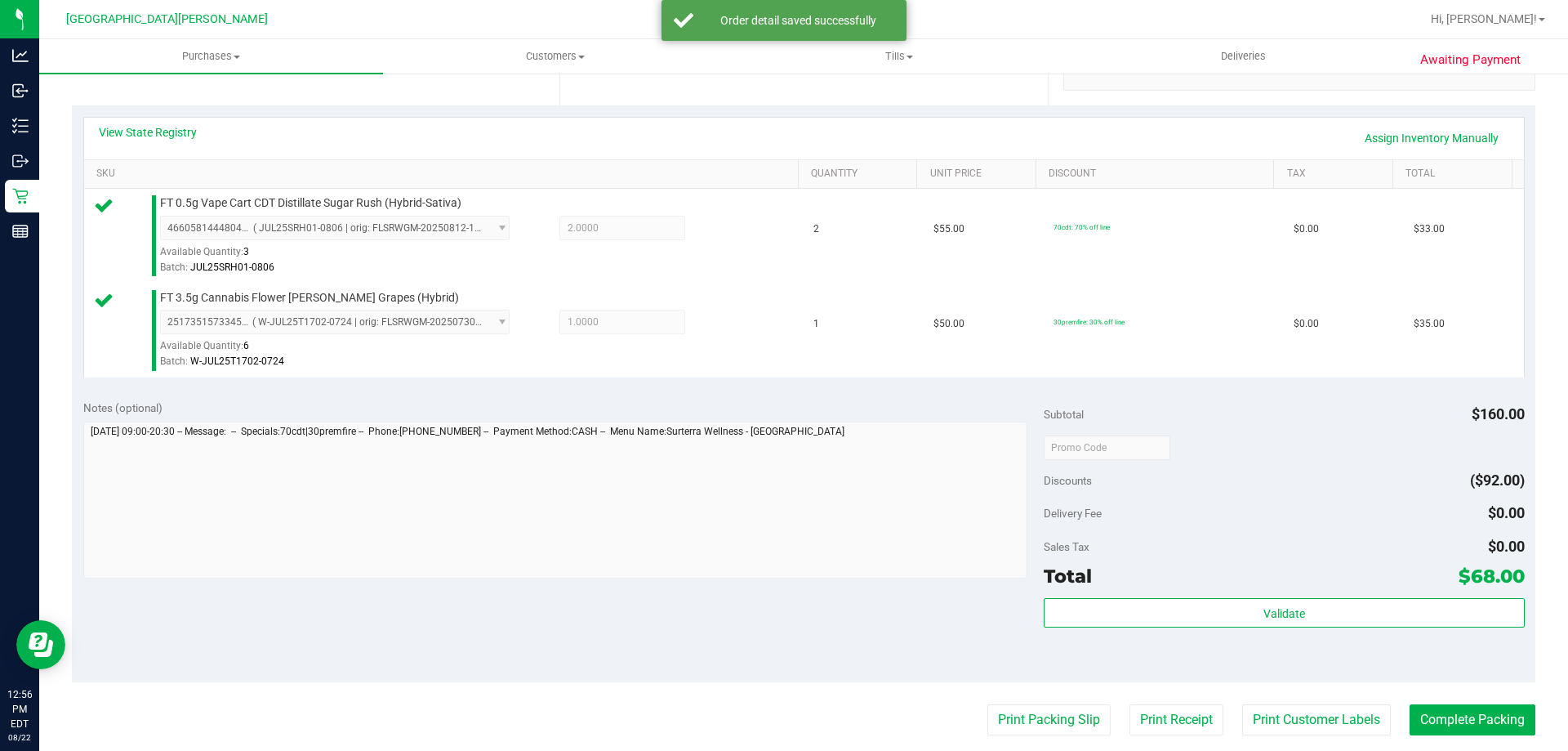
scroll to position [408, 0]
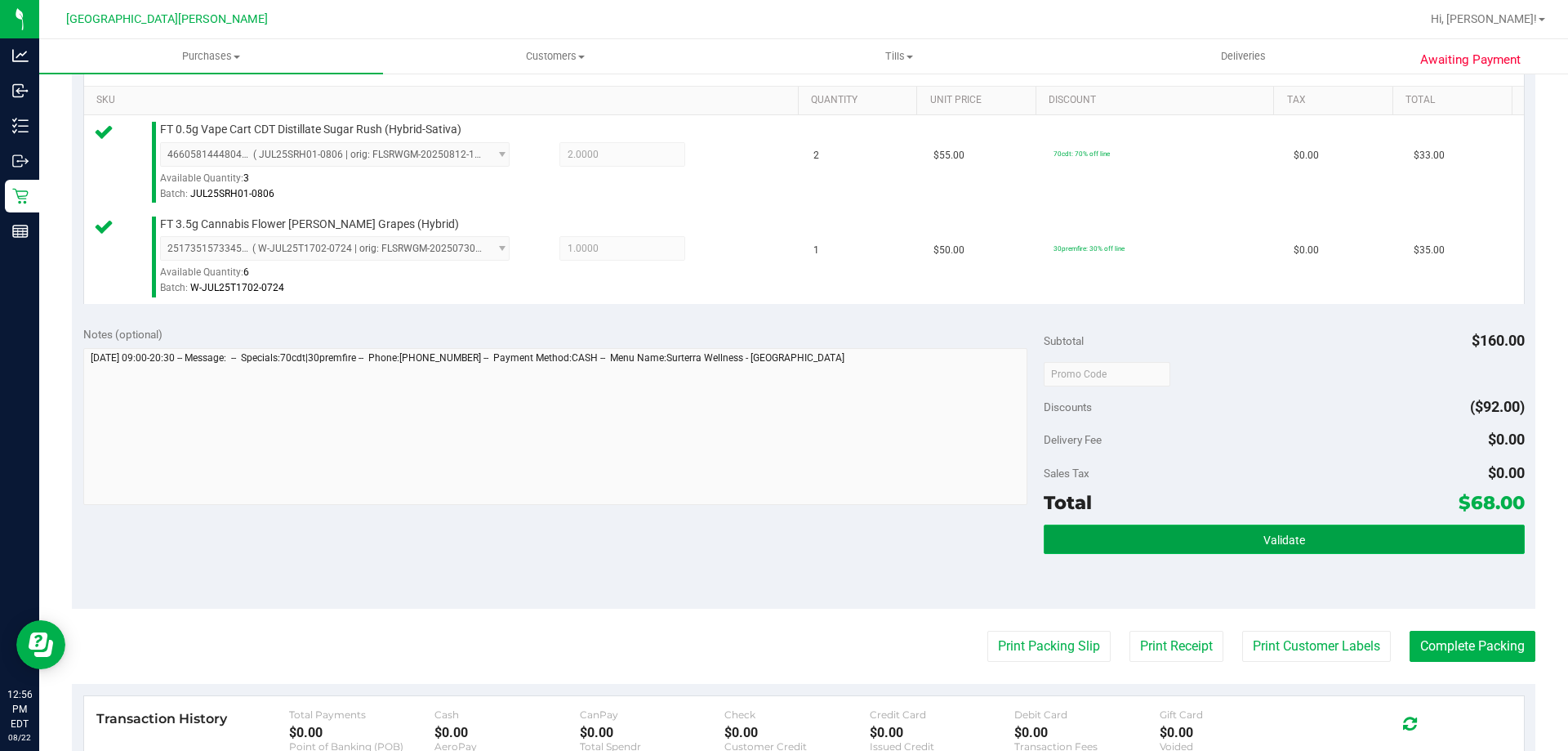
click at [1362, 547] on button "Validate" at bounding box center [1284, 539] width 480 height 29
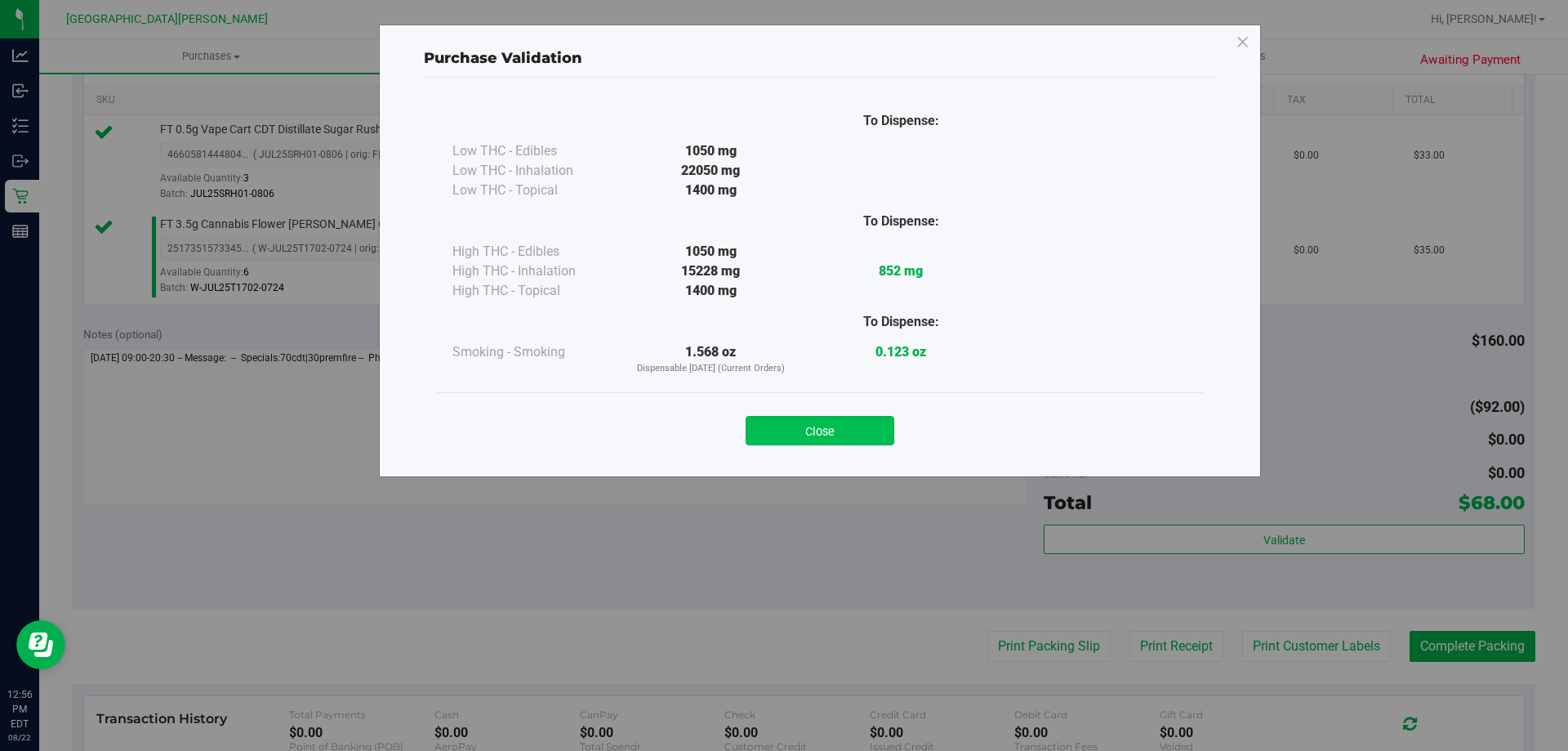
click at [833, 443] on button "Close" at bounding box center [820, 430] width 148 height 29
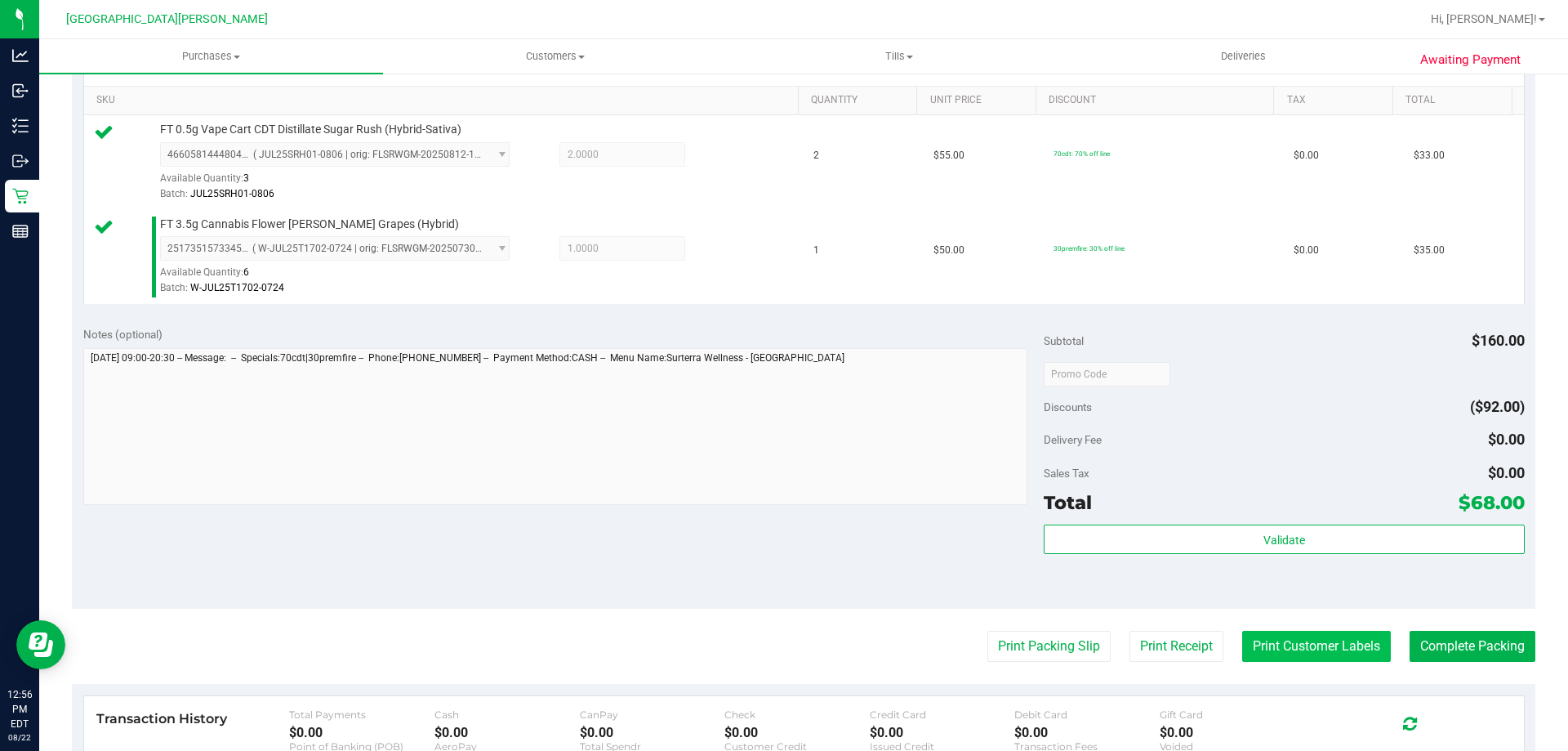
click at [1281, 651] on button "Print Customer Labels" at bounding box center [1316, 645] width 148 height 31
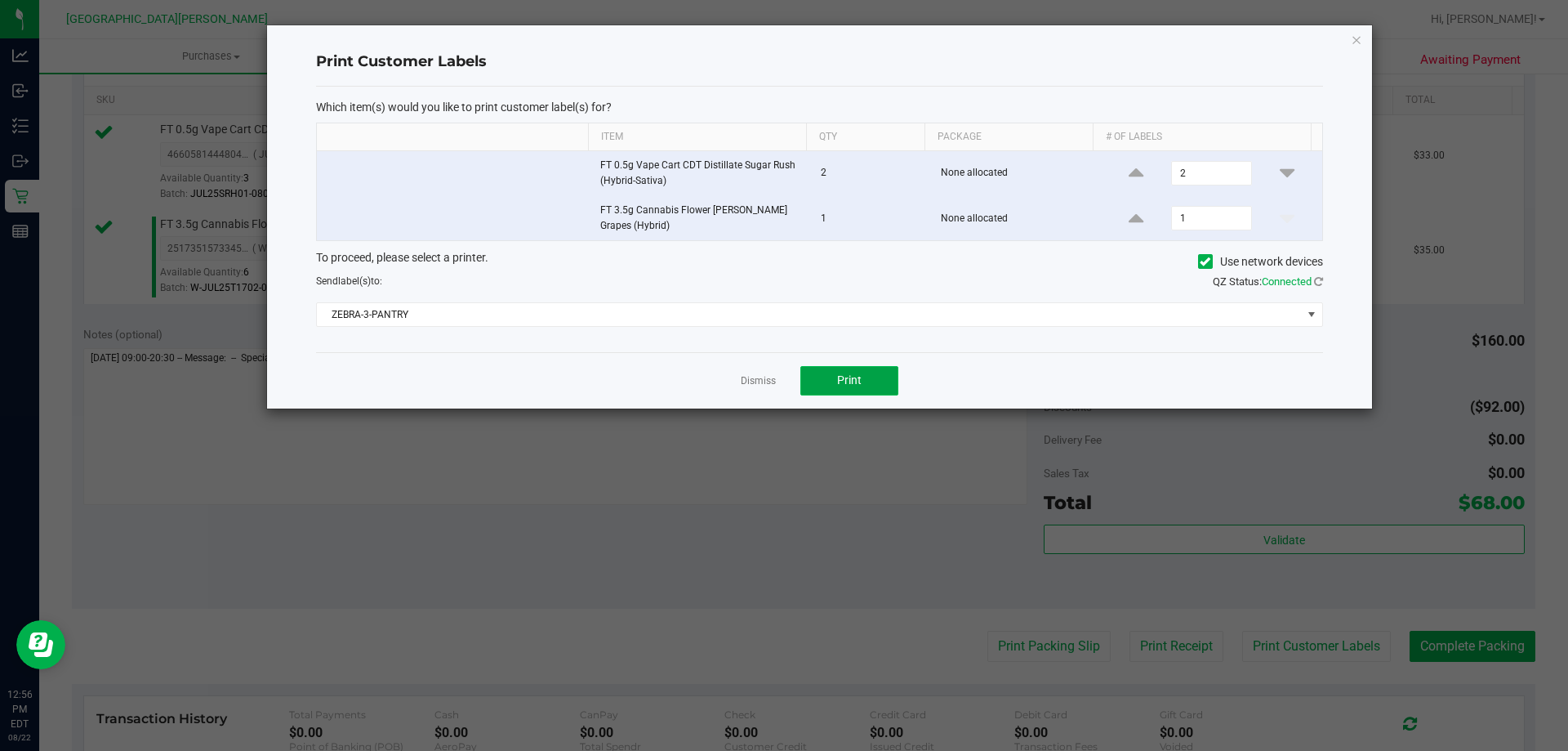
click at [885, 378] on button "Print" at bounding box center [850, 380] width 98 height 29
click at [757, 377] on link "Dismiss" at bounding box center [758, 381] width 36 height 14
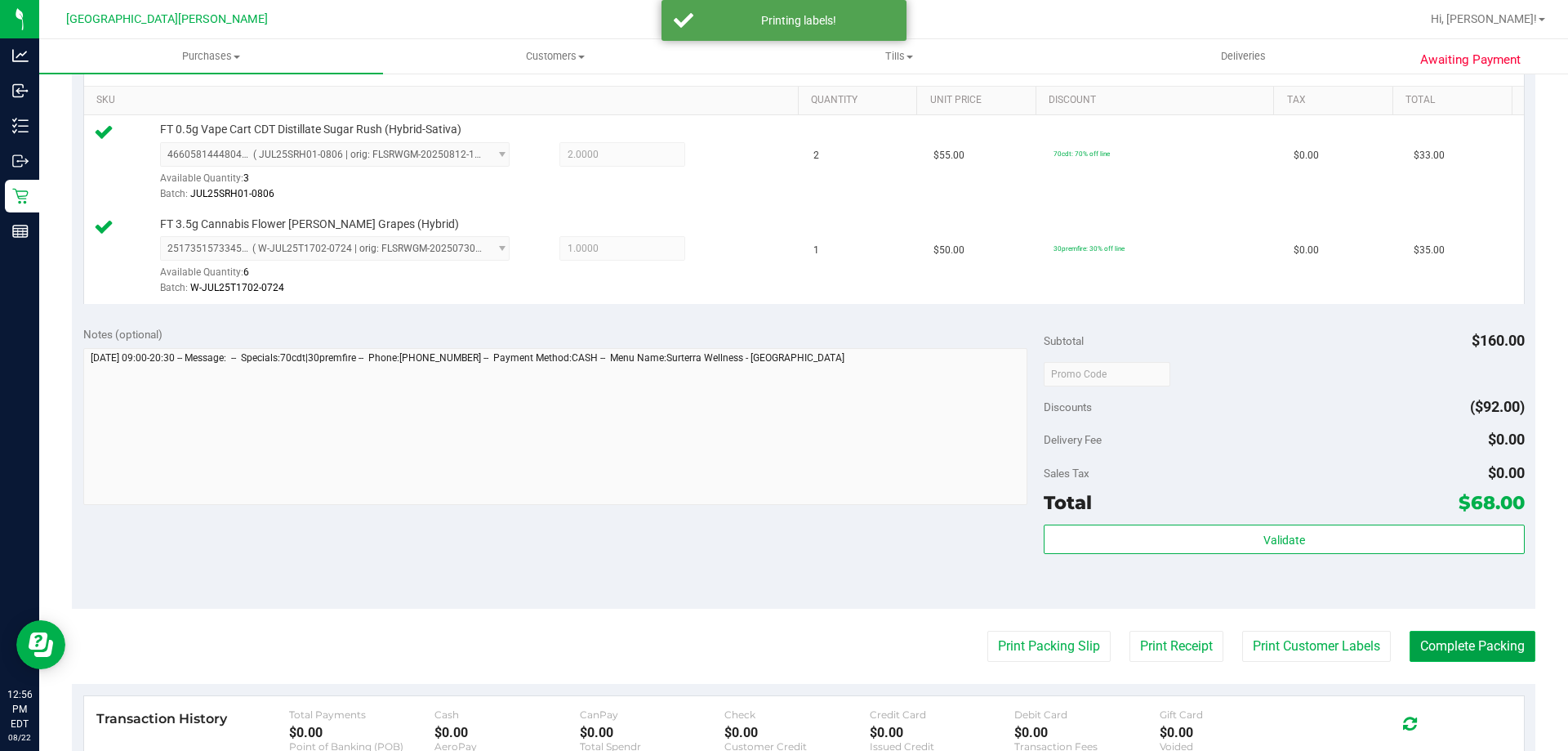
click at [1419, 642] on button "Complete Packing" at bounding box center [1473, 645] width 126 height 31
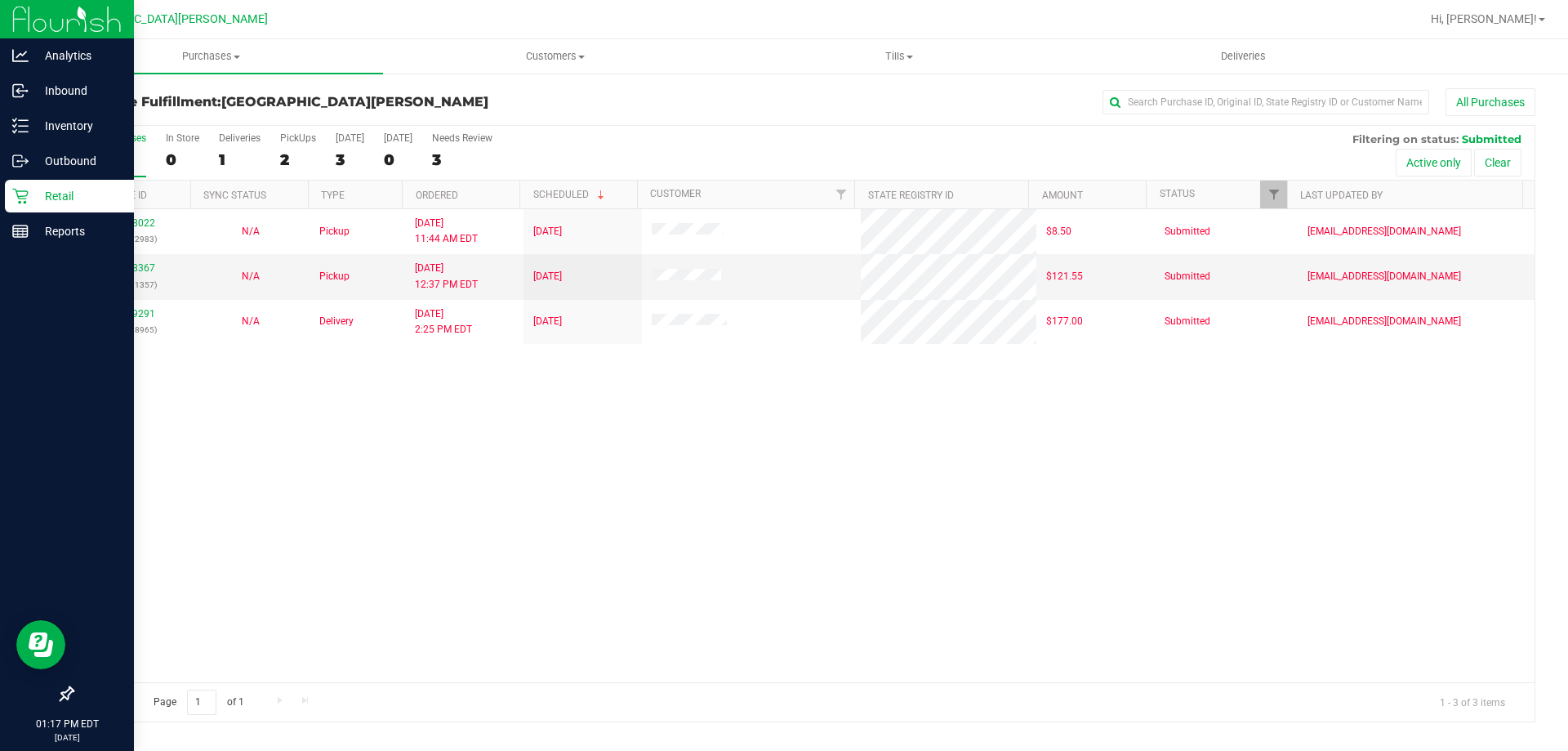
click at [83, 205] on p "Retail" at bounding box center [77, 196] width 98 height 20
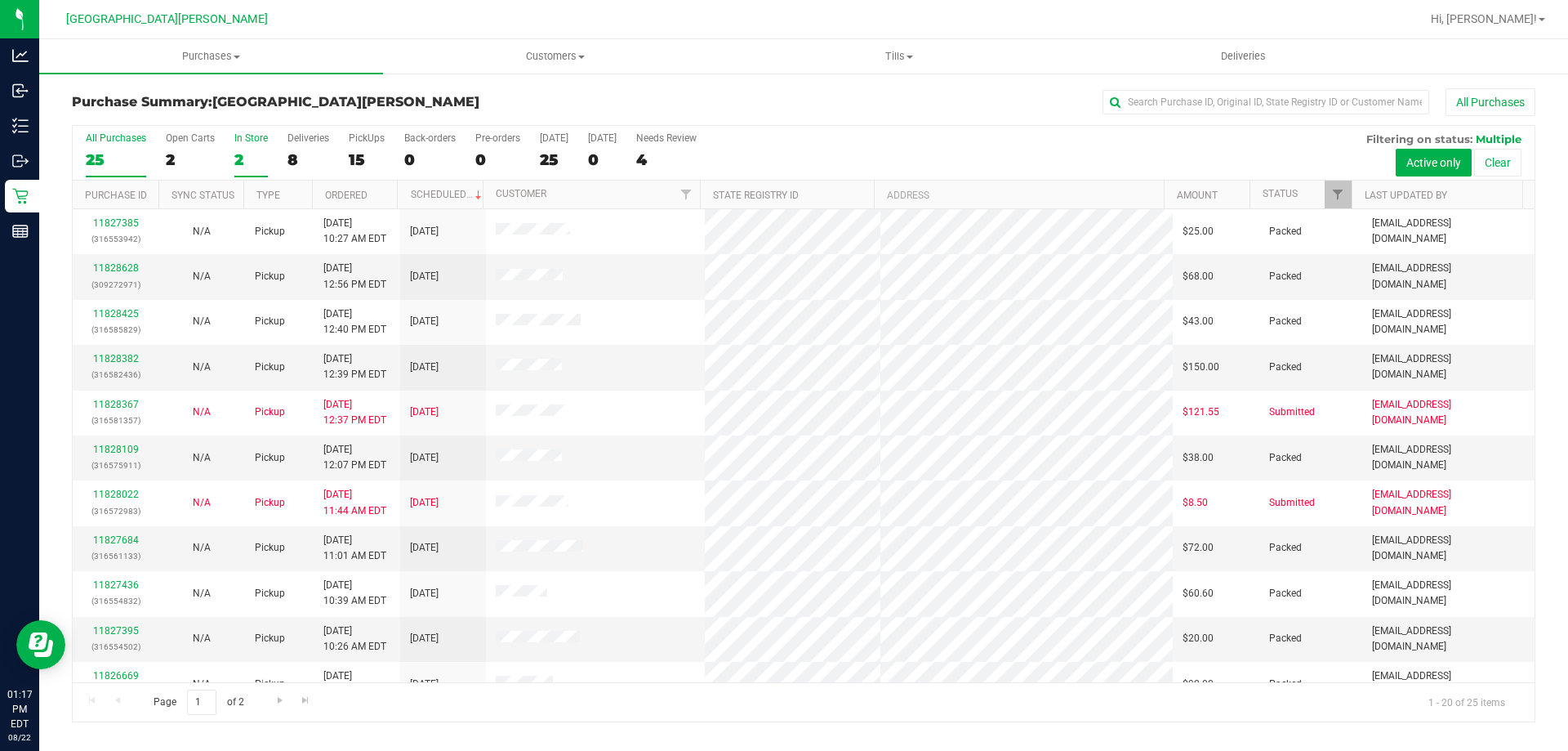
click at [257, 156] on div "2" at bounding box center [252, 159] width 34 height 19
click at [0, 0] on input "In Store 2" at bounding box center [0, 0] width 0 height 0
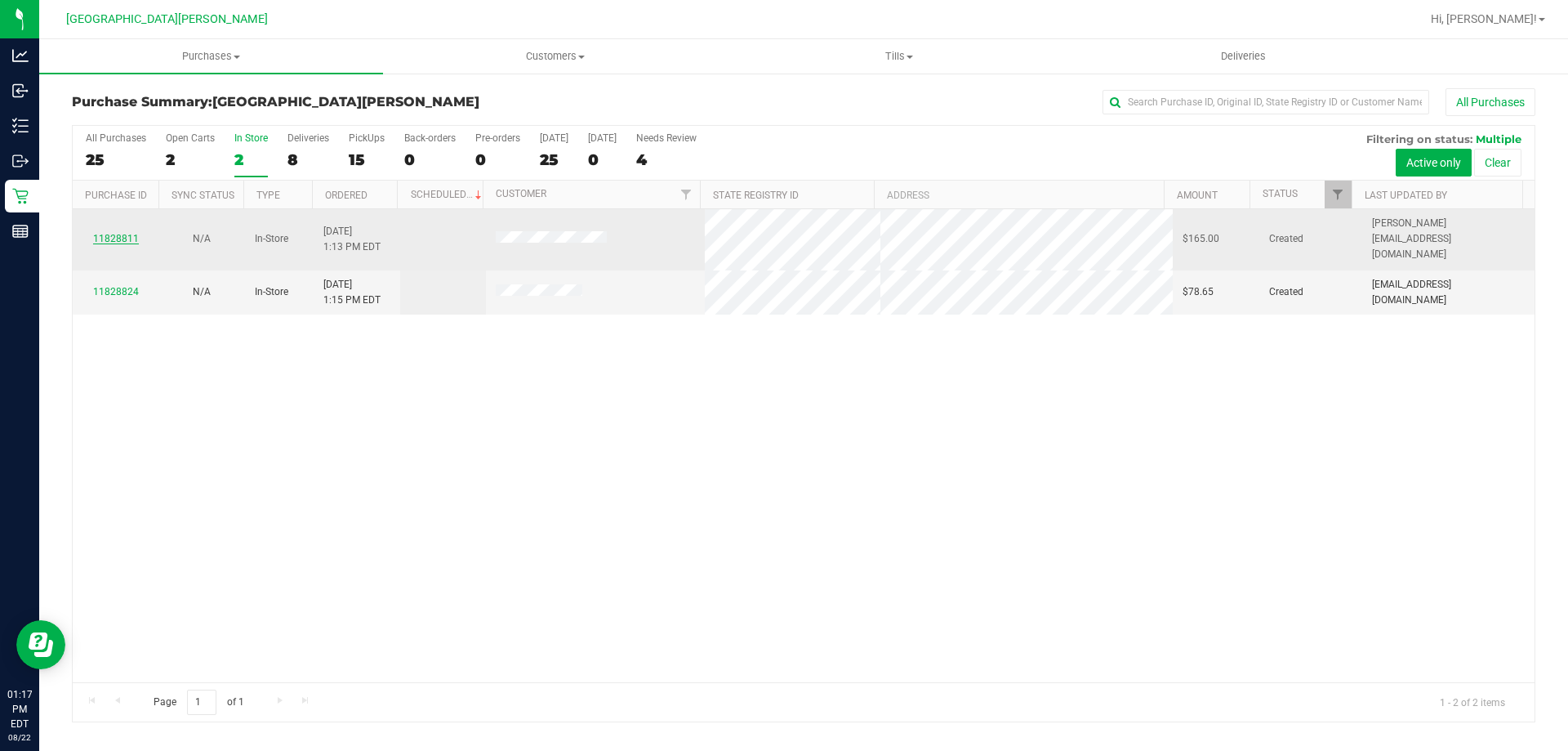
click at [122, 233] on link "11828811" at bounding box center [116, 238] width 45 height 12
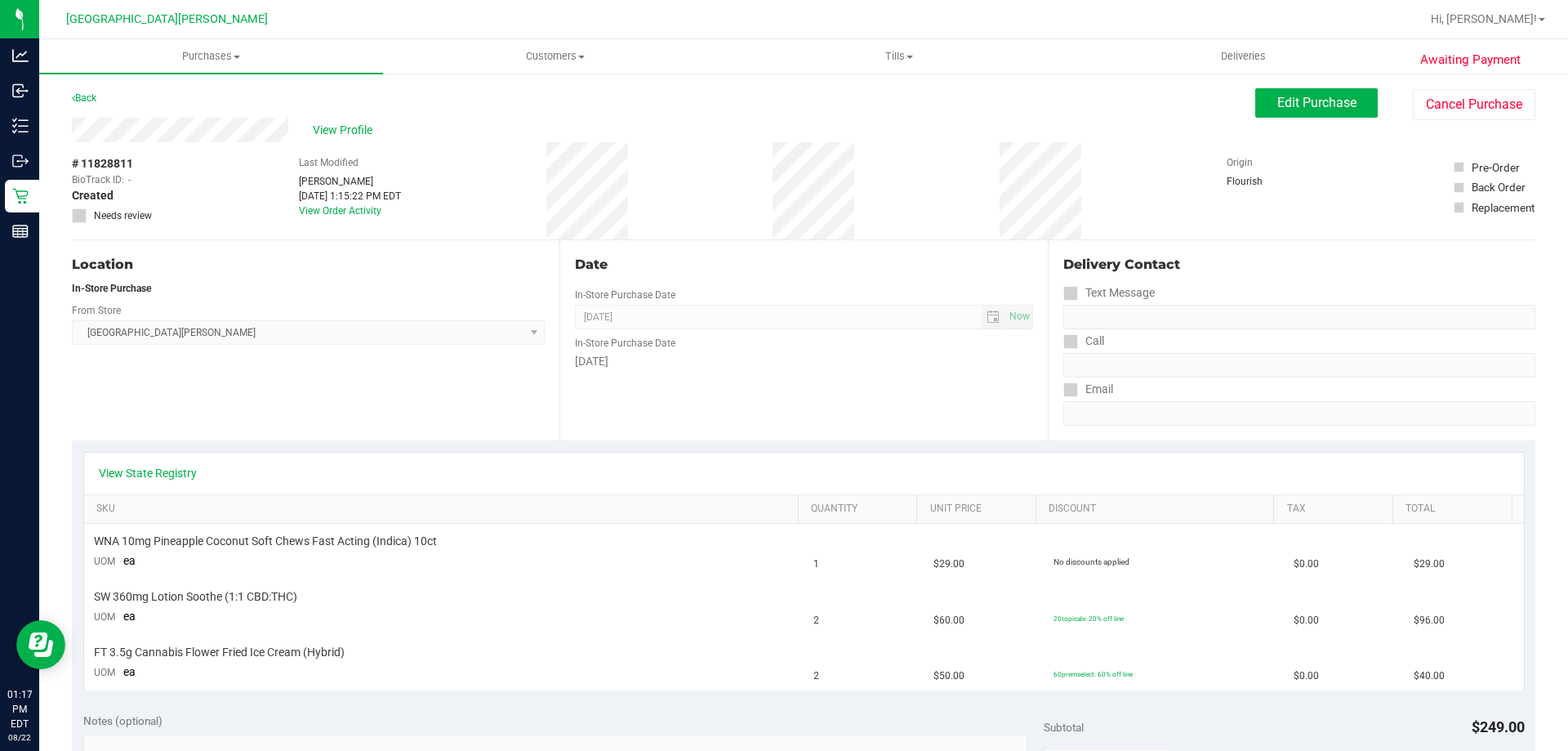
scroll to position [82, 0]
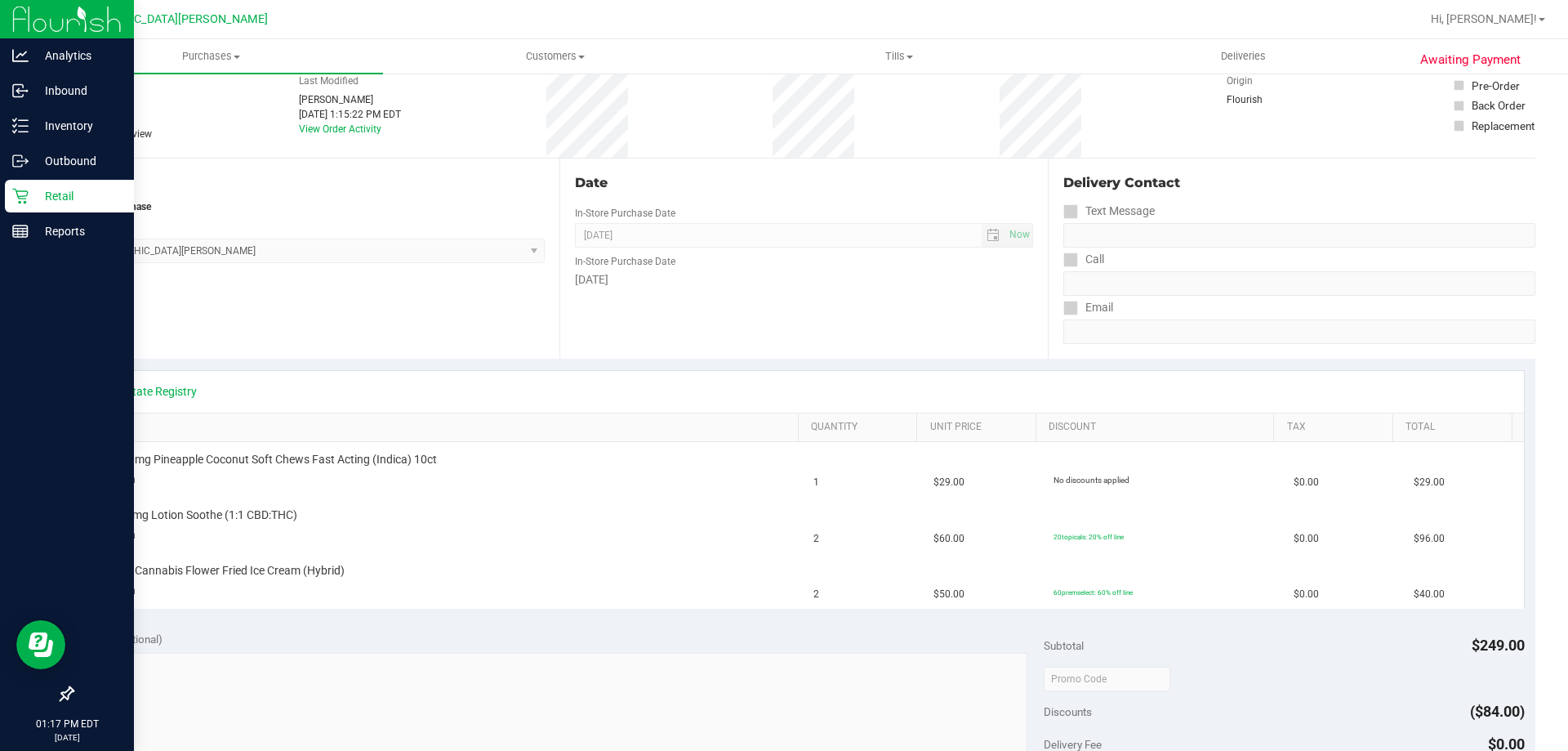
click at [52, 204] on p "Retail" at bounding box center [77, 196] width 98 height 20
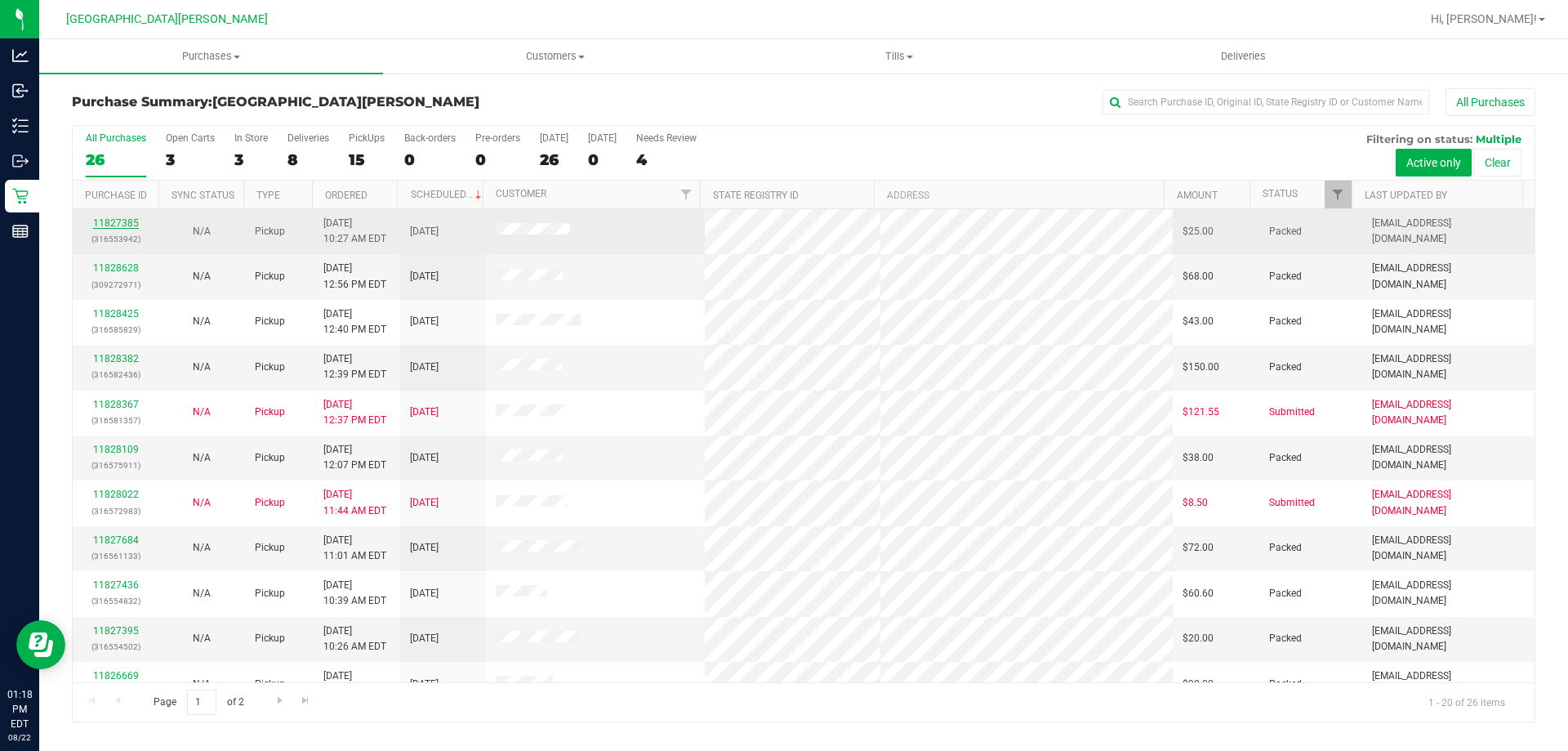
click at [123, 224] on link "11827385" at bounding box center [116, 222] width 45 height 12
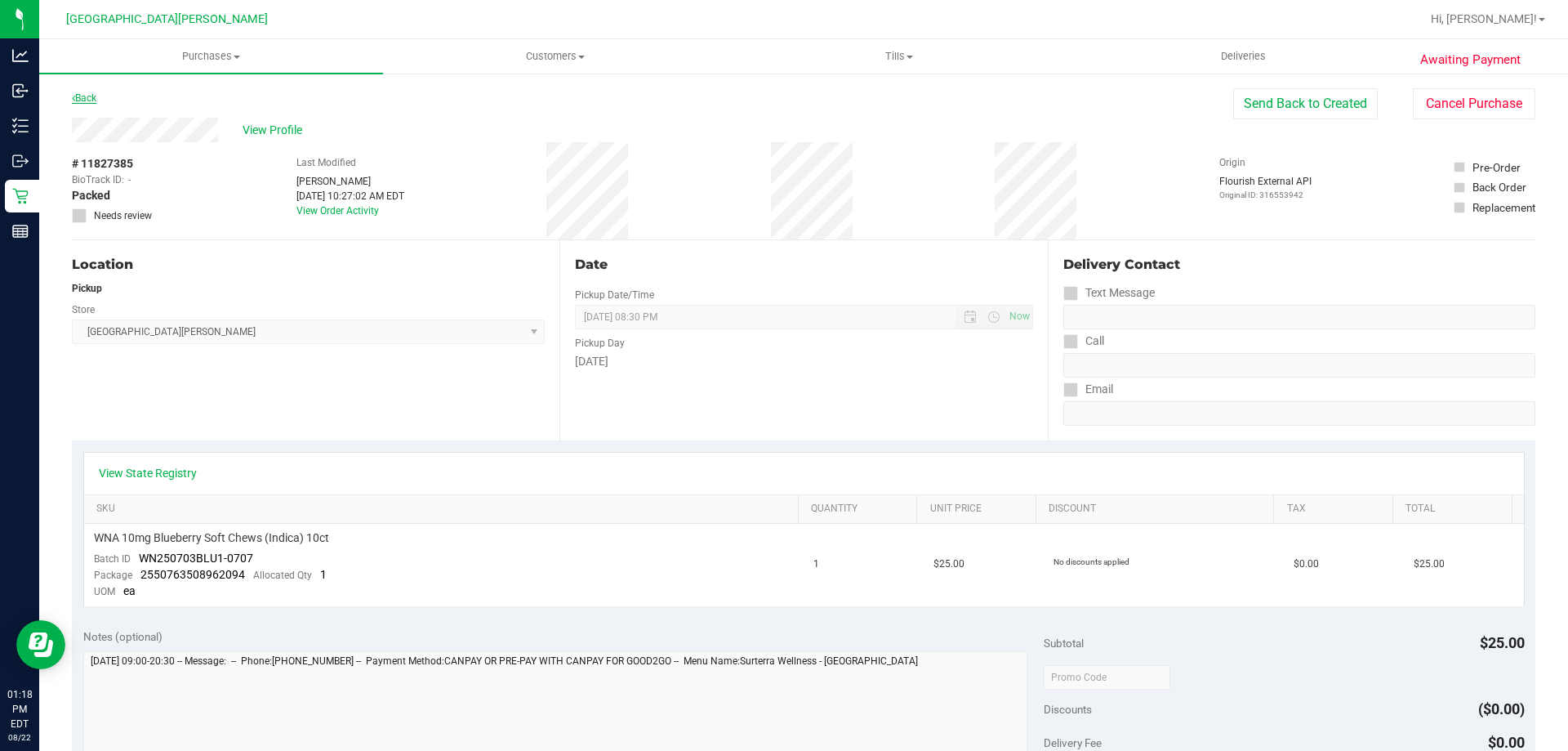
click at [80, 96] on link "Back" at bounding box center [84, 98] width 25 height 12
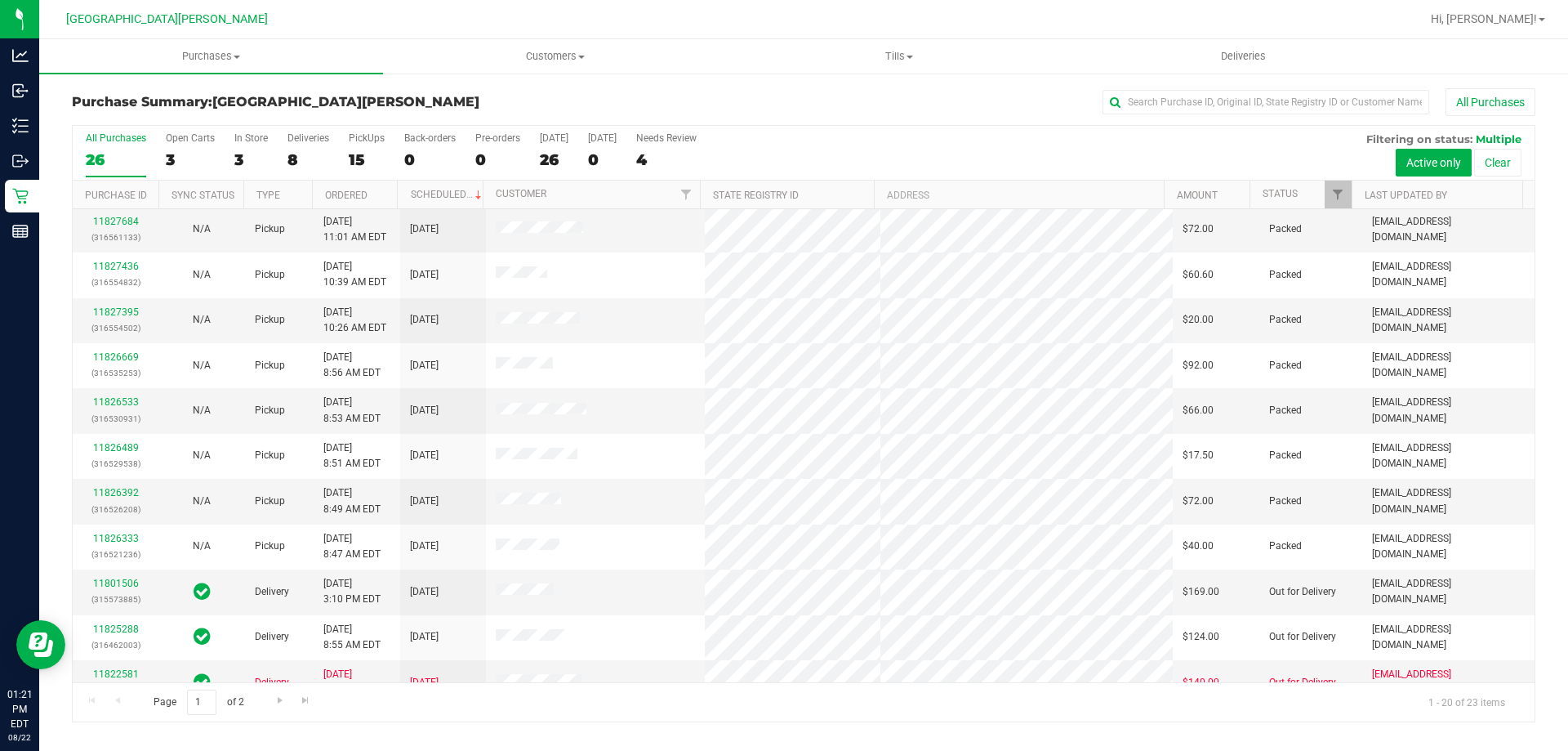
scroll to position [431, 0]
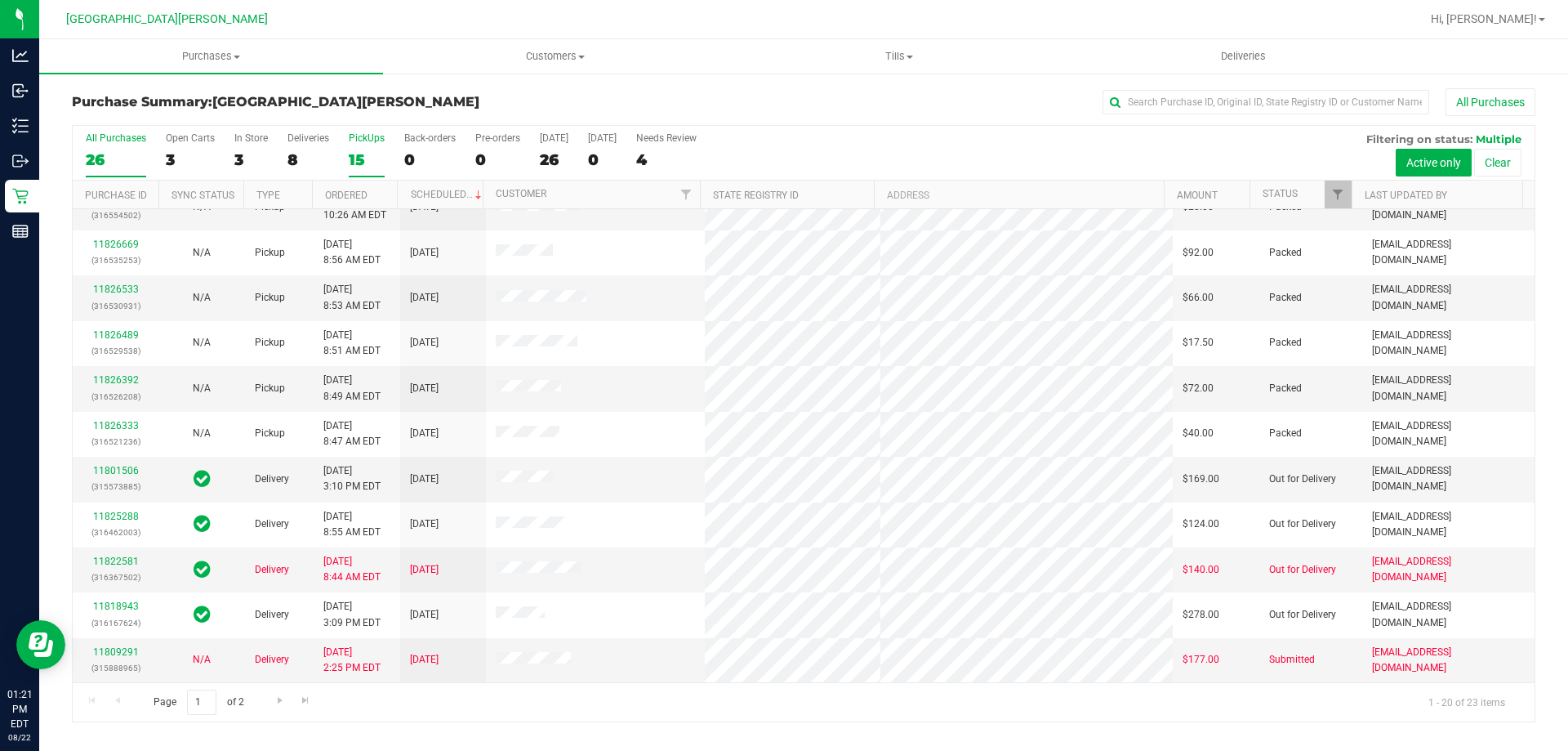
click at [366, 151] on div "15" at bounding box center [366, 159] width 36 height 19
click at [0, 0] on input "PickUps 15" at bounding box center [0, 0] width 0 height 0
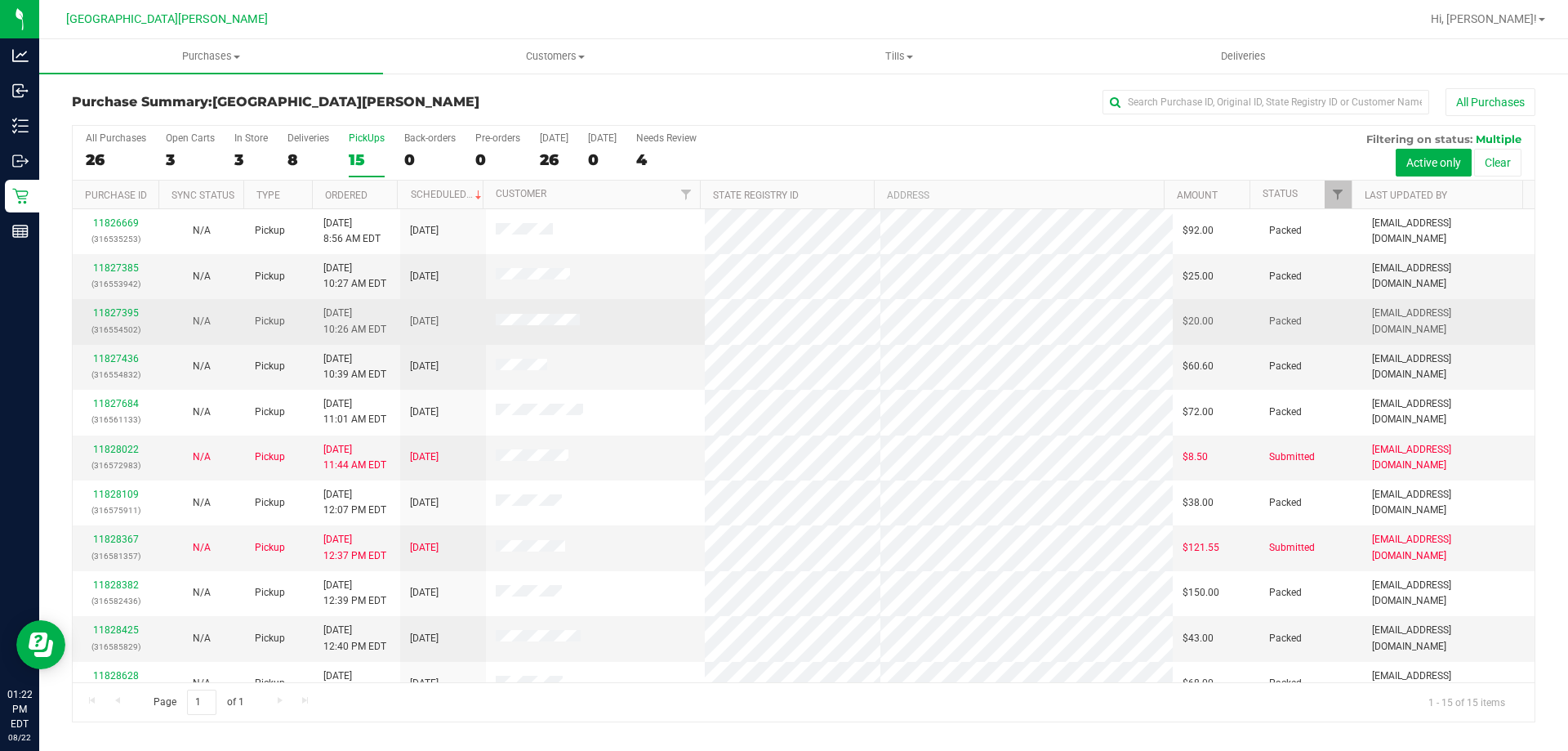
scroll to position [205, 0]
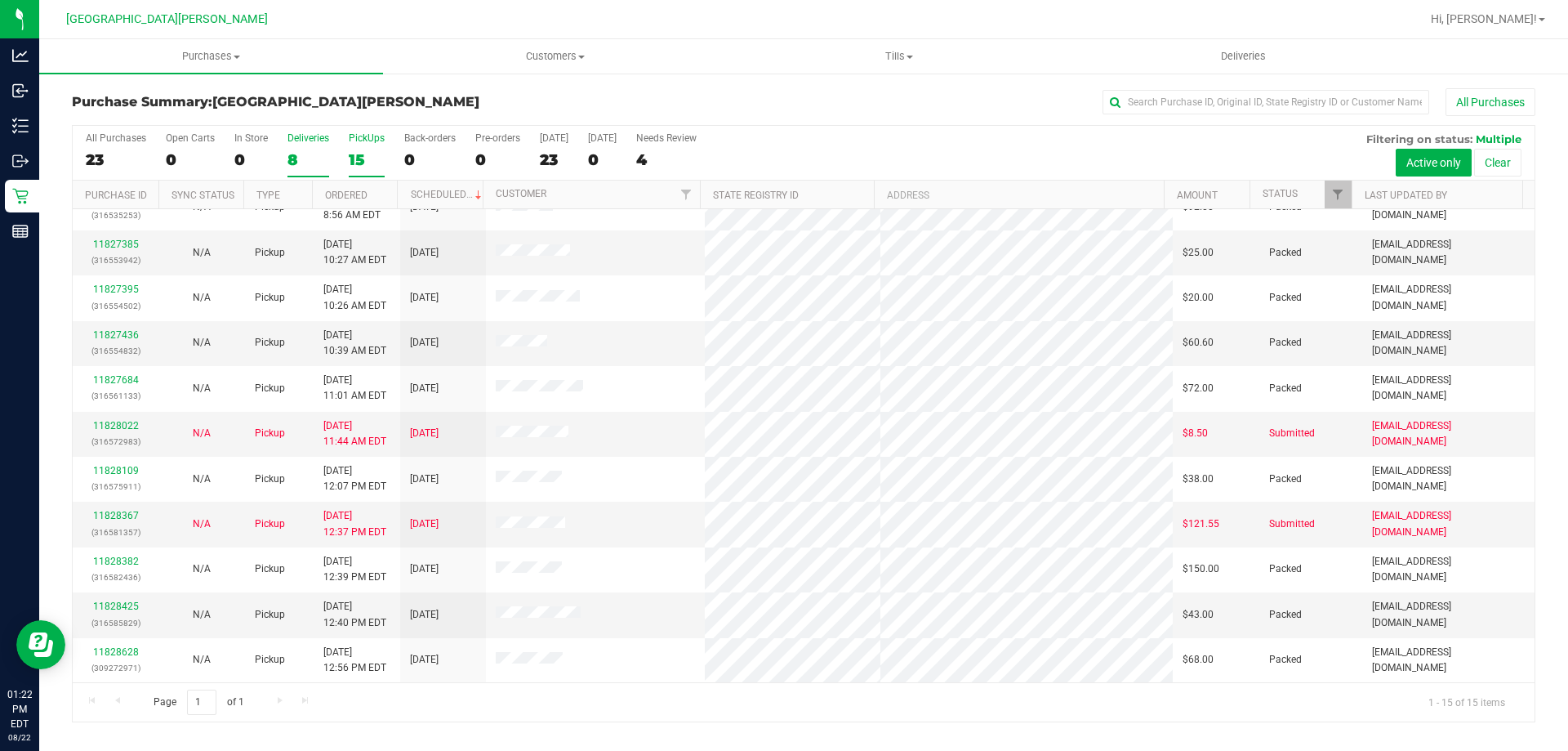
click at [302, 152] on div "8" at bounding box center [308, 159] width 42 height 19
click at [0, 0] on input "Deliveries 8" at bounding box center [0, 0] width 0 height 0
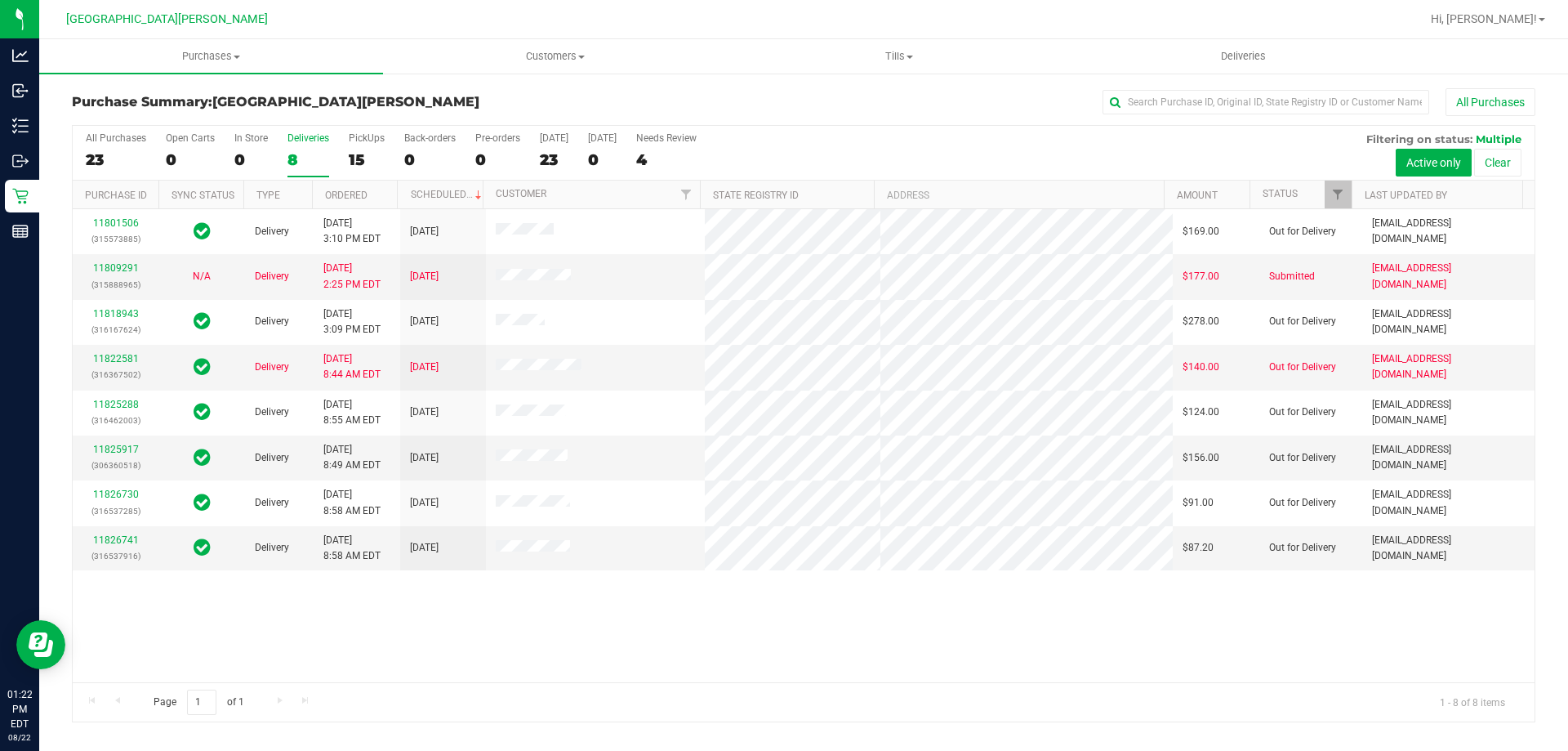
scroll to position [0, 0]
click at [116, 265] on link "11809291" at bounding box center [116, 268] width 45 height 12
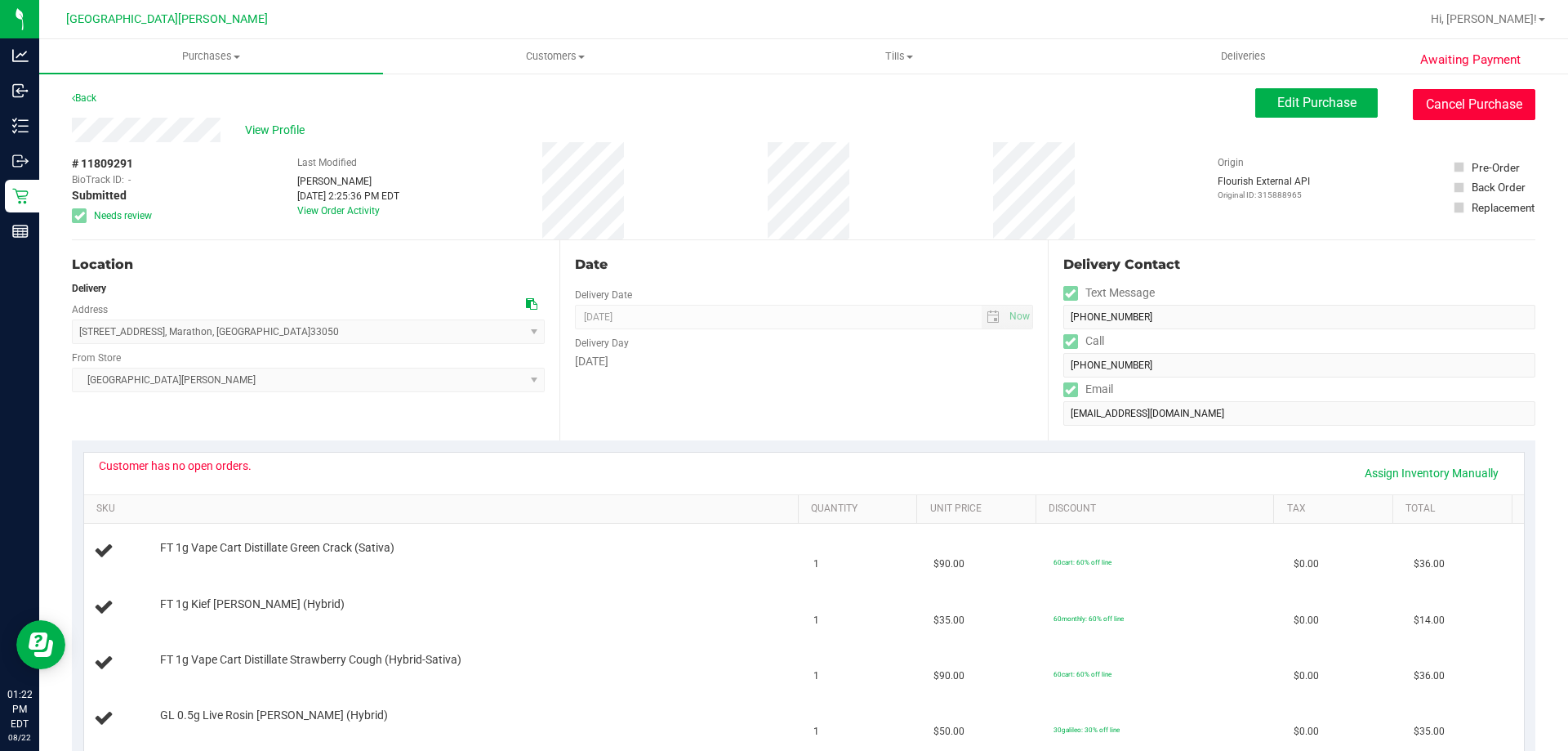
click at [1413, 97] on button "Cancel Purchase" at bounding box center [1475, 104] width 123 height 31
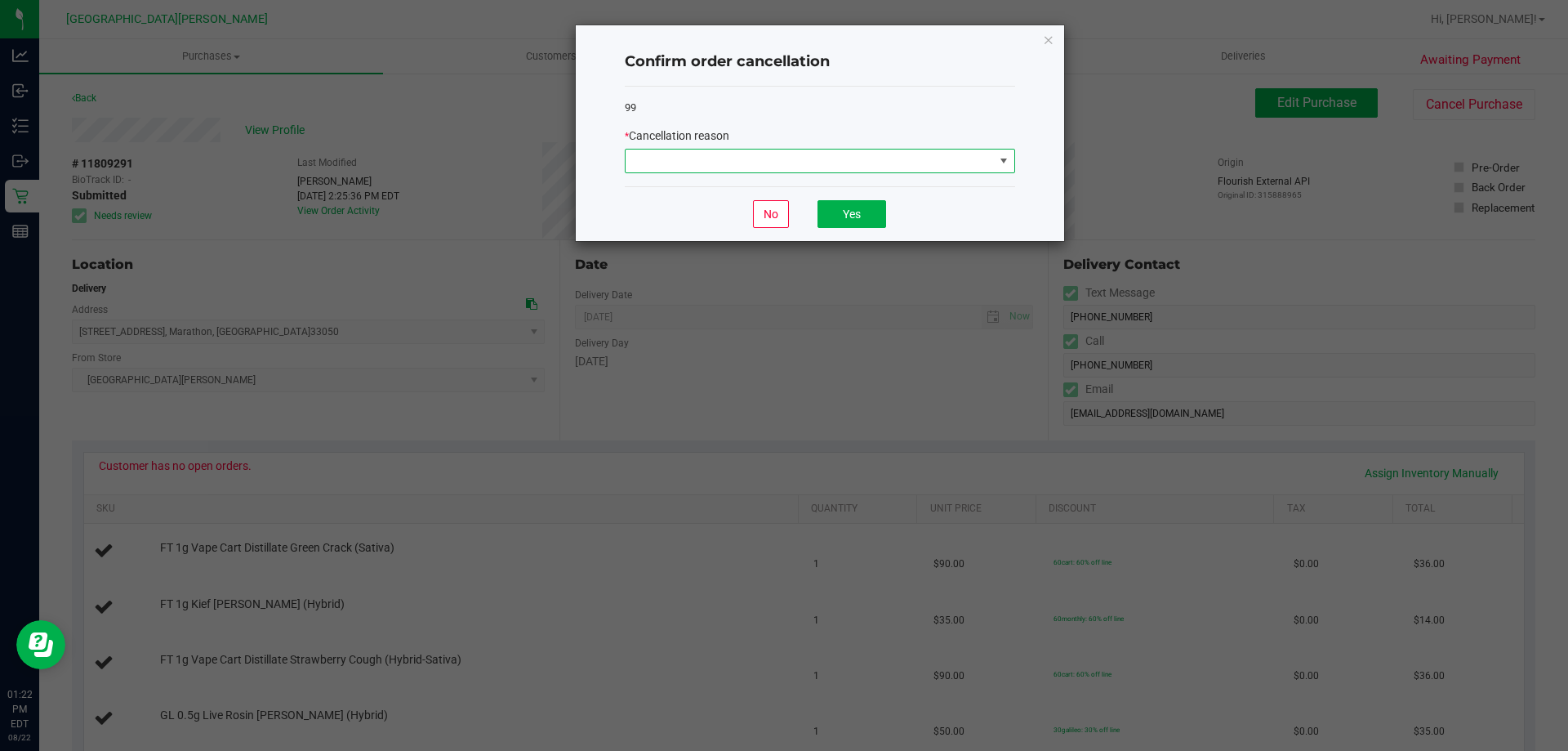
click at [921, 149] on span at bounding box center [810, 161] width 368 height 23
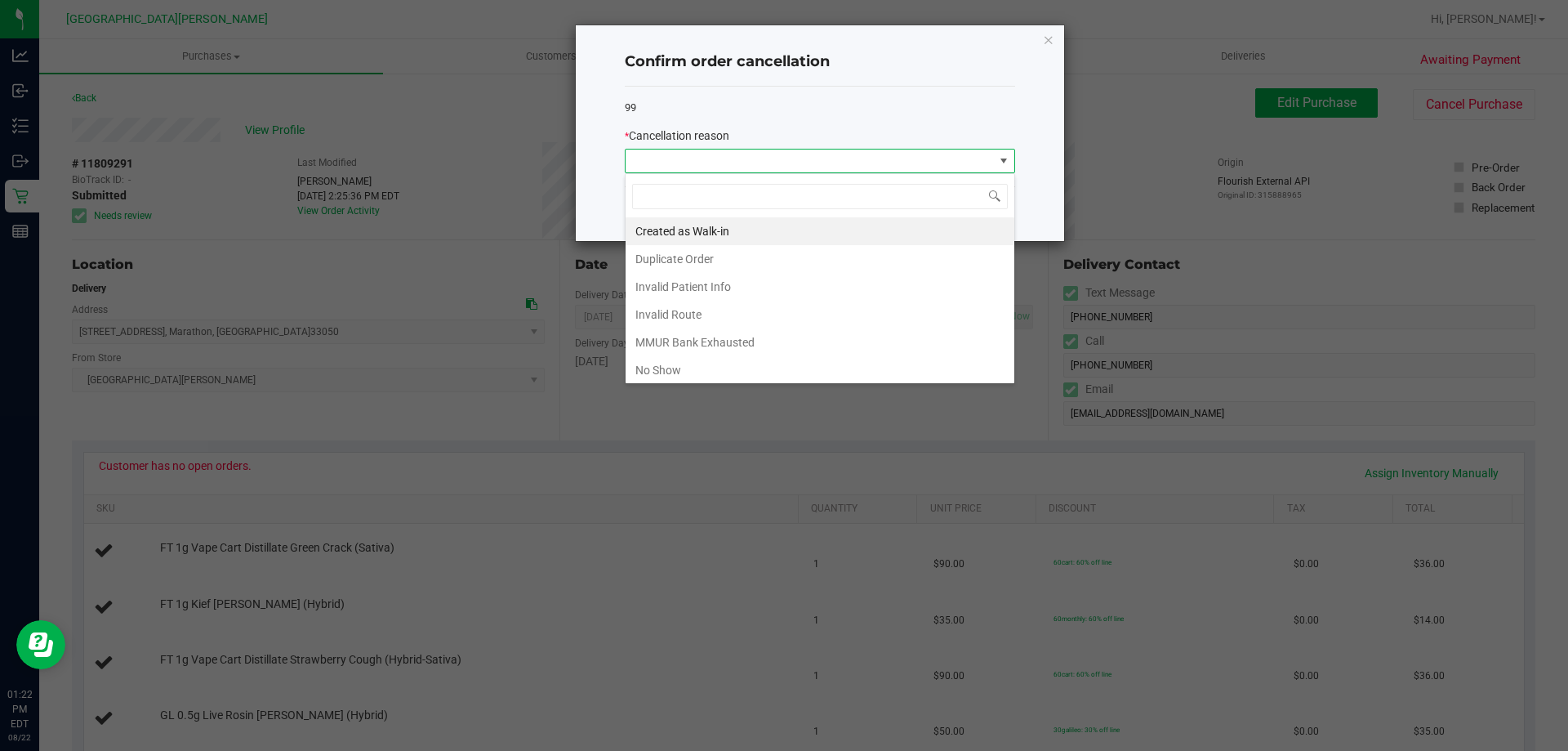
scroll to position [25, 390]
click at [676, 370] on li "No Show" at bounding box center [820, 370] width 388 height 28
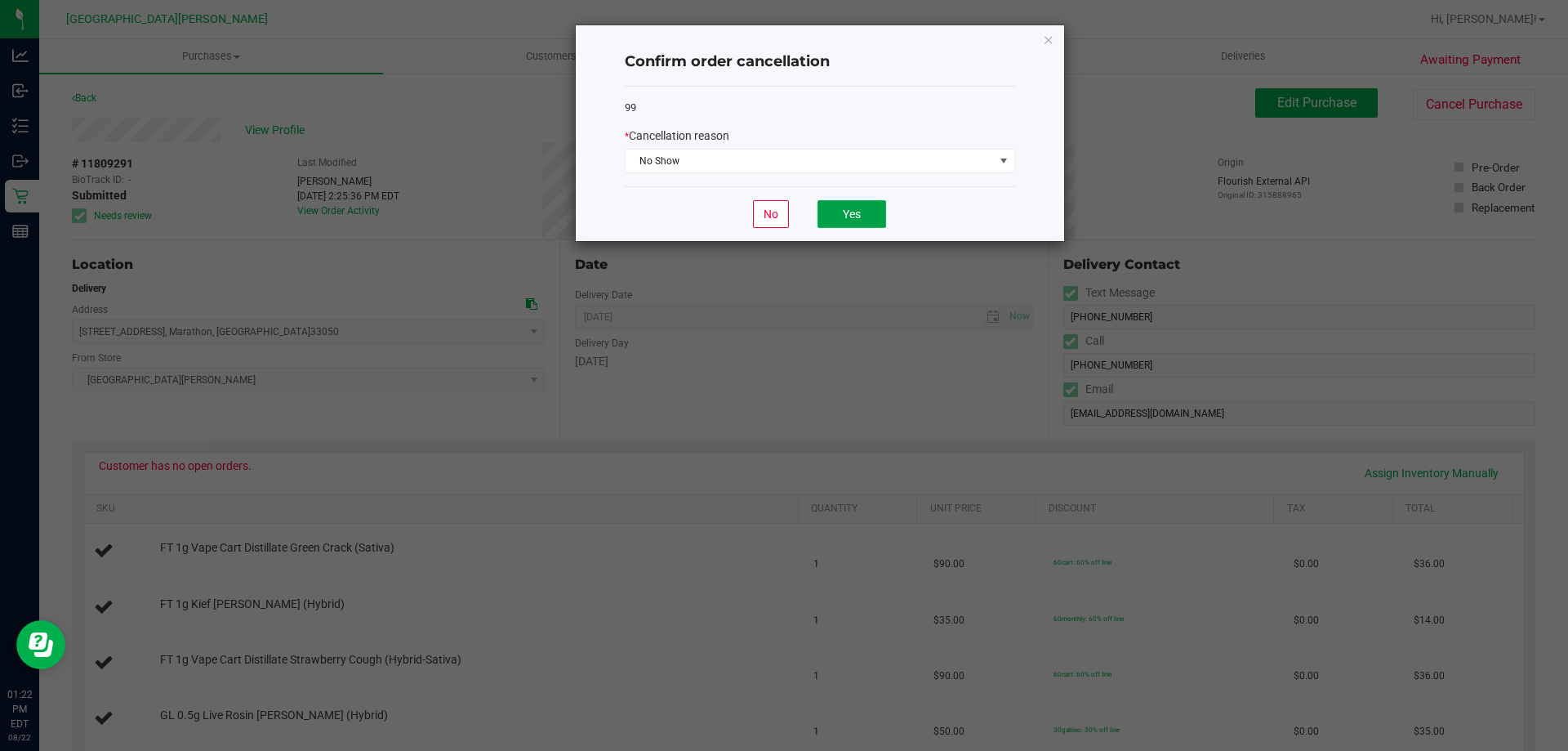
click at [863, 206] on button "Yes" at bounding box center [852, 213] width 68 height 28
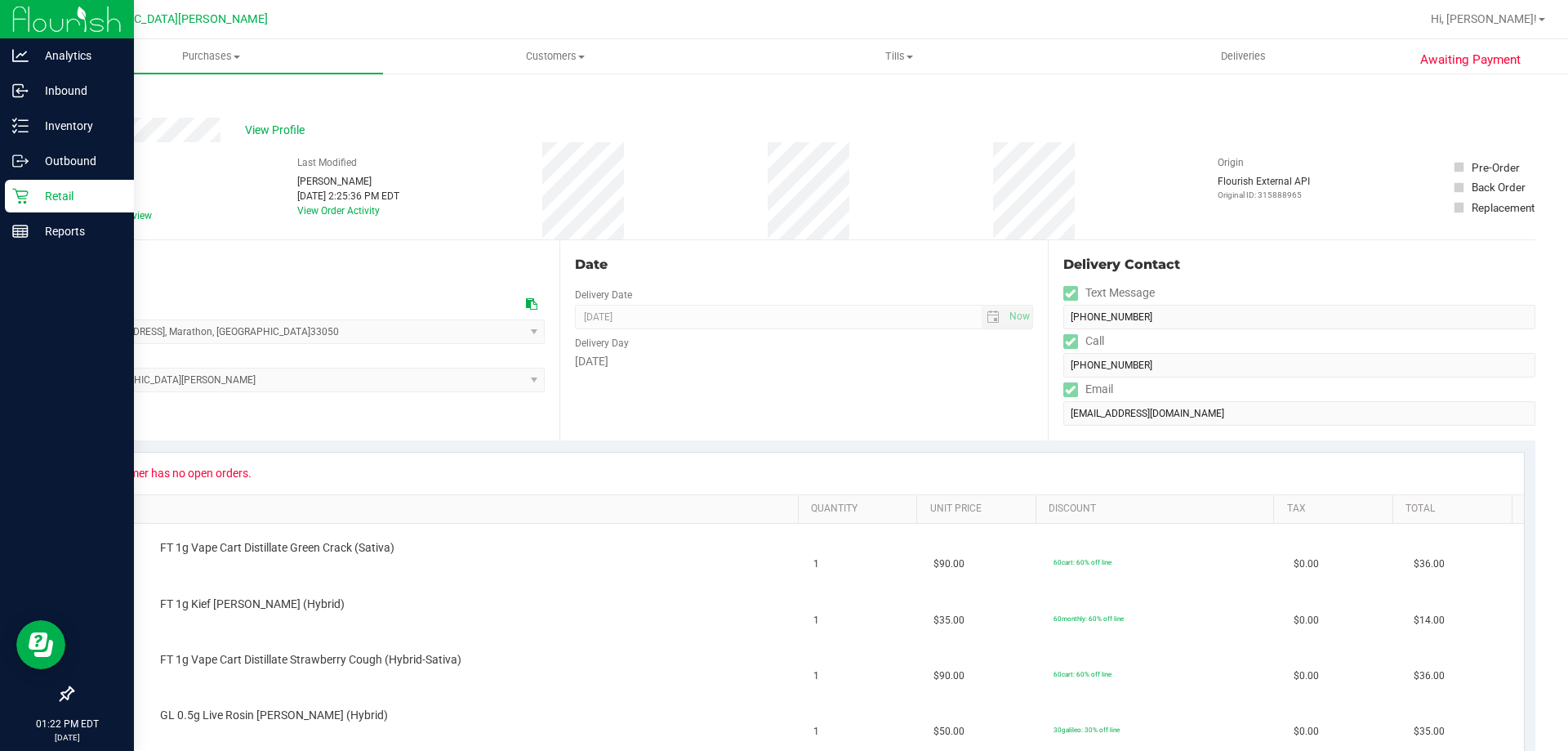
click at [49, 197] on p "Retail" at bounding box center [77, 196] width 98 height 20
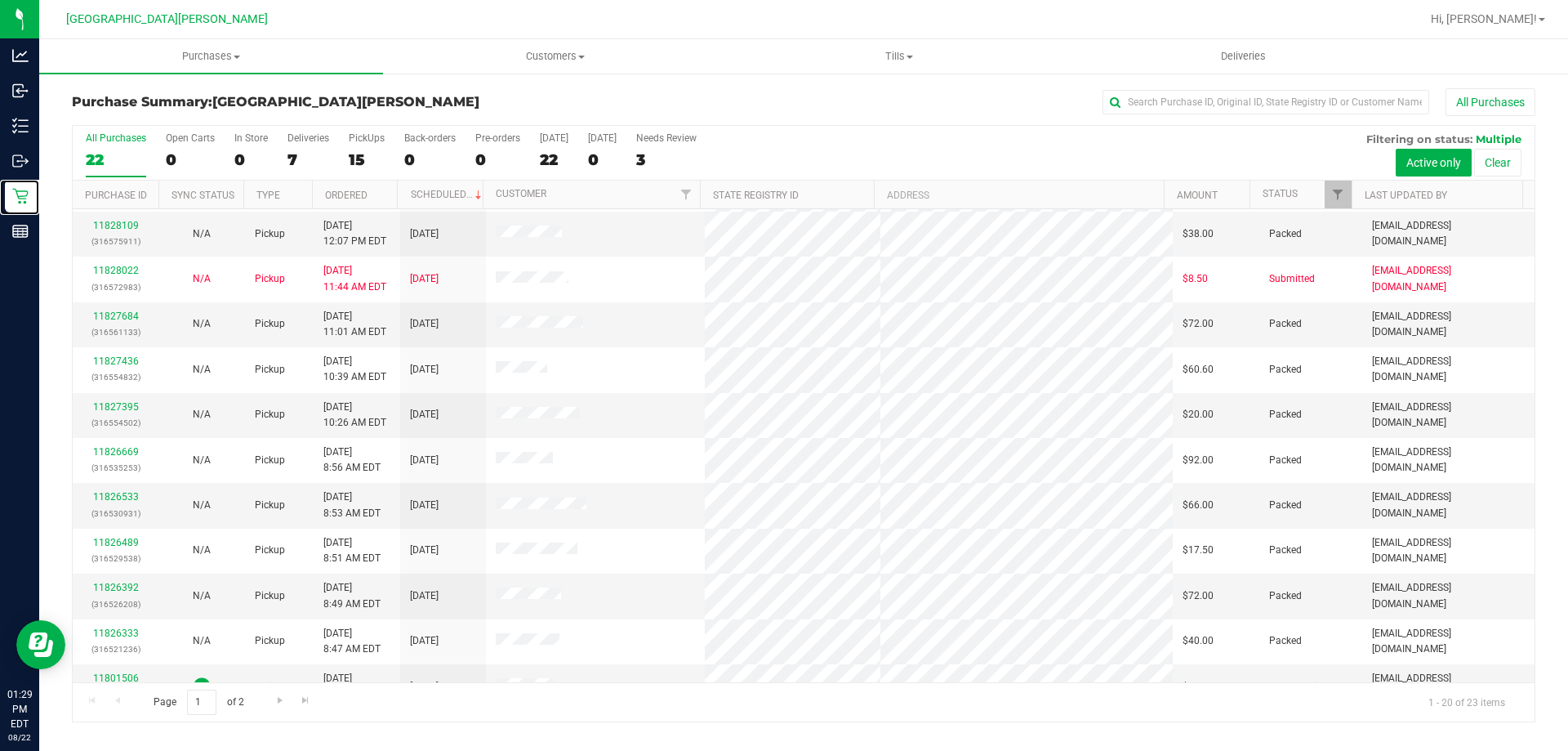
scroll to position [431, 0]
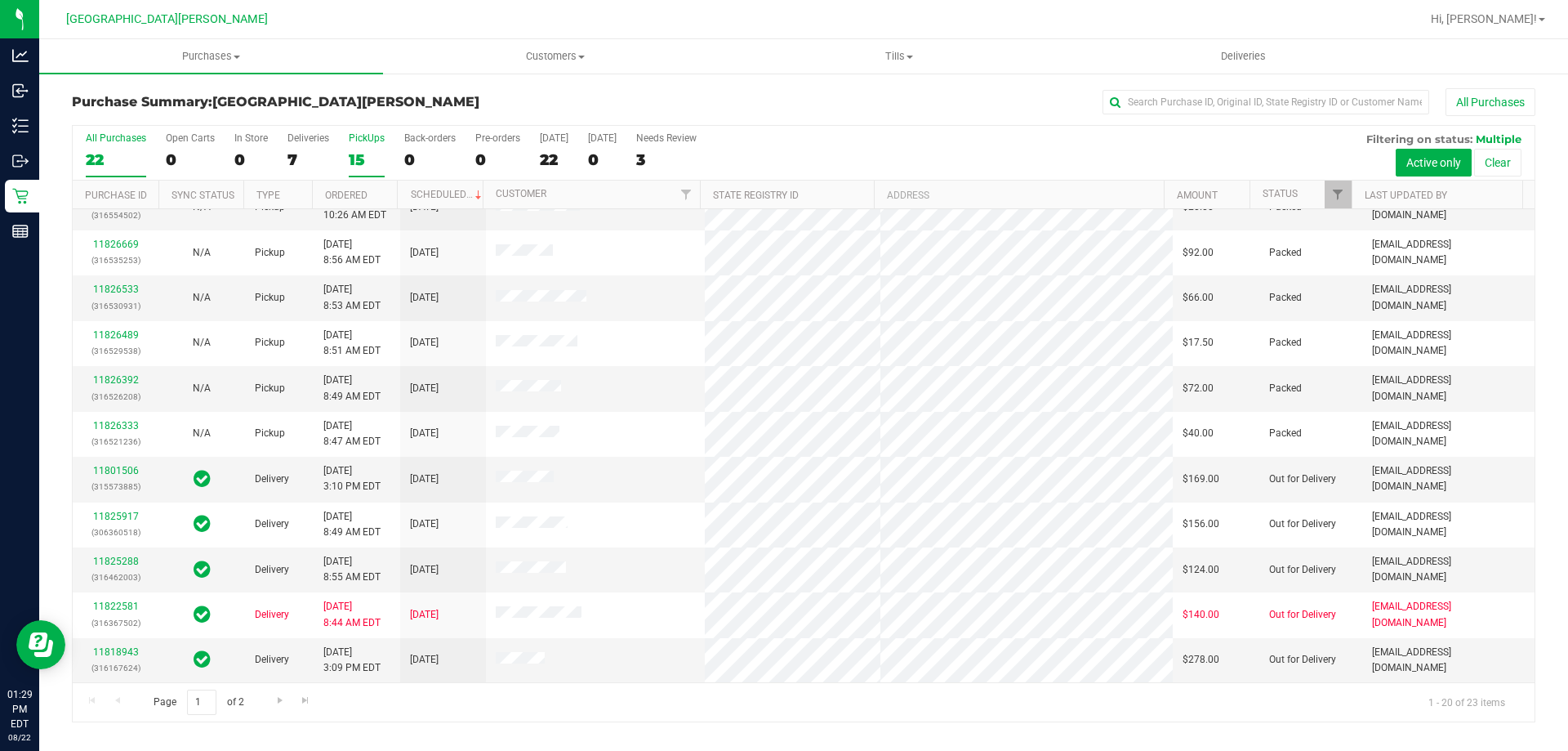
click at [359, 148] on label "PickUps 15" at bounding box center [366, 155] width 36 height 45
click at [0, 0] on input "PickUps 15" at bounding box center [0, 0] width 0 height 0
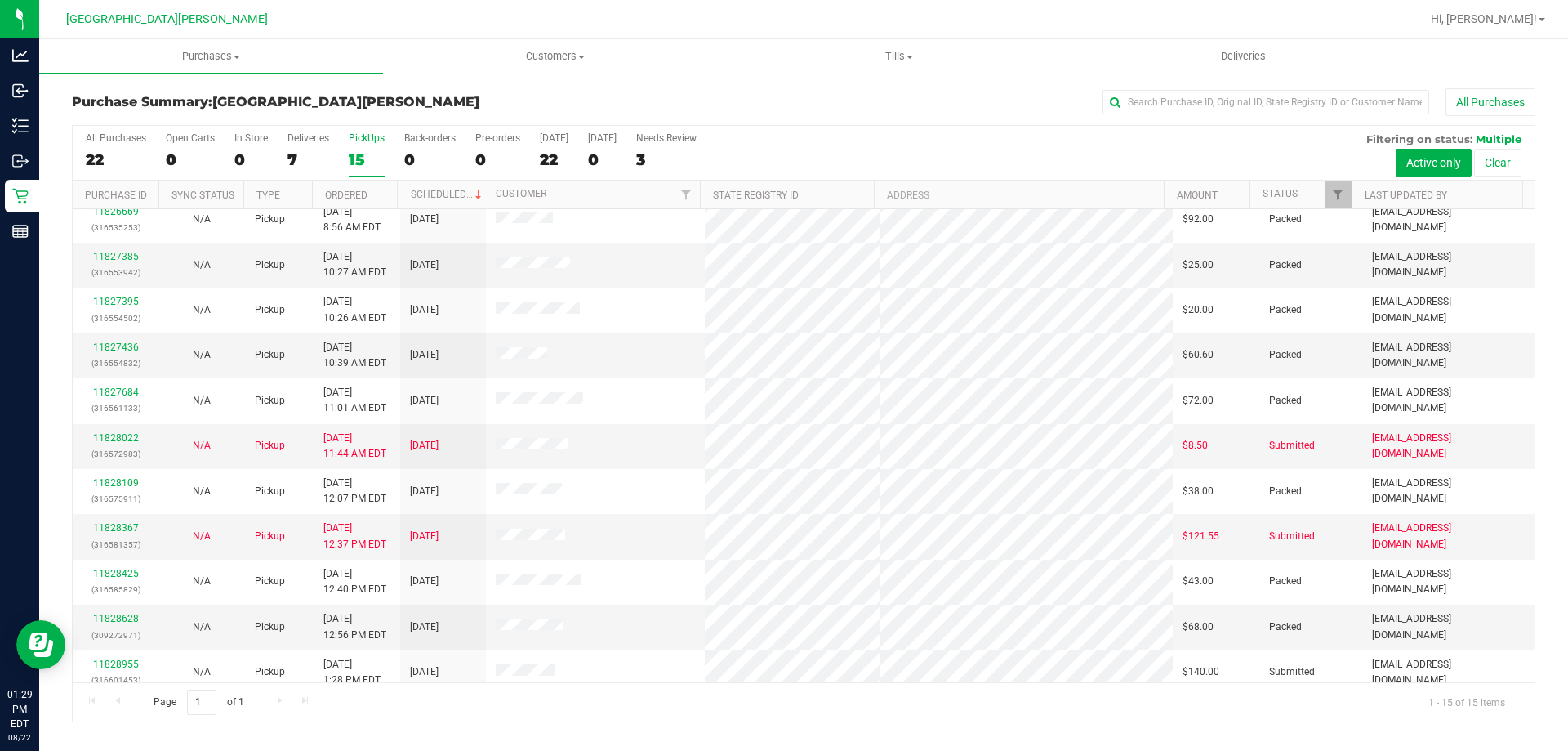
scroll to position [205, 0]
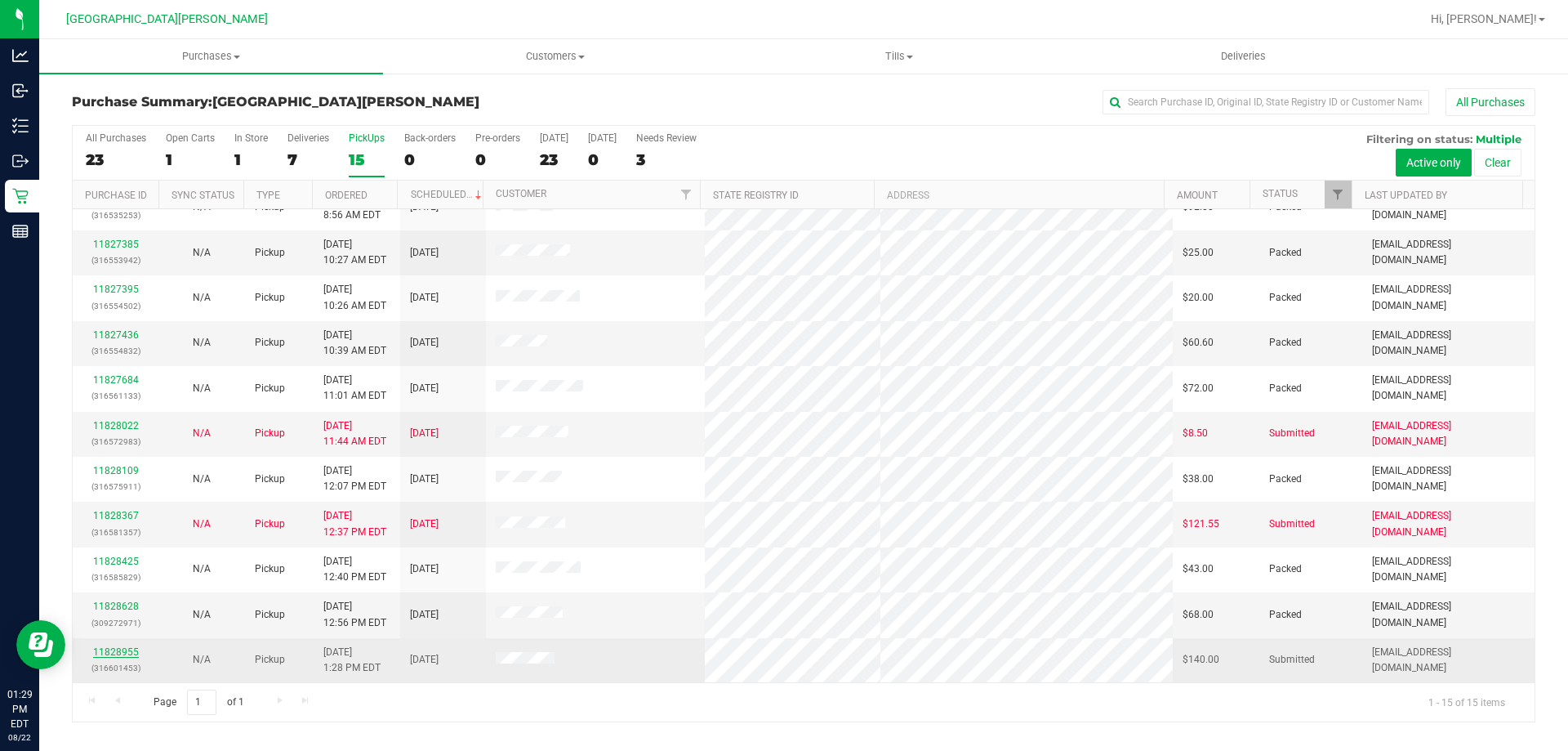
click at [116, 651] on link "11828955" at bounding box center [116, 651] width 45 height 12
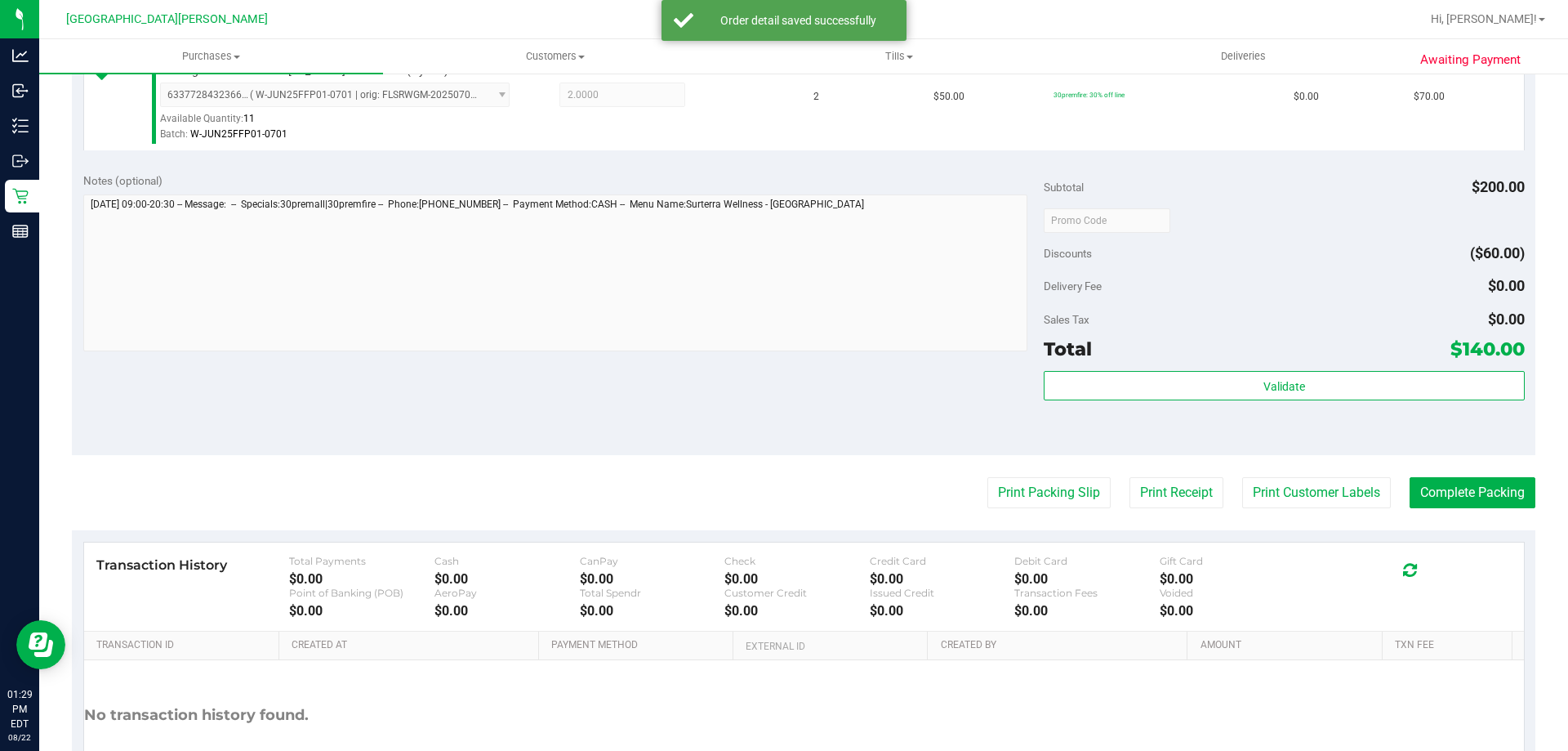
scroll to position [680, 0]
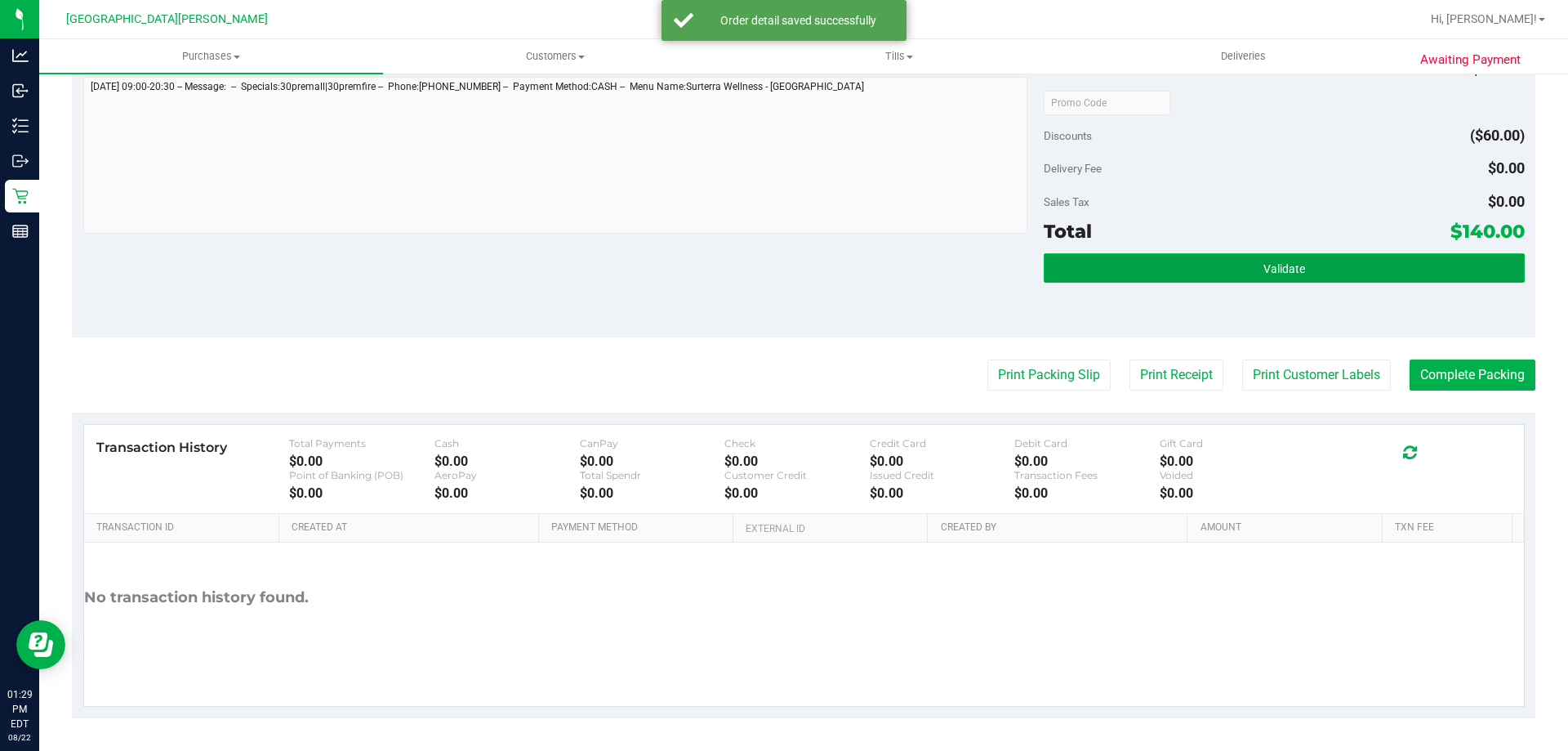
click at [1323, 275] on button "Validate" at bounding box center [1284, 268] width 480 height 29
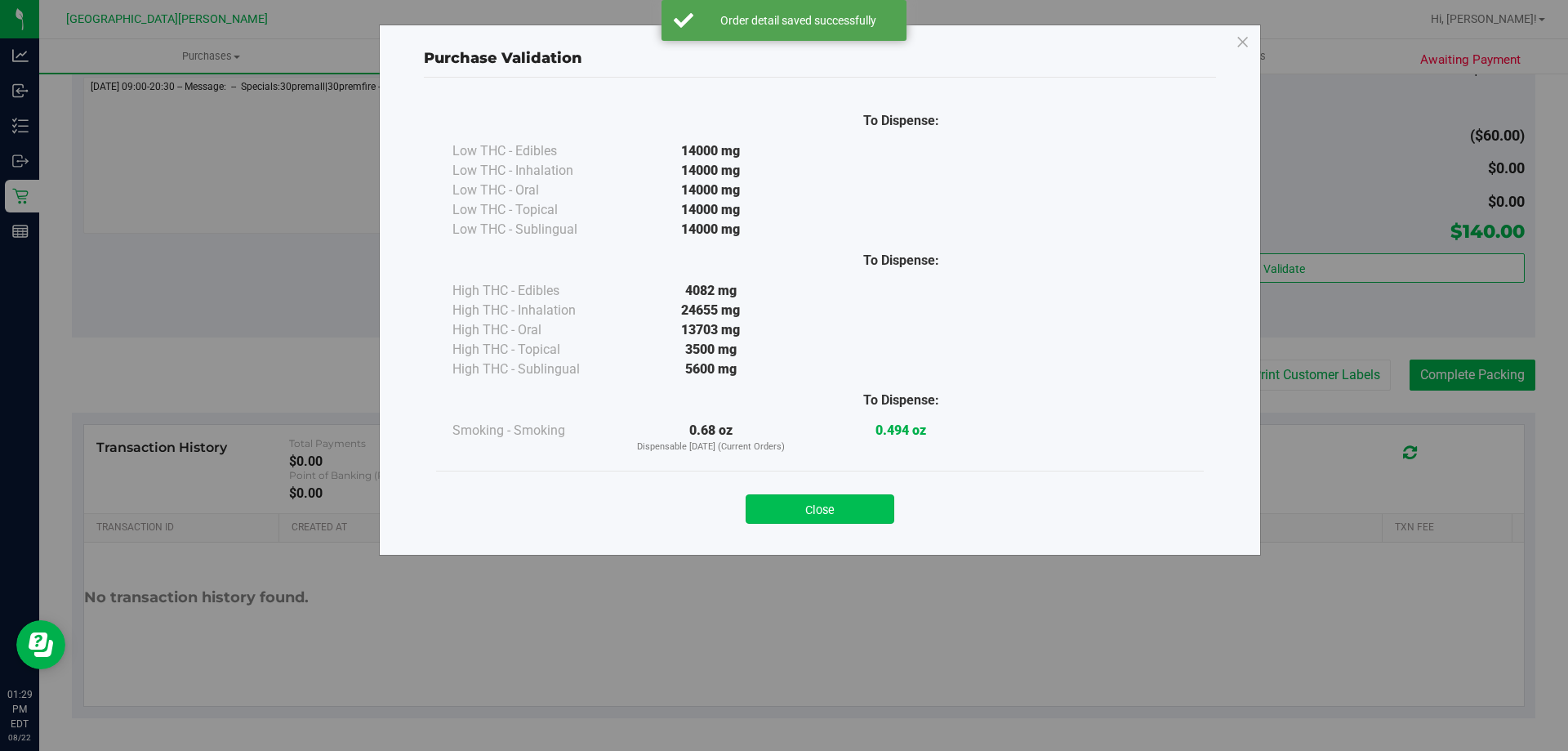
click at [880, 507] on button "Close" at bounding box center [820, 508] width 148 height 29
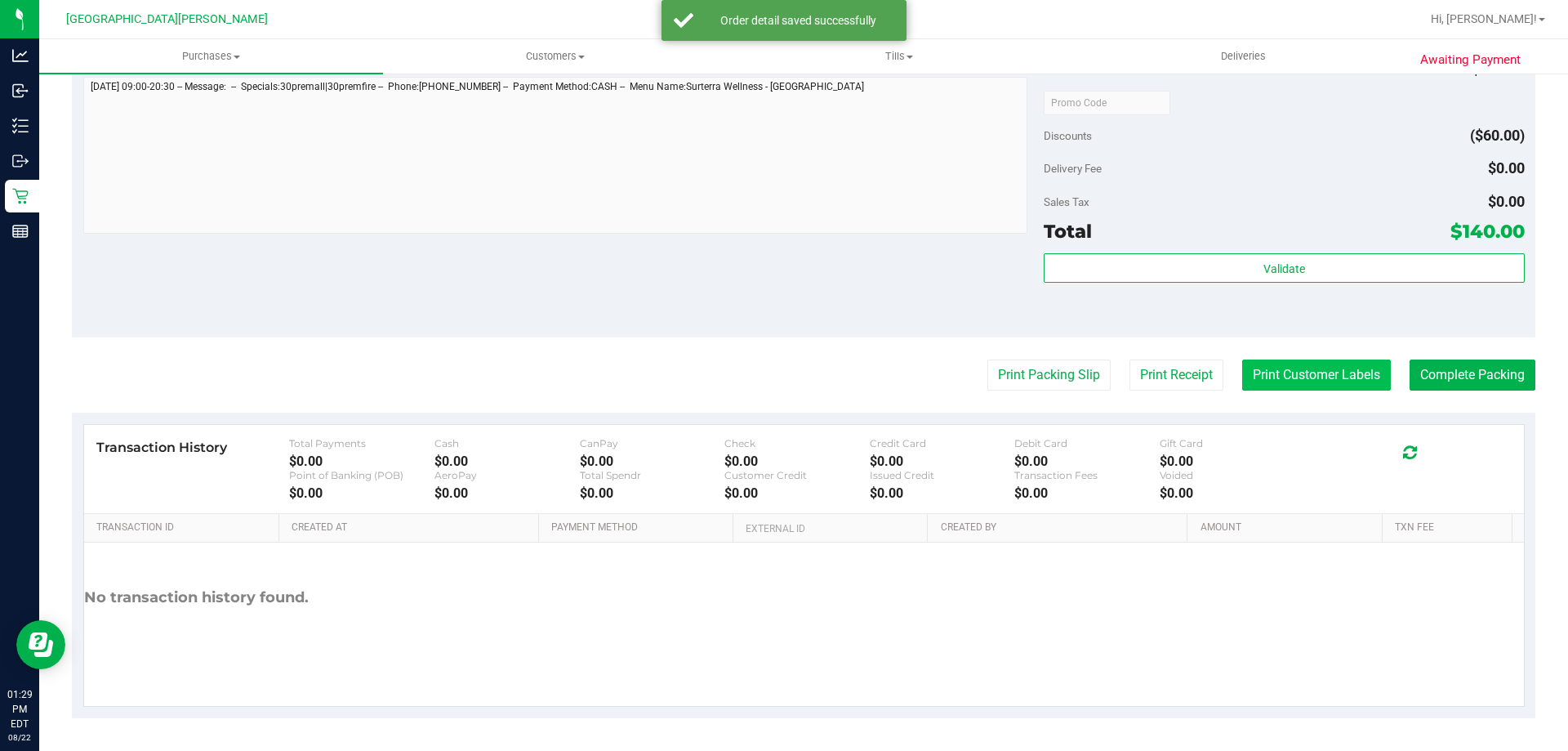
click at [1248, 388] on button "Print Customer Labels" at bounding box center [1316, 374] width 148 height 31
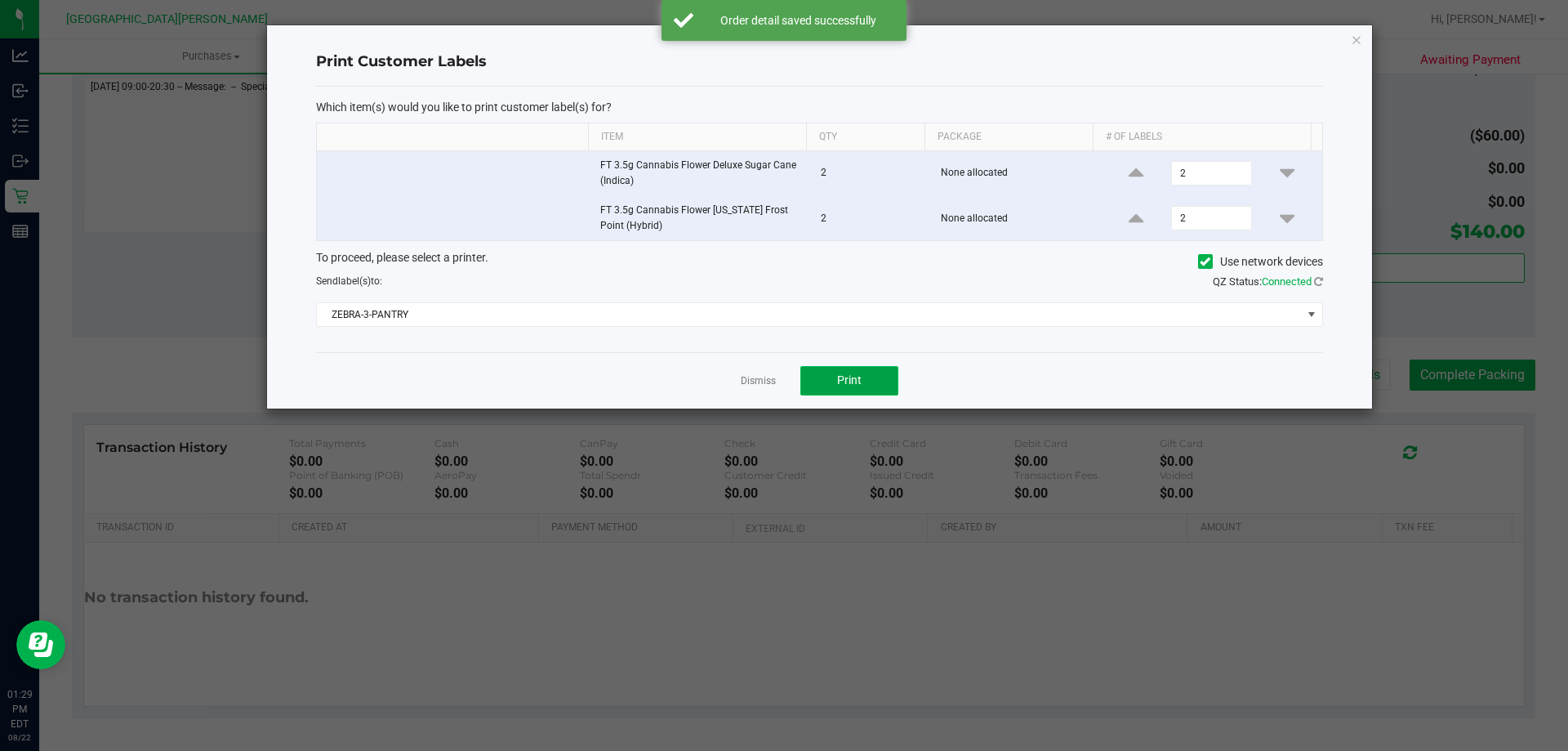
click at [845, 386] on span "Print" at bounding box center [850, 379] width 25 height 13
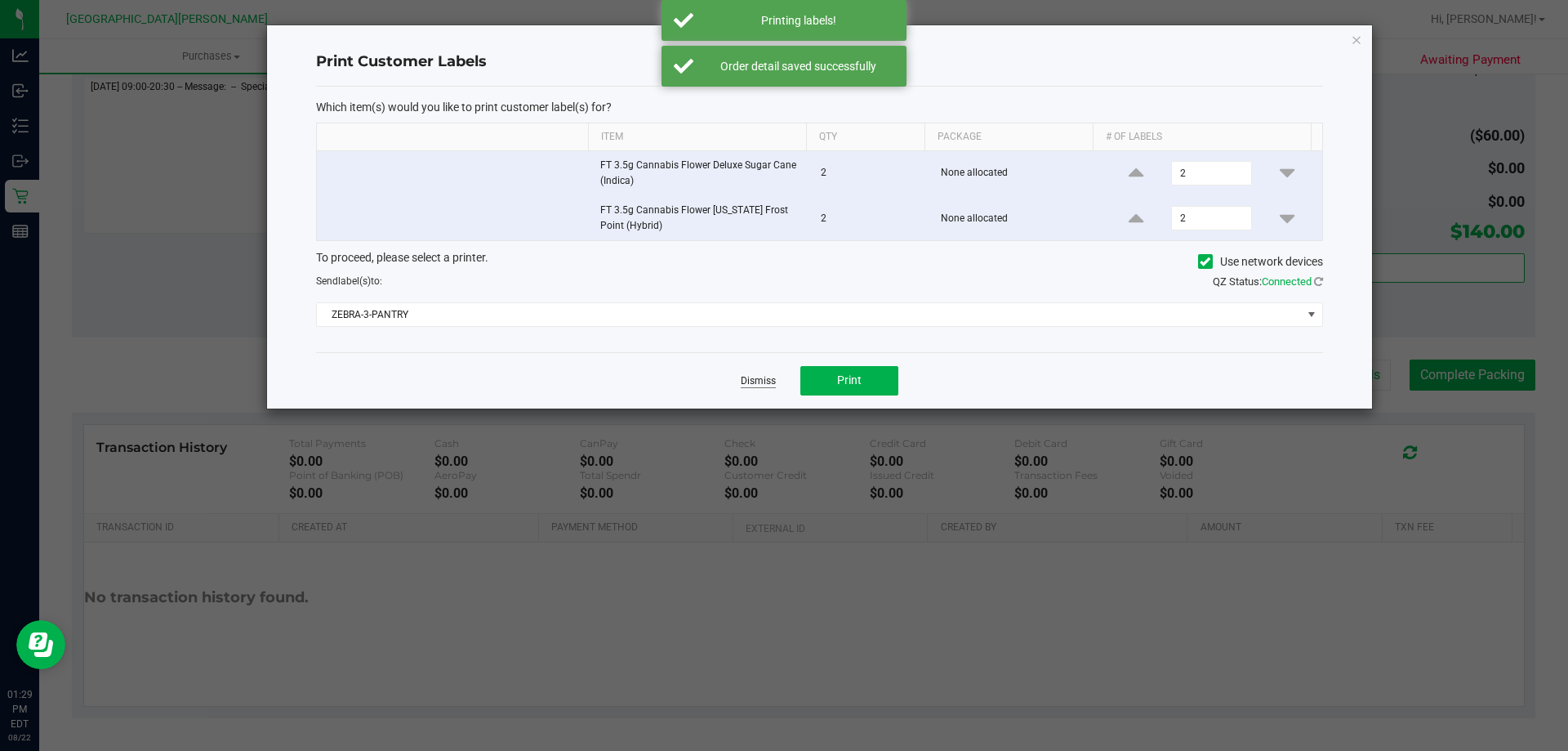
click at [756, 383] on link "Dismiss" at bounding box center [758, 381] width 36 height 14
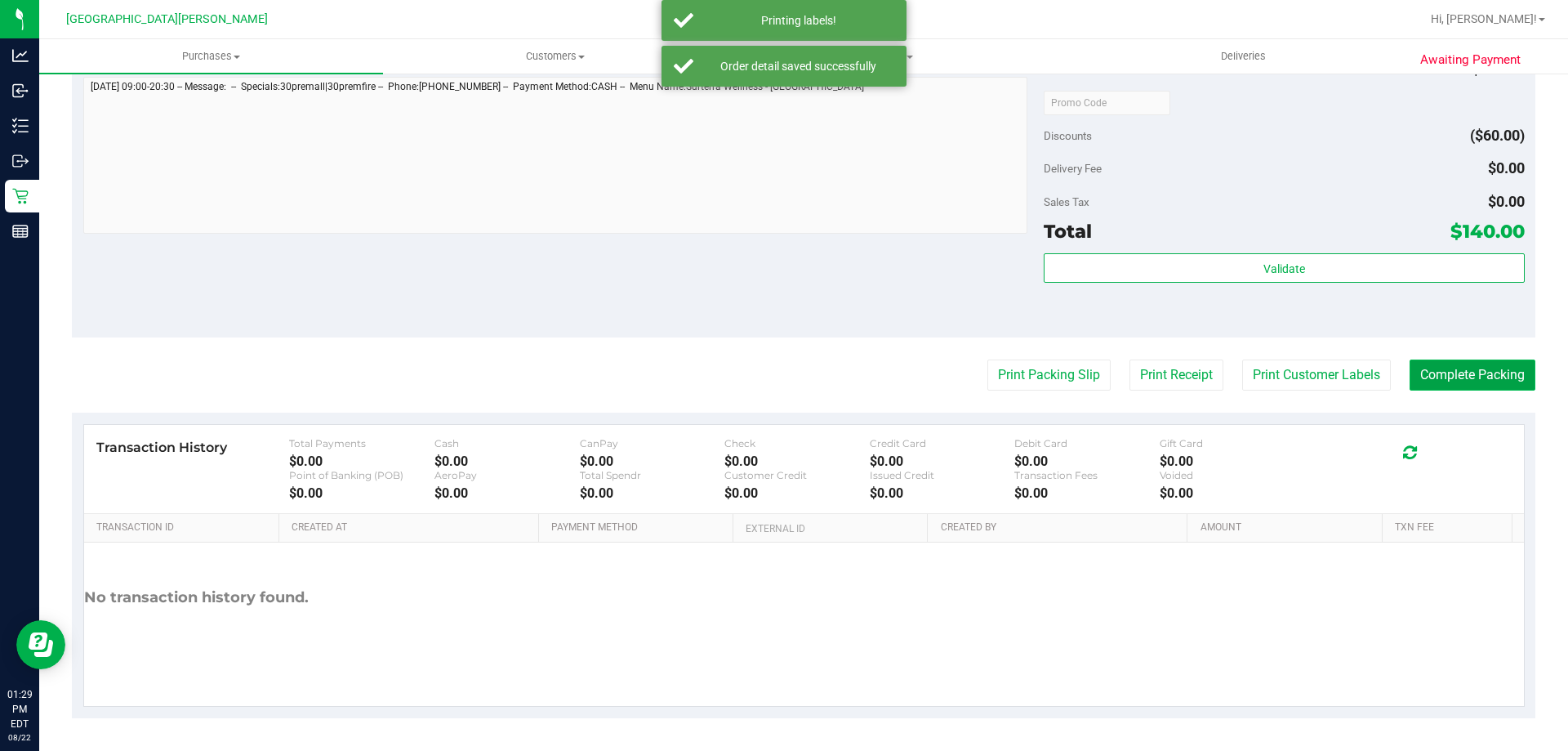
click at [1444, 378] on button "Complete Packing" at bounding box center [1473, 374] width 126 height 31
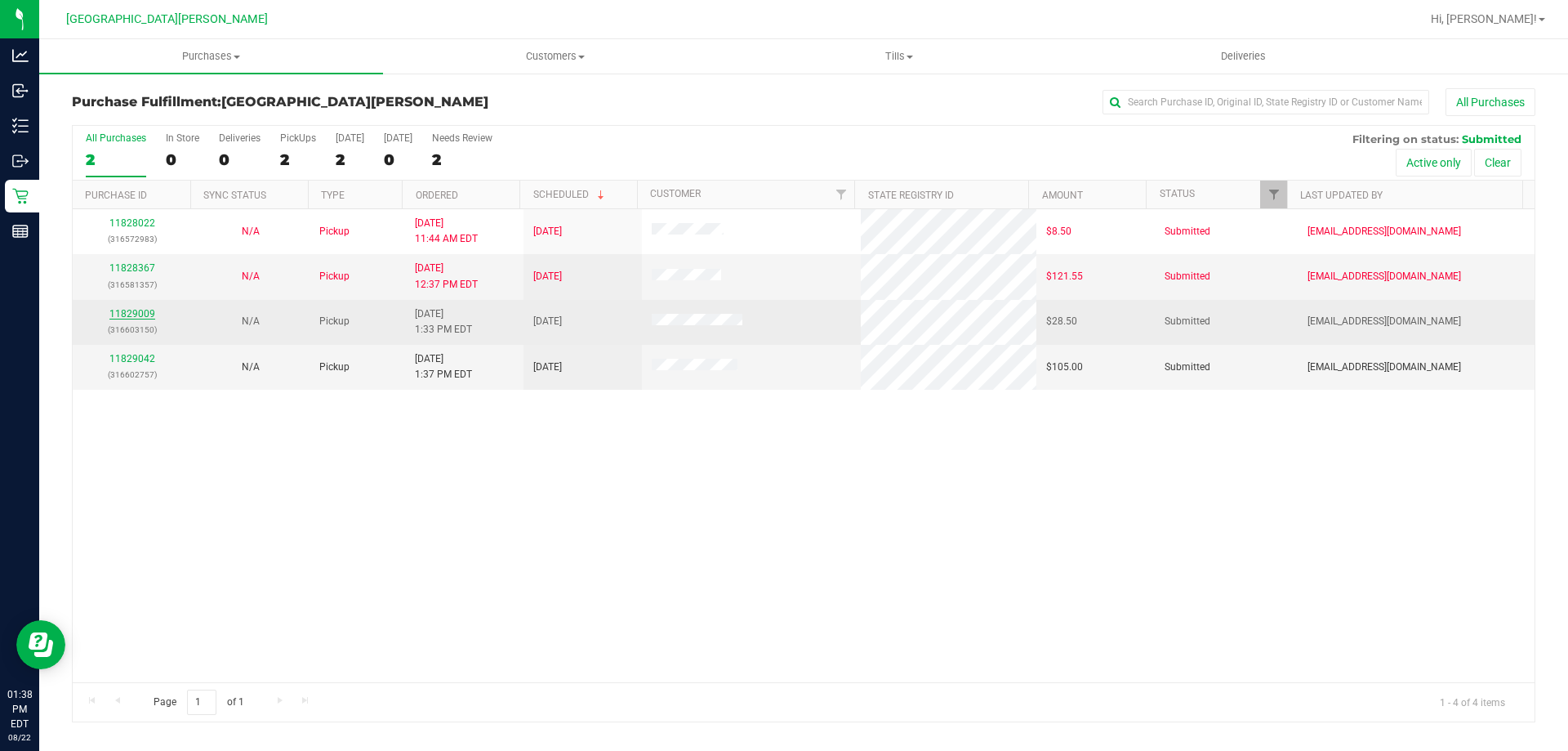
click at [146, 317] on link "11829009" at bounding box center [132, 313] width 45 height 12
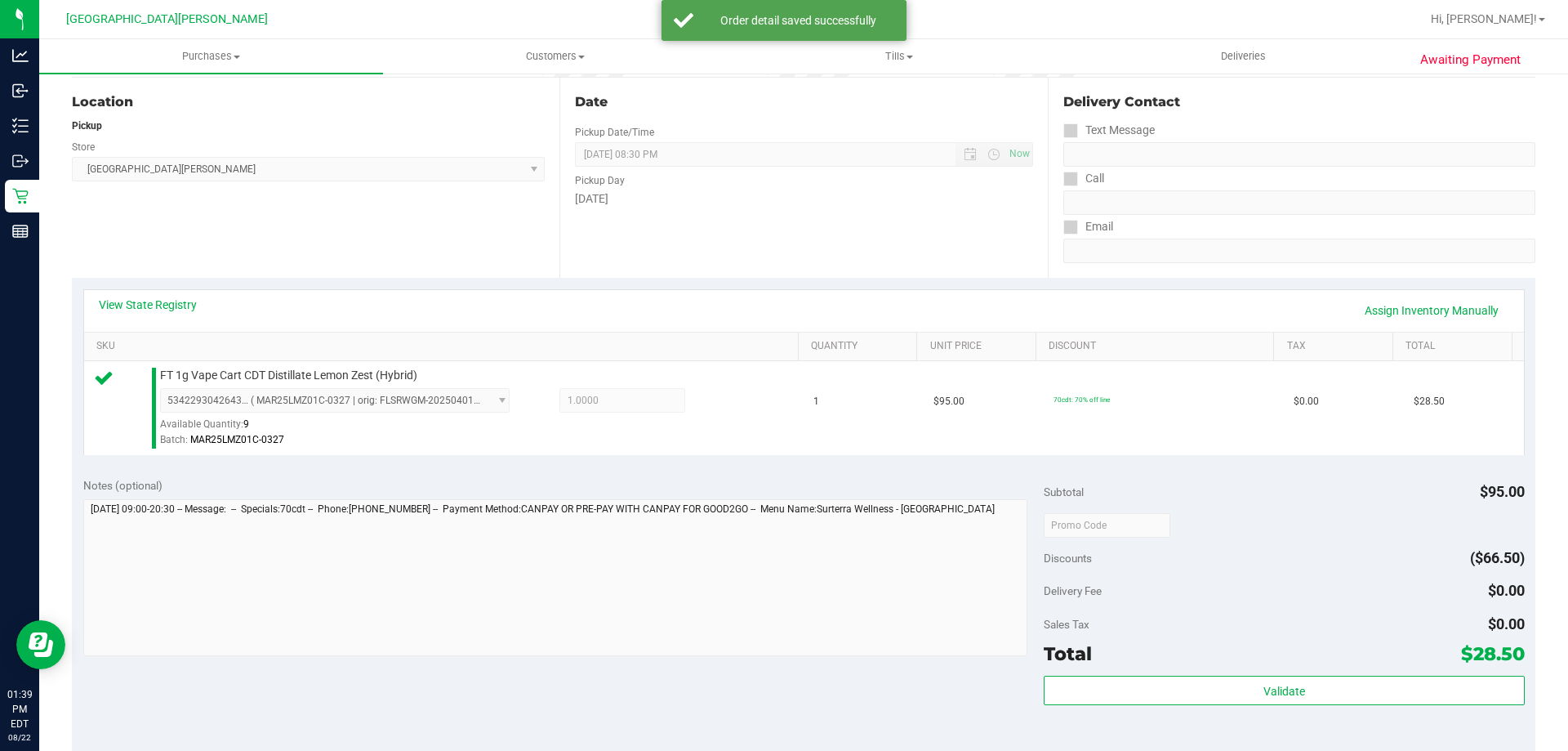
scroll to position [164, 0]
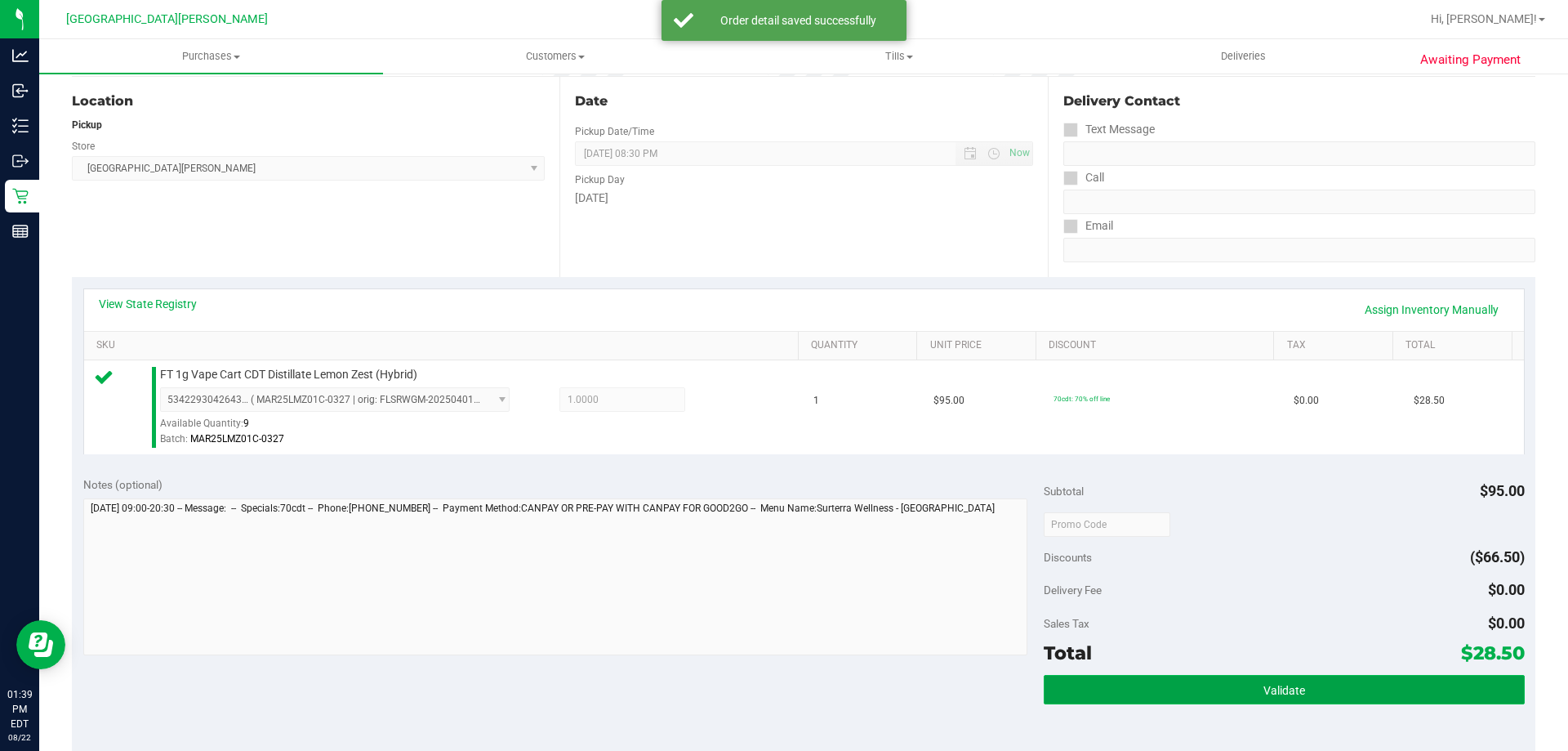
click at [1180, 703] on button "Validate" at bounding box center [1284, 689] width 480 height 29
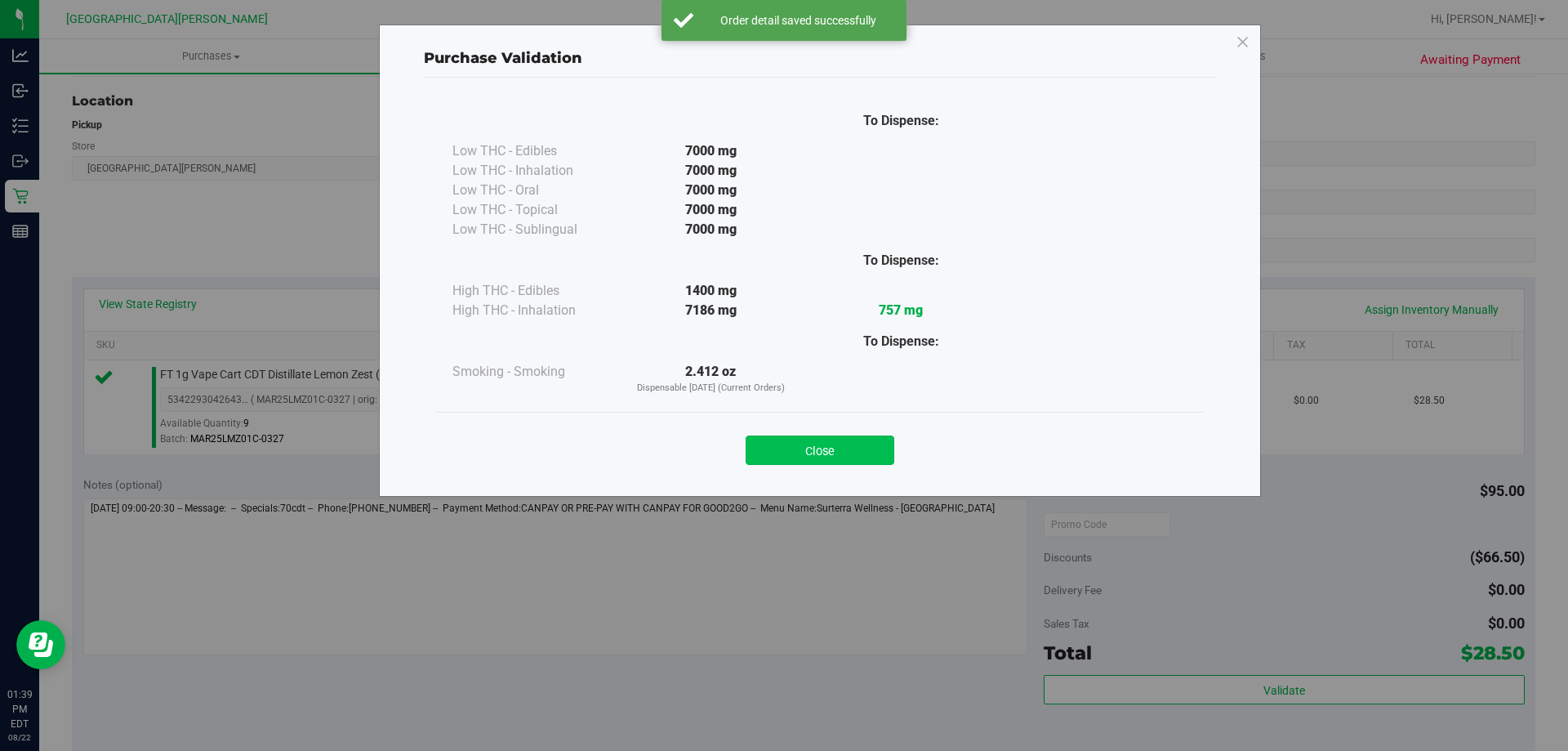
click at [818, 454] on button "Close" at bounding box center [820, 450] width 148 height 29
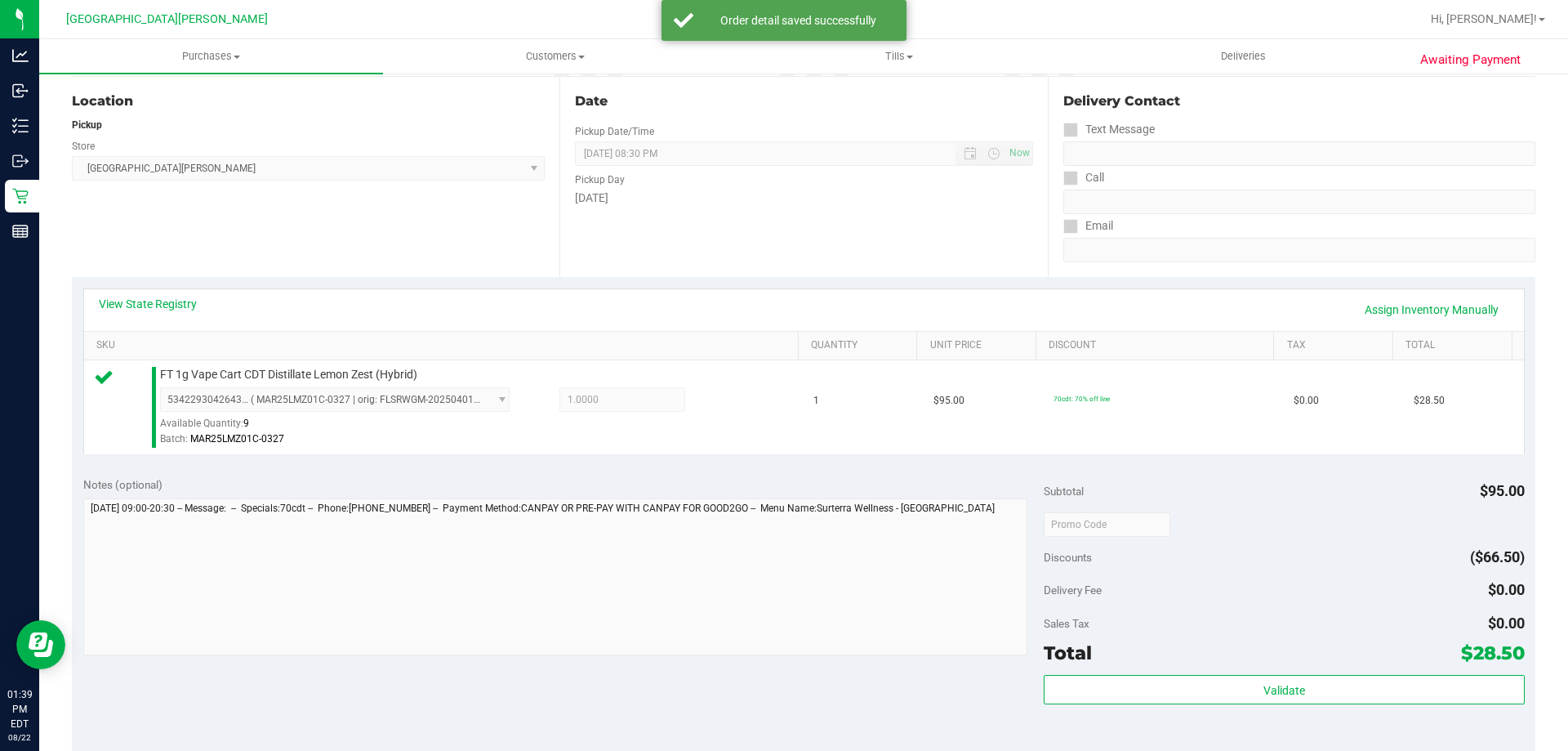
scroll to position [571, 0]
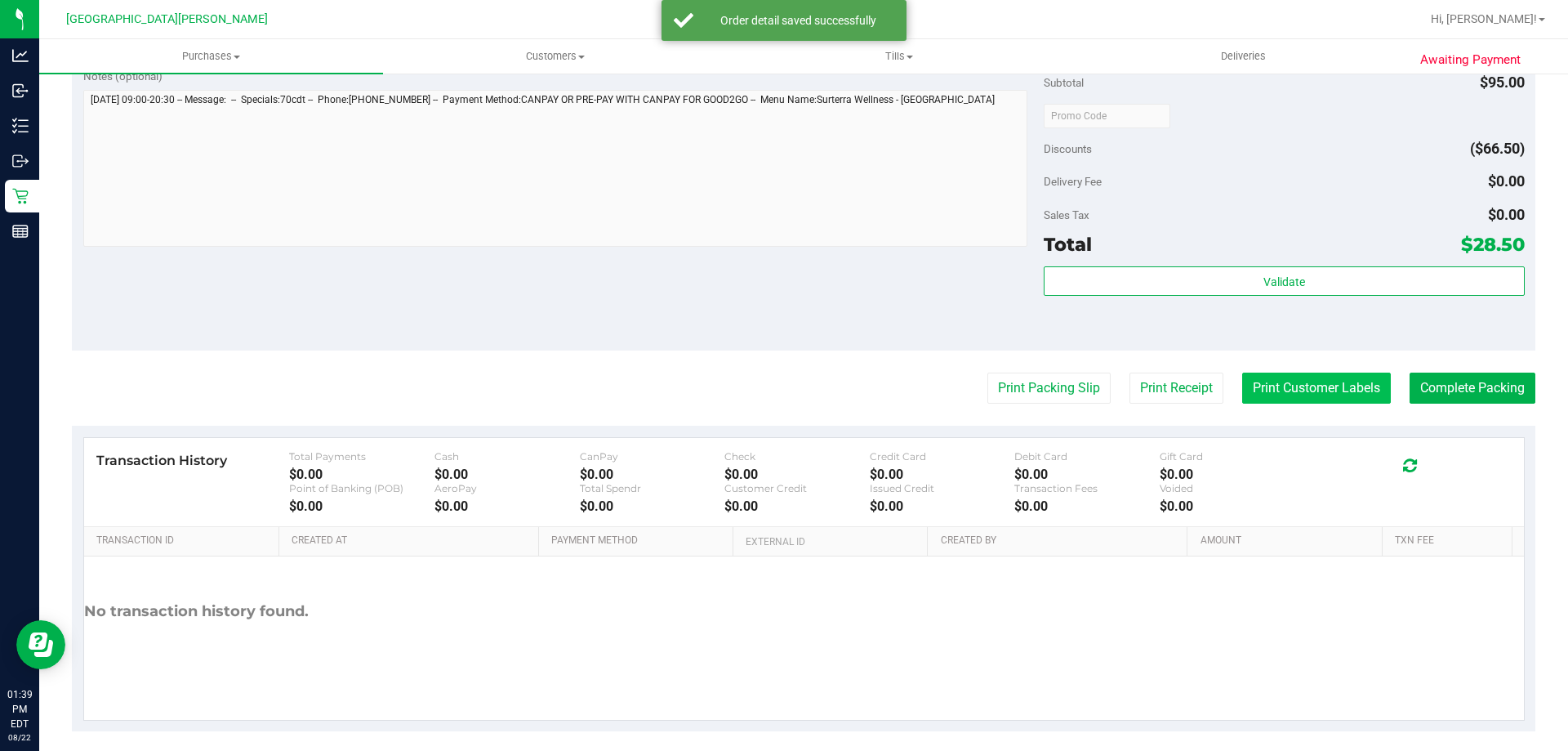
click at [1274, 388] on button "Print Customer Labels" at bounding box center [1316, 387] width 148 height 31
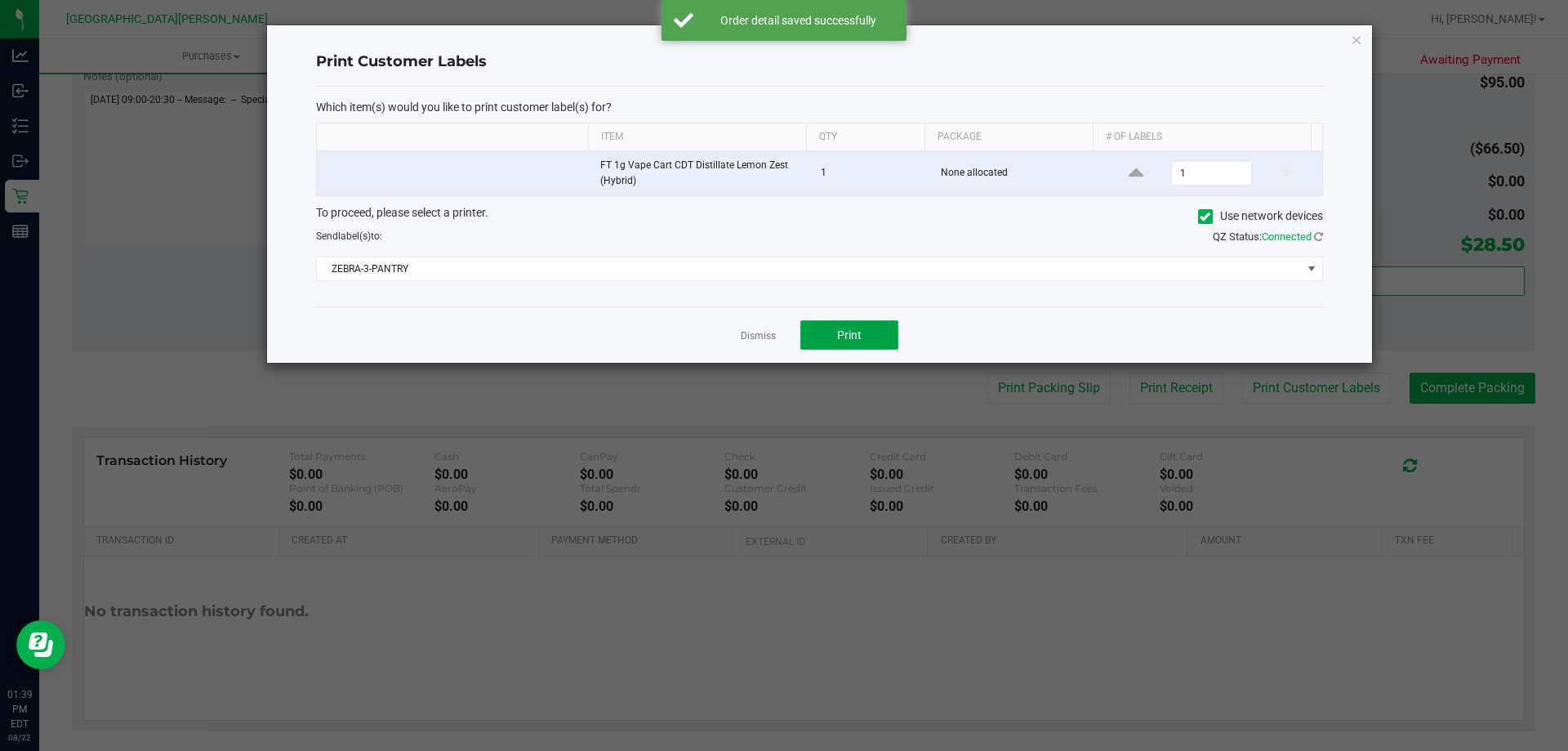
click at [845, 330] on span "Print" at bounding box center [850, 334] width 25 height 13
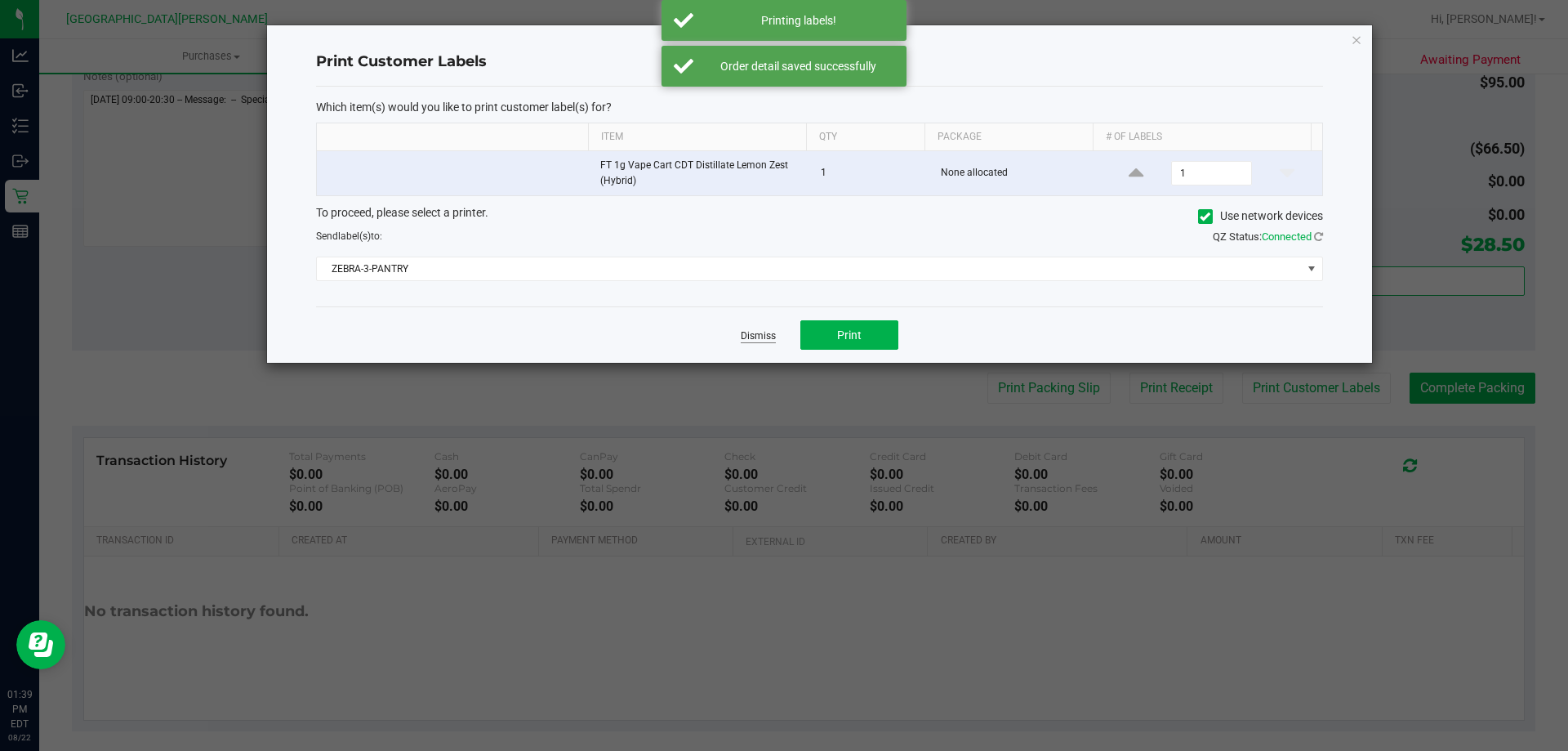
click at [757, 334] on link "Dismiss" at bounding box center [758, 336] width 36 height 14
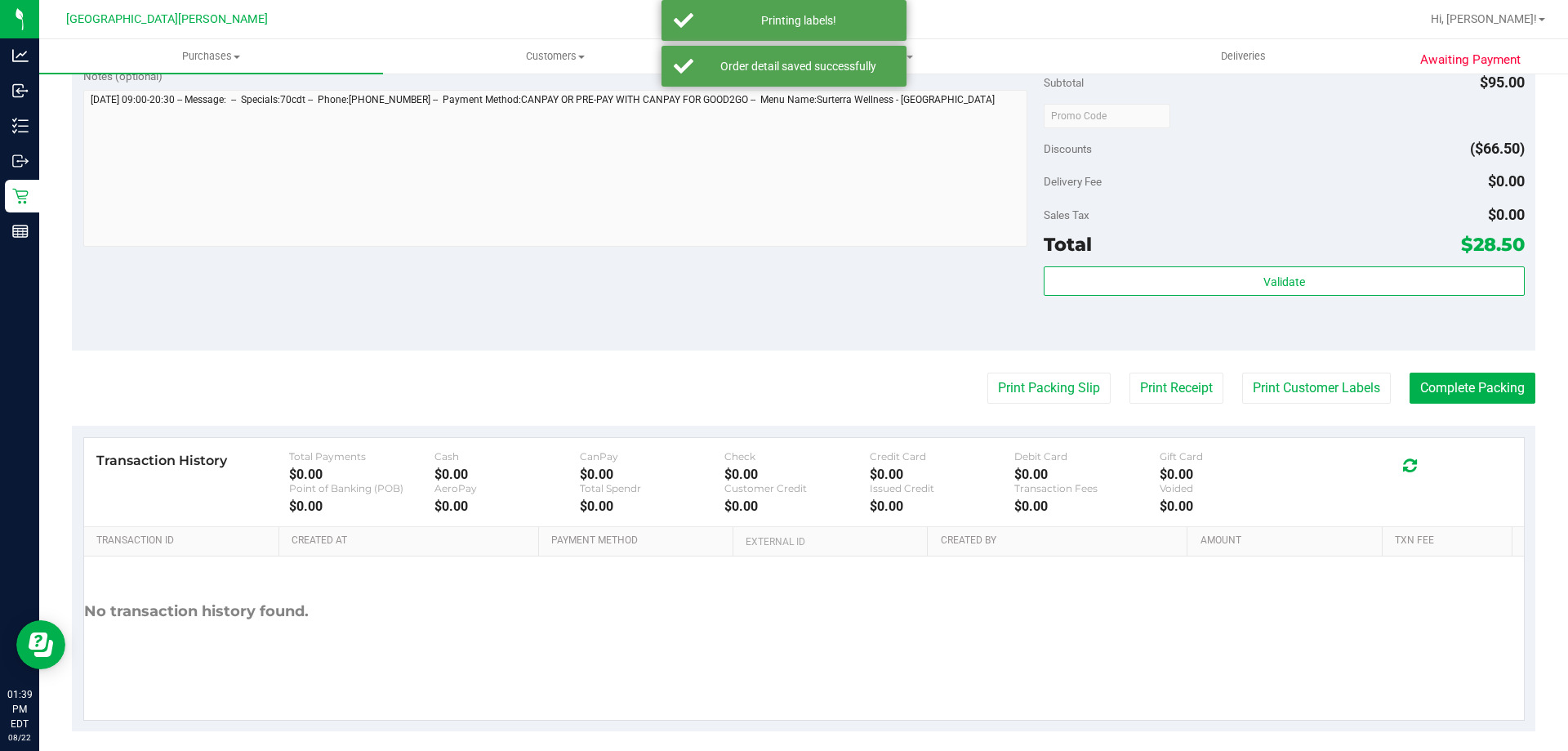
drag, startPoint x: 684, startPoint y: 338, endPoint x: 1408, endPoint y: 450, distance: 732.6
click at [683, 338] on div "Notes (optional) Subtotal $95.00 Discounts ($66.50) Delivery Fee $0.00 Sales Ta…" at bounding box center [804, 203] width 1464 height 294
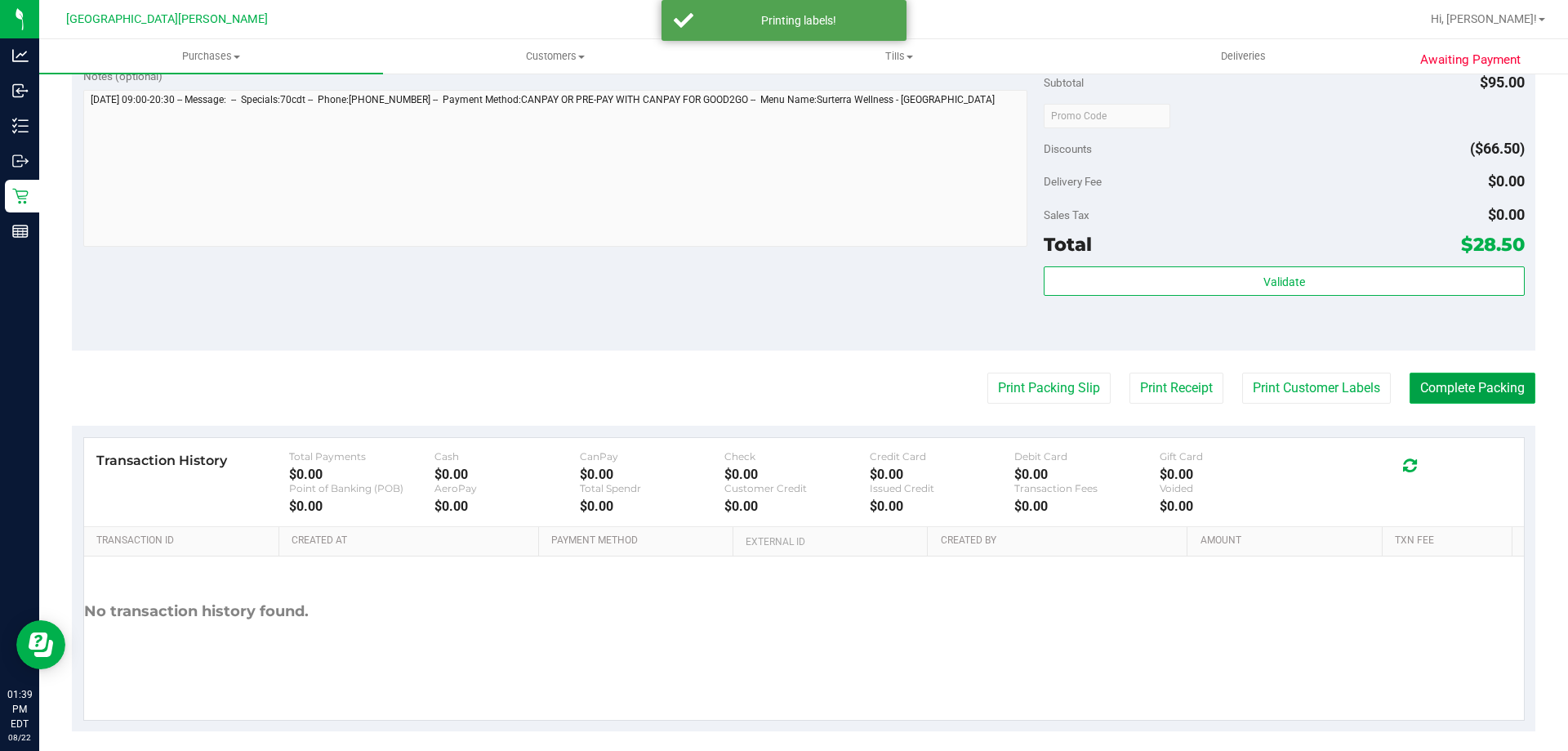
click at [1470, 383] on button "Complete Packing" at bounding box center [1473, 387] width 126 height 31
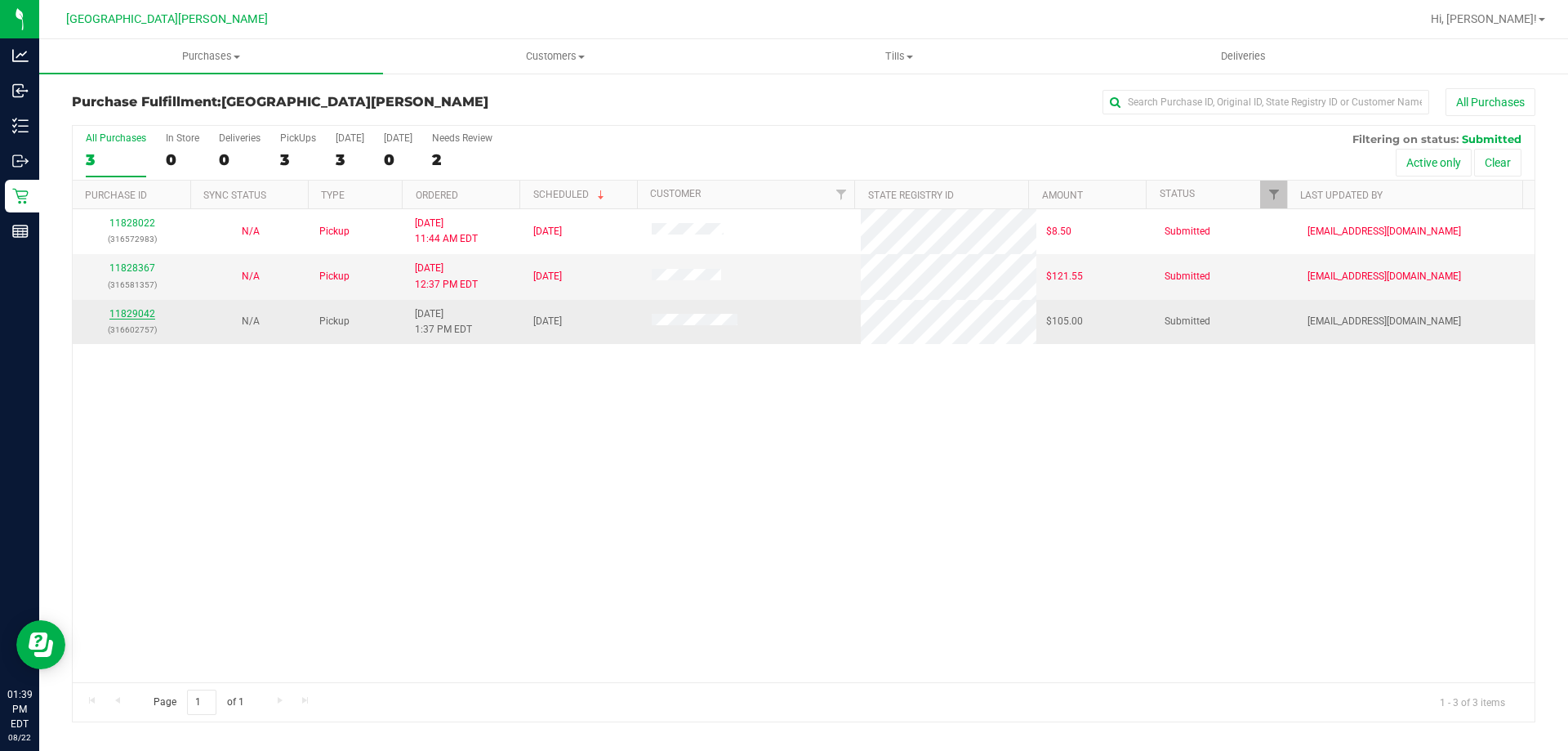
click at [140, 316] on link "11829042" at bounding box center [132, 313] width 45 height 12
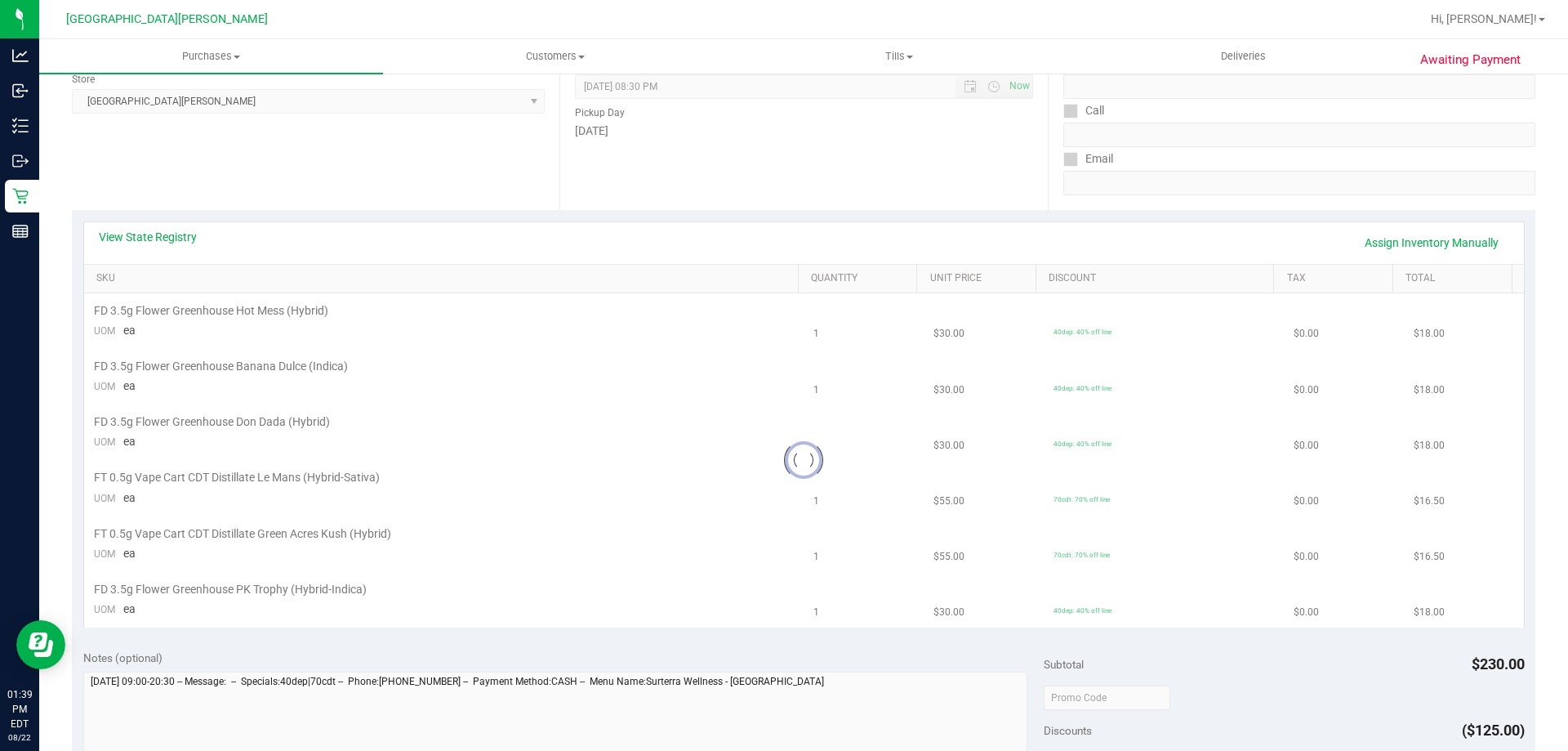
scroll to position [245, 0]
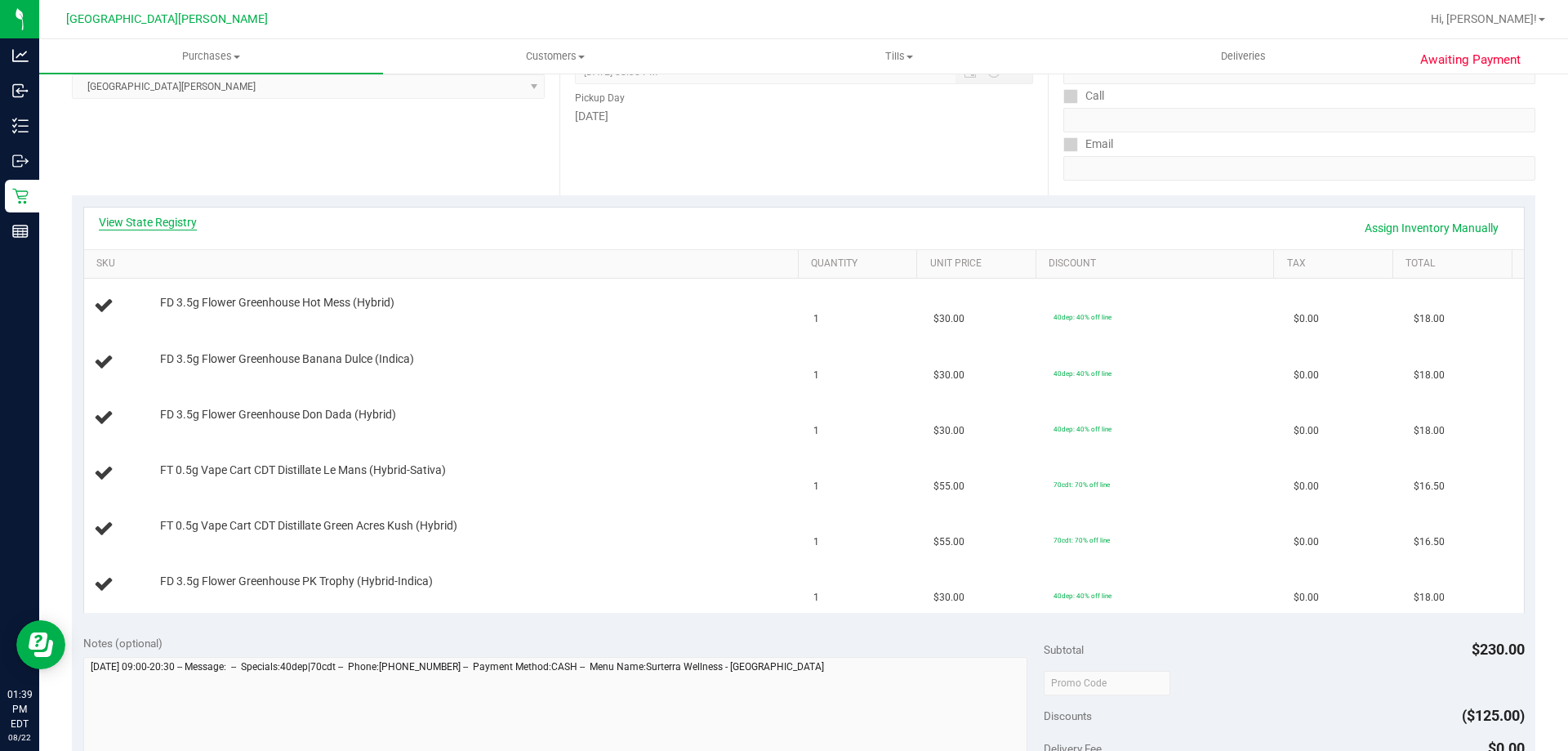
click at [177, 219] on link "View State Registry" at bounding box center [148, 222] width 98 height 16
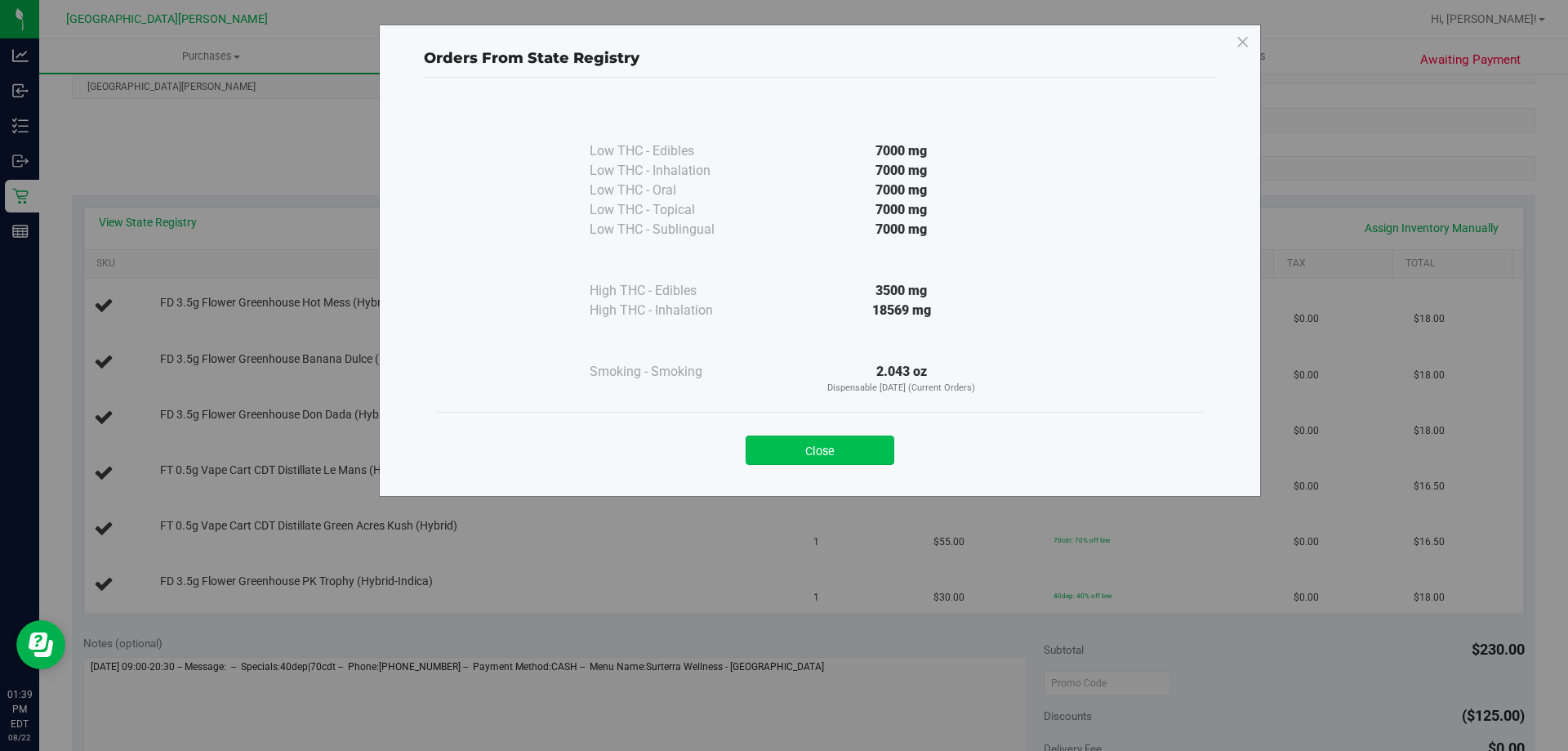
click at [877, 455] on button "Close" at bounding box center [820, 450] width 148 height 29
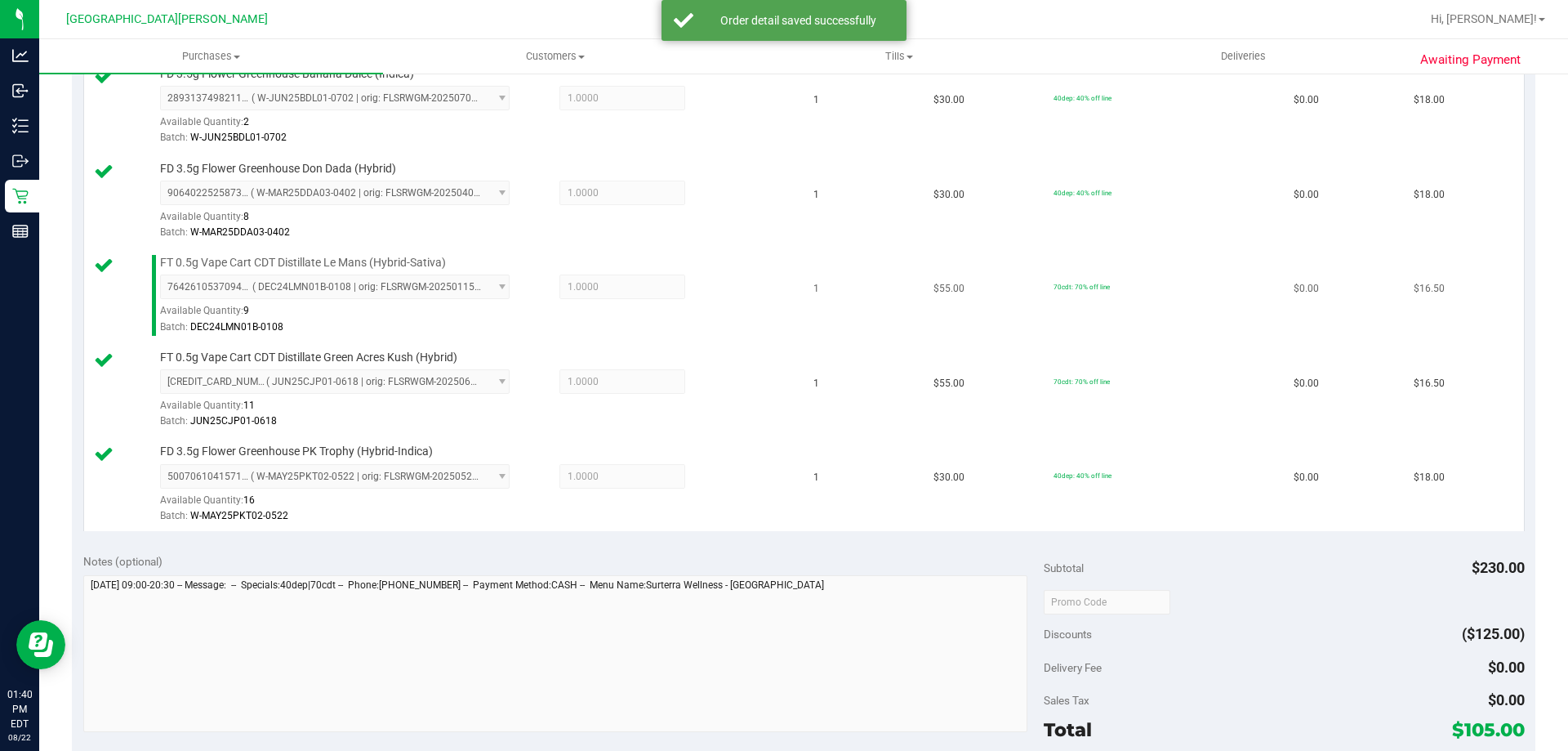
scroll to position [653, 0]
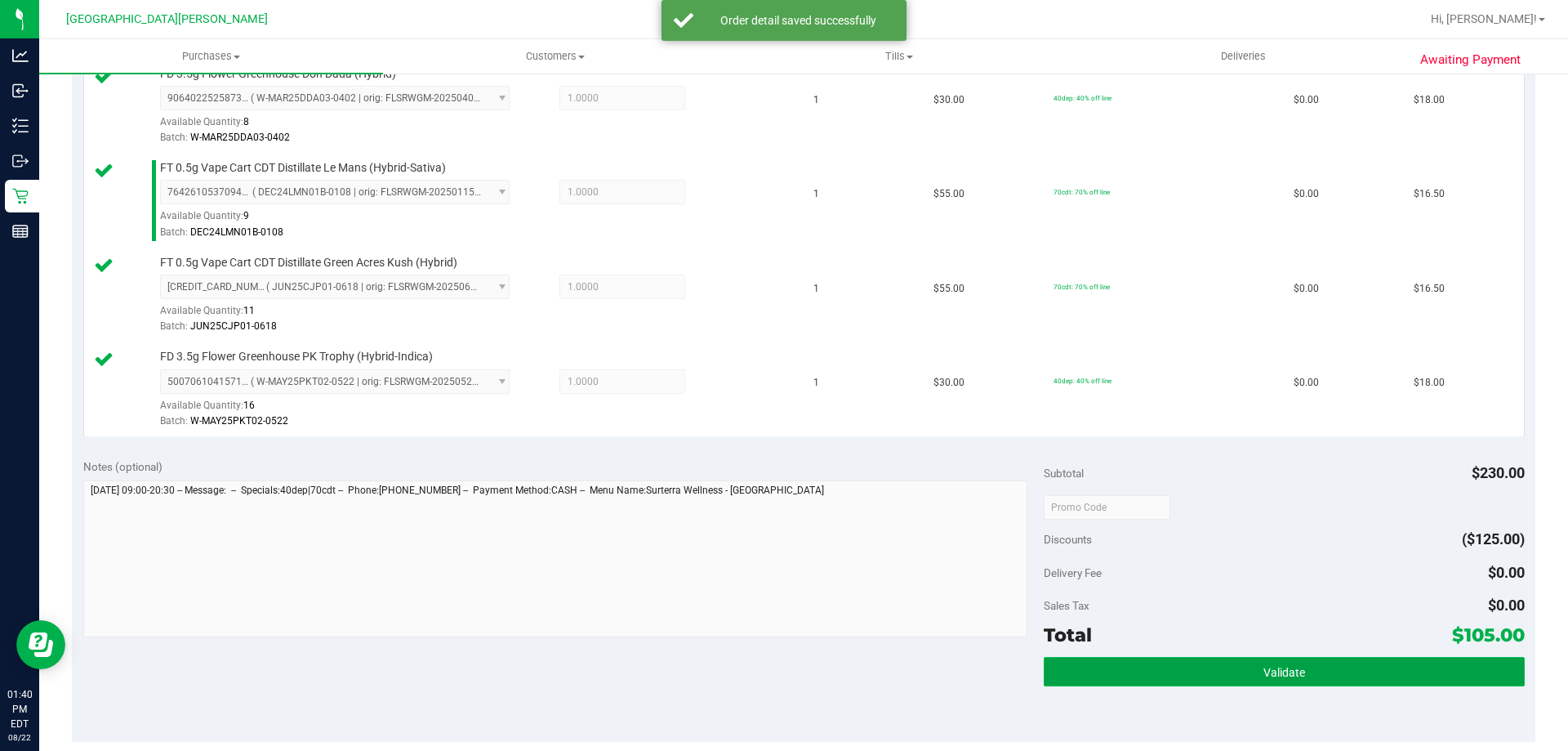
click at [1180, 677] on button "Validate" at bounding box center [1284, 671] width 480 height 29
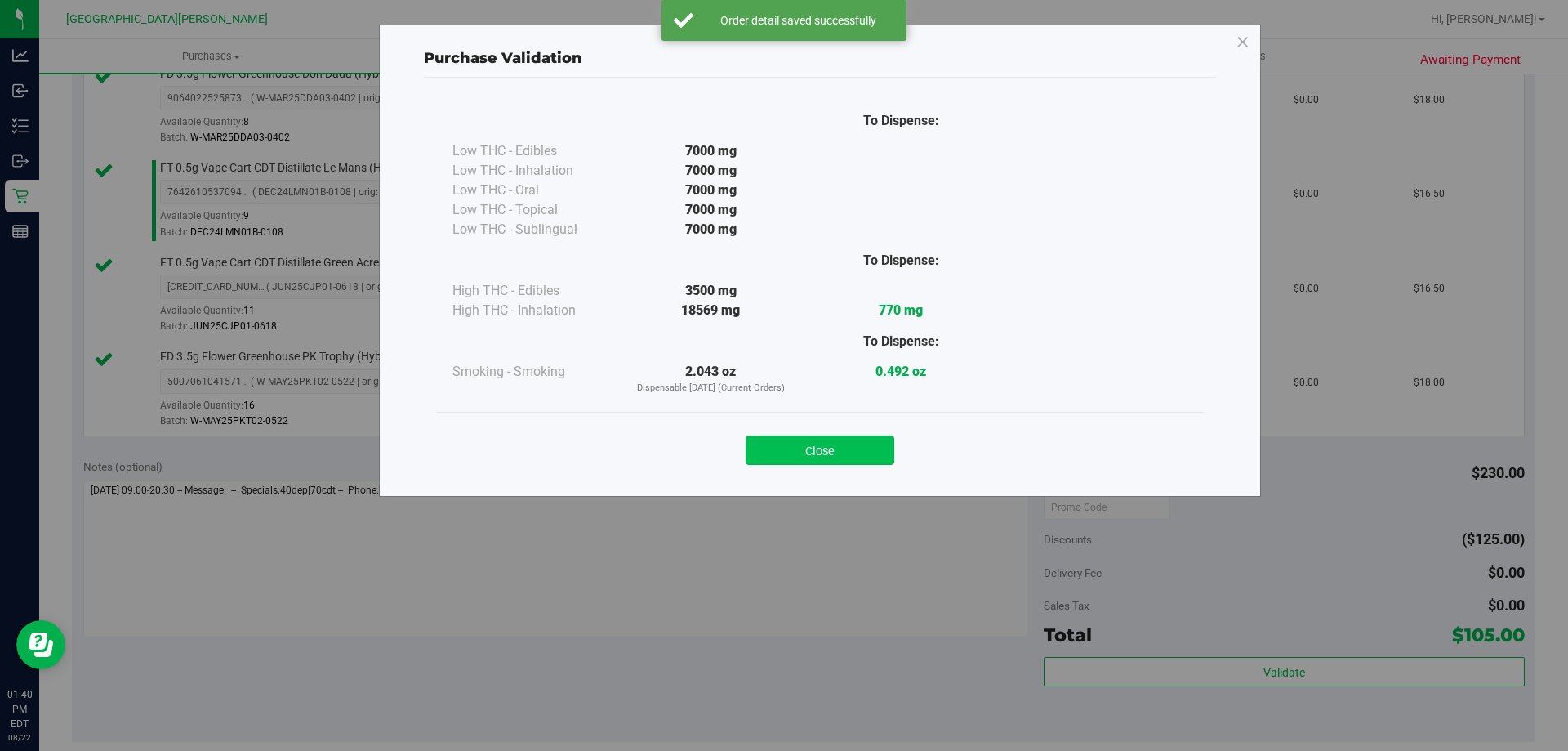
click at [823, 458] on button "Close" at bounding box center [820, 450] width 148 height 29
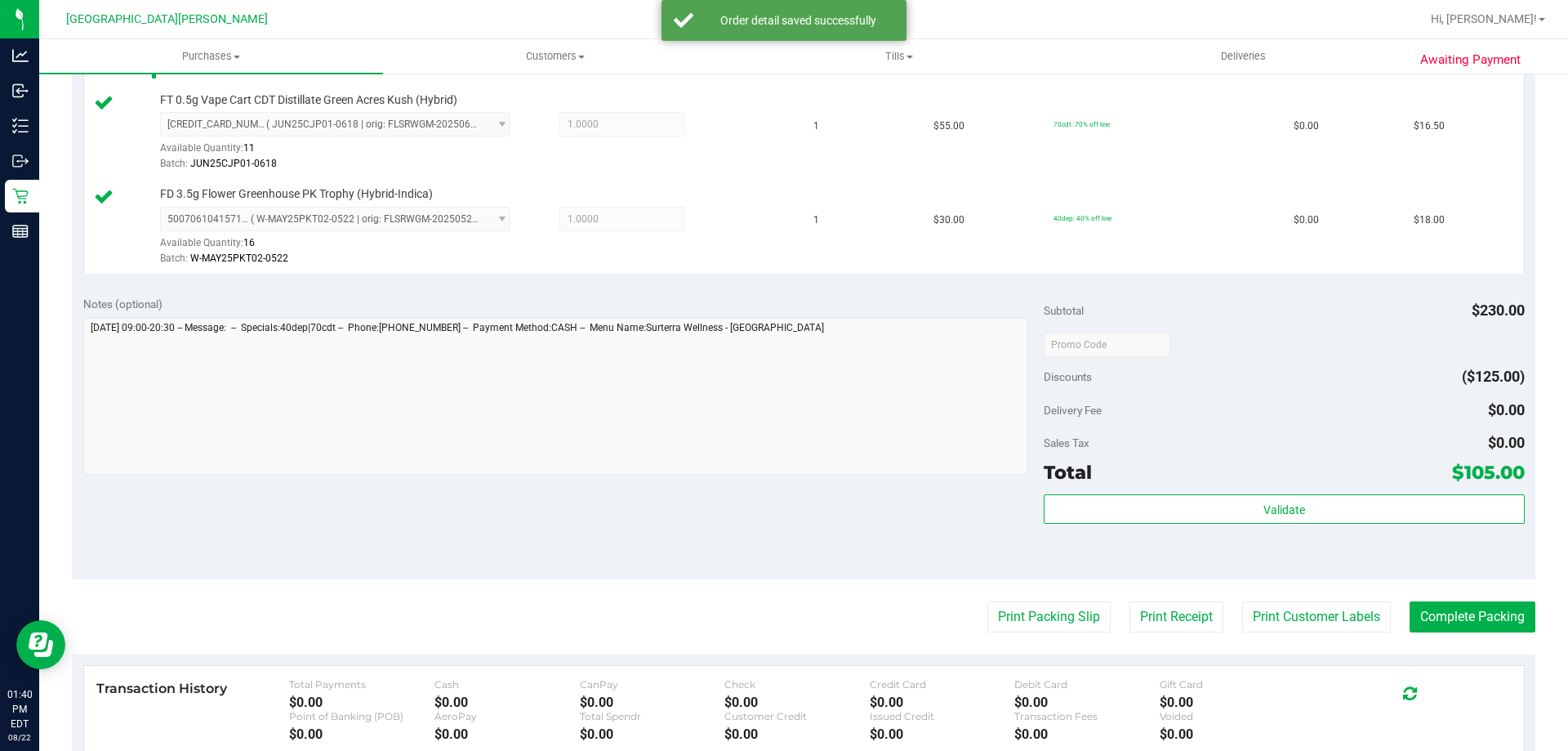
scroll to position [817, 0]
click at [1292, 612] on button "Print Customer Labels" at bounding box center [1316, 615] width 148 height 31
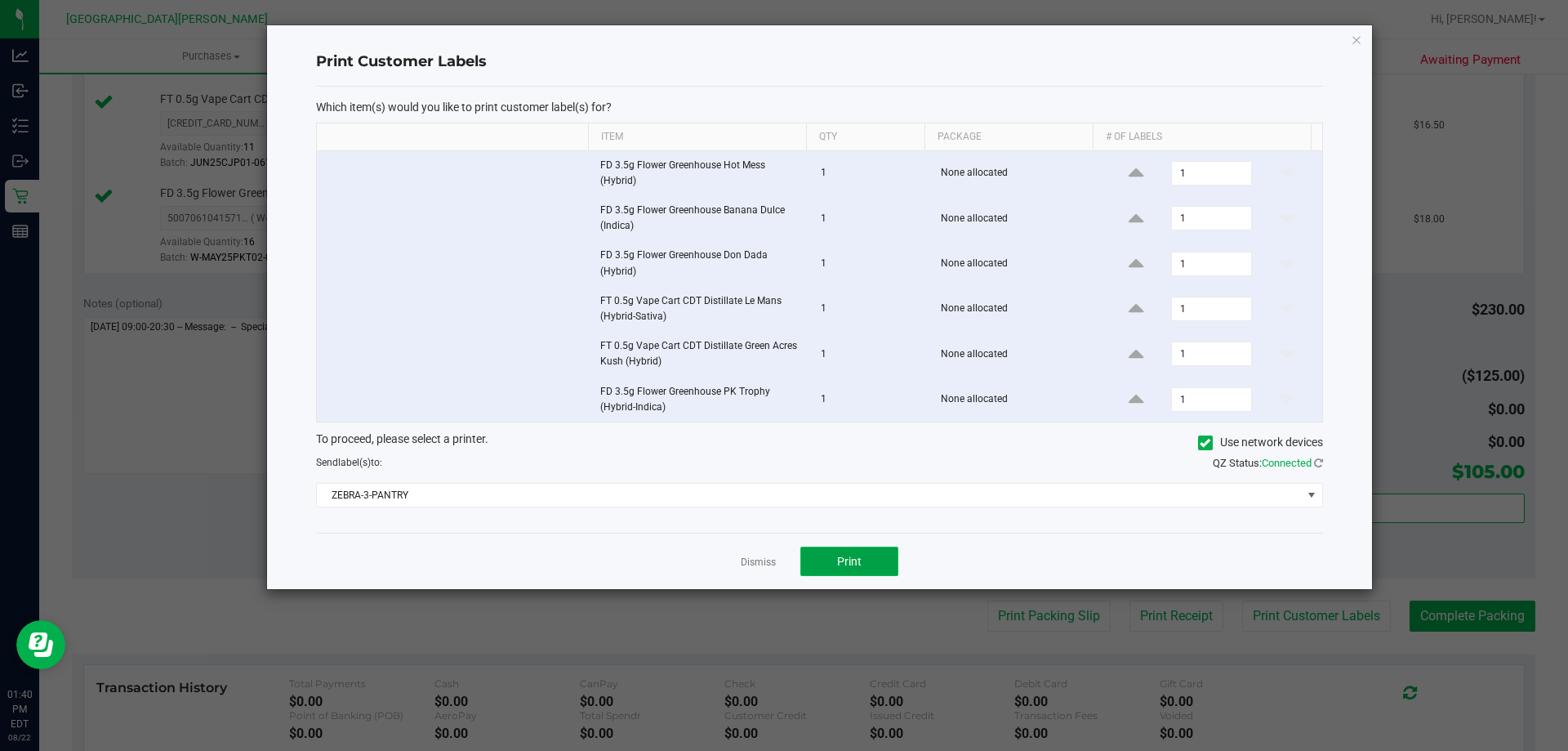
click at [851, 556] on span "Print" at bounding box center [850, 561] width 25 height 13
click at [758, 561] on link "Dismiss" at bounding box center [758, 563] width 36 height 14
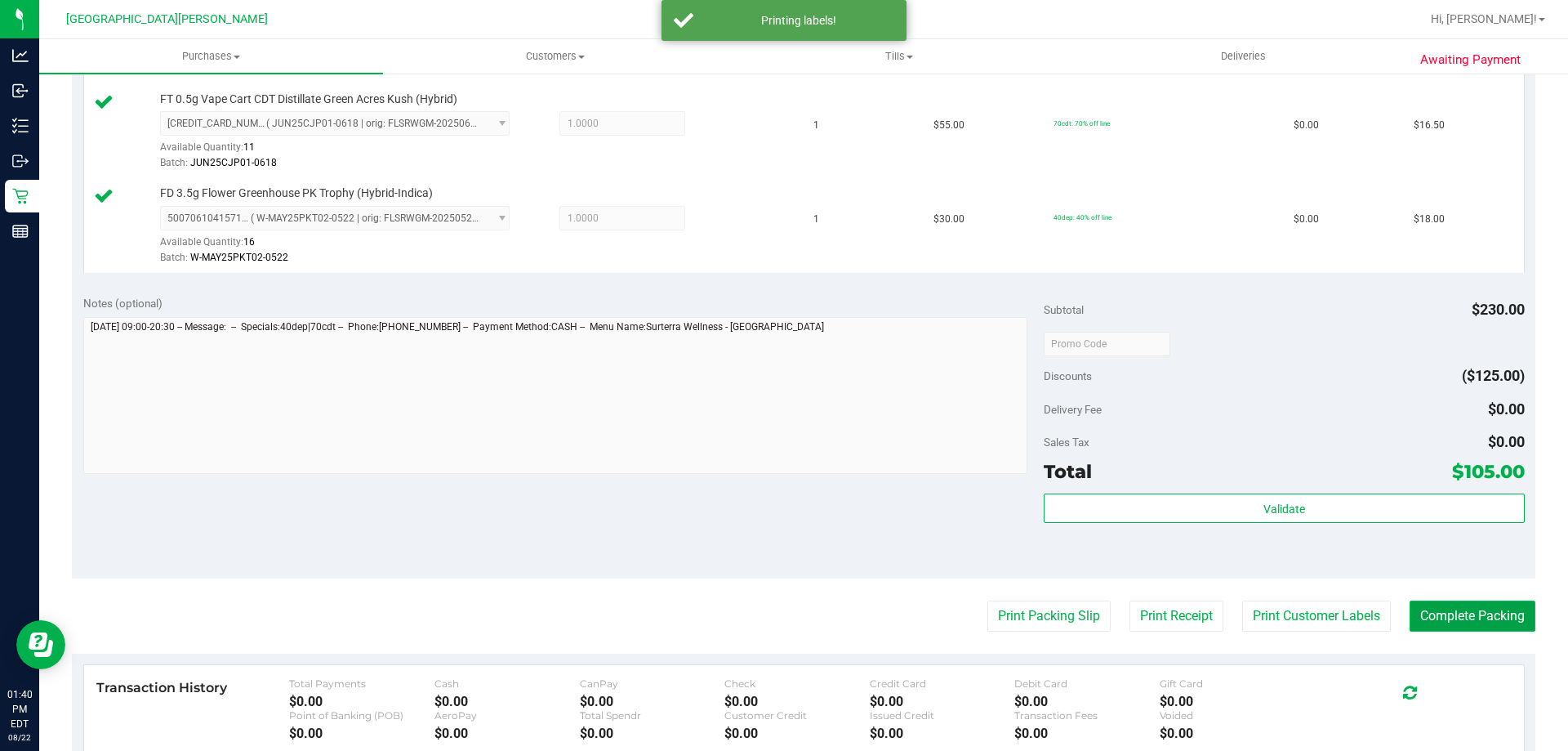
click at [1440, 607] on button "Complete Packing" at bounding box center [1473, 615] width 126 height 31
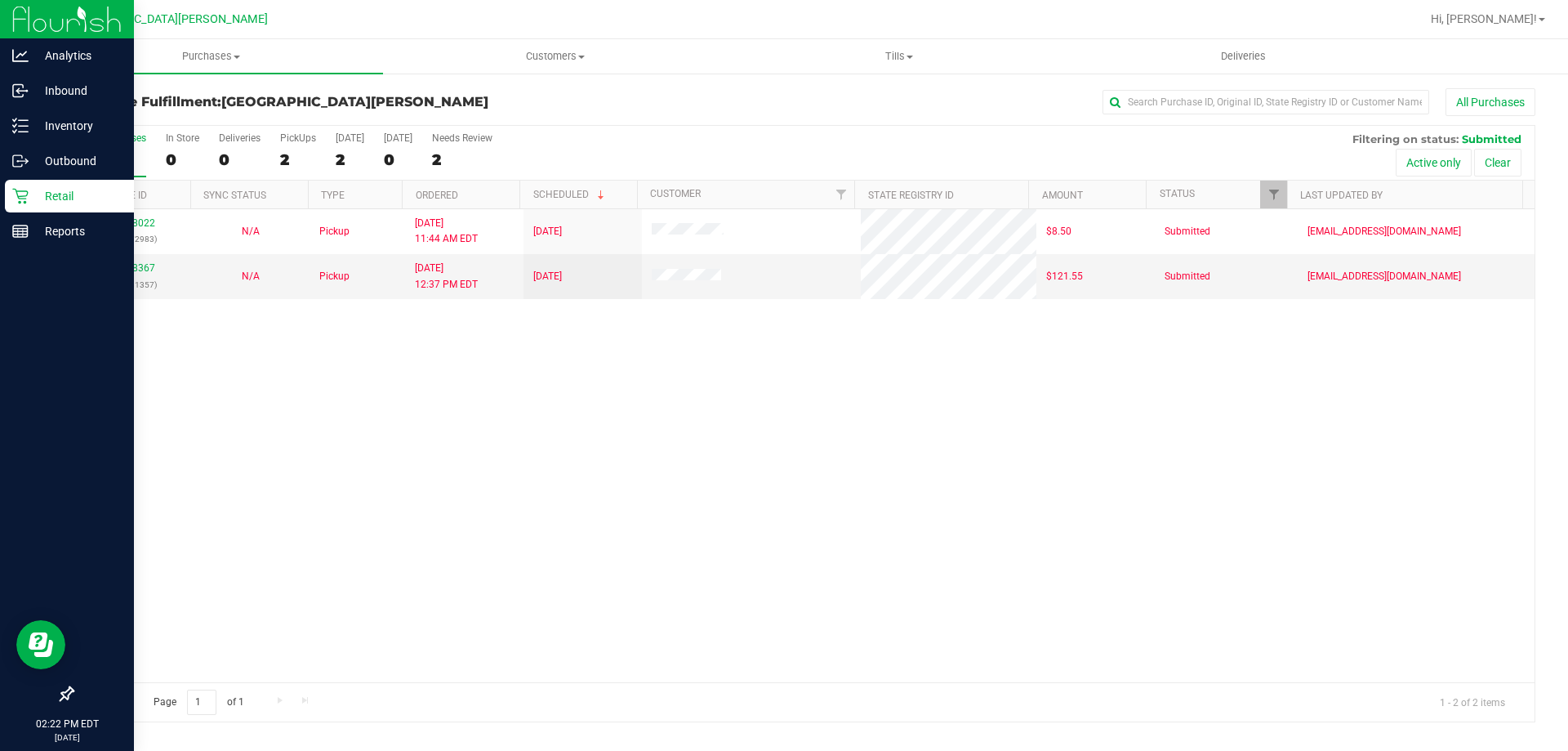
click at [33, 198] on p "Retail" at bounding box center [77, 196] width 98 height 20
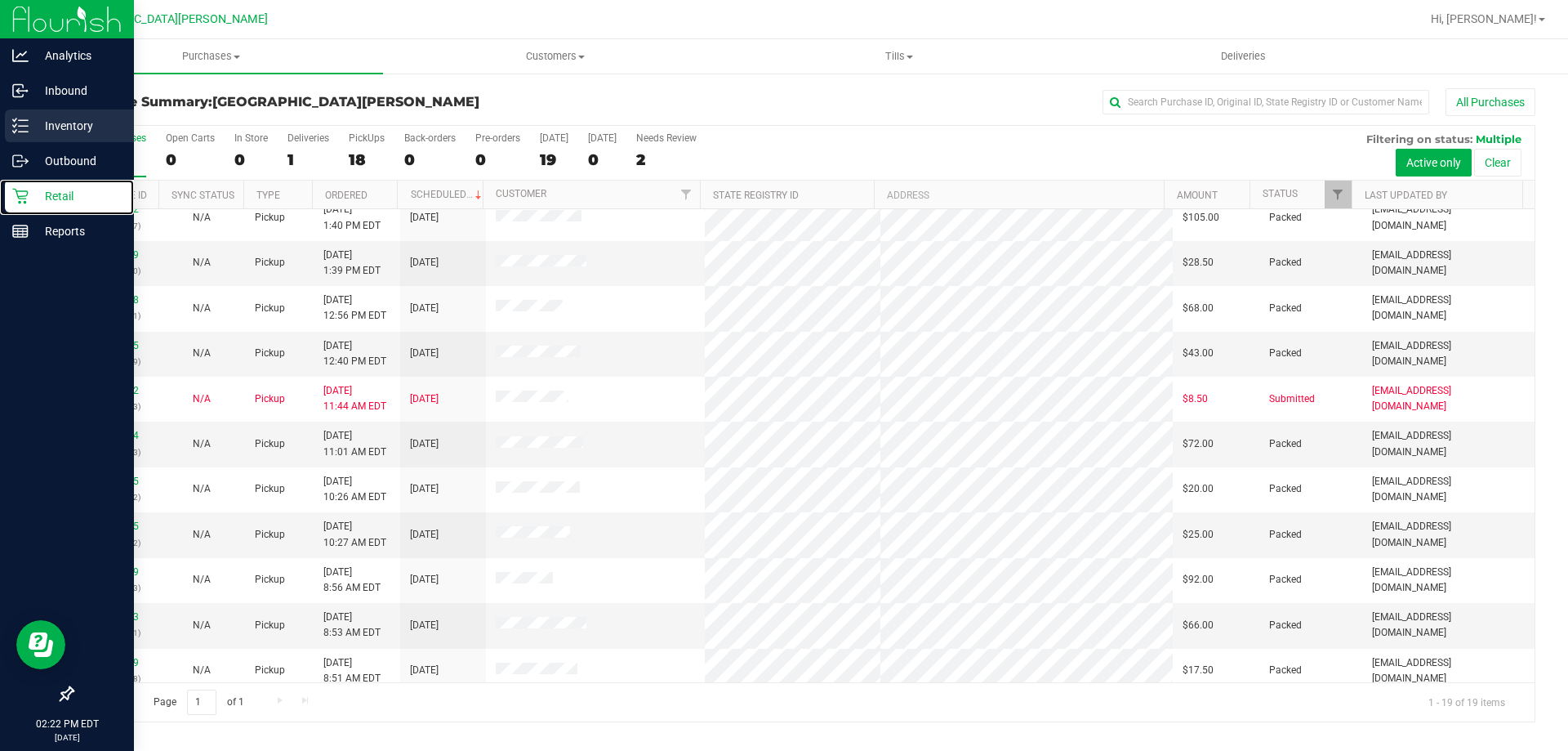
scroll to position [387, 0]
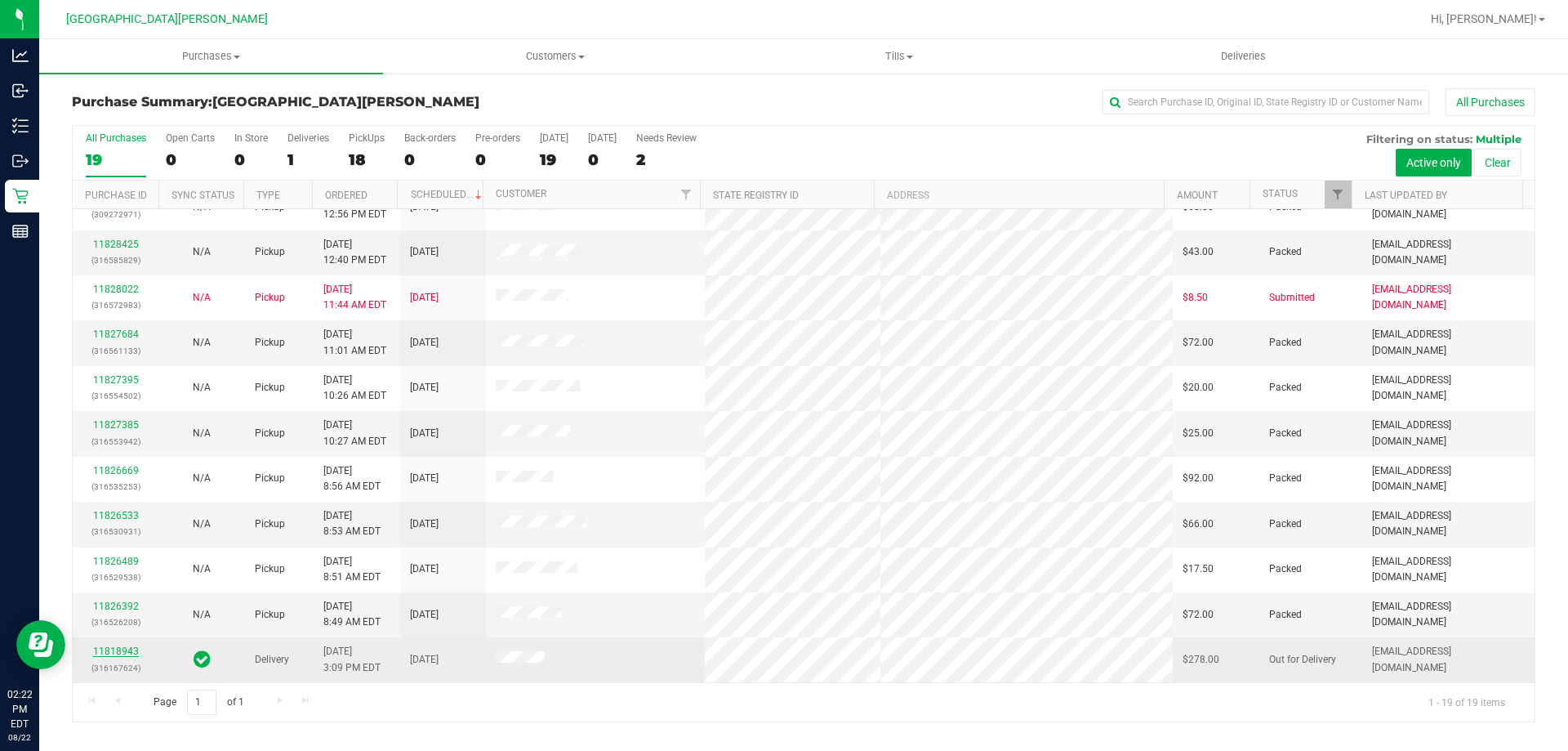
click at [110, 650] on link "11818943" at bounding box center [116, 651] width 45 height 12
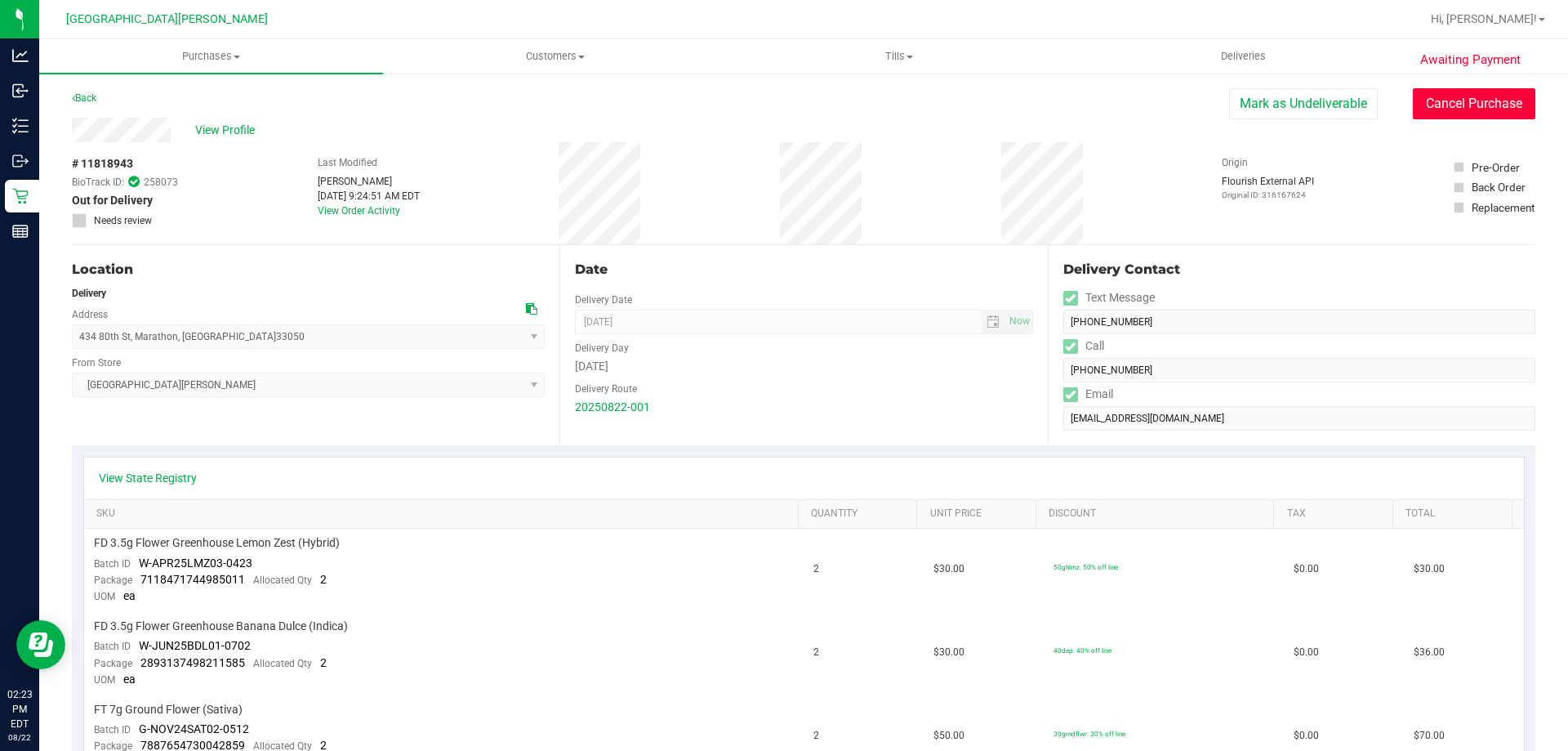
click at [1428, 109] on button "Cancel Purchase" at bounding box center [1475, 103] width 123 height 31
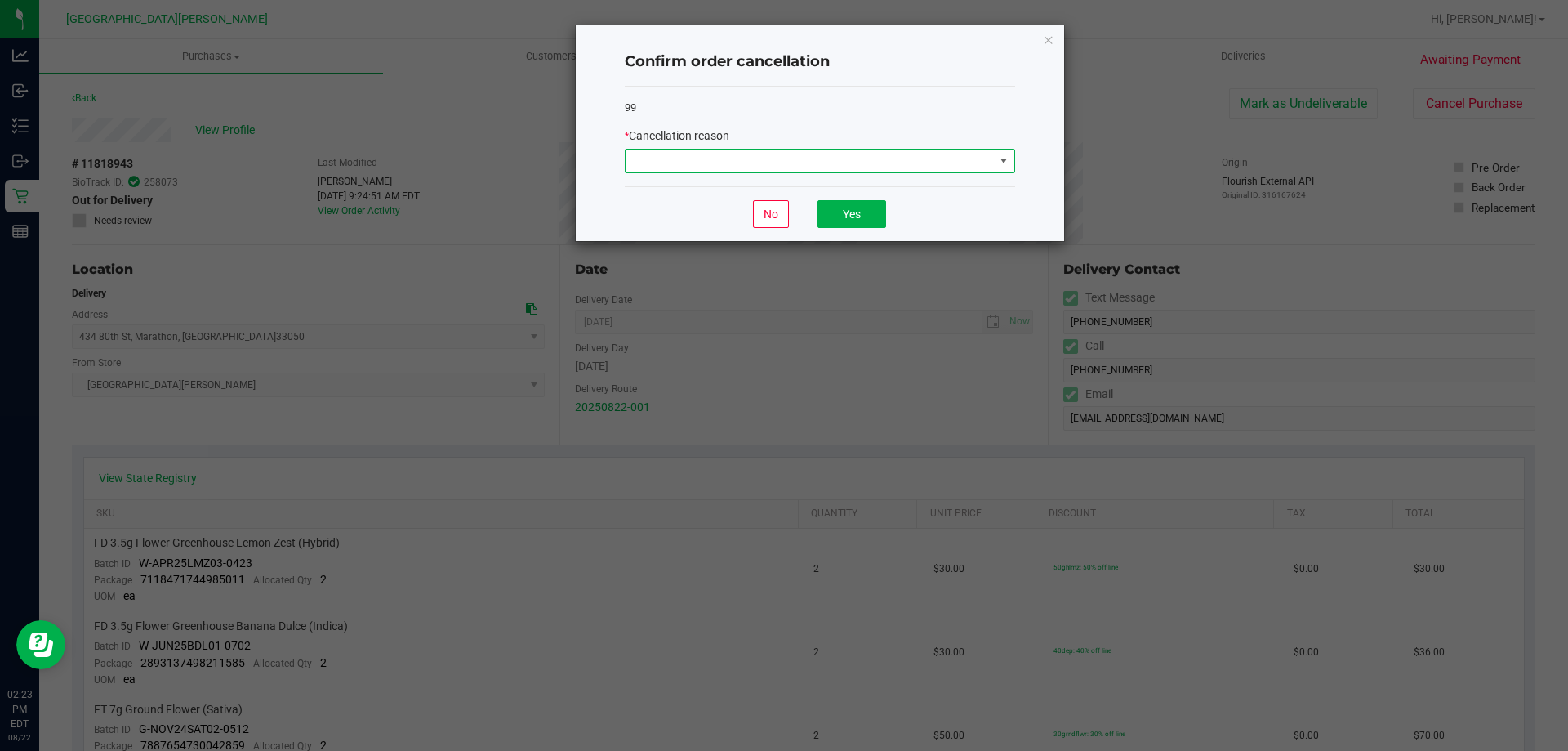
click at [960, 158] on span at bounding box center [810, 161] width 368 height 23
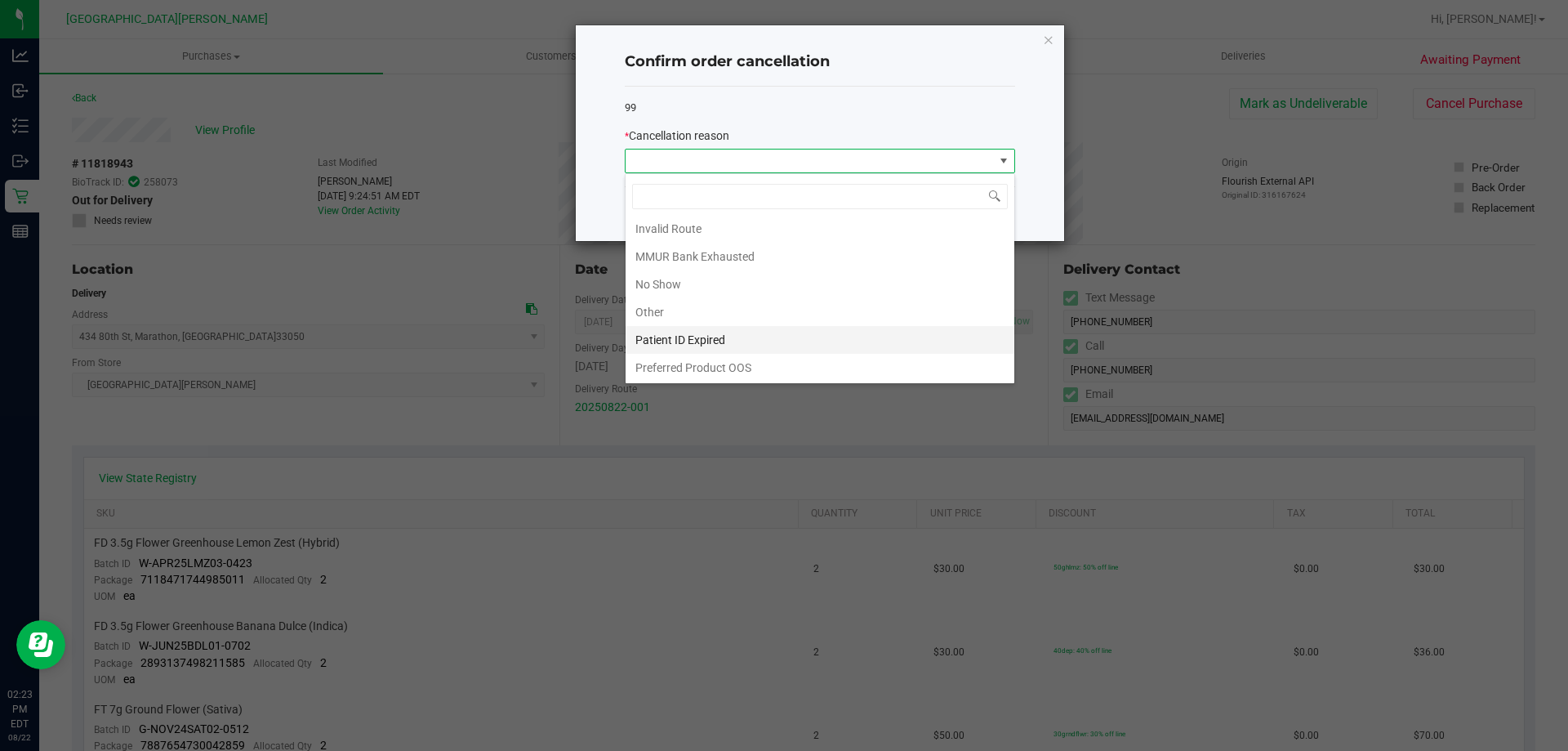
scroll to position [86, 0]
click at [688, 284] on li "No Show" at bounding box center [820, 283] width 388 height 28
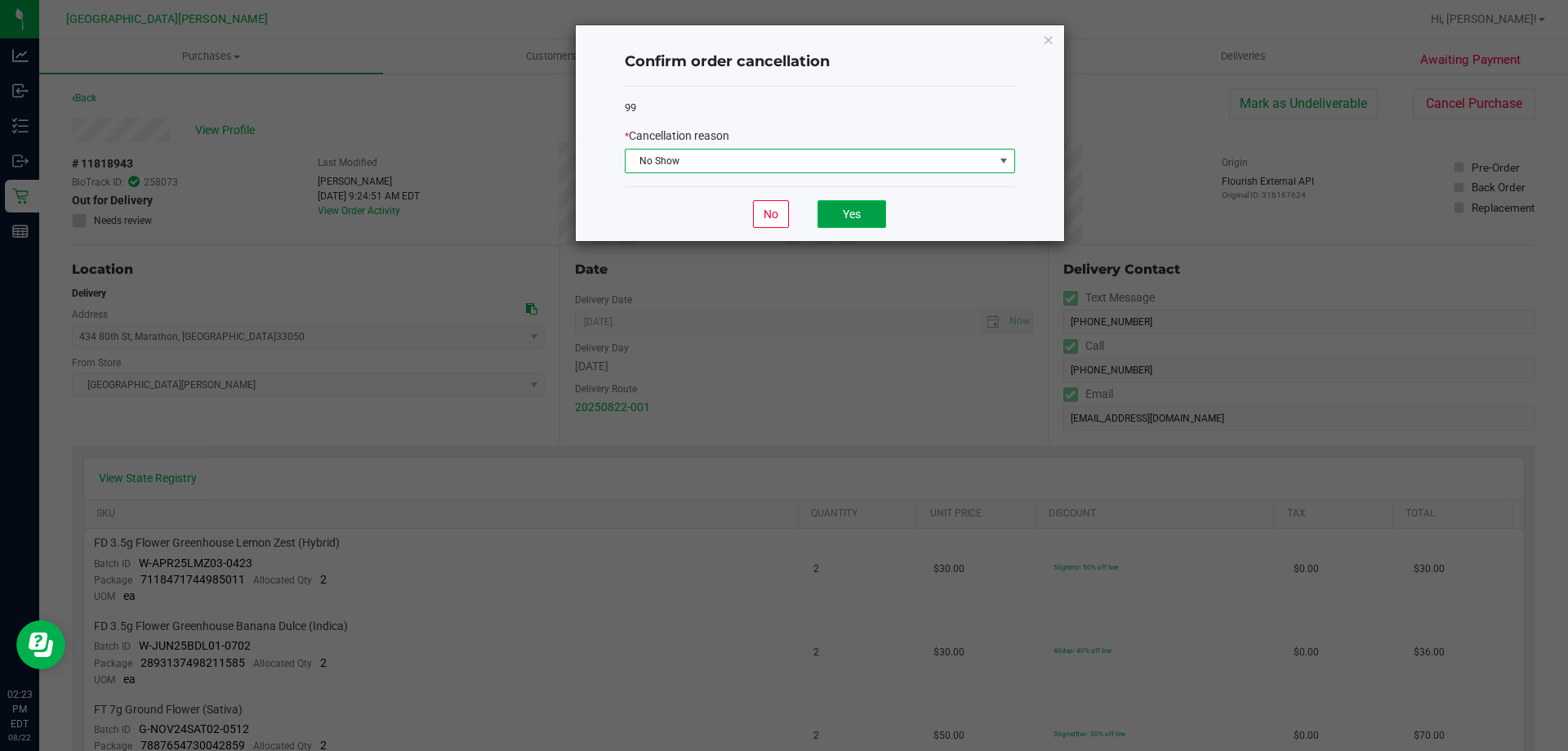
click at [837, 215] on button "Yes" at bounding box center [852, 213] width 68 height 28
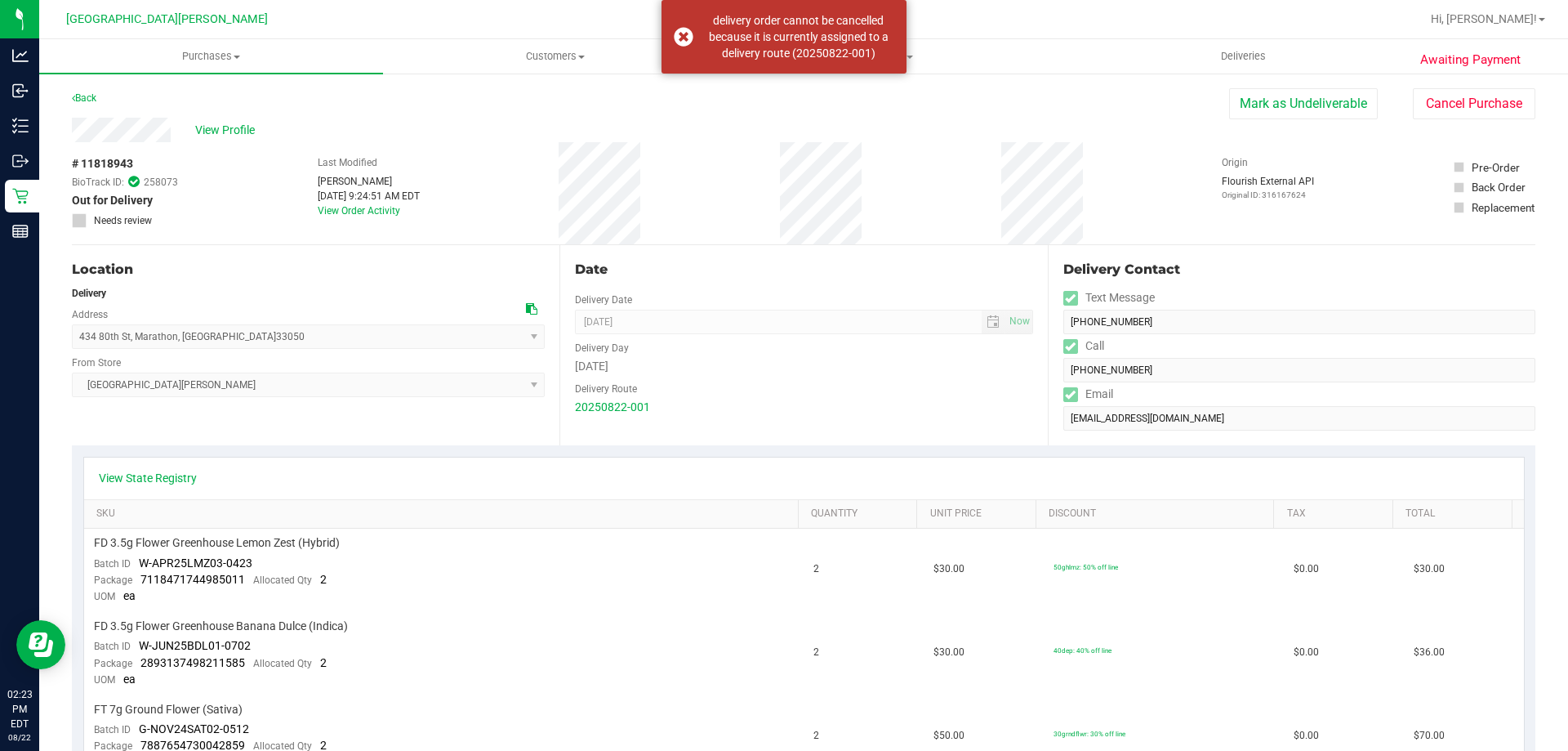
click at [1026, 118] on div "View Profile" at bounding box center [651, 130] width 1157 height 25
click at [1240, 106] on button "Mark as Undeliverable" at bounding box center [1303, 103] width 148 height 31
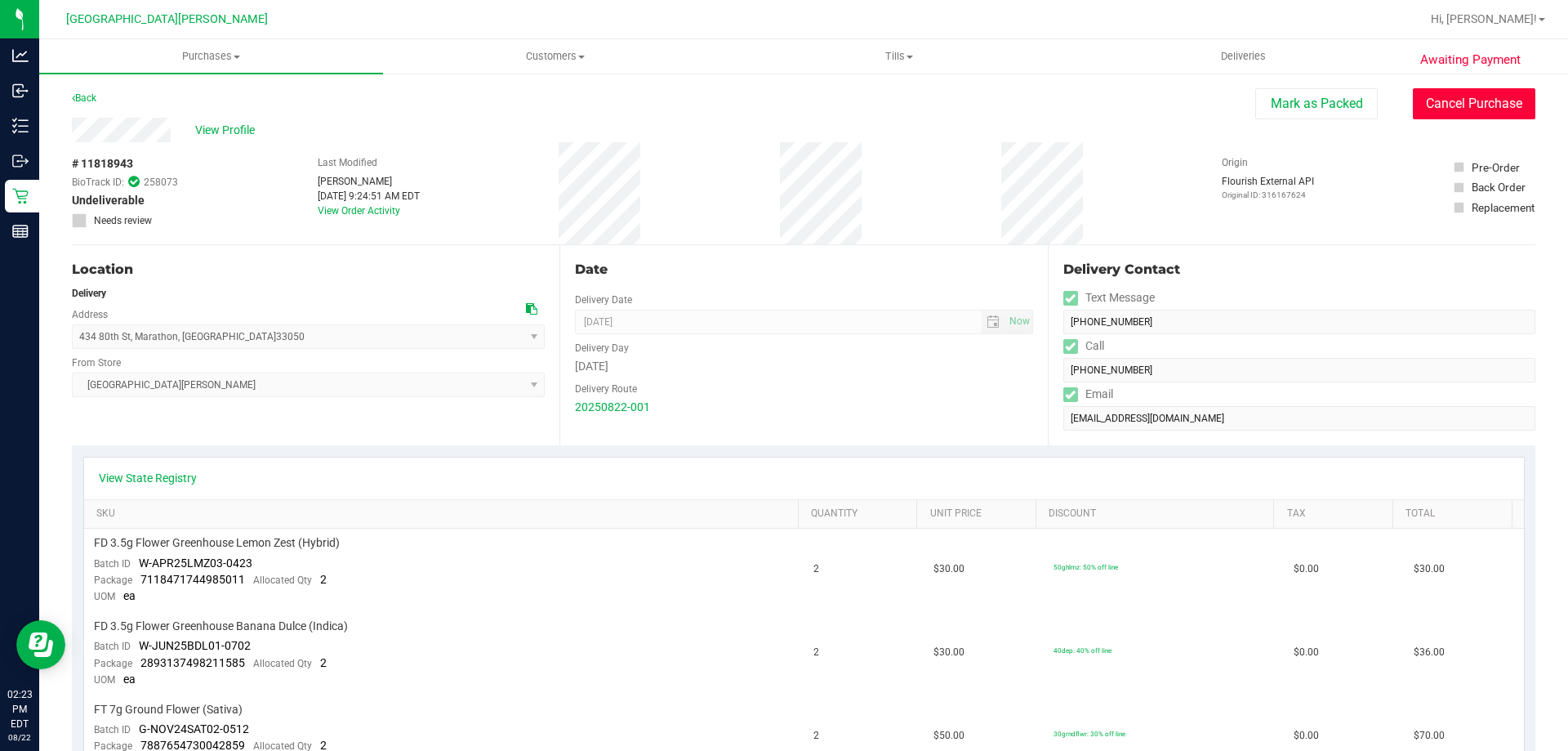
click at [1420, 106] on button "Cancel Purchase" at bounding box center [1475, 103] width 123 height 31
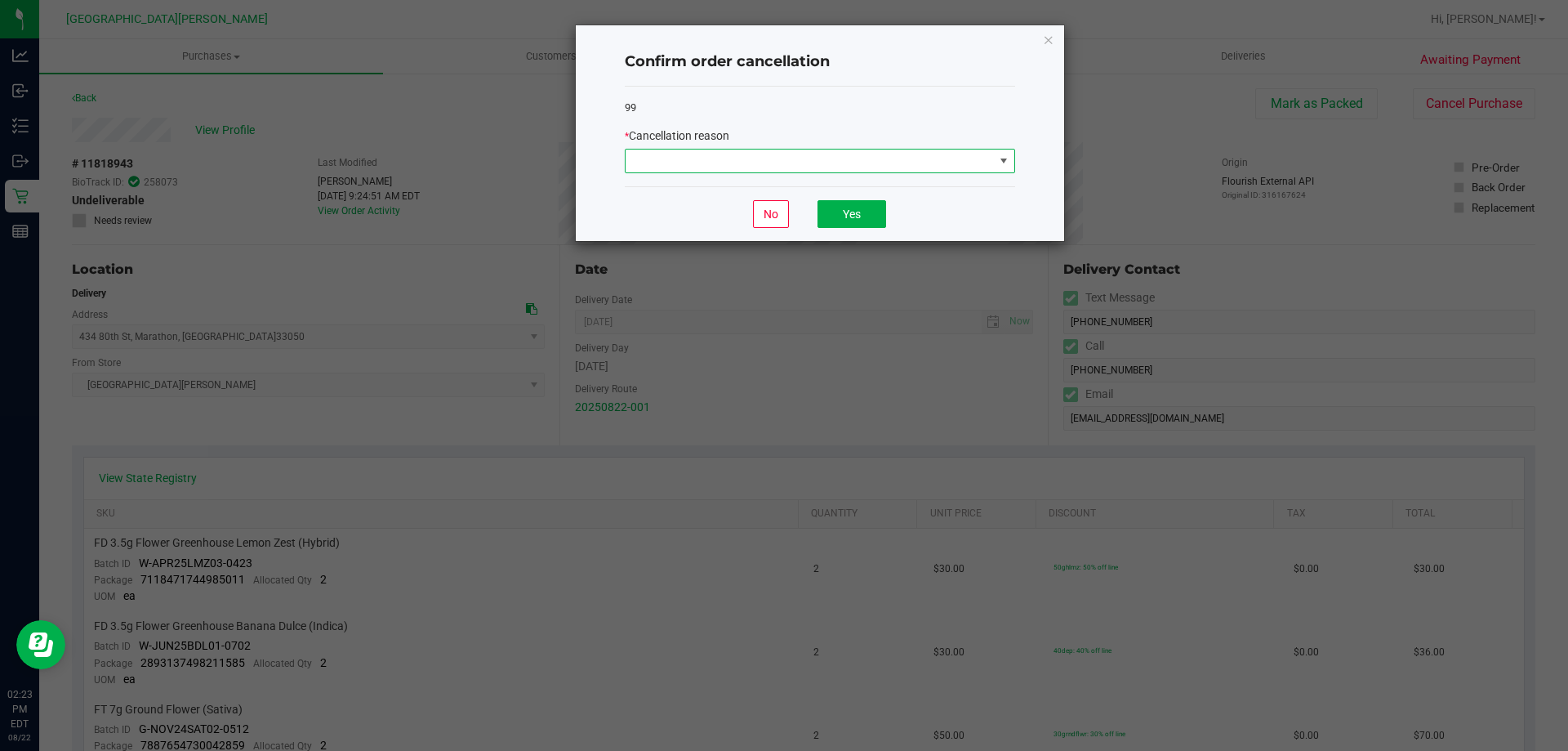
click at [832, 162] on span at bounding box center [810, 161] width 368 height 23
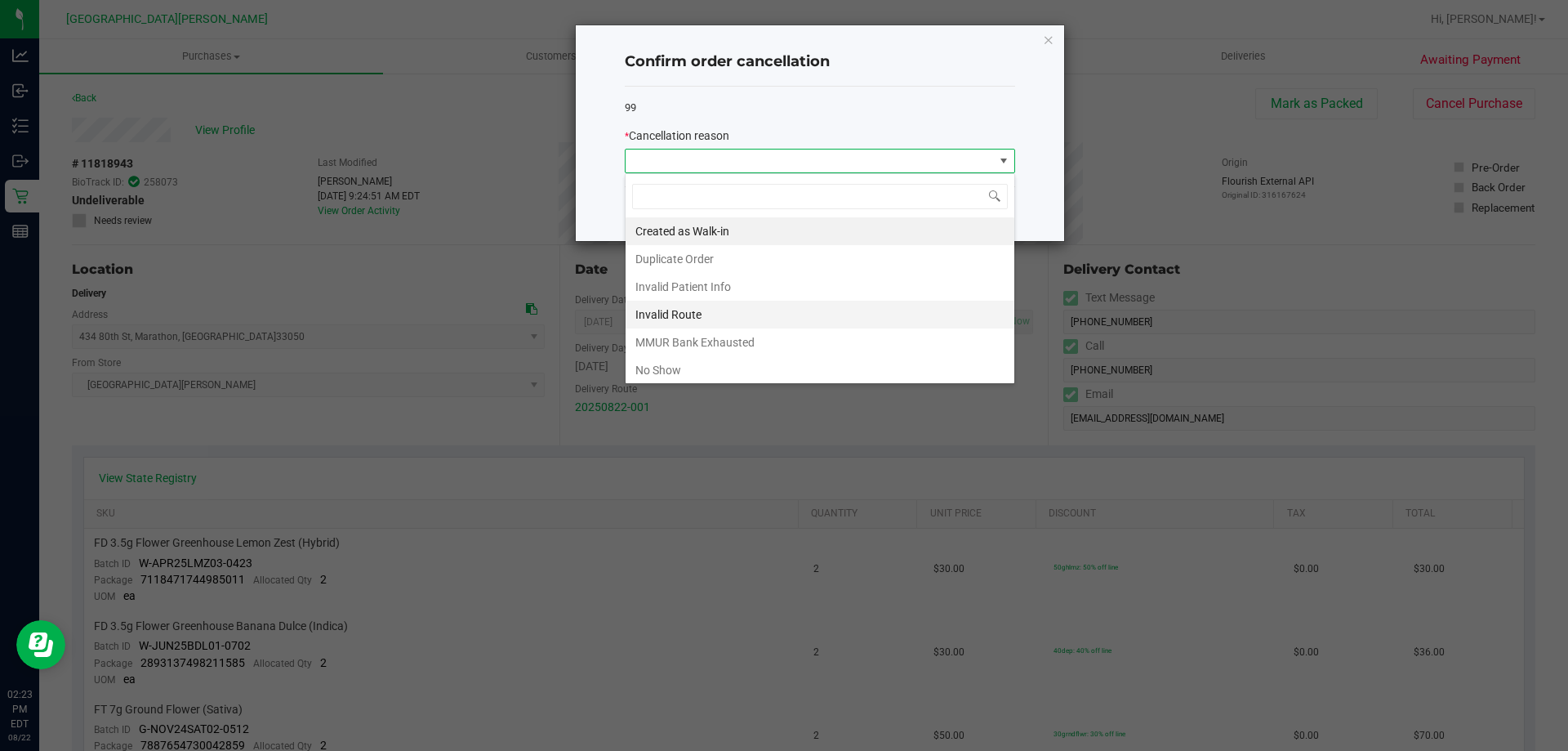
scroll to position [82, 0]
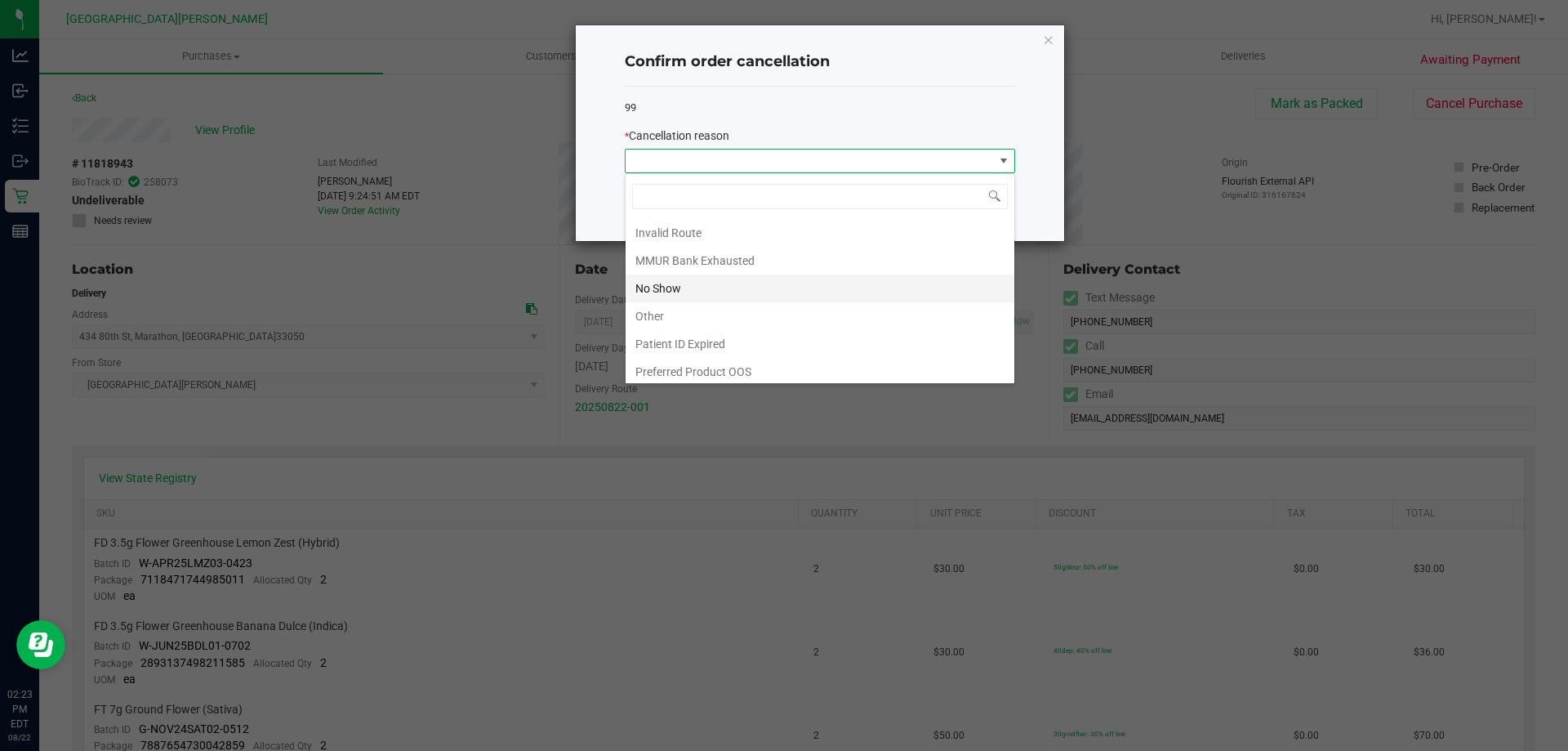
click at [684, 287] on li "No Show" at bounding box center [820, 288] width 388 height 28
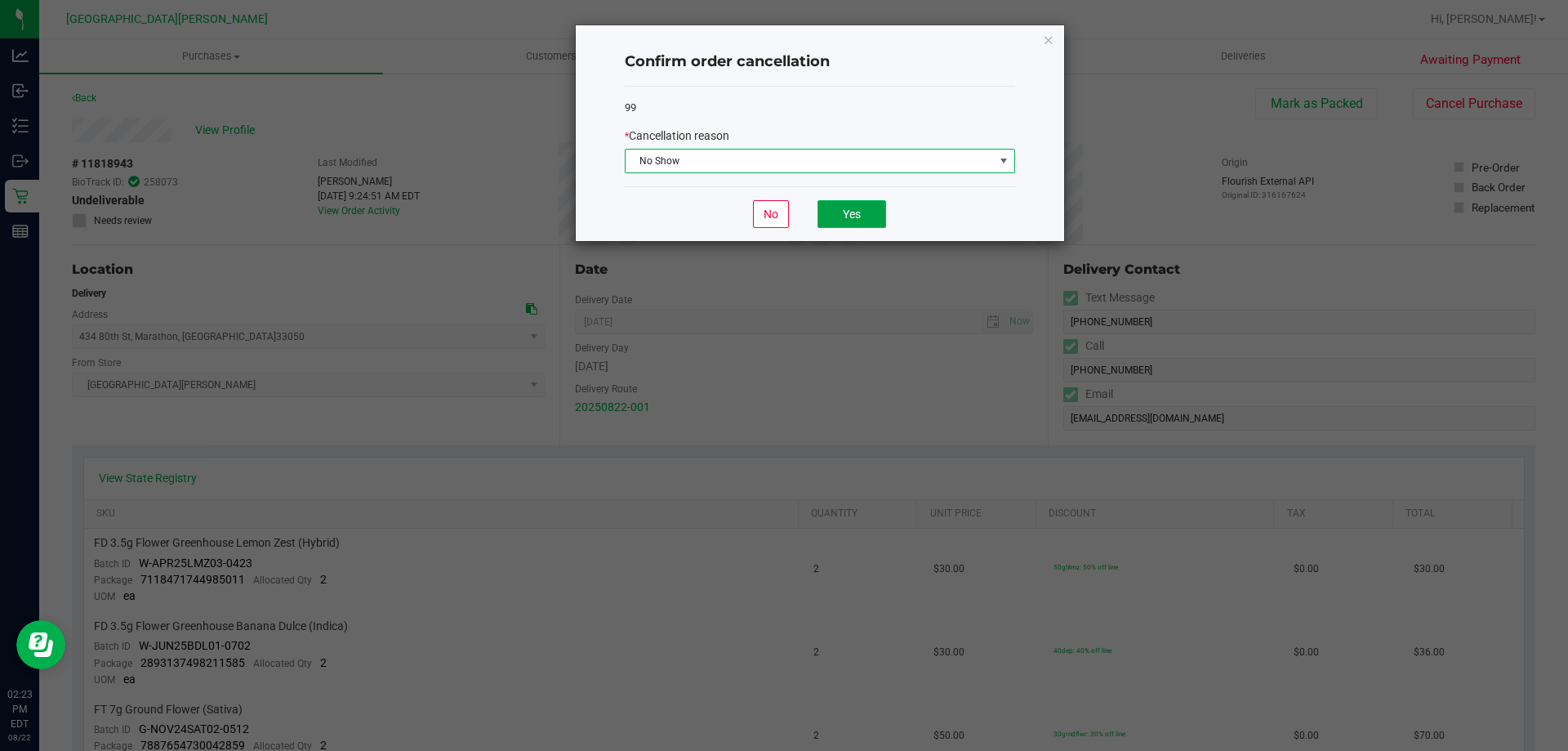
click at [868, 207] on button "Yes" at bounding box center [852, 213] width 68 height 28
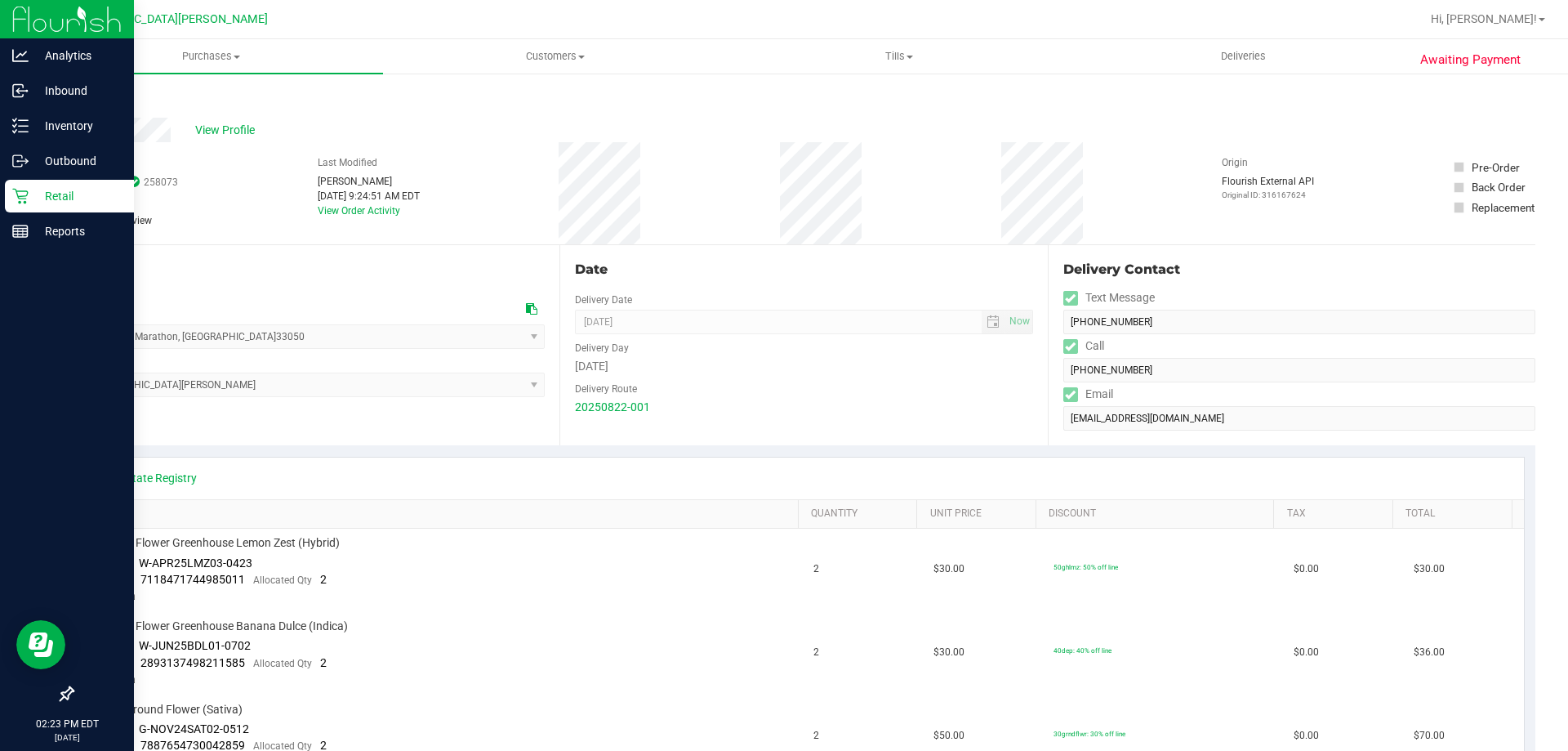
click at [23, 192] on icon at bounding box center [20, 196] width 16 height 16
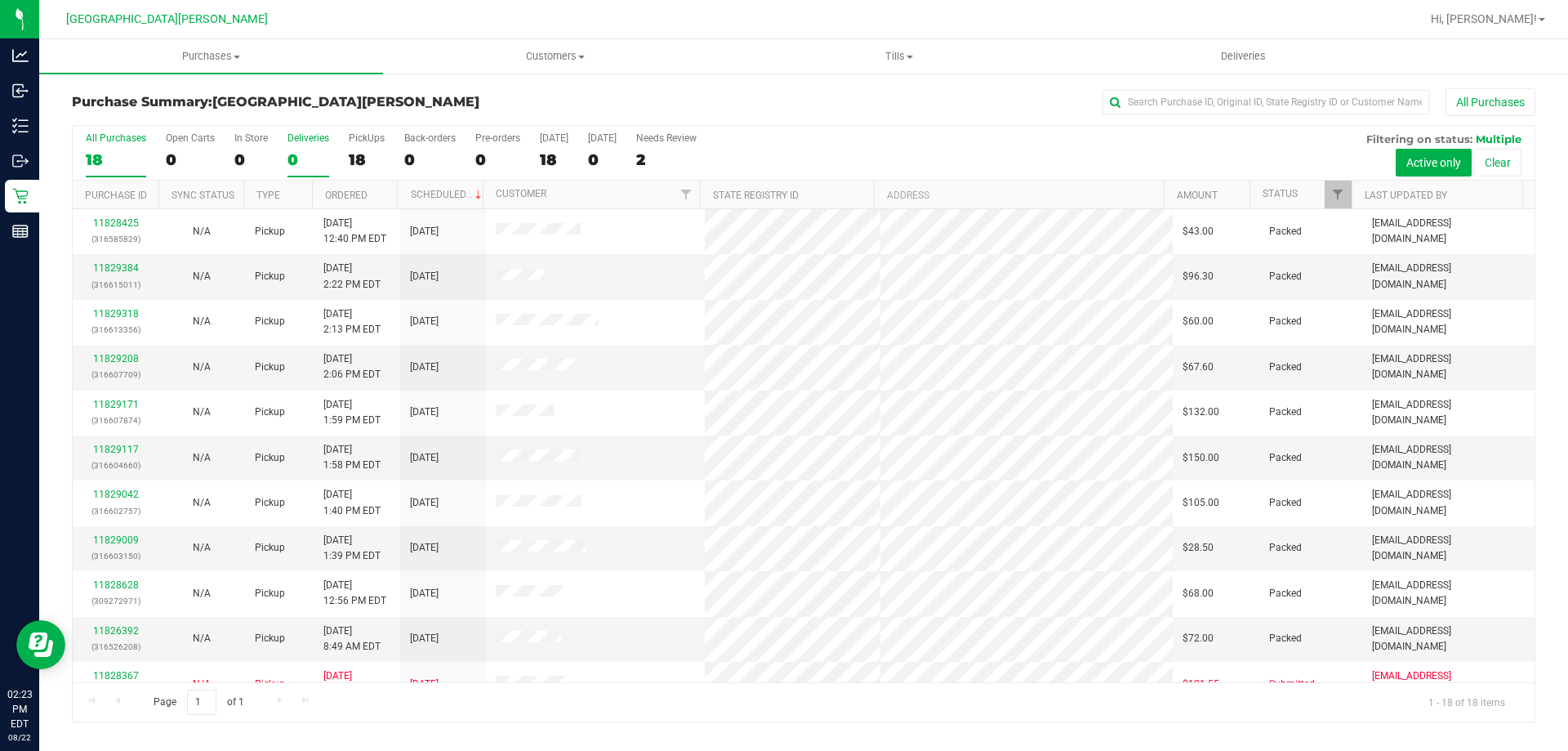
click at [294, 146] on label "Deliveries 0" at bounding box center [308, 155] width 42 height 45
click at [0, 0] on input "Deliveries 0" at bounding box center [0, 0] width 0 height 0
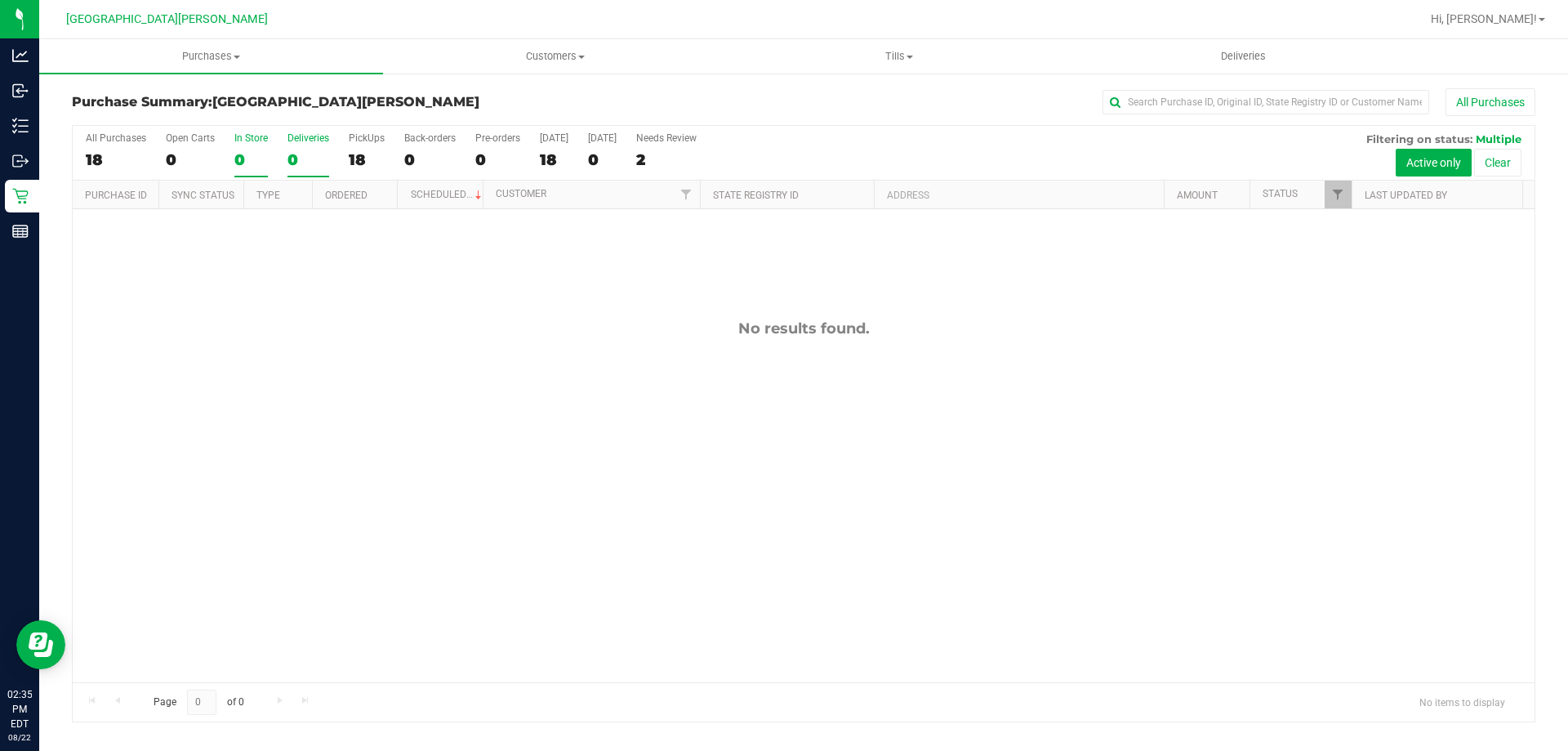
click at [249, 158] on div "0" at bounding box center [252, 159] width 34 height 19
click at [0, 0] on input "In Store 0" at bounding box center [0, 0] width 0 height 0
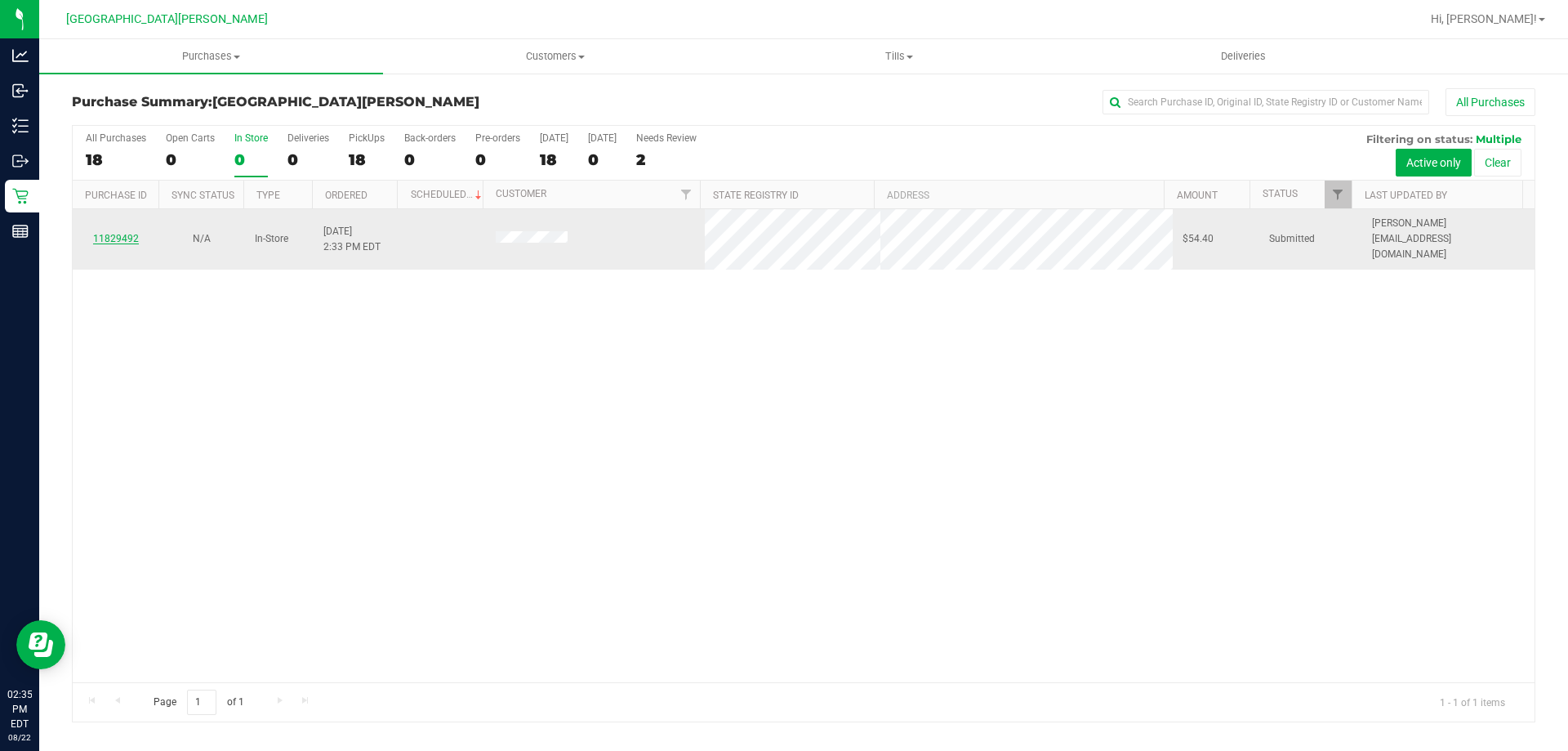
click at [126, 234] on link "11829492" at bounding box center [116, 238] width 45 height 12
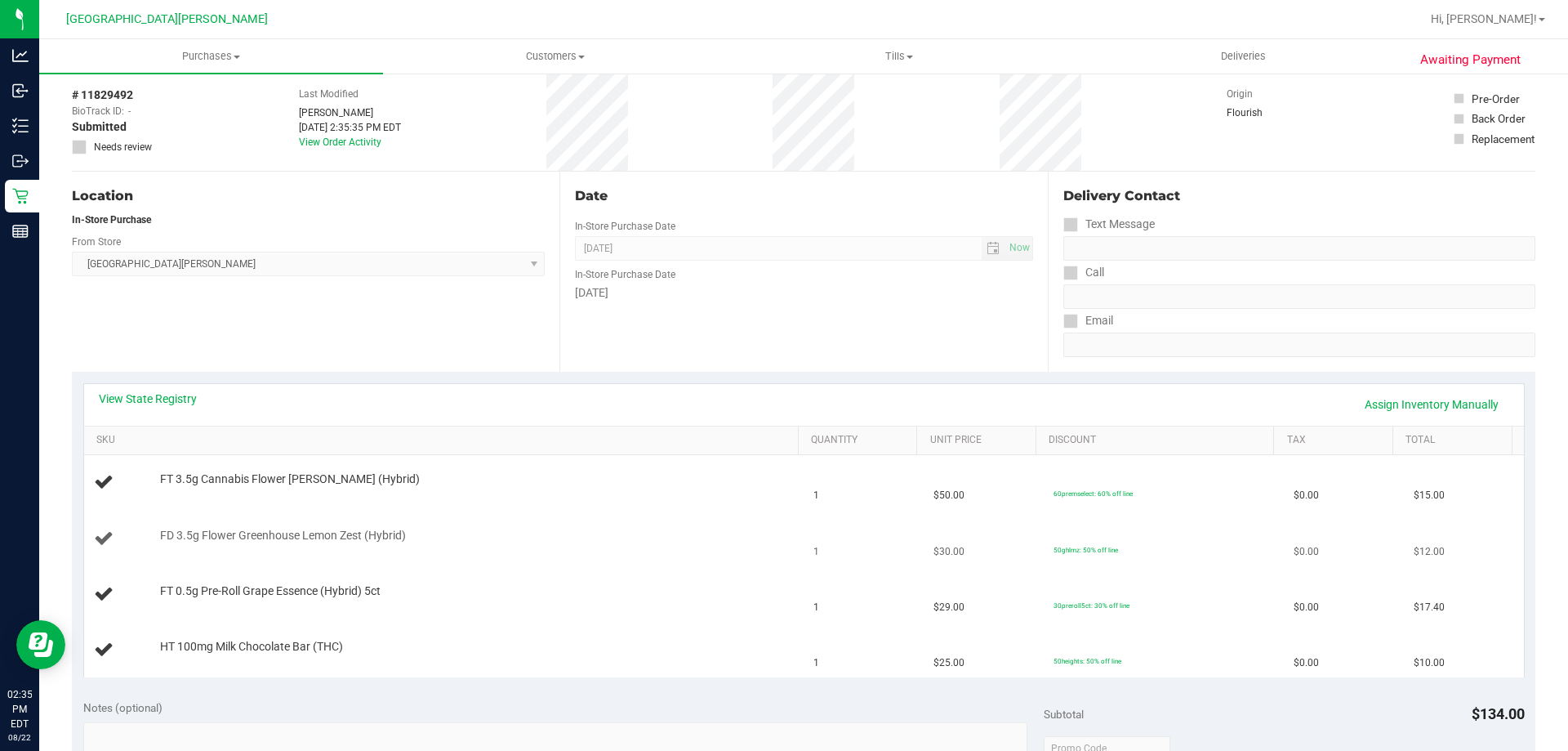
scroll to position [164, 0]
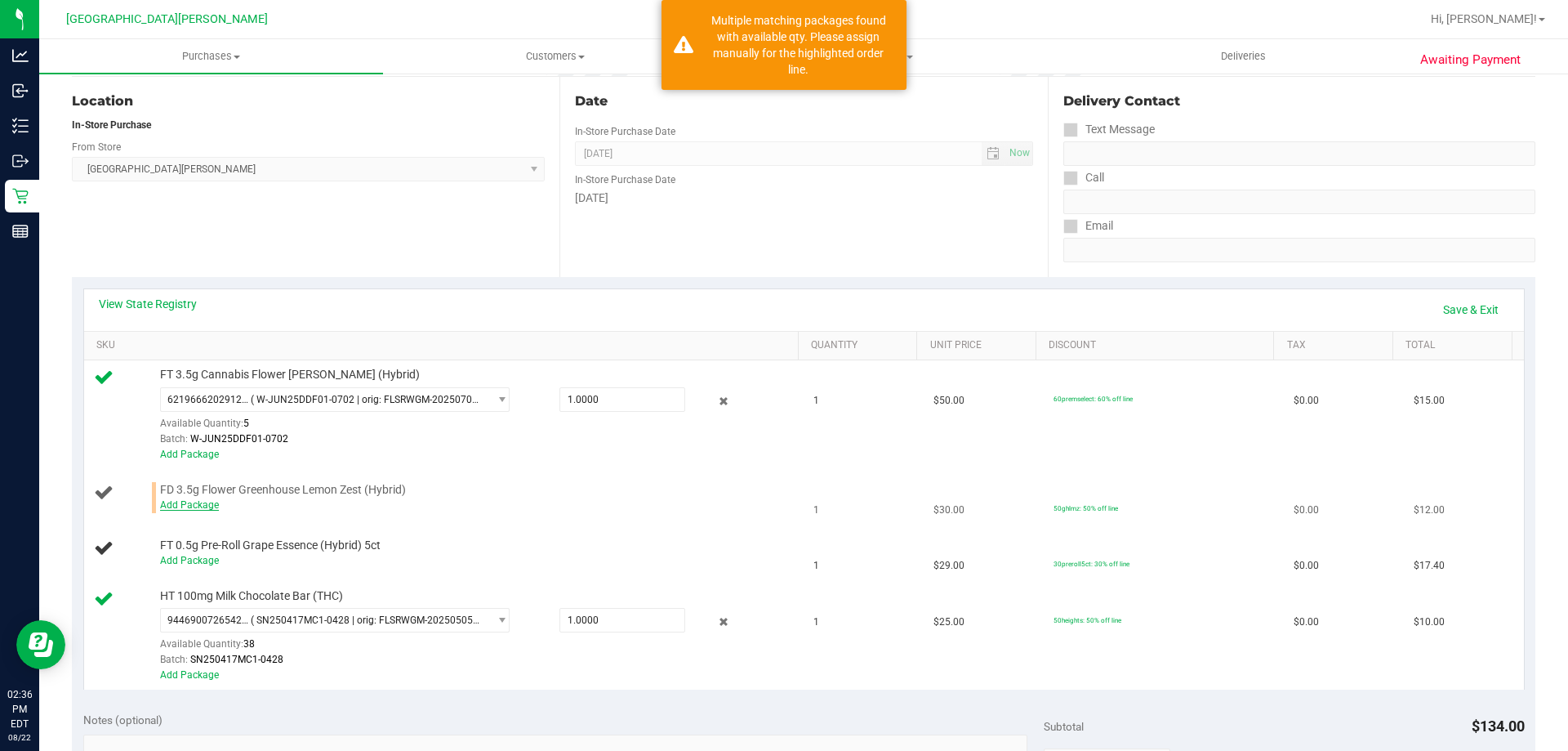
click at [196, 509] on link "Add Package" at bounding box center [189, 504] width 59 height 12
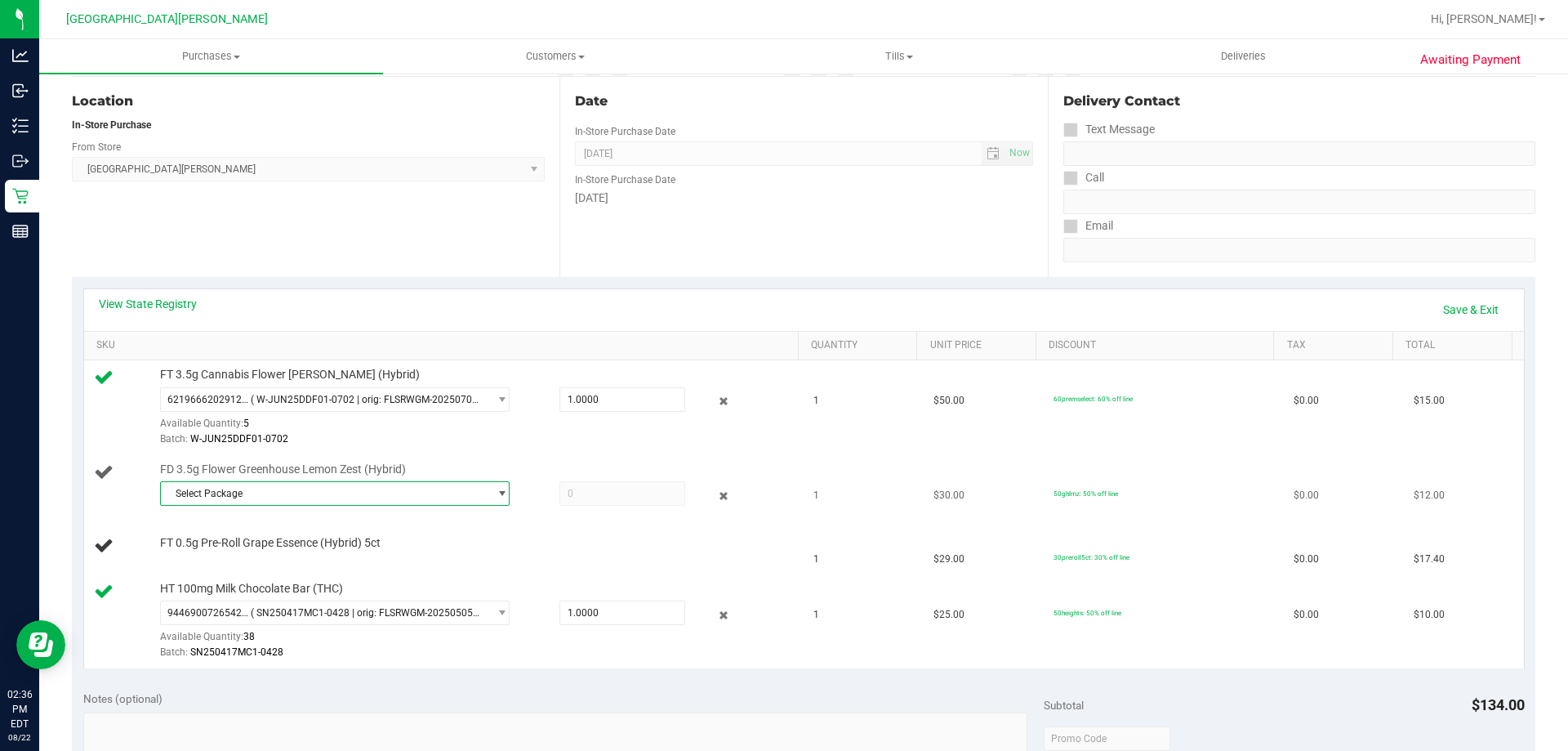
click at [223, 499] on span "Select Package" at bounding box center [324, 493] width 328 height 23
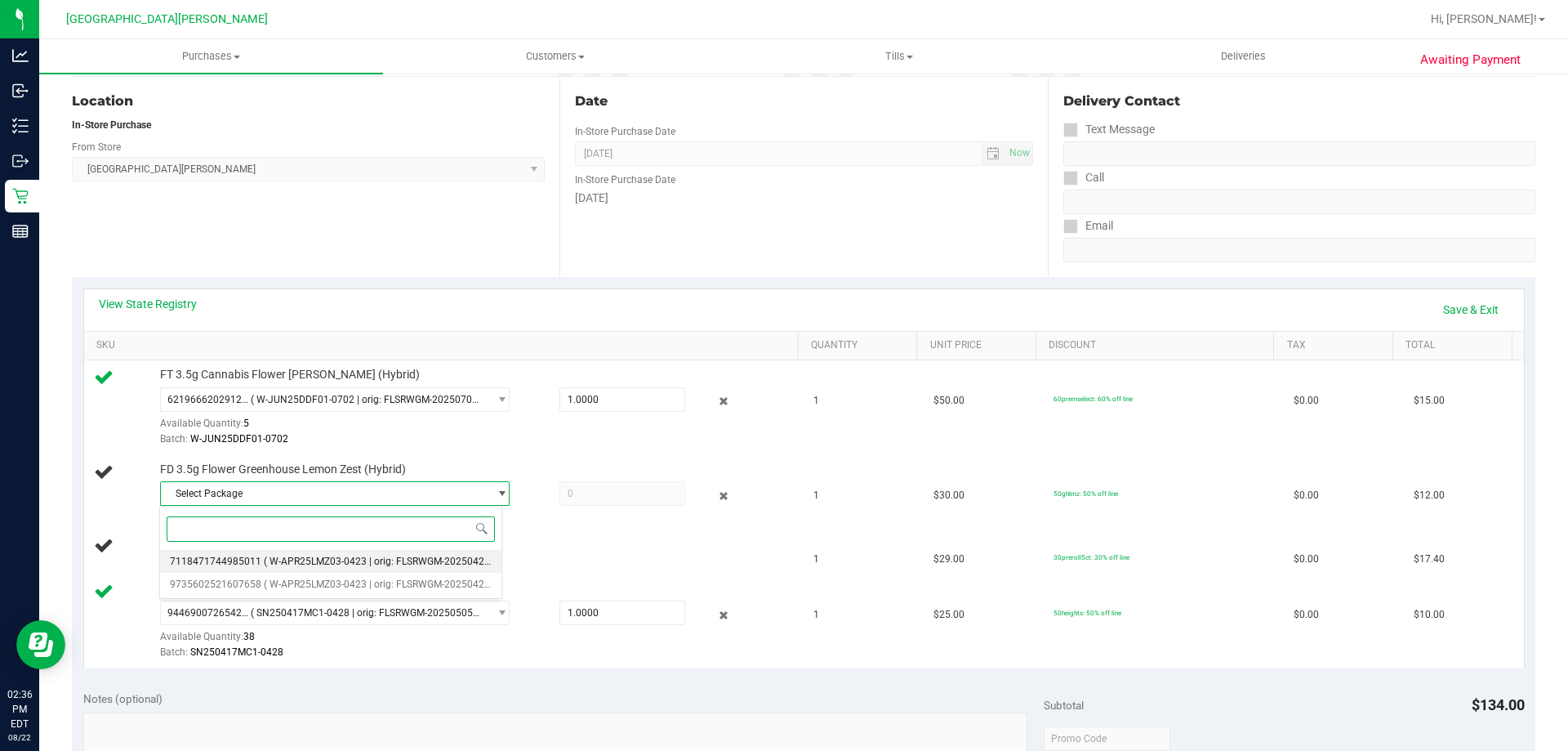
click at [239, 559] on span "7118471744985011" at bounding box center [215, 561] width 92 height 12
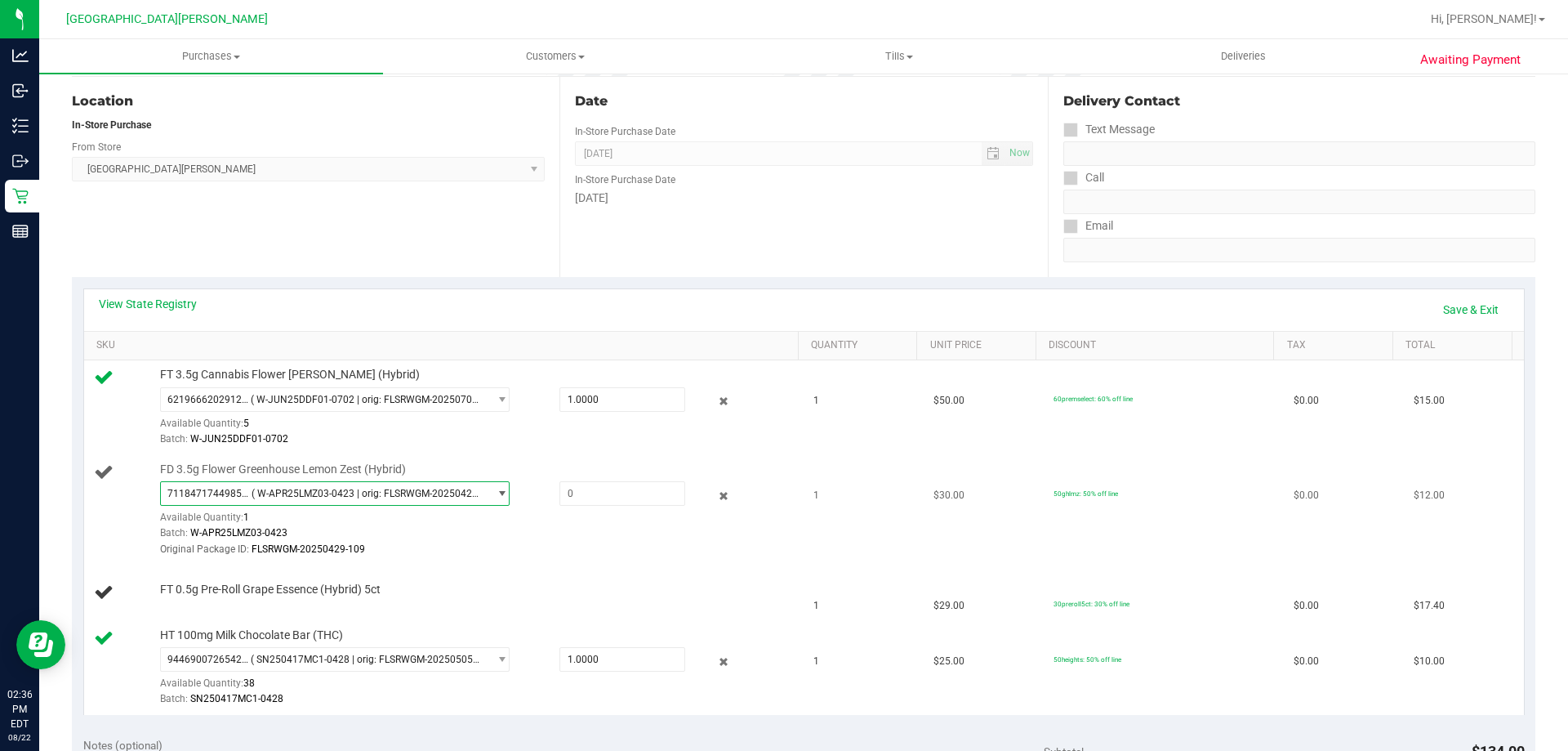
click at [528, 501] on div at bounding box center [606, 493] width 157 height 25
click at [639, 508] on div "7118471744985011 ( W-APR25LMZ03-0423 | orig: FLSRWGM-20250429-109 ) 71184717449…" at bounding box center [475, 518] width 630 height 76
click at [623, 501] on span at bounding box center [622, 493] width 126 height 25
type input "1"
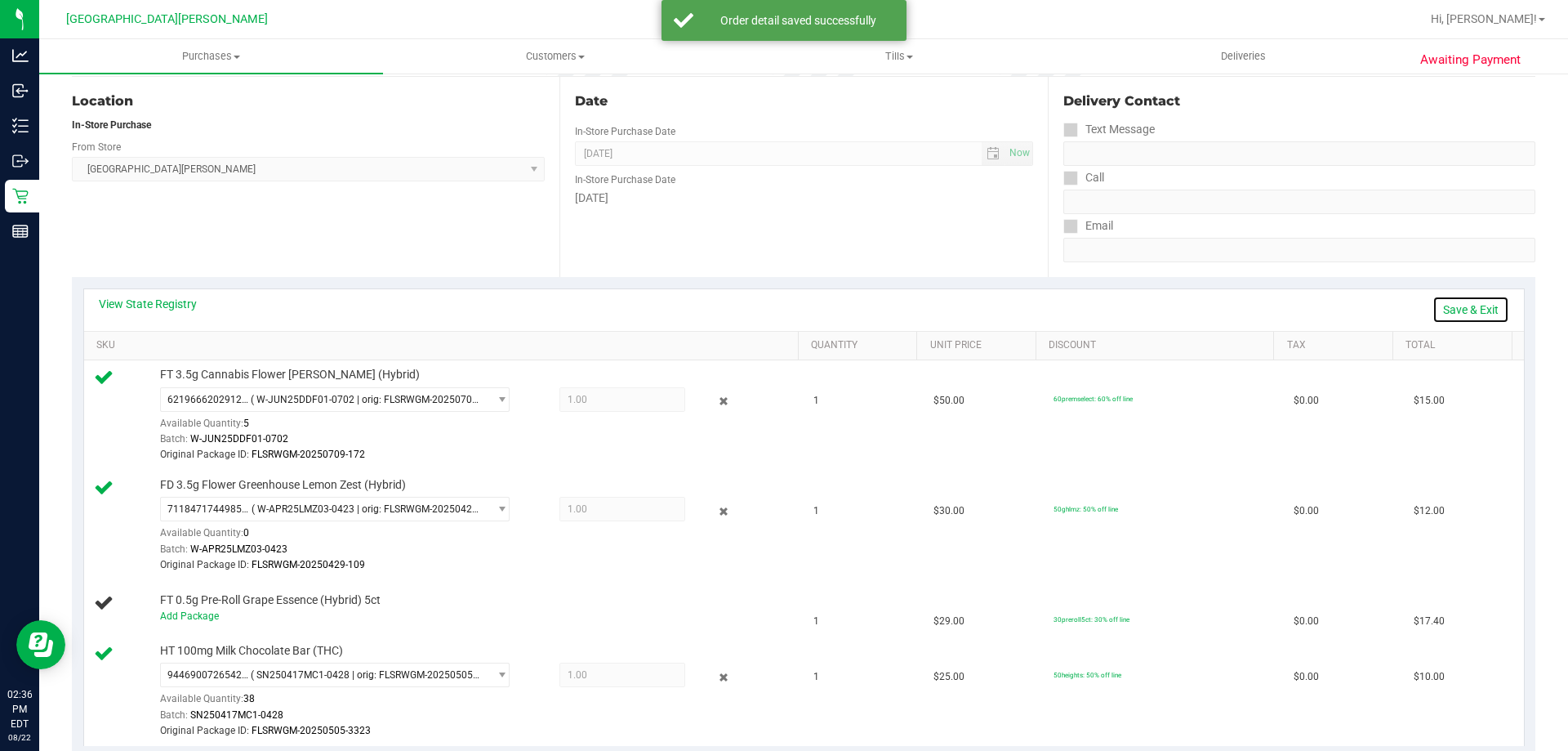
click at [1470, 306] on link "Save & Exit" at bounding box center [1471, 309] width 76 height 28
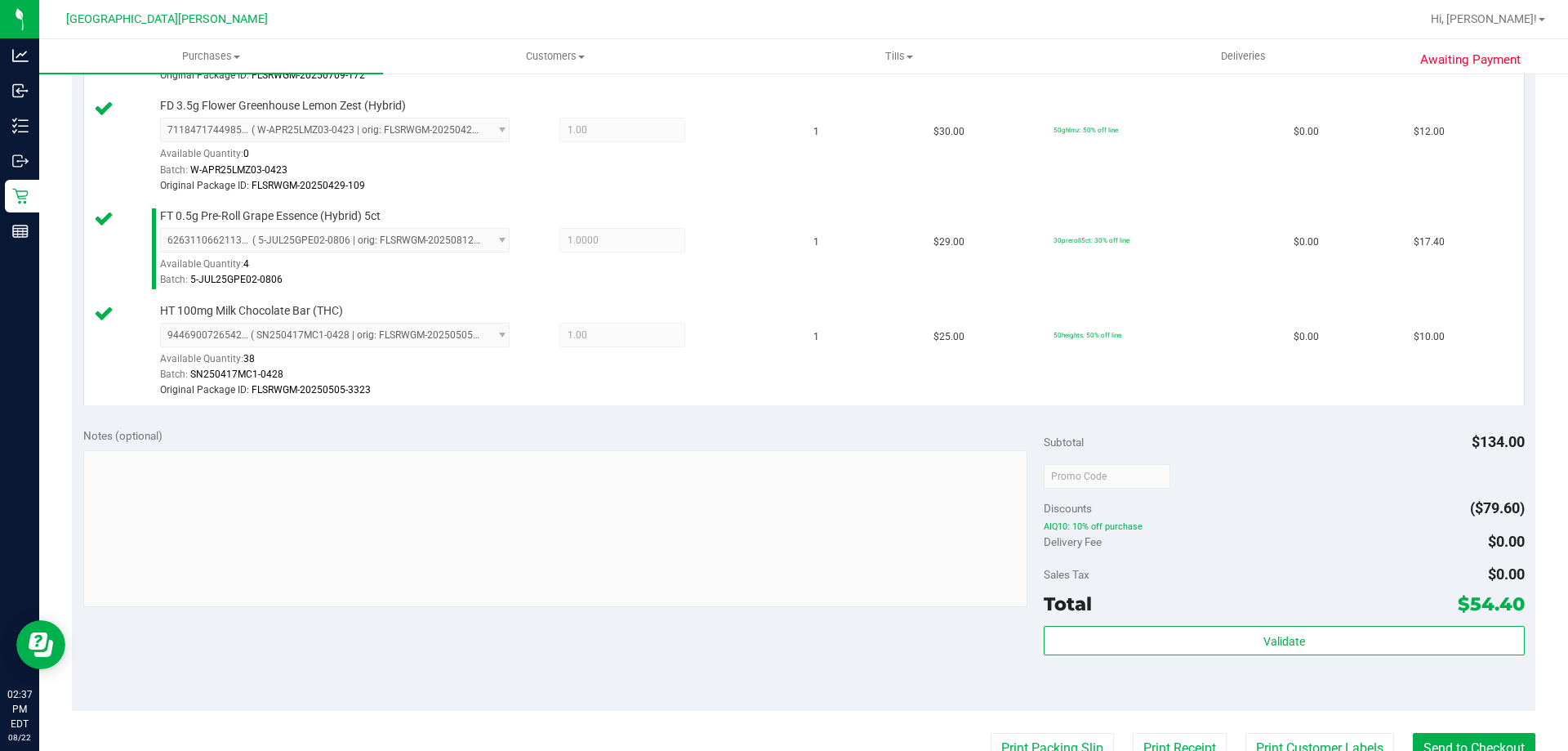
scroll to position [571, 0]
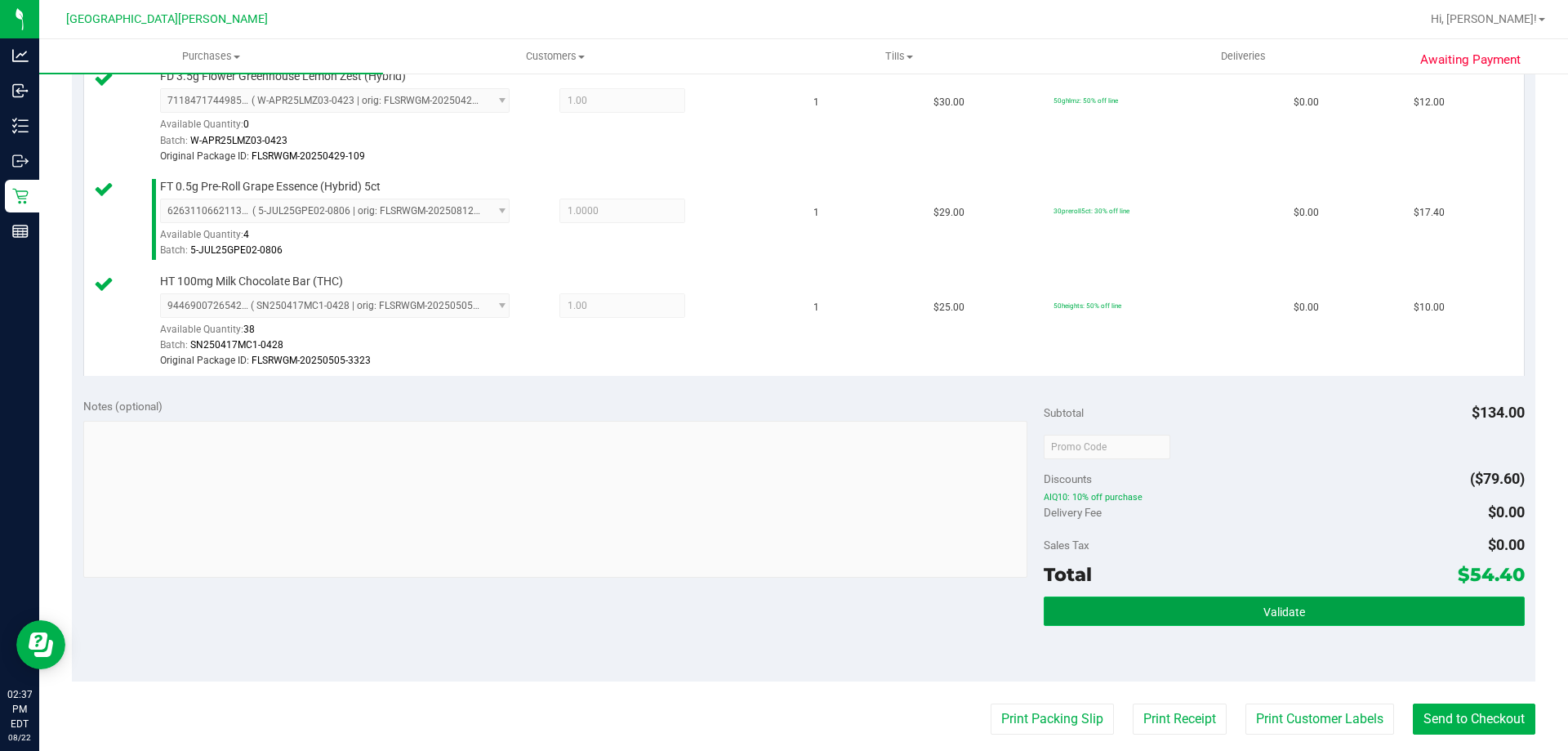
click at [1279, 609] on span "Validate" at bounding box center [1284, 611] width 42 height 13
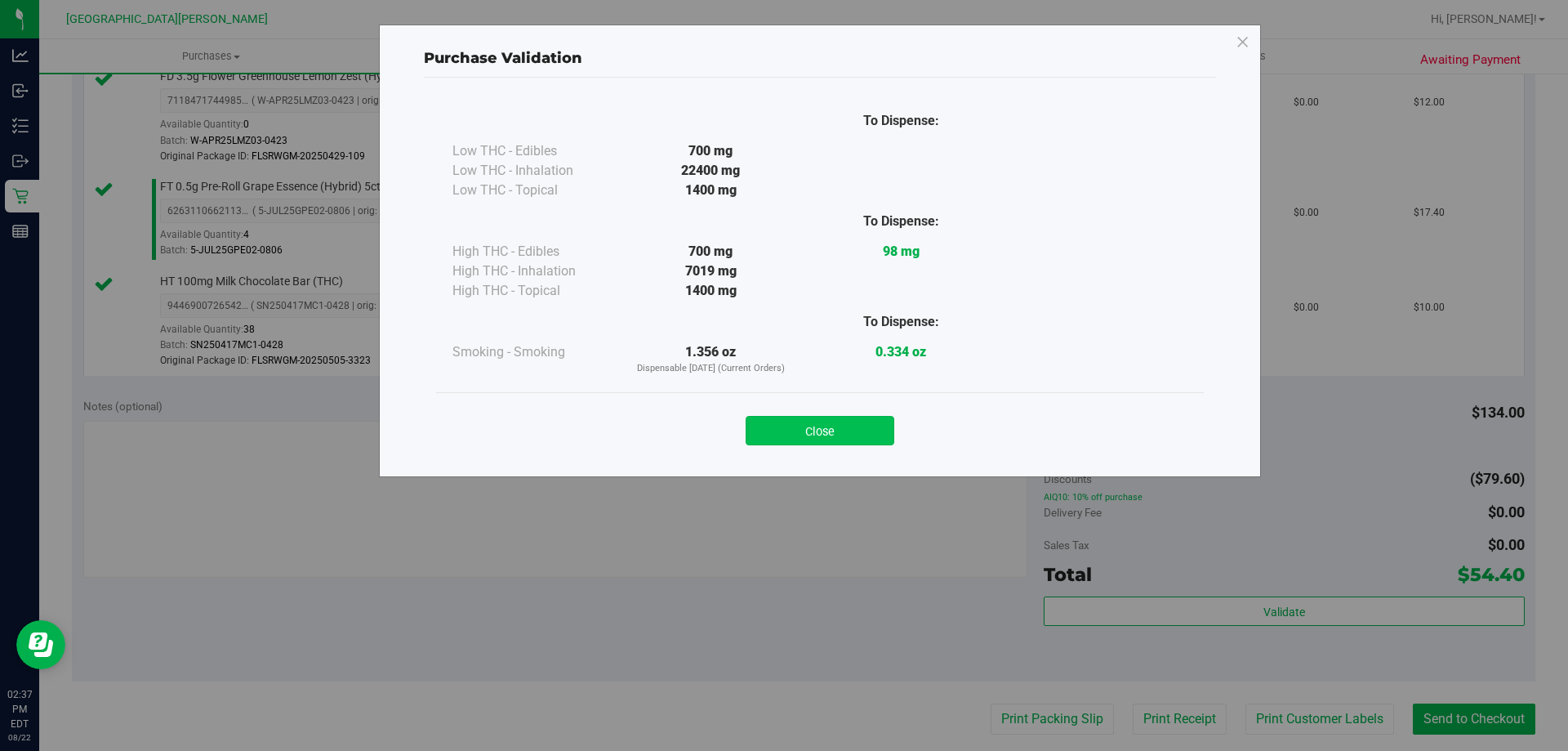
click at [859, 429] on button "Close" at bounding box center [820, 430] width 148 height 29
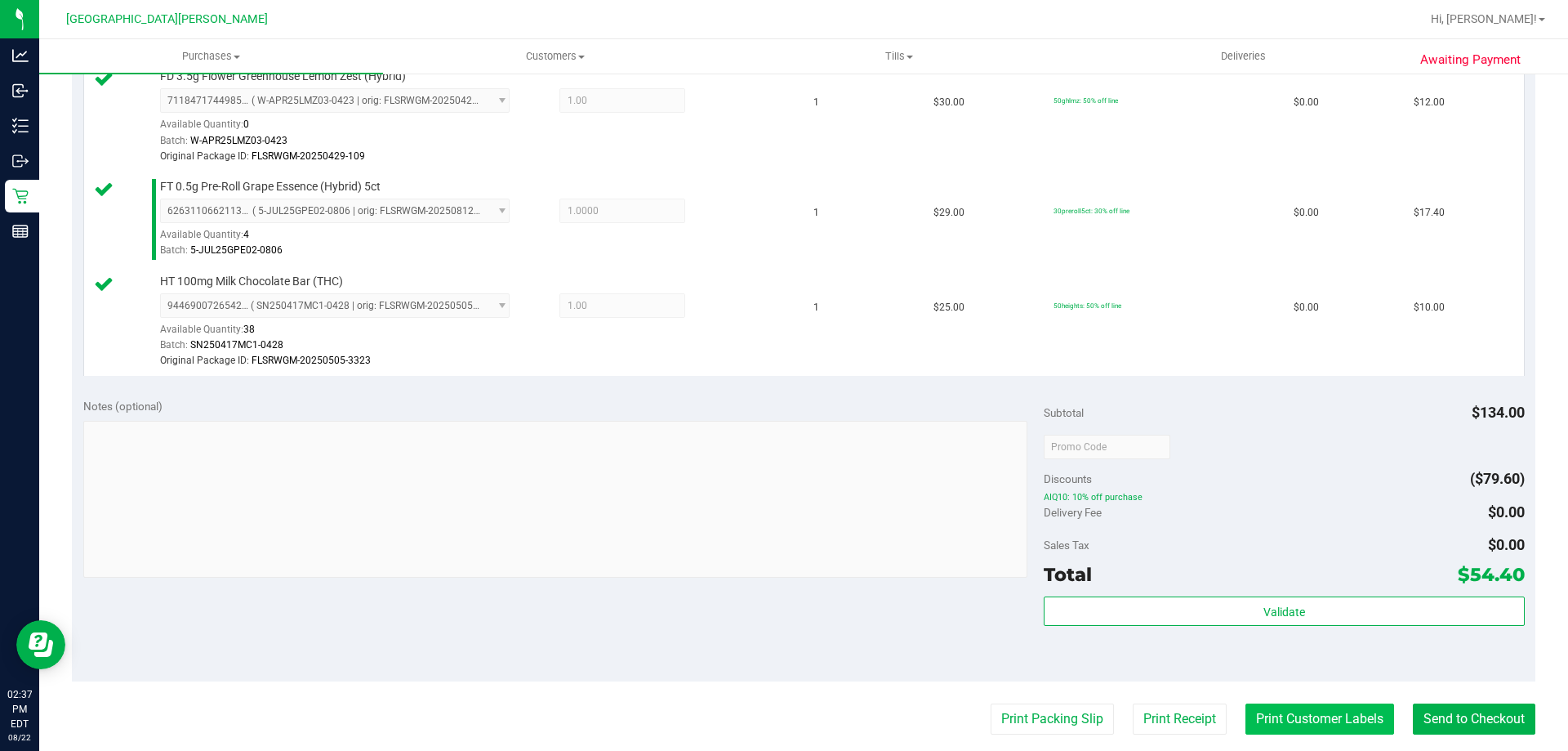
click at [1268, 708] on button "Print Customer Labels" at bounding box center [1319, 718] width 148 height 31
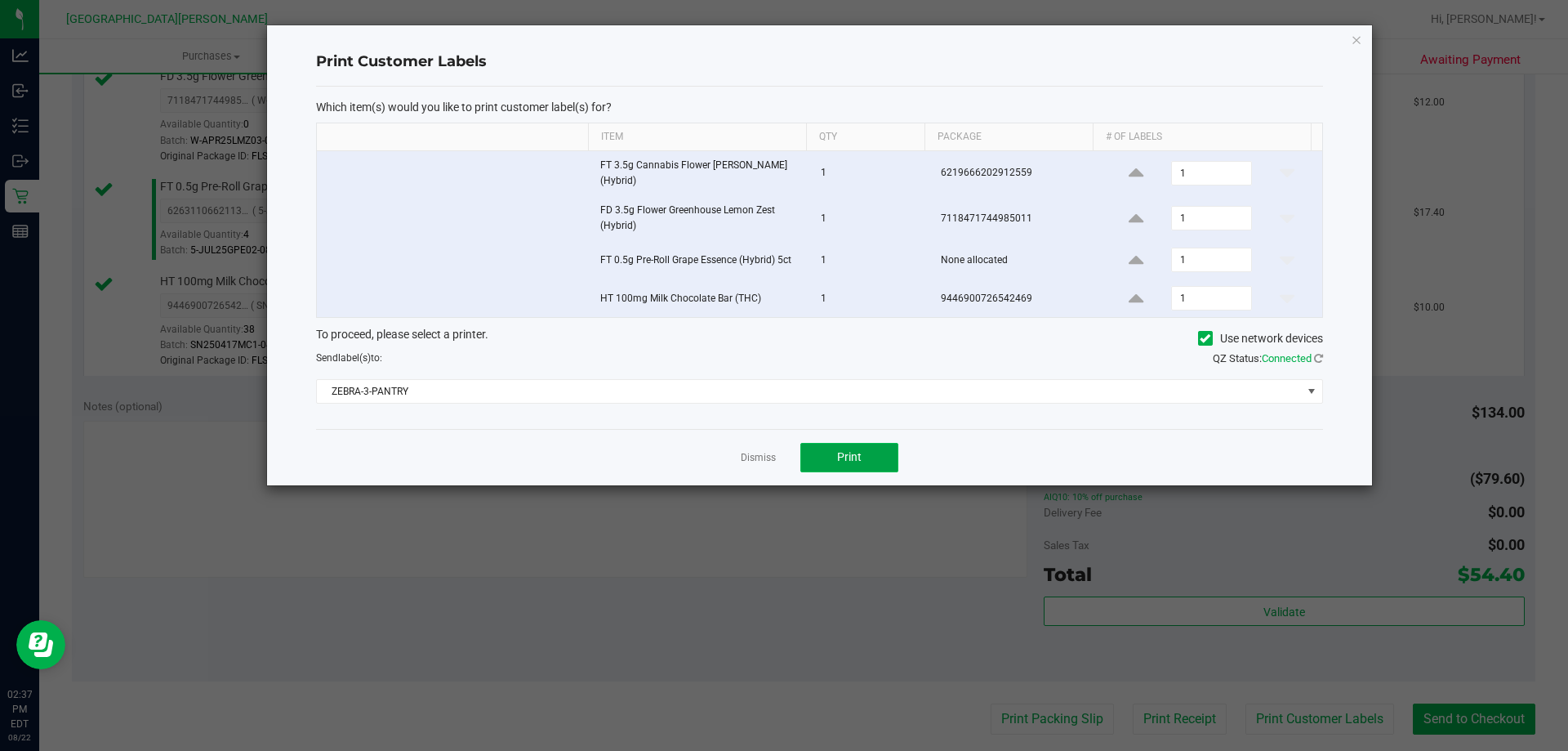
click at [880, 463] on button "Print" at bounding box center [850, 457] width 98 height 29
click at [762, 455] on link "Dismiss" at bounding box center [758, 458] width 36 height 14
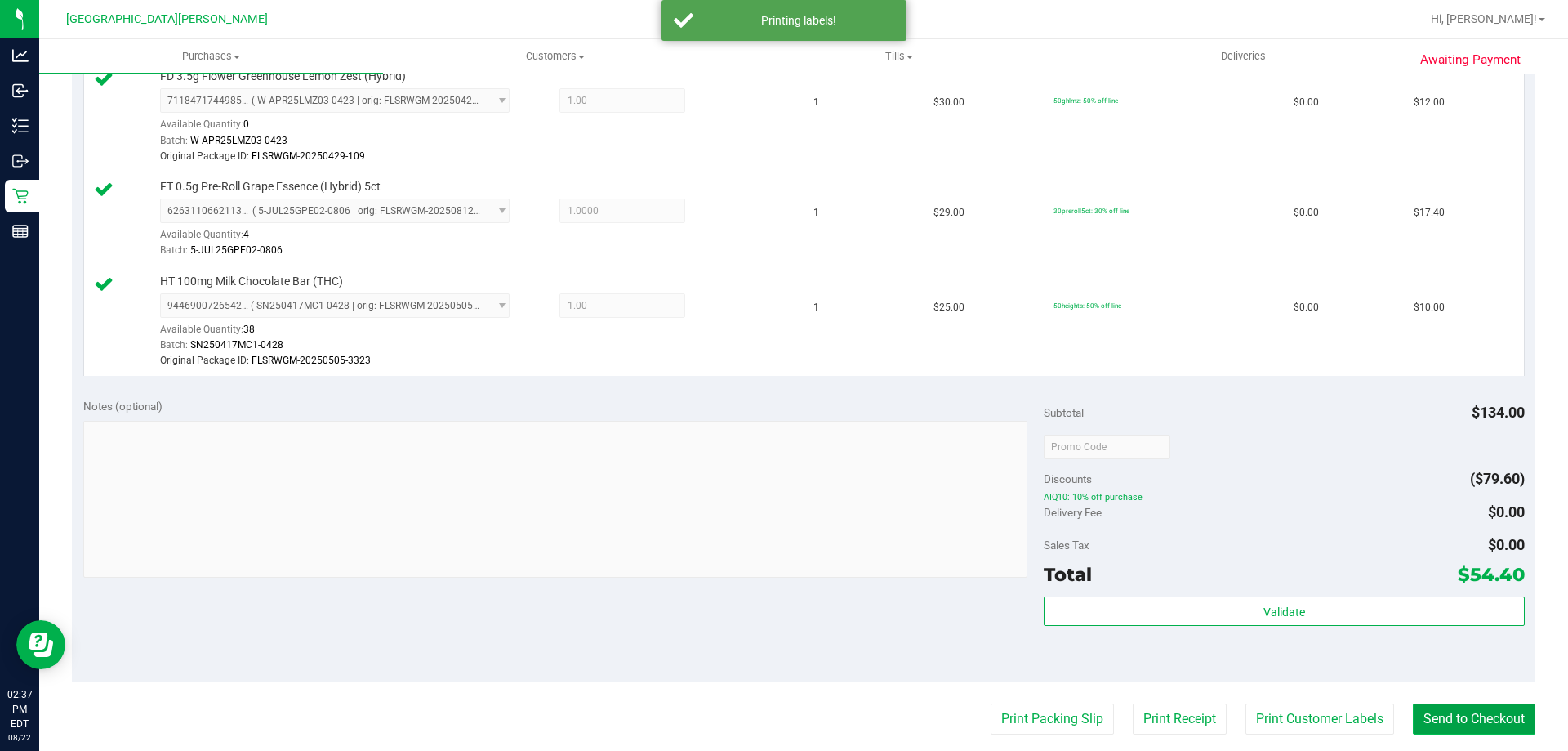
click at [1507, 712] on button "Send to Checkout" at bounding box center [1475, 718] width 123 height 31
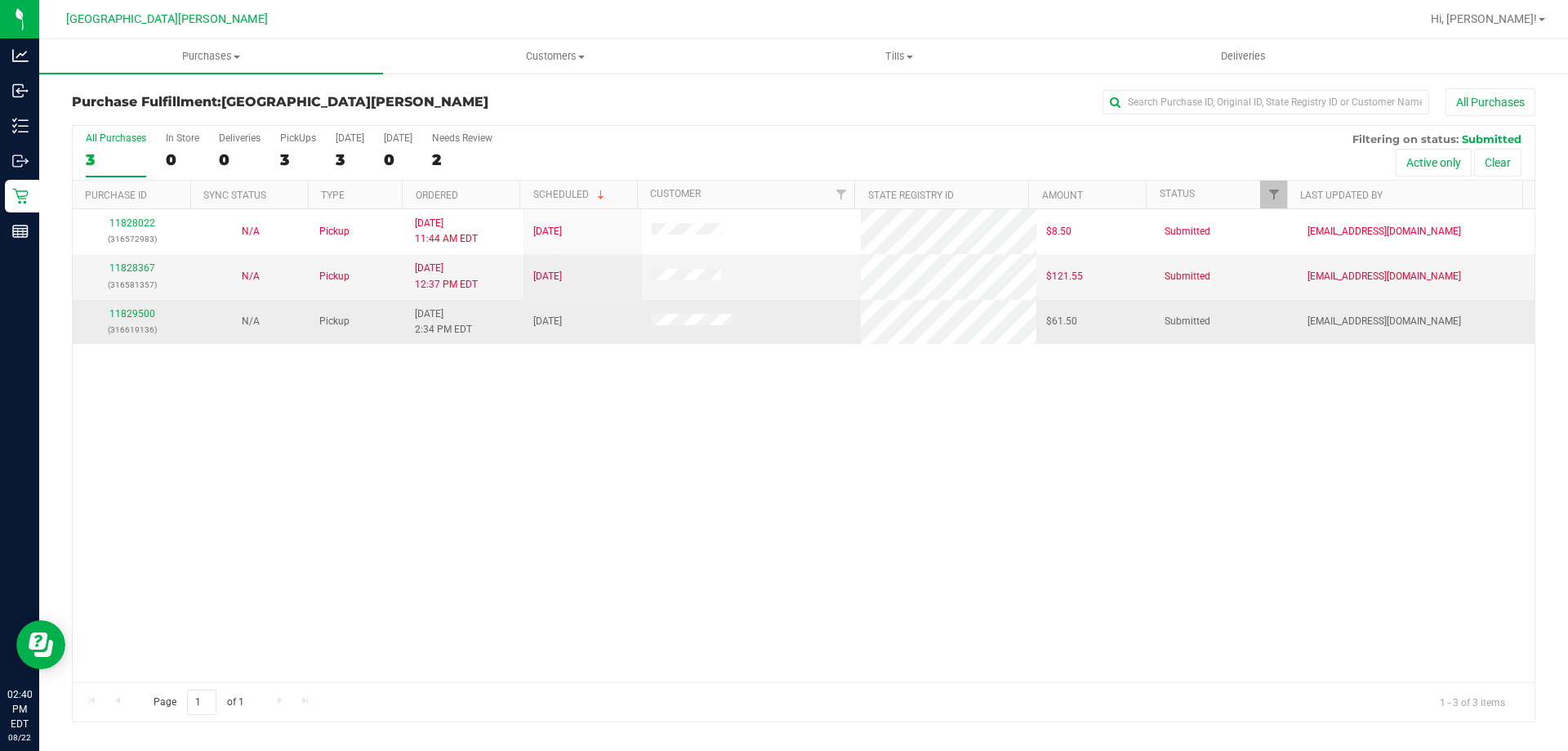
click at [128, 307] on div "11829500 (316619136)" at bounding box center [132, 322] width 99 height 31
click at [128, 308] on link "11829500" at bounding box center [132, 313] width 45 height 12
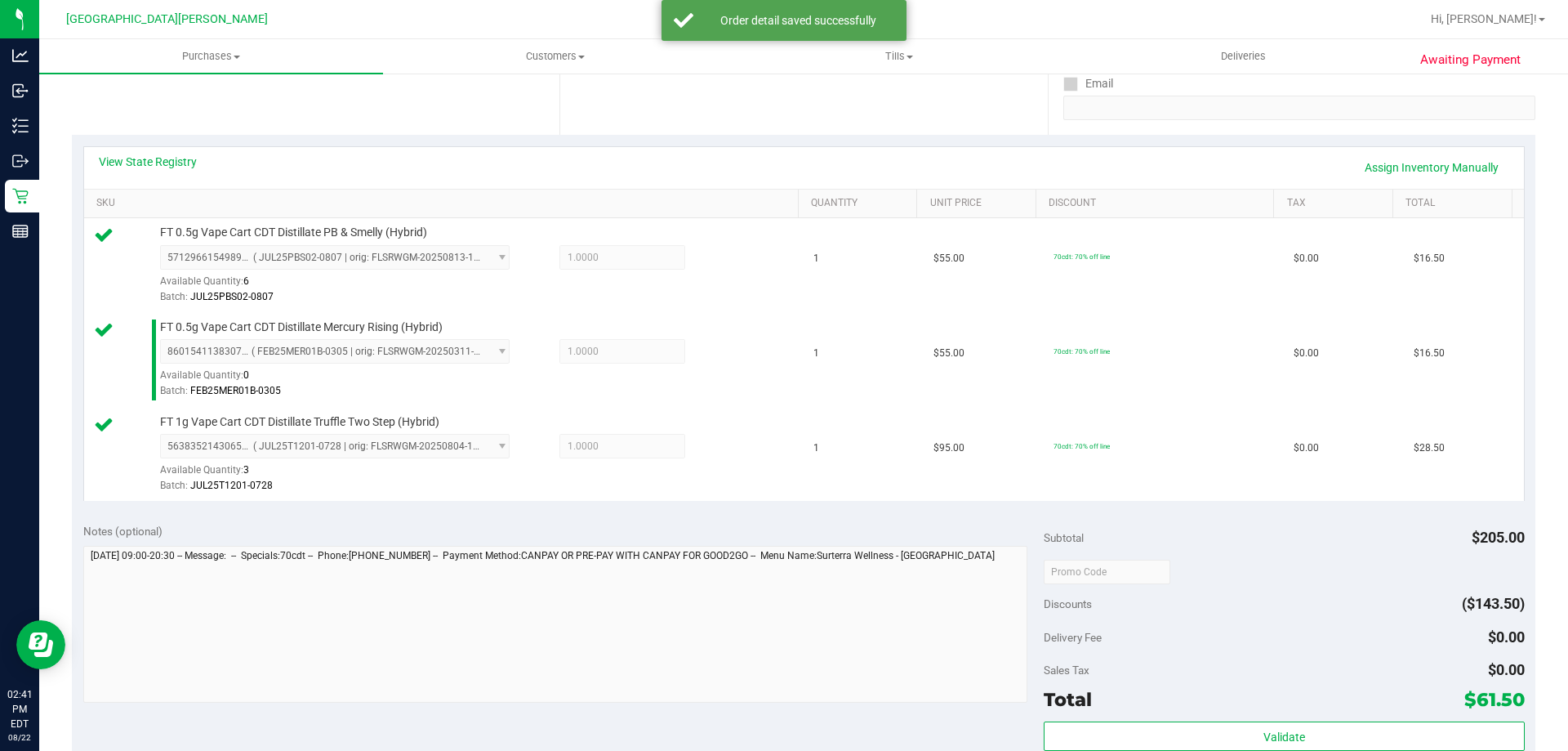
scroll to position [408, 0]
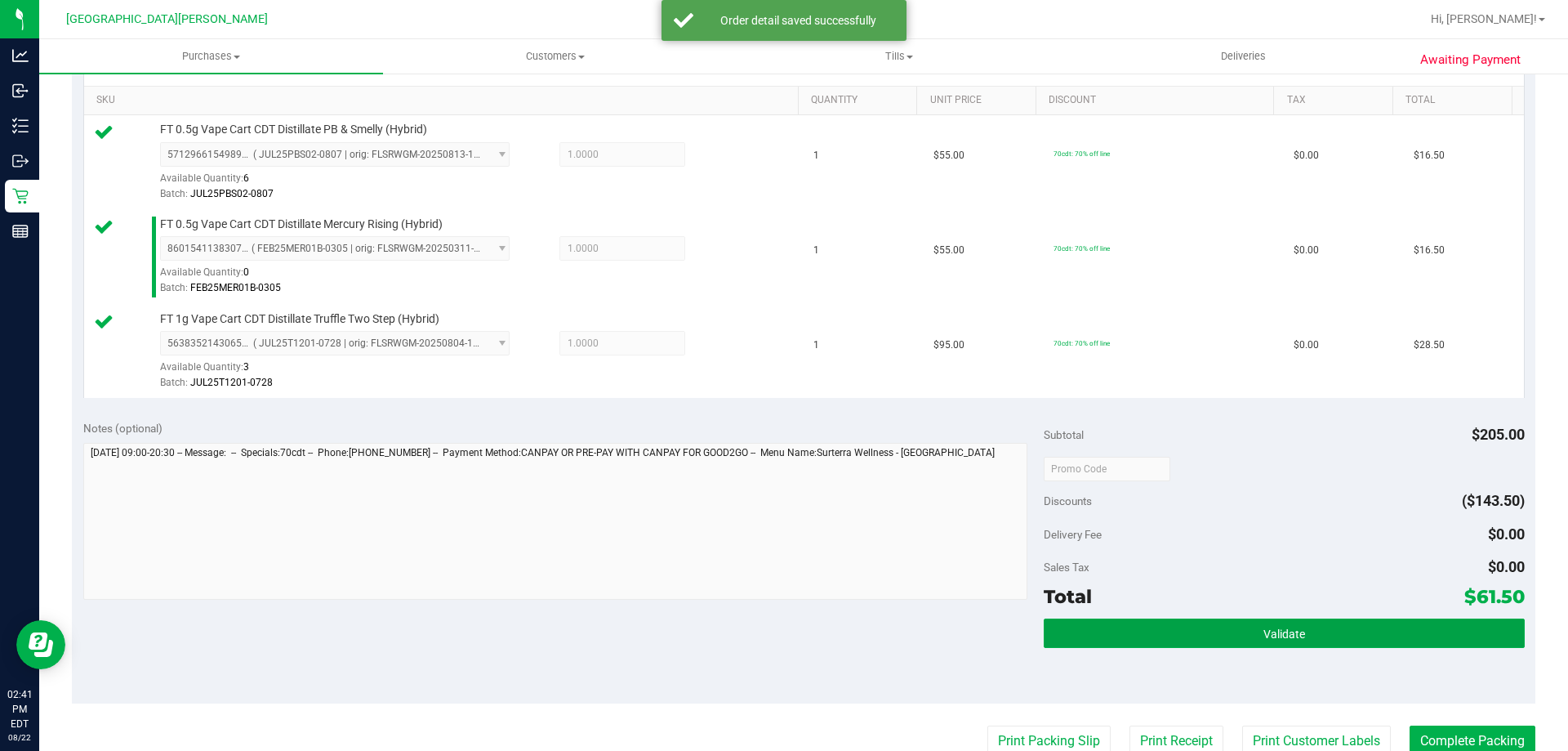
click at [1173, 630] on button "Validate" at bounding box center [1284, 633] width 480 height 29
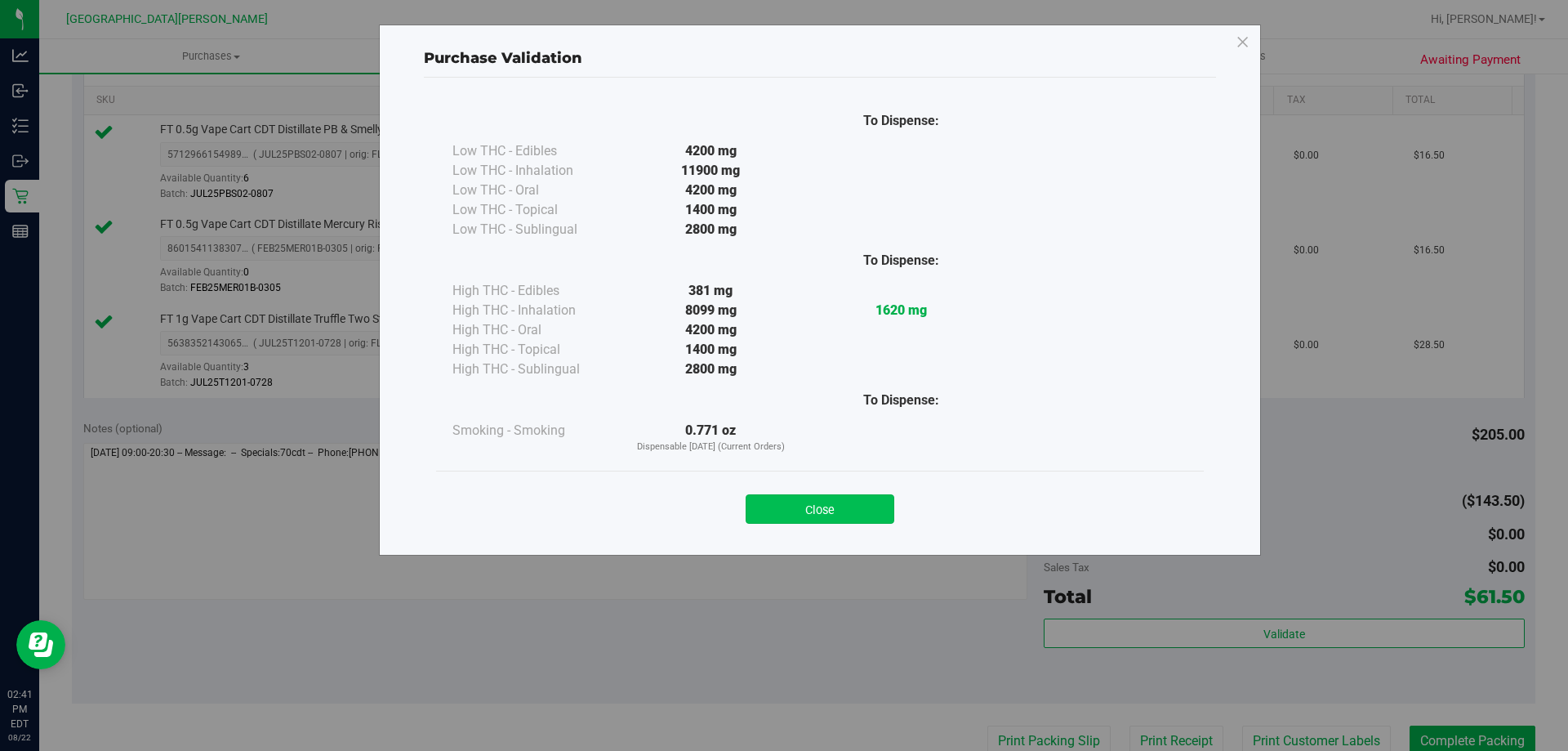
click at [857, 509] on button "Close" at bounding box center [820, 508] width 148 height 29
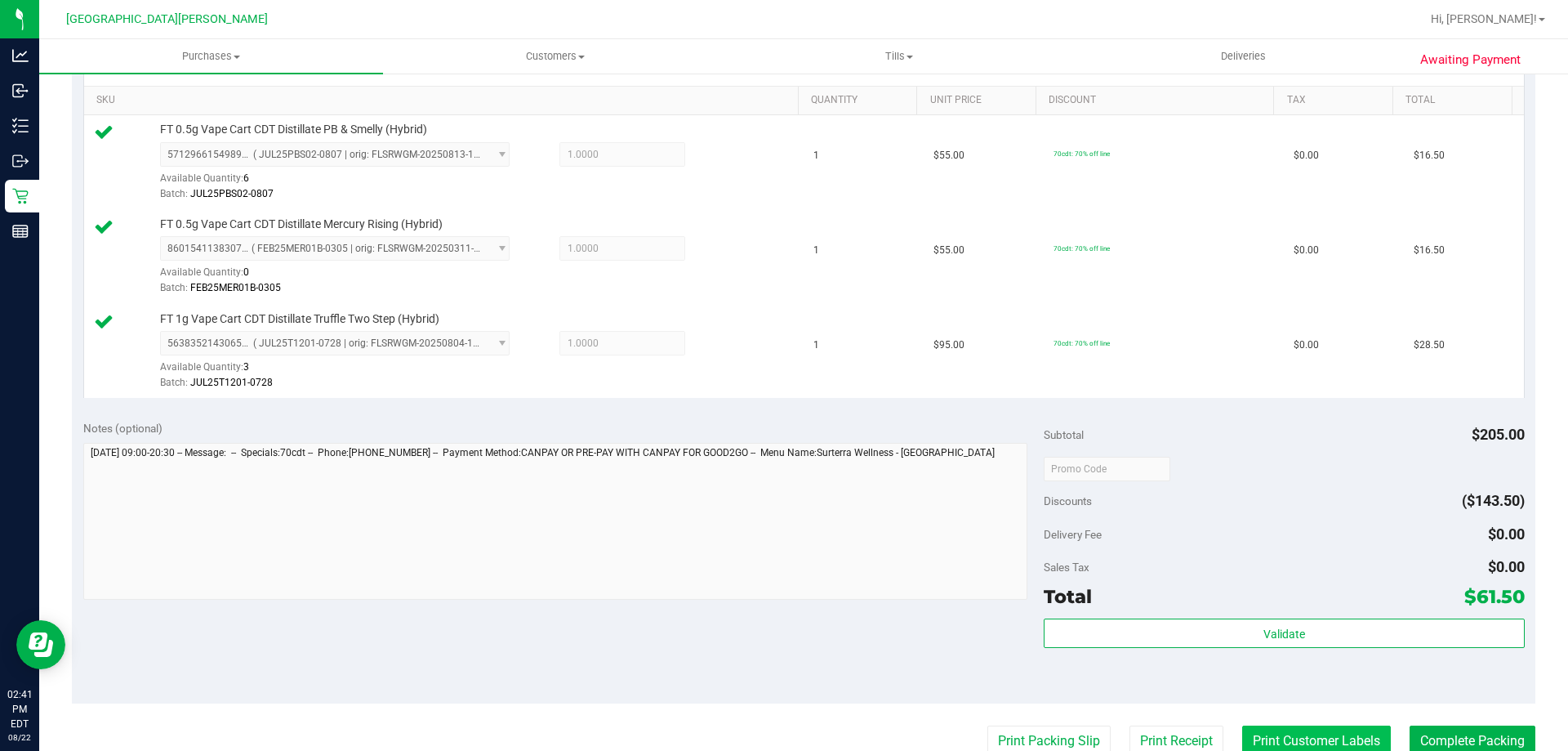
click at [1352, 733] on button "Print Customer Labels" at bounding box center [1316, 740] width 148 height 31
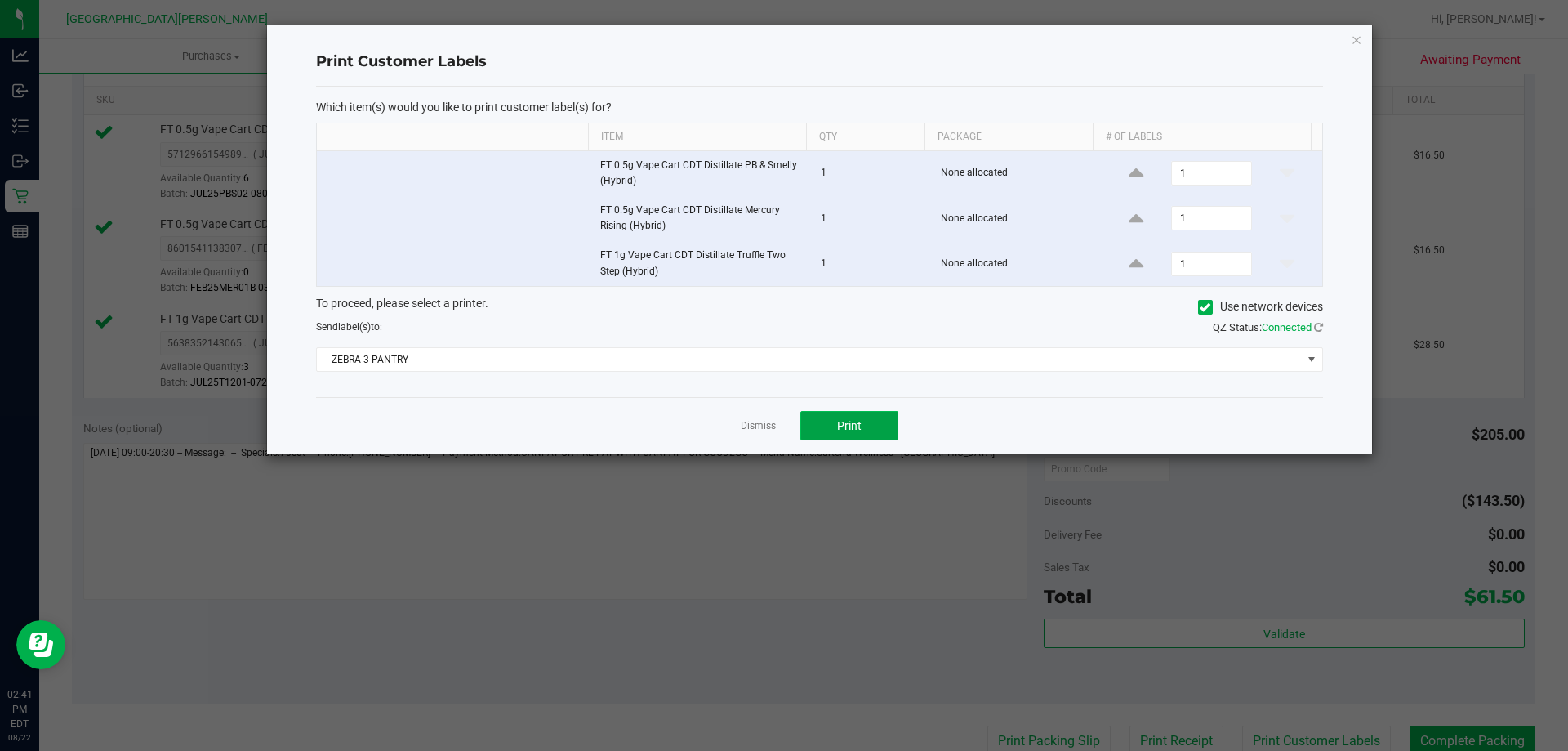
click at [852, 420] on span "Print" at bounding box center [850, 425] width 25 height 13
click at [764, 423] on link "Dismiss" at bounding box center [758, 426] width 36 height 14
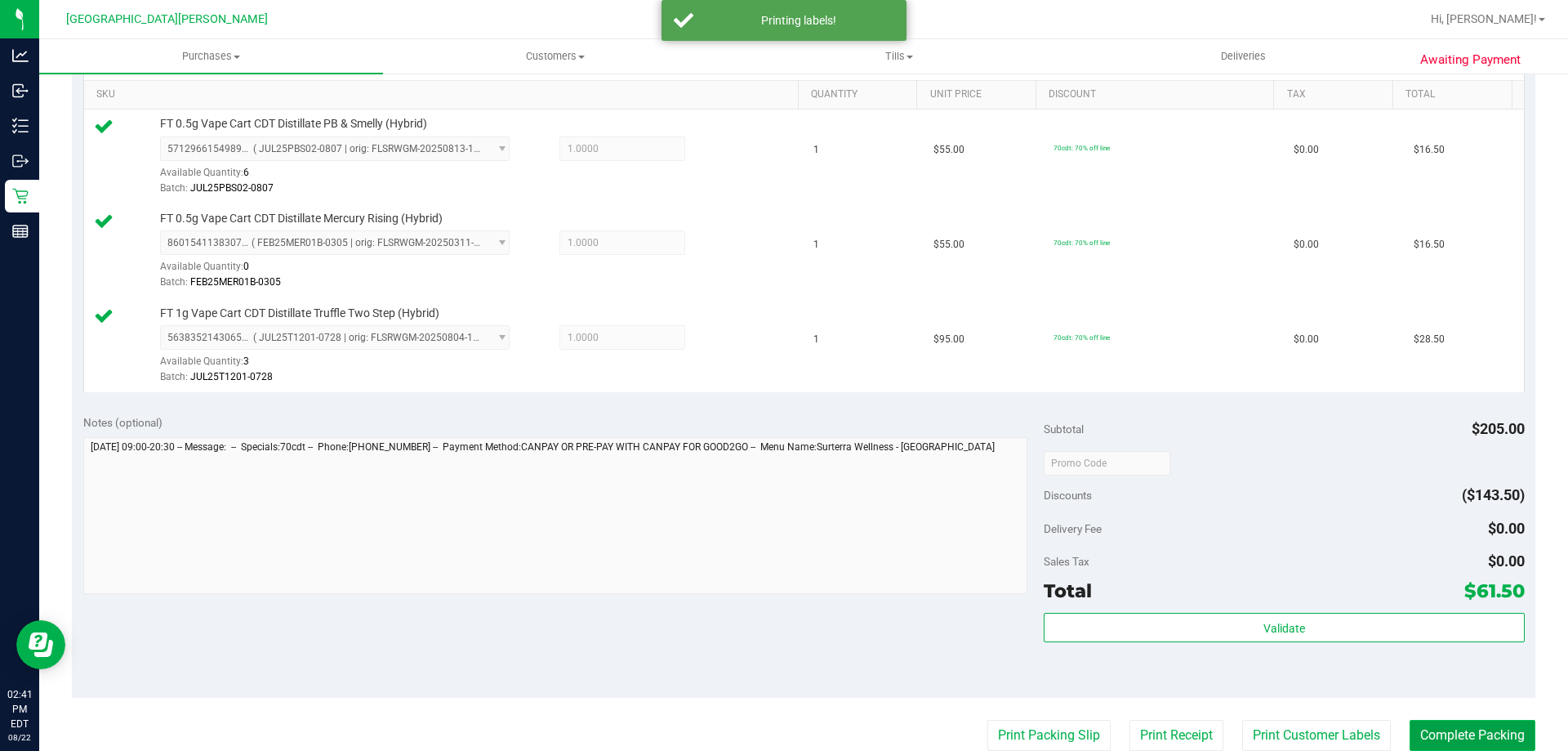
click at [1469, 729] on button "Complete Packing" at bounding box center [1473, 735] width 126 height 31
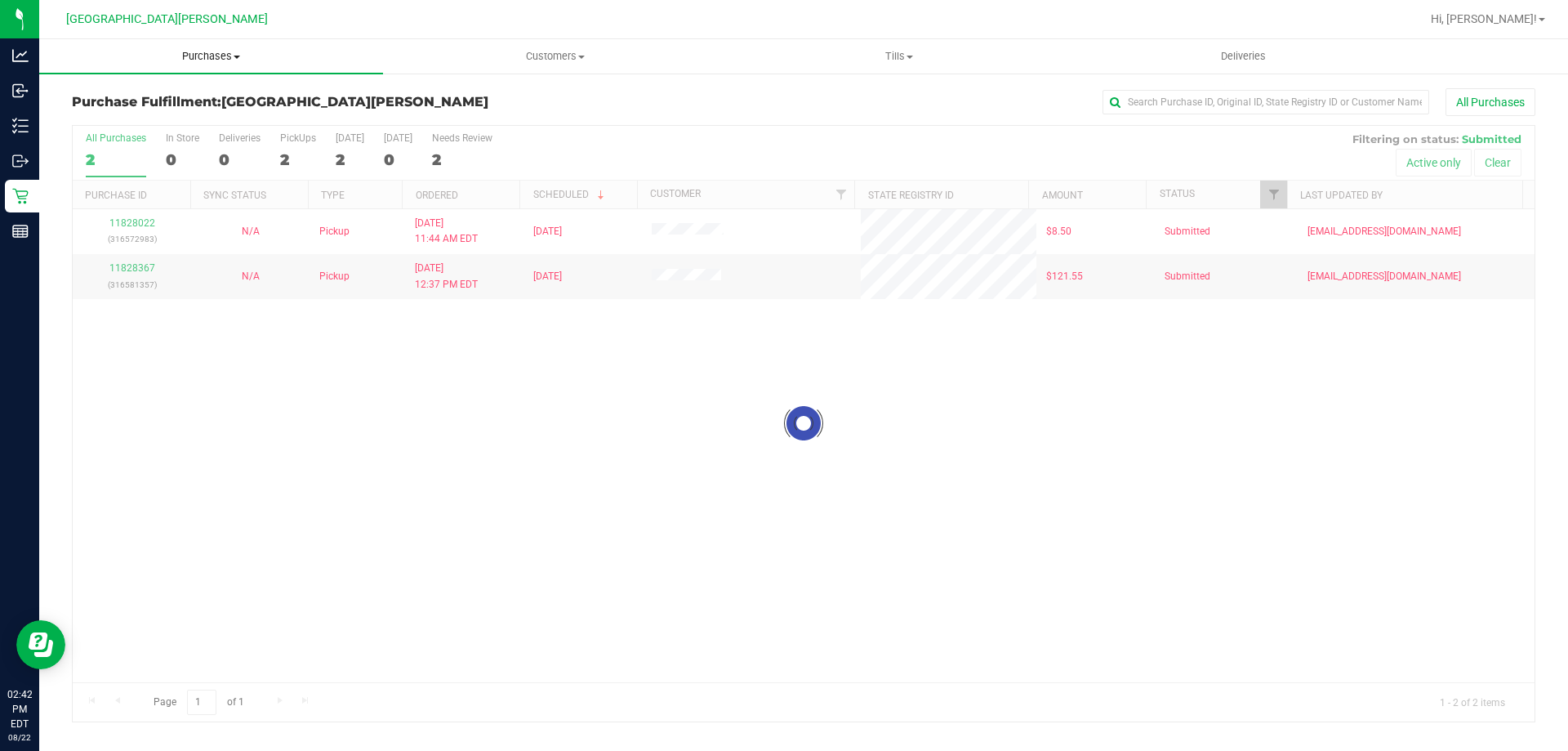
click at [180, 56] on span "Purchases" at bounding box center [211, 56] width 344 height 15
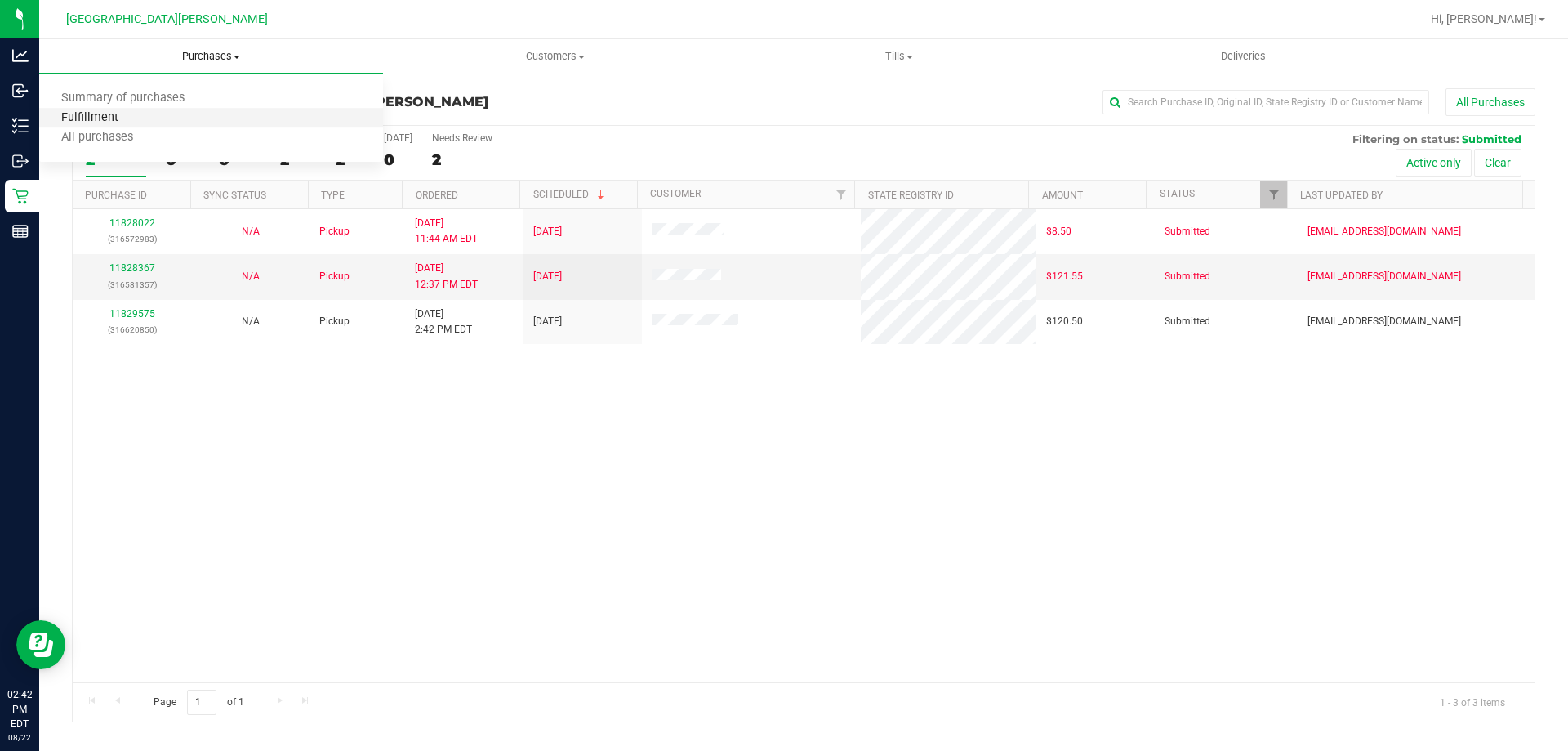
click at [119, 115] on span "Fulfillment" at bounding box center [90, 118] width 101 height 14
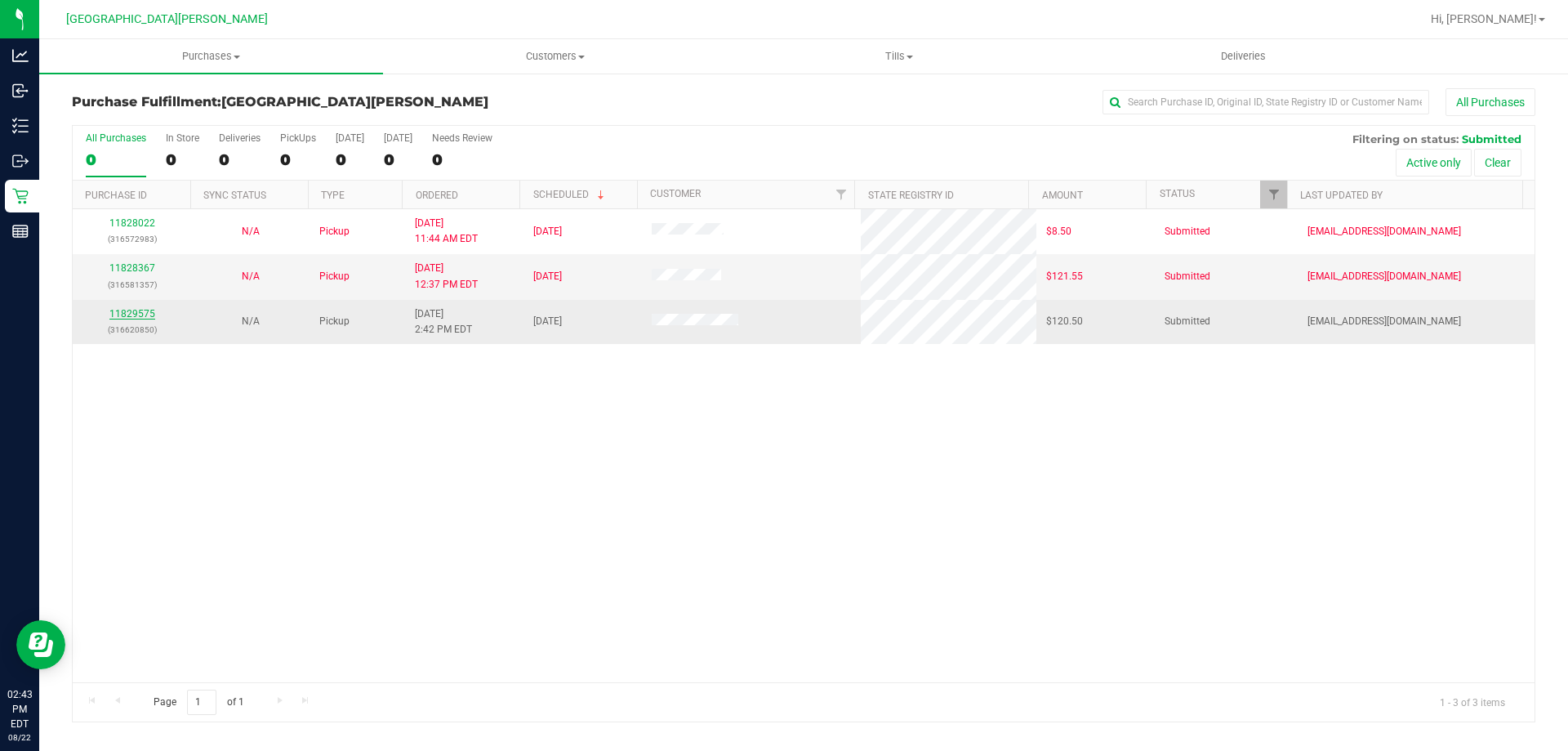
click at [121, 312] on link "11829575" at bounding box center [132, 313] width 45 height 12
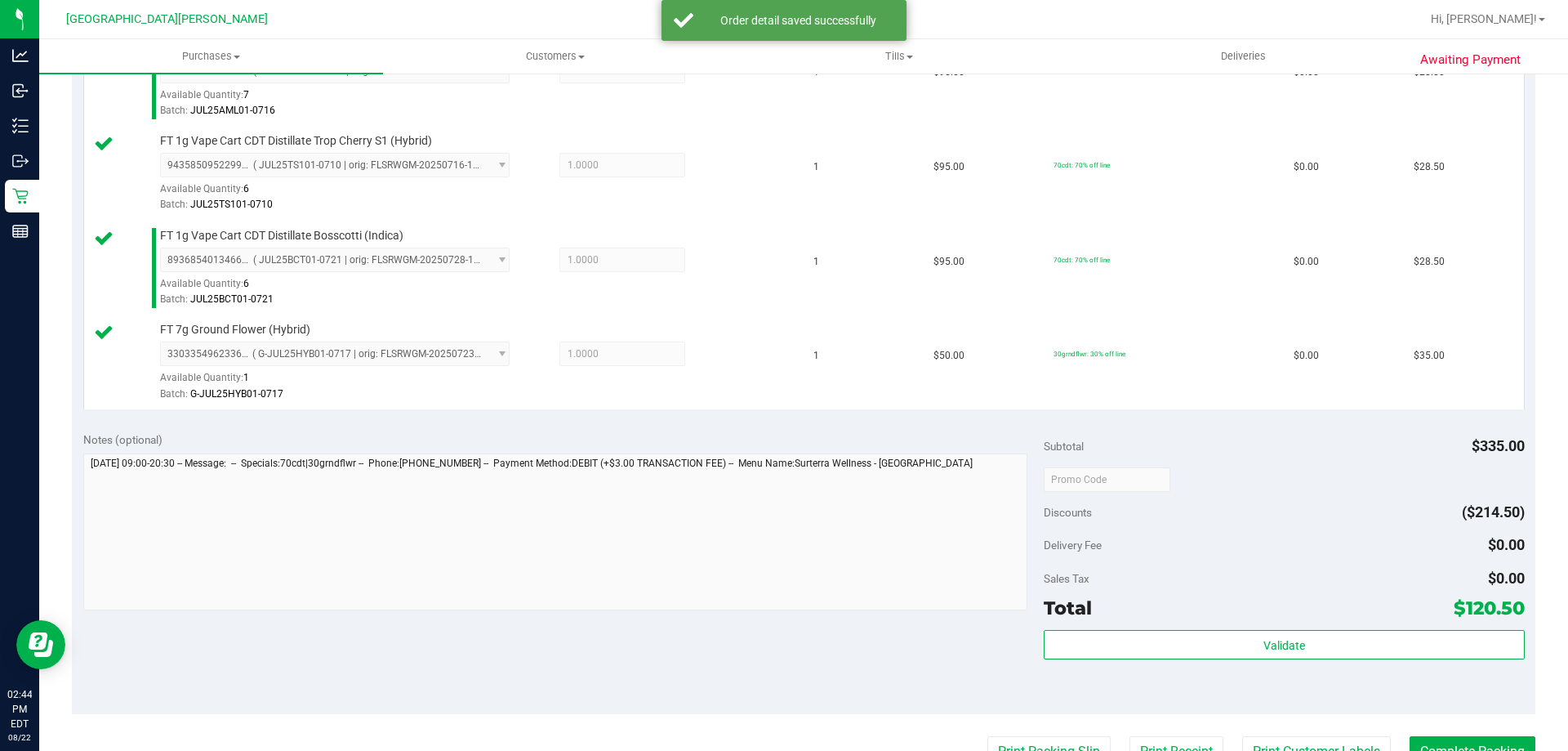
scroll to position [653, 0]
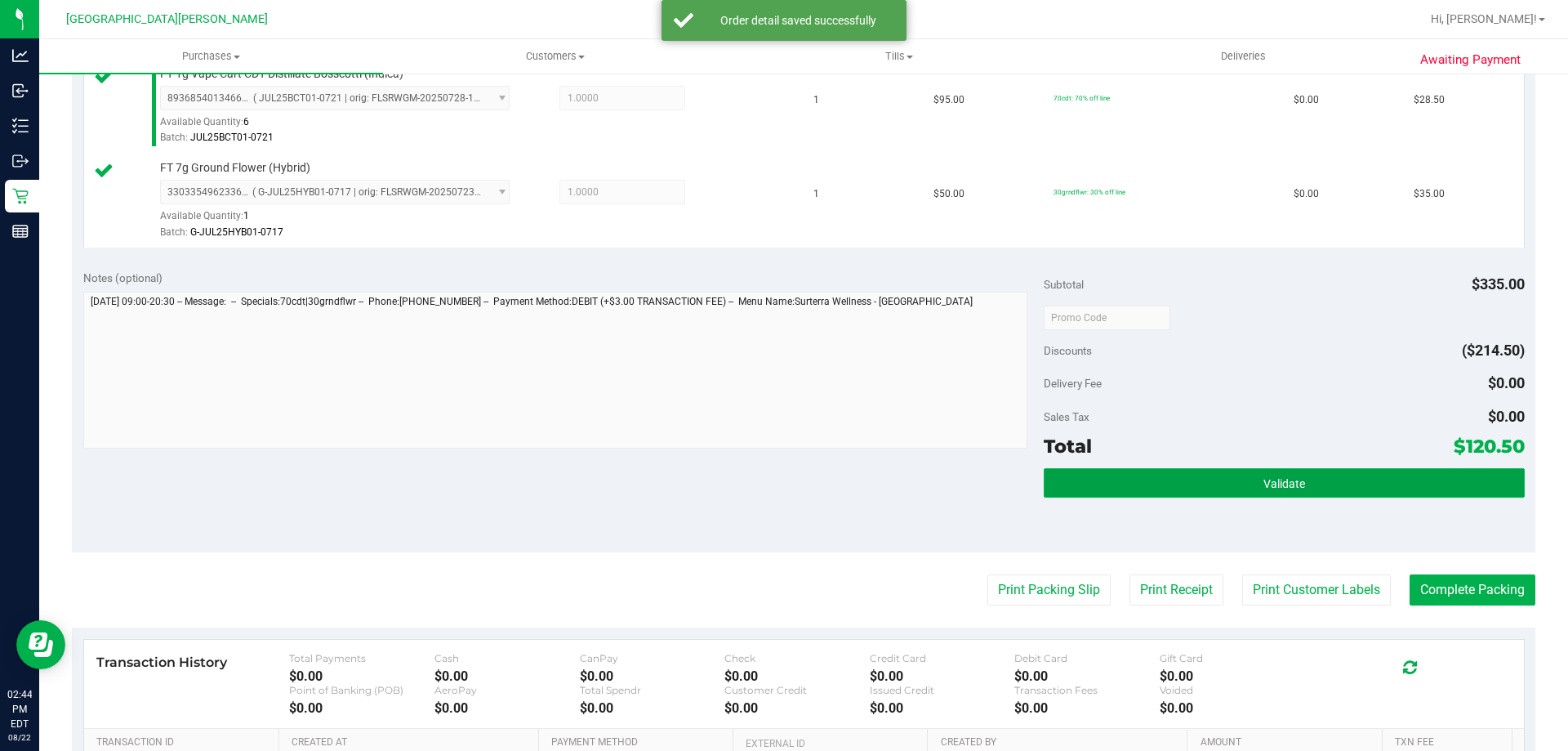
click at [1330, 493] on button "Validate" at bounding box center [1284, 483] width 480 height 29
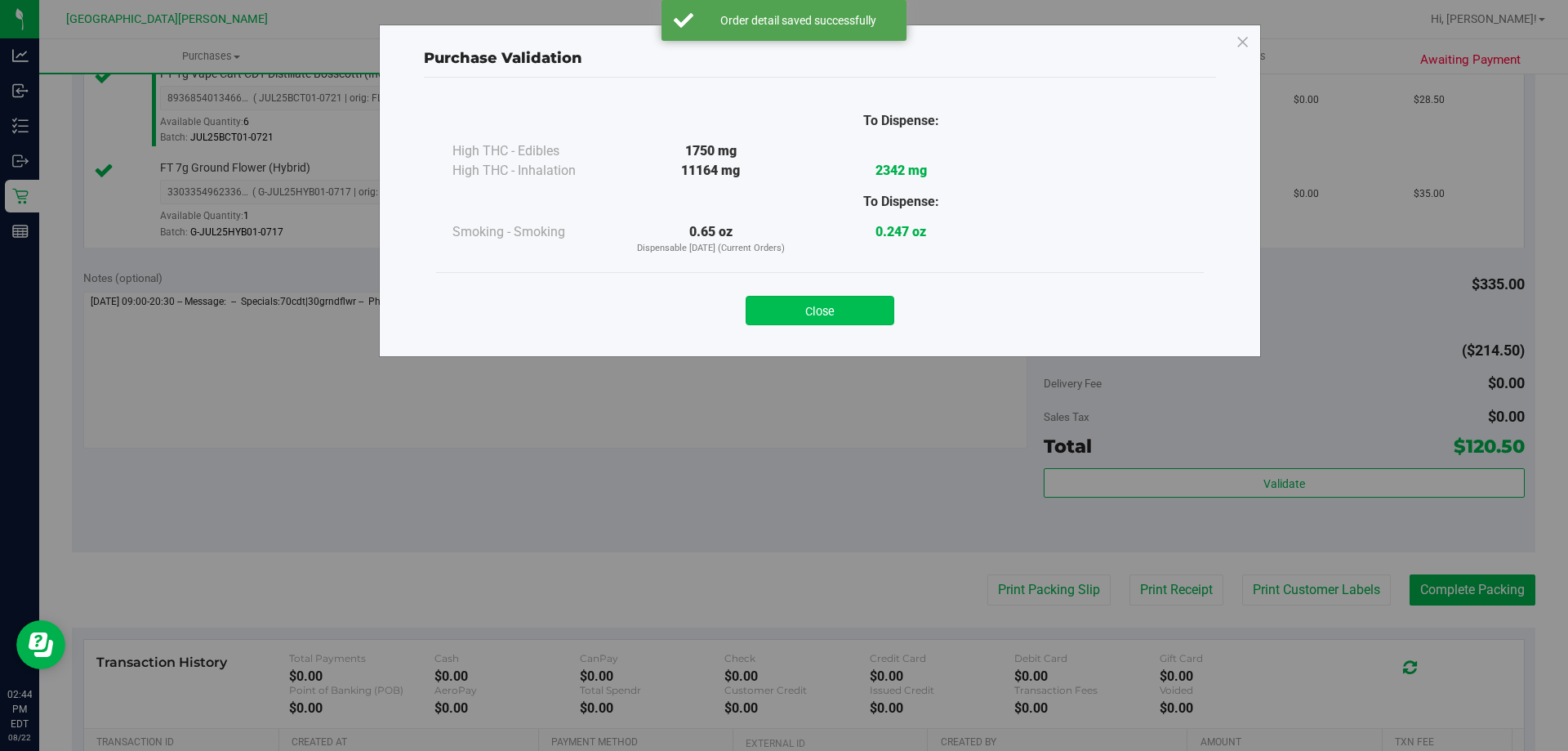
click at [813, 316] on button "Close" at bounding box center [820, 310] width 148 height 29
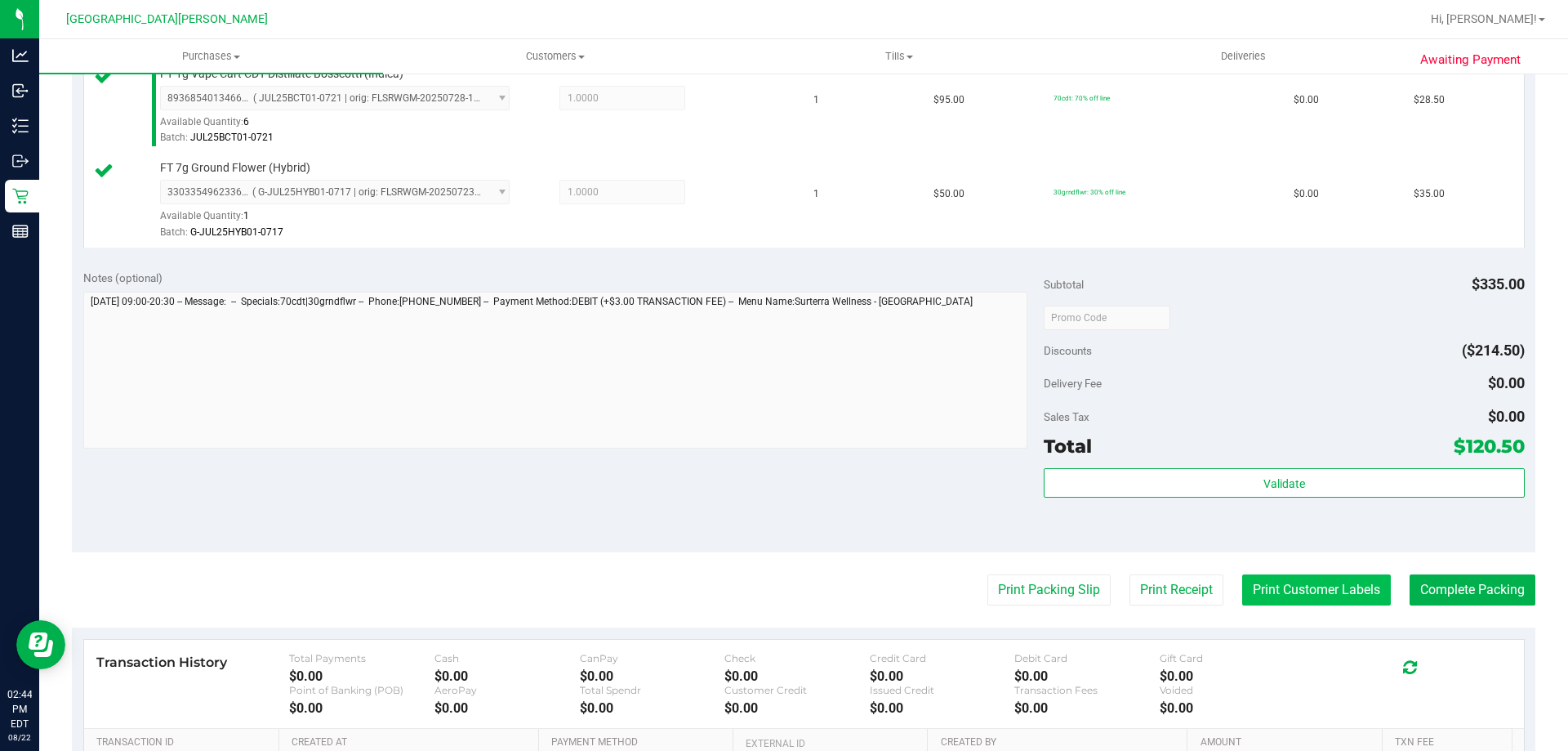
click at [1350, 588] on button "Print Customer Labels" at bounding box center [1316, 589] width 148 height 31
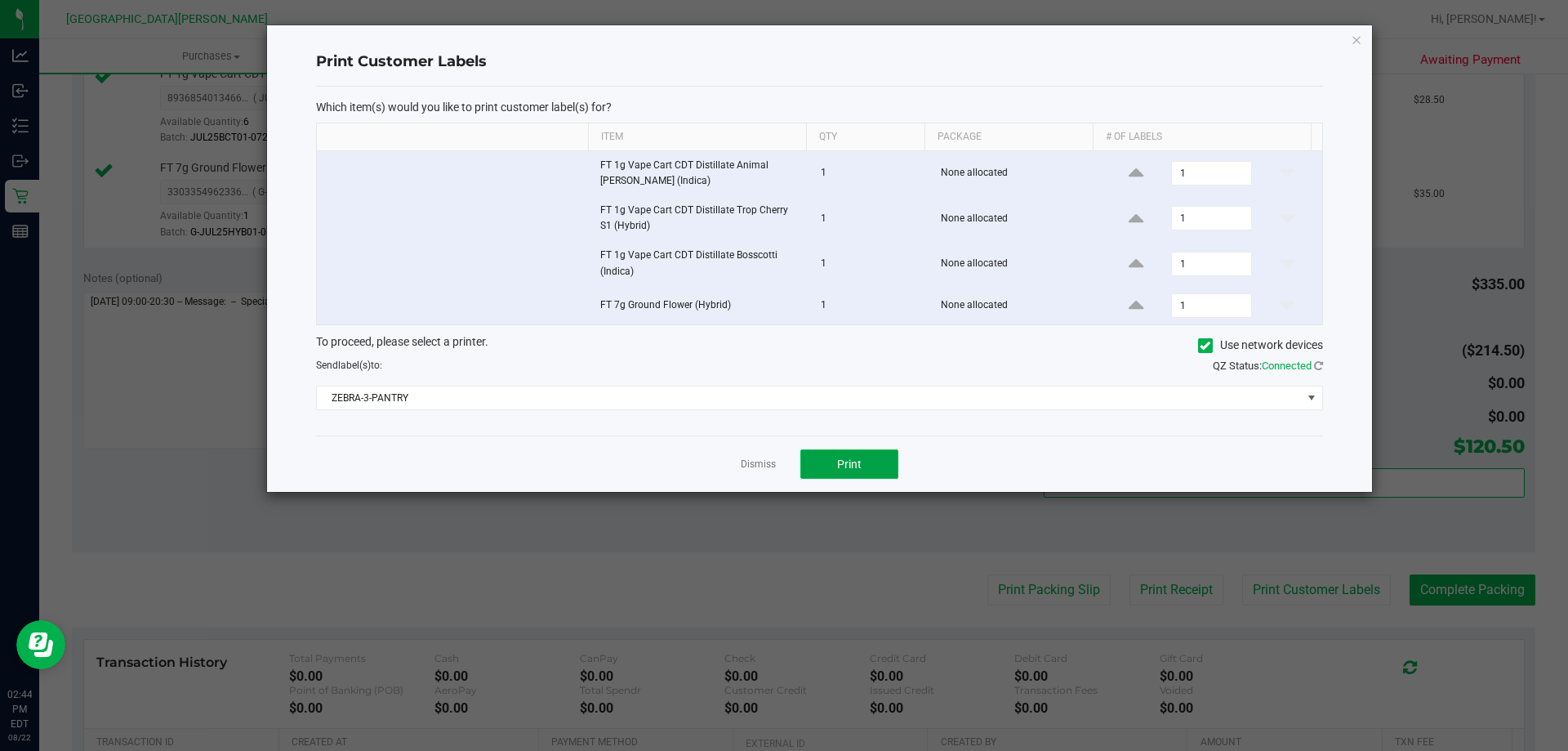
click at [852, 468] on span "Print" at bounding box center [850, 464] width 25 height 13
click at [755, 467] on link "Dismiss" at bounding box center [758, 465] width 36 height 14
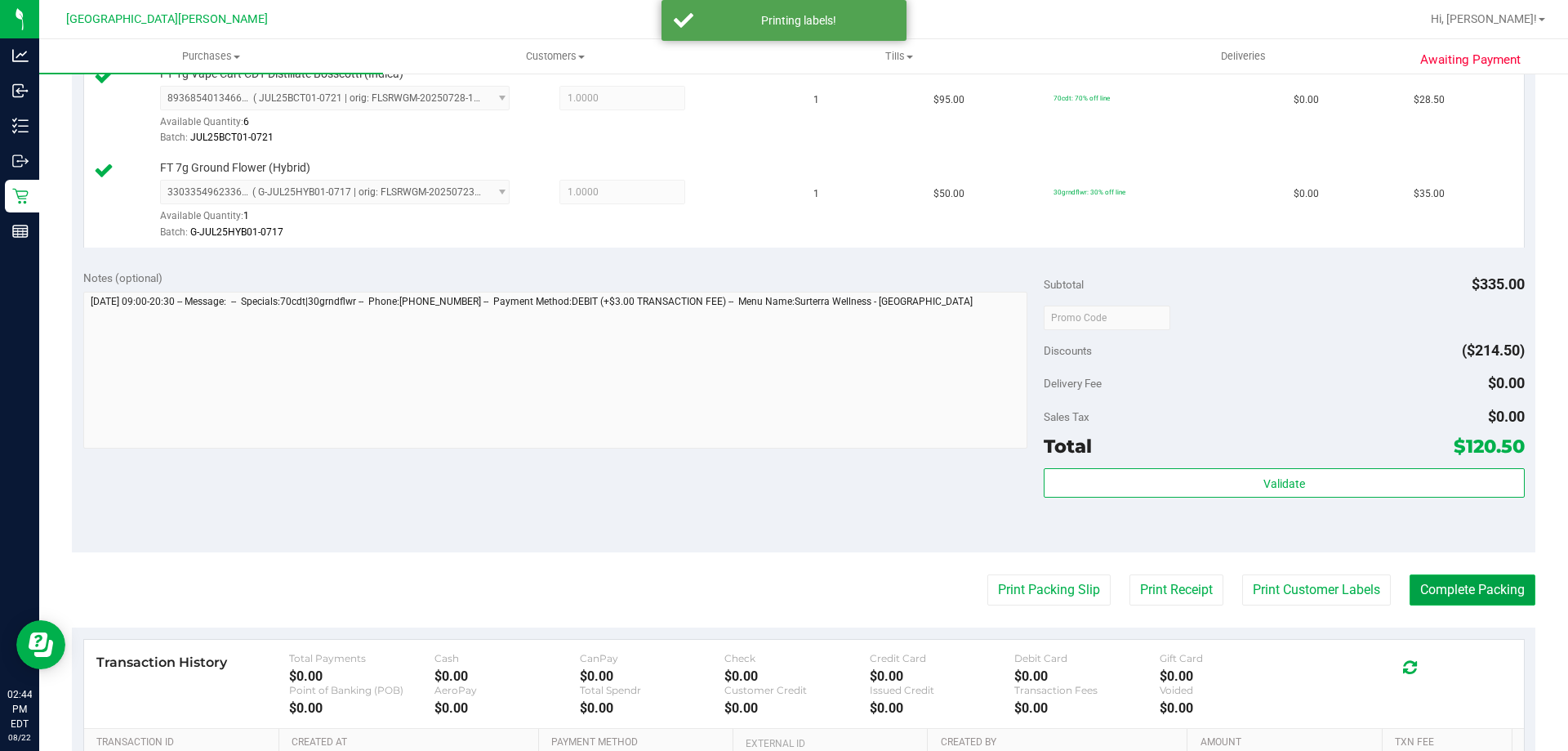
click at [1456, 590] on button "Complete Packing" at bounding box center [1473, 589] width 126 height 31
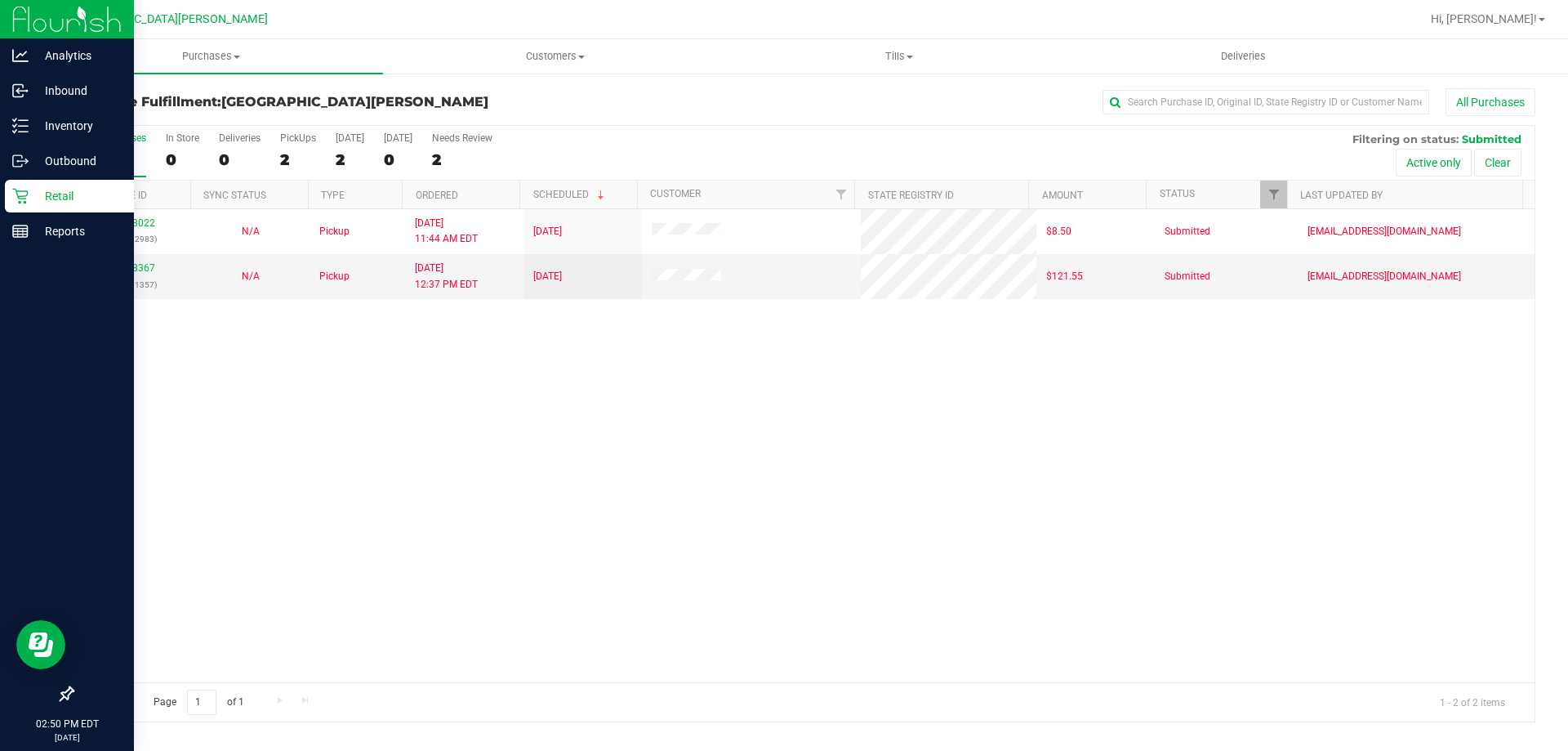
click at [57, 199] on p "Retail" at bounding box center [77, 196] width 98 height 20
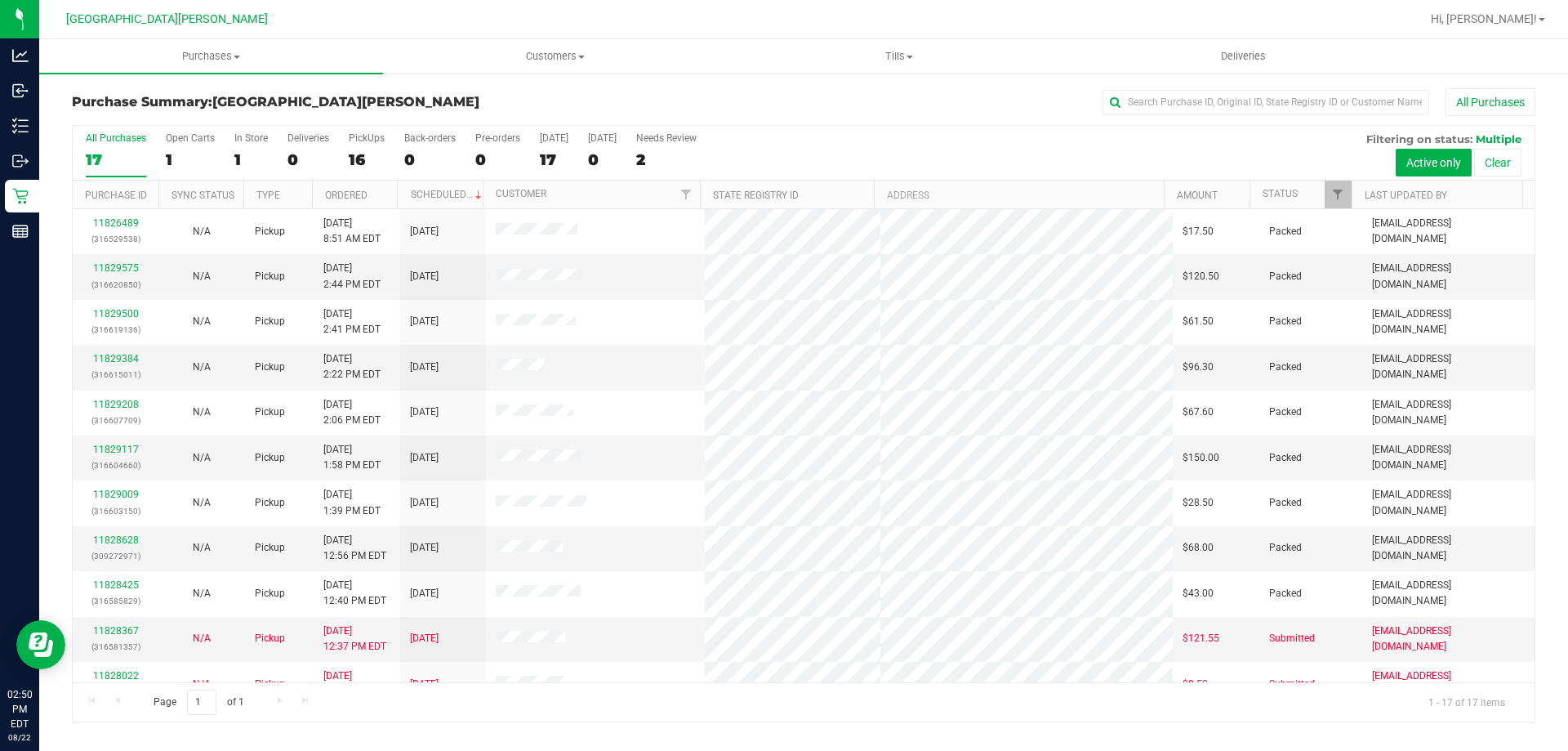
click at [256, 137] on div "In Store" at bounding box center [252, 138] width 34 height 12
click at [0, 0] on input "In Store 1" at bounding box center [0, 0] width 0 height 0
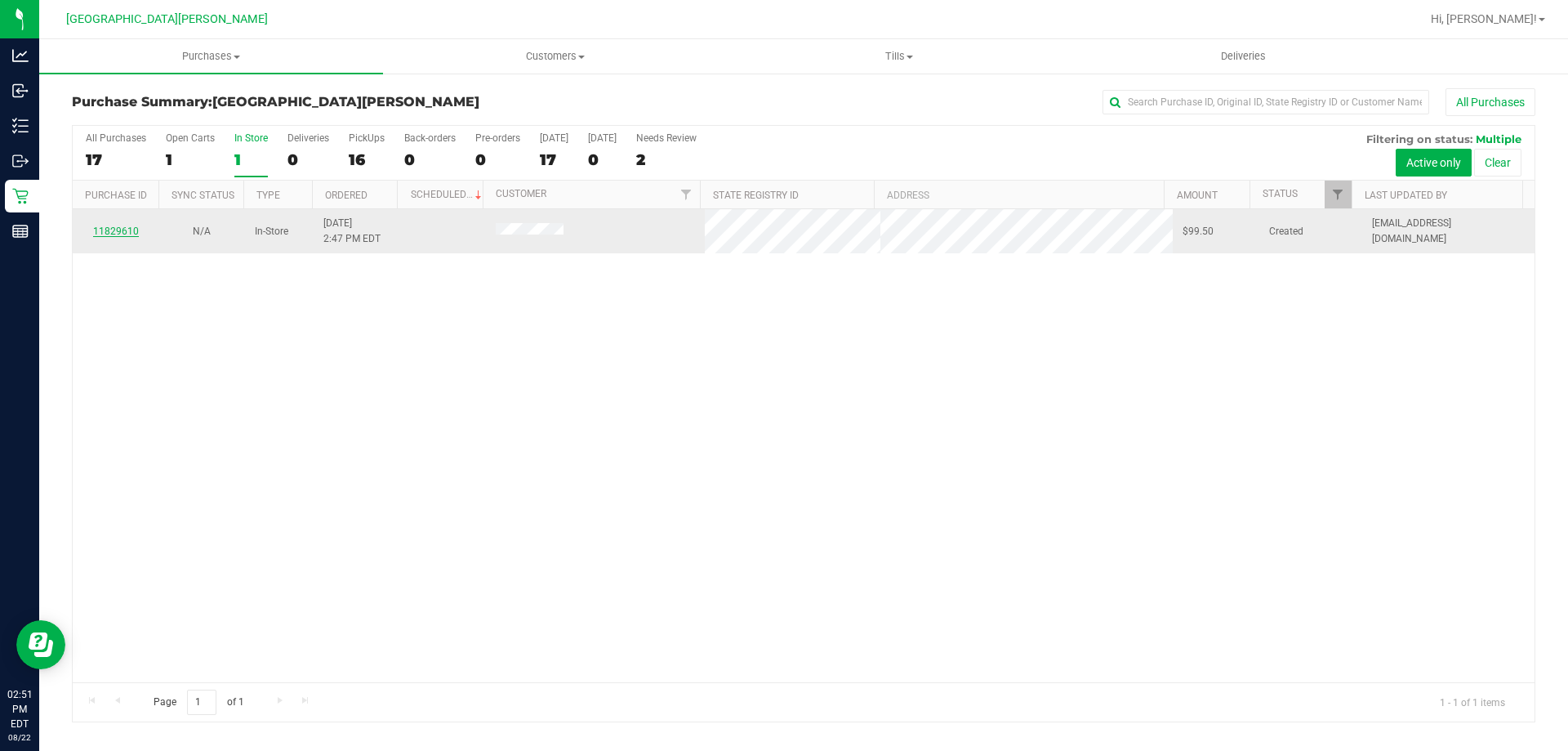
click at [124, 229] on link "11829610" at bounding box center [116, 231] width 45 height 12
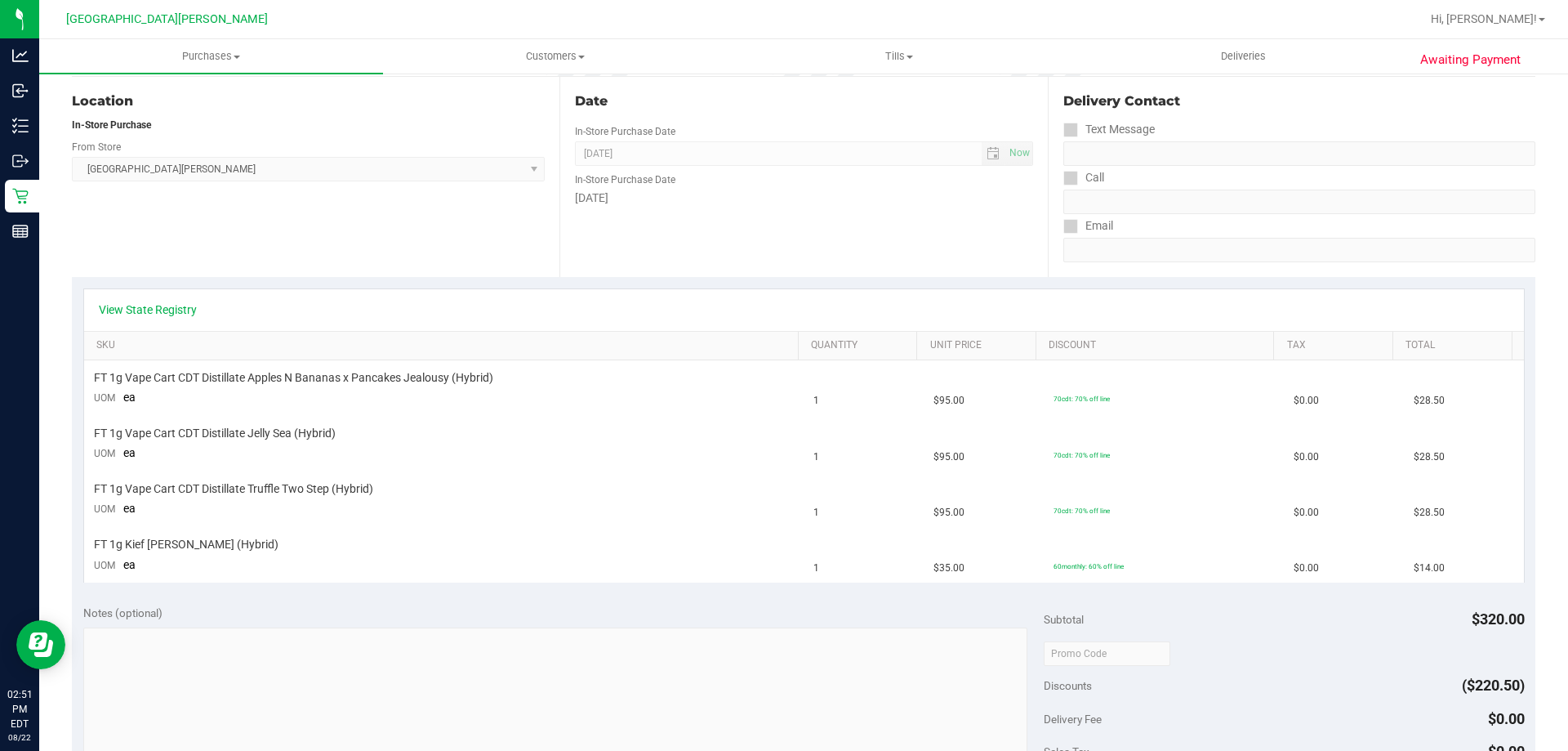
scroll to position [245, 0]
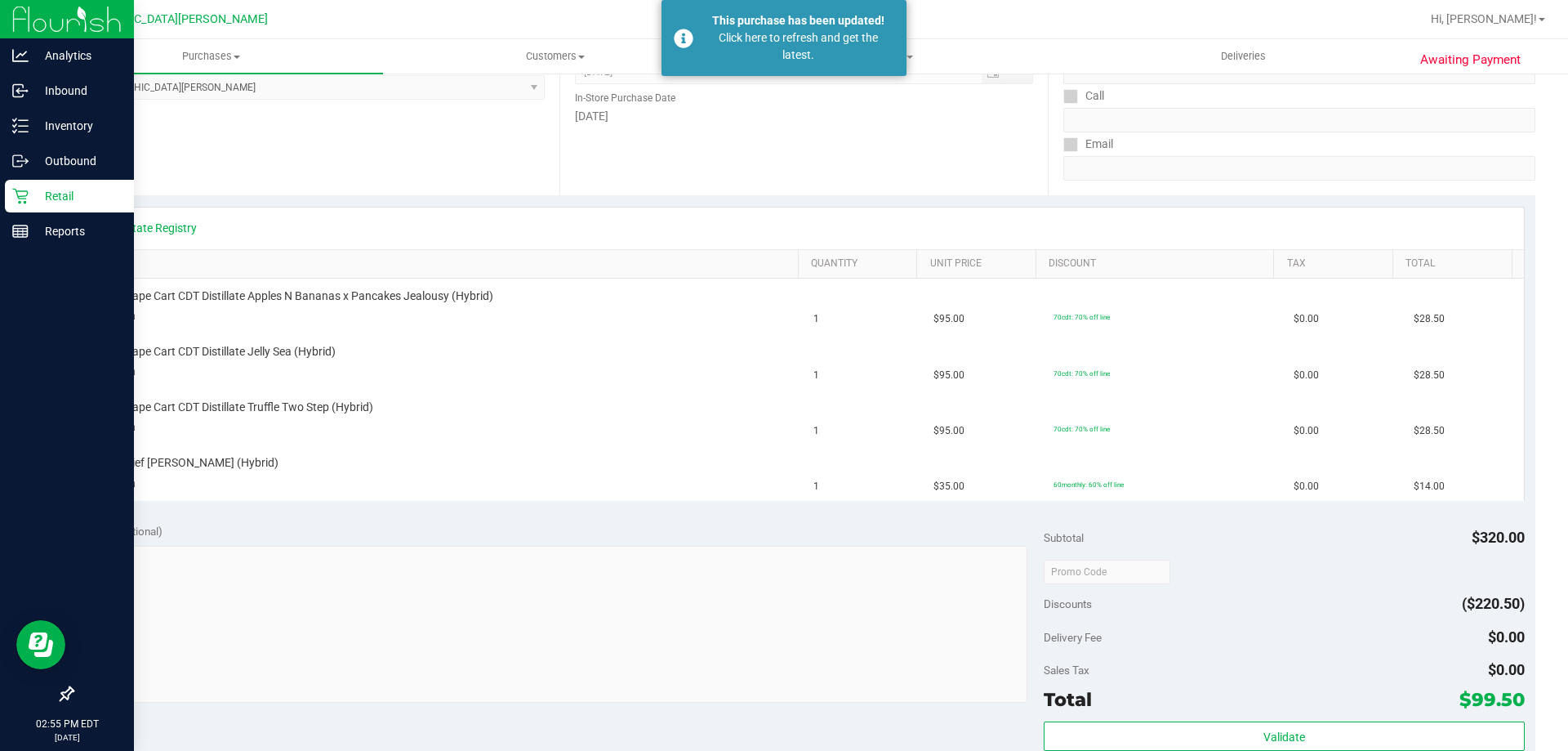
click at [13, 196] on icon at bounding box center [20, 196] width 16 height 16
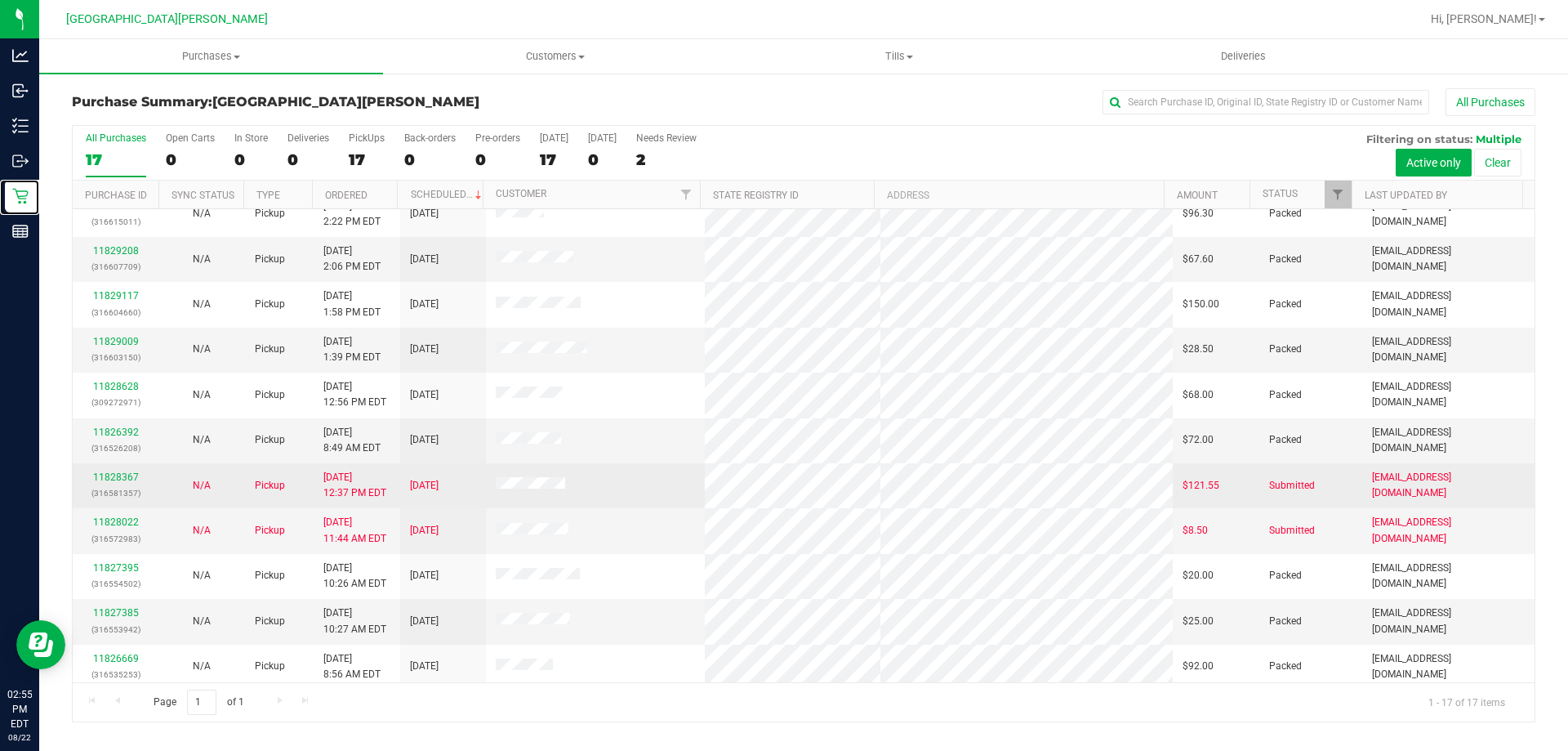
scroll to position [296, 0]
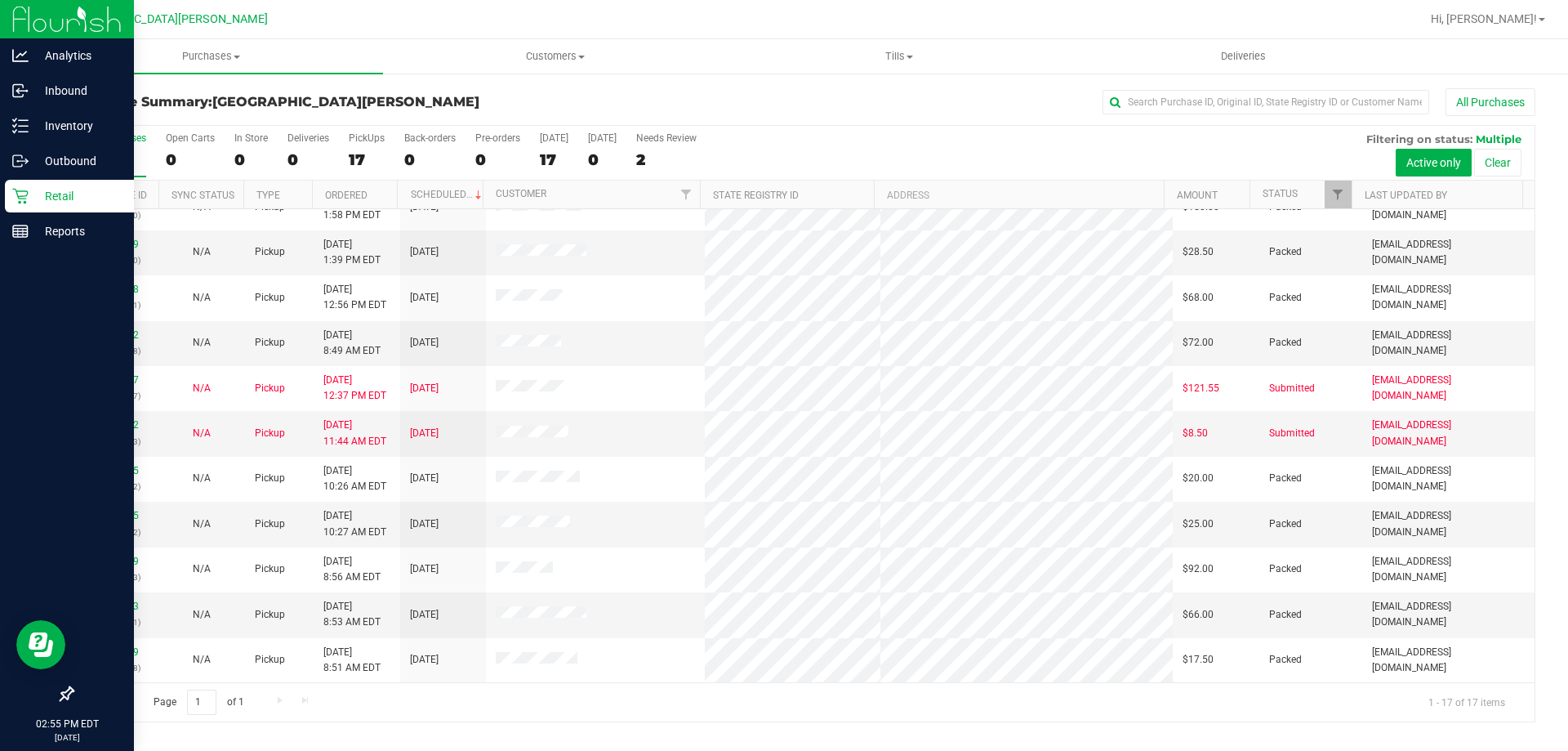
click at [28, 196] on icon at bounding box center [20, 196] width 16 height 16
click at [55, 190] on p "Retail" at bounding box center [77, 196] width 98 height 20
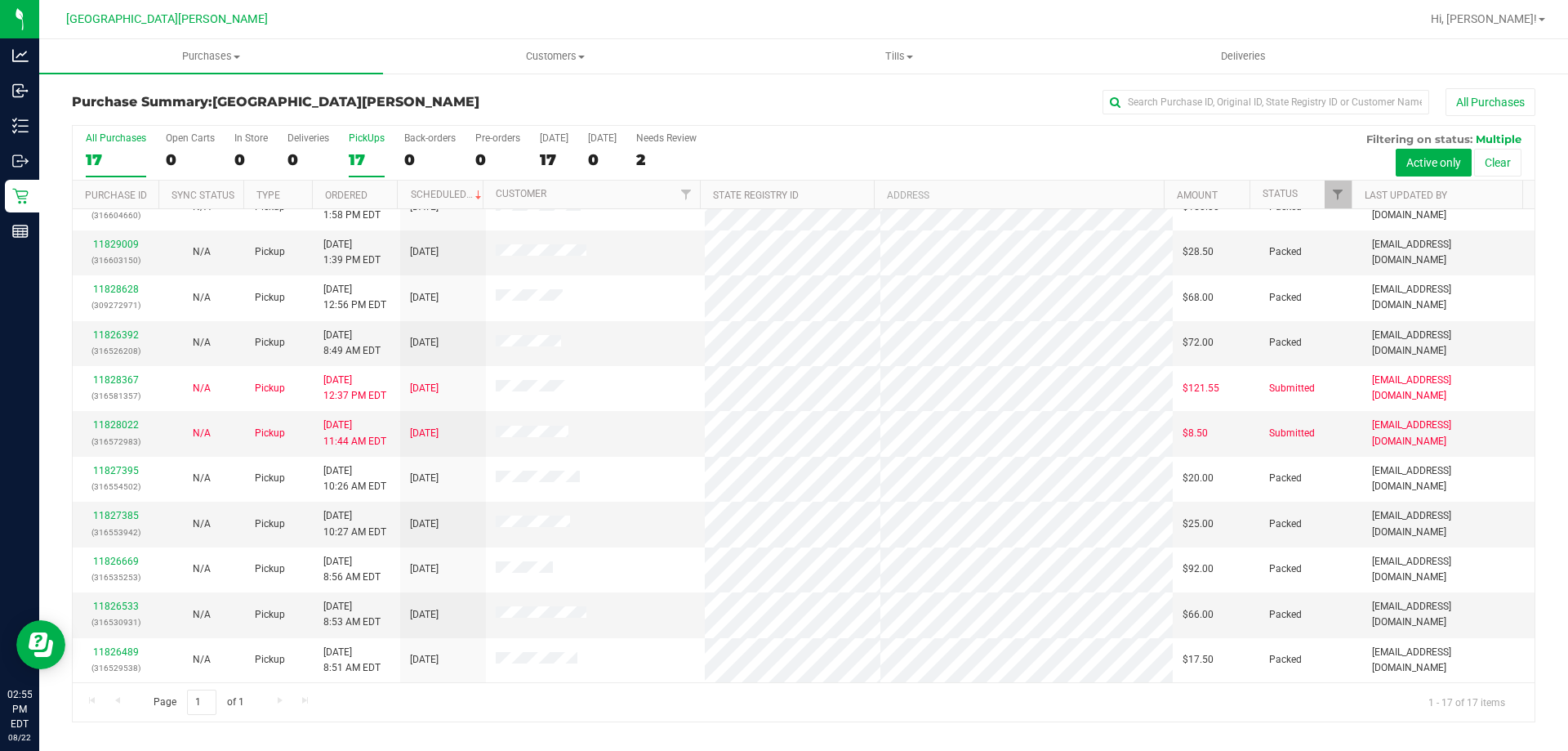
click at [368, 134] on div "PickUps" at bounding box center [366, 138] width 36 height 12
click at [0, 0] on input "PickUps 17" at bounding box center [0, 0] width 0 height 0
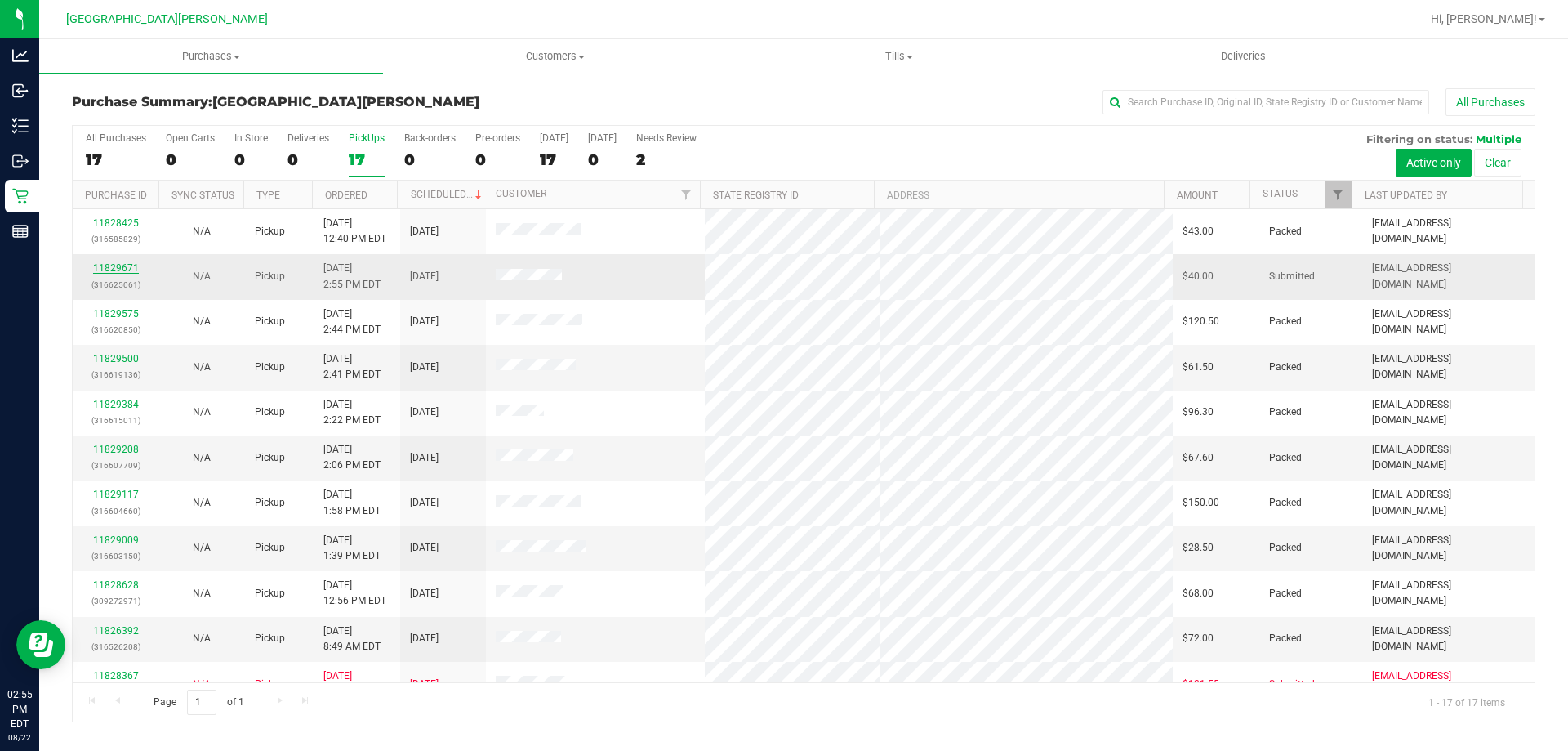
click at [118, 269] on link "11829671" at bounding box center [116, 268] width 45 height 12
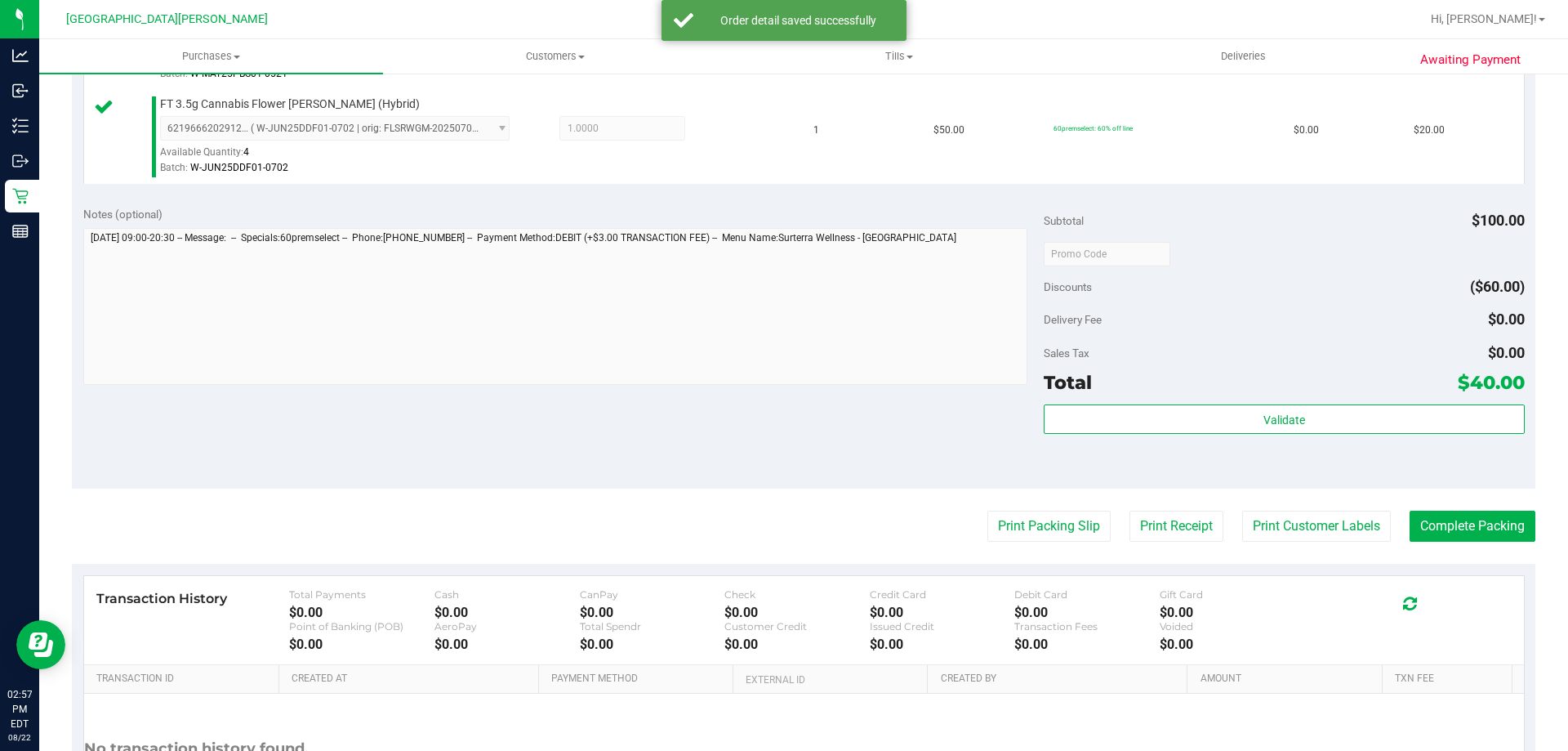
scroll to position [653, 0]
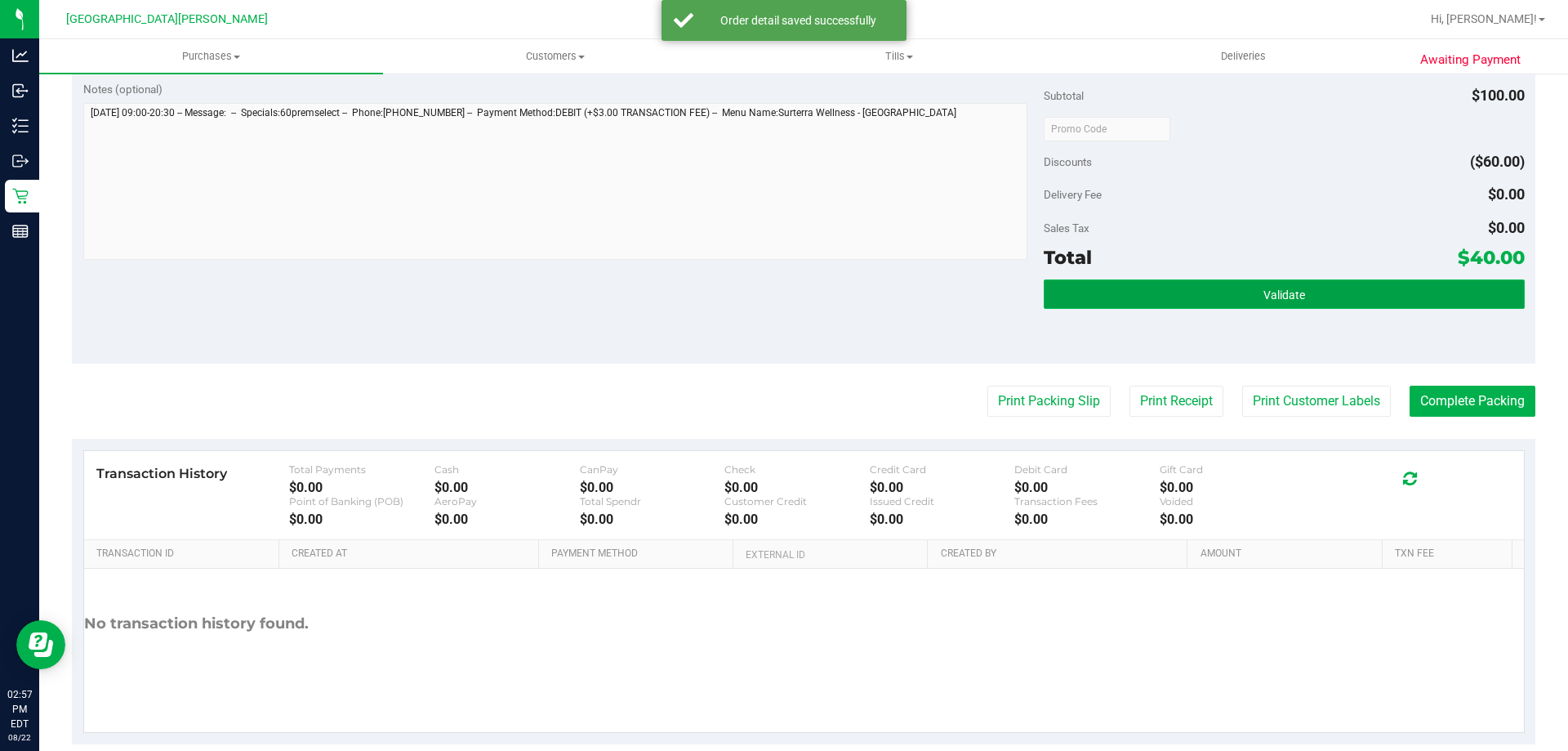
click at [1177, 297] on button "Validate" at bounding box center [1284, 293] width 480 height 29
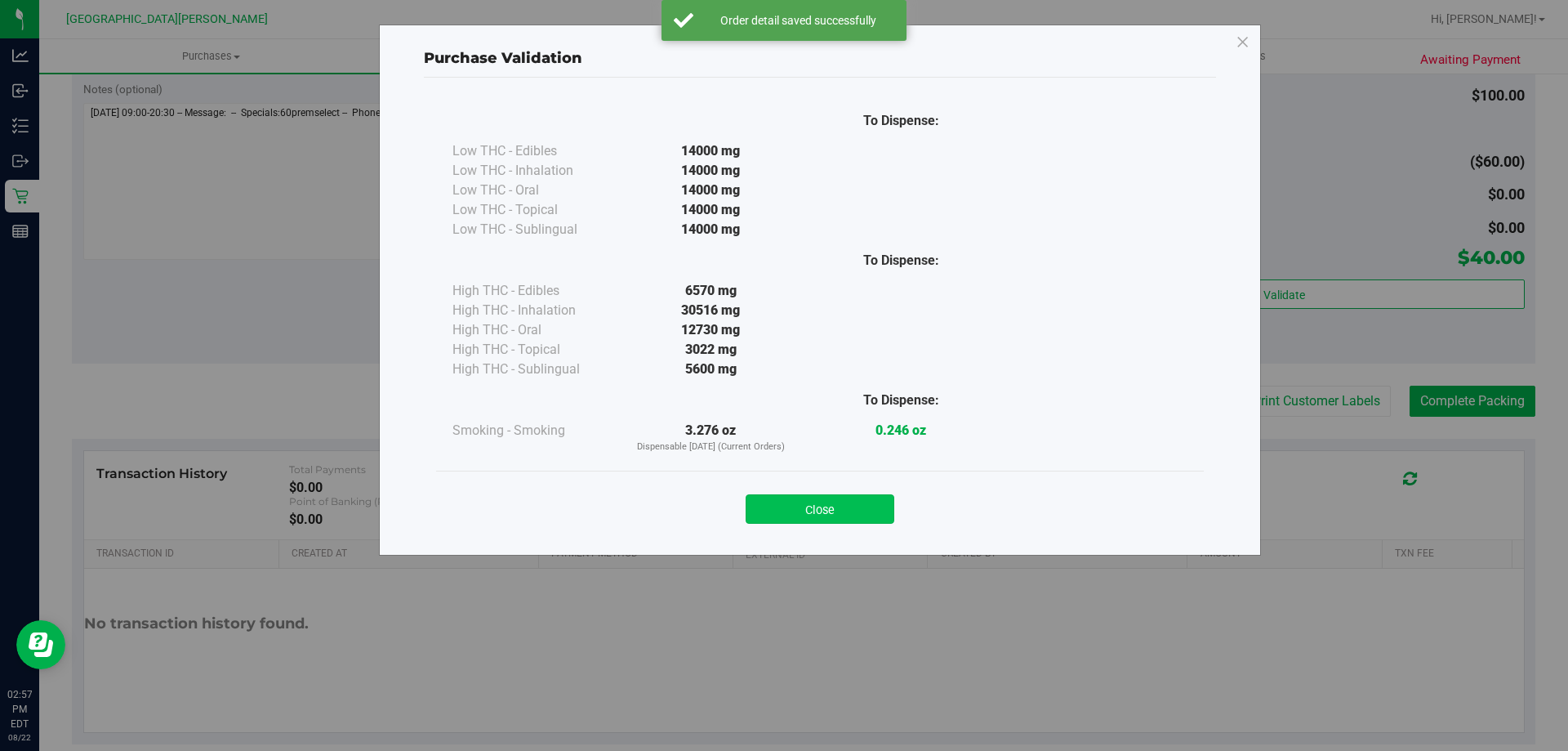
click at [824, 496] on button "Close" at bounding box center [820, 508] width 148 height 29
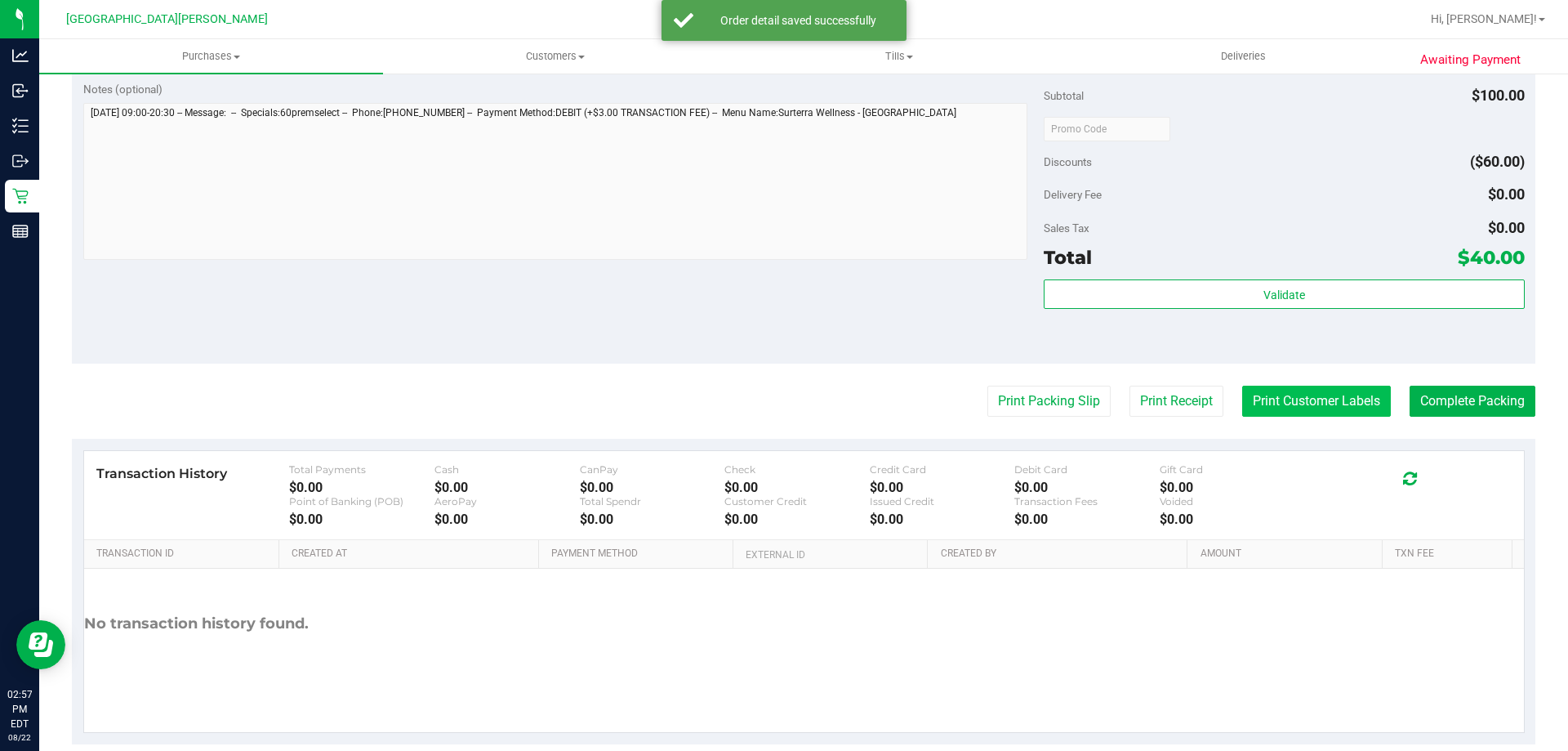
click at [1277, 404] on button "Print Customer Labels" at bounding box center [1316, 401] width 148 height 31
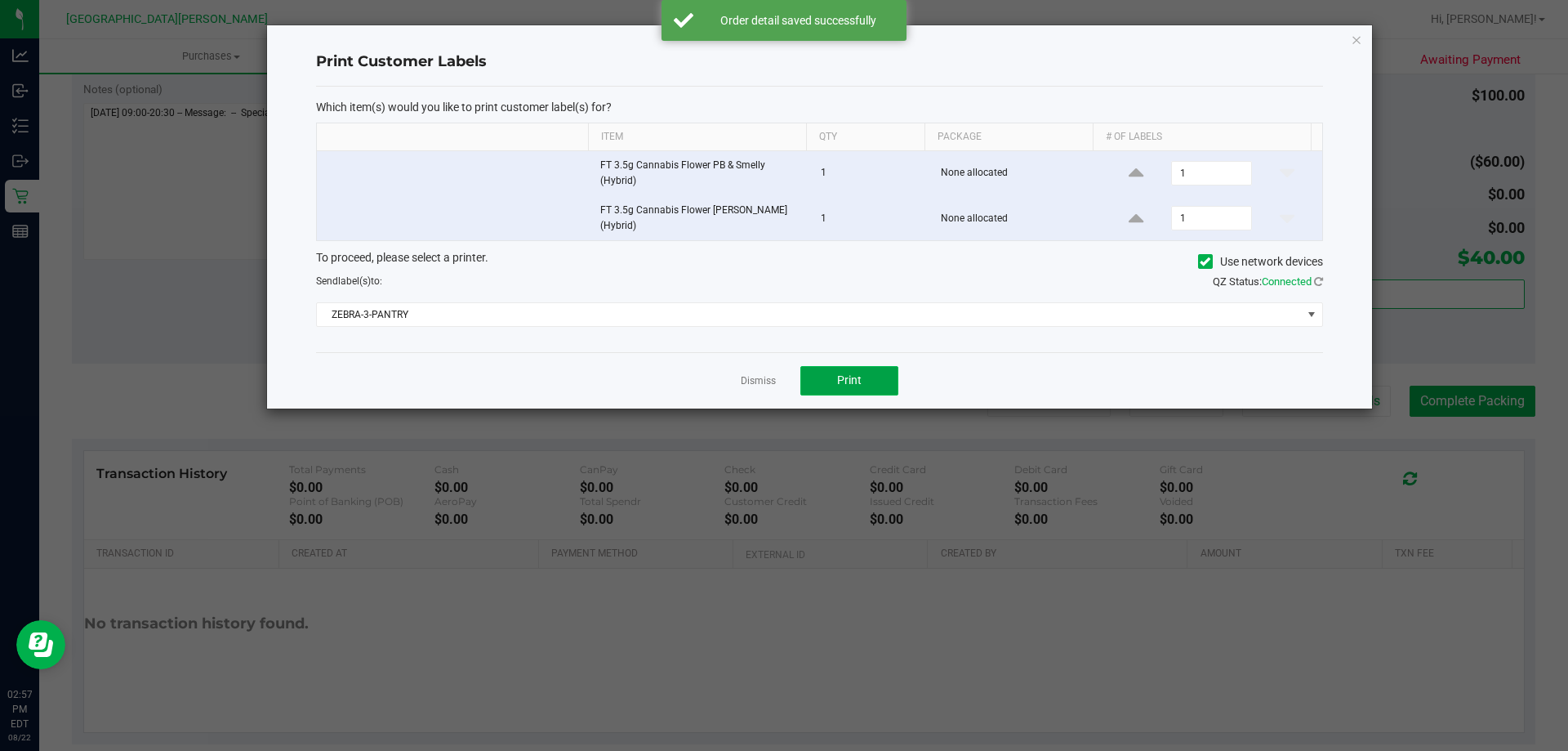
click at [842, 379] on span "Print" at bounding box center [850, 379] width 25 height 13
click at [749, 382] on link "Dismiss" at bounding box center [758, 381] width 36 height 14
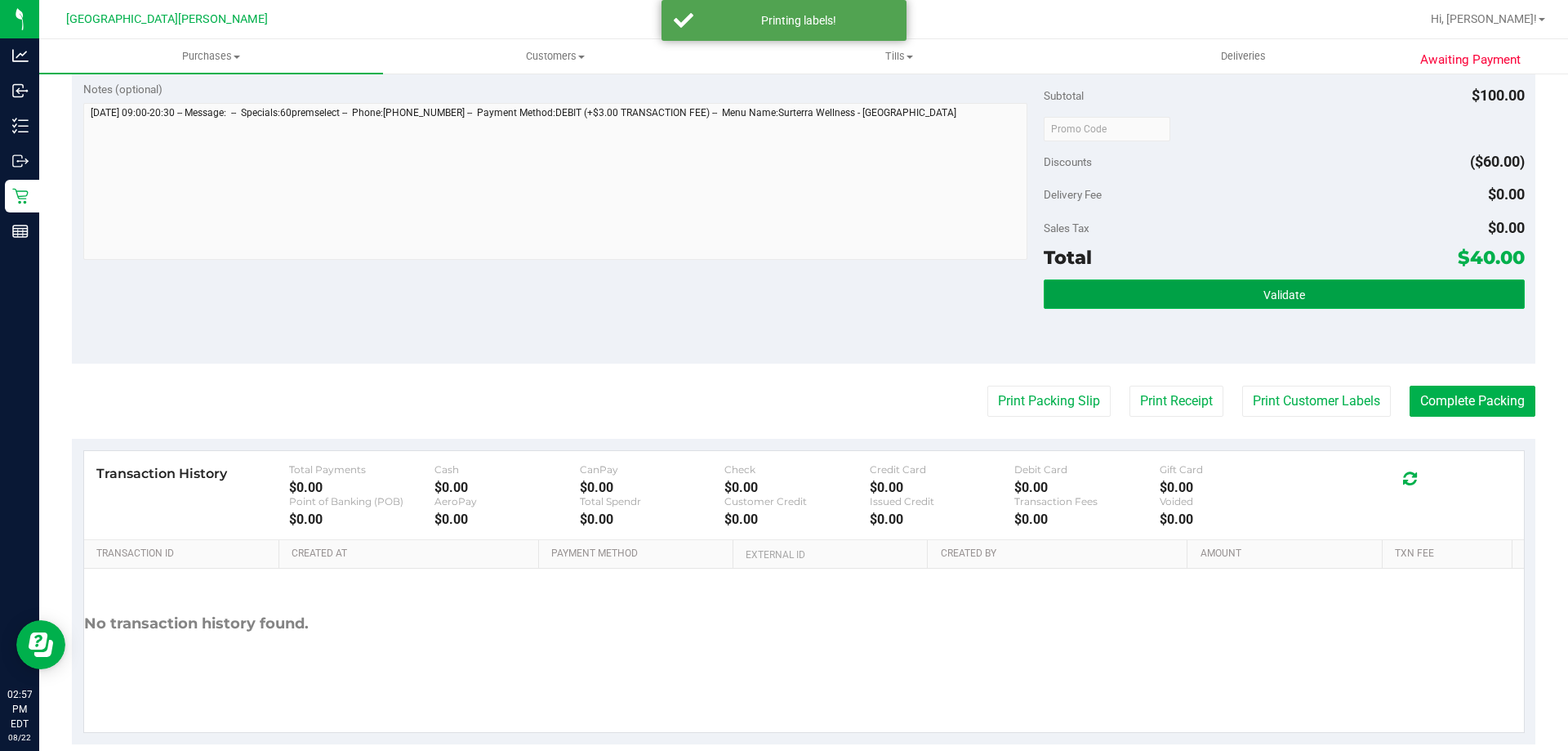
click at [1287, 298] on span "Validate" at bounding box center [1284, 294] width 42 height 13
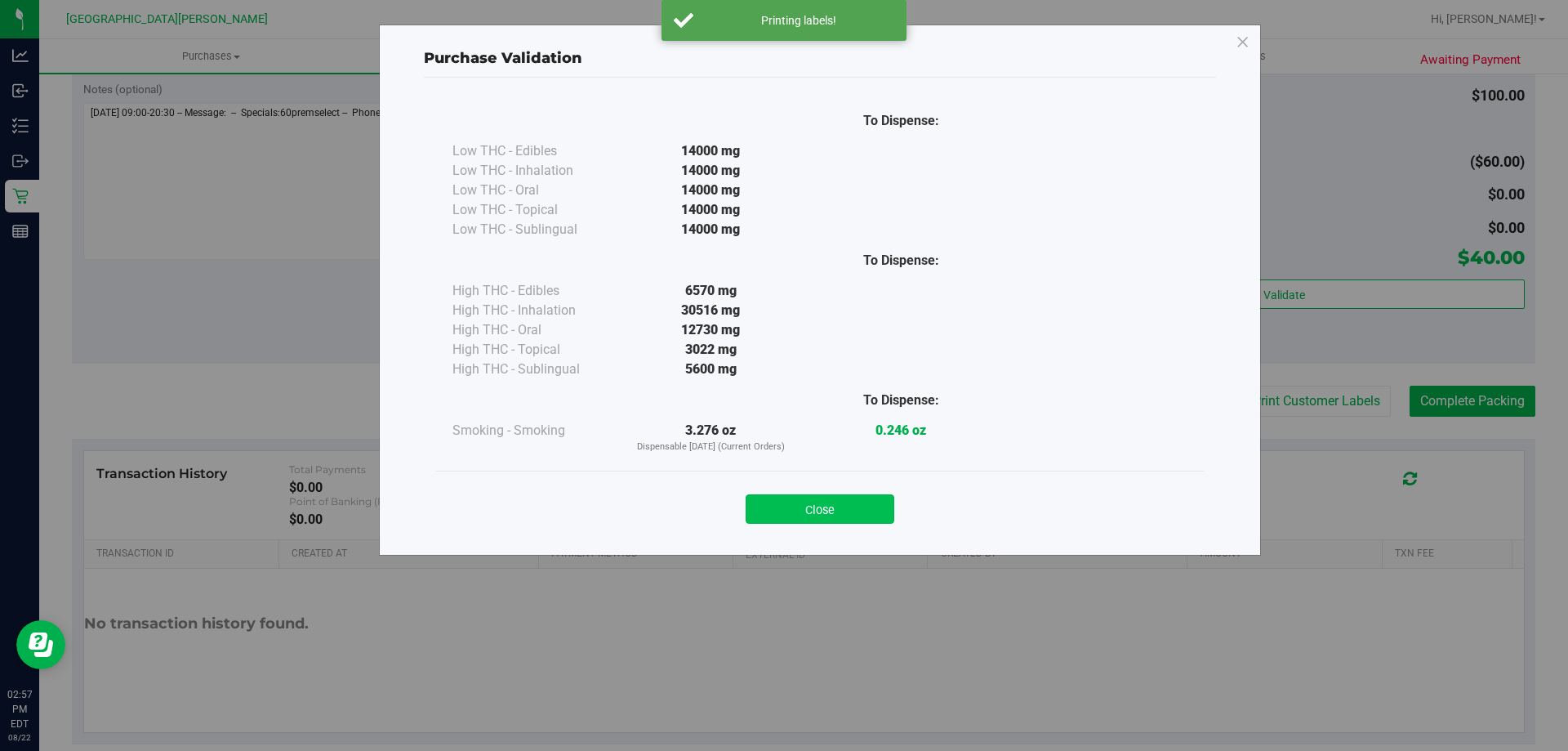
click at [872, 495] on button "Close" at bounding box center [820, 508] width 148 height 29
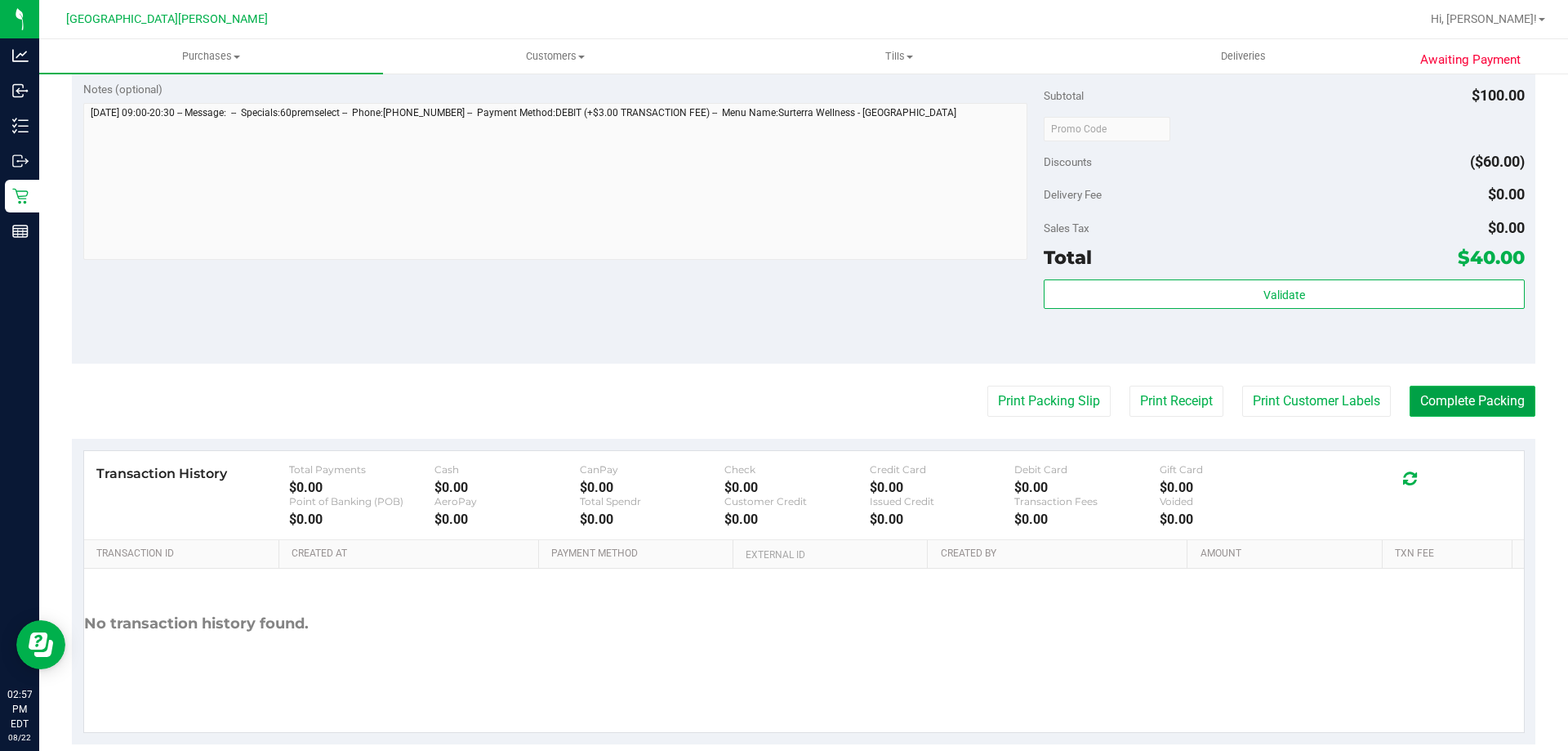
click at [1462, 401] on button "Complete Packing" at bounding box center [1473, 401] width 126 height 31
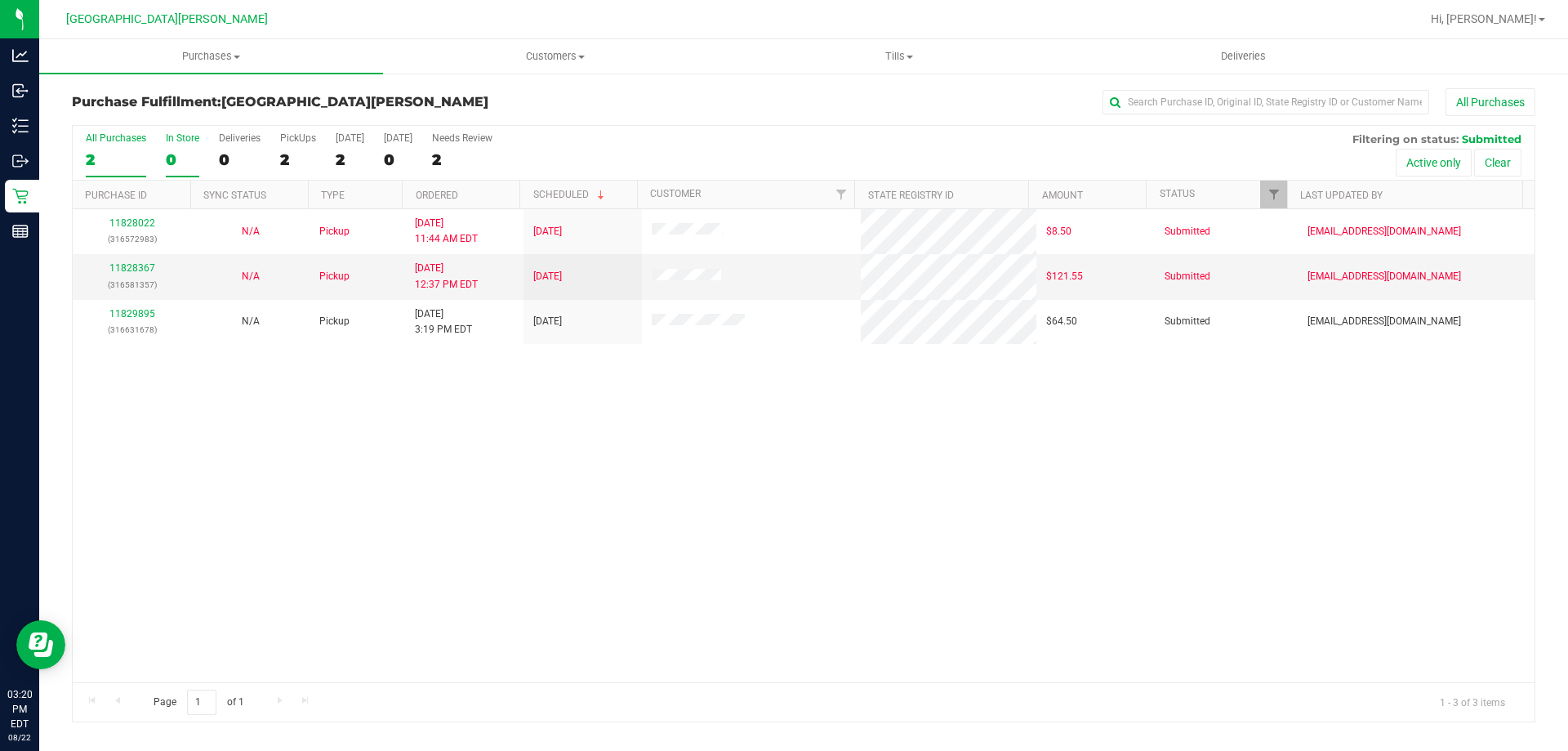
click at [166, 153] on div "0" at bounding box center [183, 159] width 34 height 19
click at [0, 0] on input "In Store 0" at bounding box center [0, 0] width 0 height 0
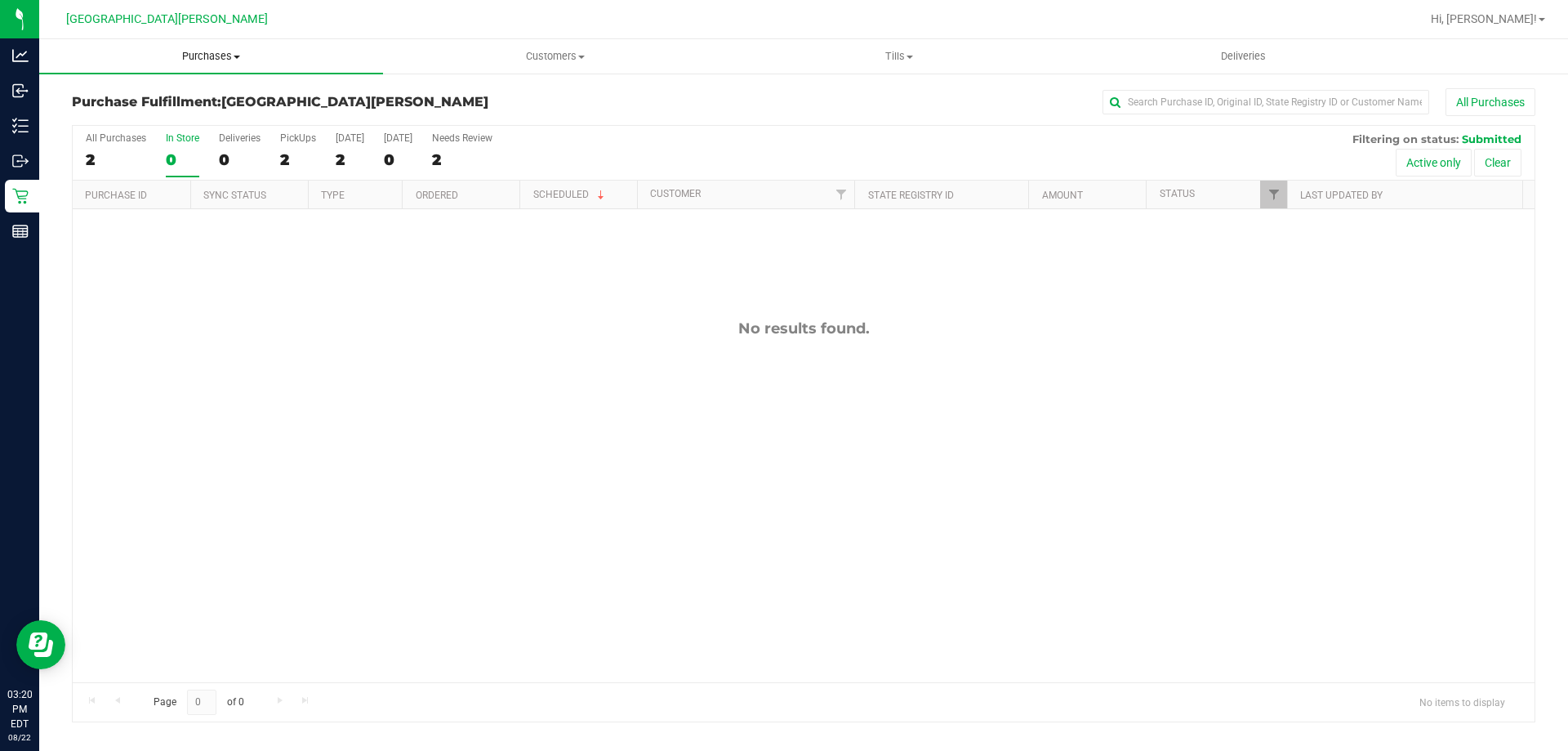
click at [180, 65] on uib-tab-heading "Purchases Summary of purchases Fulfillment All purchases" at bounding box center [211, 56] width 344 height 35
click at [166, 100] on span "Summary of purchases" at bounding box center [123, 99] width 167 height 14
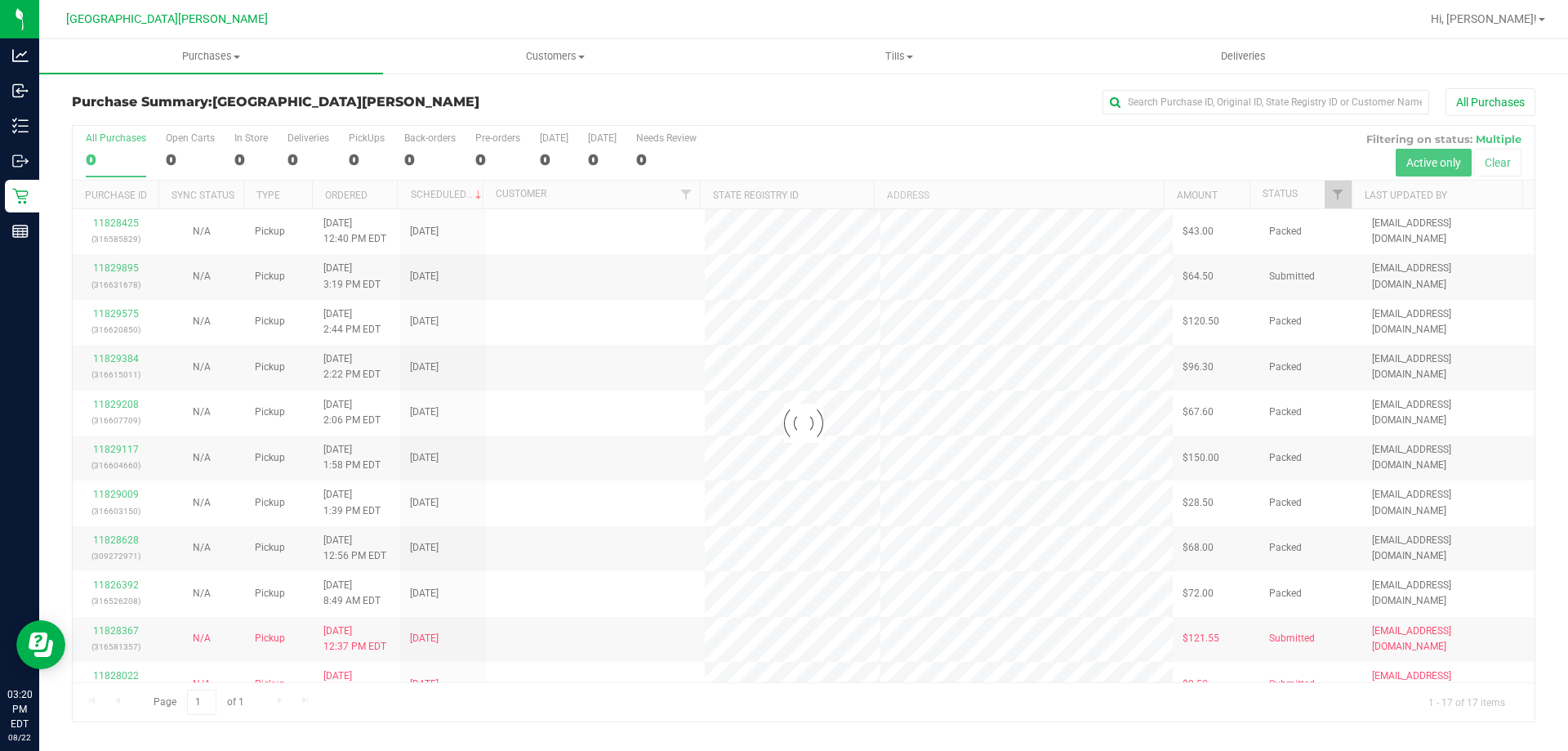
click at [266, 149] on div at bounding box center [804, 424] width 1462 height 595
click at [252, 147] on div at bounding box center [804, 424] width 1462 height 595
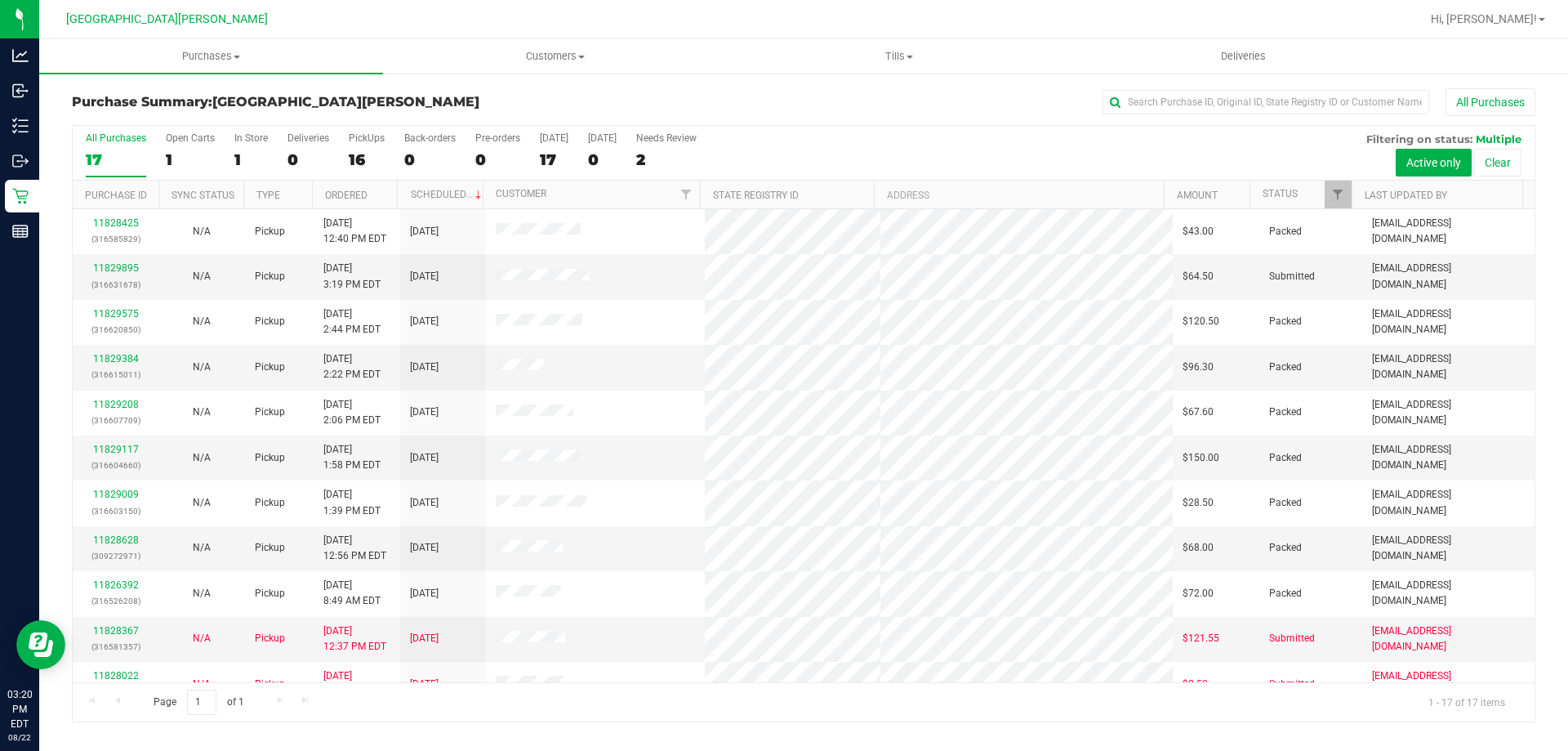
click at [252, 145] on label "In Store 1" at bounding box center [252, 155] width 34 height 45
click at [0, 0] on input "In Store 1" at bounding box center [0, 0] width 0 height 0
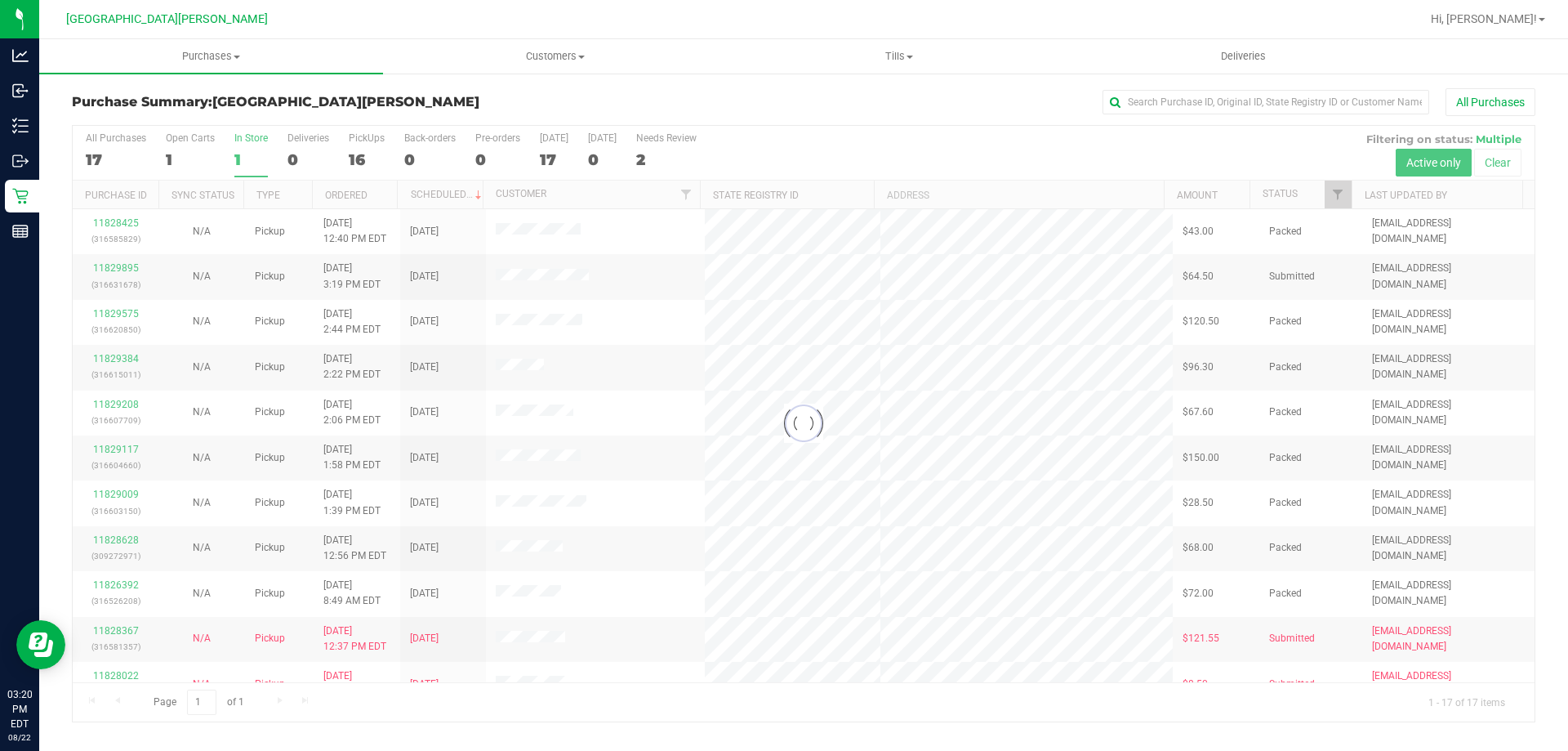
click at [250, 141] on div at bounding box center [804, 424] width 1462 height 595
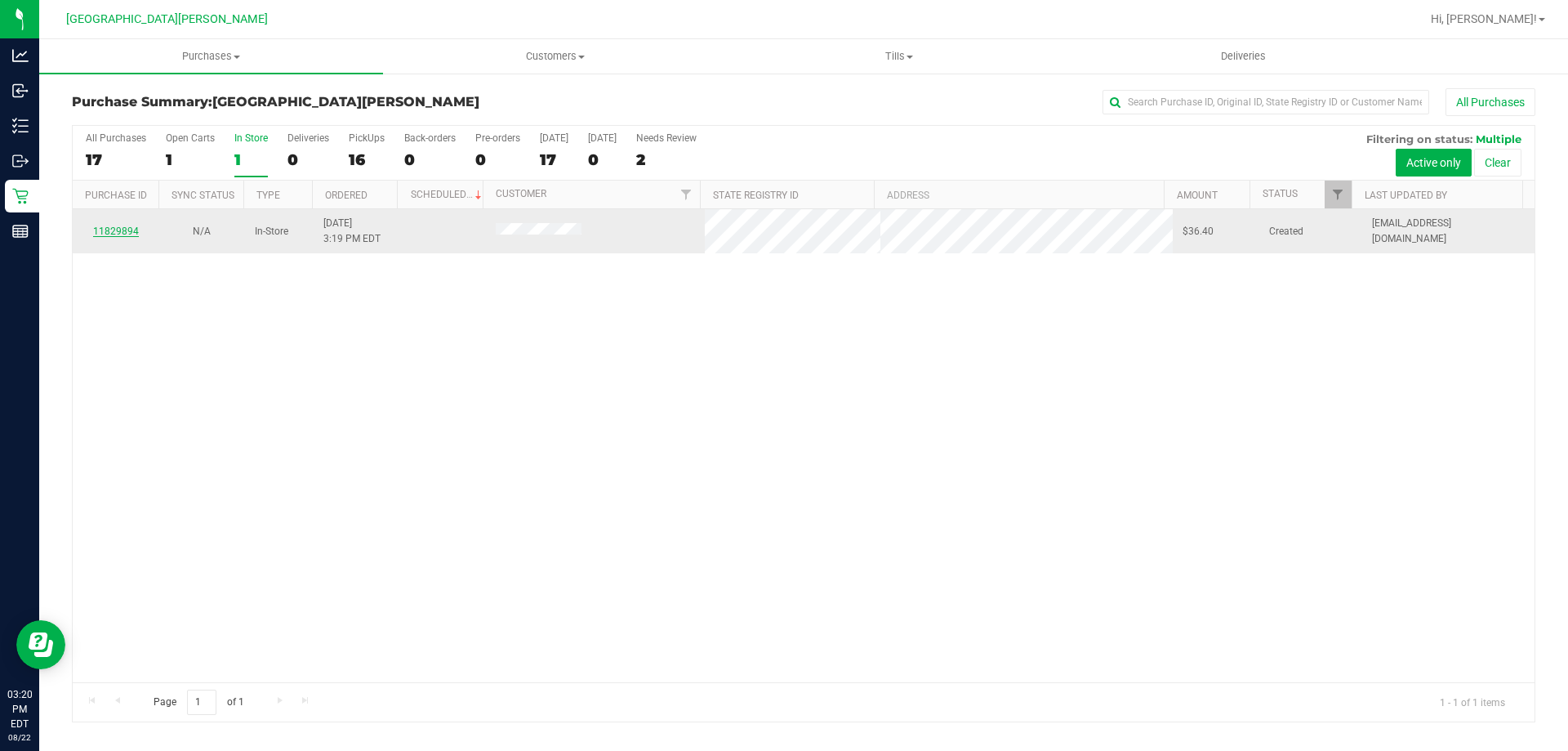
click at [119, 236] on link "11829894" at bounding box center [116, 231] width 45 height 12
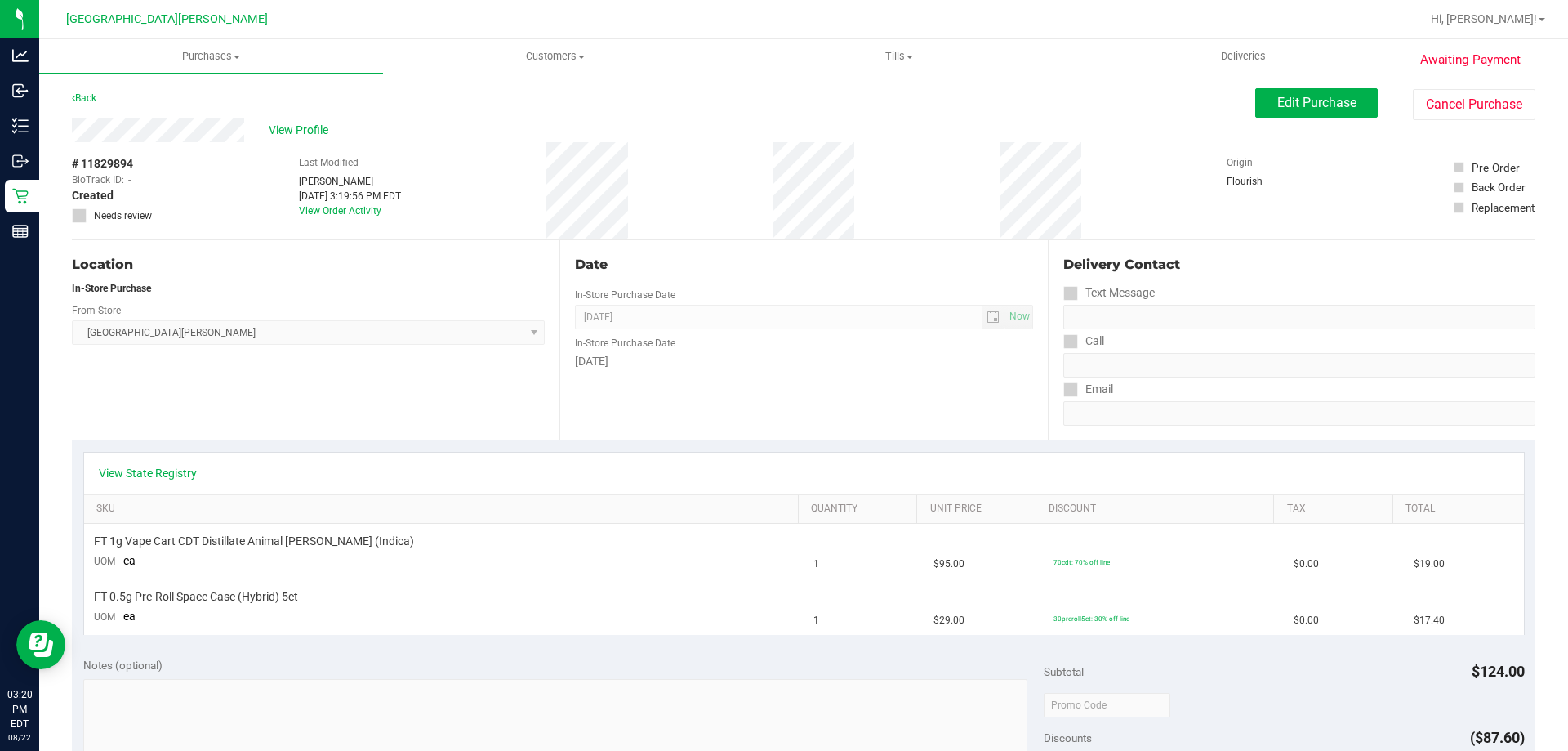
scroll to position [245, 0]
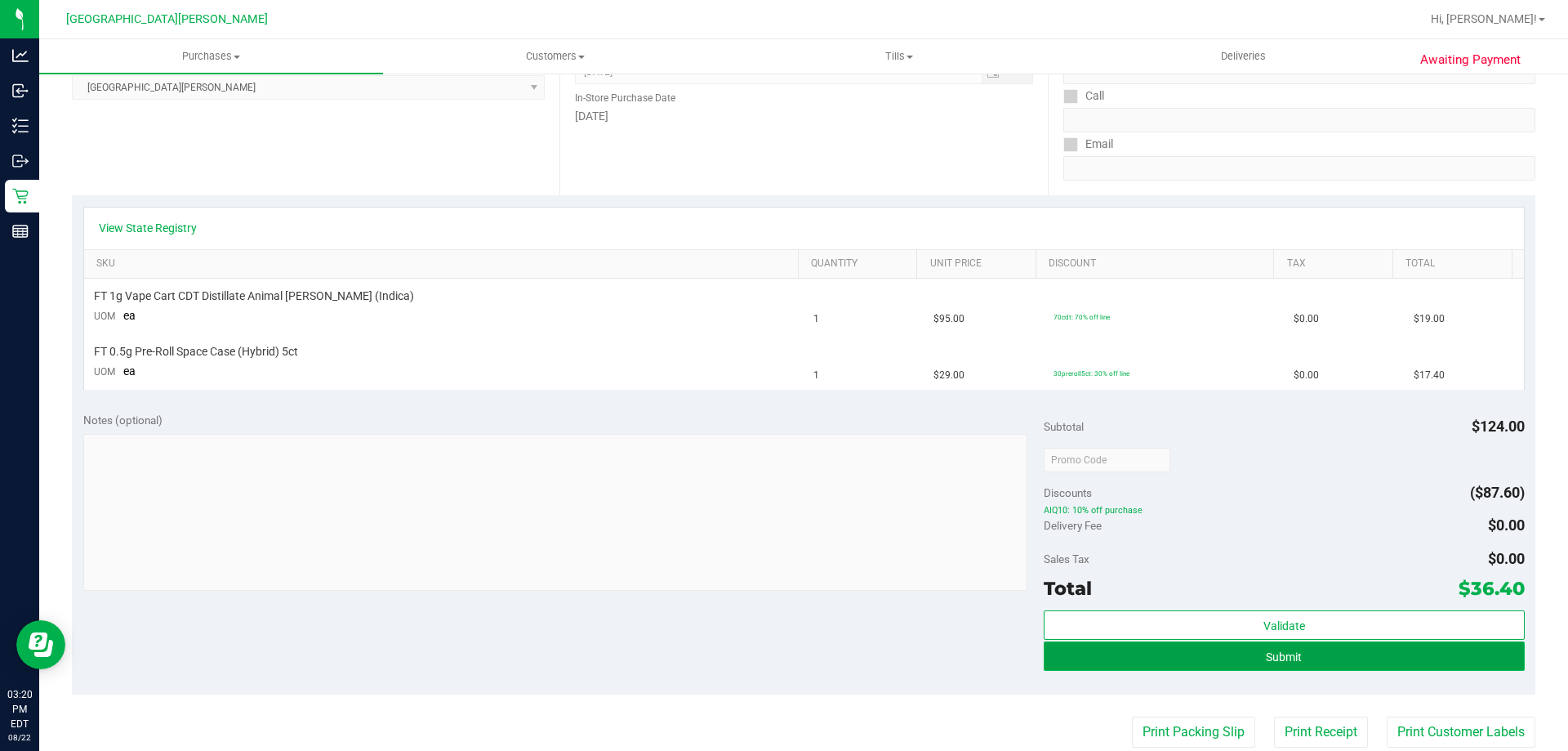
click at [1281, 645] on button "Submit" at bounding box center [1284, 655] width 480 height 29
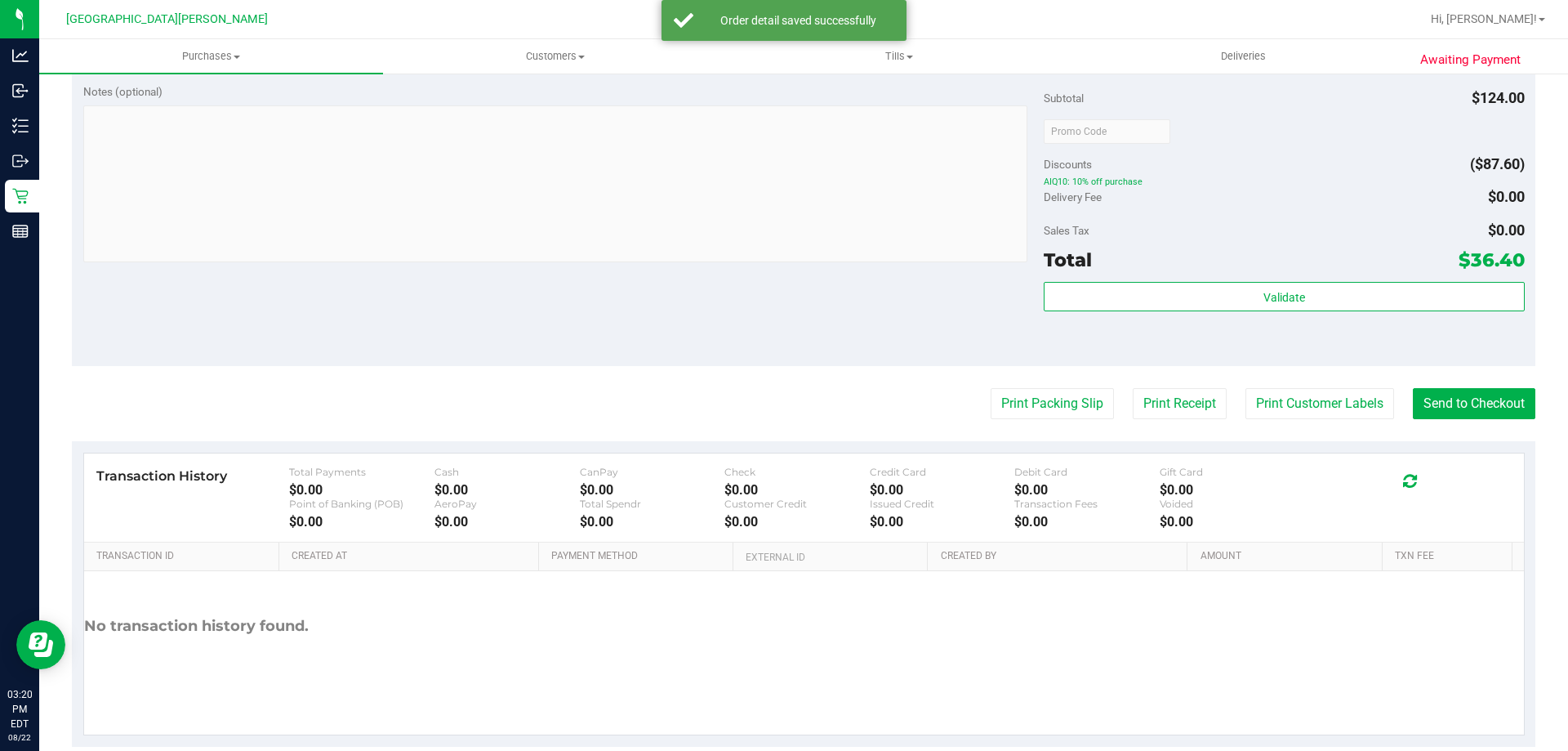
scroll to position [653, 0]
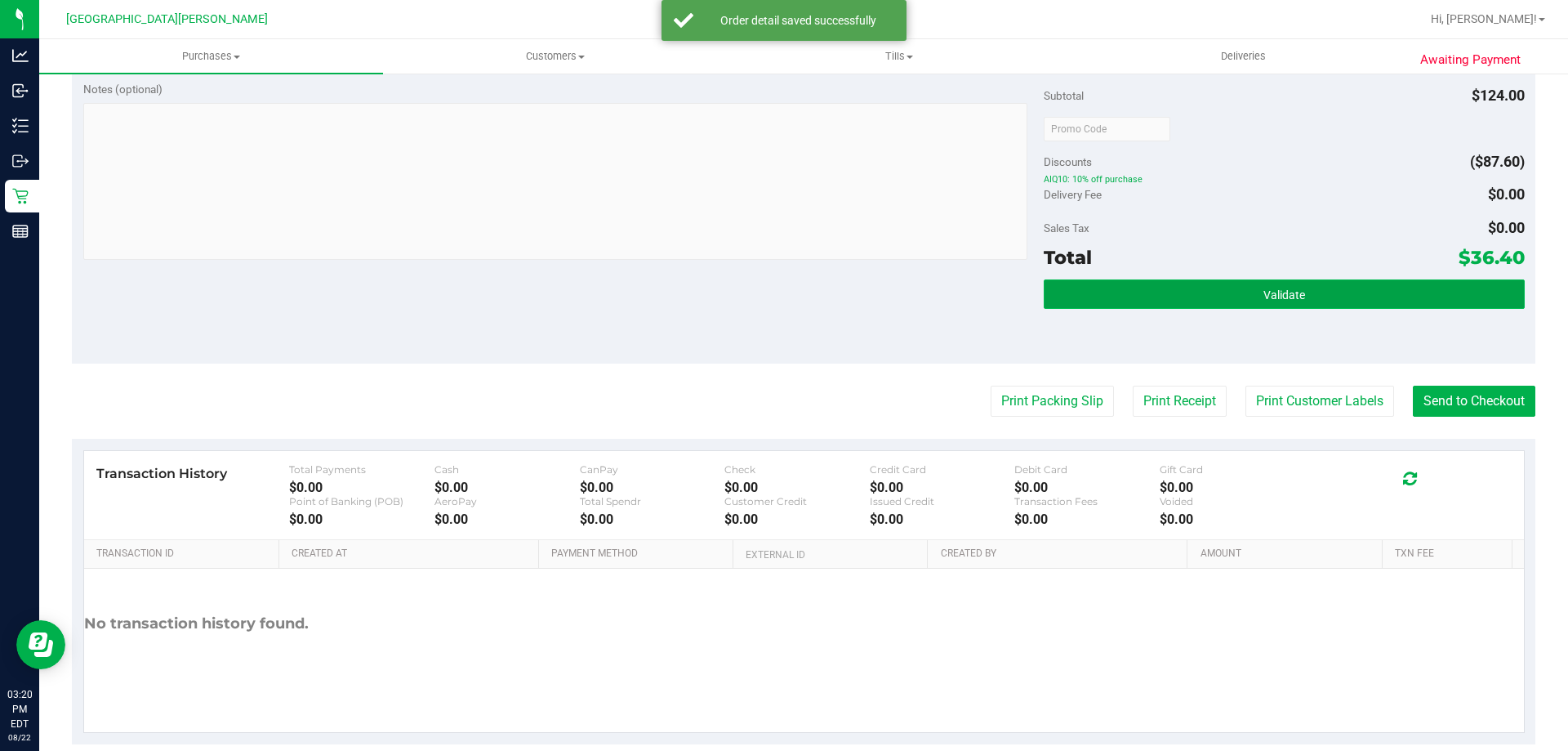
click at [1322, 301] on button "Validate" at bounding box center [1284, 293] width 480 height 29
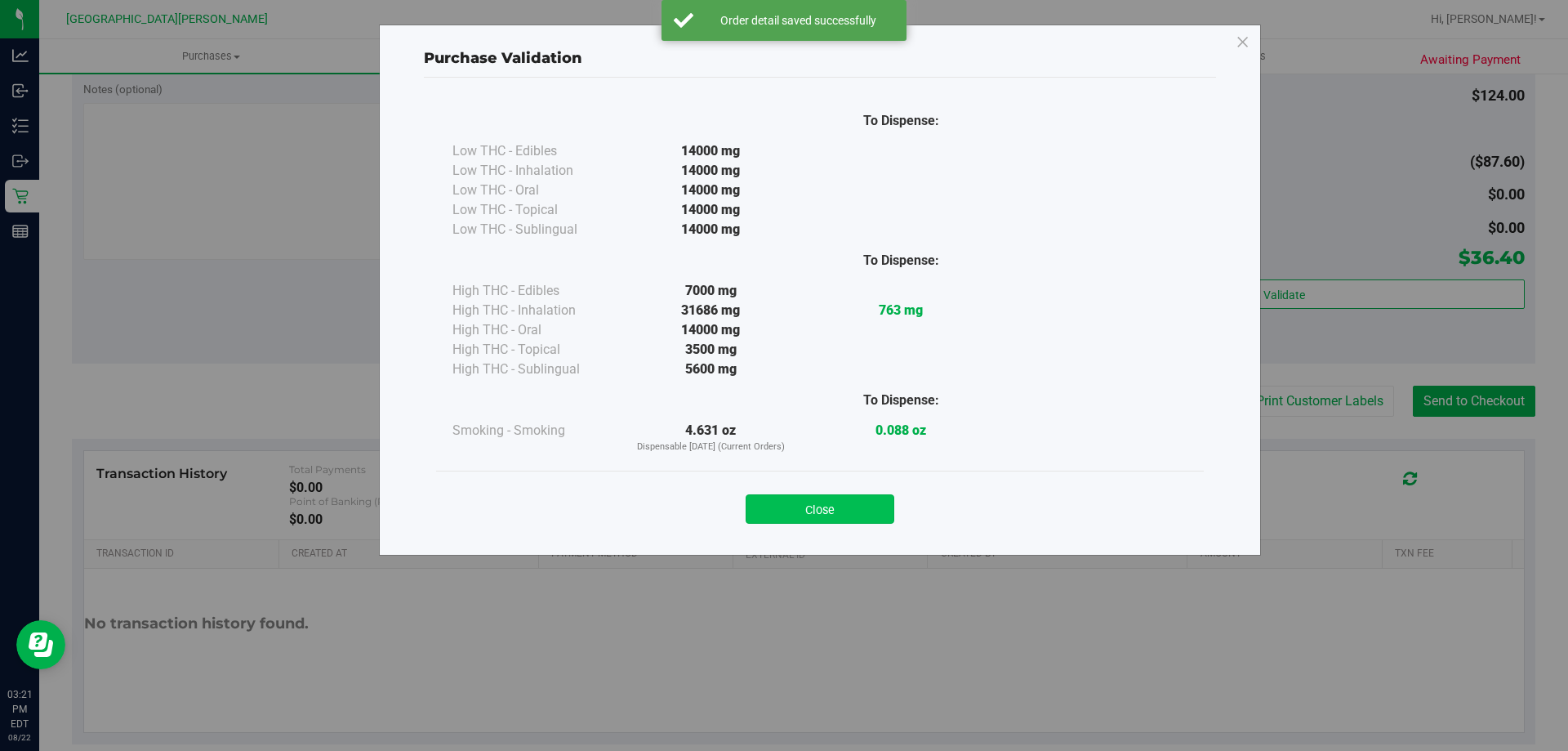
click at [804, 504] on button "Close" at bounding box center [820, 508] width 148 height 29
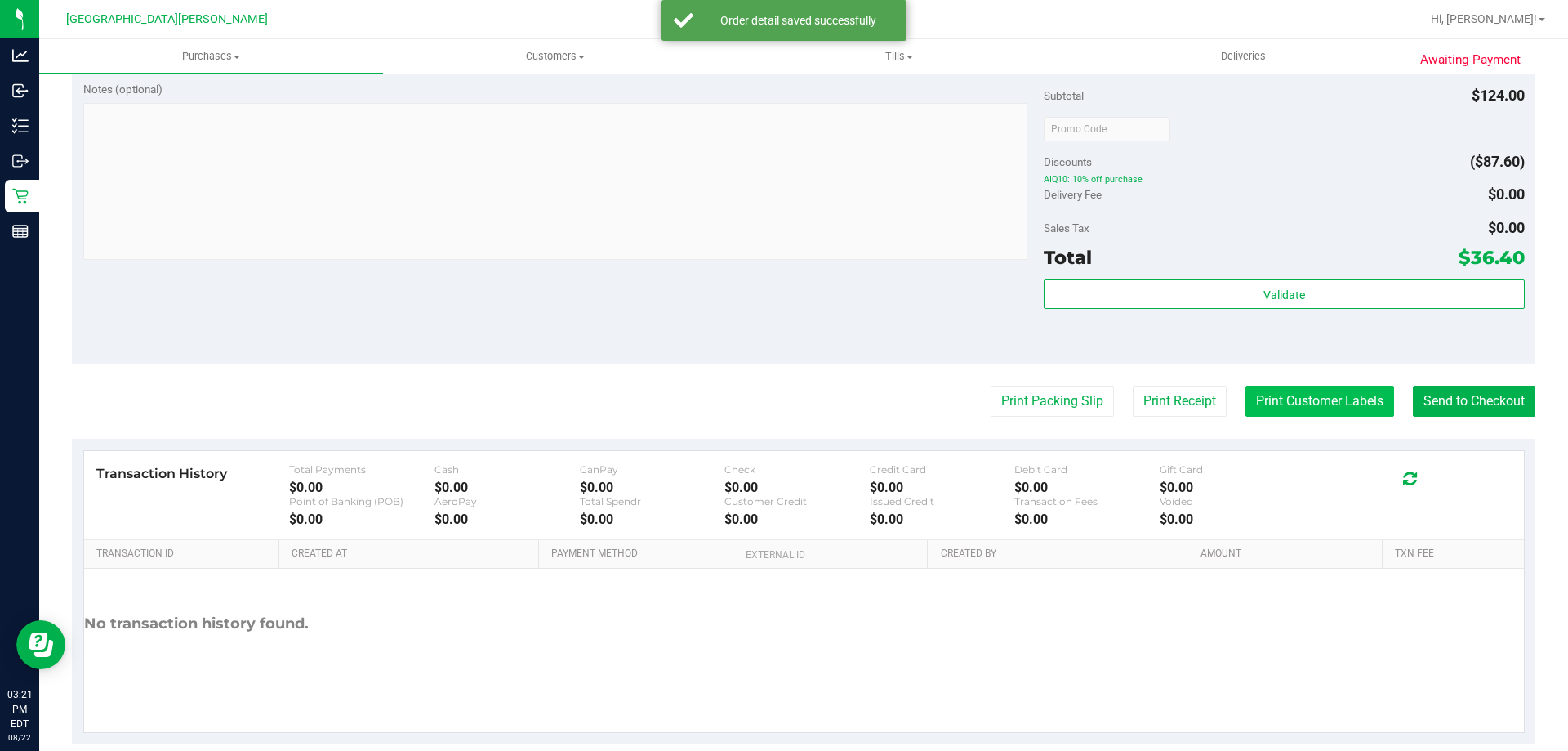
click at [1297, 395] on button "Print Customer Labels" at bounding box center [1319, 401] width 148 height 31
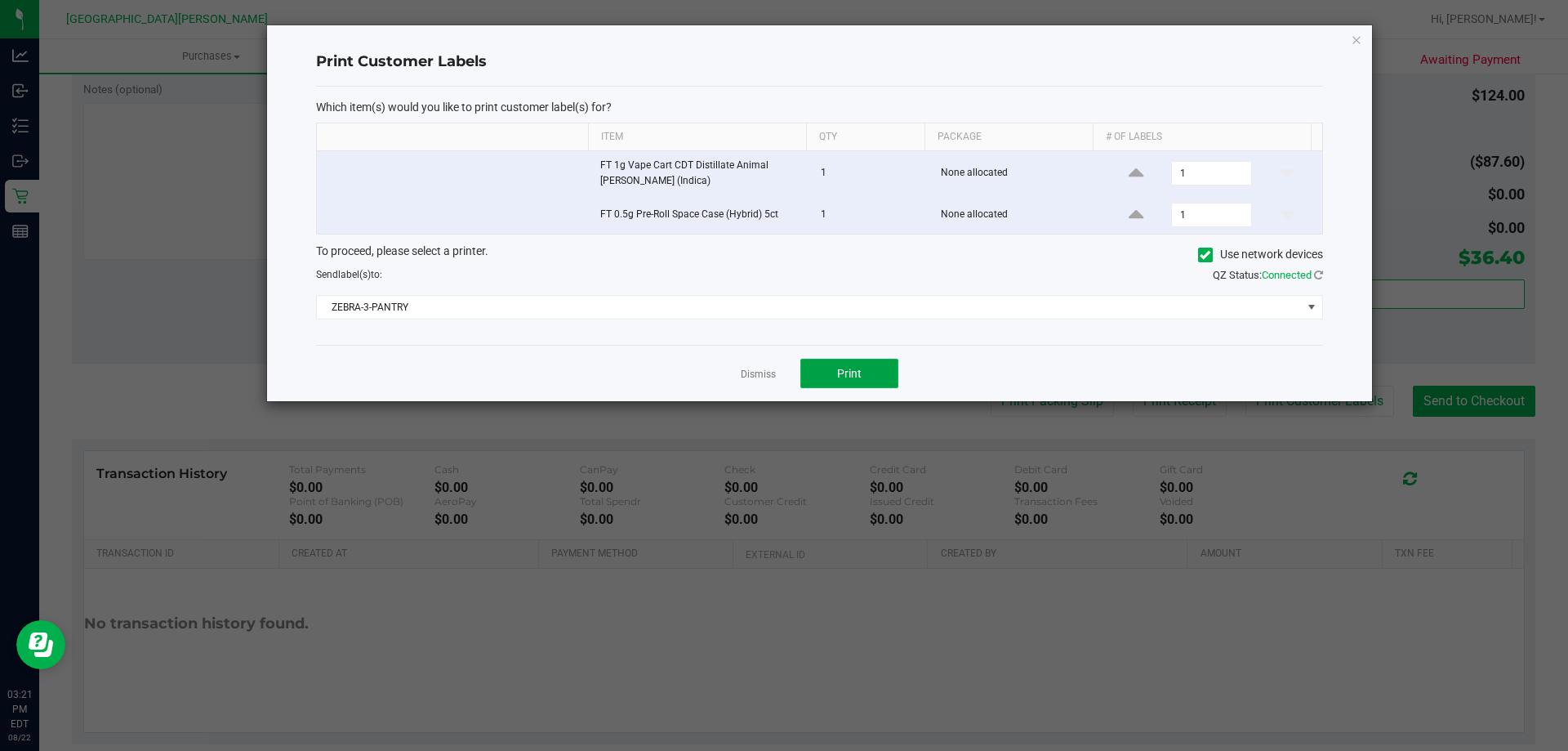
click at [833, 367] on button "Print" at bounding box center [850, 372] width 98 height 29
click at [767, 370] on link "Dismiss" at bounding box center [758, 375] width 36 height 14
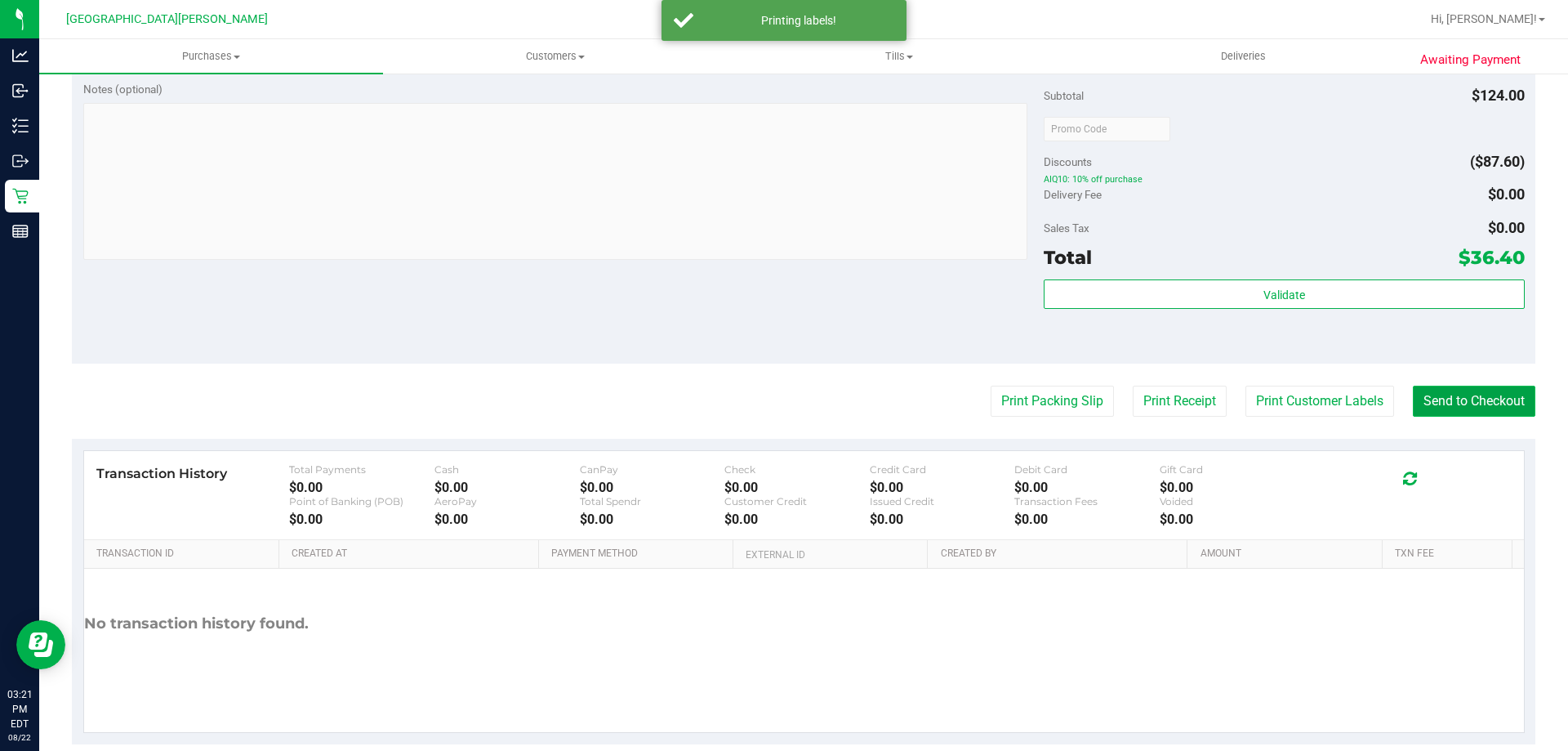
click at [1502, 389] on button "Send to Checkout" at bounding box center [1475, 401] width 123 height 31
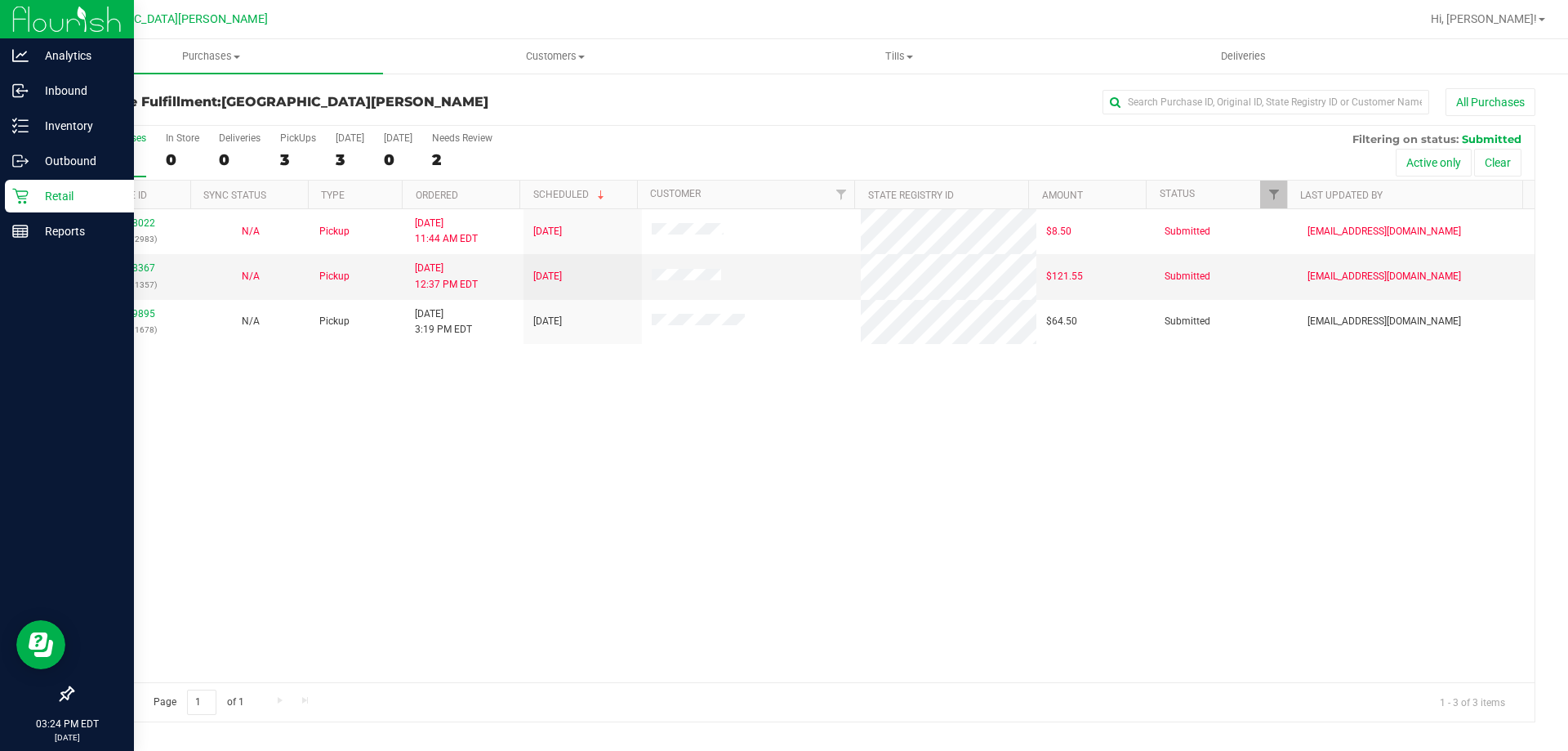
click at [52, 191] on p "Retail" at bounding box center [77, 196] width 98 height 20
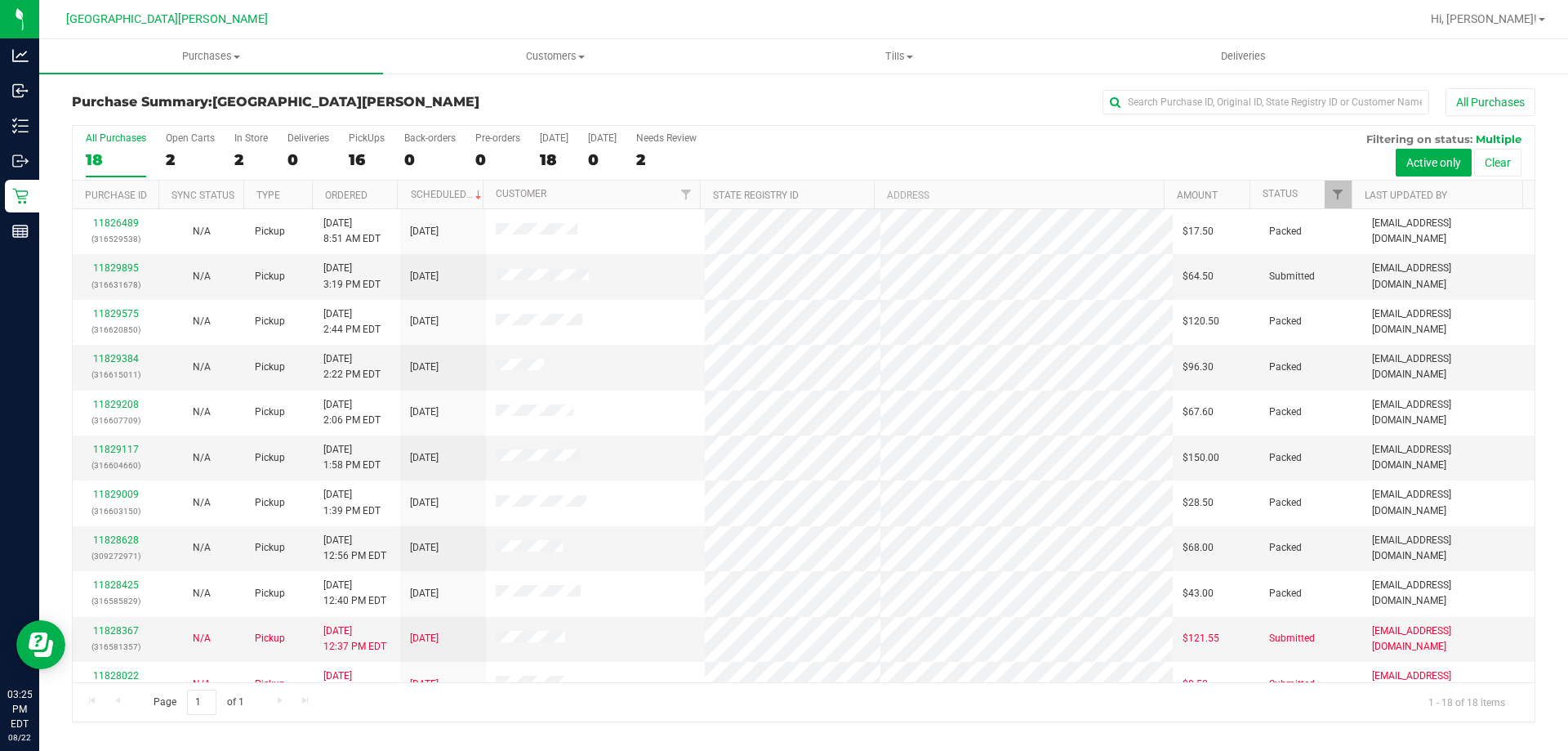
click at [247, 136] on div "In Store" at bounding box center [252, 138] width 34 height 12
click at [0, 0] on input "In Store 2" at bounding box center [0, 0] width 0 height 0
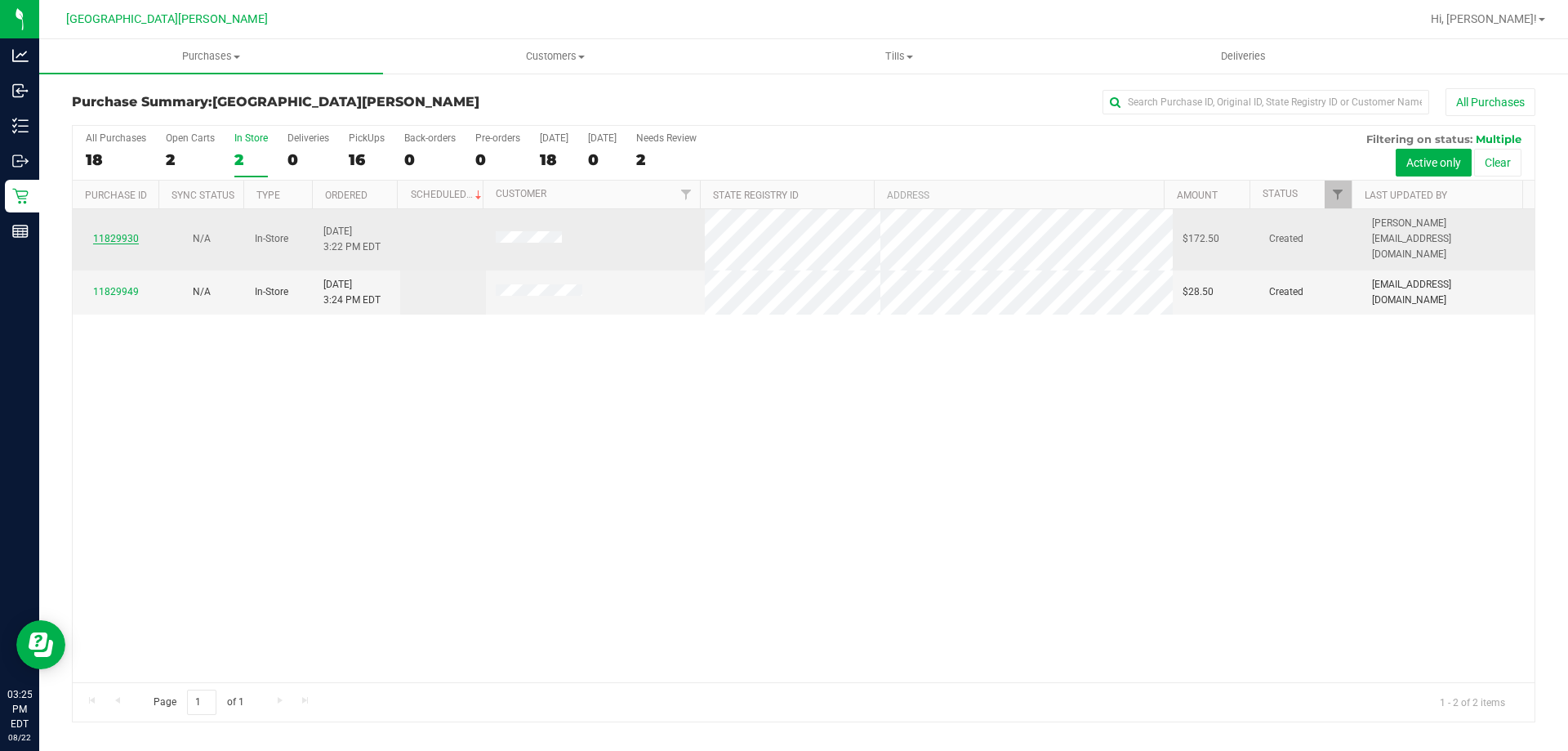
click at [105, 234] on link "11829930" at bounding box center [116, 238] width 45 height 12
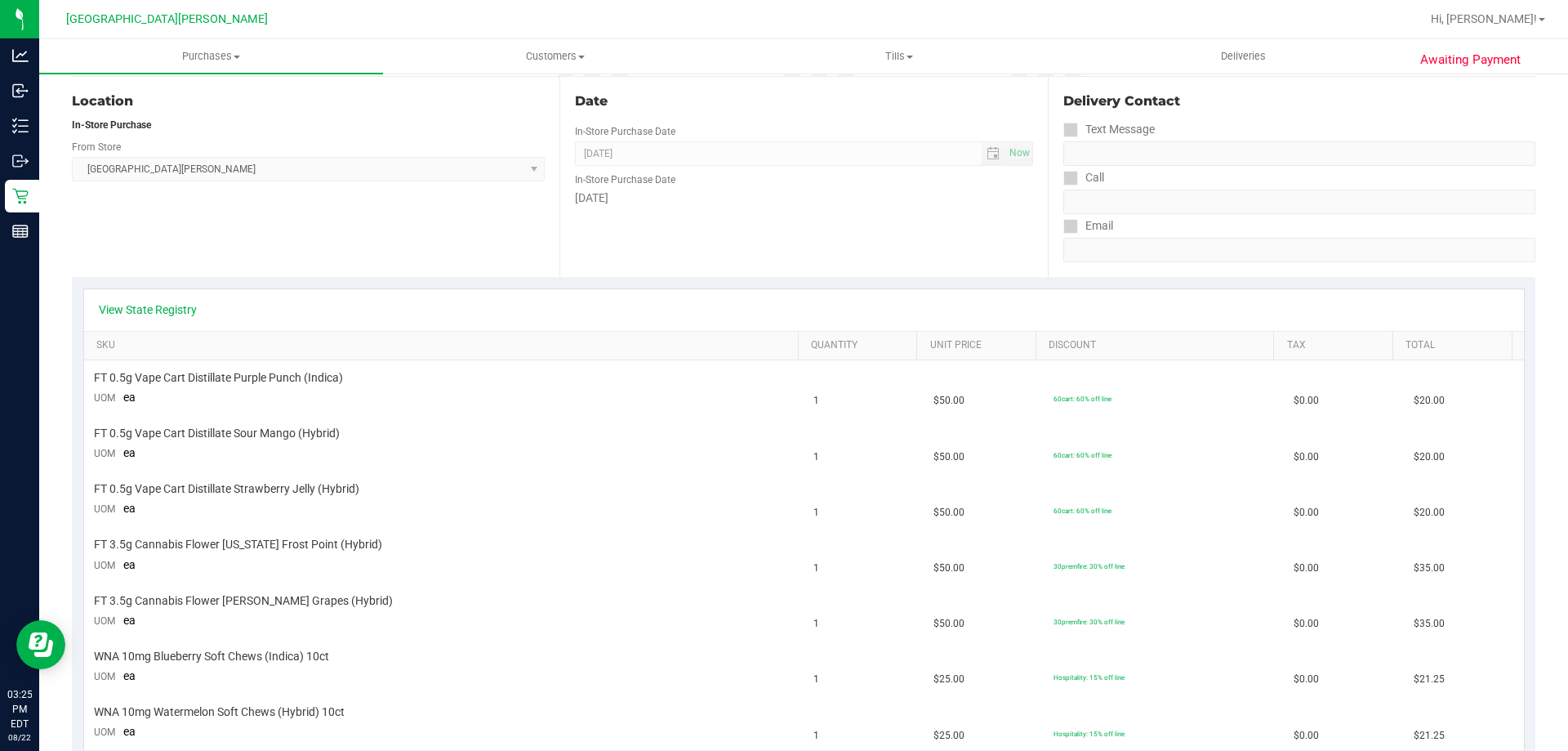
scroll to position [327, 0]
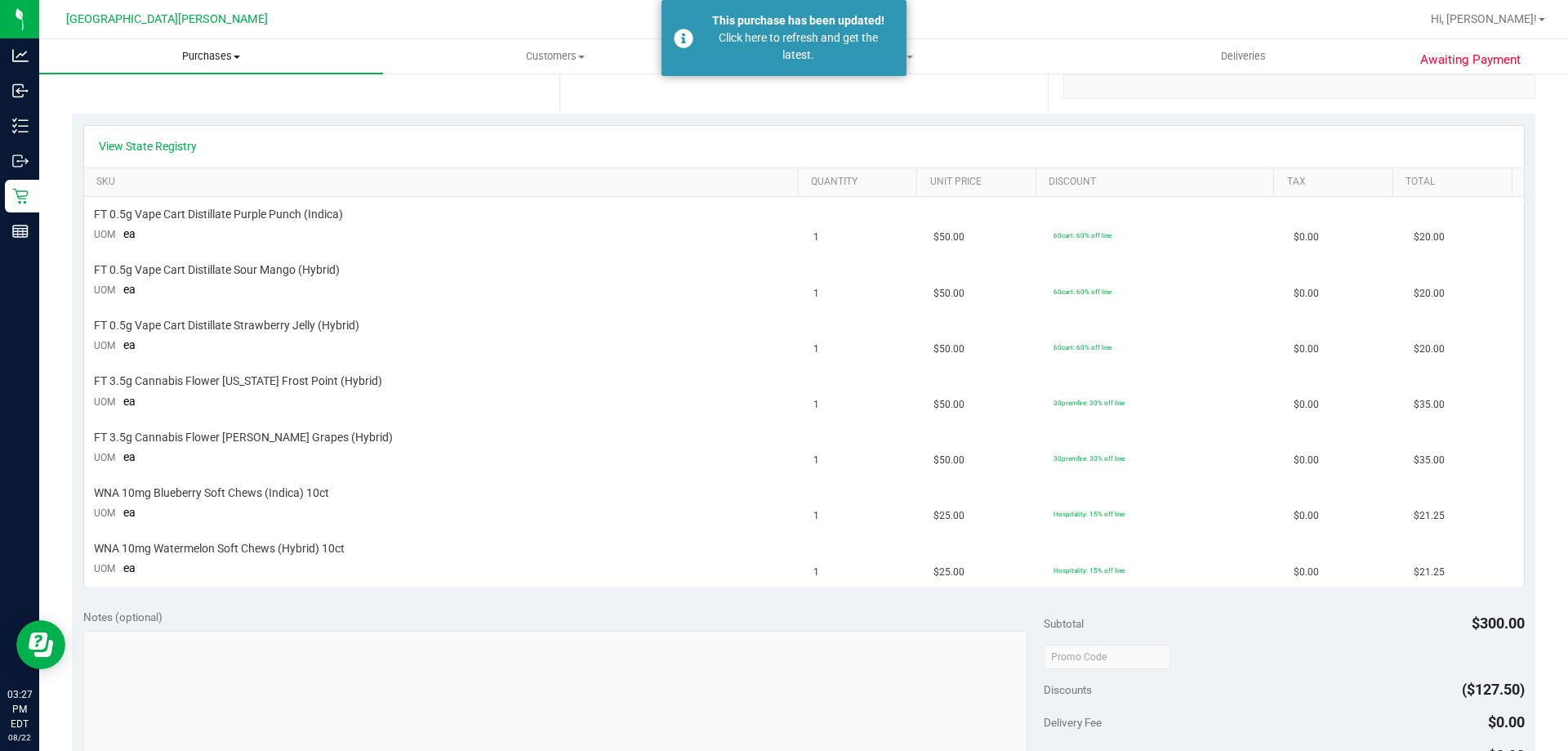
click at [193, 58] on span "Purchases" at bounding box center [211, 56] width 344 height 15
click at [157, 117] on li "Fulfillment" at bounding box center [211, 118] width 344 height 20
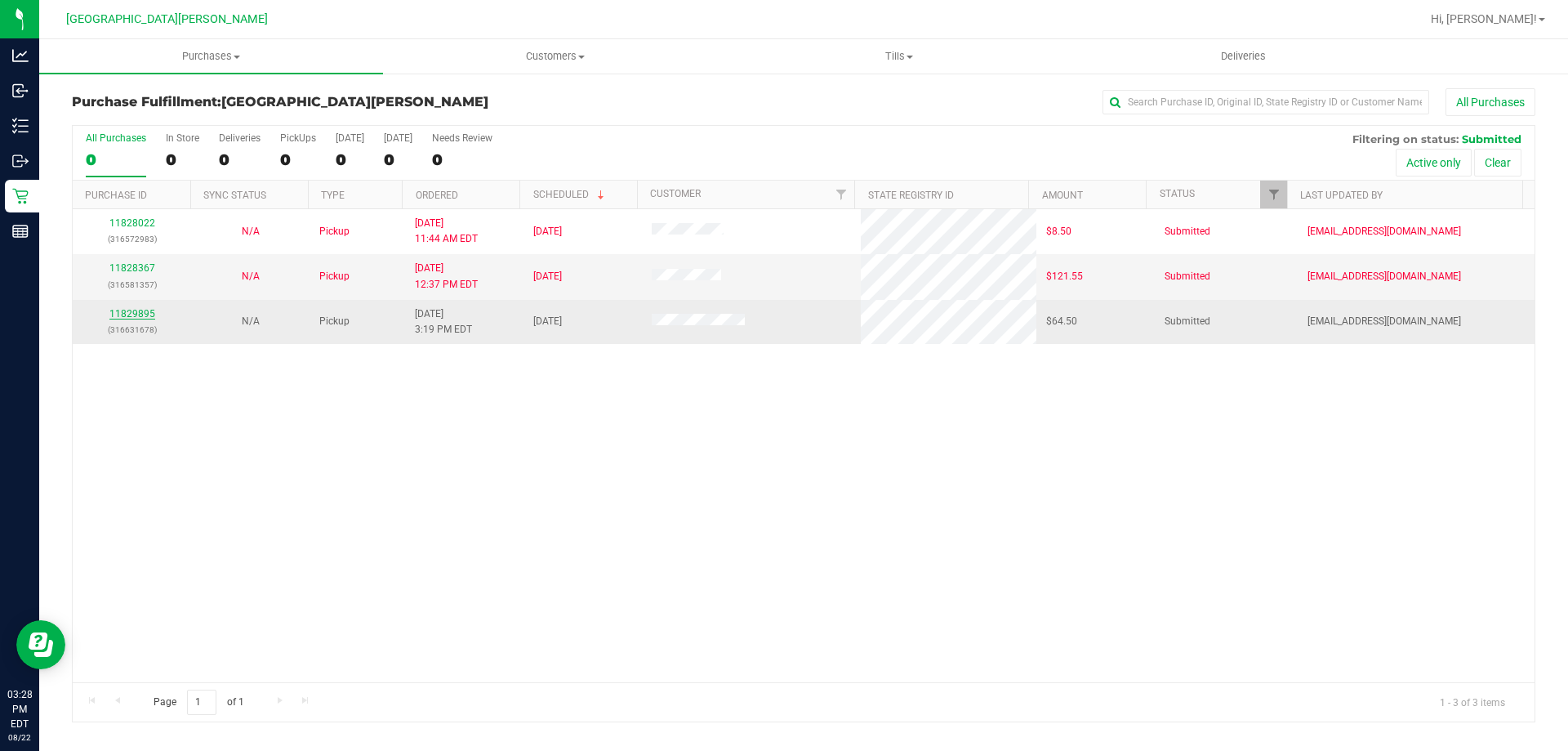
click at [133, 308] on link "11829895" at bounding box center [132, 313] width 45 height 12
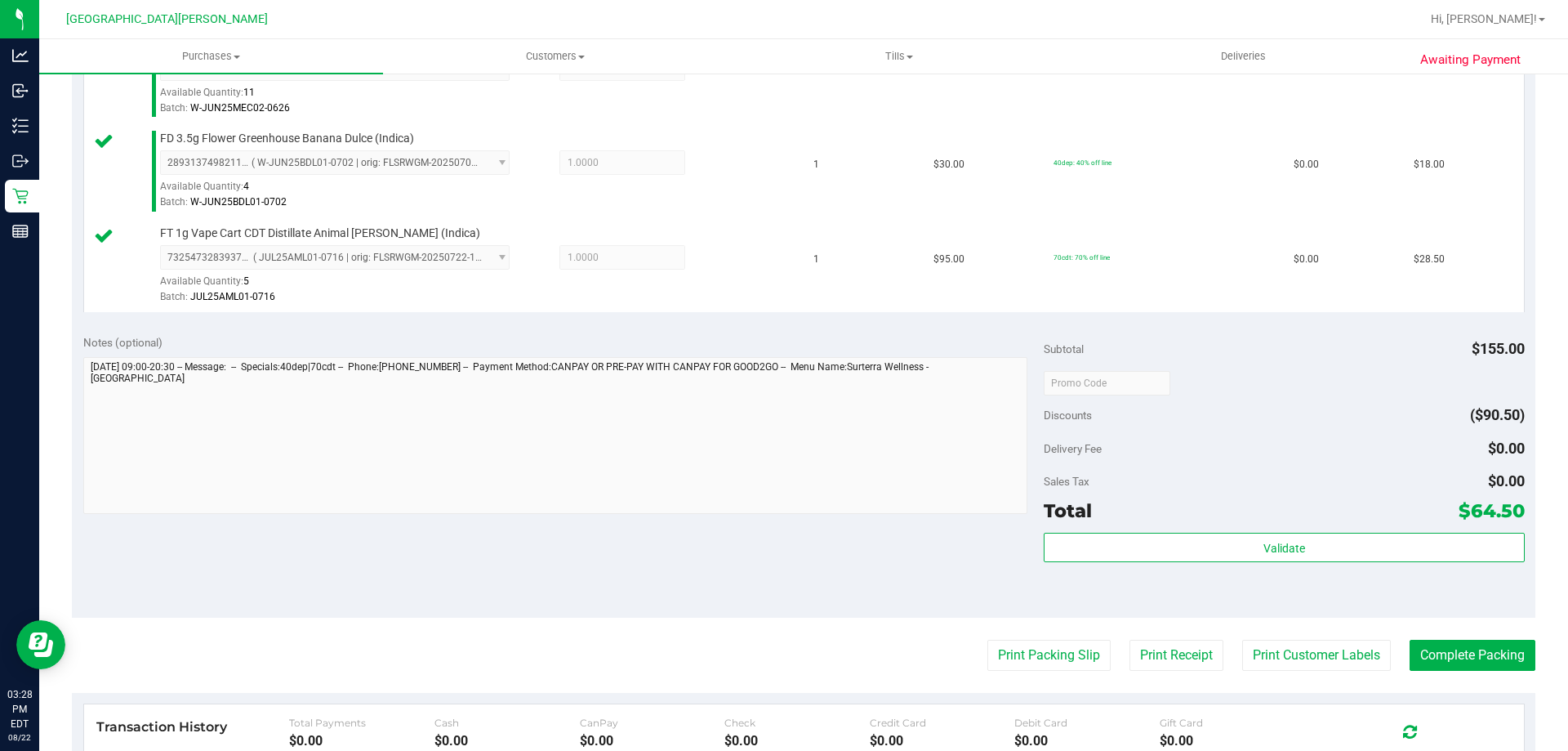
scroll to position [571, 0]
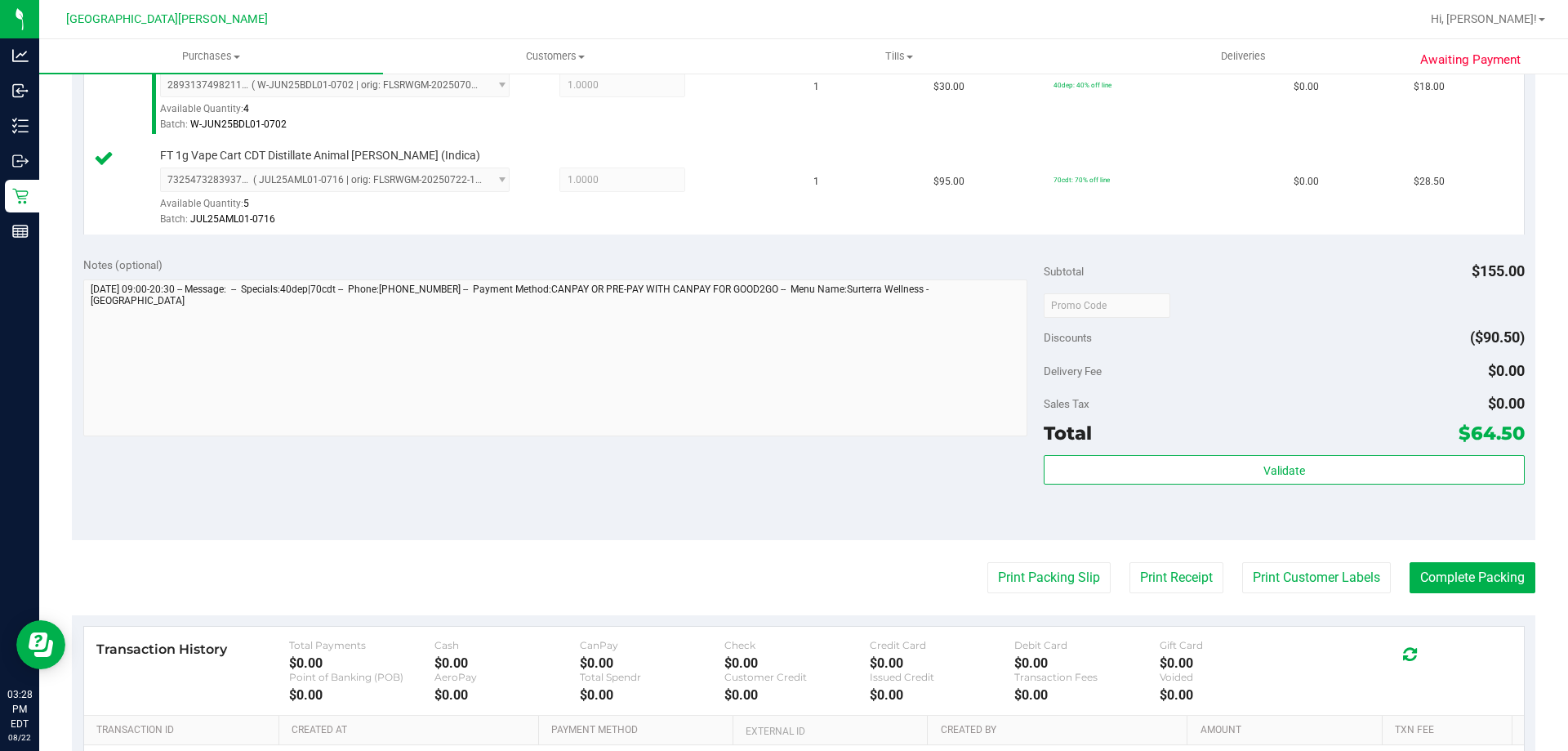
click at [1195, 492] on div "Validate" at bounding box center [1284, 491] width 480 height 74
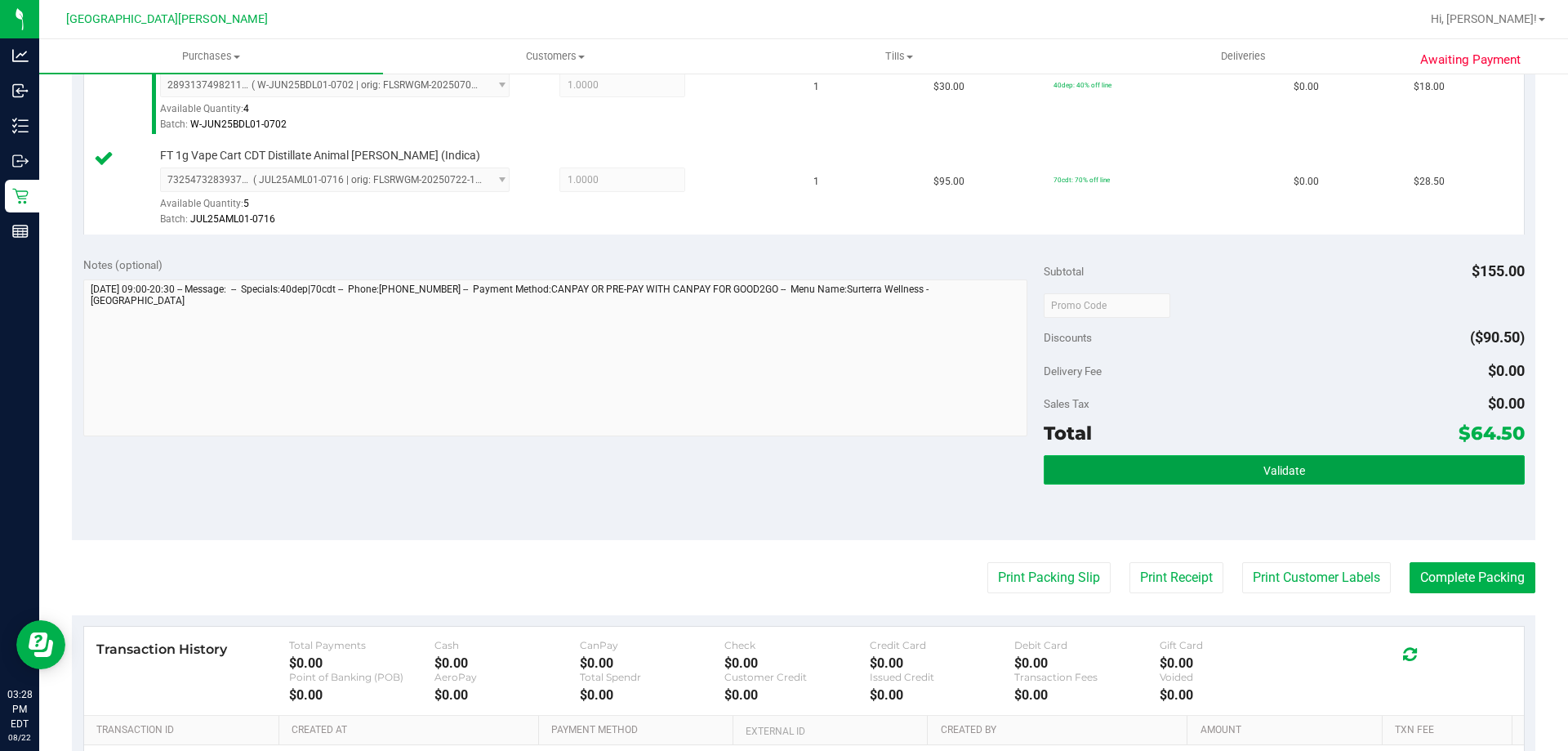
click at [1193, 468] on button "Validate" at bounding box center [1284, 469] width 480 height 29
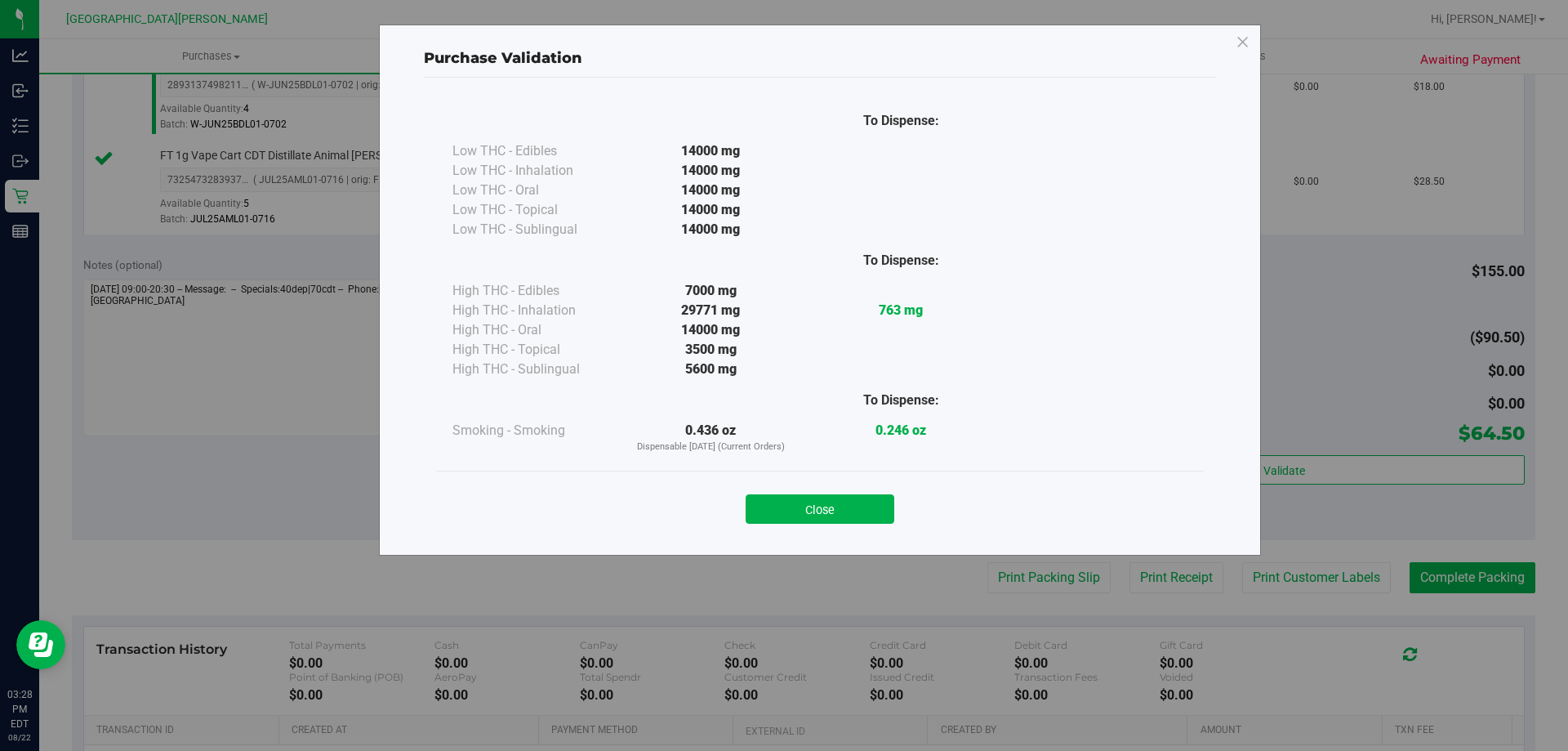
click at [842, 525] on div "Close" at bounding box center [820, 503] width 768 height 66
click at [842, 515] on button "Close" at bounding box center [820, 508] width 148 height 29
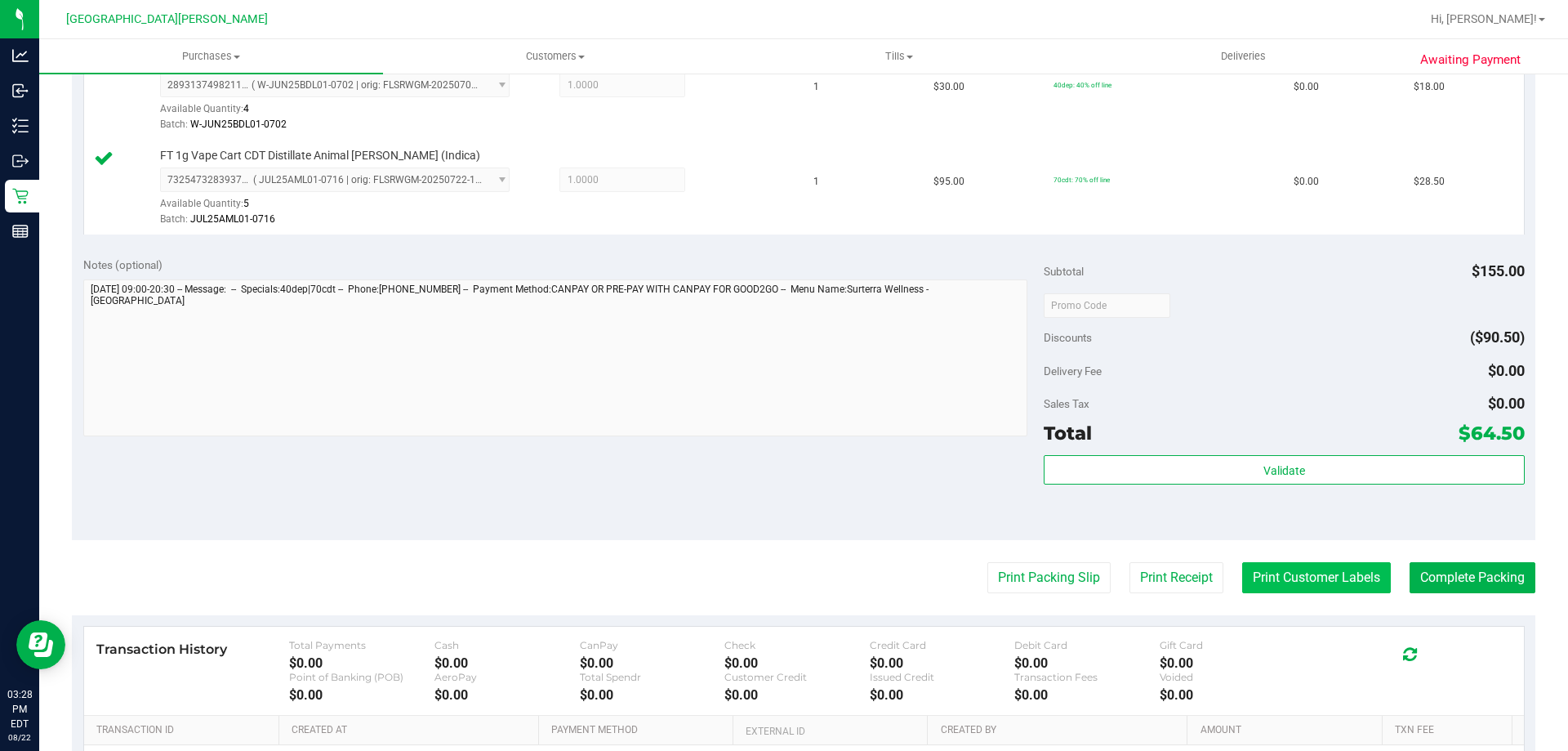
click at [1312, 565] on button "Print Customer Labels" at bounding box center [1316, 577] width 148 height 31
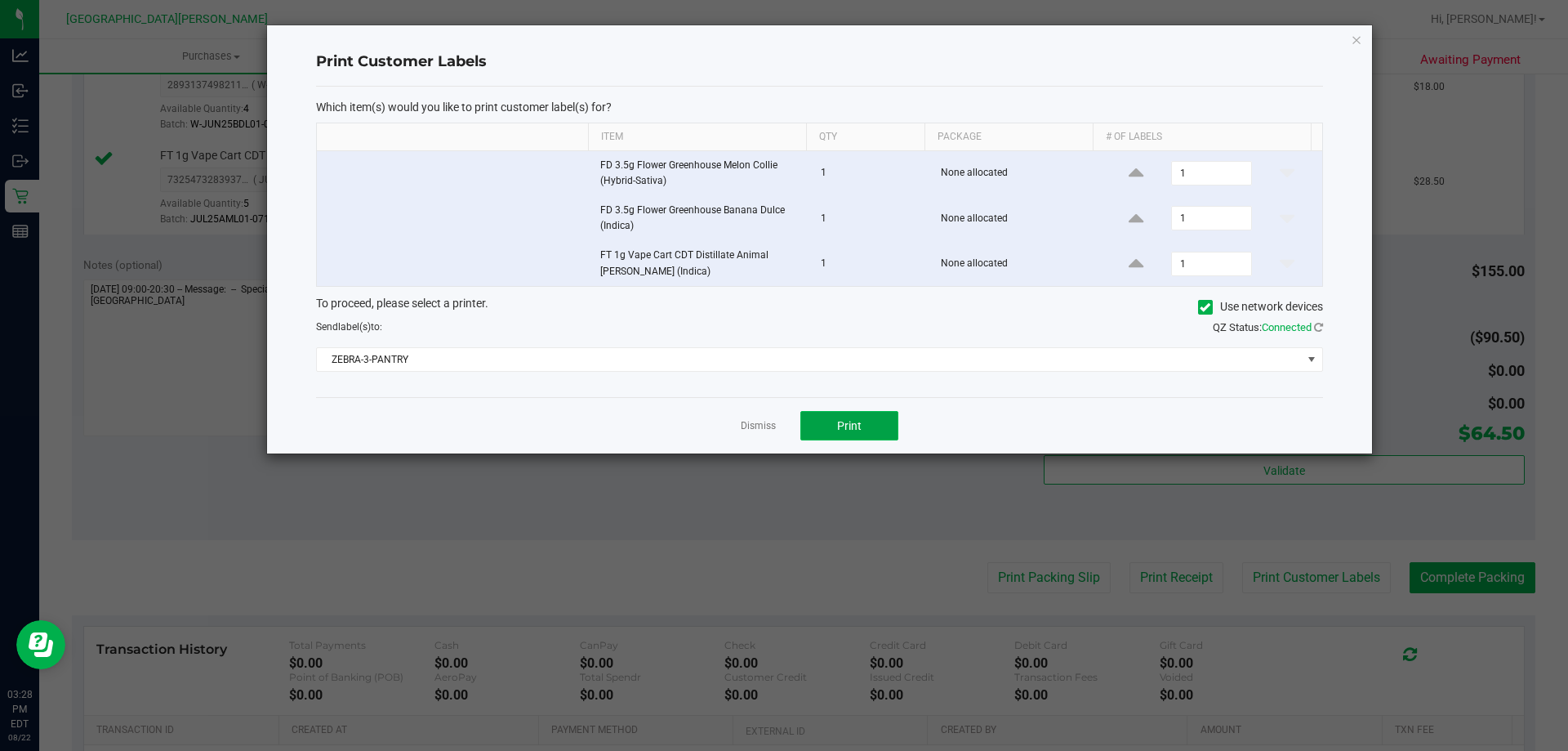
click at [858, 427] on span "Print" at bounding box center [850, 425] width 25 height 13
click at [752, 420] on link "Dismiss" at bounding box center [758, 426] width 36 height 14
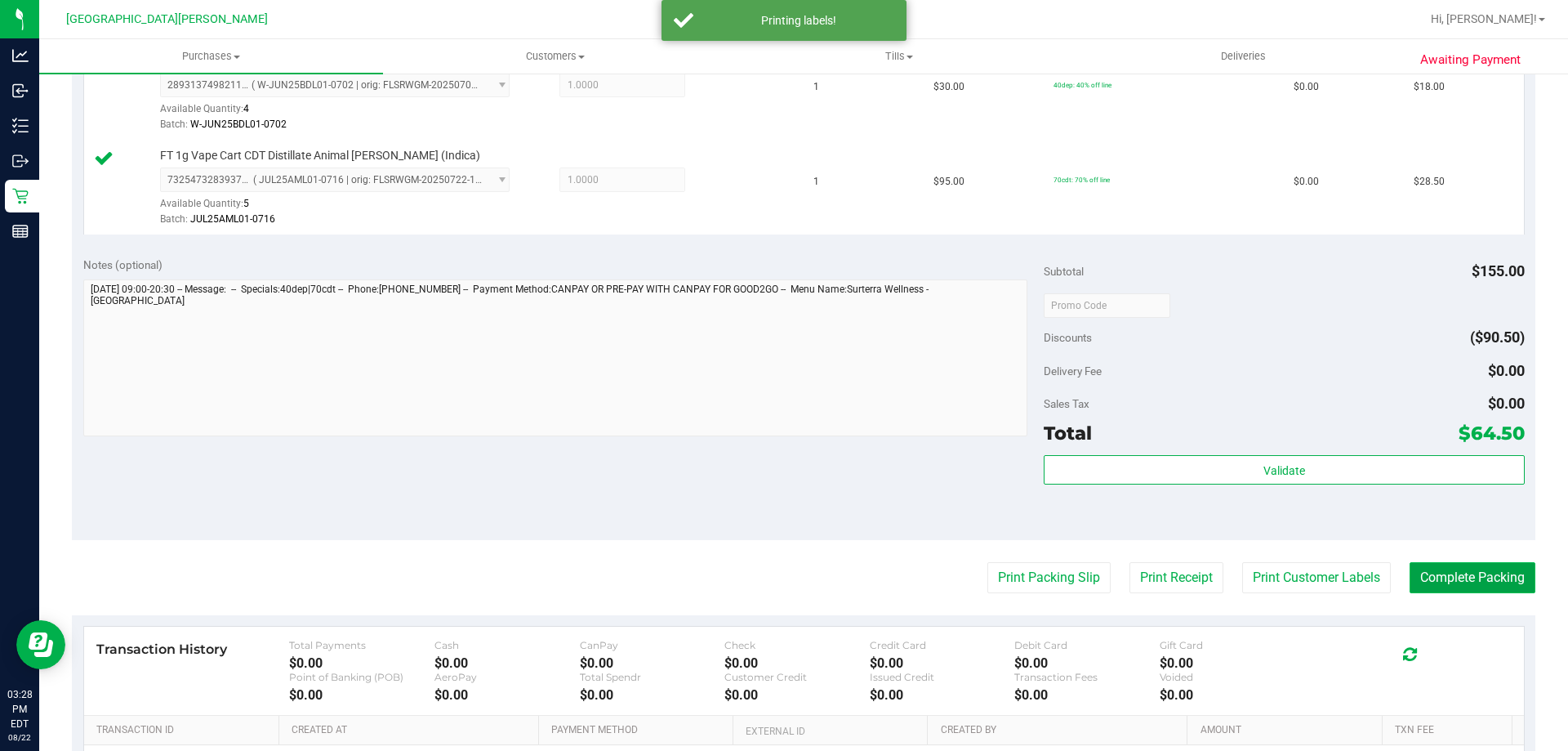
click at [1443, 573] on button "Complete Packing" at bounding box center [1473, 577] width 126 height 31
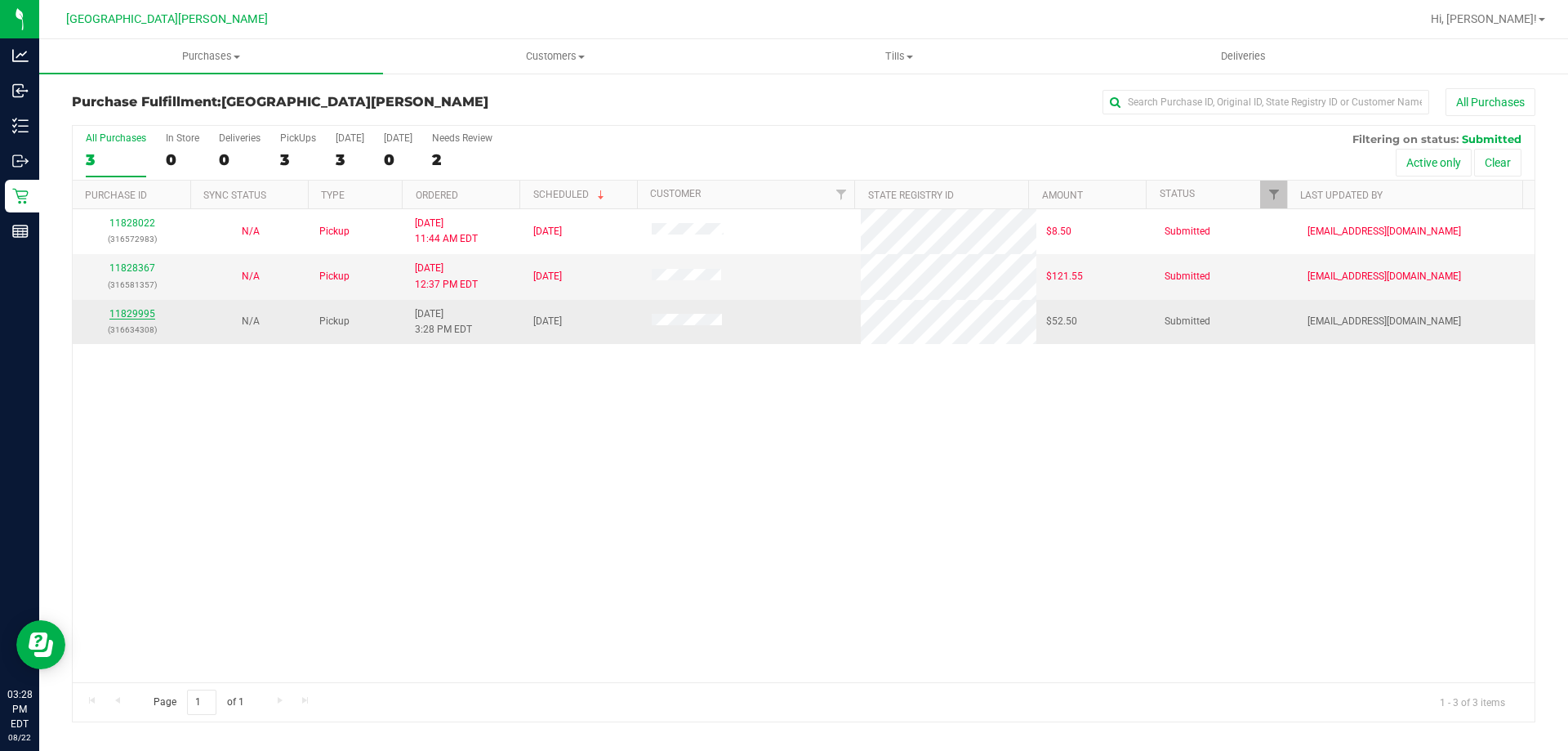
click at [143, 317] on link "11829995" at bounding box center [132, 313] width 45 height 12
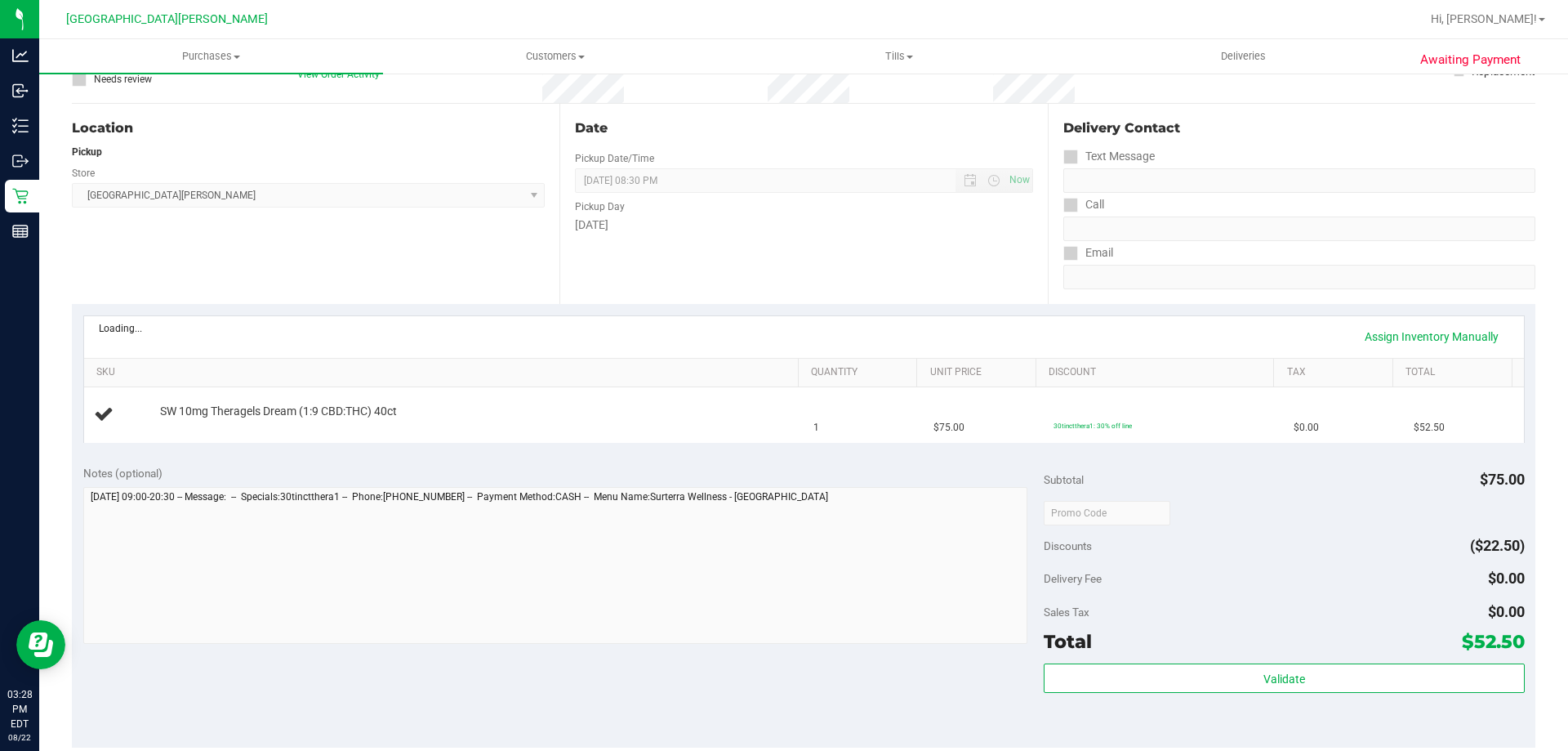
scroll to position [164, 0]
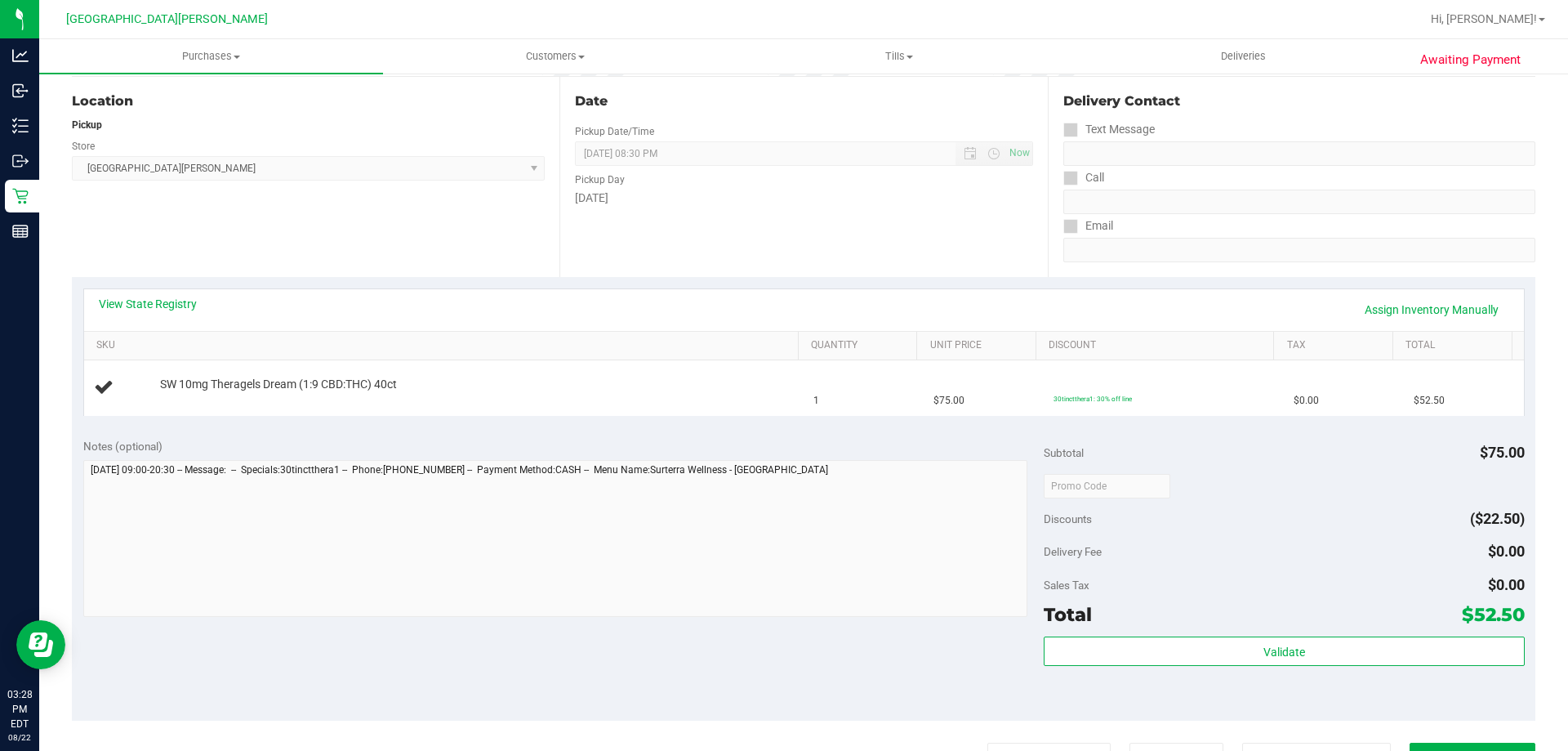
click at [168, 295] on div "View State Registry Assign Inventory Manually" at bounding box center [804, 309] width 1440 height 42
click at [180, 306] on link "View State Registry" at bounding box center [148, 304] width 98 height 16
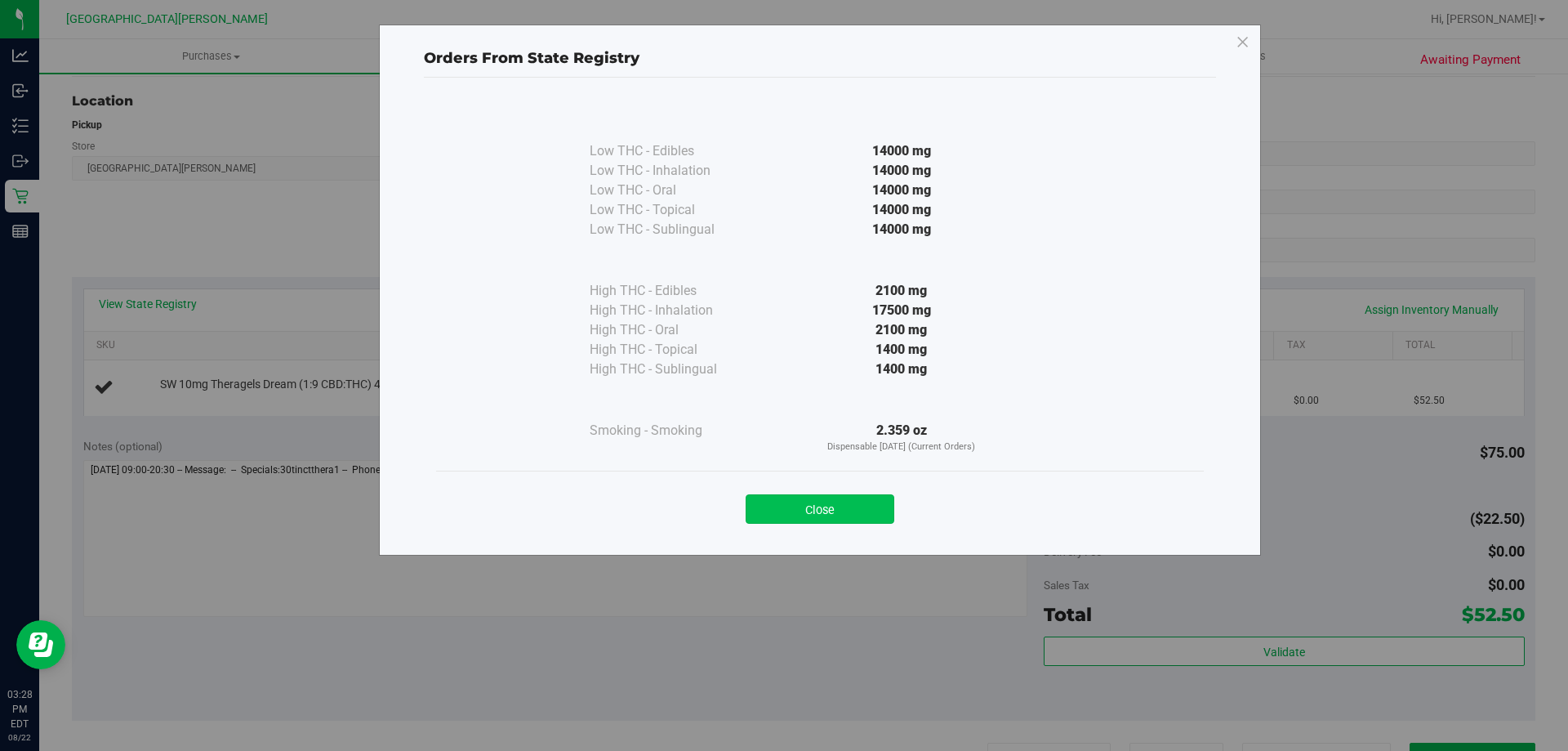
drag, startPoint x: 781, startPoint y: 511, endPoint x: 769, endPoint y: 462, distance: 50.4
click at [781, 509] on button "Close" at bounding box center [820, 508] width 148 height 29
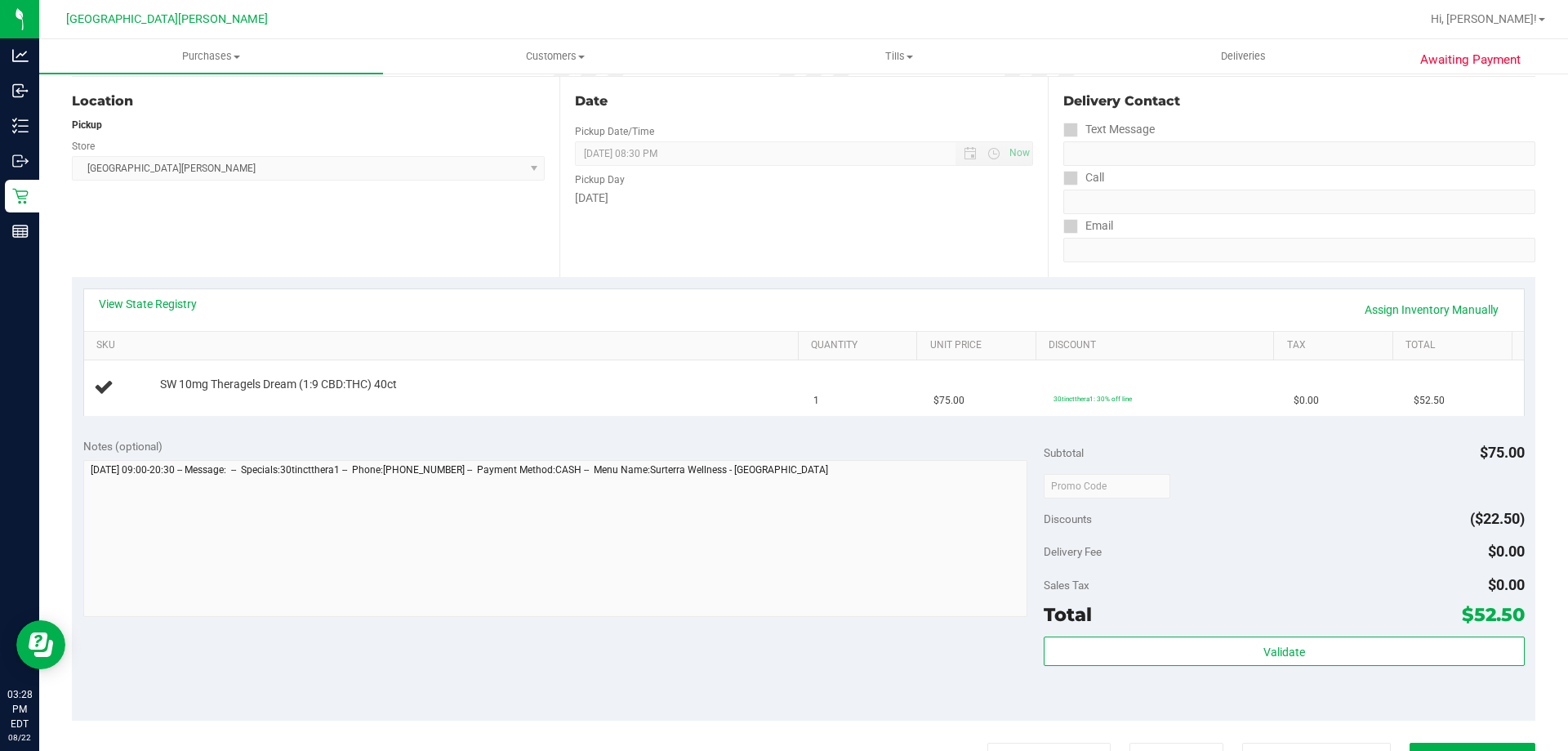
click at [724, 310] on div "View State Registry Assign Inventory Manually" at bounding box center [804, 309] width 1411 height 28
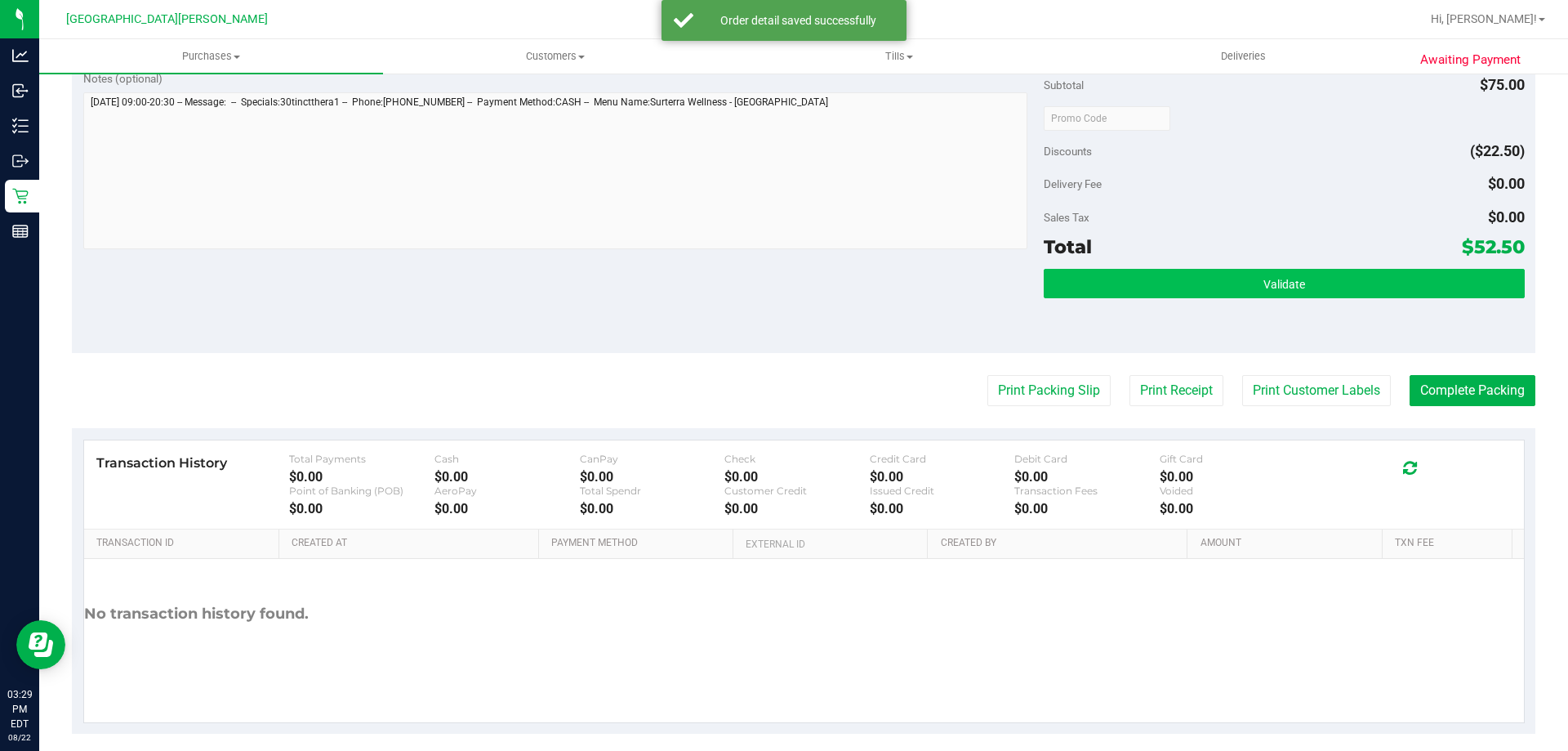
scroll to position [571, 0]
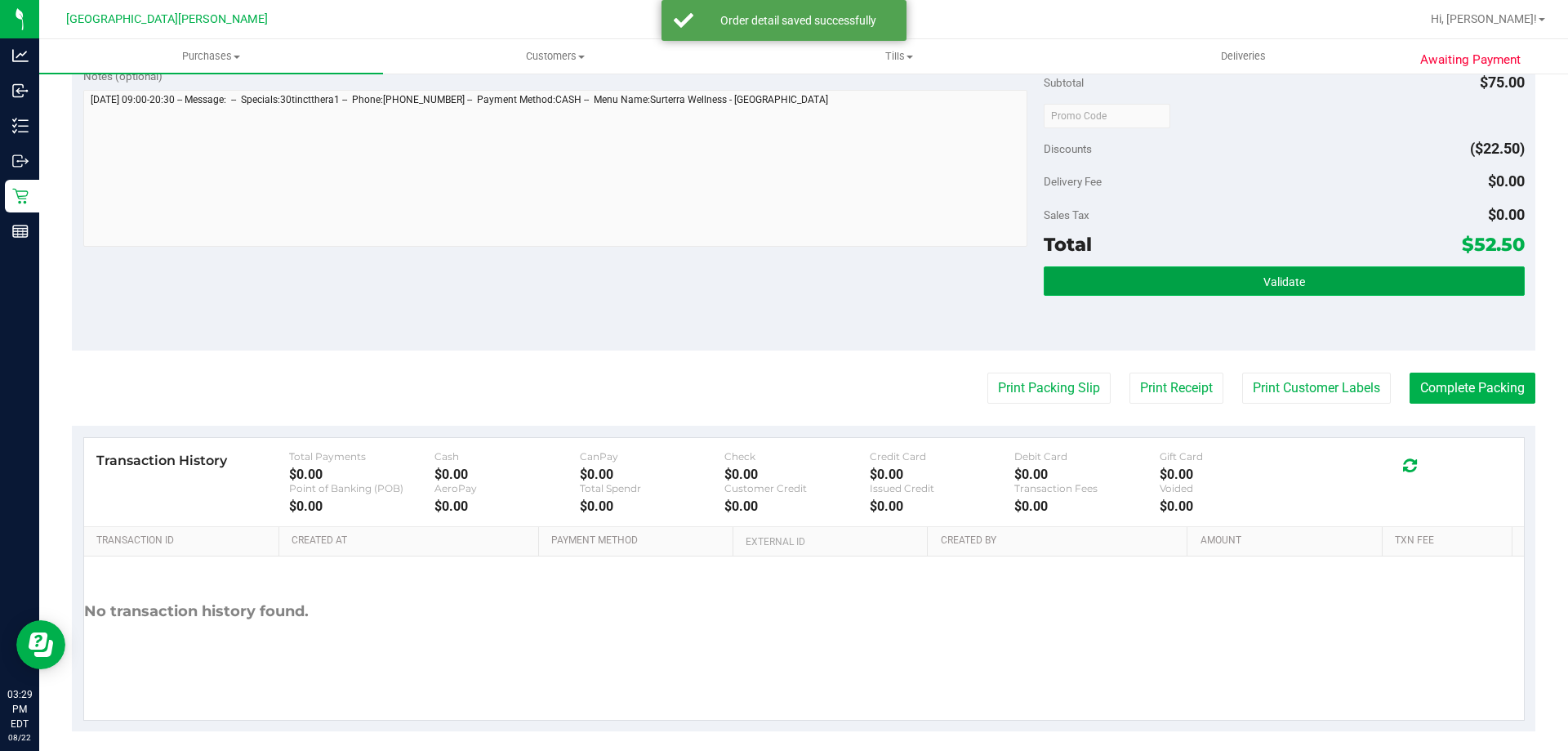
click at [1169, 279] on button "Validate" at bounding box center [1284, 281] width 480 height 29
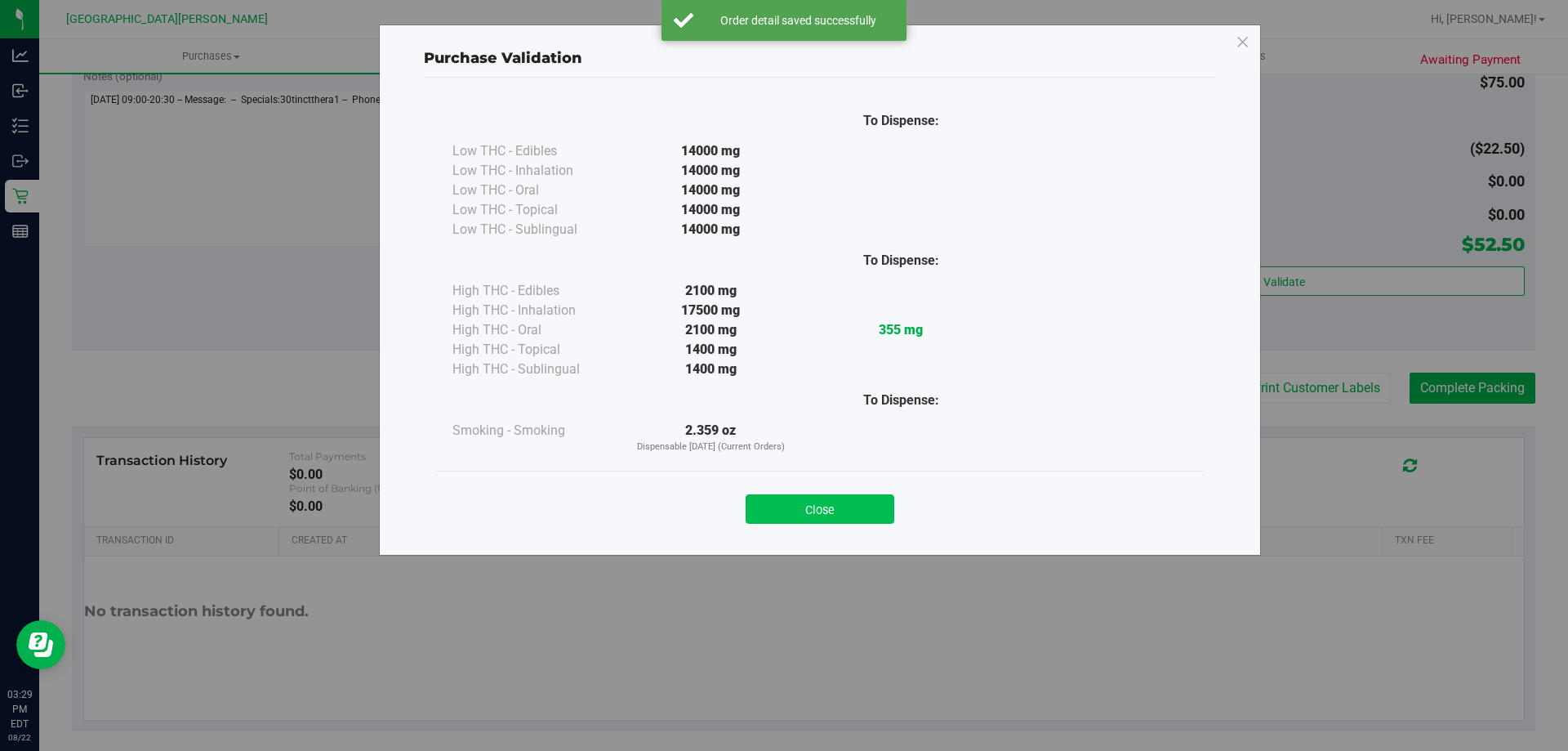
drag, startPoint x: 862, startPoint y: 493, endPoint x: 865, endPoint y: 513, distance: 20.2
click at [862, 496] on div "Close" at bounding box center [820, 504] width 743 height 41
click at [866, 516] on button "Close" at bounding box center [820, 508] width 148 height 29
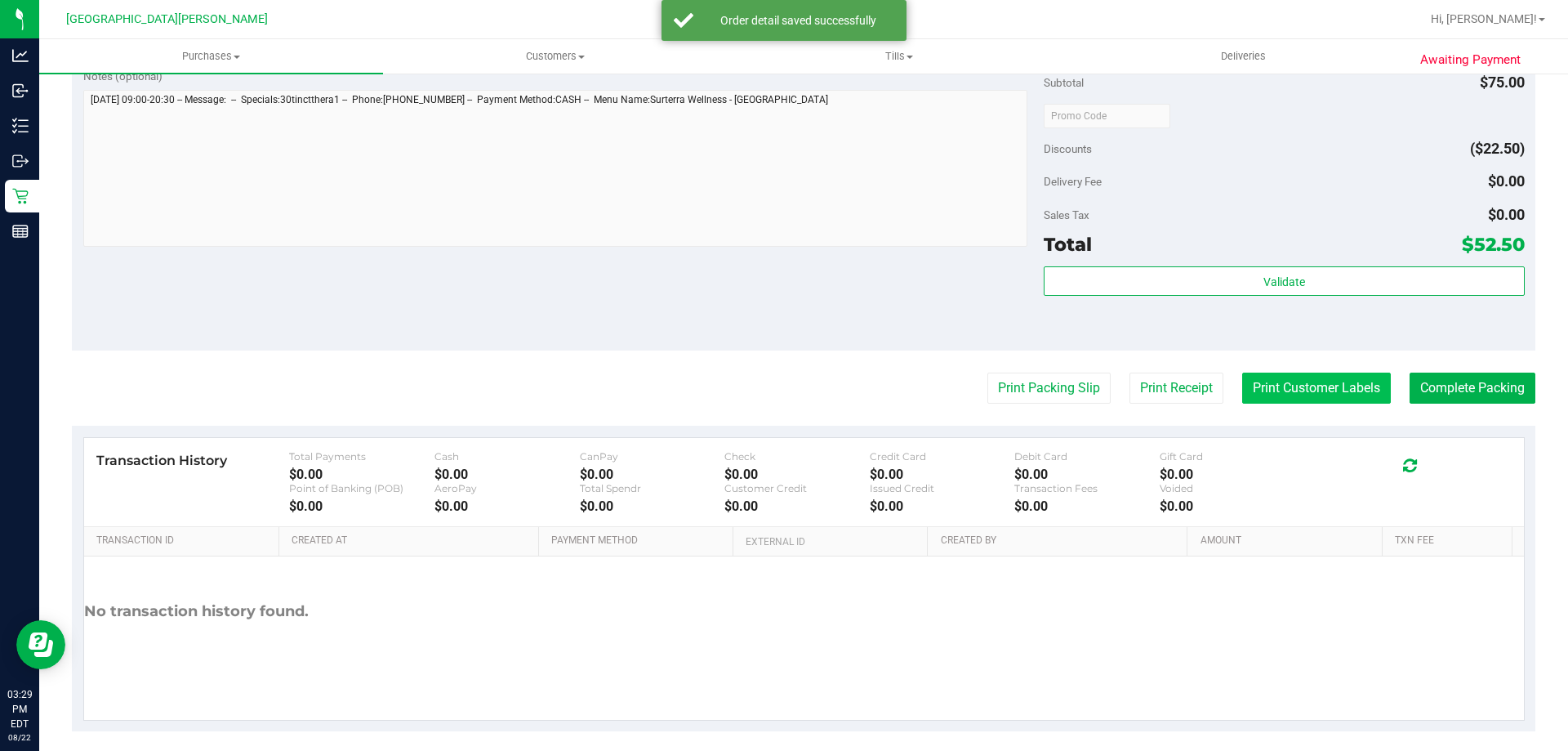
click at [1281, 381] on button "Print Customer Labels" at bounding box center [1316, 387] width 148 height 31
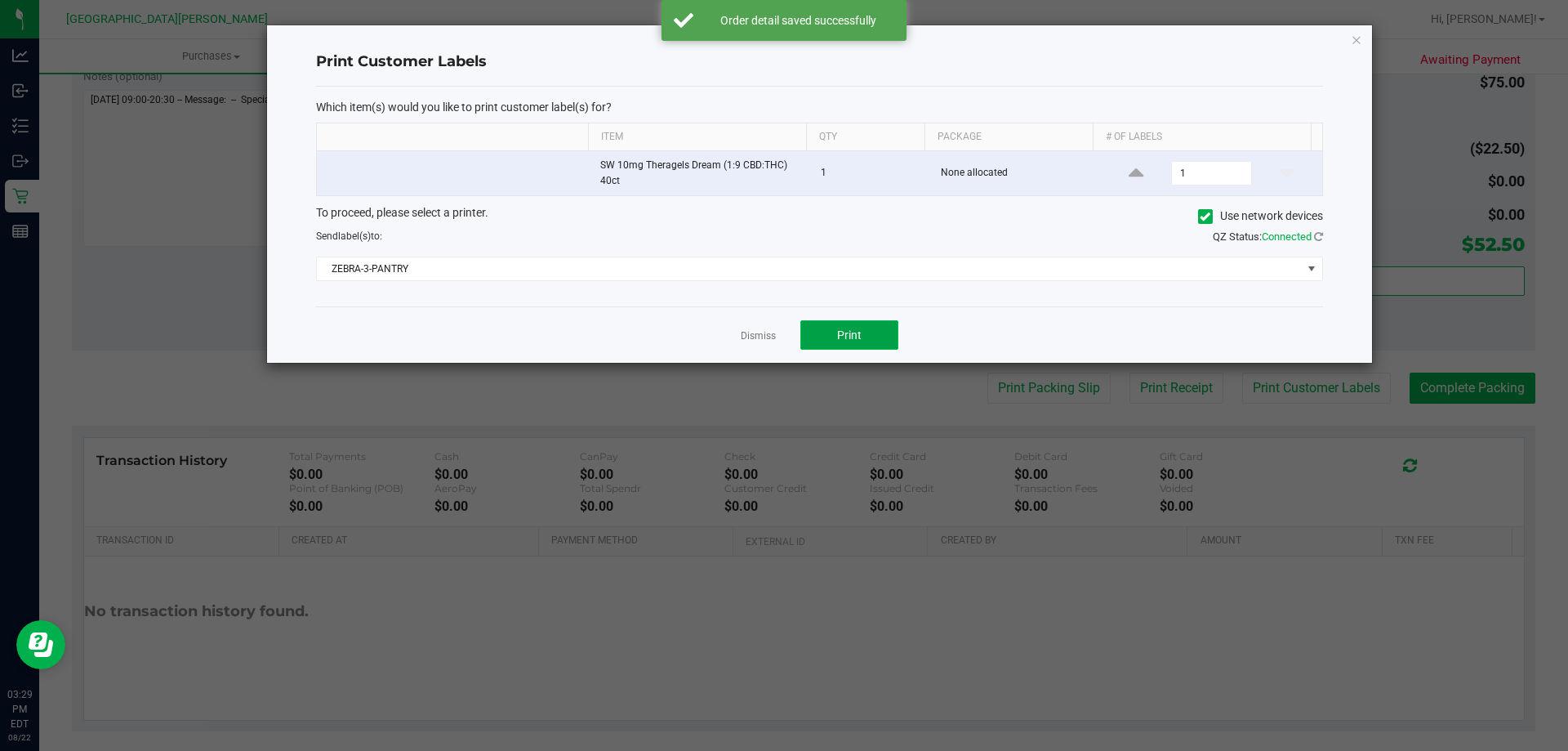
click at [843, 338] on span "Print" at bounding box center [850, 334] width 25 height 13
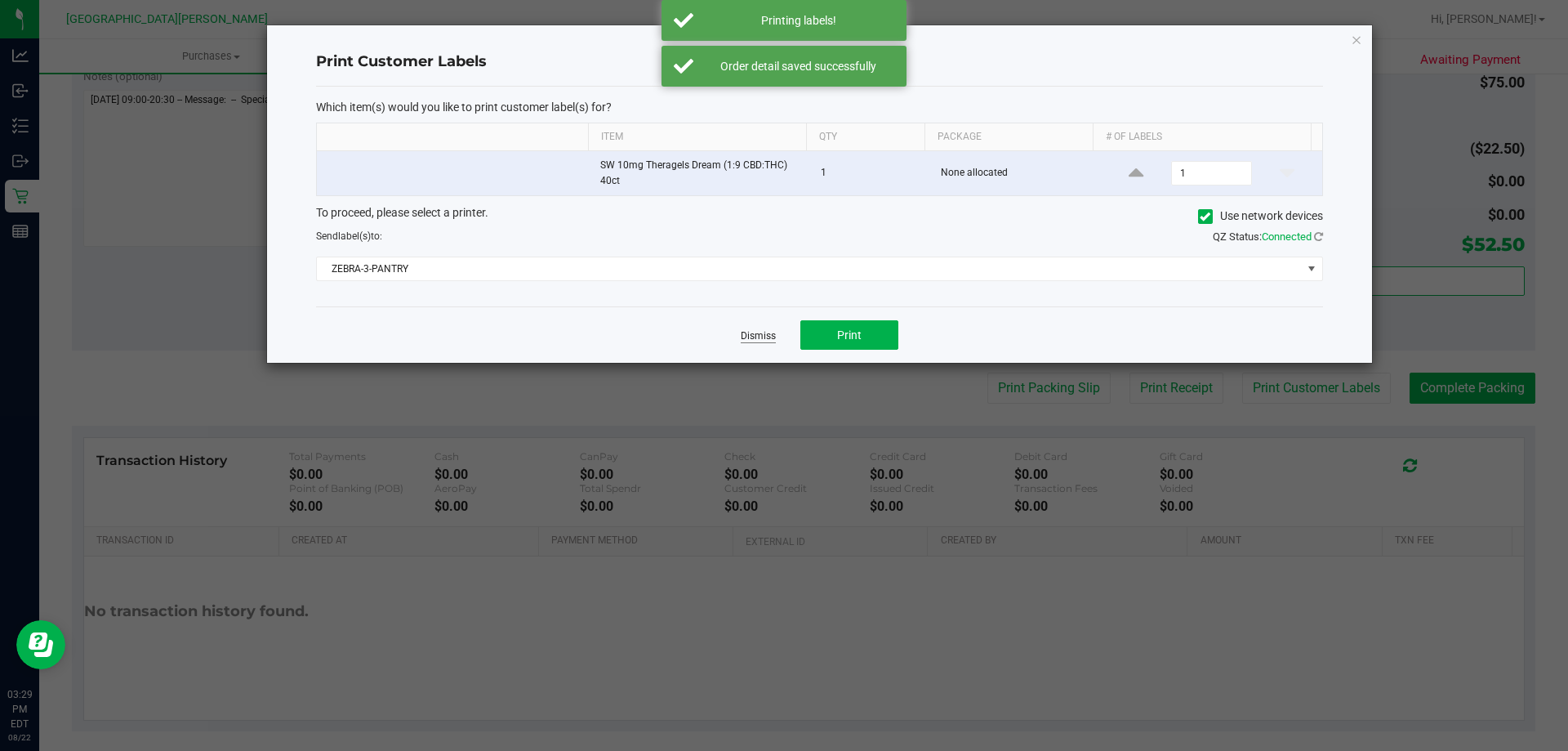
click at [755, 336] on link "Dismiss" at bounding box center [758, 336] width 36 height 14
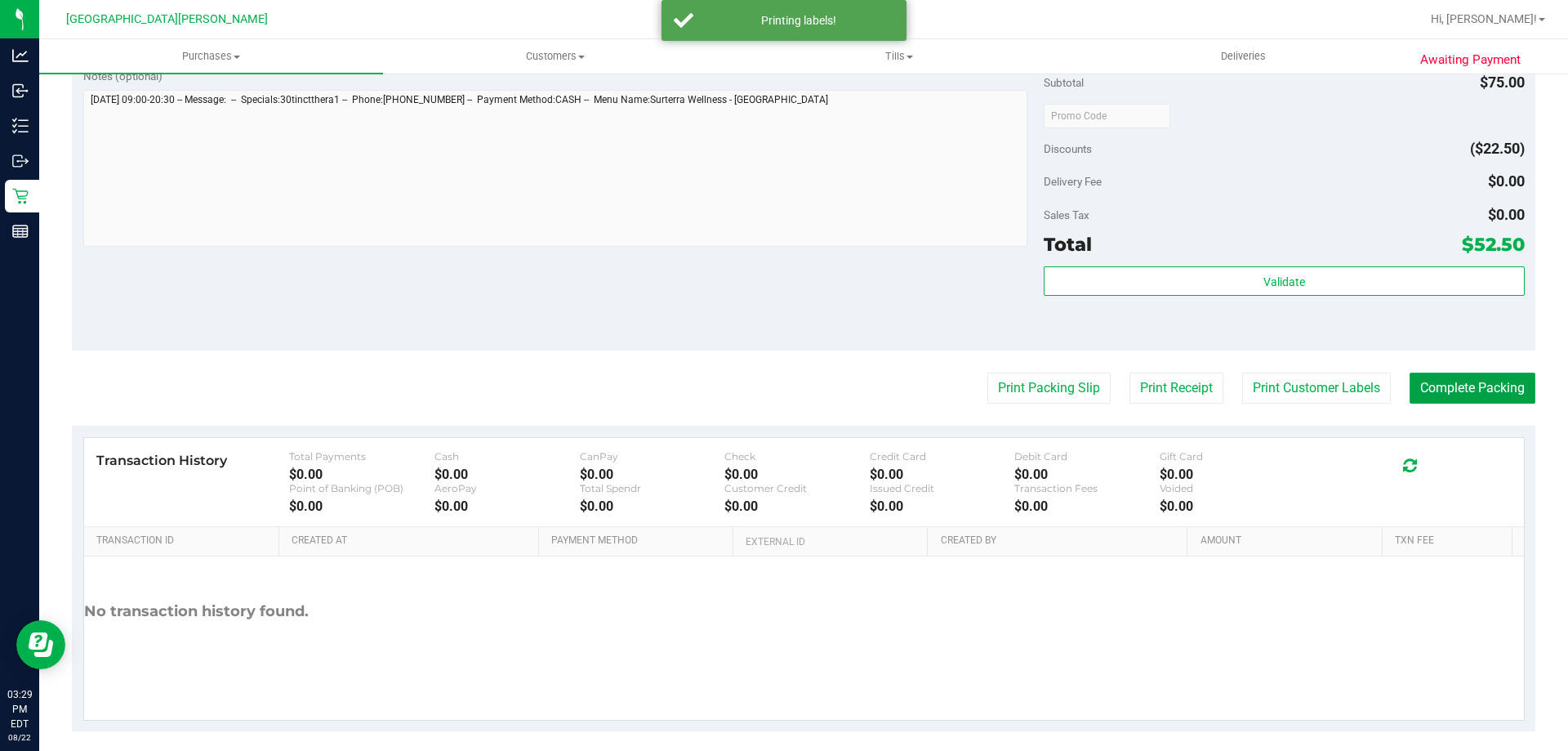
drag, startPoint x: 1434, startPoint y: 385, endPoint x: 1430, endPoint y: 370, distance: 15.5
click at [1434, 384] on button "Complete Packing" at bounding box center [1473, 387] width 126 height 31
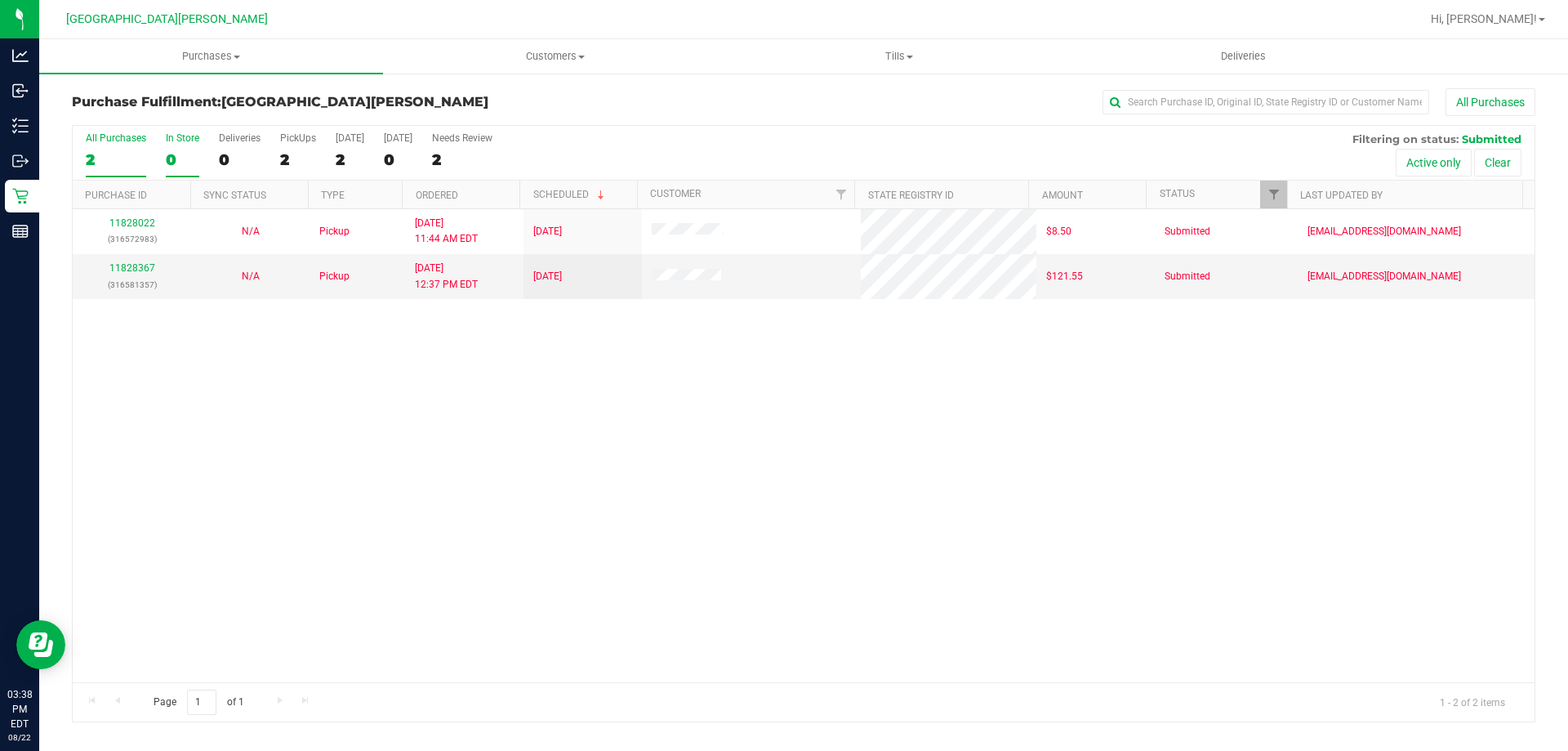
click at [195, 153] on div "0" at bounding box center [183, 159] width 34 height 19
click at [0, 0] on input "In Store 0" at bounding box center [0, 0] width 0 height 0
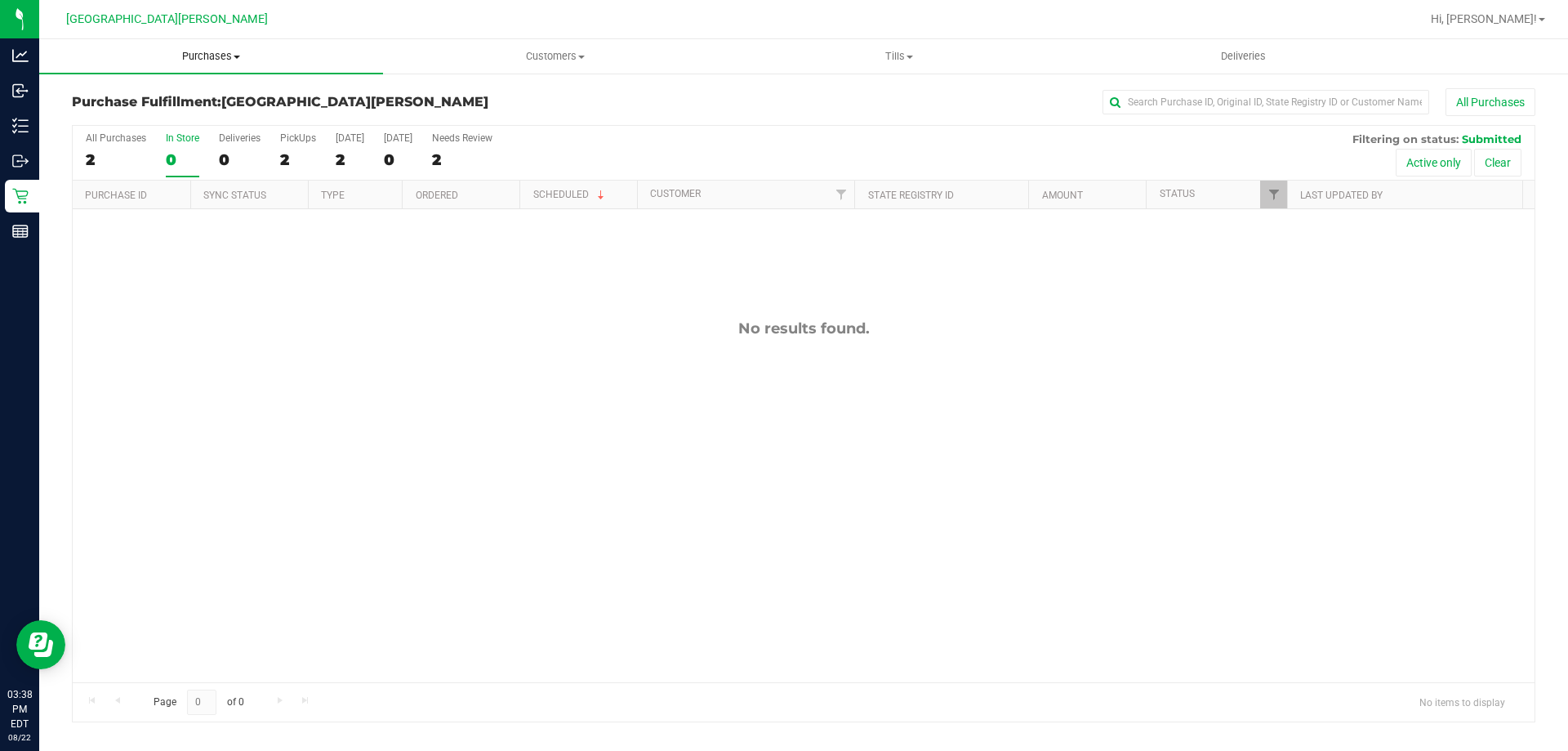
click at [214, 61] on span "Purchases" at bounding box center [211, 56] width 344 height 15
click at [204, 104] on span "Summary of purchases" at bounding box center [123, 99] width 167 height 14
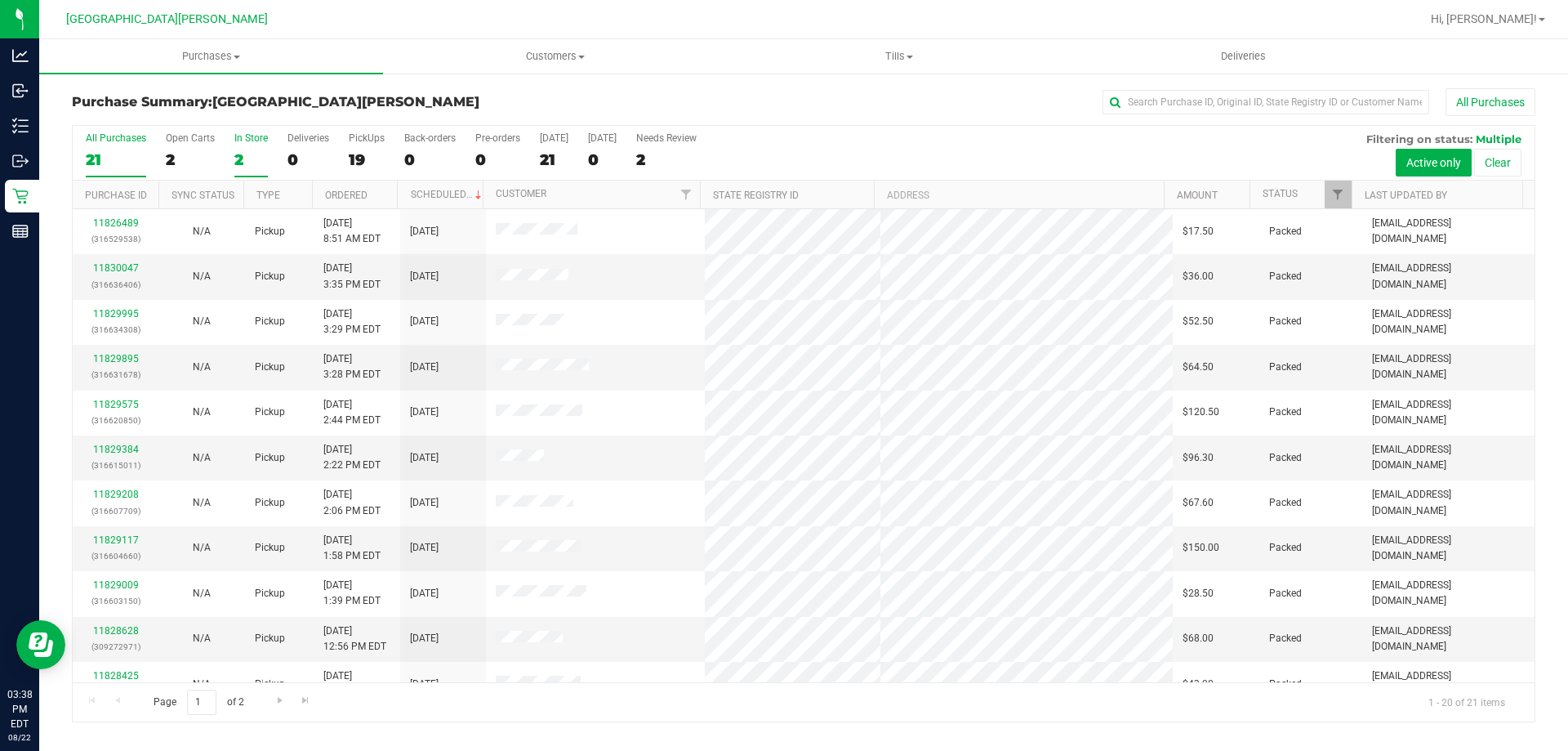
click at [238, 150] on div "2" at bounding box center [252, 159] width 34 height 19
click at [0, 0] on input "In Store 2" at bounding box center [0, 0] width 0 height 0
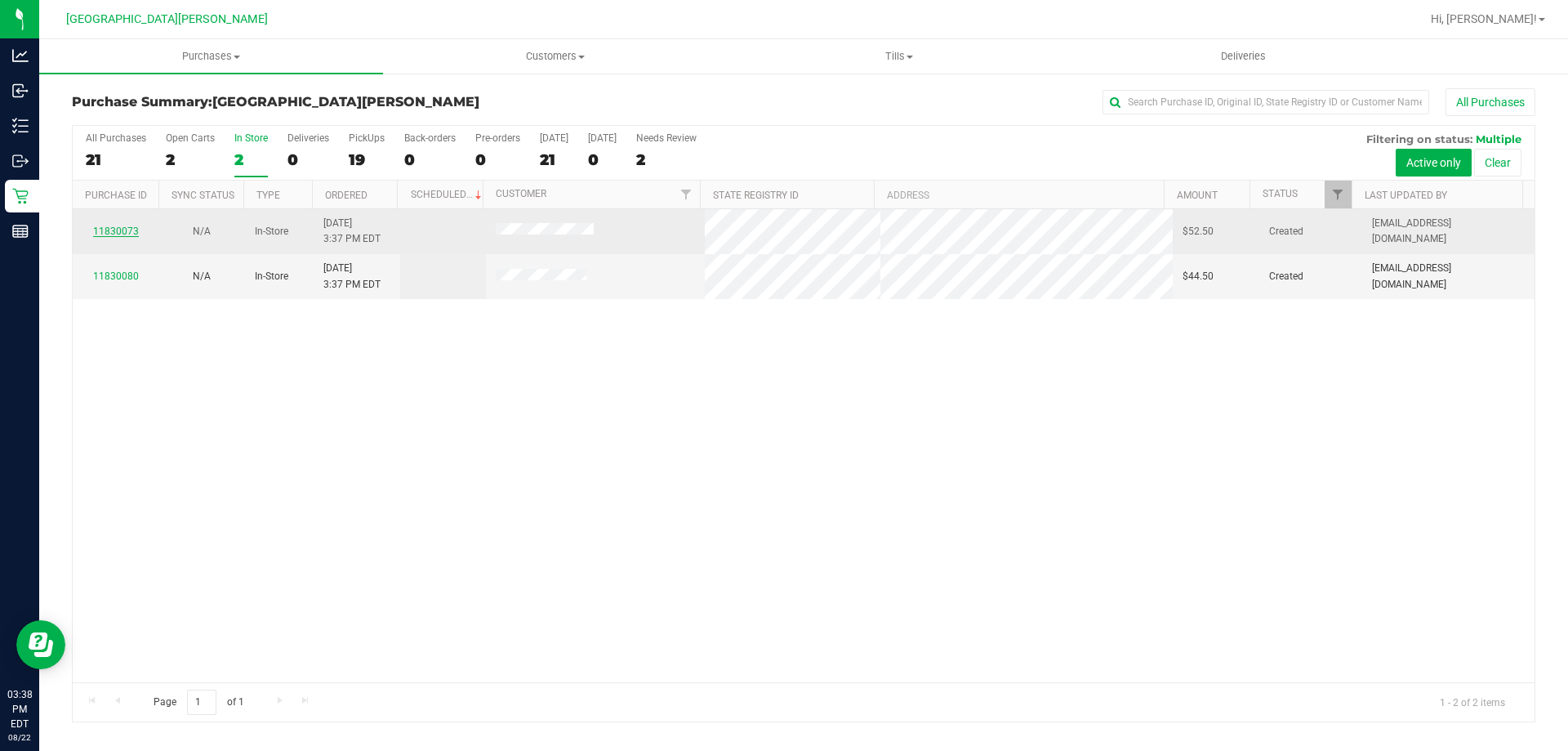
click at [121, 228] on link "11830073" at bounding box center [116, 231] width 45 height 12
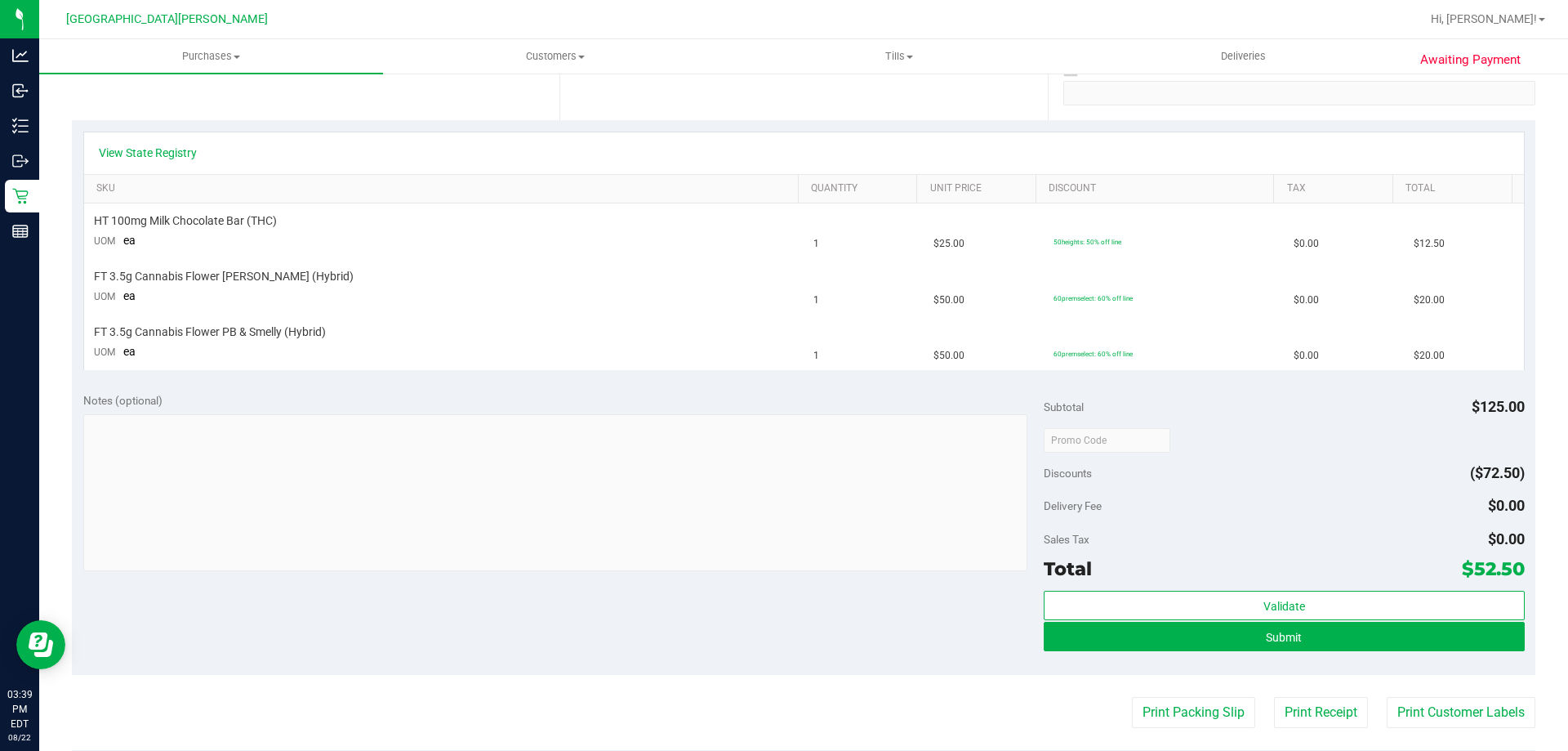
scroll to position [327, 0]
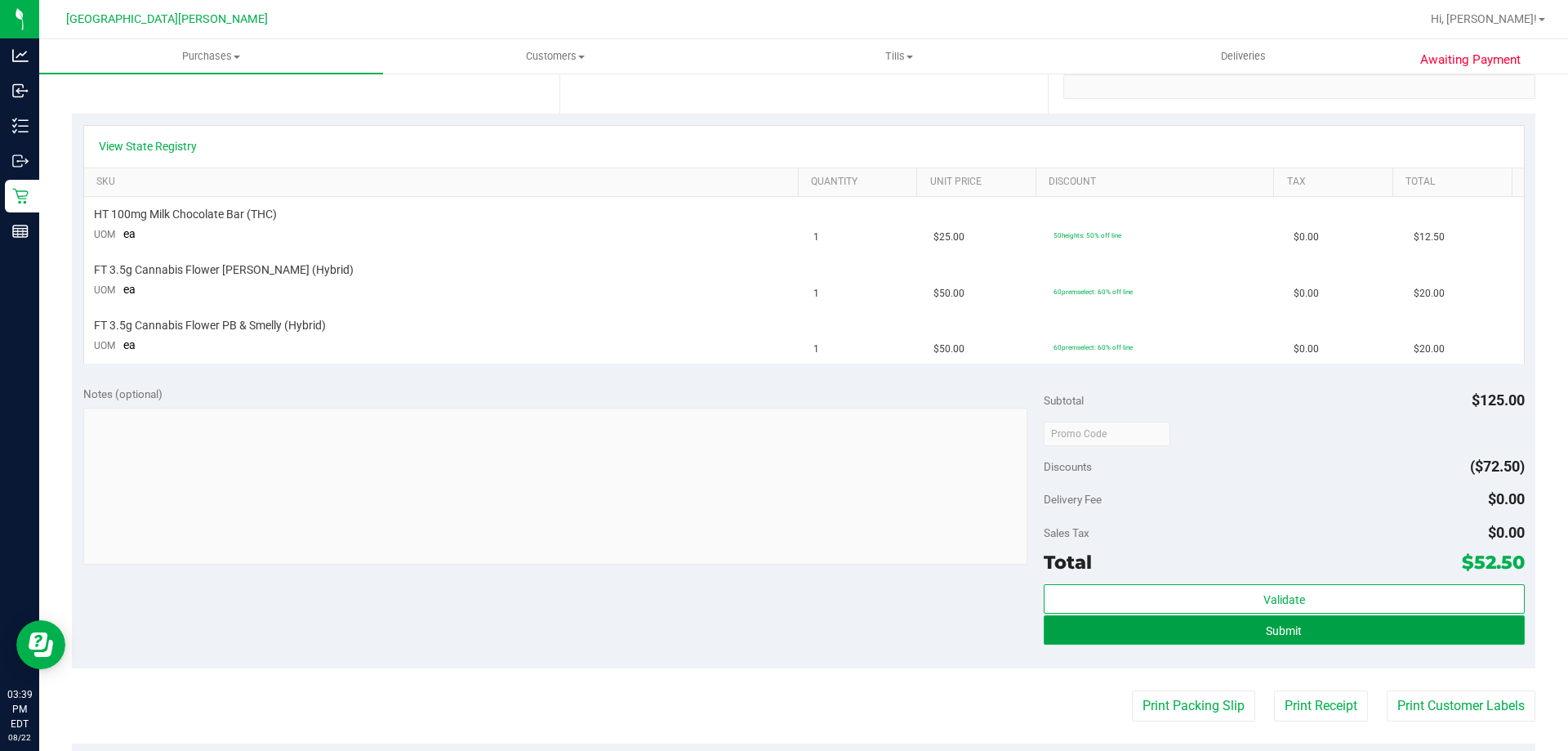
click at [1253, 628] on button "Submit" at bounding box center [1284, 629] width 480 height 29
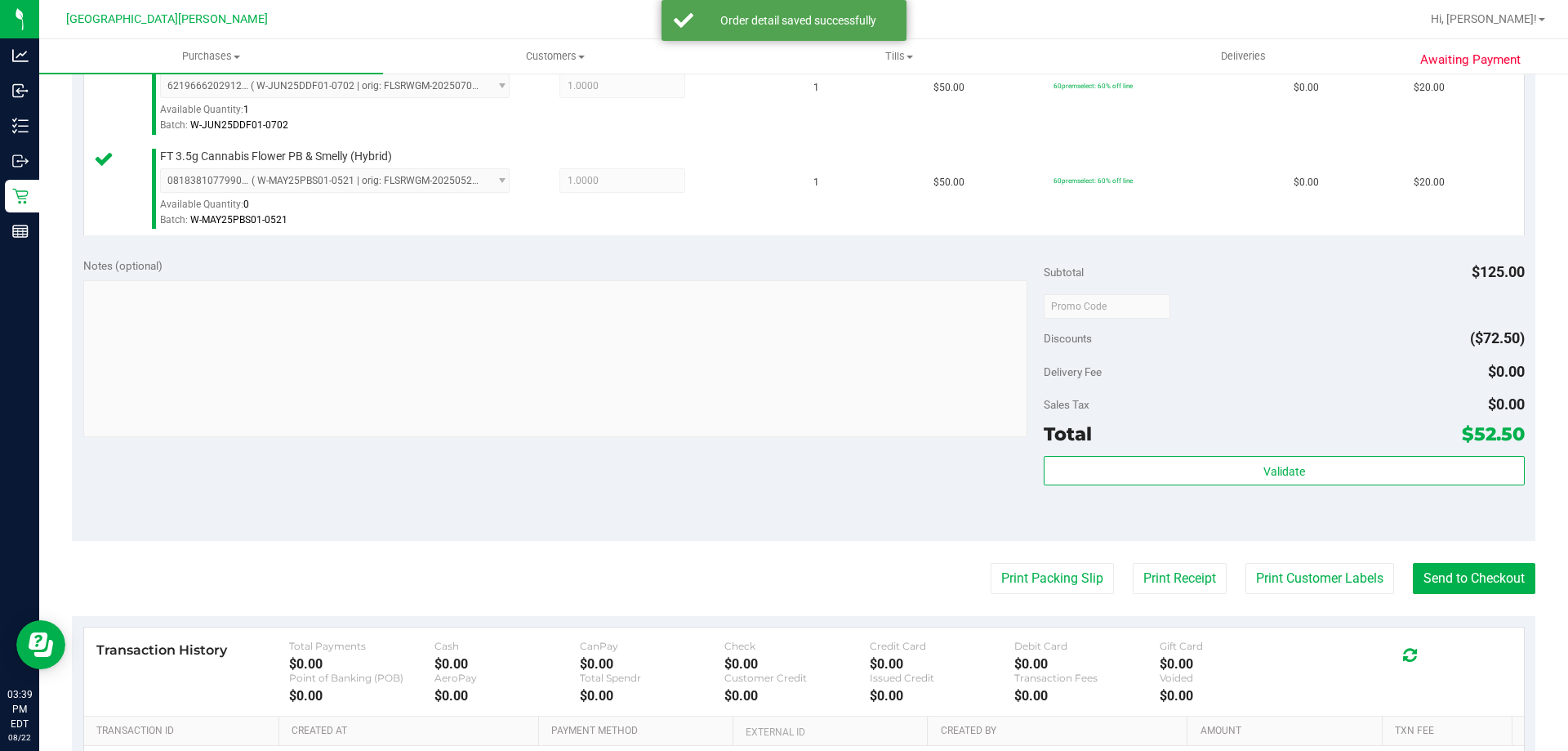
scroll to position [735, 0]
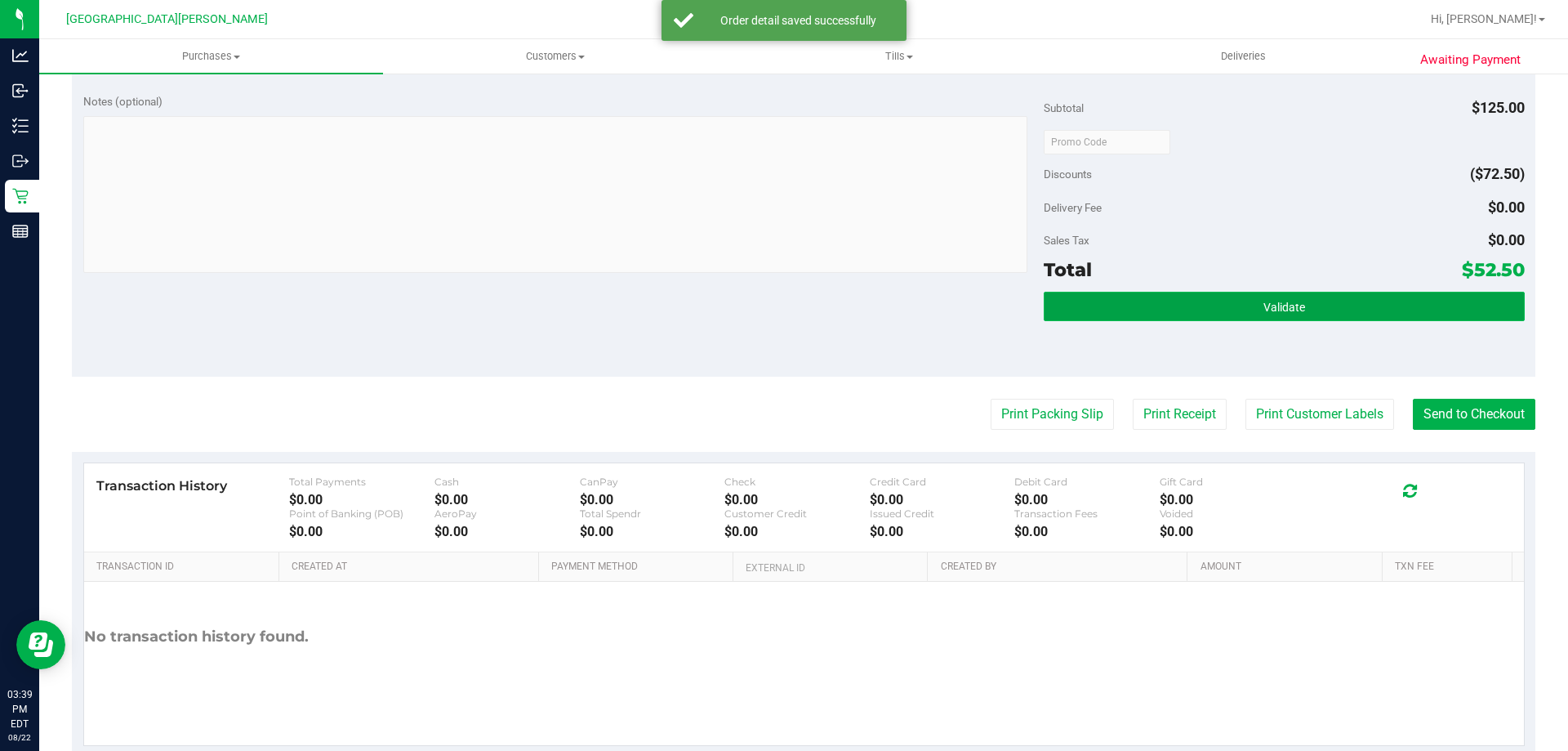
click at [1228, 300] on button "Validate" at bounding box center [1284, 306] width 480 height 29
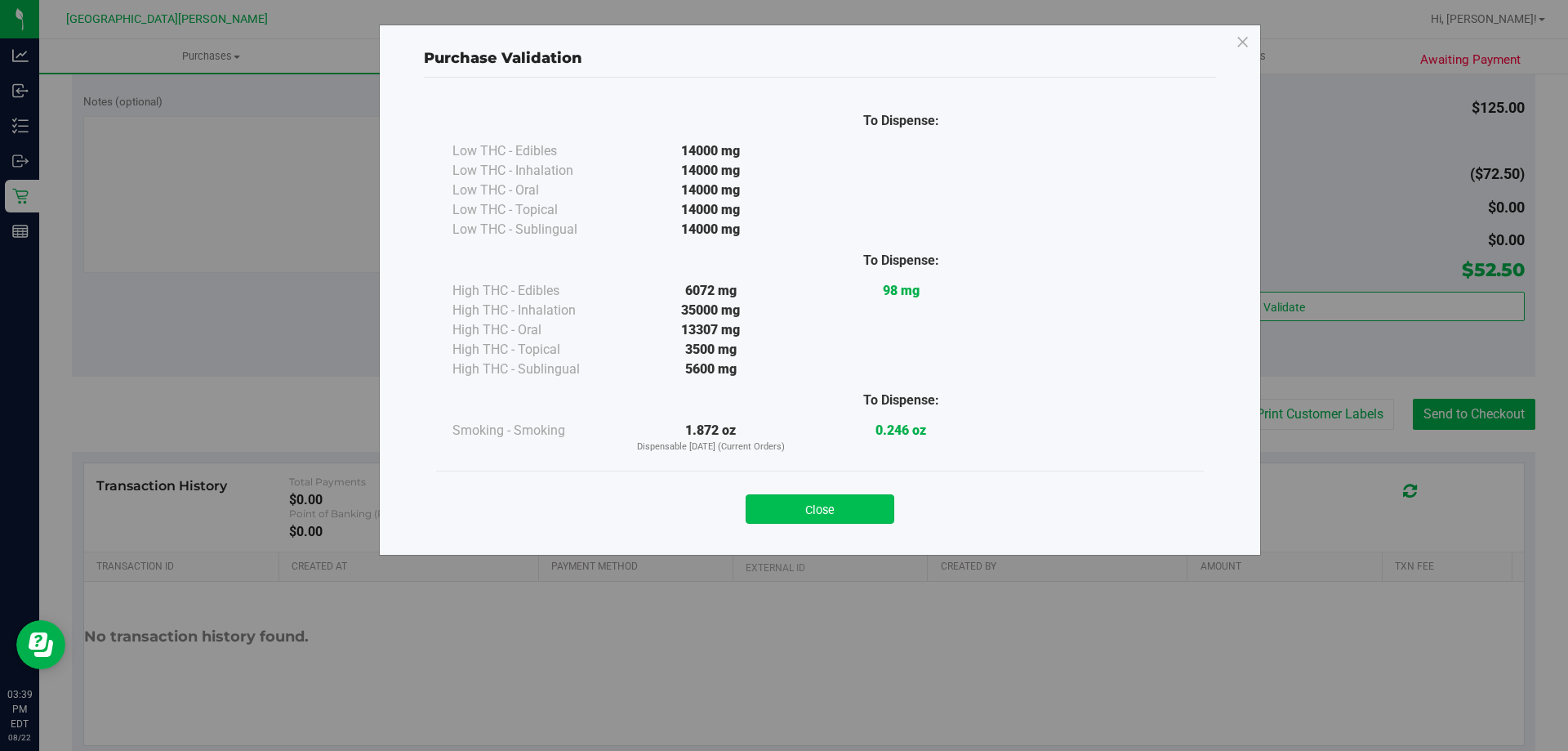
click at [878, 522] on button "Close" at bounding box center [820, 508] width 148 height 29
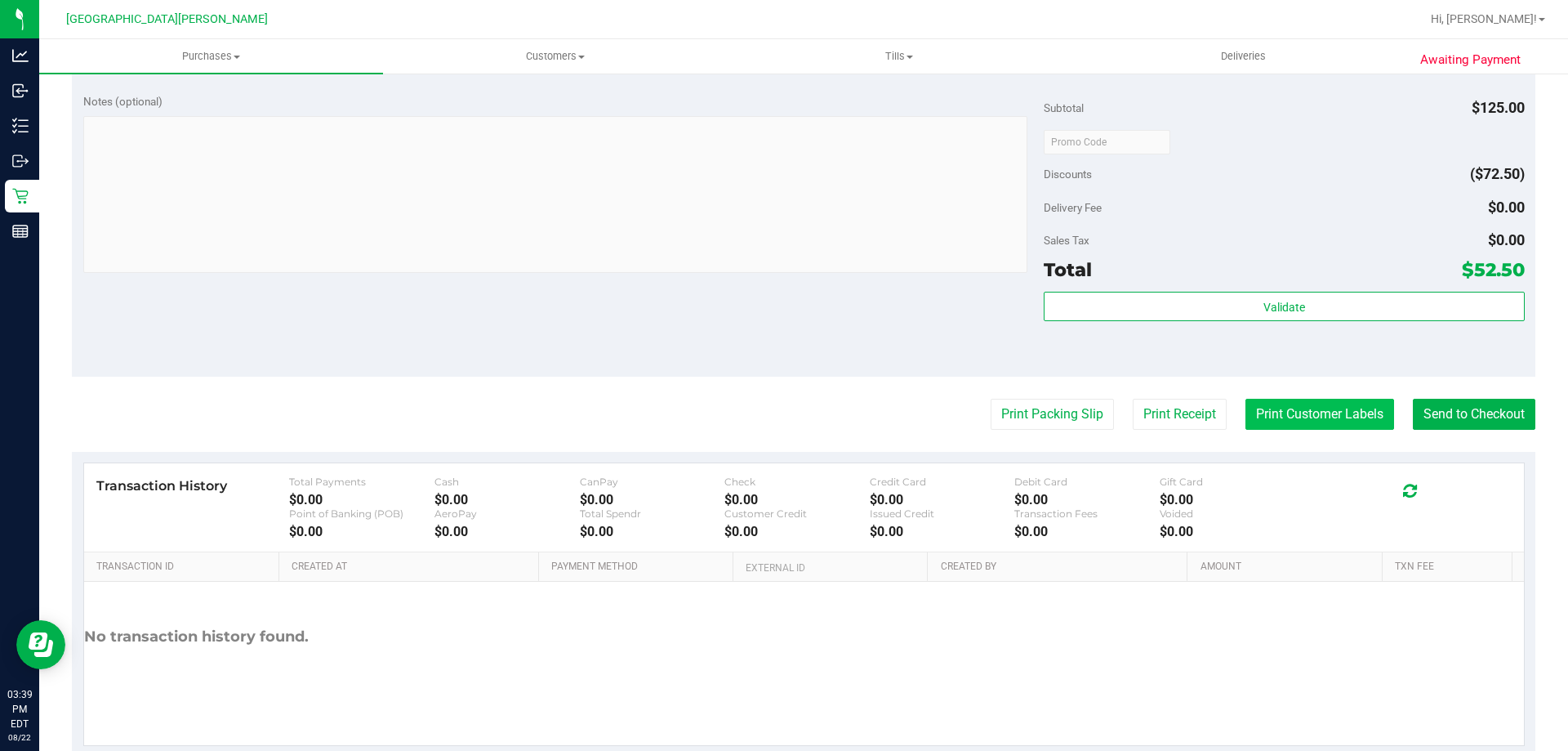
click at [1314, 409] on button "Print Customer Labels" at bounding box center [1319, 413] width 148 height 31
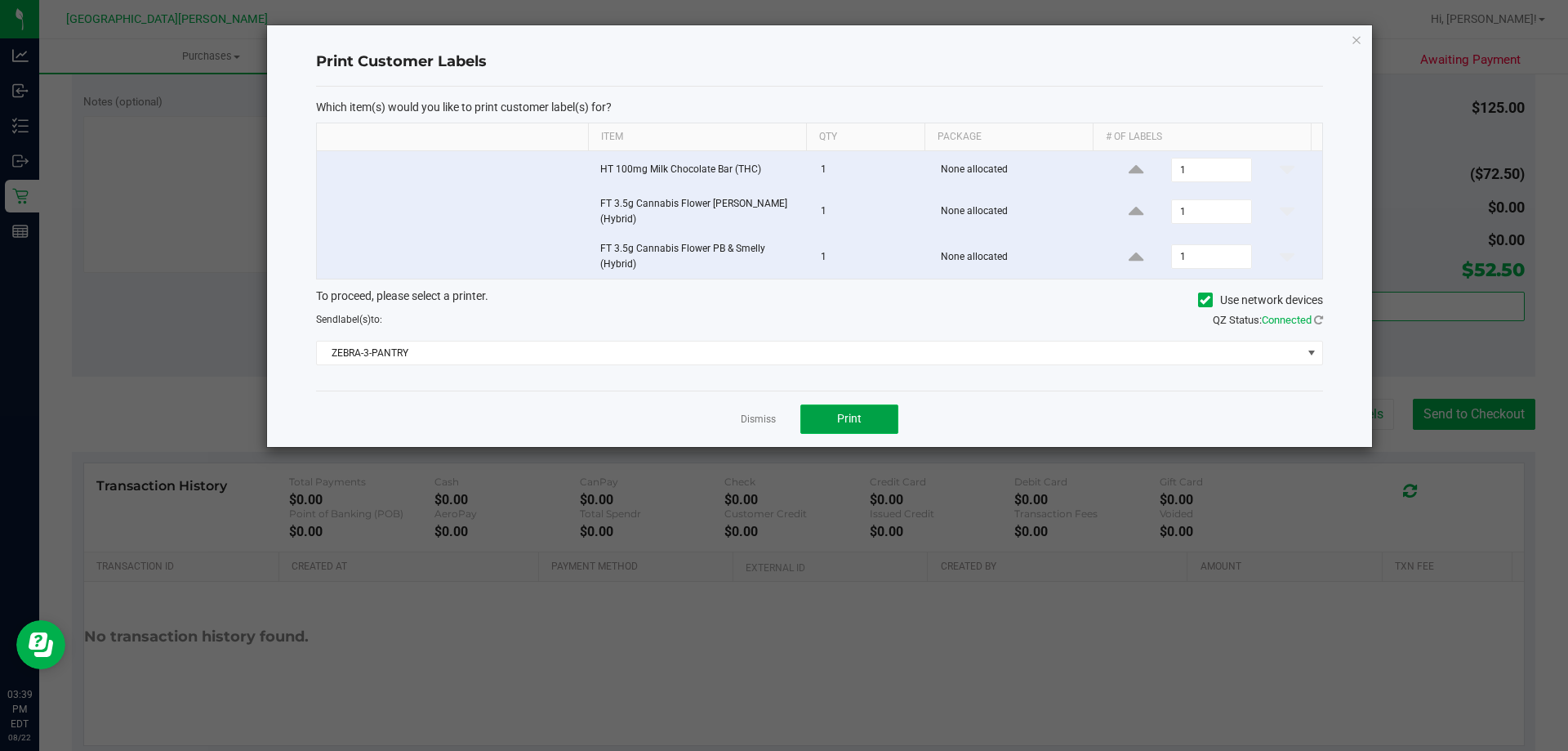
click at [852, 419] on span "Print" at bounding box center [850, 418] width 25 height 13
click at [749, 416] on link "Dismiss" at bounding box center [758, 419] width 36 height 14
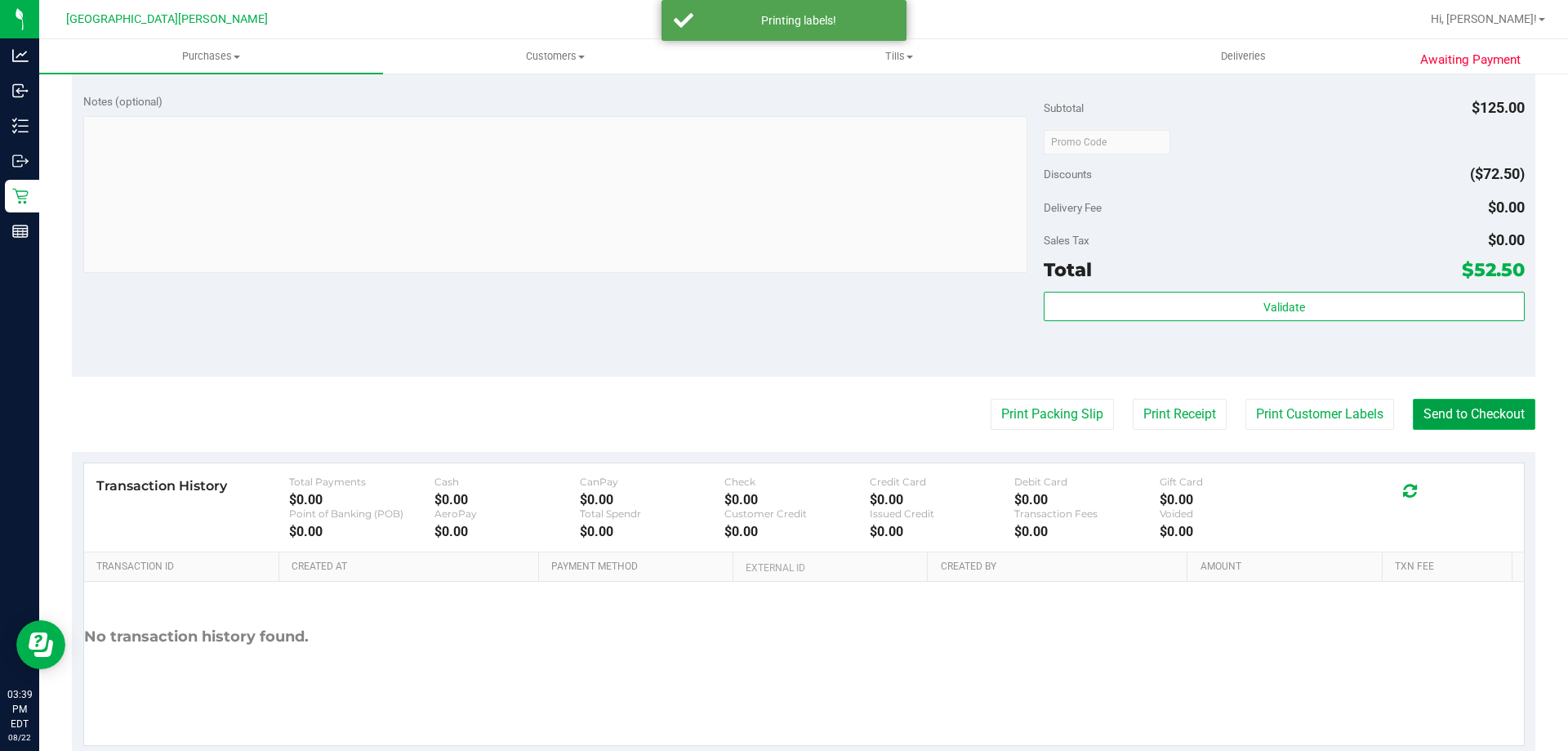
click at [1446, 409] on button "Send to Checkout" at bounding box center [1475, 413] width 123 height 31
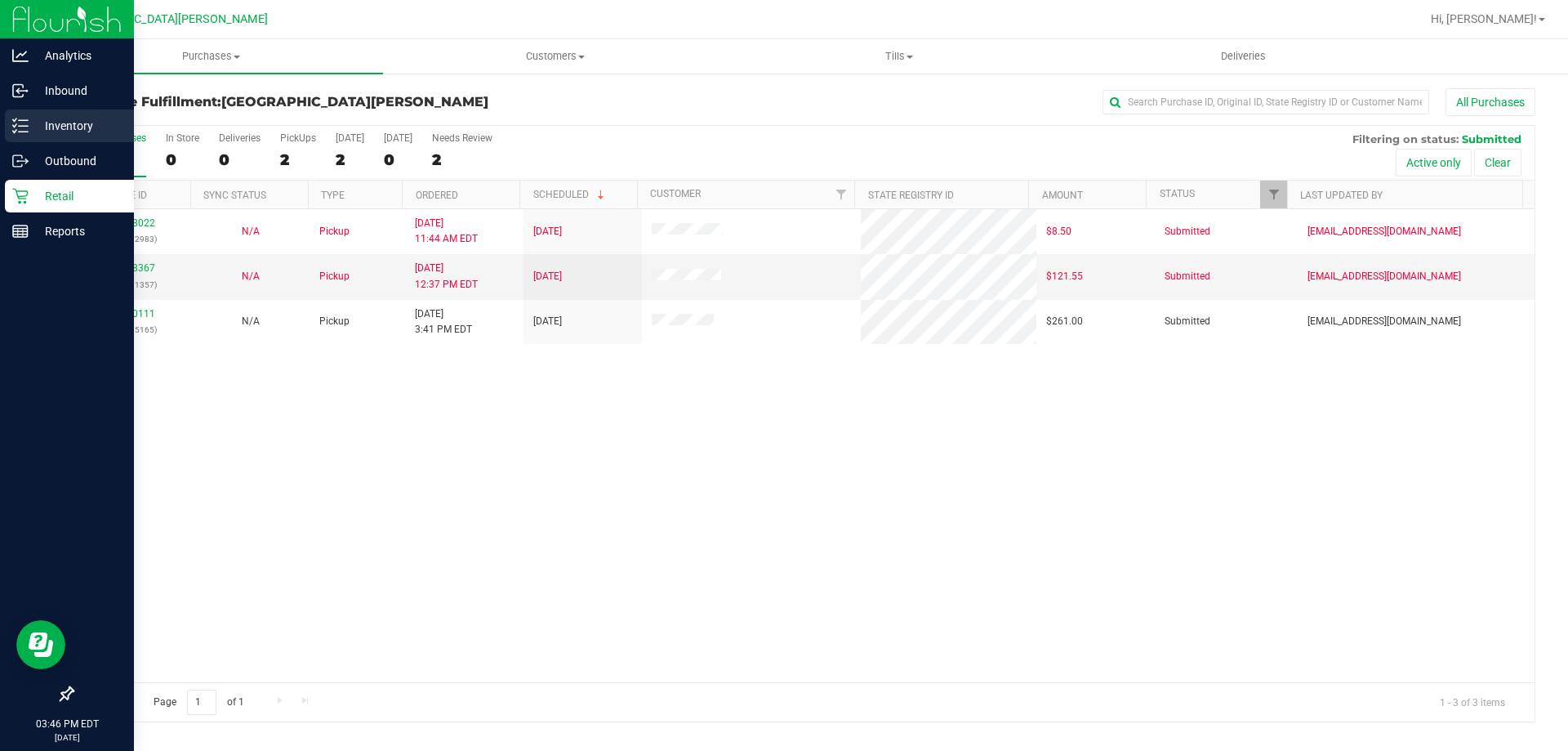
click at [42, 128] on p "Inventory" at bounding box center [77, 125] width 98 height 20
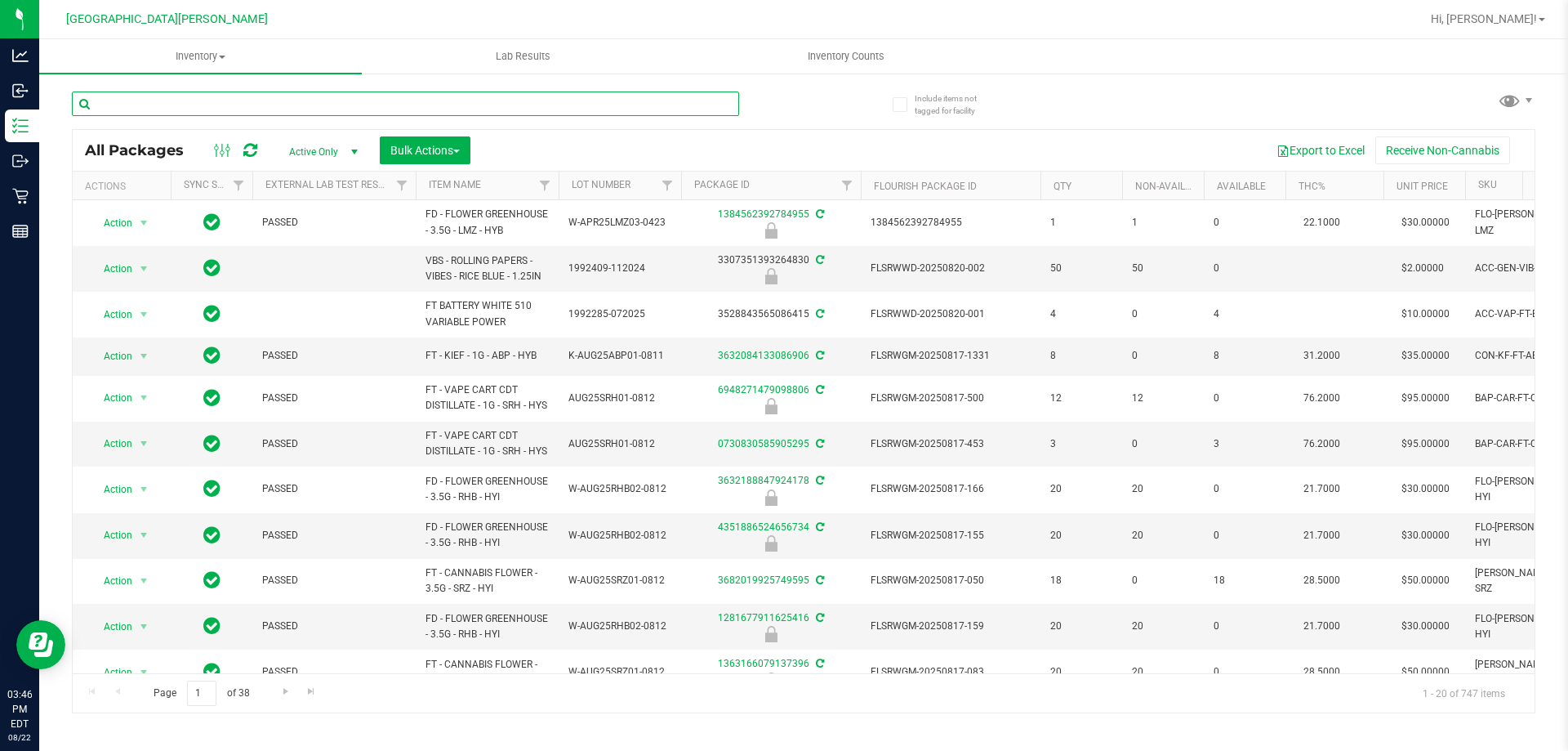
click at [158, 108] on input "text" at bounding box center [405, 104] width 668 height 25
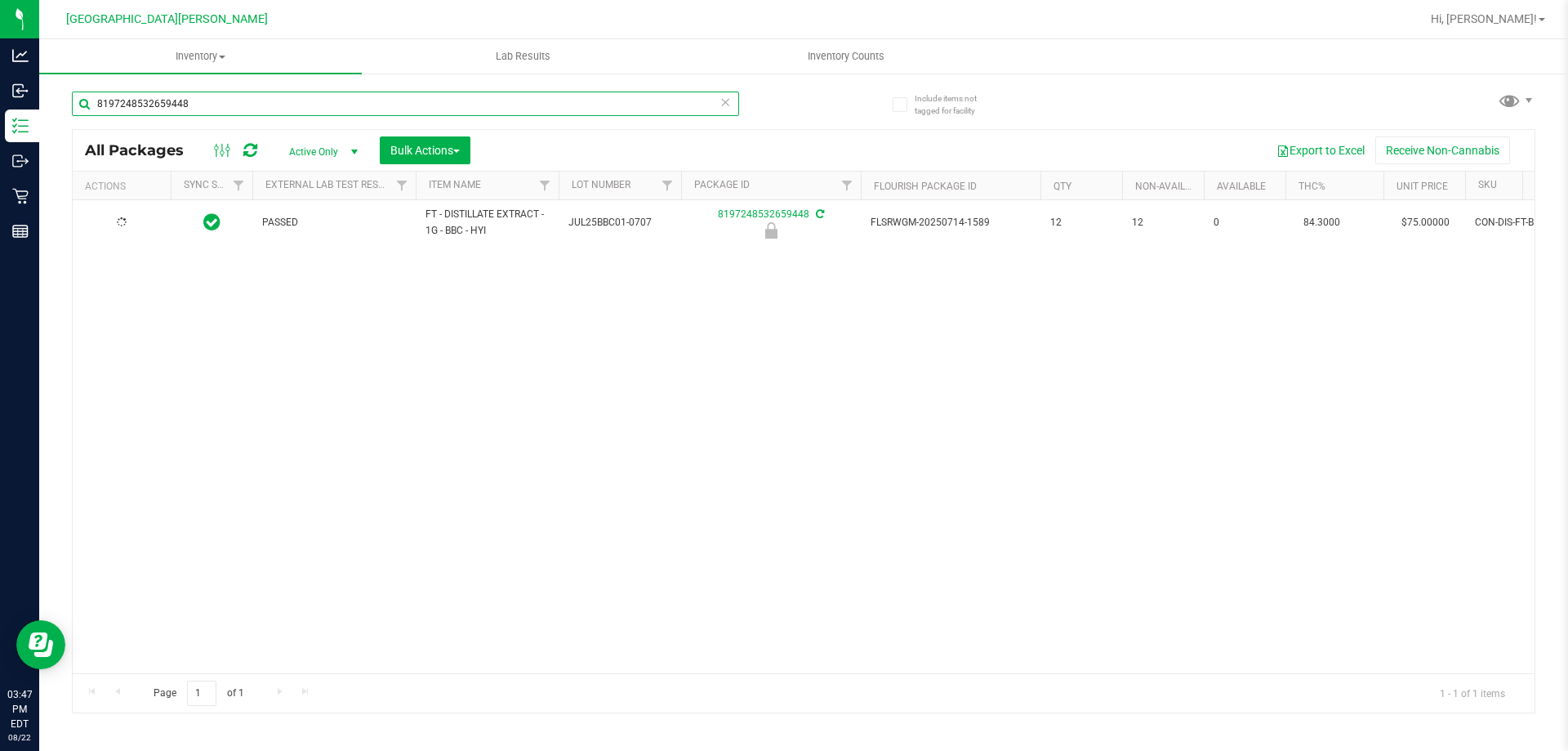
type input "8197248532659448"
click at [126, 225] on span "Action" at bounding box center [111, 223] width 44 height 23
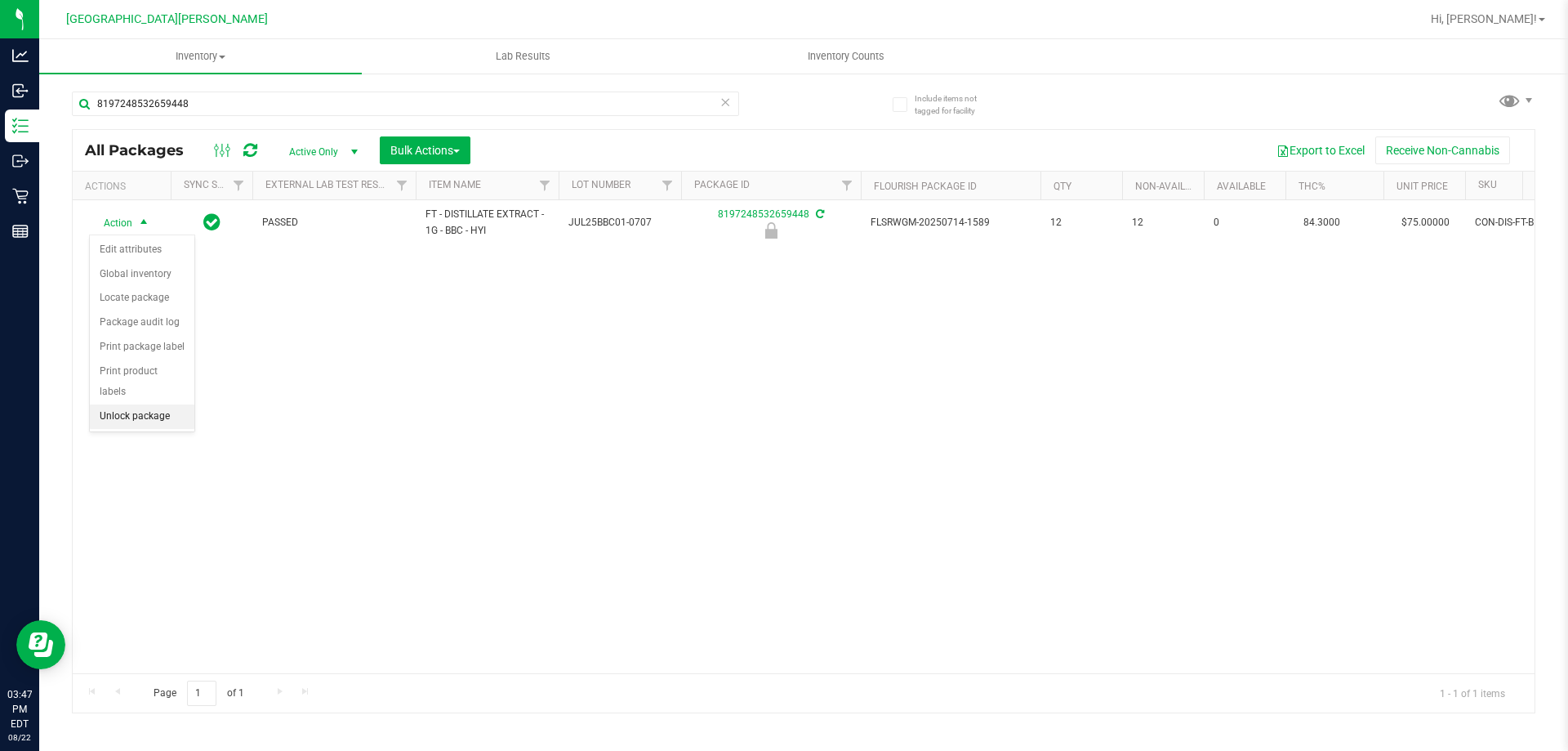
click at [146, 404] on li "Unlock package" at bounding box center [142, 417] width 105 height 25
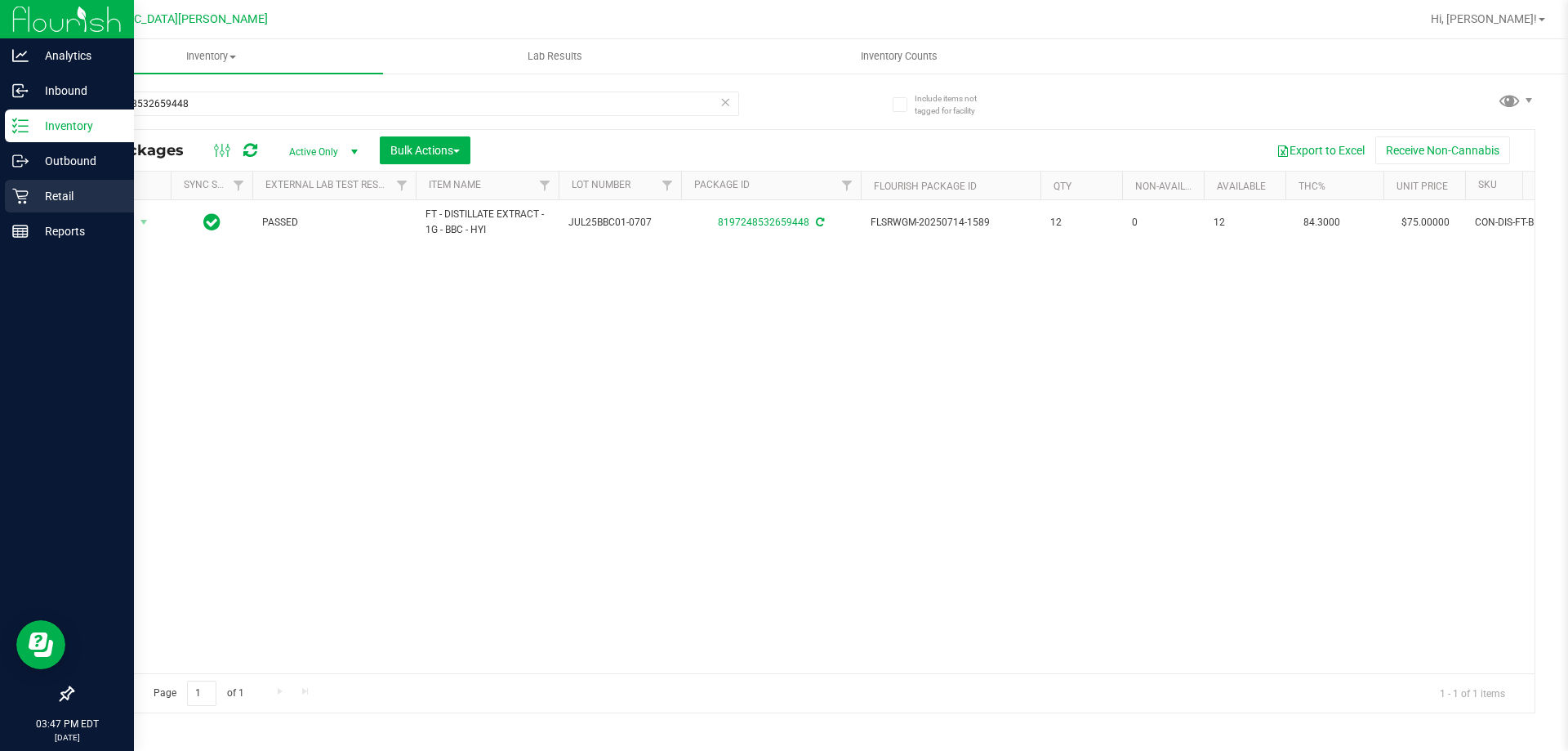
click at [17, 187] on div "Retail" at bounding box center [69, 196] width 129 height 33
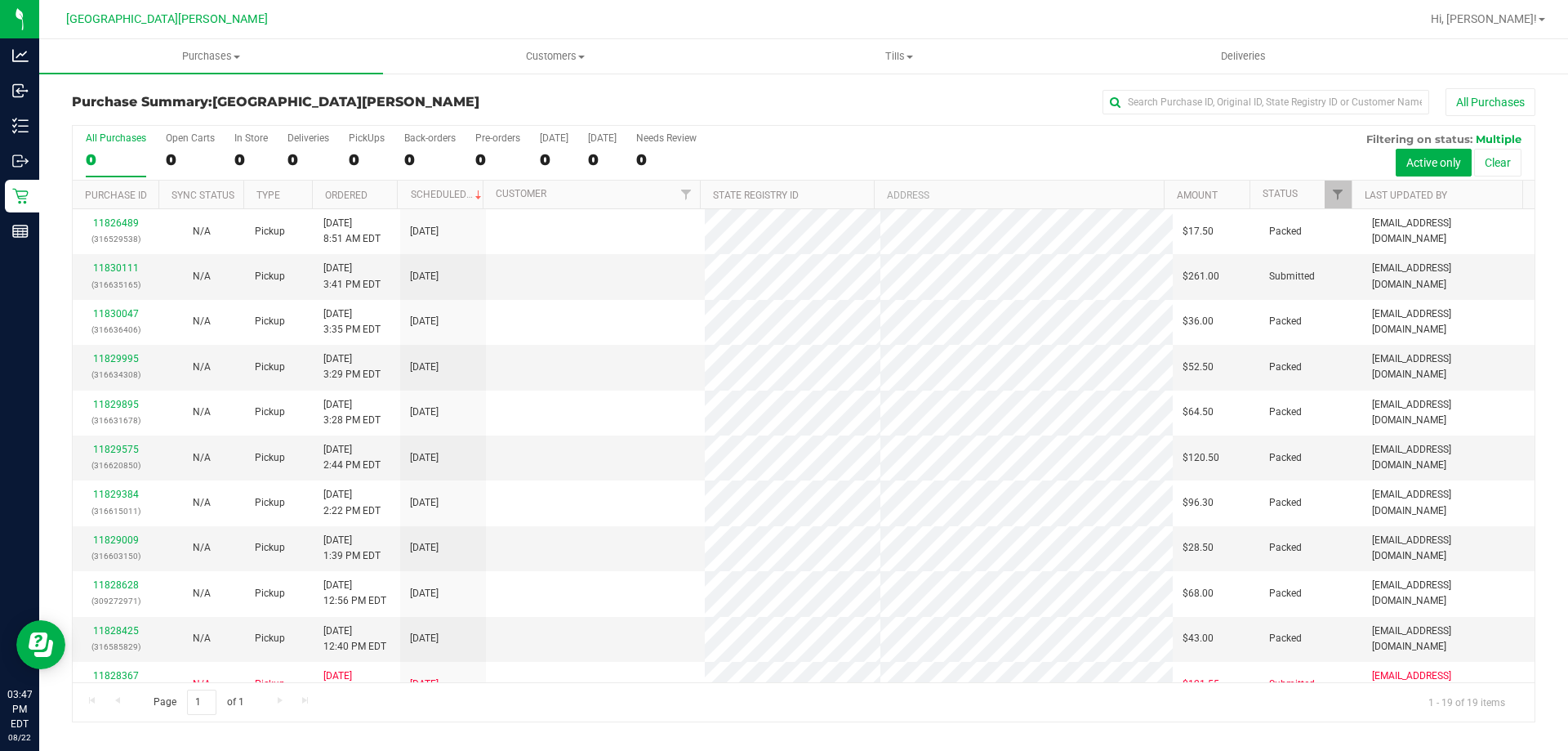
click at [252, 147] on label "In Store 0" at bounding box center [252, 155] width 34 height 45
click at [0, 0] on input "In Store 0" at bounding box center [0, 0] width 0 height 0
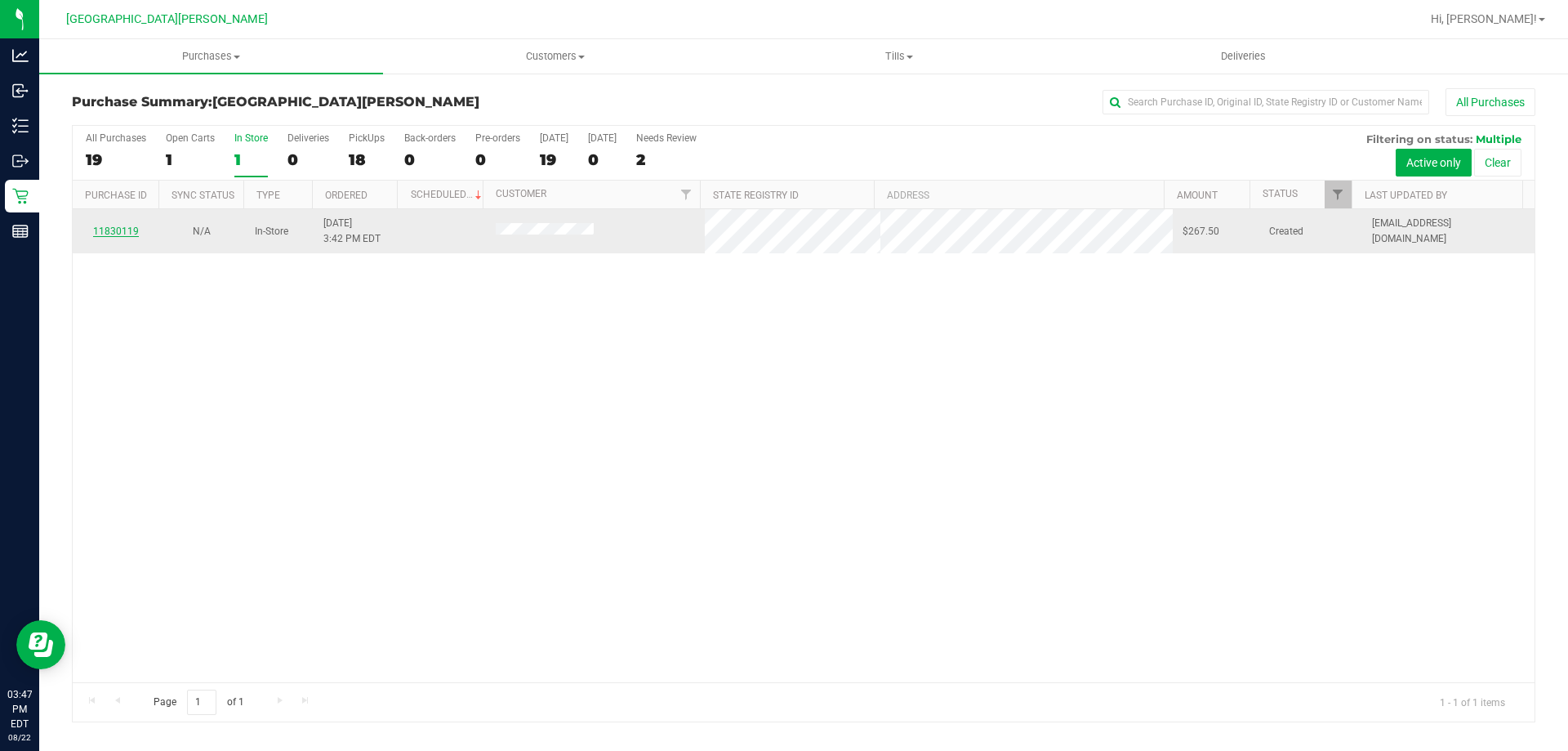
click at [128, 227] on link "11830119" at bounding box center [116, 231] width 45 height 12
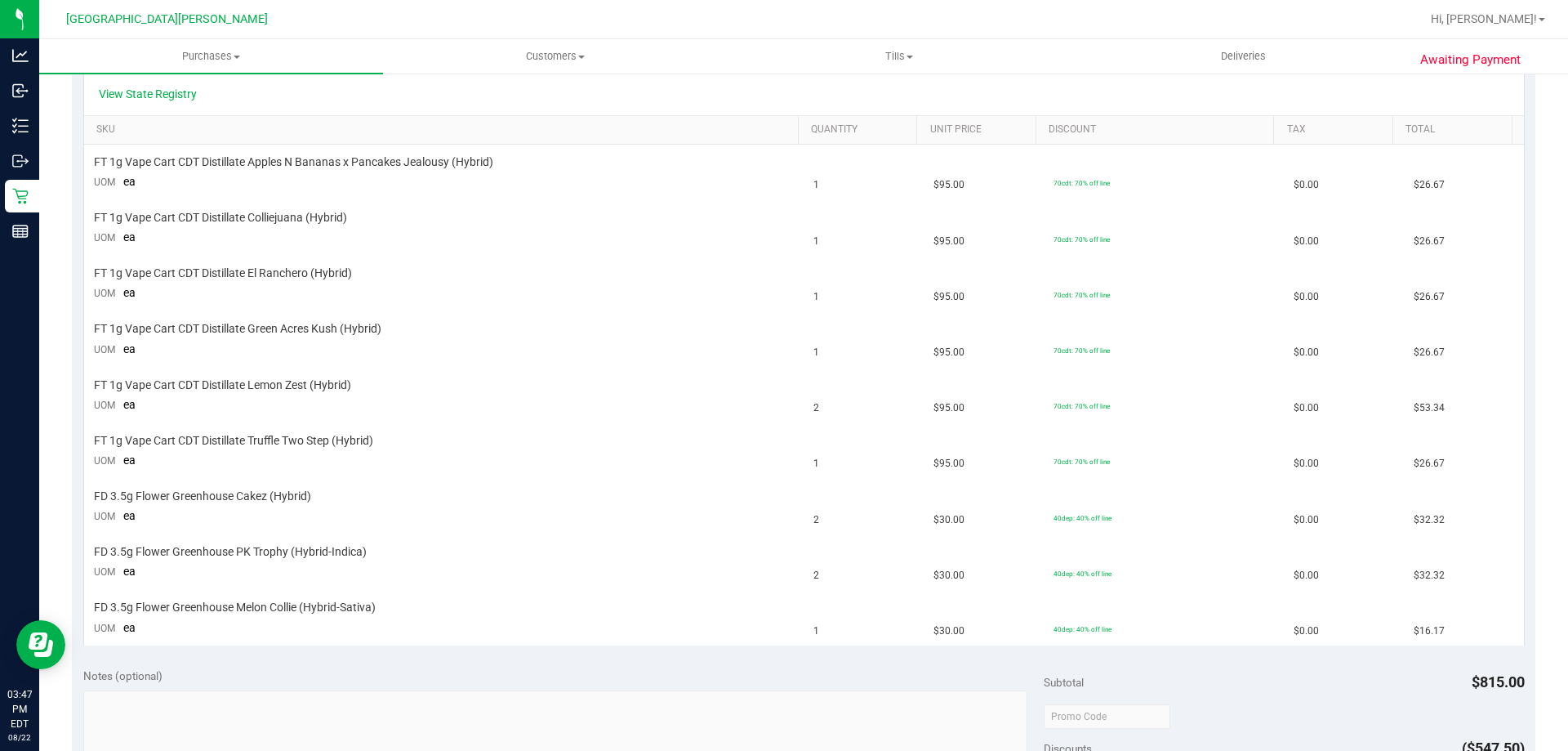
scroll to position [408, 0]
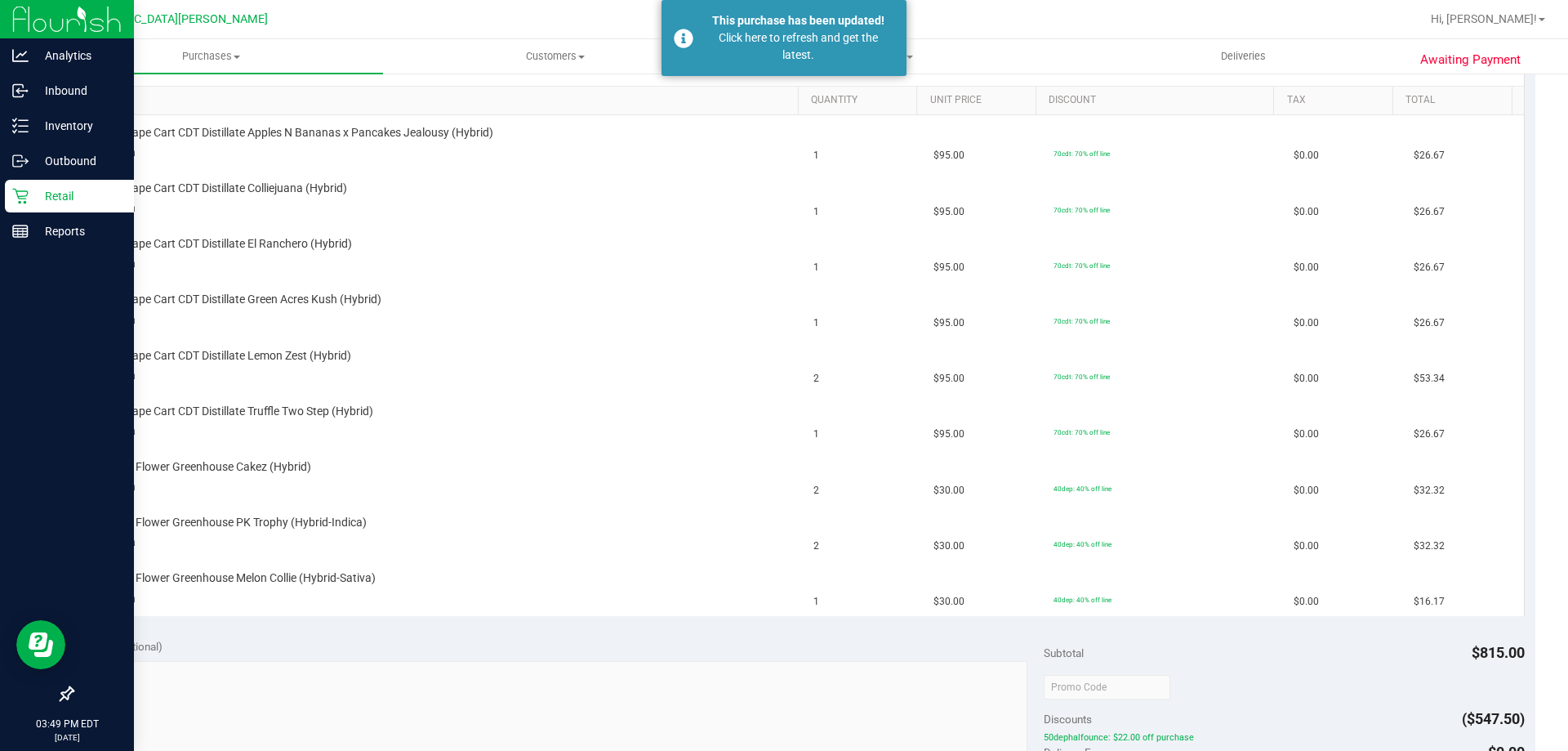
click at [68, 205] on p "Retail" at bounding box center [77, 196] width 98 height 20
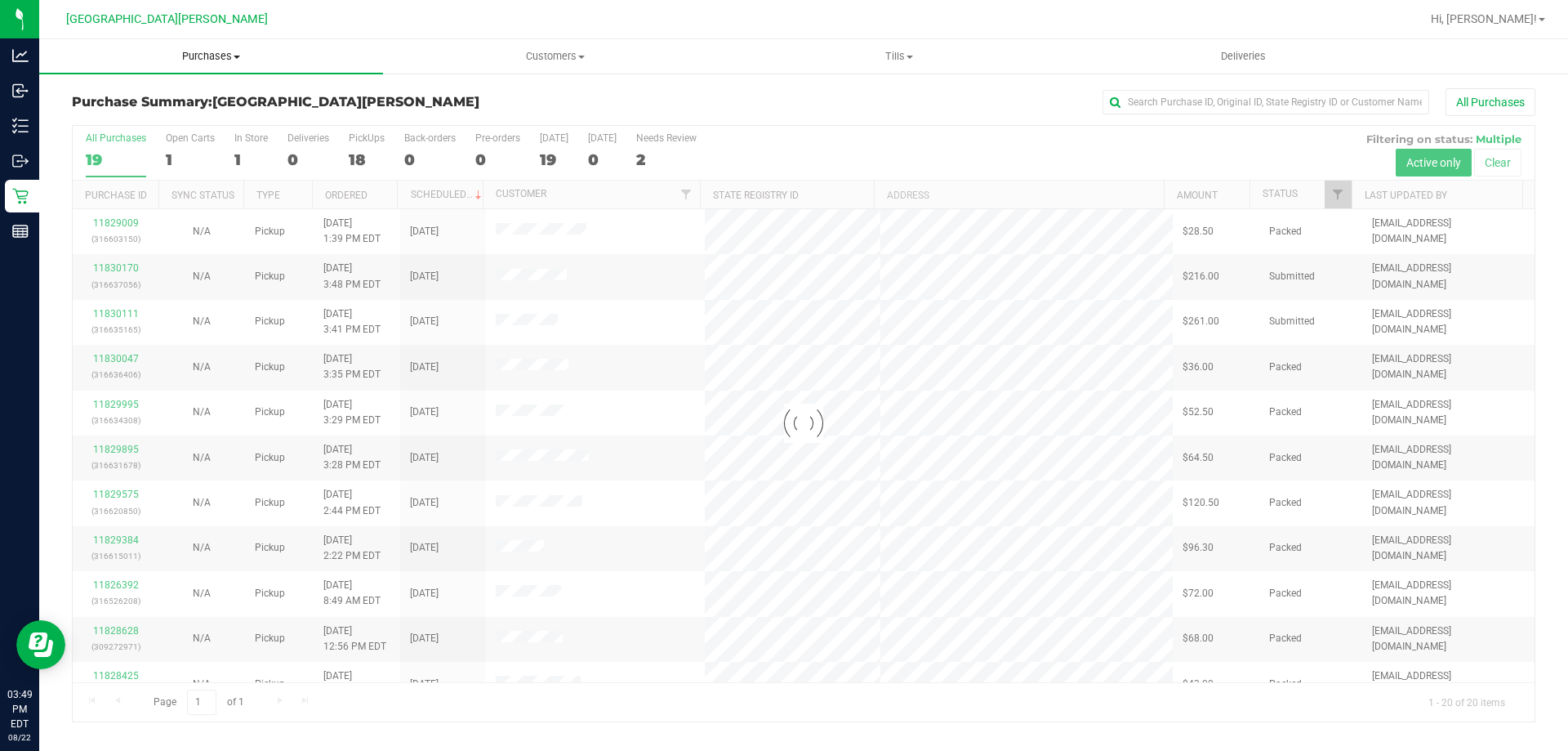
click at [205, 63] on span "Purchases" at bounding box center [211, 56] width 344 height 15
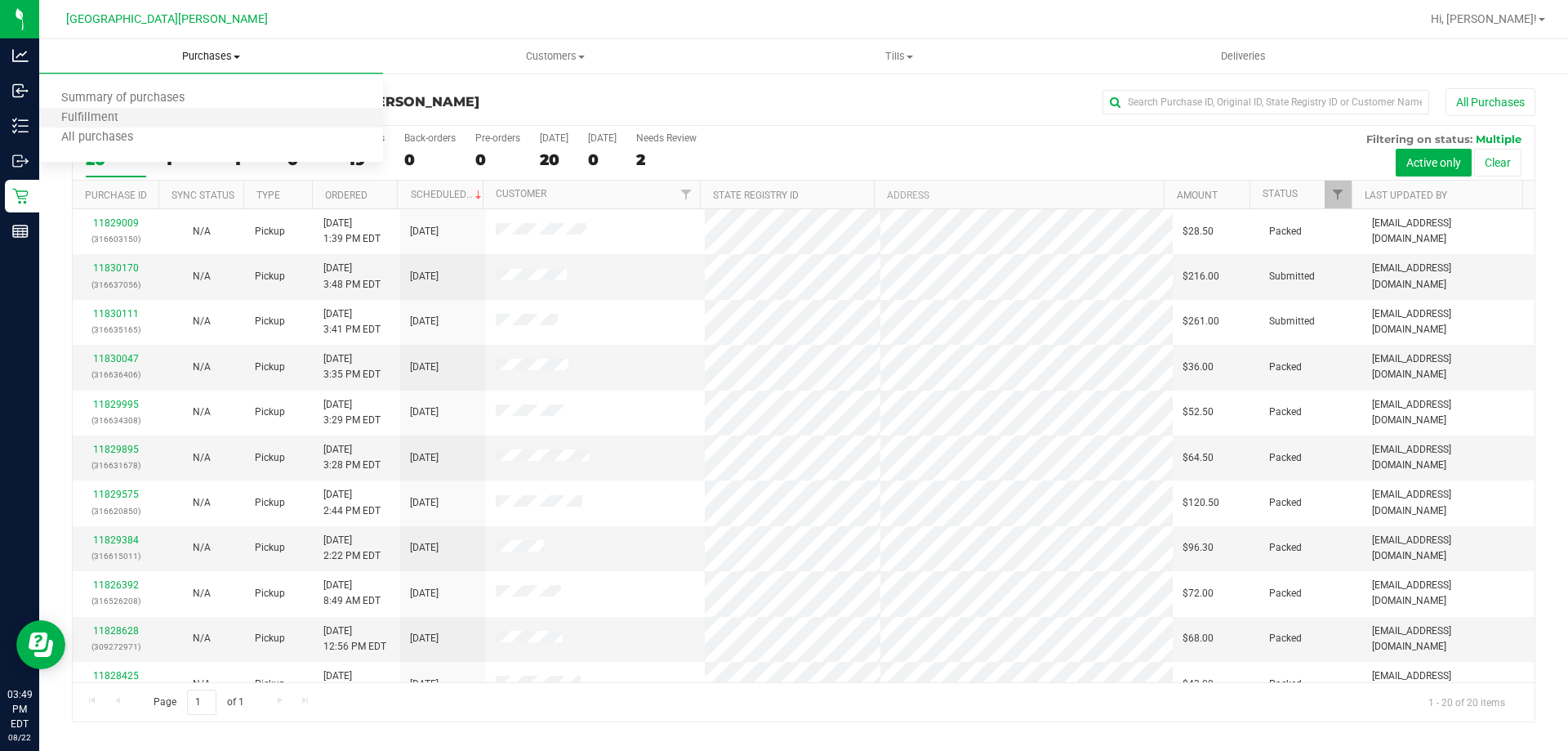
click at [186, 116] on li "Fulfillment" at bounding box center [211, 118] width 344 height 20
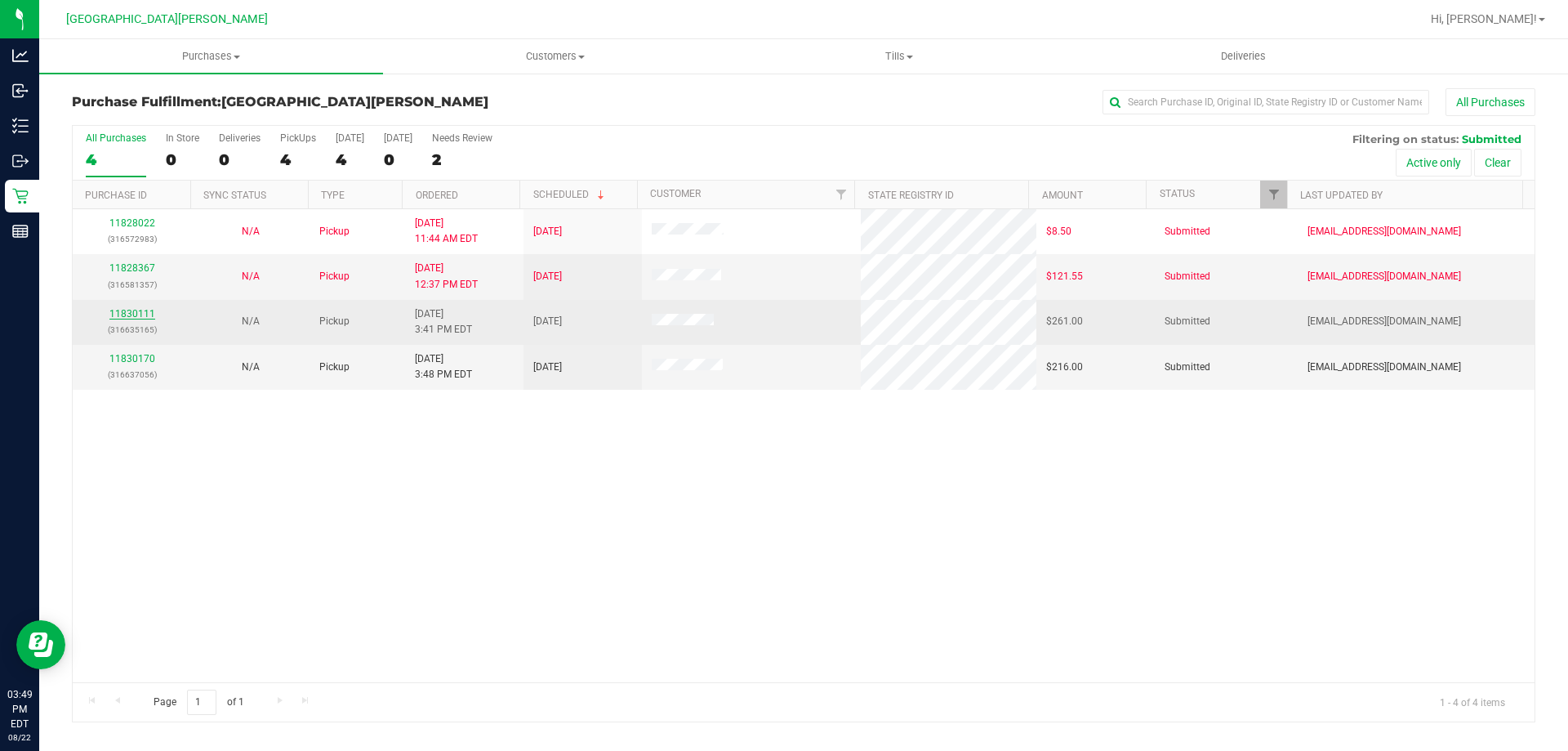
click at [112, 311] on link "11830111" at bounding box center [132, 313] width 45 height 12
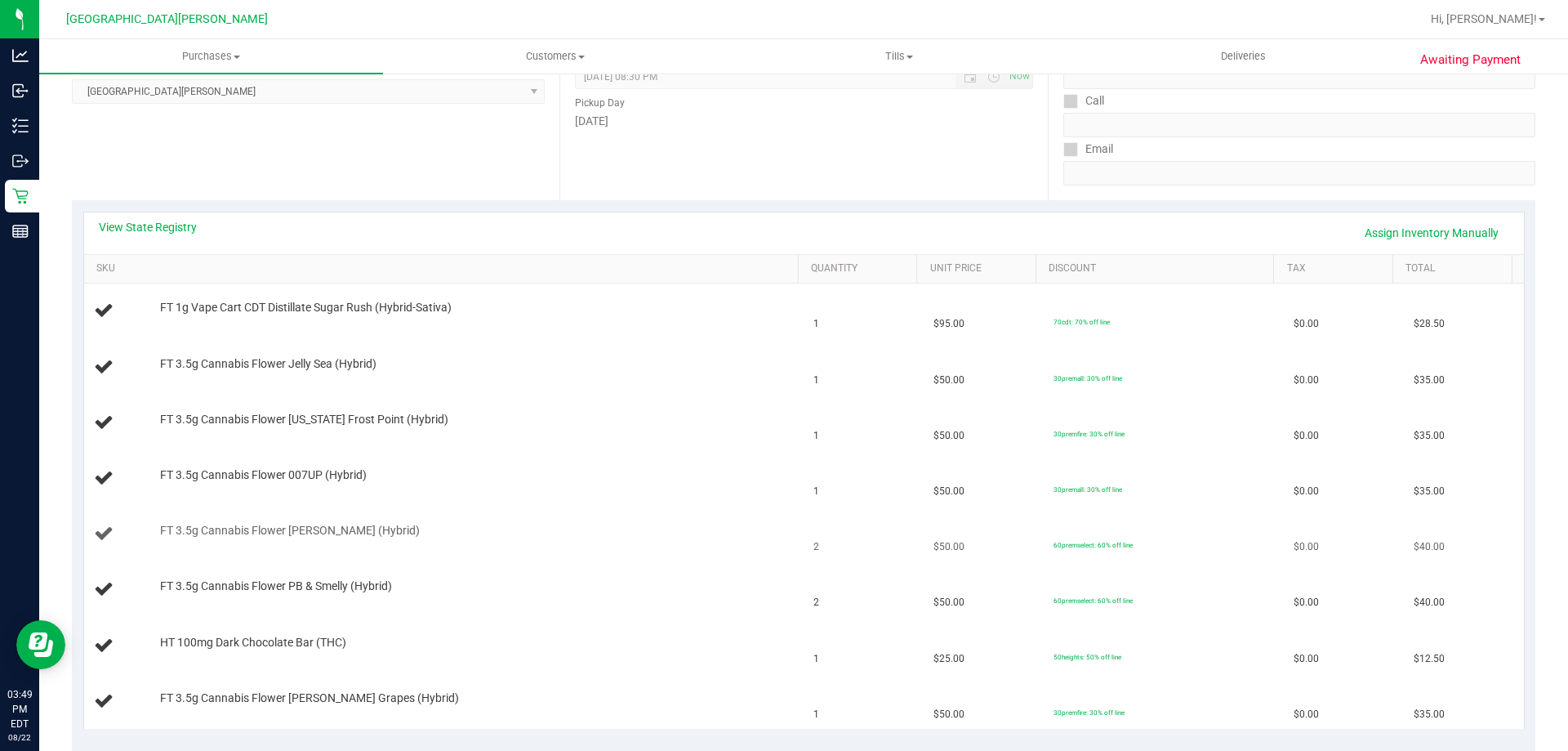
scroll to position [327, 0]
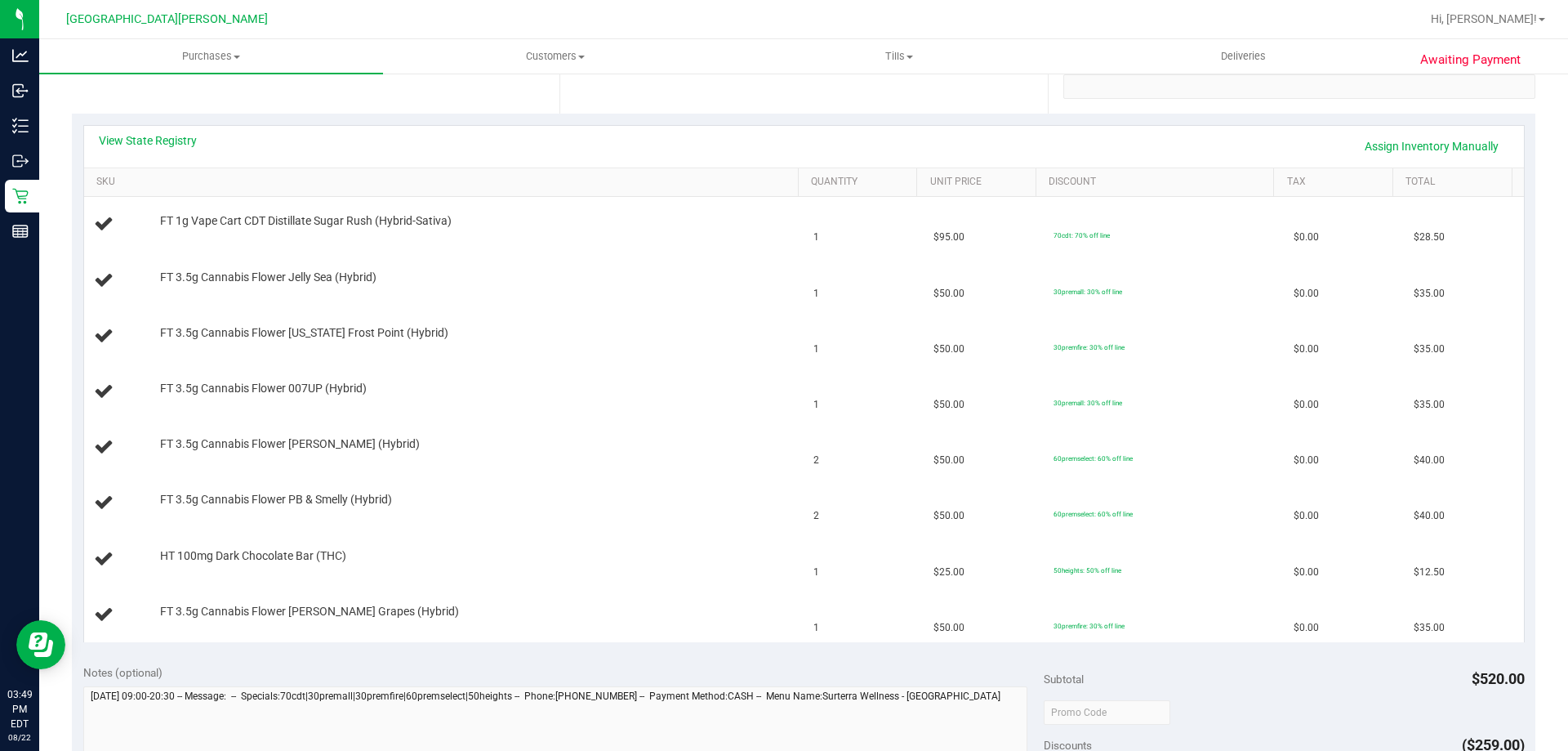
click at [190, 153] on div "View State Registry Assign Inventory Manually" at bounding box center [804, 146] width 1411 height 28
click at [187, 140] on link "View State Registry" at bounding box center [148, 140] width 98 height 16
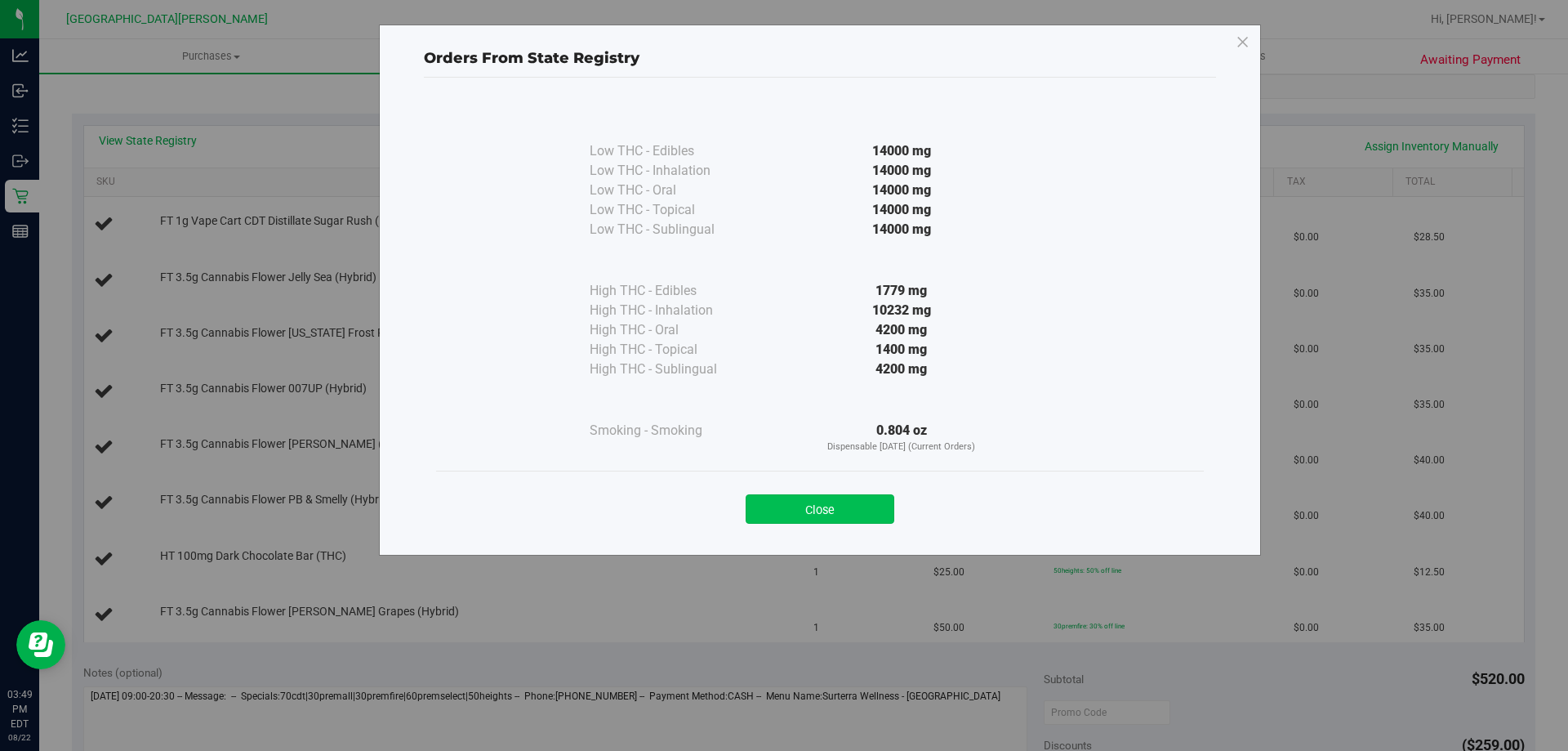
click at [860, 495] on button "Close" at bounding box center [820, 508] width 148 height 29
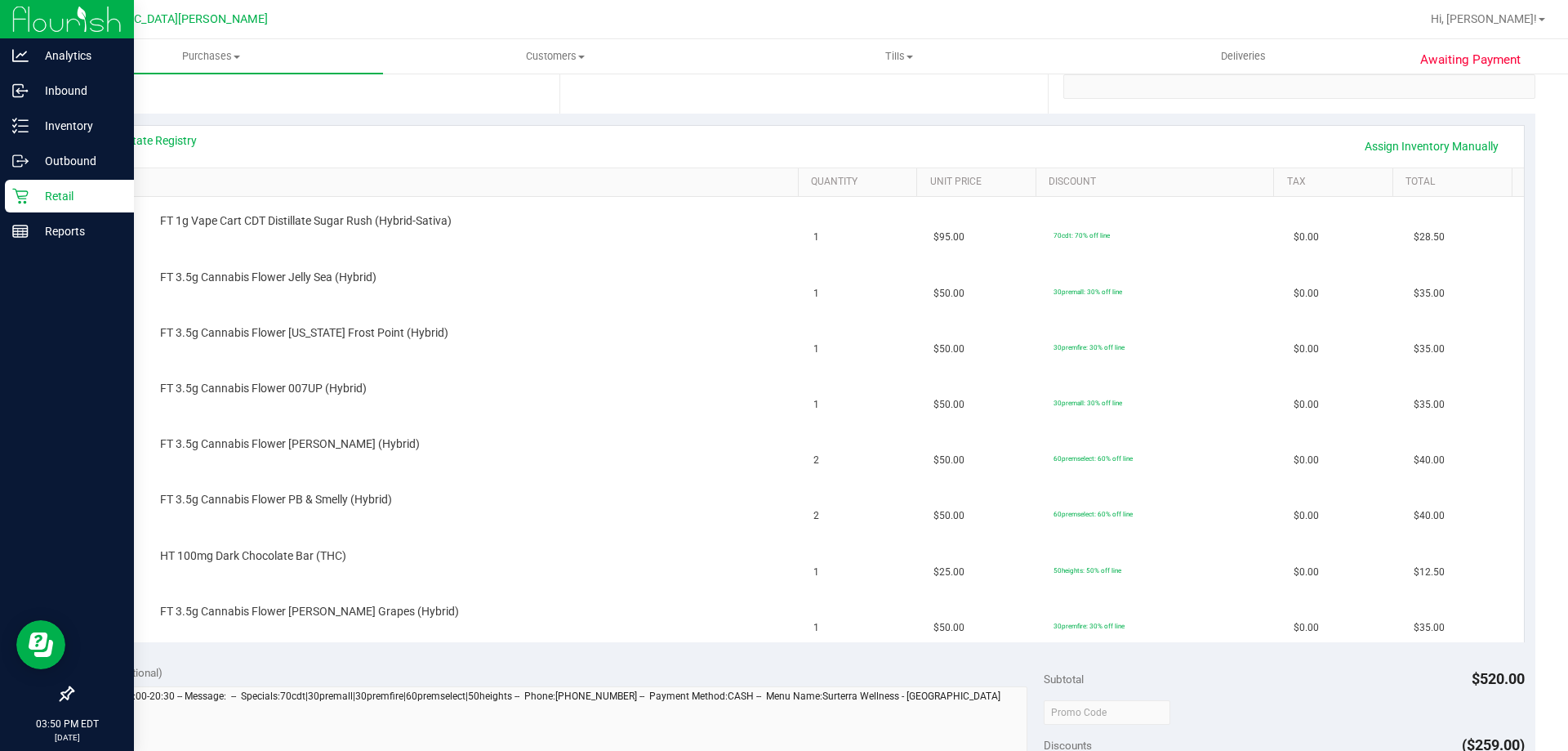
click at [35, 197] on p "Retail" at bounding box center [77, 196] width 98 height 20
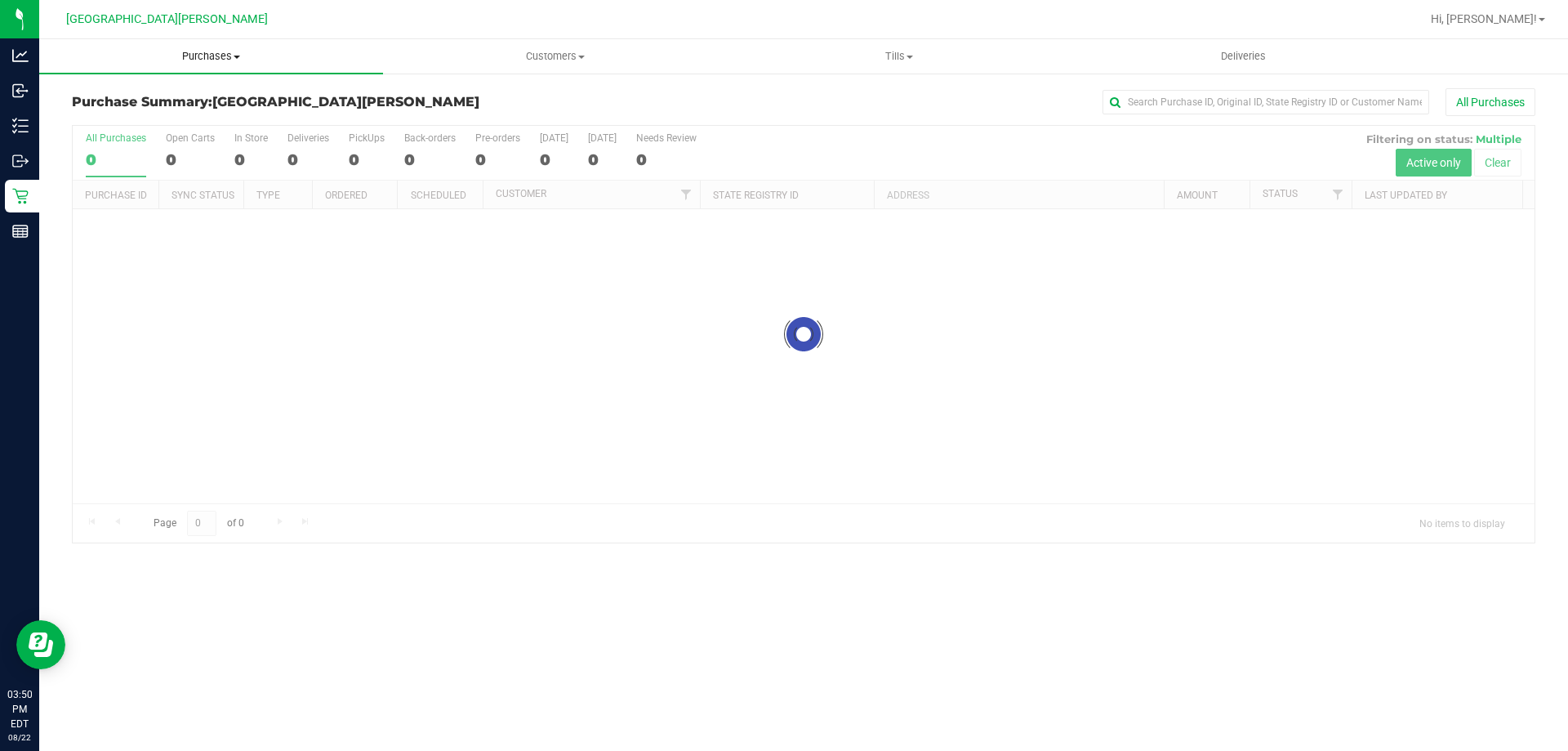
click at [236, 57] on span at bounding box center [236, 57] width 6 height 4
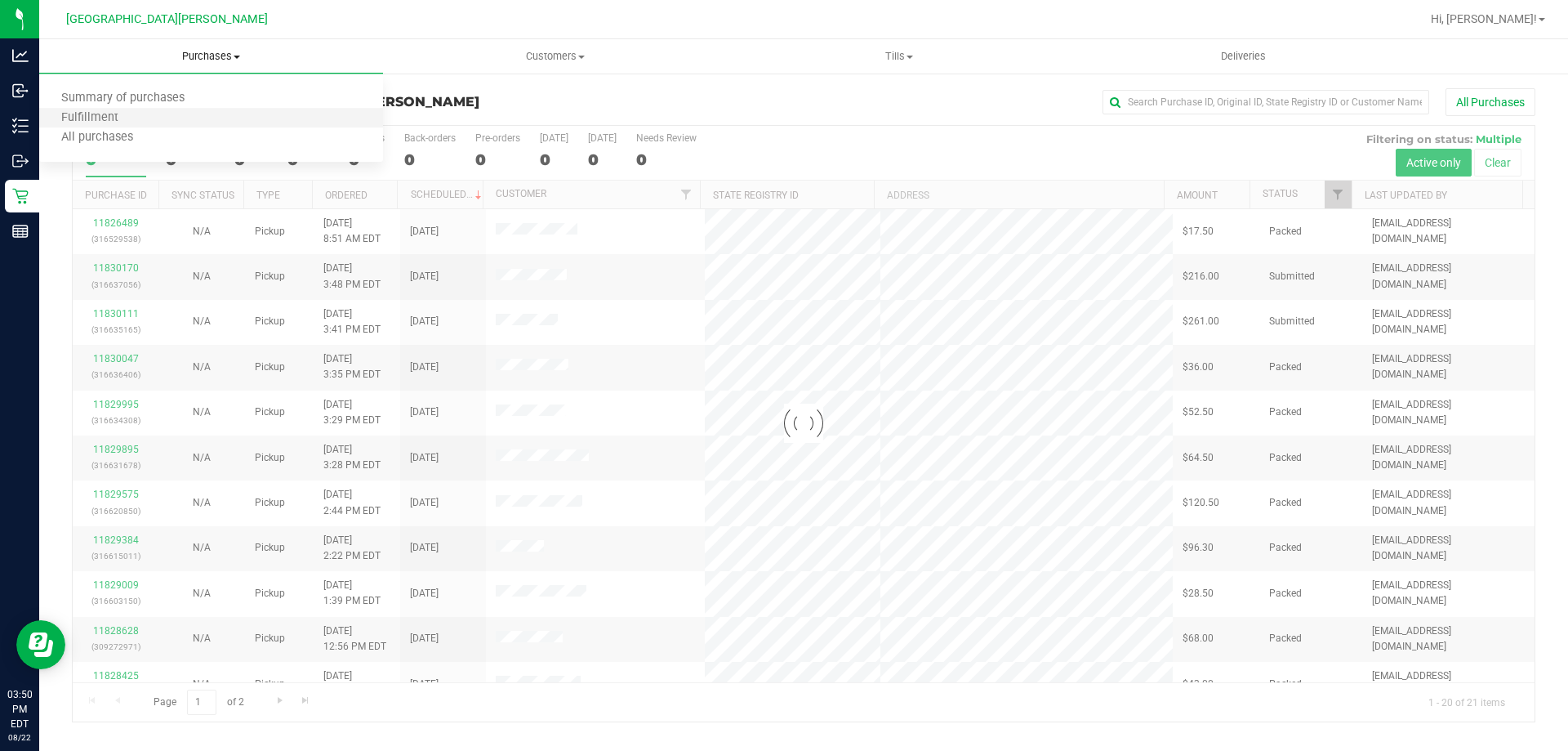
click at [212, 122] on li "Fulfillment" at bounding box center [211, 118] width 344 height 20
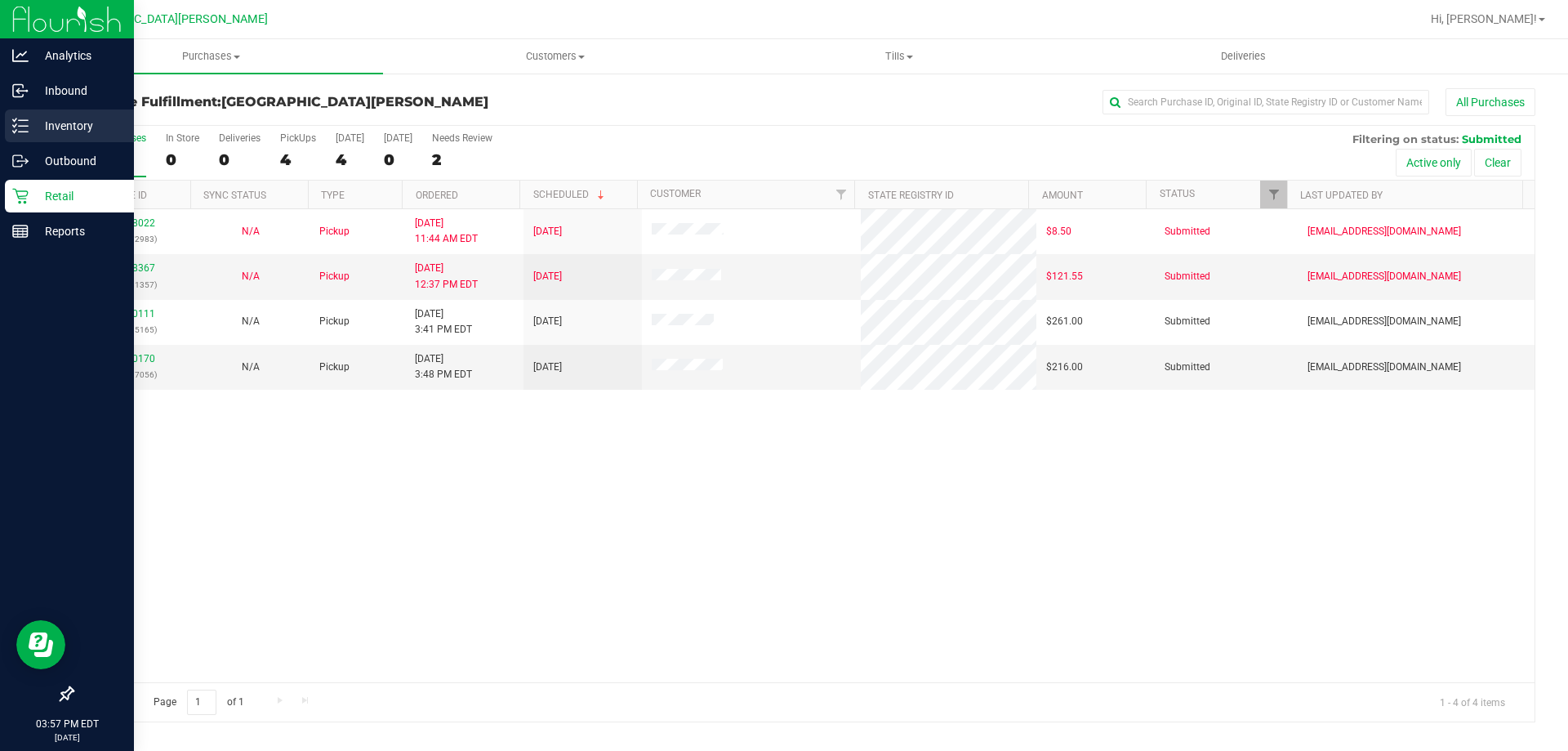
click at [58, 134] on p "Inventory" at bounding box center [77, 125] width 98 height 20
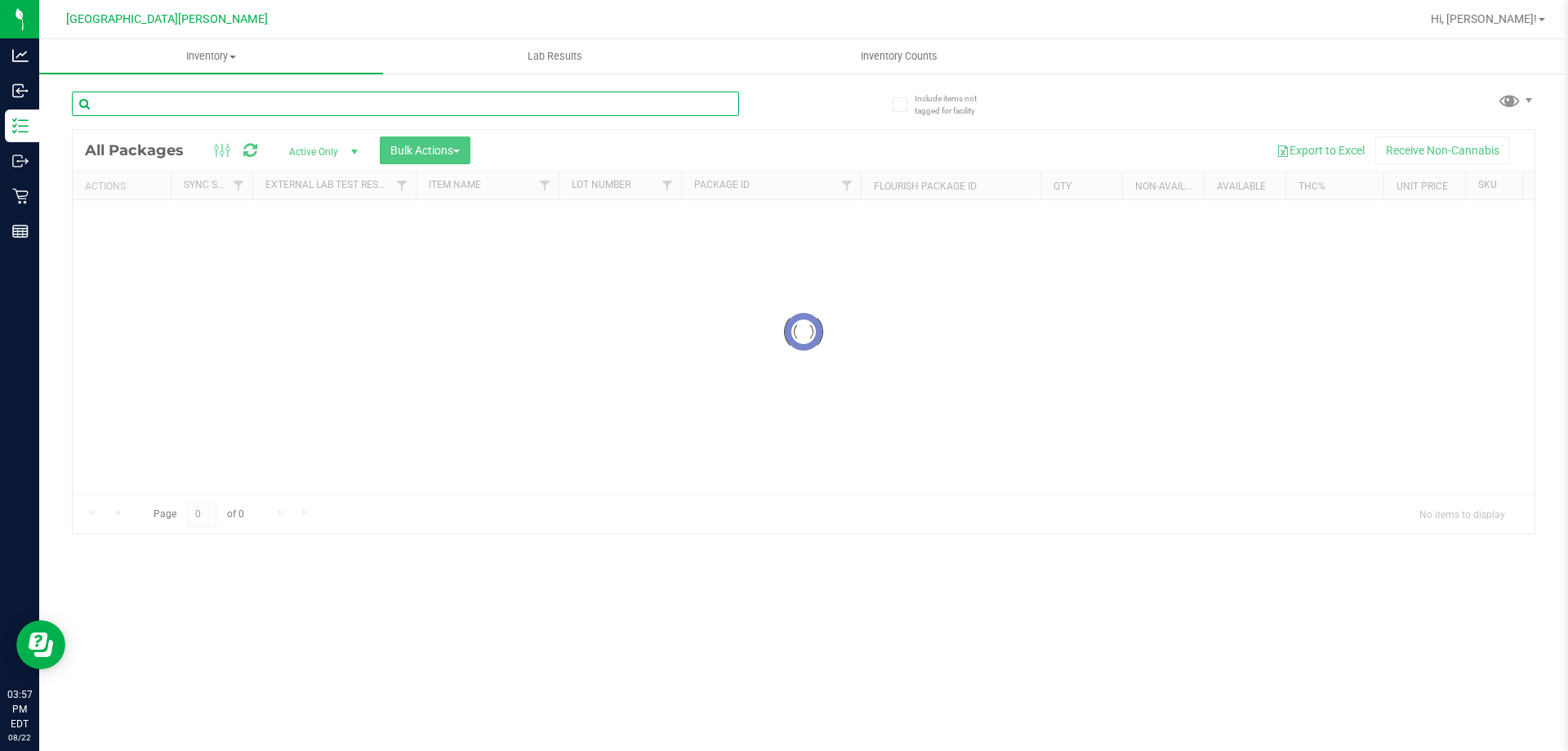
click at [180, 105] on input "text" at bounding box center [405, 104] width 668 height 25
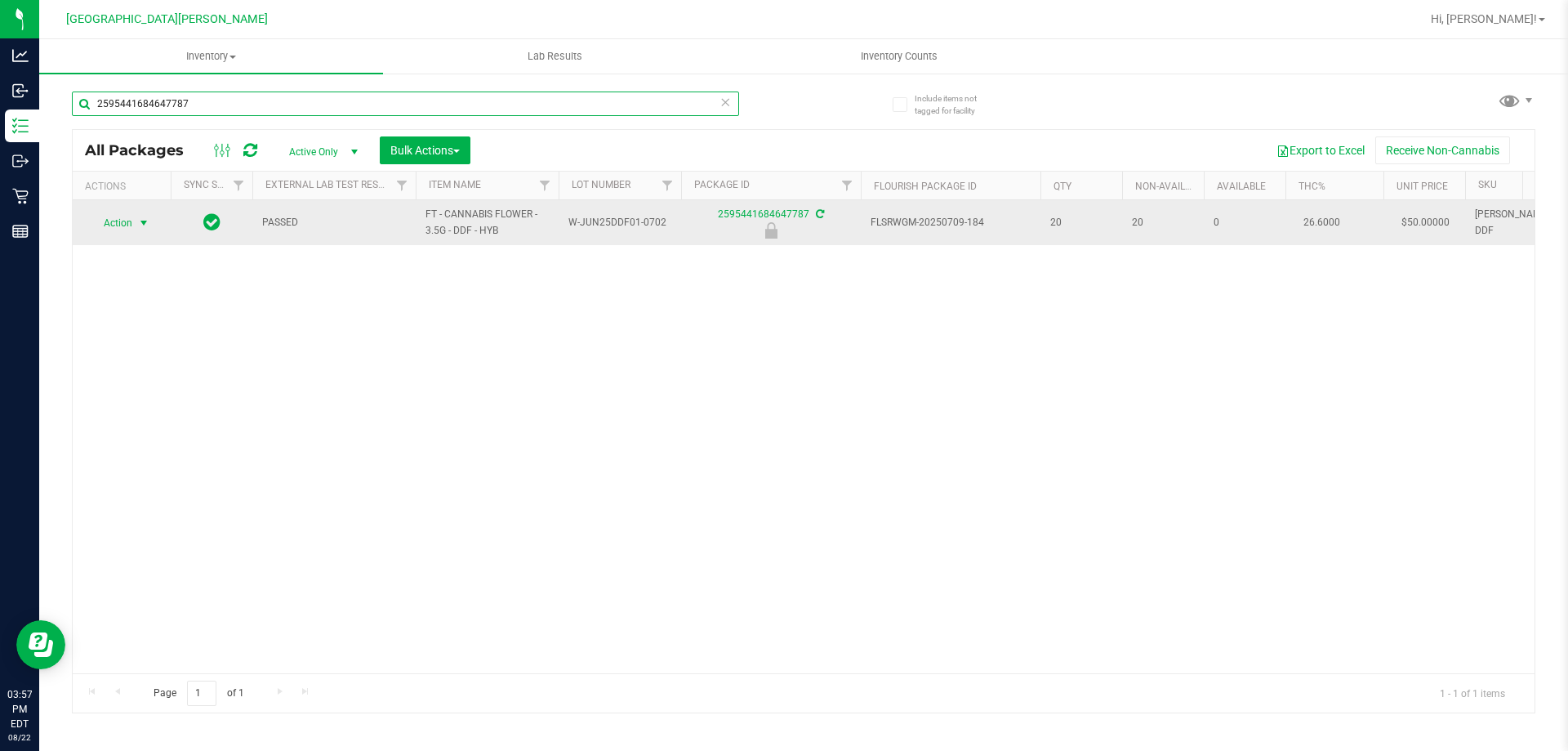
type input "2595441684647787"
click at [134, 223] on span "select" at bounding box center [144, 223] width 20 height 23
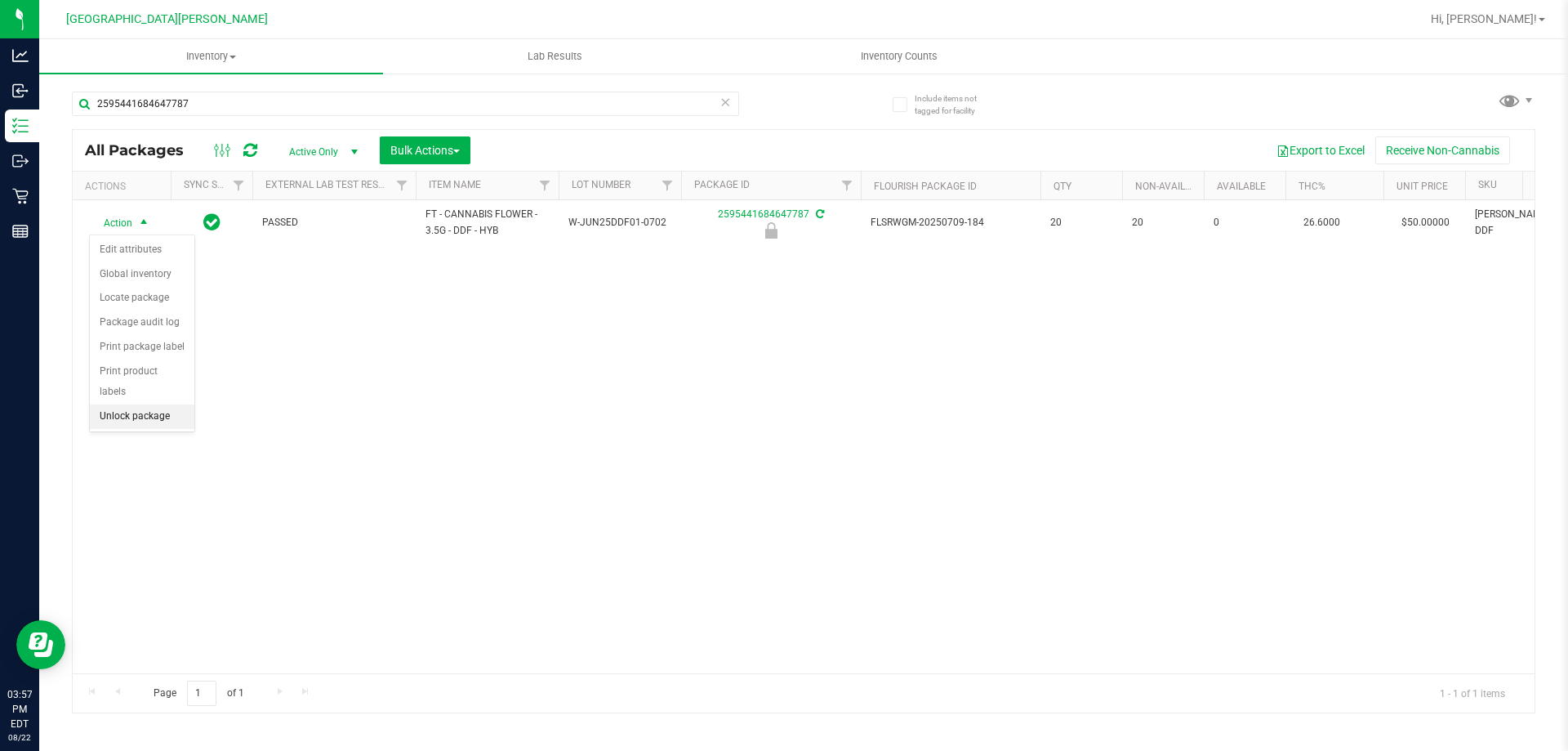
click at [153, 404] on li "Unlock package" at bounding box center [142, 417] width 105 height 25
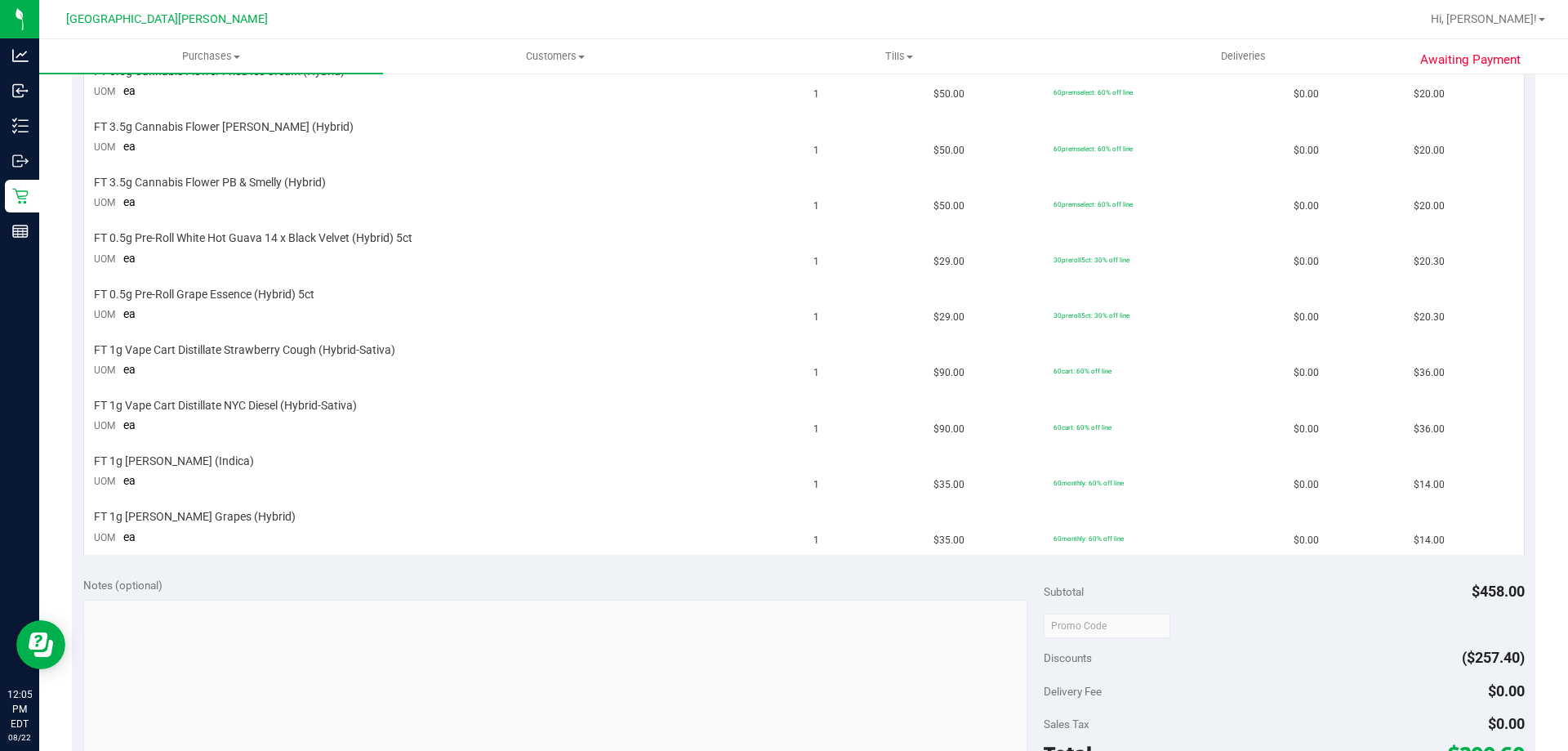
scroll to position [477, 0]
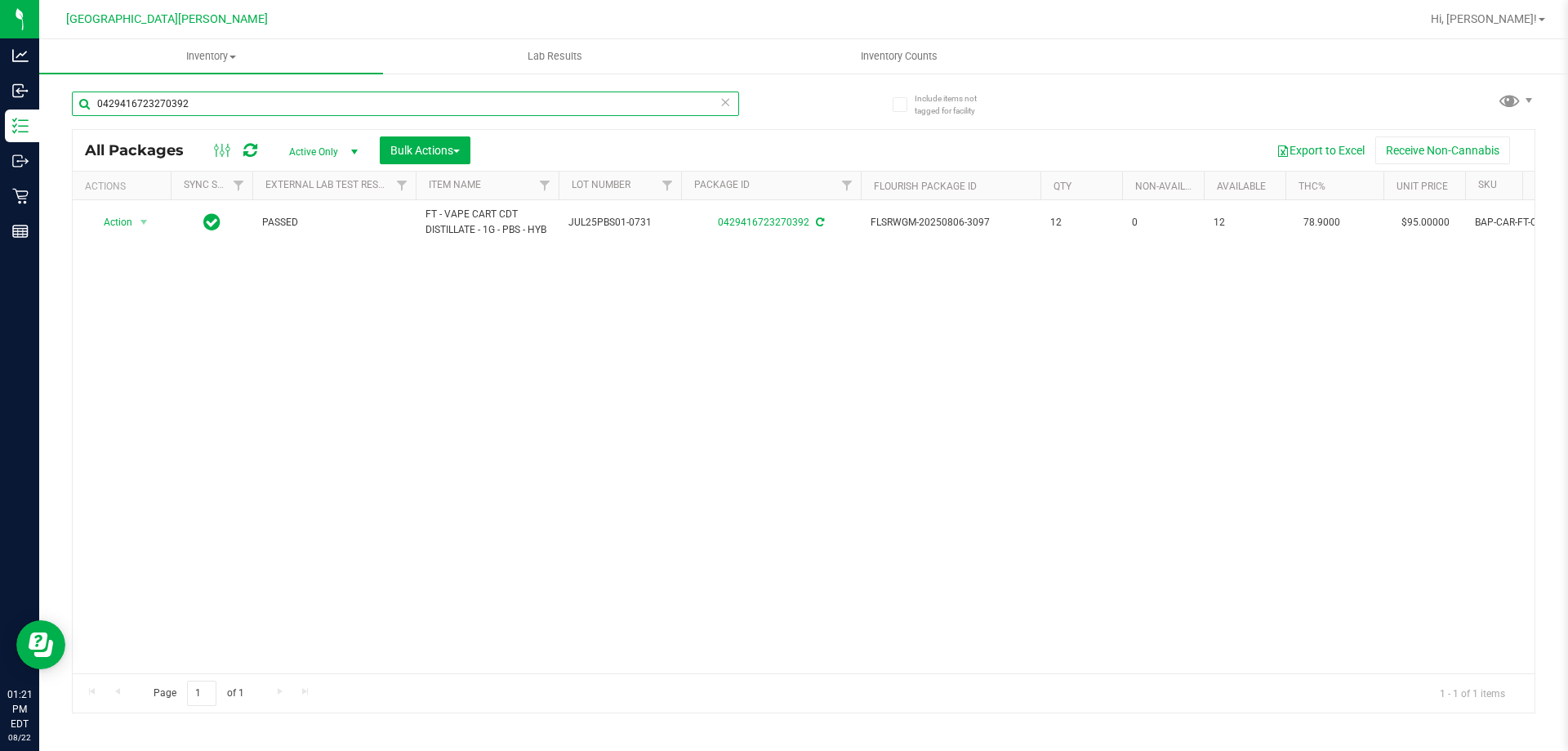
click at [196, 95] on input "0429416723270392" at bounding box center [405, 104] width 668 height 25
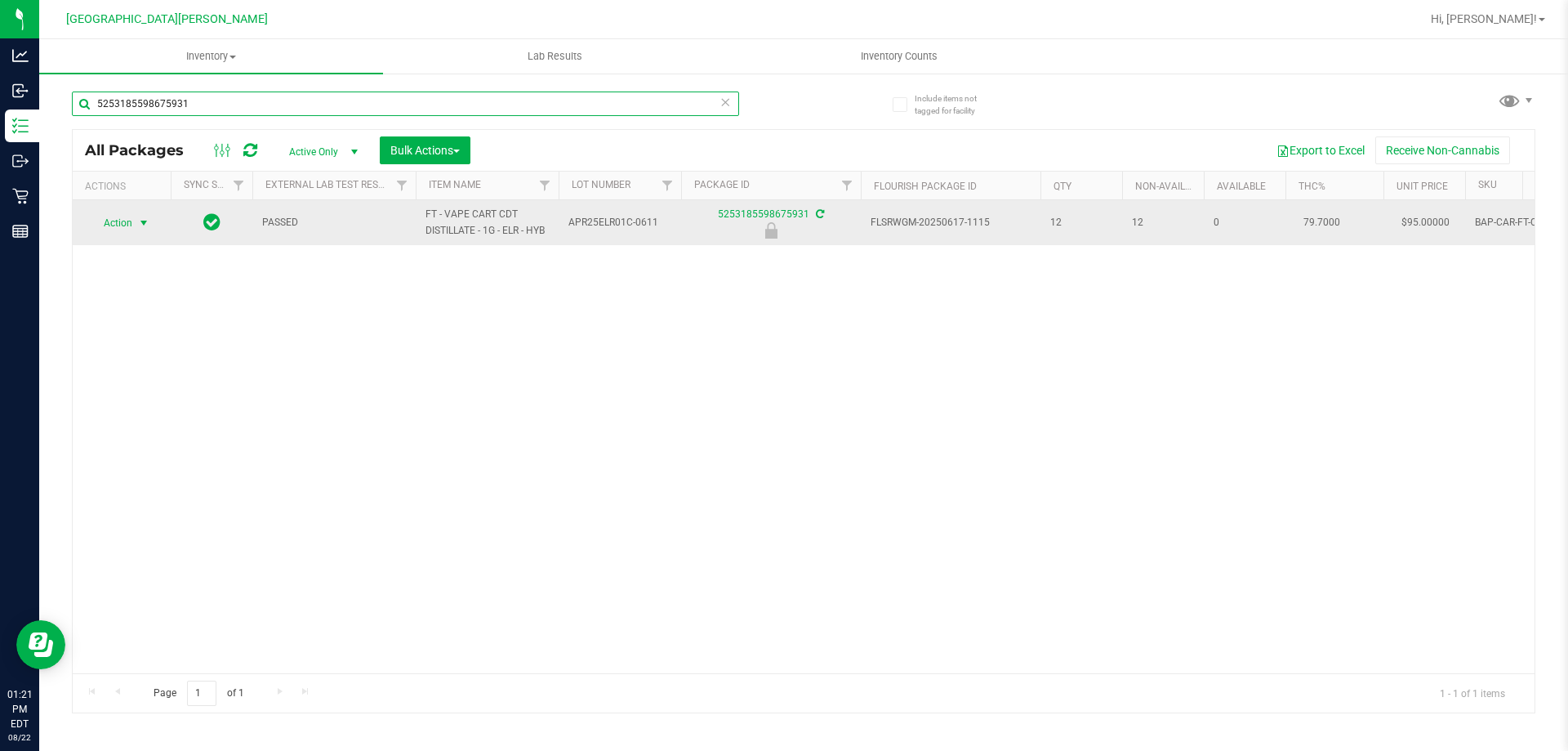
type input "5253185598675931"
click at [142, 220] on span "select" at bounding box center [143, 223] width 13 height 13
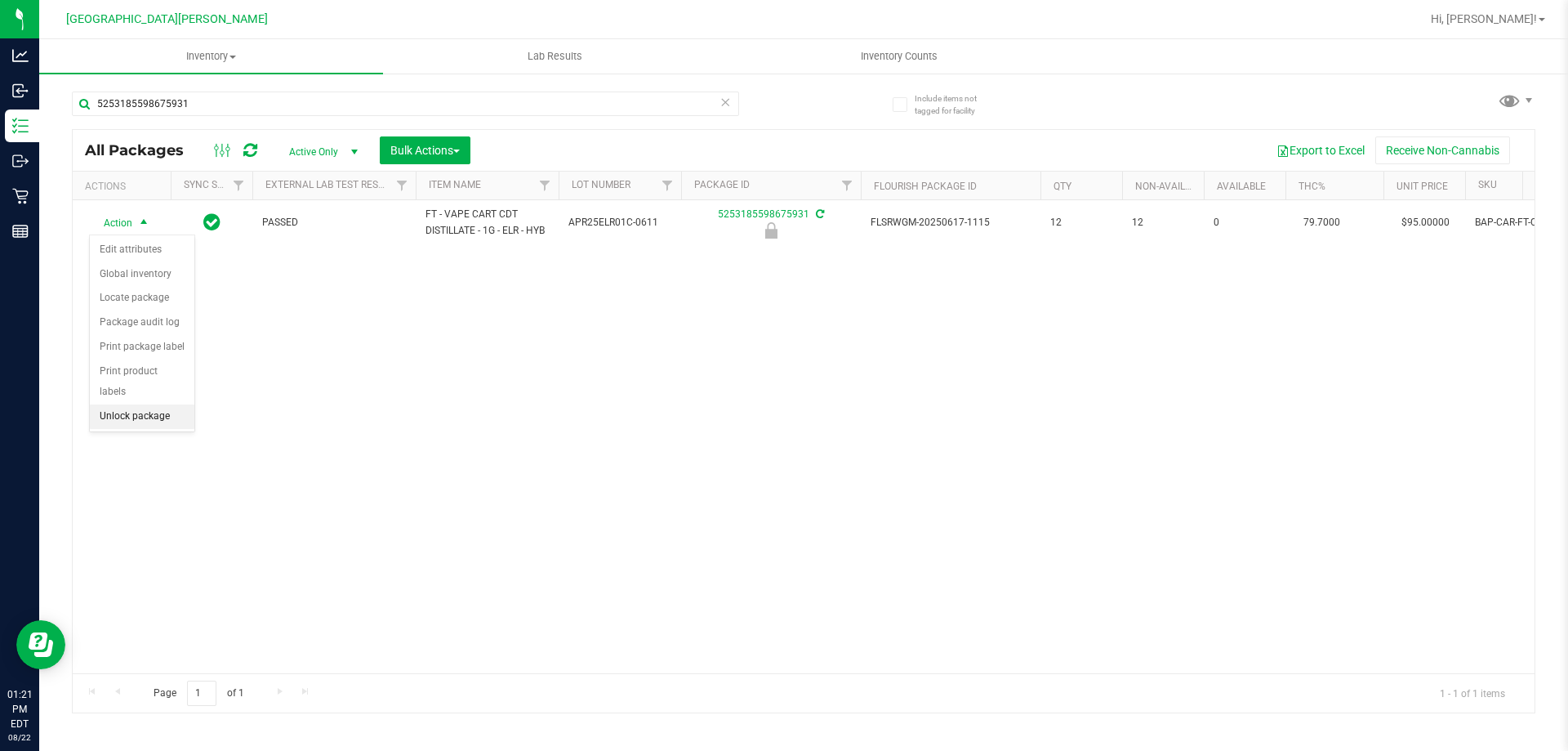
drag, startPoint x: 143, startPoint y: 398, endPoint x: 143, endPoint y: 380, distance: 18.0
click at [143, 404] on li "Unlock package" at bounding box center [142, 417] width 105 height 25
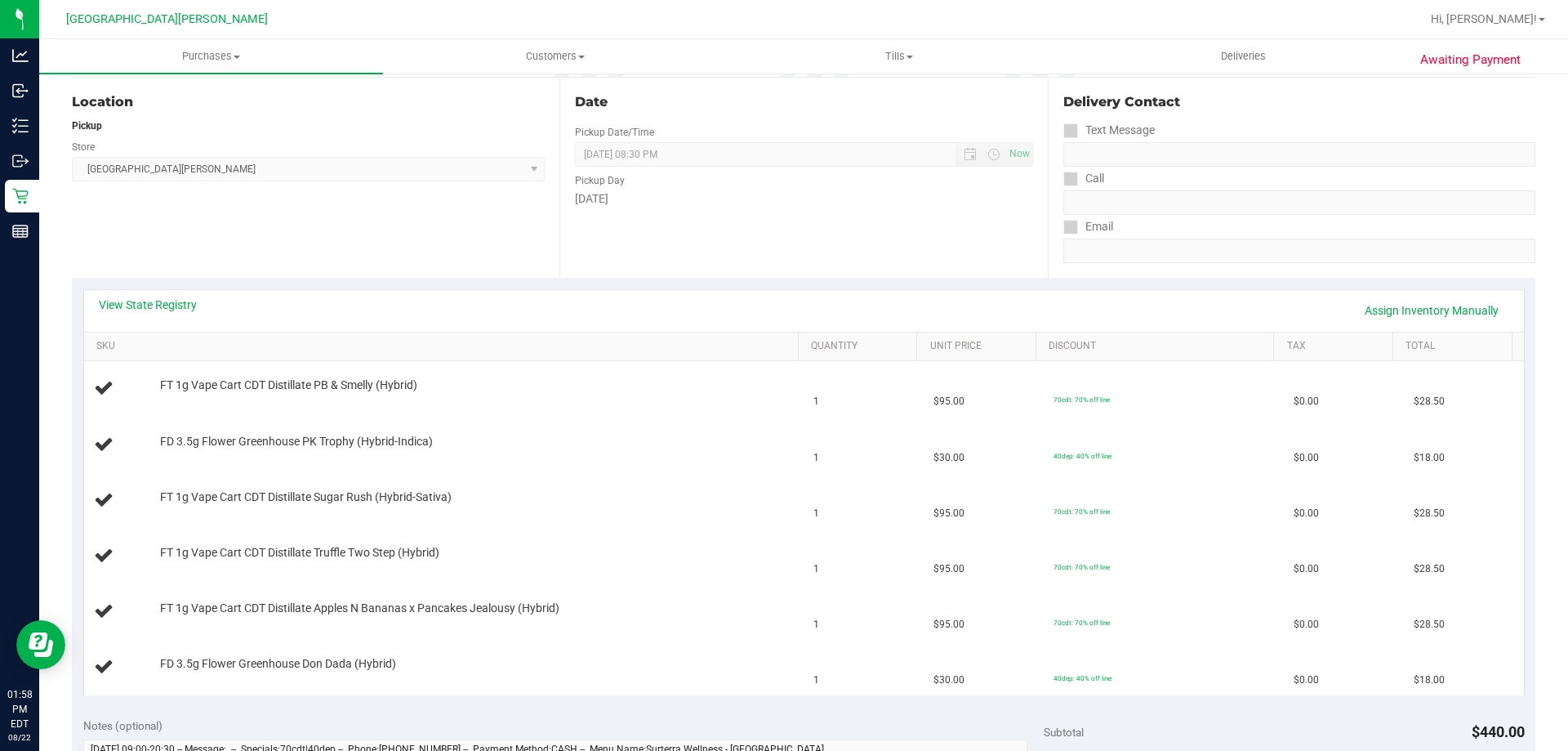
scroll to position [164, 0]
click at [164, 302] on link "View State Registry" at bounding box center [148, 304] width 98 height 16
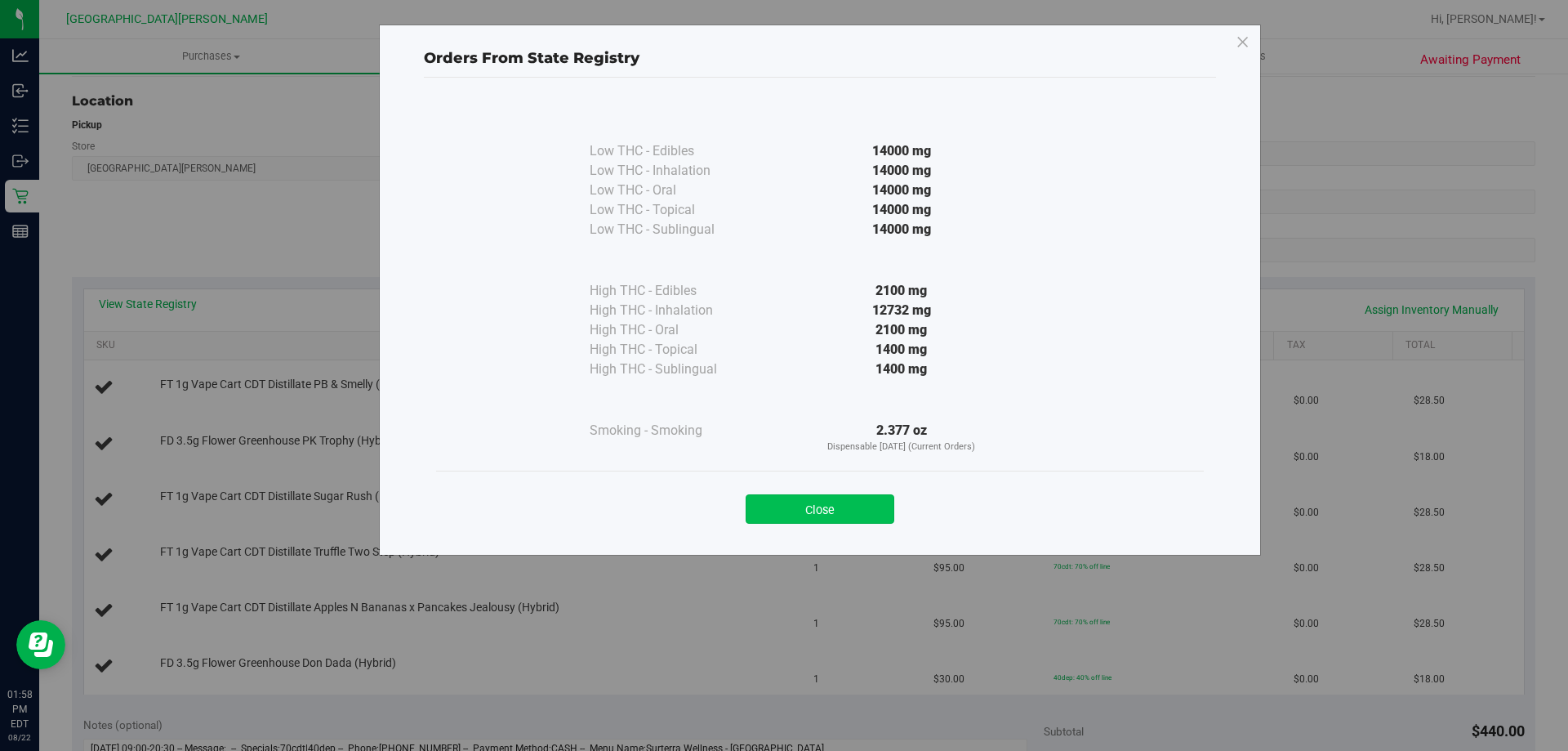
click at [882, 512] on button "Close" at bounding box center [820, 508] width 148 height 29
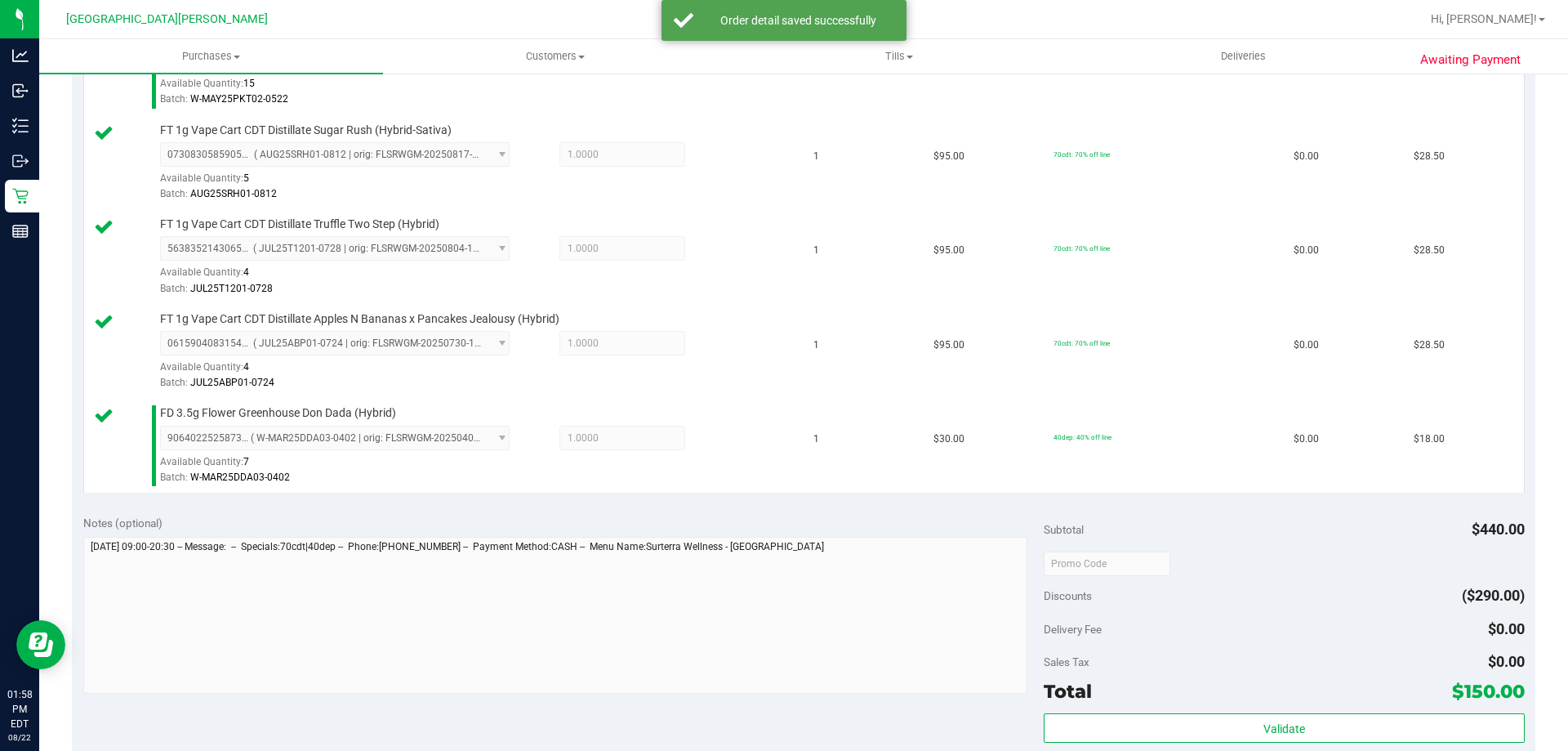
scroll to position [817, 0]
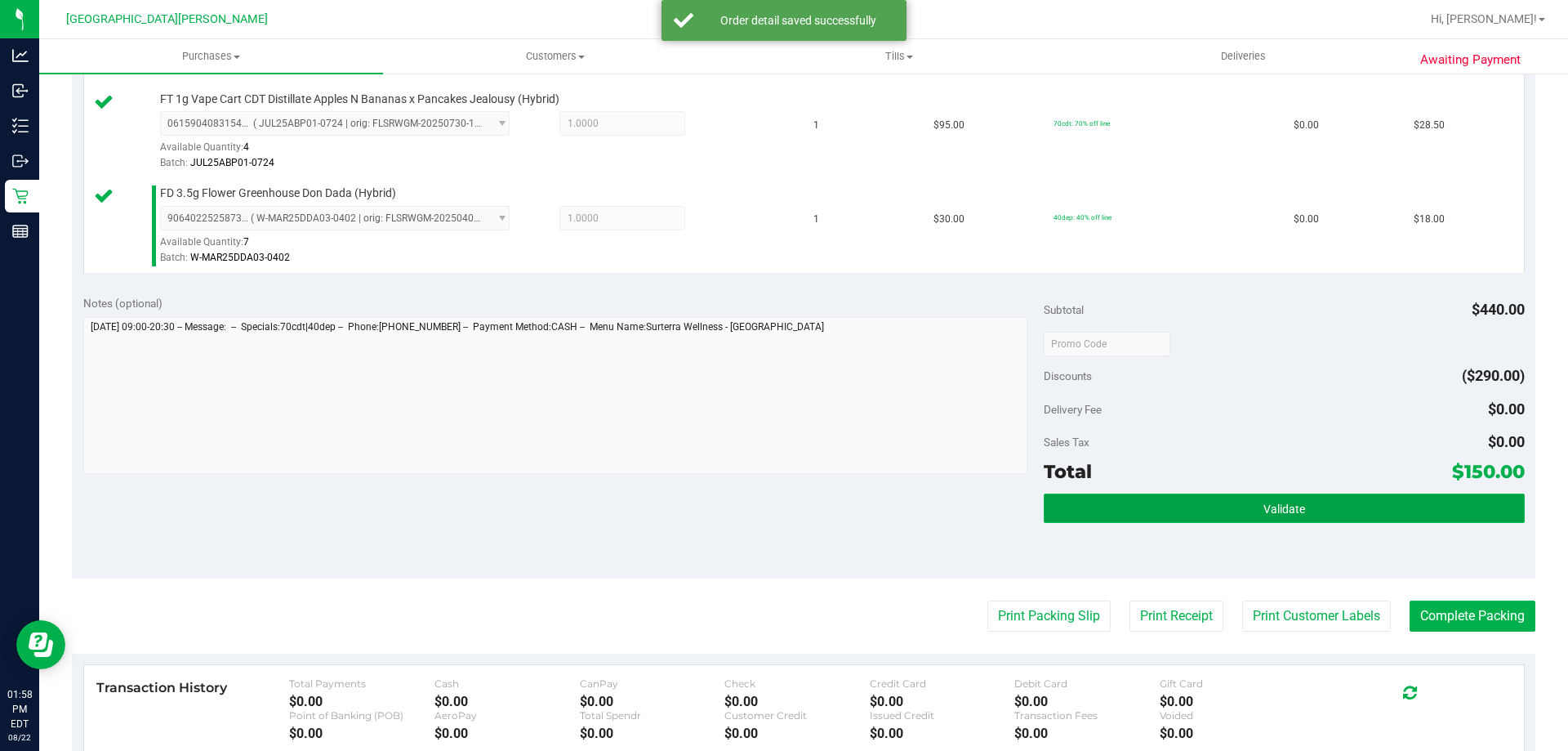
click at [1344, 510] on button "Validate" at bounding box center [1284, 507] width 480 height 29
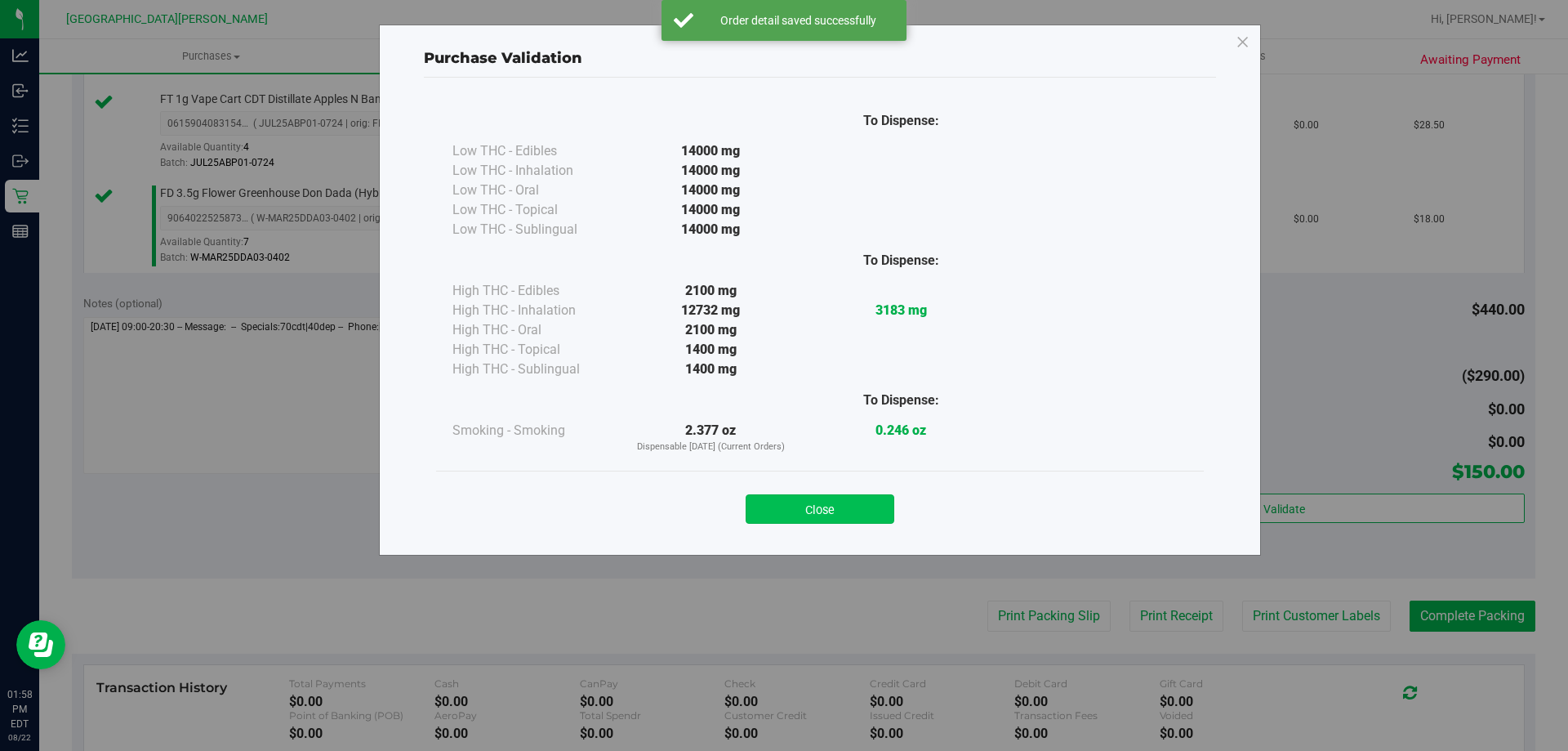
click at [862, 503] on button "Close" at bounding box center [820, 508] width 148 height 29
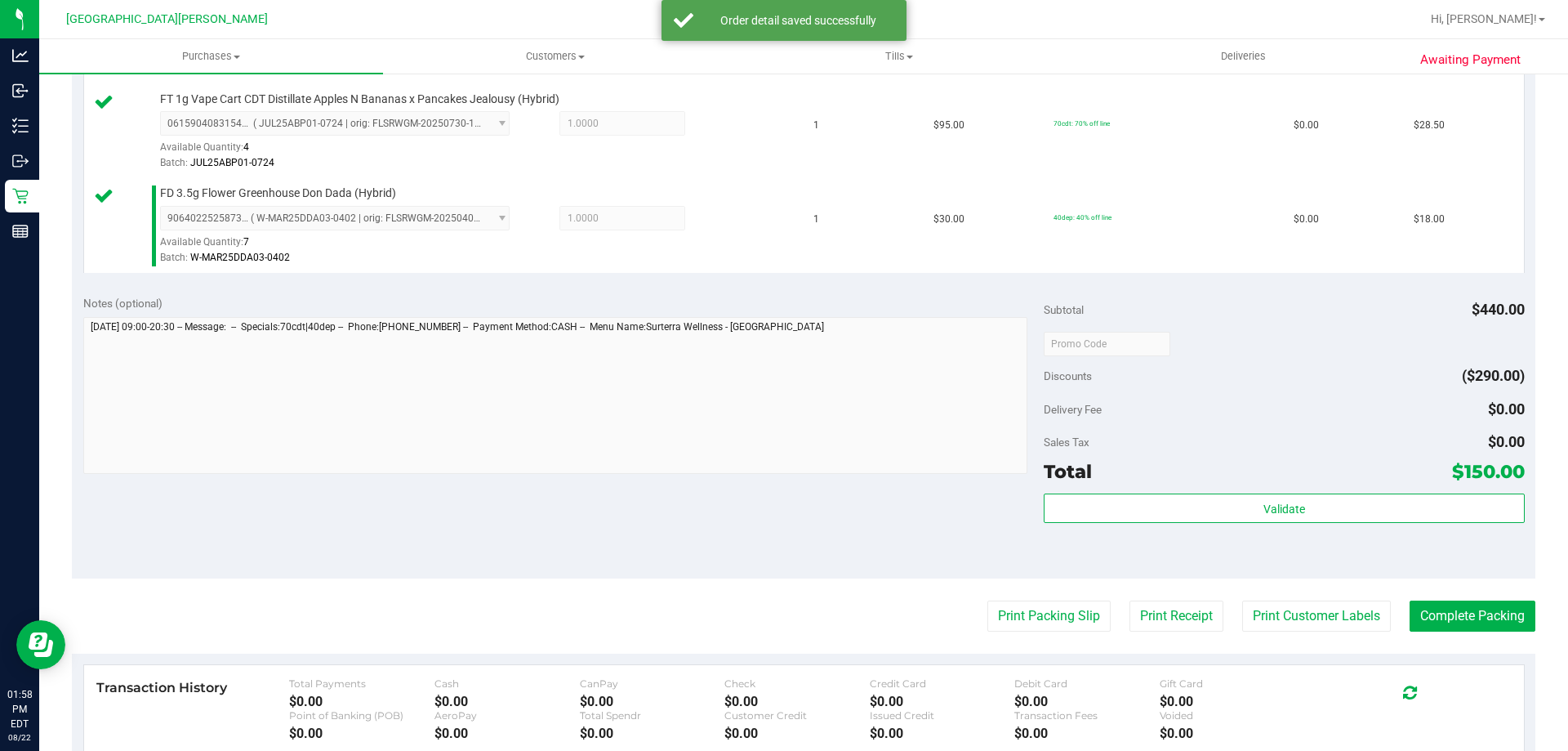
click at [1299, 590] on purchase-details "Back Edit Purchase Cancel Purchase View Profile # 11829117 BioTrack ID: - Submi…" at bounding box center [804, 115] width 1464 height 1687
click at [1246, 602] on button "Print Customer Labels" at bounding box center [1316, 615] width 148 height 31
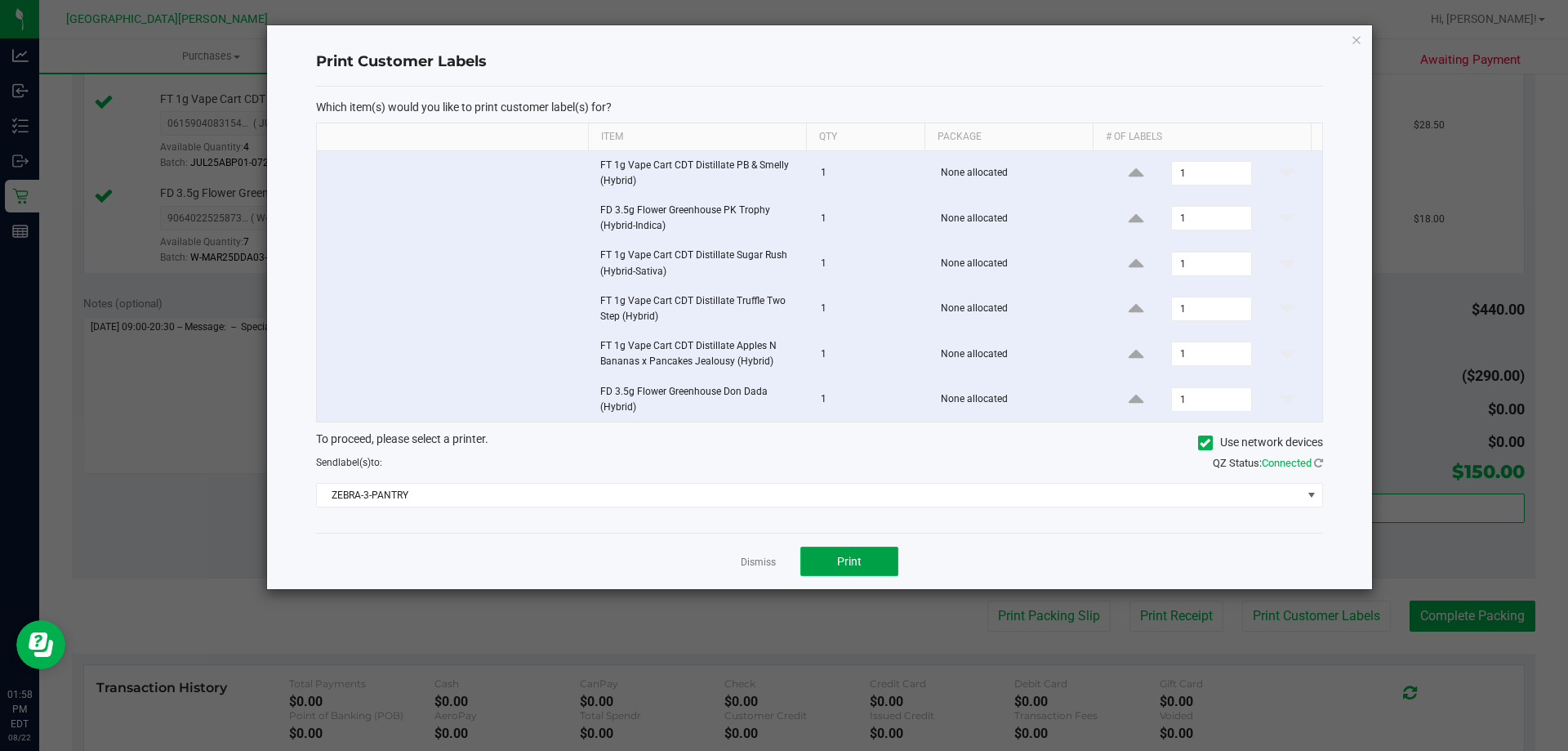
click at [844, 555] on span "Print" at bounding box center [850, 561] width 25 height 13
click at [753, 556] on link "Dismiss" at bounding box center [758, 563] width 36 height 14
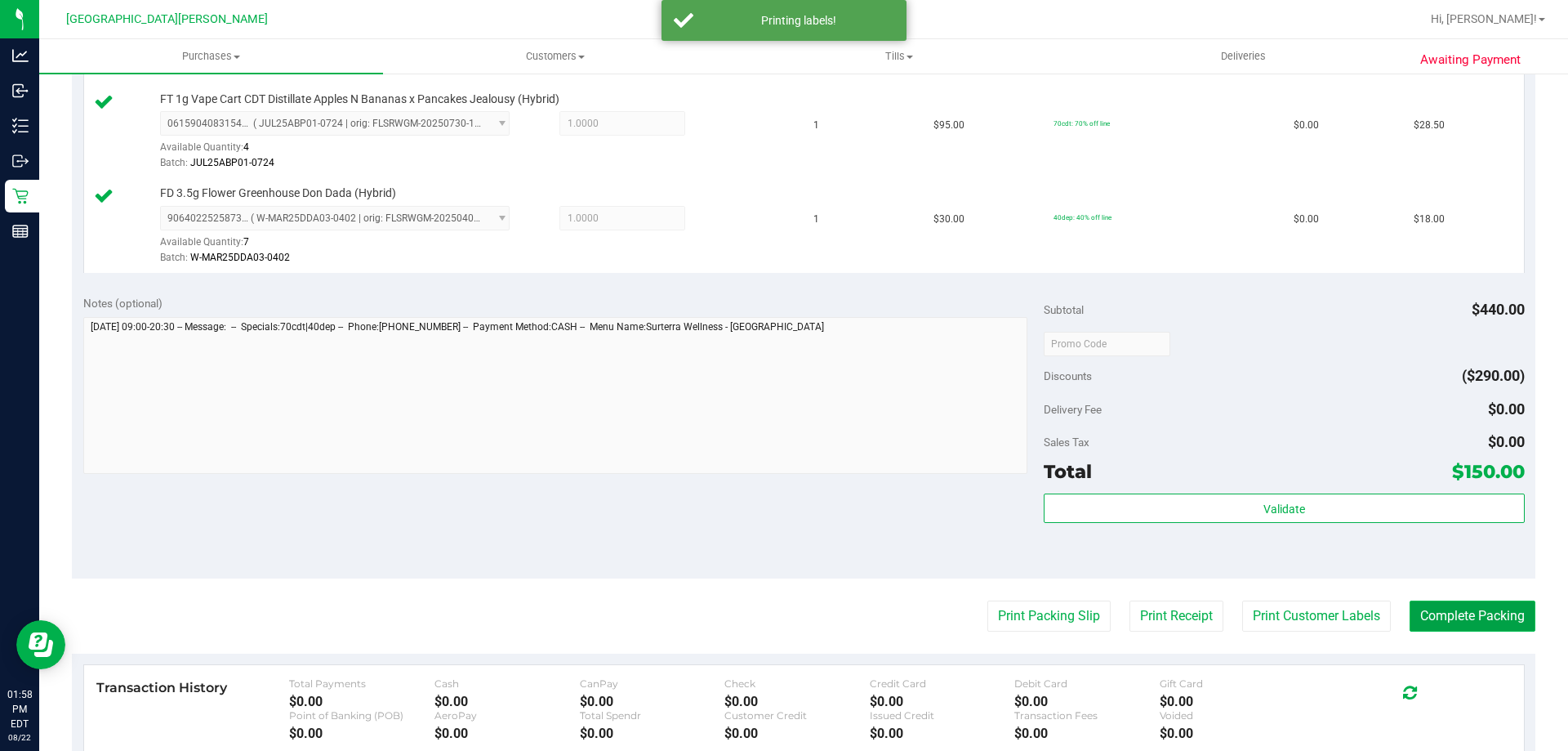
click at [1462, 600] on button "Complete Packing" at bounding box center [1473, 615] width 126 height 31
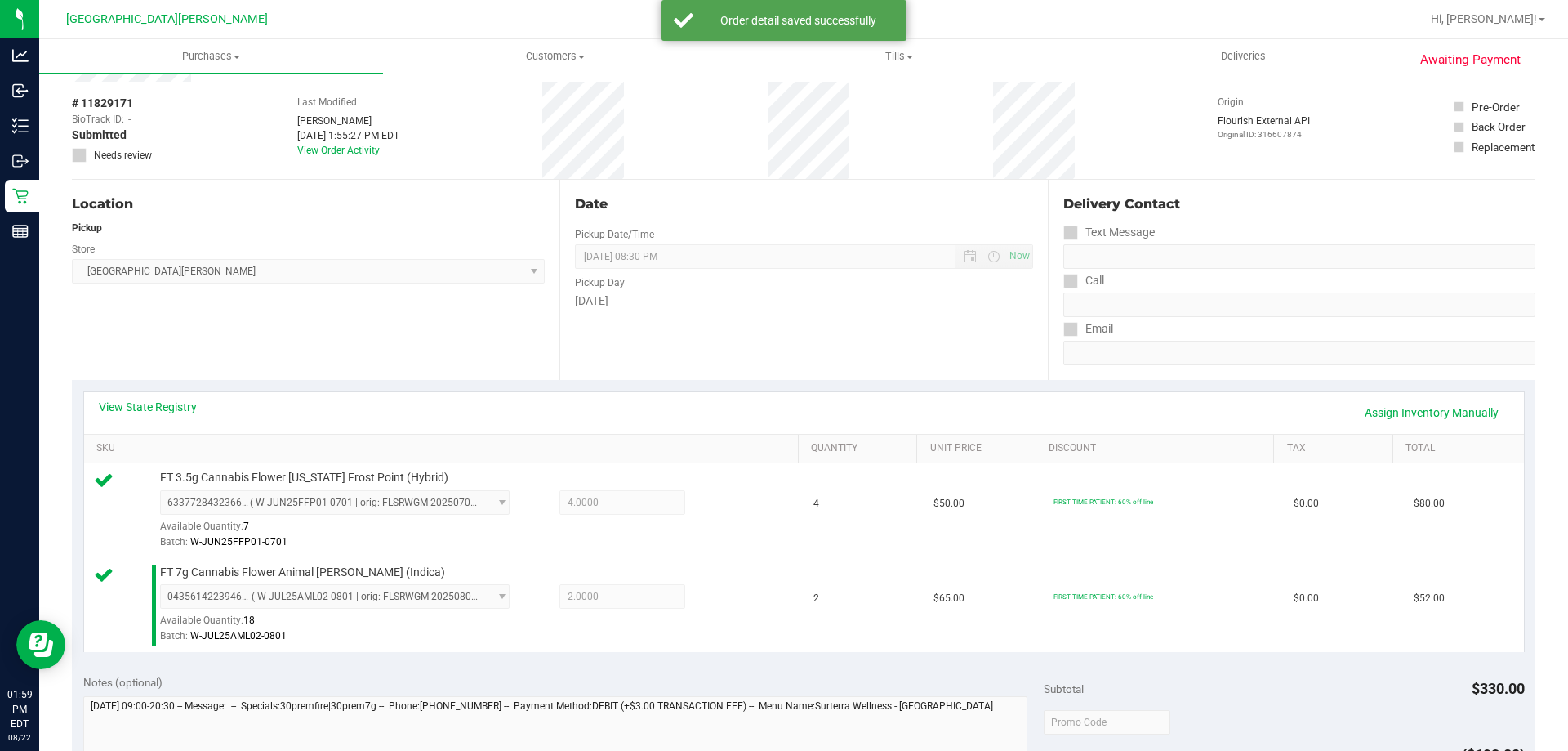
scroll to position [490, 0]
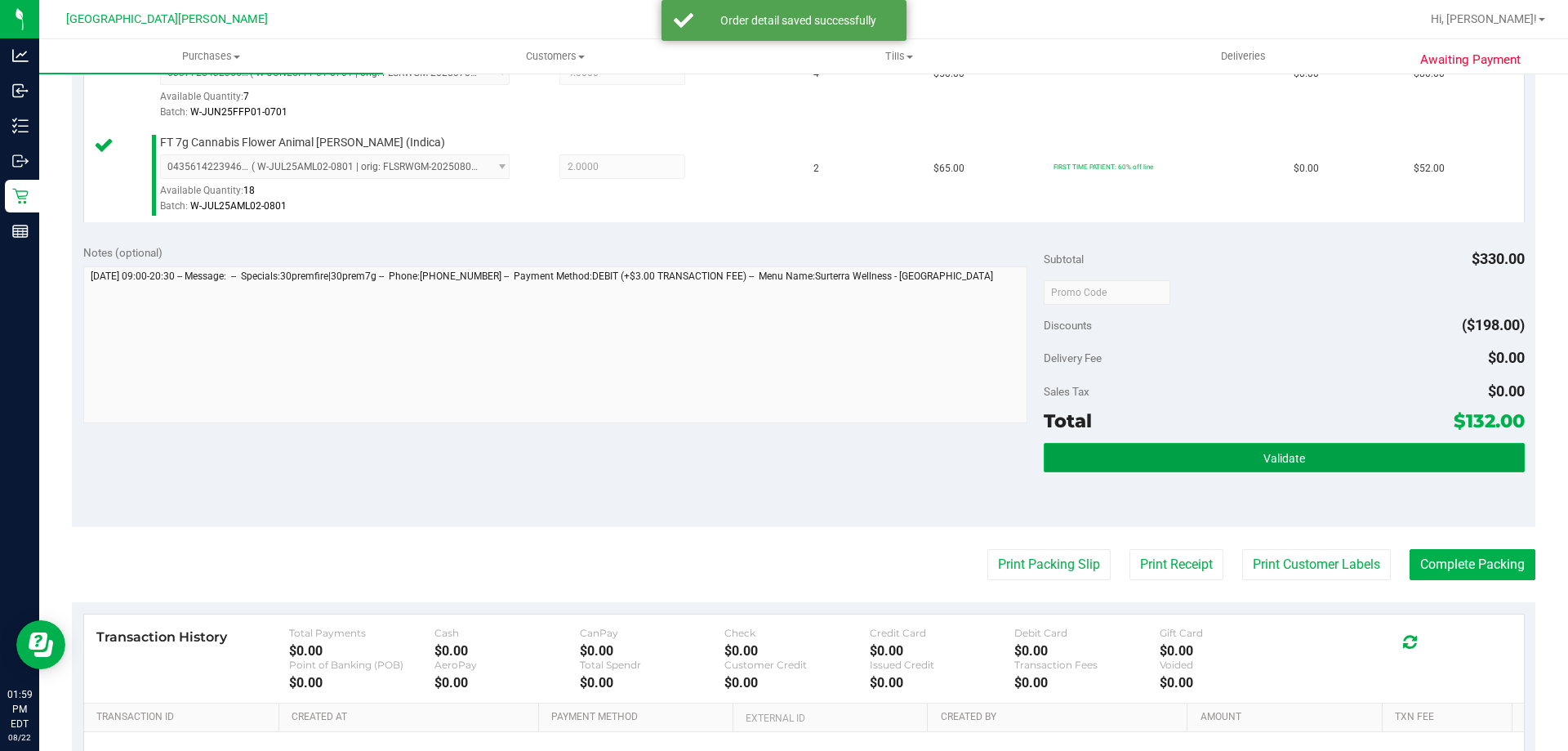
click at [1304, 458] on button "Validate" at bounding box center [1284, 457] width 480 height 29
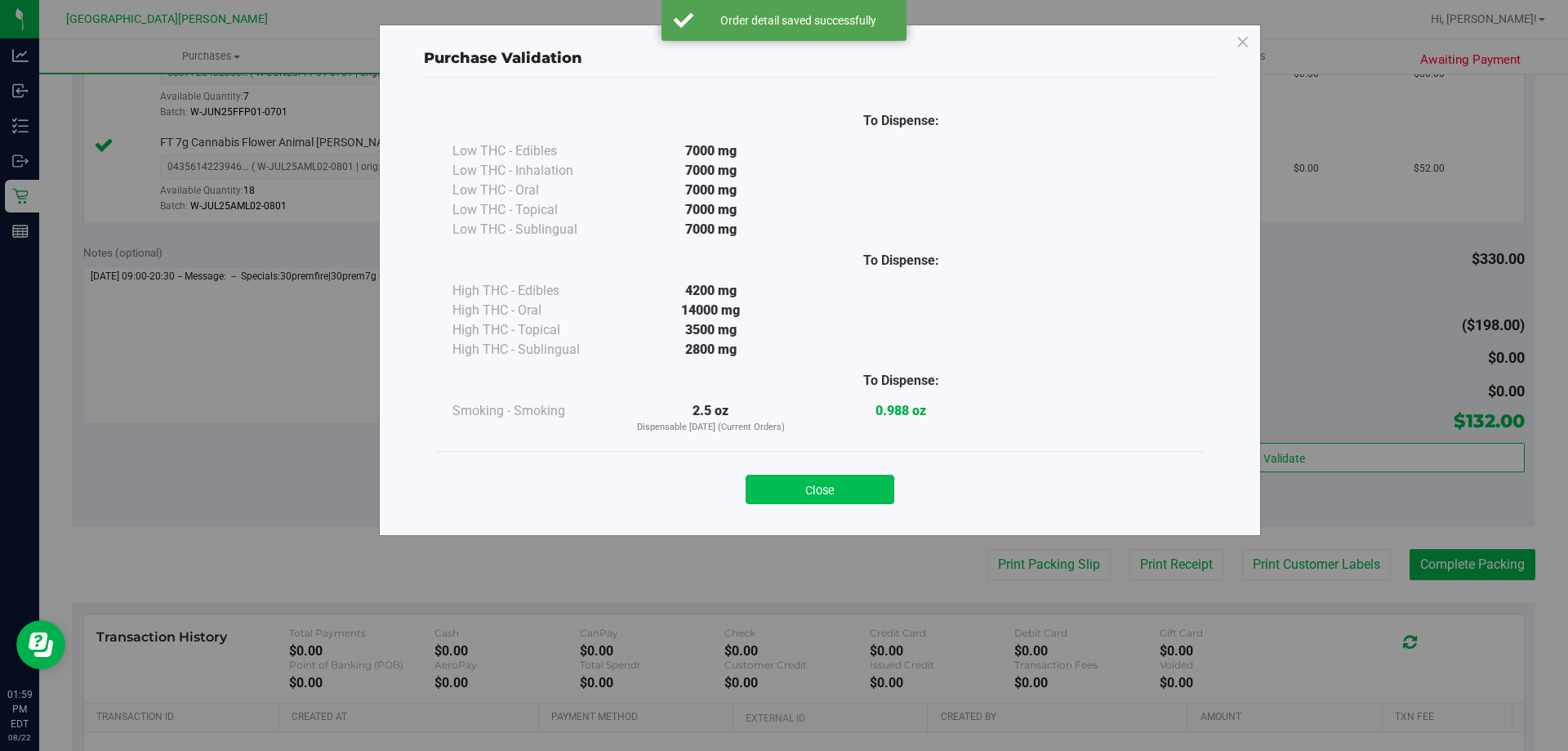
click at [851, 495] on button "Close" at bounding box center [820, 489] width 148 height 29
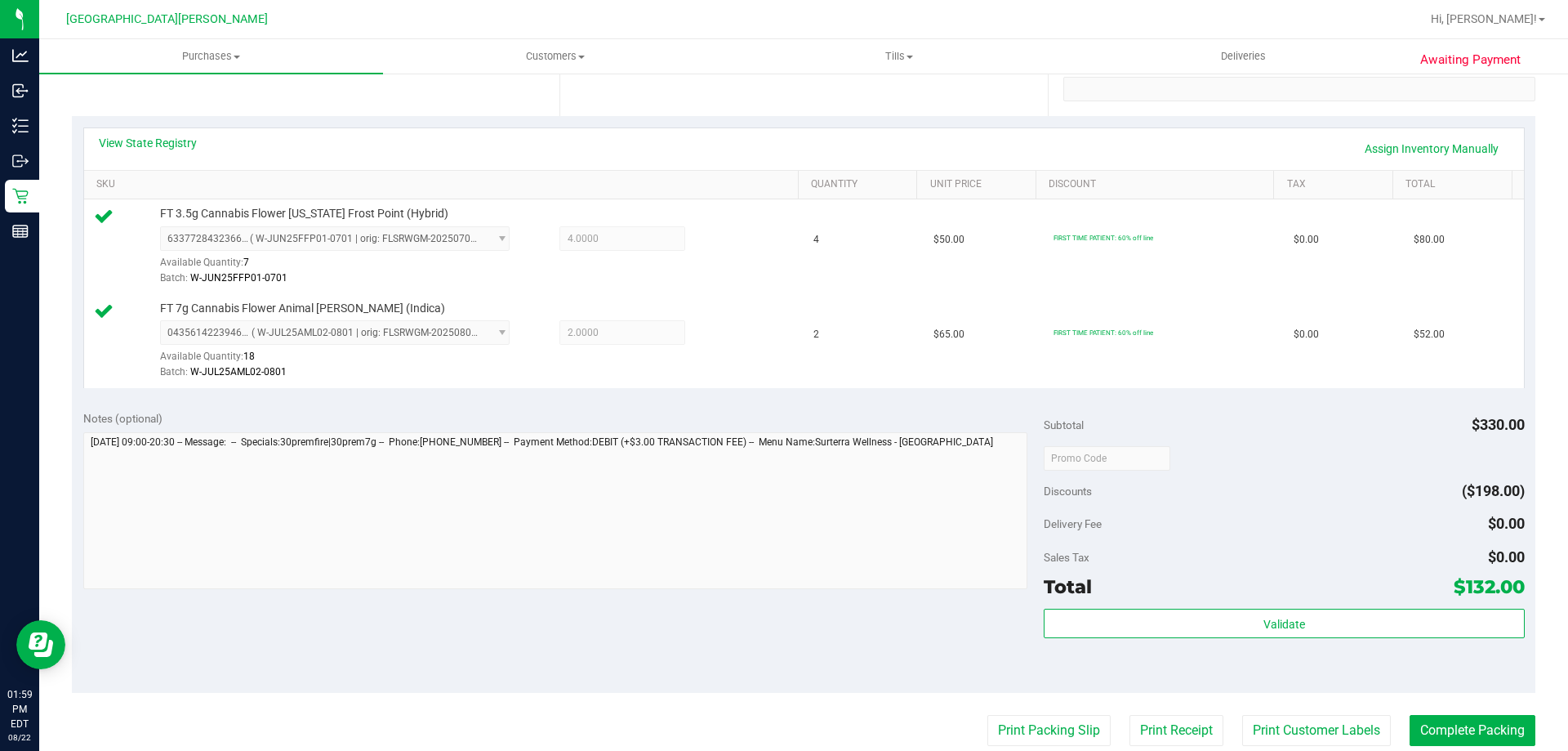
scroll to position [0, 0]
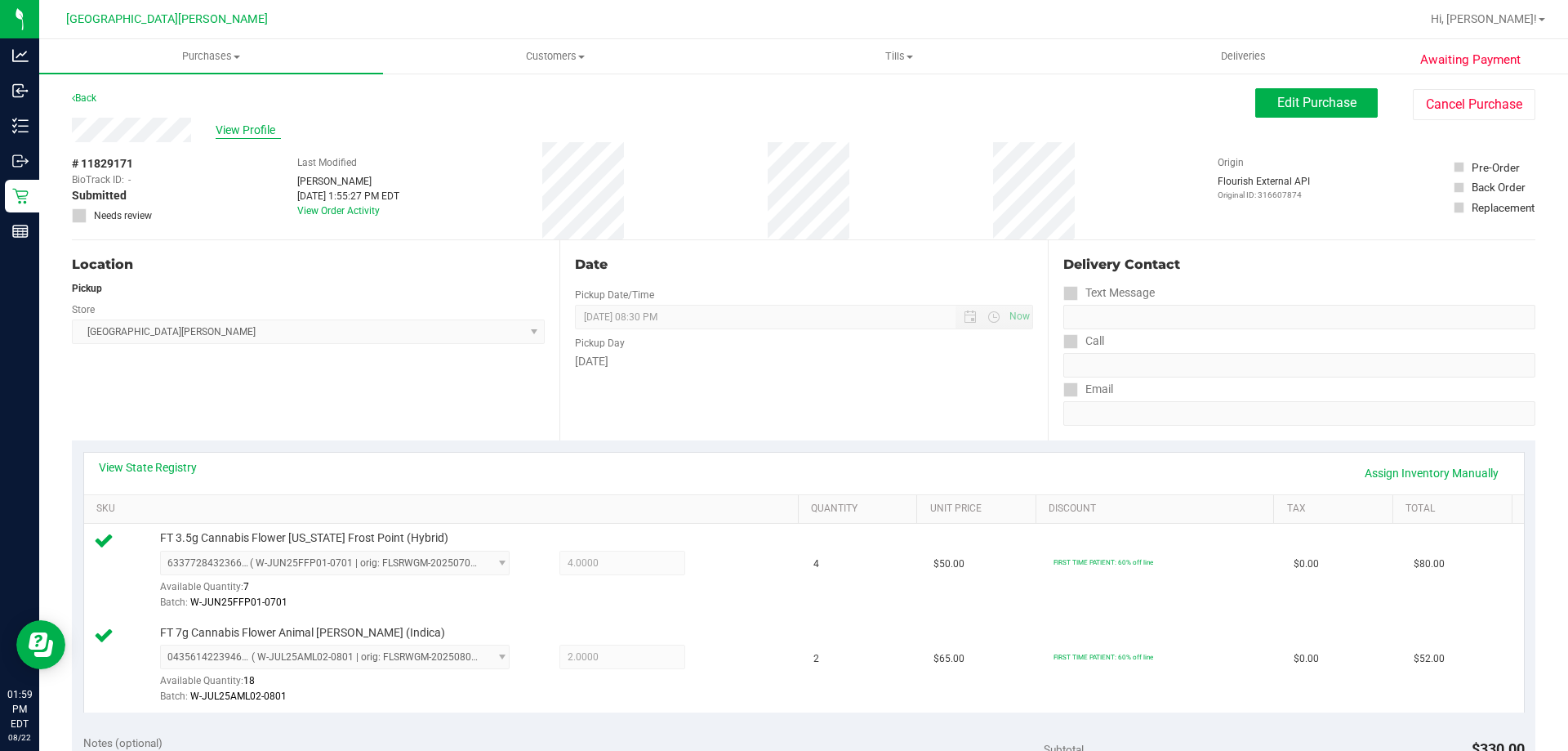
click at [252, 129] on span "View Profile" at bounding box center [249, 130] width 66 height 17
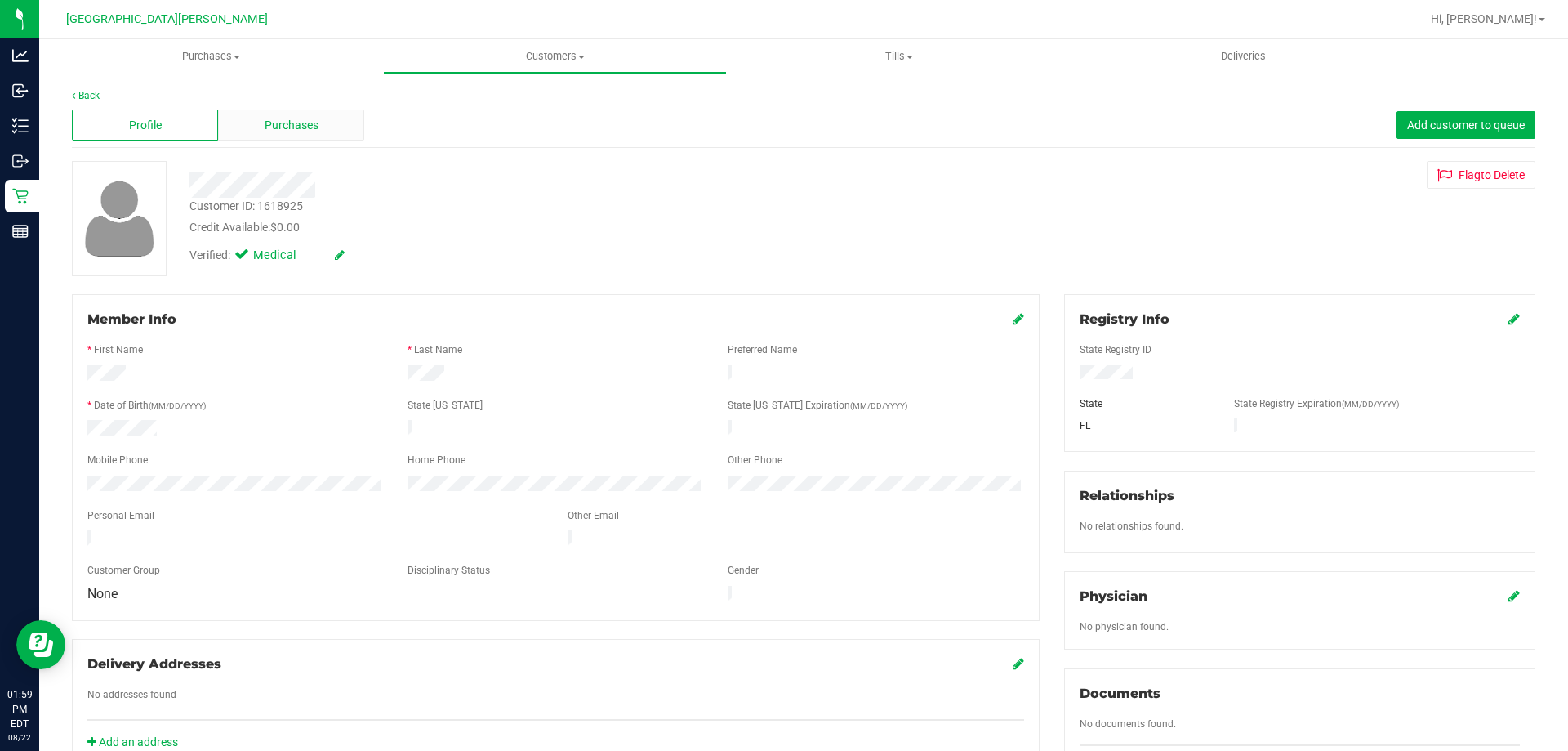
click at [330, 126] on div "Purchases" at bounding box center [291, 124] width 146 height 31
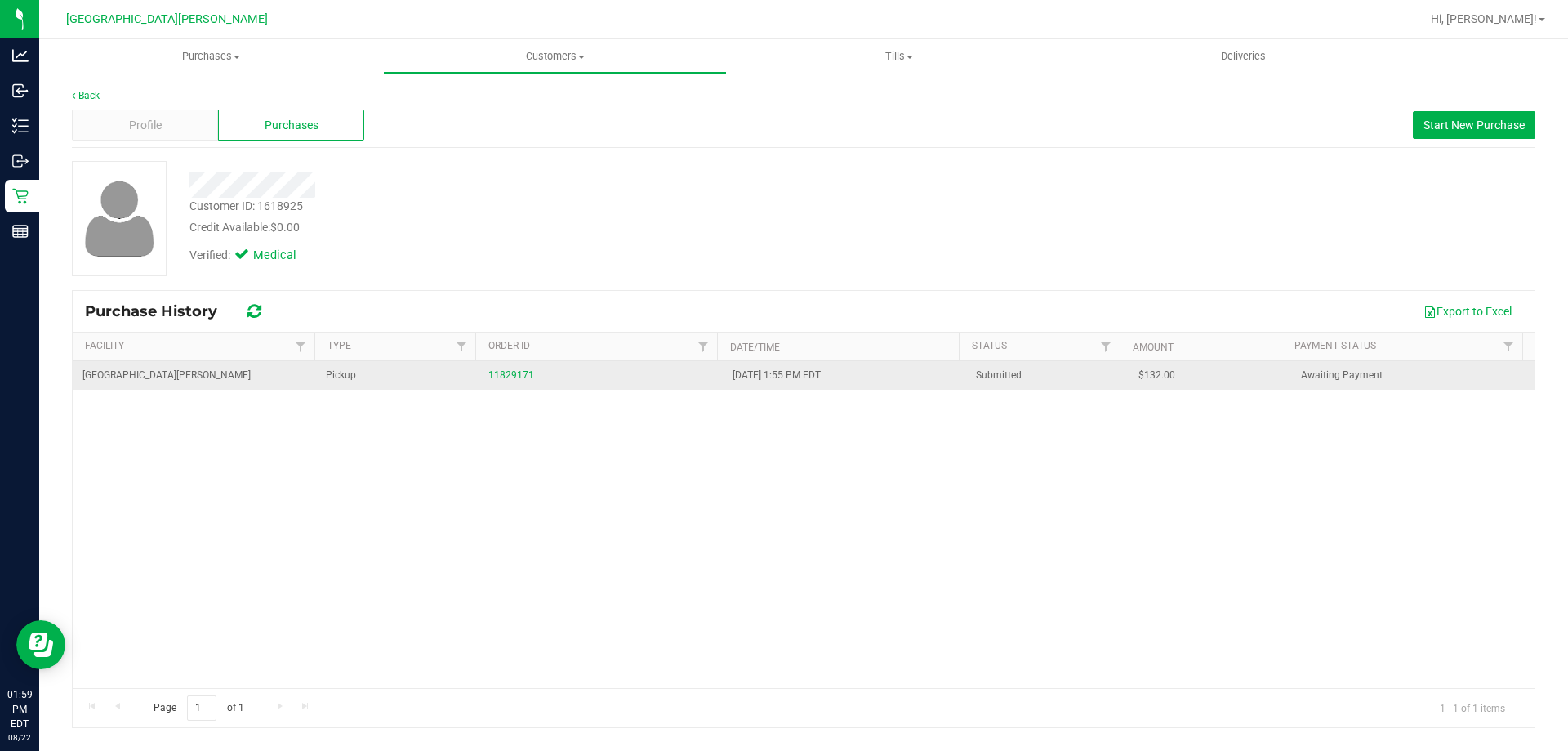
click at [529, 369] on div "11829171" at bounding box center [601, 375] width 224 height 15
click at [520, 370] on link "11829171" at bounding box center [511, 374] width 45 height 12
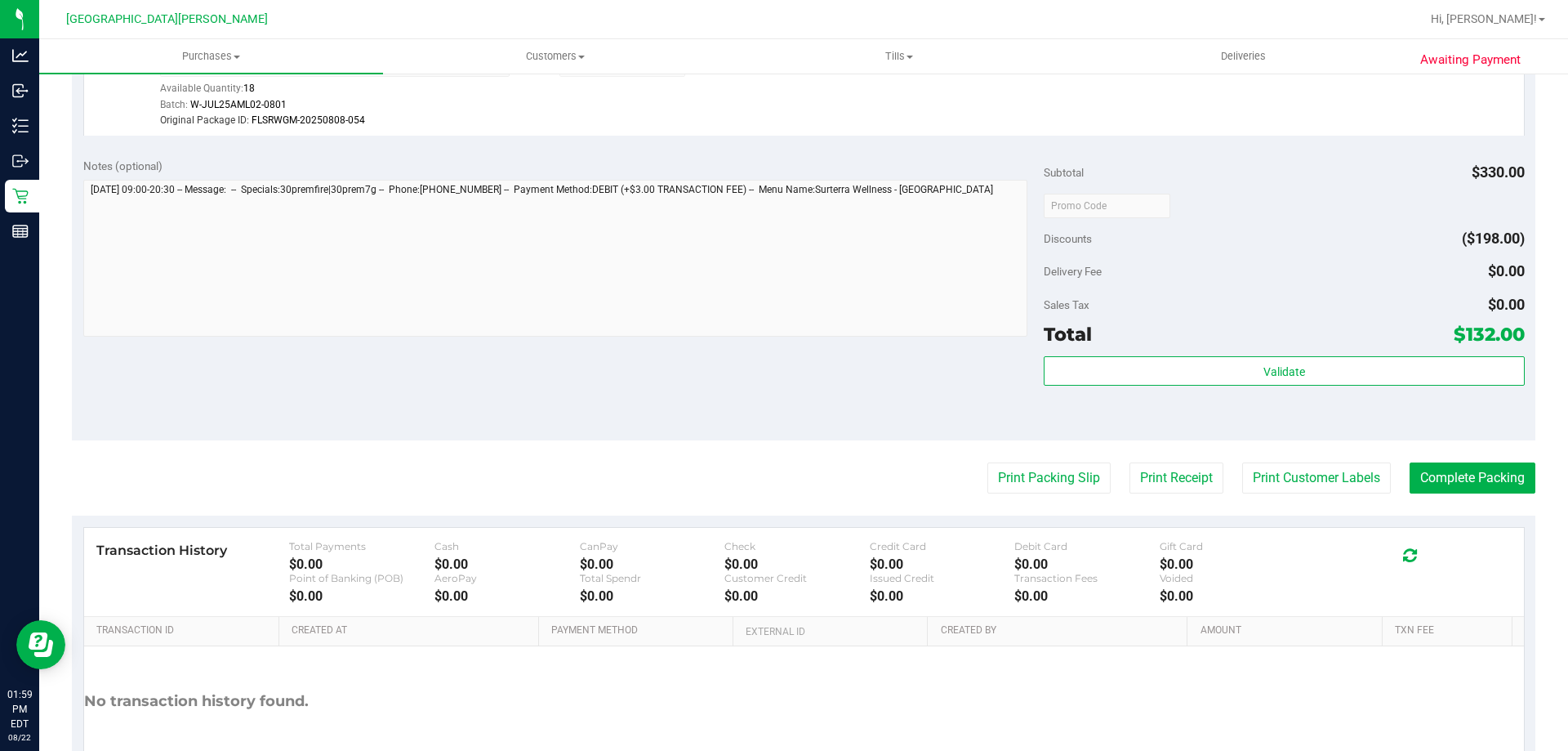
scroll to position [710, 0]
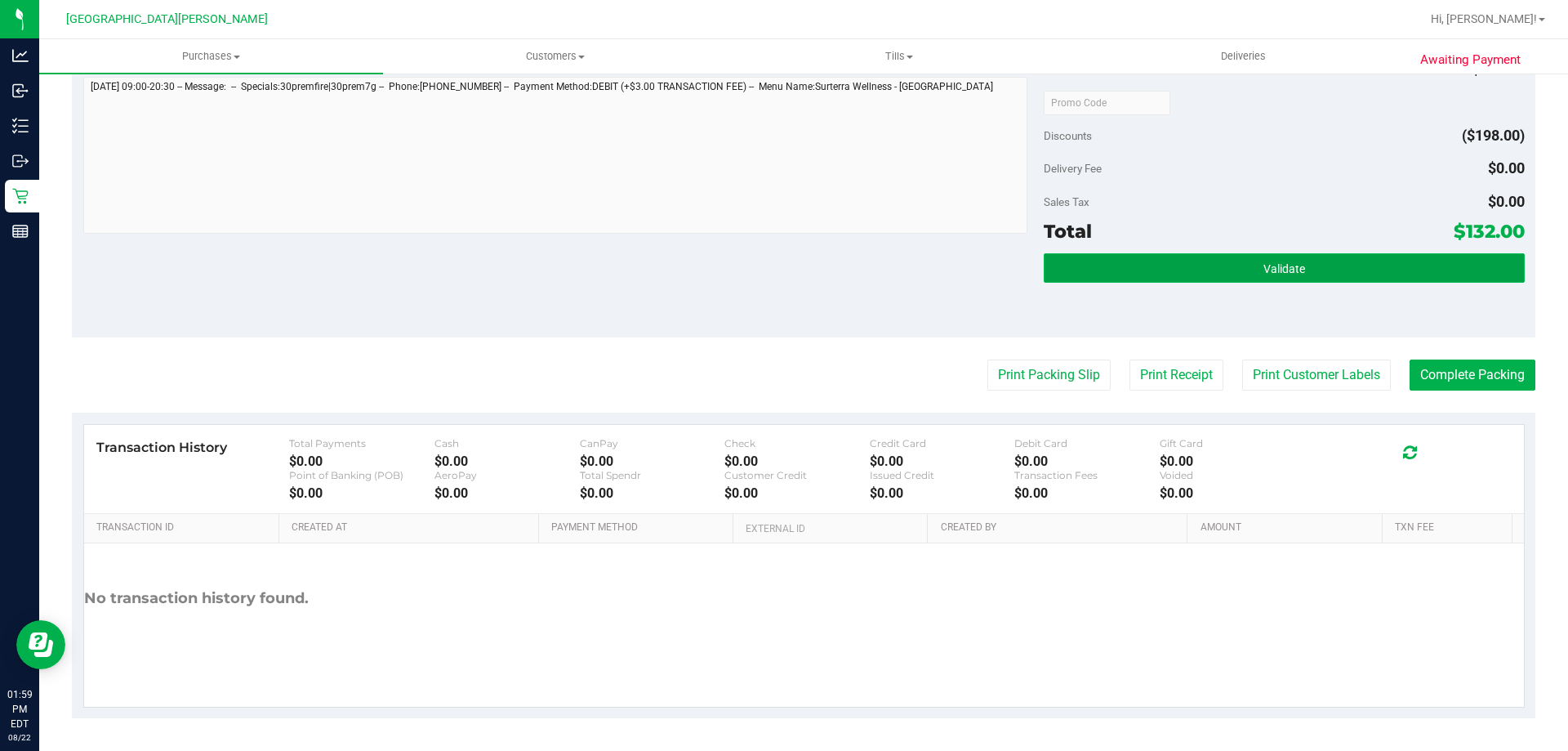
click at [1272, 260] on button "Validate" at bounding box center [1284, 268] width 480 height 29
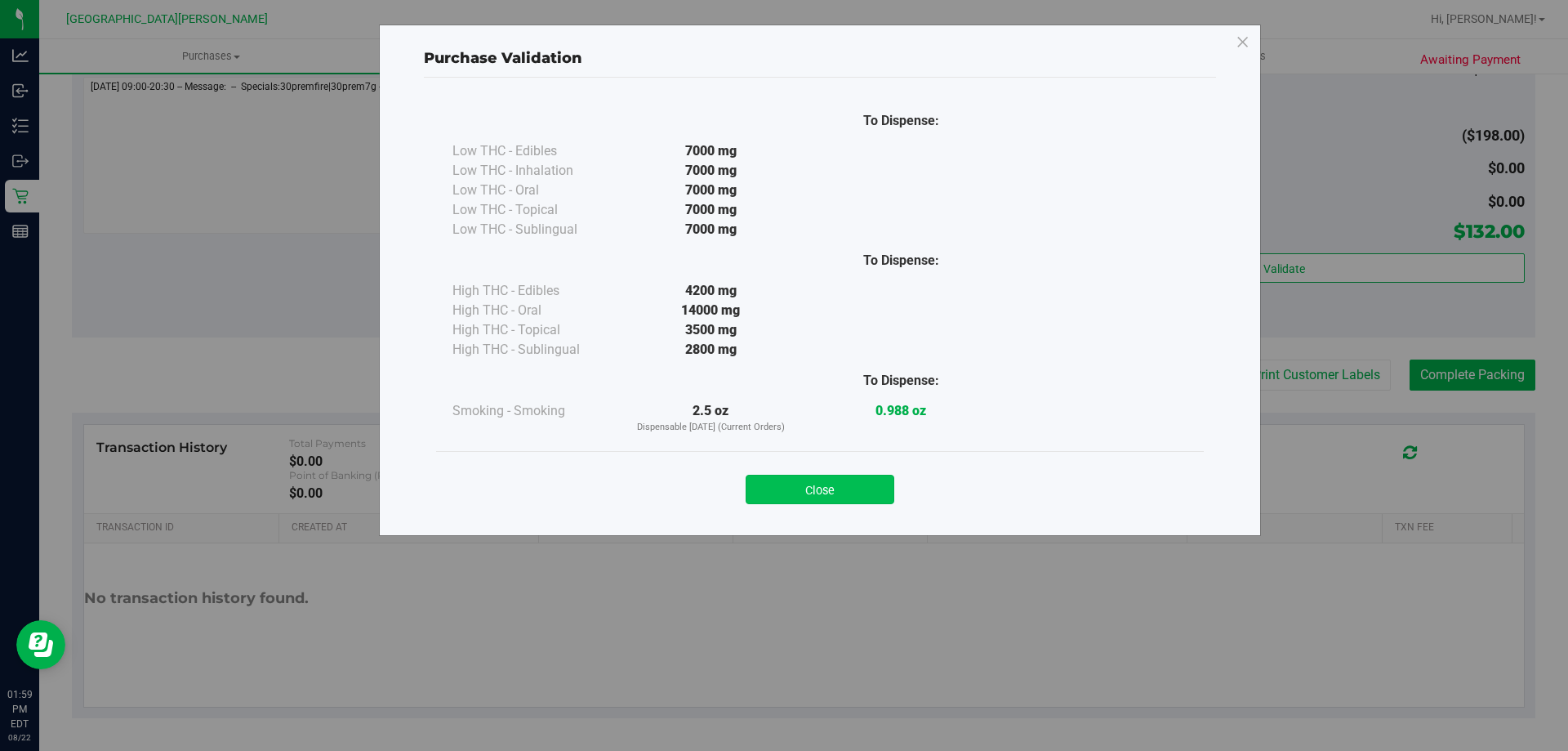
click at [862, 485] on button "Close" at bounding box center [820, 489] width 148 height 29
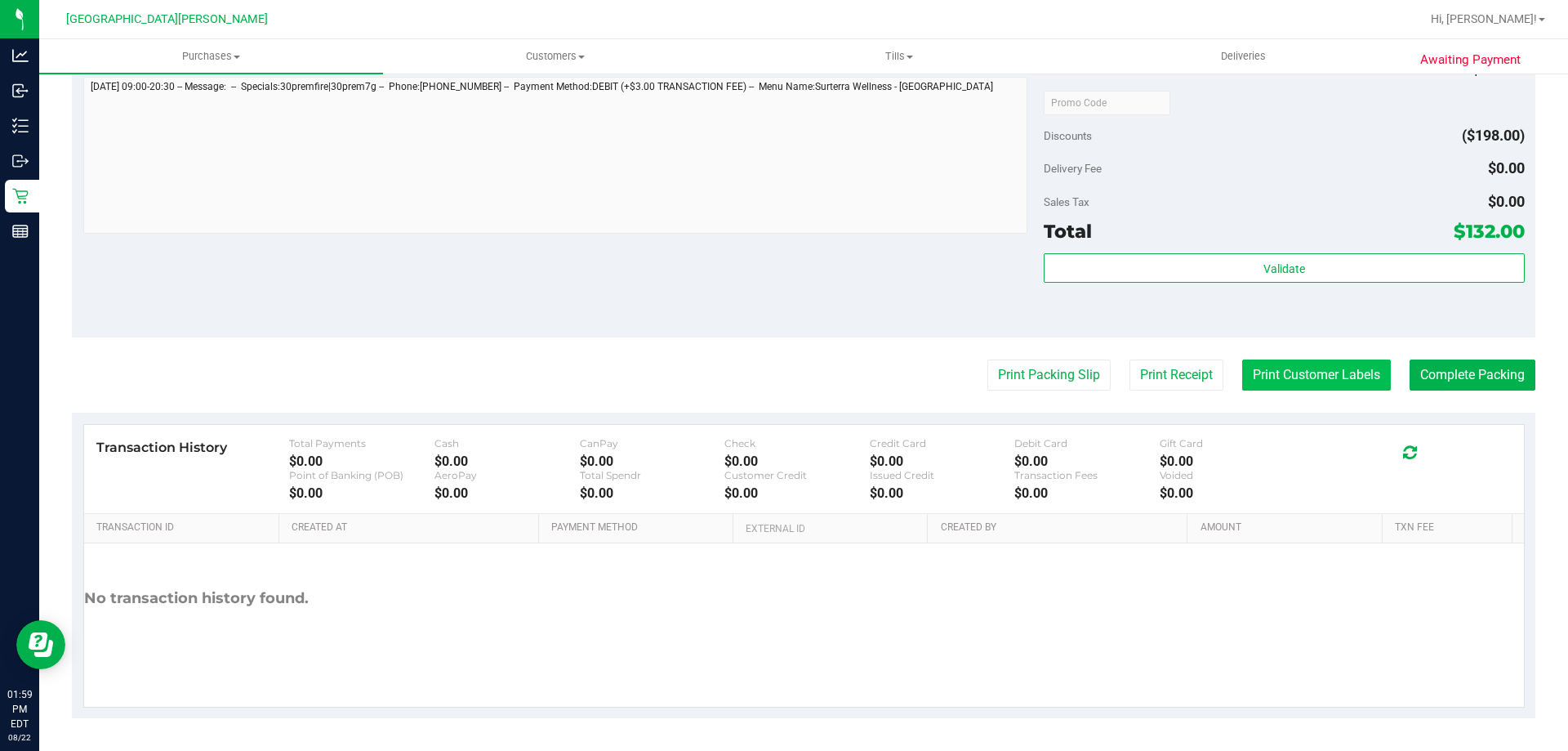
click at [1317, 375] on button "Print Customer Labels" at bounding box center [1316, 374] width 148 height 31
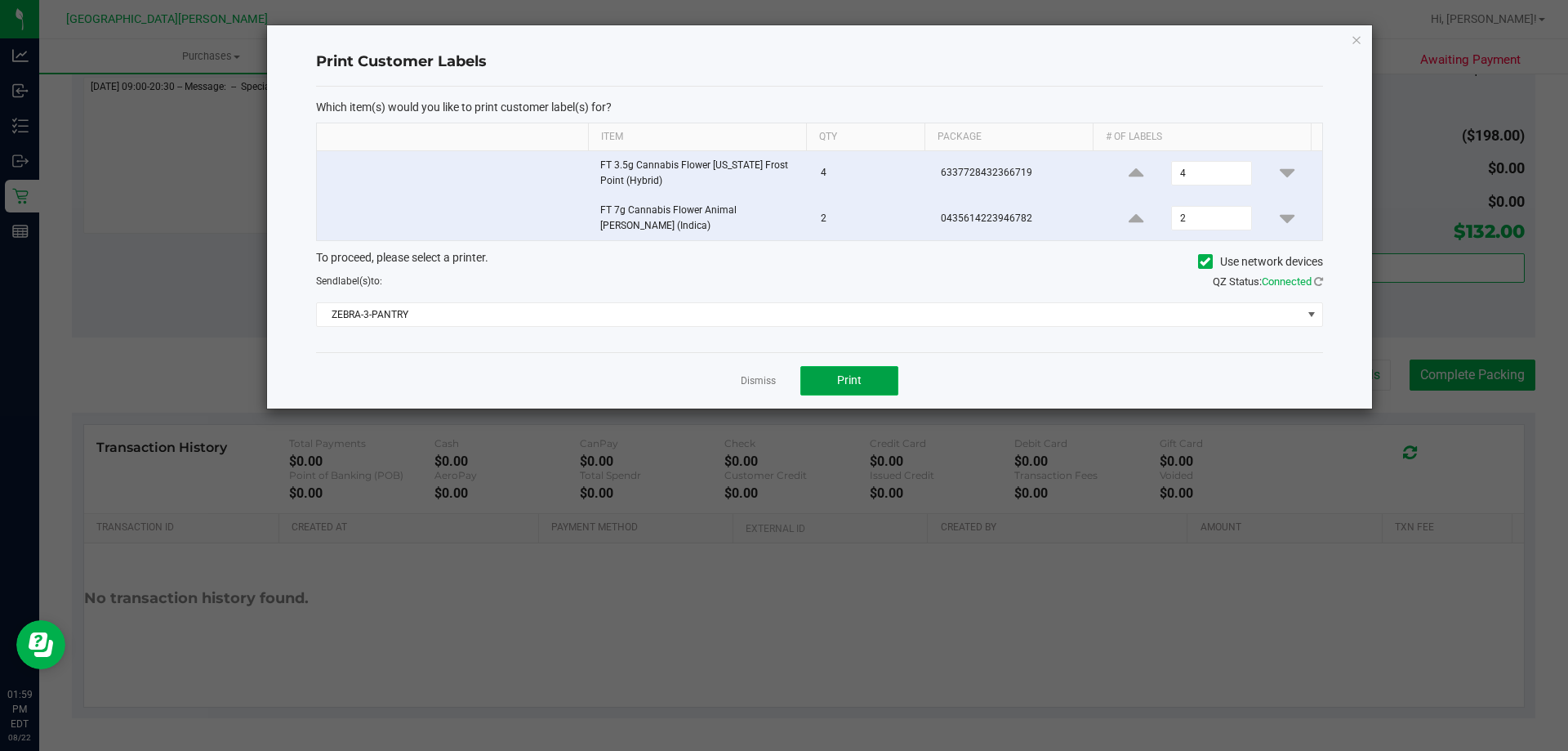
click at [873, 383] on button "Print" at bounding box center [850, 380] width 98 height 29
click at [760, 377] on div at bounding box center [820, 216] width 1105 height 383
click at [760, 374] on link "Dismiss" at bounding box center [758, 381] width 36 height 14
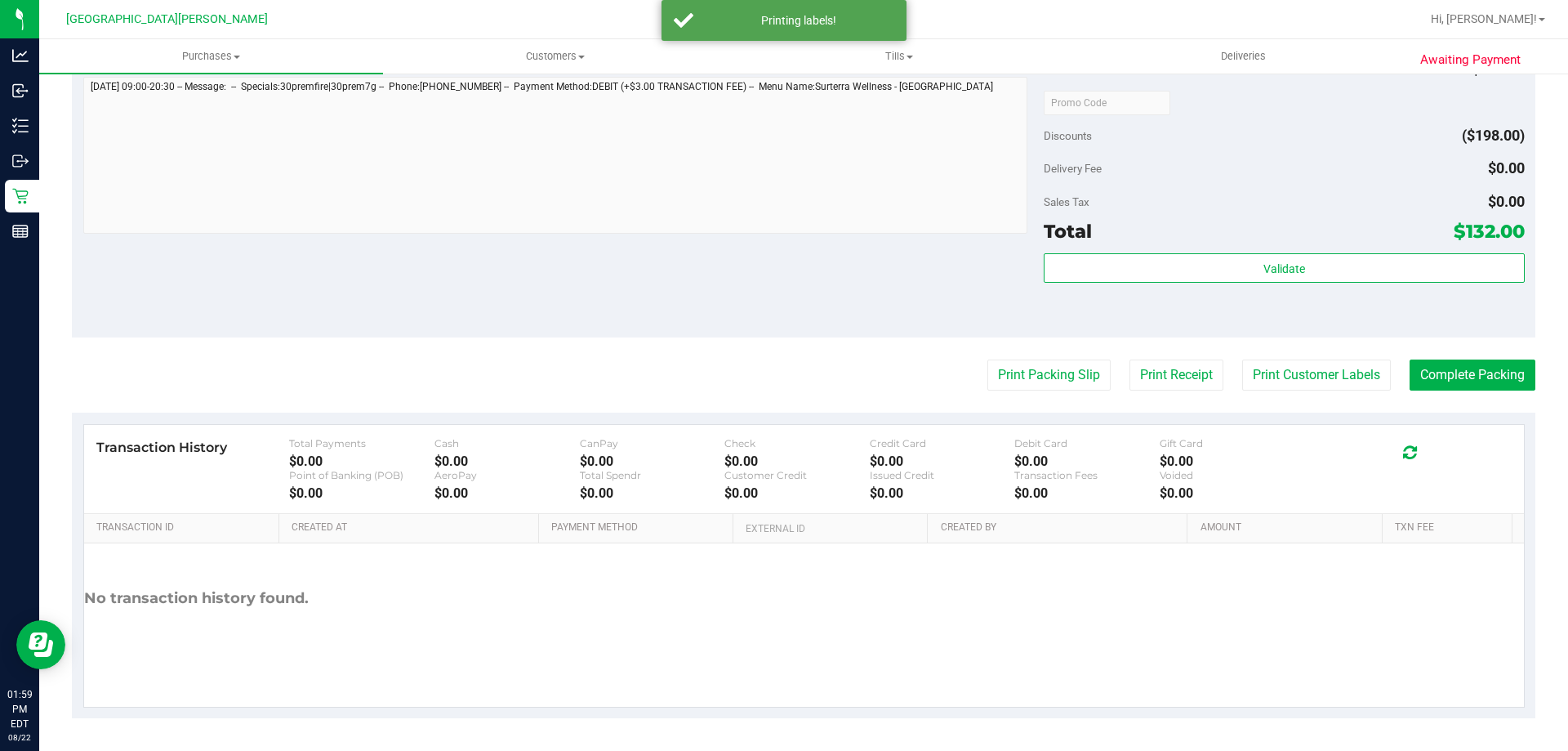
click at [1431, 392] on purchase-details "Back Edit Purchase Cancel Purchase View Profile # 11829171 BioTrack ID: - Submi…" at bounding box center [804, 48] width 1464 height 1340
click at [1440, 372] on button "Complete Packing" at bounding box center [1473, 374] width 126 height 31
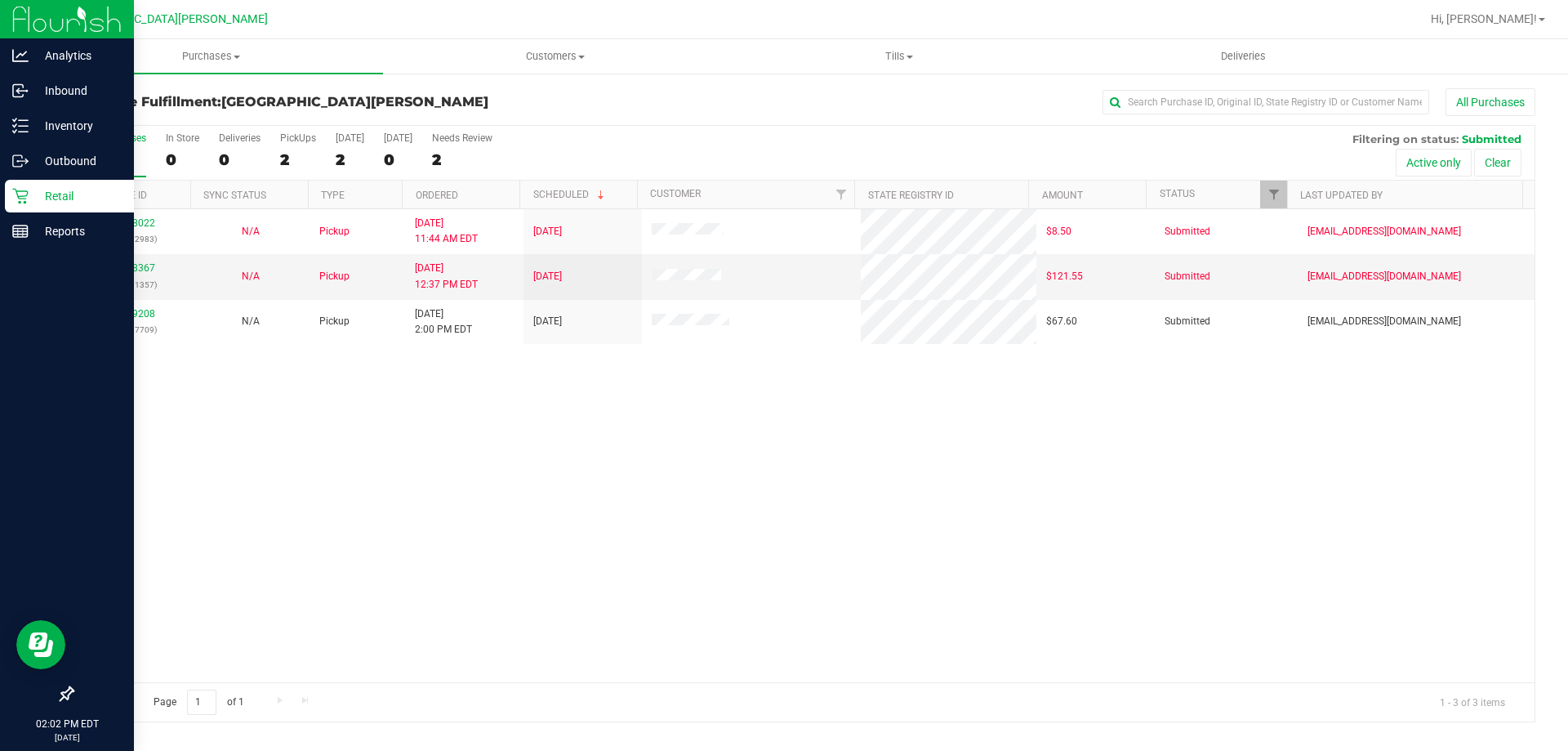
click at [46, 202] on p "Retail" at bounding box center [77, 196] width 98 height 20
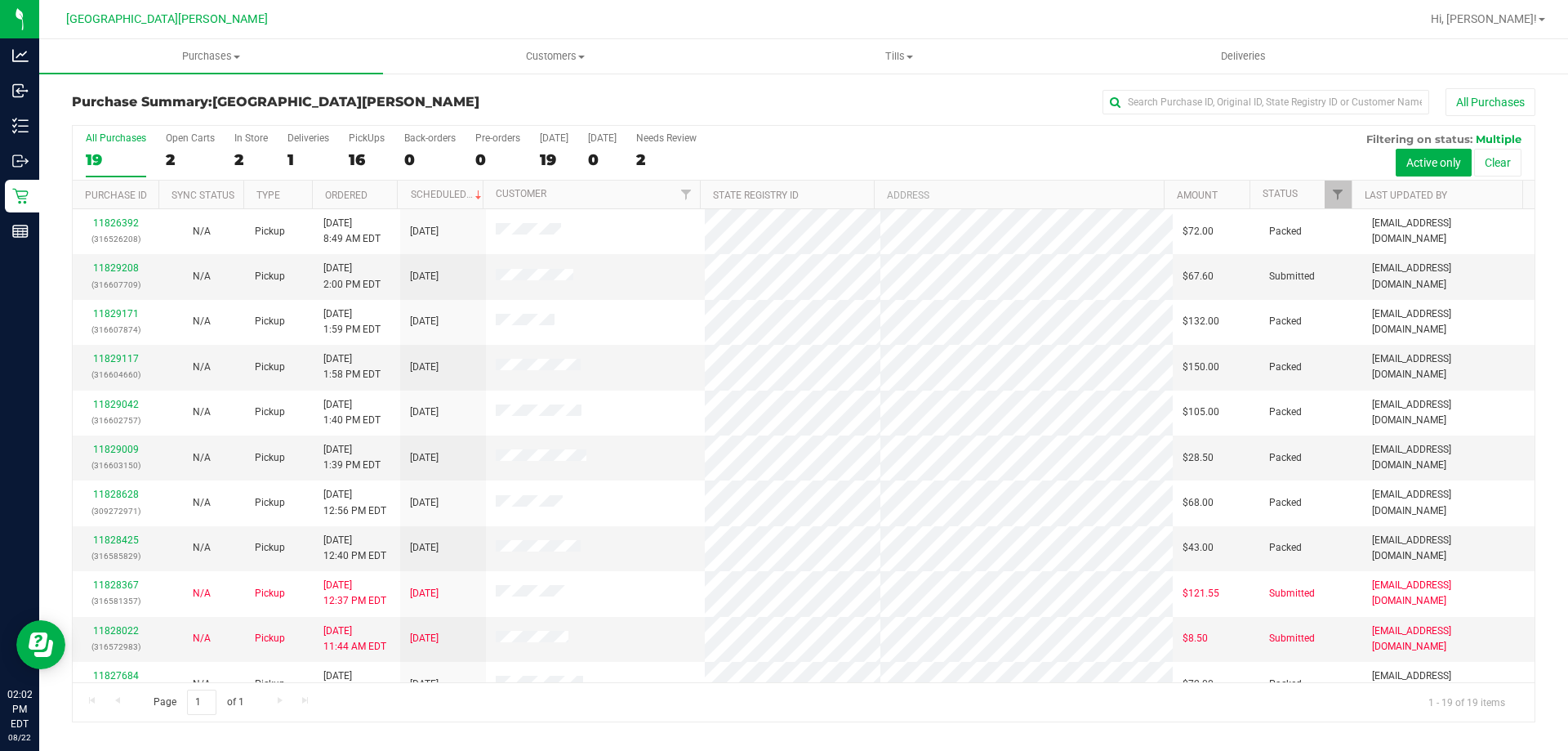
click at [246, 144] on label "In Store 2" at bounding box center [252, 155] width 34 height 45
click at [0, 0] on input "In Store 2" at bounding box center [0, 0] width 0 height 0
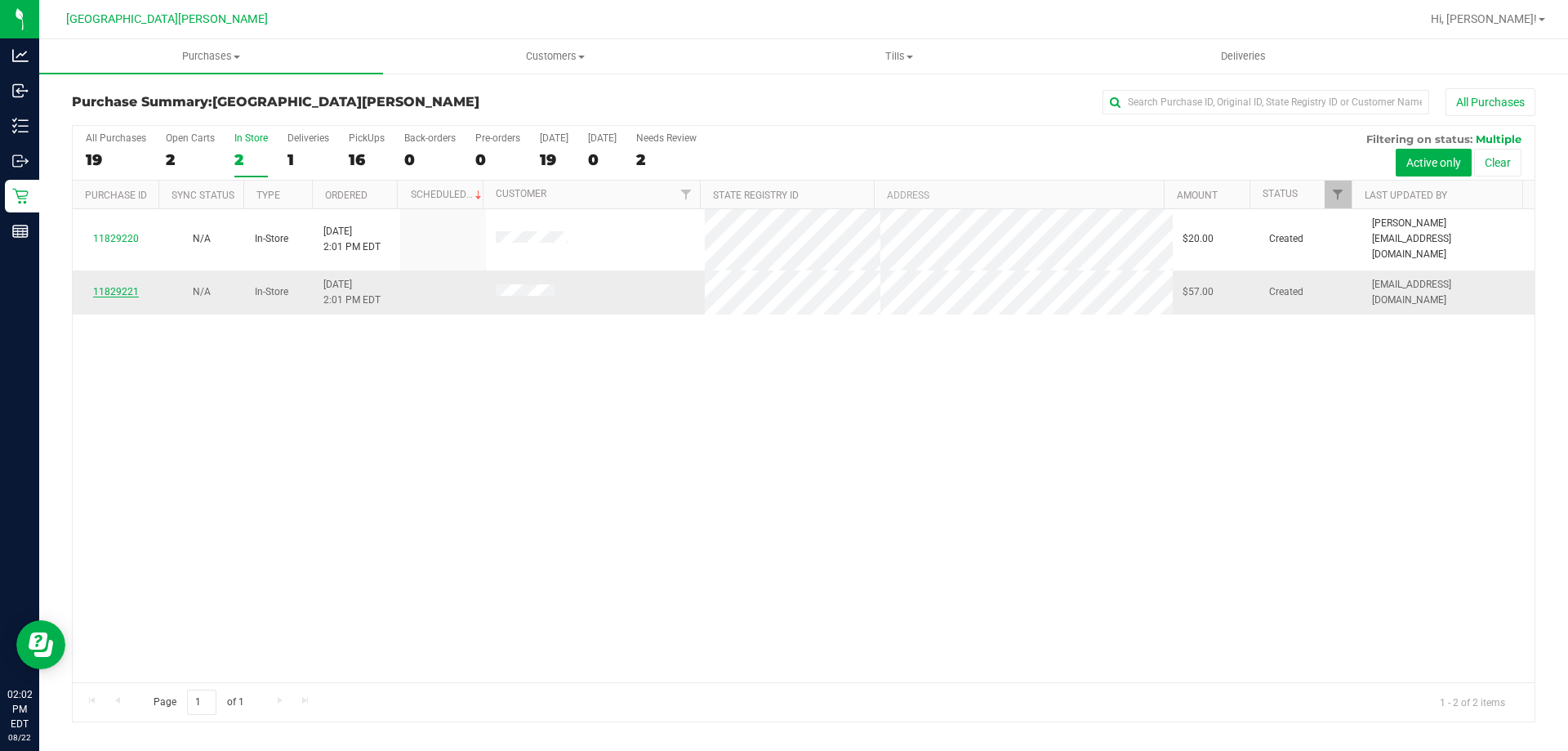
click at [106, 286] on link "11829221" at bounding box center [116, 292] width 45 height 12
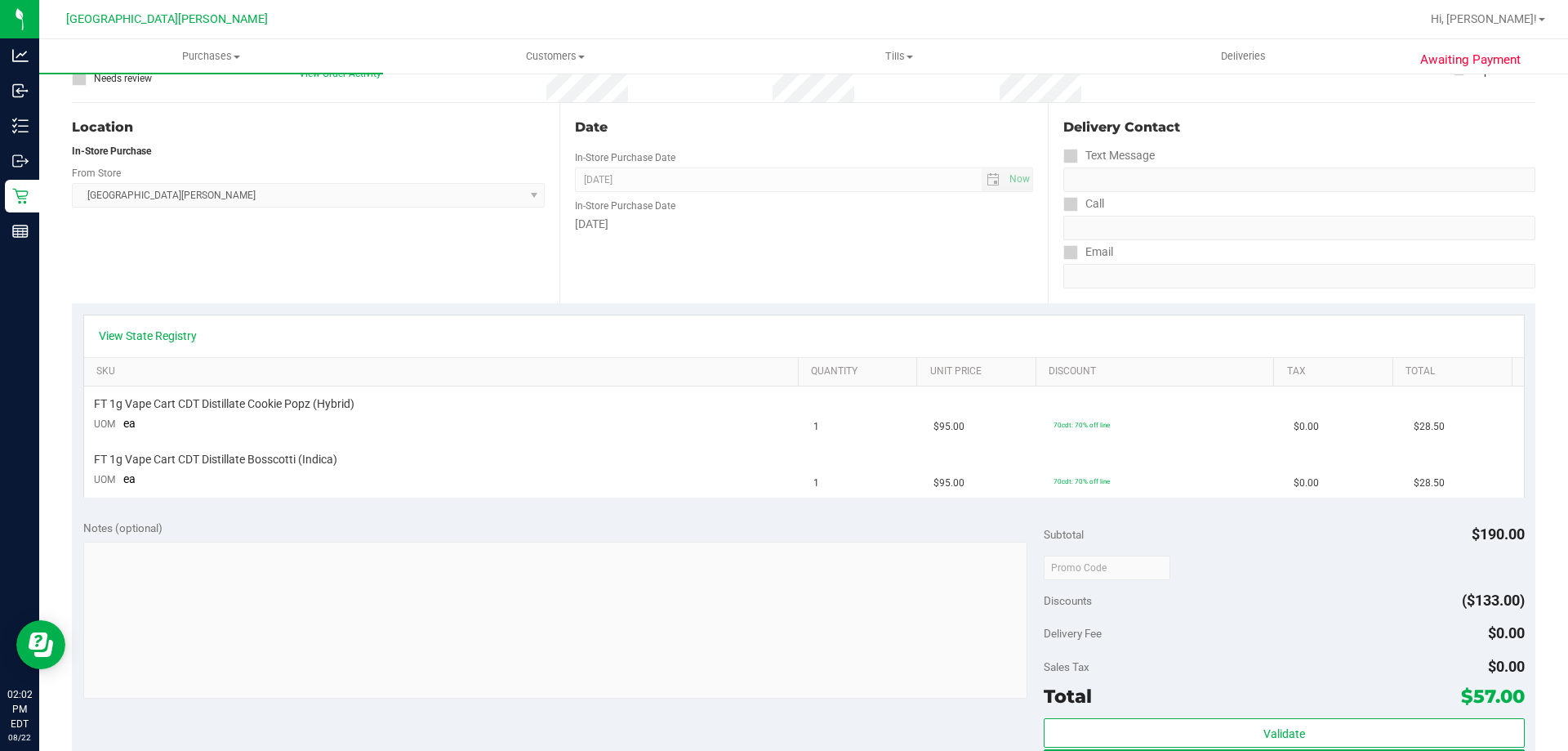
scroll to position [164, 0]
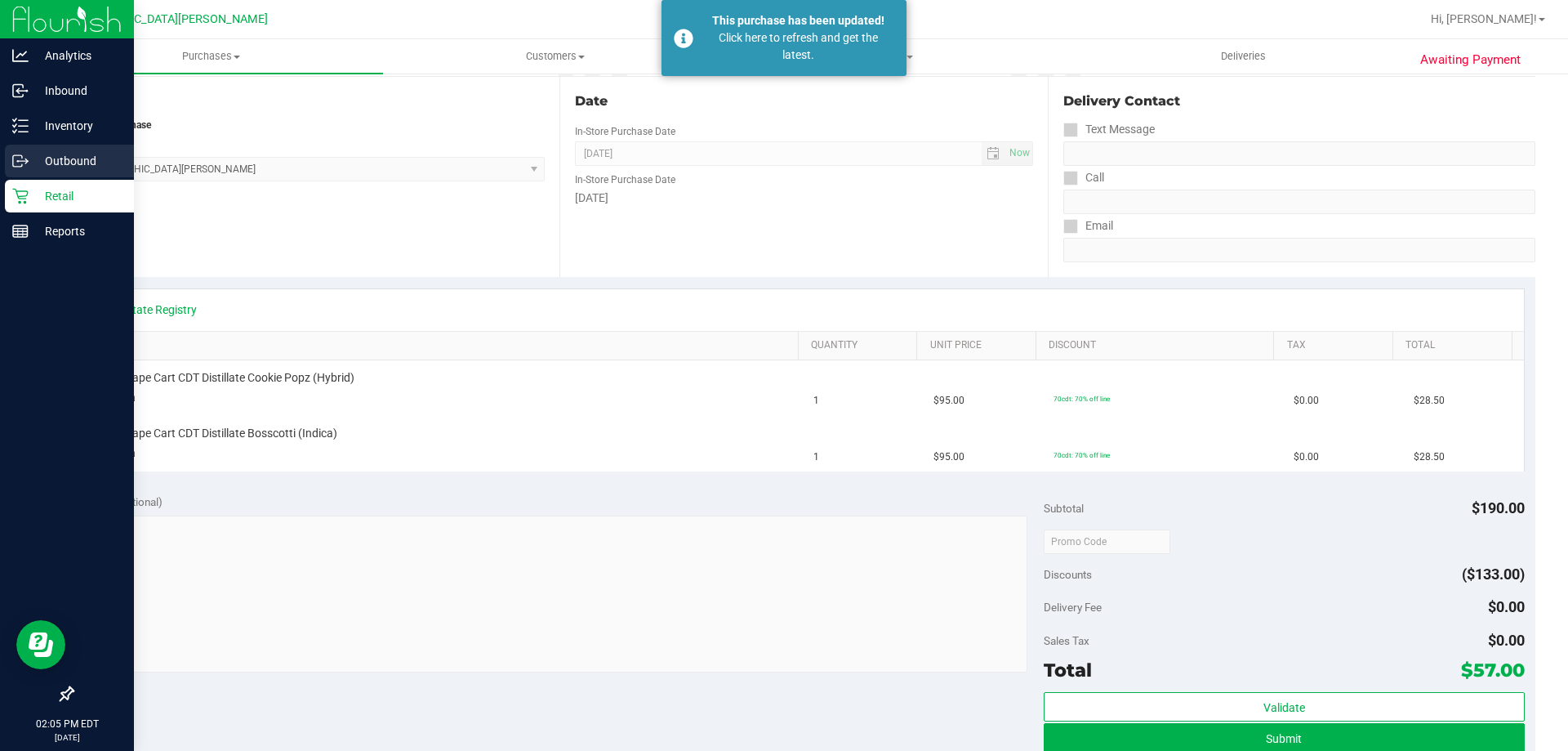
click at [63, 159] on p "Outbound" at bounding box center [77, 161] width 98 height 20
click at [60, 186] on div "Retail" at bounding box center [69, 196] width 129 height 33
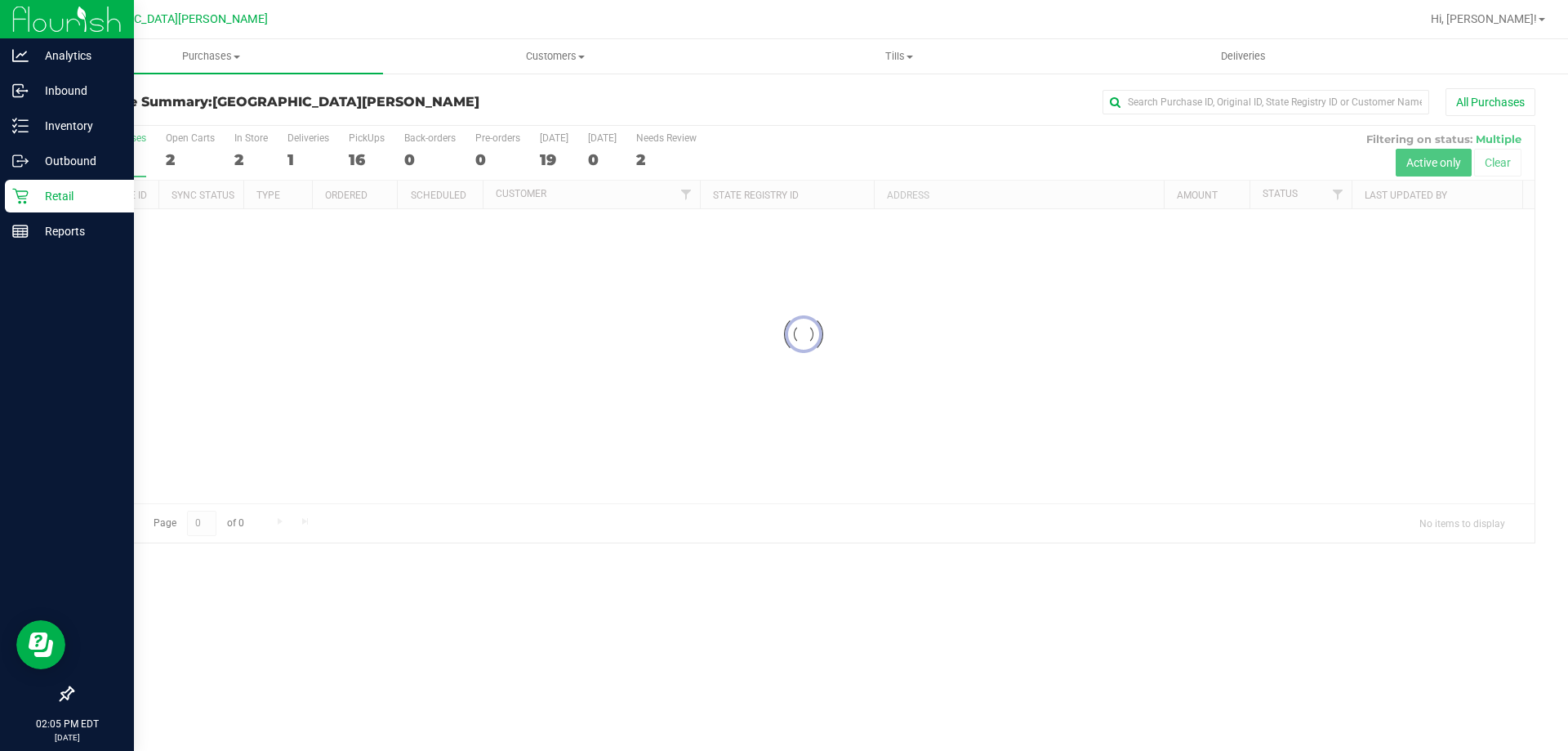
click at [60, 186] on div "Retail" at bounding box center [69, 196] width 129 height 33
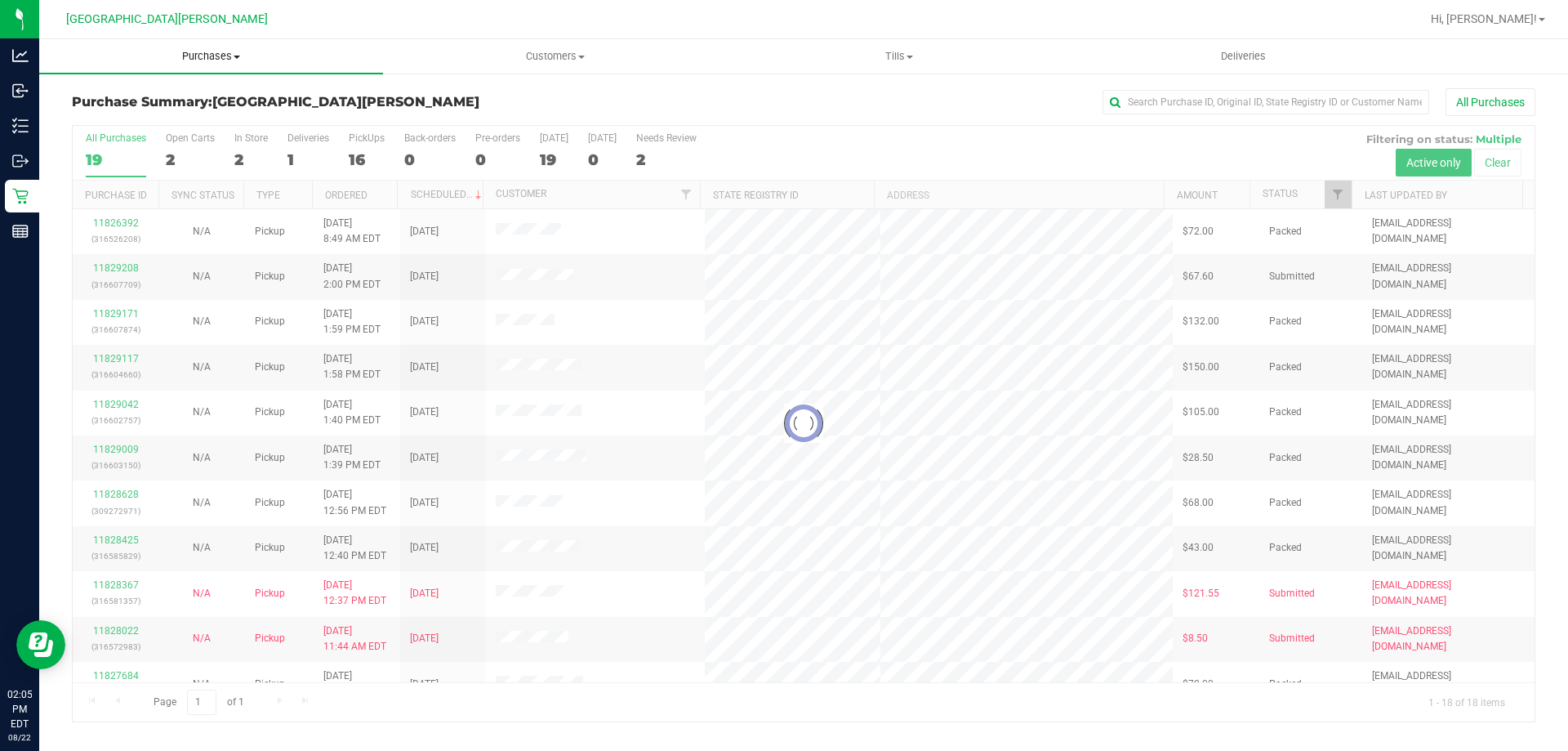
click at [220, 56] on span "Purchases" at bounding box center [211, 56] width 344 height 15
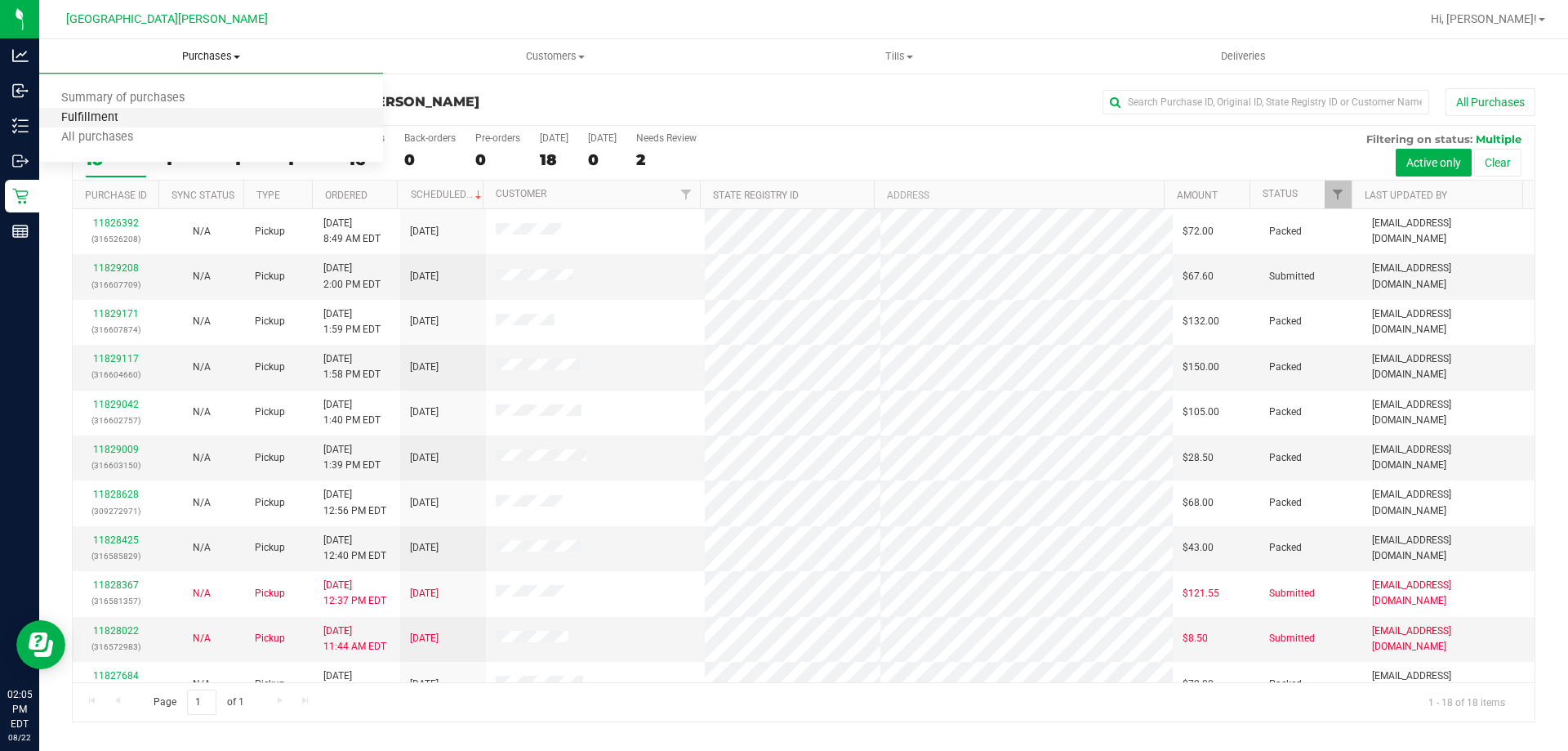
click at [64, 121] on span "Fulfillment" at bounding box center [90, 118] width 101 height 14
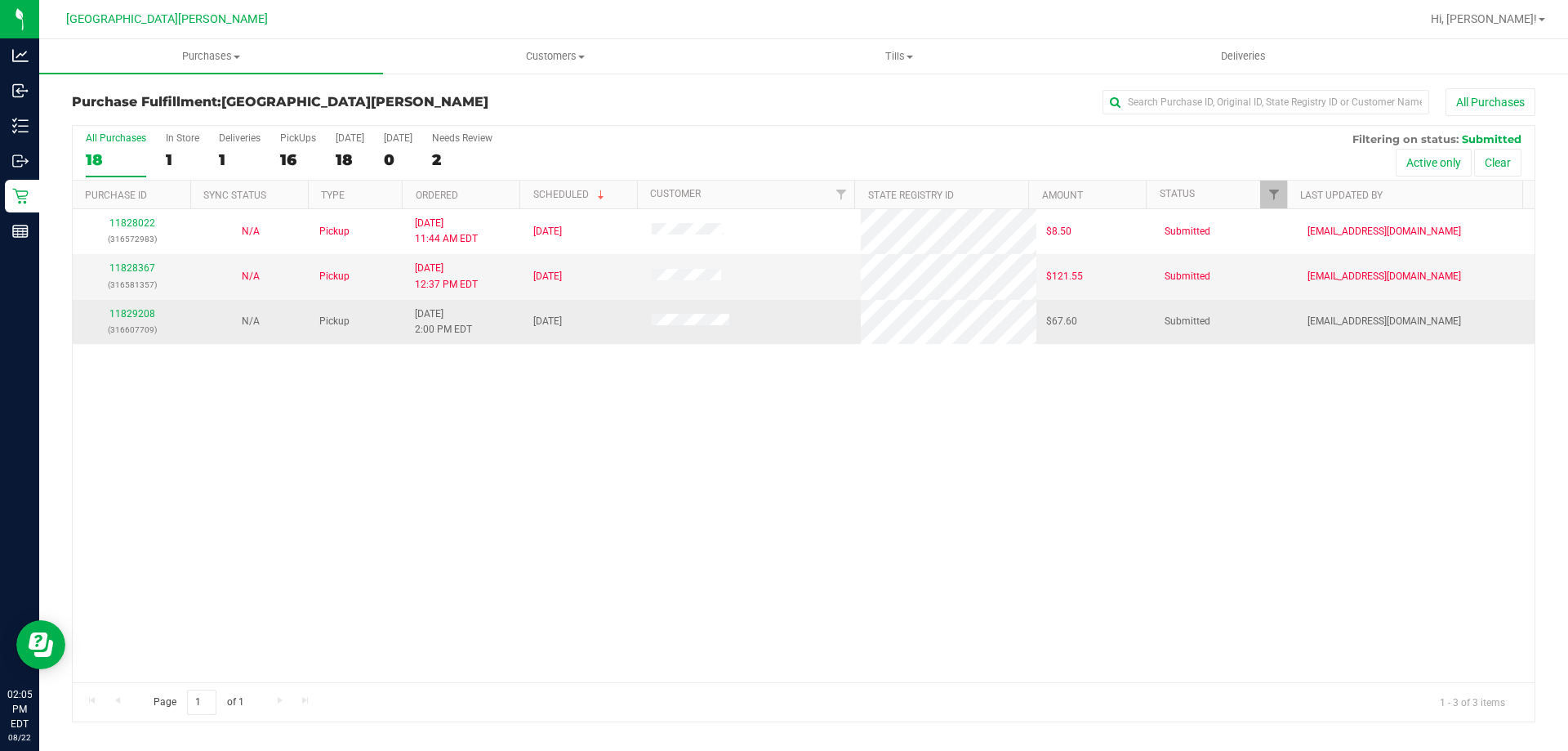
click at [132, 308] on div "11829208 (316607709)" at bounding box center [132, 322] width 99 height 31
click at [136, 312] on link "11829208" at bounding box center [132, 313] width 45 height 12
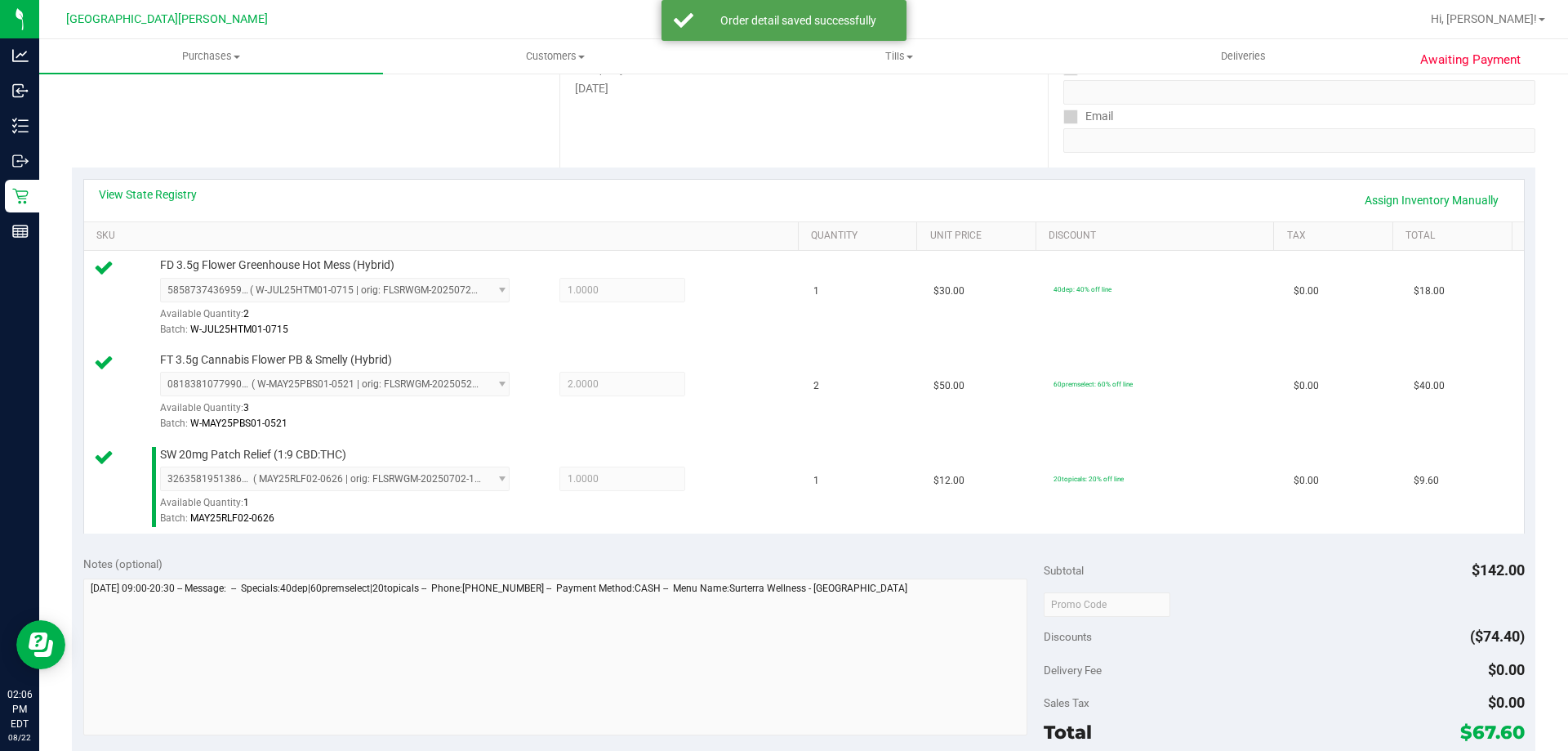
scroll to position [490, 0]
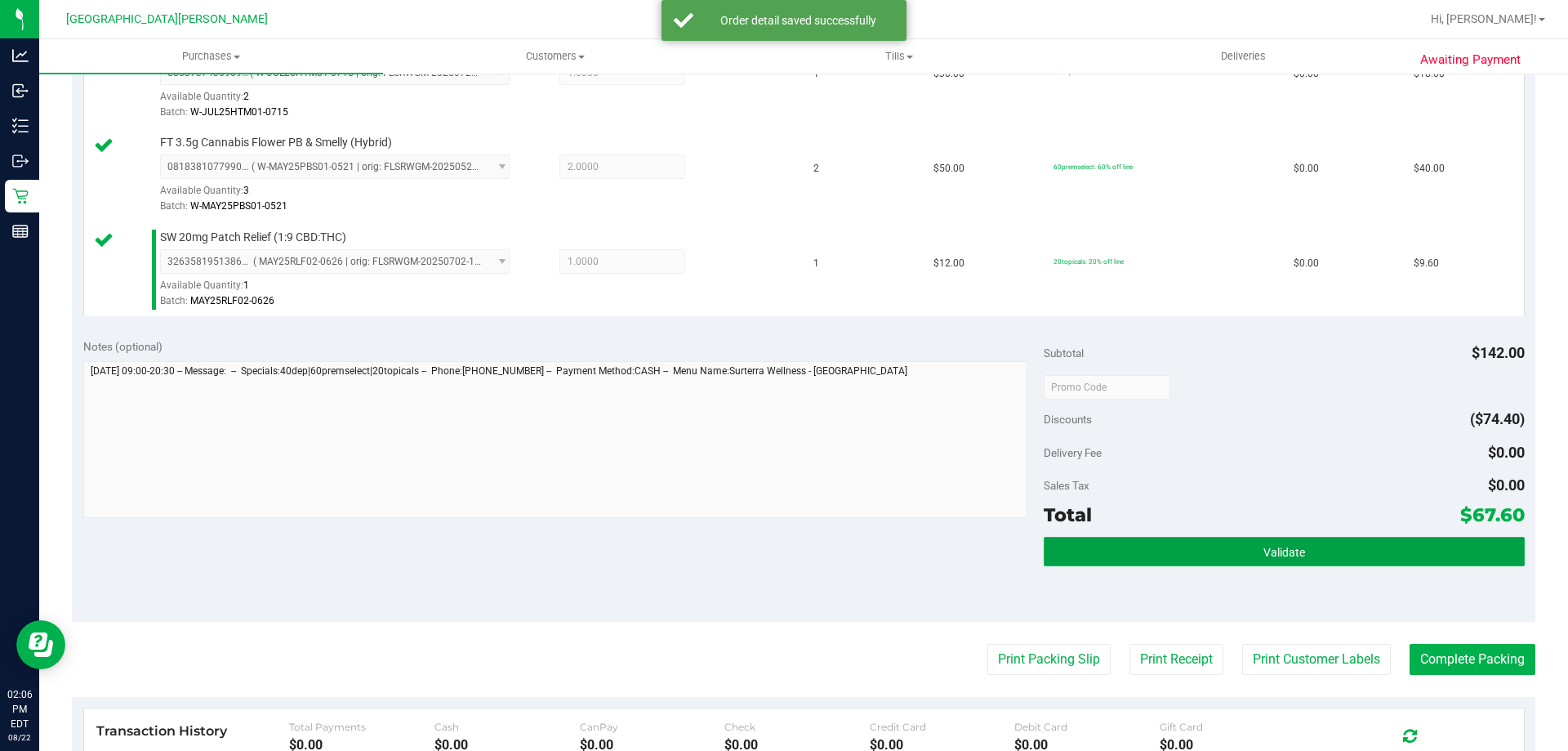
click at [1212, 540] on button "Validate" at bounding box center [1284, 551] width 480 height 29
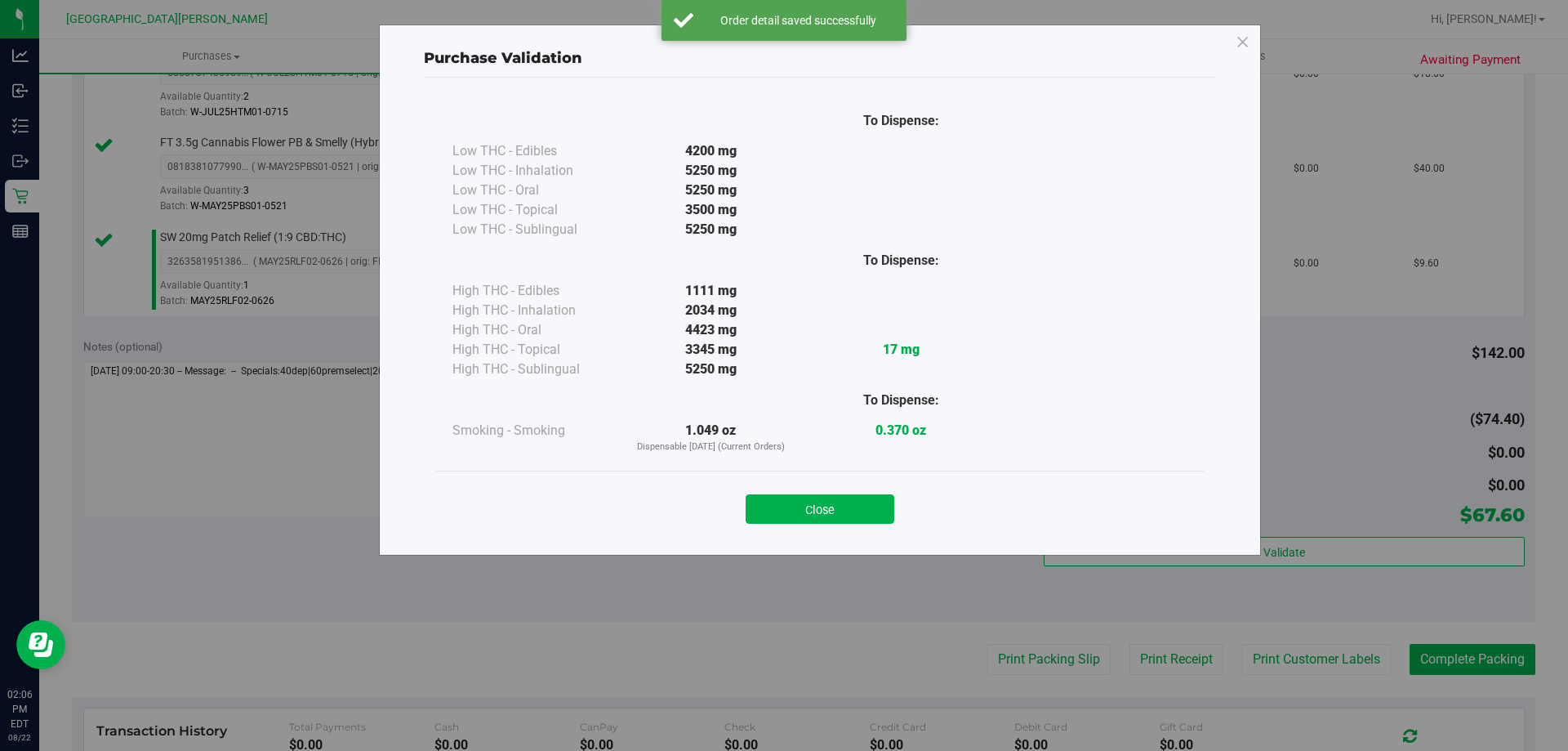
click at [900, 511] on div "Close" at bounding box center [820, 504] width 743 height 41
click at [874, 511] on button "Close" at bounding box center [820, 508] width 148 height 29
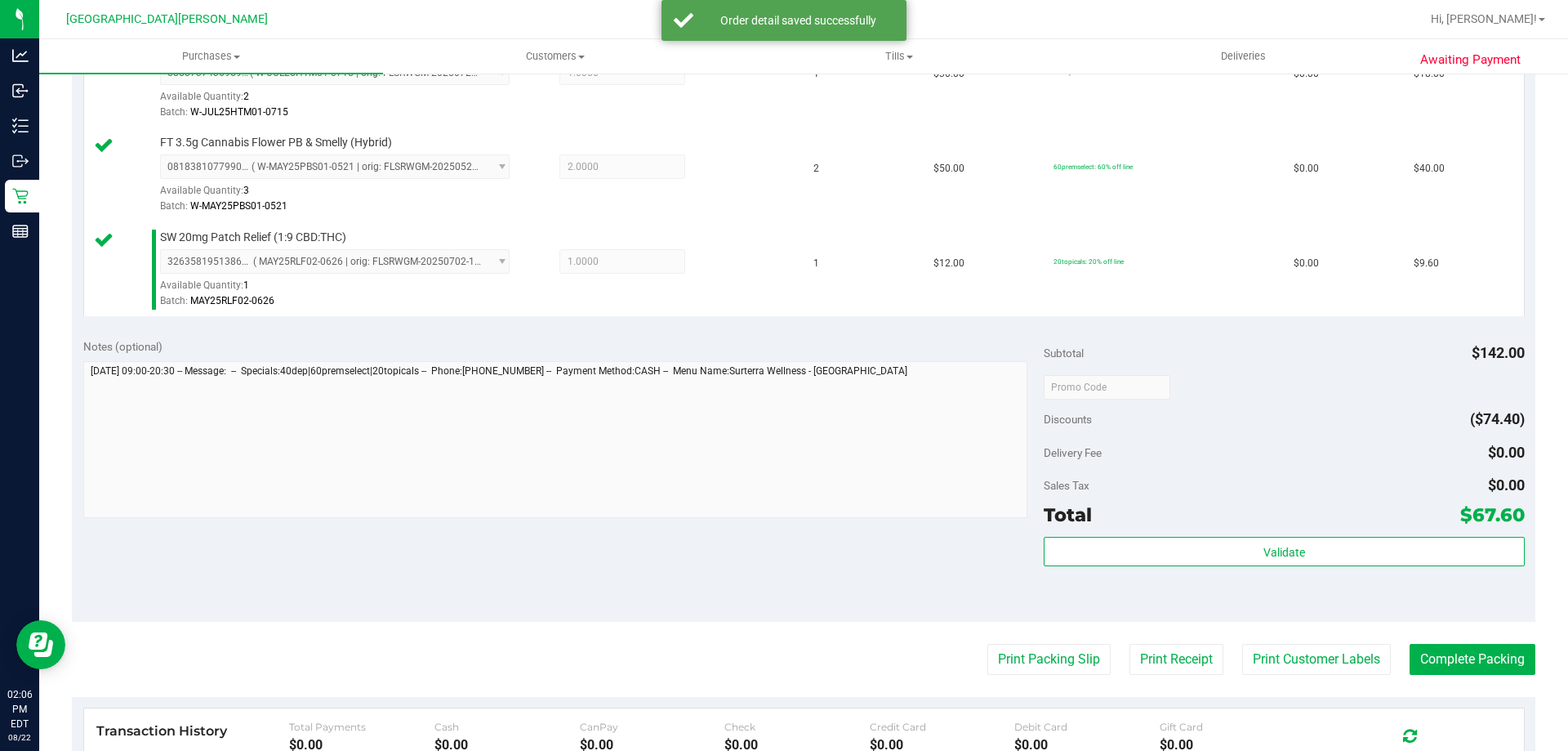
click at [1332, 677] on purchase-details "Back Edit Purchase Cancel Purchase View Profile # 11829208 BioTrack ID: - Submi…" at bounding box center [804, 300] width 1464 height 1404
click at [1298, 637] on purchase-details "Back Edit Purchase Cancel Purchase View Profile # 11829208 BioTrack ID: - Submi…" at bounding box center [804, 300] width 1464 height 1404
click at [1283, 669] on button "Print Customer Labels" at bounding box center [1316, 659] width 148 height 31
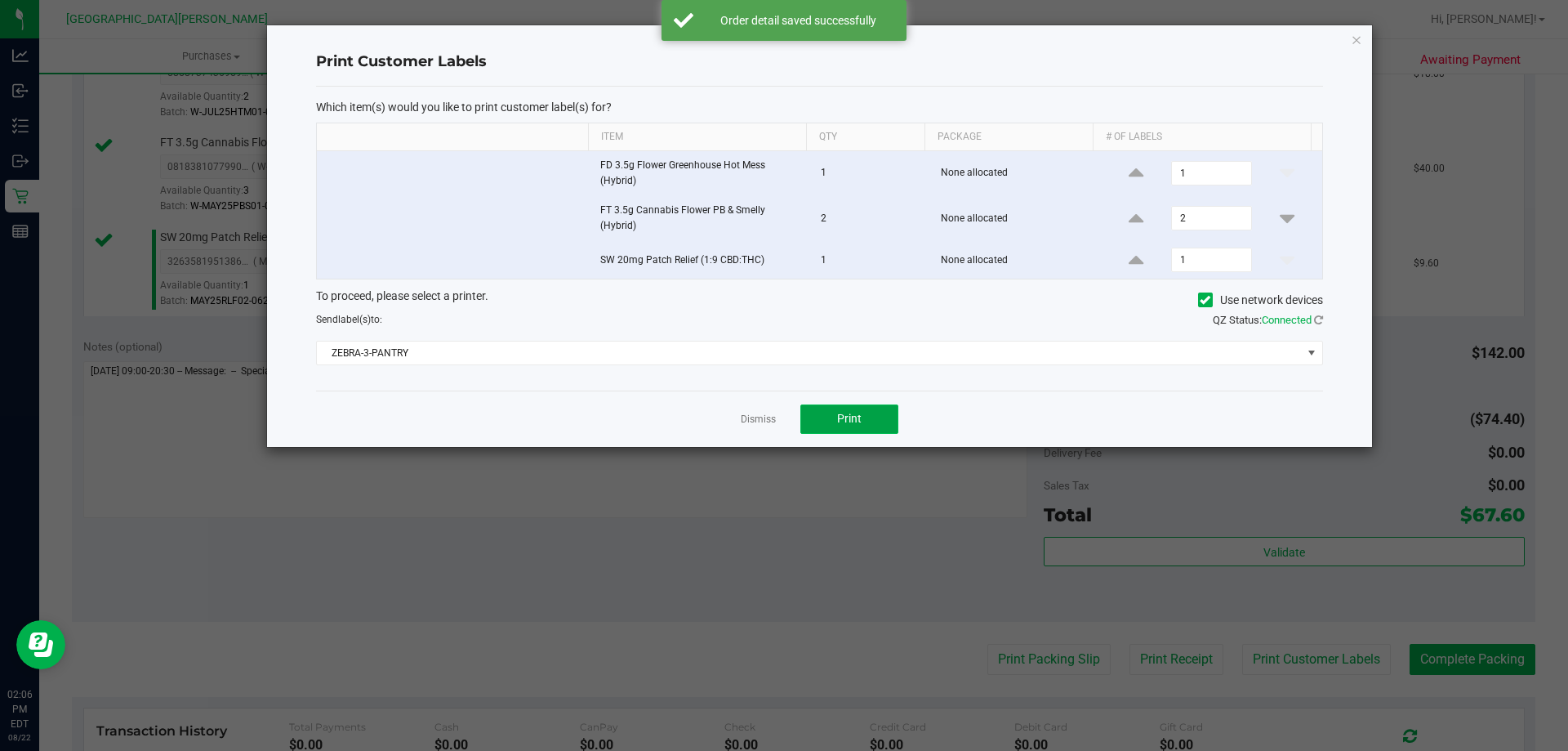
click at [846, 424] on span "Print" at bounding box center [850, 418] width 25 height 13
click at [759, 420] on link "Dismiss" at bounding box center [758, 419] width 36 height 14
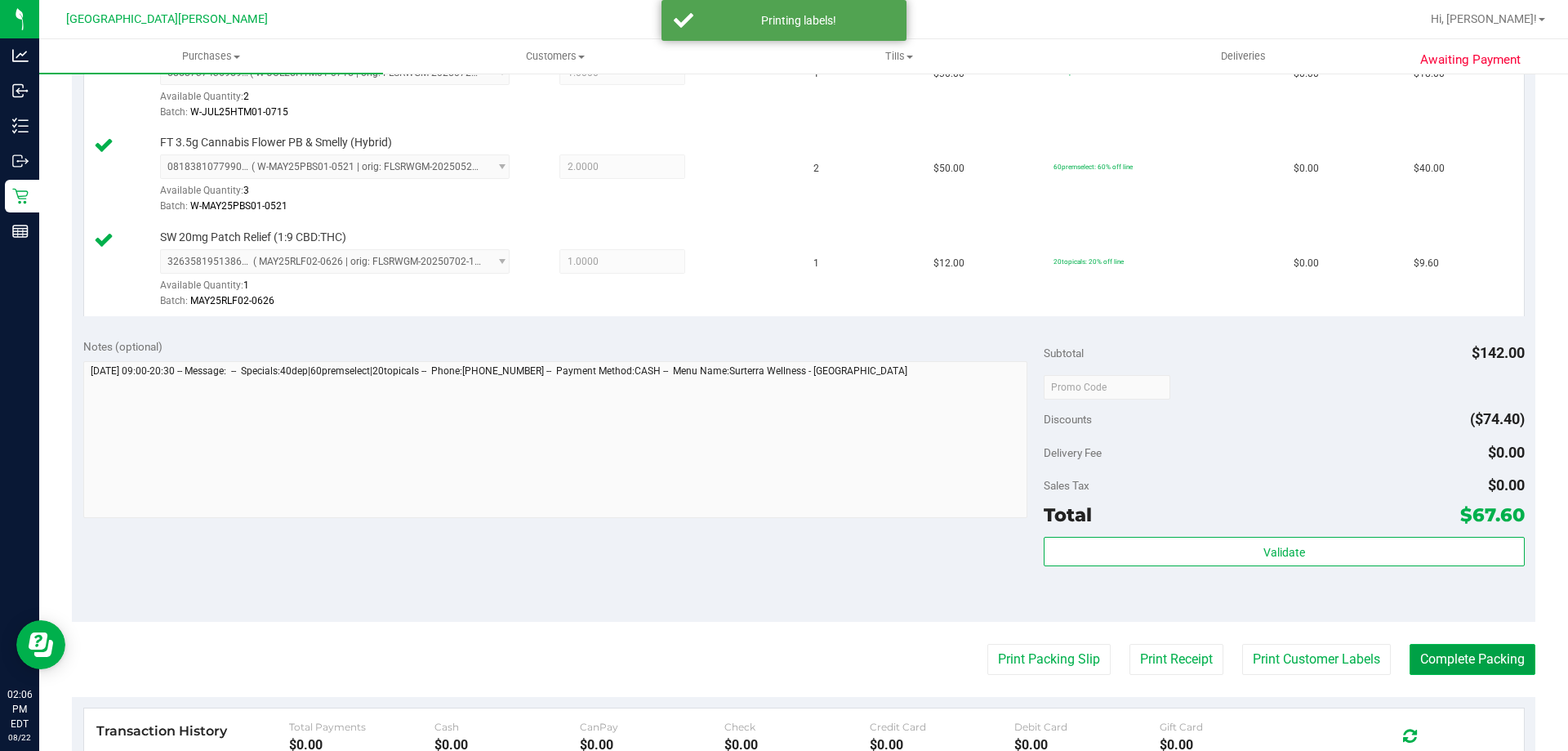
click at [1453, 651] on button "Complete Packing" at bounding box center [1473, 659] width 126 height 31
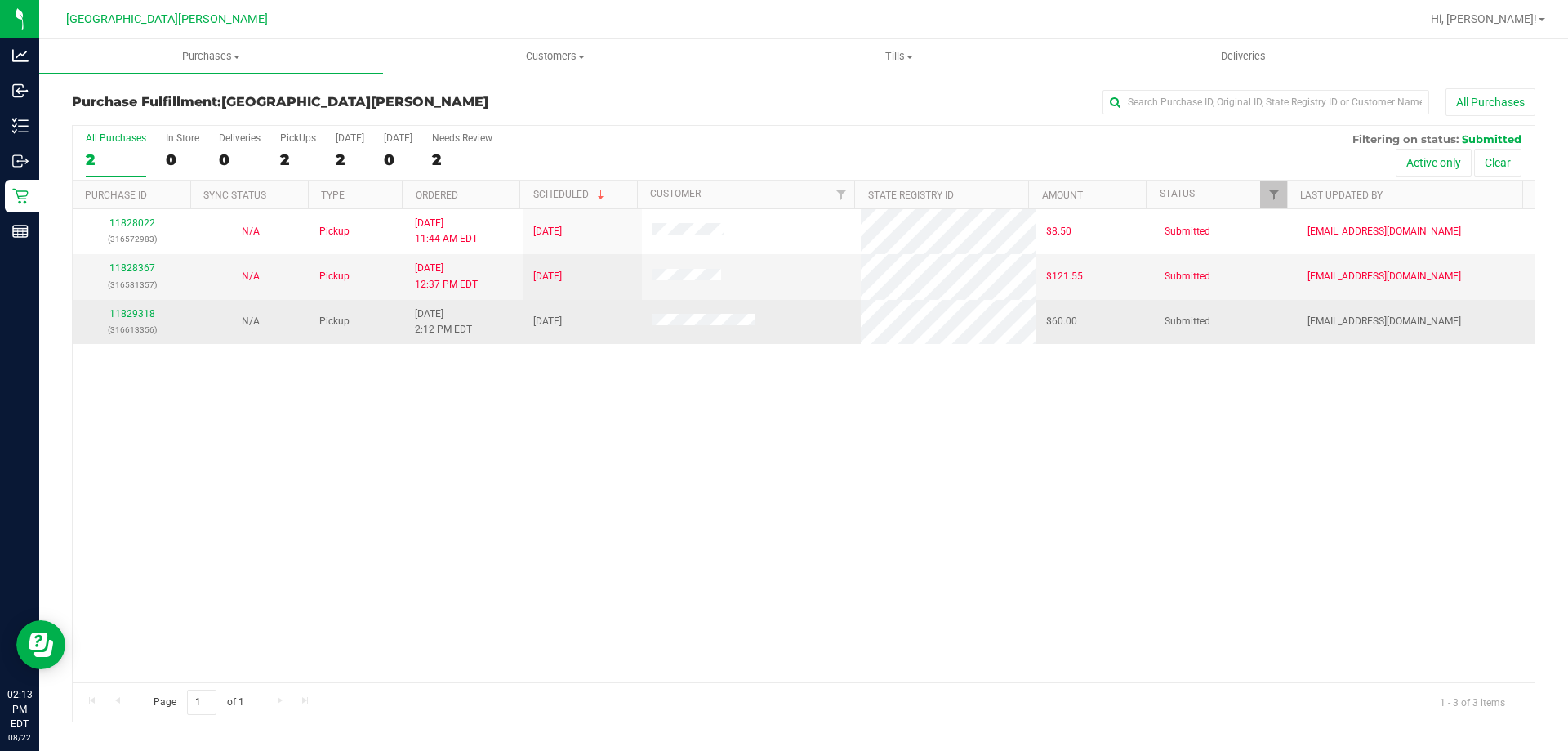
click at [134, 307] on div "11829318 (316613356)" at bounding box center [132, 322] width 99 height 31
click at [143, 317] on link "11829318" at bounding box center [132, 313] width 45 height 12
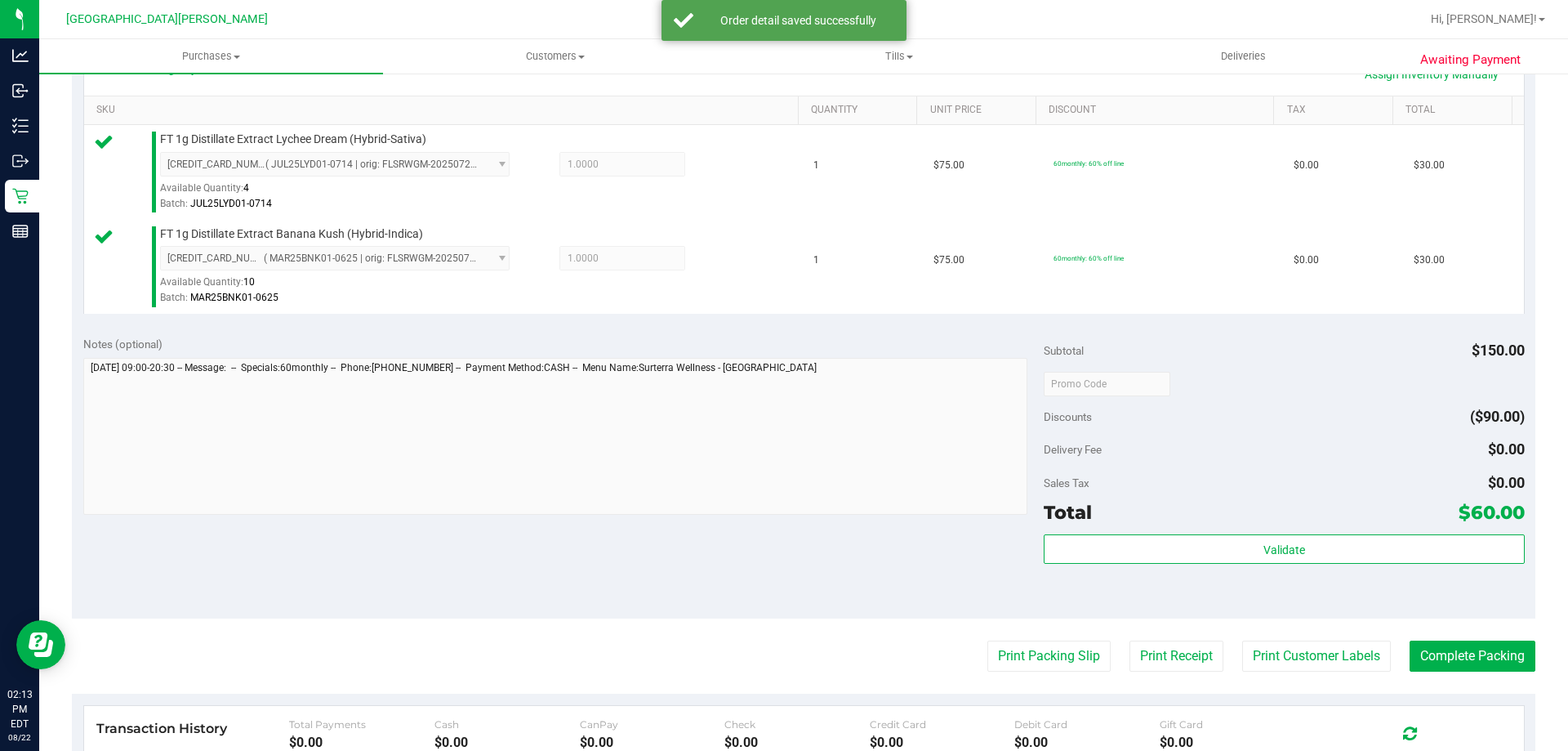
scroll to position [408, 0]
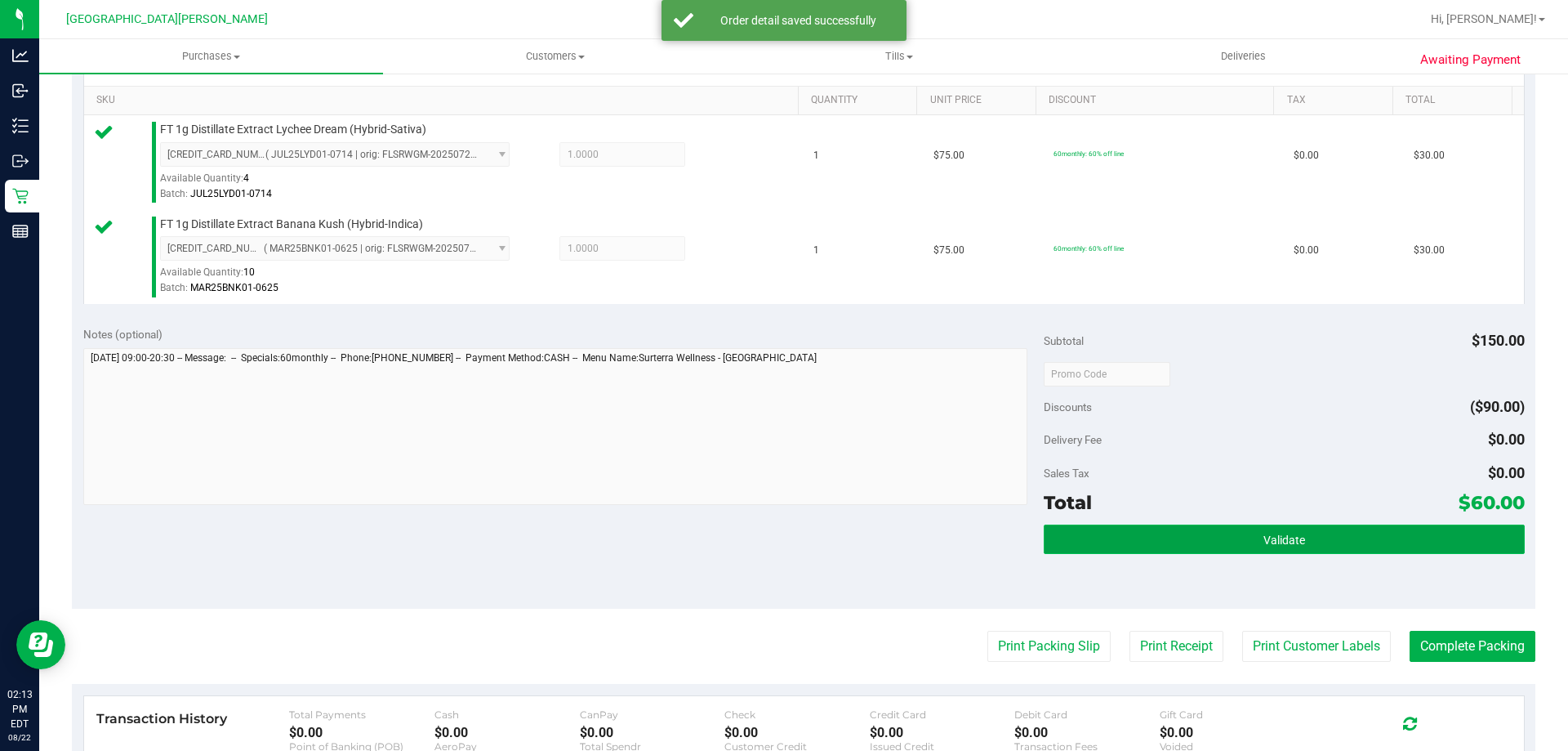
click at [1324, 546] on button "Validate" at bounding box center [1284, 539] width 480 height 29
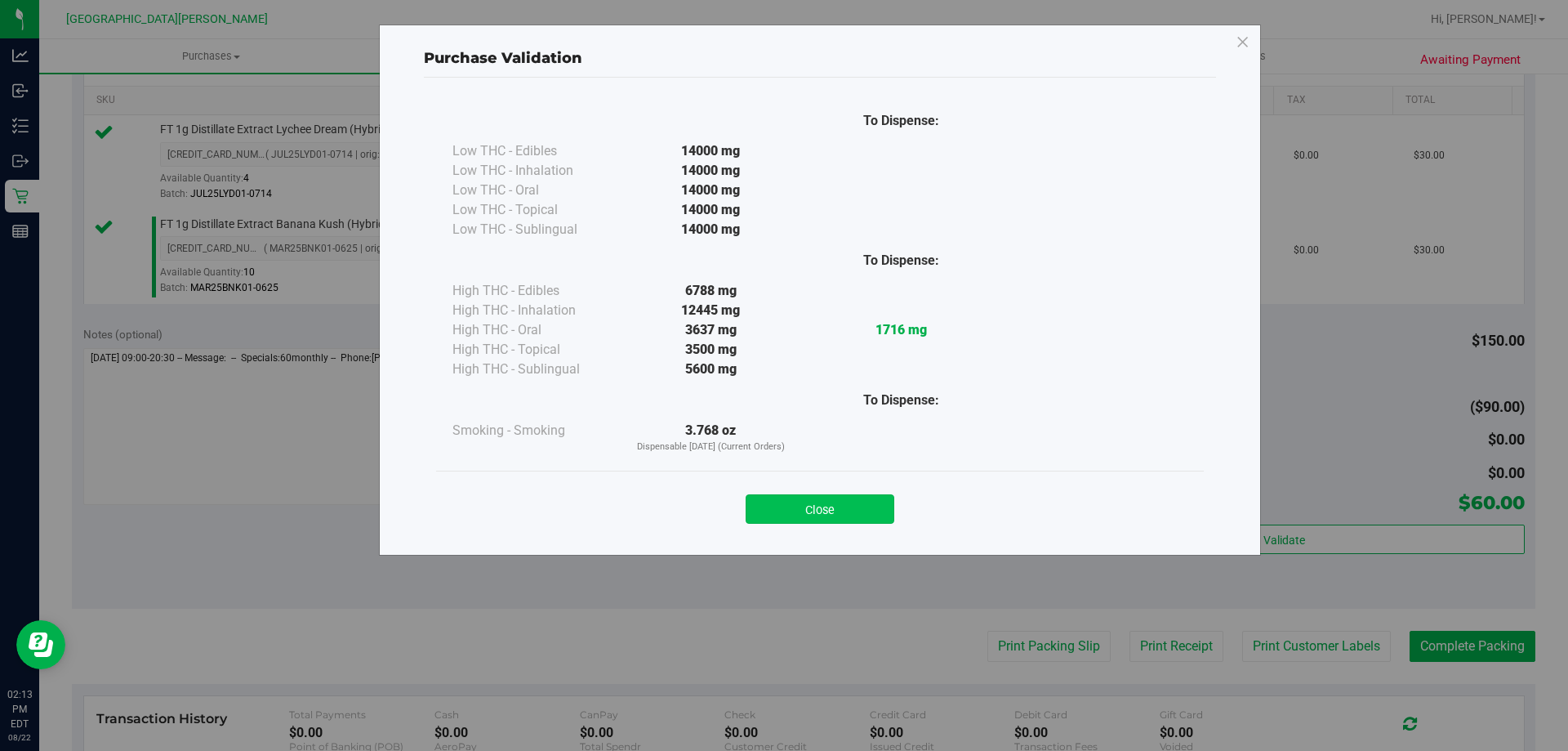
click at [861, 502] on button "Close" at bounding box center [820, 508] width 148 height 29
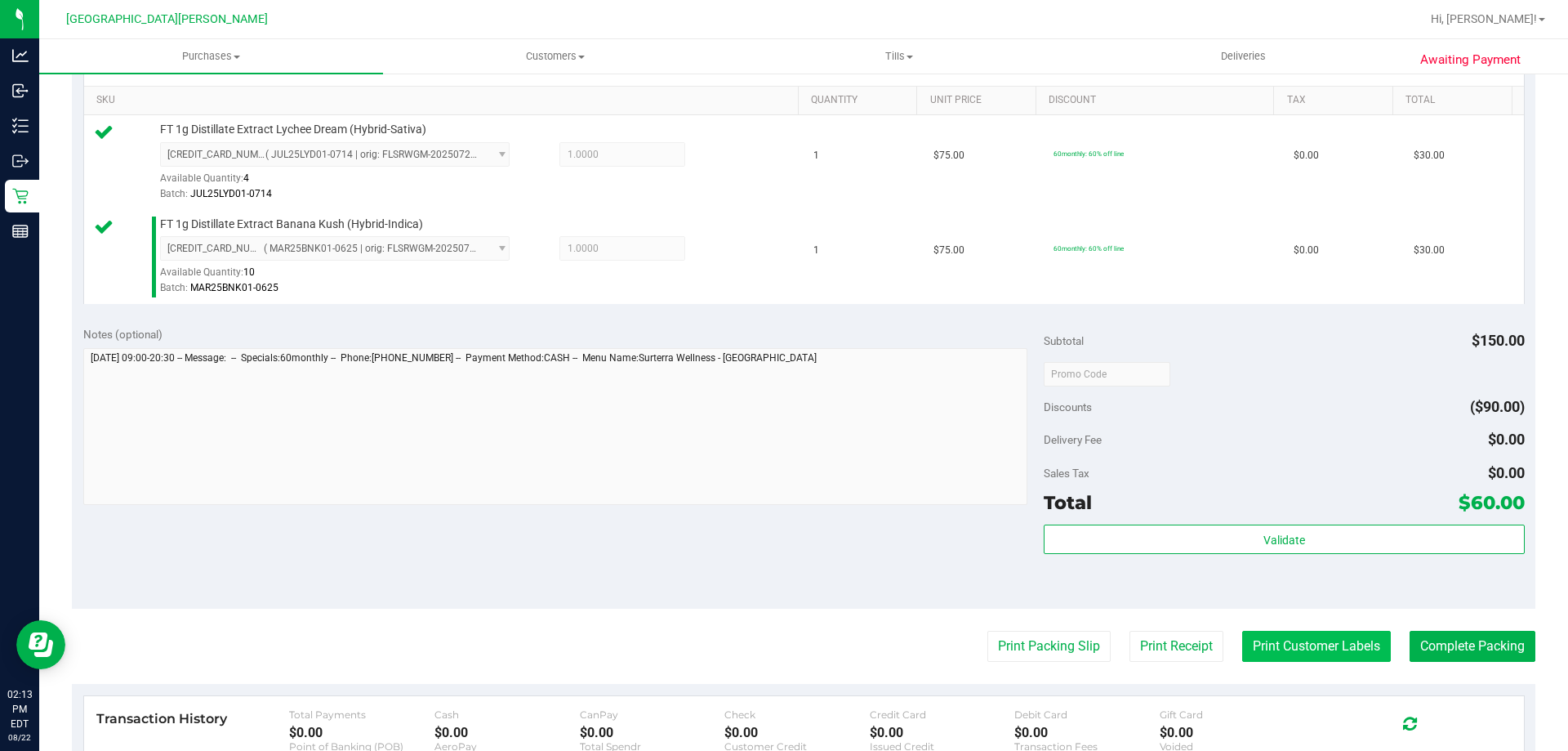
click at [1274, 645] on button "Print Customer Labels" at bounding box center [1316, 645] width 148 height 31
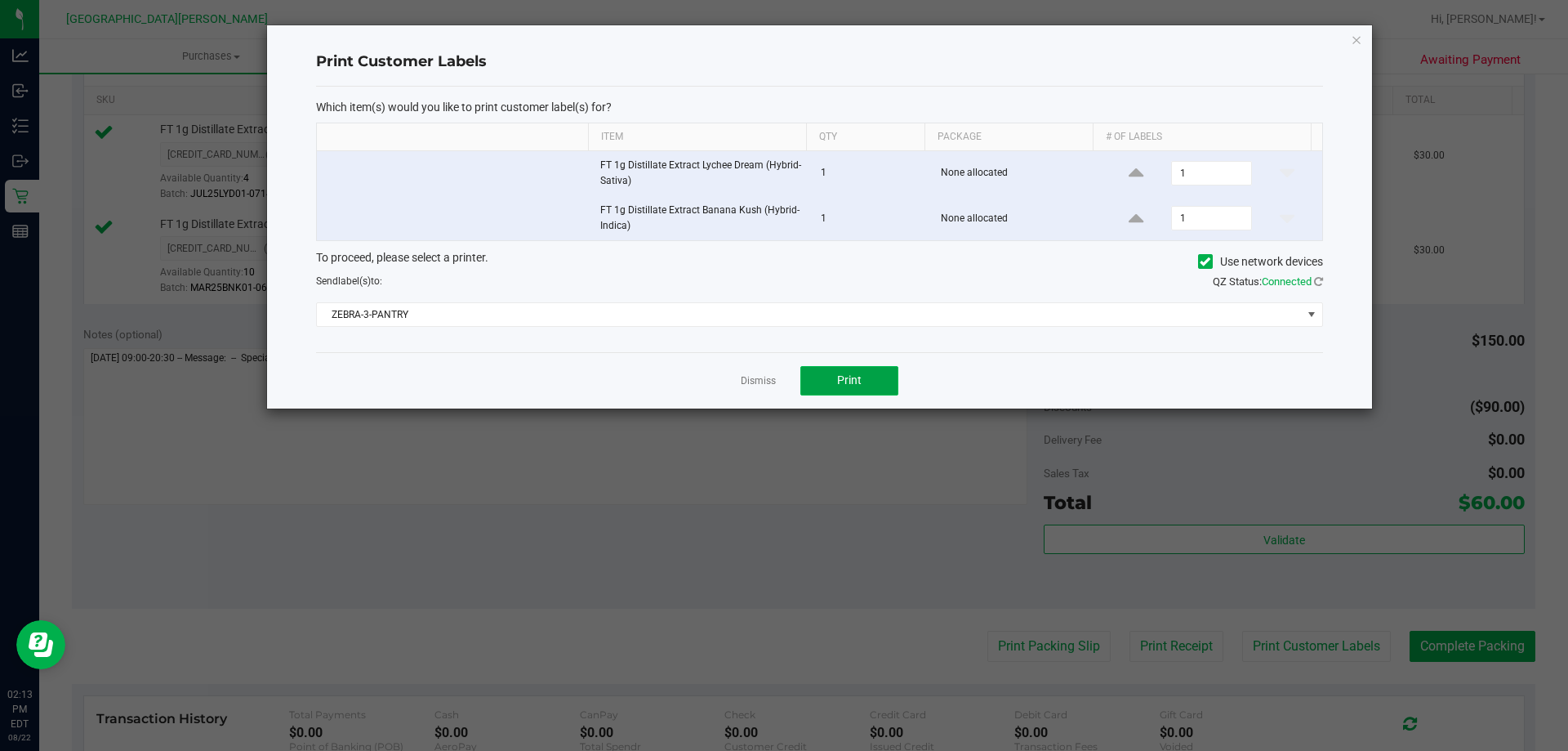
click at [862, 370] on button "Print" at bounding box center [850, 380] width 98 height 29
click at [765, 378] on link "Dismiss" at bounding box center [758, 381] width 36 height 14
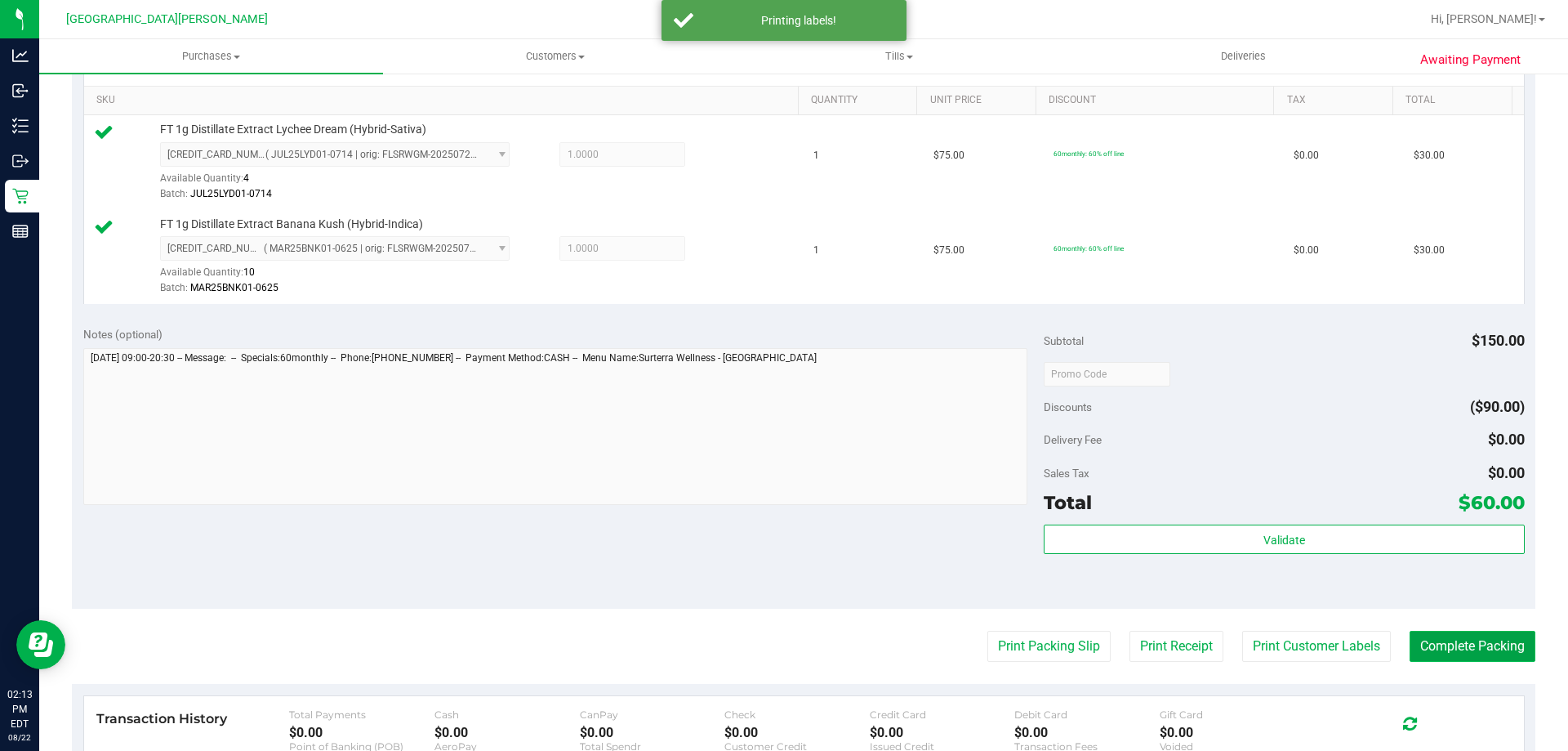
click at [1457, 635] on button "Complete Packing" at bounding box center [1473, 645] width 126 height 31
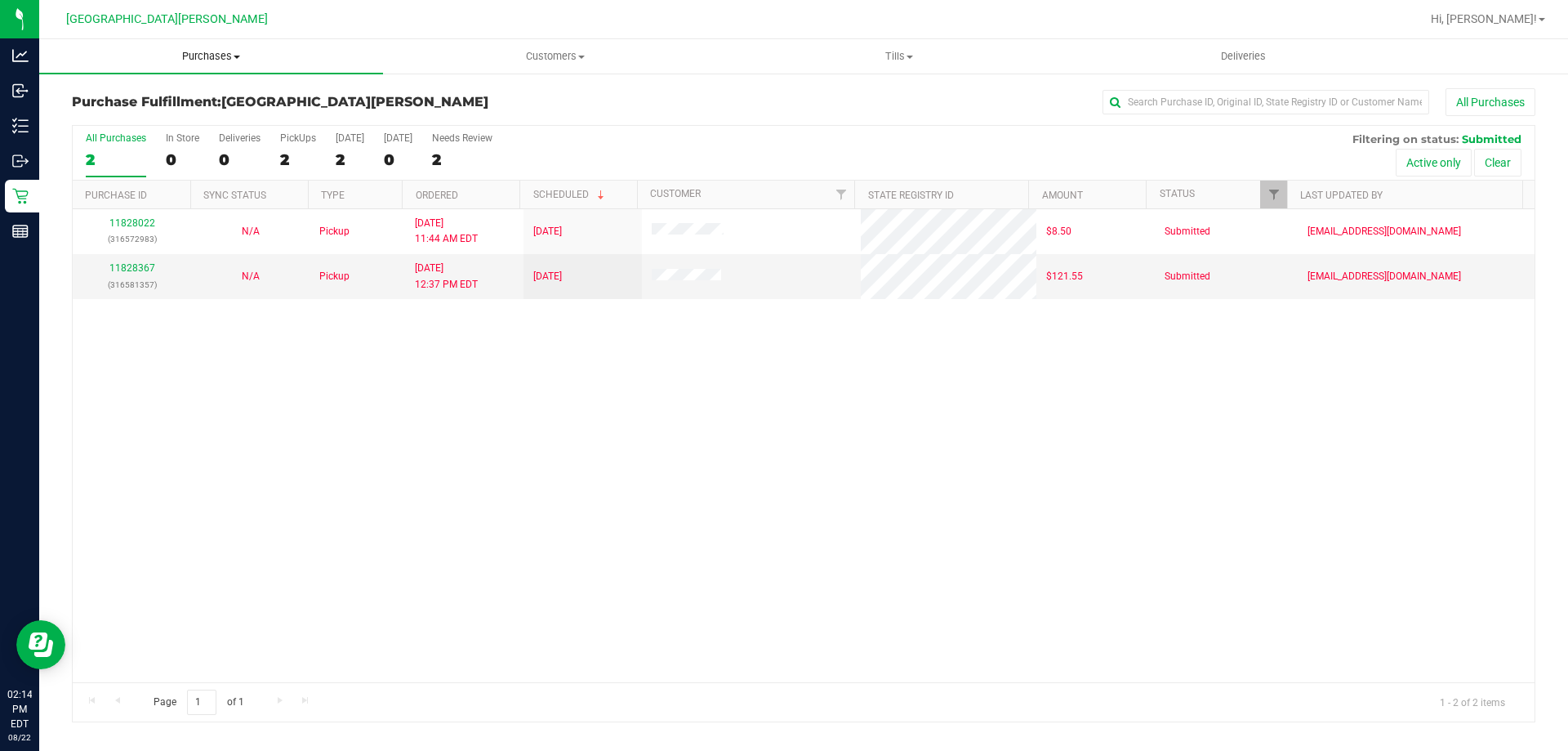
click at [220, 52] on span "Purchases" at bounding box center [211, 56] width 344 height 15
click at [176, 113] on li "Fulfillment" at bounding box center [211, 118] width 344 height 20
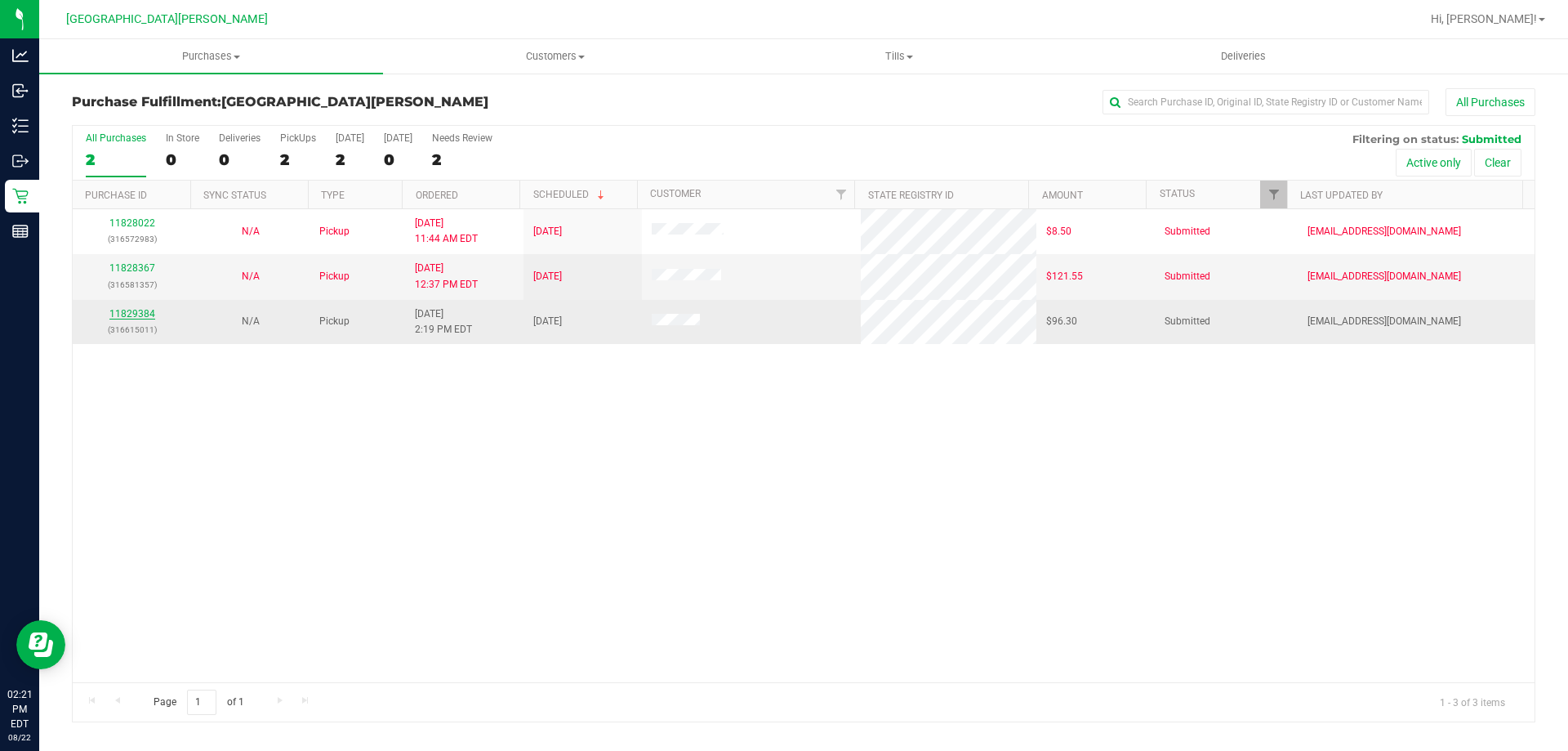
click at [126, 317] on link "11829384" at bounding box center [132, 313] width 45 height 12
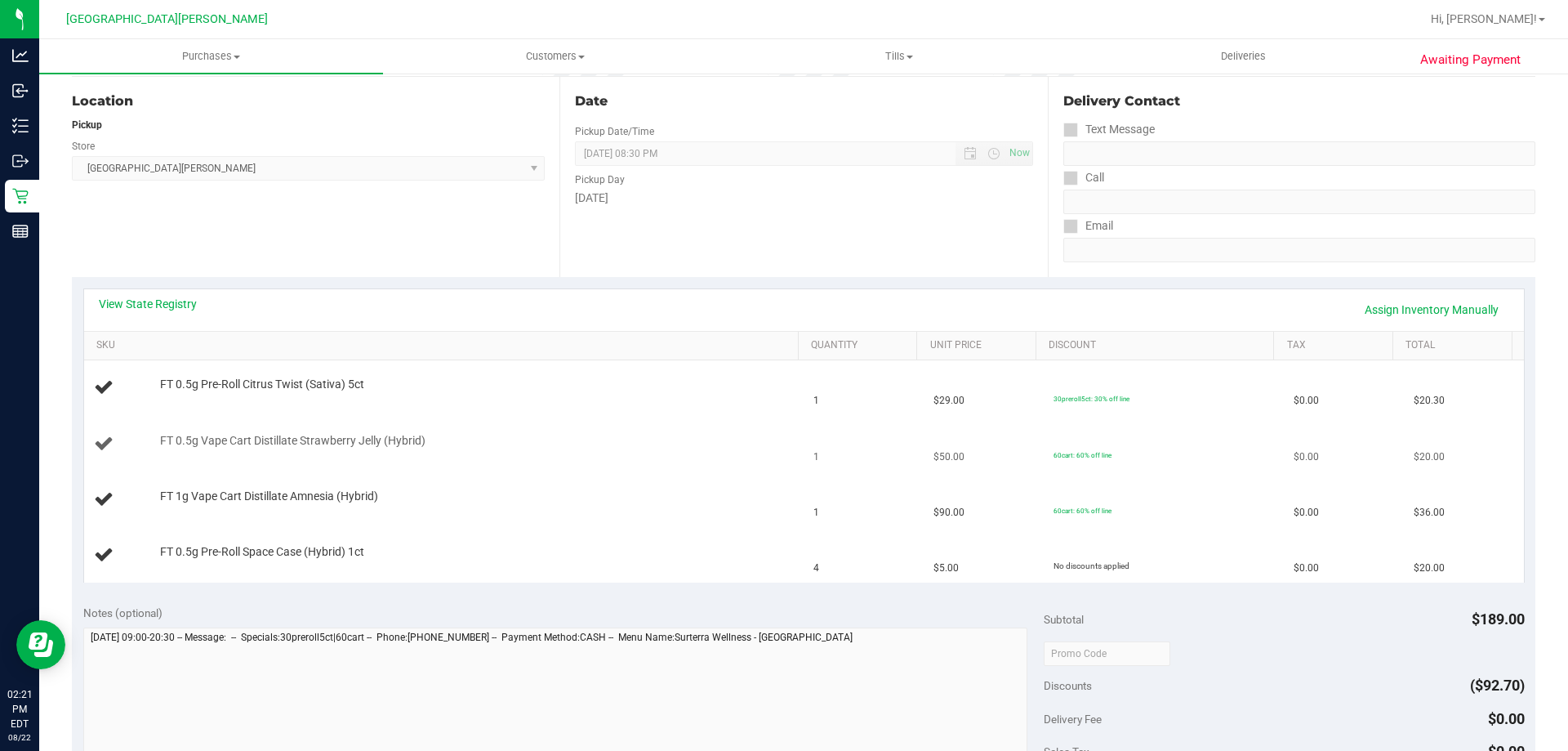
scroll to position [245, 0]
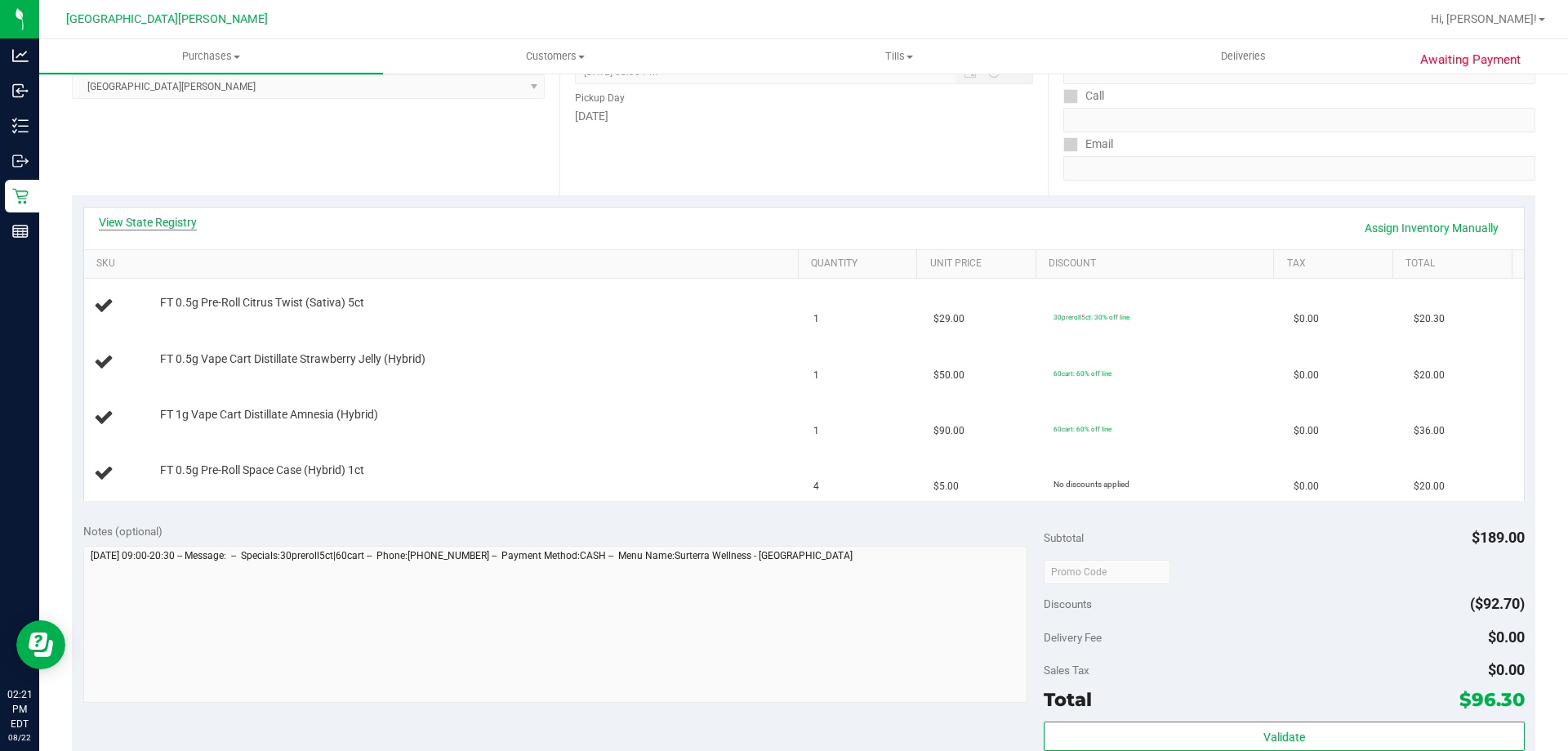
click at [180, 222] on link "View State Registry" at bounding box center [148, 222] width 98 height 16
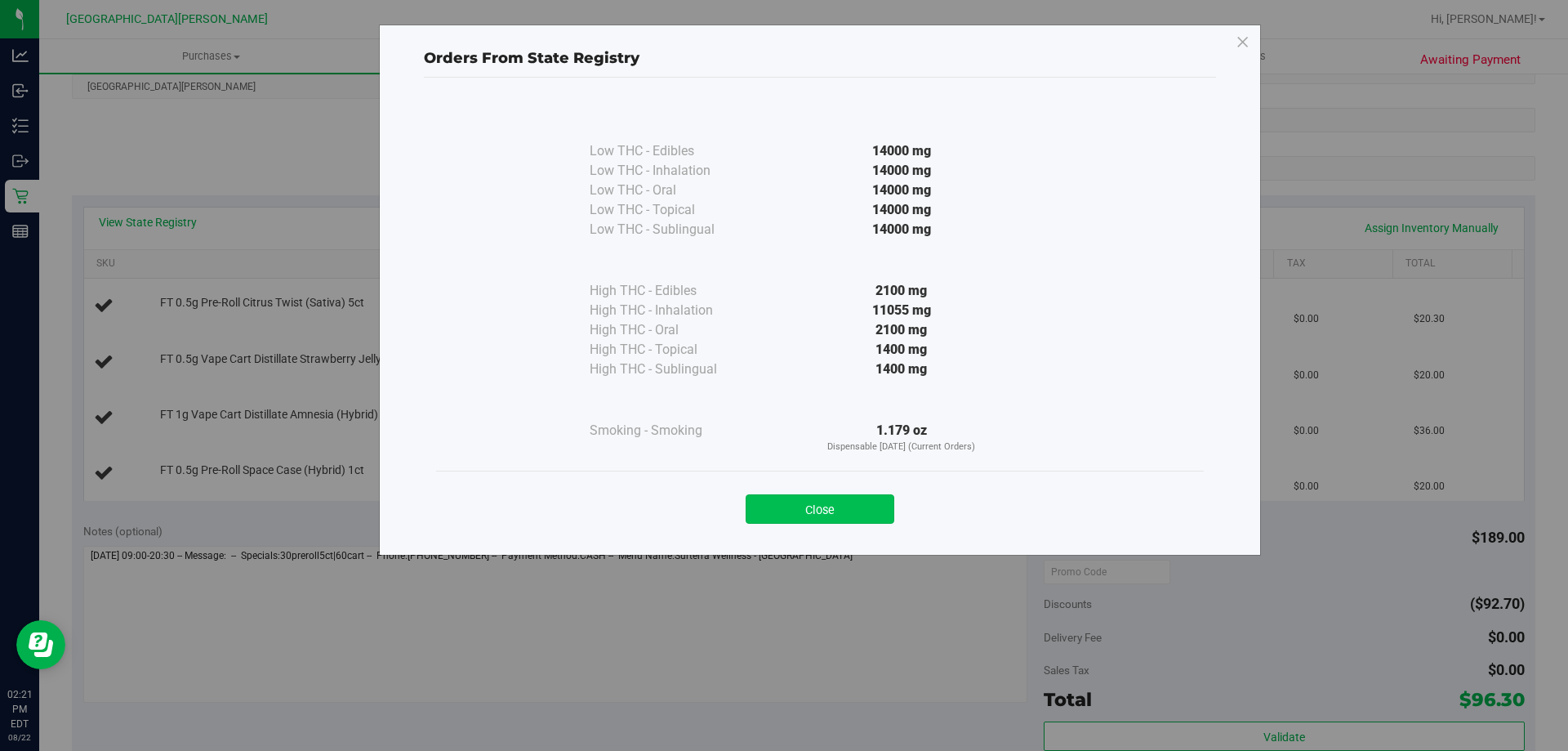
click at [832, 510] on button "Close" at bounding box center [820, 508] width 148 height 29
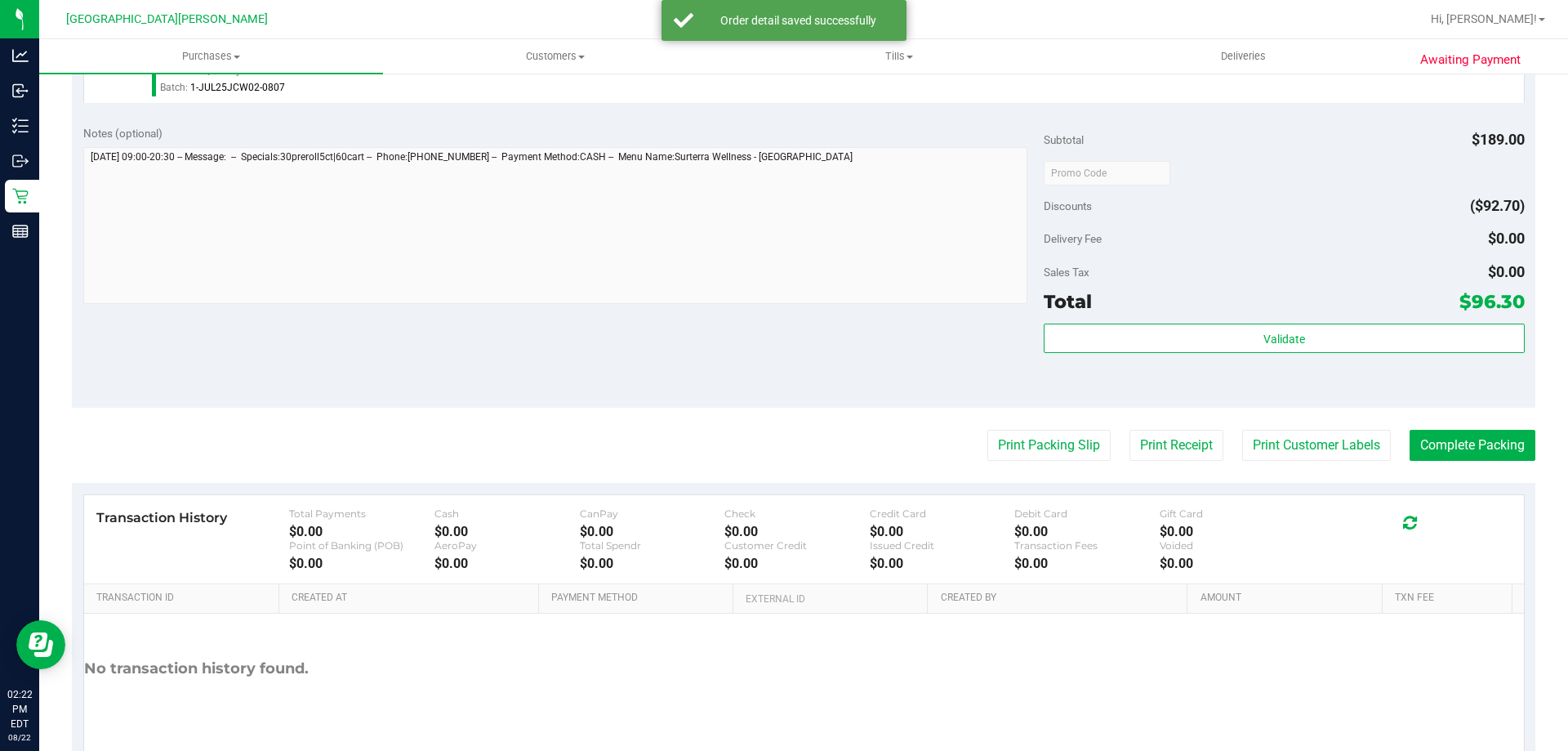
scroll to position [817, 0]
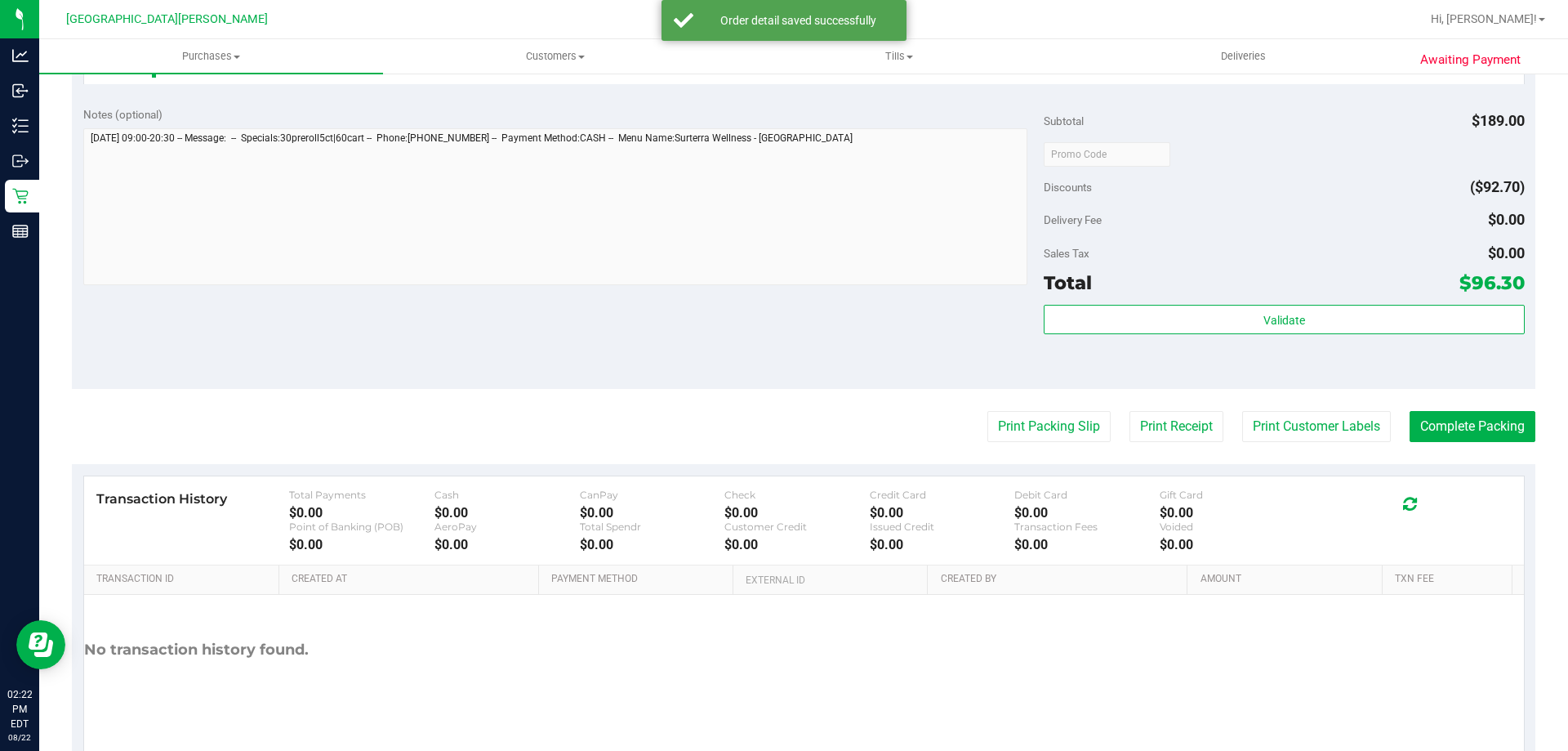
click at [1282, 299] on div "Subtotal $189.00 Discounts ($92.70) Delivery Fee $0.00 Sales Tax $0.00 Total $9…" at bounding box center [1284, 242] width 480 height 272
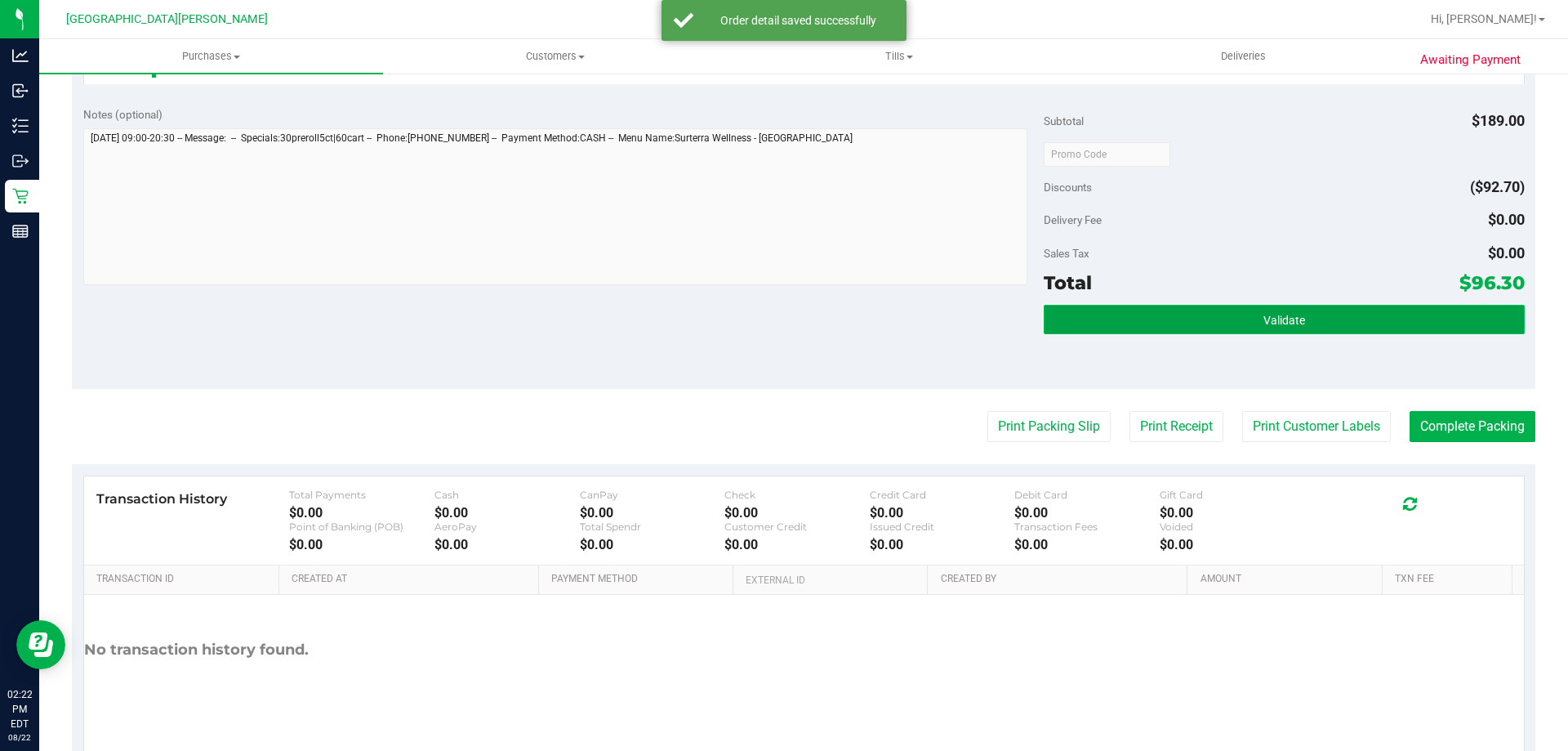
click at [1284, 309] on button "Validate" at bounding box center [1284, 319] width 480 height 29
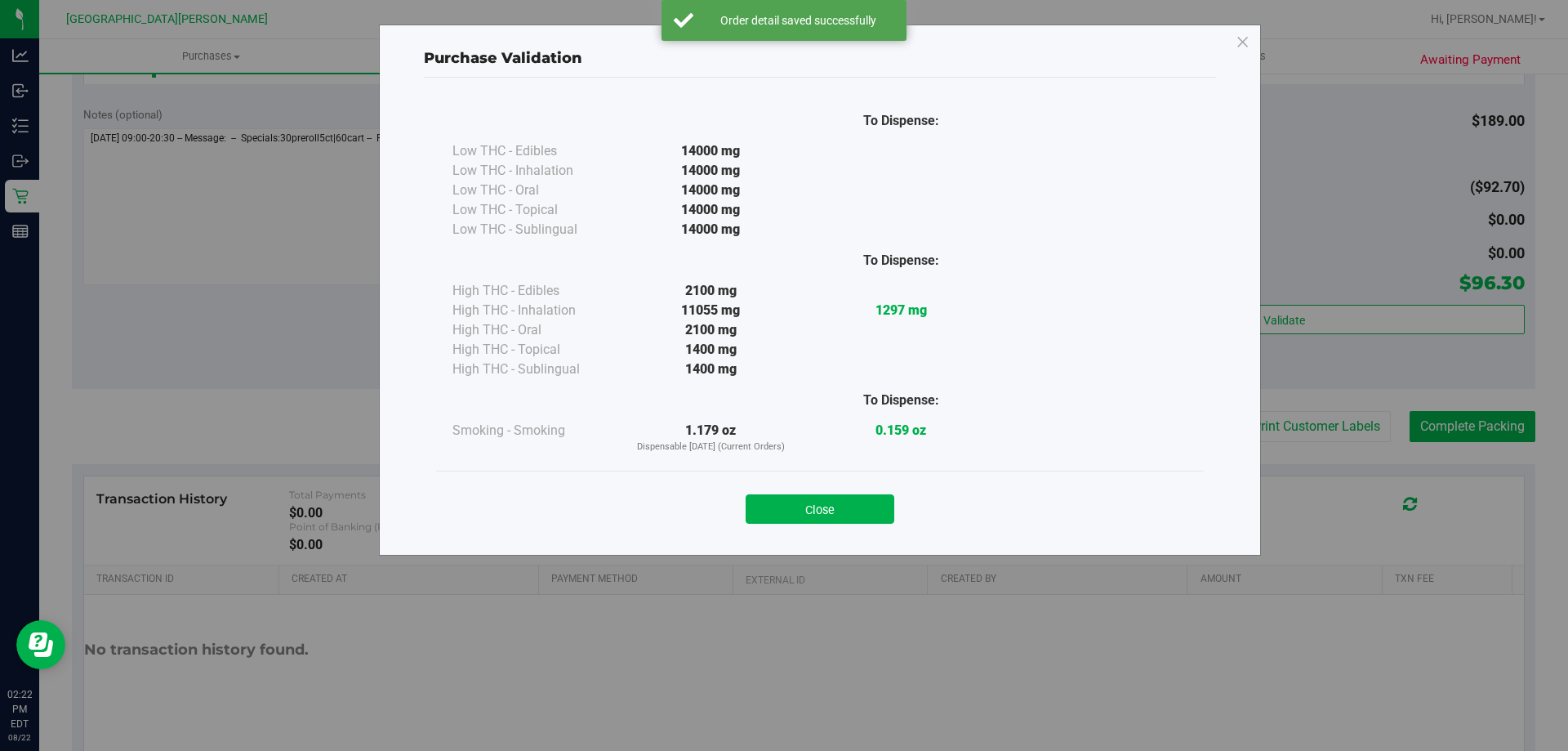
drag, startPoint x: 815, startPoint y: 508, endPoint x: 1191, endPoint y: 499, distance: 376.1
click at [835, 502] on button "Close" at bounding box center [820, 508] width 148 height 29
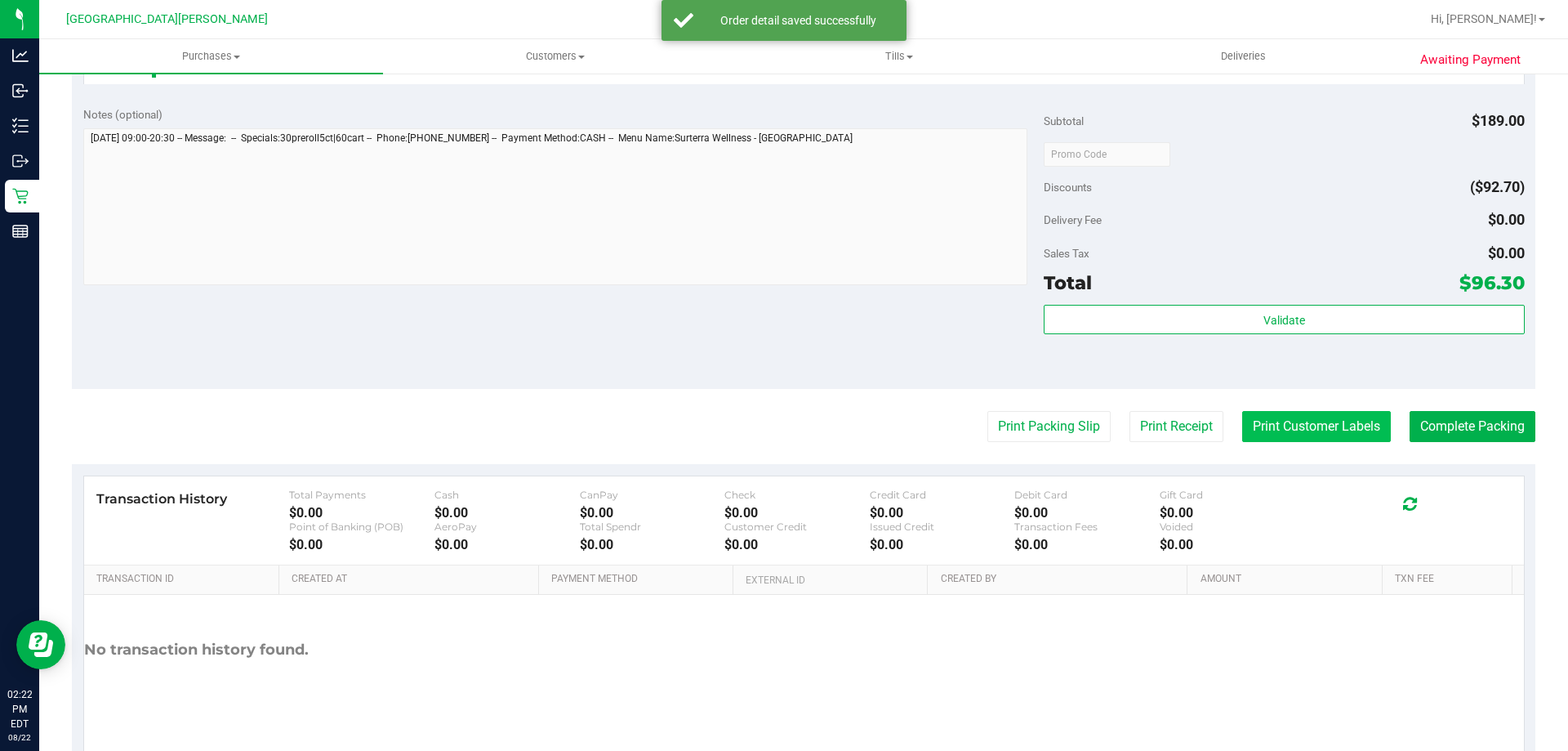
click at [1332, 421] on button "Print Customer Labels" at bounding box center [1316, 426] width 148 height 31
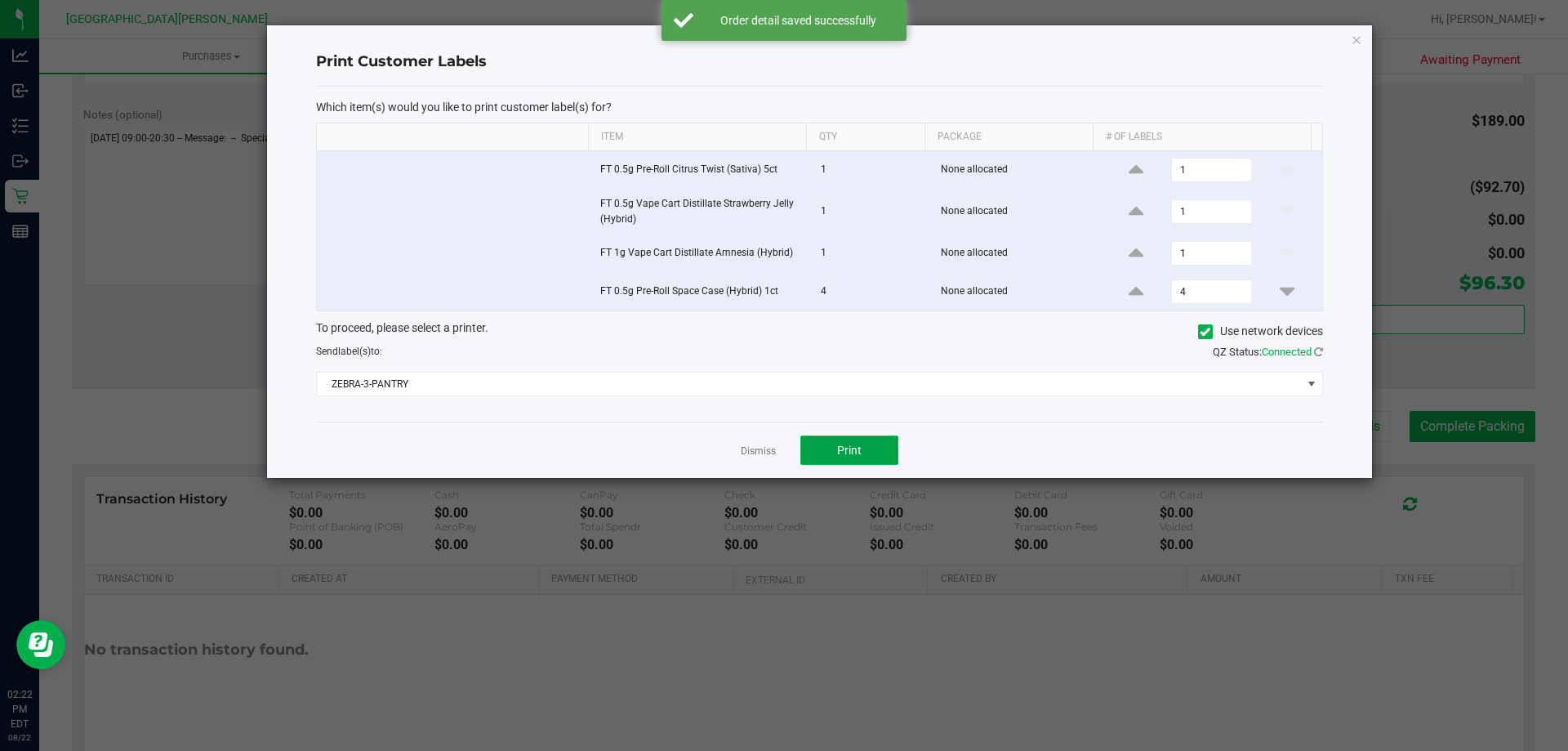
click at [836, 451] on button "Print" at bounding box center [850, 450] width 98 height 29
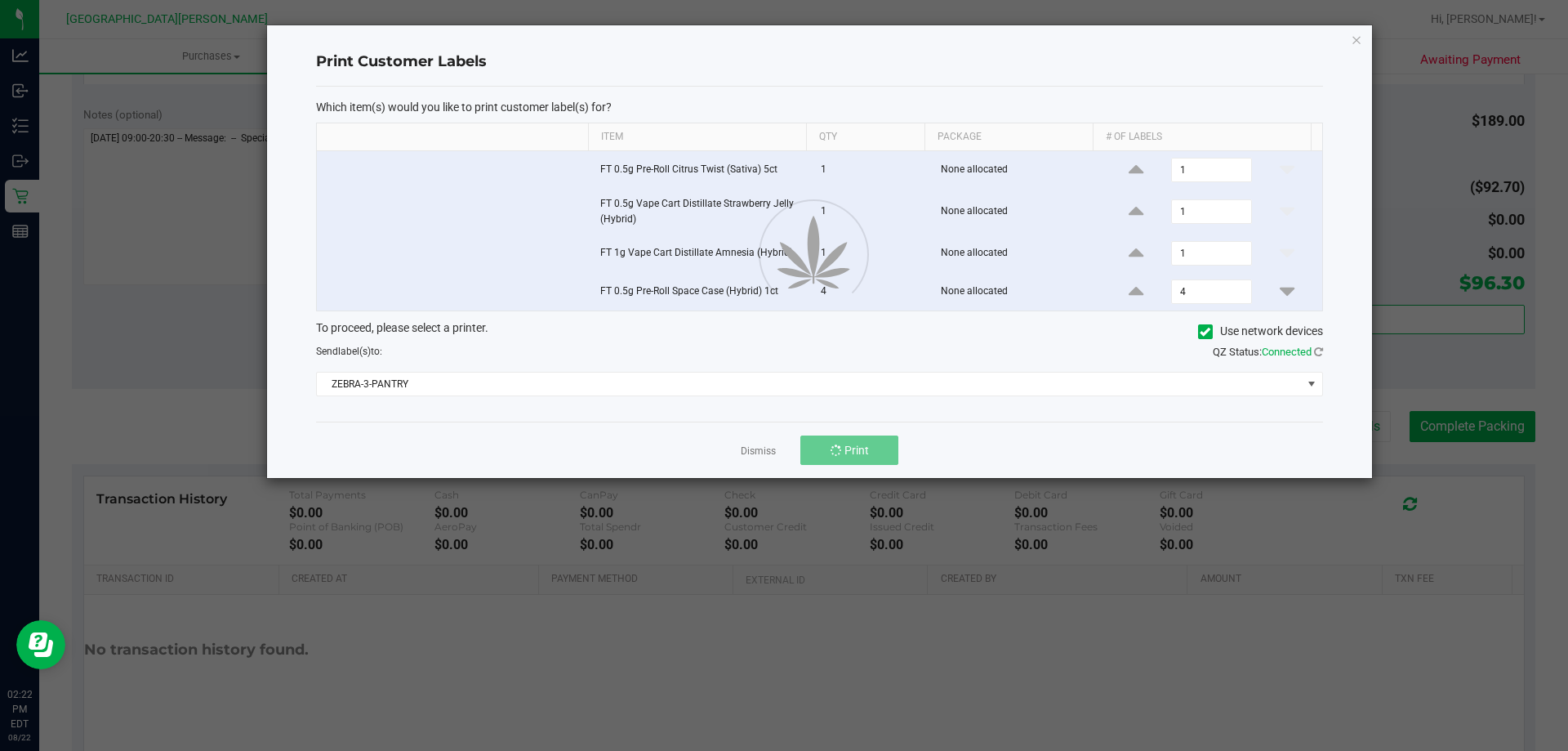
click at [763, 452] on link "Dismiss" at bounding box center [758, 451] width 36 height 14
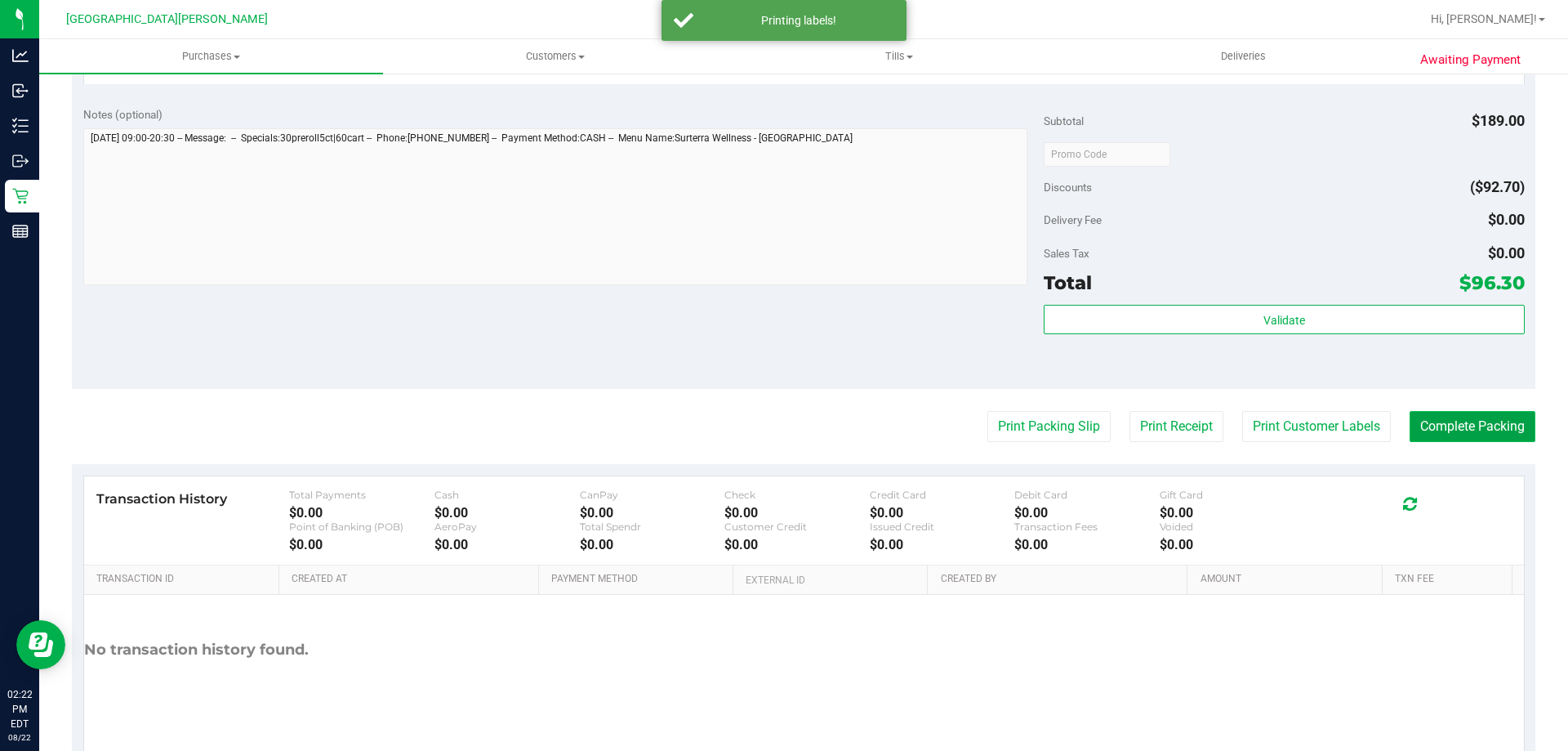
click at [1451, 424] on button "Complete Packing" at bounding box center [1473, 426] width 126 height 31
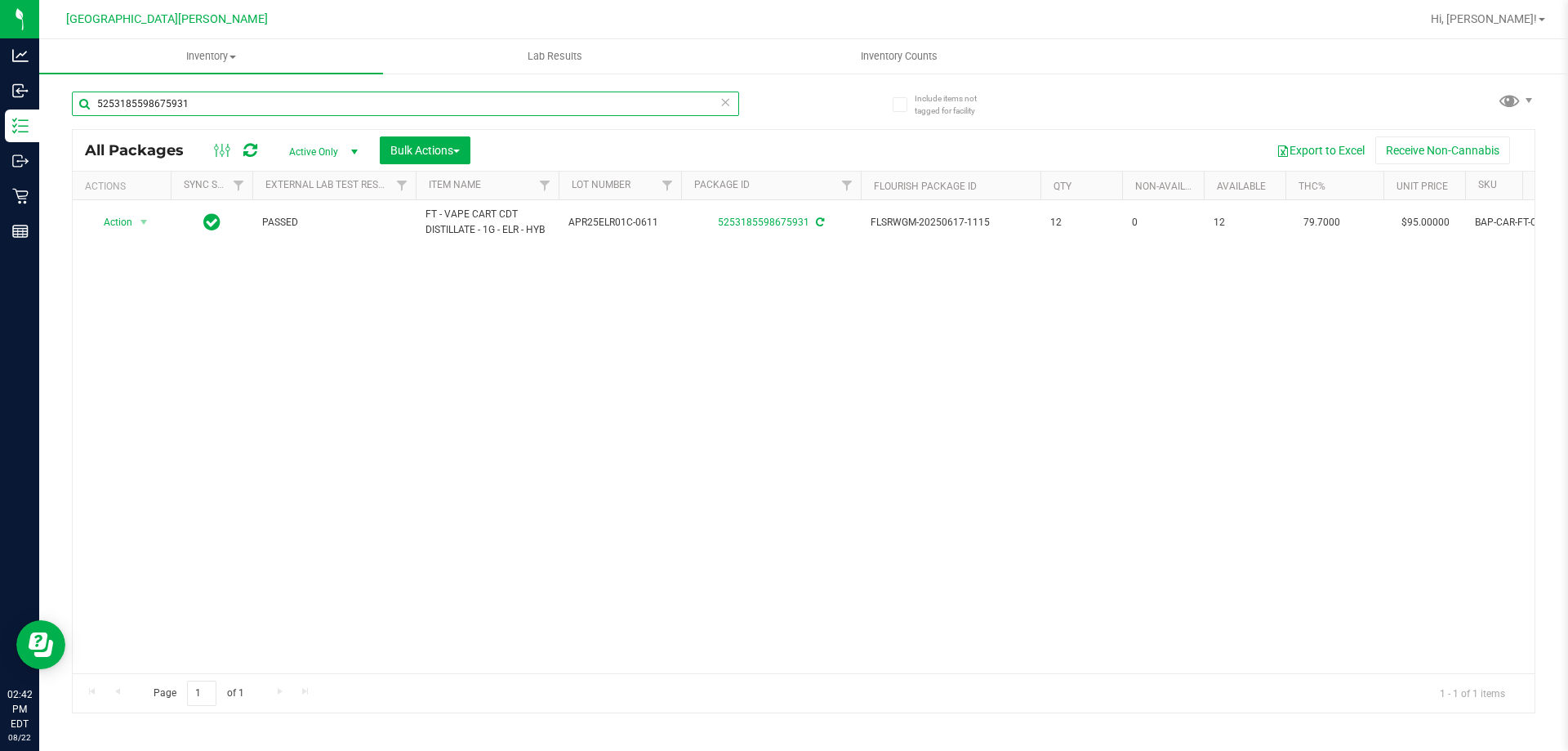
click at [271, 100] on input "5253185598675931" at bounding box center [405, 104] width 668 height 25
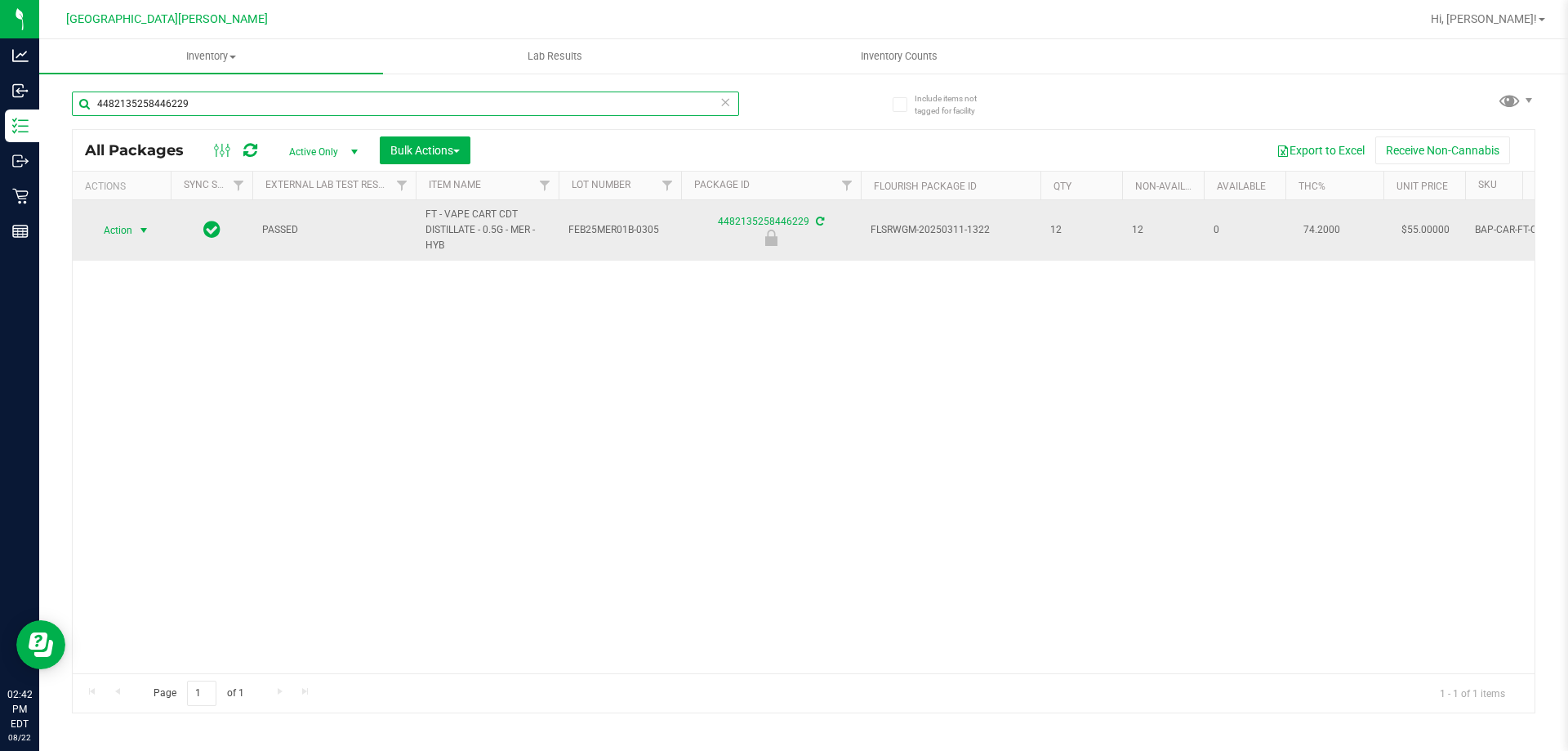
type input "4482135258446229"
click at [138, 231] on span "select" at bounding box center [143, 230] width 13 height 13
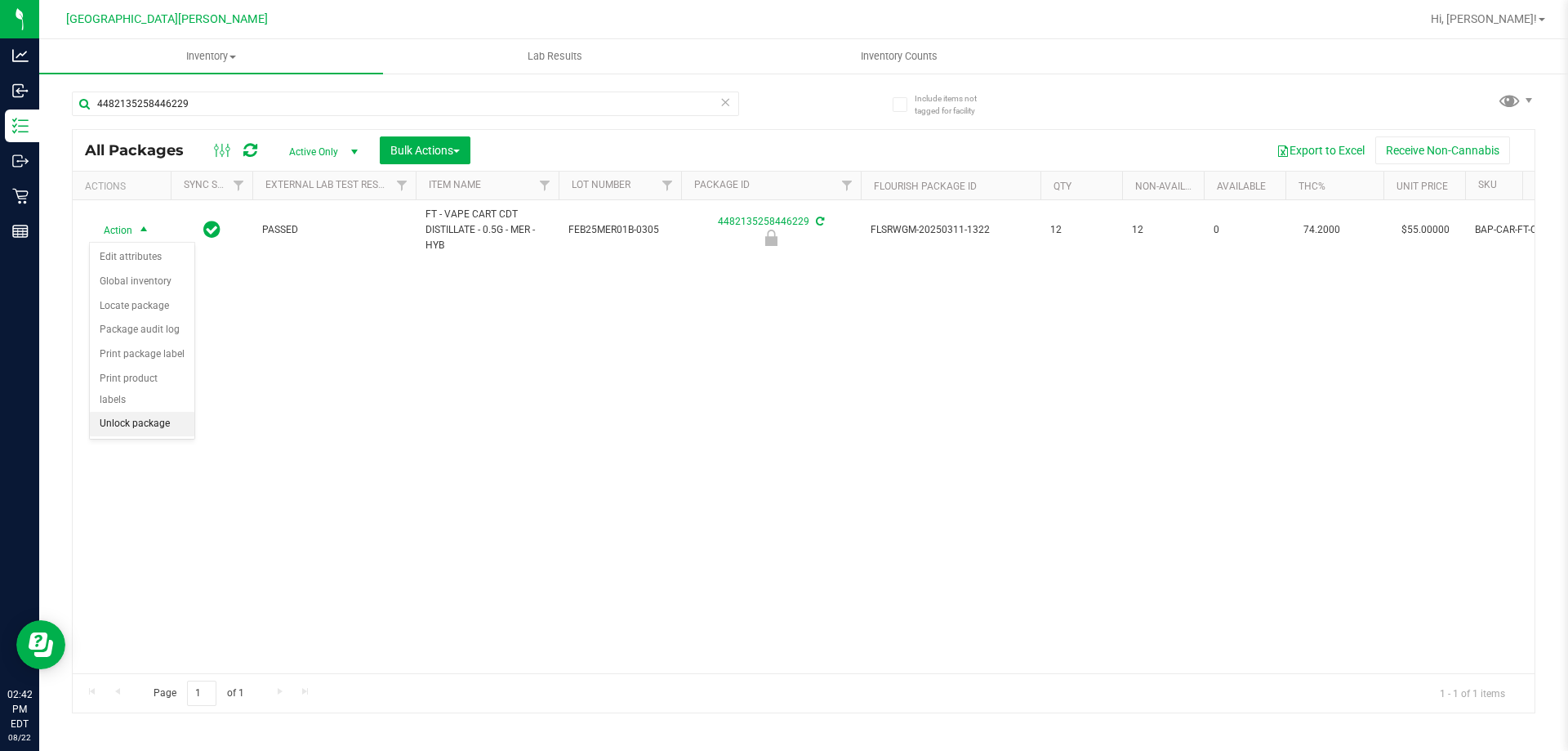
click at [148, 411] on li "Unlock package" at bounding box center [142, 424] width 105 height 25
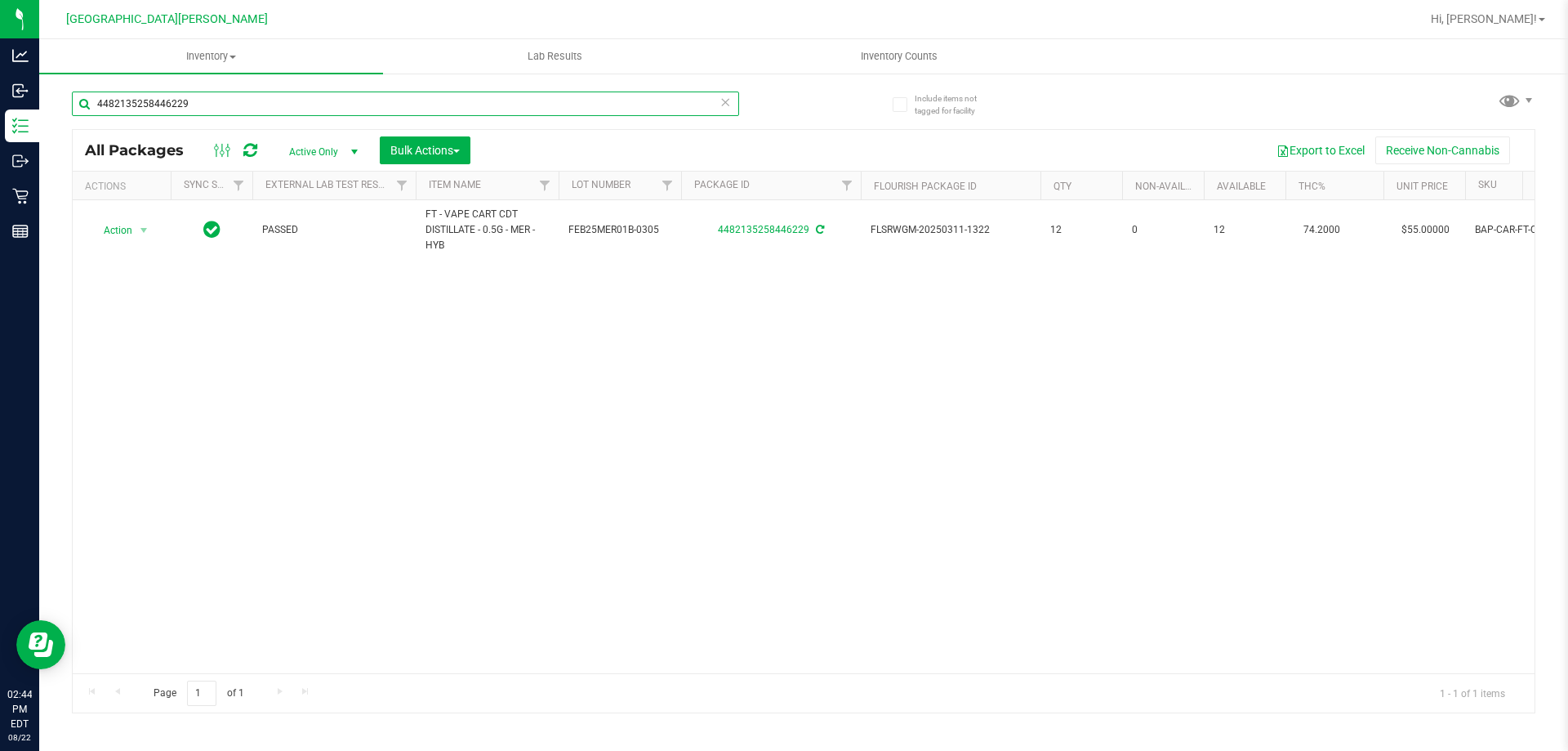
click at [259, 97] on input "4482135258446229" at bounding box center [405, 104] width 668 height 25
click at [257, 99] on input "4482135258446229" at bounding box center [405, 104] width 668 height 25
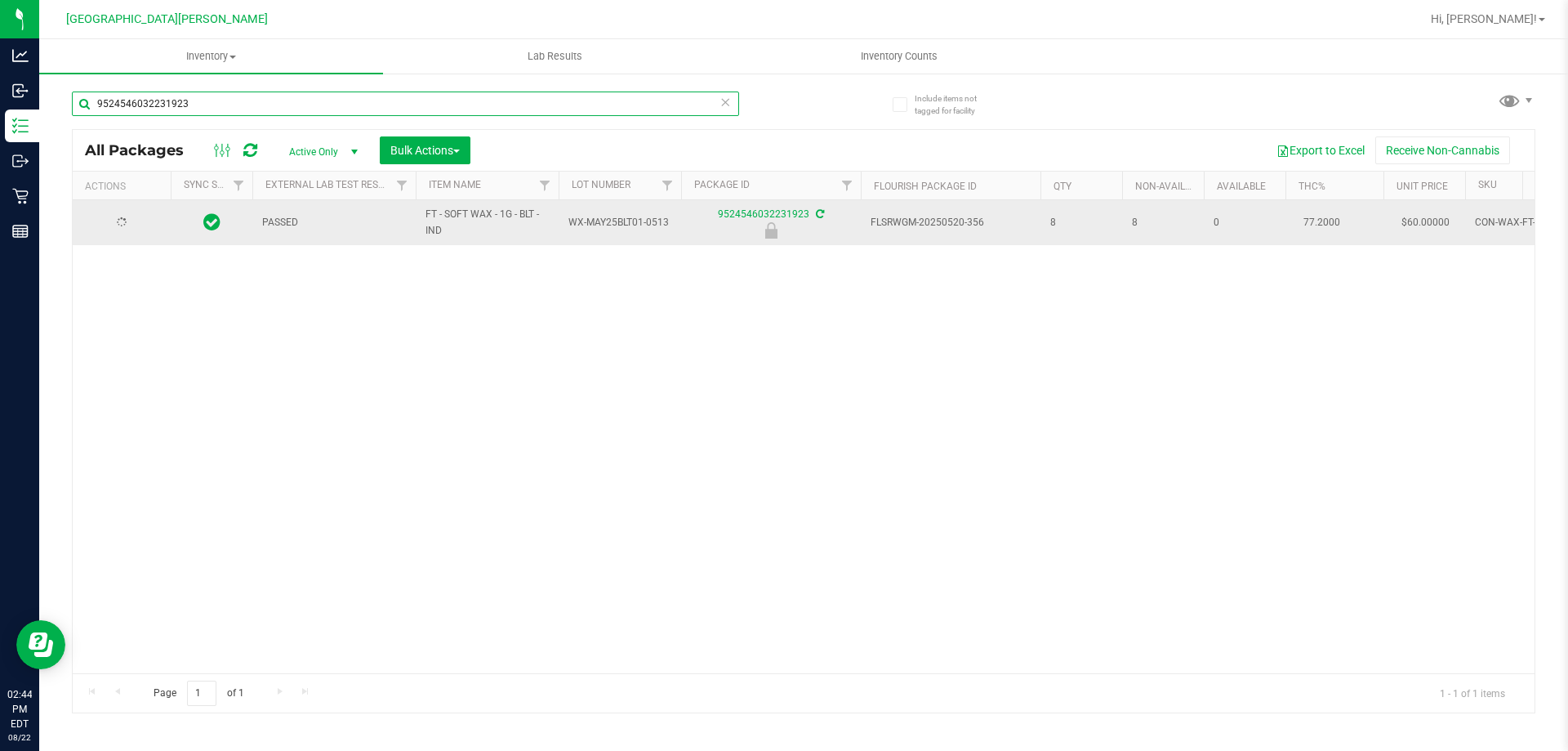
type input "9524546032231923"
click at [142, 221] on span "select" at bounding box center [143, 223] width 13 height 13
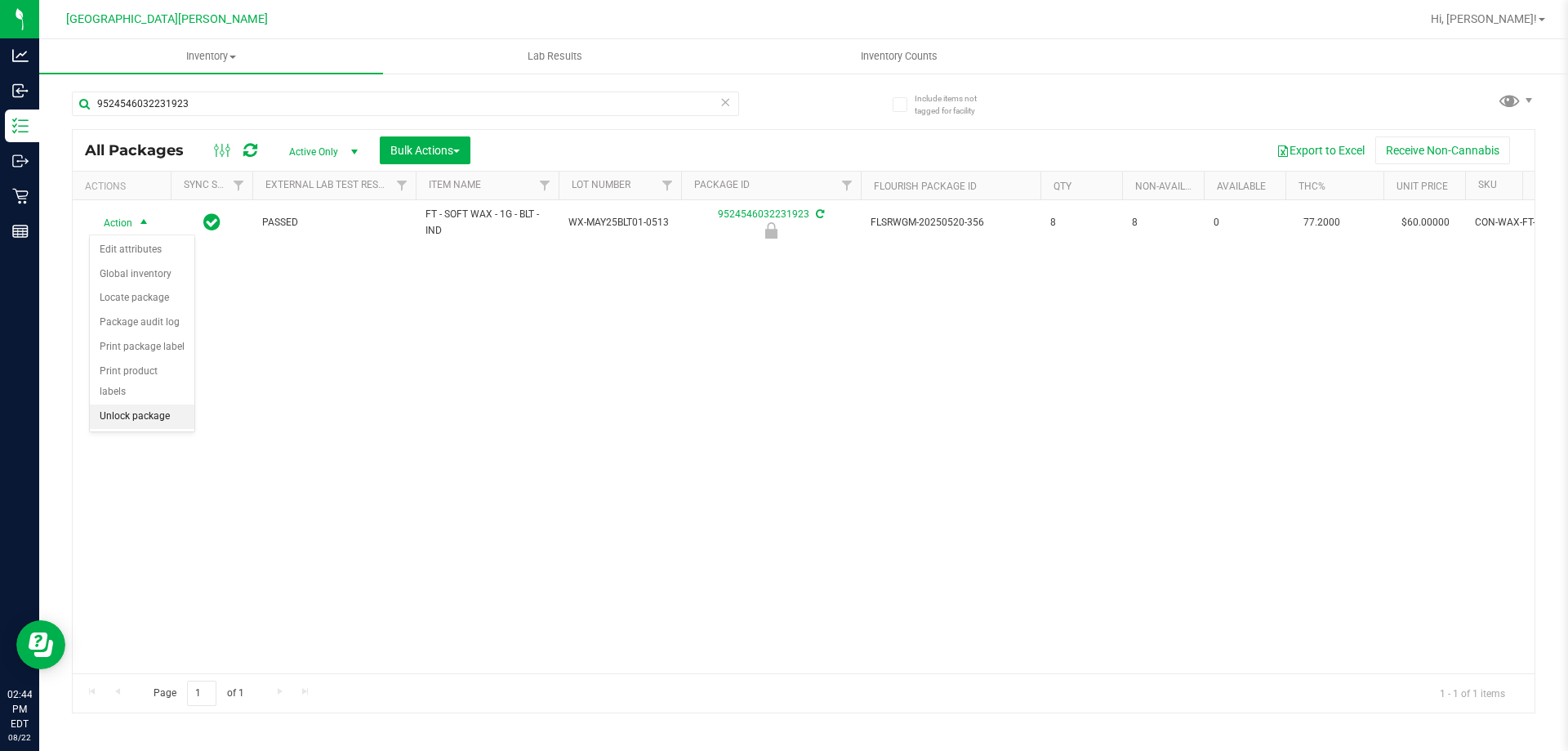
click at [161, 404] on li "Unlock package" at bounding box center [142, 417] width 105 height 25
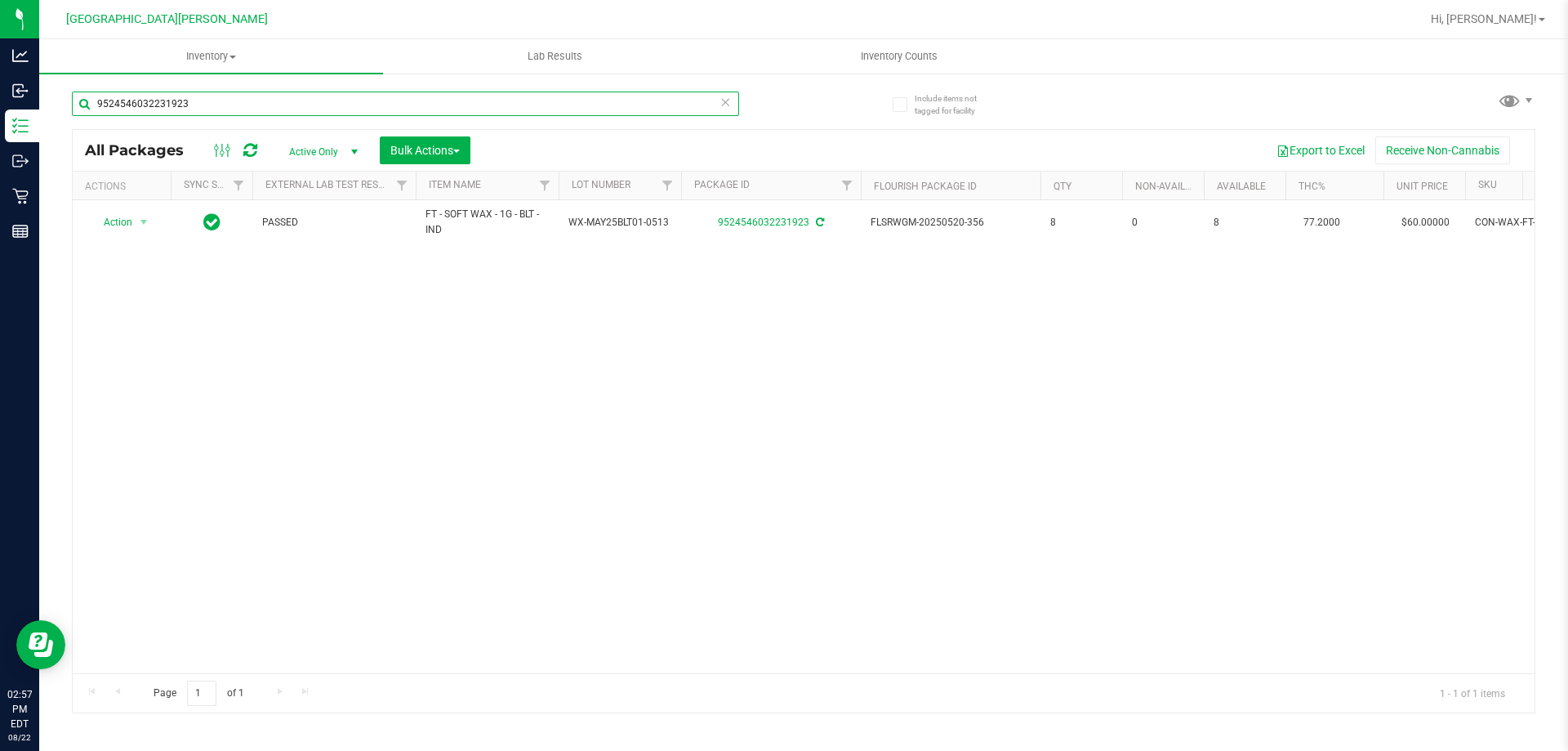
click at [267, 106] on input "9524546032231923" at bounding box center [405, 104] width 668 height 25
type input "9"
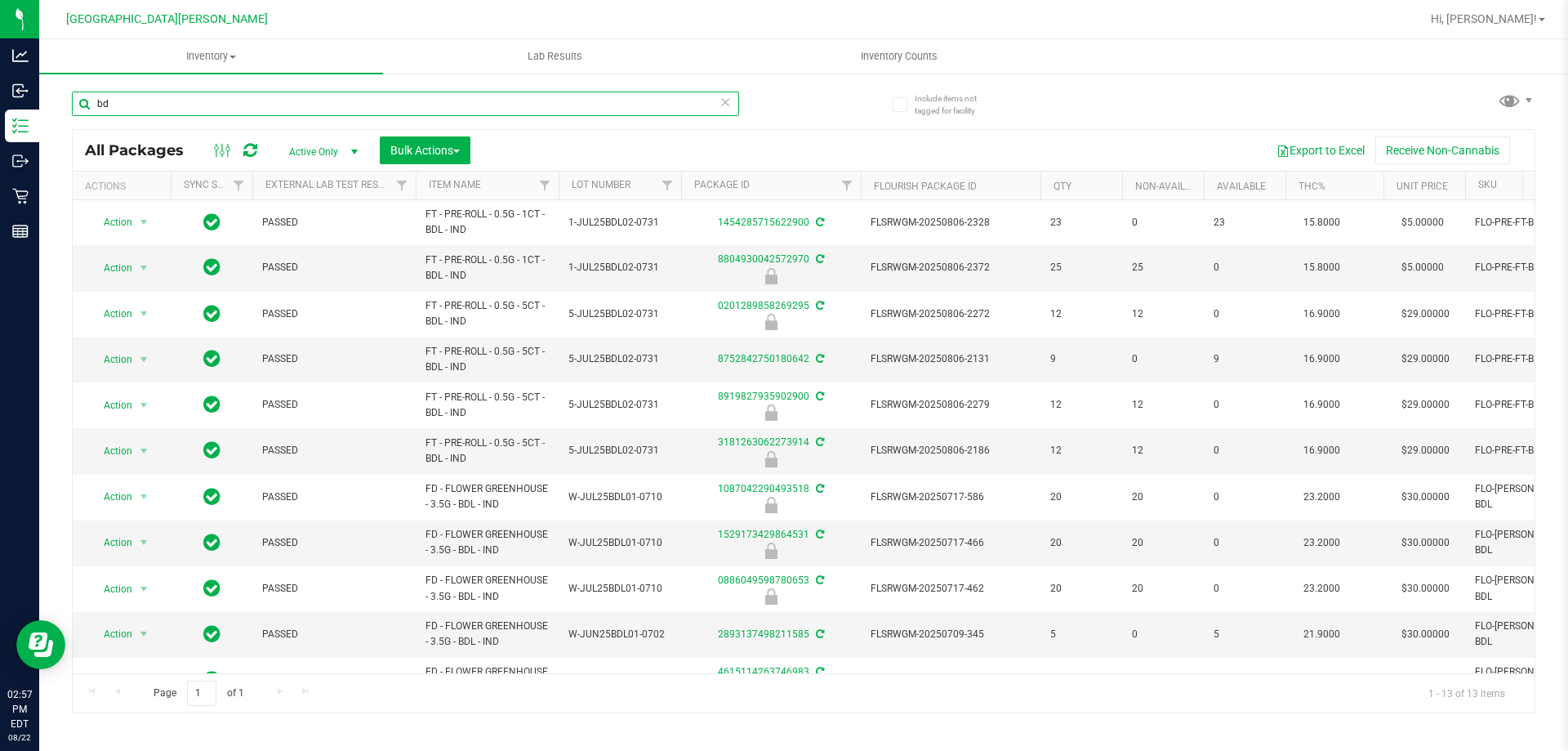
type input "b"
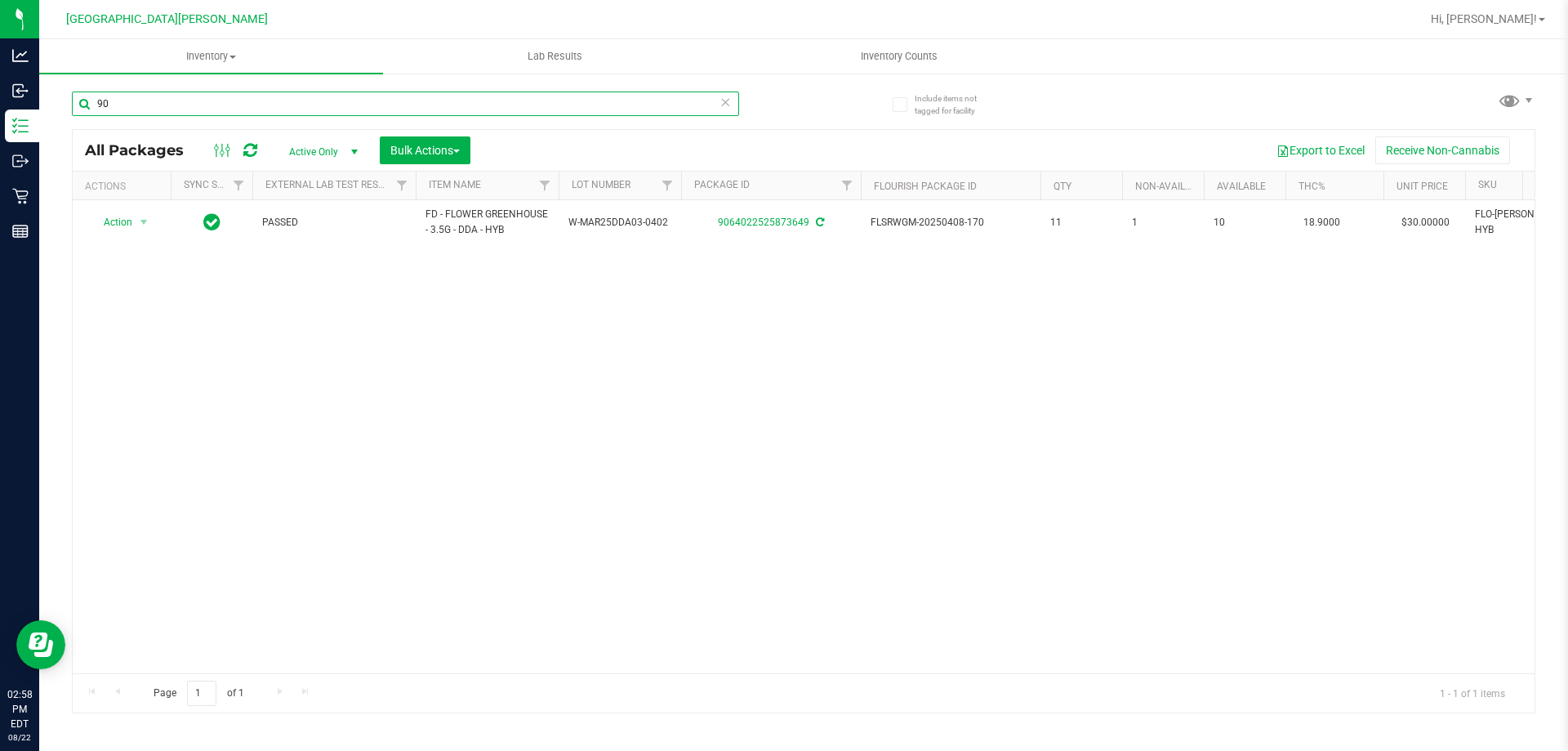
type input "9"
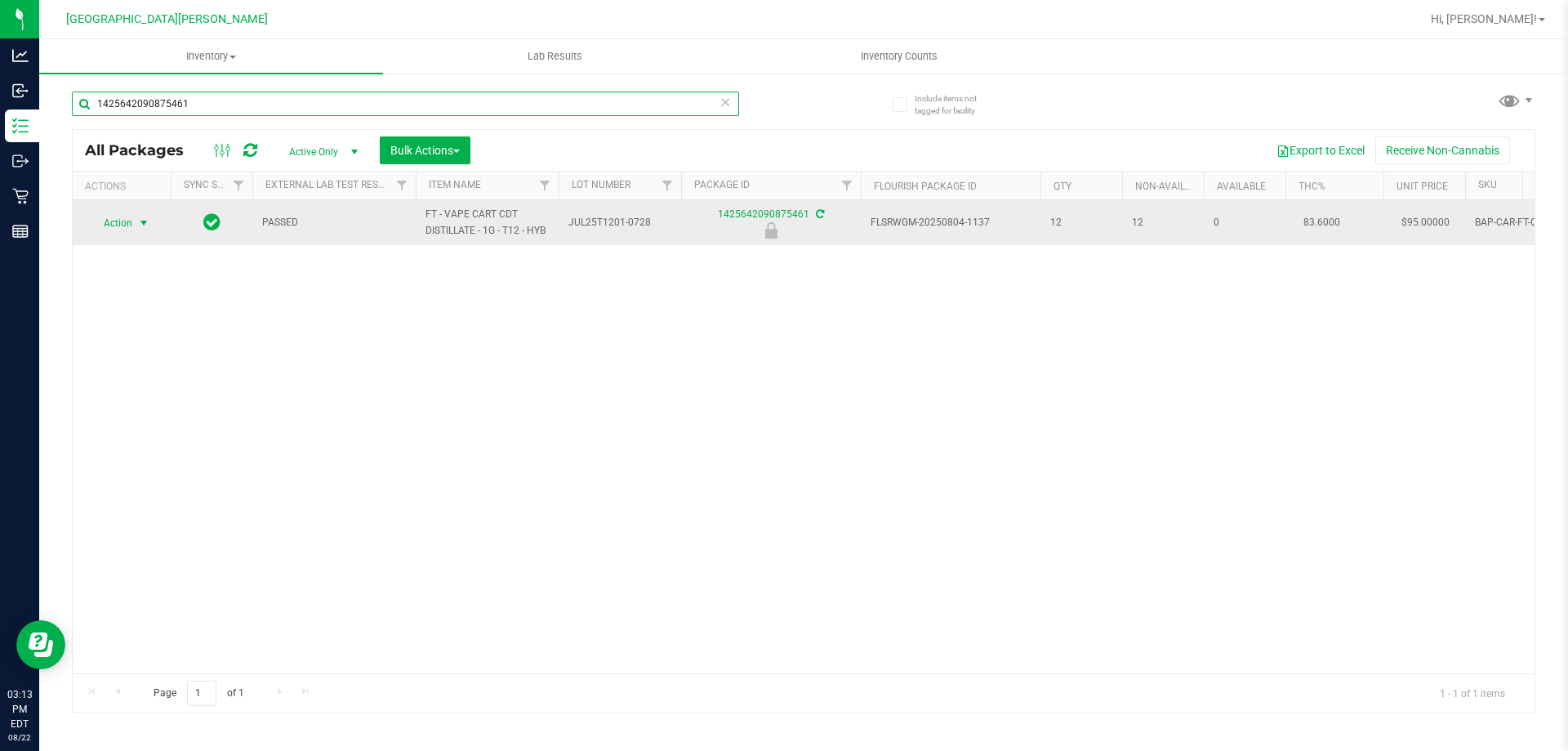
type input "1425642090875461"
click at [143, 224] on span "select" at bounding box center [143, 223] width 13 height 13
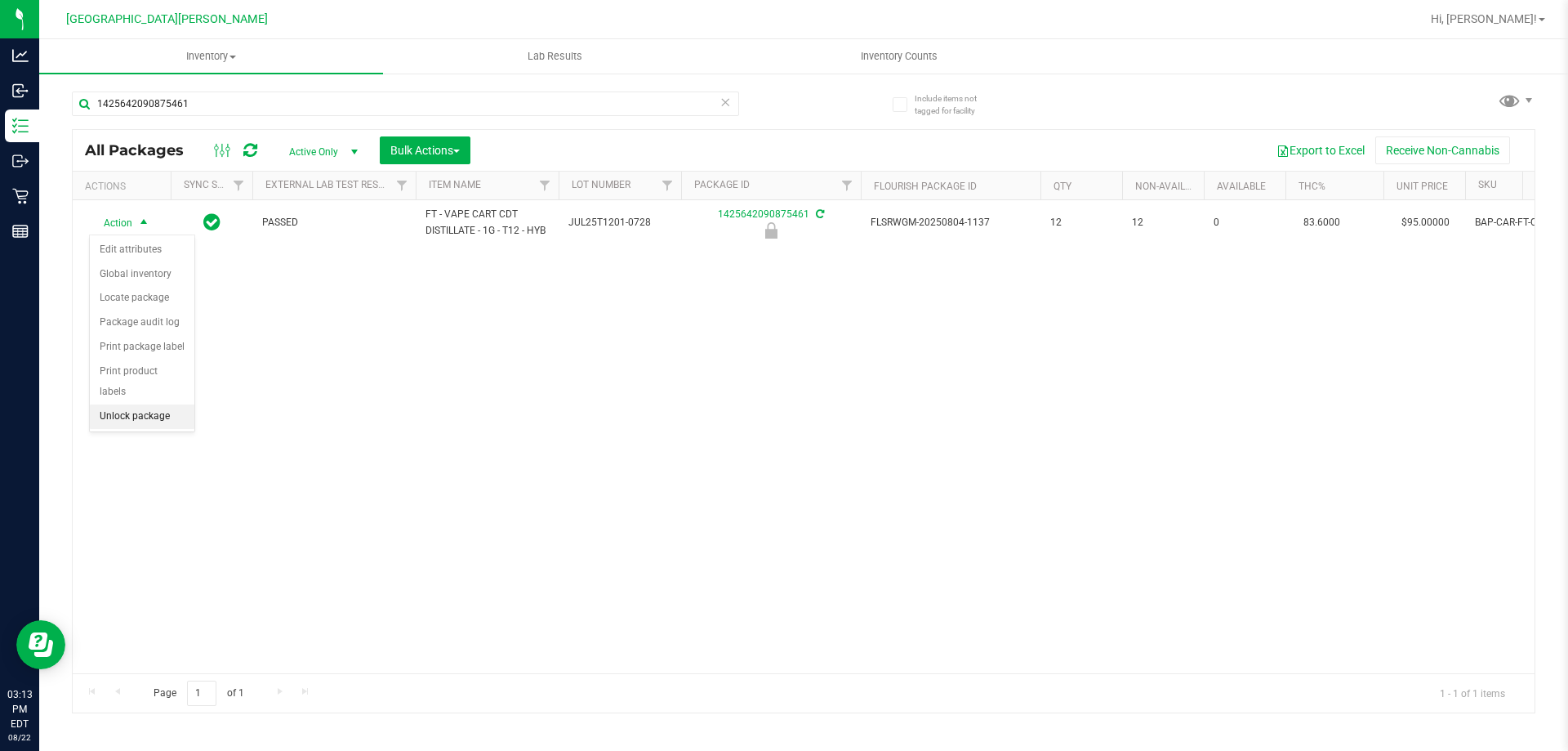
click at [104, 404] on li "Unlock package" at bounding box center [142, 417] width 105 height 25
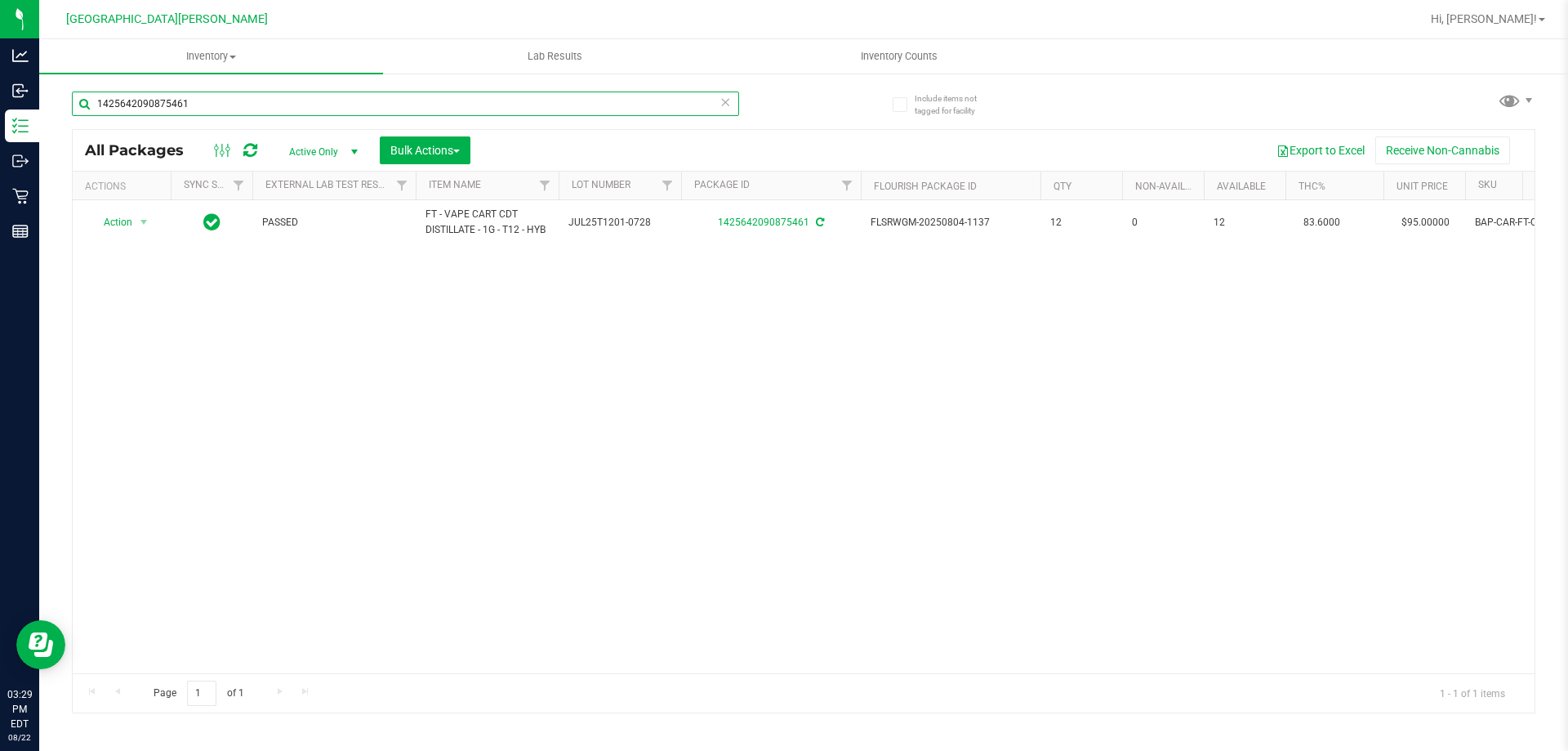
click at [197, 109] on input "1425642090875461" at bounding box center [405, 104] width 668 height 25
type input "4978602569490102"
click at [128, 223] on span "Action" at bounding box center [111, 223] width 44 height 23
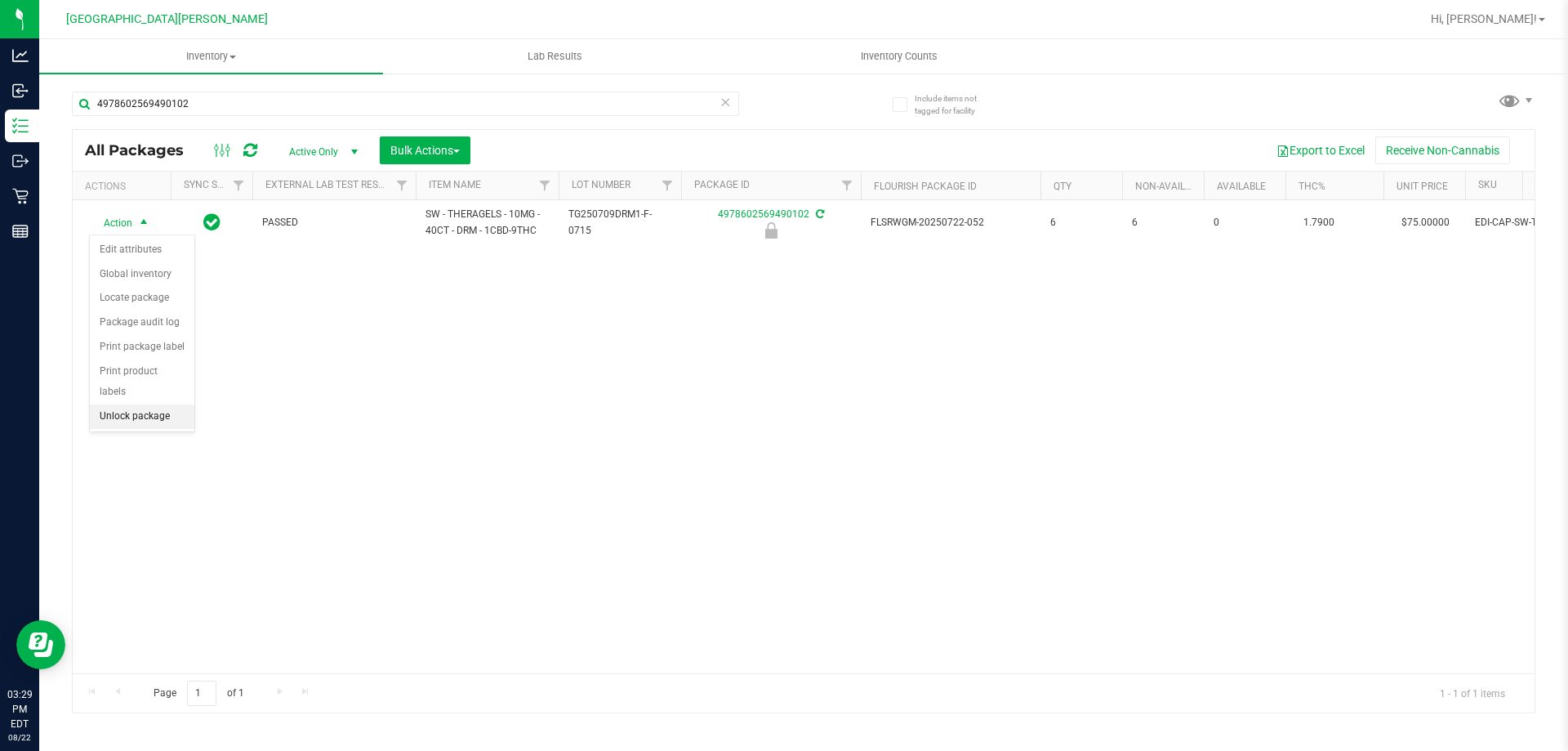
click at [154, 404] on li "Unlock package" at bounding box center [142, 417] width 105 height 25
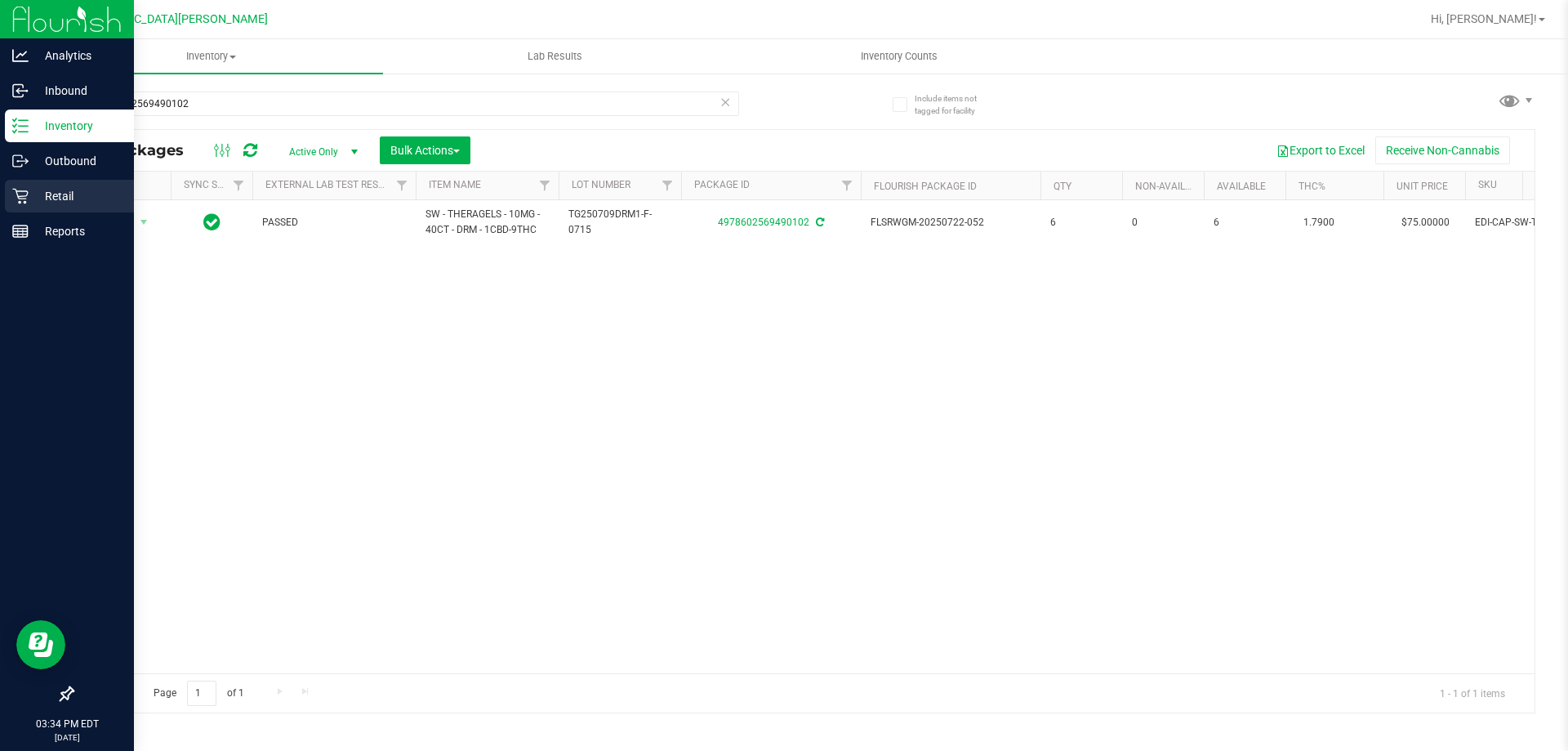
click at [28, 197] on icon at bounding box center [20, 196] width 16 height 16
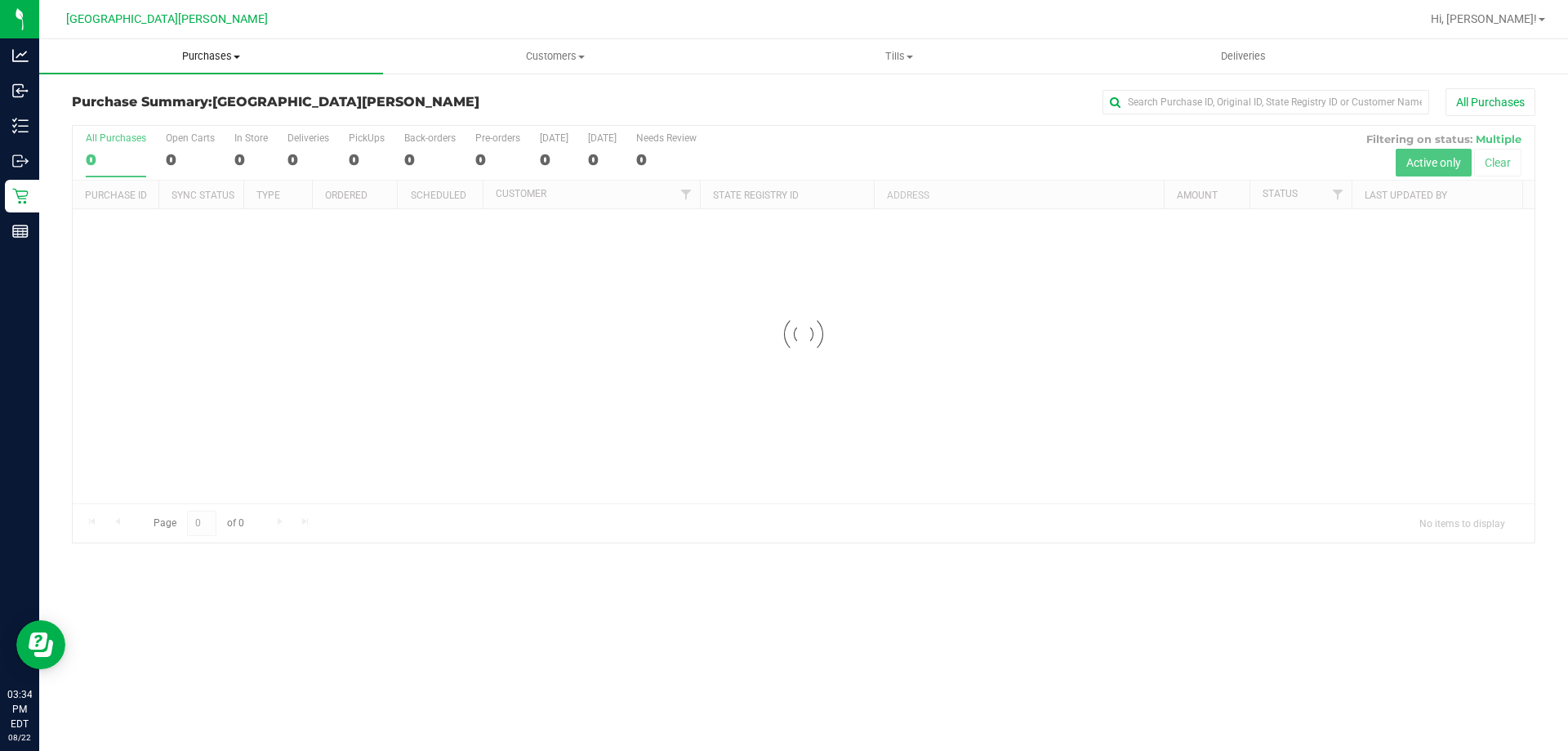
click at [205, 56] on span "Purchases" at bounding box center [211, 56] width 344 height 15
click at [93, 116] on span "Fulfillment" at bounding box center [90, 118] width 101 height 14
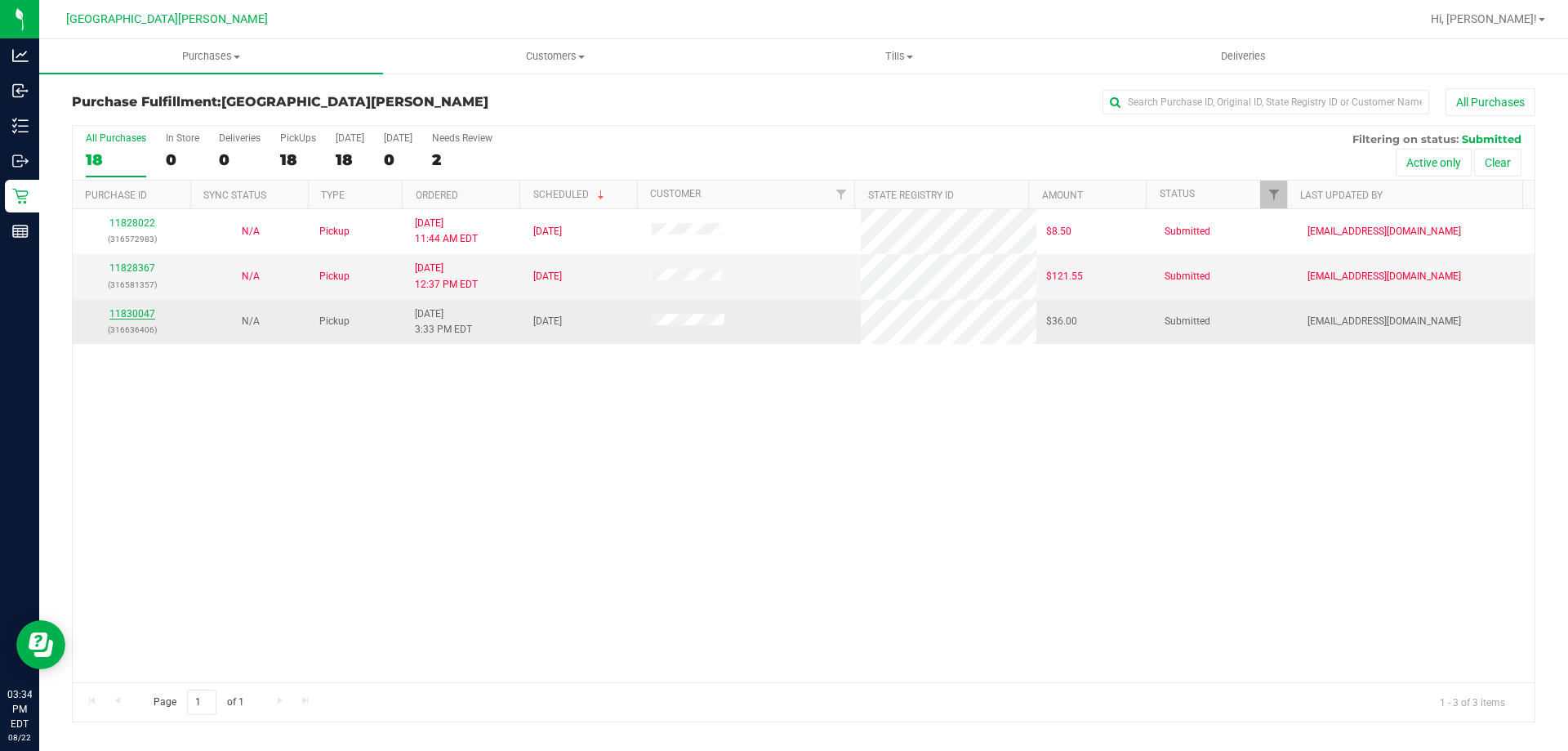
click at [136, 310] on link "11830047" at bounding box center [132, 313] width 45 height 12
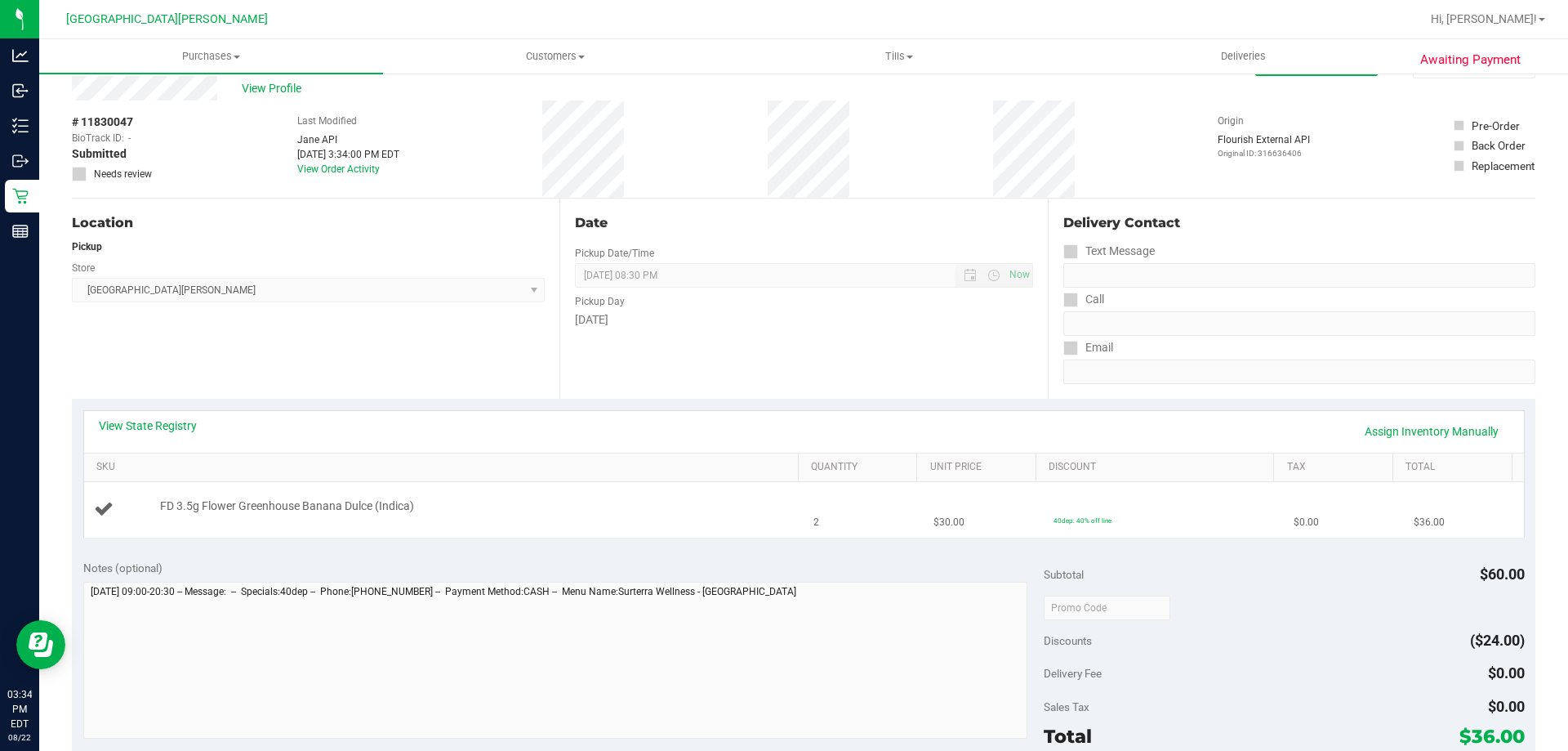
scroll to position [82, 0]
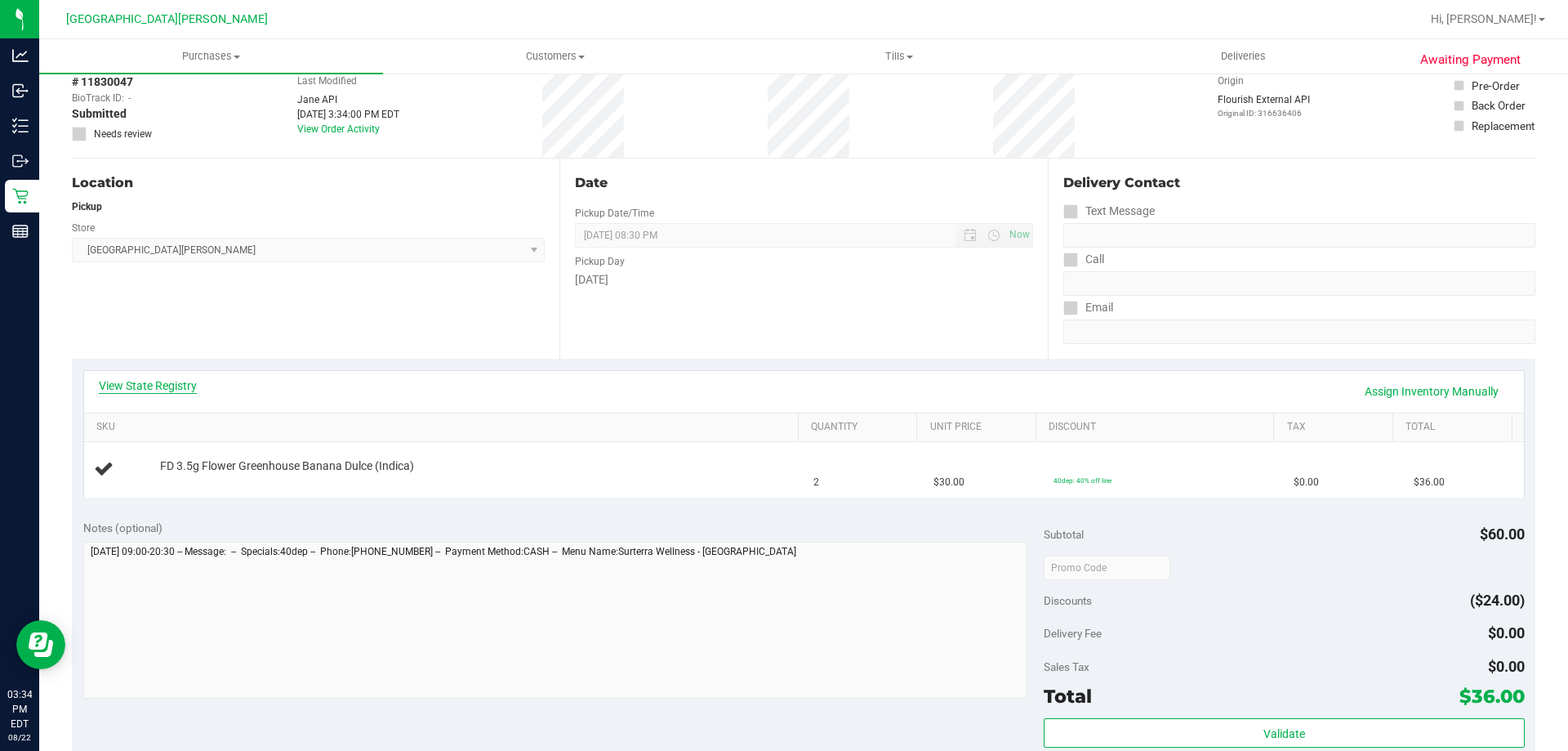
click at [158, 385] on link "View State Registry" at bounding box center [148, 386] width 98 height 16
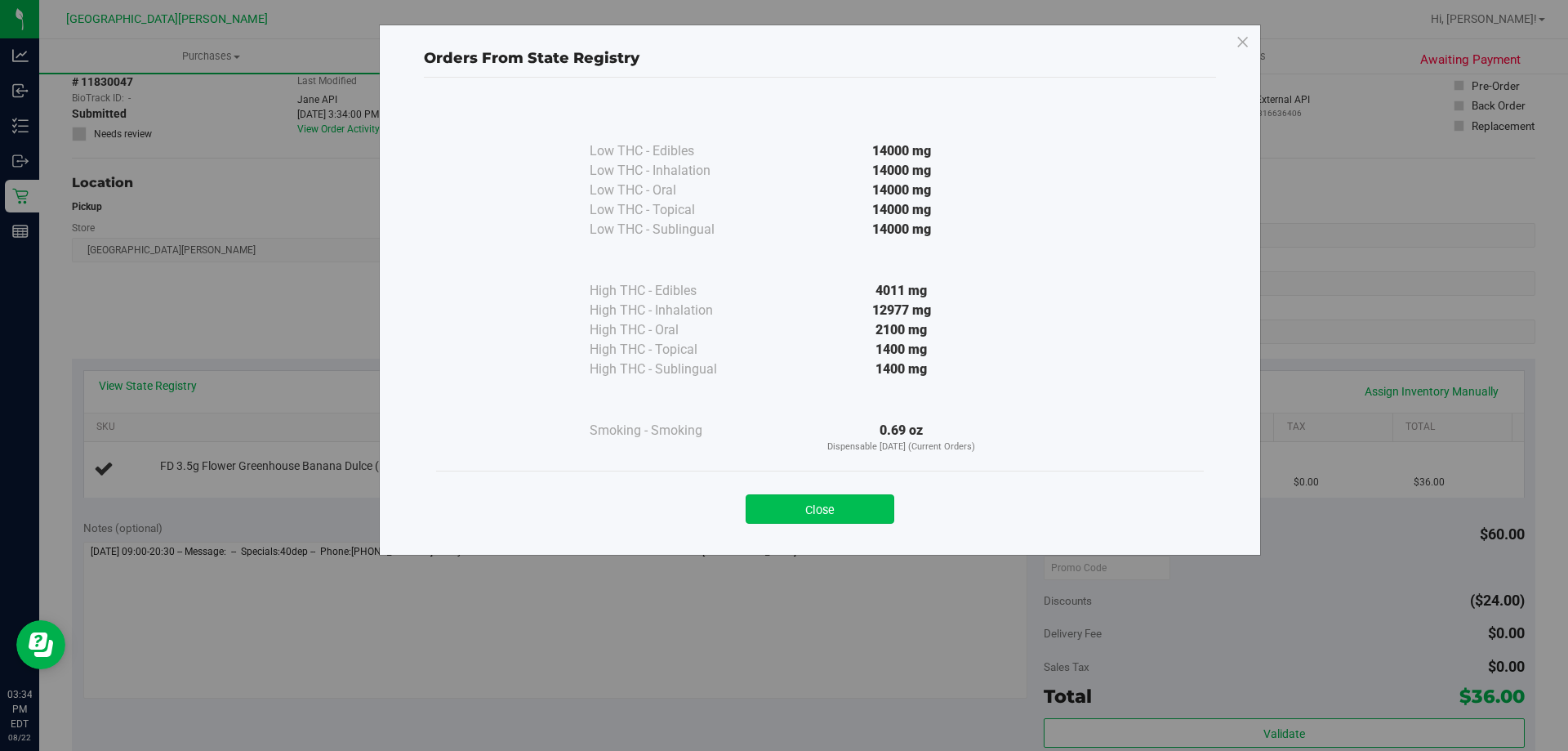
click at [825, 505] on button "Close" at bounding box center [820, 508] width 148 height 29
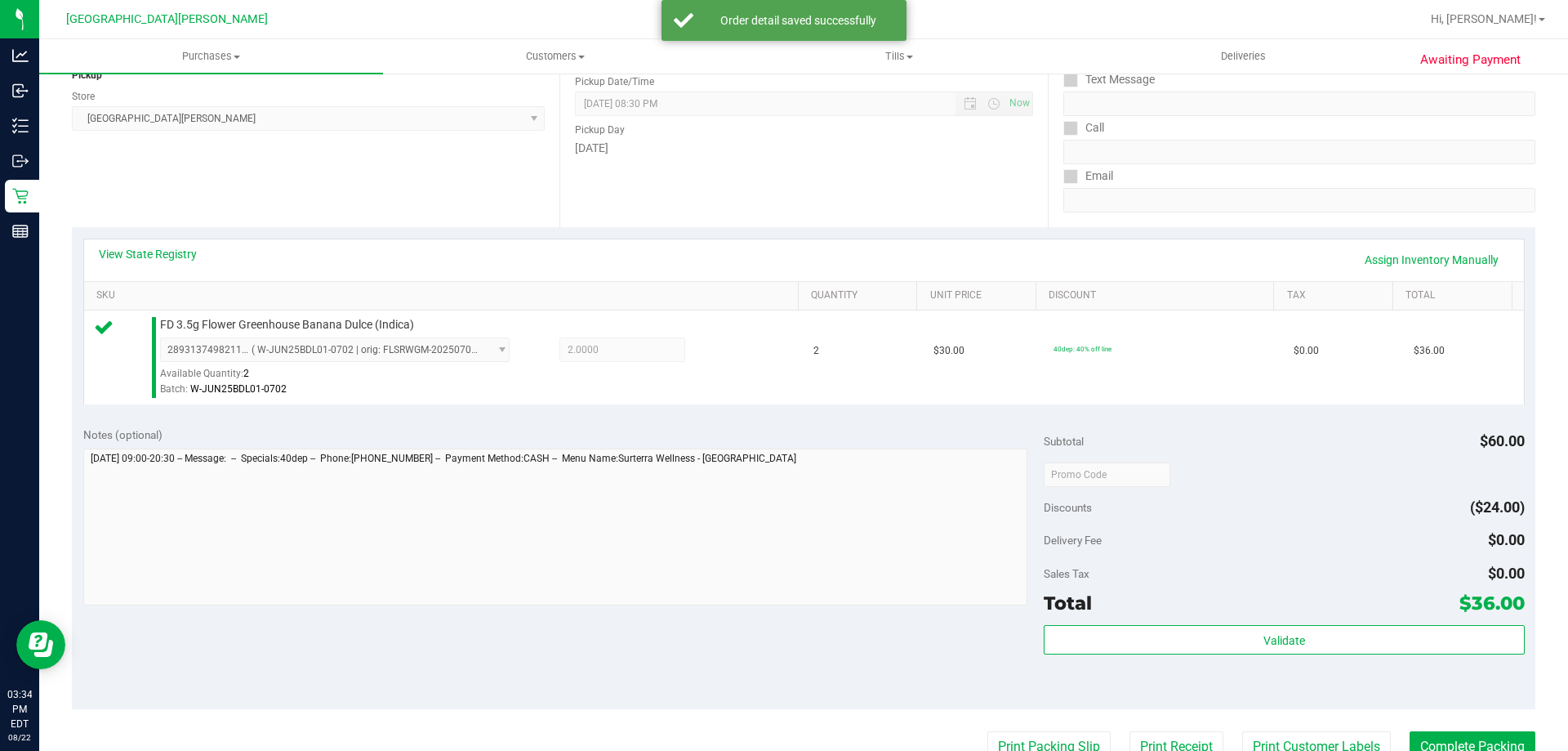
scroll to position [408, 0]
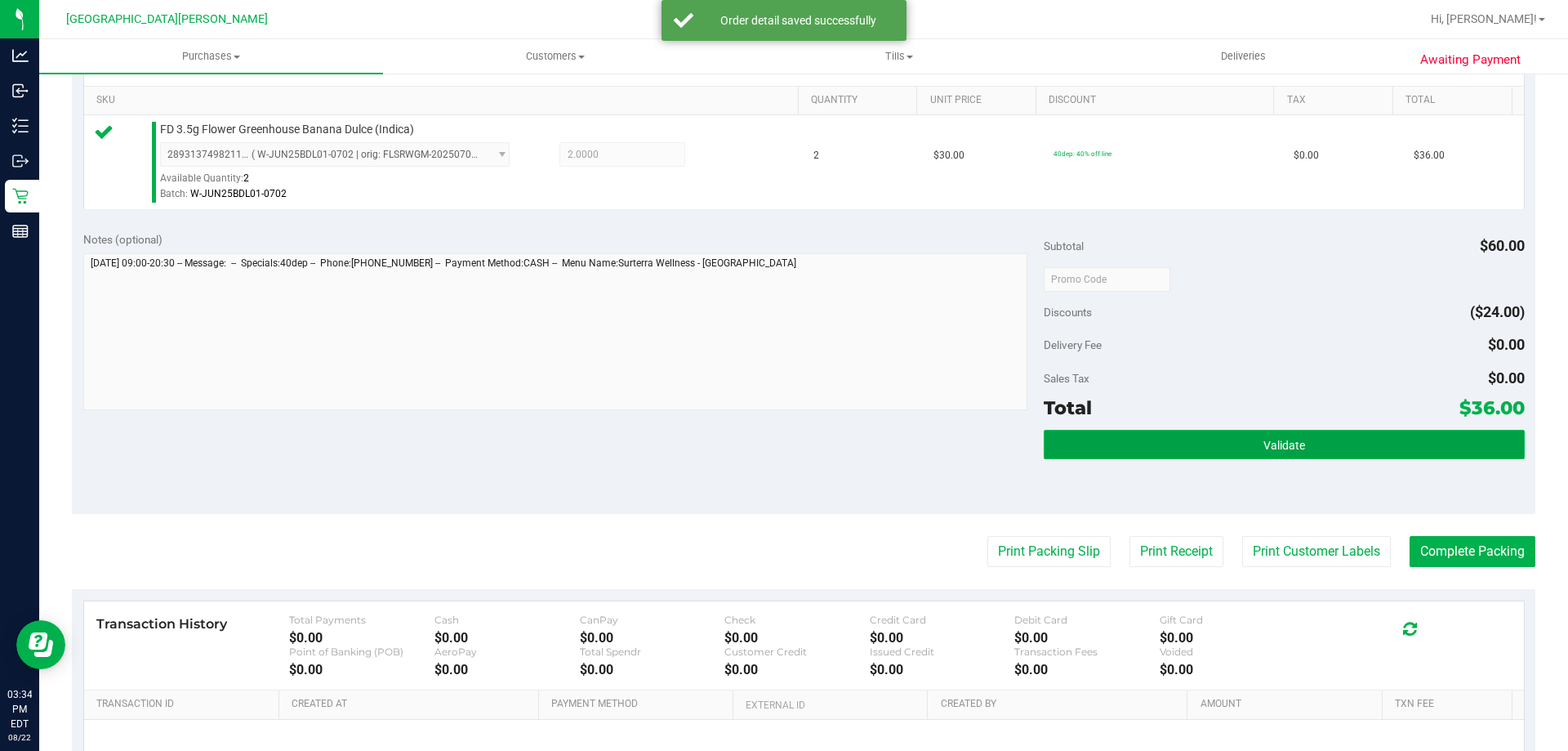
click at [1287, 440] on span "Validate" at bounding box center [1284, 444] width 42 height 13
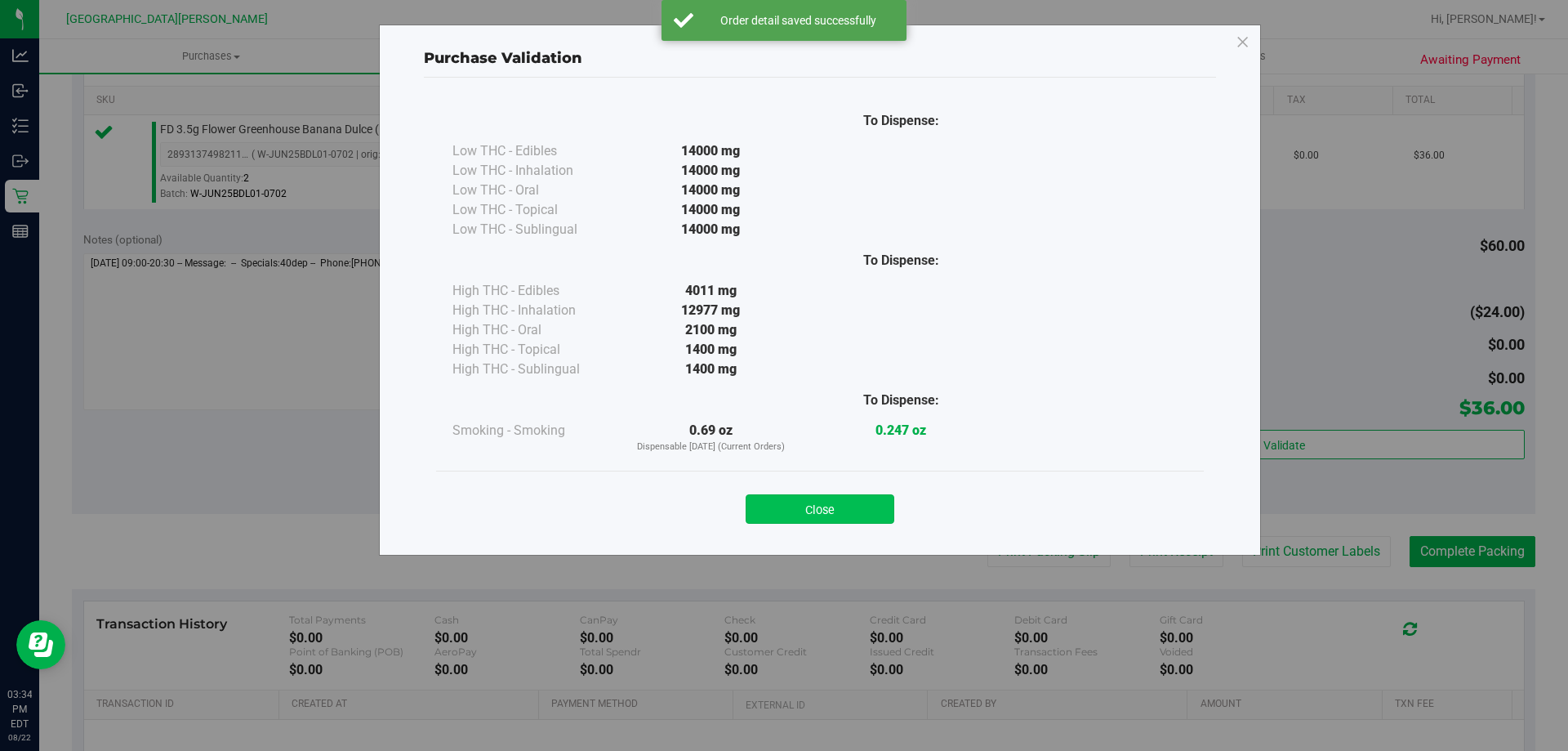
click at [822, 504] on button "Close" at bounding box center [820, 508] width 148 height 29
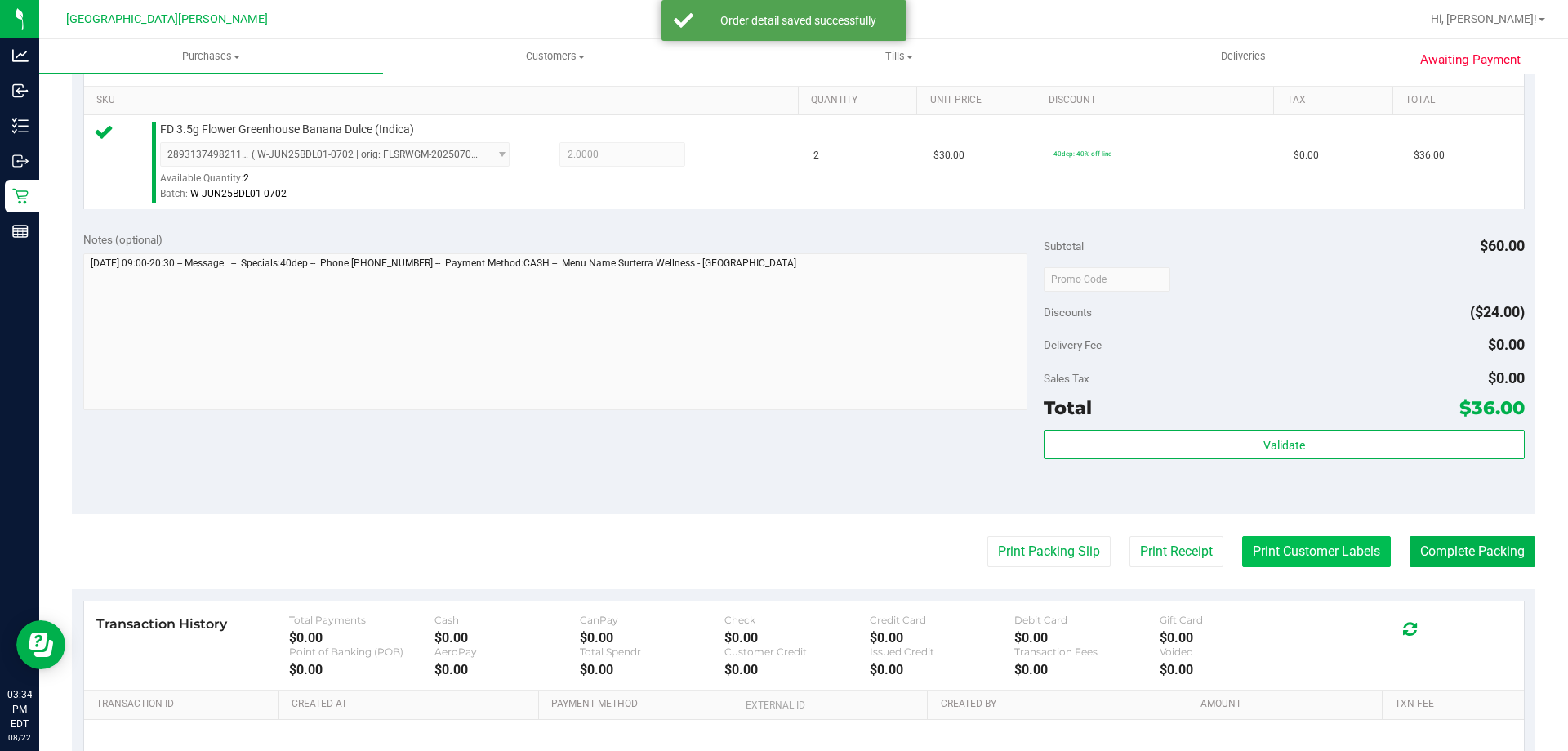
click at [1292, 559] on button "Print Customer Labels" at bounding box center [1316, 551] width 148 height 31
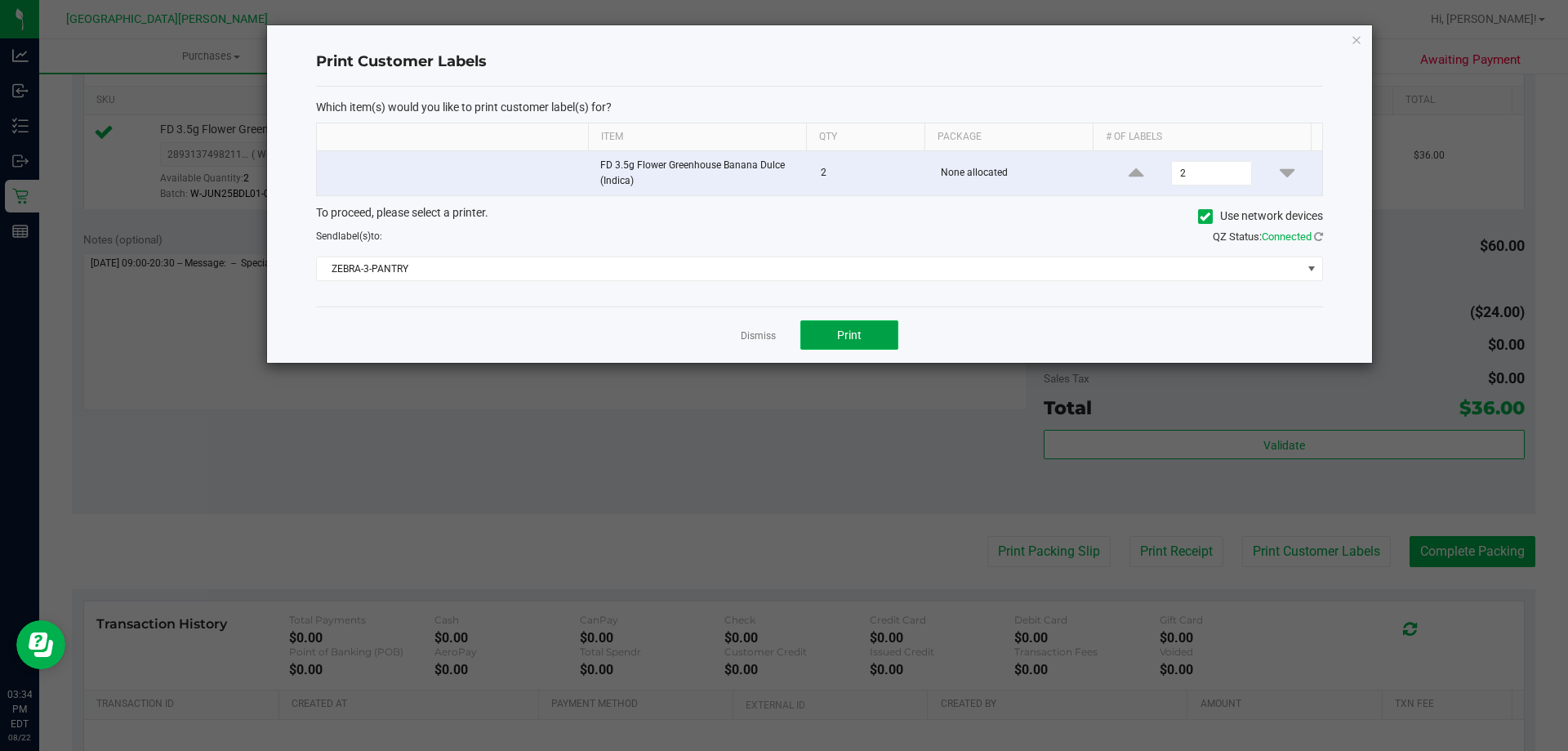
click at [878, 337] on button "Print" at bounding box center [850, 334] width 98 height 29
click at [766, 335] on link "Dismiss" at bounding box center [758, 336] width 36 height 14
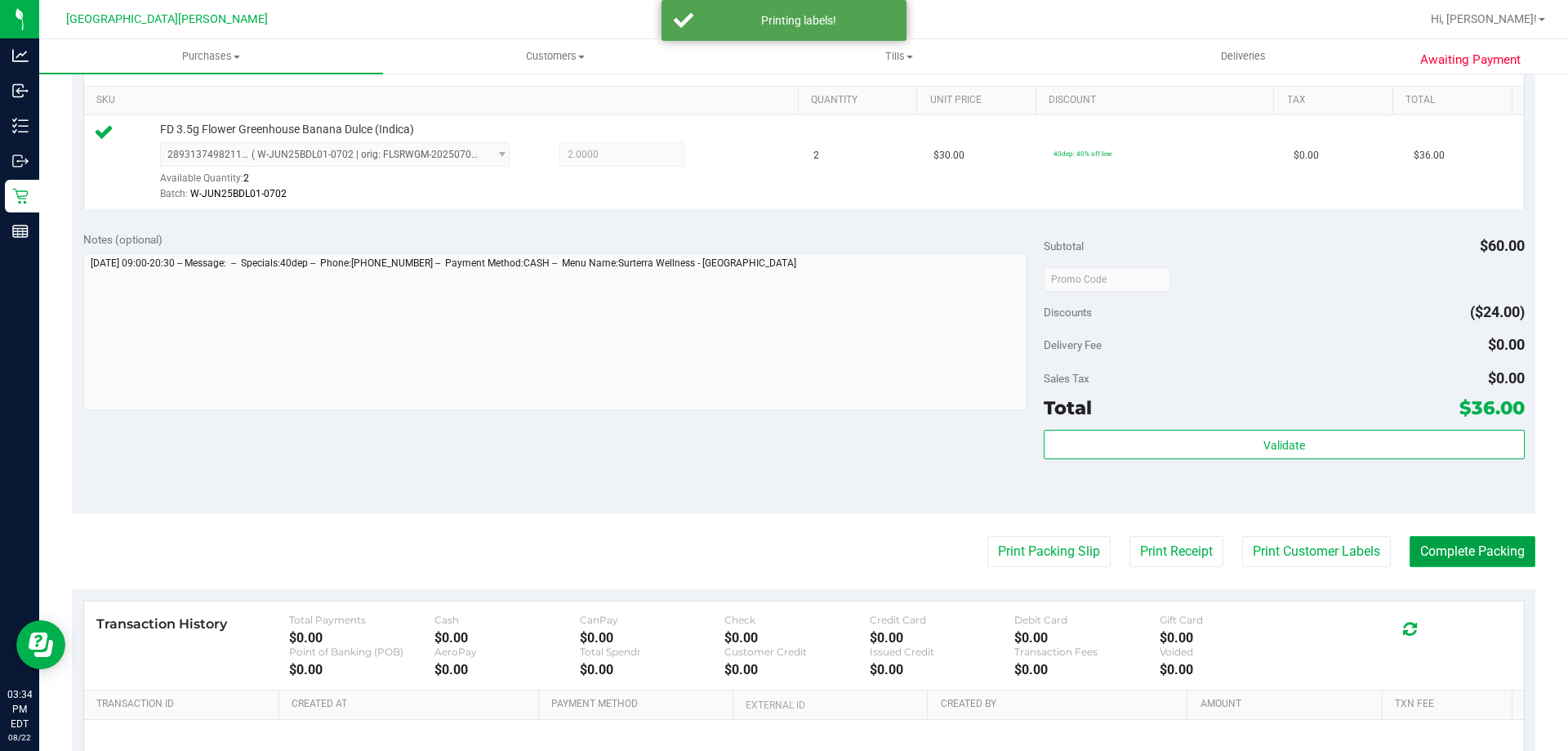
click at [1446, 555] on button "Complete Packing" at bounding box center [1473, 551] width 126 height 31
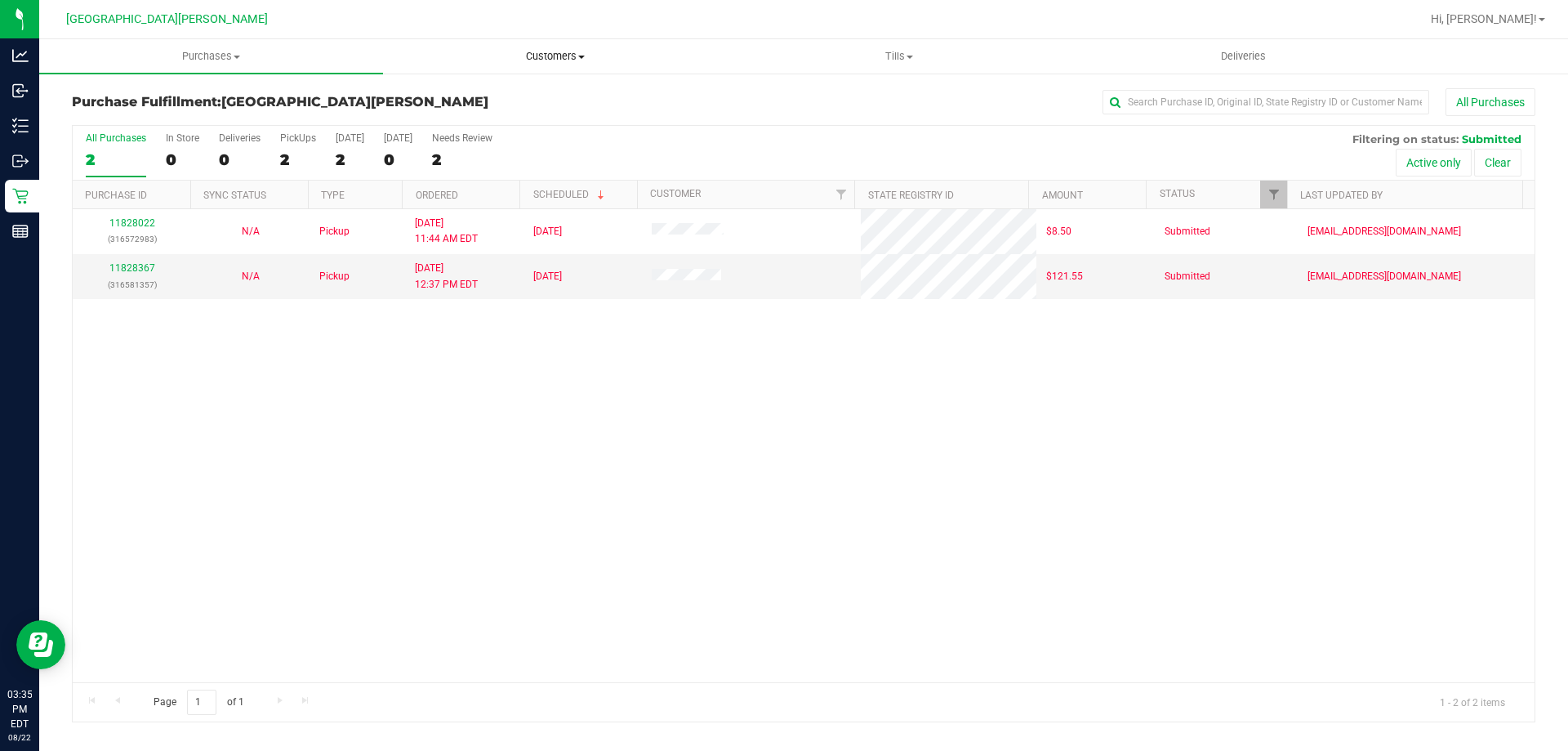
click at [556, 53] on span "Customers" at bounding box center [555, 56] width 342 height 15
click at [483, 97] on span "All customers" at bounding box center [442, 99] width 117 height 14
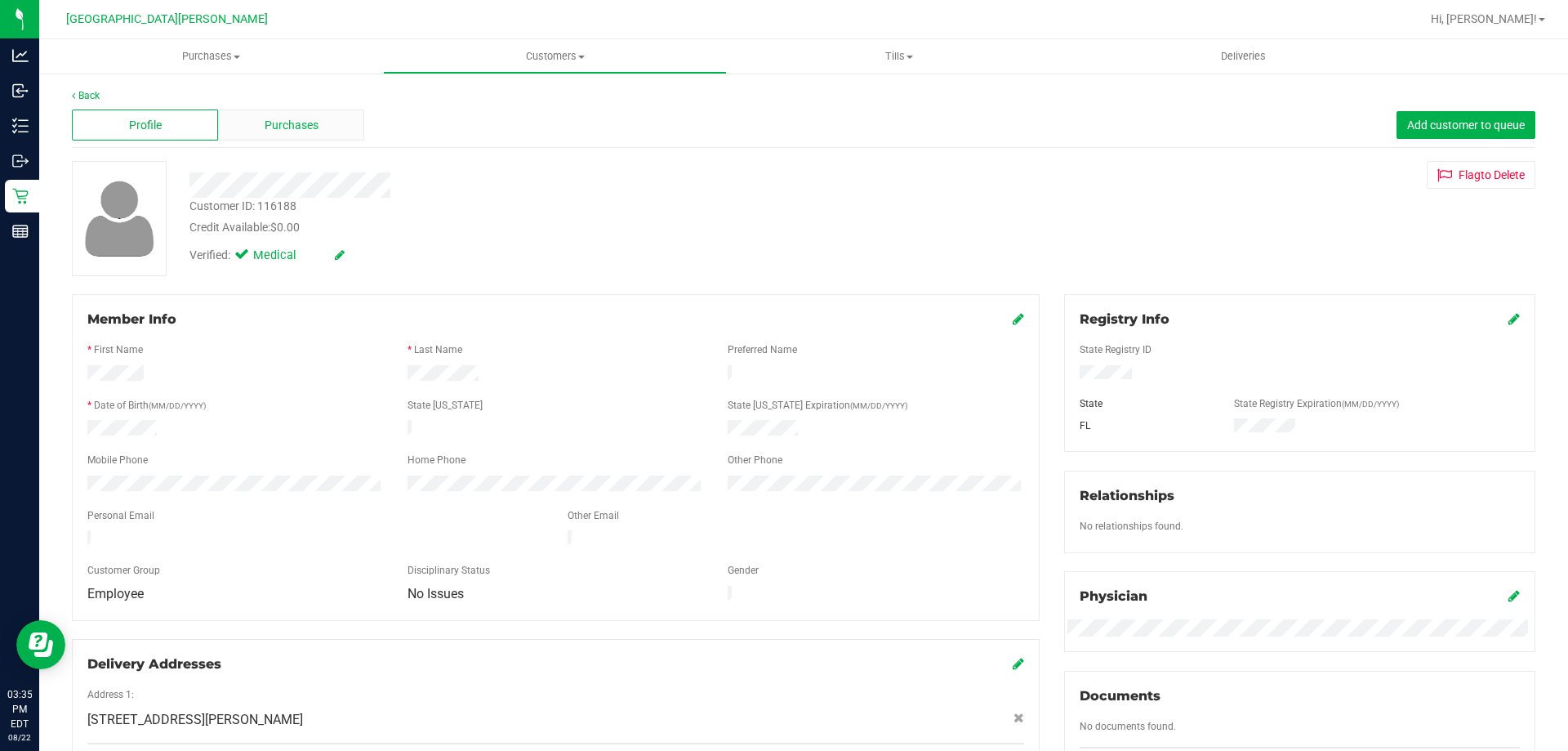
click at [325, 128] on div "Purchases" at bounding box center [291, 124] width 146 height 31
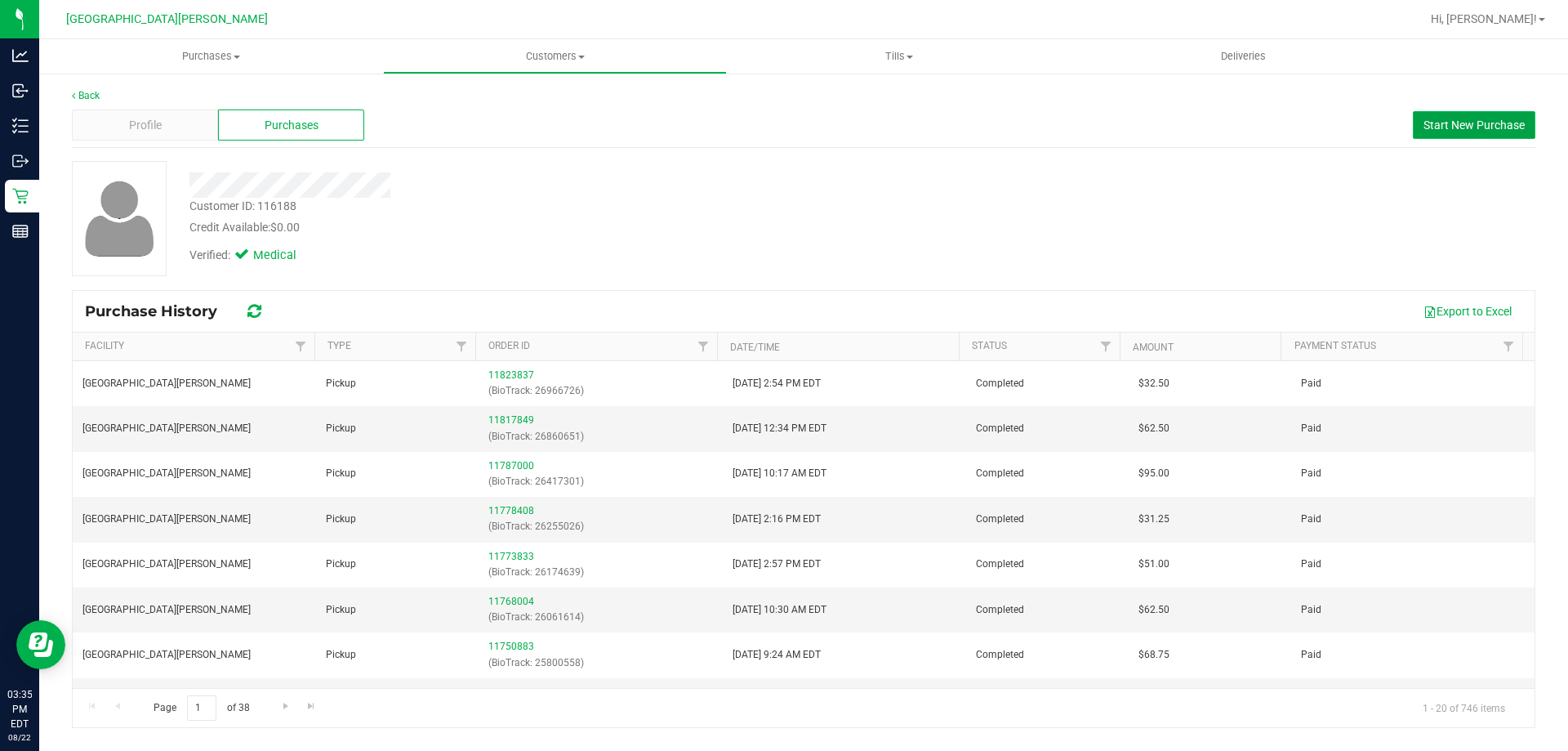
click at [1437, 120] on span "Start New Purchase" at bounding box center [1475, 124] width 101 height 13
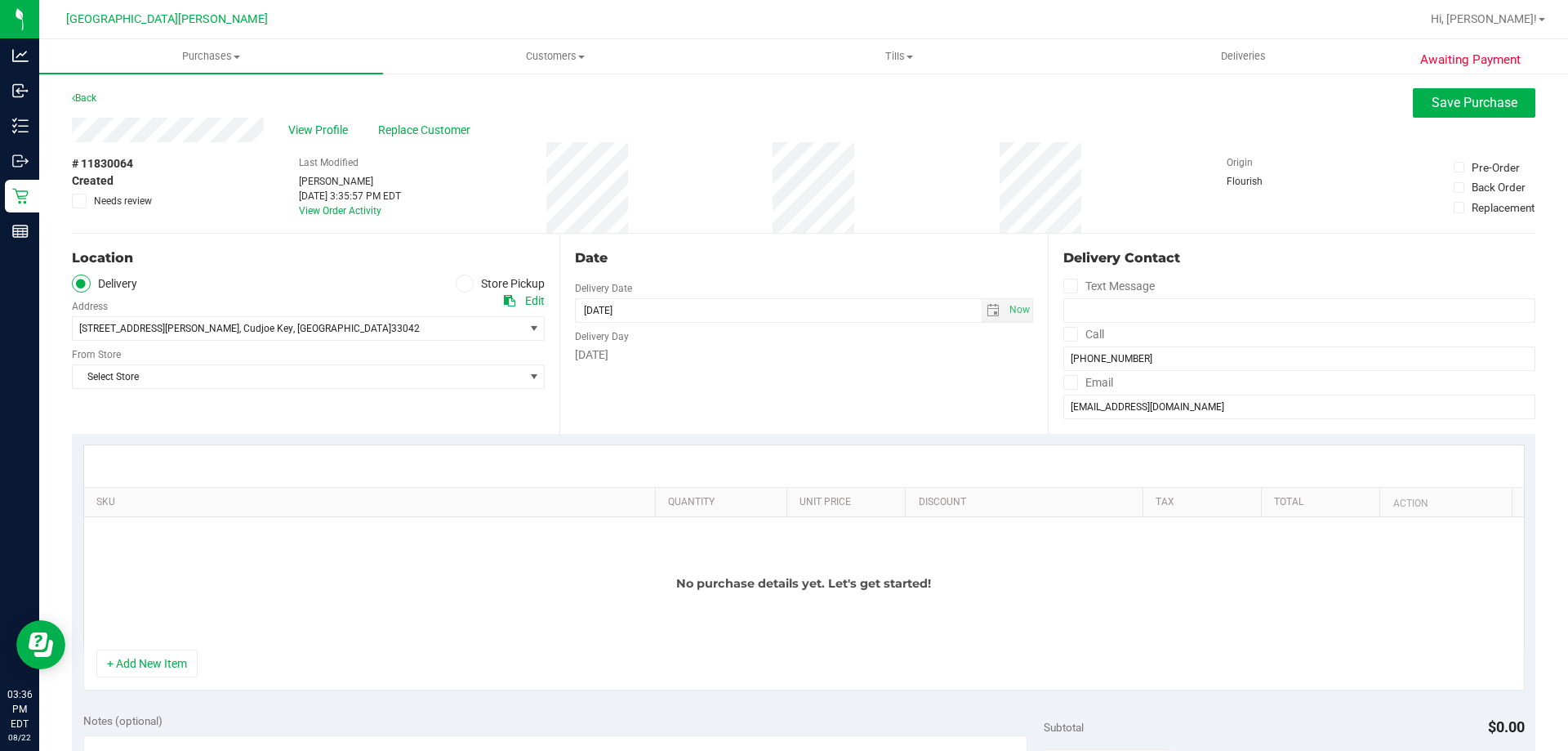
click at [460, 276] on span at bounding box center [465, 284] width 19 height 19
click at [0, 0] on input "Store Pickup" at bounding box center [0, 0] width 0 height 0
click at [390, 340] on span "Select Store" at bounding box center [298, 329] width 451 height 23
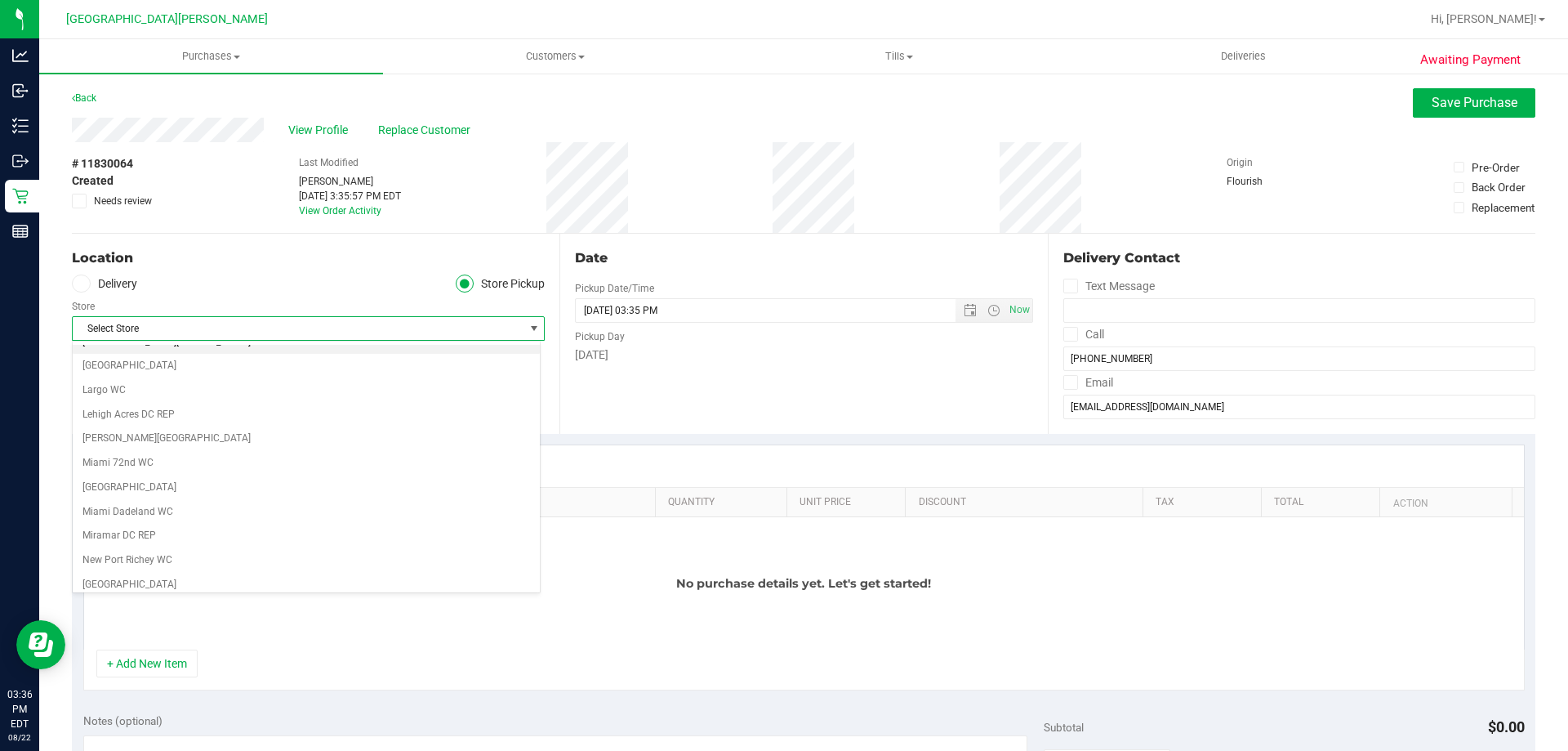
scroll to position [288, 0]
click at [140, 506] on li "[GEOGRAPHIC_DATA][PERSON_NAME]" at bounding box center [307, 506] width 468 height 25
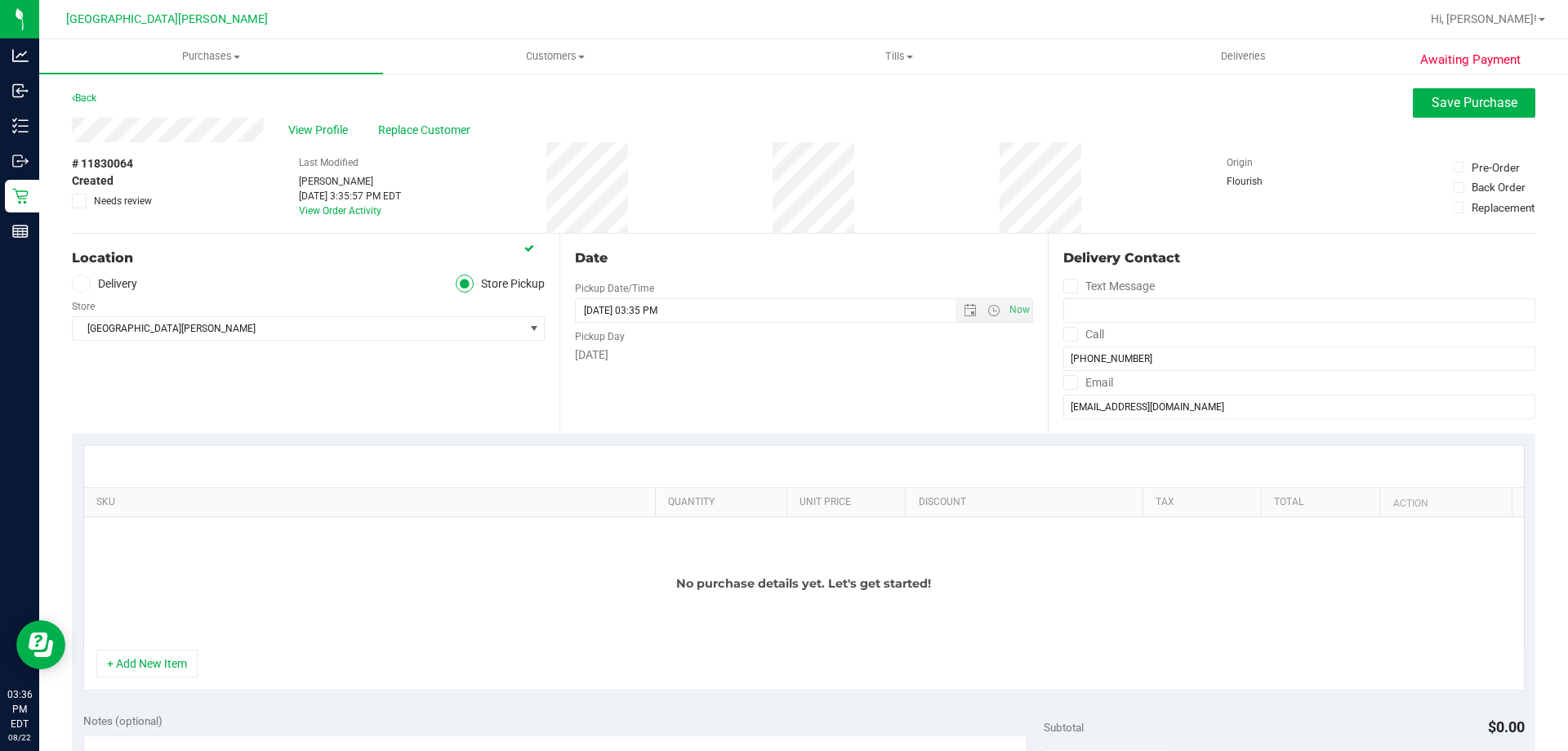
click at [255, 416] on div "Location Delivery Store Pickup Store Key West WC Select Store Bonita Springs WC…" at bounding box center [316, 333] width 488 height 200
drag, startPoint x: 163, startPoint y: 670, endPoint x: 181, endPoint y: 645, distance: 30.8
click at [162, 669] on button "+ Add New Item" at bounding box center [147, 663] width 101 height 28
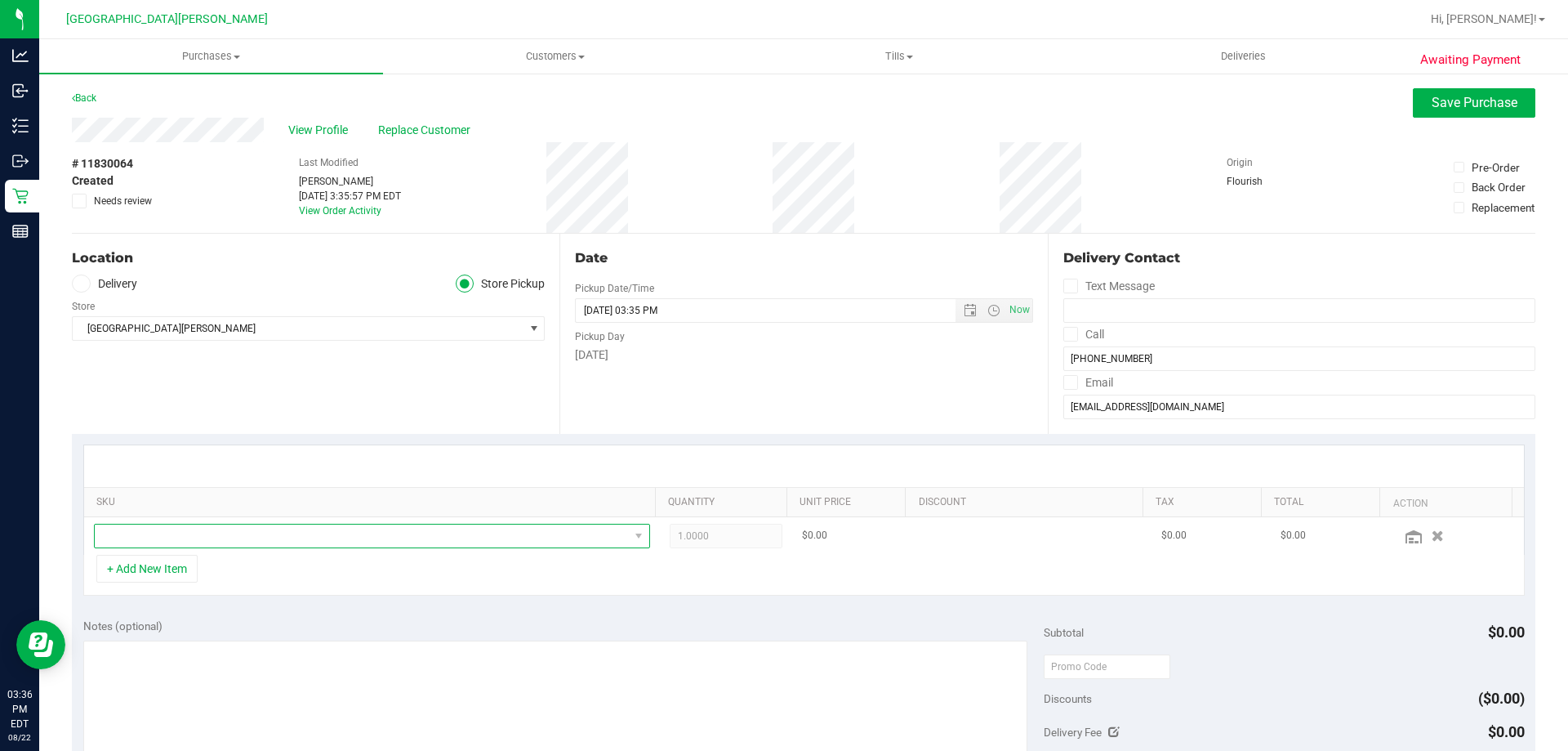
click at [228, 529] on span "NO DATA FOUND" at bounding box center [362, 536] width 534 height 23
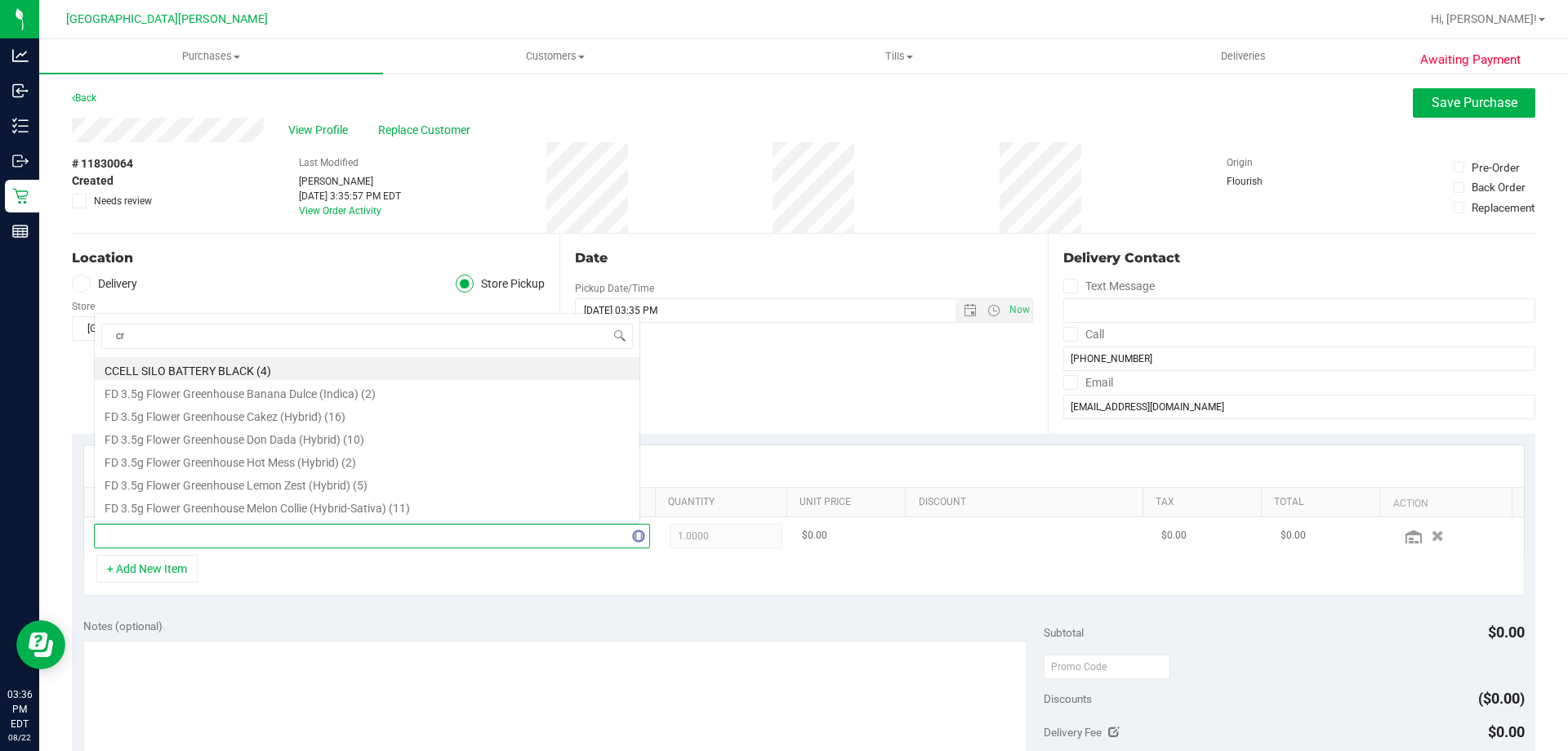
scroll to position [0, 0]
type input "crumbl"
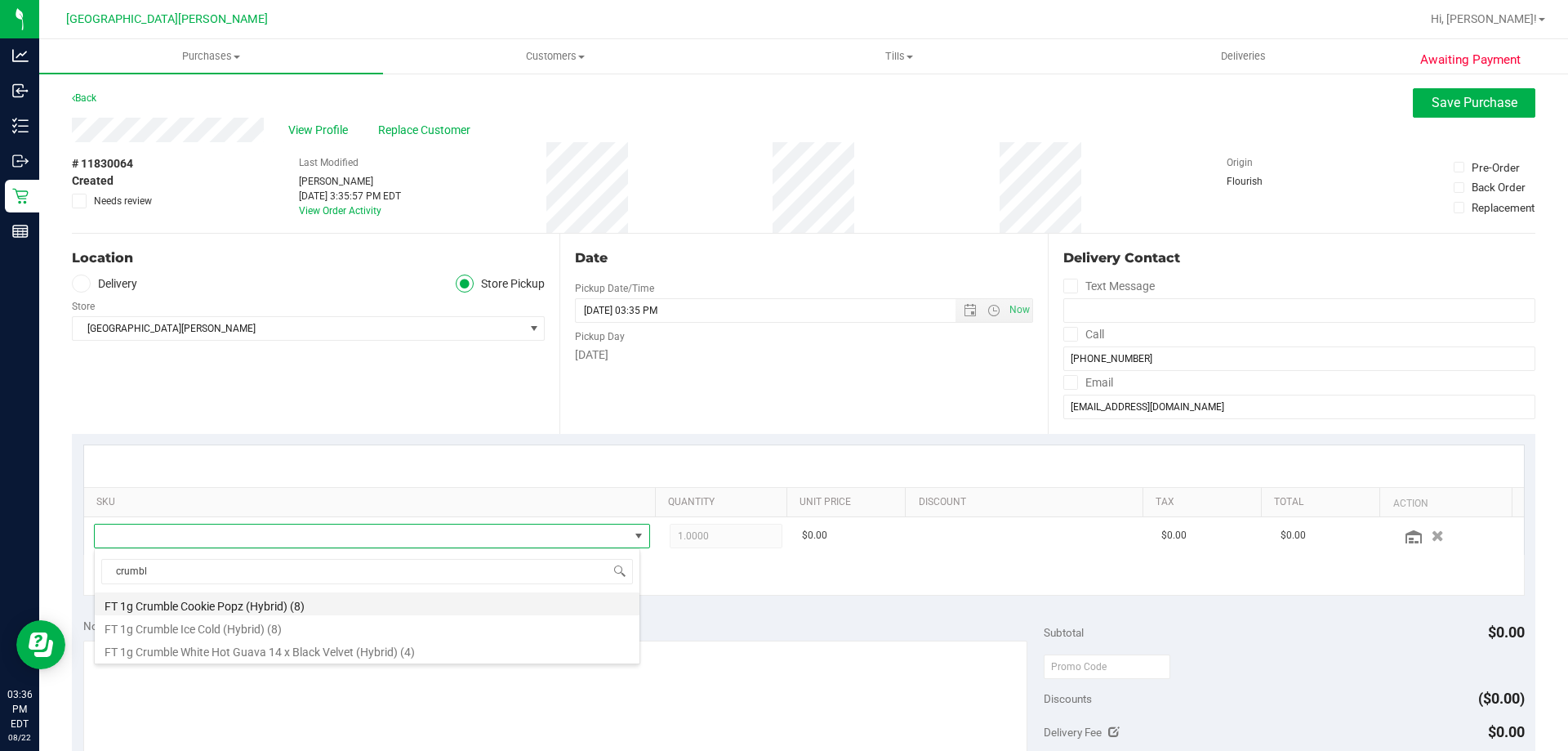
click at [247, 609] on li "FT 1g Crumble Cookie Popz (Hybrid) (8)" at bounding box center [367, 603] width 545 height 23
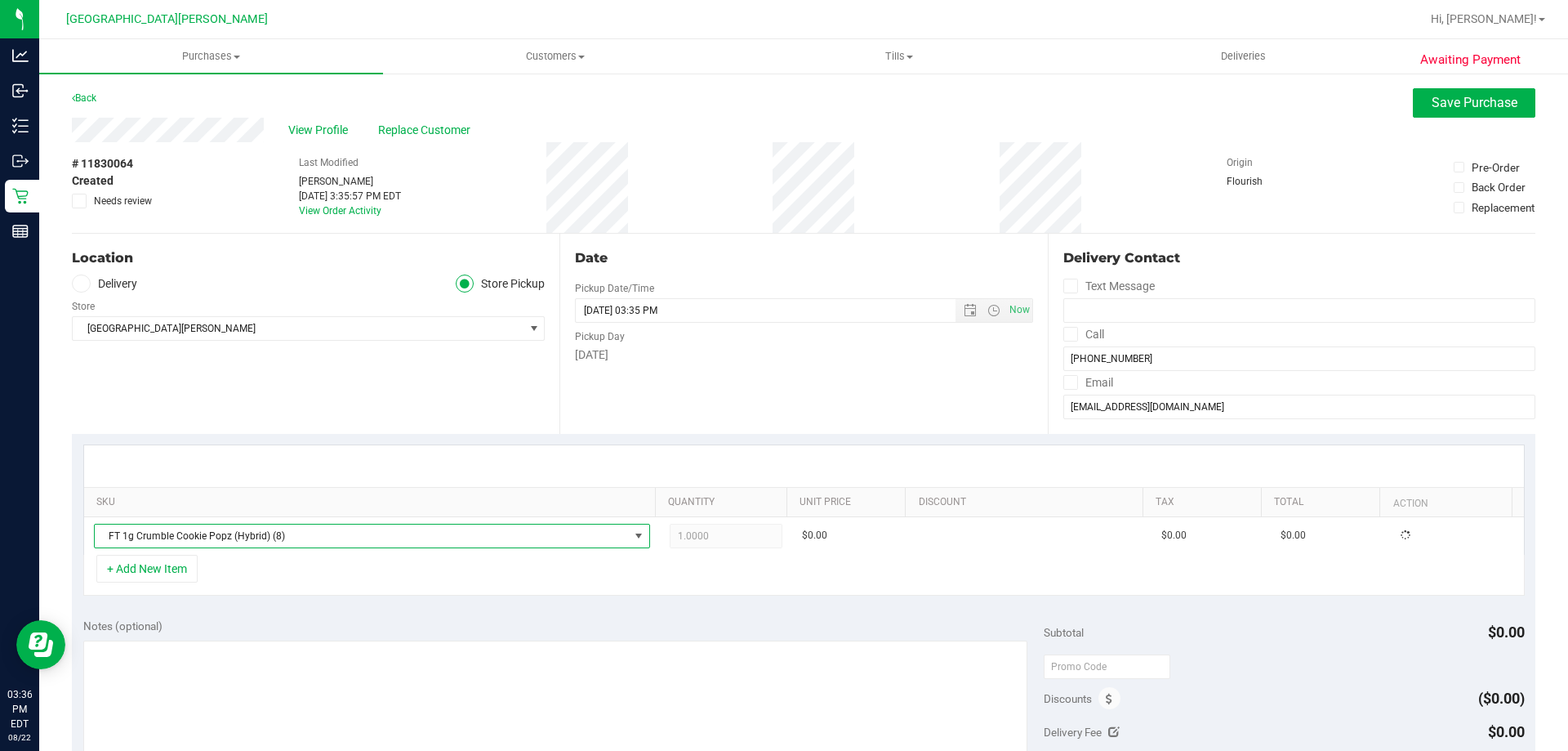
click at [289, 434] on div "SKU Quantity Unit Price Discount Tax Total Action FT 1g Crumble Cookie Popz (Hy…" at bounding box center [804, 520] width 1464 height 173
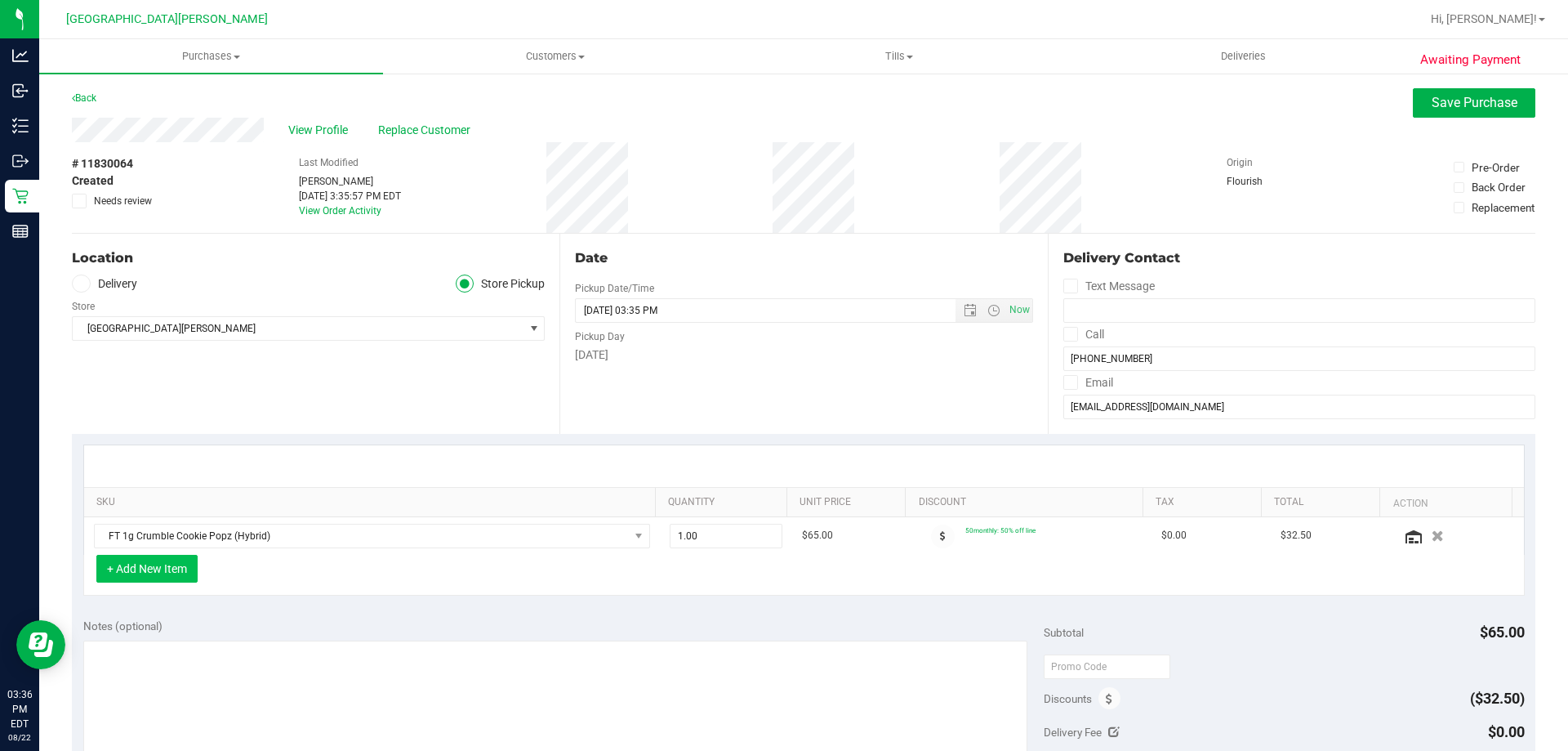
click at [136, 574] on button "+ Add New Item" at bounding box center [147, 568] width 101 height 28
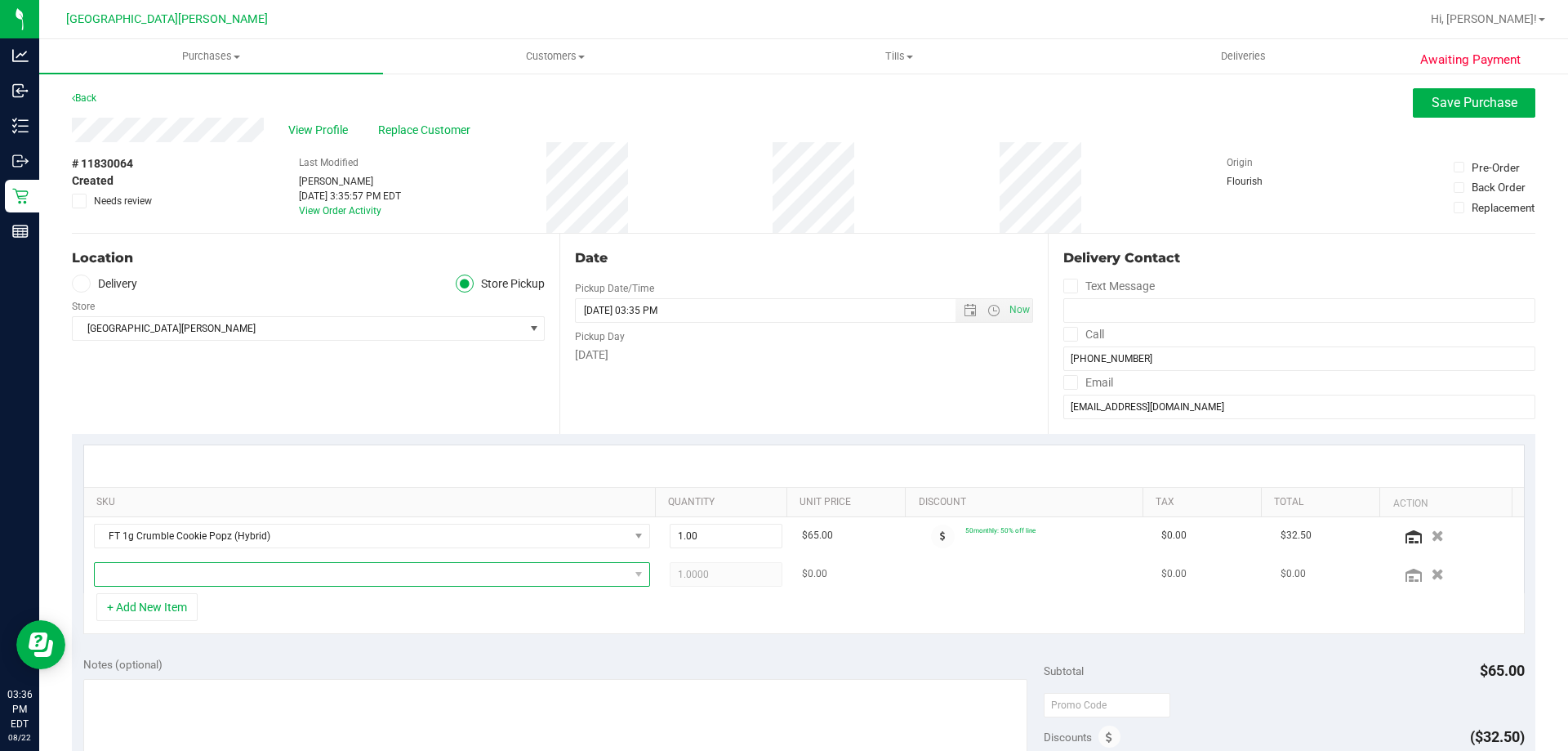
click at [159, 576] on span "NO DATA FOUND" at bounding box center [362, 574] width 534 height 23
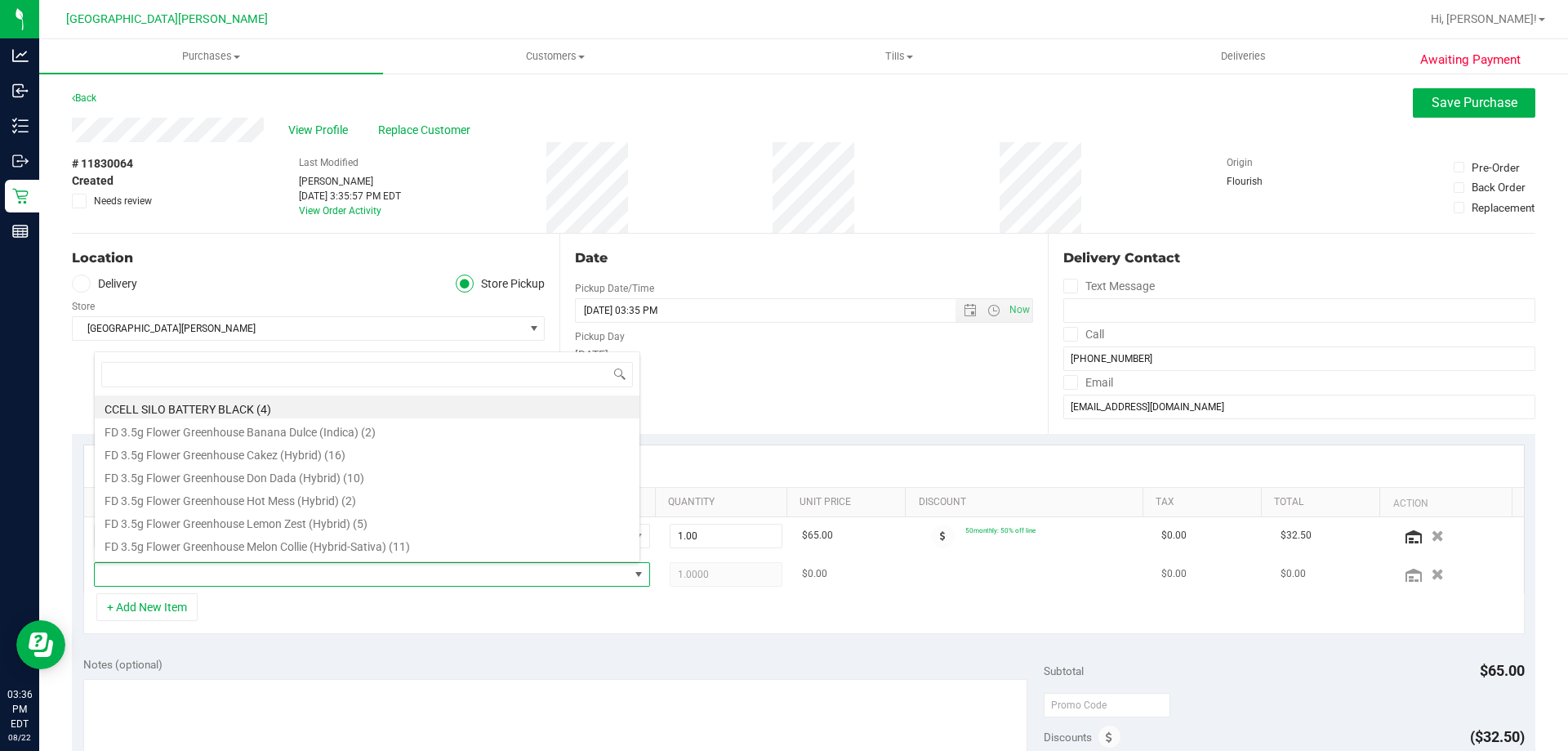
scroll to position [25, 541]
type input "bbc"
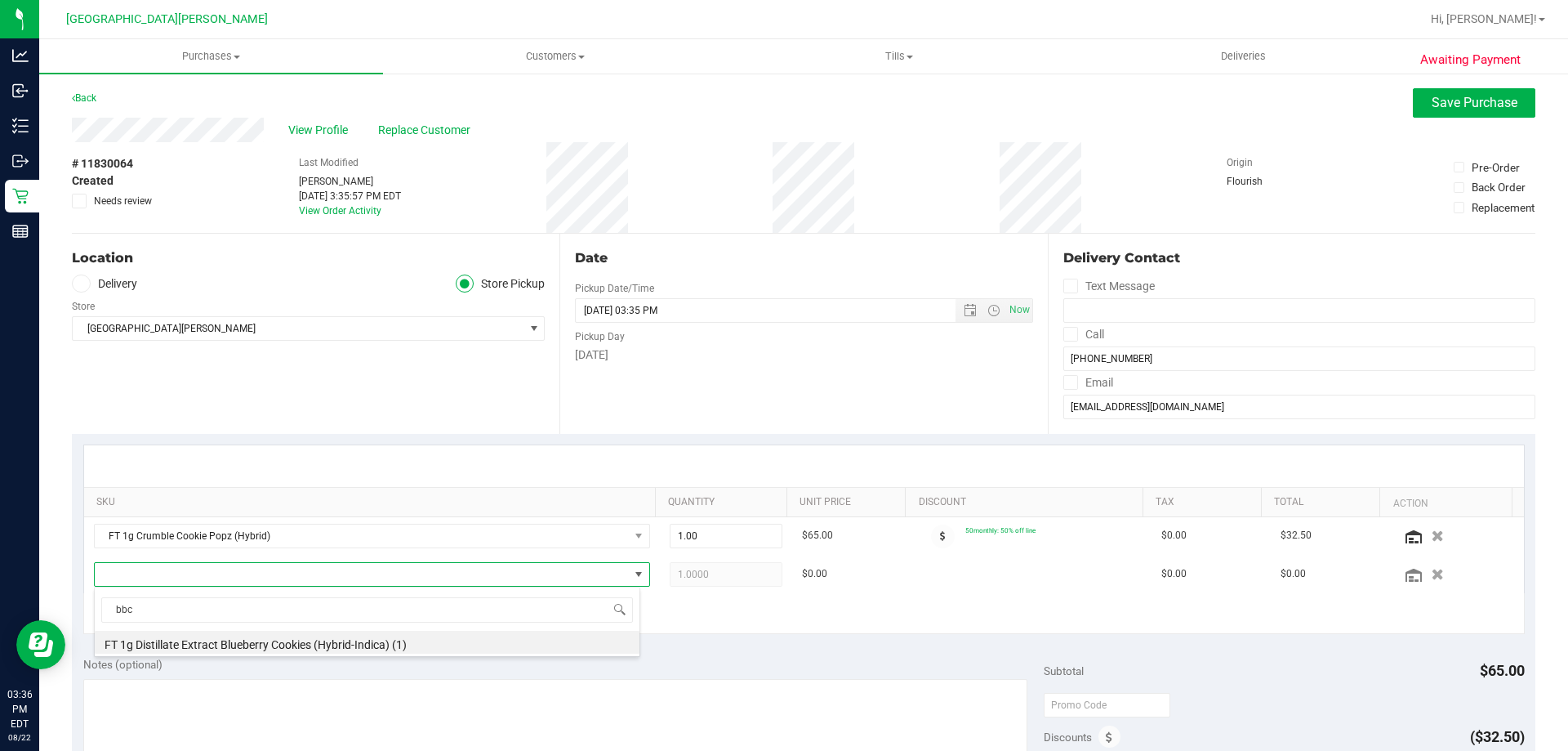
click at [255, 629] on div "bbc FT 1g Distillate Extract Blueberry Cookies (Hybrid-Indica) (1)" at bounding box center [367, 621] width 547 height 70
click at [260, 641] on li "FT 1g Distillate Extract Blueberry Cookies (Hybrid-Indica) (1)" at bounding box center [367, 642] width 545 height 23
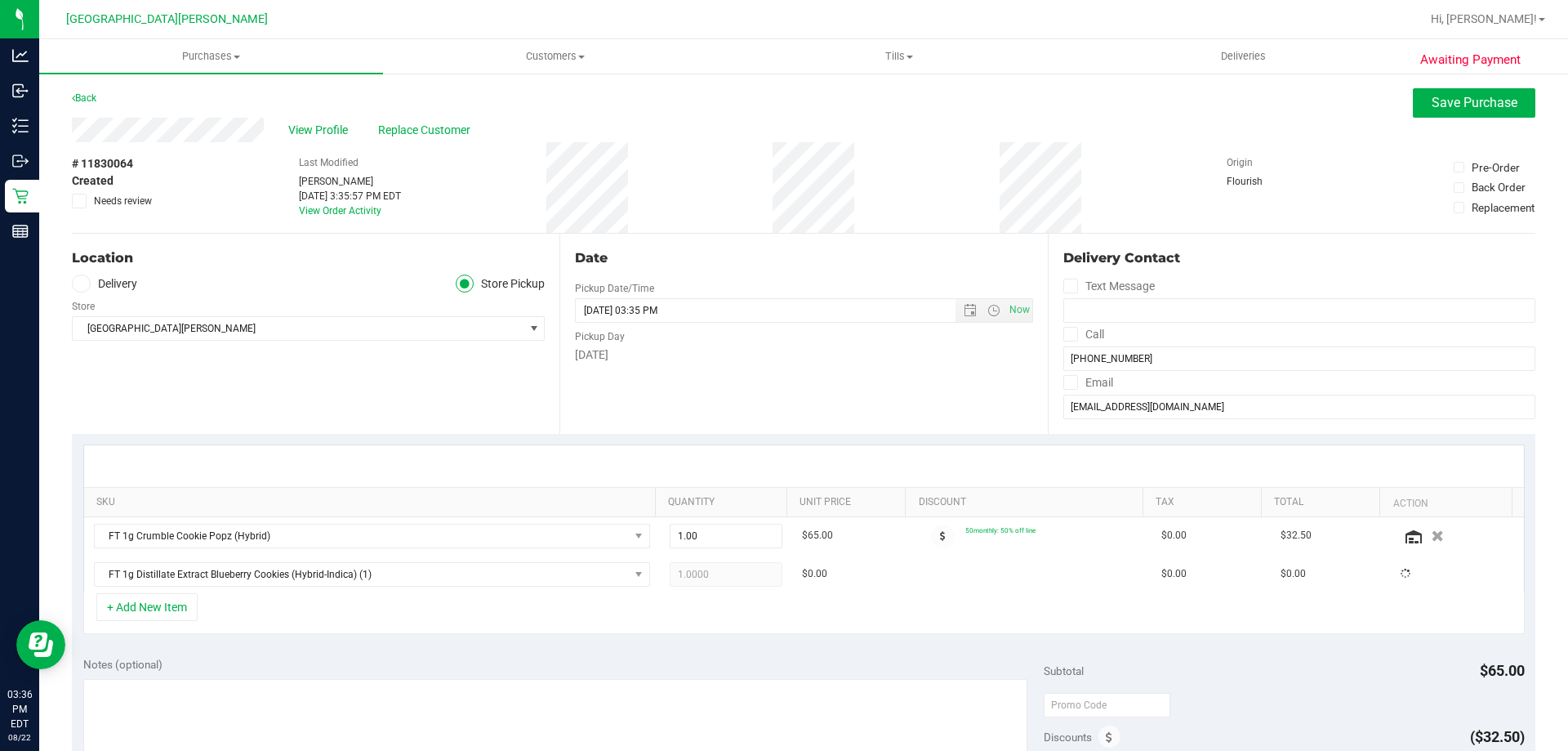
click at [353, 447] on div at bounding box center [804, 466] width 1440 height 42
click at [337, 618] on div "+ Add New Item" at bounding box center [804, 613] width 1442 height 41
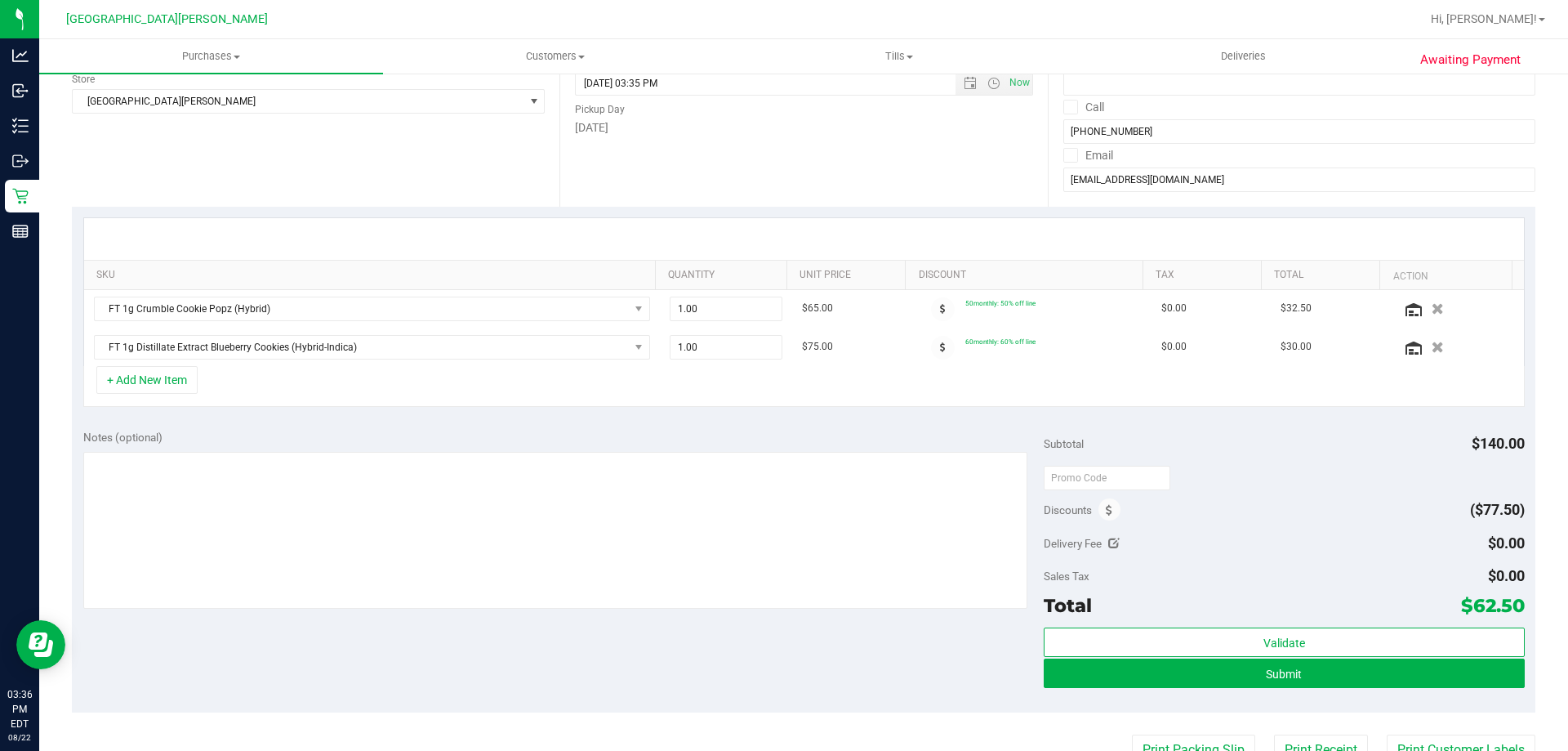
scroll to position [245, 0]
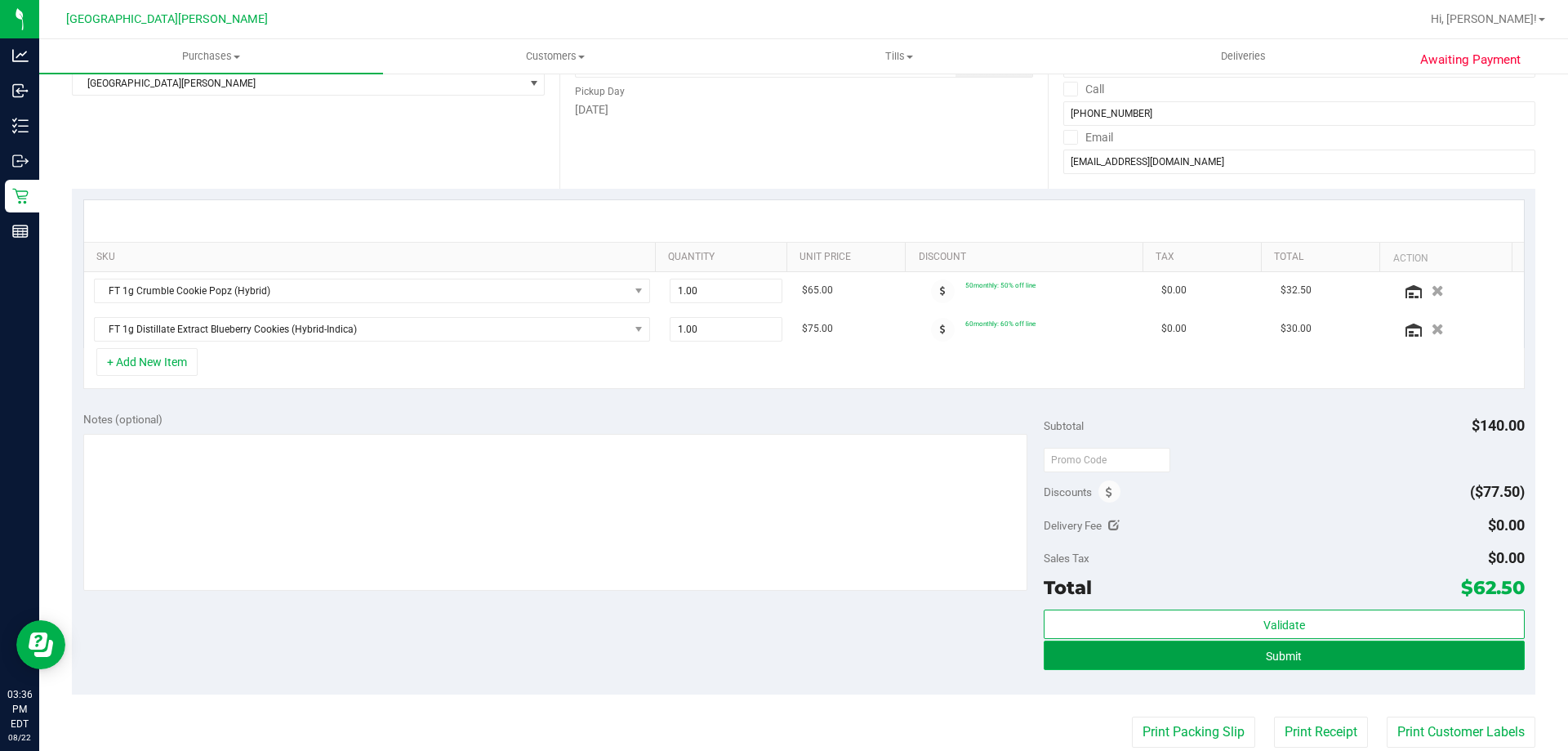
click at [1044, 658] on button "Submit" at bounding box center [1284, 654] width 480 height 29
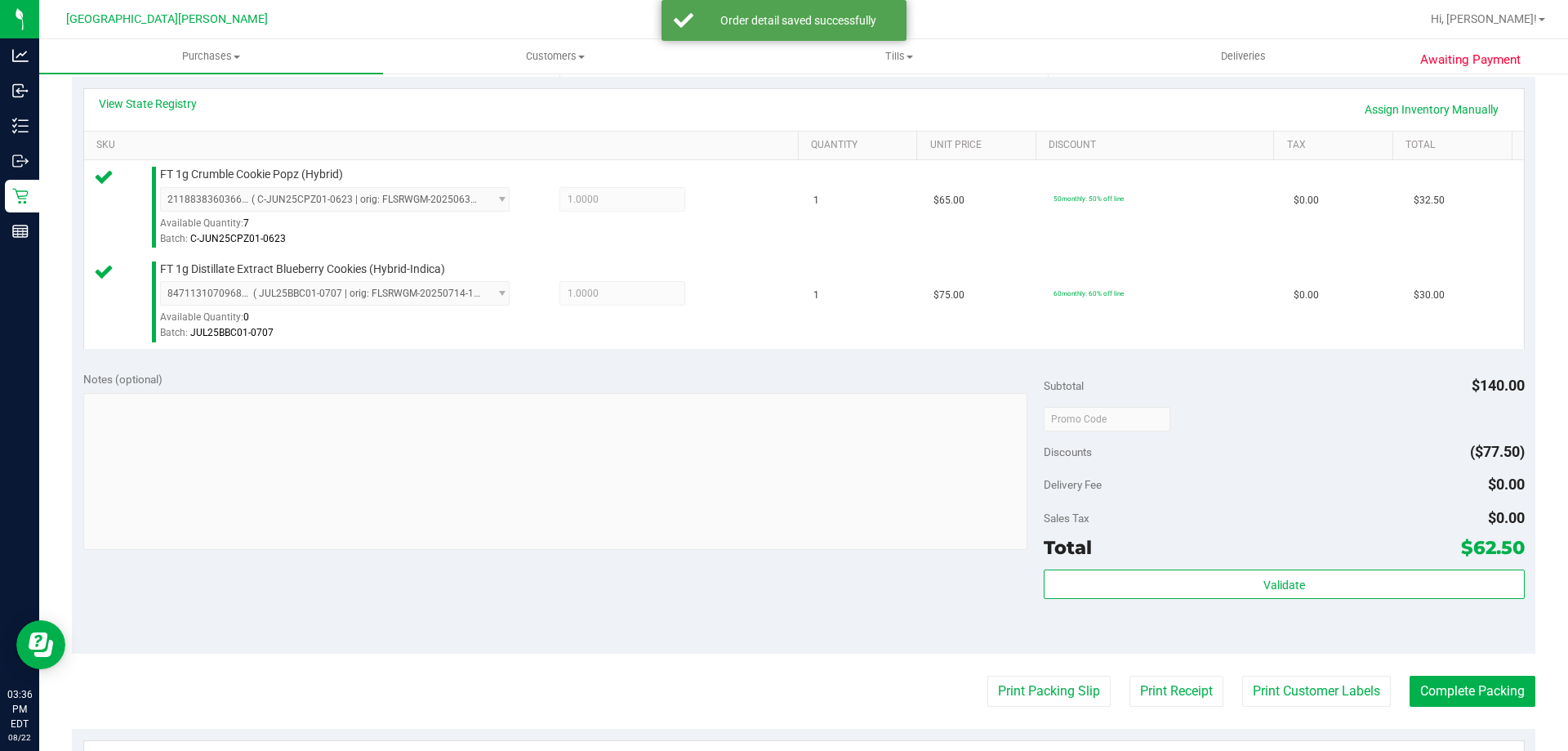
scroll to position [490, 0]
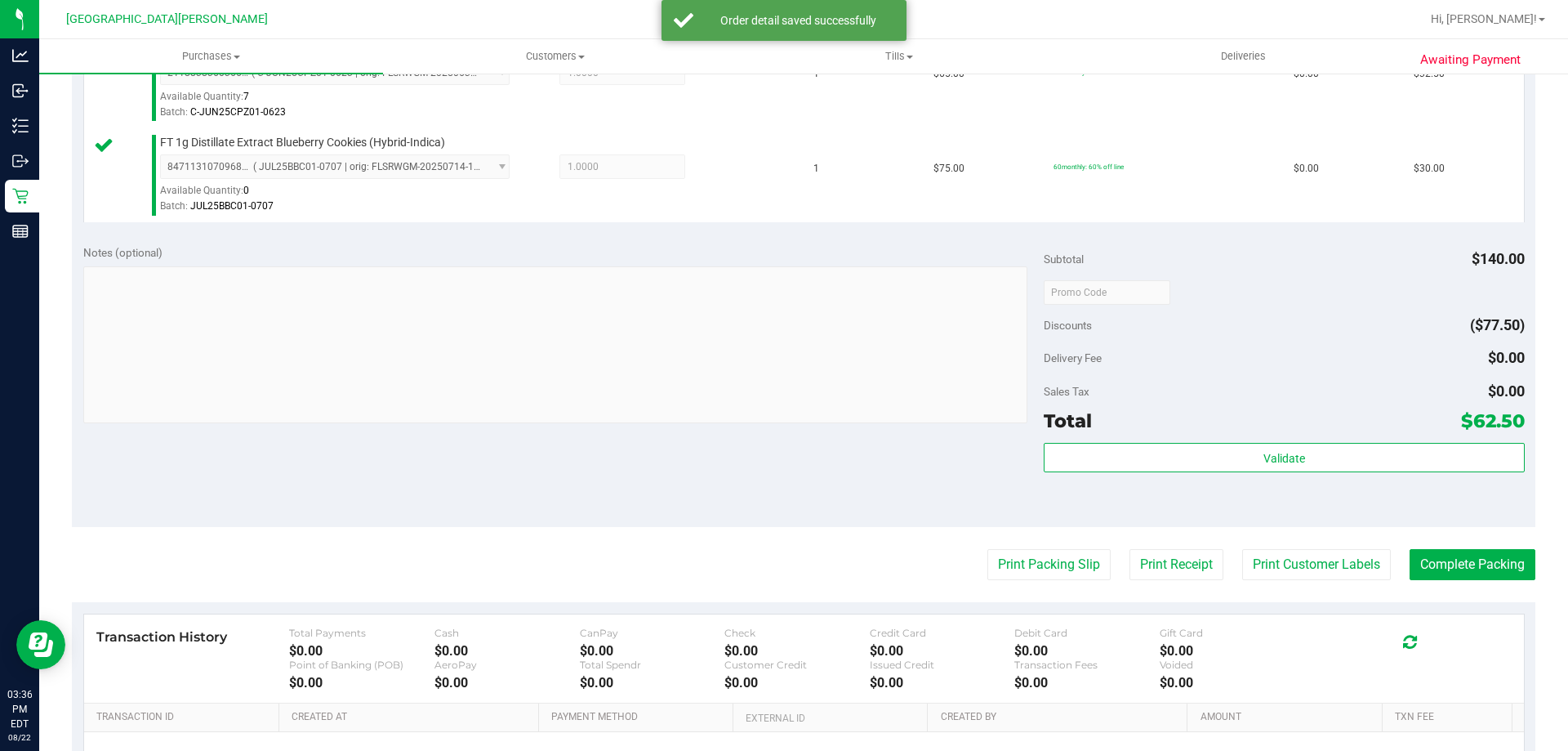
click at [1116, 475] on div "Validate" at bounding box center [1284, 479] width 480 height 74
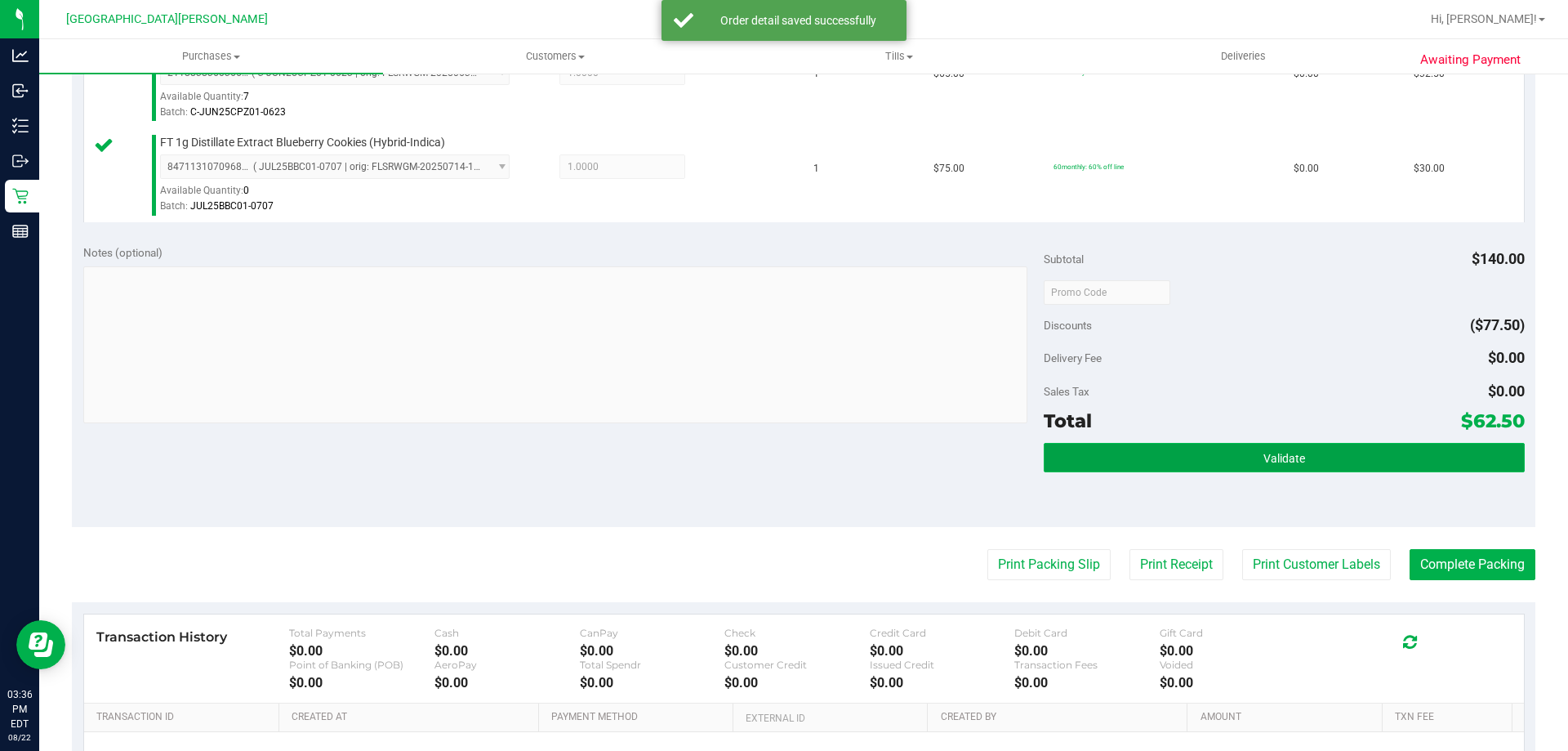
click at [1117, 462] on button "Validate" at bounding box center [1284, 457] width 480 height 29
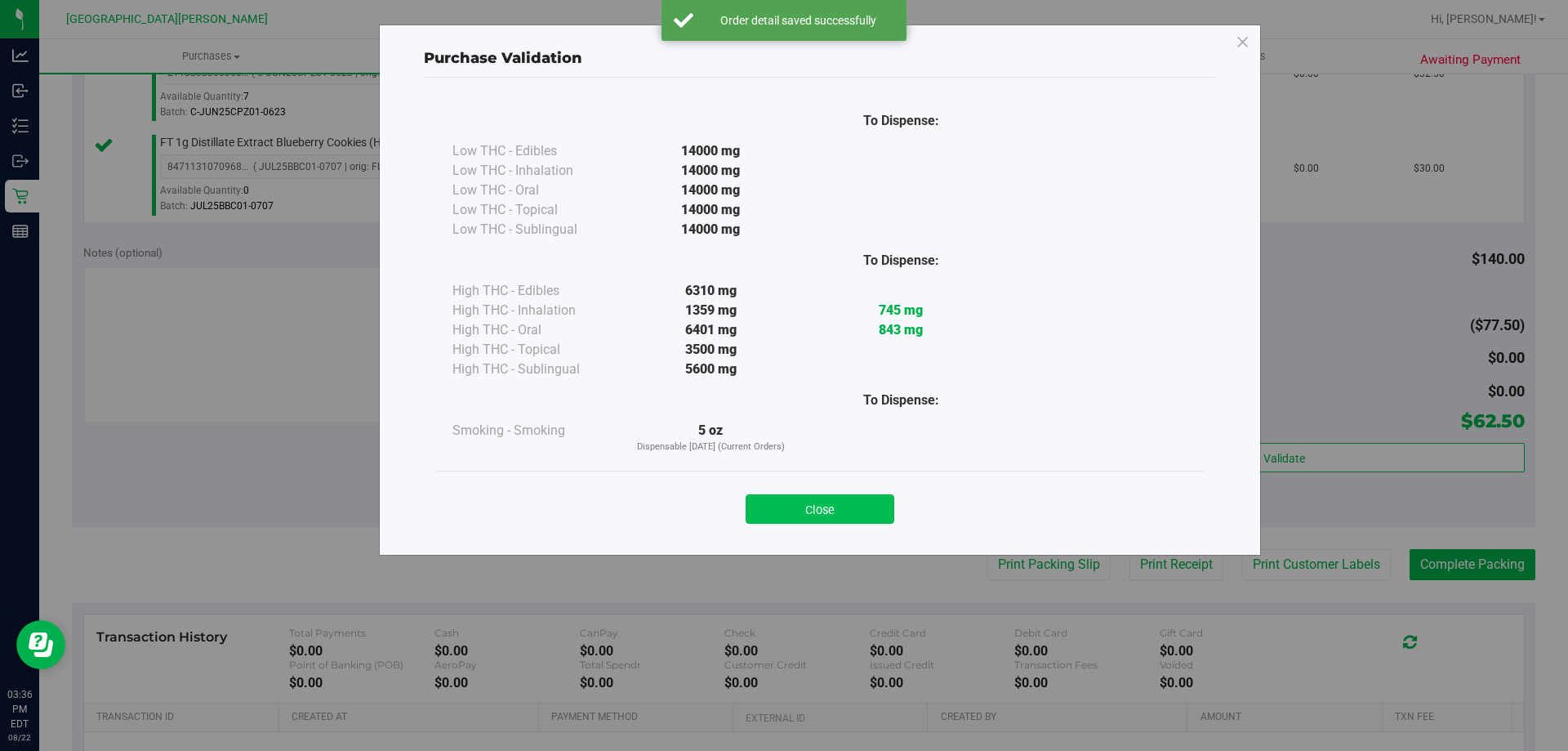
click at [853, 512] on button "Close" at bounding box center [820, 508] width 148 height 29
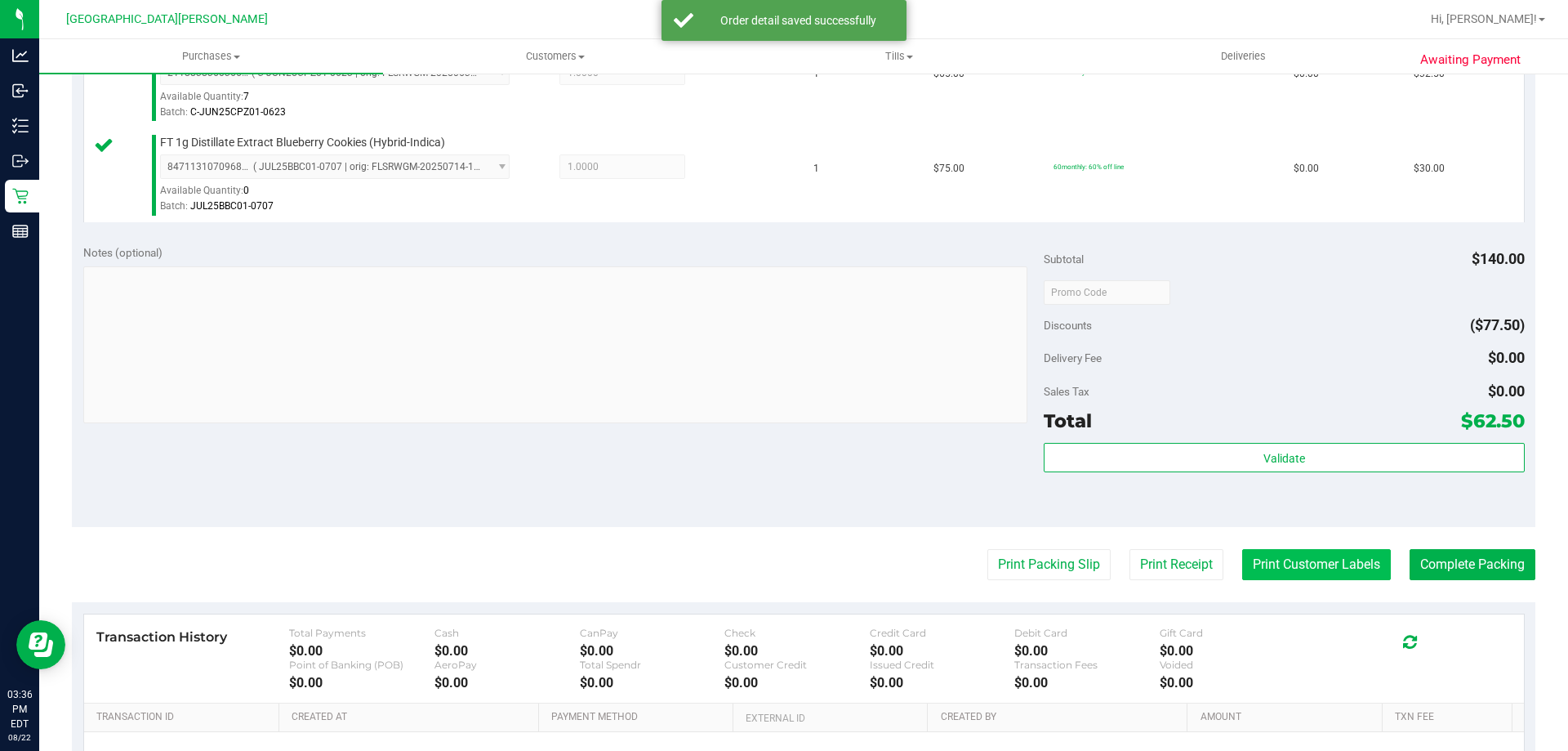
click at [1286, 569] on button "Print Customer Labels" at bounding box center [1316, 564] width 148 height 31
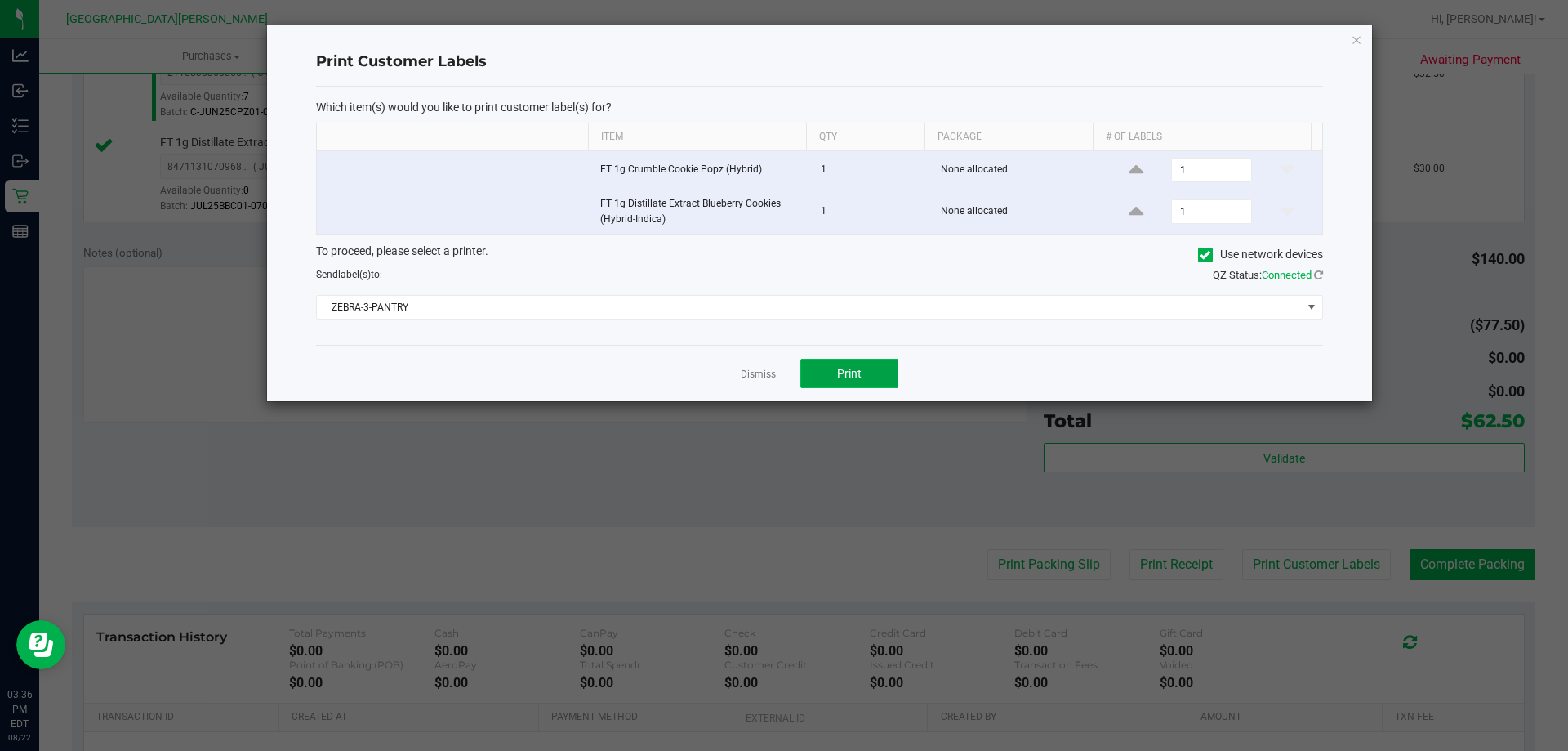
click at [875, 372] on button "Print" at bounding box center [850, 372] width 98 height 29
click at [756, 368] on link "Dismiss" at bounding box center [758, 375] width 36 height 14
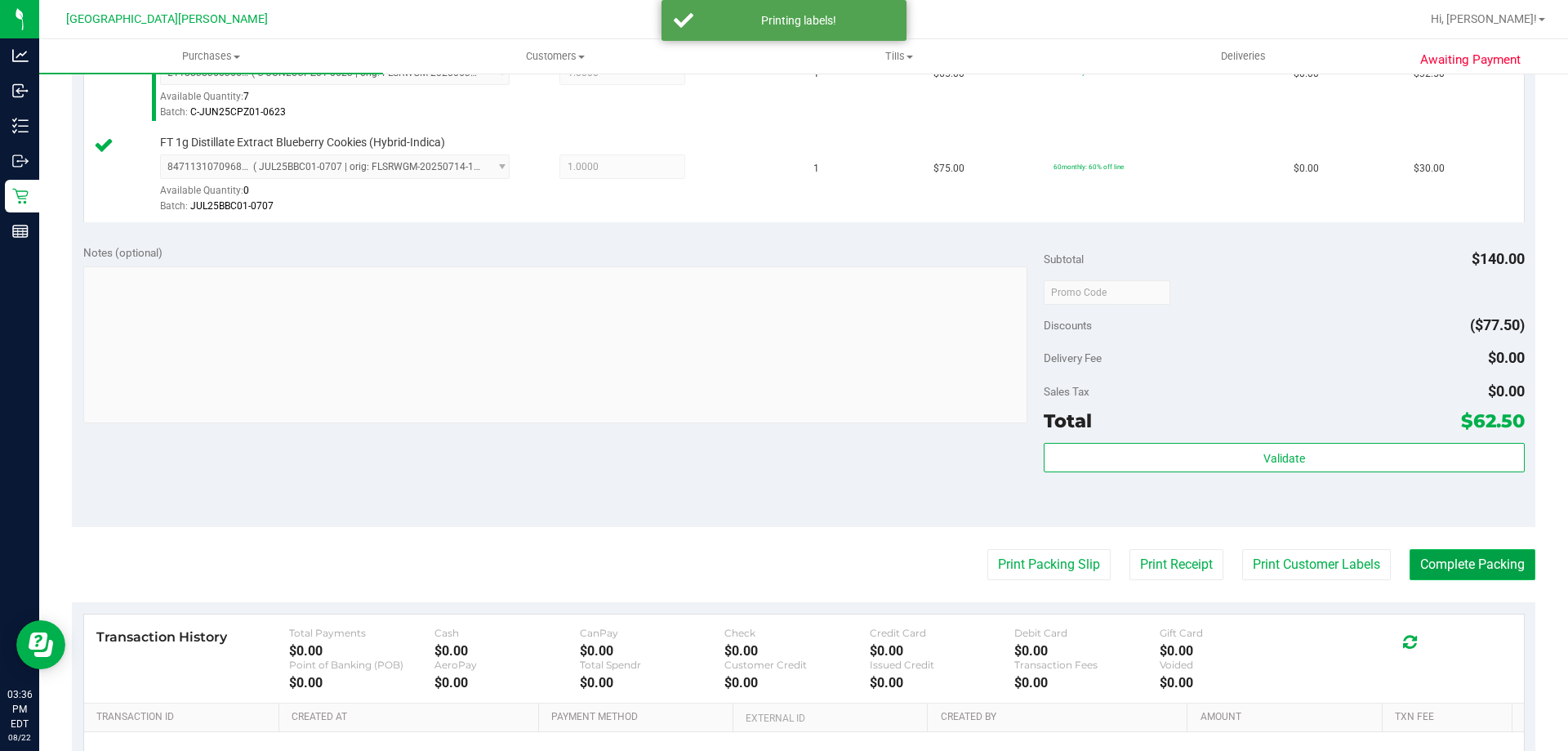
click at [1488, 563] on button "Complete Packing" at bounding box center [1473, 564] width 126 height 31
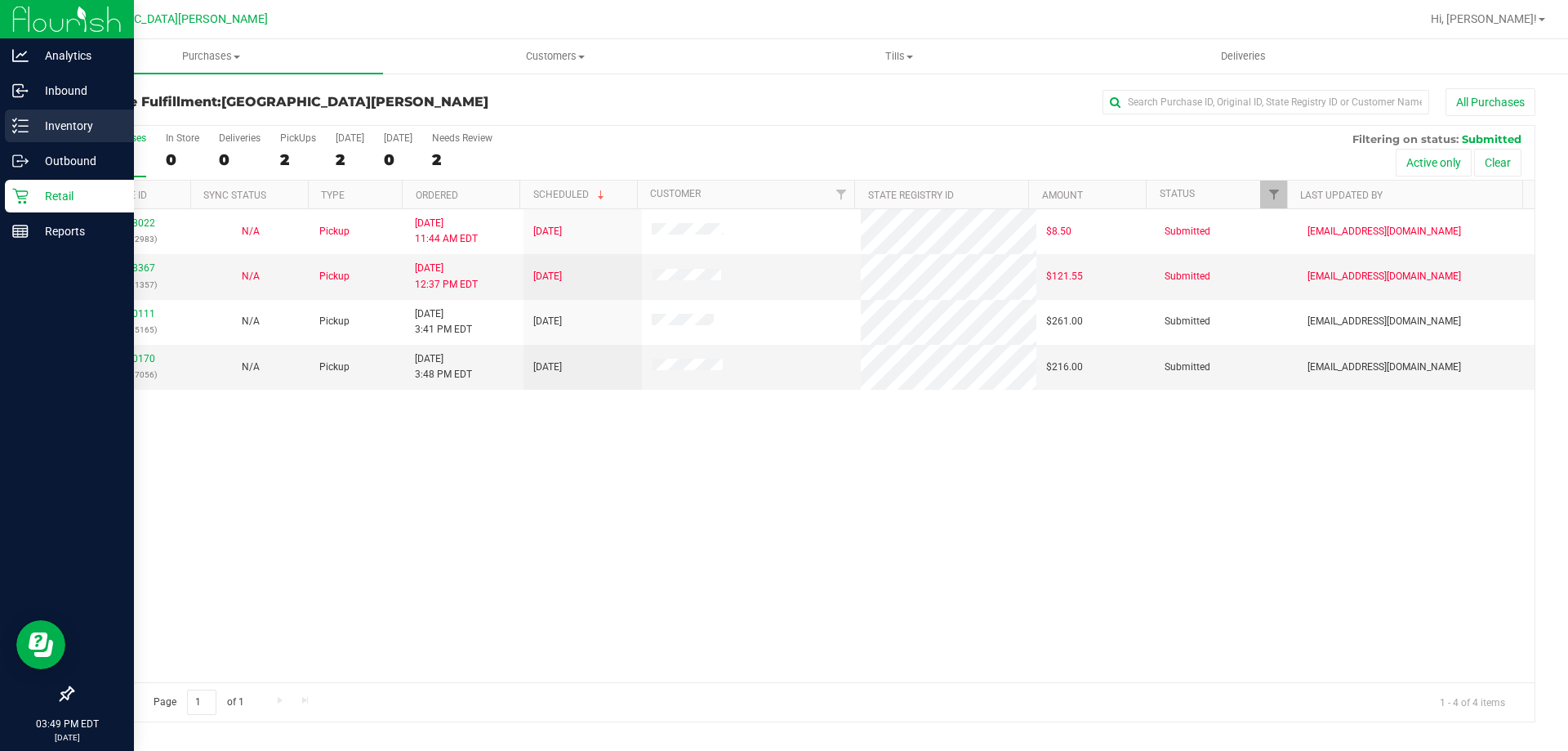
click at [42, 120] on p "Inventory" at bounding box center [77, 125] width 98 height 20
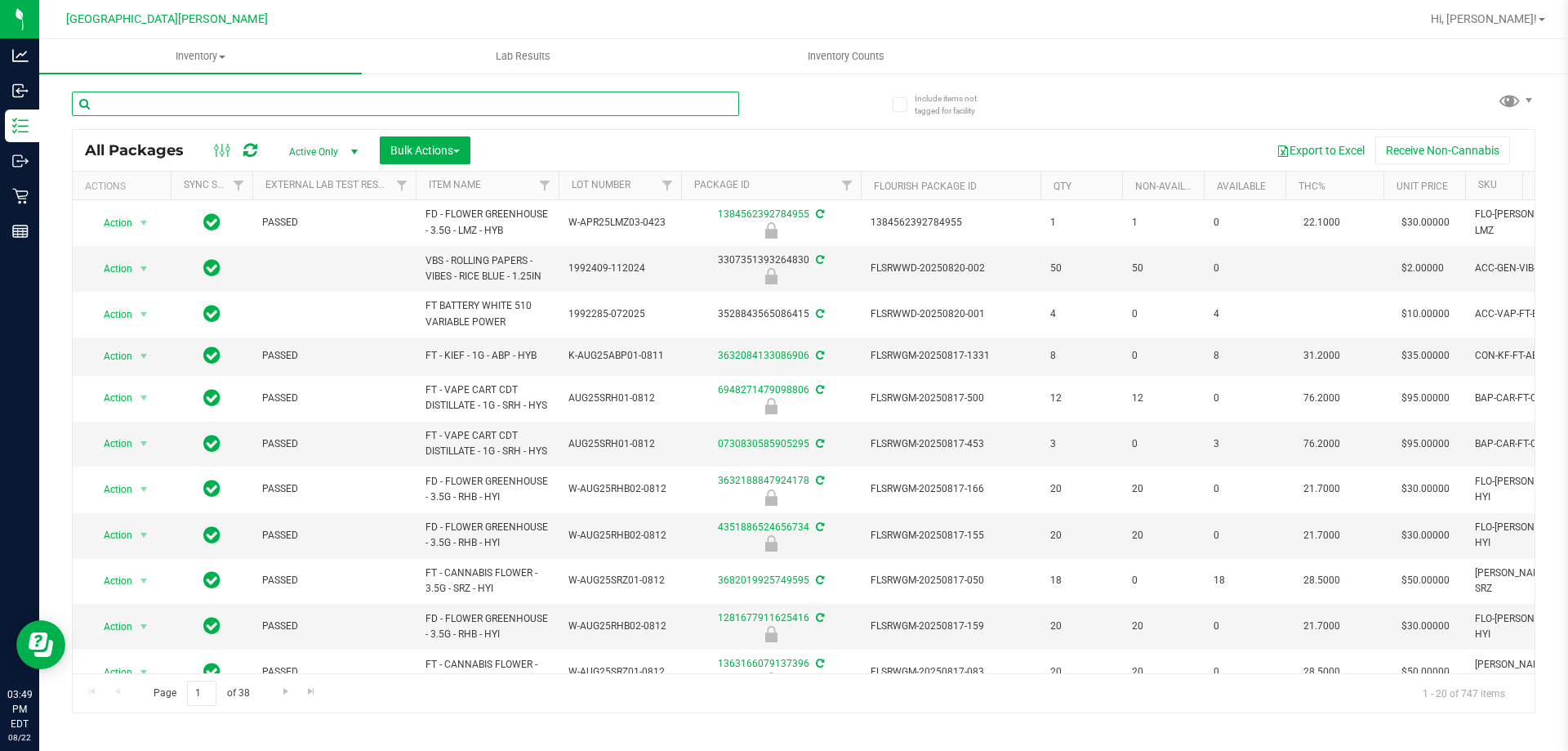
click at [158, 99] on input "text" at bounding box center [405, 104] width 668 height 25
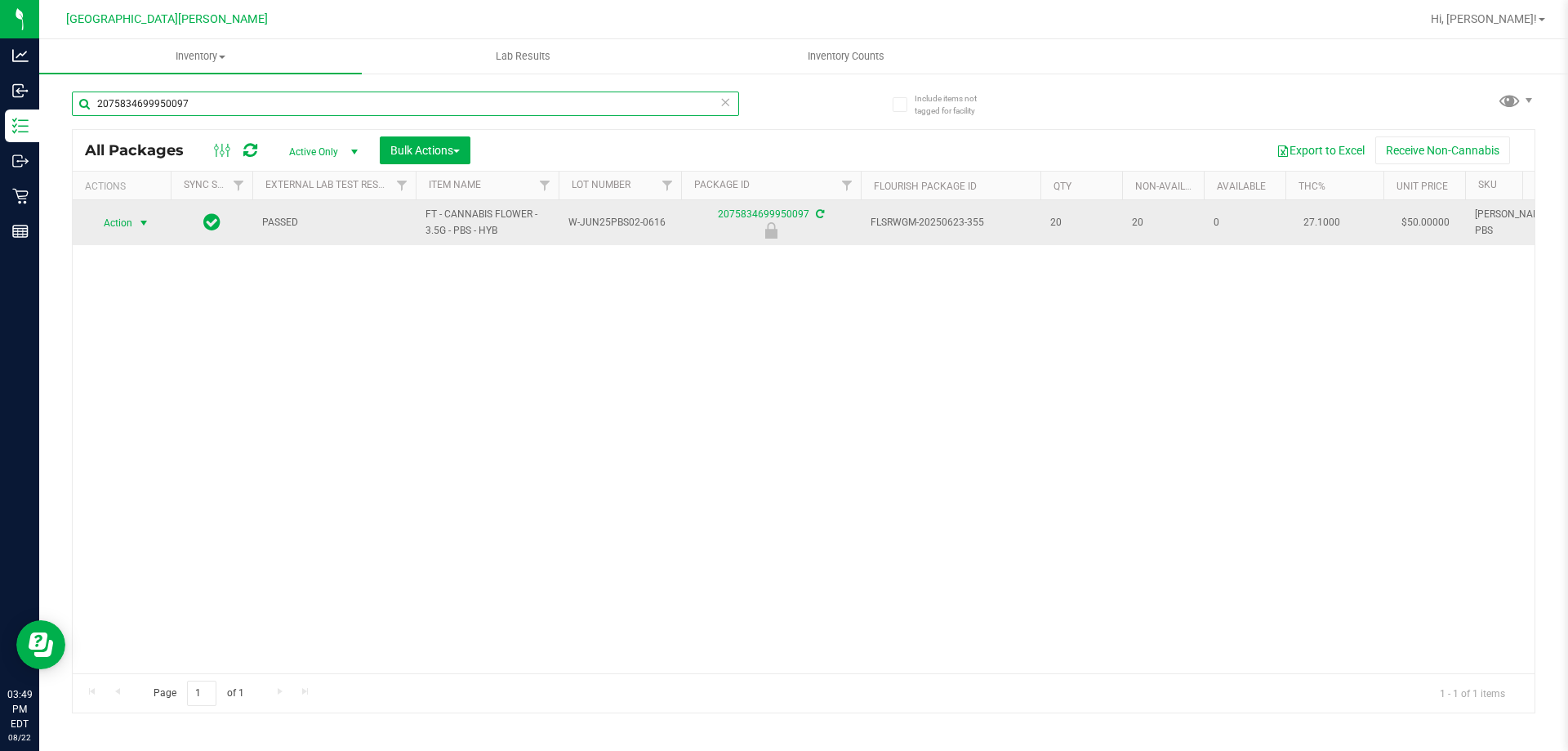
type input "2075834699950097"
click at [139, 224] on span "select" at bounding box center [143, 223] width 13 height 13
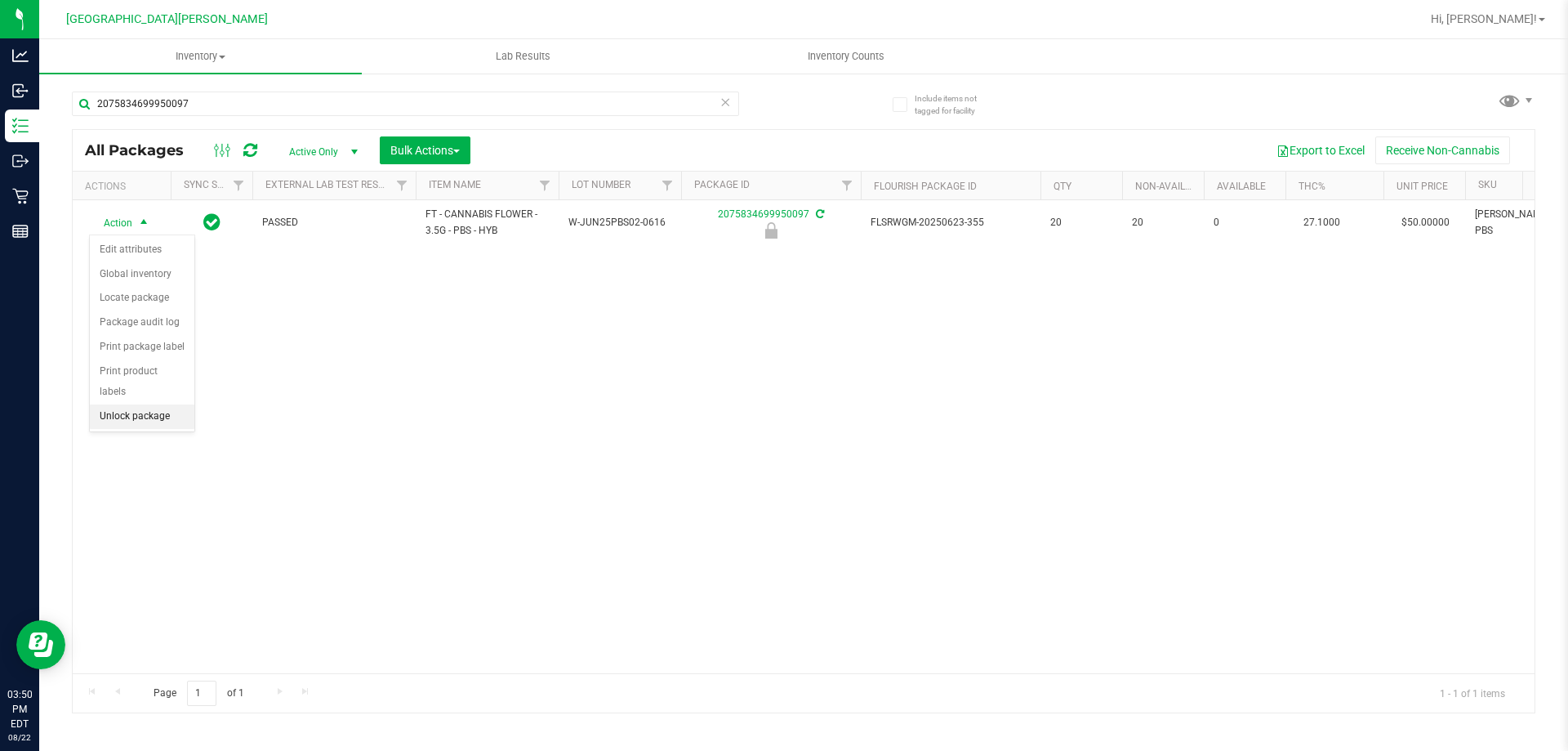
click at [153, 404] on li "Unlock package" at bounding box center [142, 417] width 105 height 25
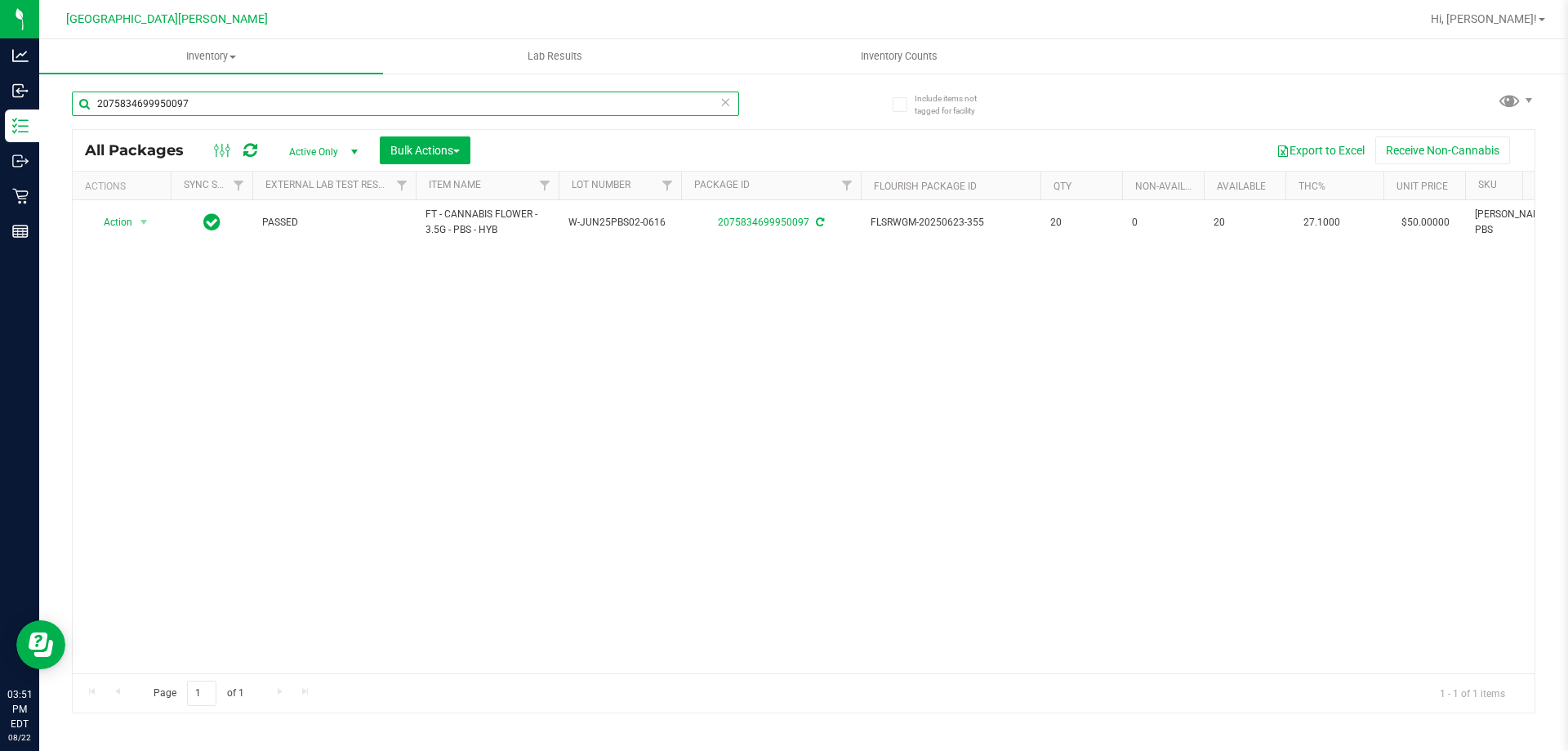
click at [278, 104] on input "2075834699950097" at bounding box center [405, 104] width 668 height 25
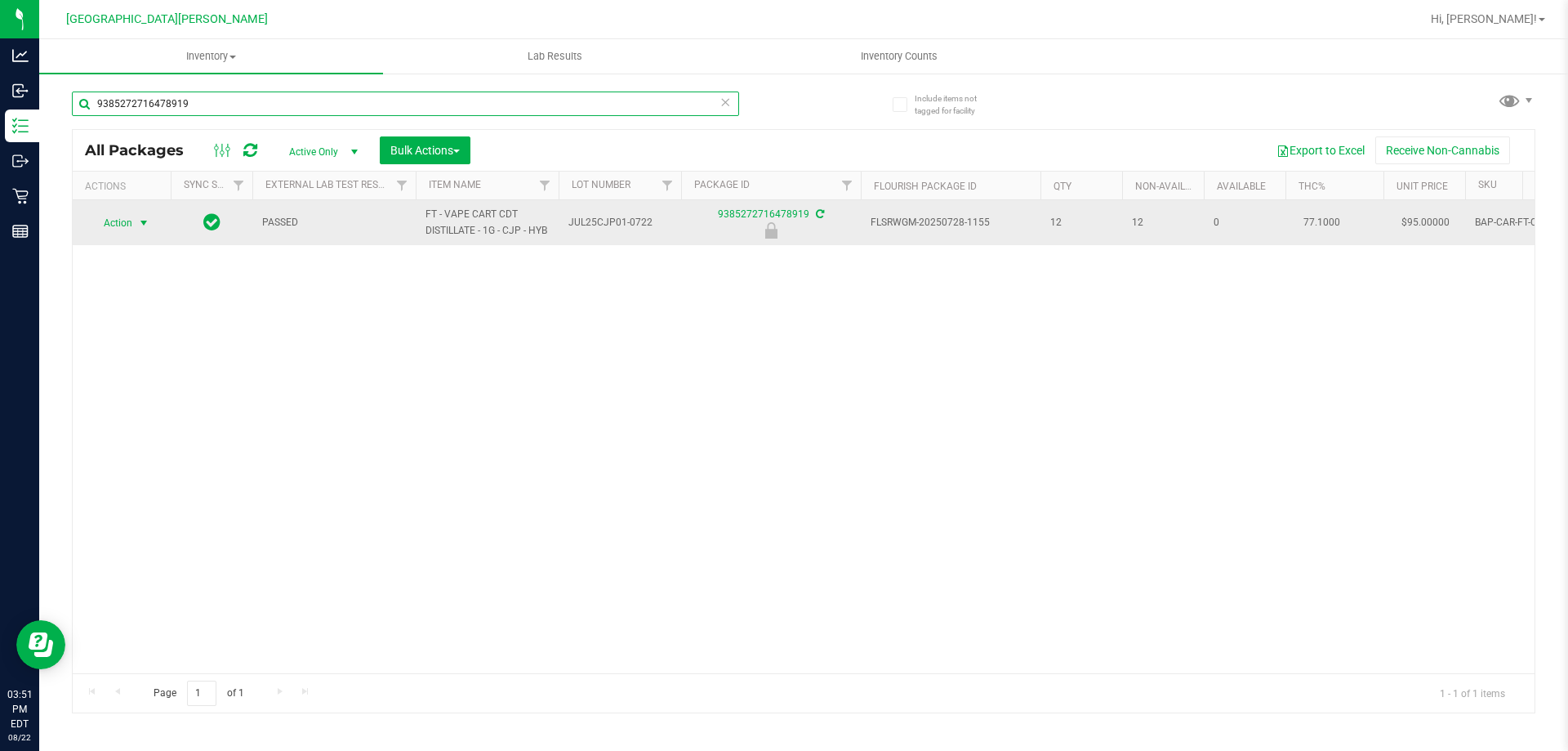
type input "9385272716478919"
click at [139, 223] on span "select" at bounding box center [143, 223] width 13 height 13
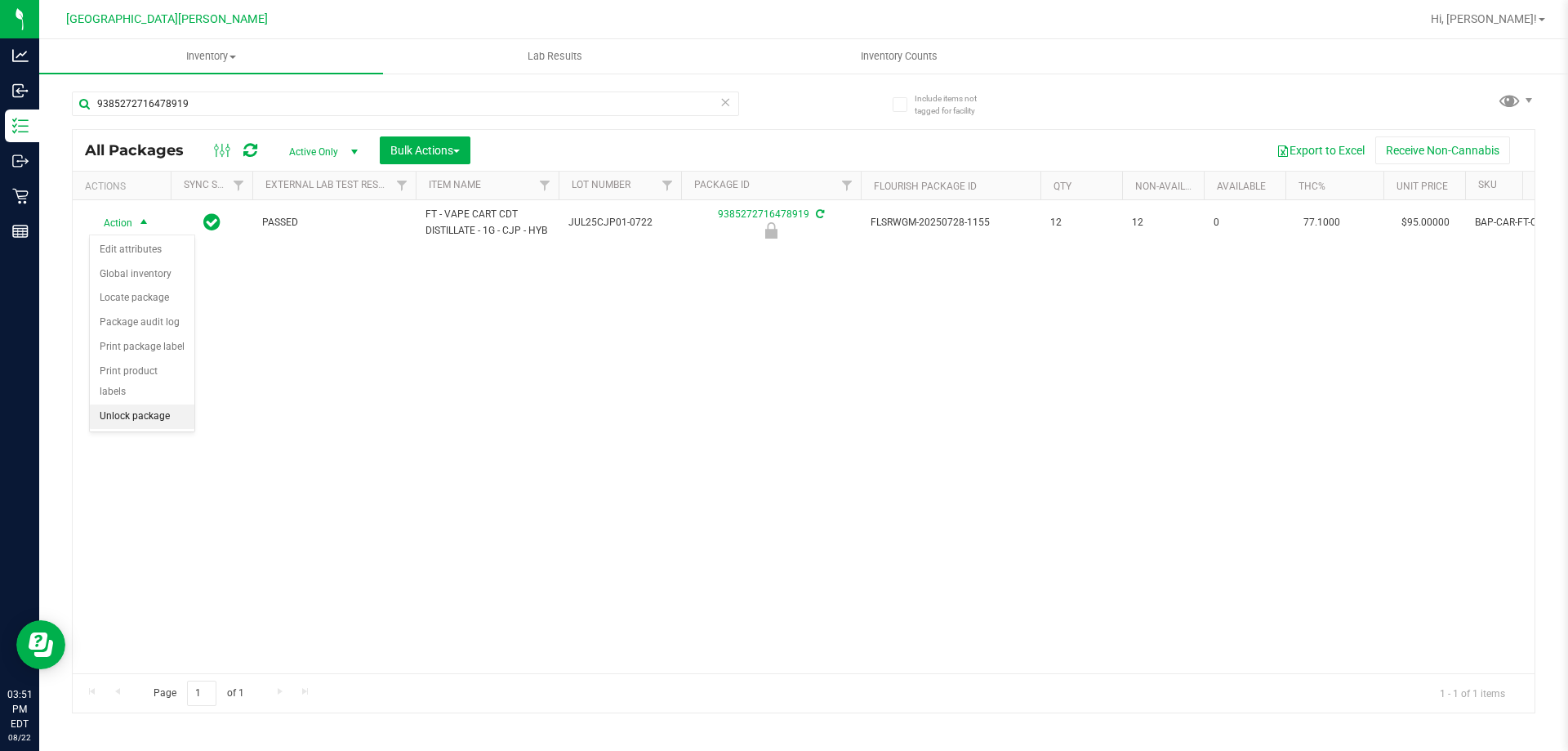
click at [150, 404] on li "Unlock package" at bounding box center [142, 417] width 105 height 25
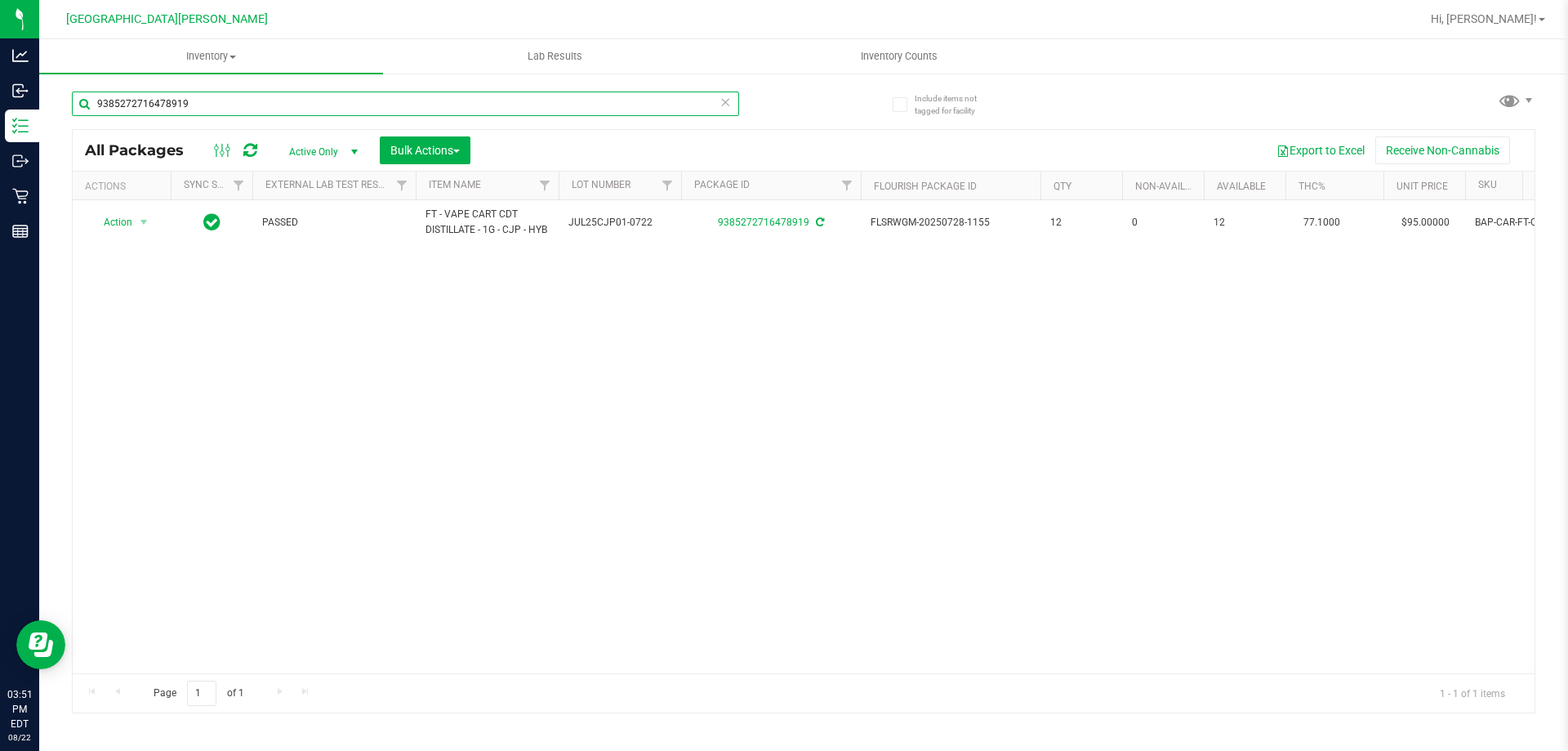
click at [238, 100] on input "9385272716478919" at bounding box center [405, 104] width 668 height 25
click at [238, 100] on input "9385272716478919" at bounding box center [405, 104] width 668 height 25
type input "8691993014518028"
click at [140, 224] on div at bounding box center [122, 222] width 78 height 15
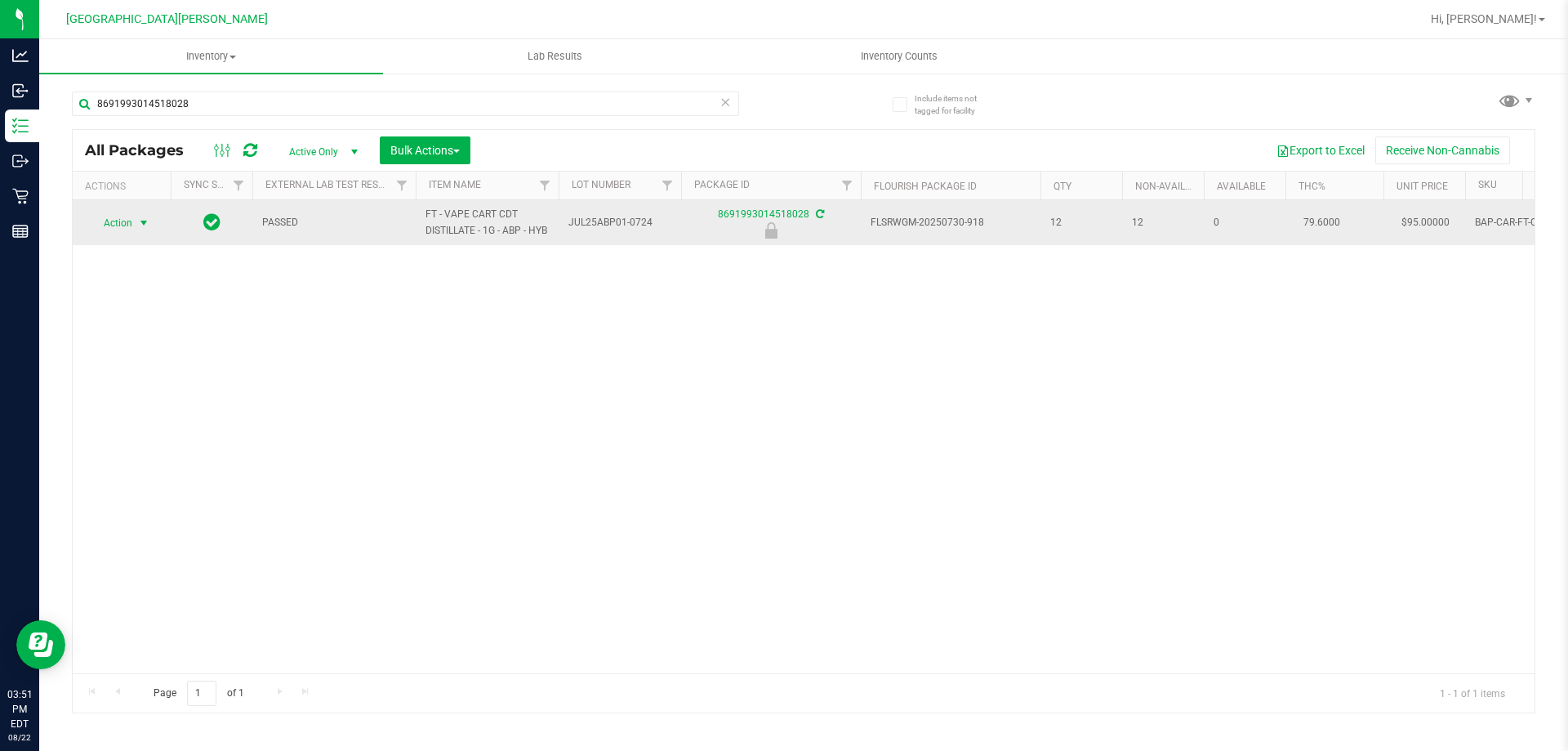
click at [138, 222] on span "select" at bounding box center [144, 223] width 20 height 23
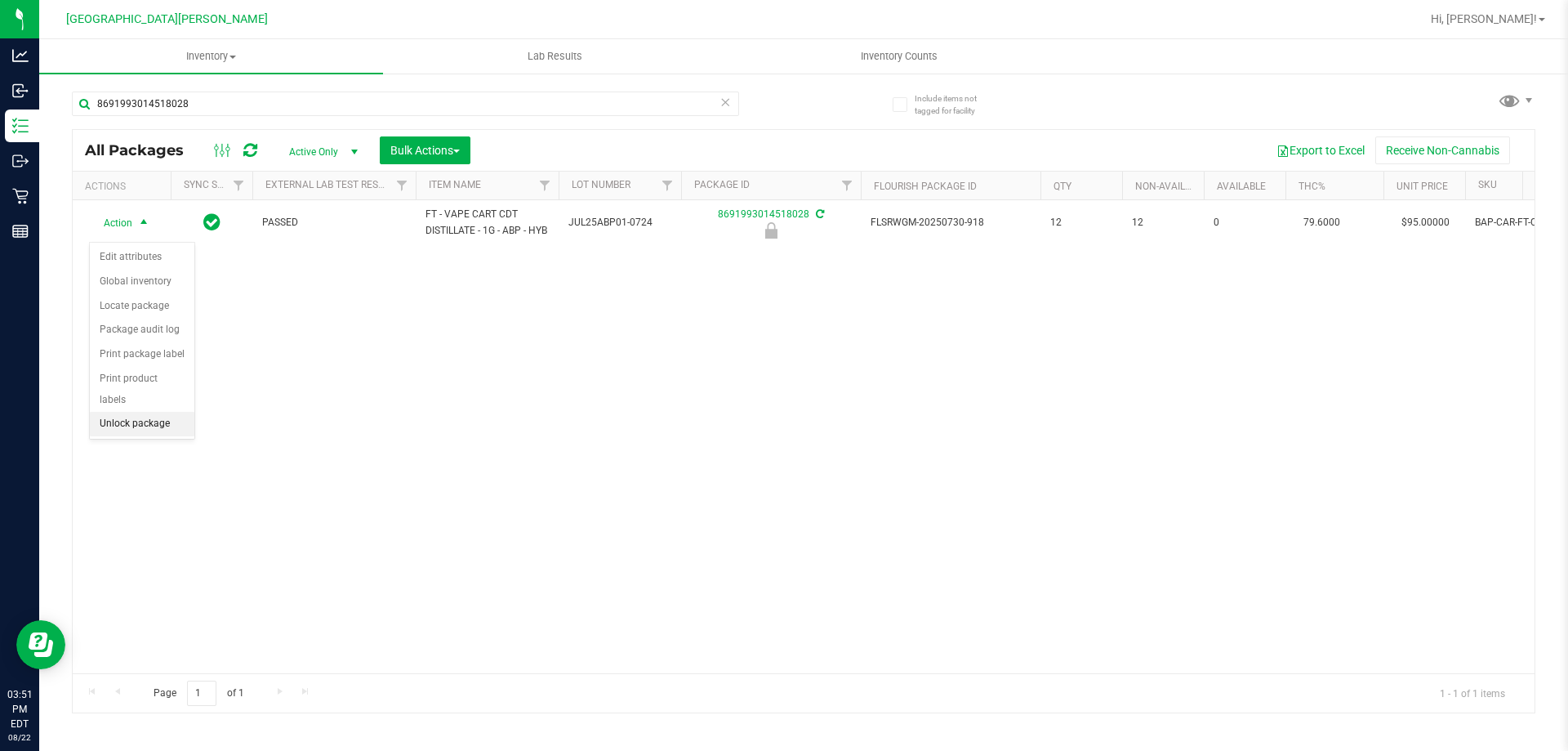
click at [138, 411] on li "Unlock package" at bounding box center [142, 424] width 105 height 25
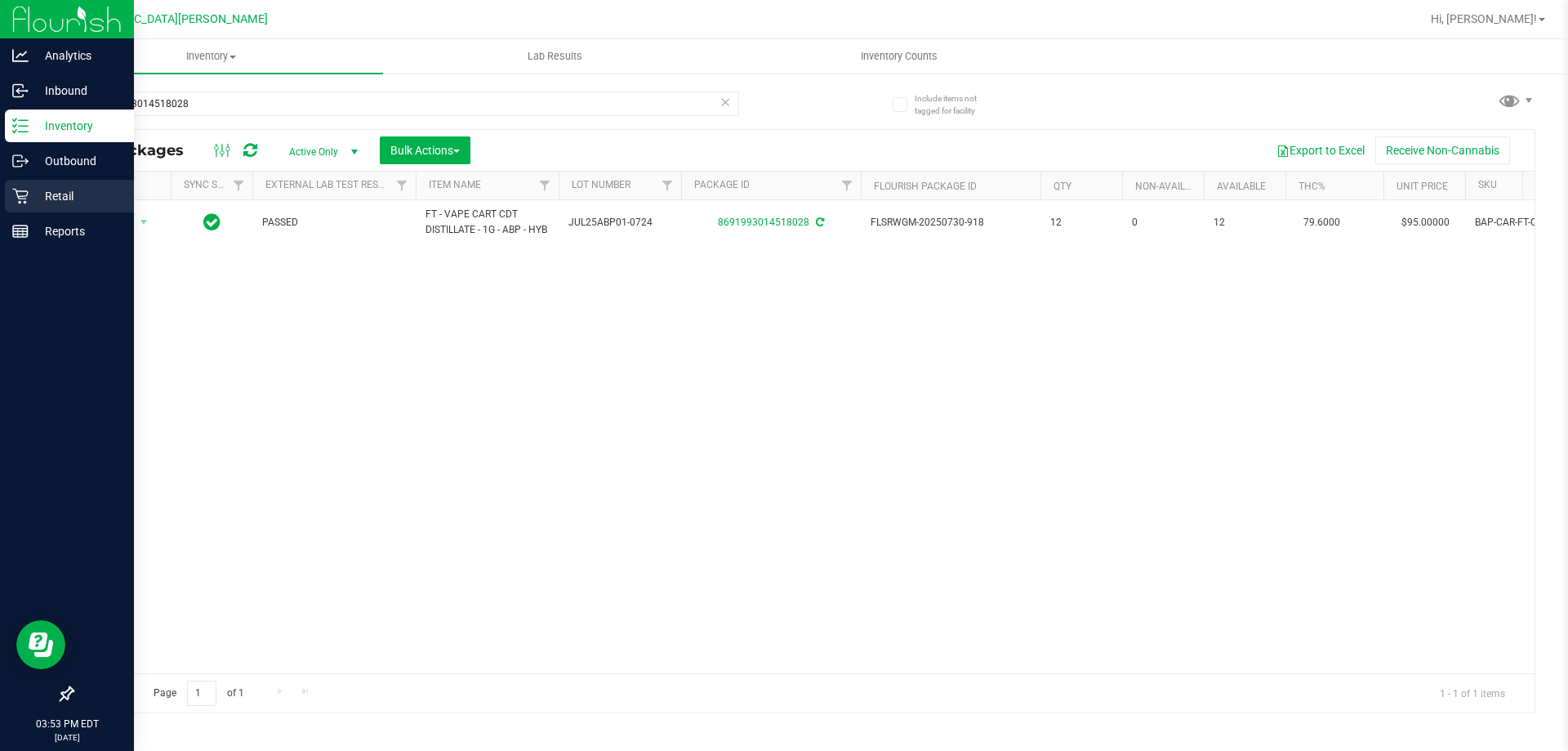
click at [82, 201] on p "Retail" at bounding box center [77, 196] width 98 height 20
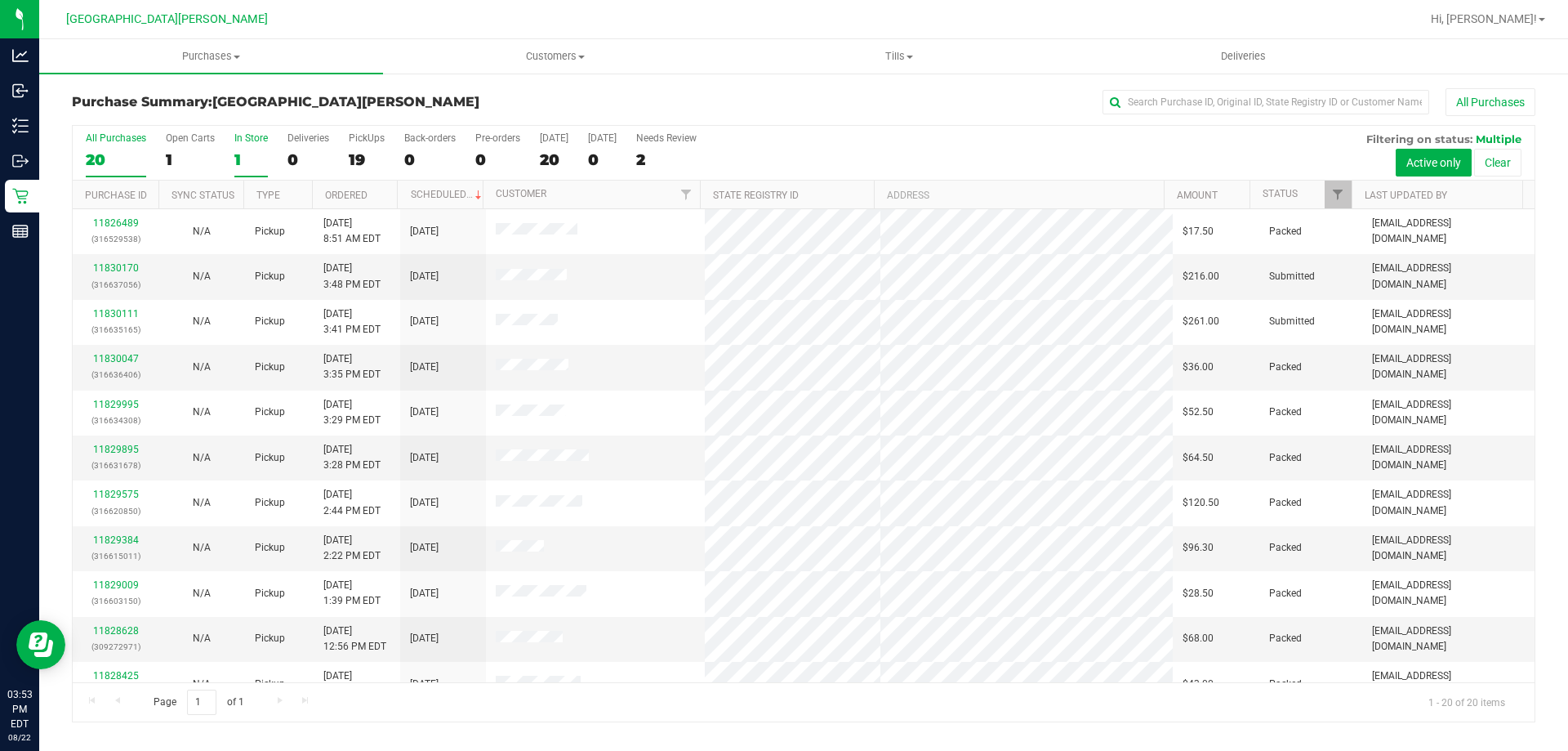
click at [237, 145] on label "In Store 1" at bounding box center [252, 155] width 34 height 45
click at [0, 0] on input "In Store 1" at bounding box center [0, 0] width 0 height 0
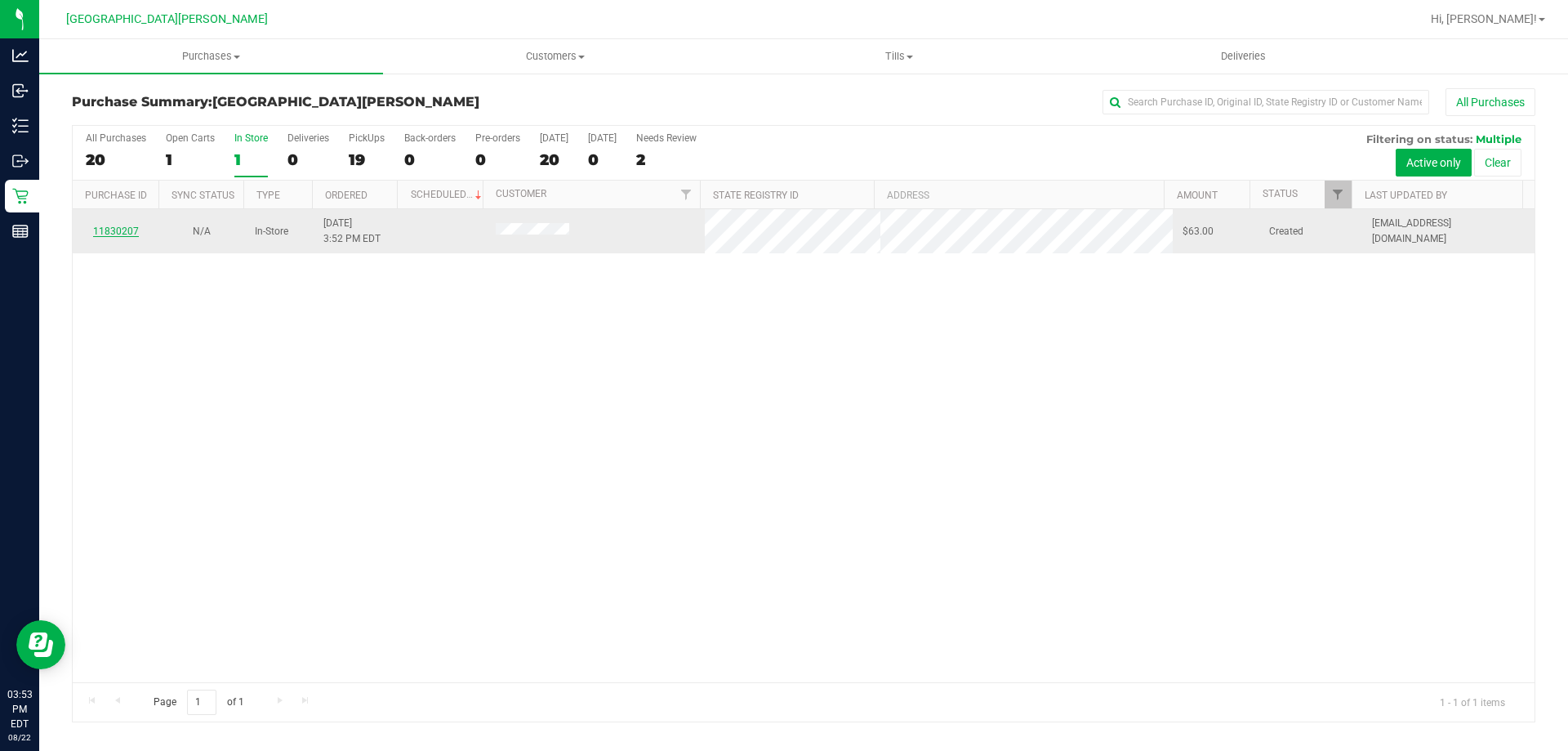
click at [122, 235] on link "11830207" at bounding box center [116, 231] width 45 height 12
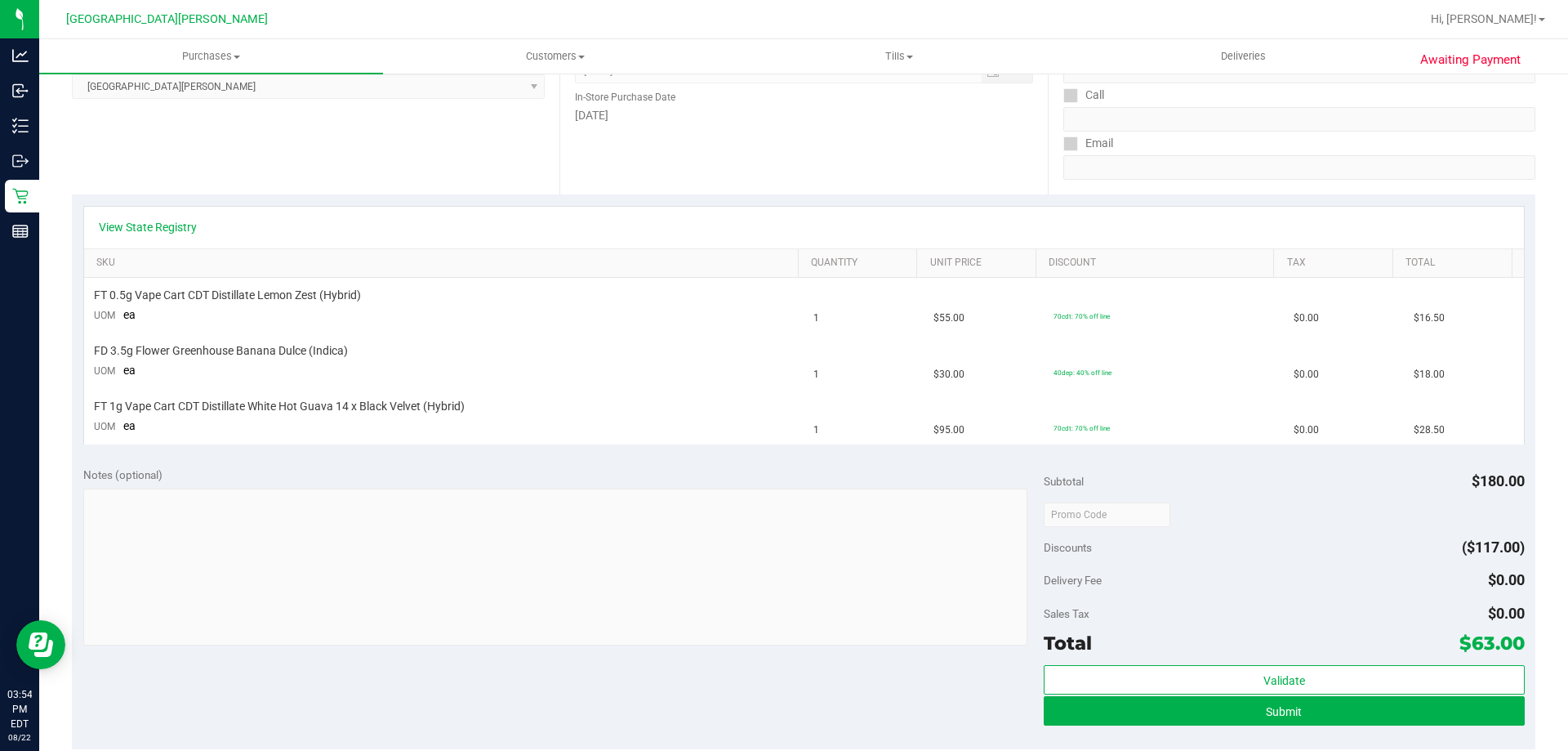
scroll to position [164, 0]
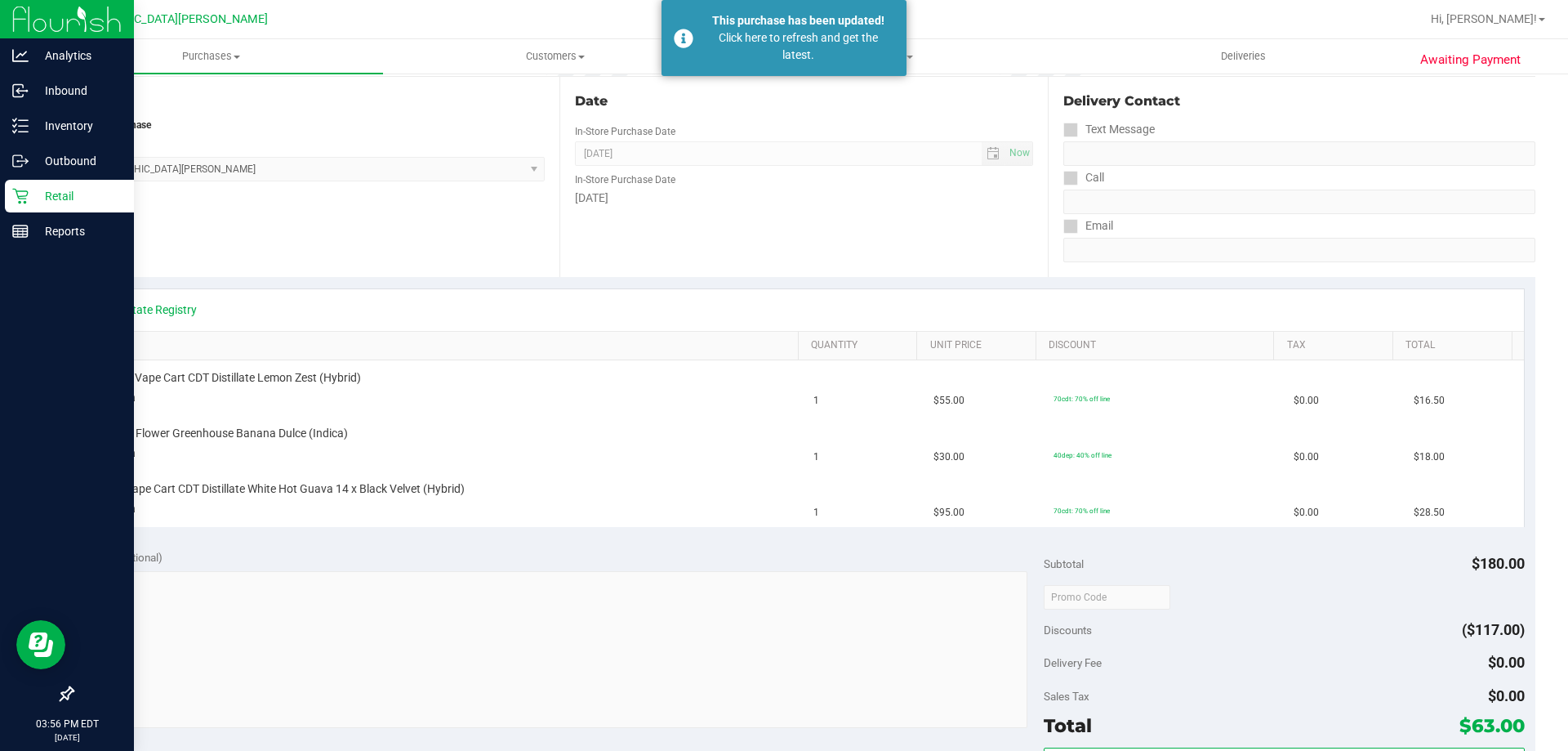
click at [29, 201] on p "Retail" at bounding box center [77, 196] width 98 height 20
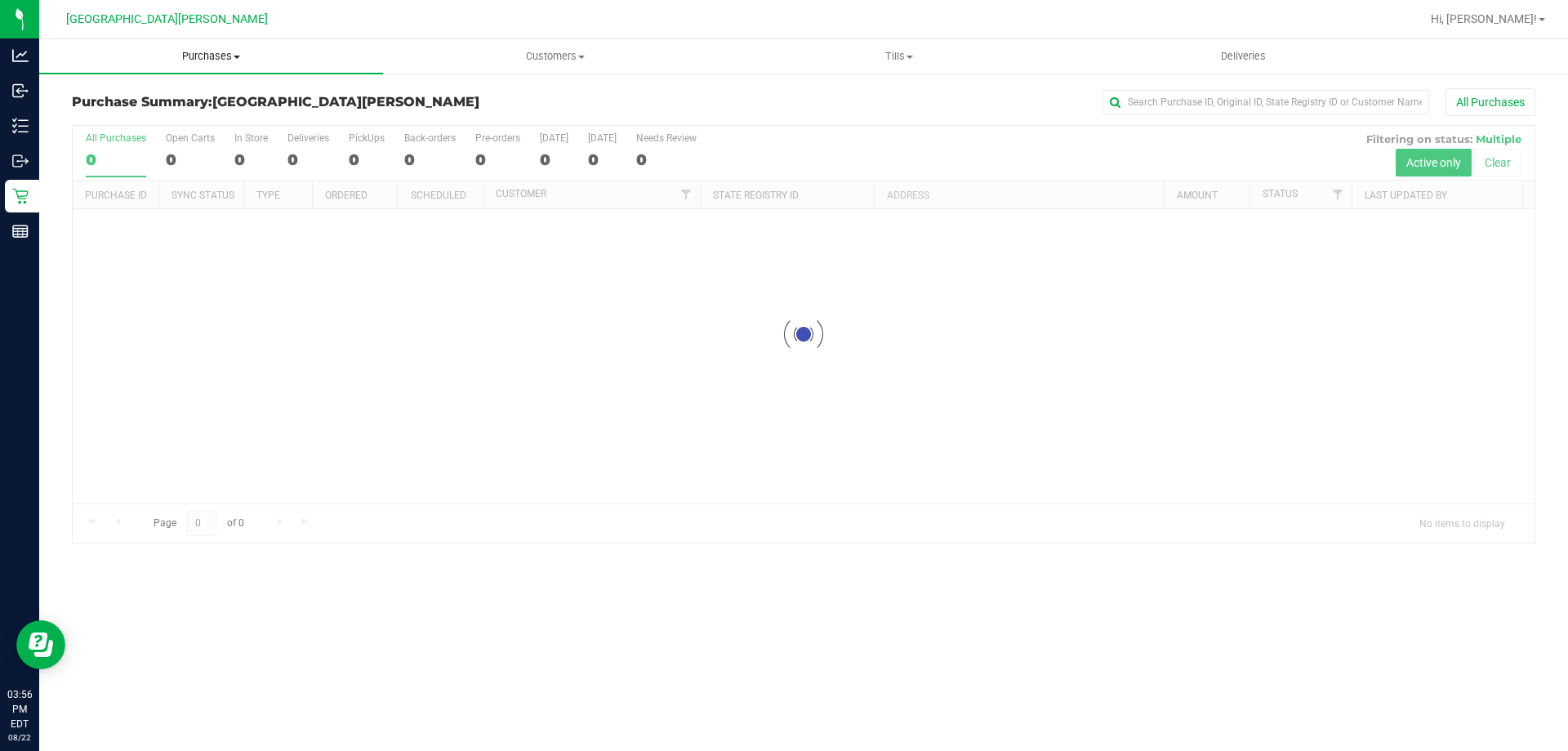
click at [228, 68] on uib-tab-heading "Purchases Summary of purchases Fulfillment All purchases" at bounding box center [211, 56] width 344 height 35
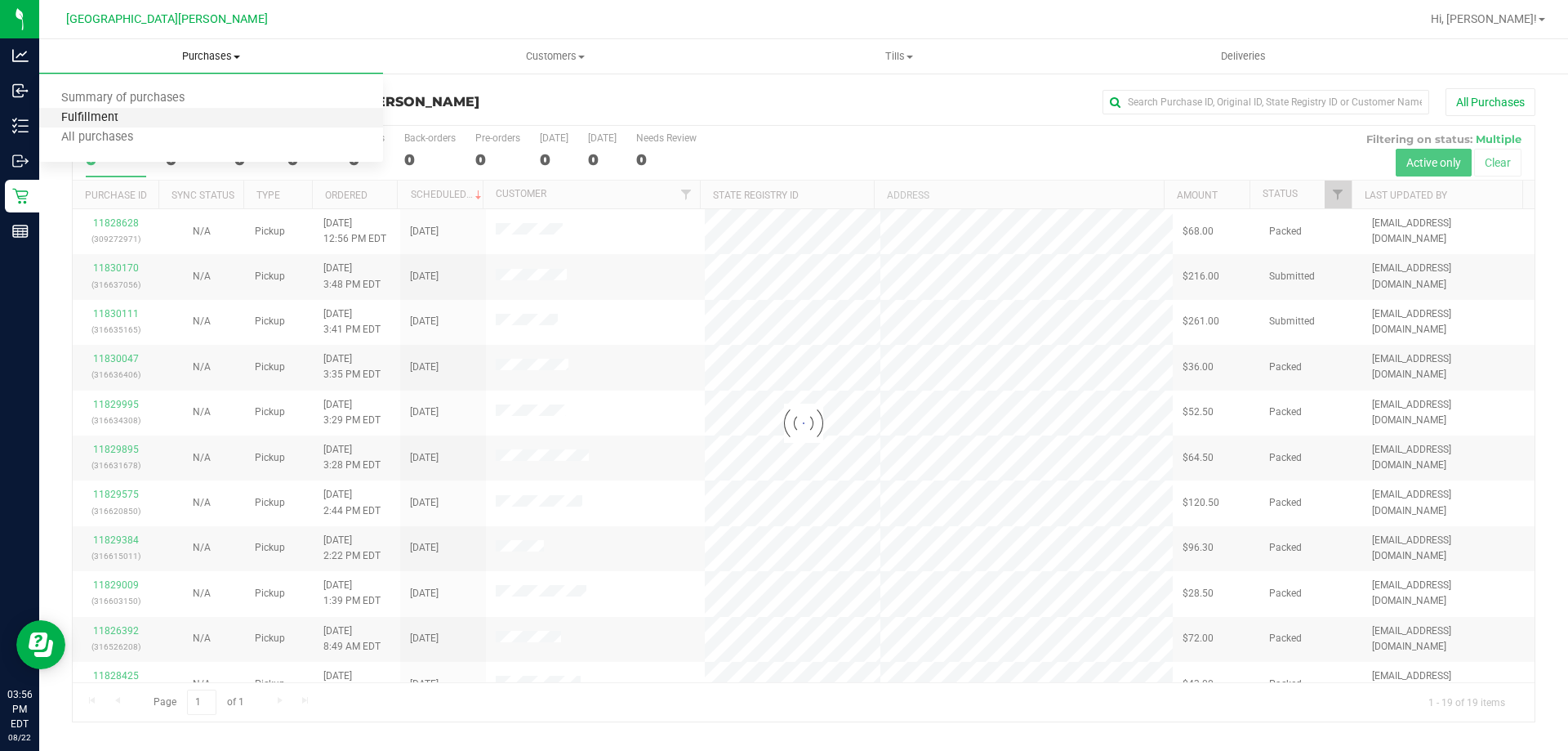
click at [136, 124] on span "Fulfillment" at bounding box center [90, 118] width 101 height 14
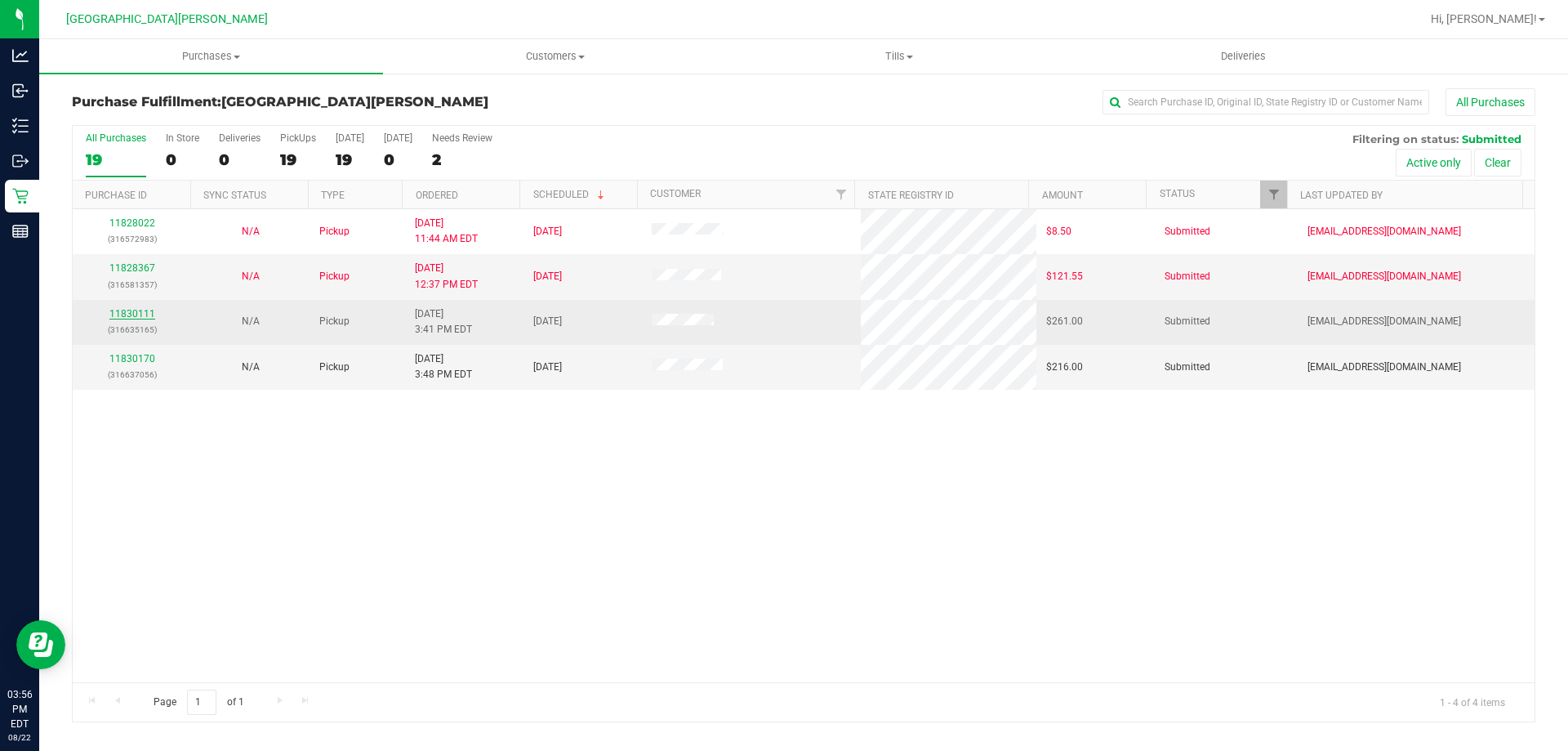
click at [122, 309] on link "11830111" at bounding box center [132, 313] width 45 height 12
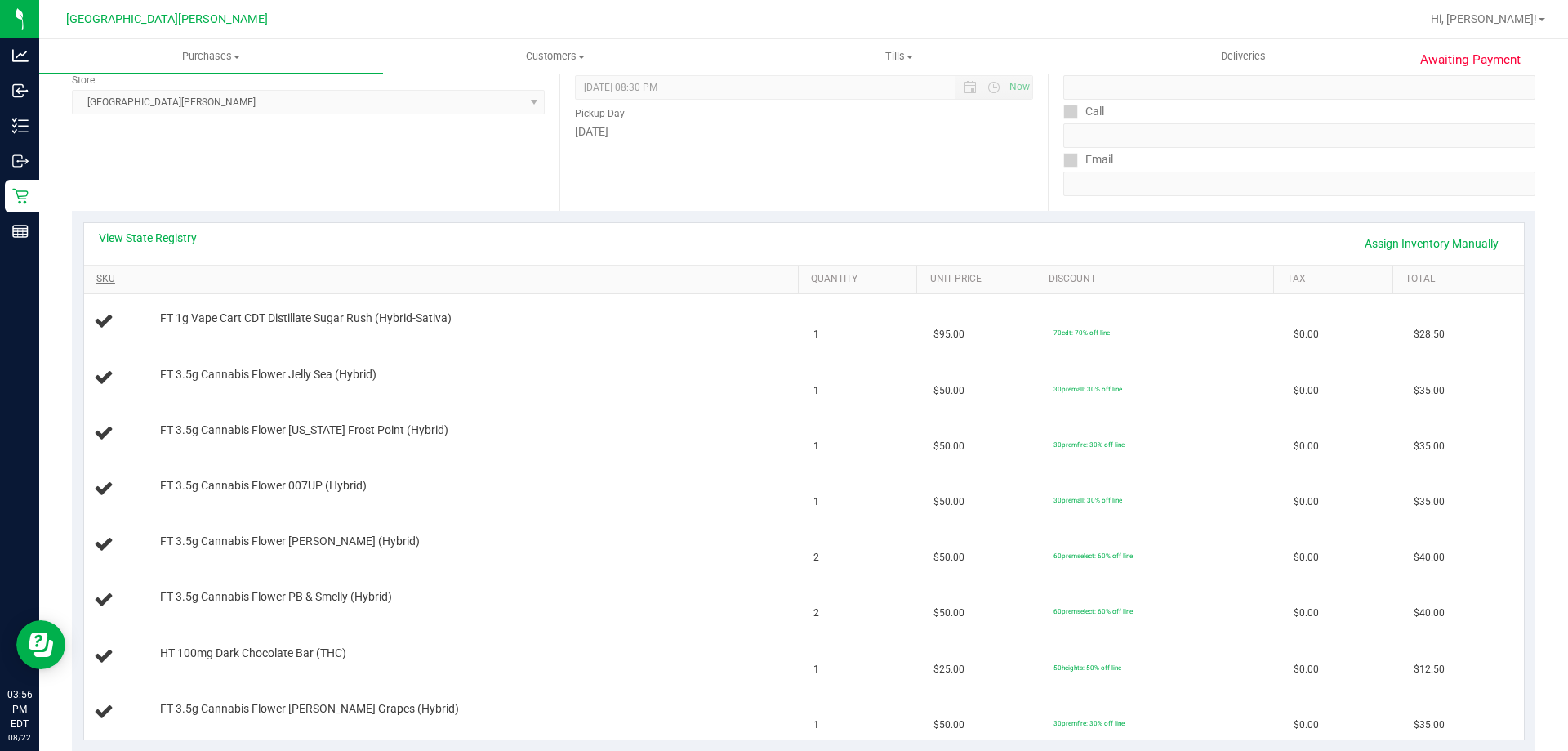
scroll to position [245, 0]
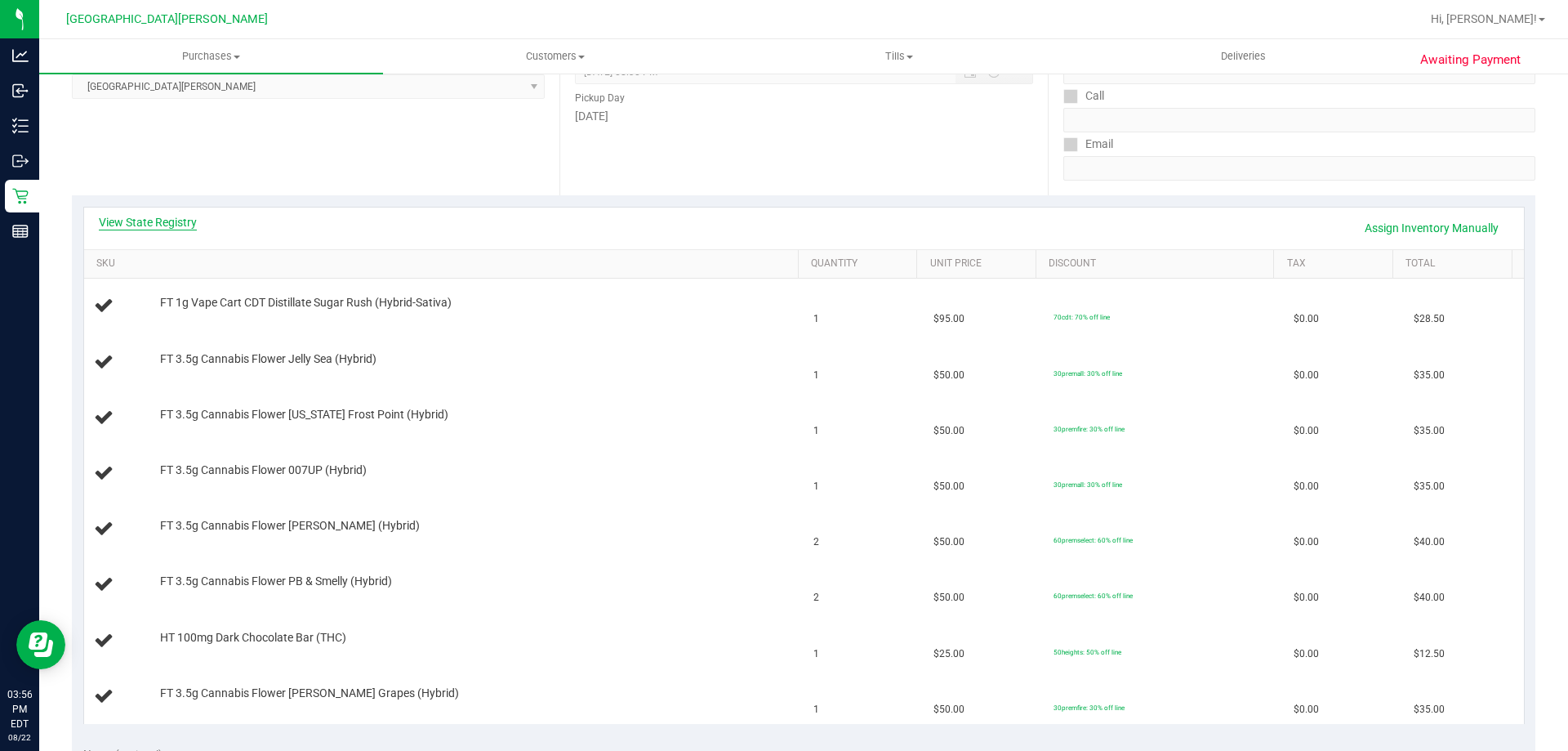
click at [187, 225] on link "View State Registry" at bounding box center [148, 222] width 98 height 16
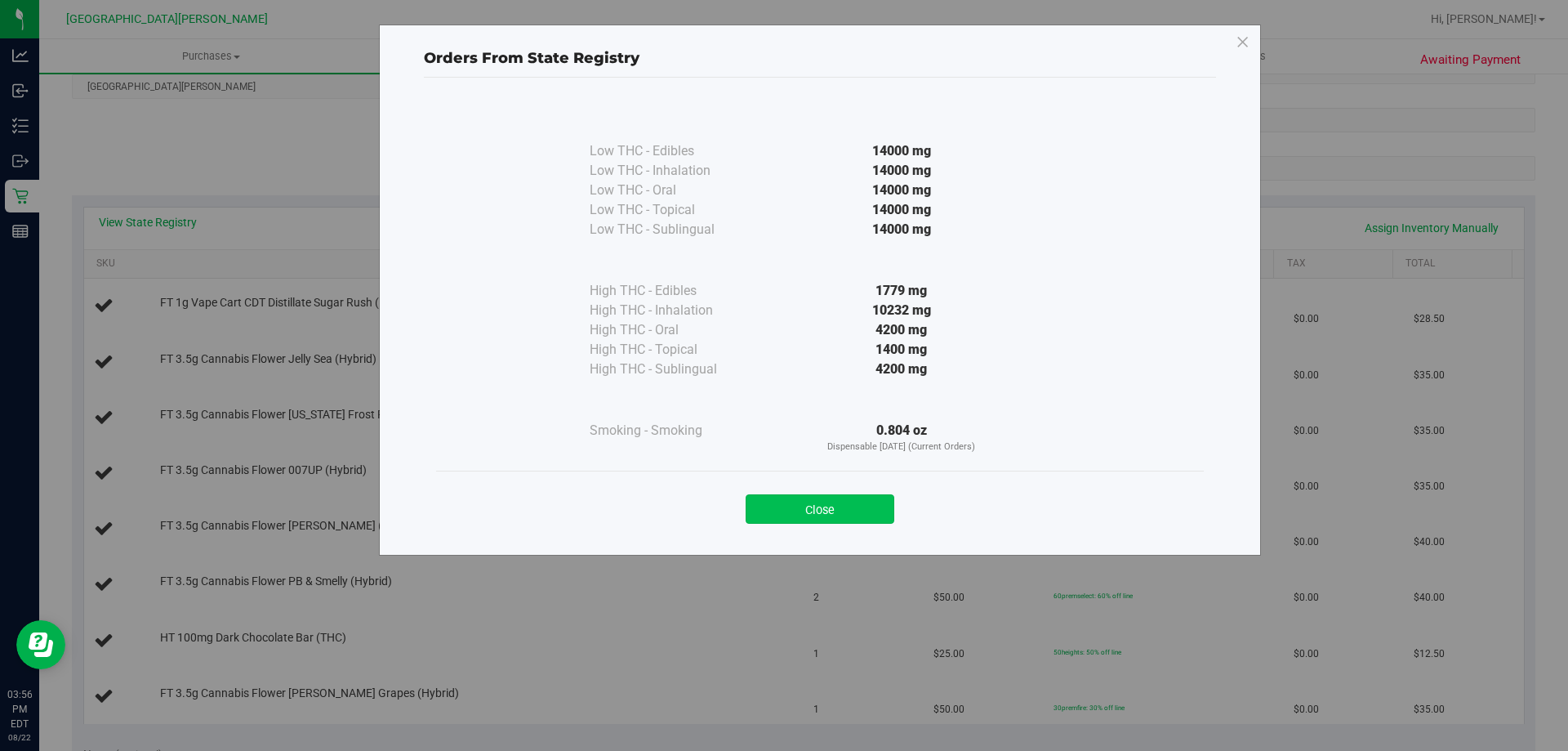
click at [866, 506] on button "Close" at bounding box center [820, 508] width 148 height 29
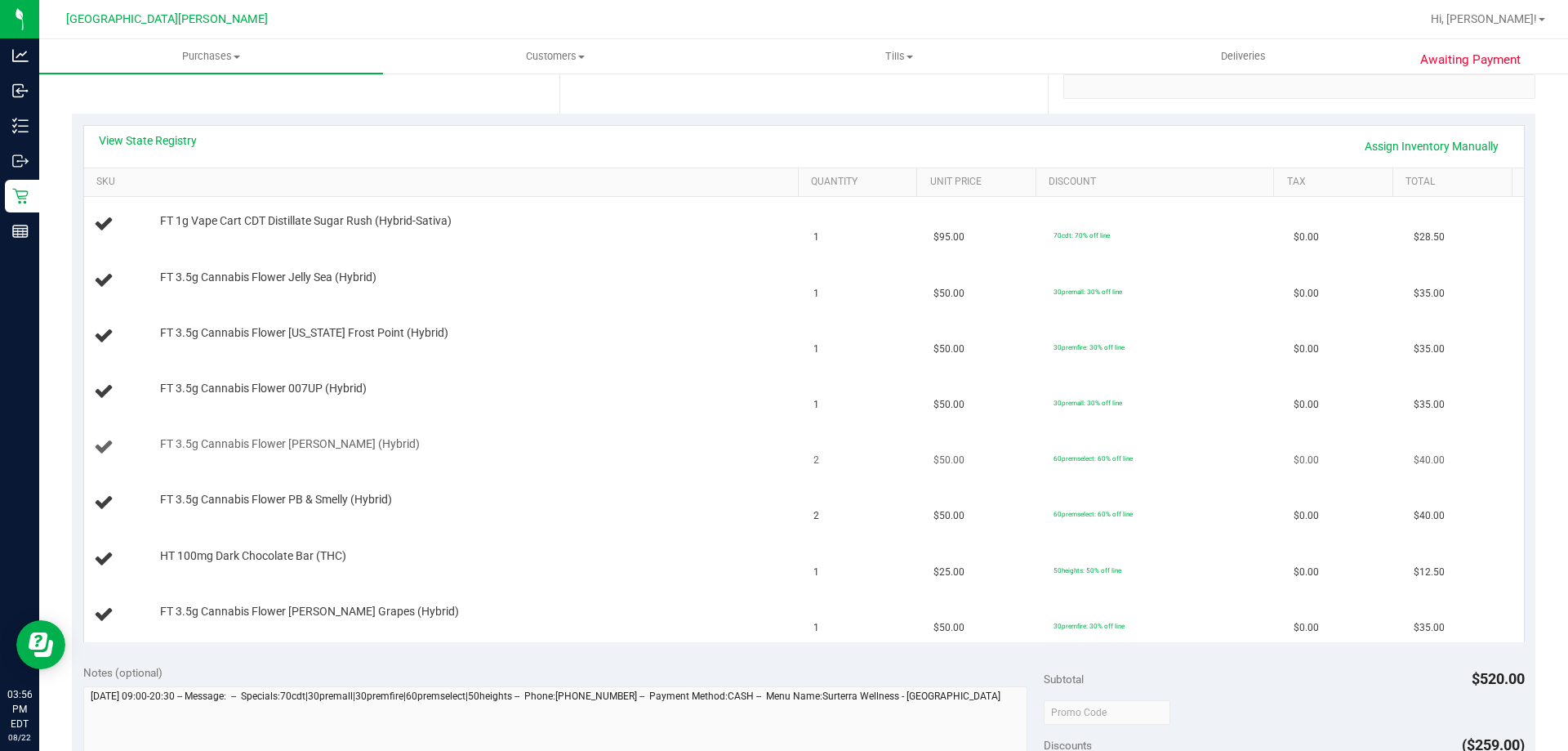
scroll to position [408, 0]
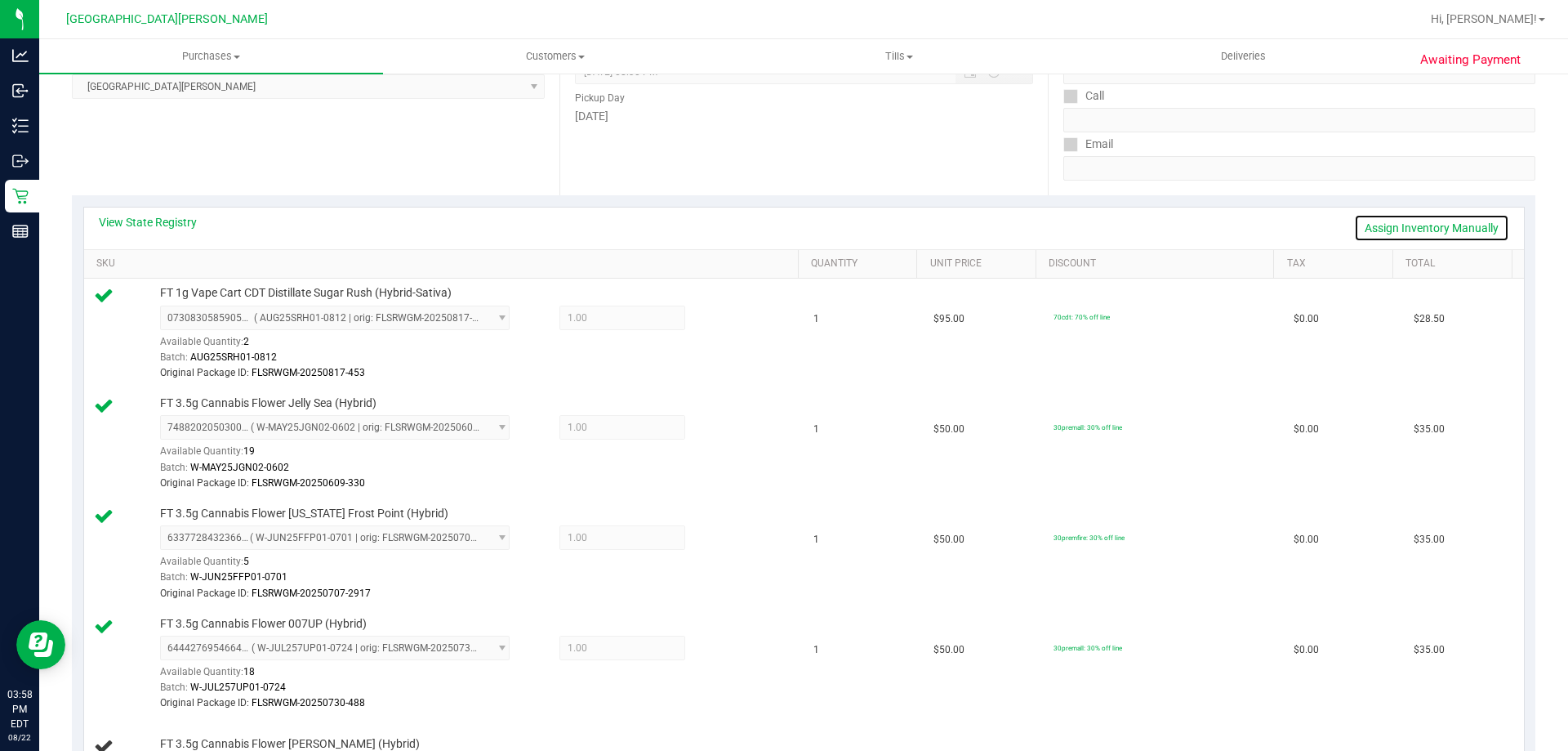
click at [1394, 227] on link "Assign Inventory Manually" at bounding box center [1432, 228] width 156 height 28
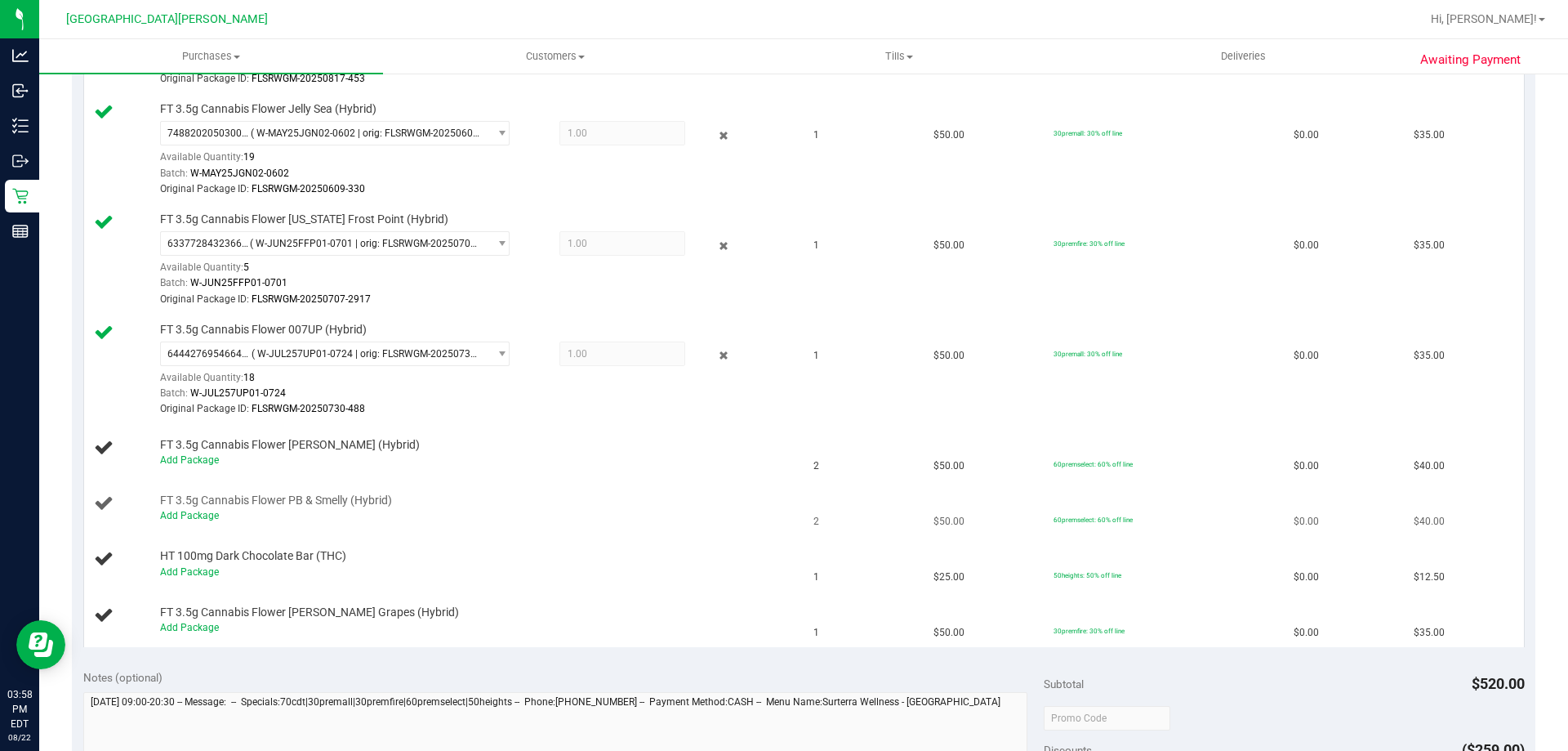
scroll to position [571, 0]
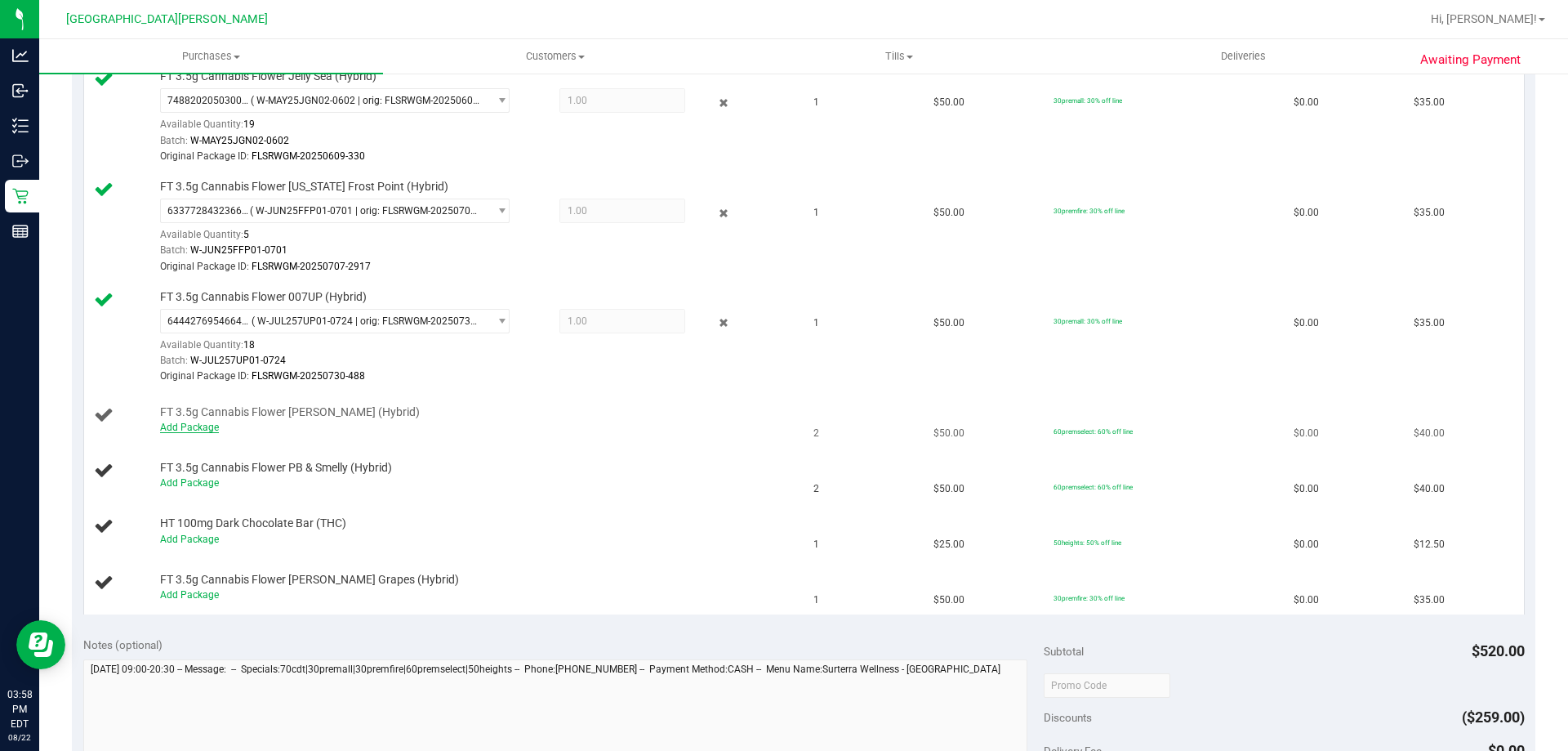
click at [198, 426] on link "Add Package" at bounding box center [189, 427] width 59 height 12
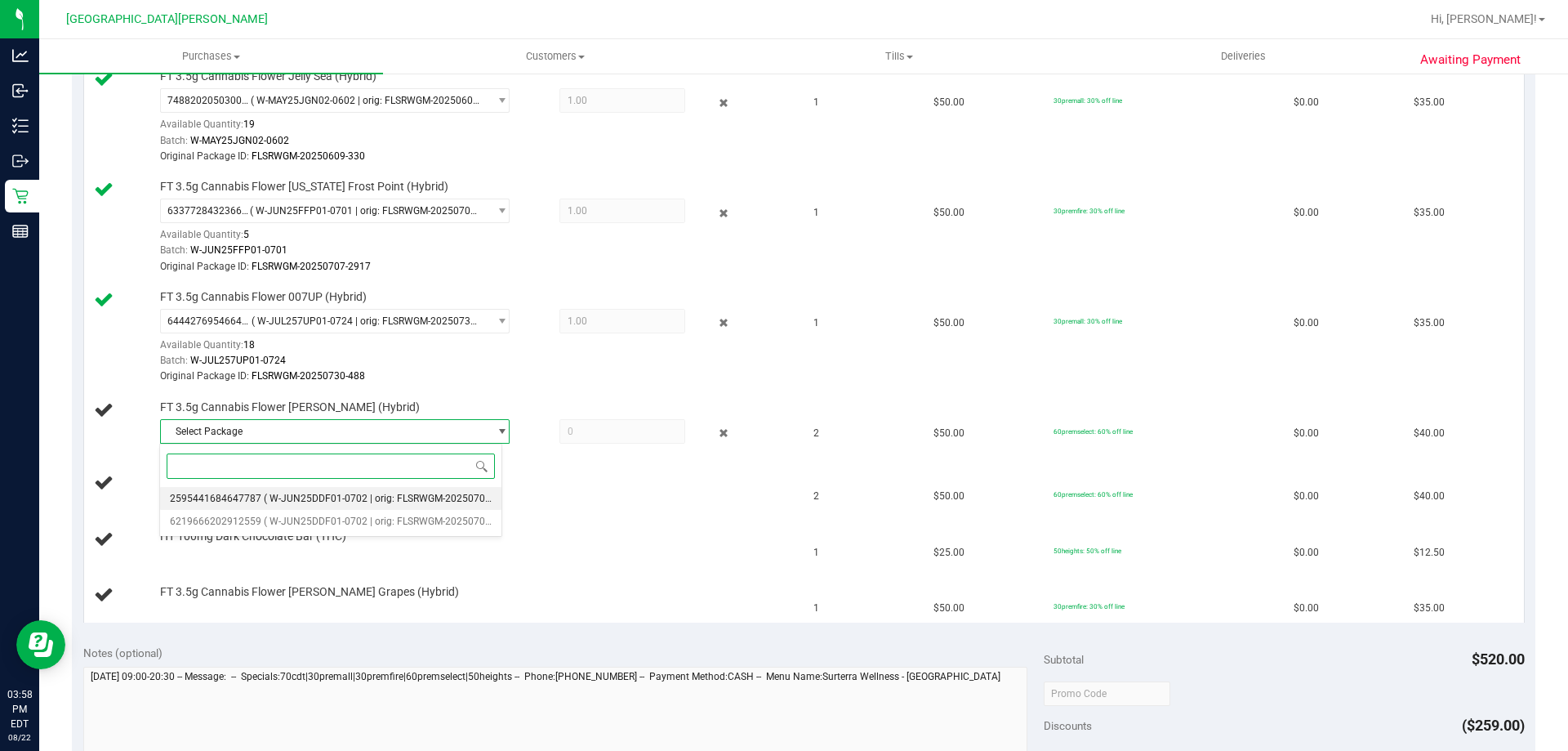
click at [339, 491] on li "2595441684647787 ( W-JUN25DDF01-0702 | orig: FLSRWGM-20250709-184 )" at bounding box center [331, 499] width 341 height 23
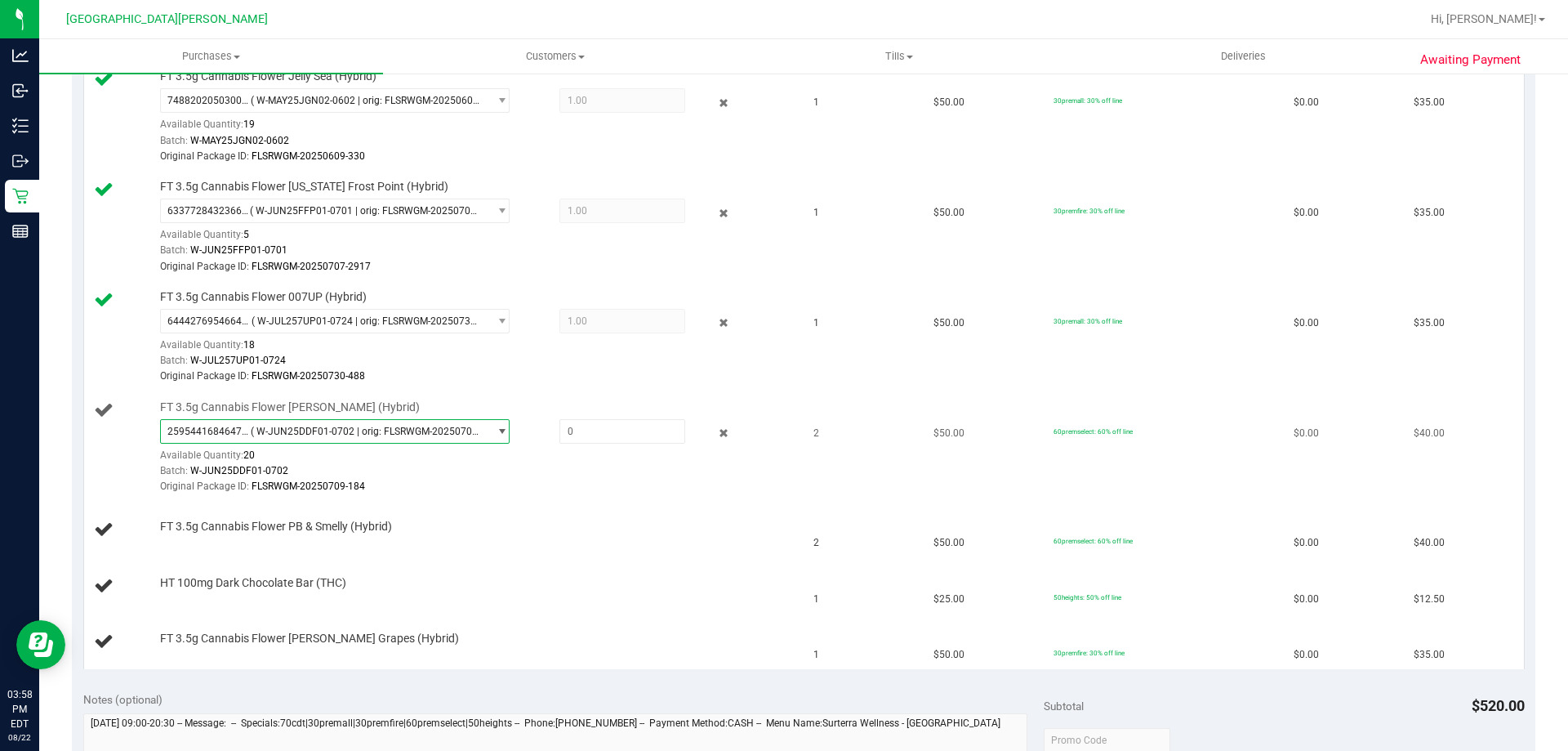
click at [365, 429] on span "( W-JUN25DDF01-0702 | orig: FLSRWGM-20250709-184 )" at bounding box center [365, 431] width 230 height 12
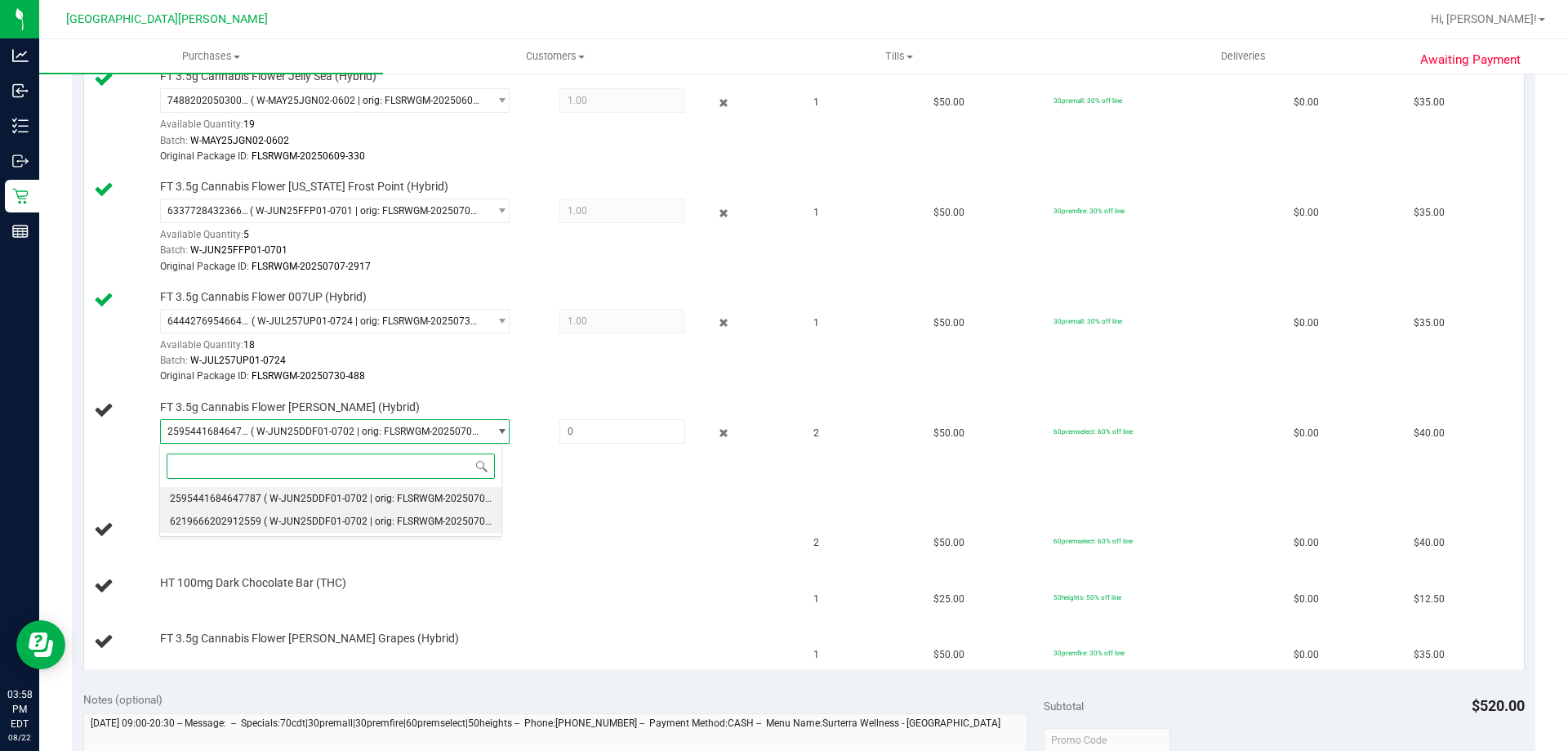
click at [342, 524] on span "( W-JUN25DDF01-0702 | orig: FLSRWGM-20250709-172 )" at bounding box center [390, 521] width 252 height 12
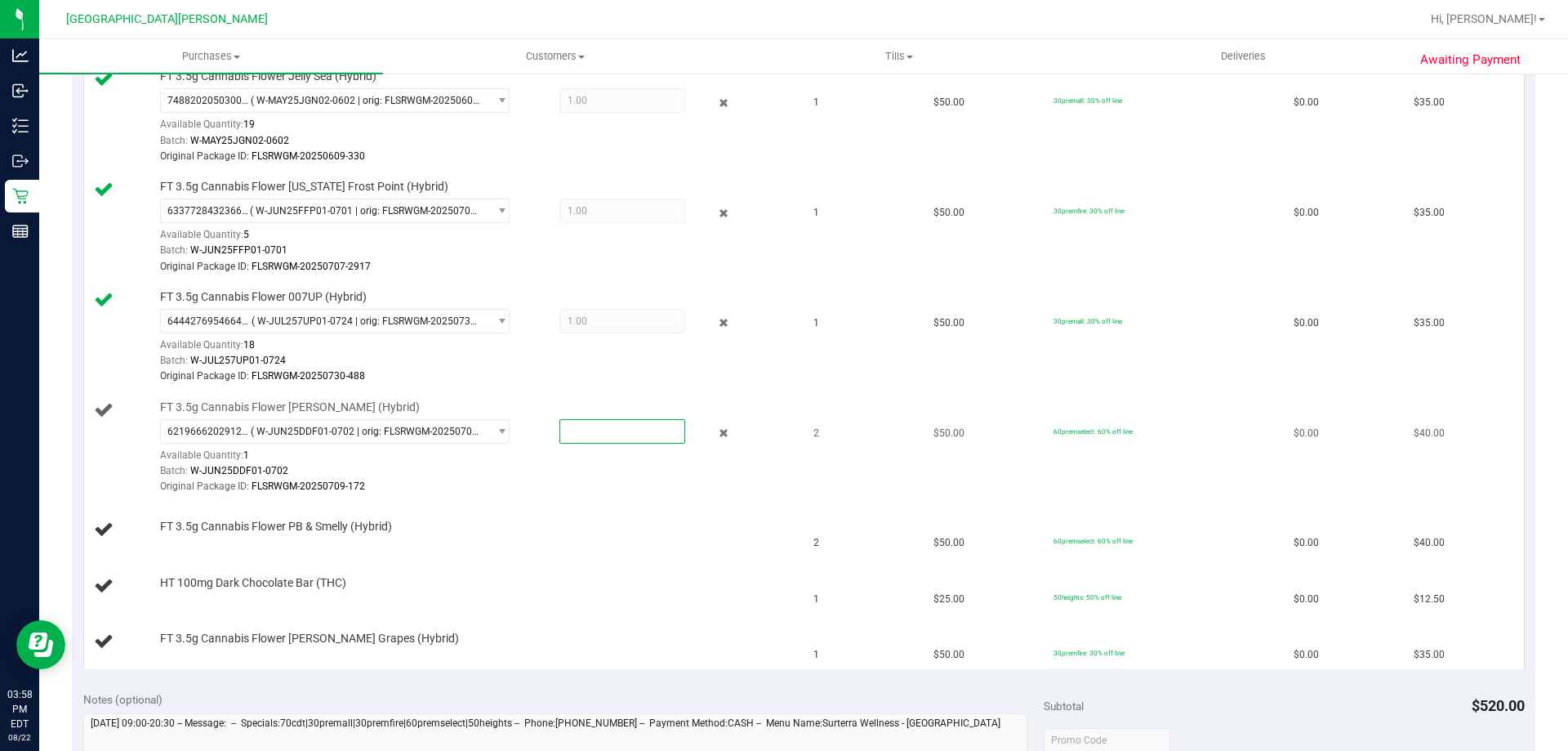
click at [607, 439] on span at bounding box center [622, 431] width 126 height 25
type input "1"
type input "1.0000"
click at [57, 441] on div "Awaiting Payment Back Edit Purchase Cancel Purchase View Profile # 11830111 Bio…" at bounding box center [804, 443] width 1529 height 1887
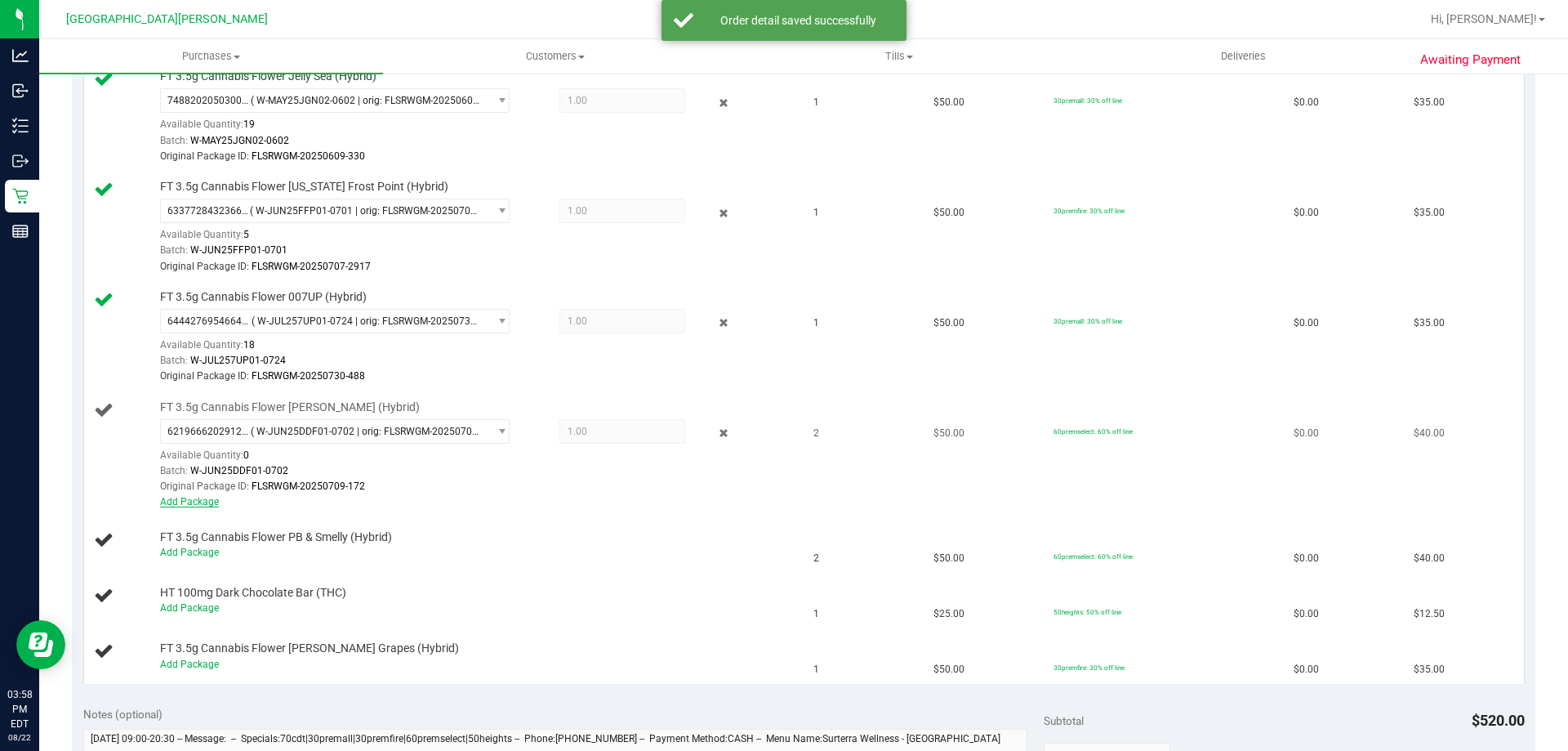
click at [194, 502] on link "Add Package" at bounding box center [189, 501] width 59 height 12
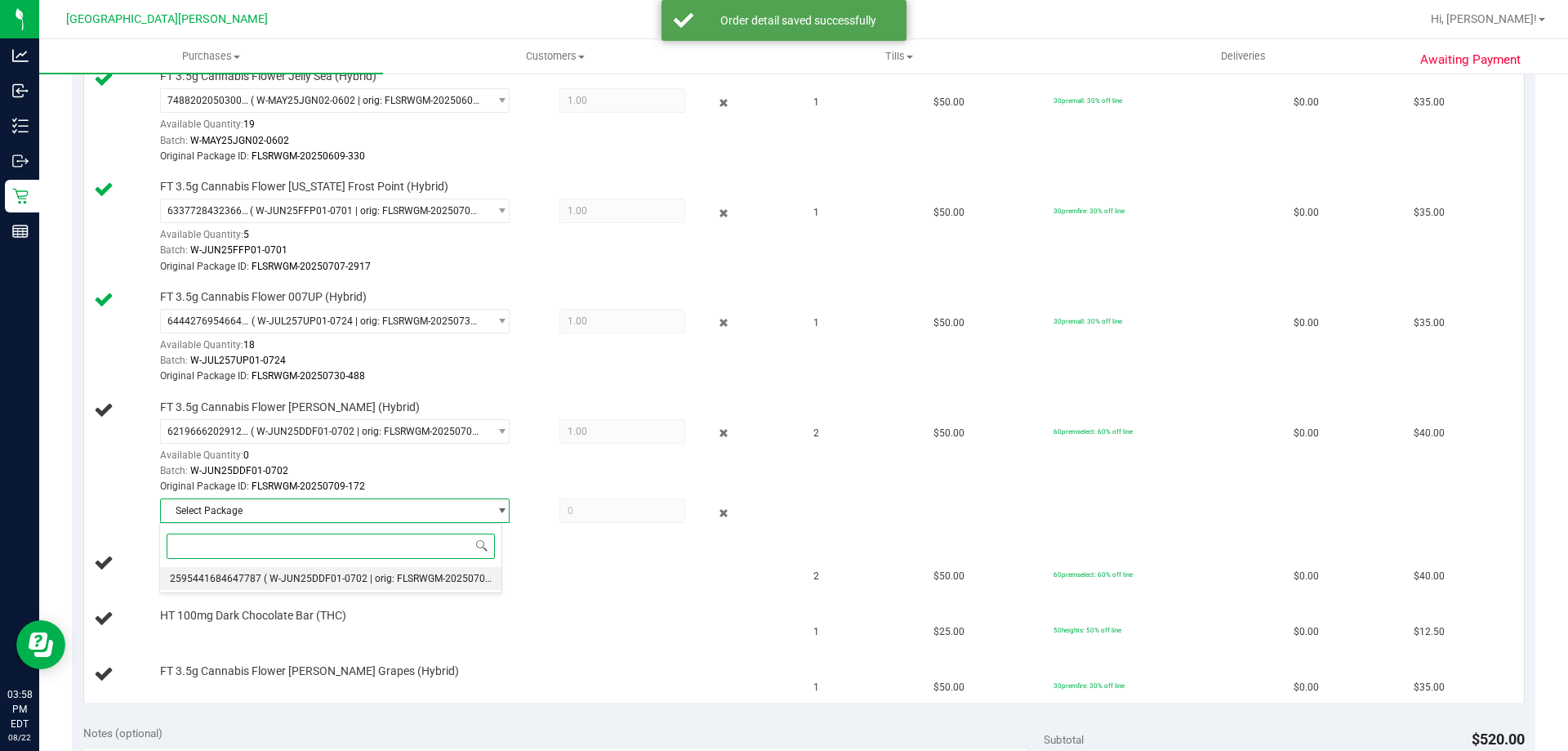
click at [287, 575] on span "( W-JUN25DDF01-0702 | orig: FLSRWGM-20250709-184 )" at bounding box center [390, 578] width 252 height 12
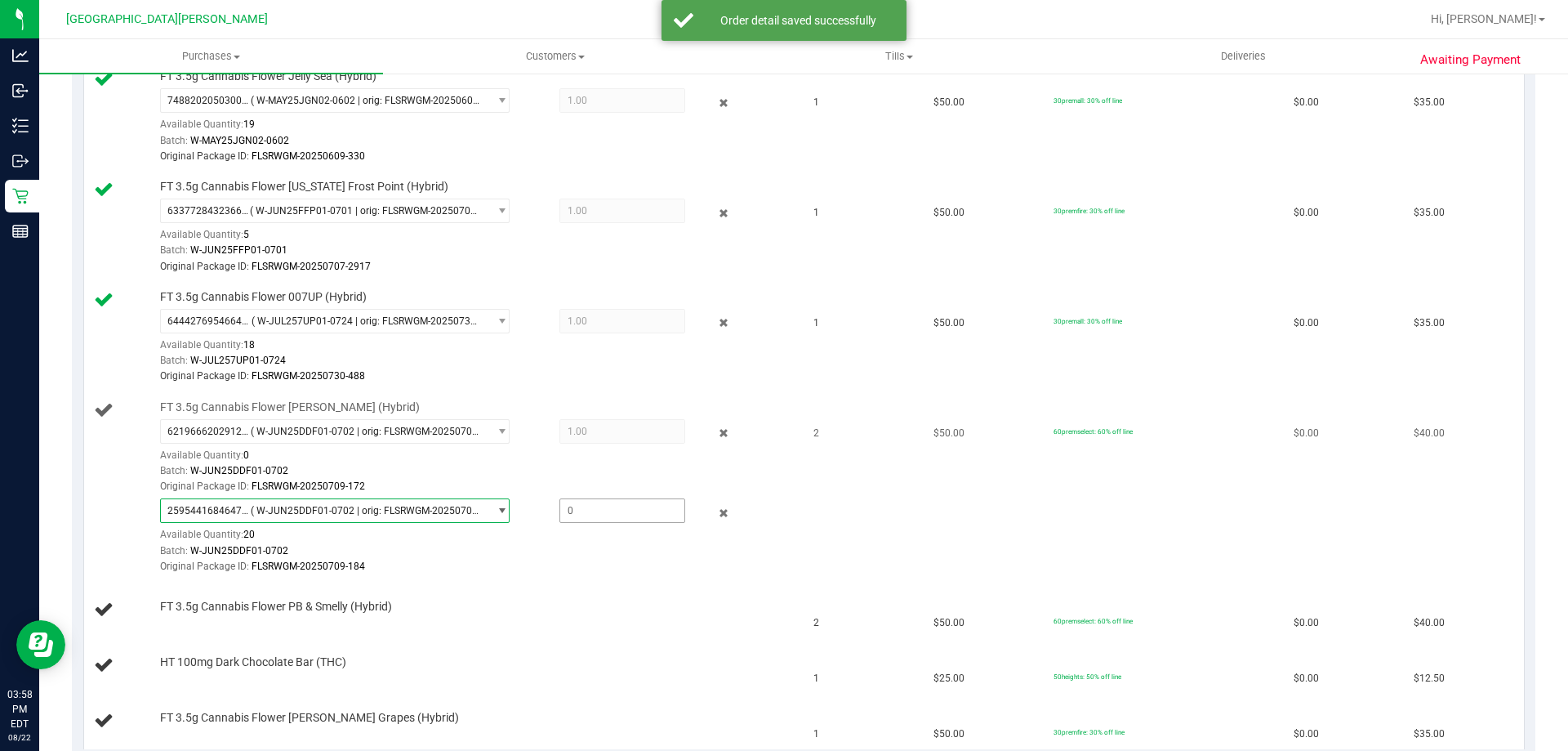
click at [575, 519] on span at bounding box center [622, 511] width 126 height 25
type input "1"
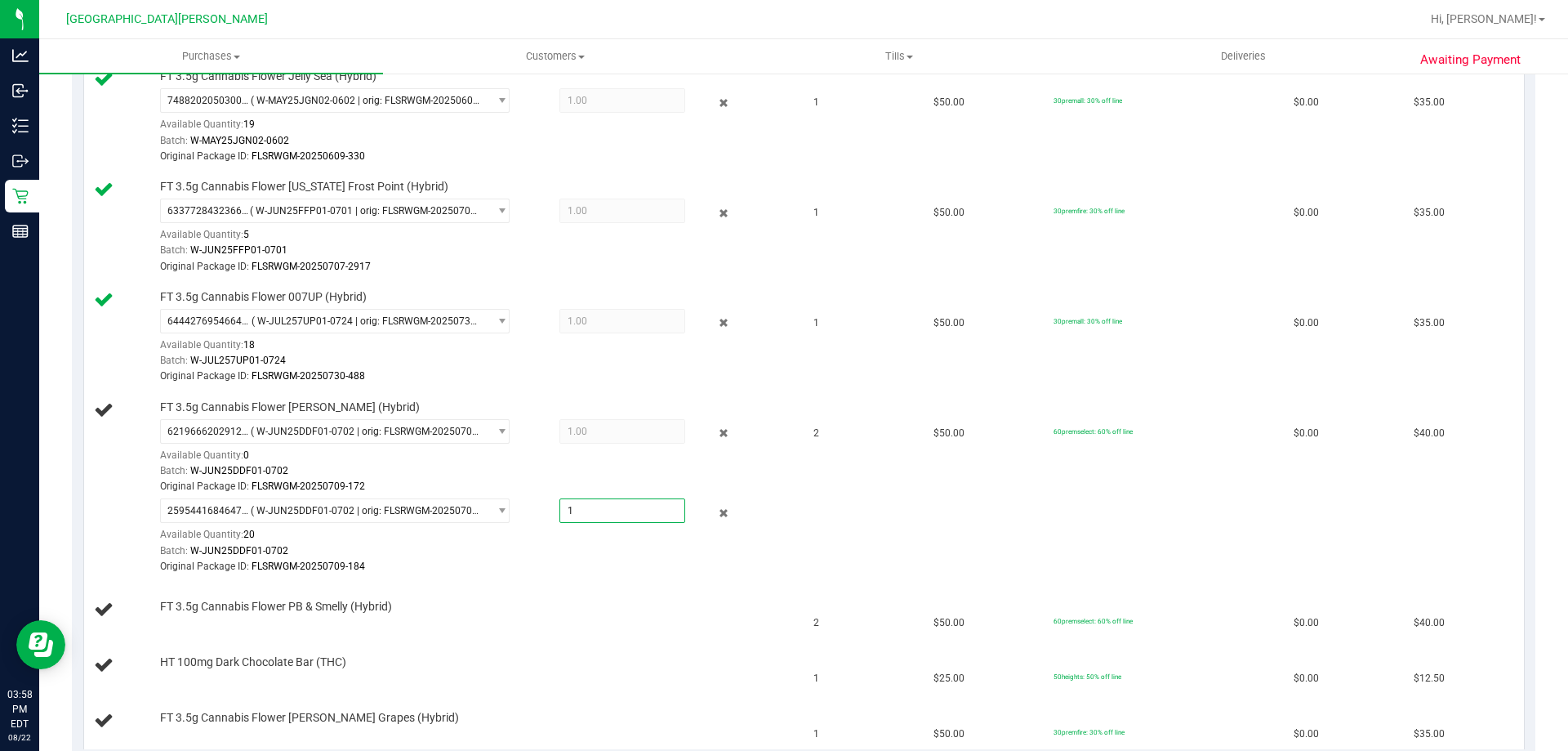
type input "1.0000"
click at [62, 483] on div "Awaiting Payment Back Edit Purchase Cancel Purchase View Profile # 11830111 Bio…" at bounding box center [804, 483] width 1529 height 1967
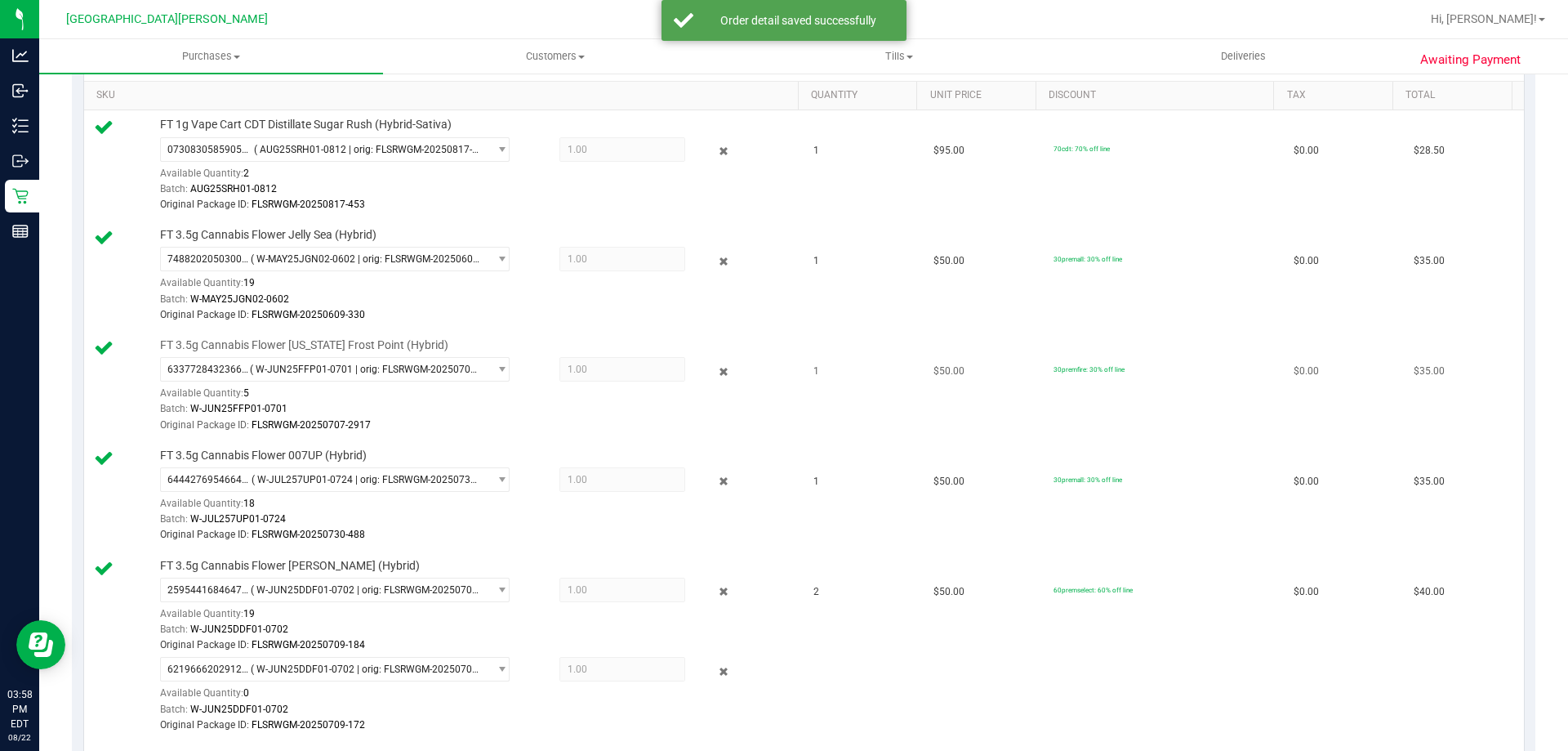
scroll to position [327, 0]
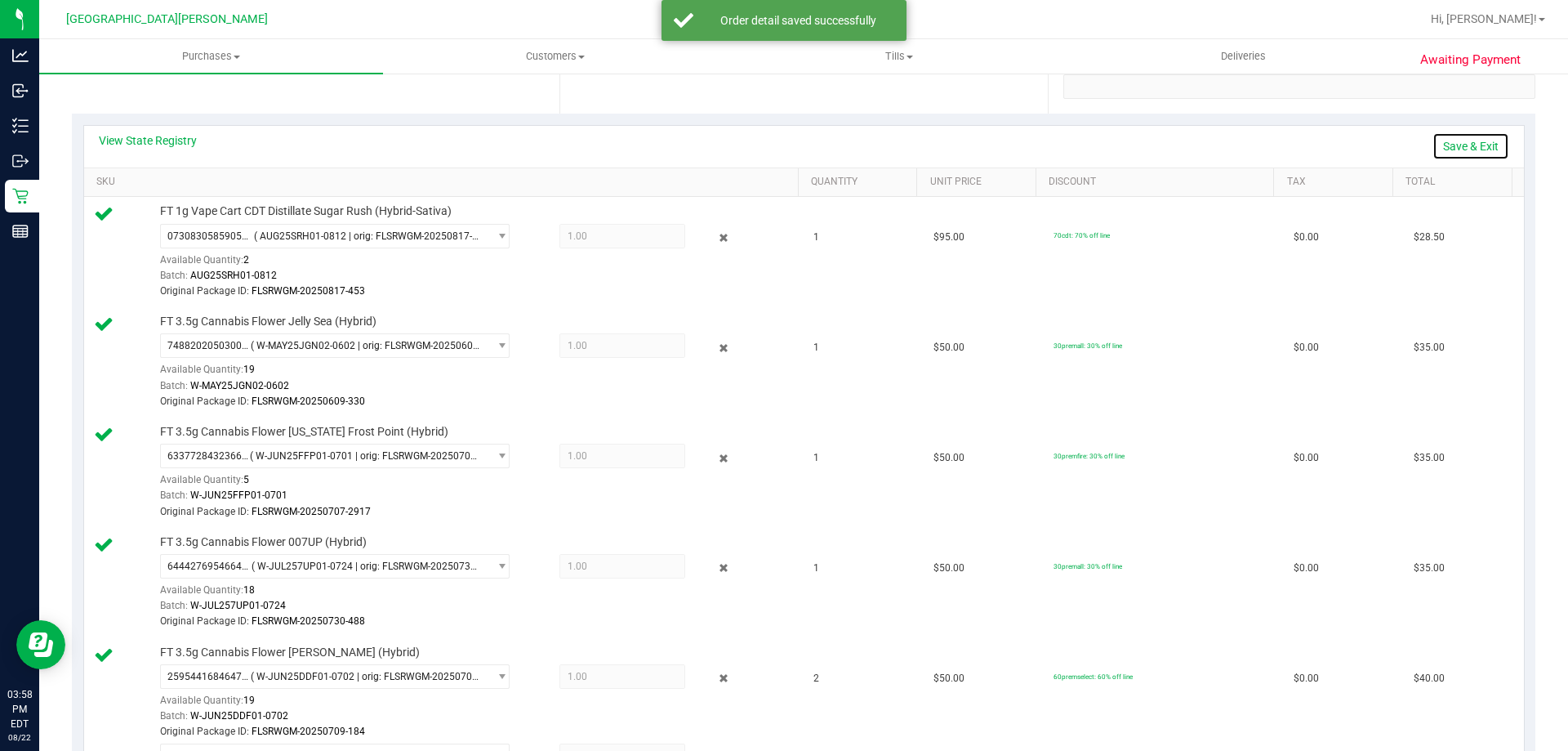
click at [1445, 142] on link "Save & Exit" at bounding box center [1471, 146] width 76 height 28
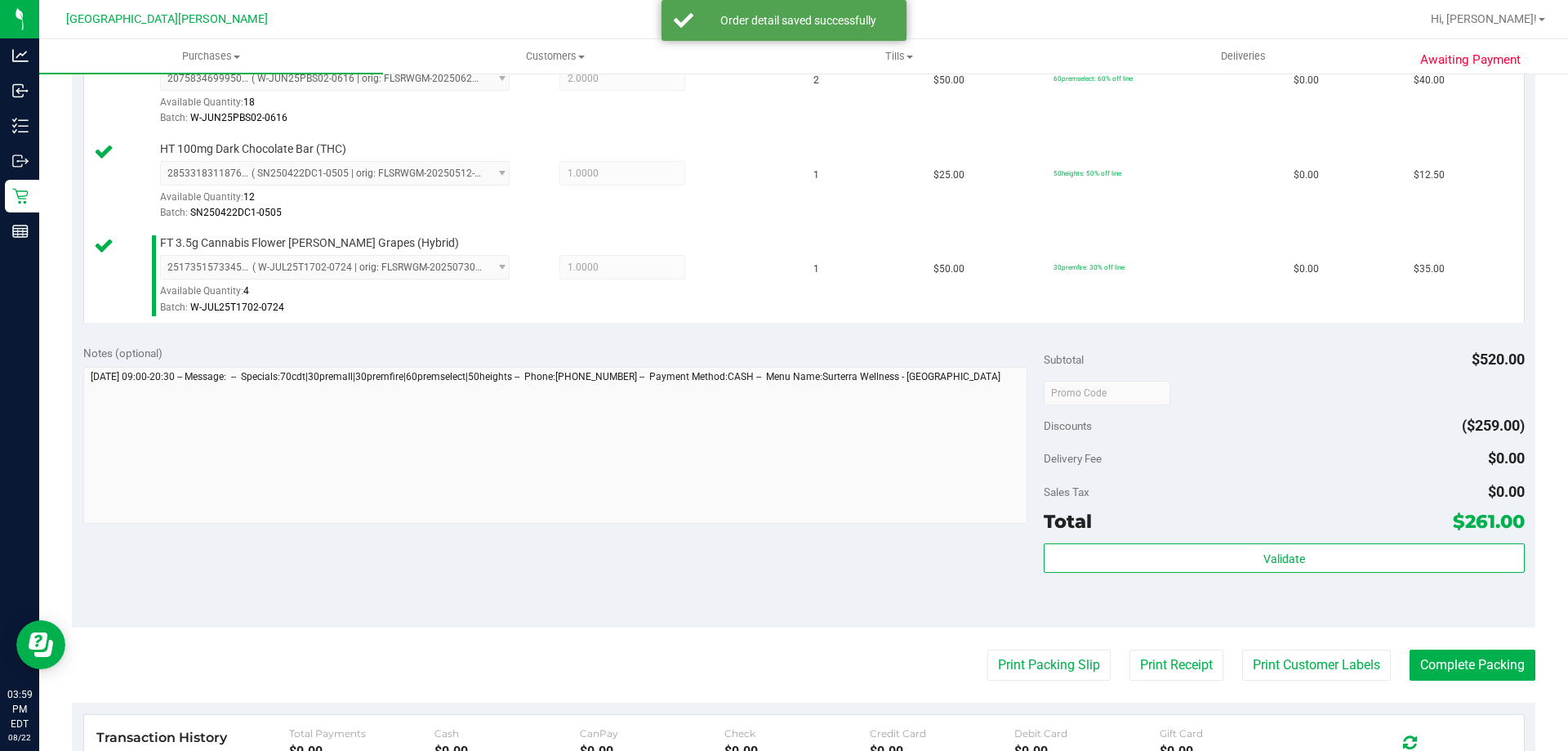
scroll to position [1225, 0]
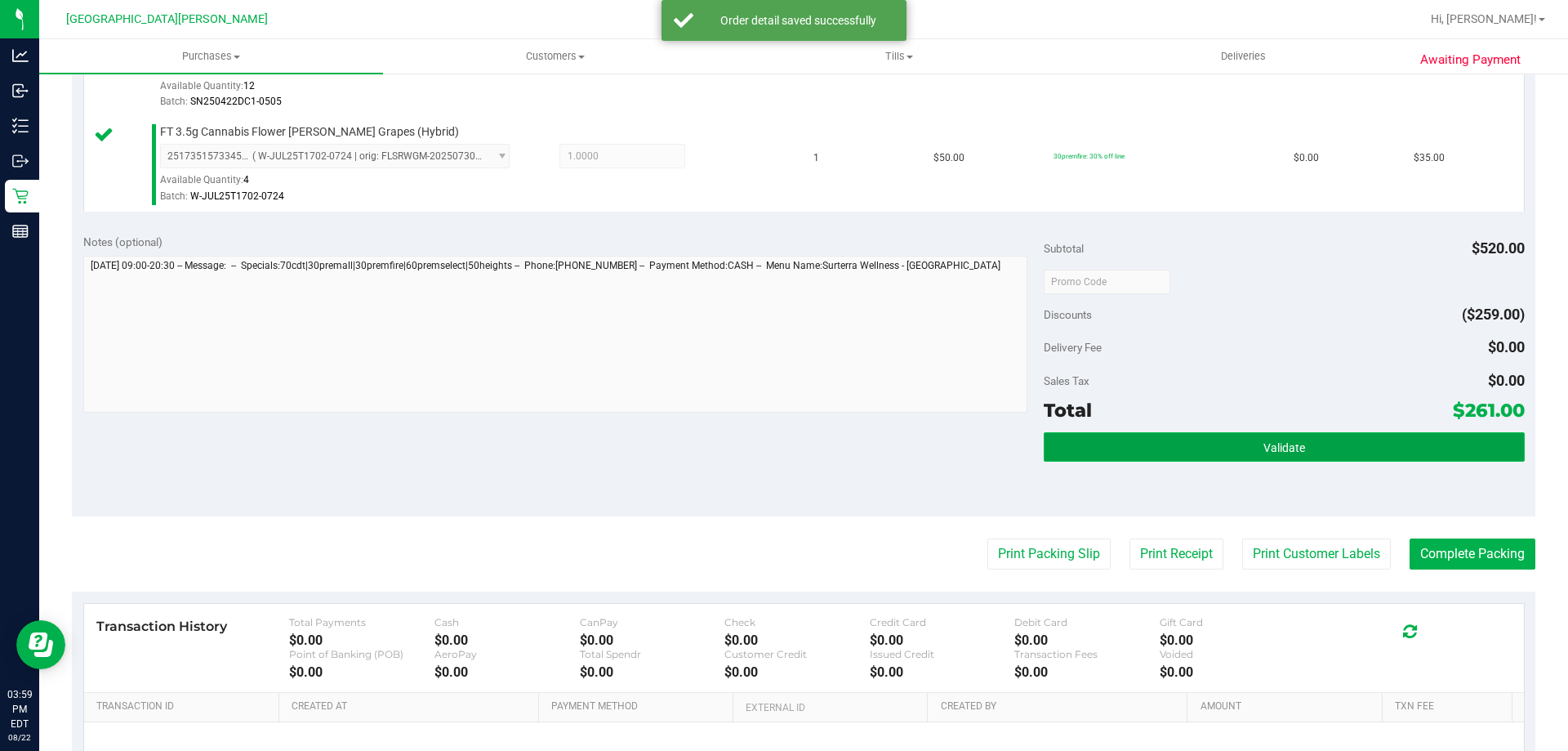
click at [1246, 447] on button "Validate" at bounding box center [1284, 446] width 480 height 29
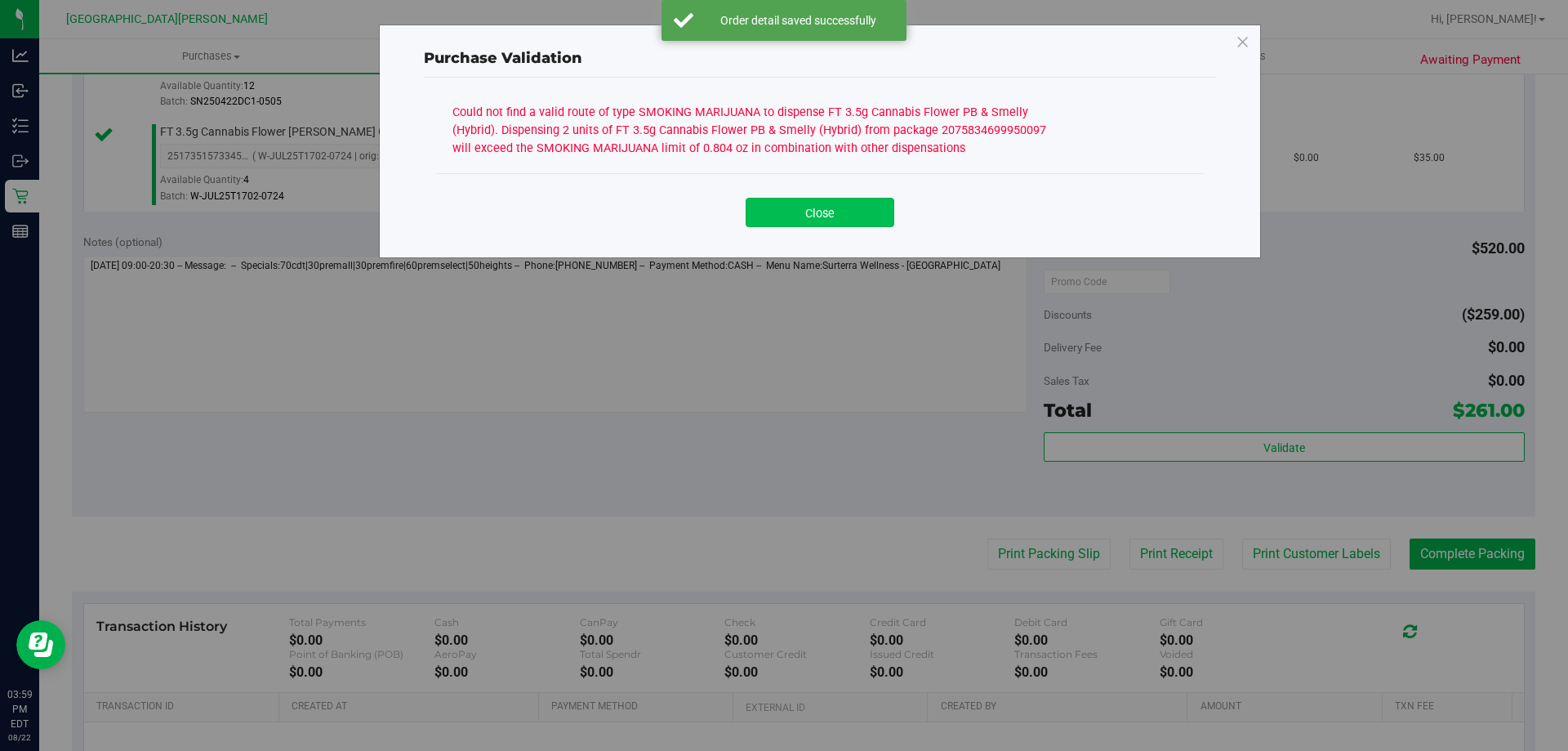
click at [838, 211] on button "Close" at bounding box center [820, 212] width 148 height 29
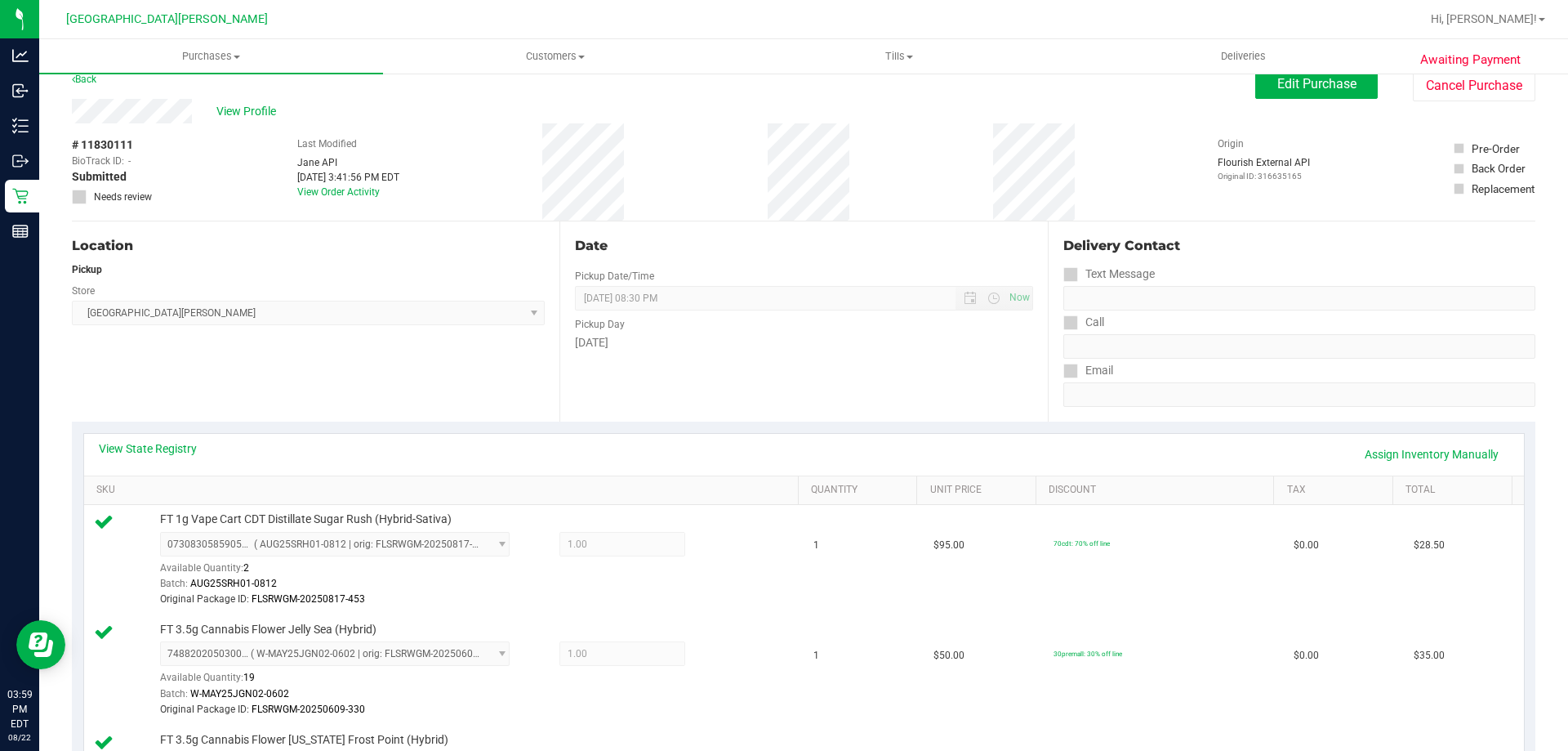
scroll to position [0, 0]
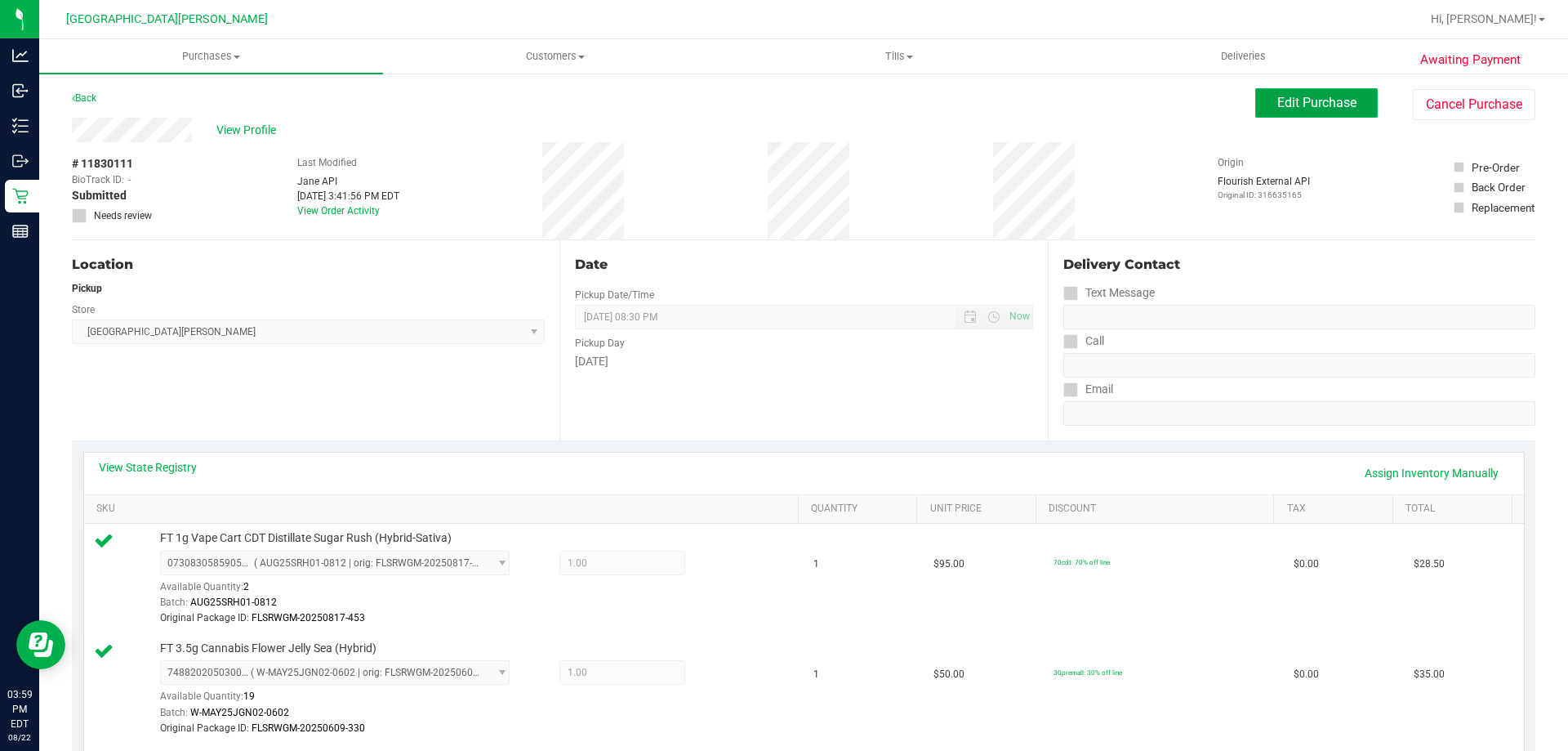
click at [1324, 100] on span "Edit Purchase" at bounding box center [1316, 102] width 79 height 15
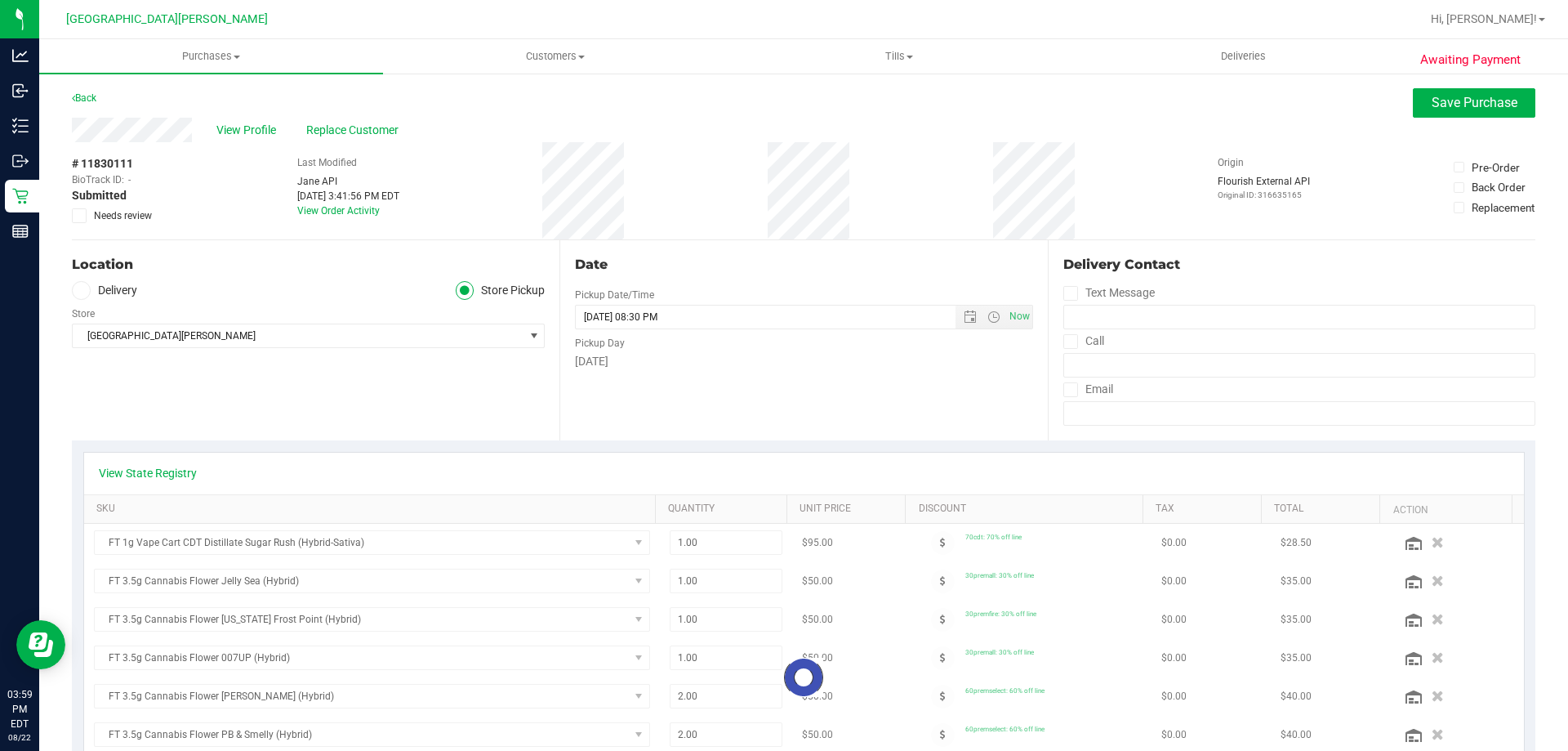
click at [76, 216] on icon at bounding box center [80, 216] width 11 height 0
click at [0, 0] on input "Needs review" at bounding box center [0, 0] width 0 height 0
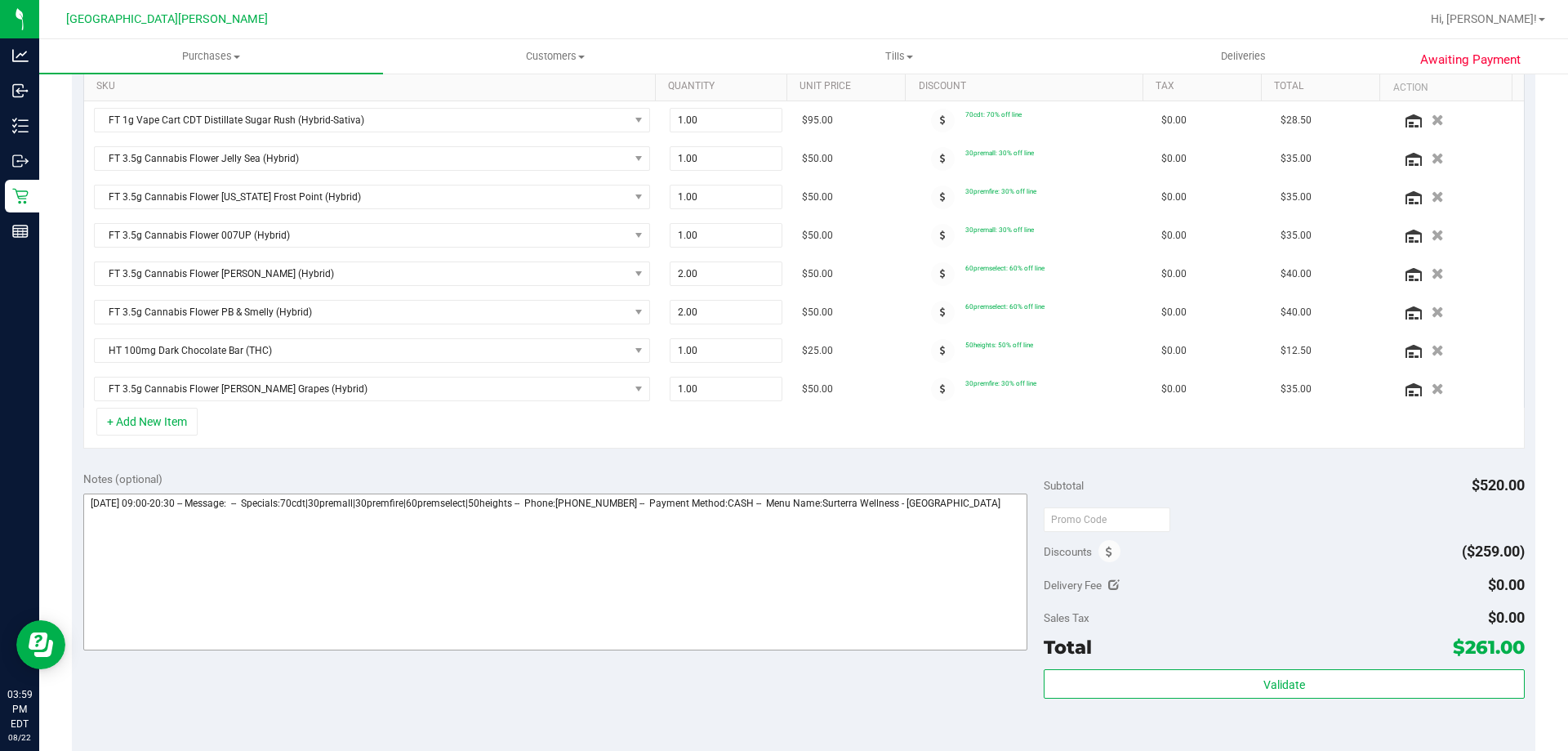
scroll to position [571, 0]
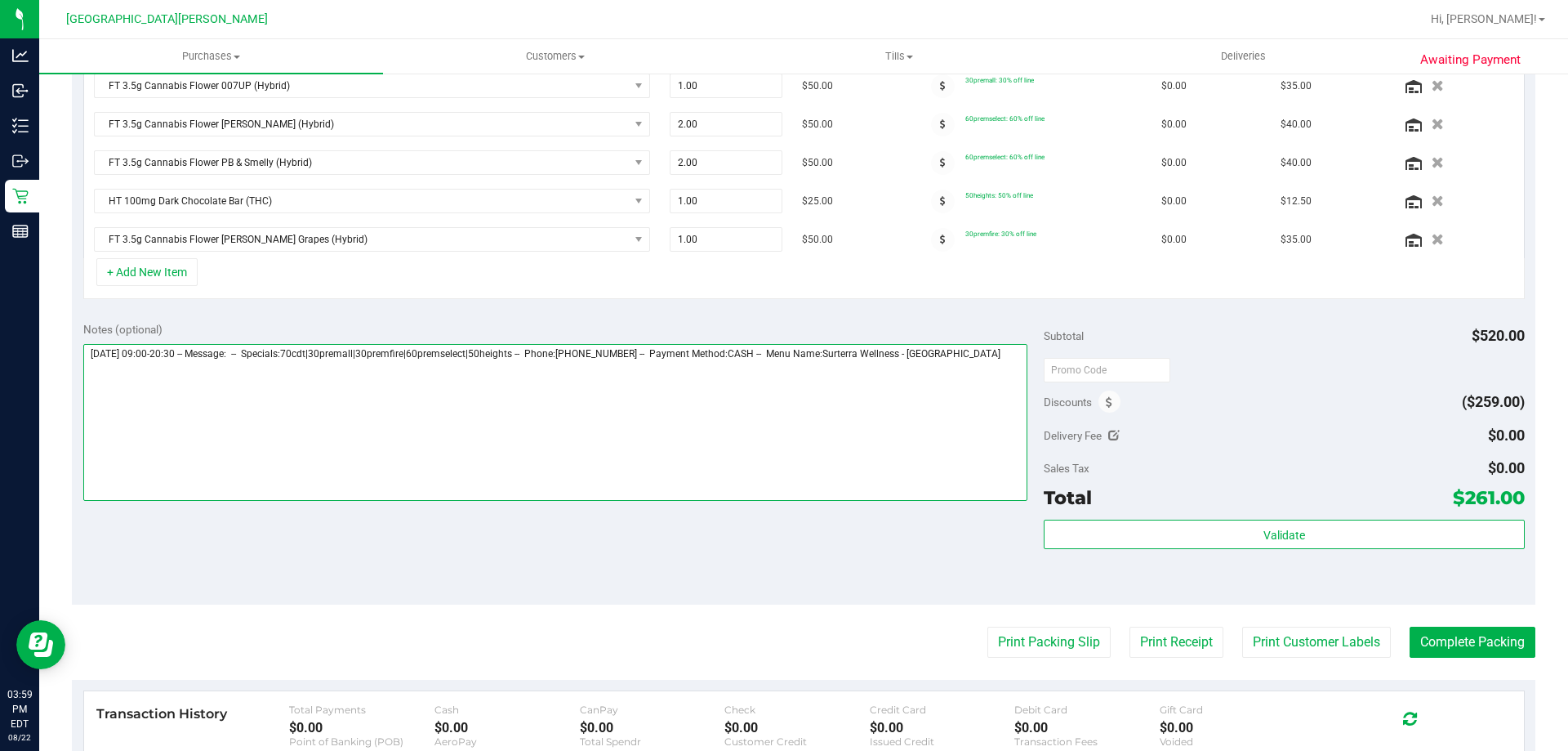
click at [996, 368] on textarea at bounding box center [556, 422] width 945 height 156
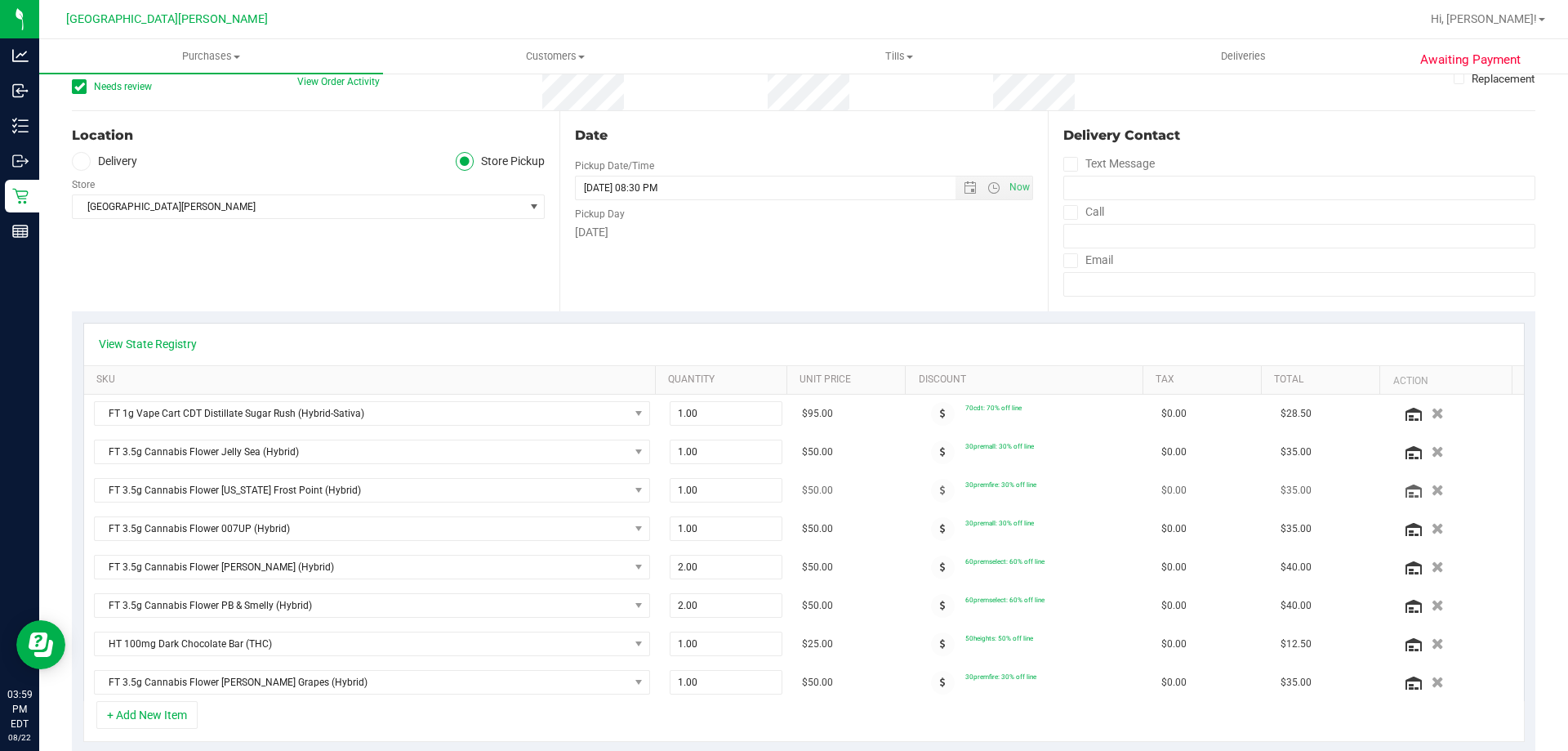
scroll to position [0, 0]
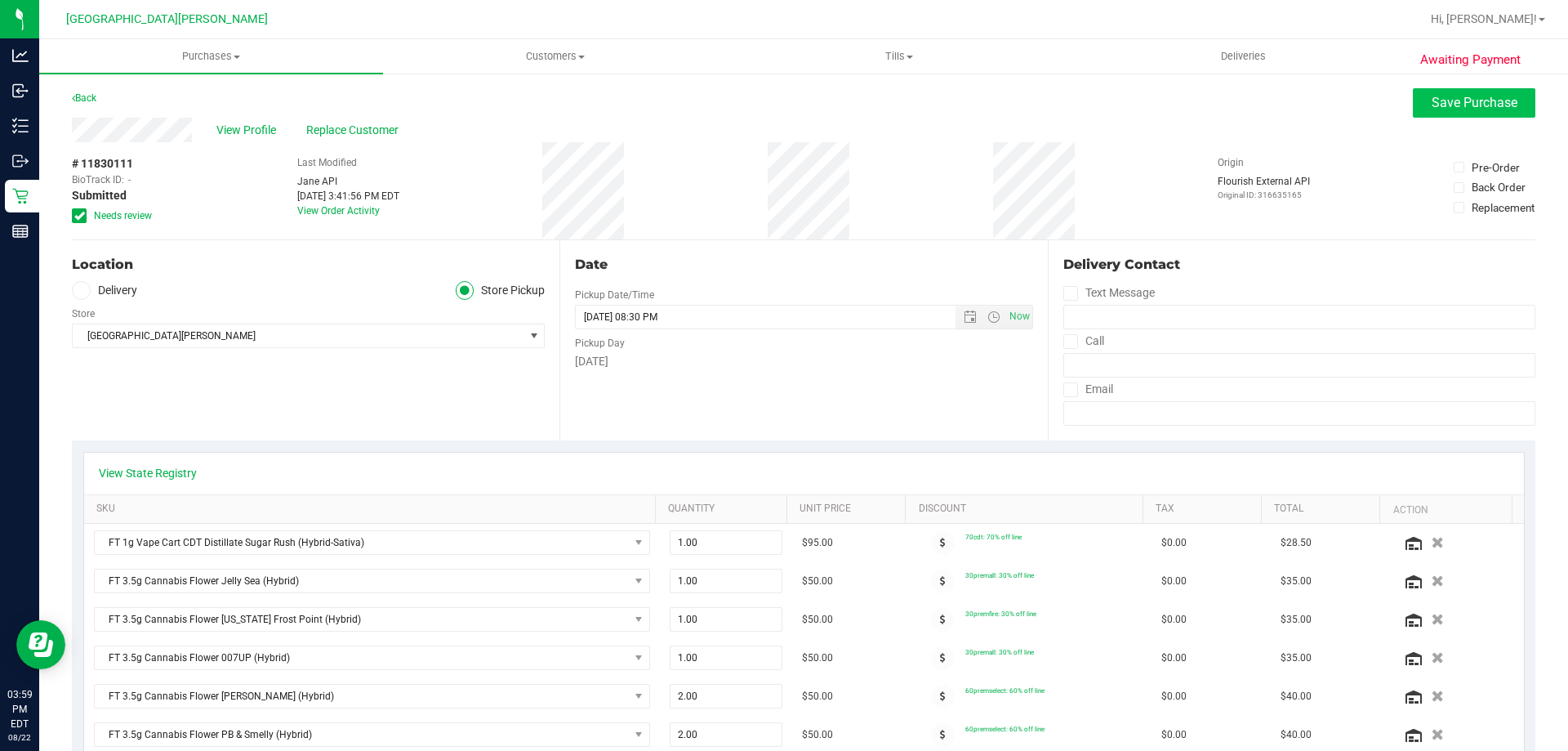
type textarea "[DATE] 09:00-20:30 -- Message: -- Specials:70cdt|30premall|30premfire|60premsel…"
click at [1432, 108] on span "Save Purchase" at bounding box center [1475, 102] width 85 height 15
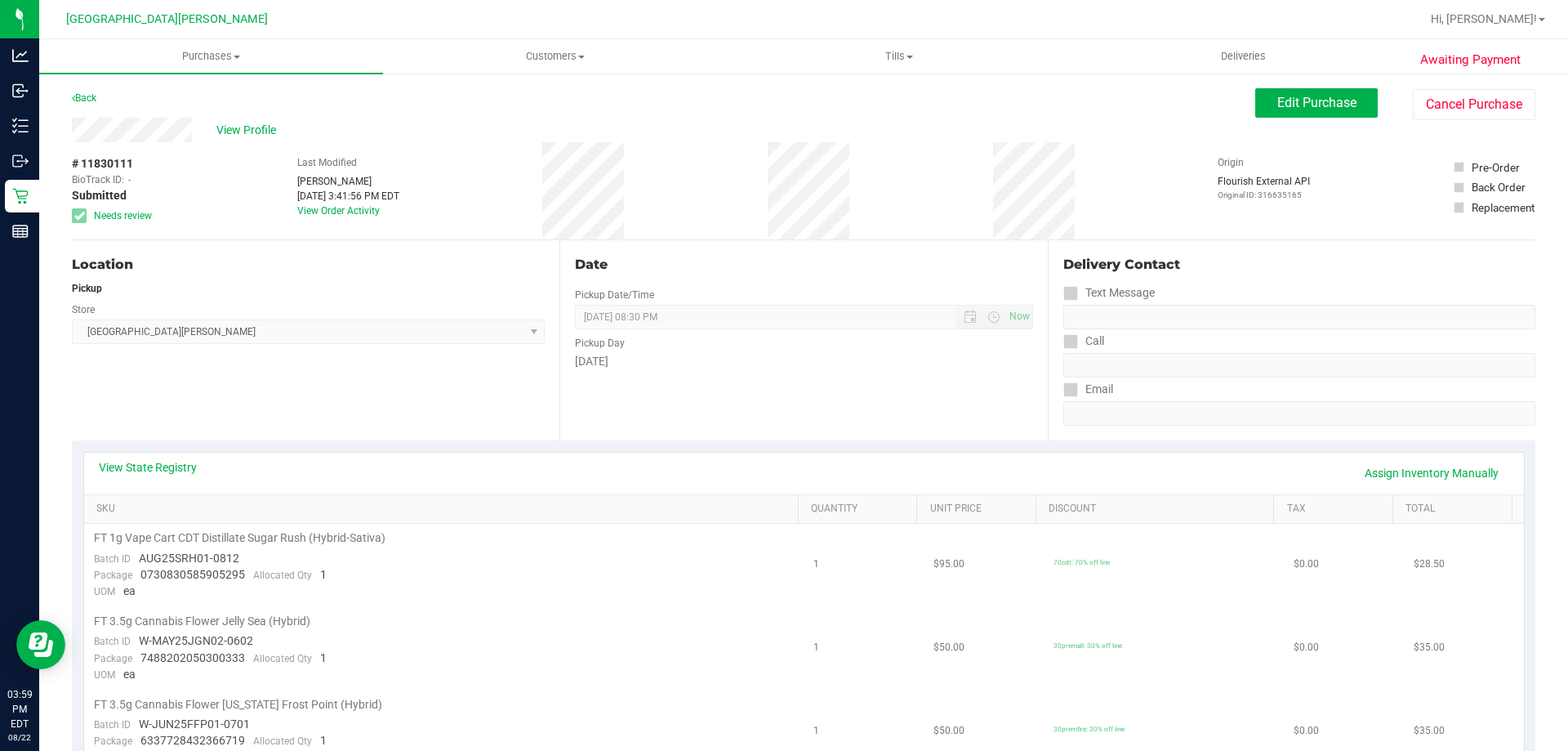
click at [247, 133] on span "View Profile" at bounding box center [250, 130] width 66 height 17
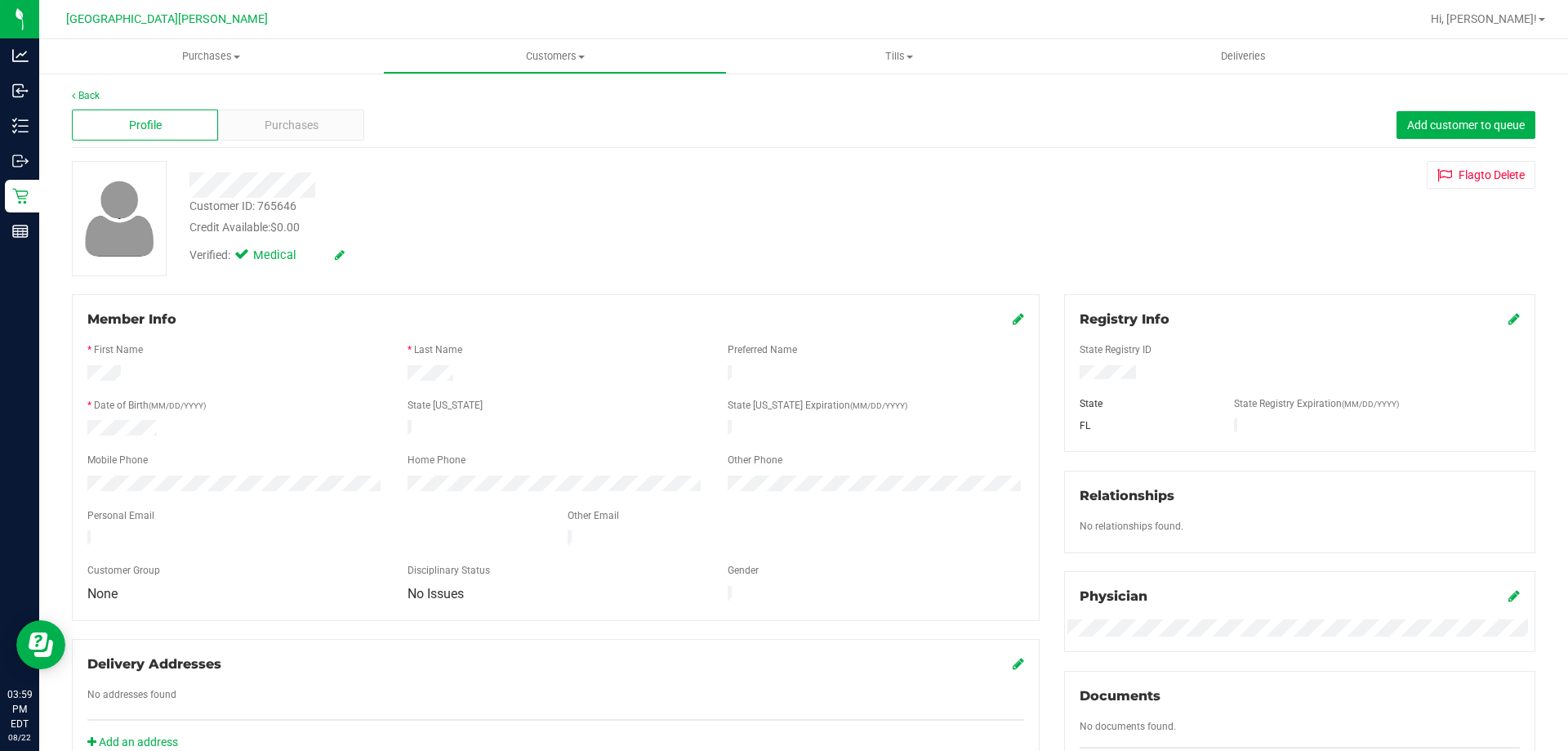
click at [283, 205] on div "Customer ID: 765646" at bounding box center [243, 205] width 107 height 17
copy div "765646"
click at [257, 122] on div "Purchases" at bounding box center [291, 124] width 146 height 31
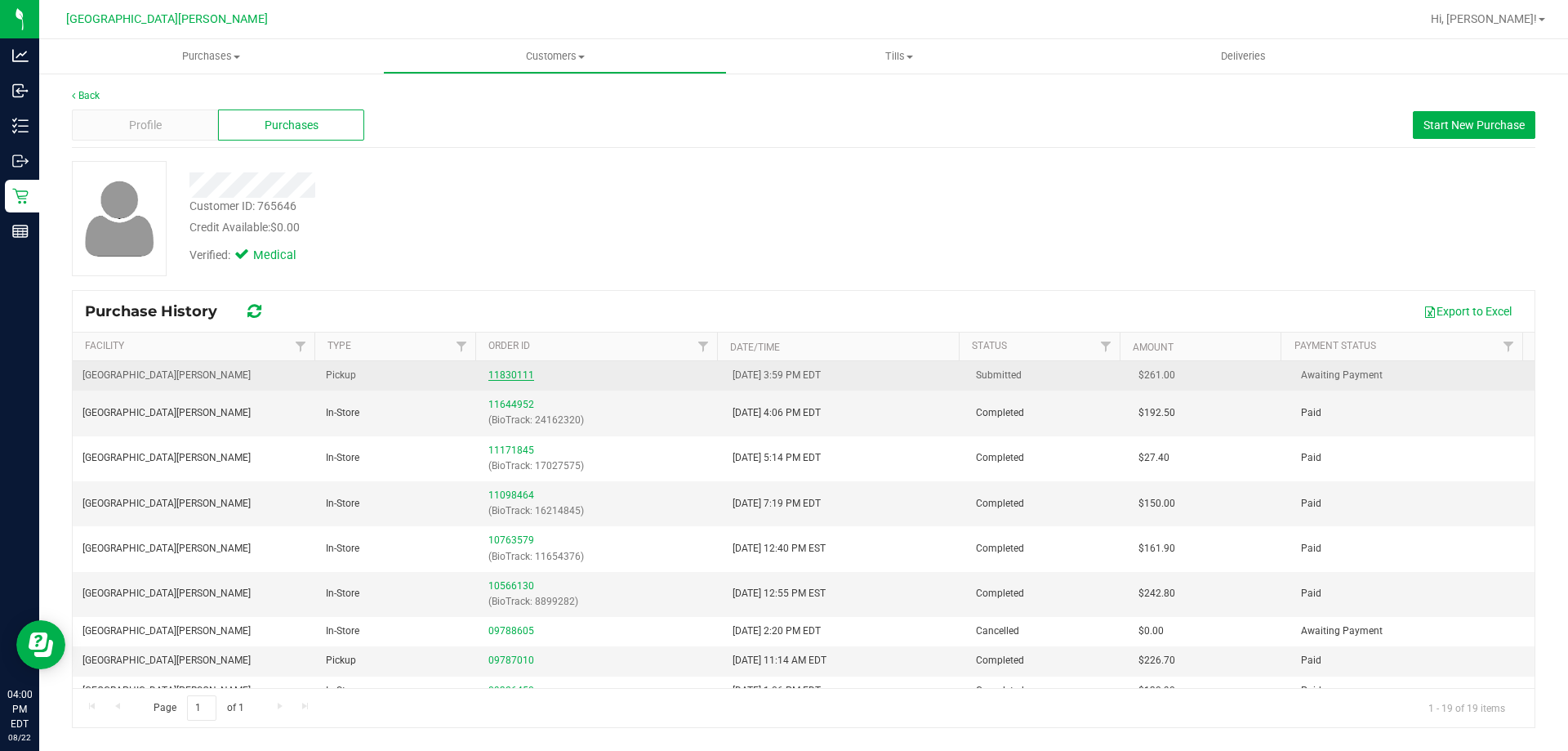
click at [491, 376] on link "11830111" at bounding box center [511, 374] width 45 height 12
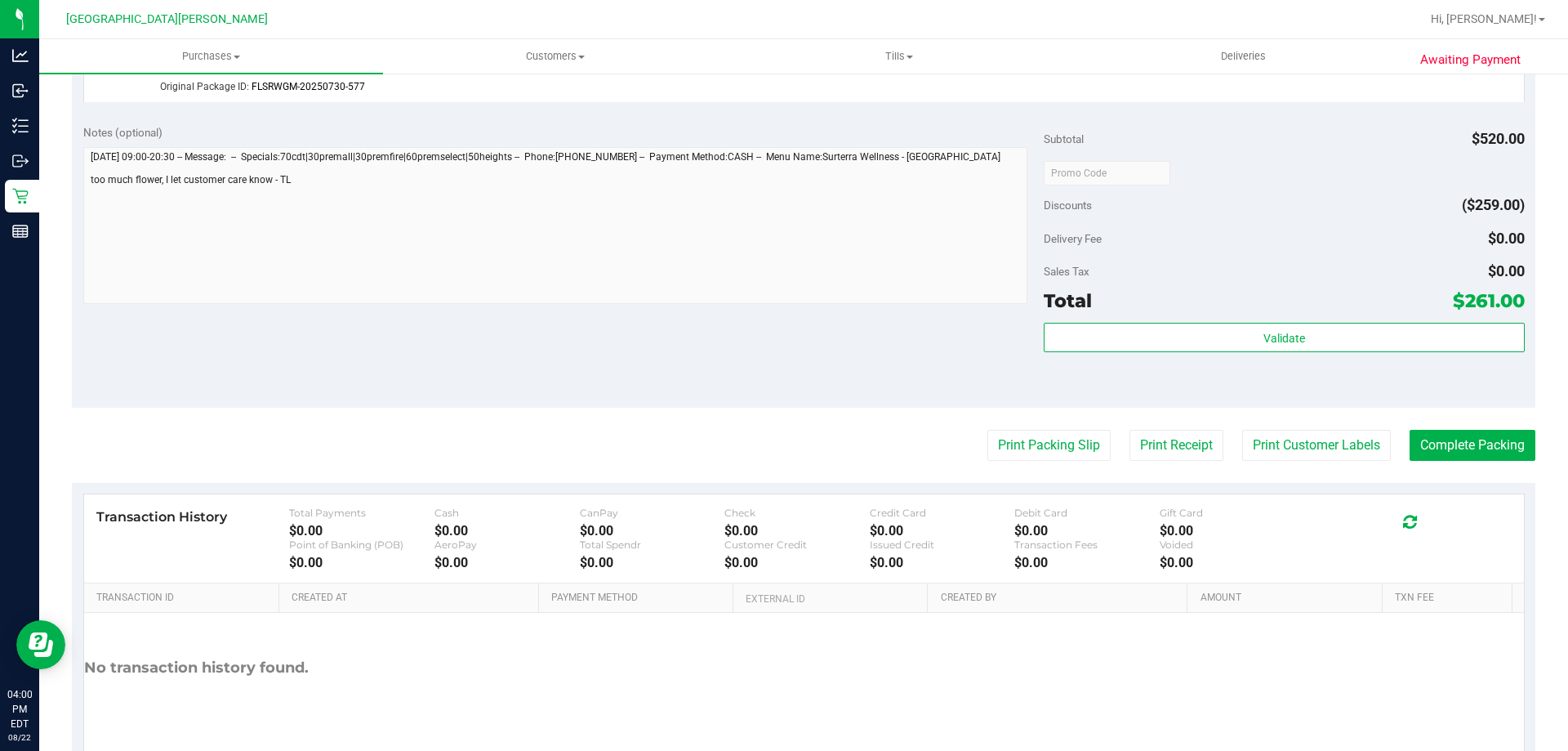
scroll to position [1451, 0]
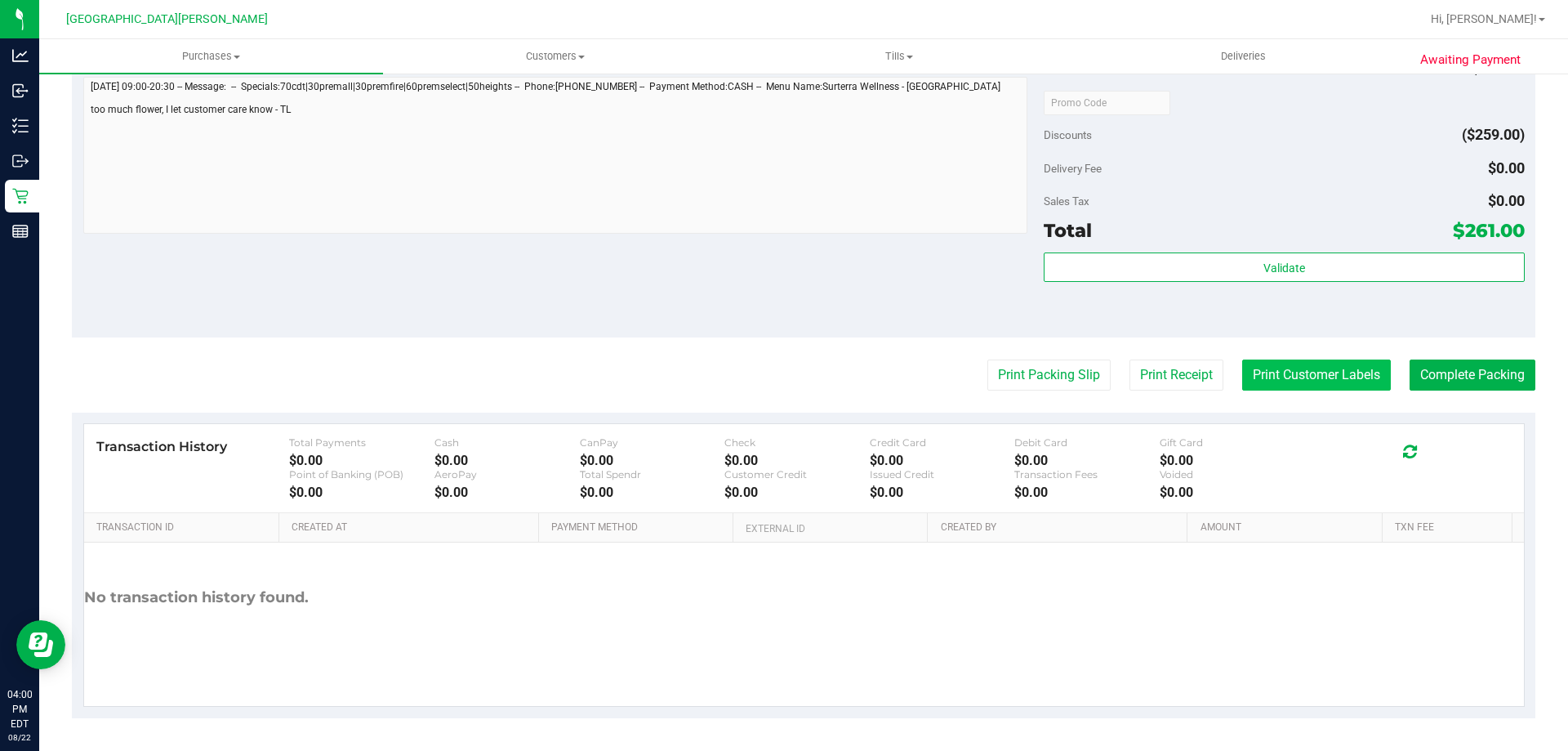
click at [1292, 387] on button "Print Customer Labels" at bounding box center [1316, 374] width 148 height 31
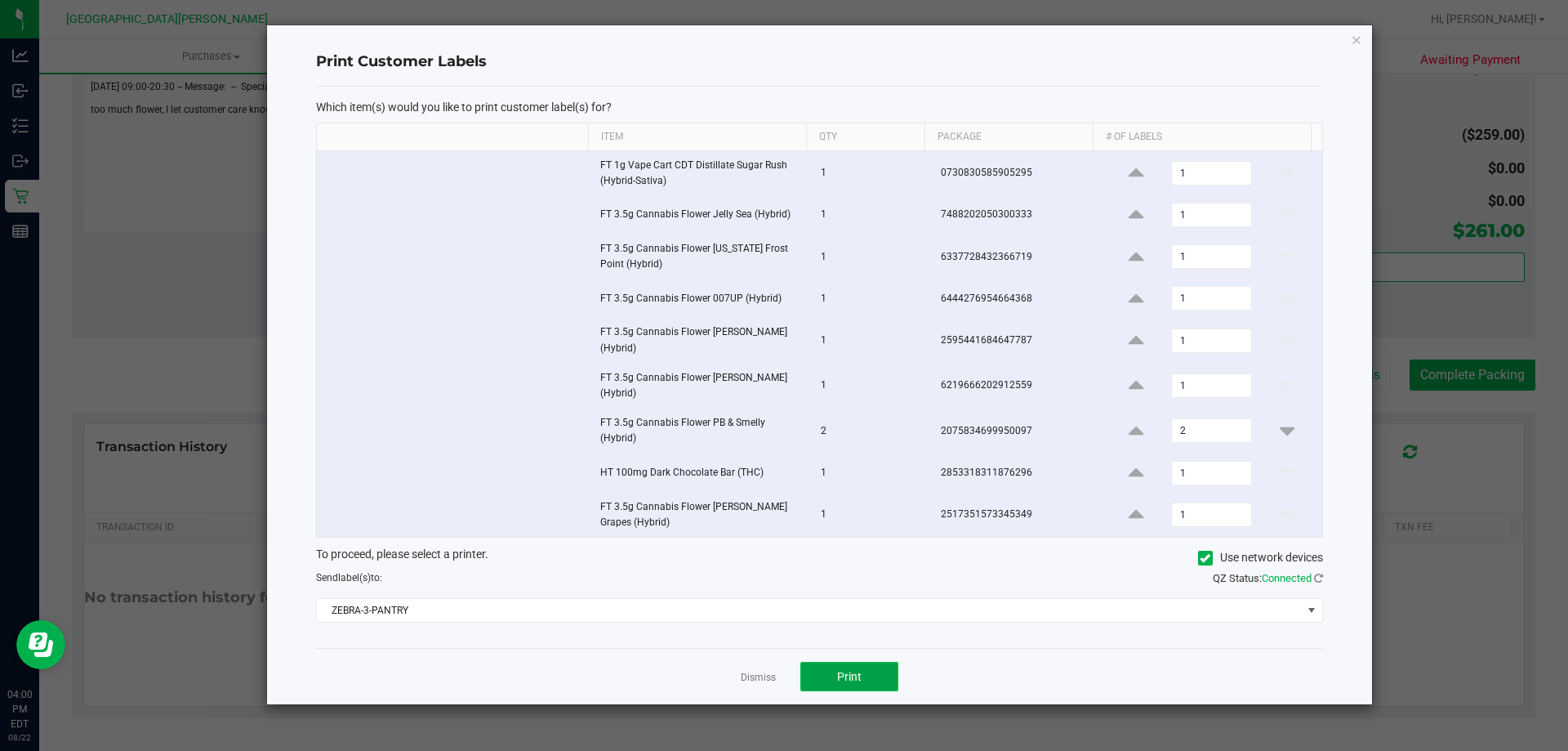
click at [838, 680] on span "Print" at bounding box center [850, 676] width 25 height 13
click at [758, 680] on link "Dismiss" at bounding box center [758, 677] width 36 height 14
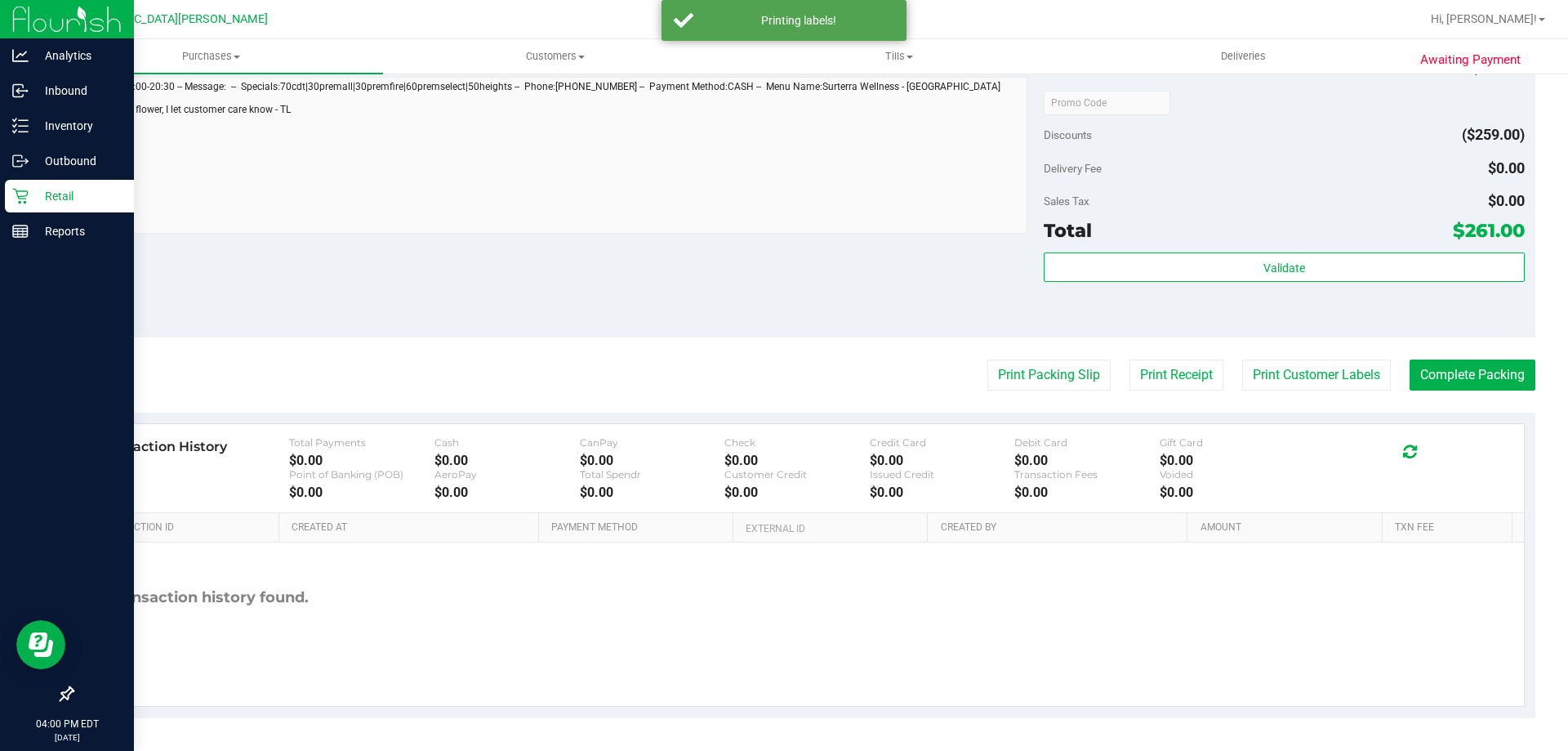
click at [8, 198] on div "Retail" at bounding box center [69, 196] width 129 height 33
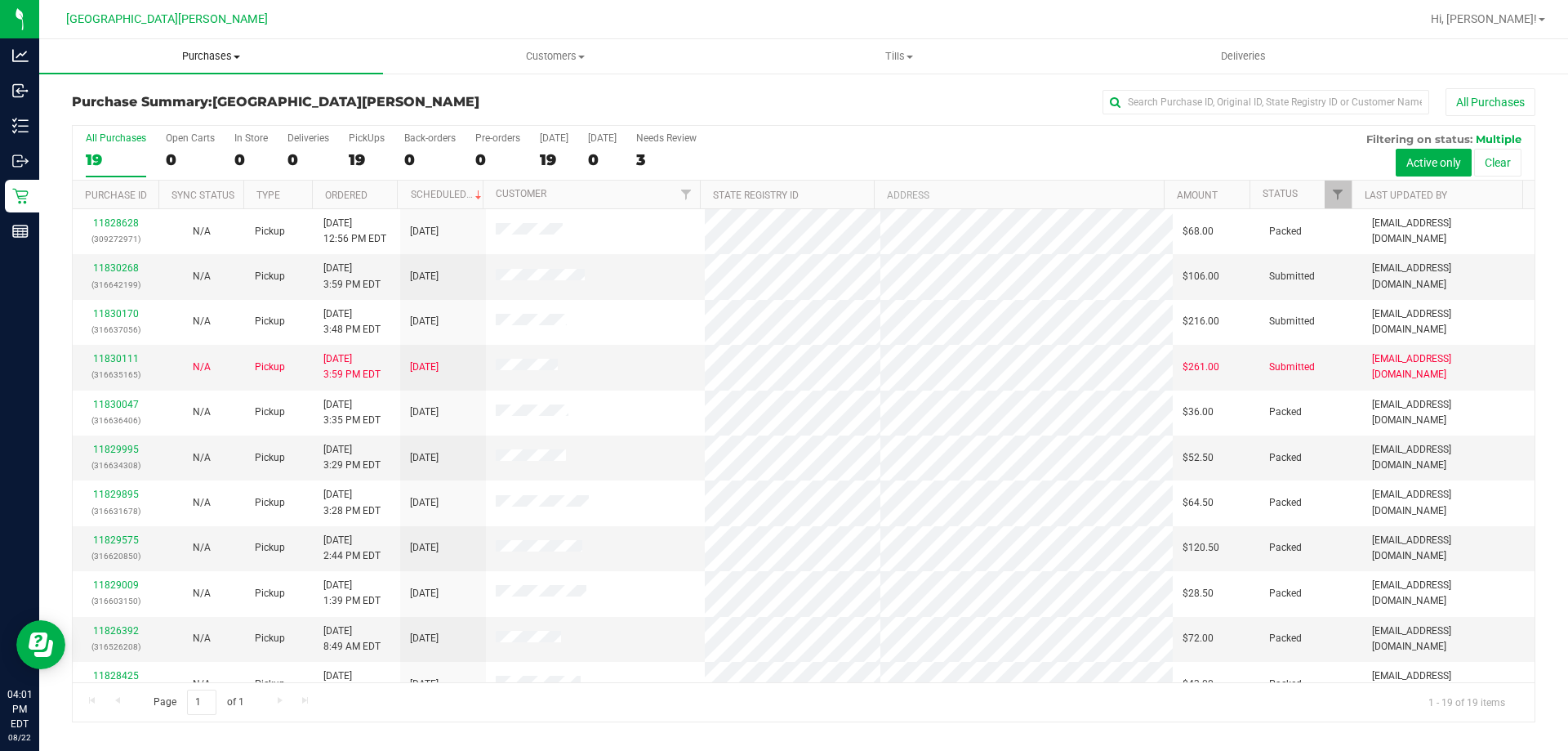
click at [213, 50] on span "Purchases" at bounding box center [211, 56] width 344 height 15
click at [116, 116] on span "Fulfillment" at bounding box center [90, 118] width 101 height 14
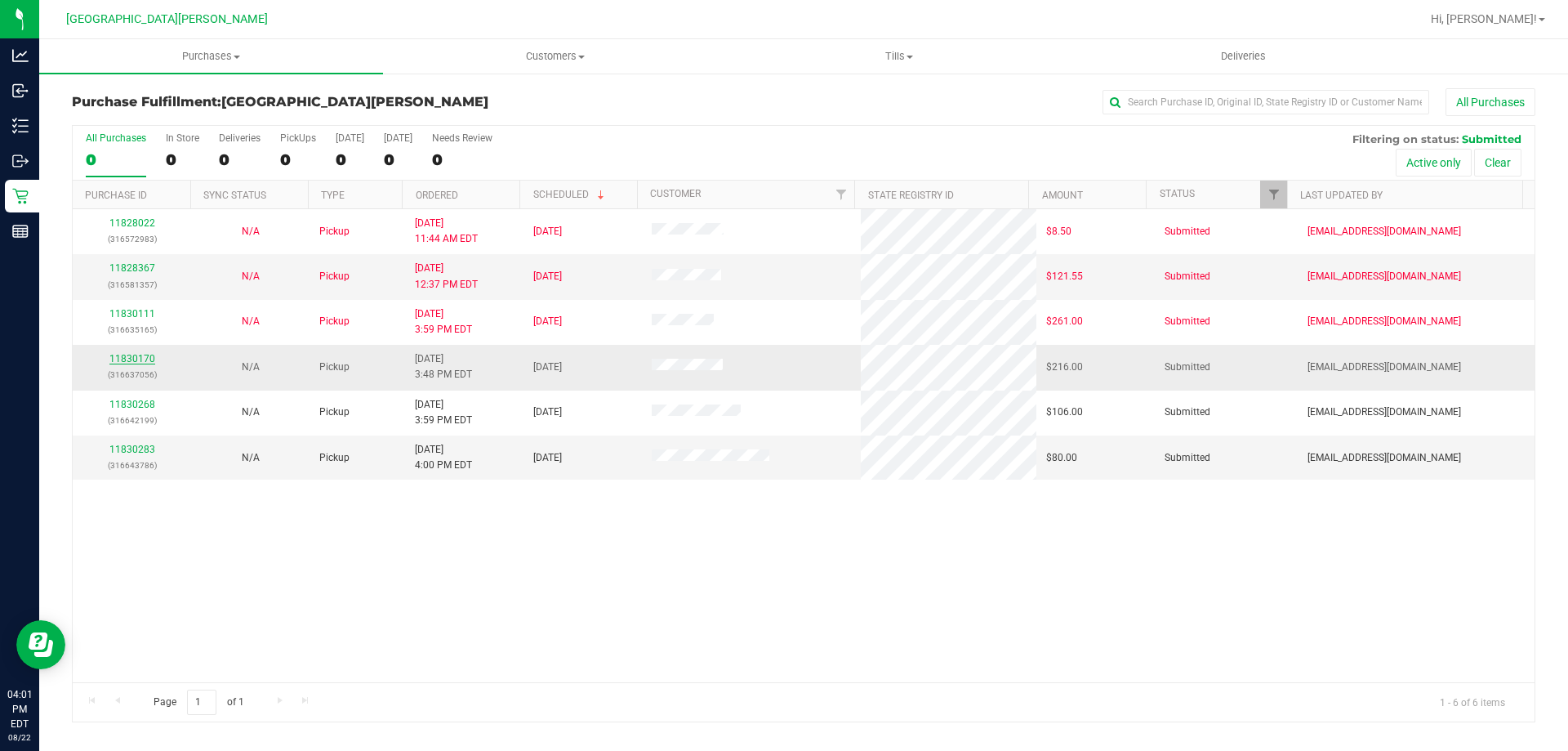
click at [130, 359] on link "11830170" at bounding box center [132, 358] width 45 height 12
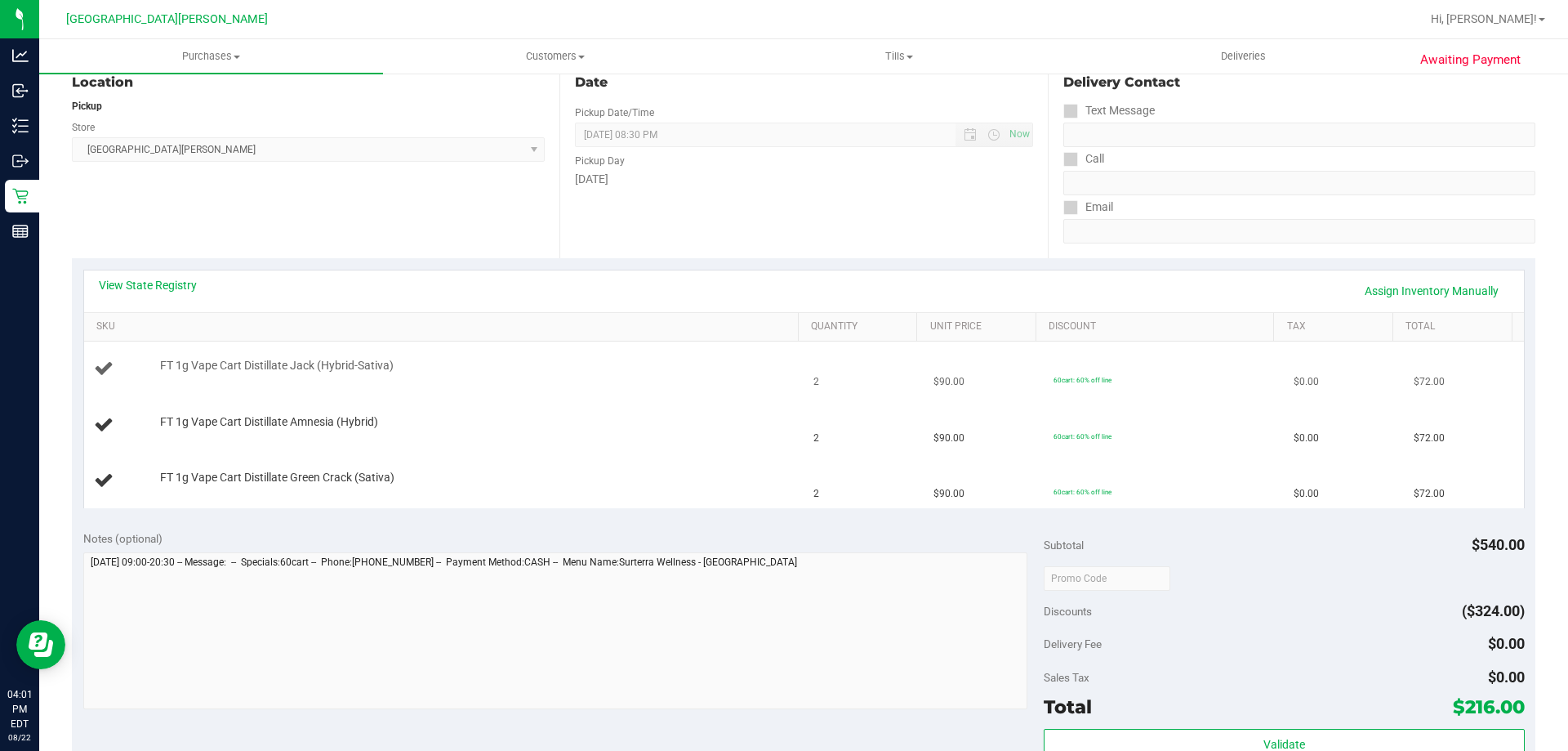
scroll to position [245, 0]
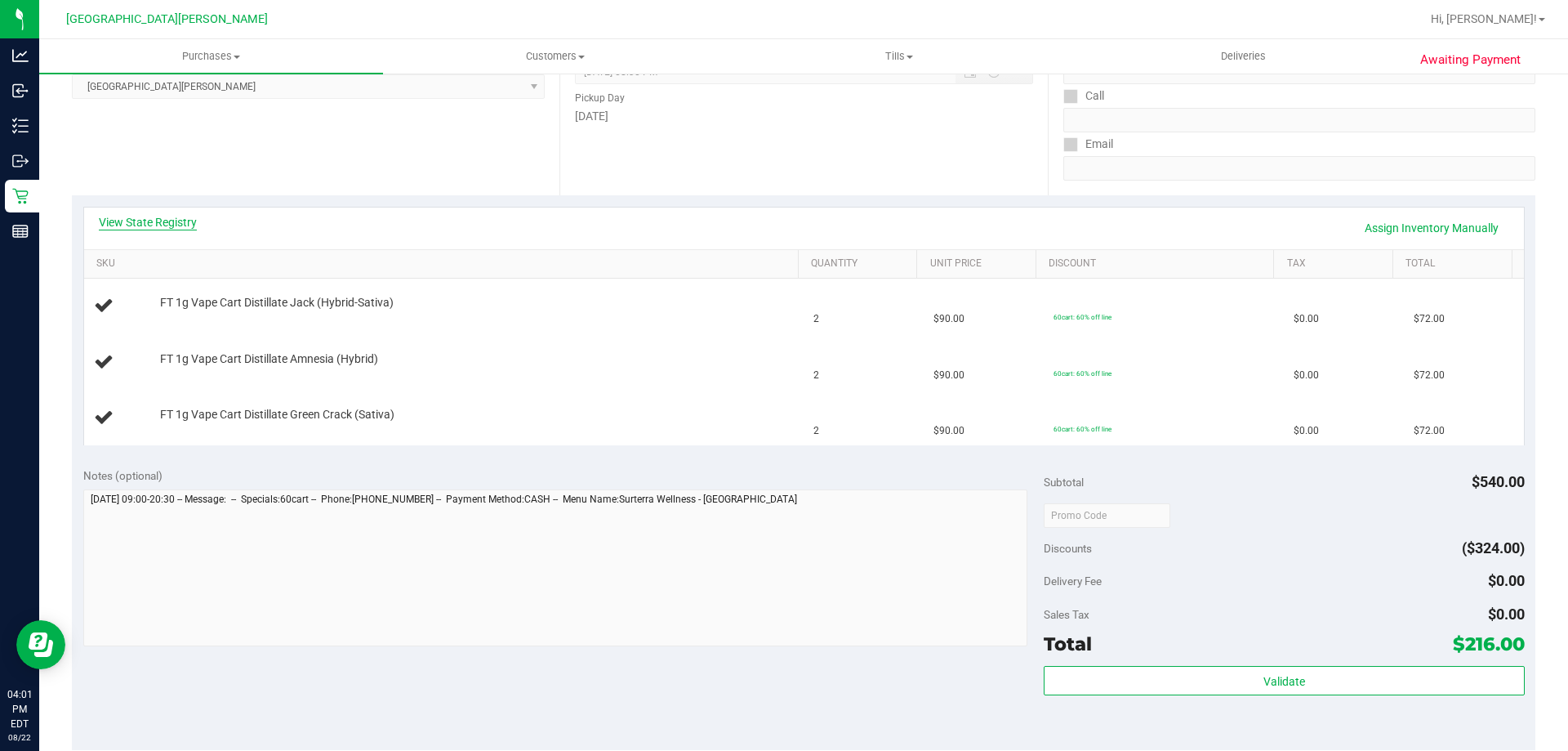
click at [175, 216] on link "View State Registry" at bounding box center [148, 222] width 98 height 16
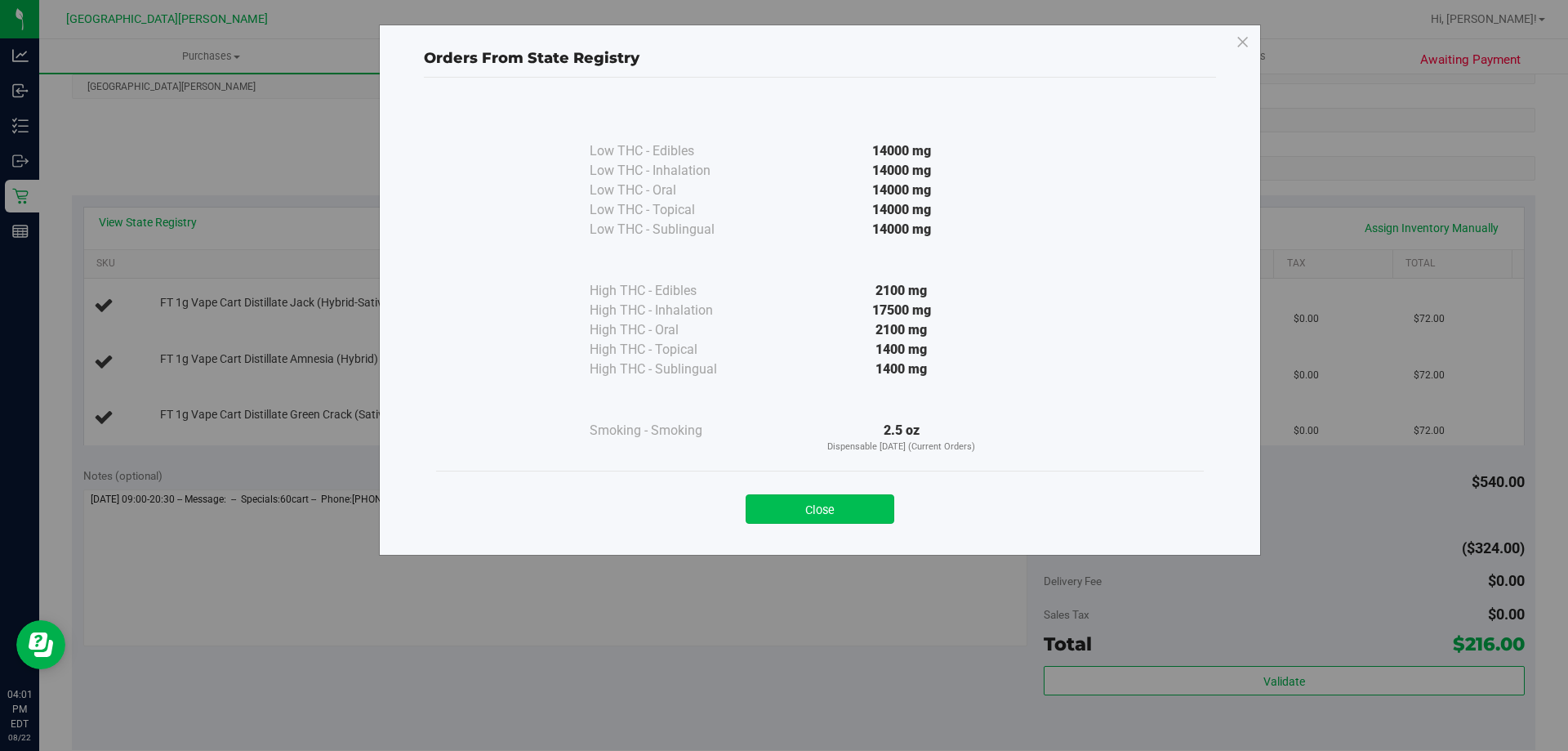
click at [857, 501] on button "Close" at bounding box center [820, 508] width 148 height 29
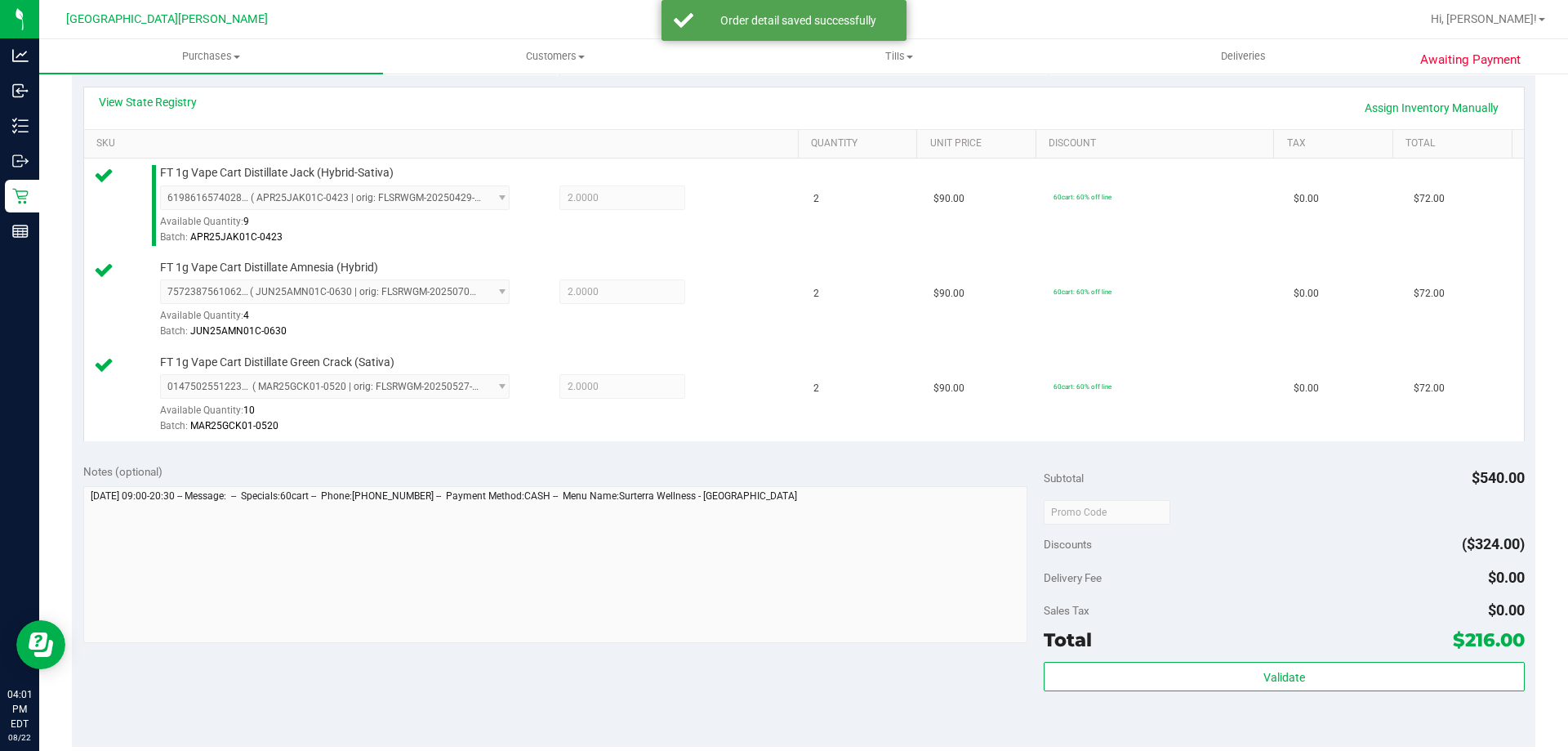
scroll to position [490, 0]
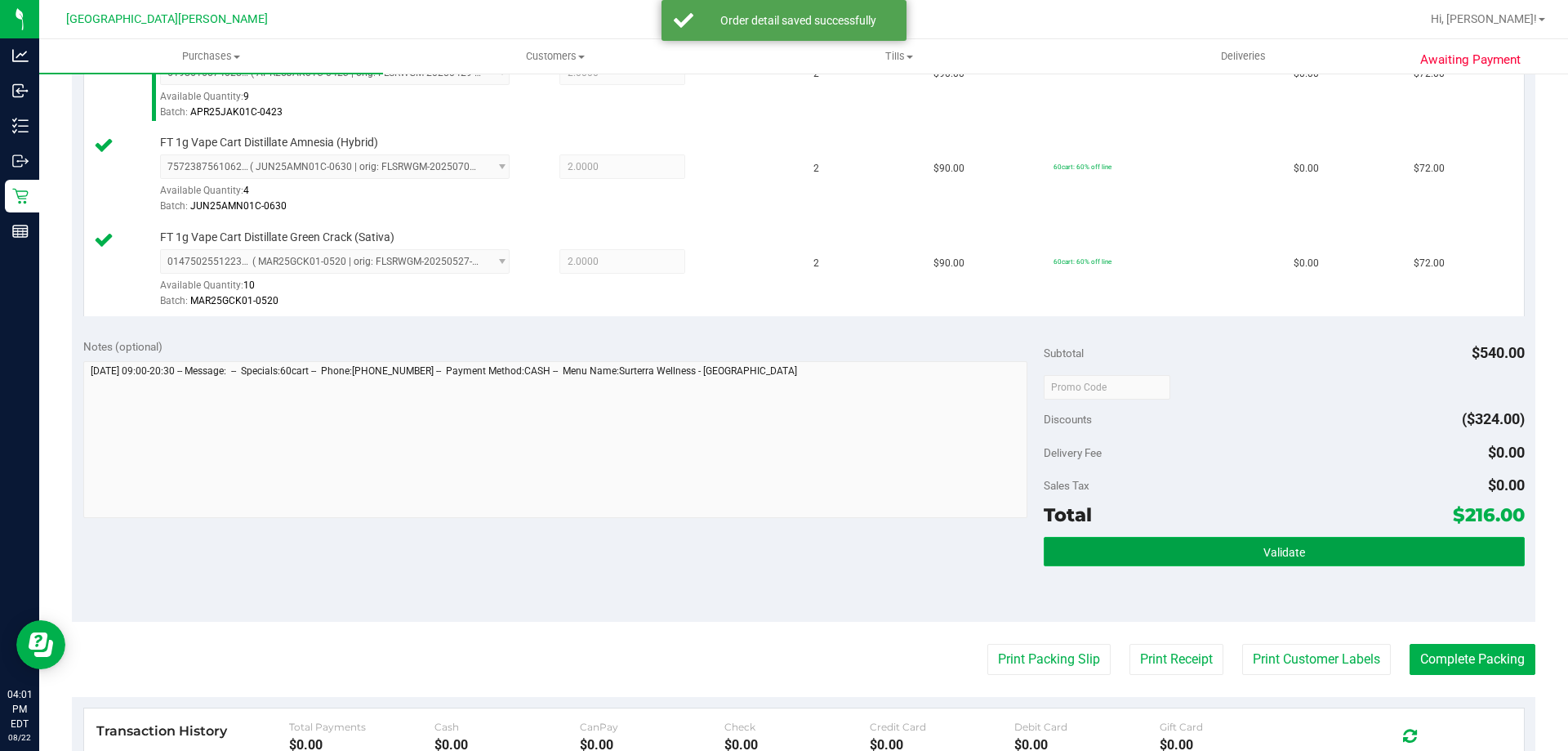
click at [1219, 548] on button "Validate" at bounding box center [1284, 551] width 480 height 29
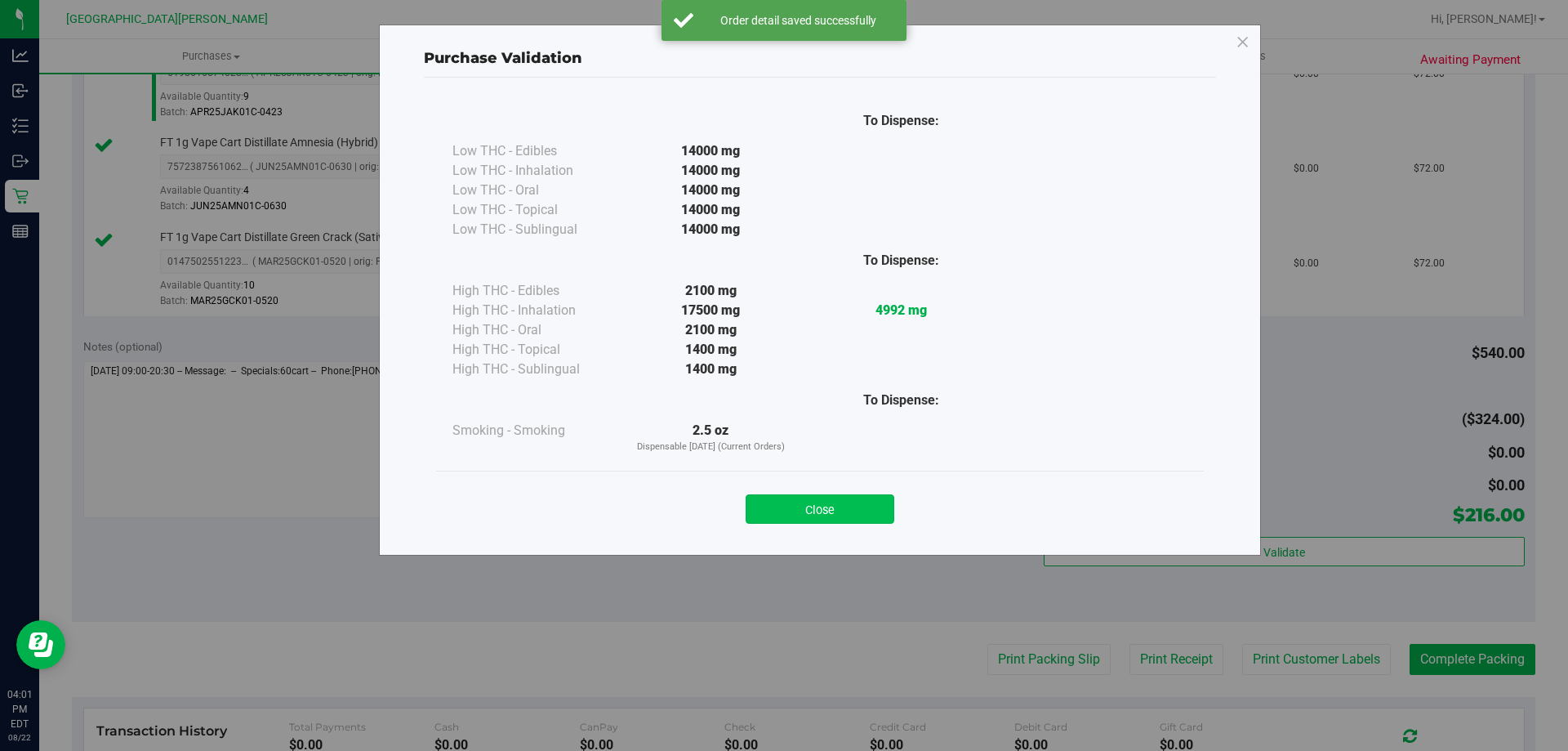
click at [858, 509] on button "Close" at bounding box center [820, 508] width 148 height 29
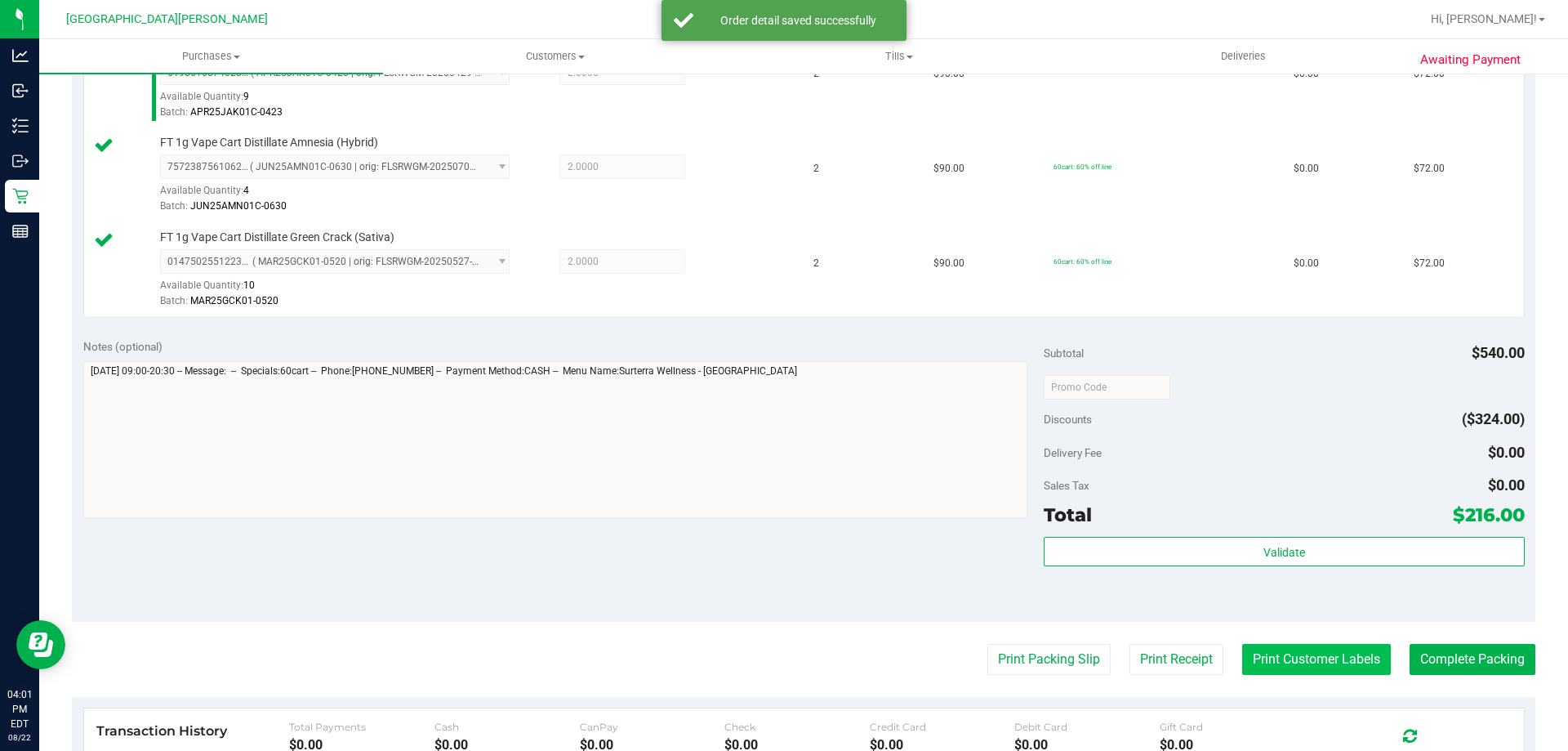
click at [1303, 668] on button "Print Customer Labels" at bounding box center [1316, 659] width 148 height 31
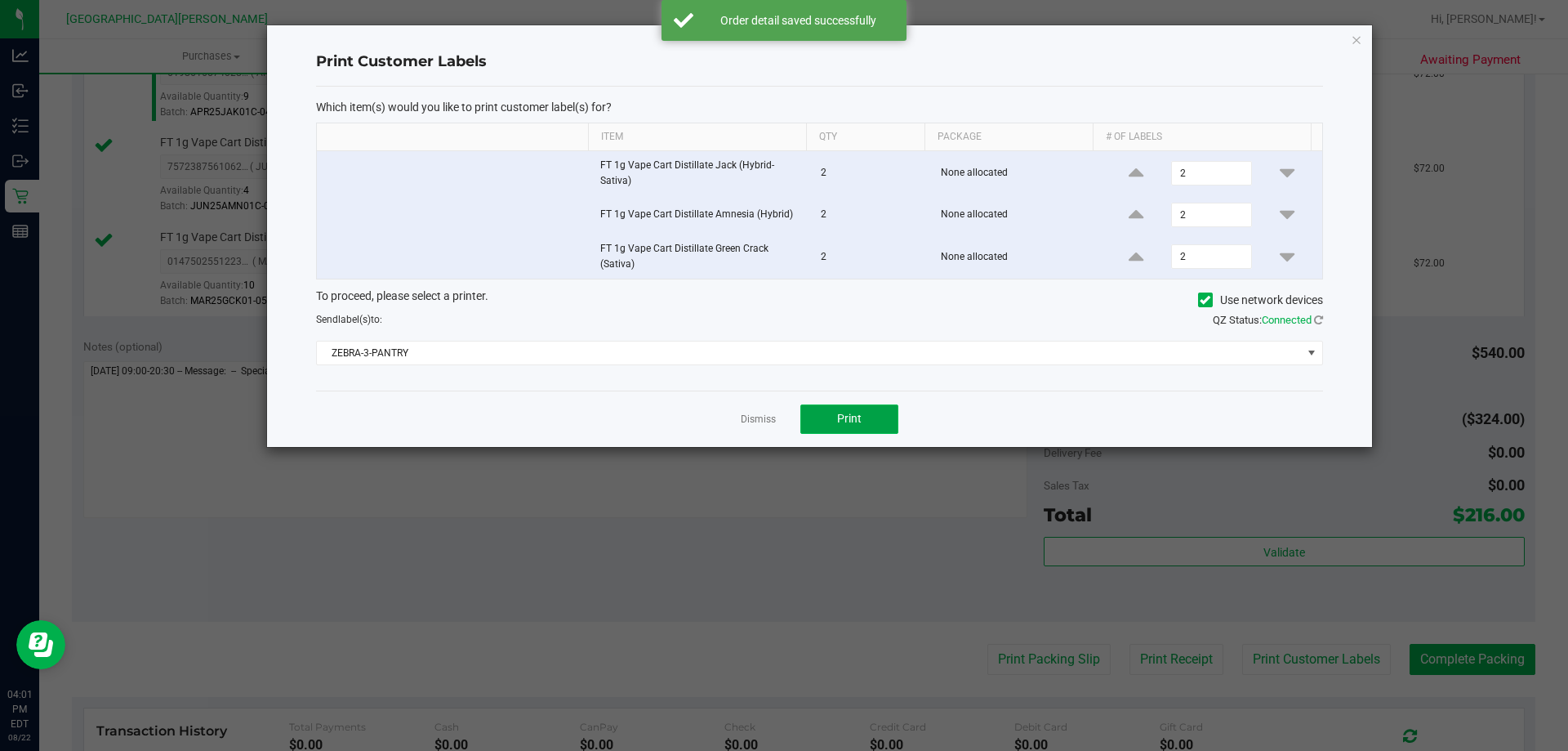
click at [860, 411] on span "Print" at bounding box center [850, 418] width 25 height 13
click at [754, 418] on link "Dismiss" at bounding box center [758, 419] width 36 height 14
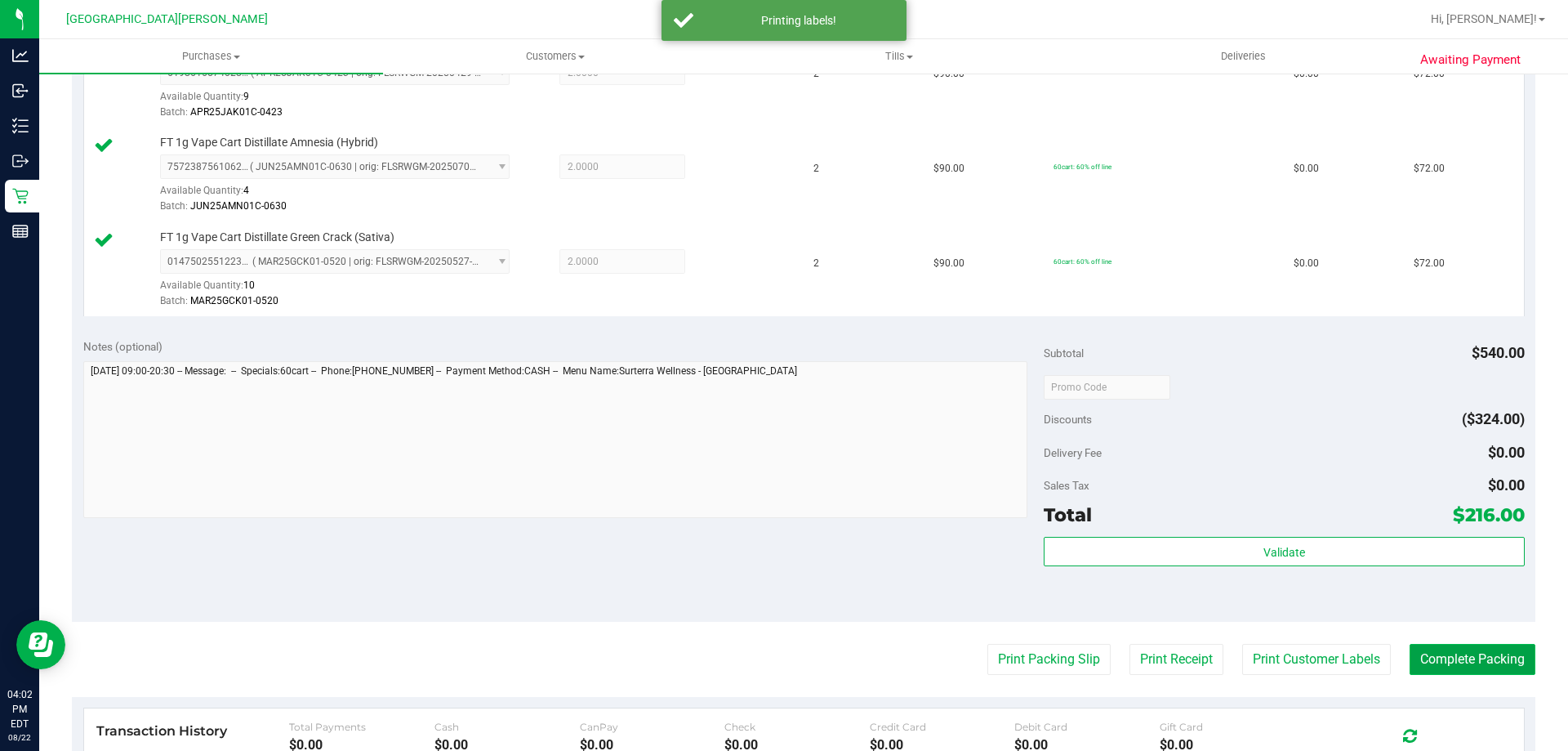
click at [1453, 663] on button "Complete Packing" at bounding box center [1473, 659] width 126 height 31
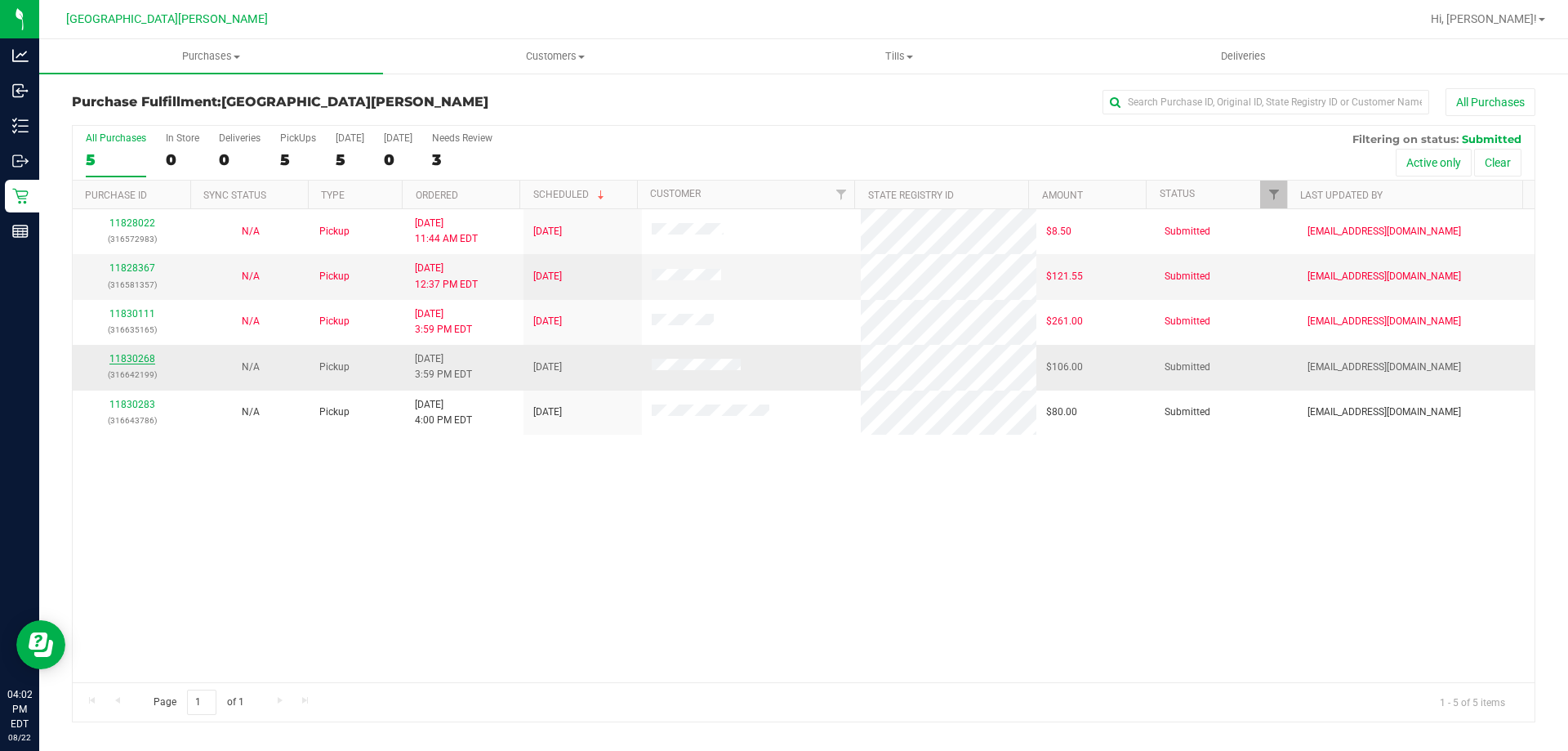
click at [145, 359] on link "11830268" at bounding box center [132, 358] width 45 height 12
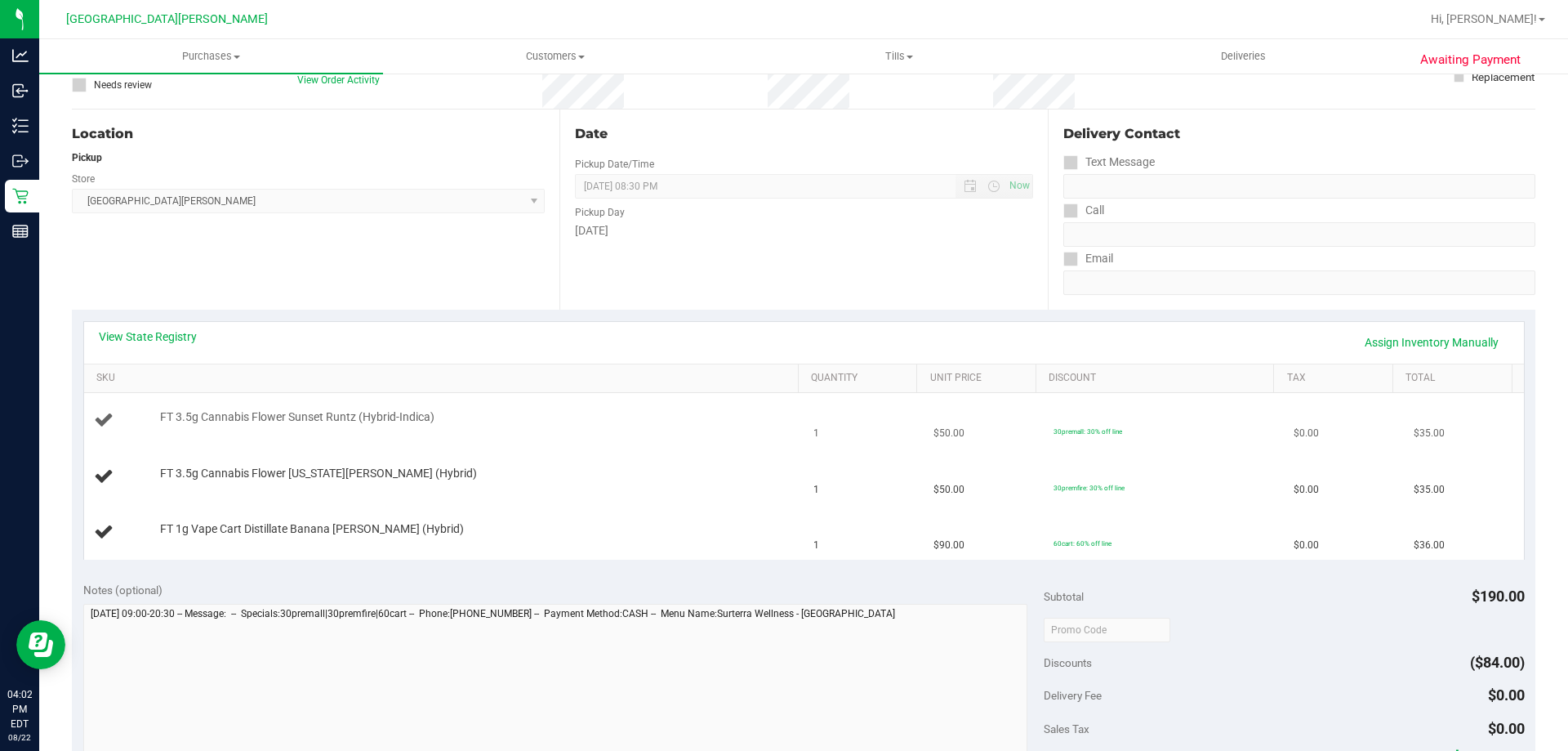
scroll to position [164, 0]
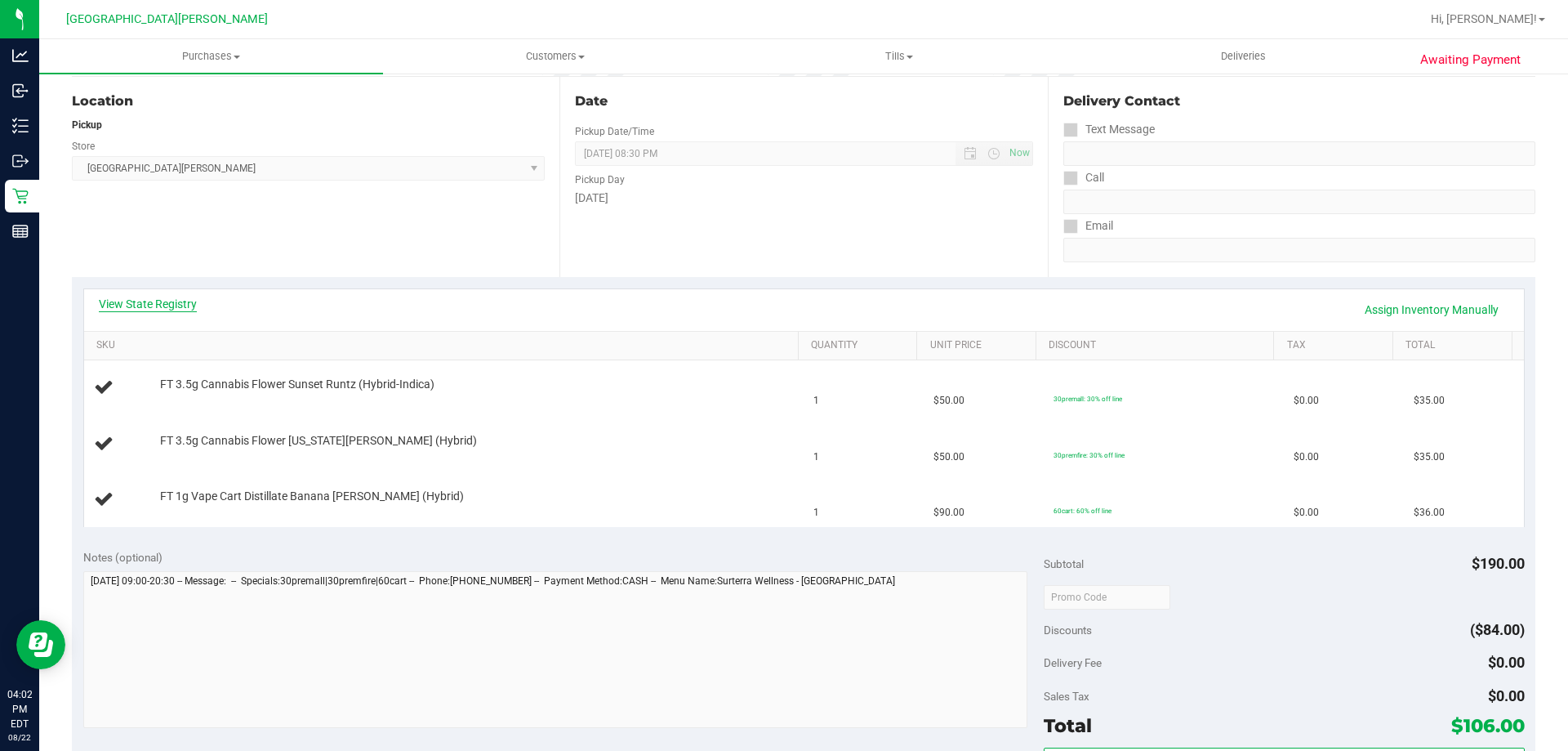
click at [176, 308] on link "View State Registry" at bounding box center [148, 304] width 98 height 16
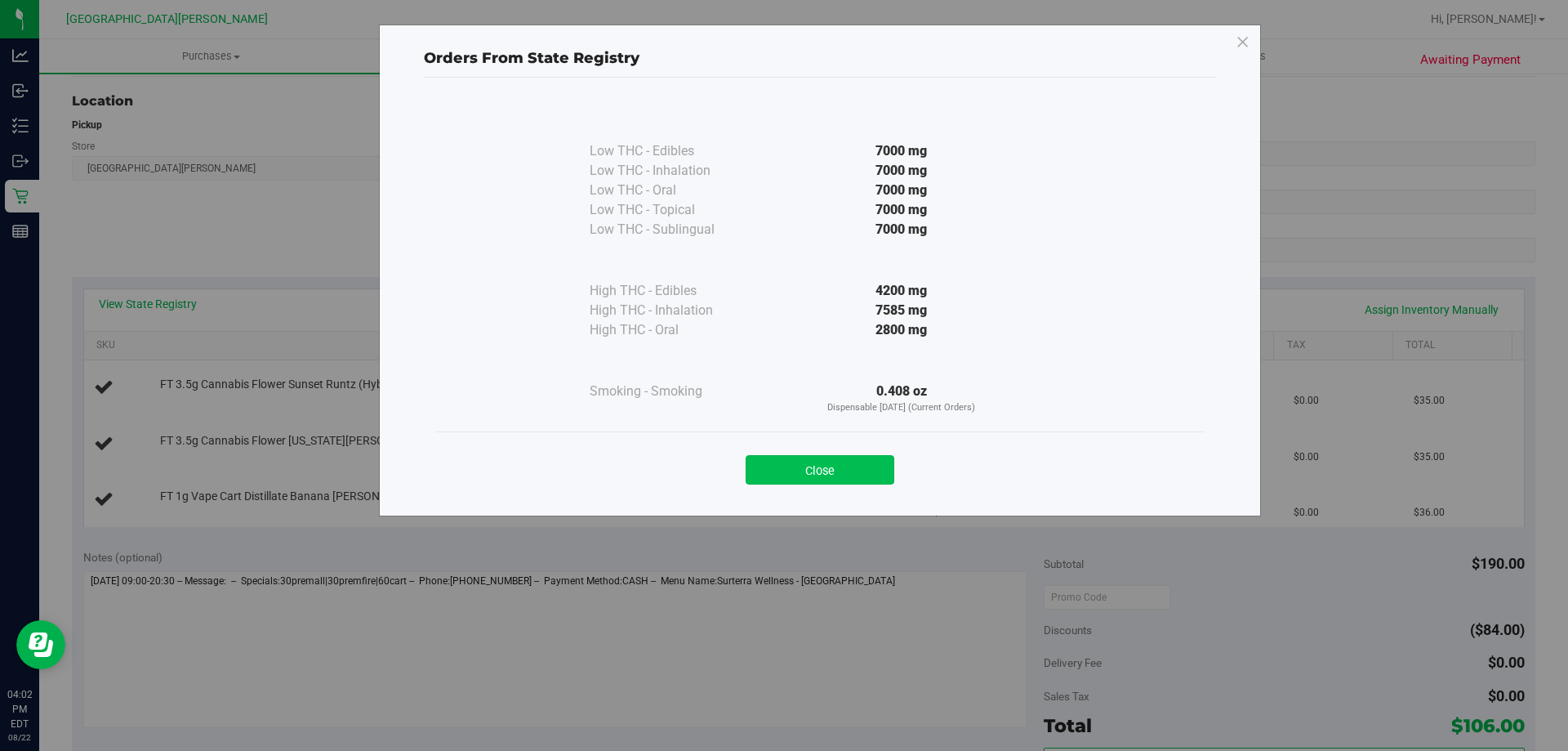
click at [793, 459] on button "Close" at bounding box center [820, 469] width 148 height 29
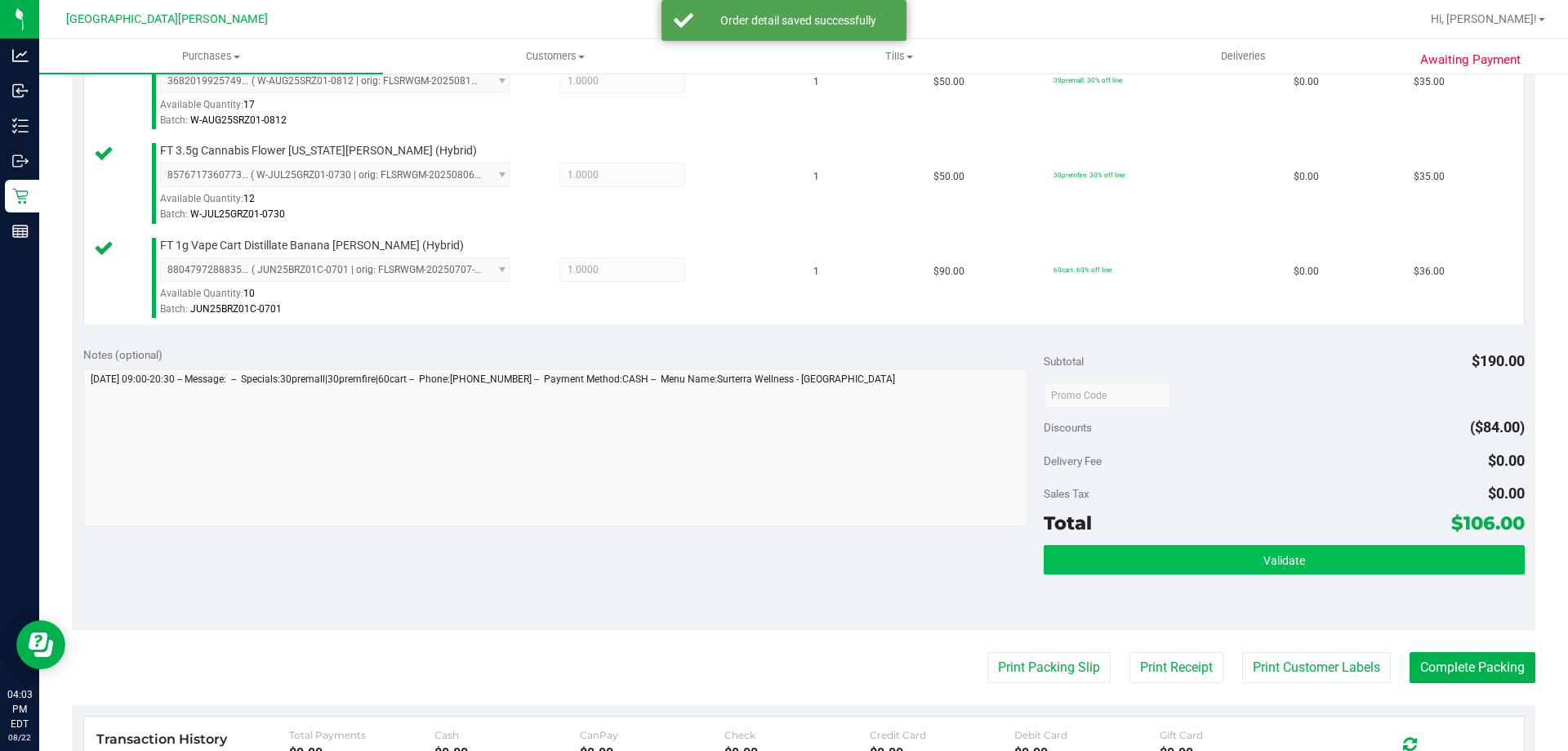
scroll to position [571, 0]
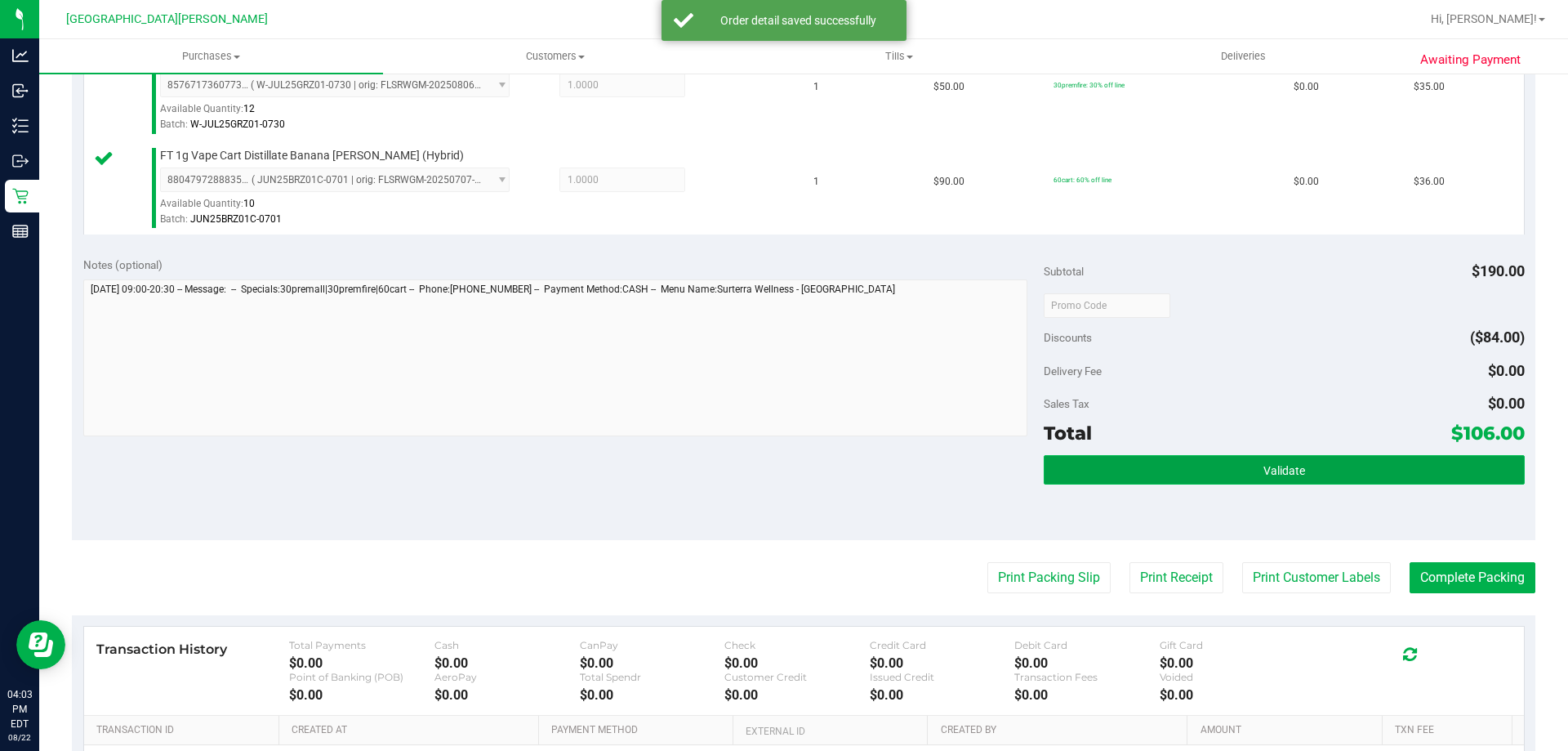
click at [1396, 476] on button "Validate" at bounding box center [1284, 469] width 480 height 29
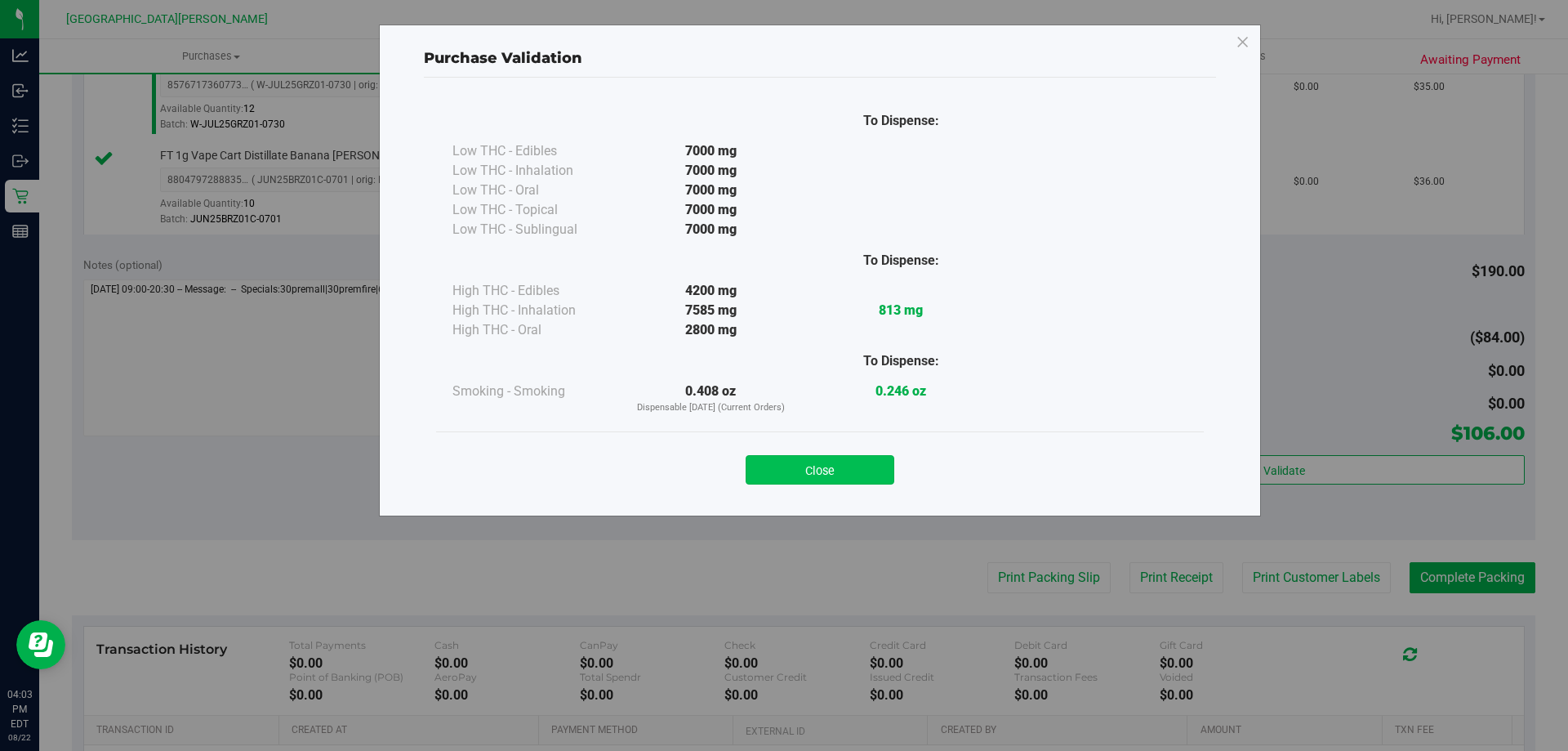
click at [846, 467] on button "Close" at bounding box center [820, 469] width 148 height 29
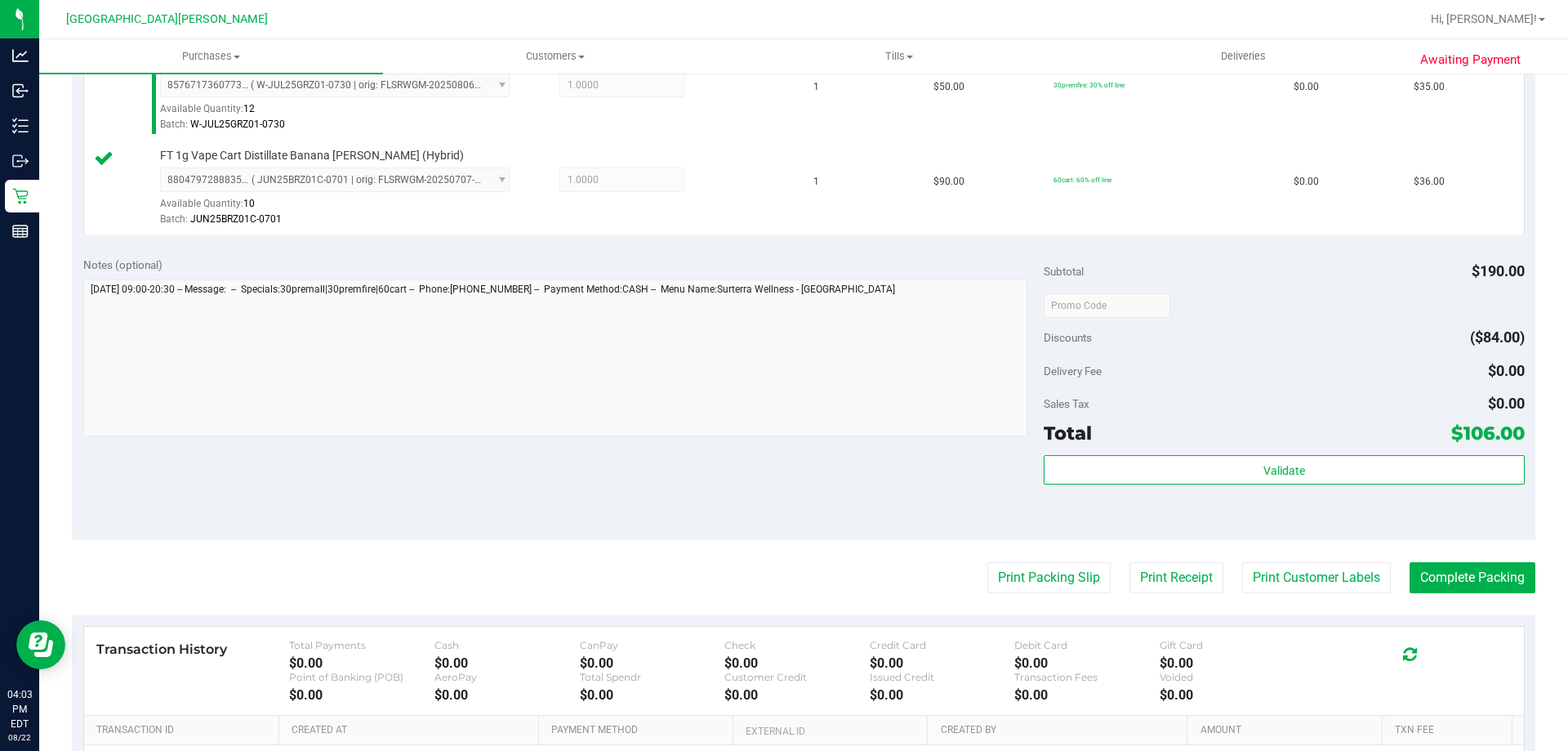
click at [1252, 553] on purchase-details "Back Edit Purchase Cancel Purchase View Profile # 11830268 BioTrack ID: - Submi…" at bounding box center [804, 219] width 1464 height 1404
click at [1262, 571] on button "Print Customer Labels" at bounding box center [1316, 577] width 148 height 31
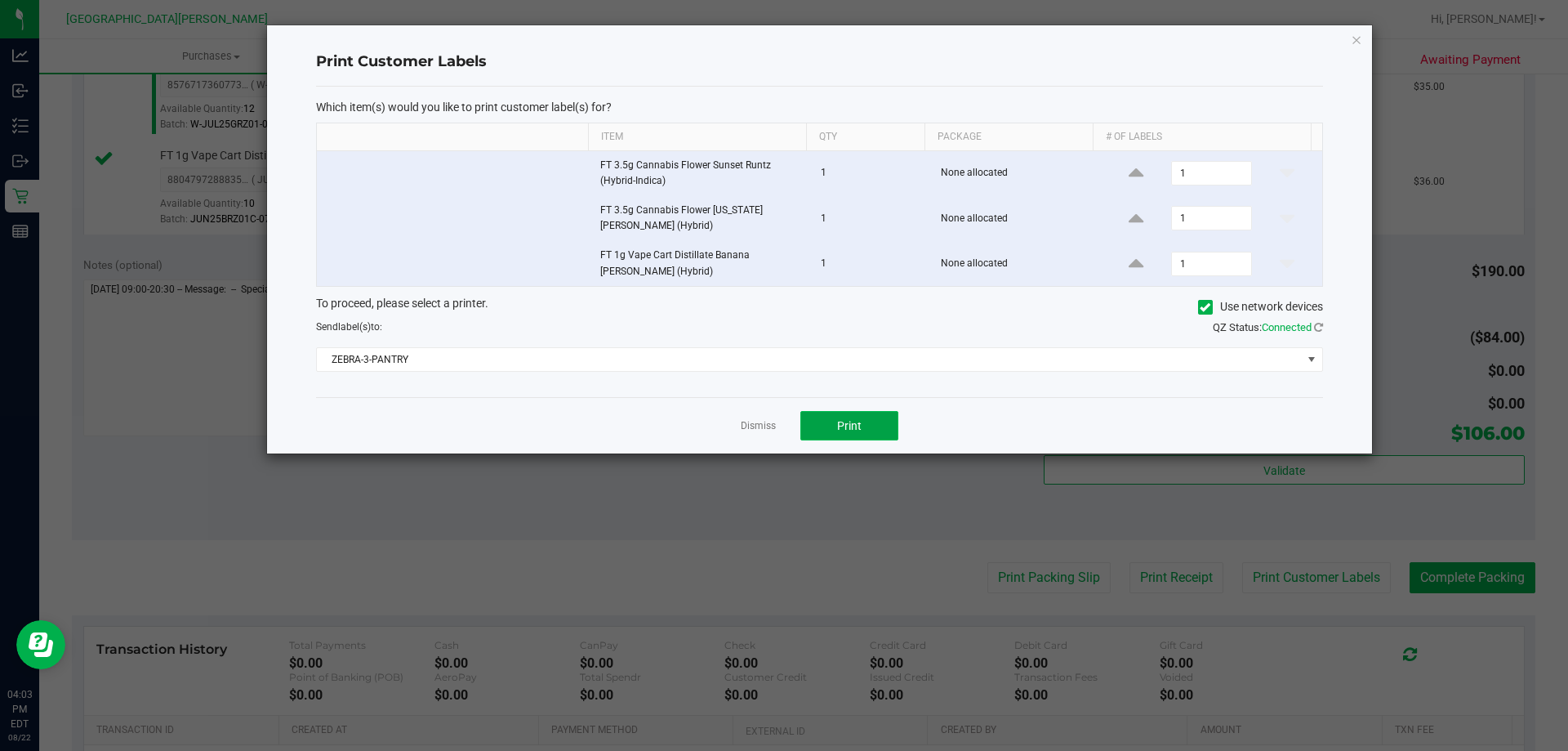
click at [870, 429] on button "Print" at bounding box center [850, 425] width 98 height 29
click at [771, 422] on link "Dismiss" at bounding box center [758, 426] width 36 height 14
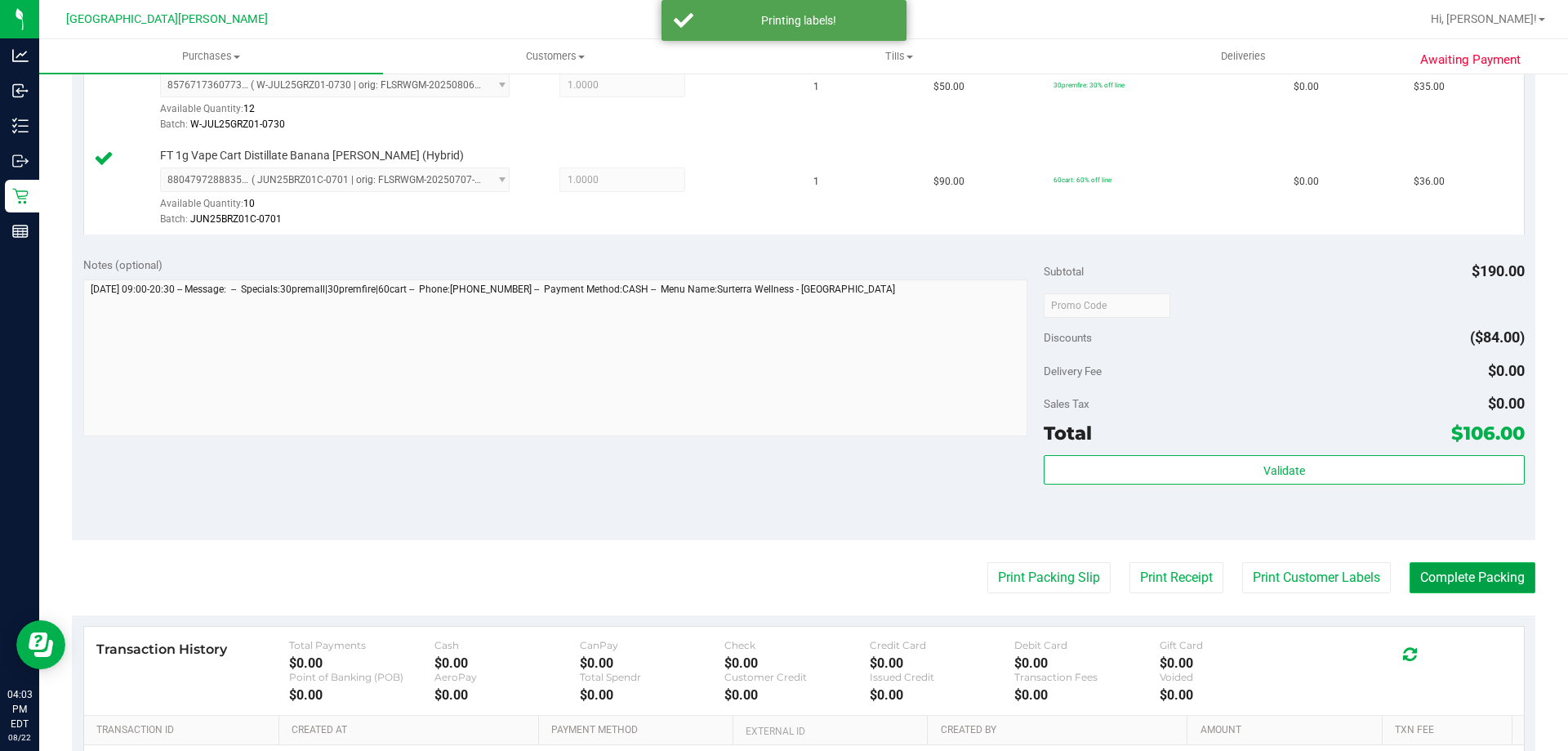
click at [1447, 578] on button "Complete Packing" at bounding box center [1473, 577] width 126 height 31
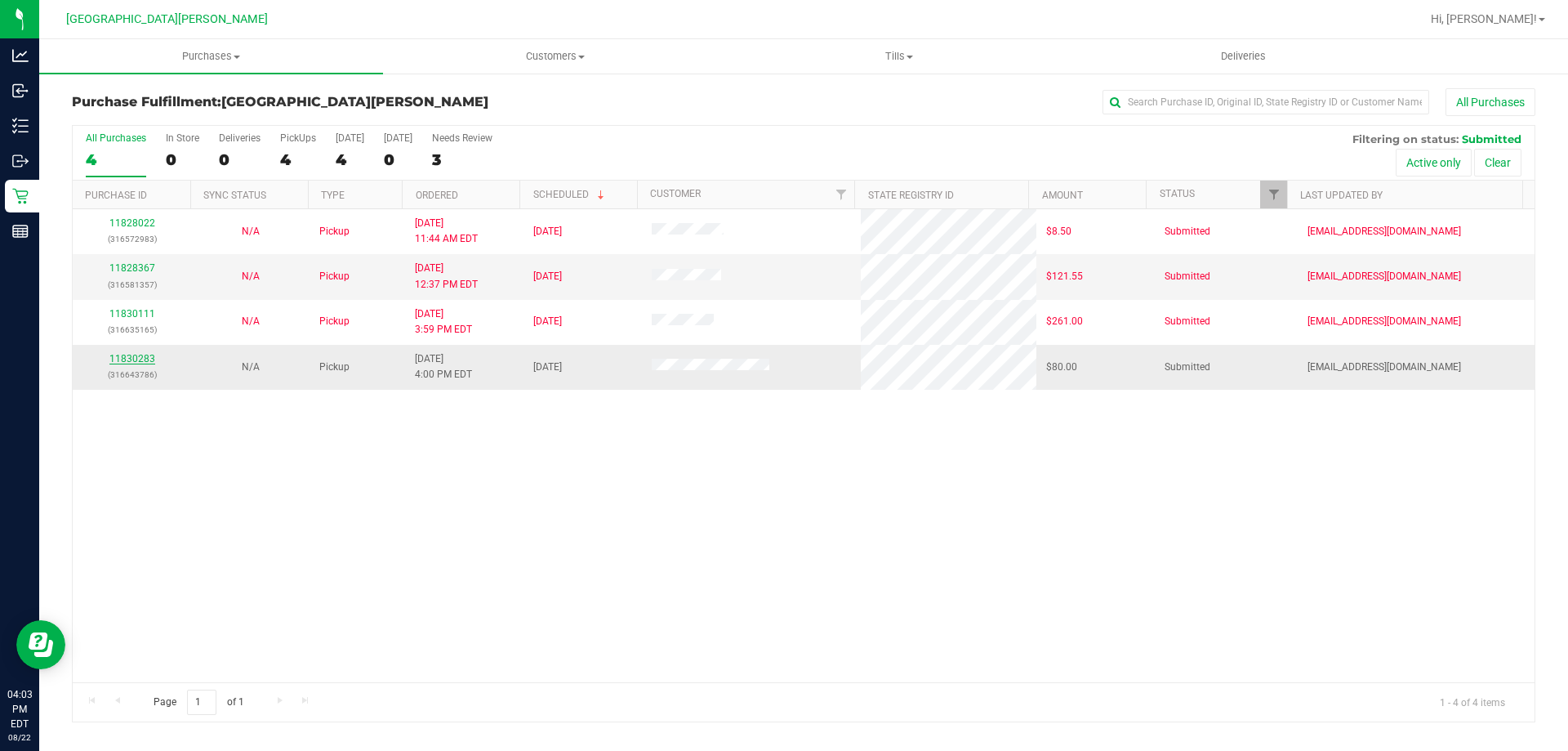
click at [132, 358] on link "11830283" at bounding box center [132, 358] width 45 height 12
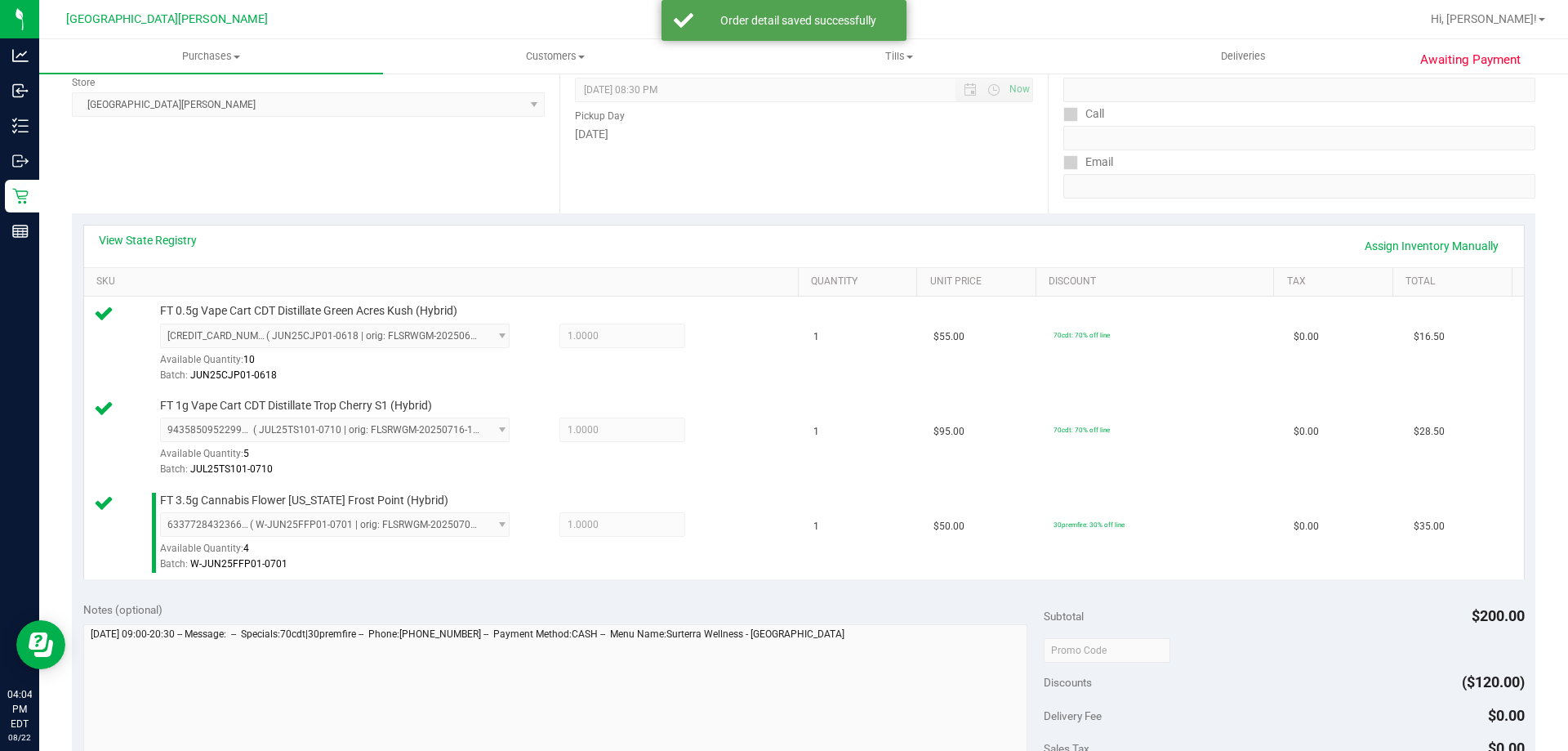
scroll to position [490, 0]
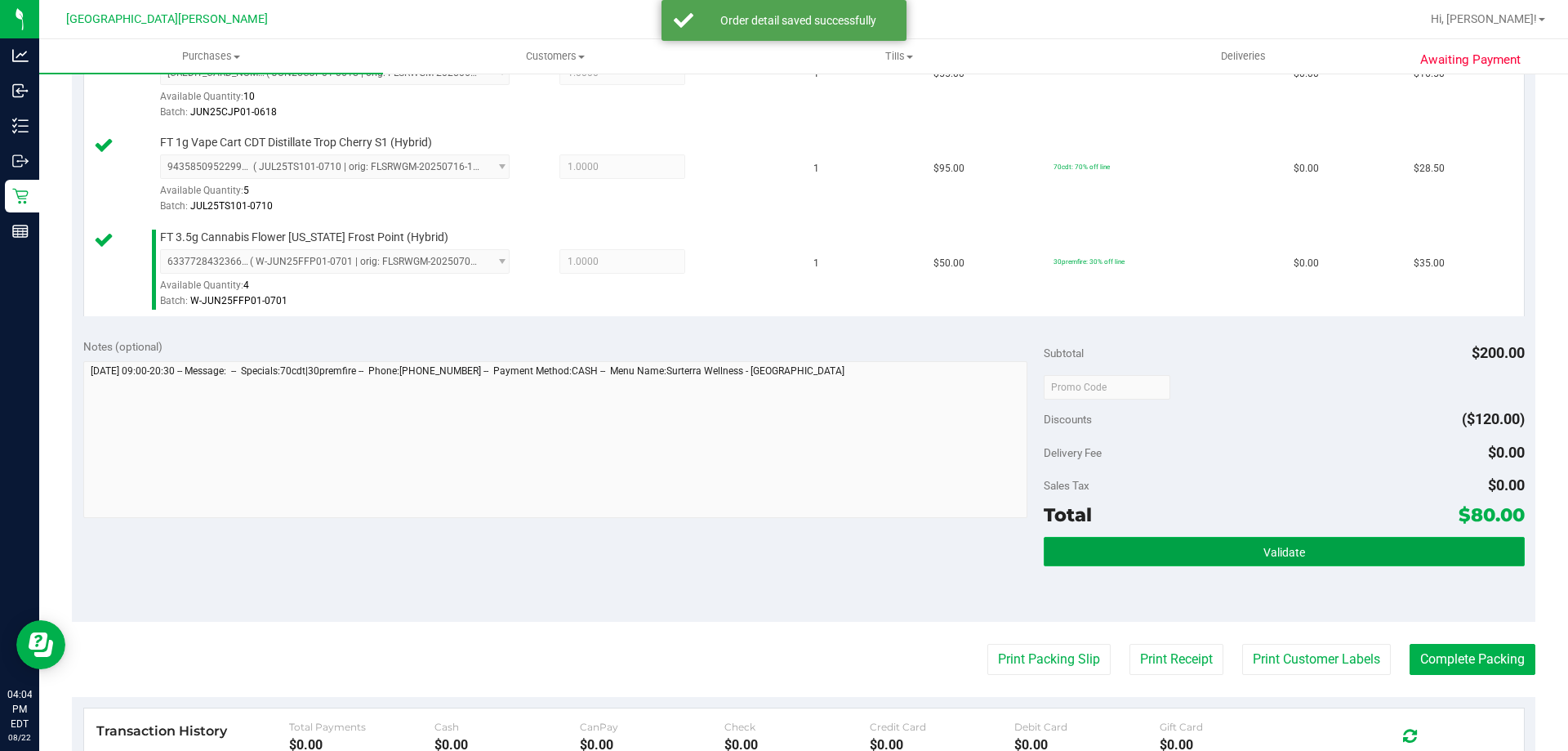
click at [1220, 549] on button "Validate" at bounding box center [1284, 551] width 480 height 29
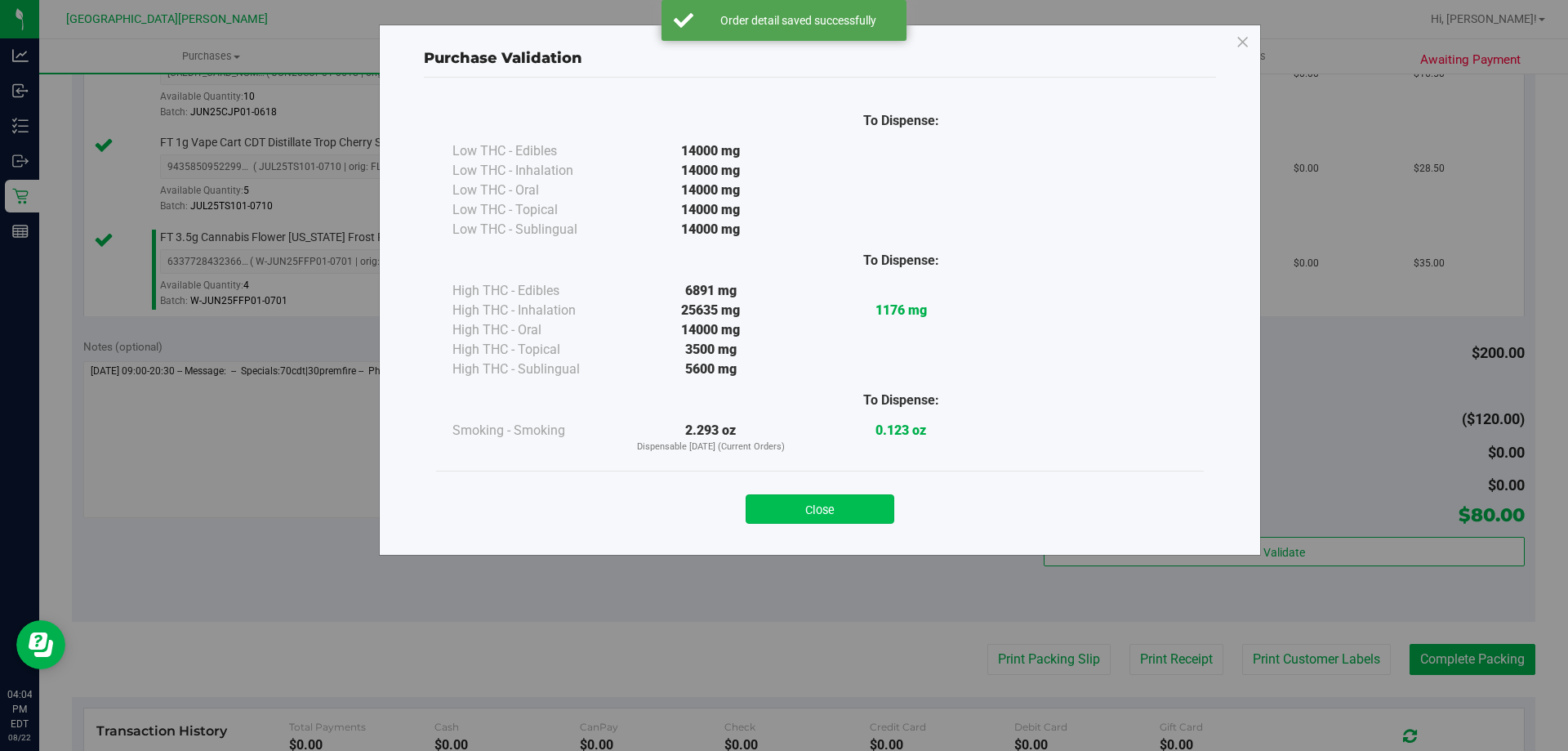
click at [834, 506] on button "Close" at bounding box center [820, 508] width 148 height 29
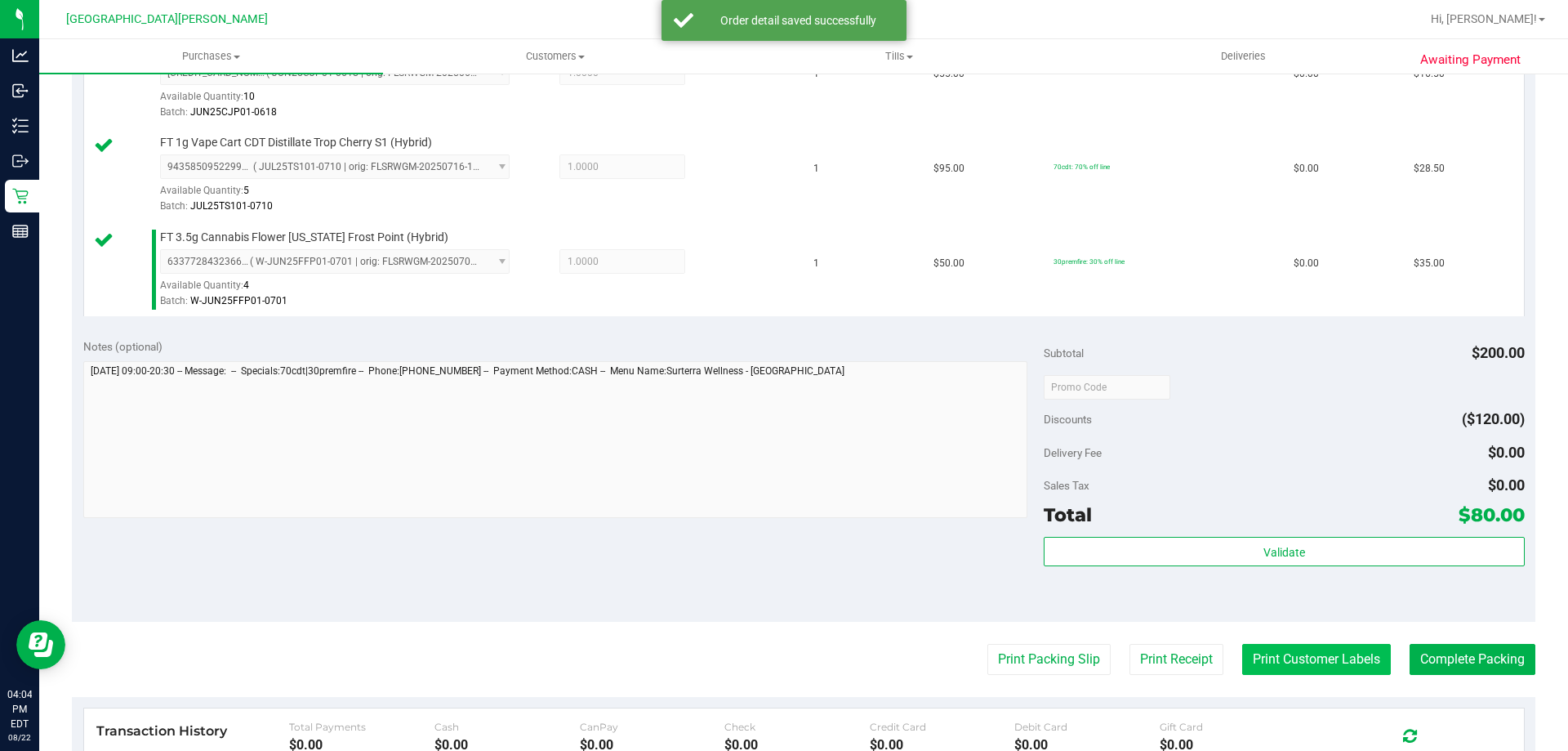
click at [1263, 648] on button "Print Customer Labels" at bounding box center [1316, 659] width 148 height 31
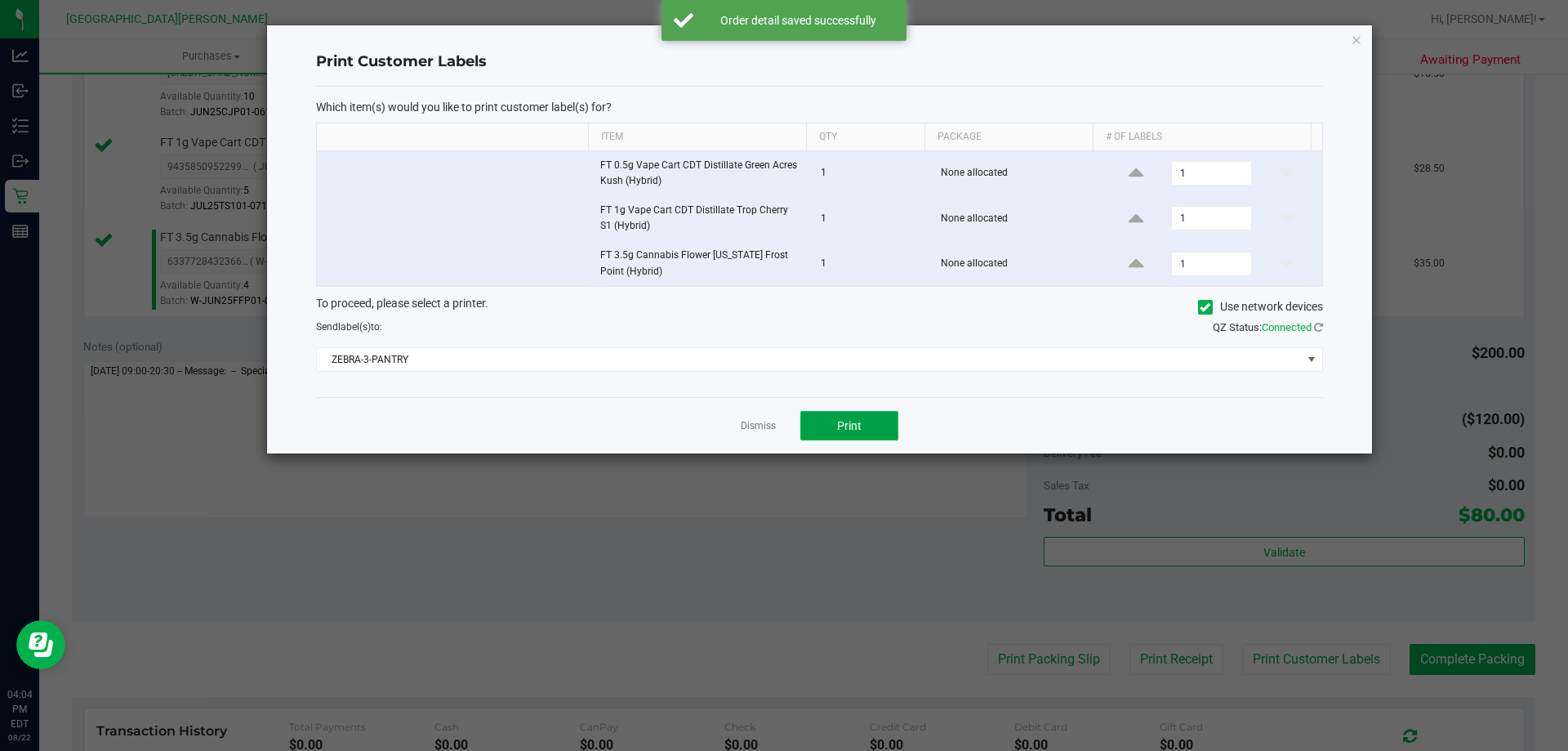
click at [845, 427] on span "Print" at bounding box center [850, 425] width 25 height 13
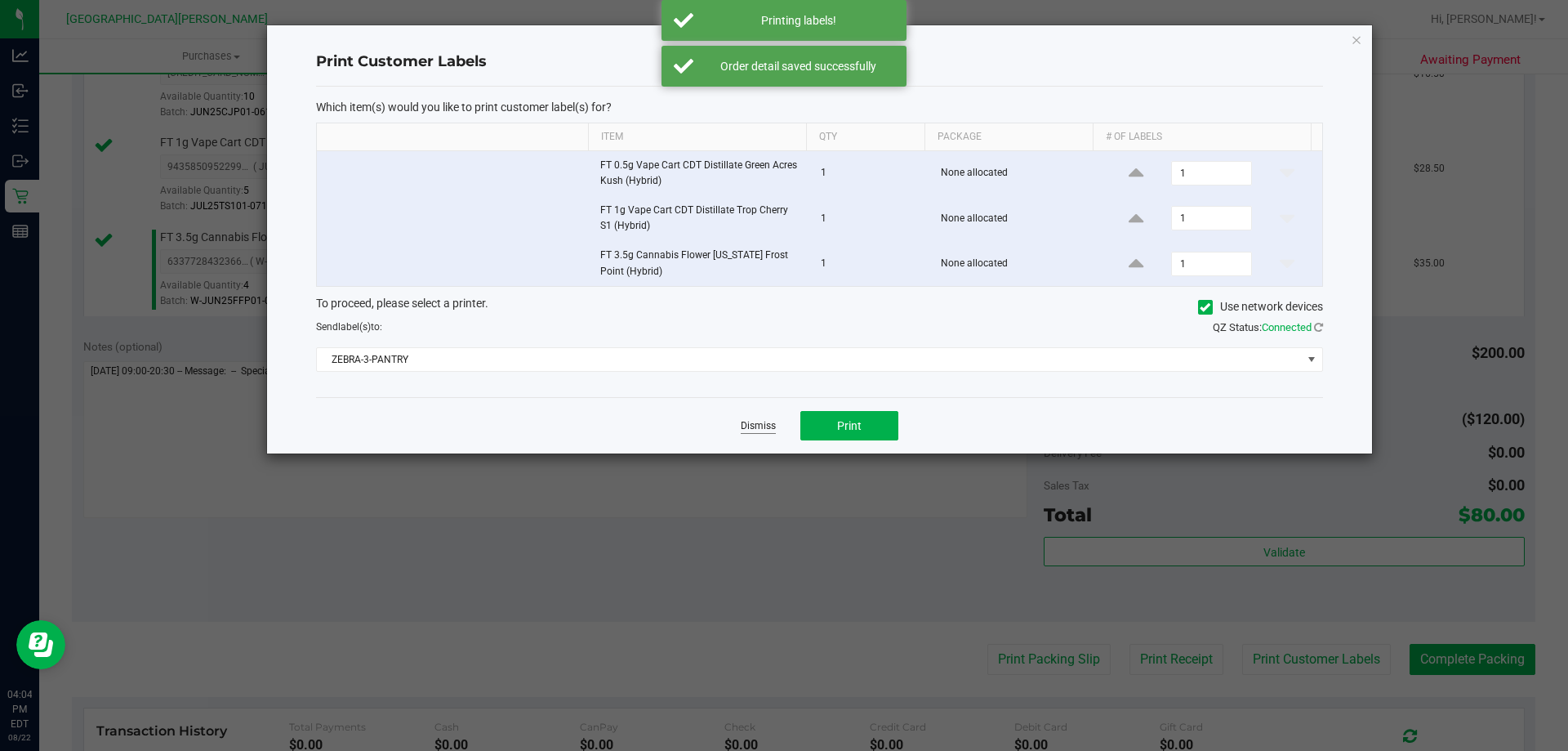
click at [752, 420] on link "Dismiss" at bounding box center [758, 426] width 36 height 14
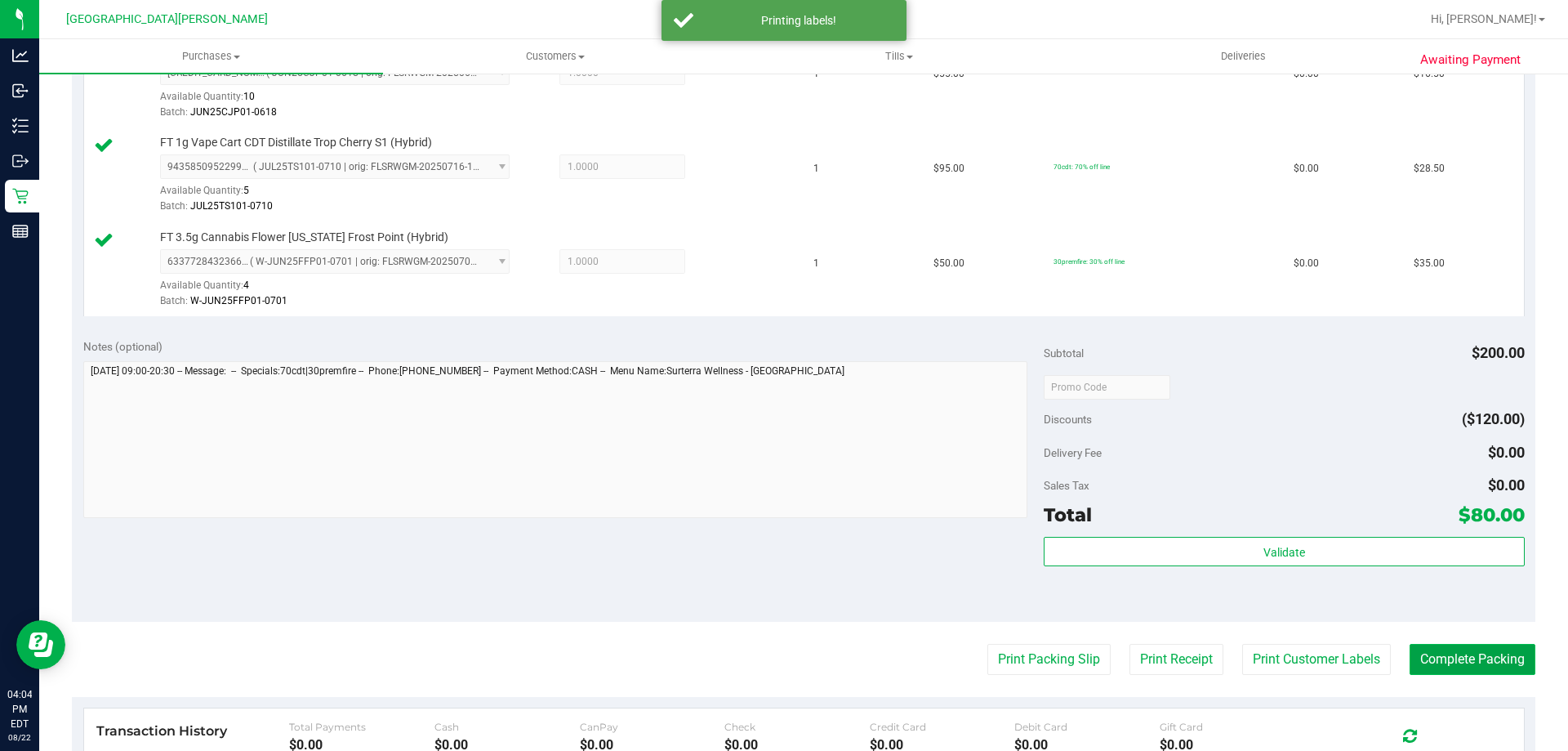
click at [1410, 654] on button "Complete Packing" at bounding box center [1473, 659] width 126 height 31
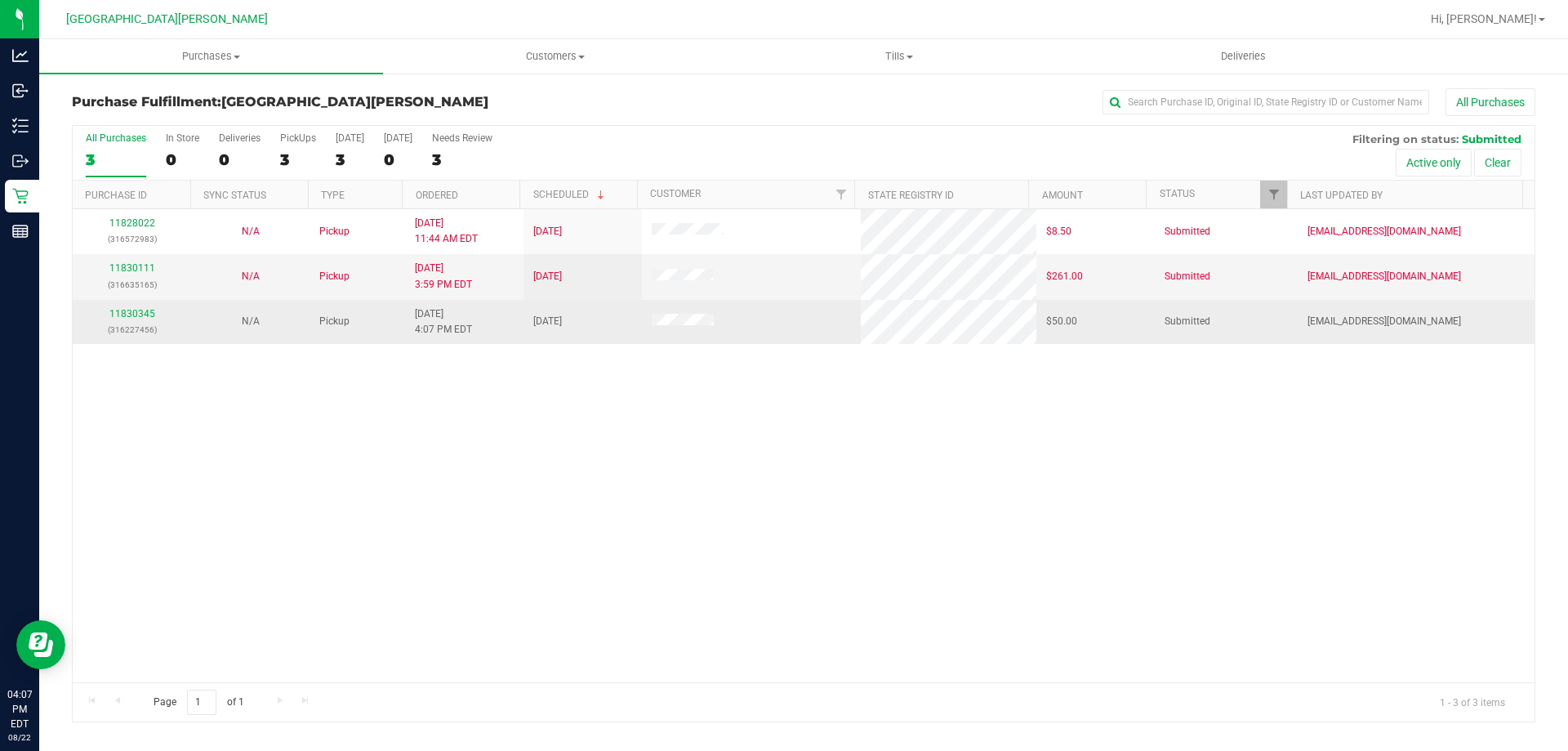
click at [156, 314] on div "11830345 (316227456)" at bounding box center [132, 322] width 99 height 31
click at [137, 308] on link "11830345" at bounding box center [132, 313] width 45 height 12
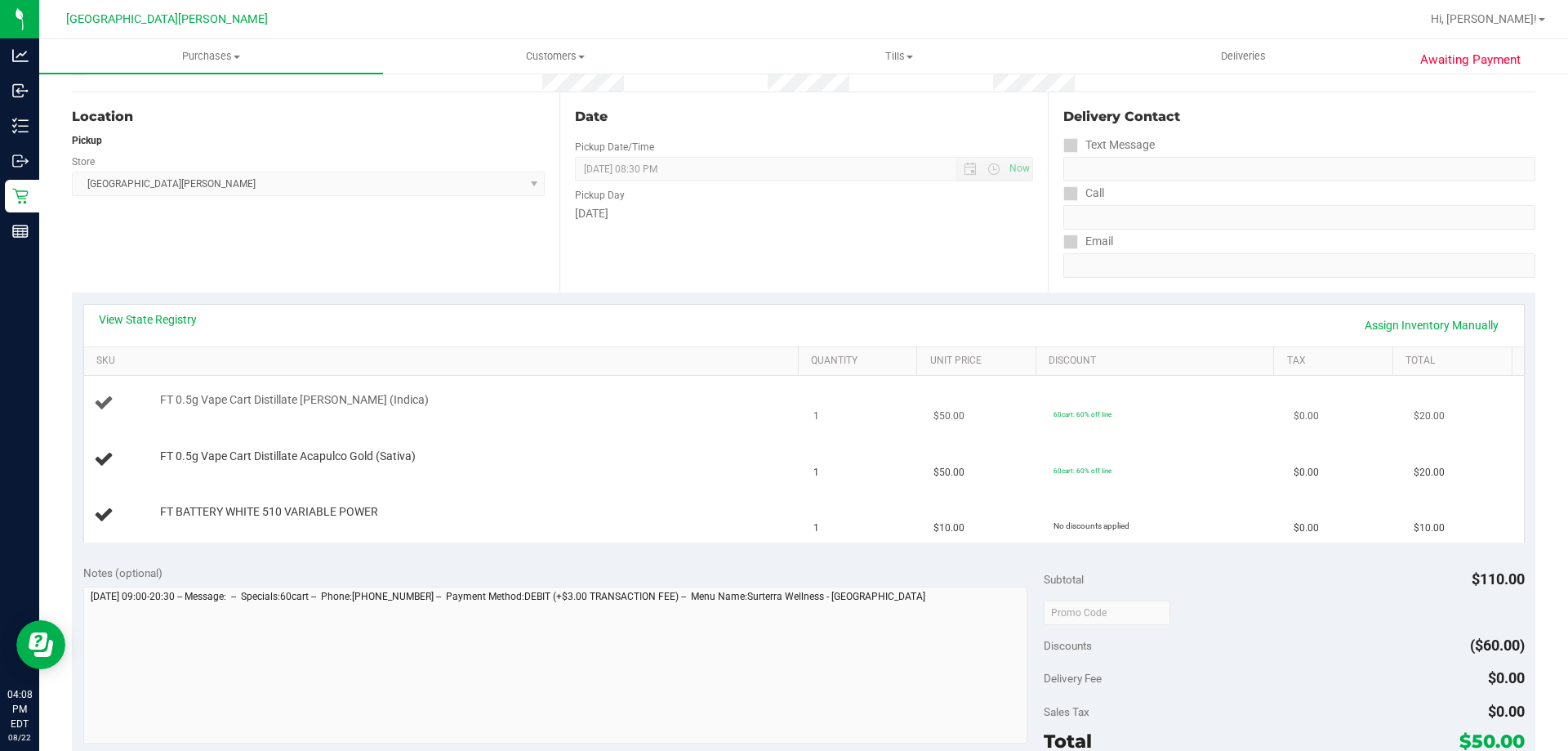
scroll to position [164, 0]
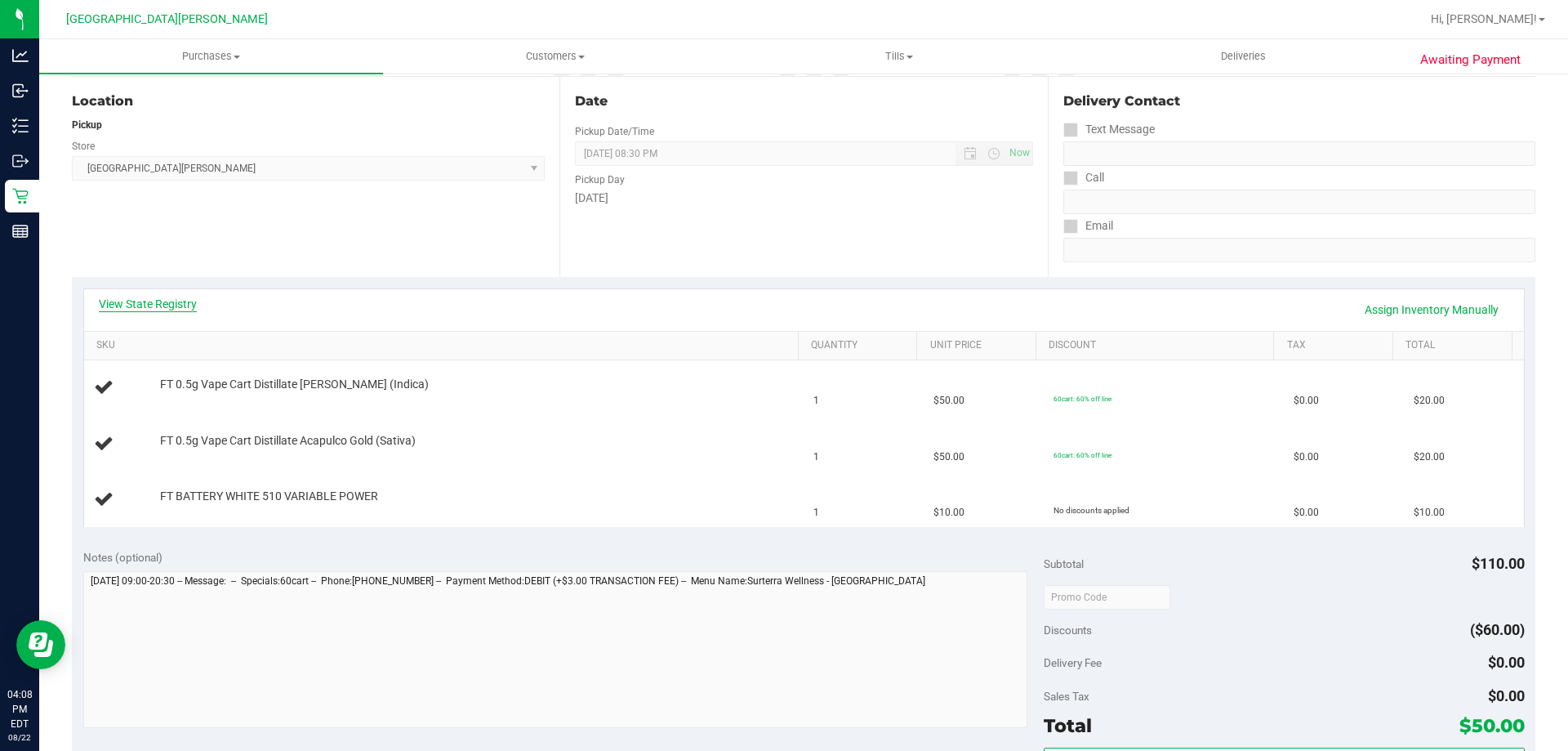
click at [175, 302] on link "View State Registry" at bounding box center [148, 304] width 98 height 16
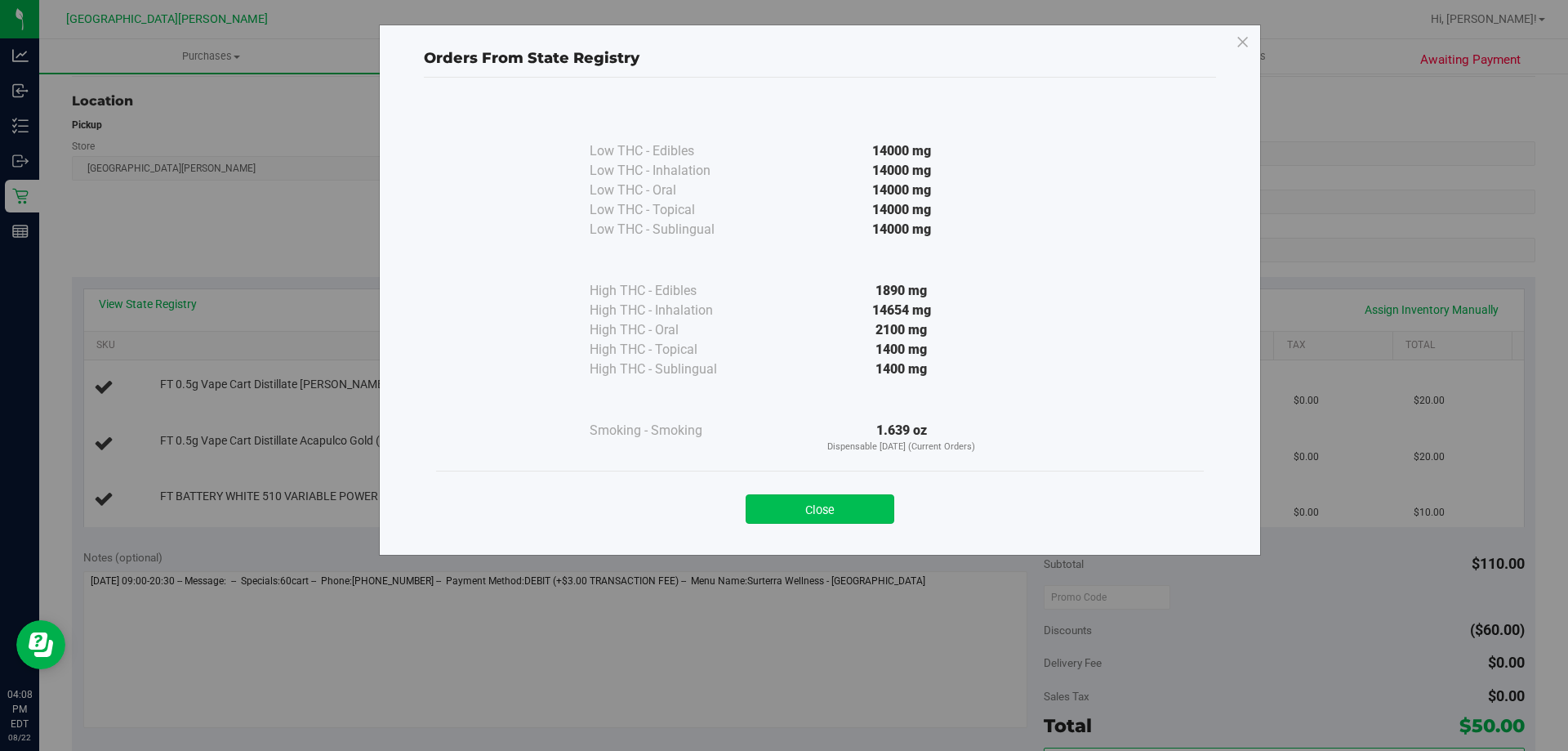
click at [761, 502] on button "Close" at bounding box center [820, 508] width 148 height 29
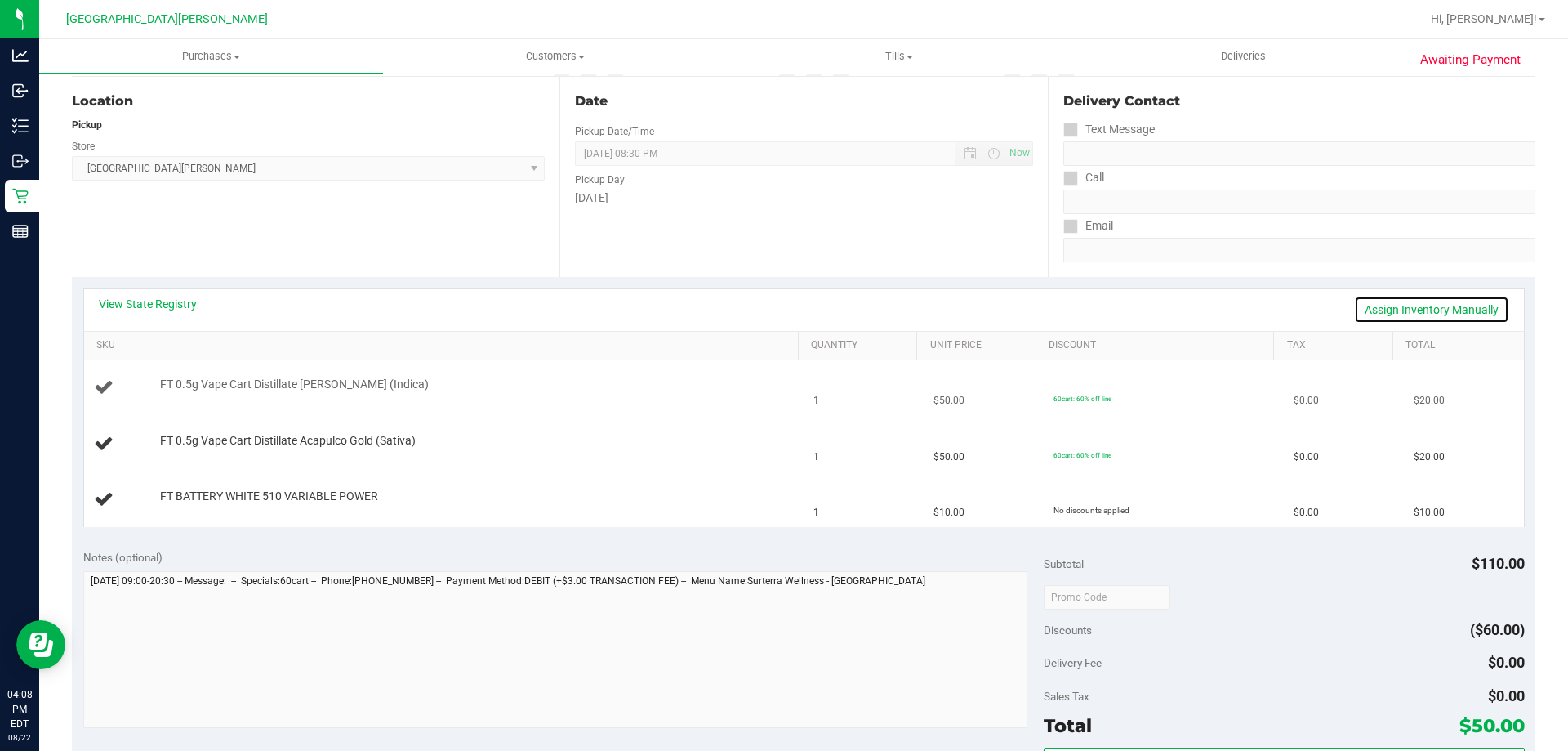
drag, startPoint x: 1399, startPoint y: 305, endPoint x: 899, endPoint y: 365, distance: 503.6
click at [1398, 305] on link "Assign Inventory Manually" at bounding box center [1432, 309] width 156 height 28
click at [172, 501] on link "Add Package" at bounding box center [189, 506] width 59 height 12
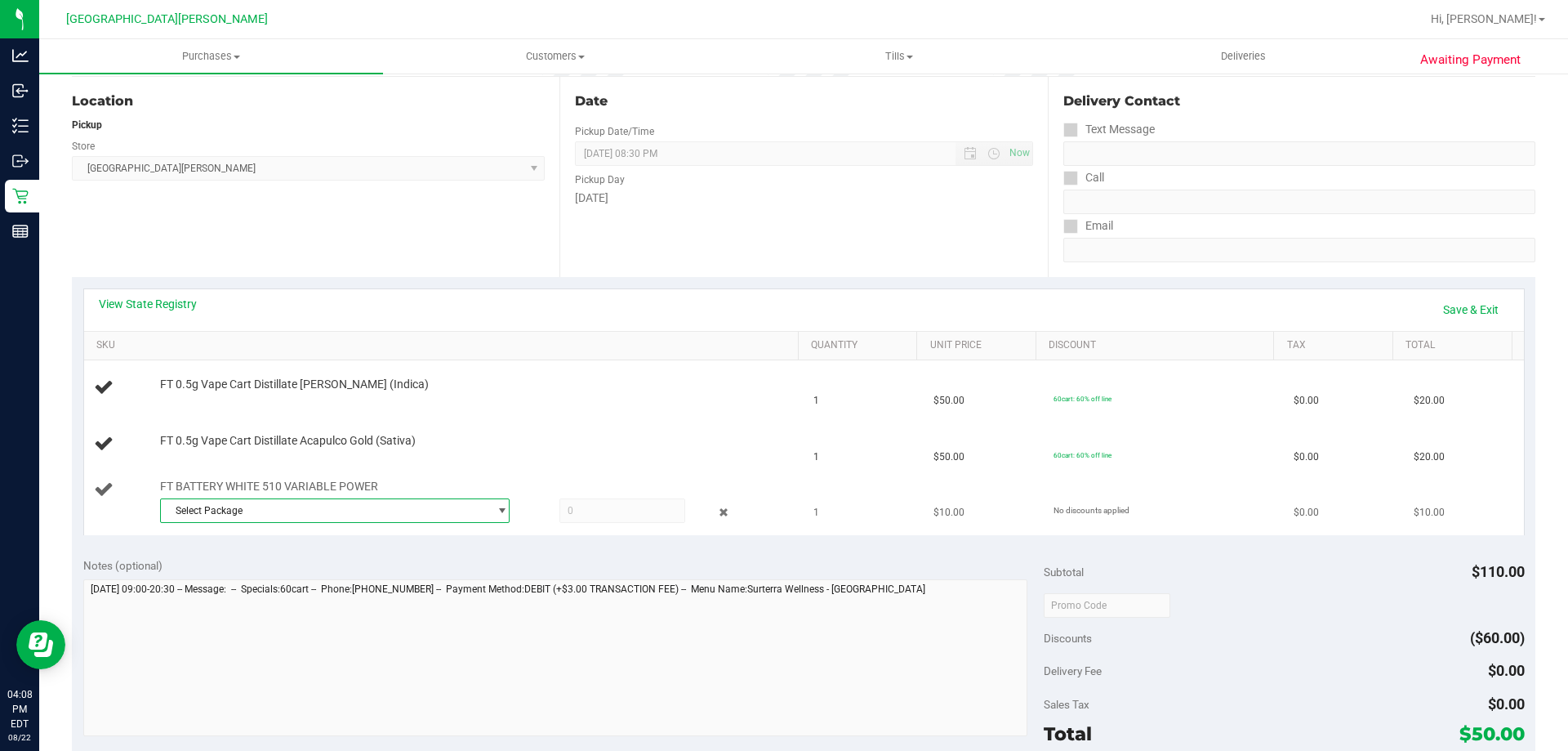
click at [260, 502] on span "Select Package" at bounding box center [324, 510] width 328 height 23
click at [248, 575] on span "3528843565086415" at bounding box center [215, 577] width 92 height 12
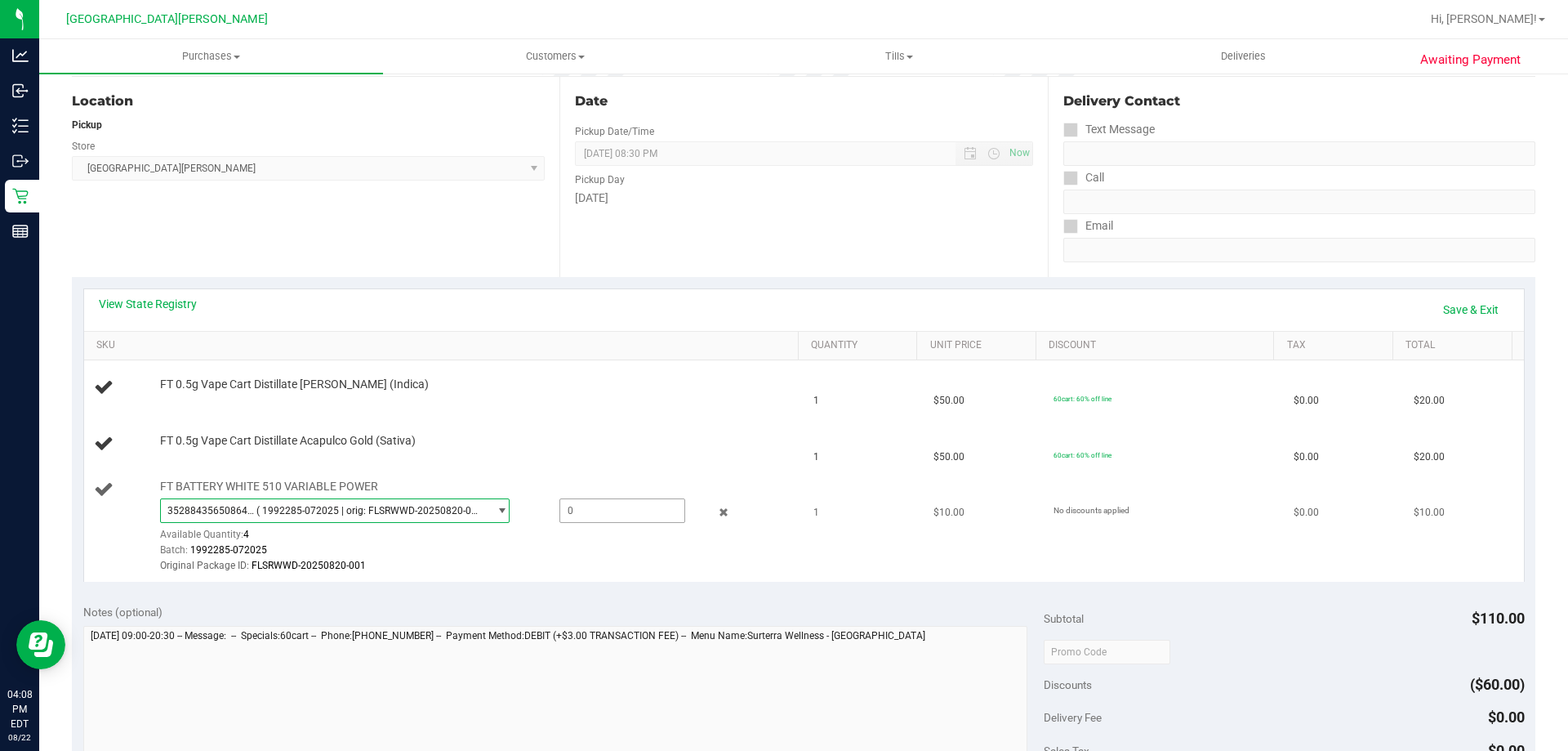
click at [580, 521] on span at bounding box center [622, 511] width 126 height 25
type input "1"
type input "1.0000"
drag, startPoint x: 638, startPoint y: 292, endPoint x: 637, endPoint y: 303, distance: 11.0
click at [637, 294] on div "View State Registry Save & Exit" at bounding box center [804, 309] width 1440 height 42
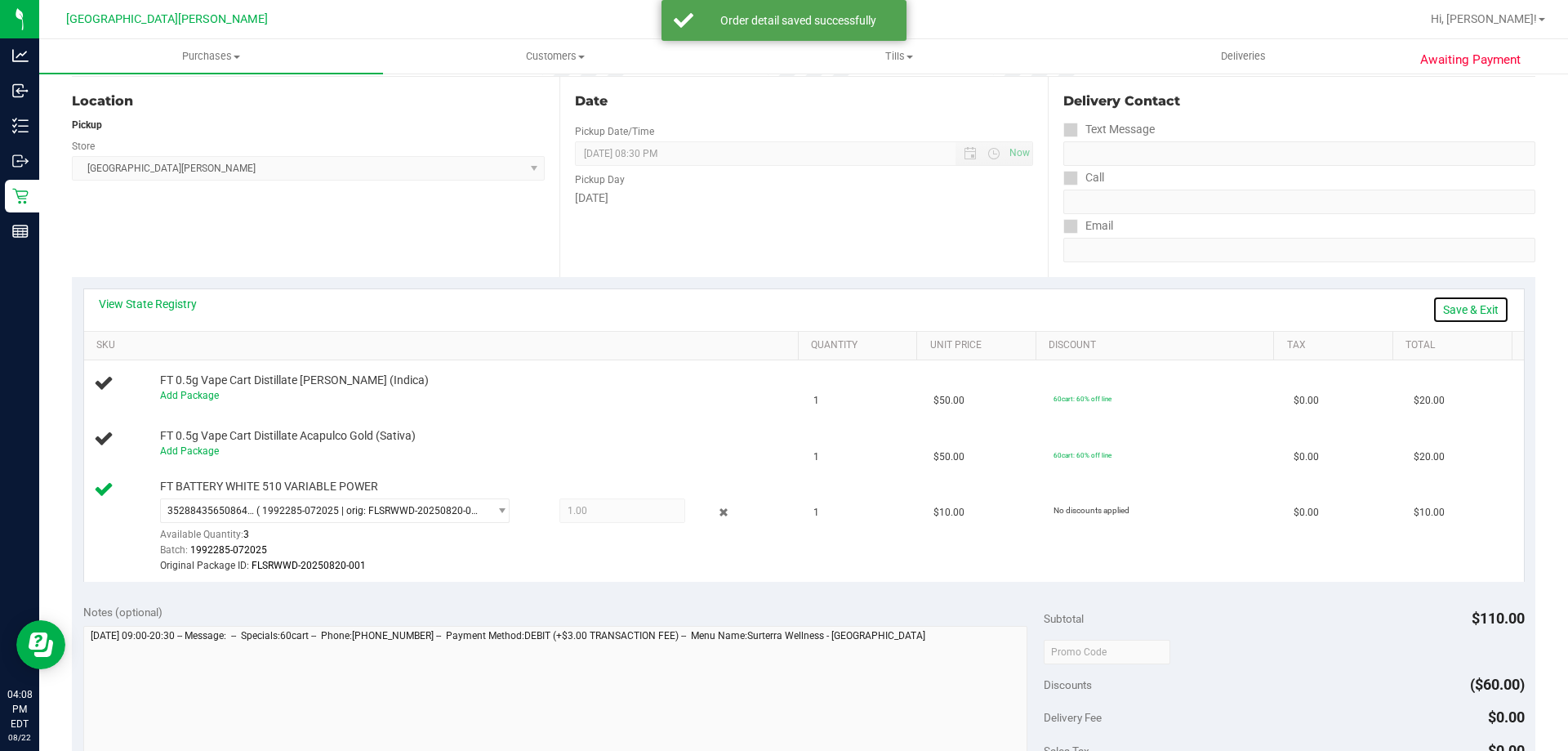
click at [1465, 302] on link "Save & Exit" at bounding box center [1471, 309] width 76 height 28
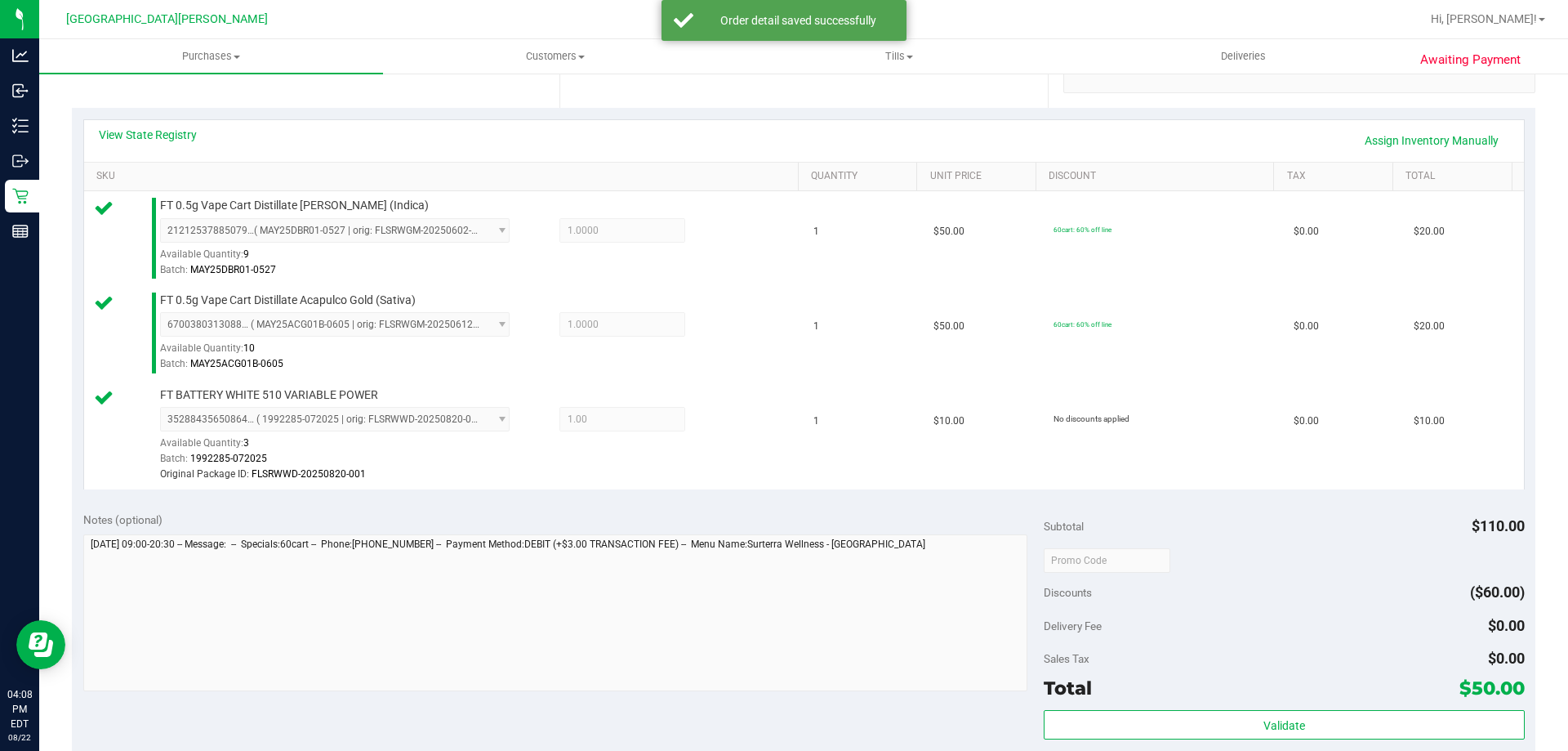
scroll to position [490, 0]
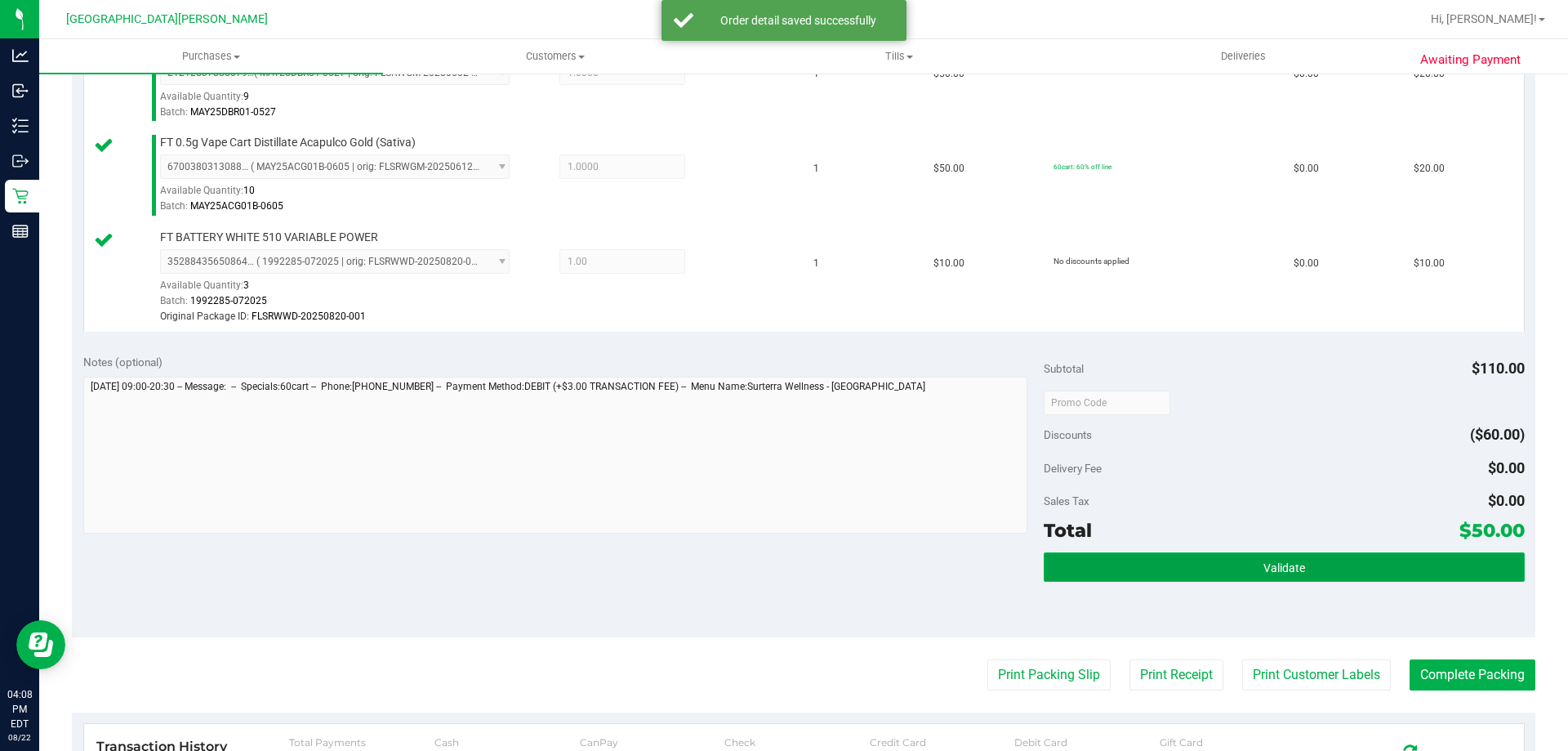
click at [1215, 556] on button "Validate" at bounding box center [1284, 566] width 480 height 29
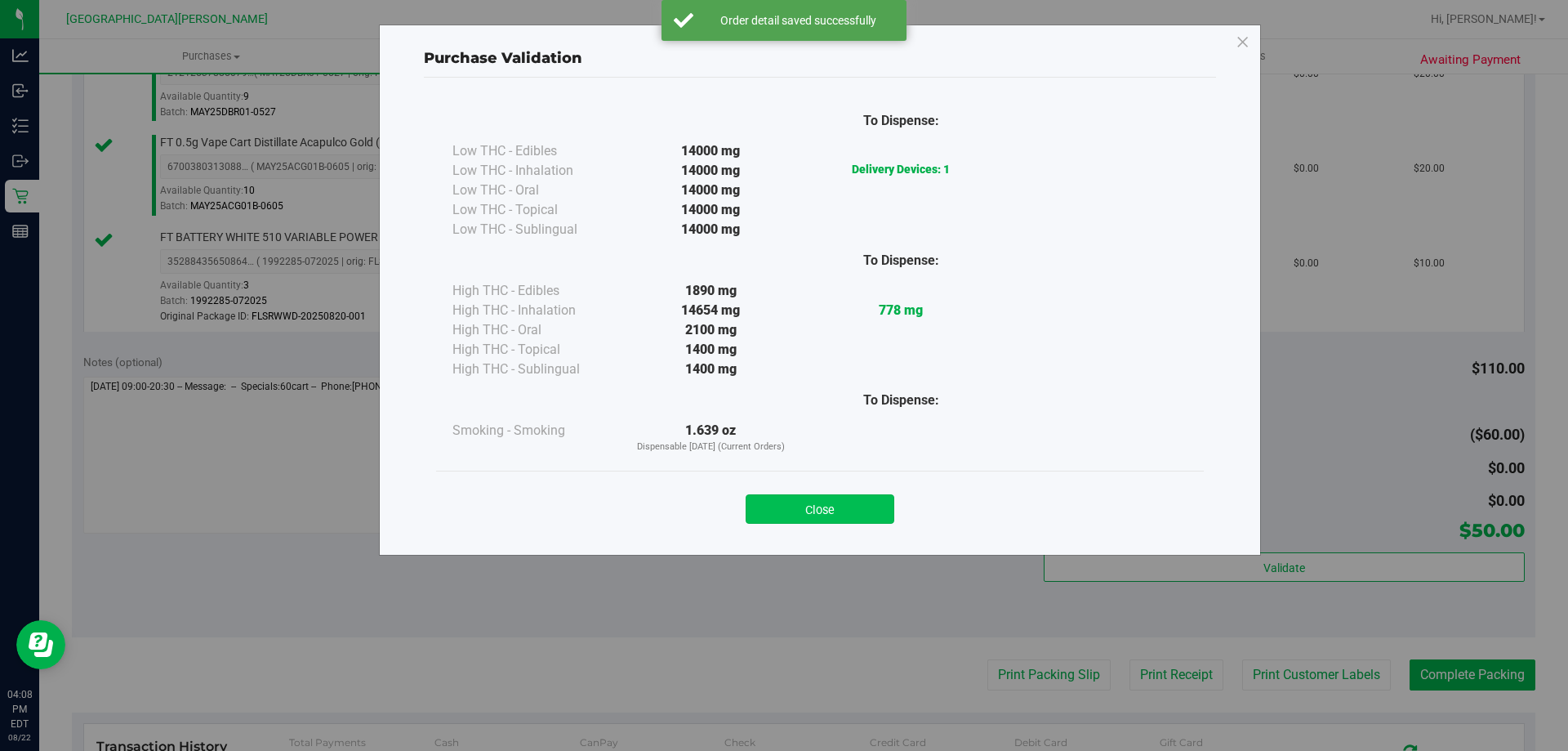
click at [862, 520] on button "Close" at bounding box center [820, 508] width 148 height 29
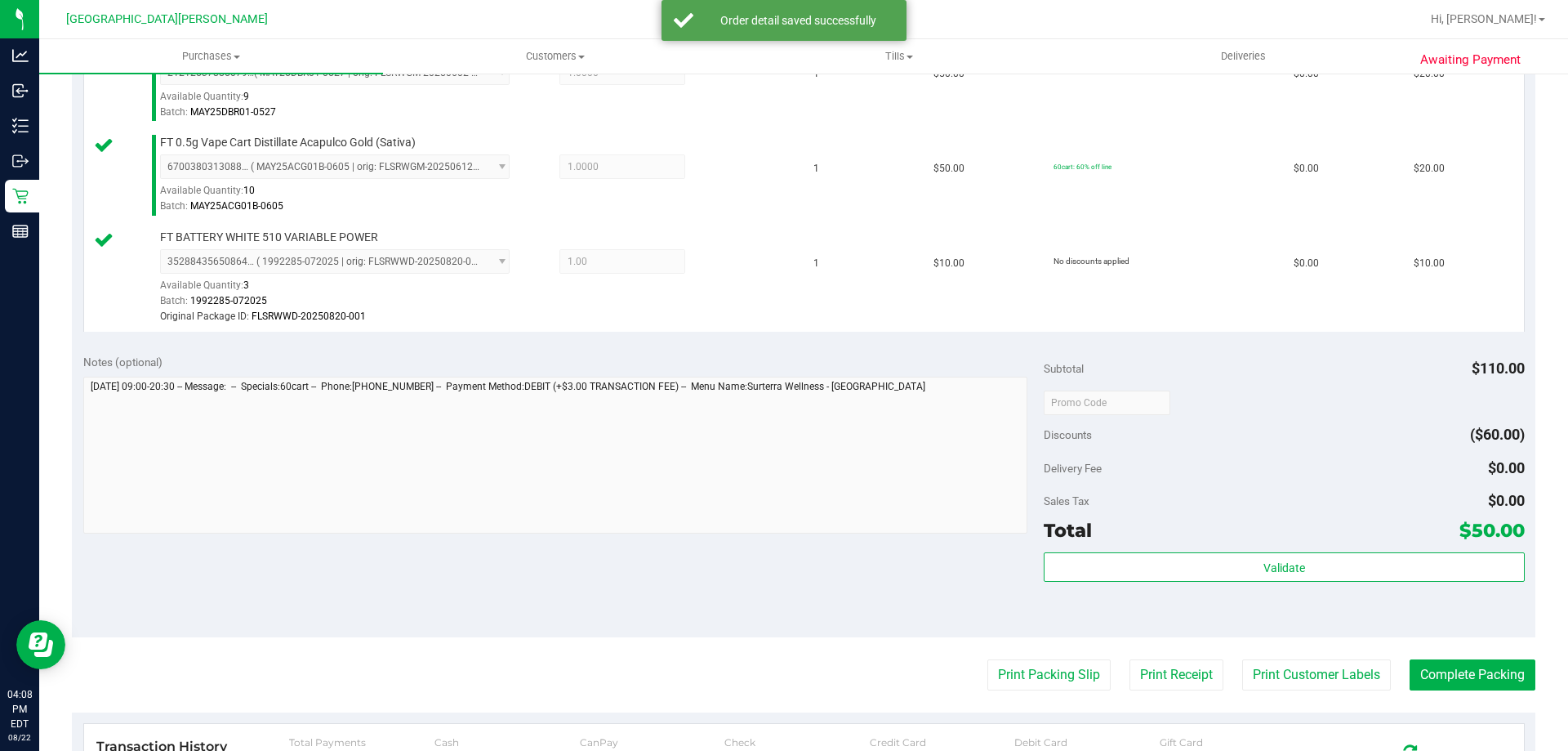
click at [1335, 691] on purchase-details "Back Edit Purchase Cancel Purchase View Profile # 11830345 BioTrack ID: - Submi…" at bounding box center [804, 308] width 1464 height 1419
click at [1319, 681] on button "Print Customer Labels" at bounding box center [1316, 675] width 148 height 31
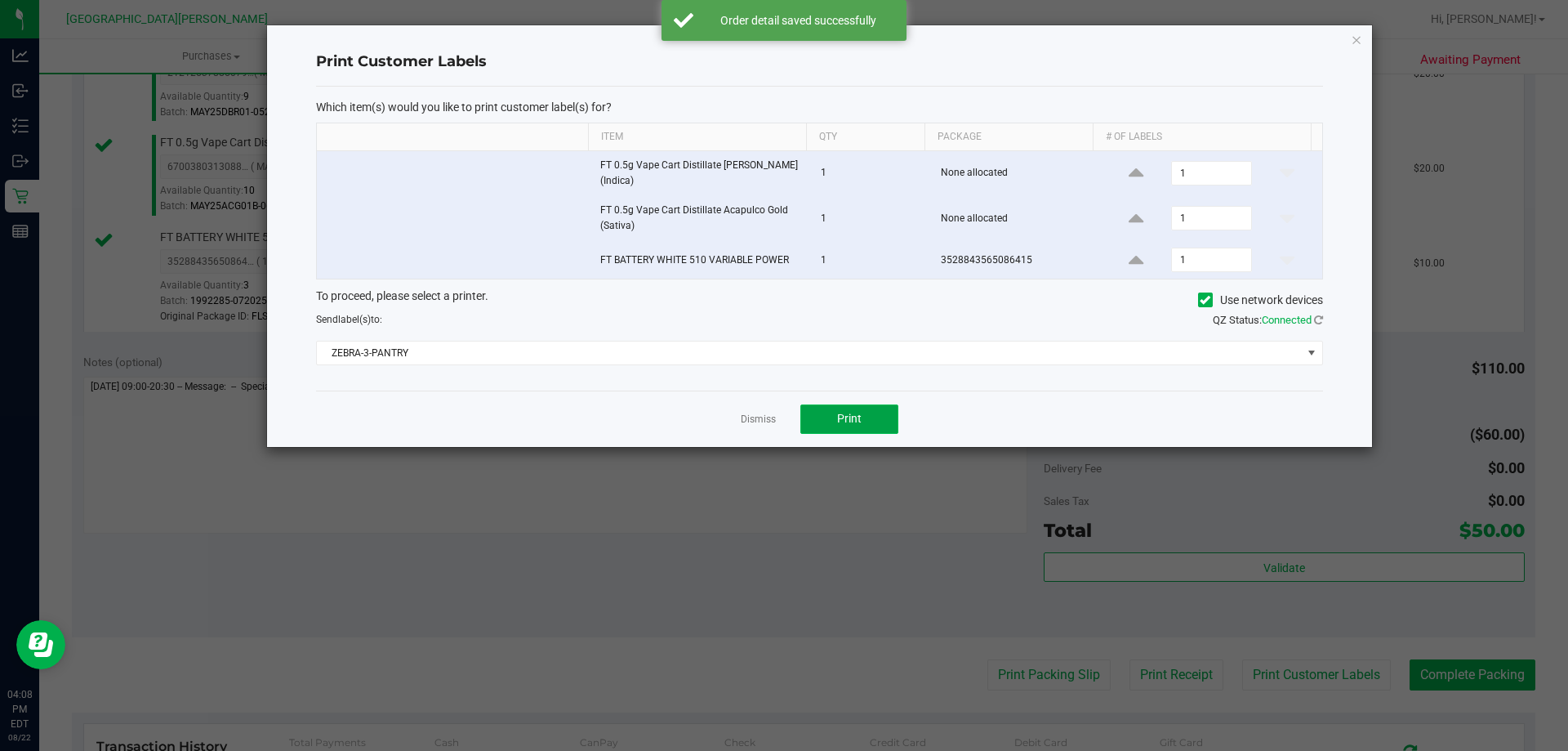
click at [888, 424] on button "Print" at bounding box center [850, 419] width 98 height 29
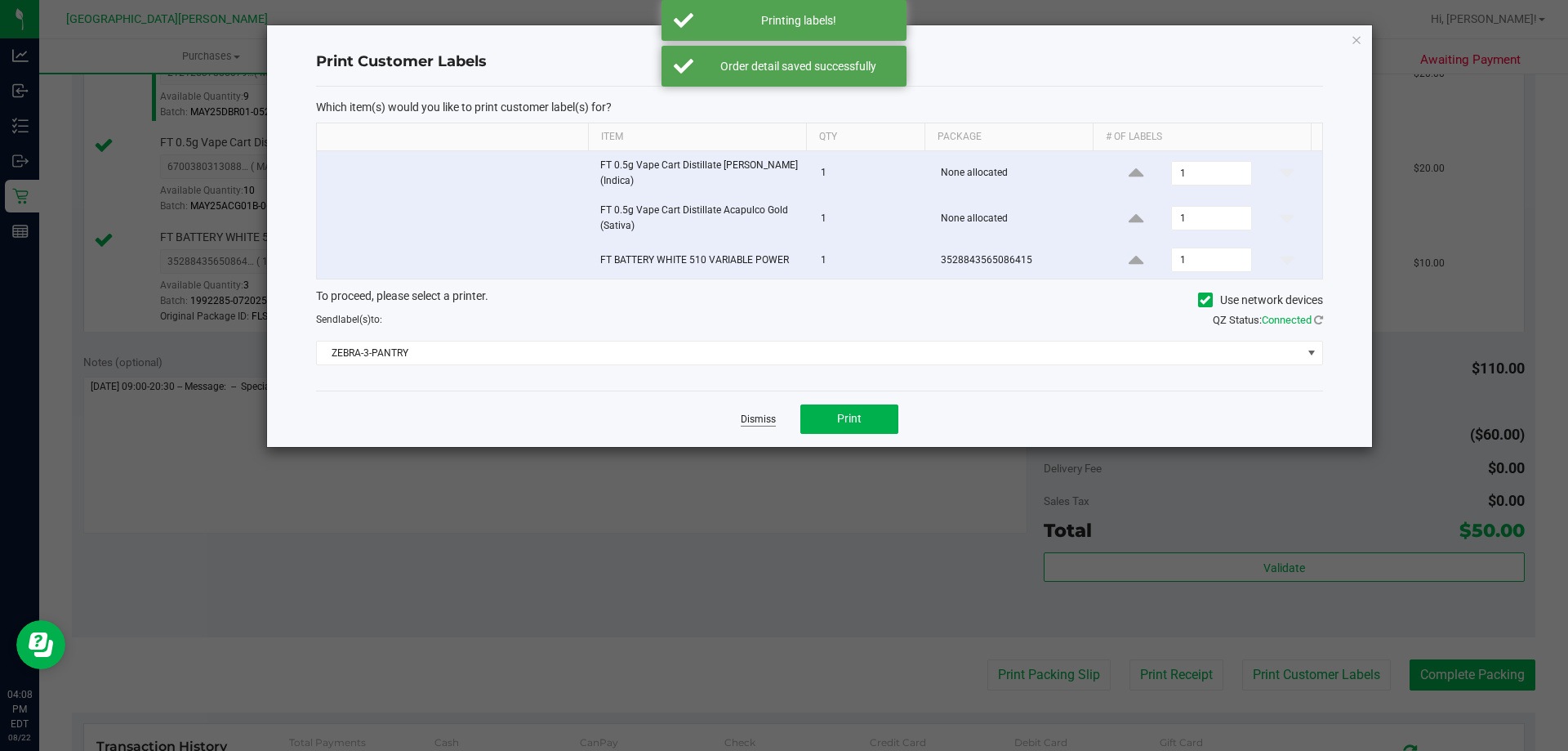
click at [751, 423] on link "Dismiss" at bounding box center [758, 419] width 36 height 14
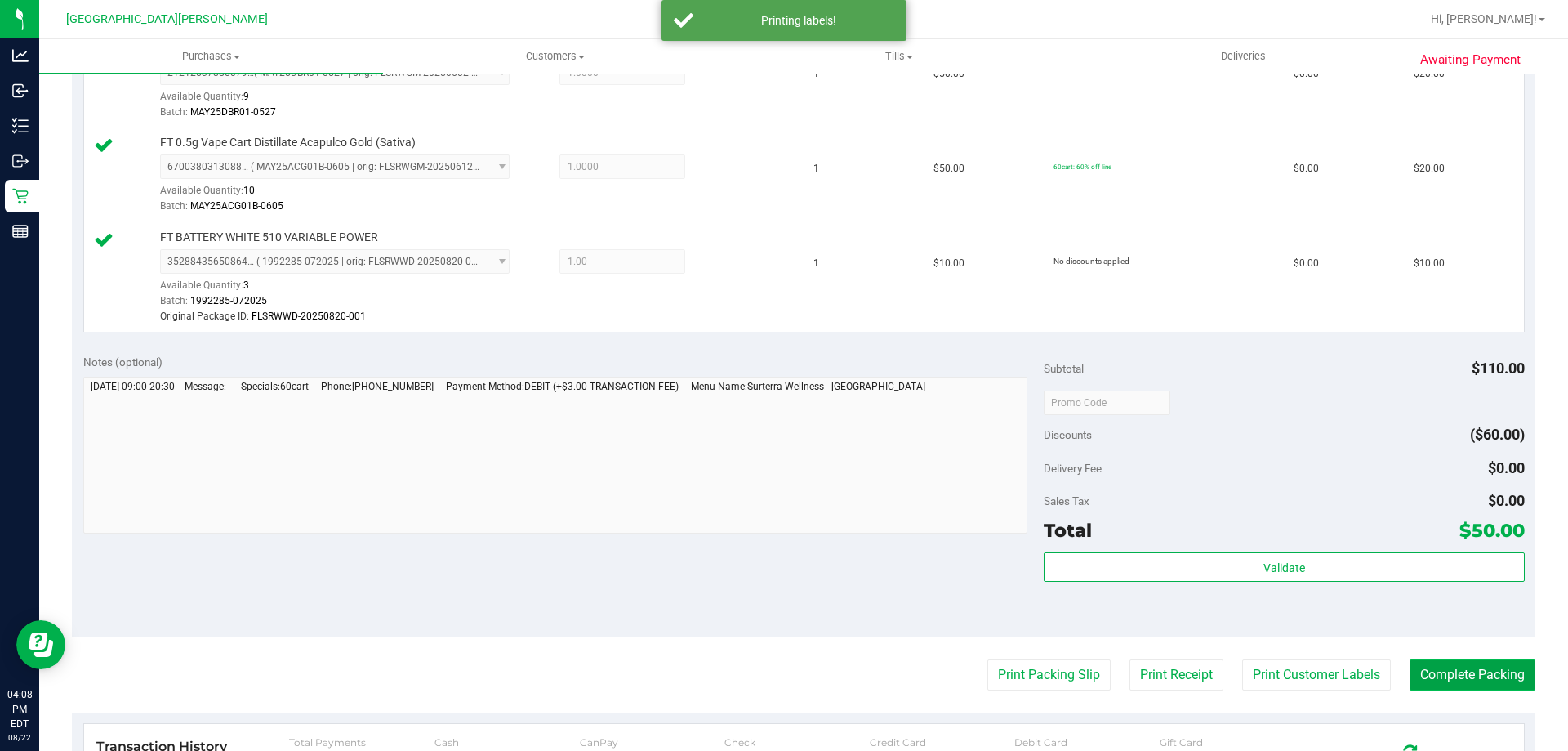
click at [1431, 675] on button "Complete Packing" at bounding box center [1473, 675] width 126 height 31
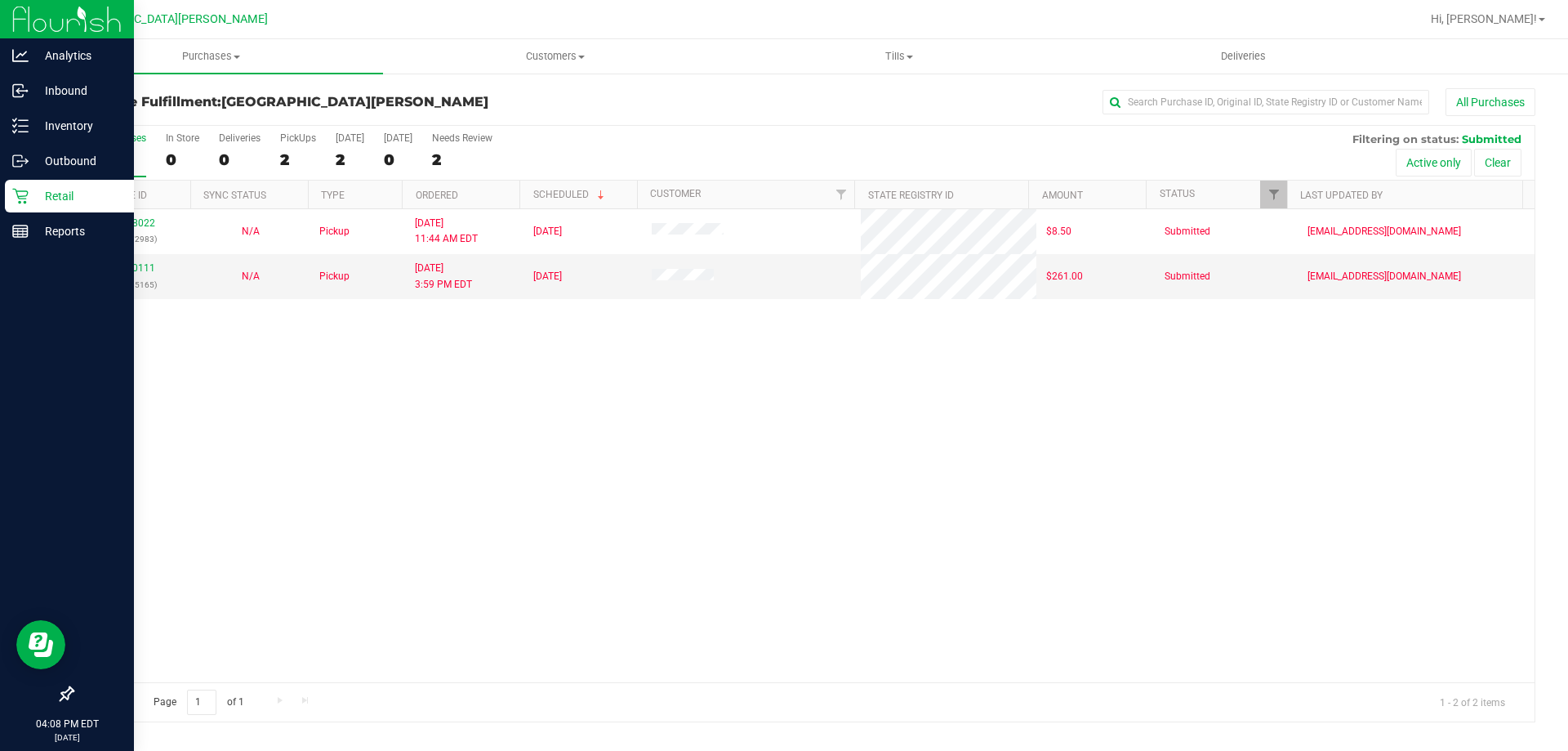
click at [45, 199] on p "Retail" at bounding box center [77, 196] width 98 height 20
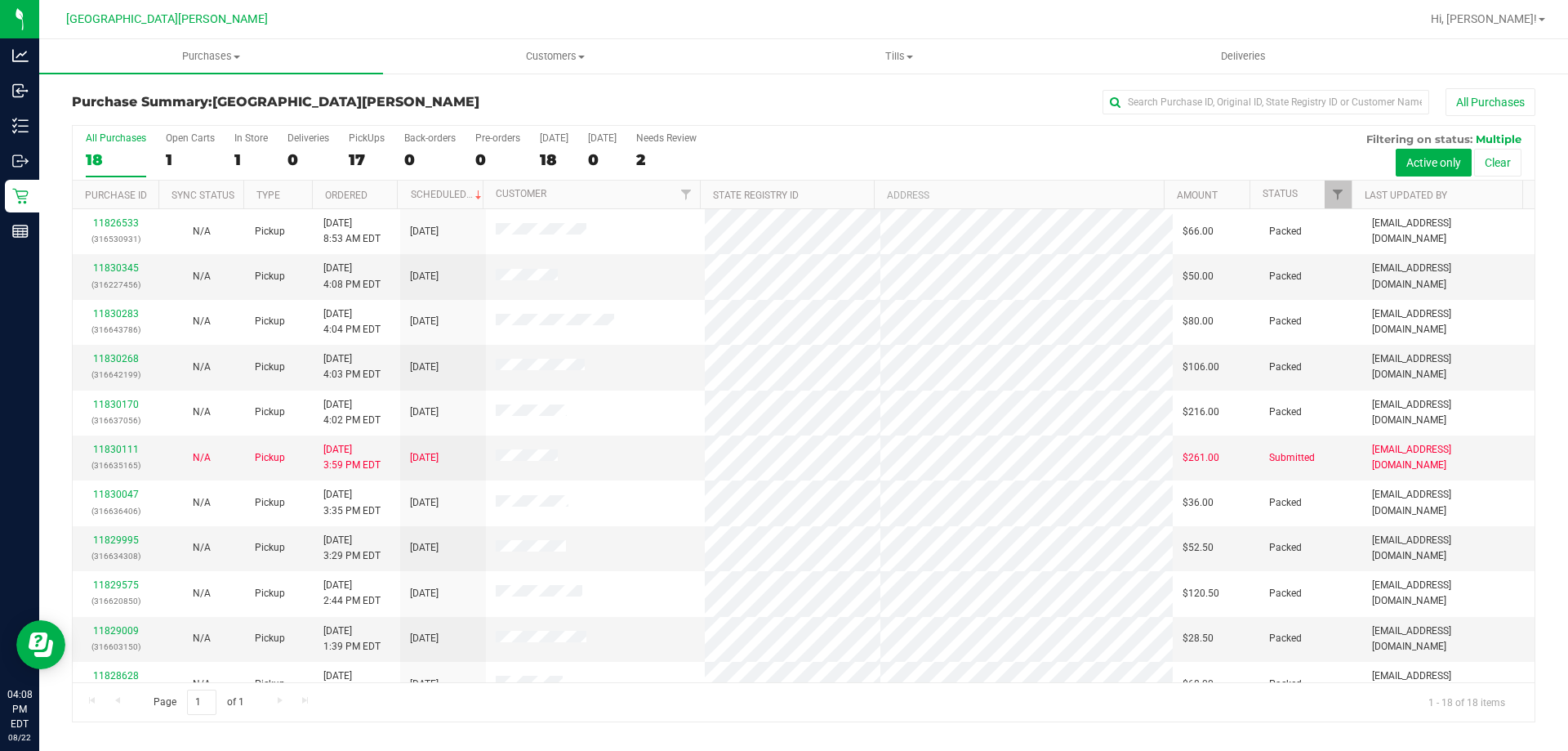
click at [258, 141] on div "In Store" at bounding box center [252, 138] width 34 height 12
click at [0, 0] on input "In Store 1" at bounding box center [0, 0] width 0 height 0
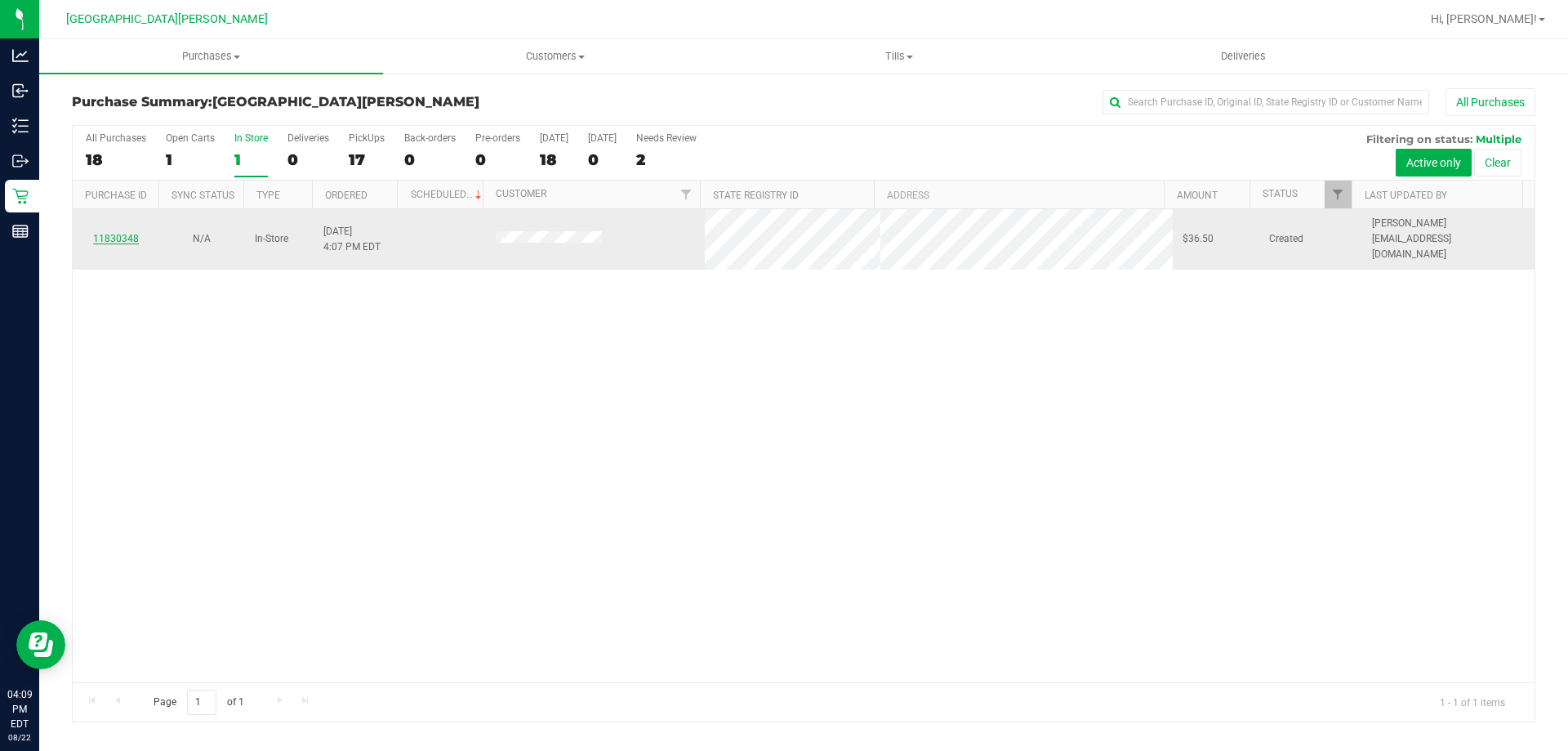
click at [133, 233] on link "11830348" at bounding box center [116, 238] width 45 height 12
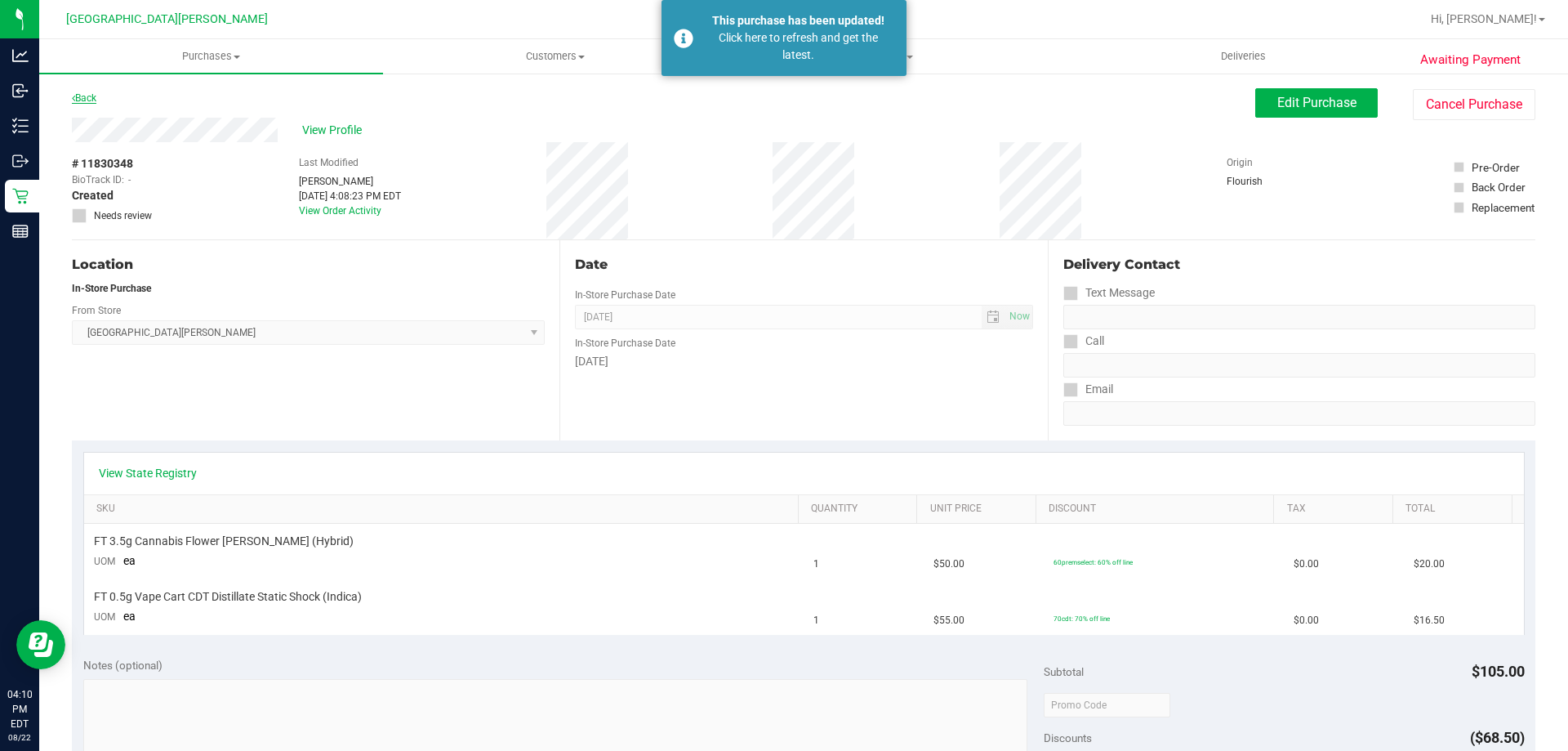
click at [94, 94] on link "Back" at bounding box center [84, 98] width 25 height 12
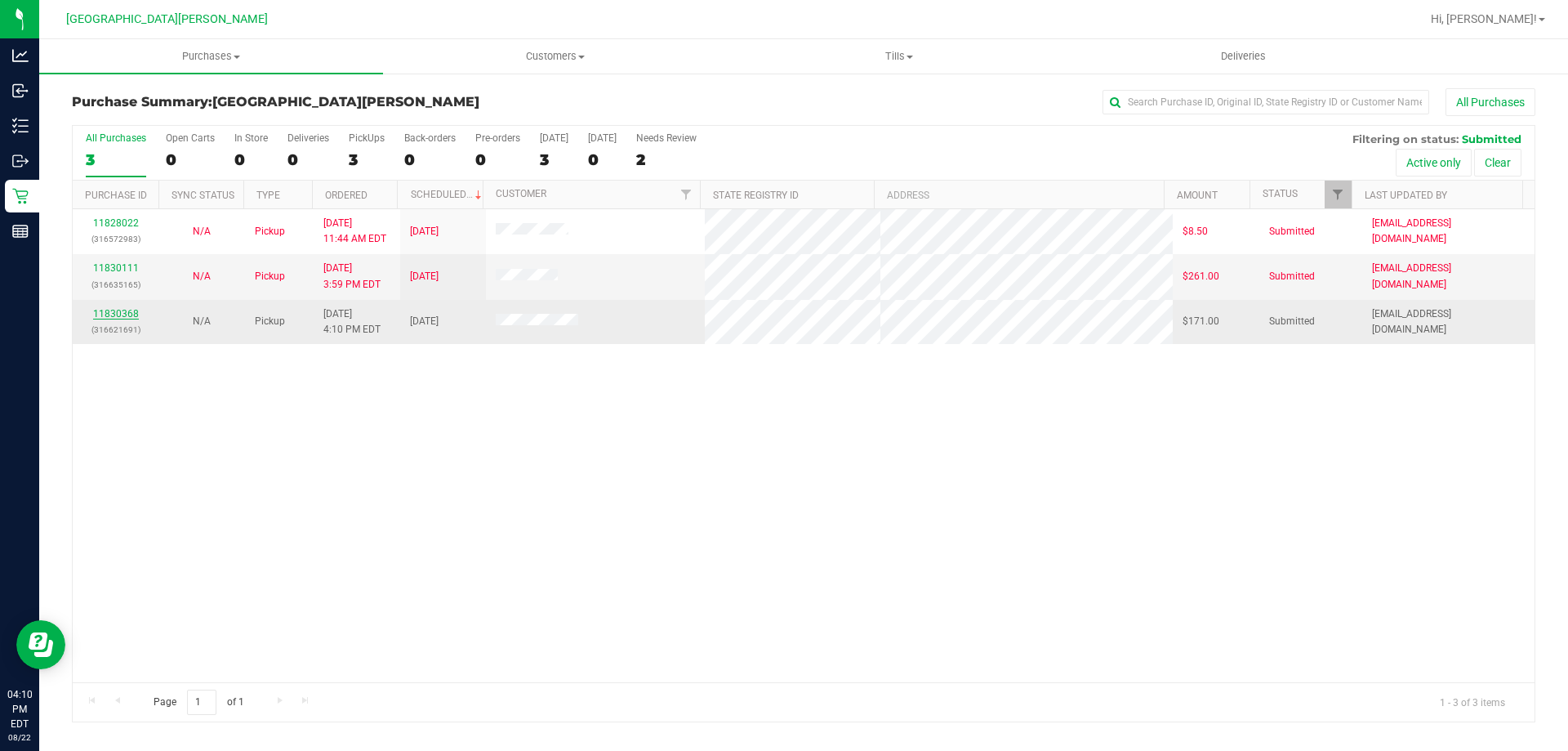
click at [124, 315] on link "11830368" at bounding box center [116, 313] width 45 height 12
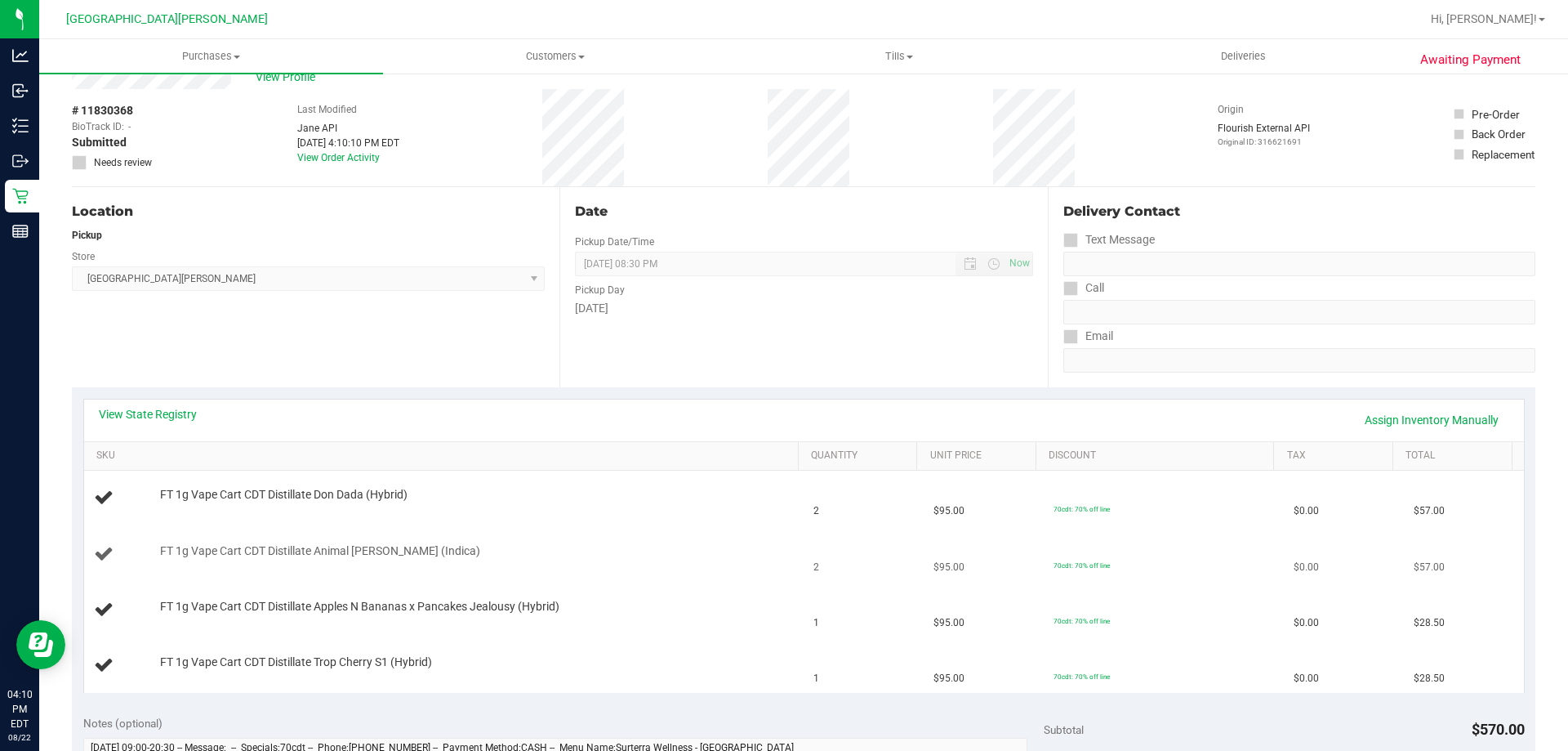
scroll to position [164, 0]
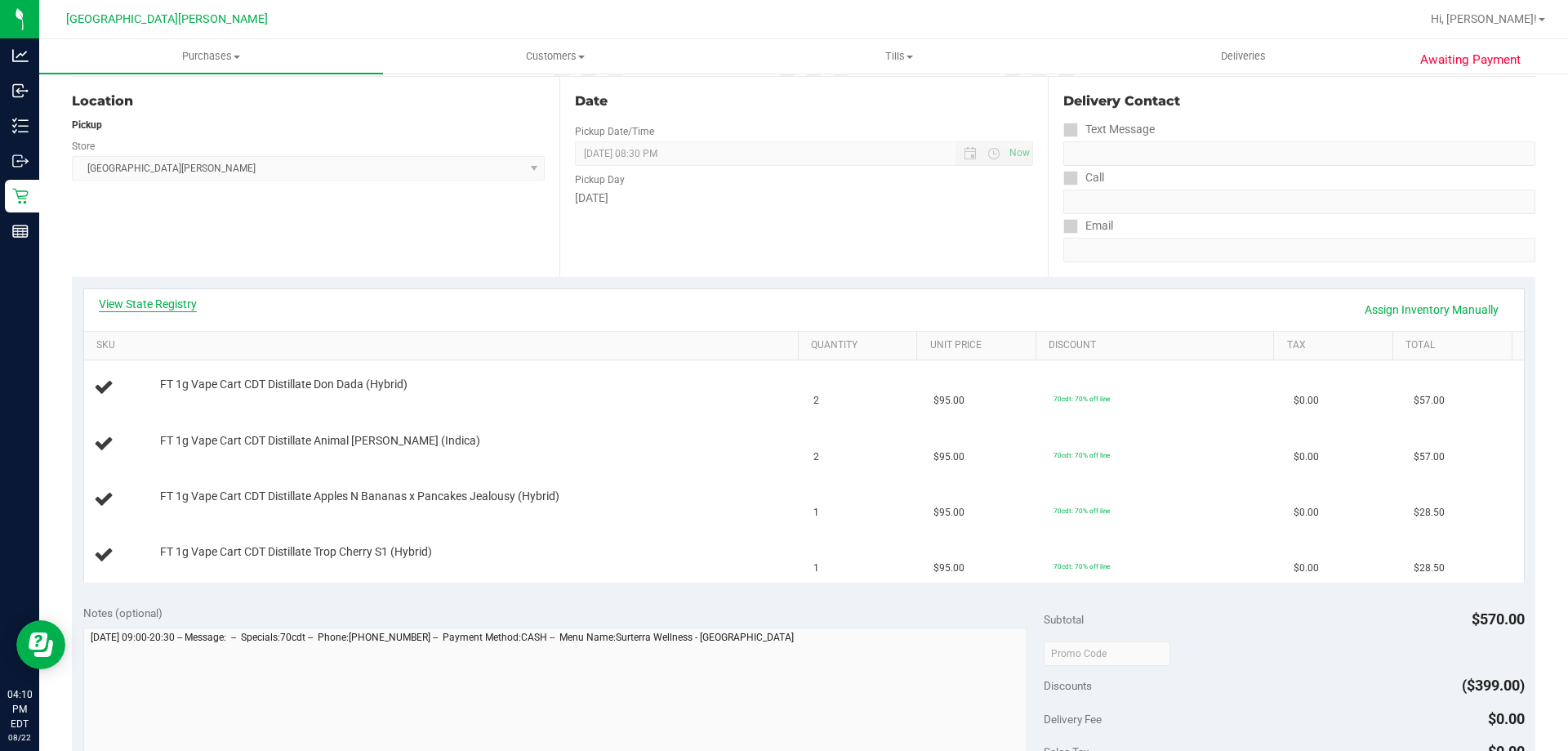
click at [152, 300] on link "View State Registry" at bounding box center [148, 304] width 98 height 16
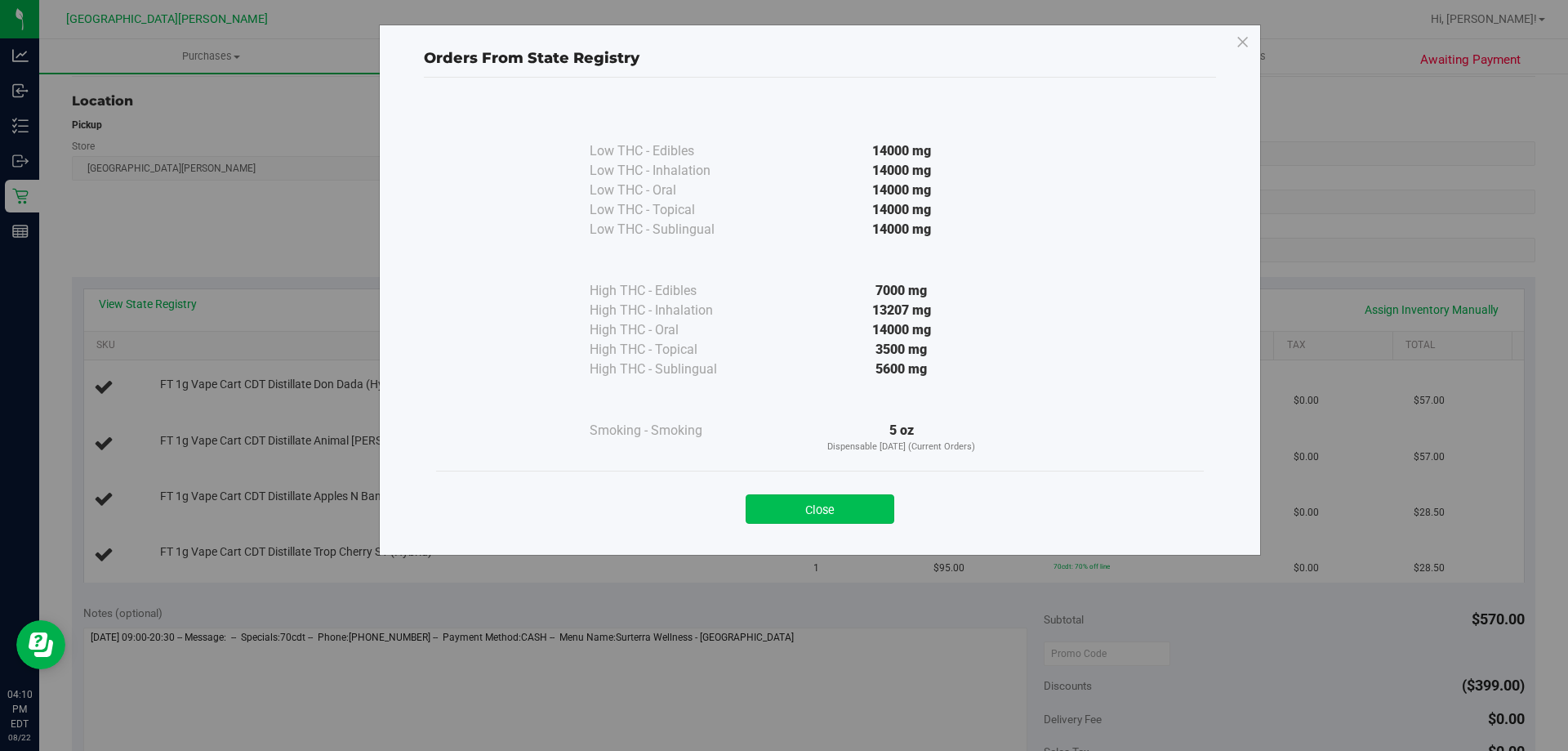
click at [828, 501] on button "Close" at bounding box center [820, 508] width 148 height 29
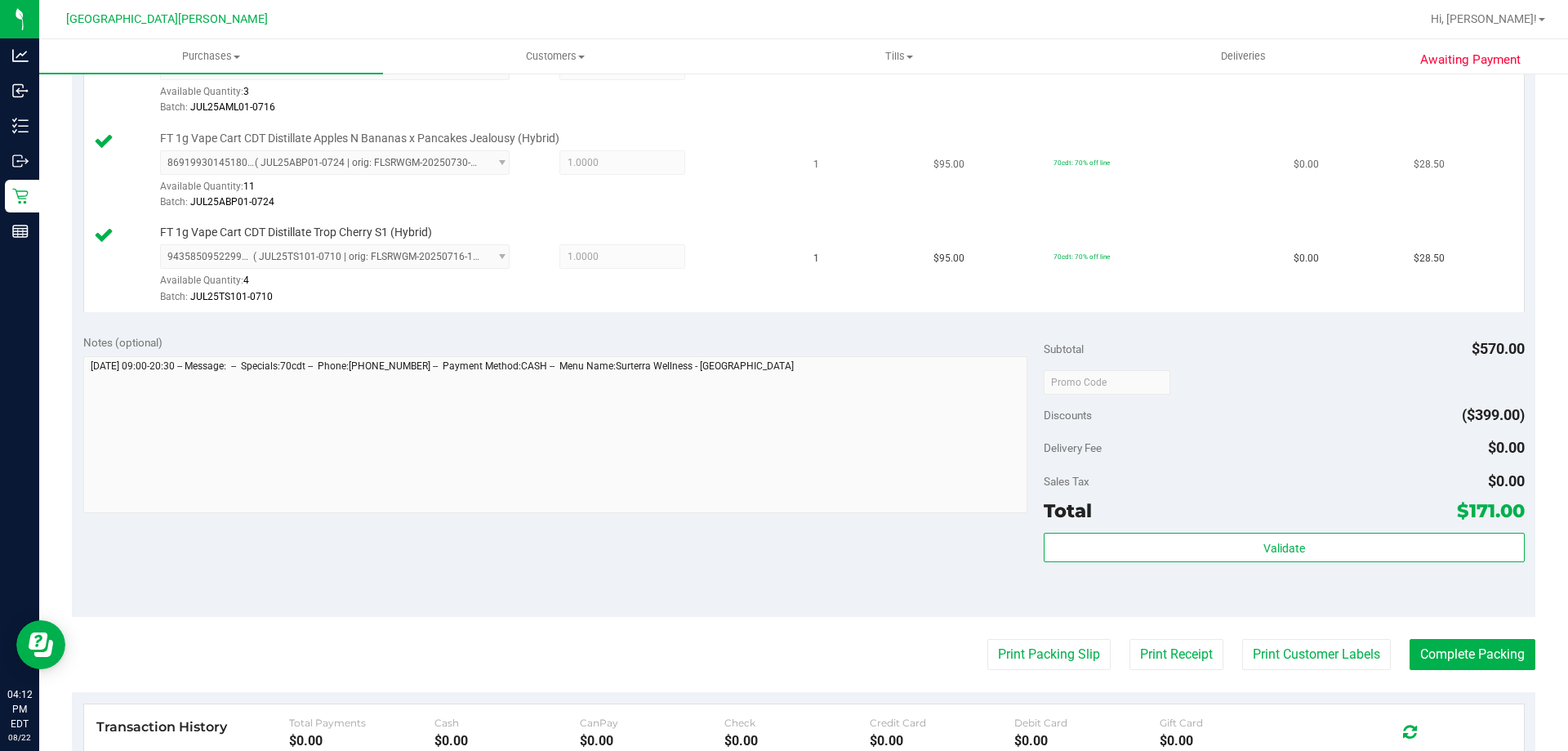
scroll to position [653, 0]
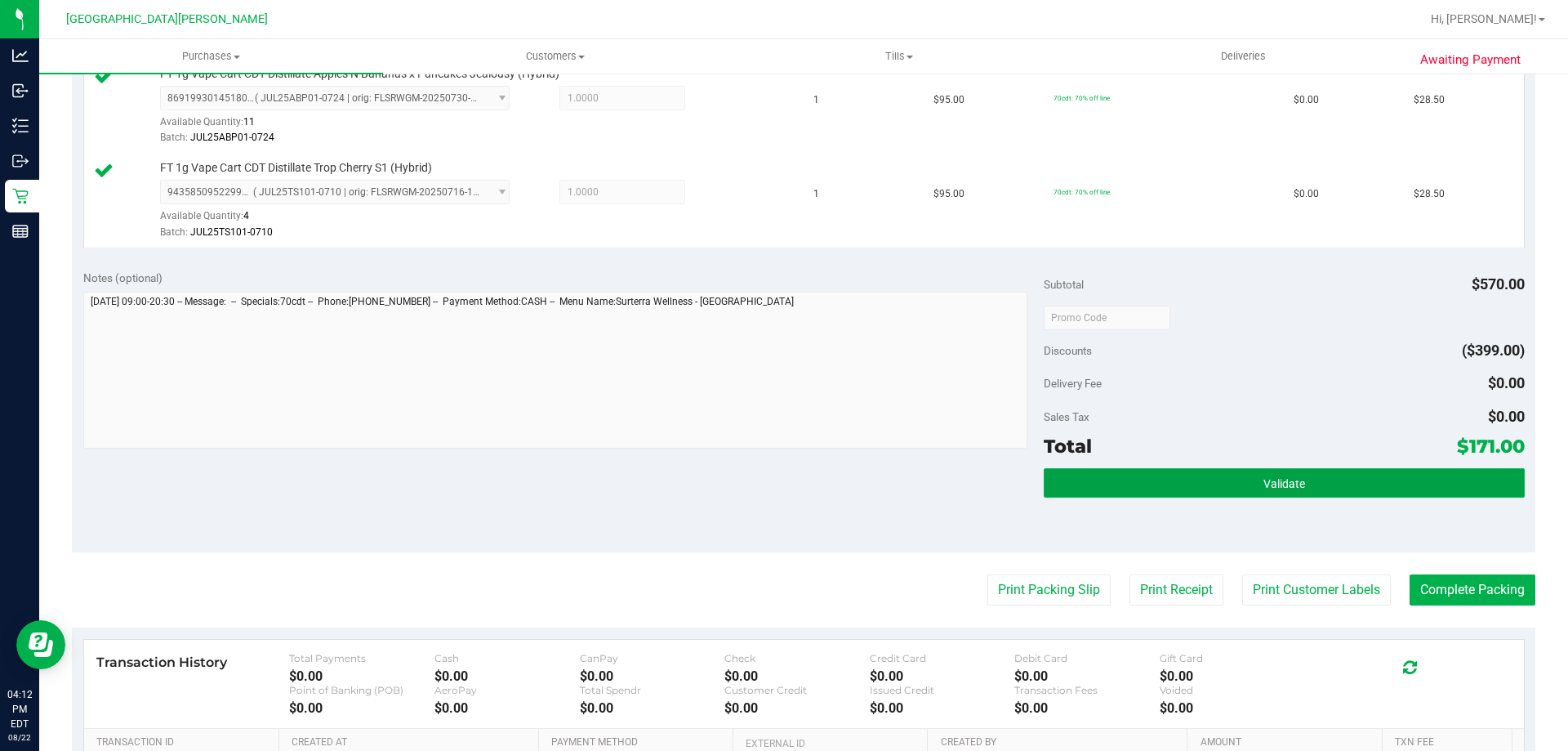
click at [1214, 475] on button "Validate" at bounding box center [1284, 483] width 480 height 29
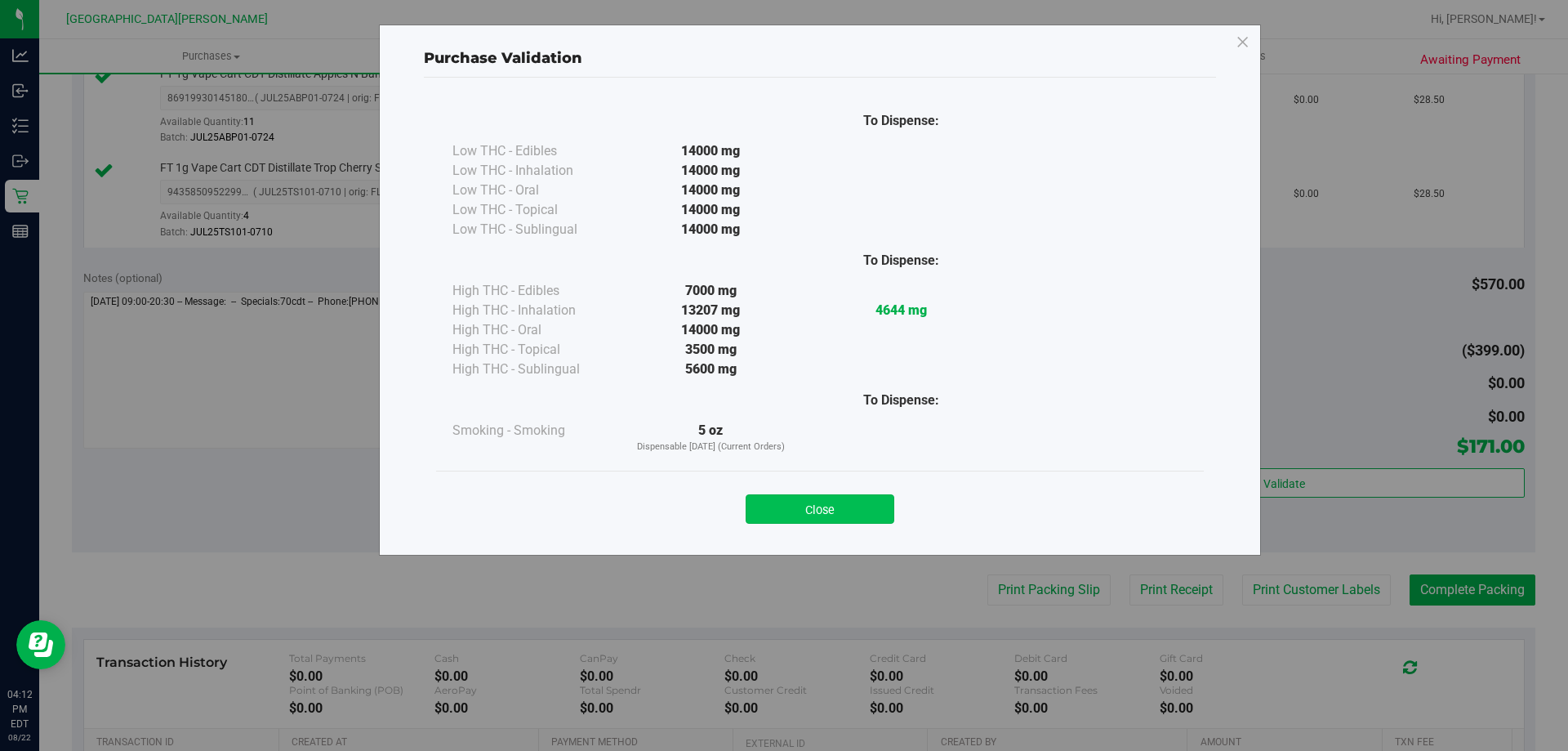
click at [859, 494] on button "Close" at bounding box center [820, 508] width 148 height 29
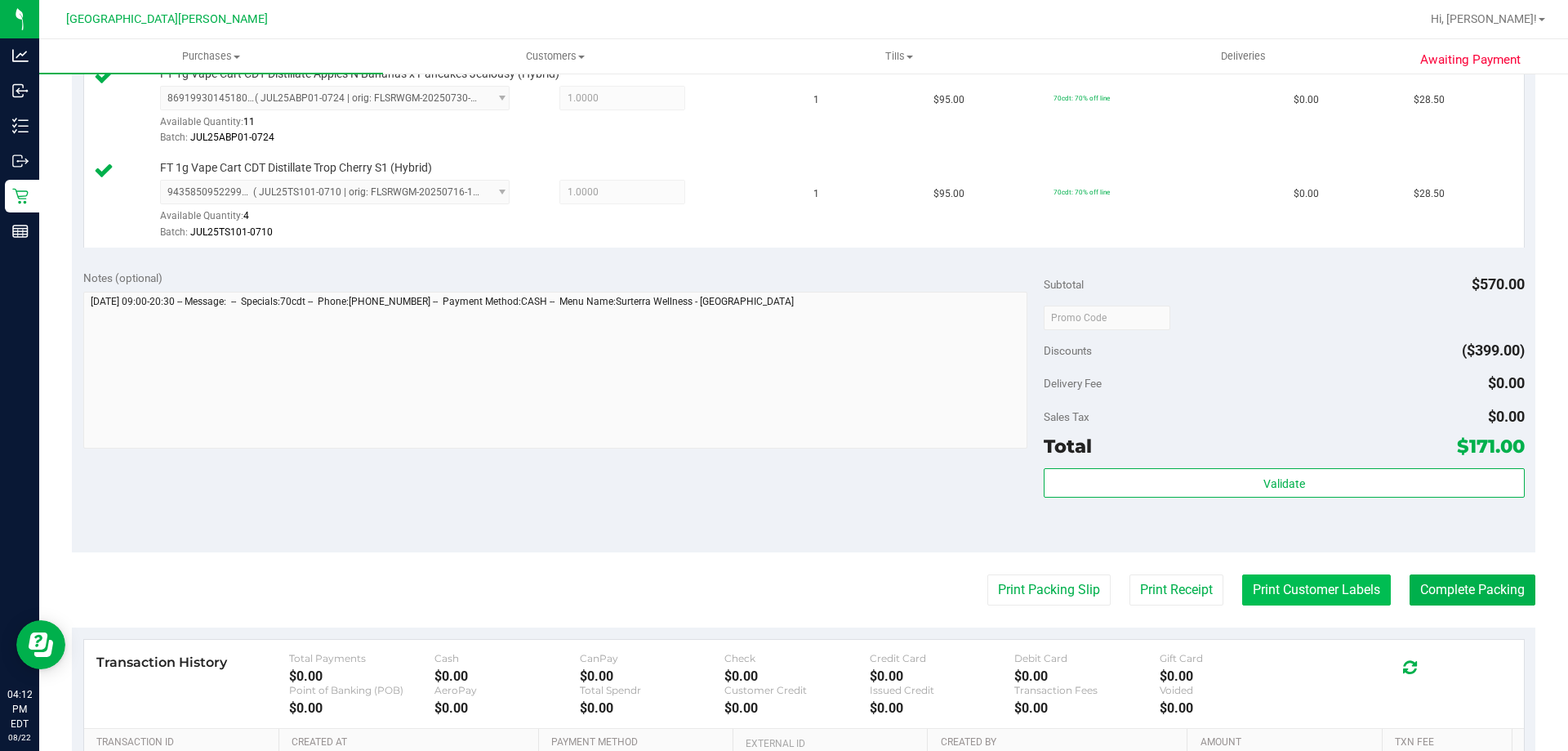
click at [1320, 582] on button "Print Customer Labels" at bounding box center [1316, 589] width 148 height 31
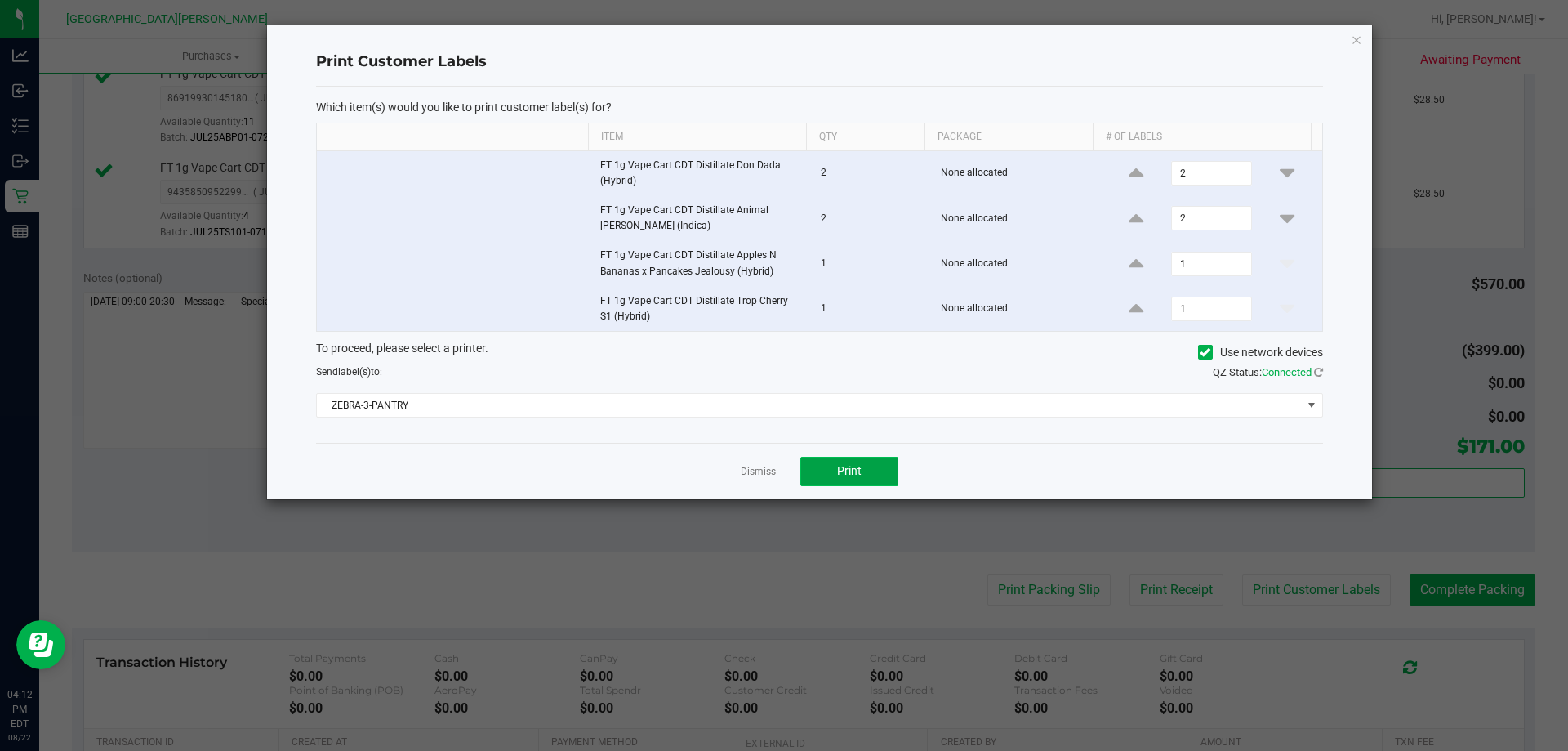
click at [849, 469] on span "Print" at bounding box center [850, 470] width 25 height 13
click at [747, 467] on link "Dismiss" at bounding box center [758, 472] width 36 height 14
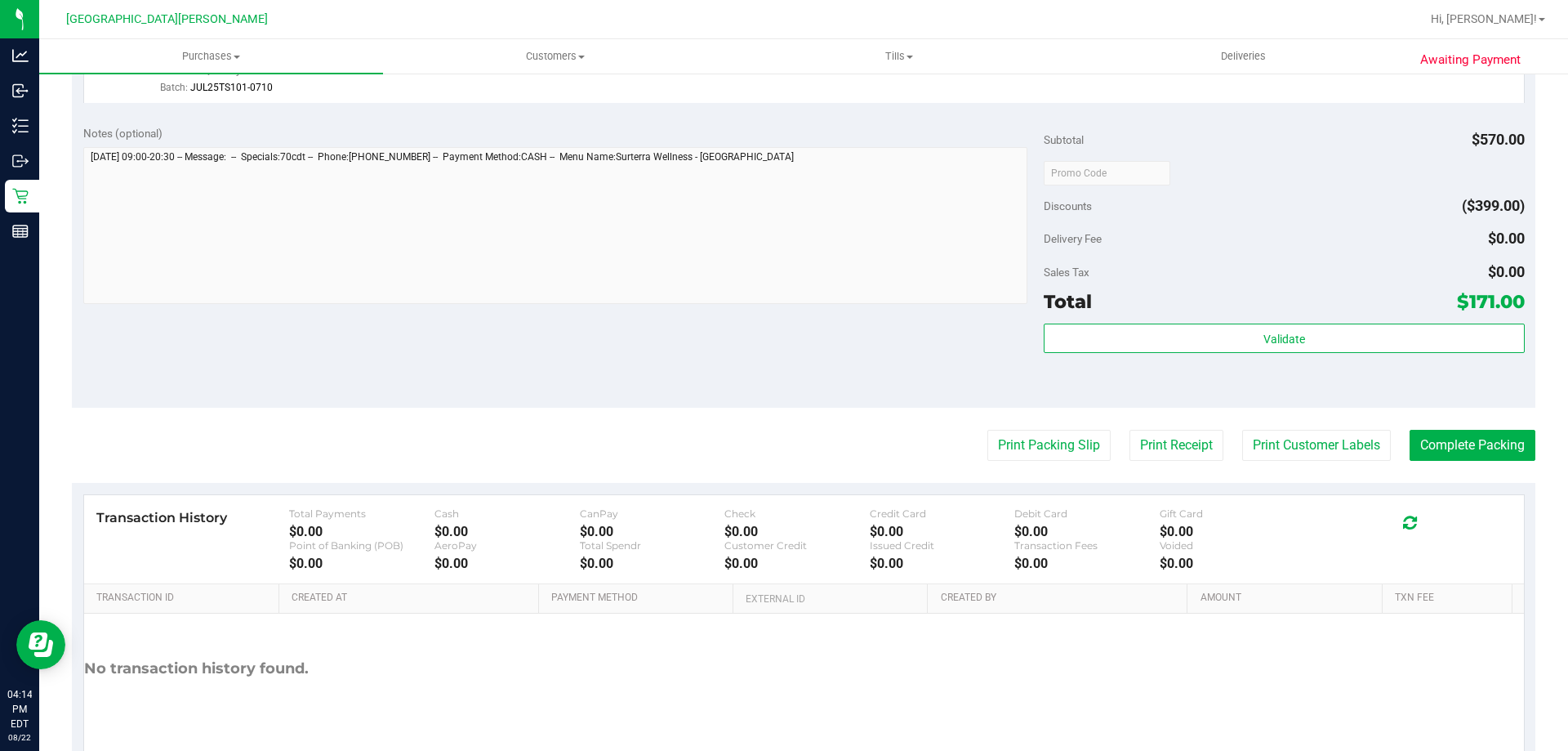
scroll to position [817, 0]
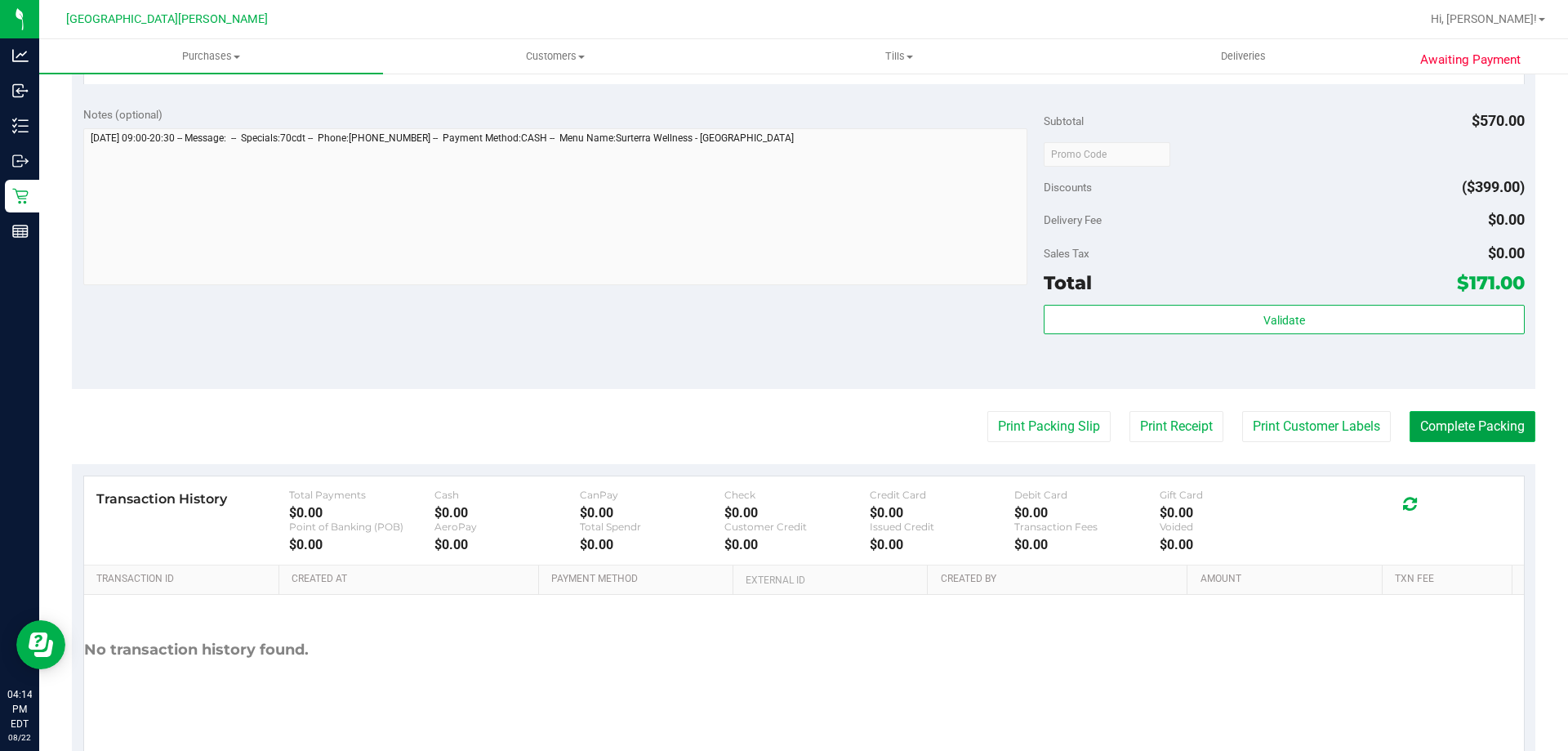
click at [1449, 427] on button "Complete Packing" at bounding box center [1473, 426] width 126 height 31
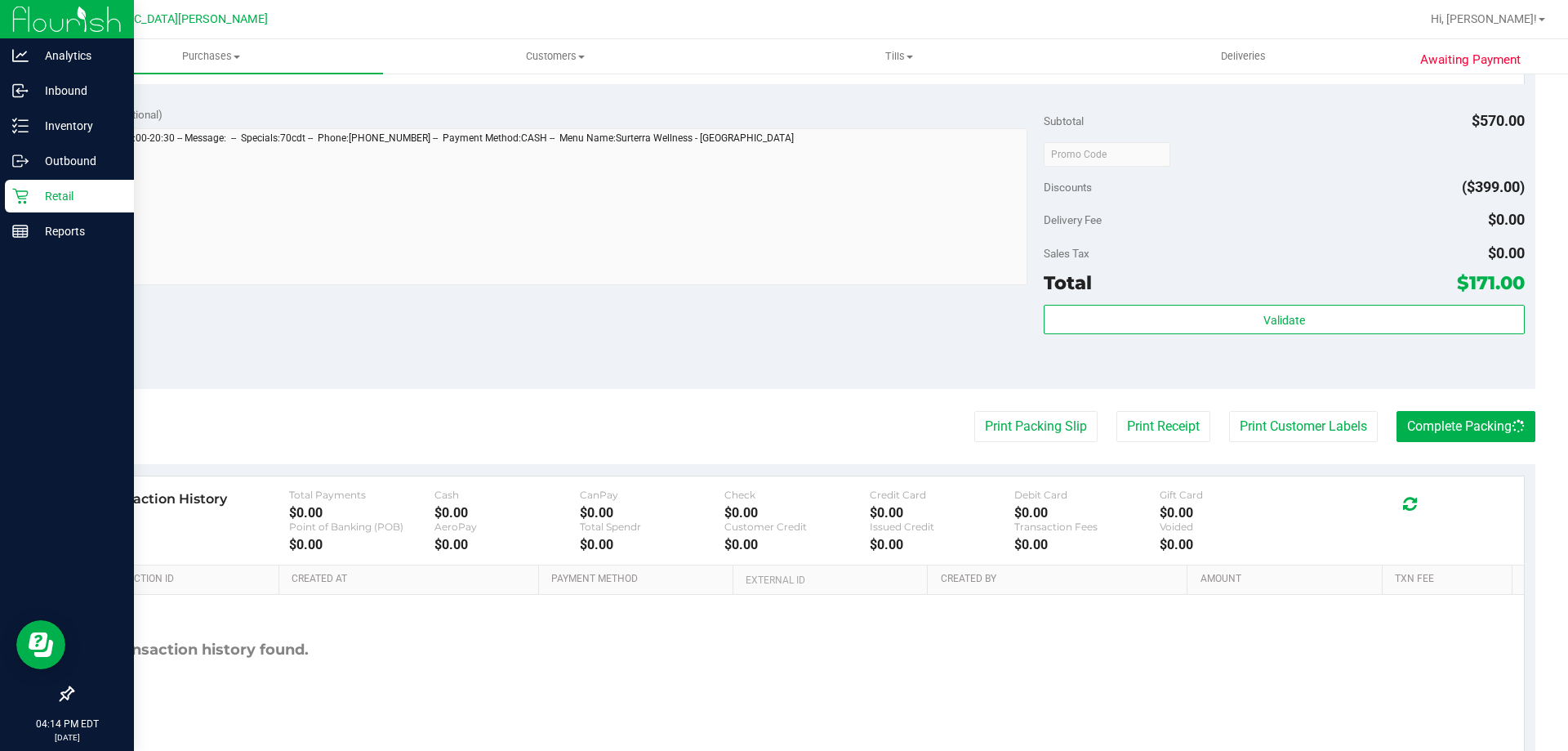
click at [25, 188] on icon at bounding box center [20, 196] width 16 height 16
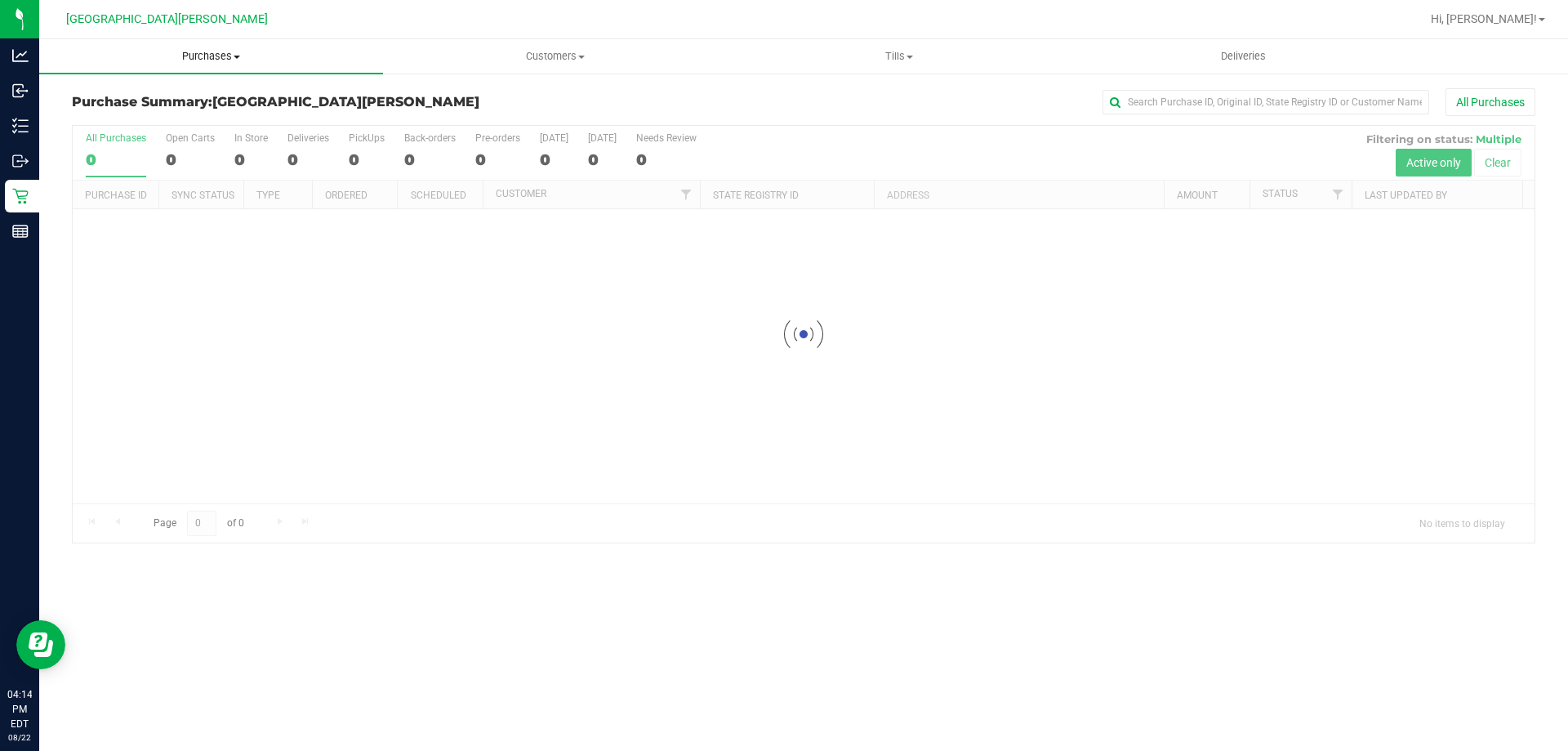
click at [209, 45] on uib-tab-heading "Purchases Summary of purchases Fulfillment All purchases" at bounding box center [211, 56] width 344 height 35
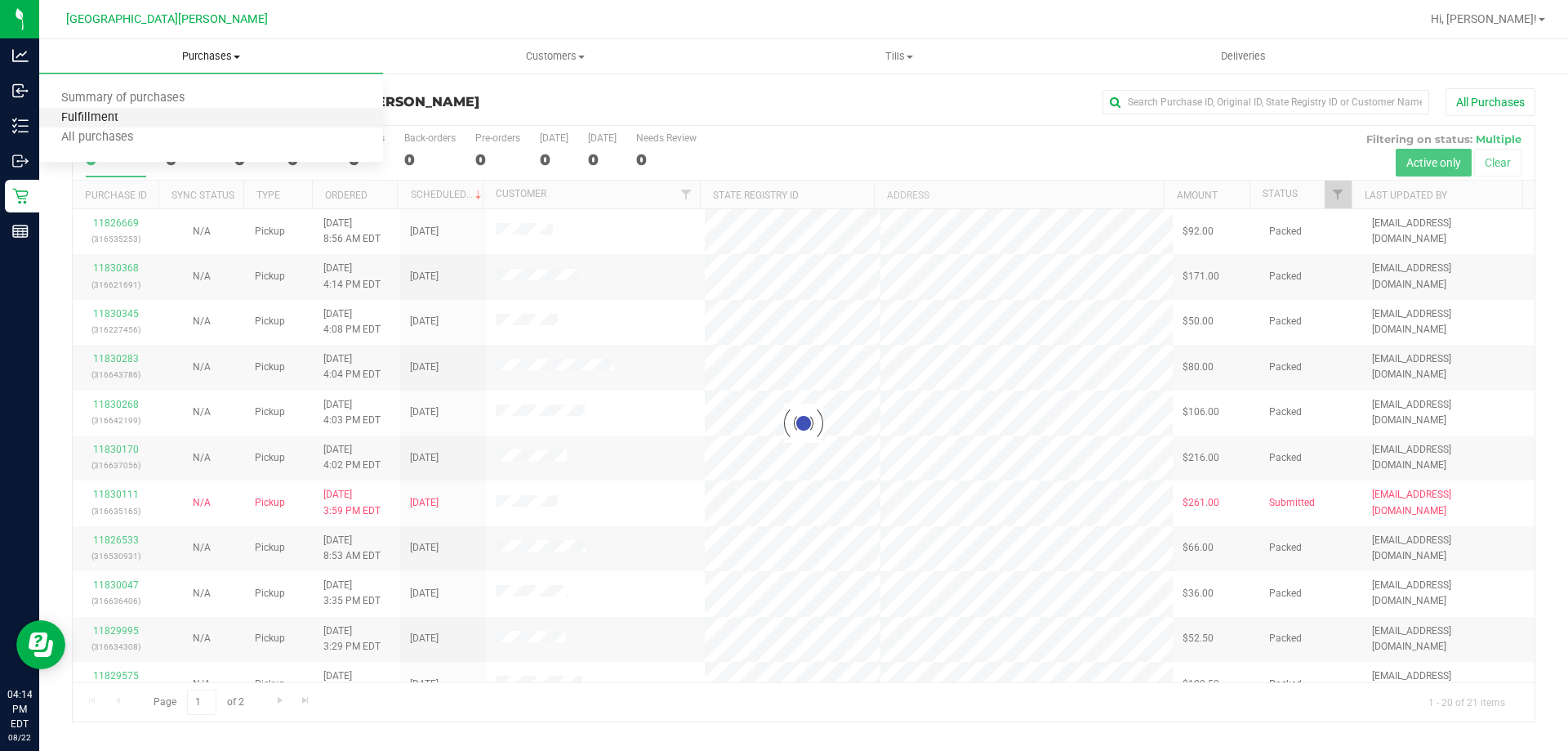
click at [109, 116] on span "Fulfillment" at bounding box center [90, 118] width 101 height 14
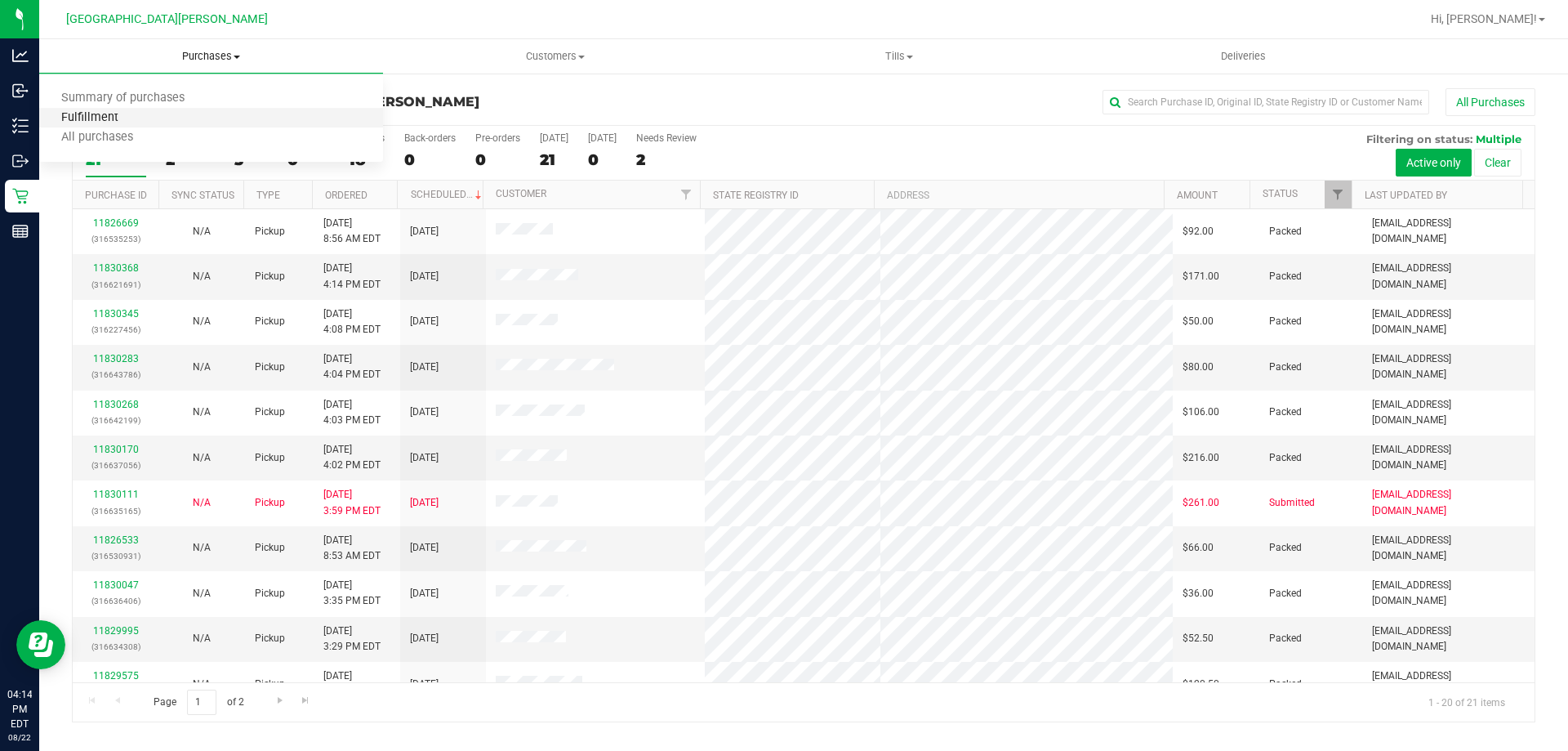
click at [123, 116] on span "Fulfillment" at bounding box center [90, 118] width 101 height 14
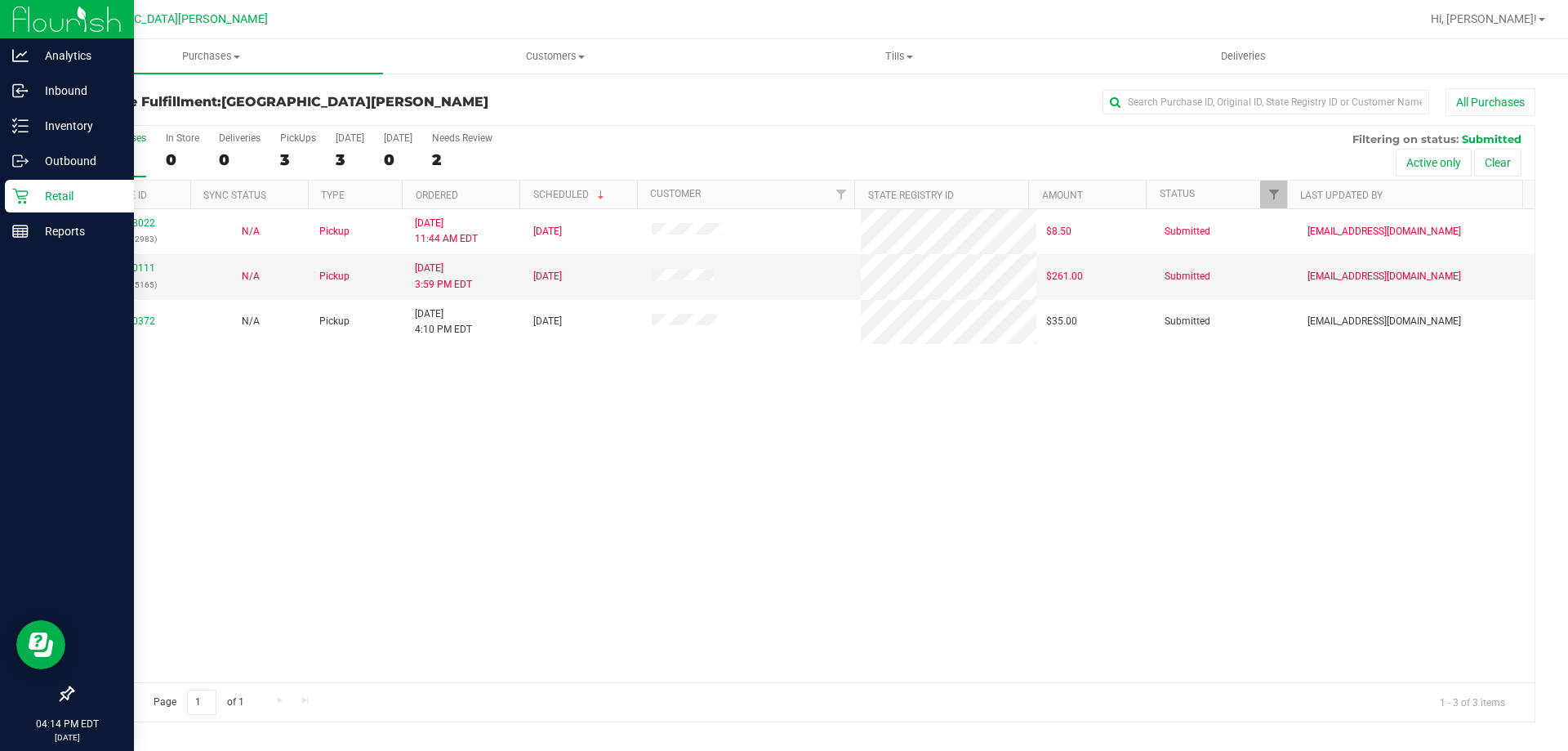
click at [10, 202] on div "Retail" at bounding box center [69, 196] width 129 height 33
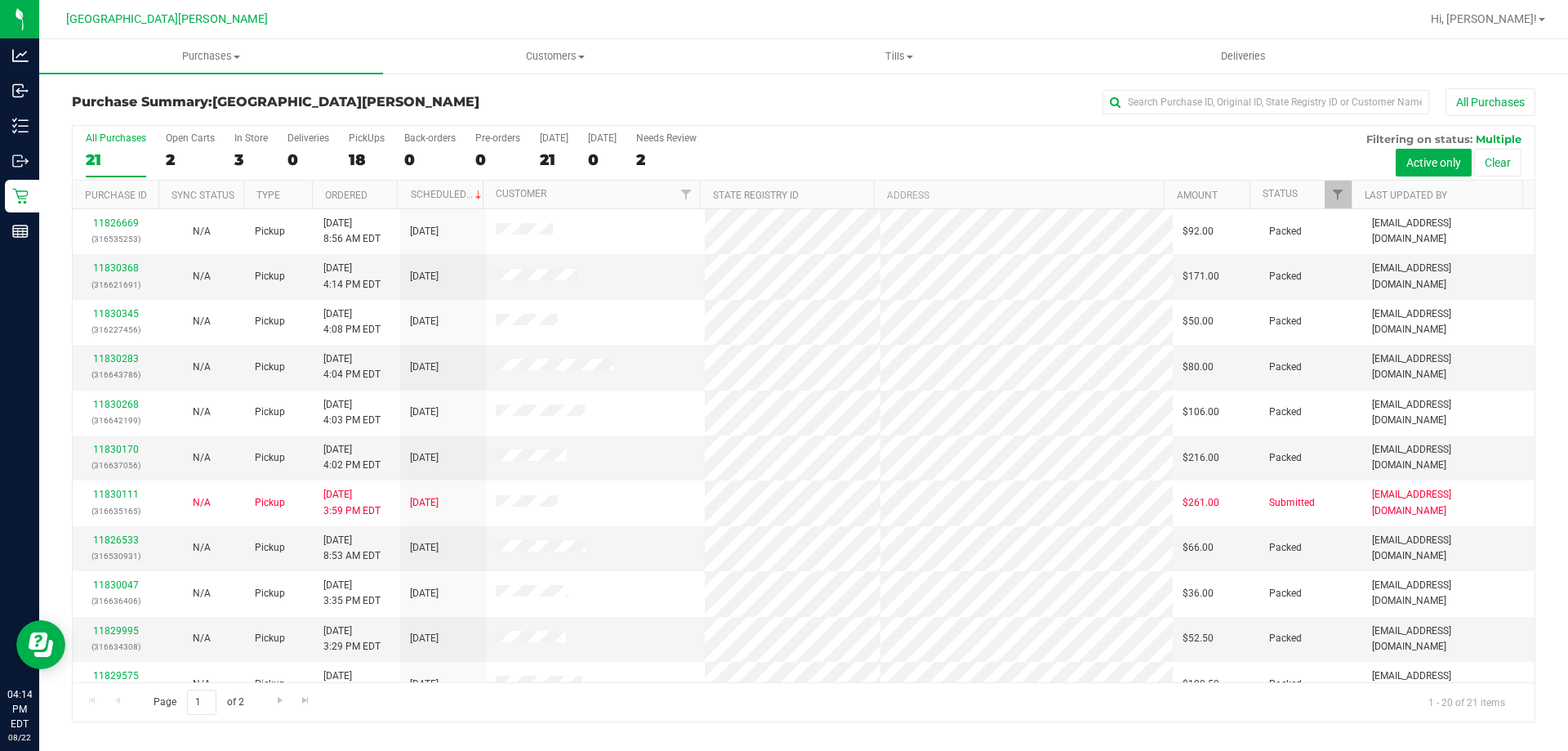
click at [251, 140] on div "In Store" at bounding box center [252, 138] width 34 height 12
click at [0, 0] on input "In Store 3" at bounding box center [0, 0] width 0 height 0
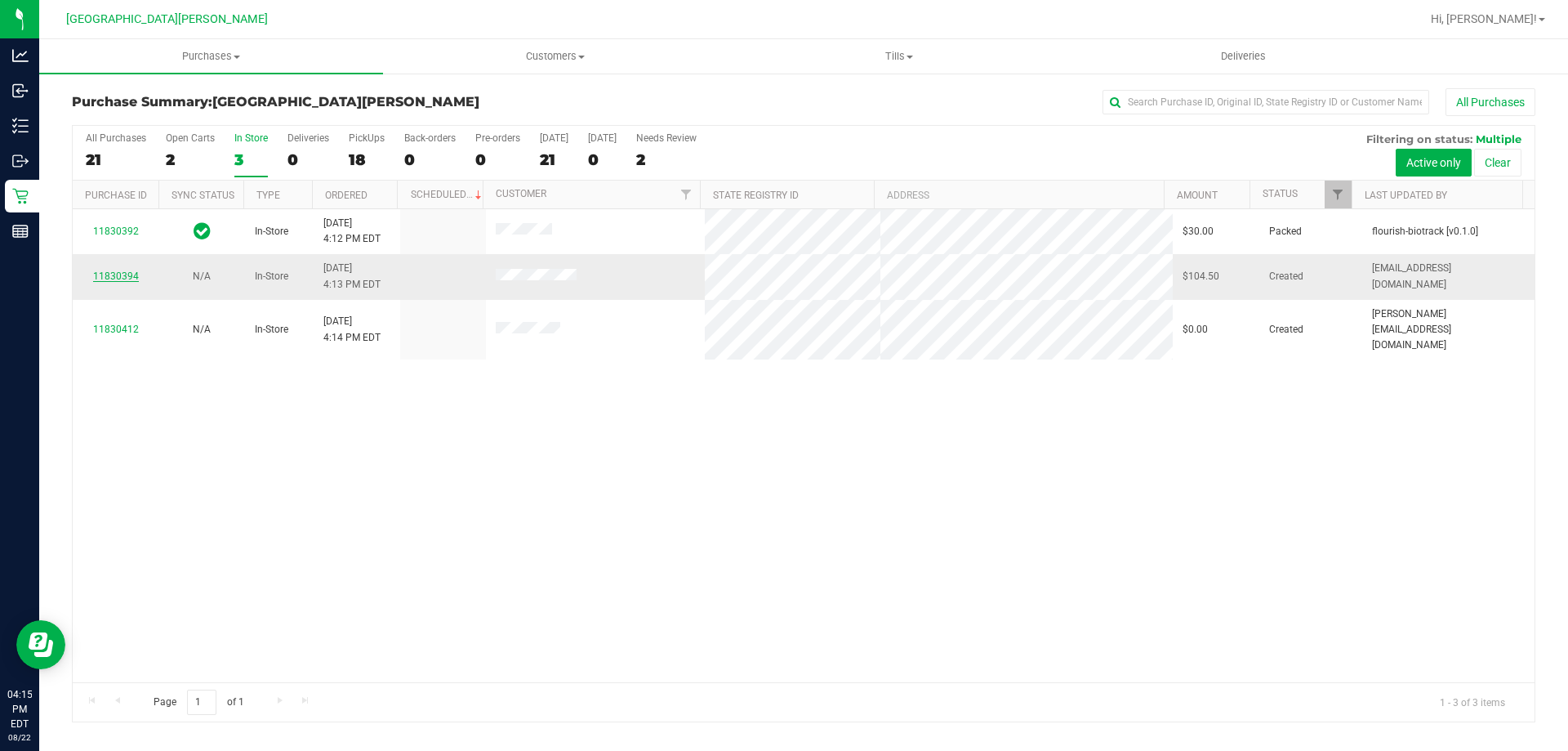
click at [105, 277] on link "11830394" at bounding box center [116, 276] width 45 height 12
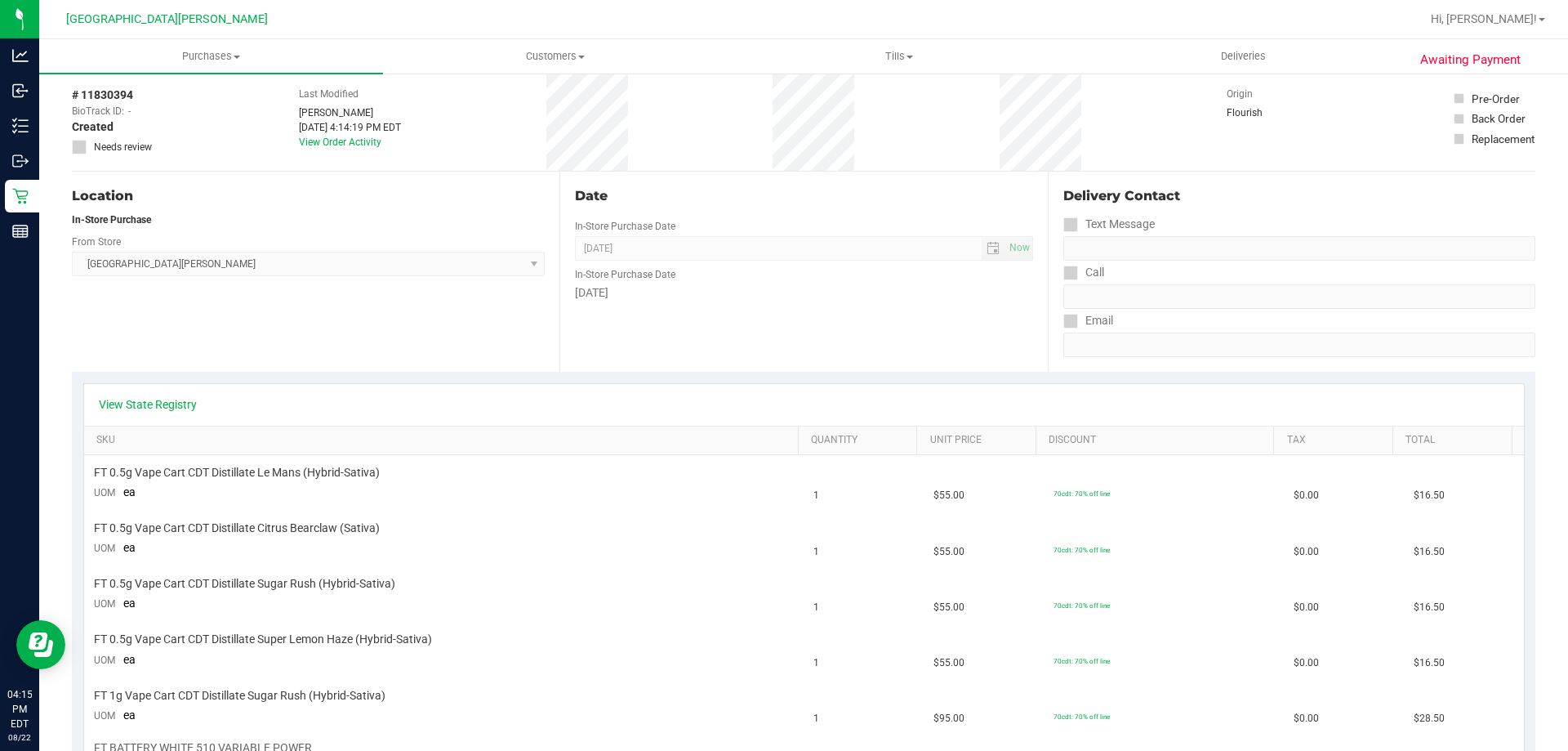
scroll to position [164, 0]
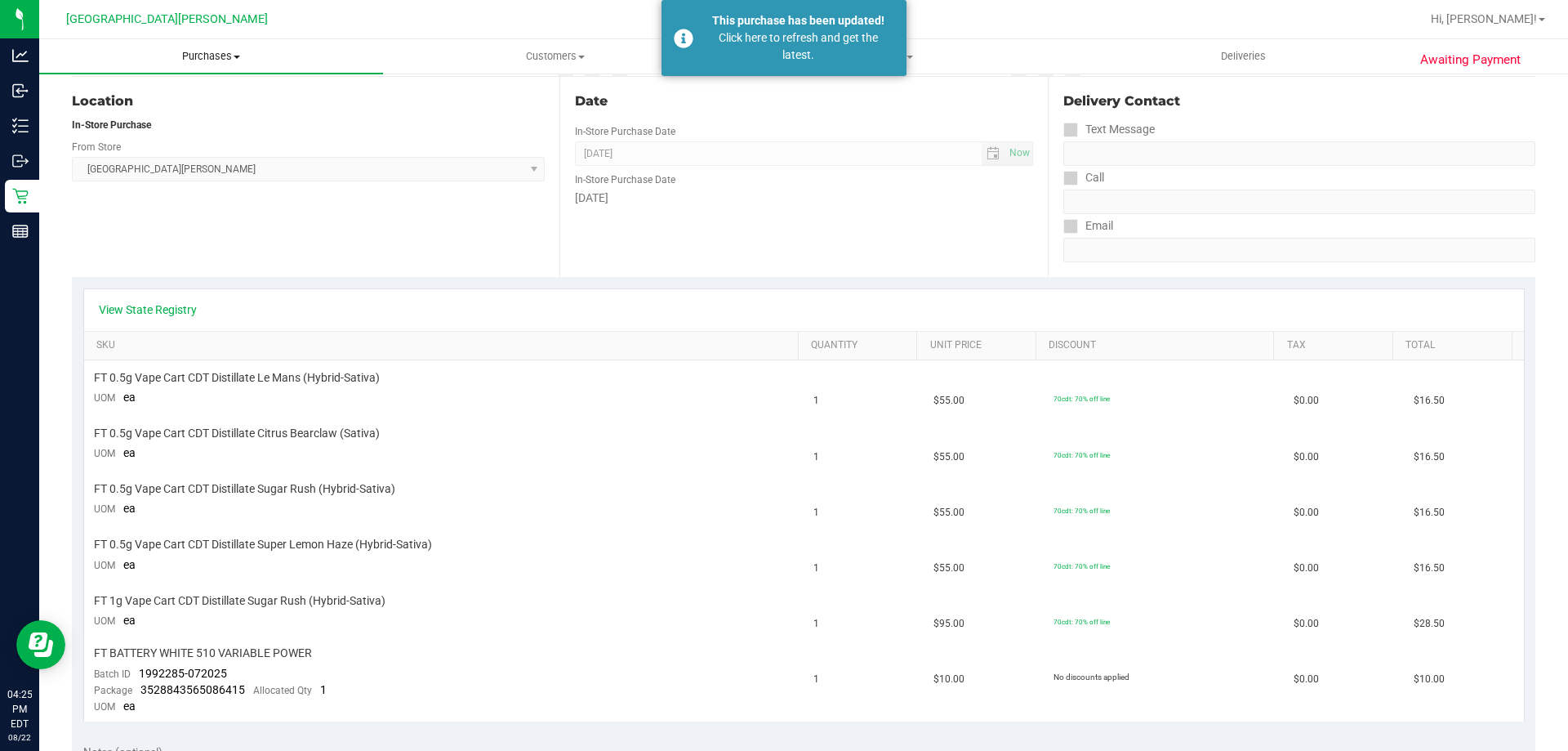
click at [195, 66] on uib-tab-heading "Purchases Summary of purchases Fulfillment All purchases" at bounding box center [211, 56] width 344 height 35
click at [124, 124] on span "Fulfillment" at bounding box center [90, 118] width 101 height 14
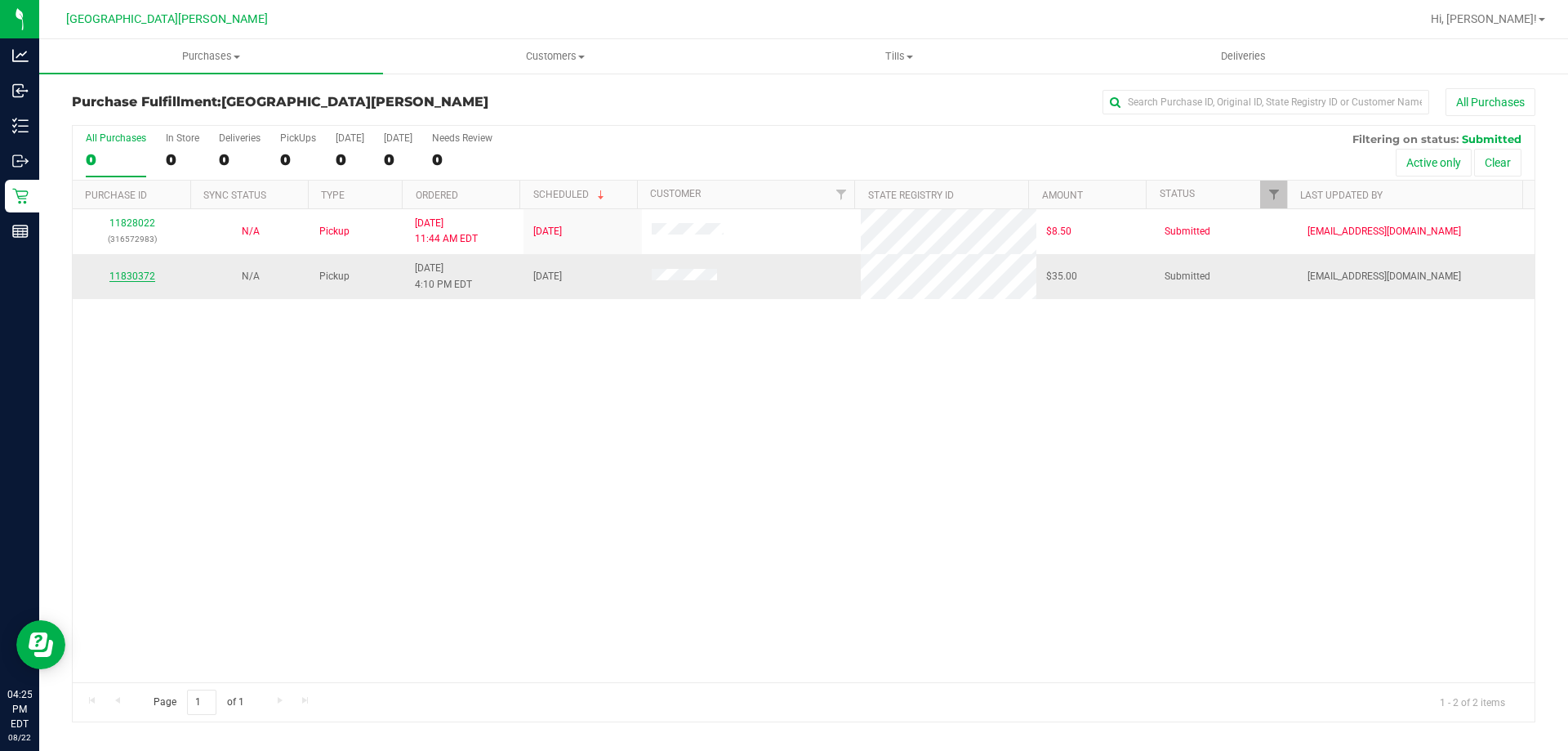
click at [118, 275] on link "11830372" at bounding box center [132, 276] width 45 height 12
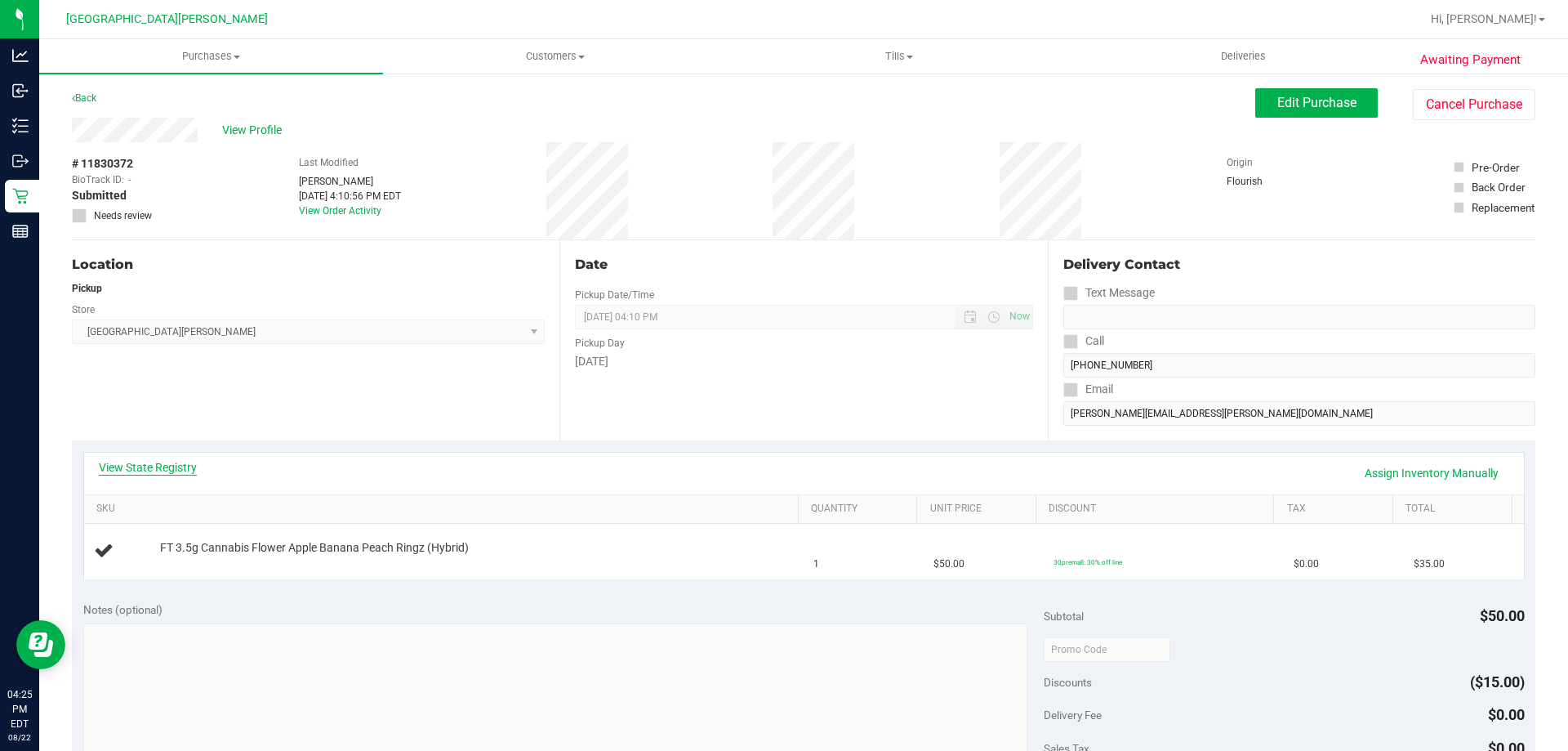
click at [181, 465] on link "View State Registry" at bounding box center [148, 467] width 98 height 16
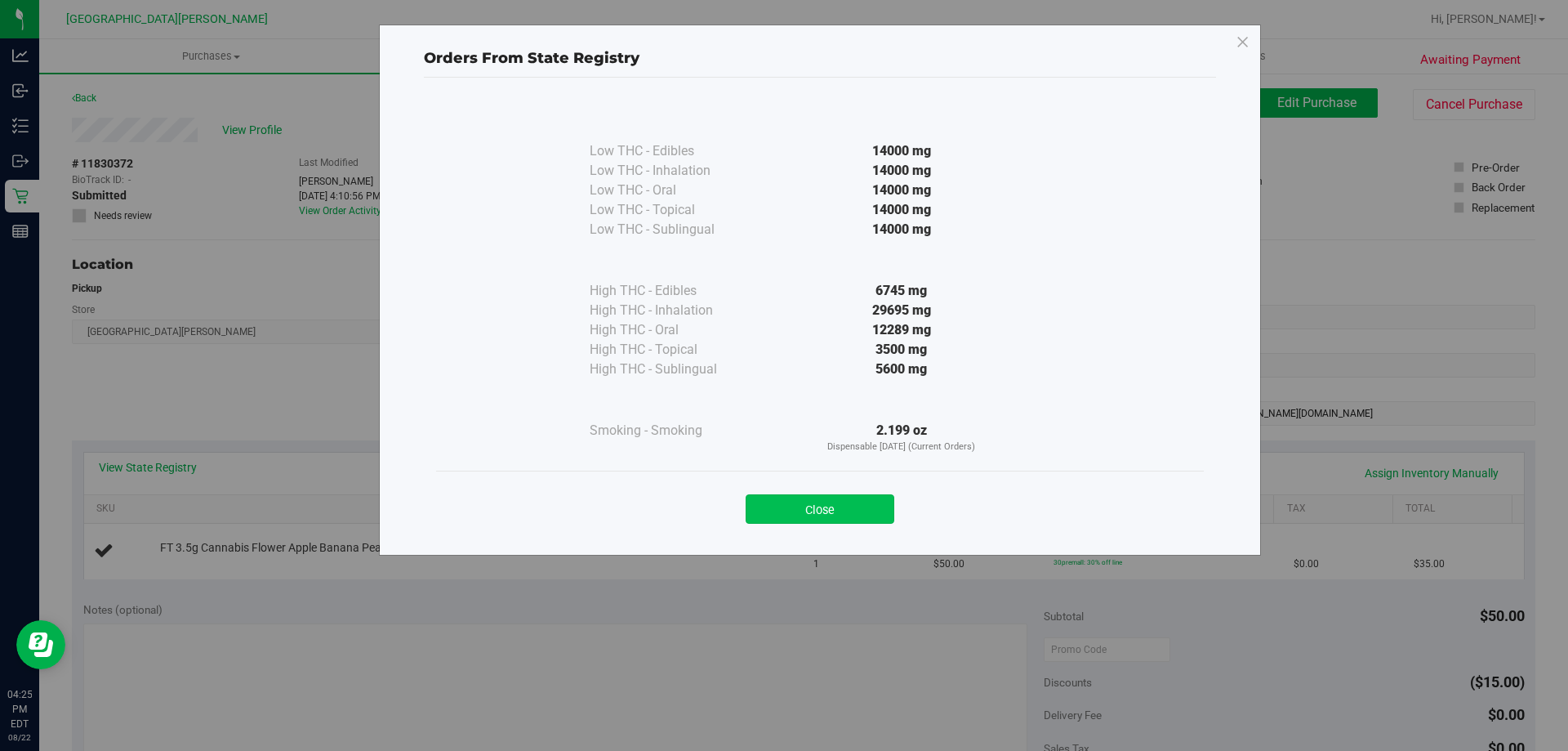
click at [860, 499] on button "Close" at bounding box center [820, 508] width 148 height 29
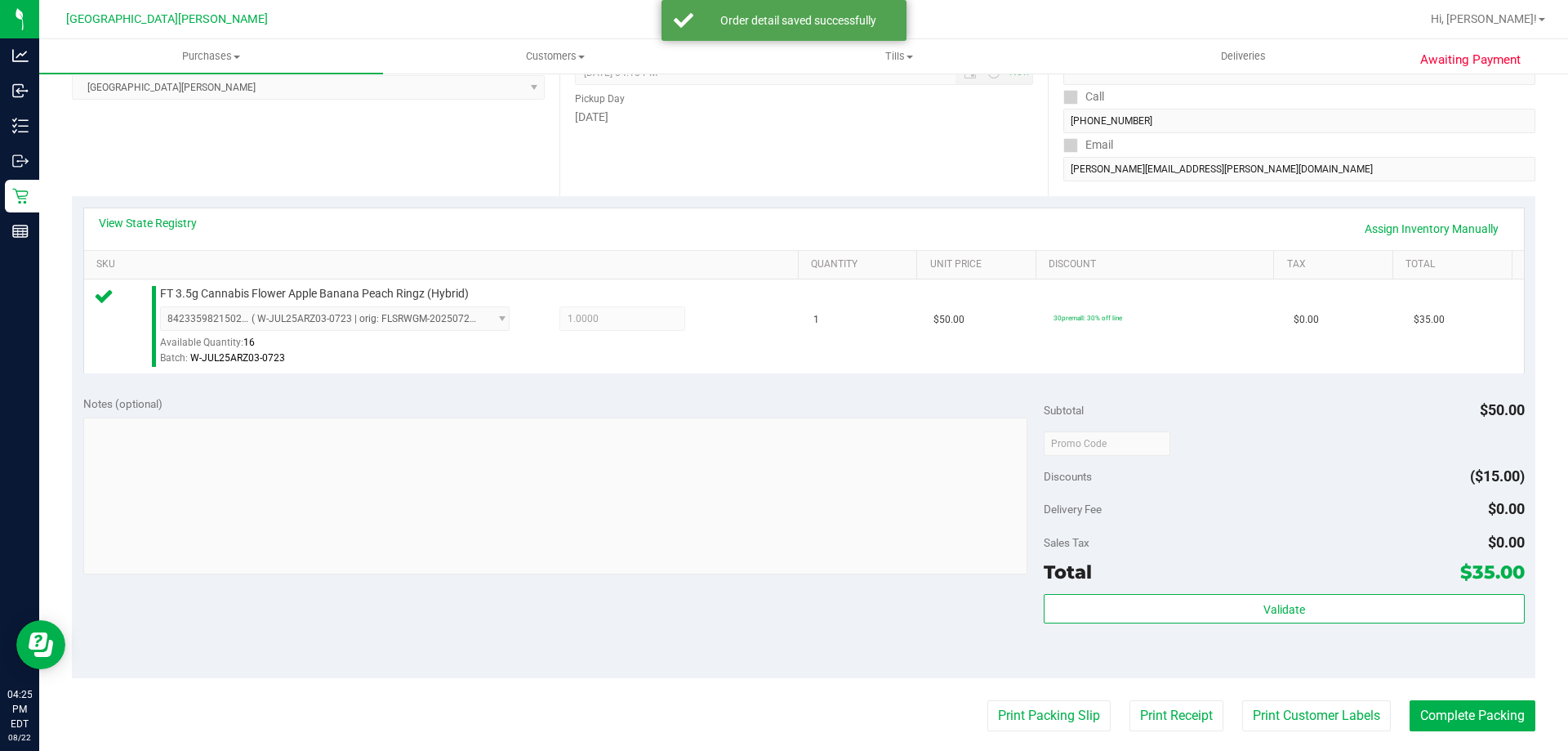
scroll to position [245, 0]
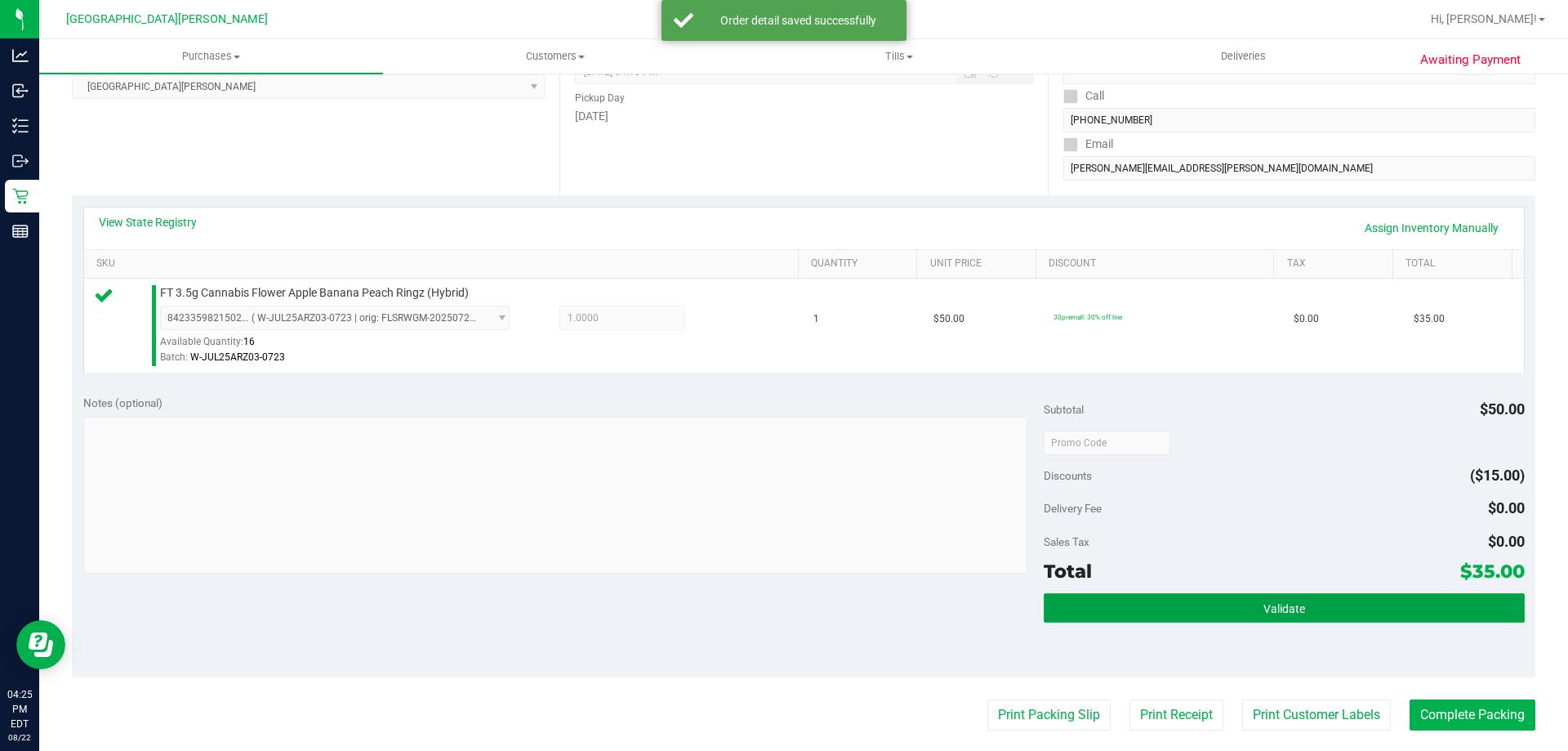
drag, startPoint x: 1346, startPoint y: 618, endPoint x: 1335, endPoint y: 617, distance: 11.0
click at [1346, 617] on button "Validate" at bounding box center [1284, 607] width 480 height 29
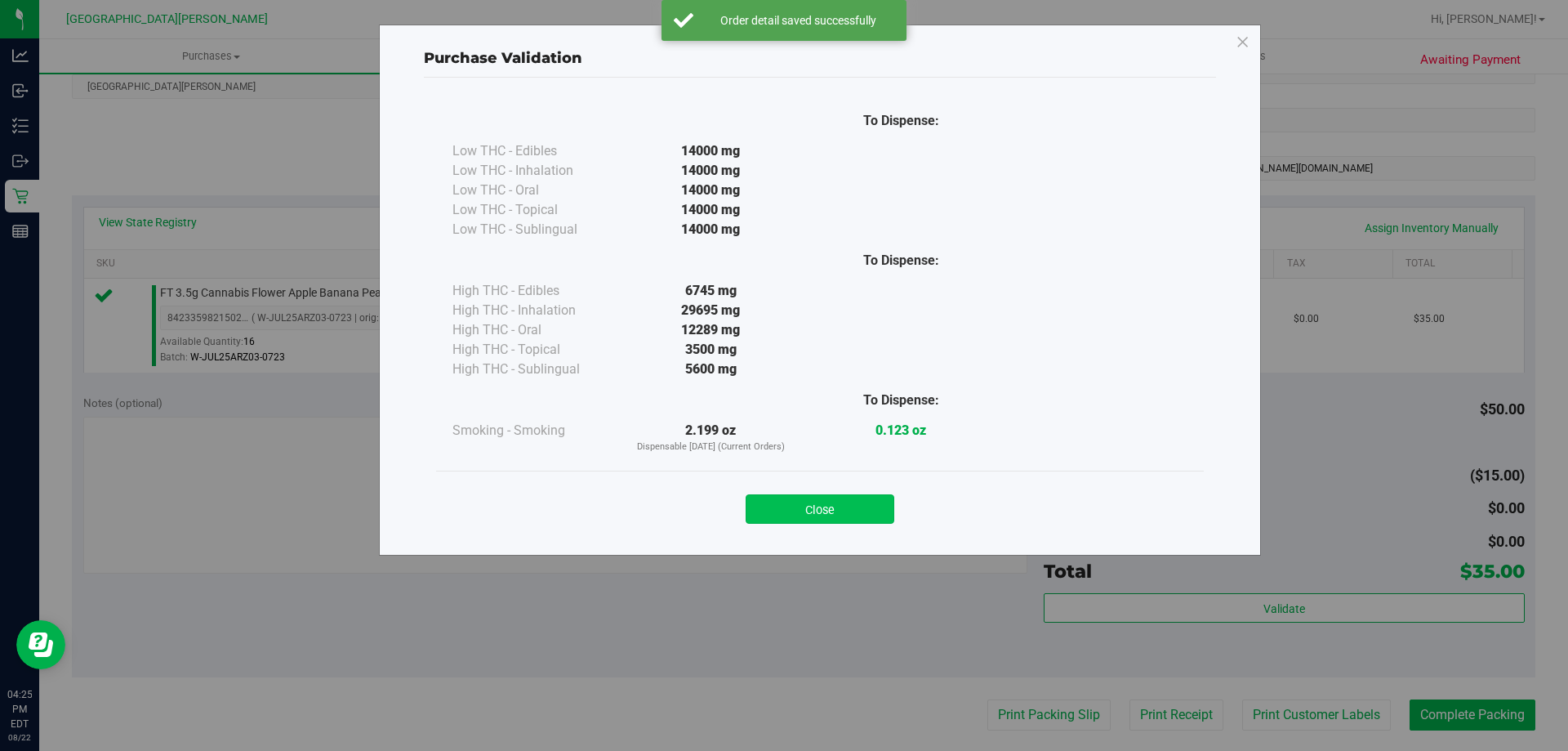
click at [870, 501] on button "Close" at bounding box center [820, 508] width 148 height 29
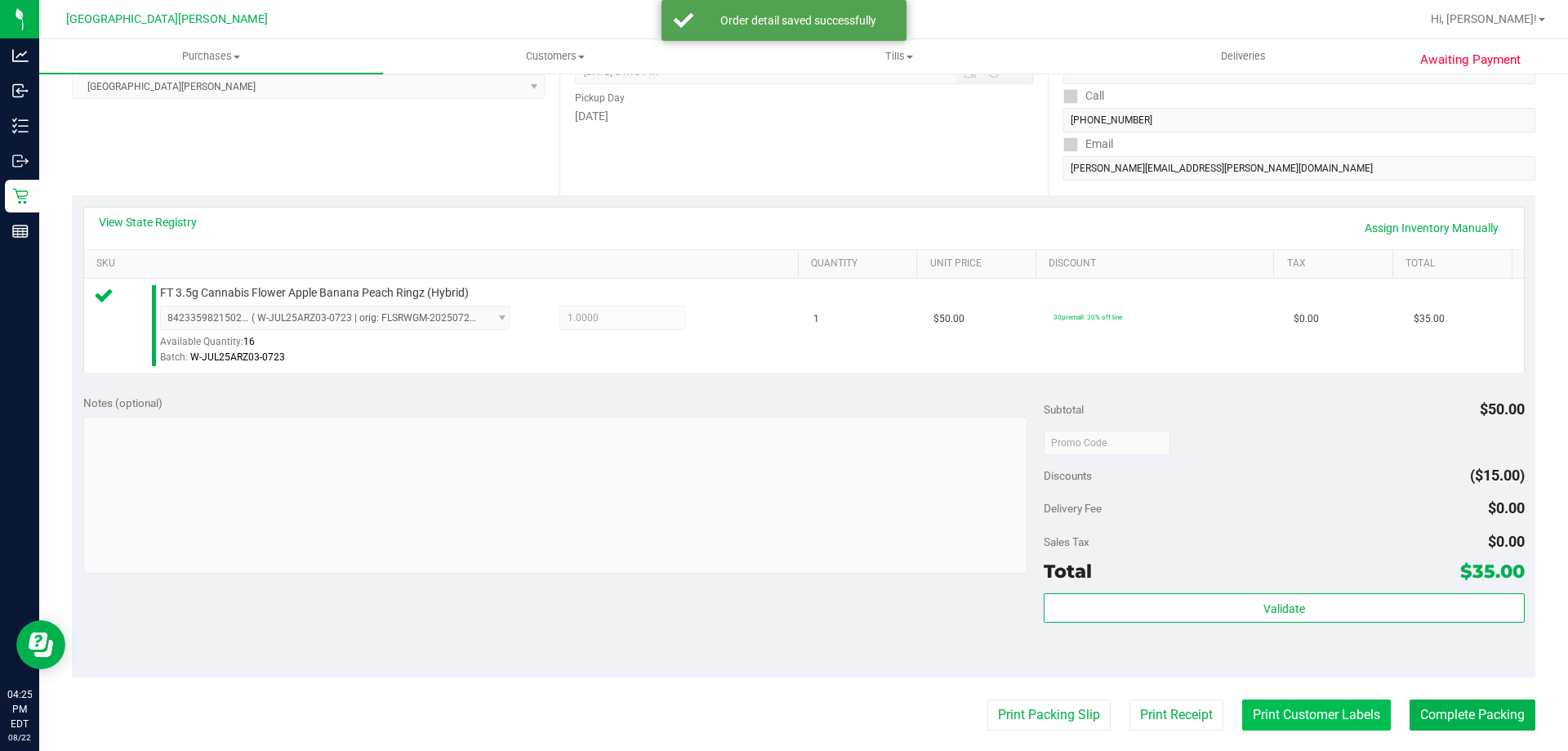
click at [1279, 714] on button "Print Customer Labels" at bounding box center [1316, 715] width 148 height 31
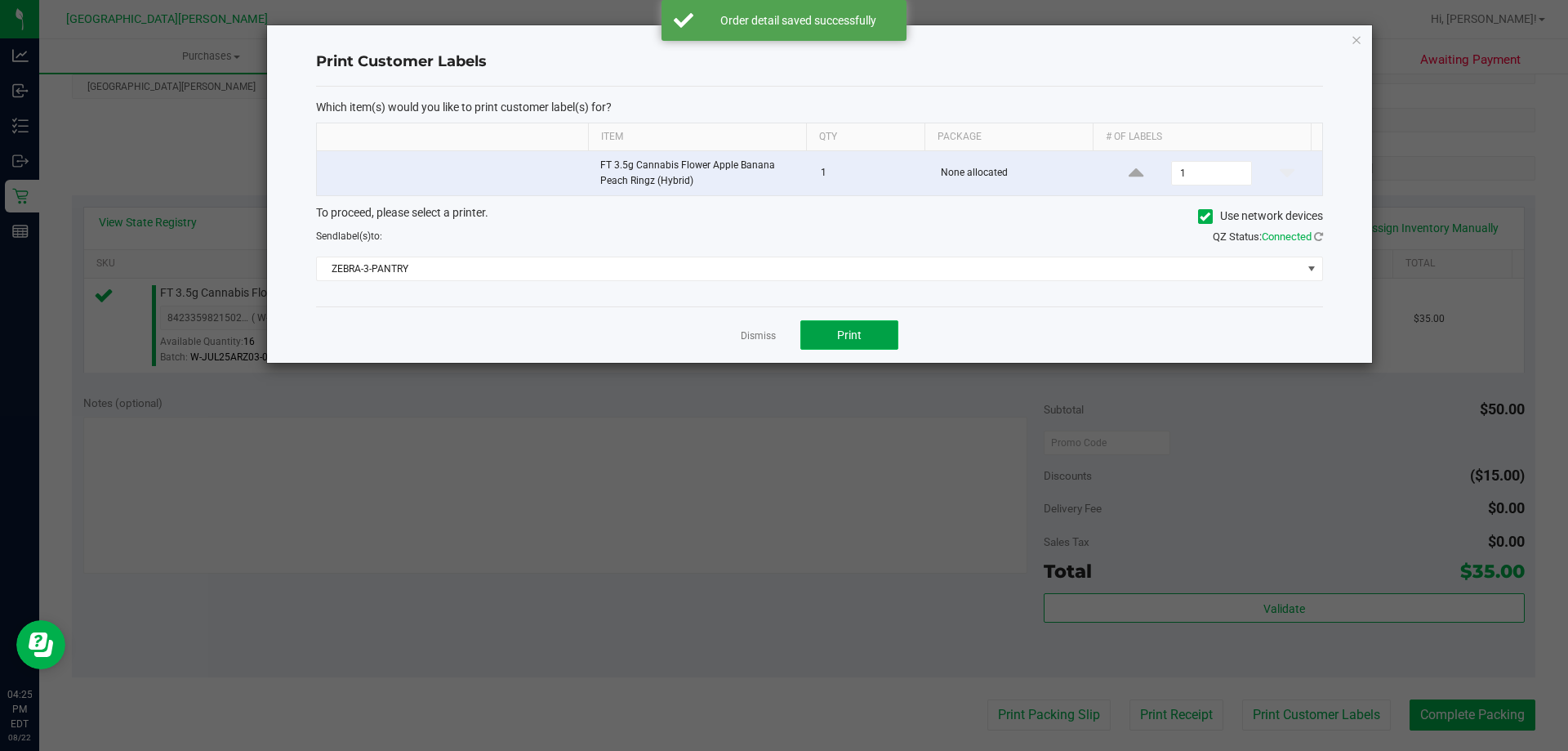
click at [868, 342] on button "Print" at bounding box center [850, 334] width 98 height 29
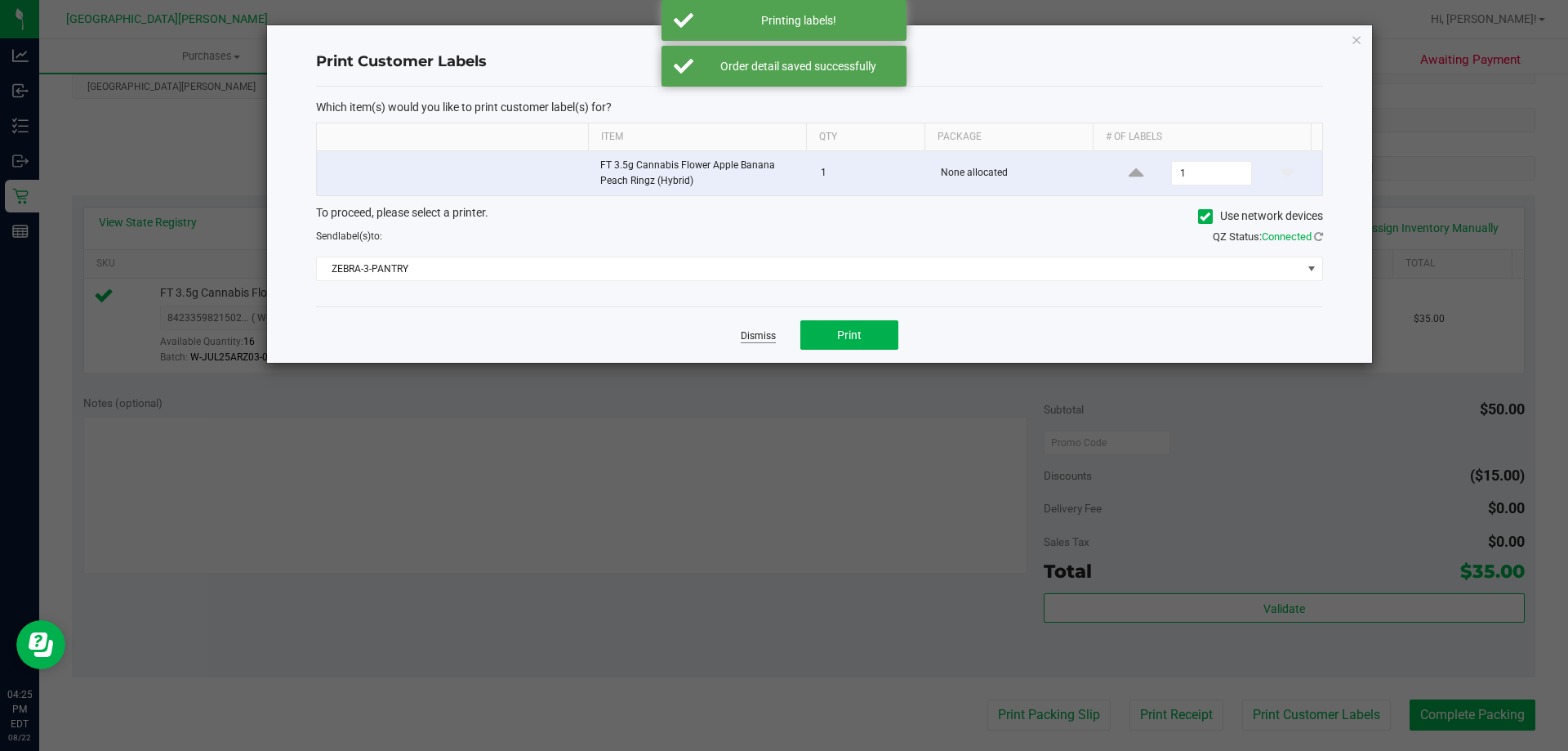
click at [767, 336] on link "Dismiss" at bounding box center [758, 336] width 36 height 14
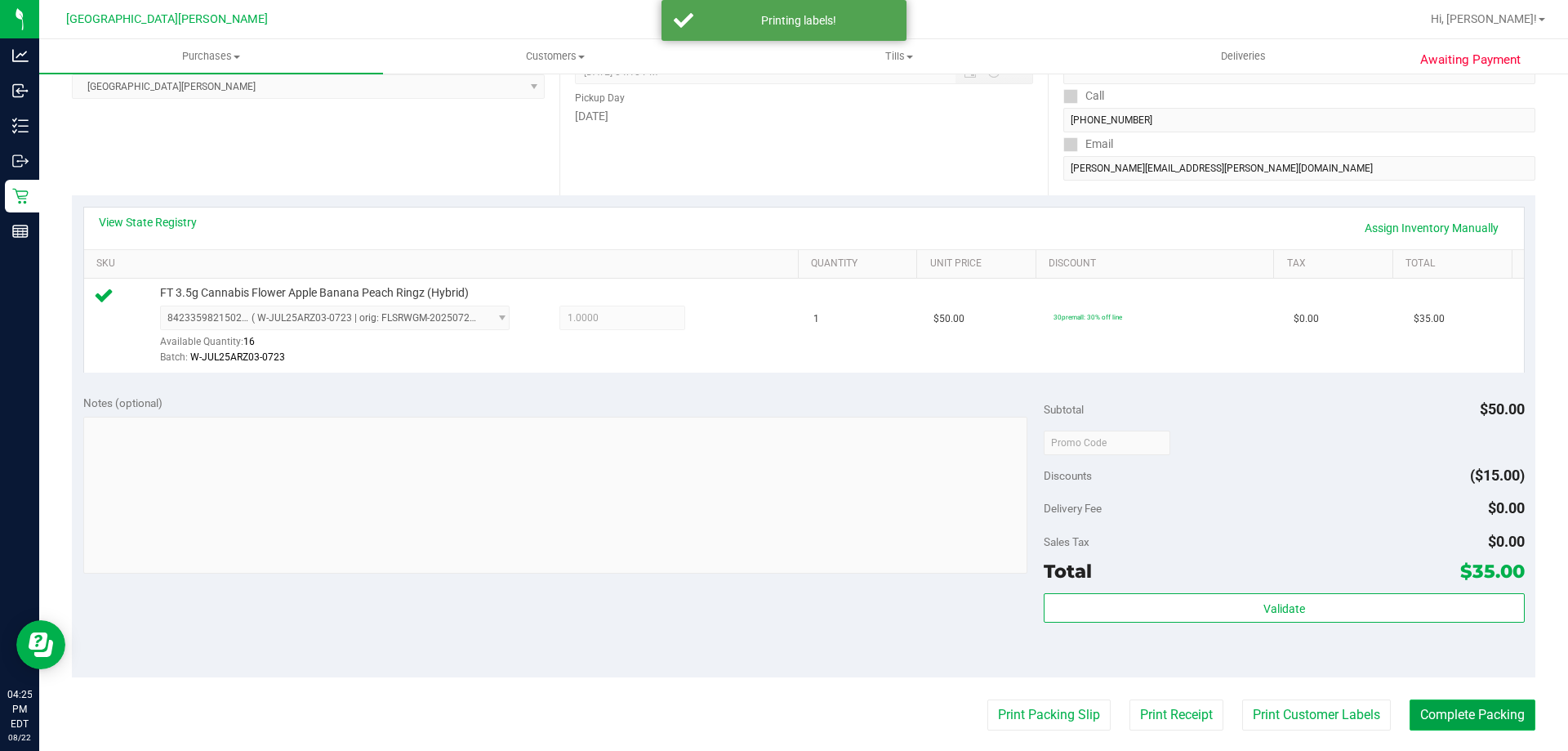
click at [1464, 719] on button "Complete Packing" at bounding box center [1473, 715] width 126 height 31
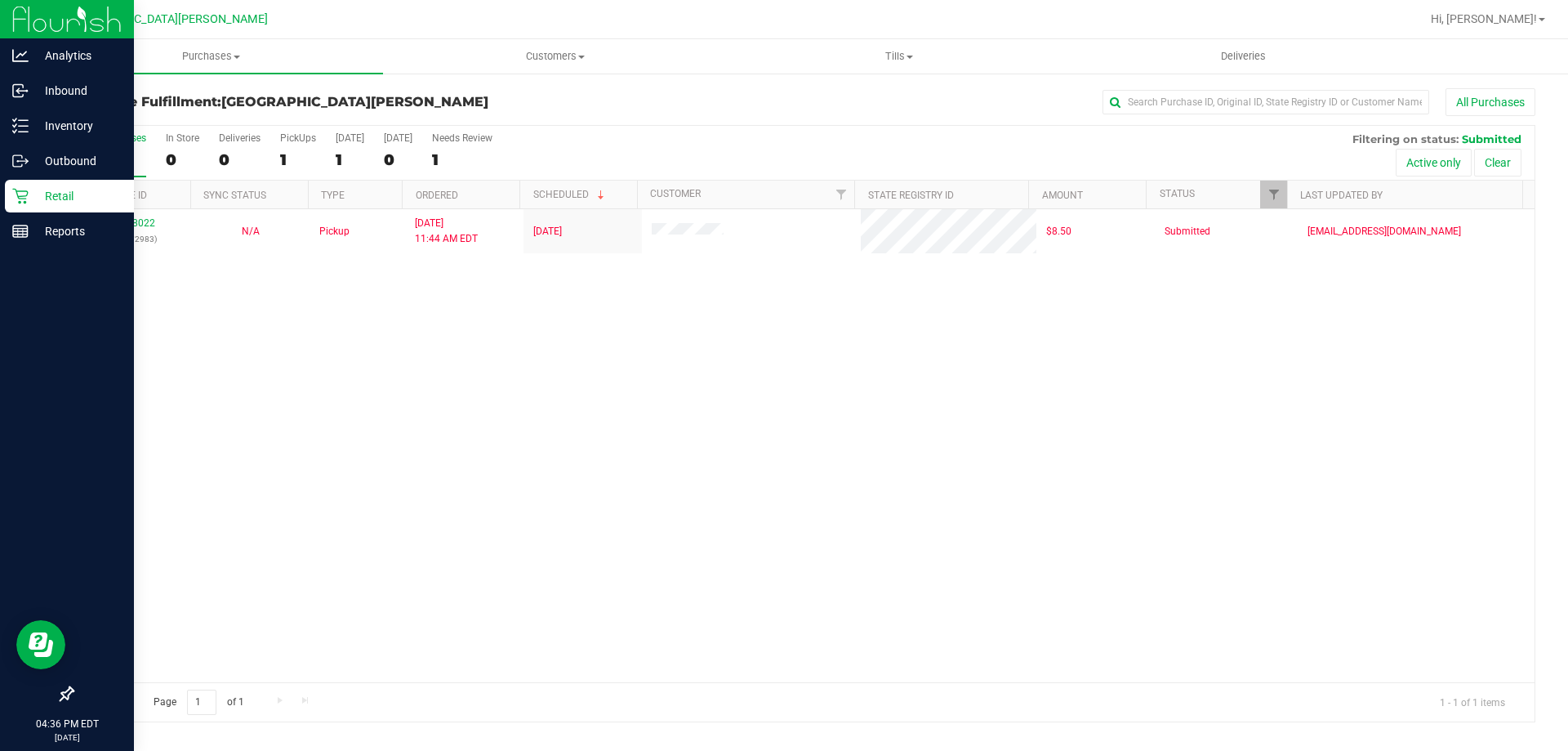
click at [78, 203] on p "Retail" at bounding box center [77, 196] width 98 height 20
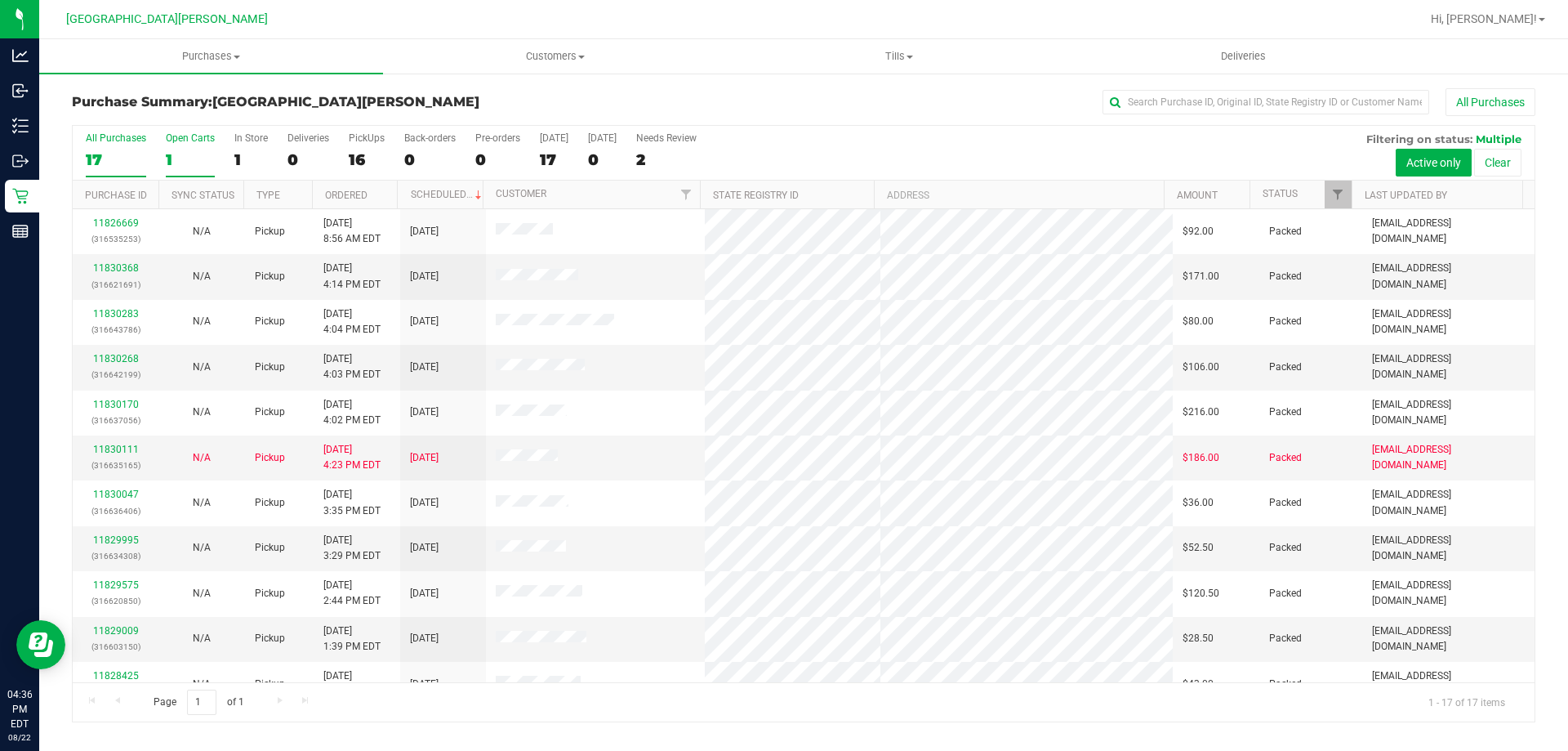
click at [171, 153] on div "1" at bounding box center [190, 159] width 49 height 19
click at [0, 0] on input "Open Carts 1" at bounding box center [0, 0] width 0 height 0
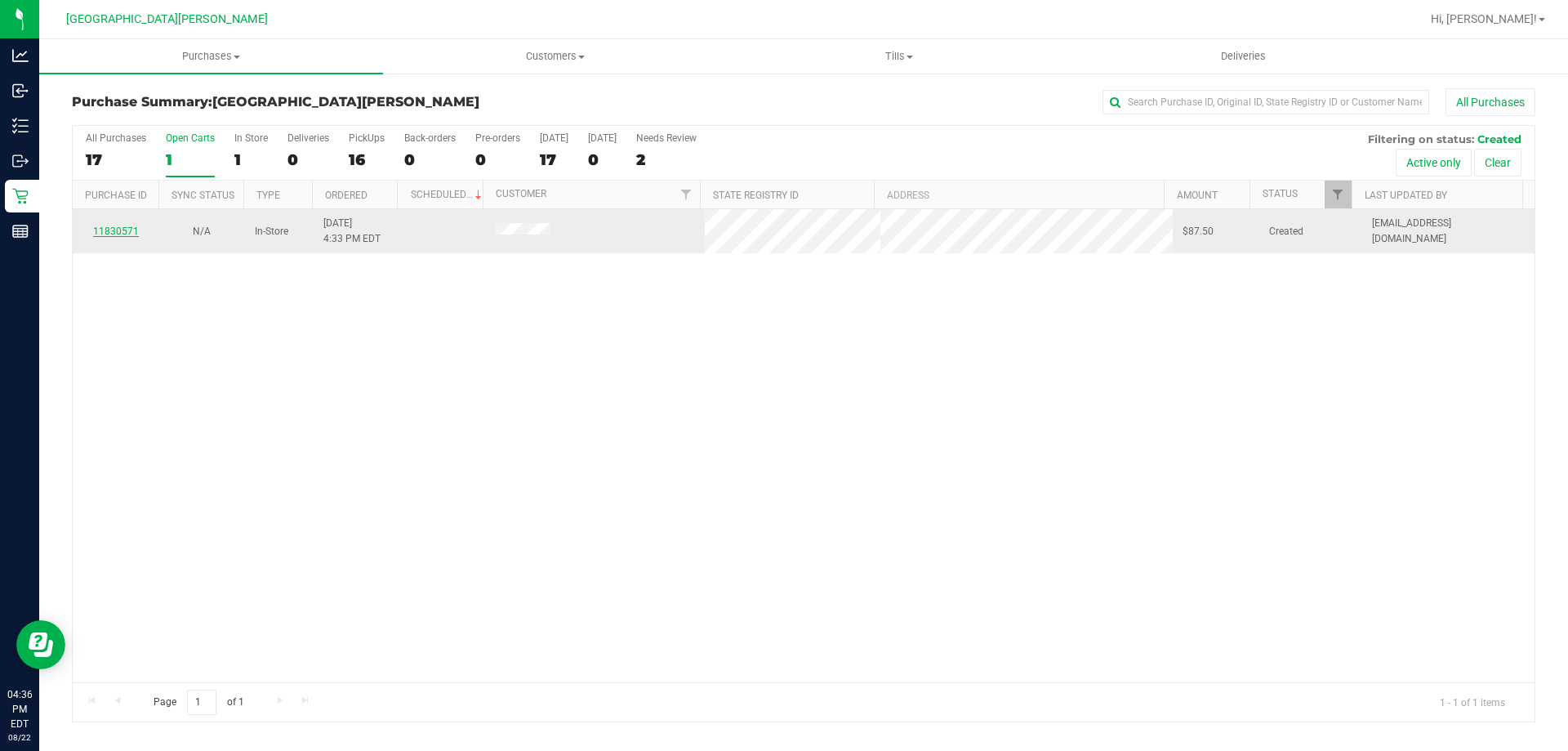
click at [132, 227] on link "11830571" at bounding box center [116, 231] width 45 height 12
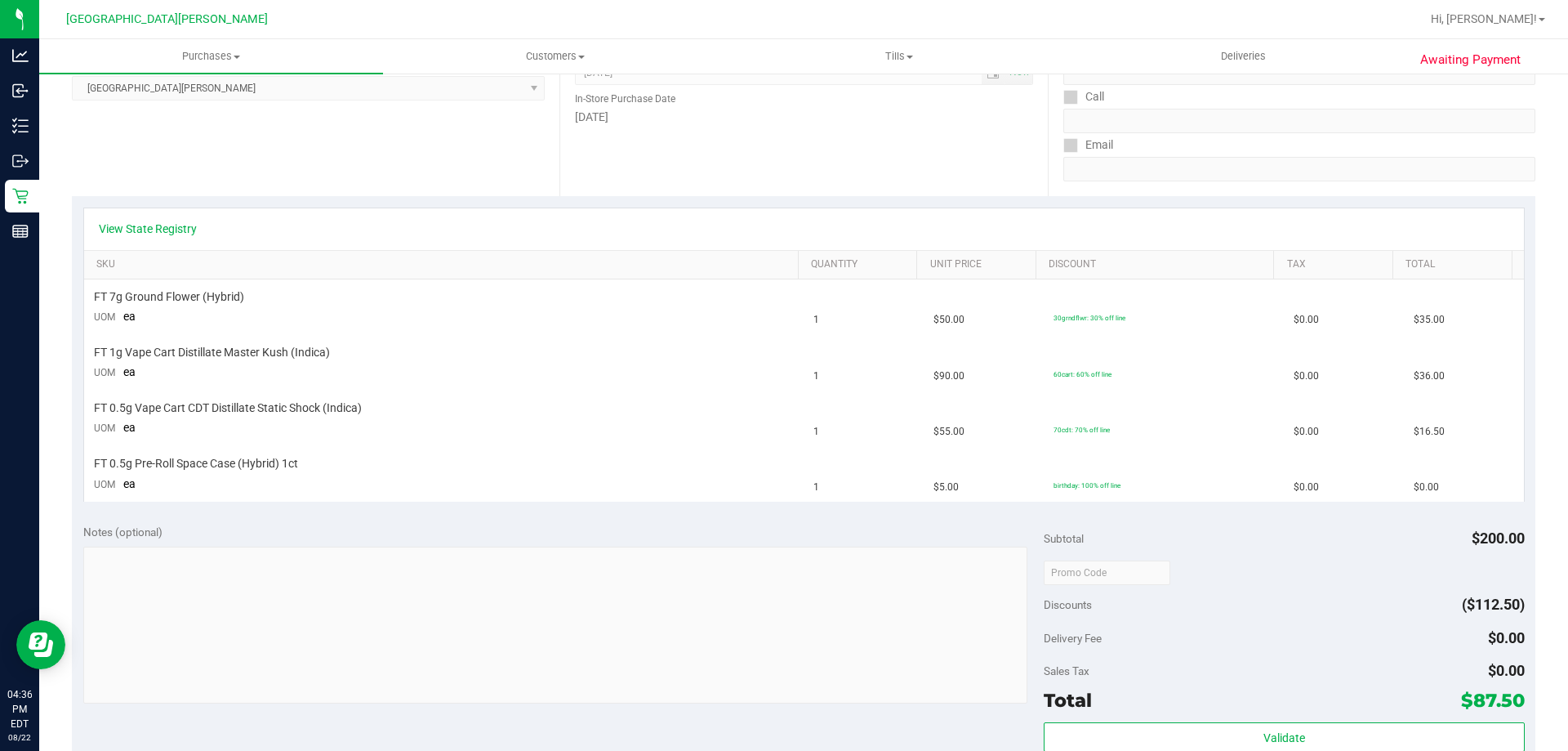
scroll to position [245, 0]
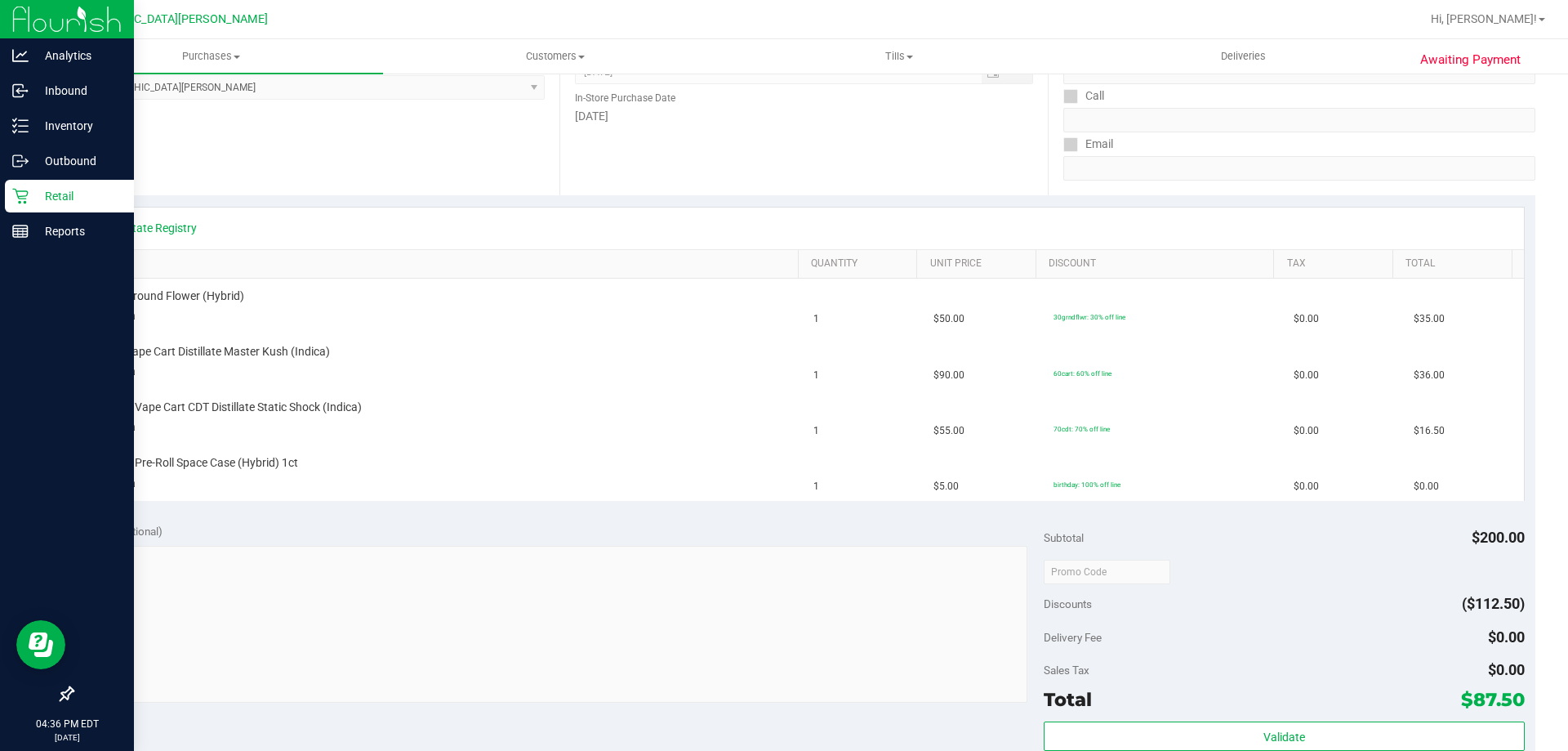
click at [46, 187] on p "Retail" at bounding box center [77, 196] width 98 height 20
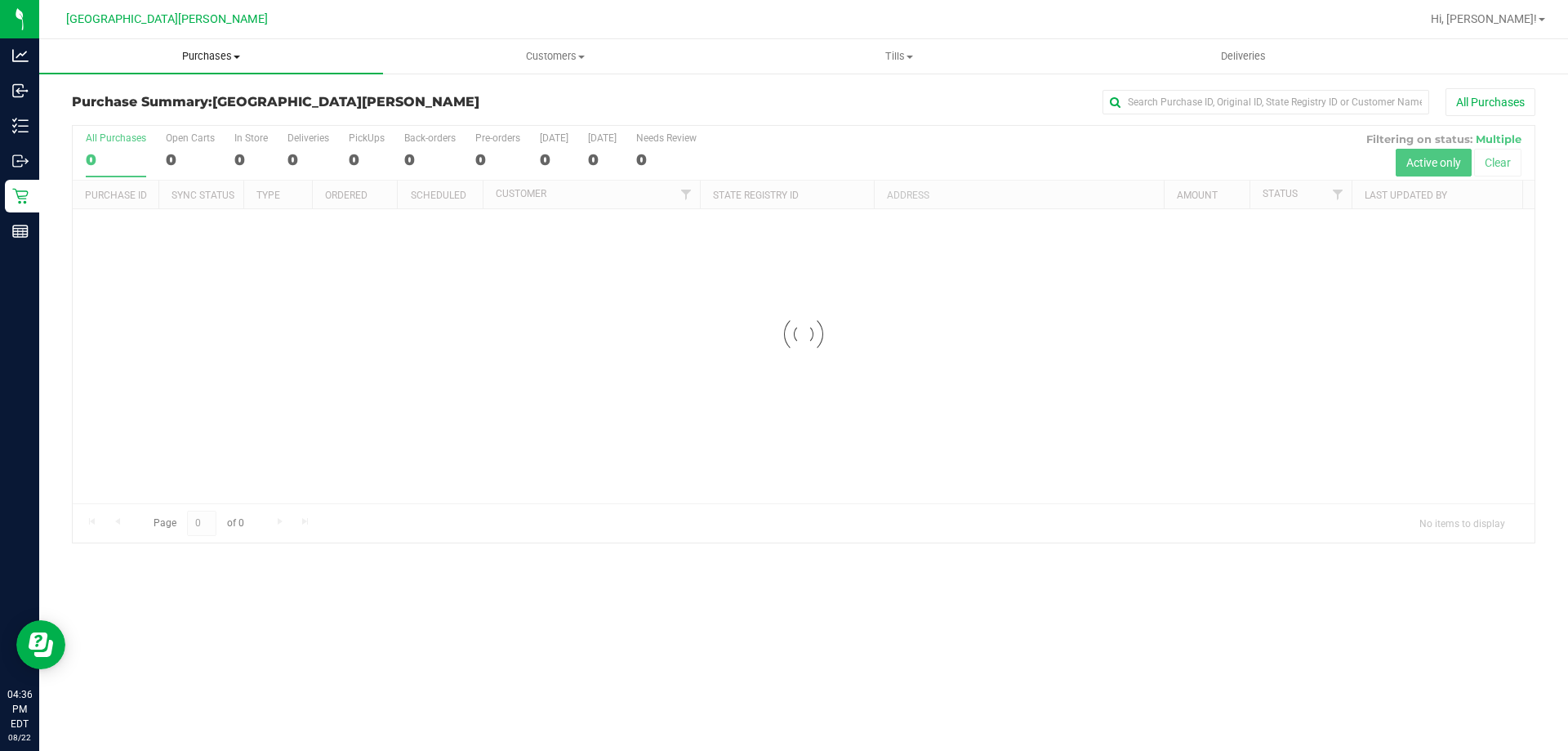
click at [209, 55] on span "Purchases" at bounding box center [211, 56] width 344 height 15
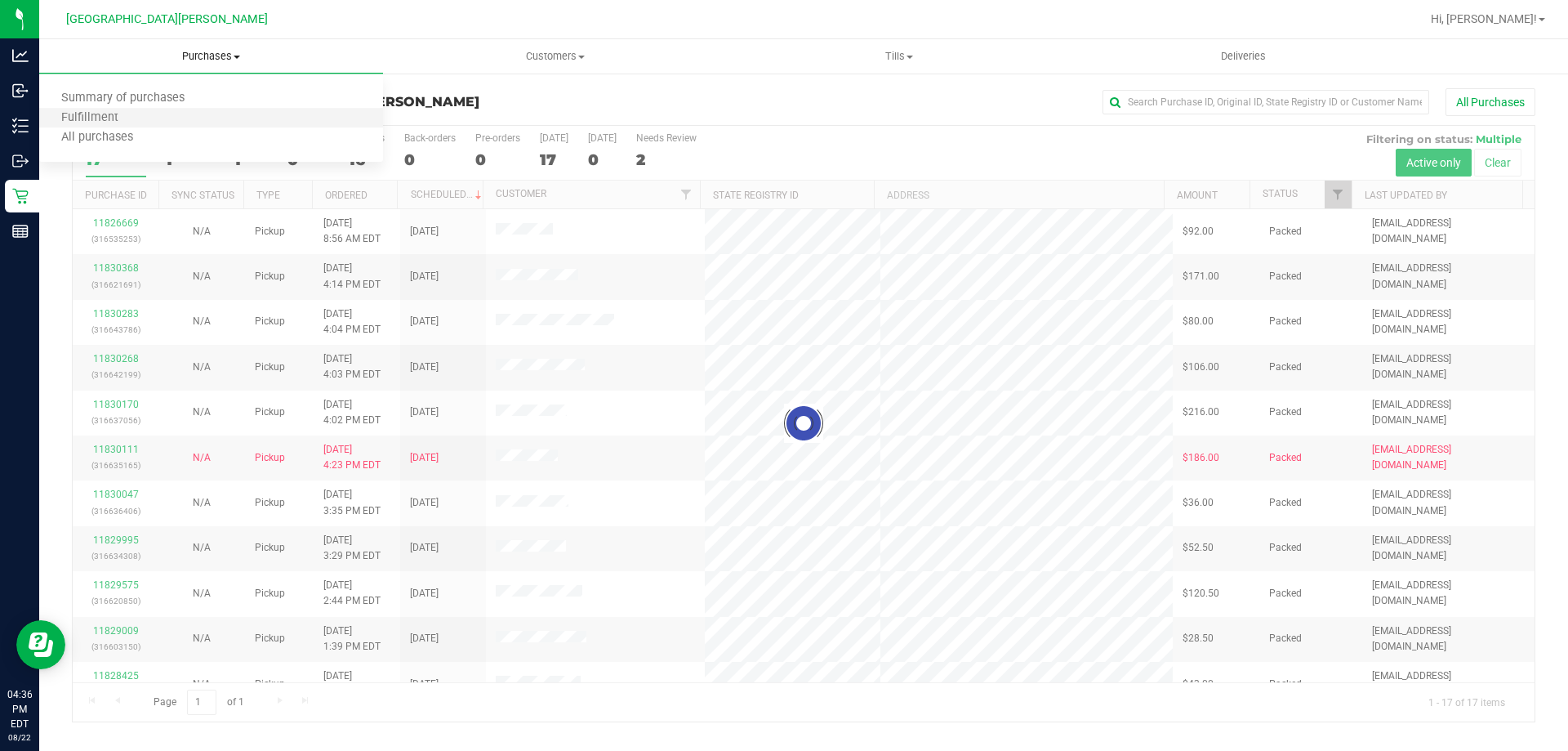
click at [155, 115] on li "Fulfillment" at bounding box center [211, 118] width 344 height 20
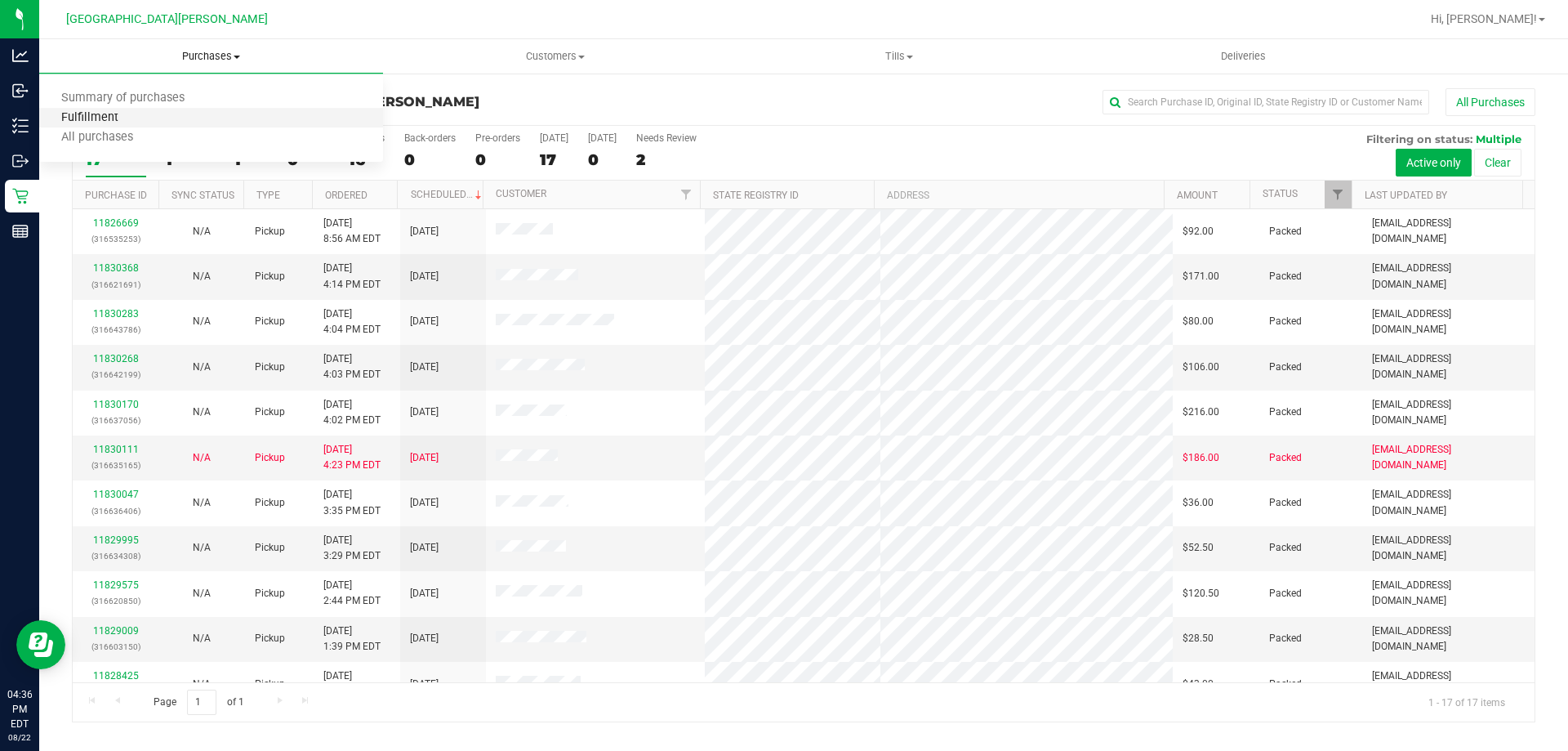
click at [115, 116] on span "Fulfillment" at bounding box center [90, 118] width 101 height 14
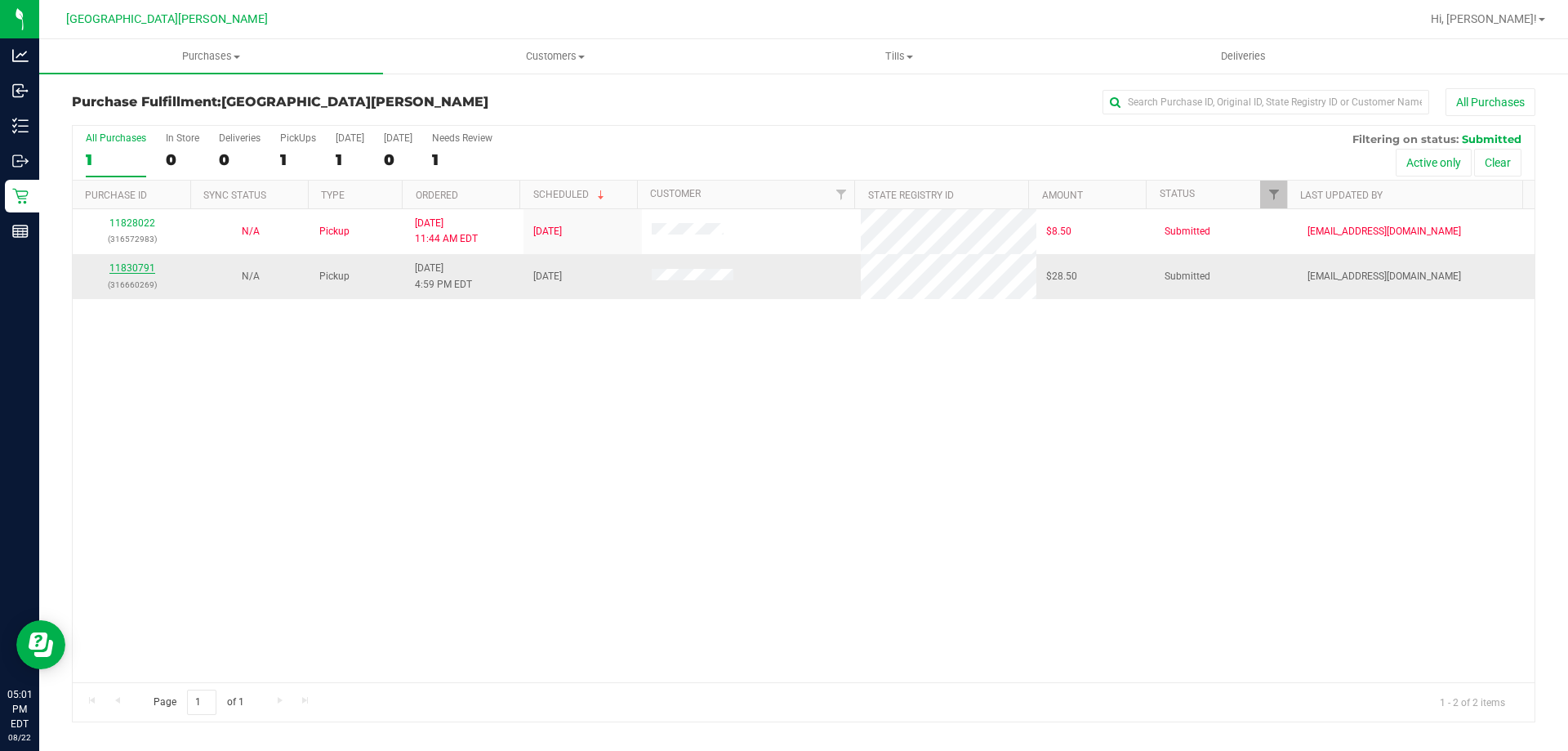
click at [143, 268] on link "11830791" at bounding box center [132, 268] width 45 height 12
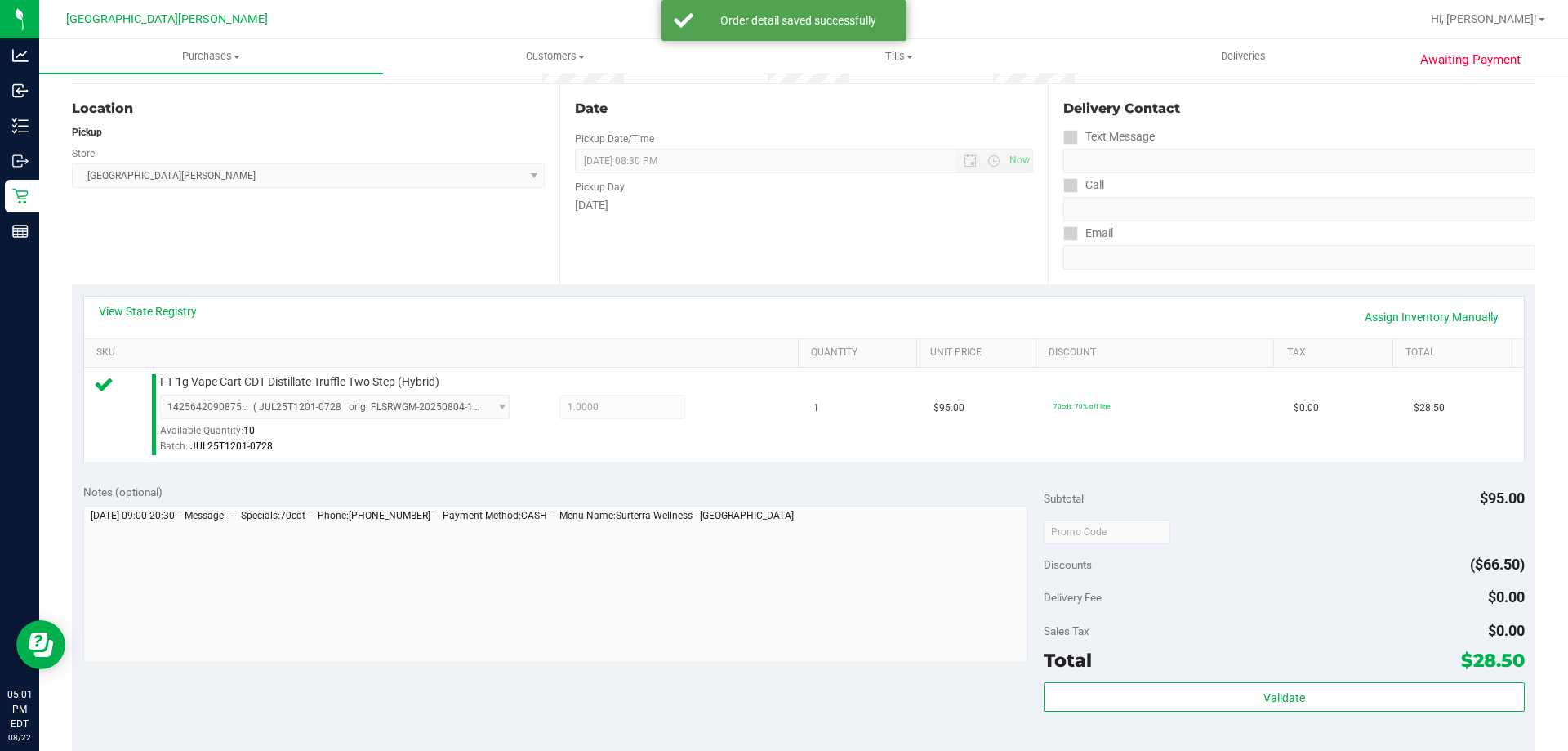
scroll to position [490, 0]
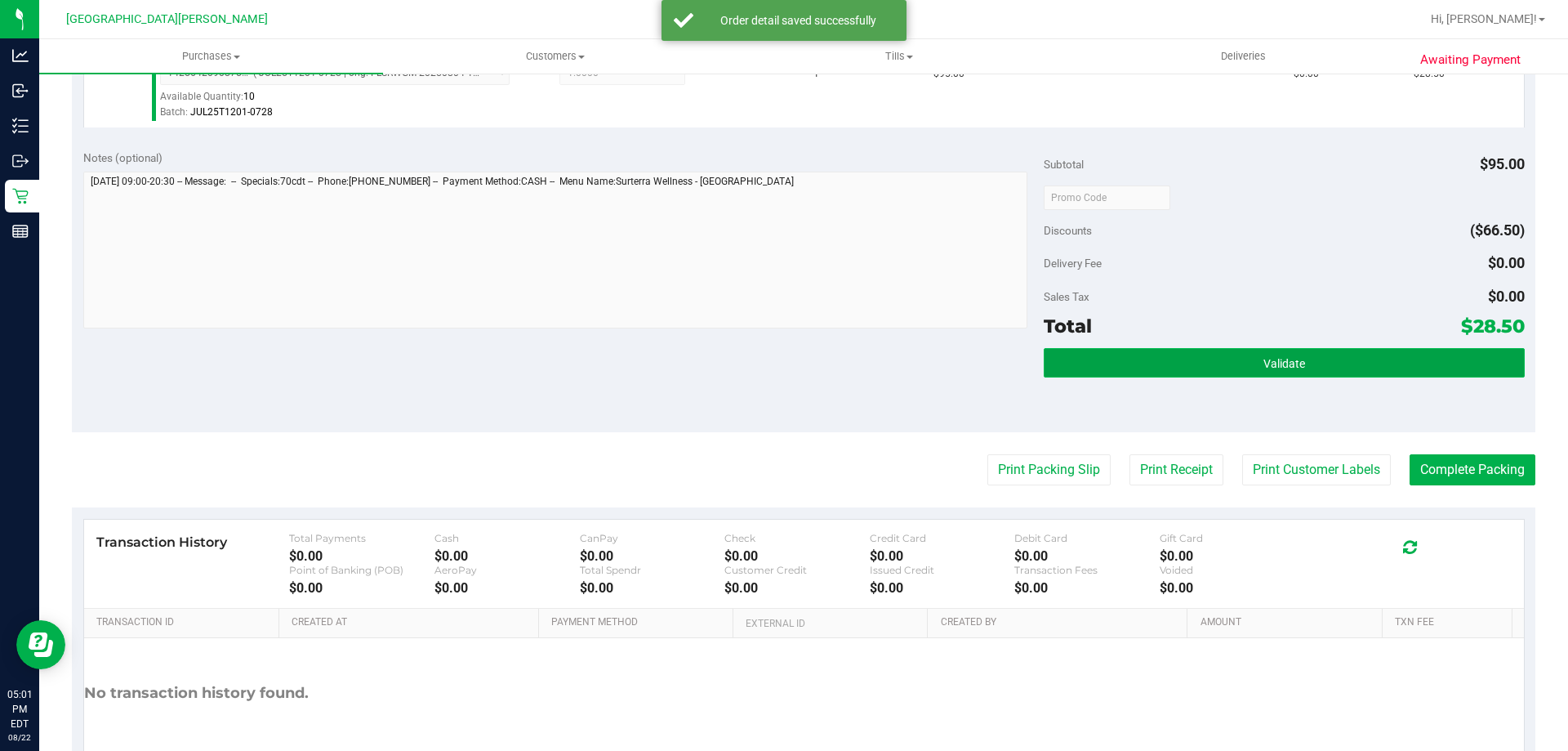
click at [1244, 357] on button "Validate" at bounding box center [1284, 362] width 480 height 29
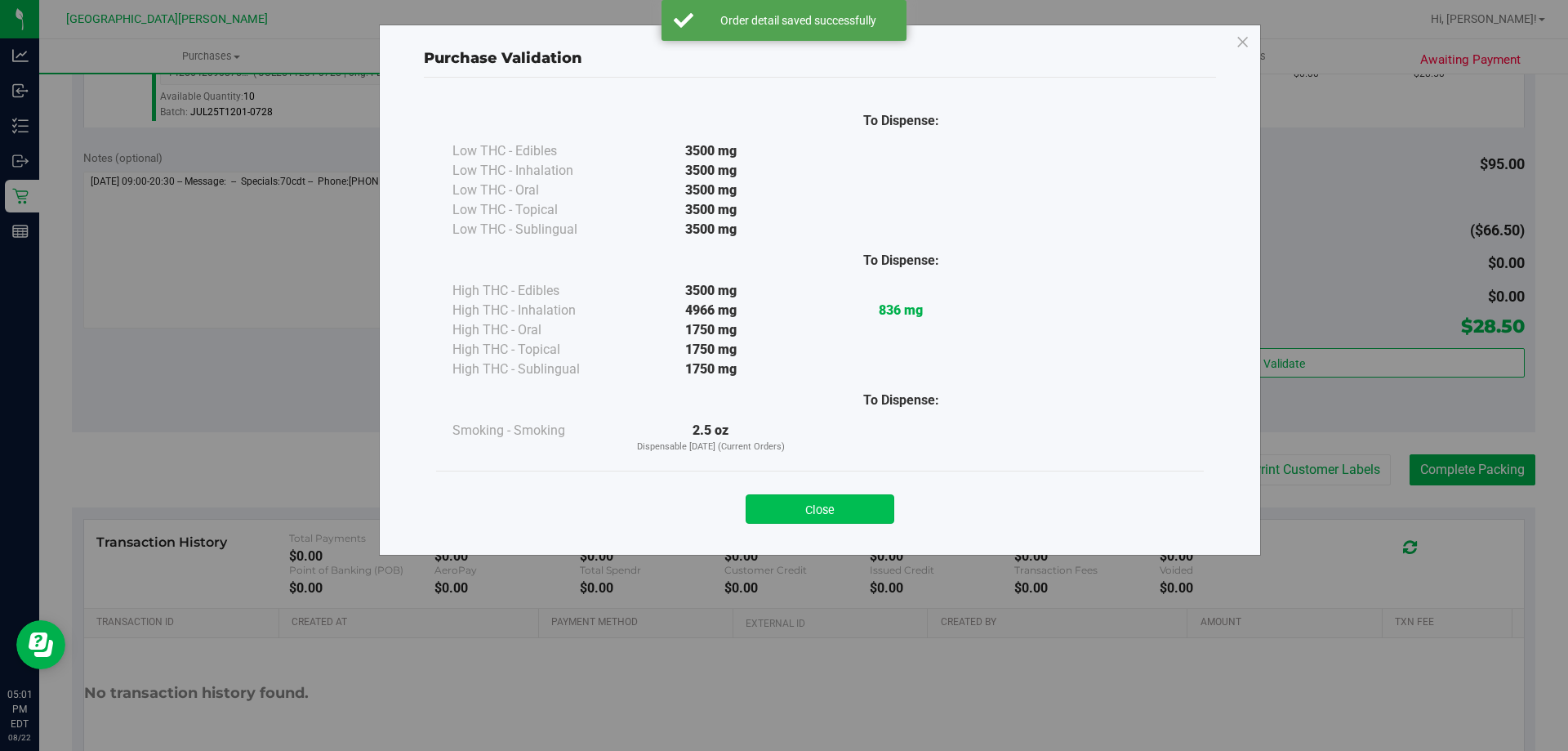
click at [788, 513] on button "Close" at bounding box center [820, 508] width 148 height 29
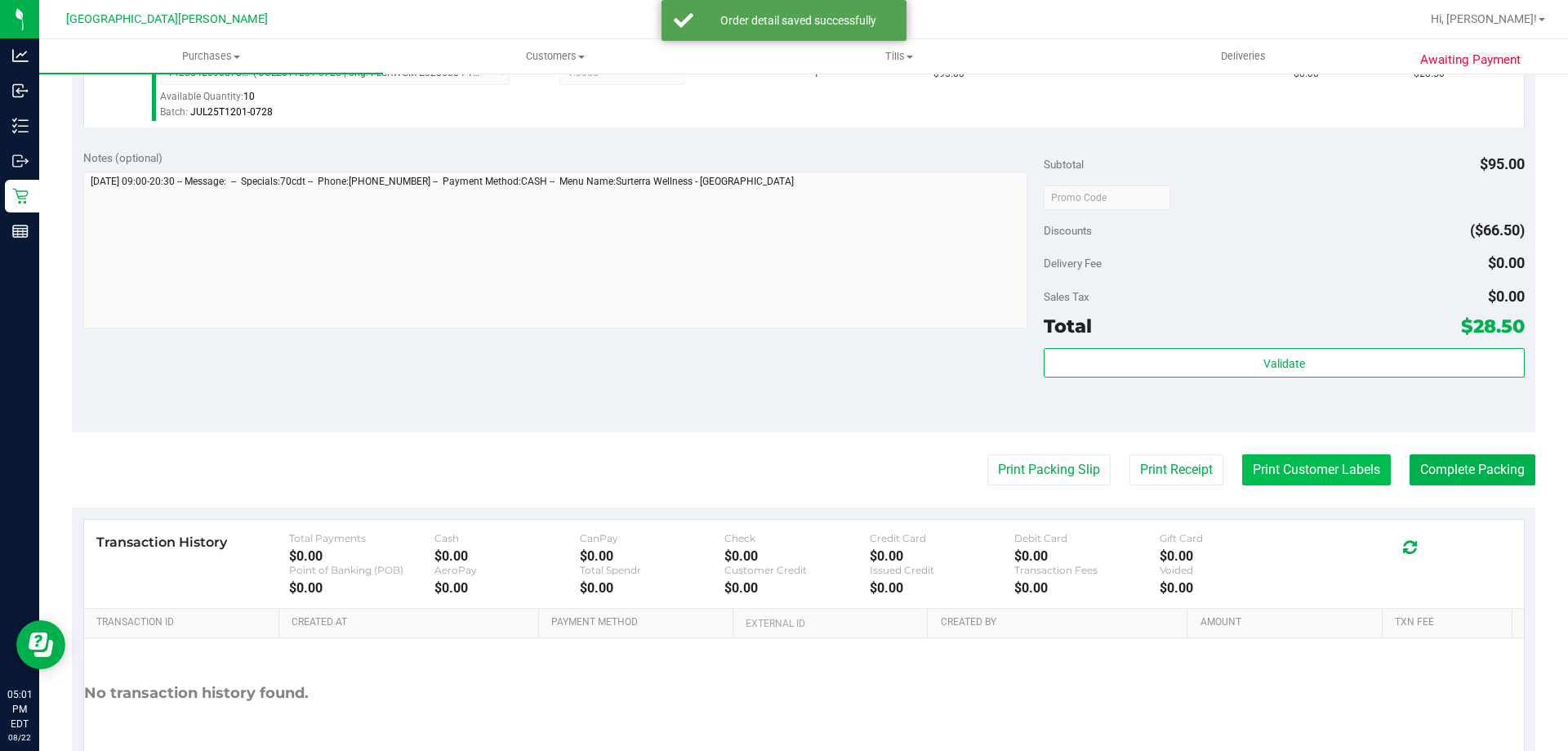
click at [1275, 474] on button "Print Customer Labels" at bounding box center [1316, 469] width 148 height 31
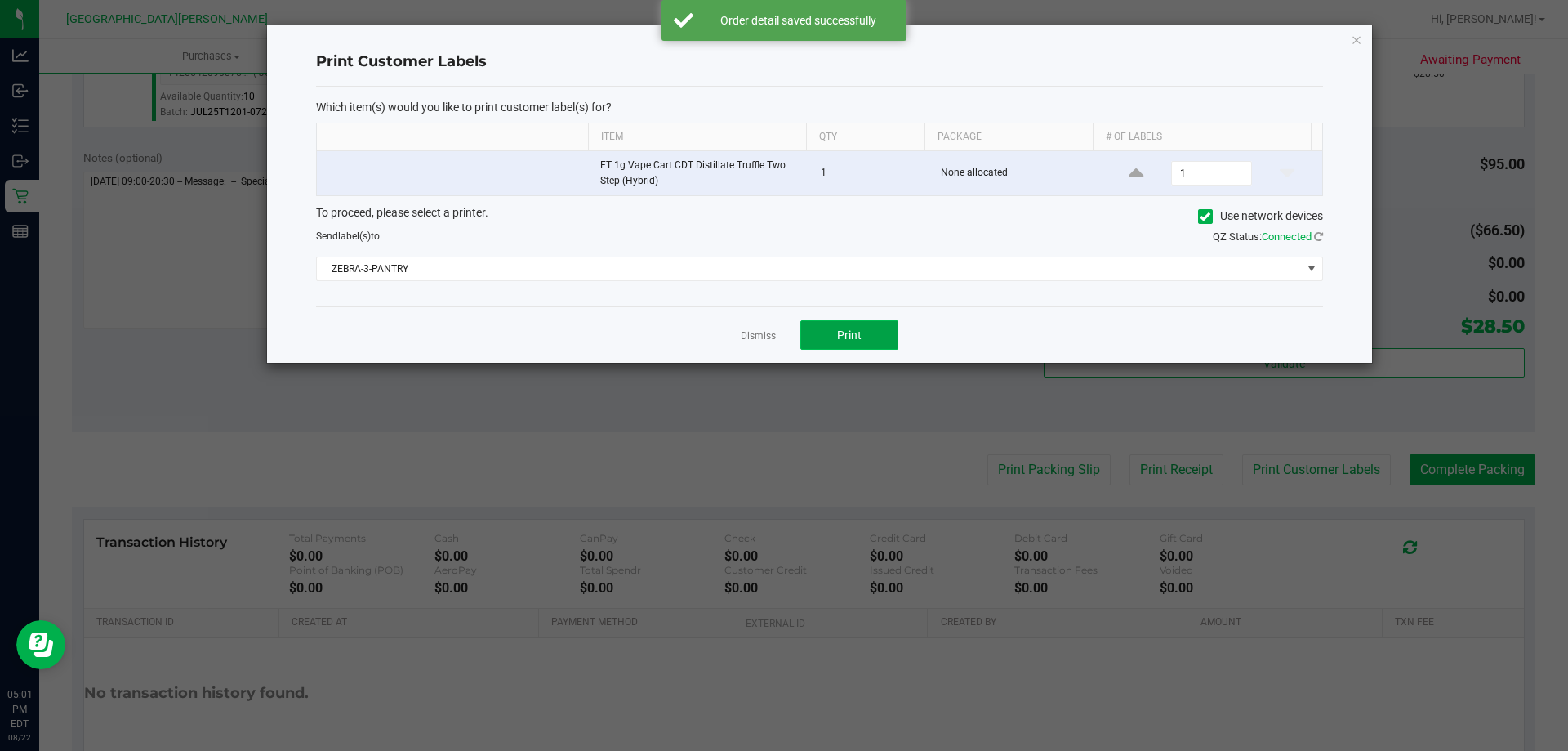
click at [881, 345] on button "Print" at bounding box center [850, 334] width 98 height 29
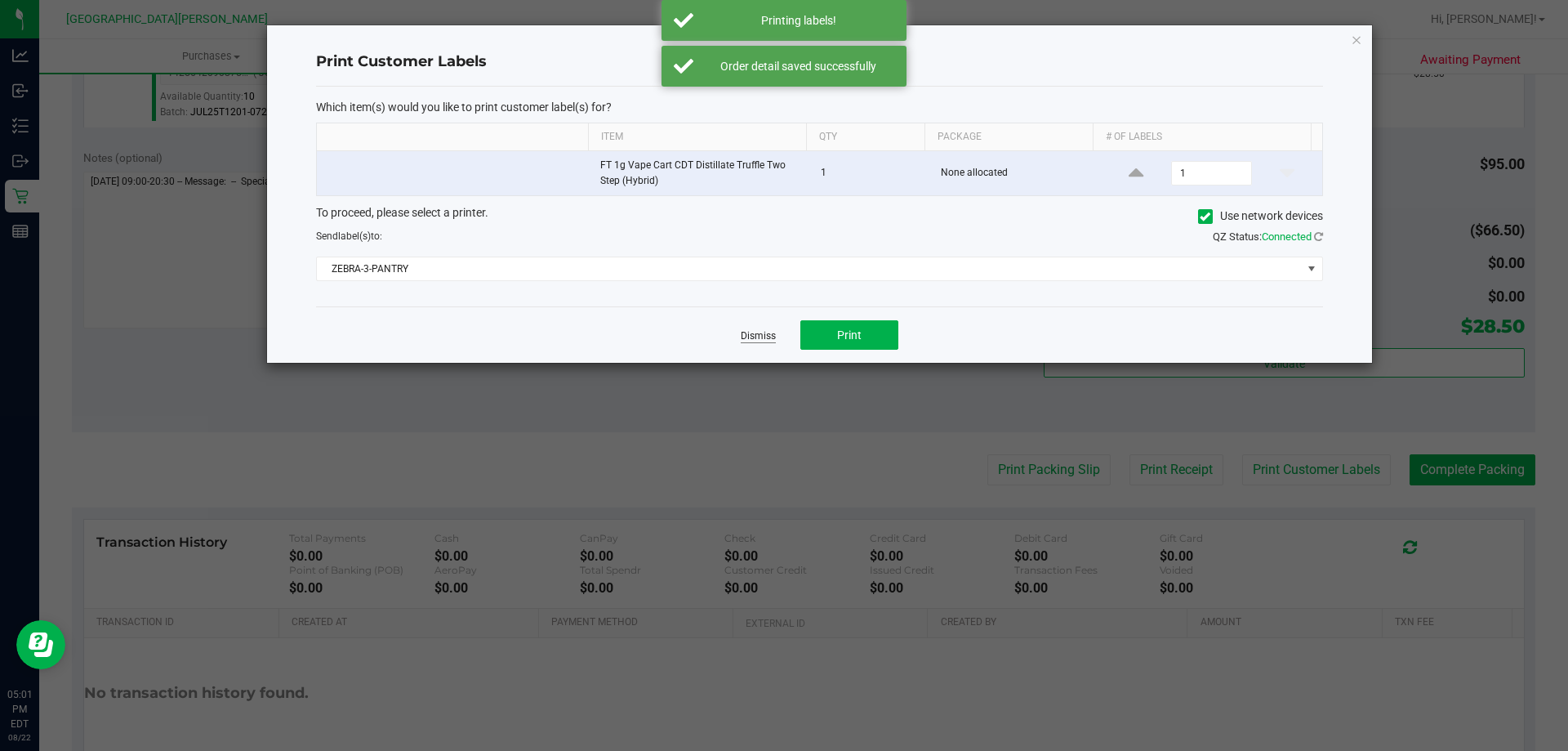
click at [763, 340] on link "Dismiss" at bounding box center [758, 336] width 36 height 14
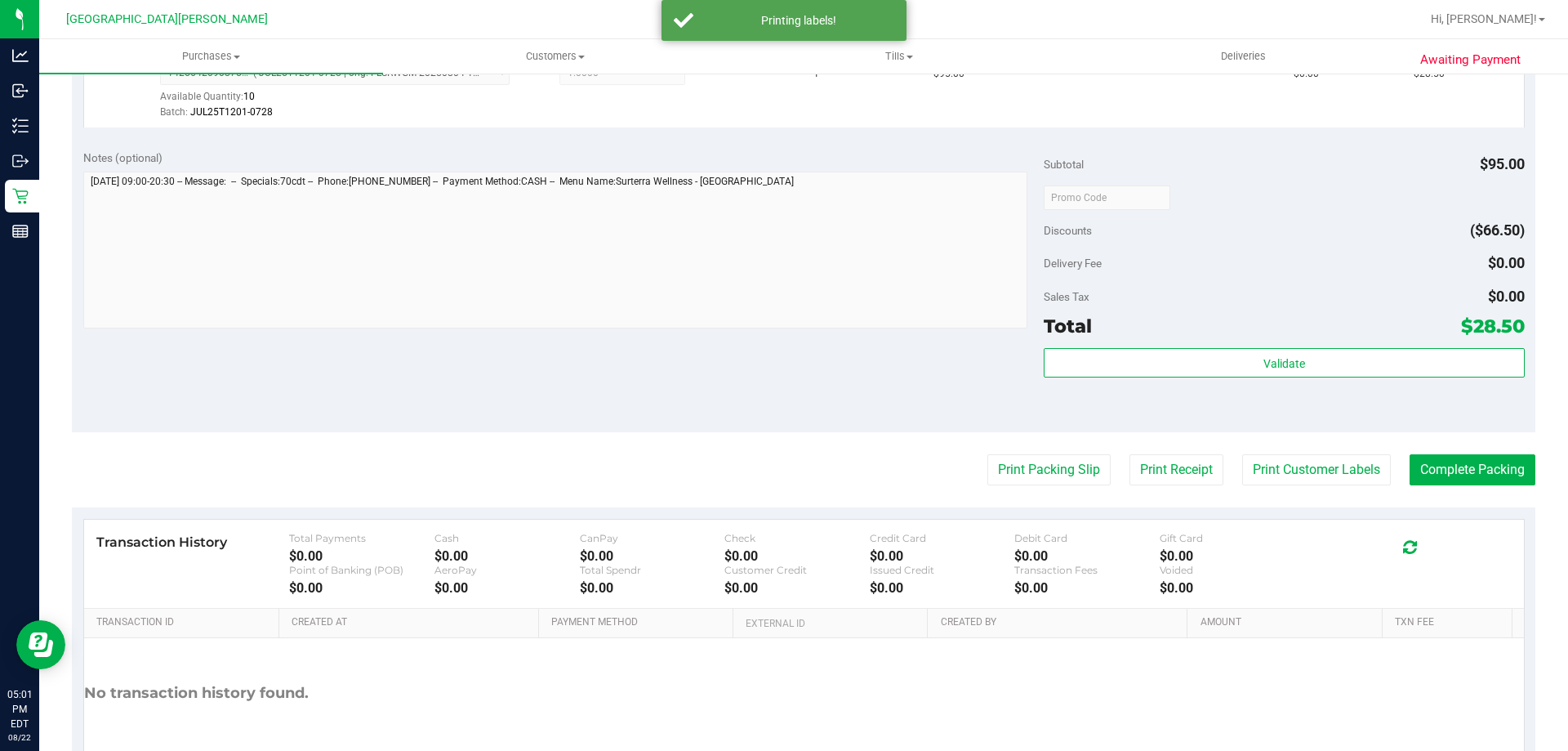
click at [733, 414] on div "Notes (optional) Subtotal $95.00 Discounts ($66.50) Delivery Fee $0.00 Sales Ta…" at bounding box center [804, 284] width 1464 height 294
click at [1447, 467] on button "Complete Packing" at bounding box center [1473, 469] width 126 height 31
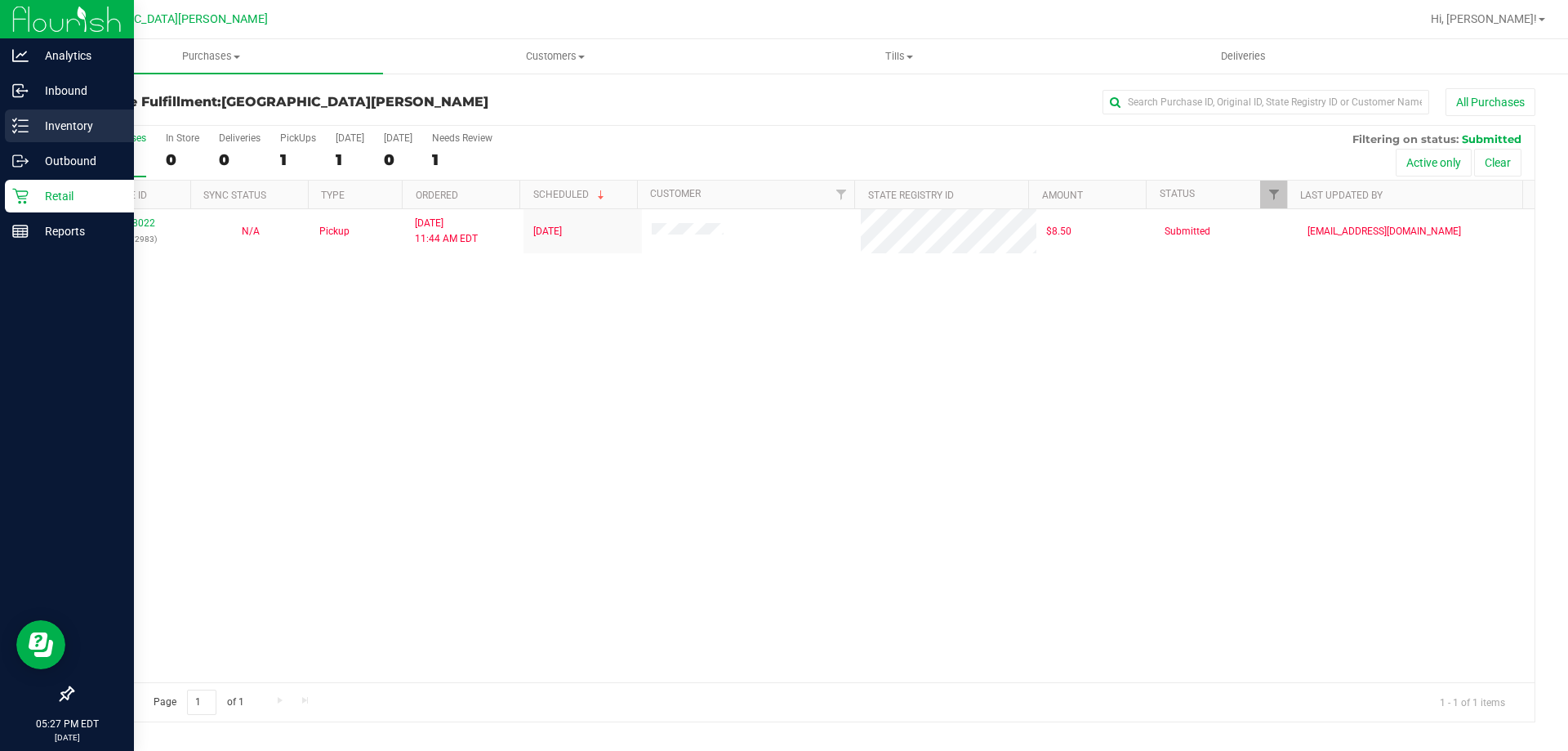
click at [72, 130] on p "Inventory" at bounding box center [77, 125] width 98 height 20
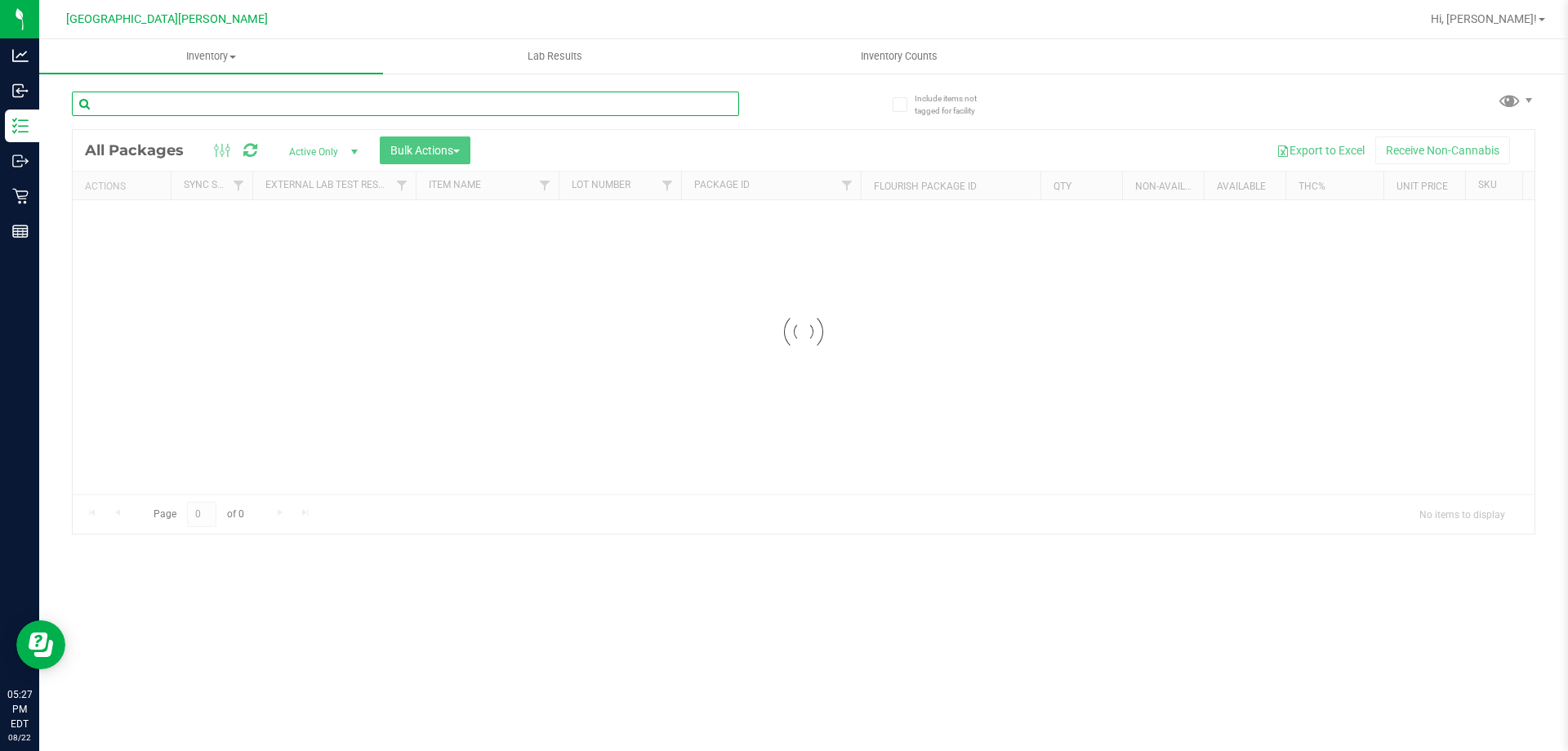
click at [174, 96] on input "text" at bounding box center [405, 104] width 668 height 25
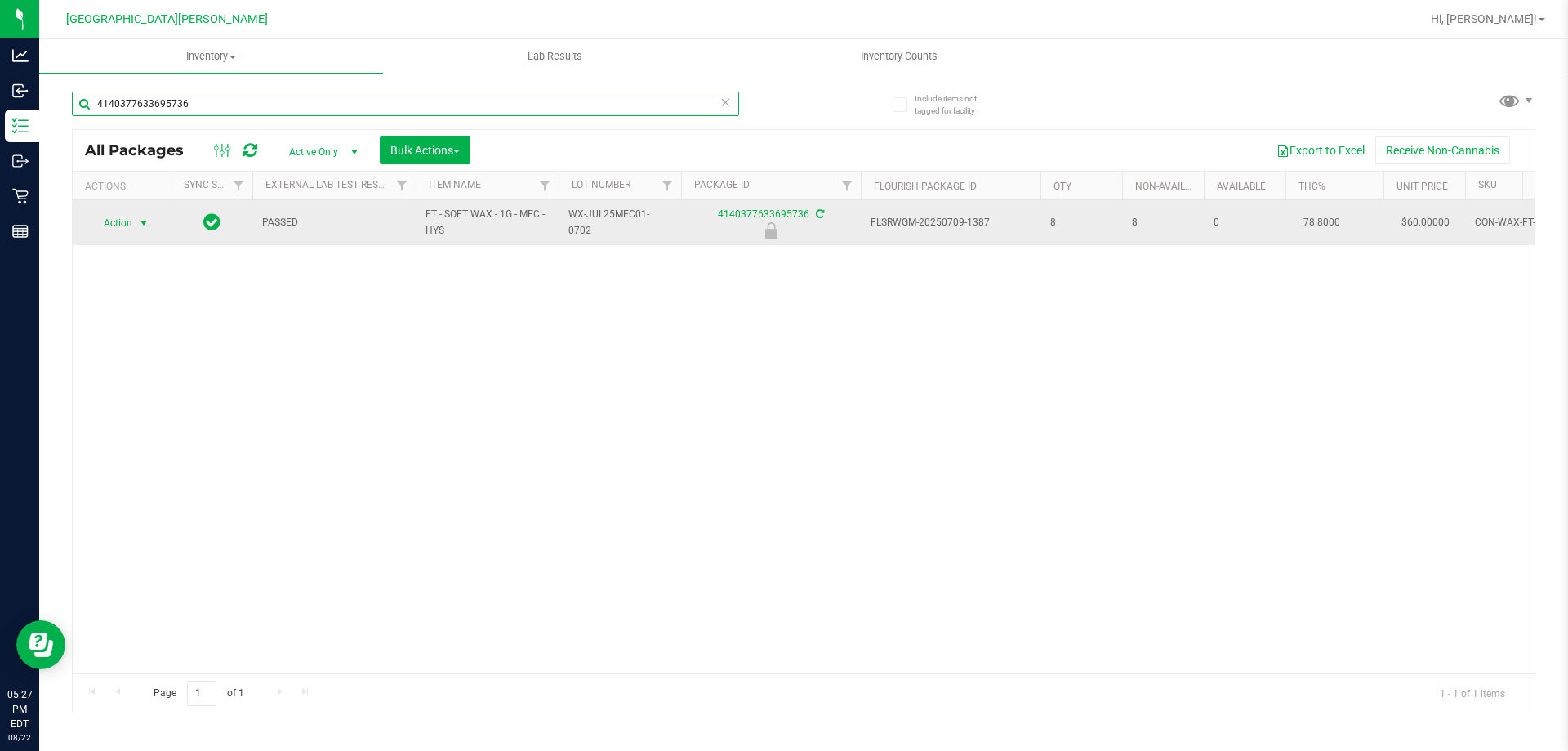
type input "4140377633695736"
click at [129, 225] on span "Action" at bounding box center [111, 223] width 44 height 23
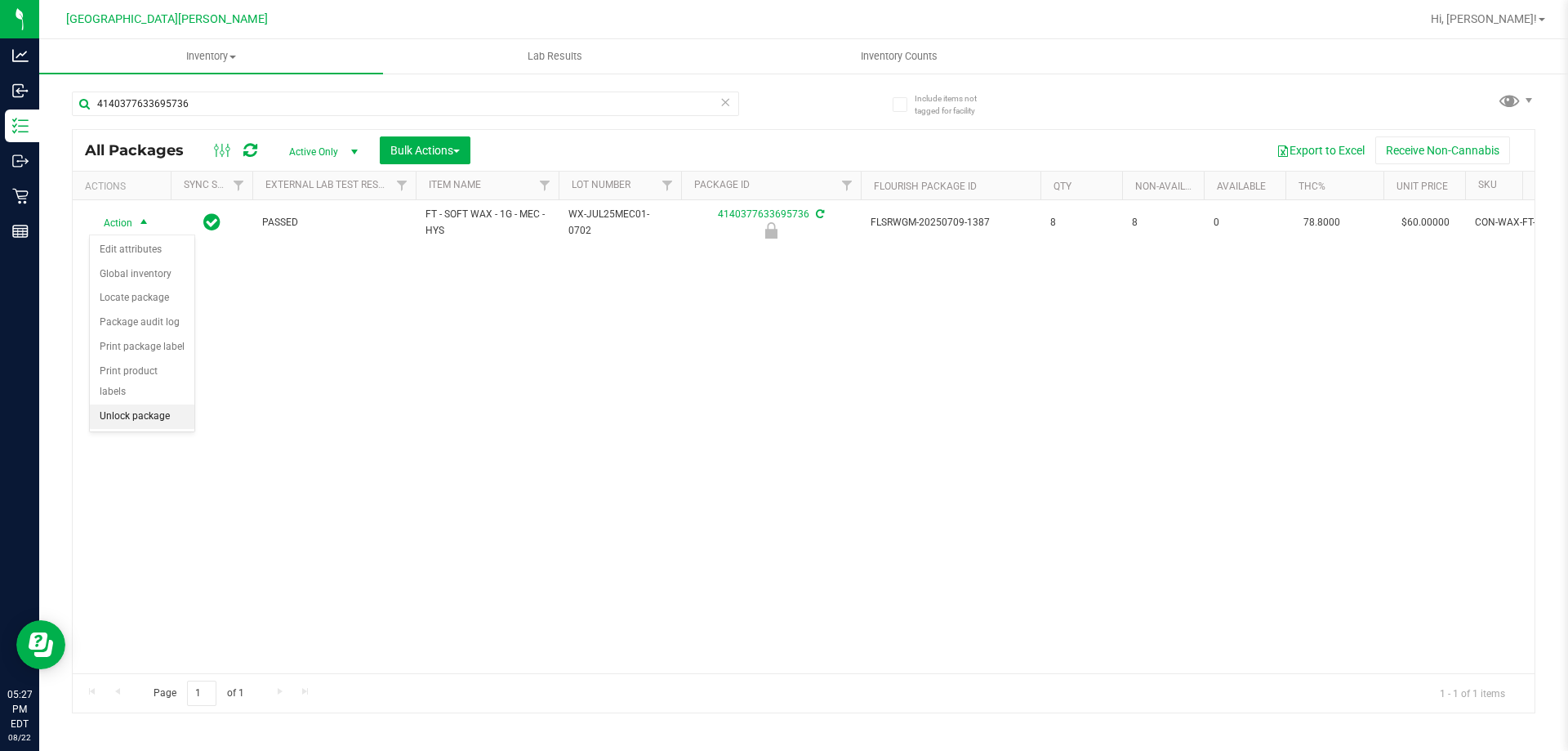
click at [143, 404] on li "Unlock package" at bounding box center [142, 417] width 105 height 25
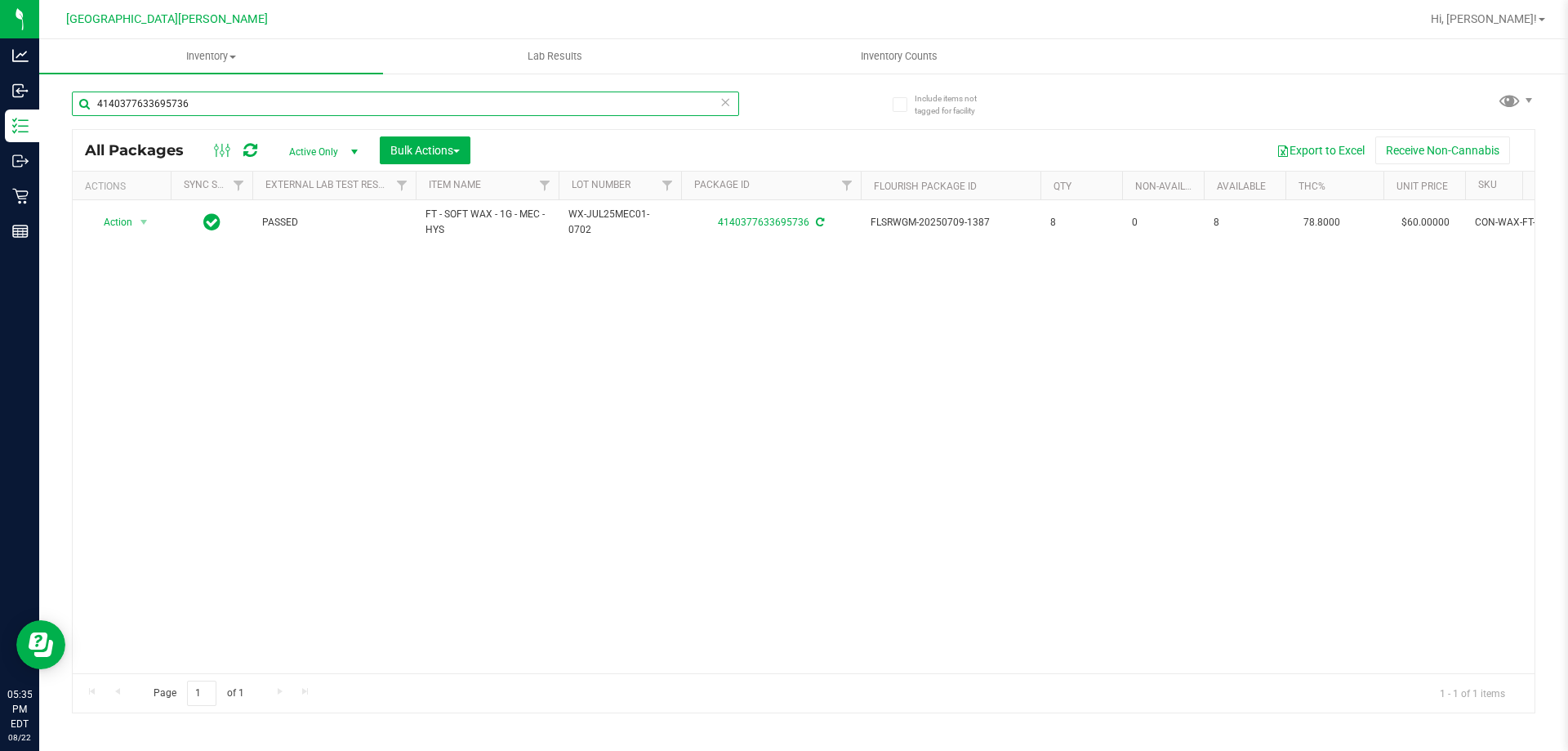
click at [372, 100] on input "4140377633695736" at bounding box center [405, 104] width 668 height 25
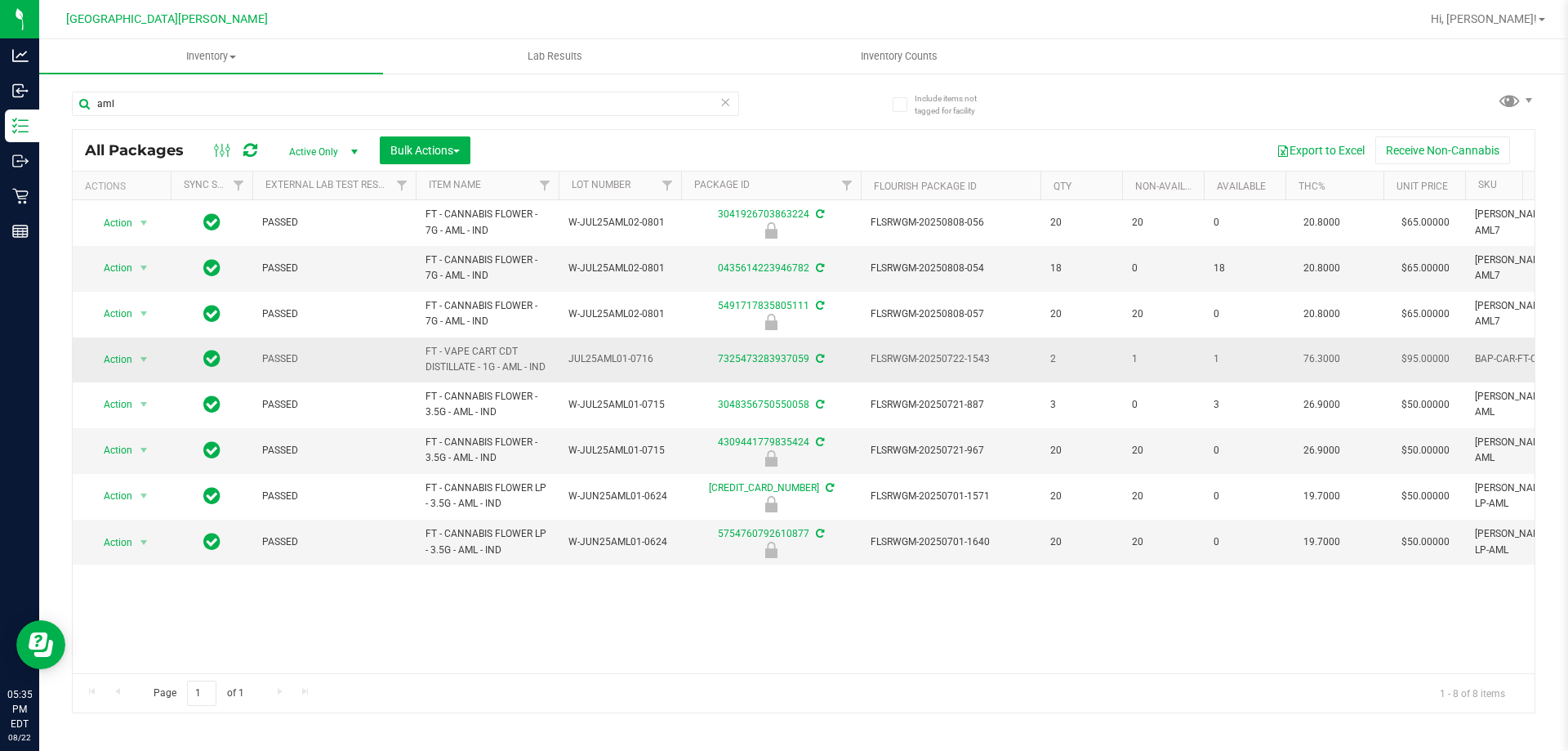
drag, startPoint x: 541, startPoint y: 368, endPoint x: 413, endPoint y: 348, distance: 129.6
click at [413, 348] on tr "Action Action Adjust qty Create package Edit attributes Global inventory Locate…" at bounding box center [1120, 360] width 2095 height 45
copy tr "FT - VAPE CART CDT DISTILLATE - 1G - AML - IND"
click at [298, 93] on input "aml" at bounding box center [405, 104] width 668 height 25
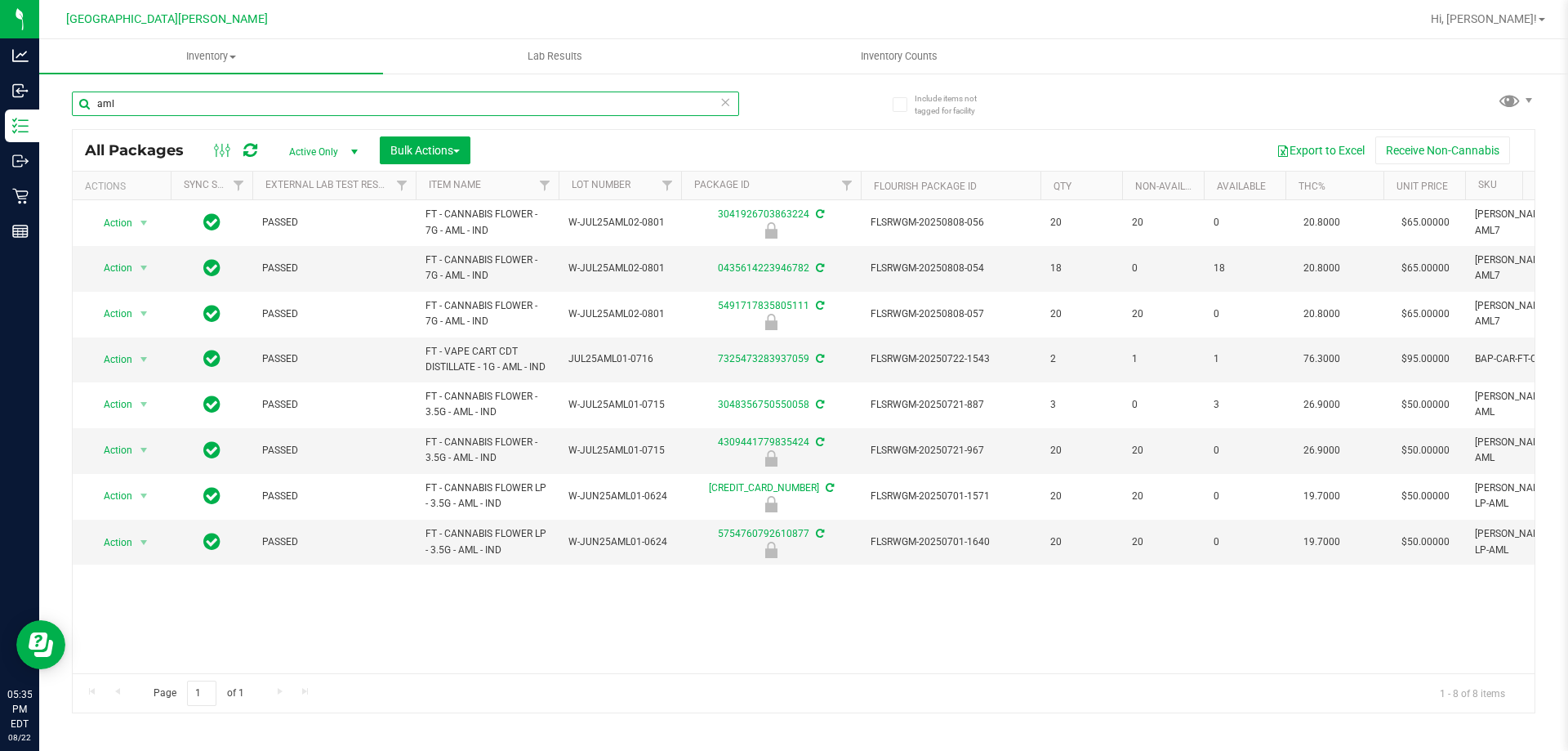
paste input "FT - VAPE CART CDT DISTILLATE - 1G - AML - IND"
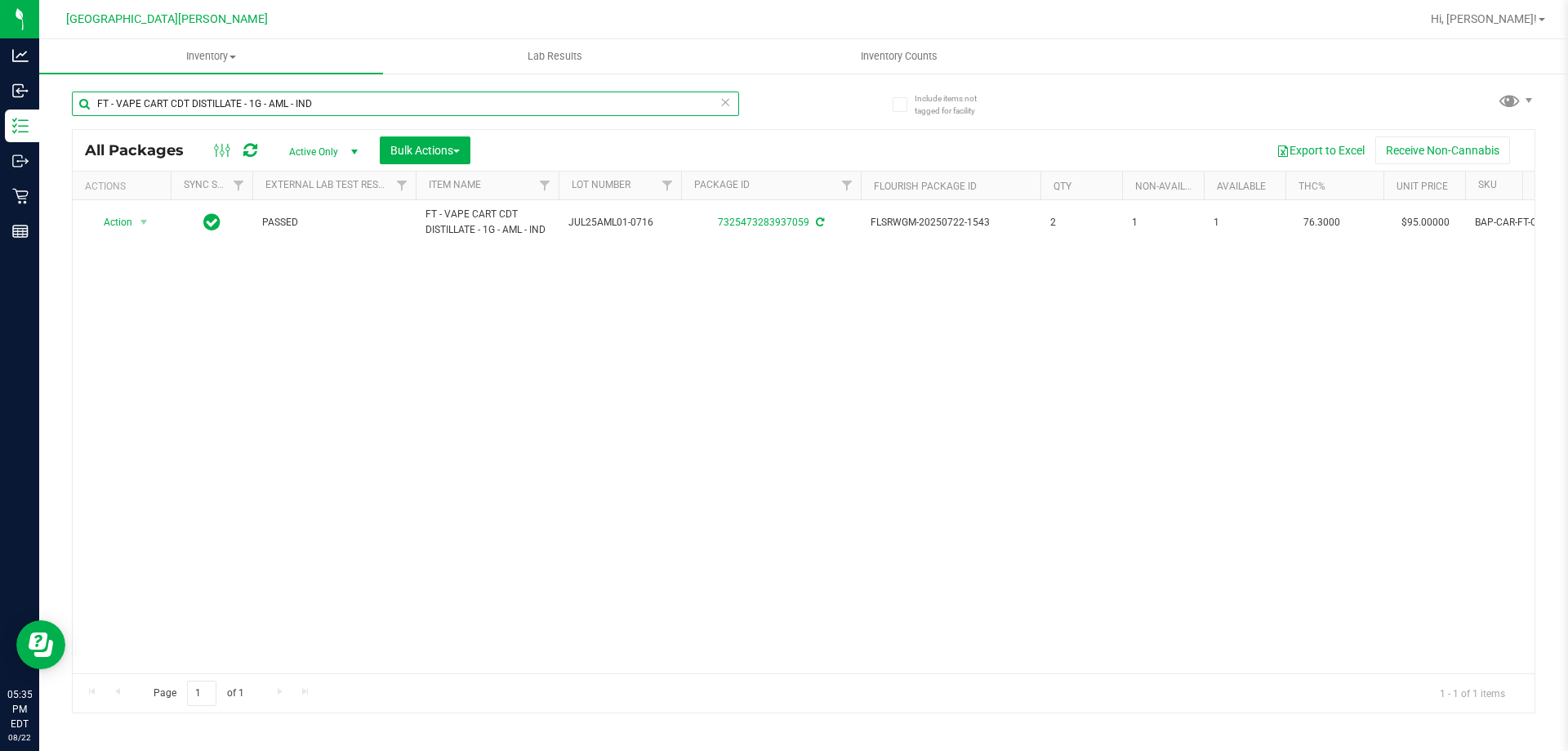
type input "FT - VAPE CART CDT DISTILLATE - 1G - AML - IND"
click at [726, 100] on icon at bounding box center [725, 101] width 12 height 20
click at [610, 105] on input "text" at bounding box center [405, 104] width 668 height 25
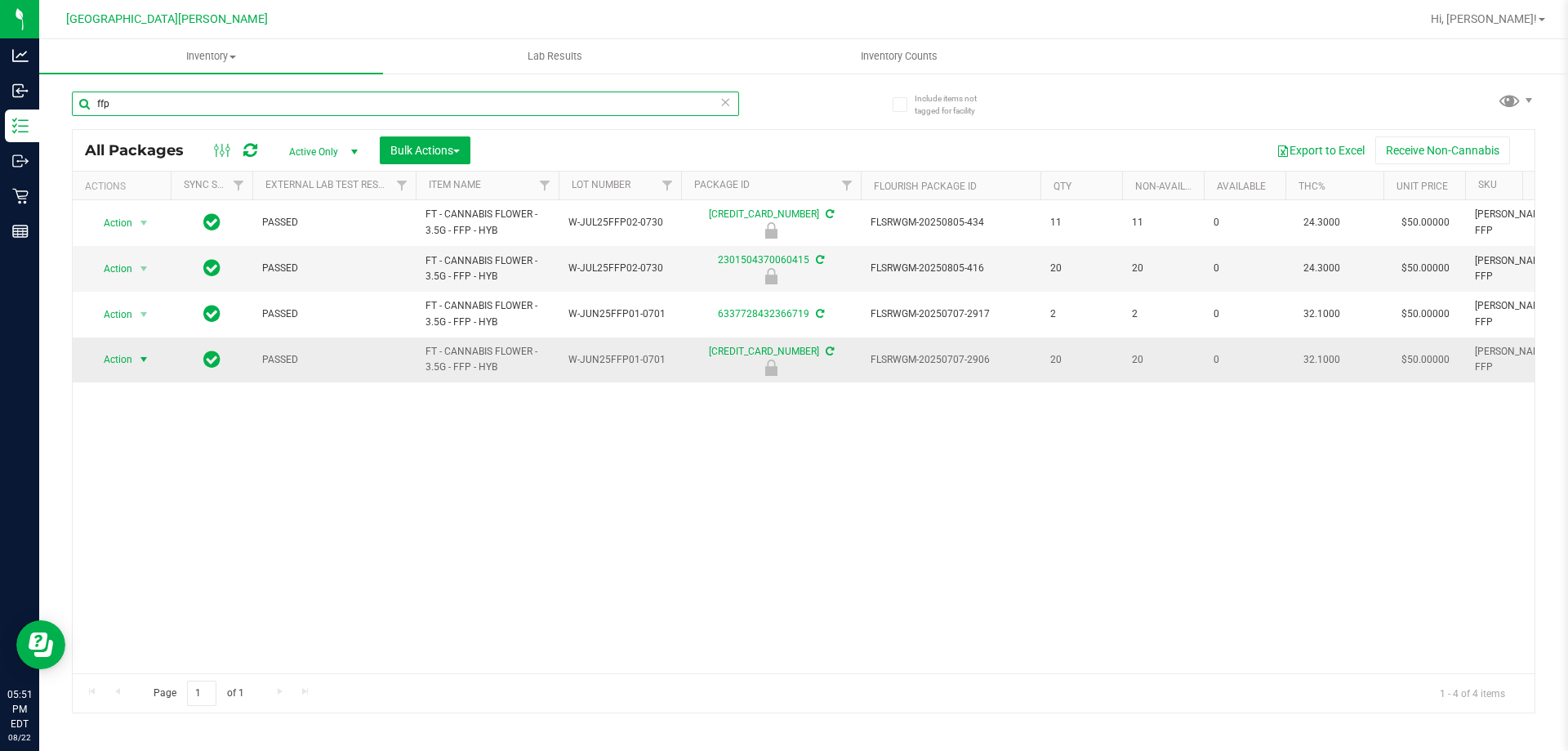
type input "ffp"
click at [115, 361] on span "Action" at bounding box center [111, 359] width 44 height 23
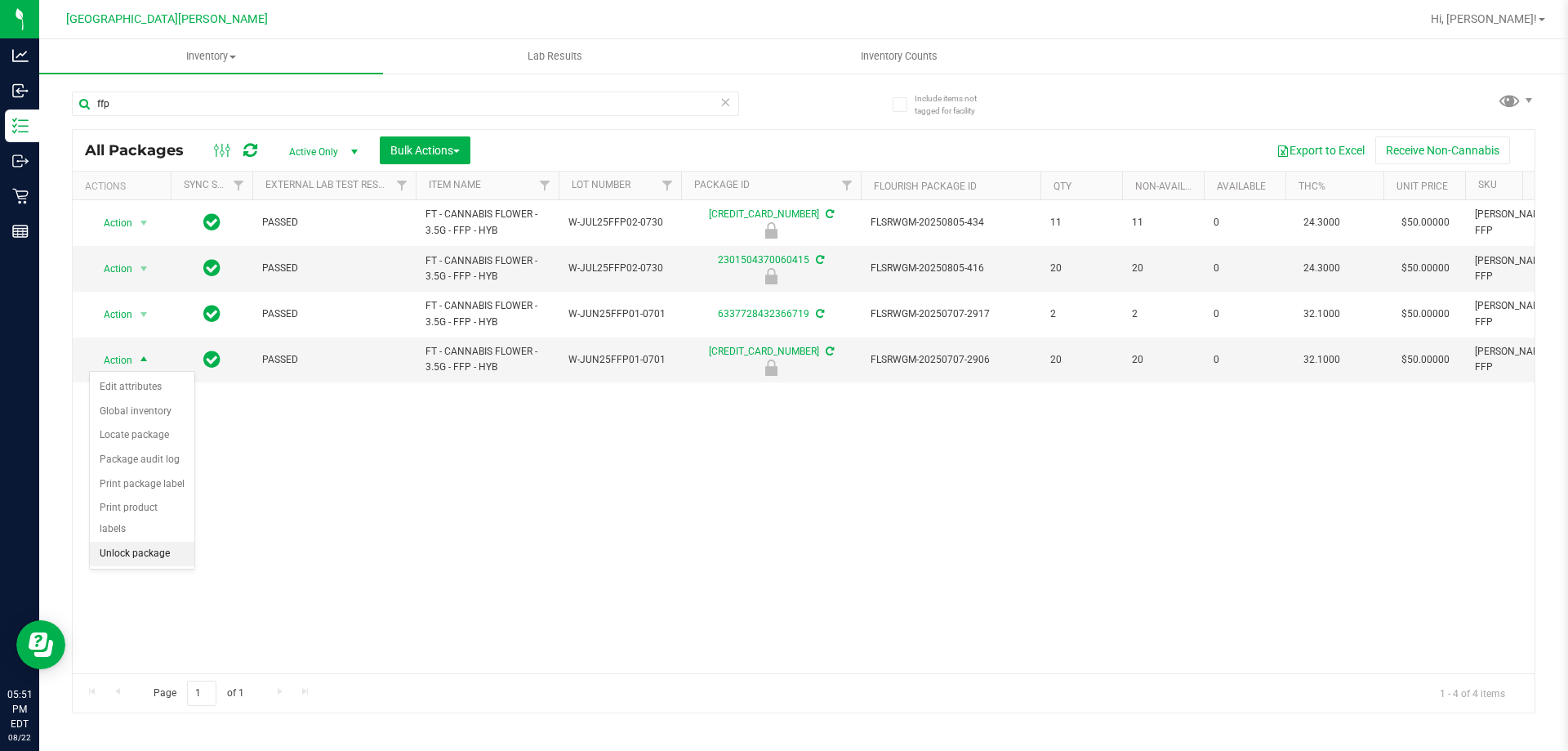
click at [142, 541] on li "Unlock package" at bounding box center [142, 554] width 105 height 25
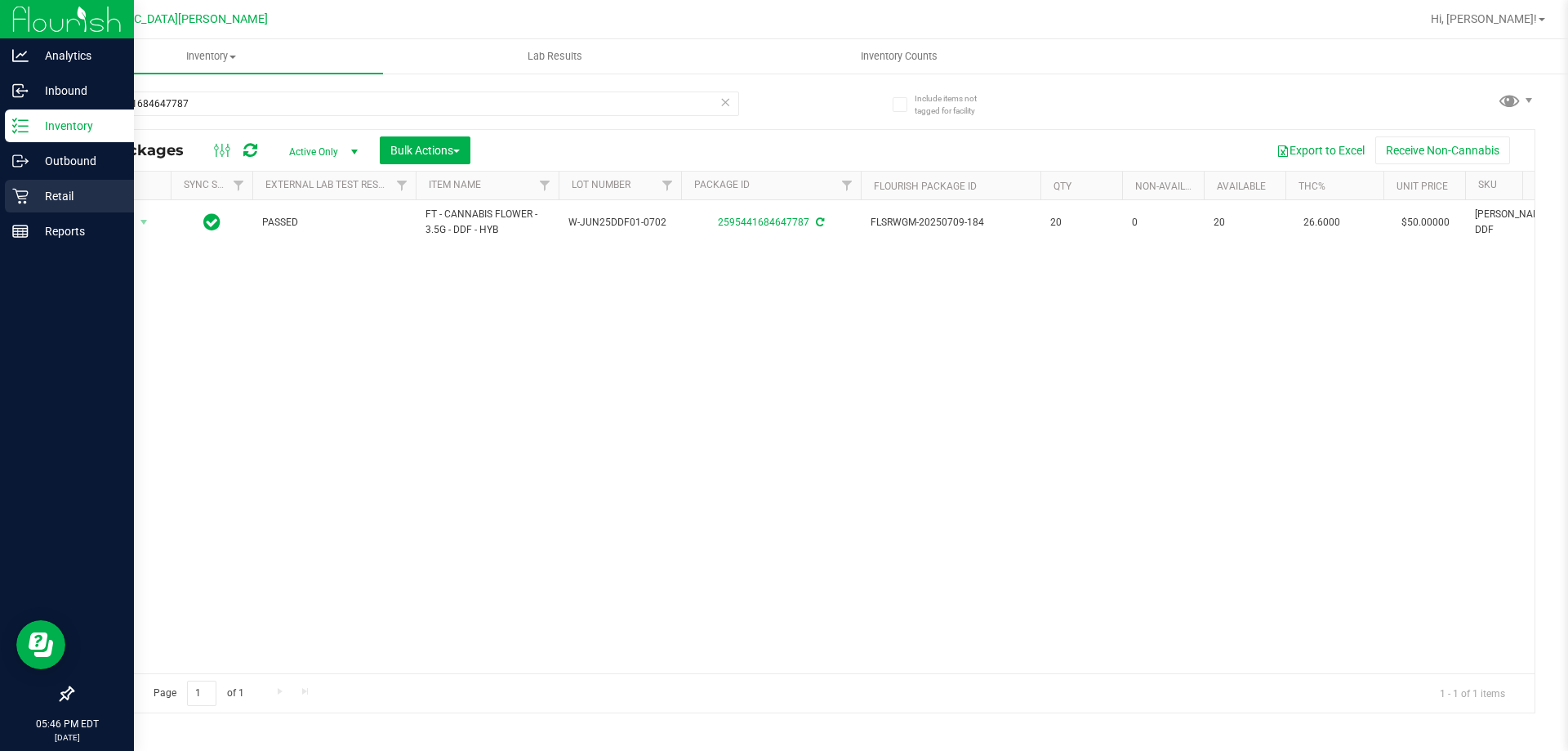
click at [36, 188] on p "Retail" at bounding box center [77, 196] width 98 height 20
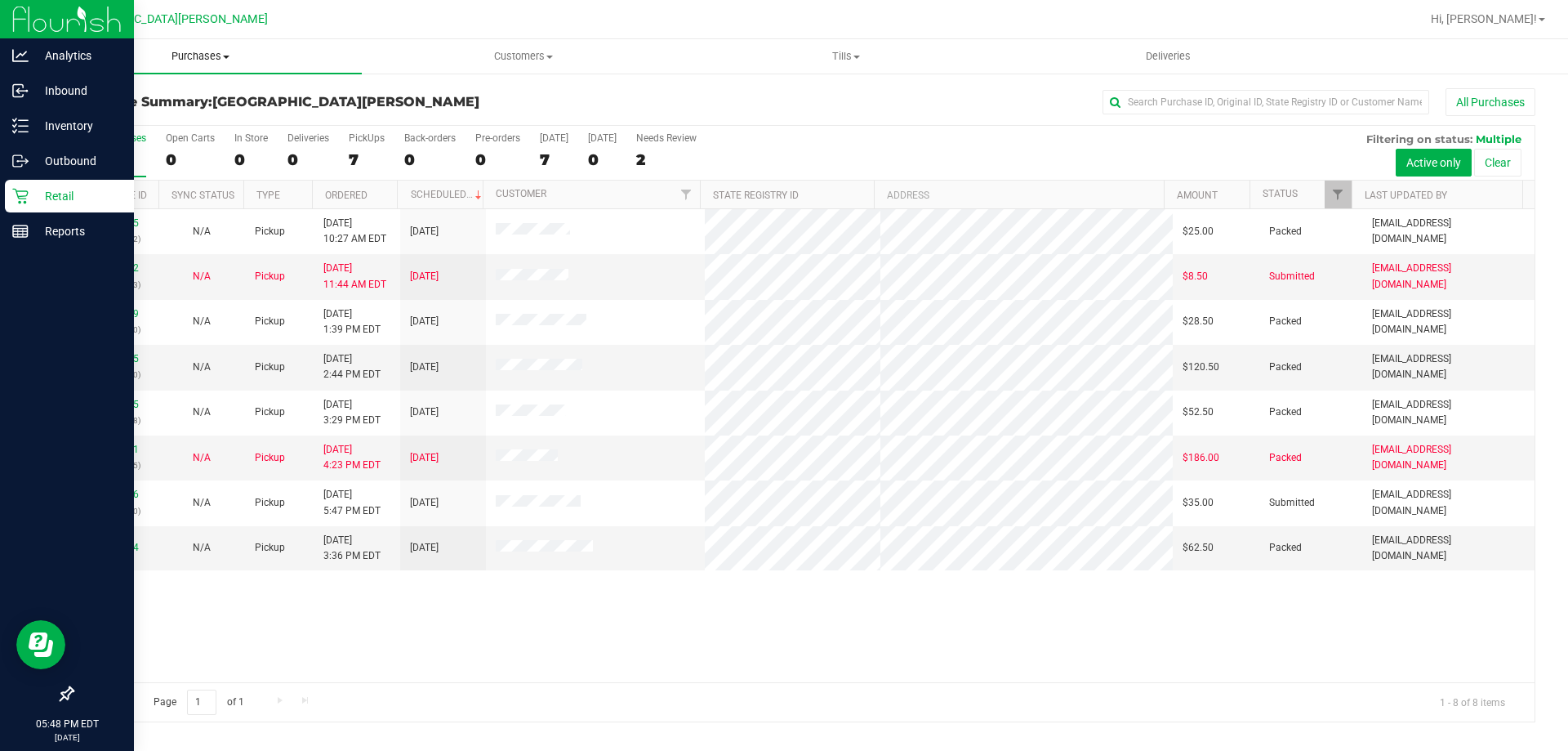
click at [192, 56] on span "Purchases" at bounding box center [200, 56] width 323 height 15
click at [166, 120] on li "Fulfillment" at bounding box center [200, 118] width 323 height 20
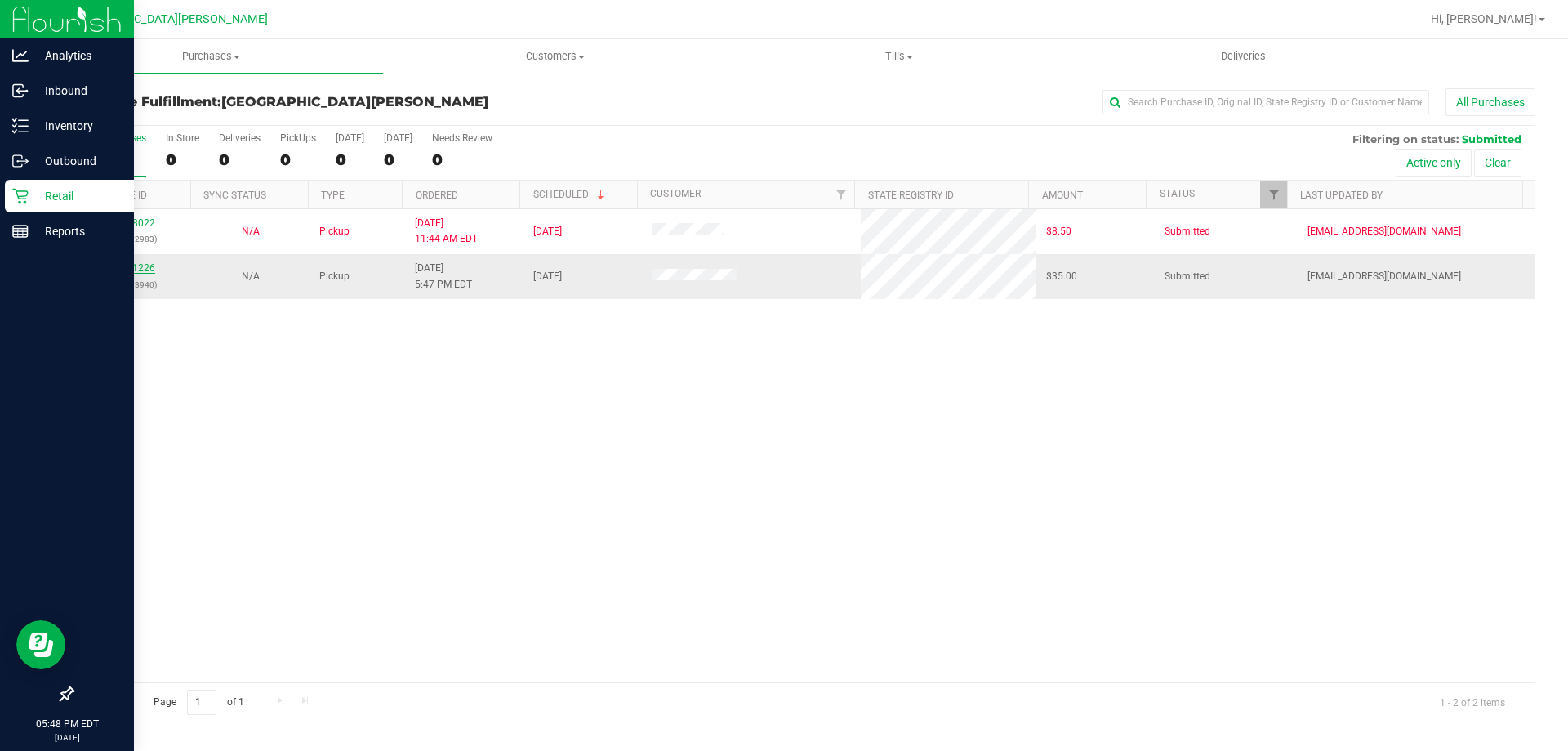
click at [130, 267] on link "11831226" at bounding box center [132, 268] width 45 height 12
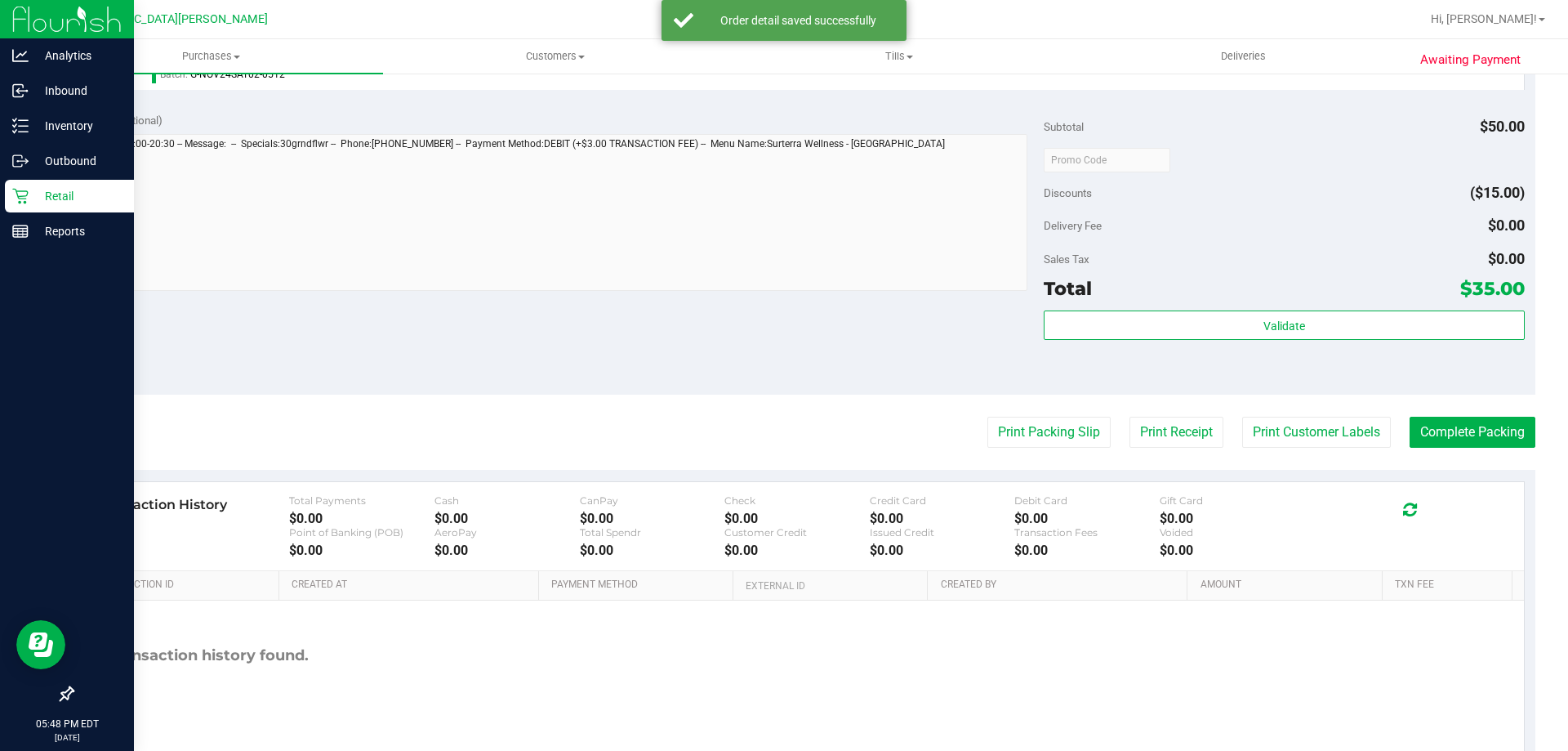
scroll to position [585, 0]
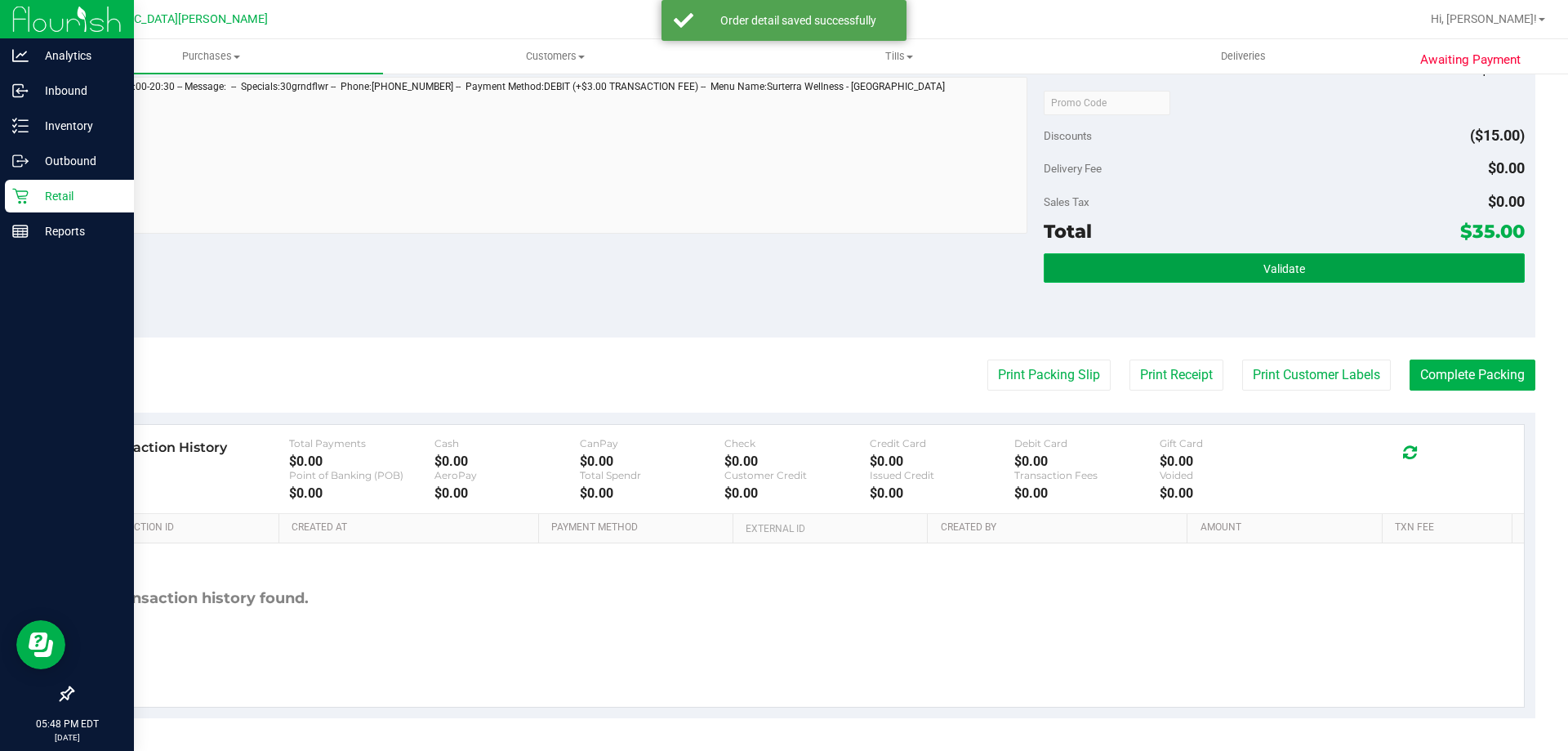
click at [1234, 264] on button "Validate" at bounding box center [1284, 268] width 480 height 29
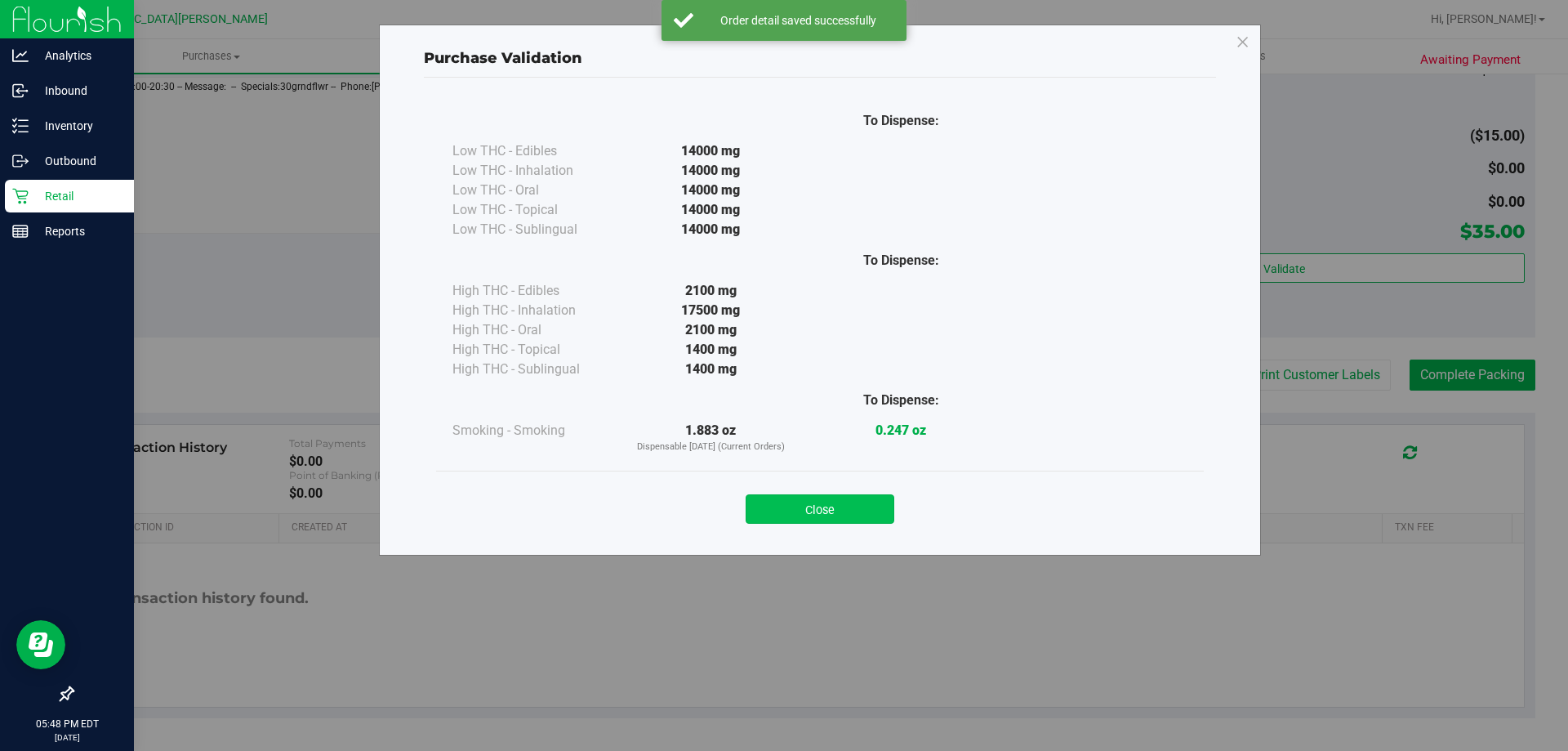
click at [861, 499] on button "Close" at bounding box center [820, 508] width 148 height 29
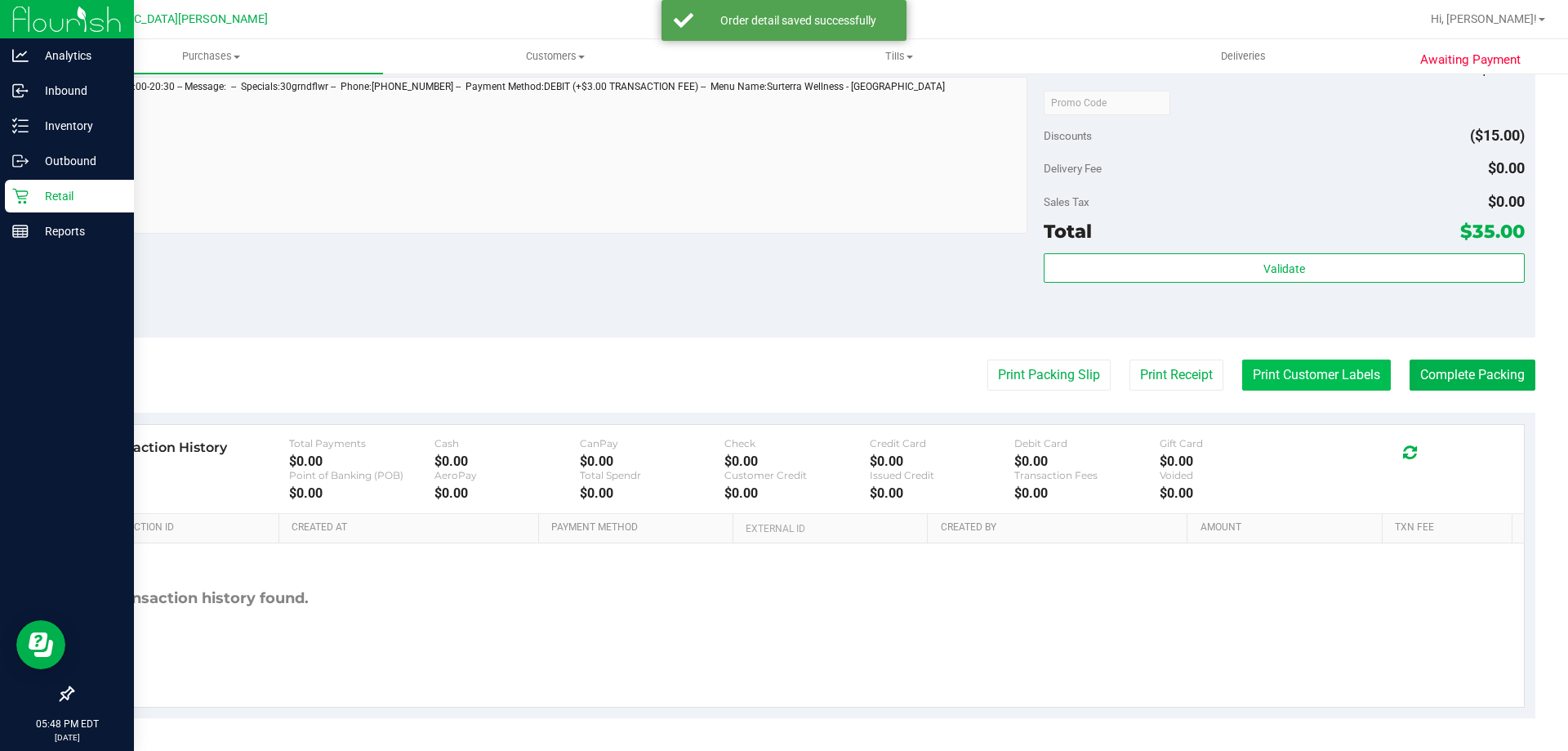
click at [1297, 364] on button "Print Customer Labels" at bounding box center [1316, 374] width 148 height 31
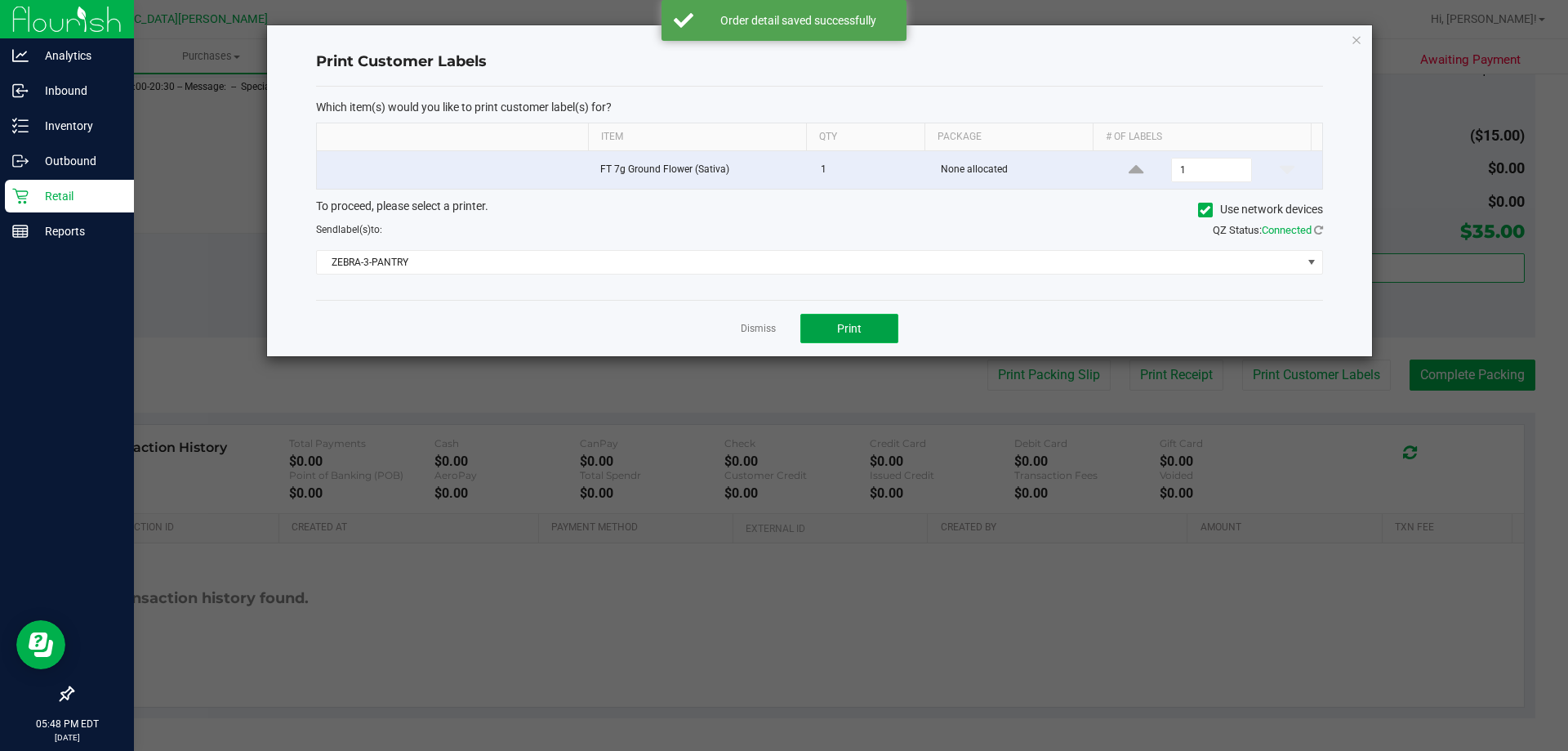
click at [862, 324] on button "Print" at bounding box center [850, 328] width 98 height 29
click at [765, 328] on link "Dismiss" at bounding box center [758, 329] width 36 height 14
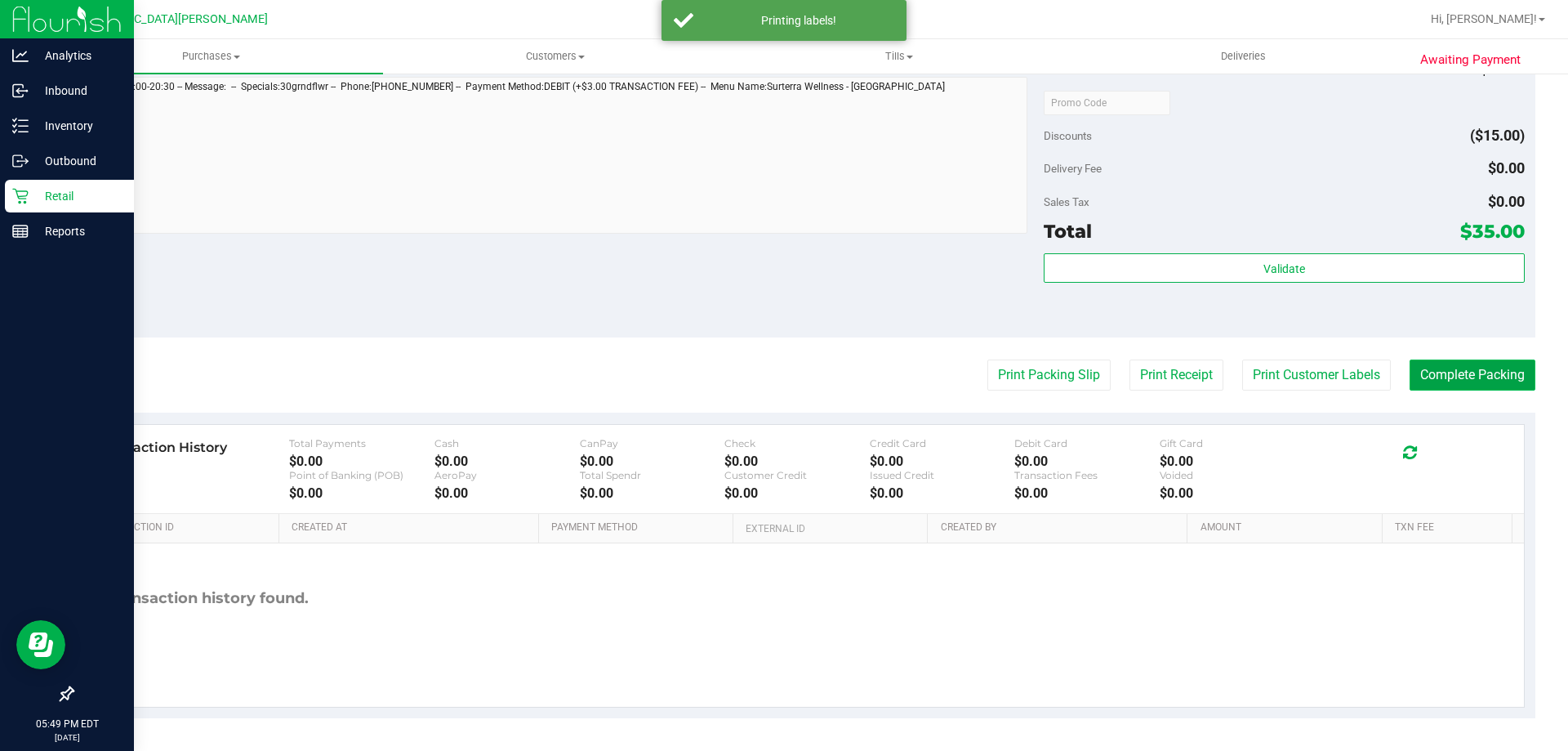
click at [1507, 379] on button "Complete Packing" at bounding box center [1473, 374] width 126 height 31
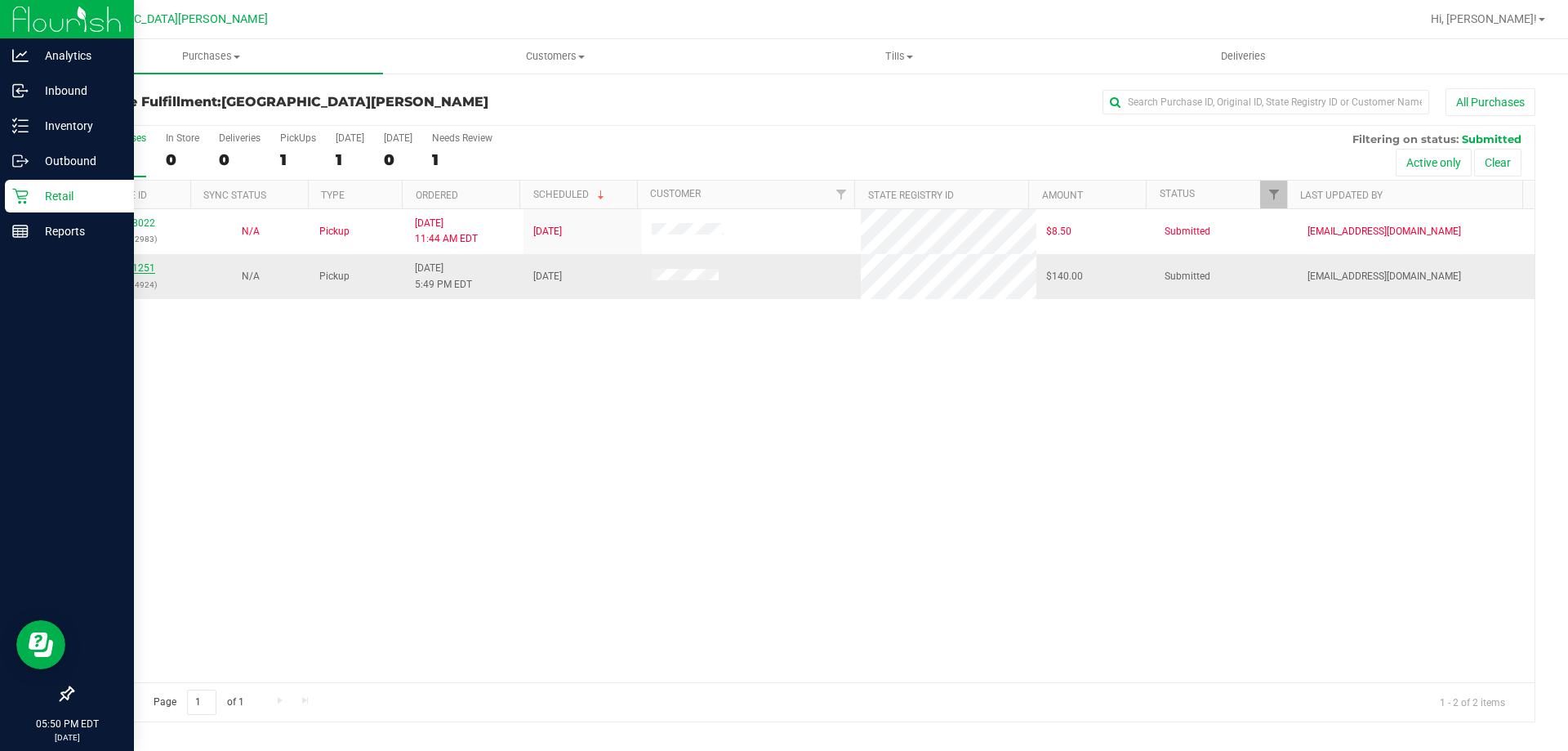
click at [142, 262] on link "11831251" at bounding box center [132, 268] width 45 height 12
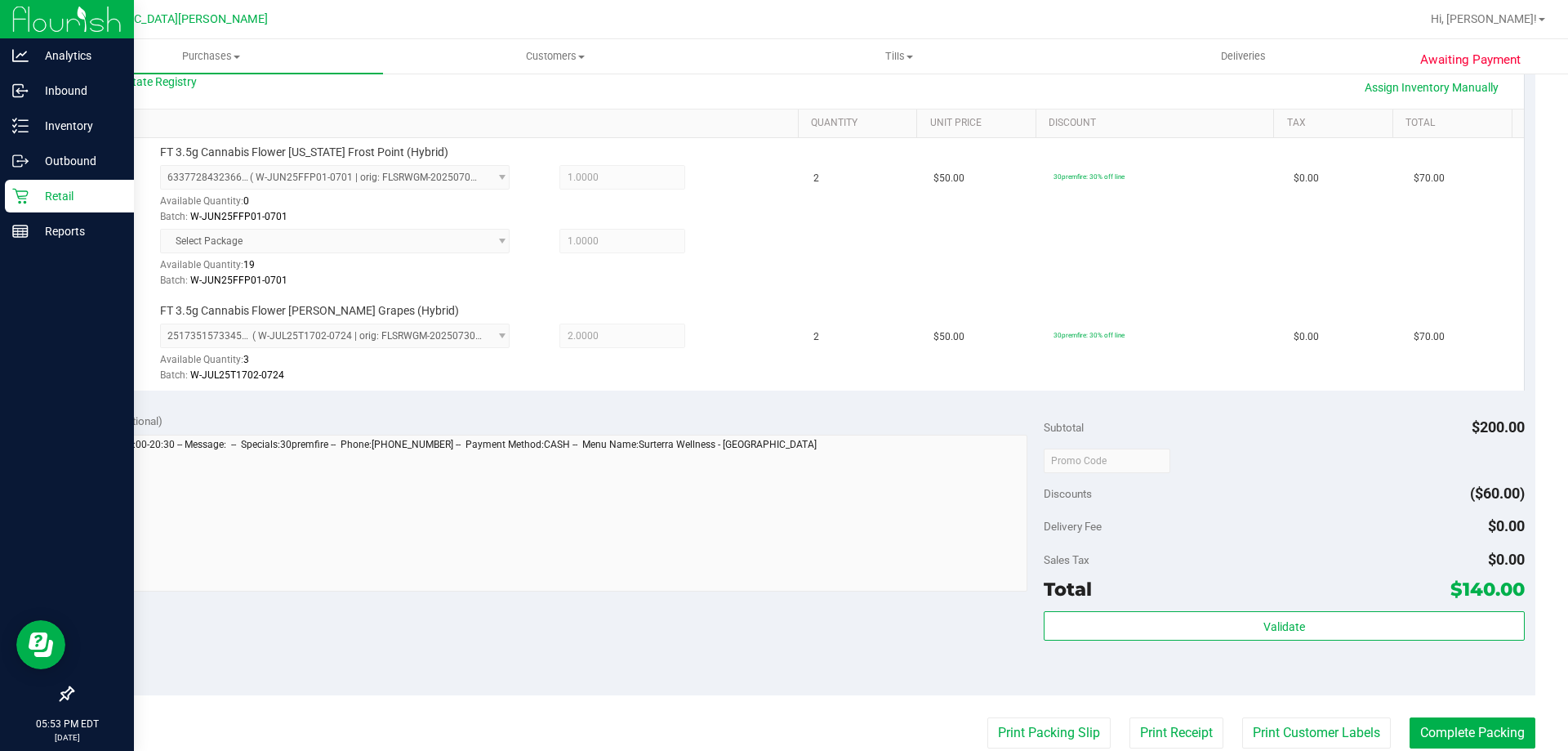
scroll to position [490, 0]
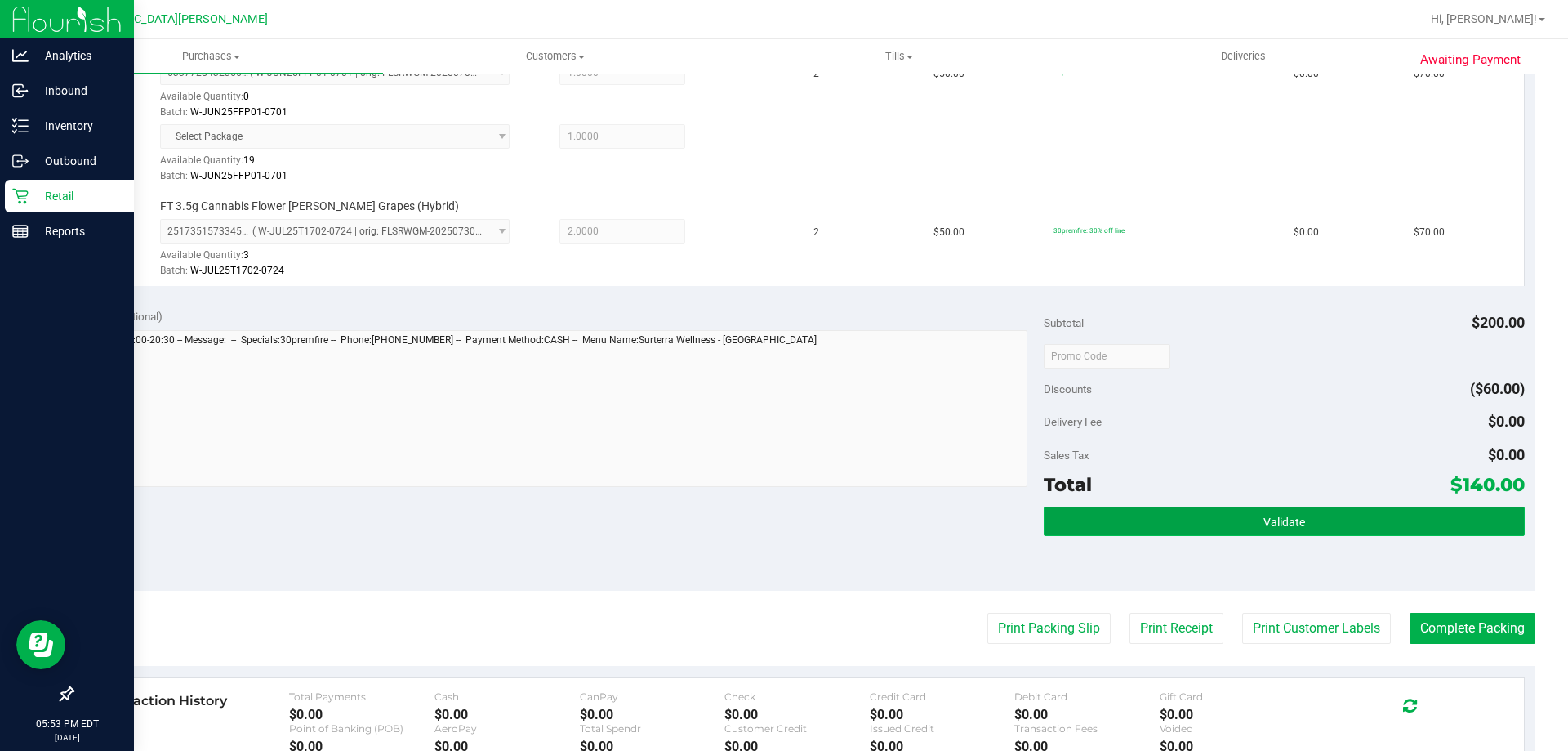
click at [1237, 509] on button "Validate" at bounding box center [1284, 521] width 480 height 29
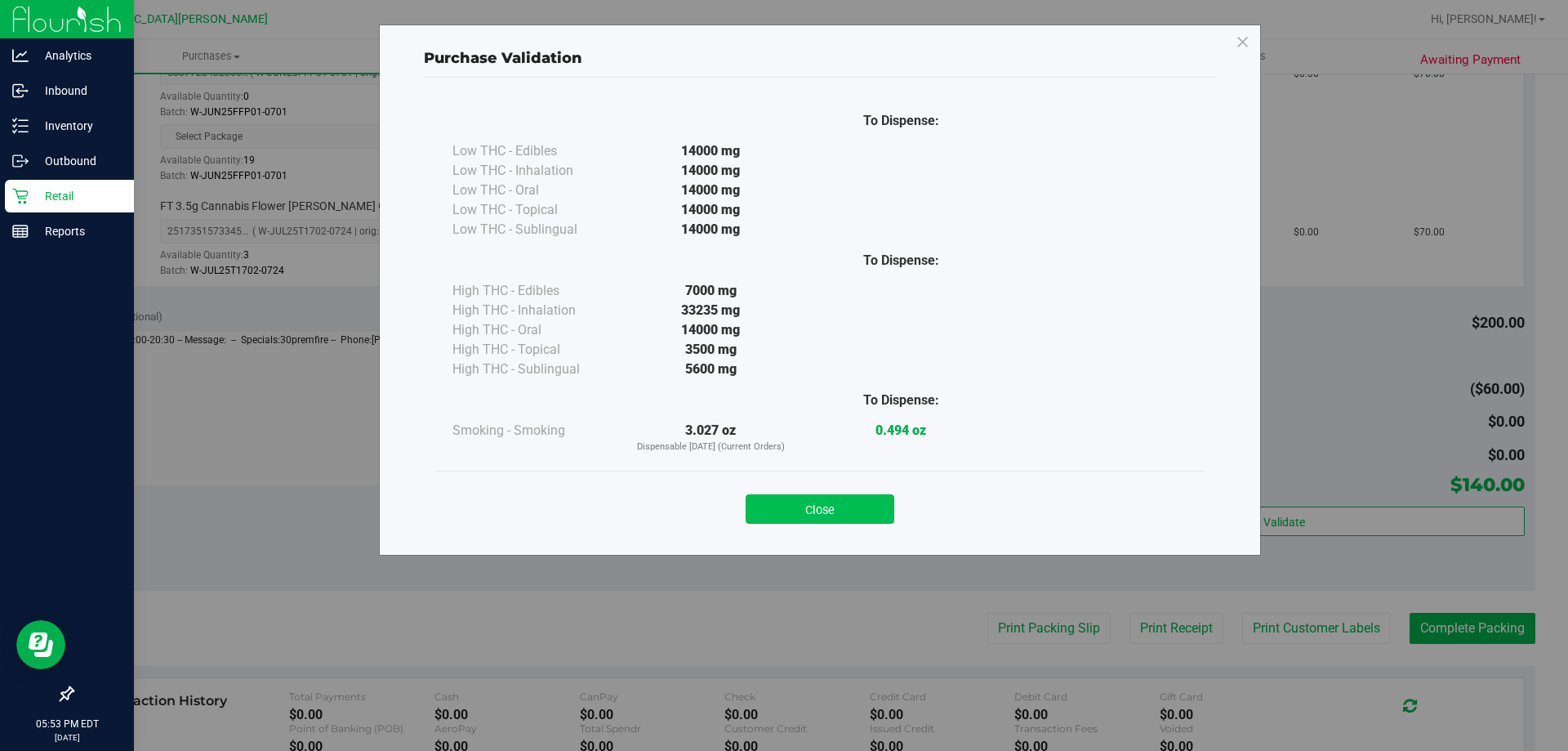
click at [850, 513] on button "Close" at bounding box center [820, 508] width 148 height 29
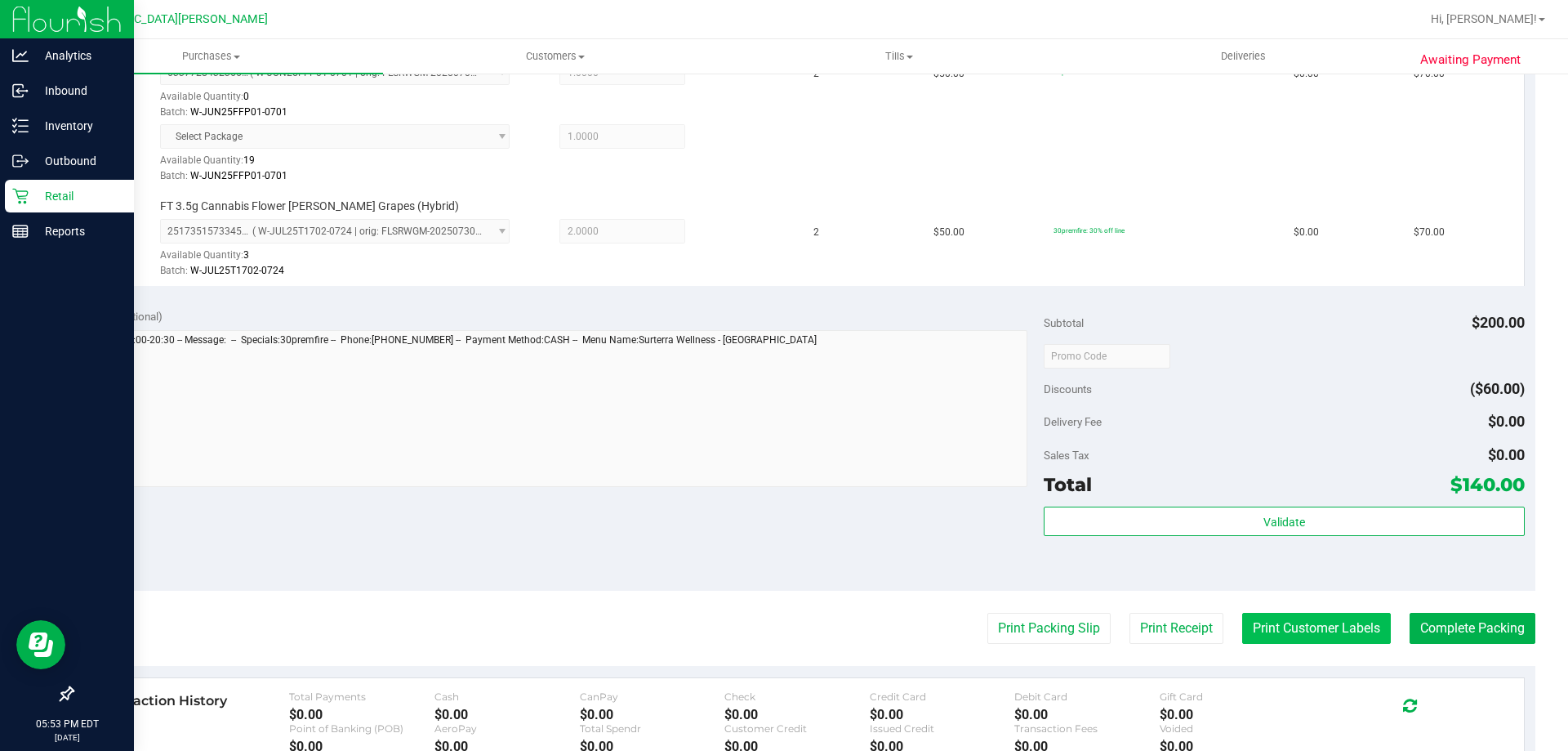
click at [1327, 619] on button "Print Customer Labels" at bounding box center [1316, 627] width 148 height 31
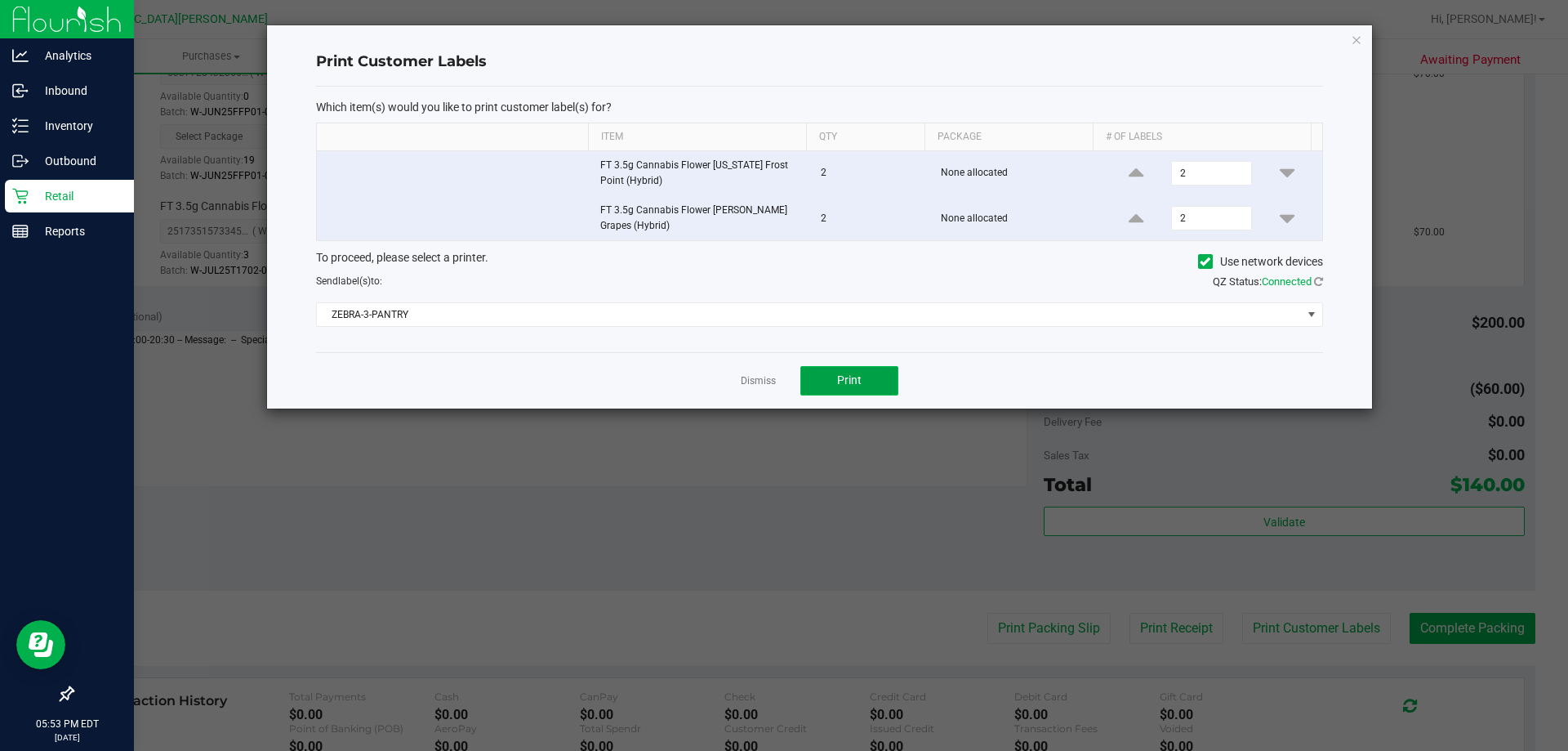
click at [844, 372] on button "Print" at bounding box center [850, 380] width 98 height 29
click at [757, 381] on link "Dismiss" at bounding box center [758, 381] width 36 height 14
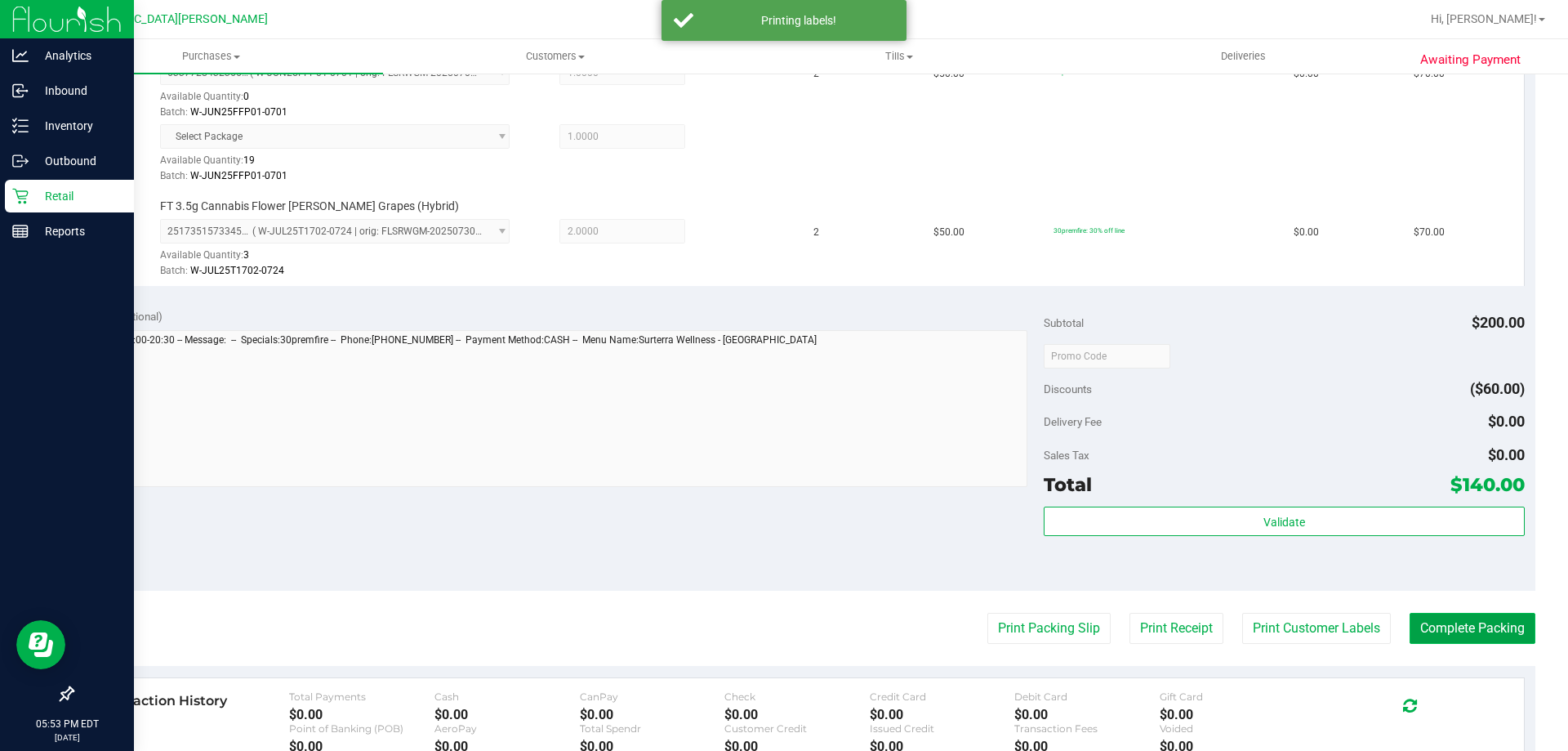
click at [1446, 625] on button "Complete Packing" at bounding box center [1473, 627] width 126 height 31
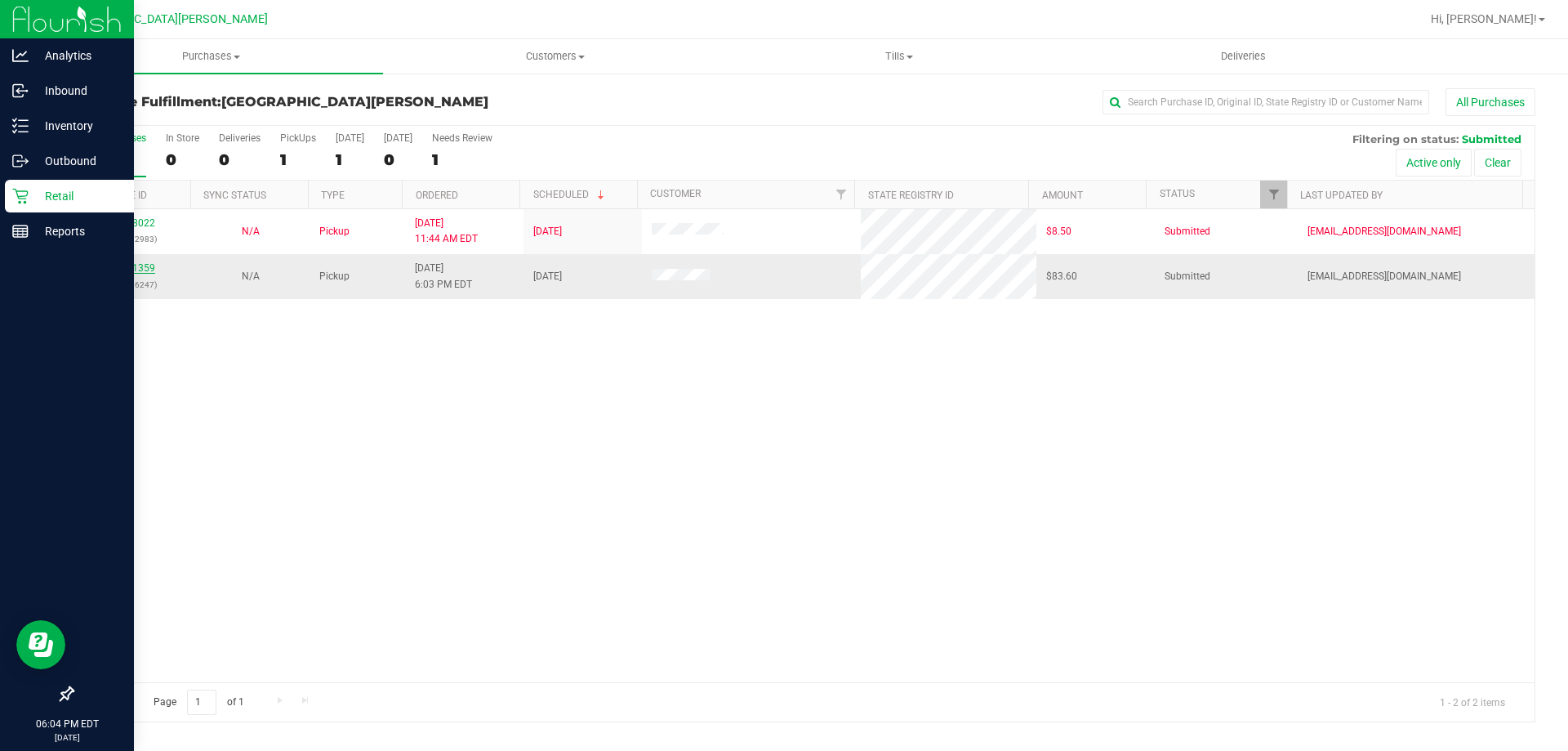
click at [141, 270] on link "11831359" at bounding box center [132, 268] width 45 height 12
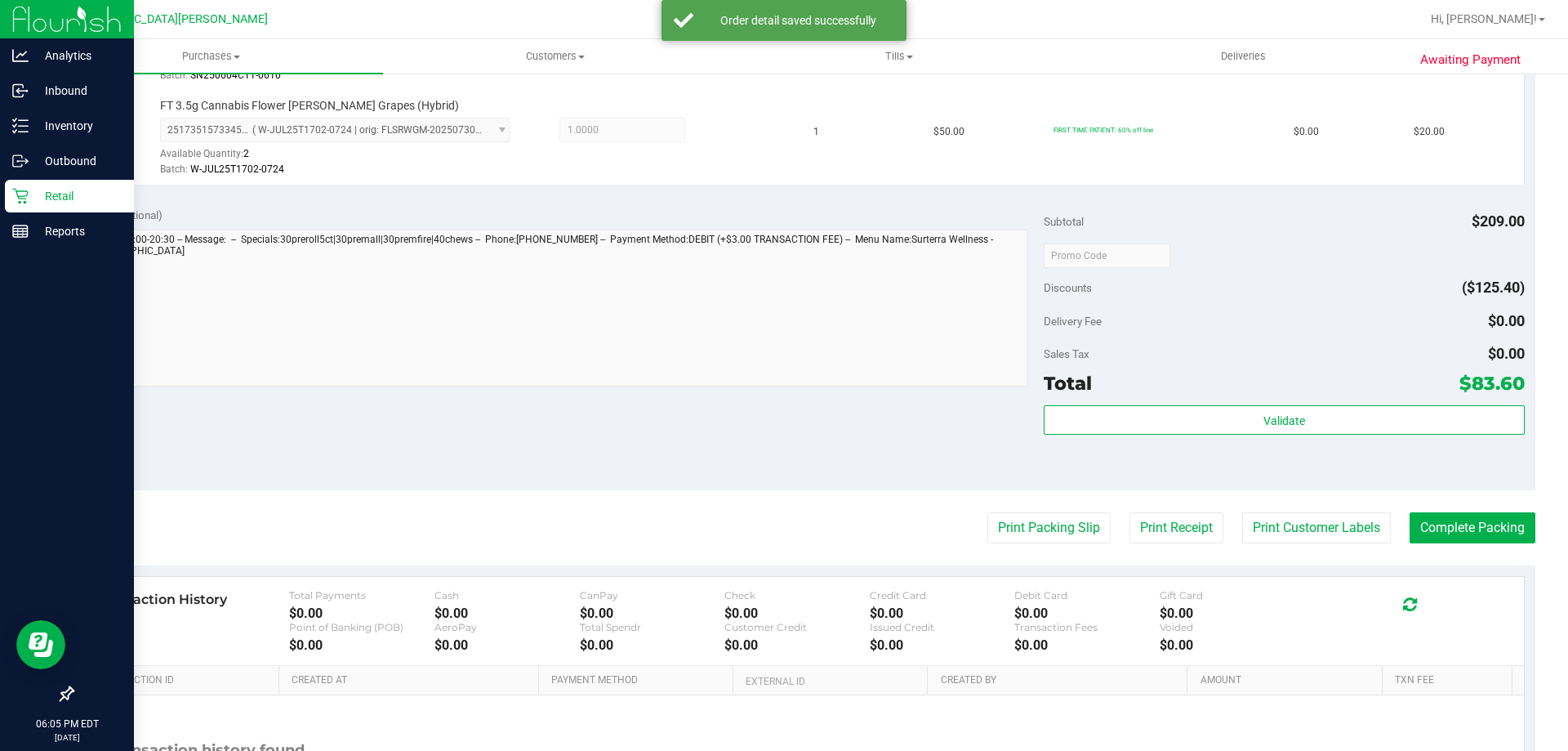
scroll to position [817, 0]
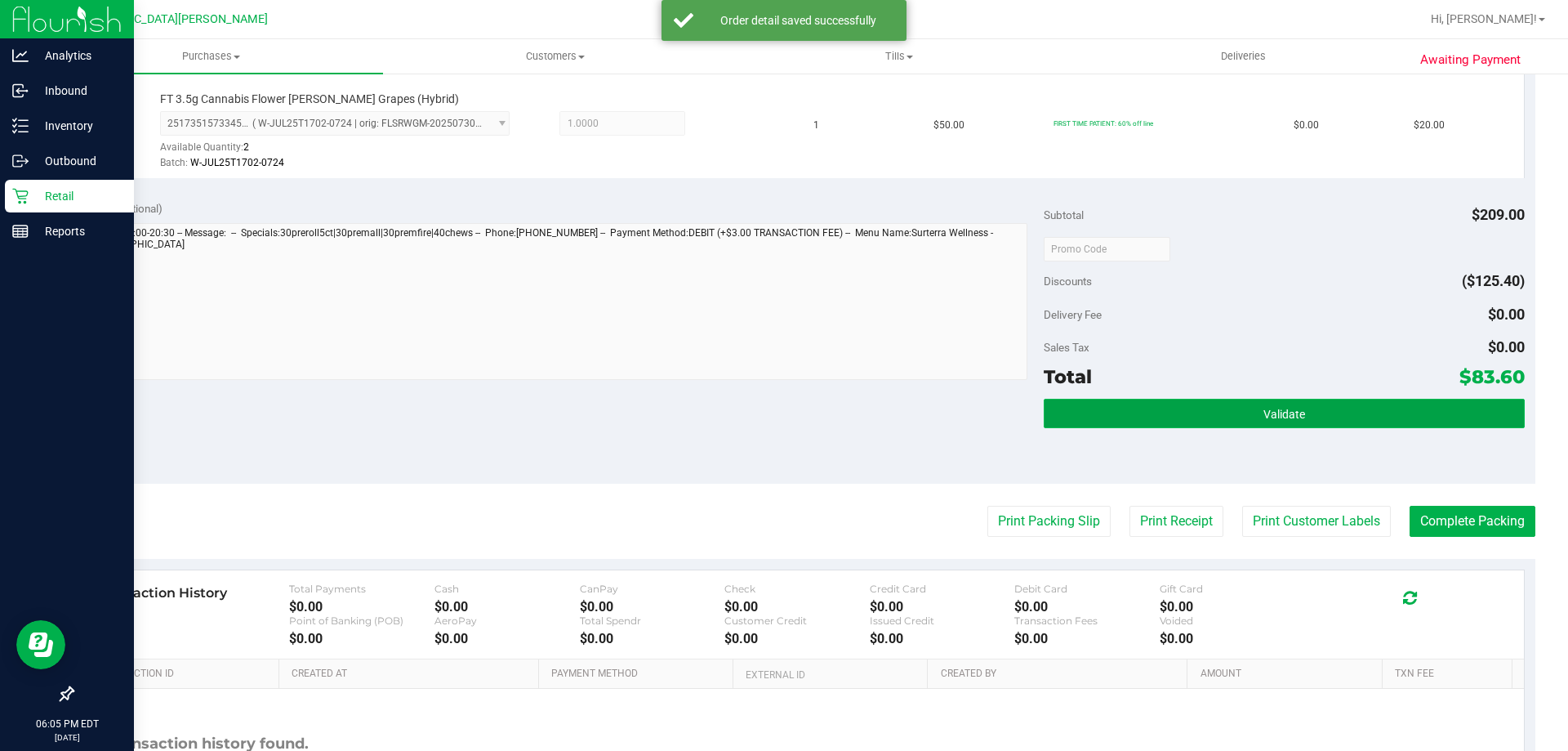
click at [1300, 411] on button "Validate" at bounding box center [1284, 412] width 480 height 29
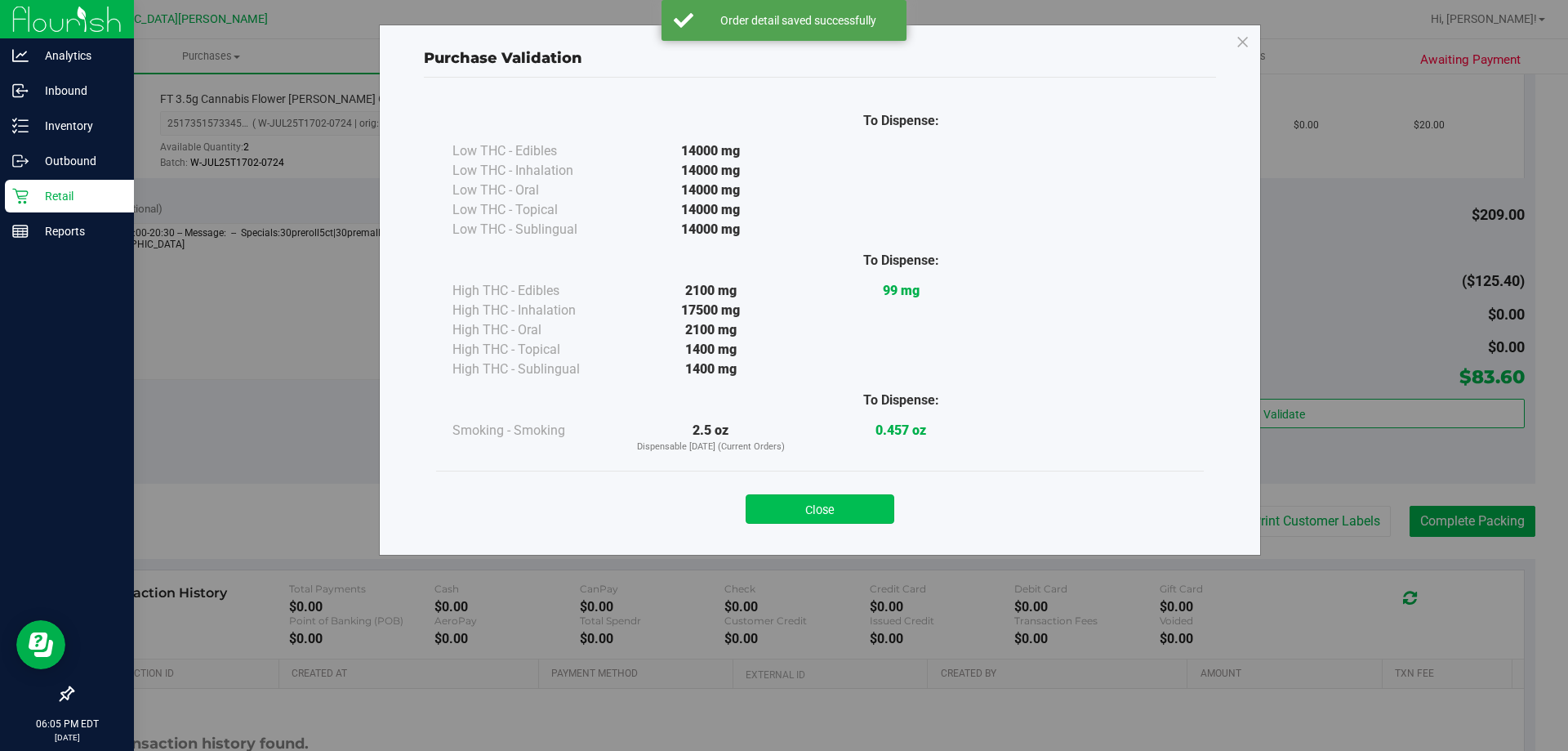
click at [839, 506] on button "Close" at bounding box center [820, 508] width 148 height 29
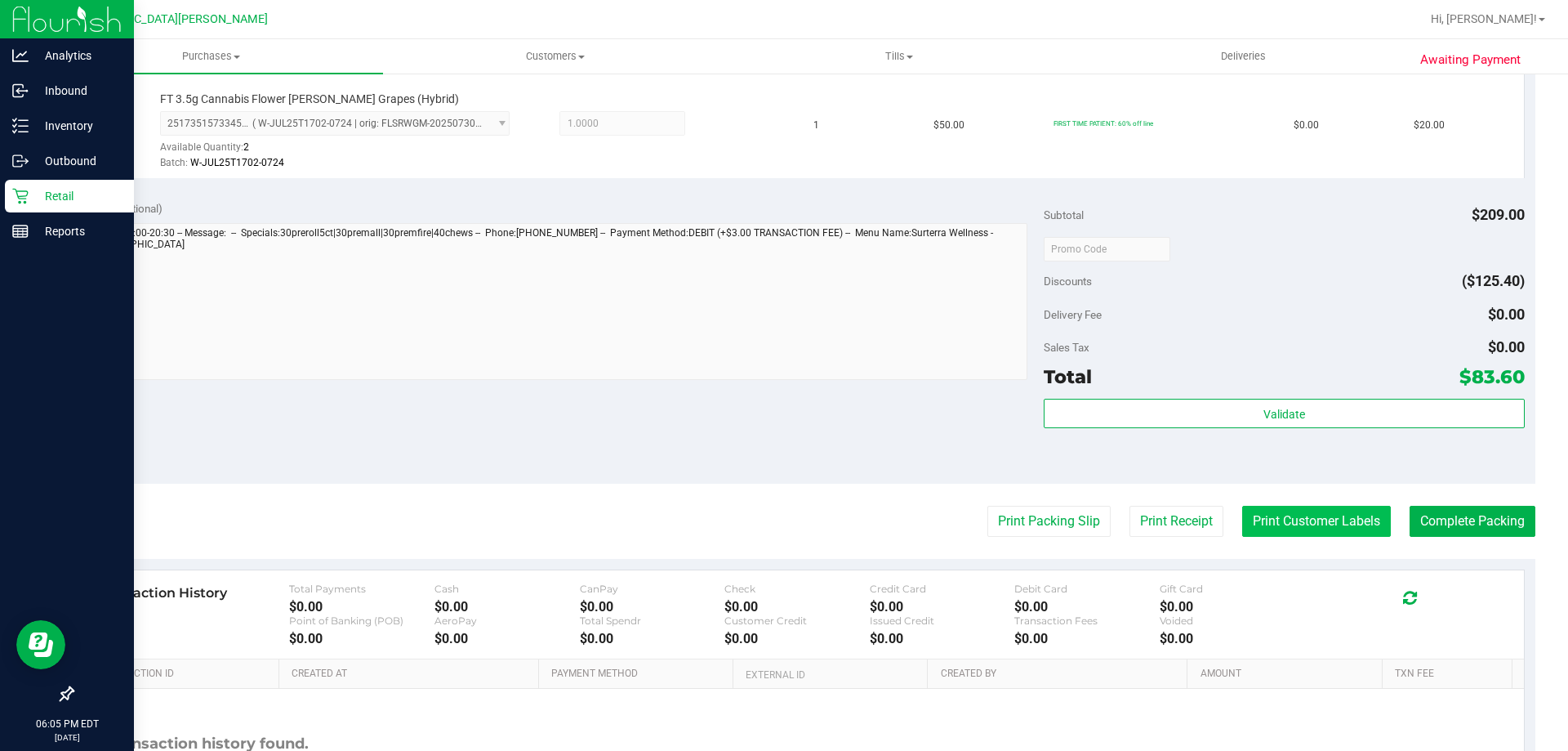
click at [1298, 528] on button "Print Customer Labels" at bounding box center [1316, 521] width 148 height 31
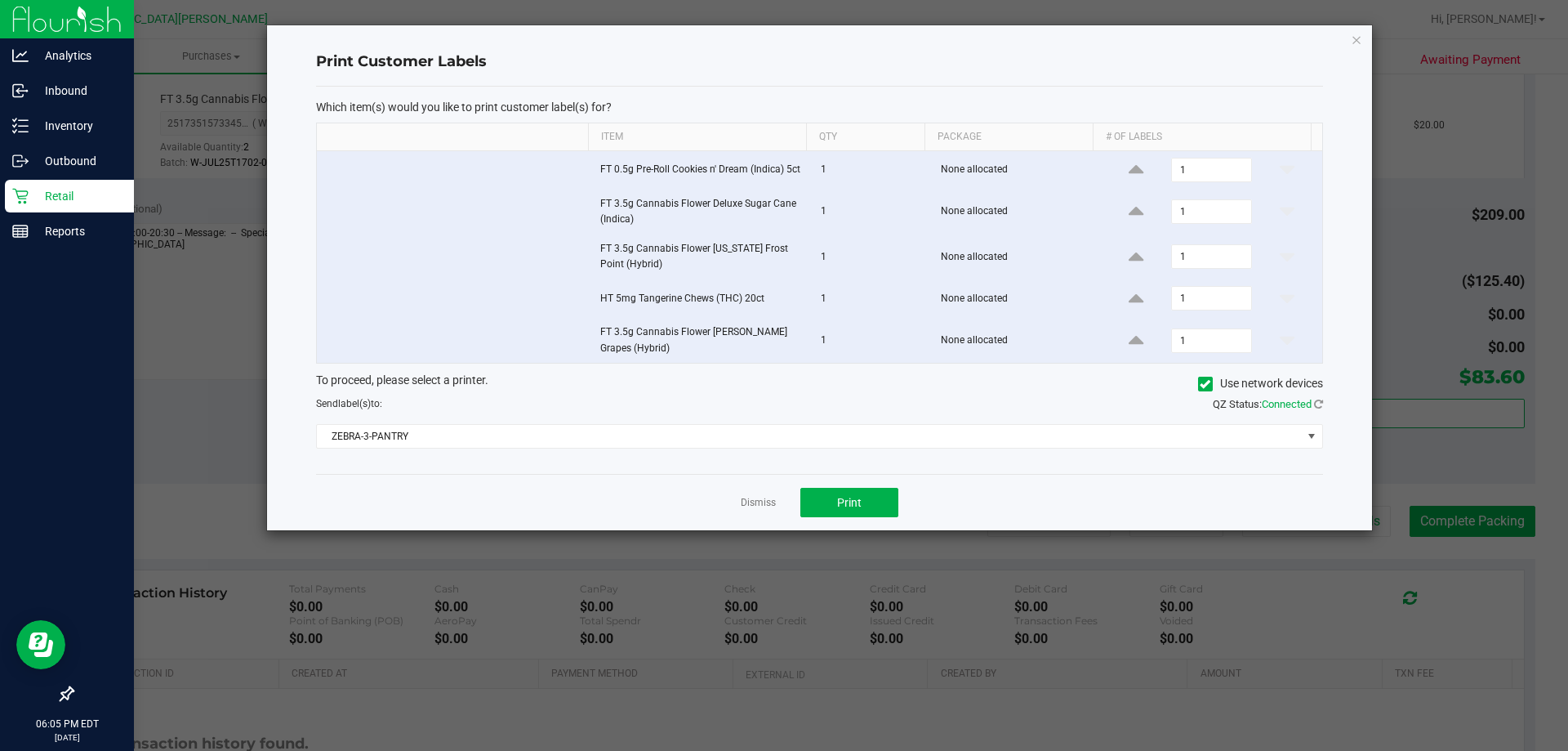
click at [850, 492] on div "Dismiss Print" at bounding box center [820, 501] width 1007 height 56
click at [842, 509] on span "Print" at bounding box center [850, 502] width 25 height 13
click at [749, 509] on link "Dismiss" at bounding box center [758, 503] width 36 height 14
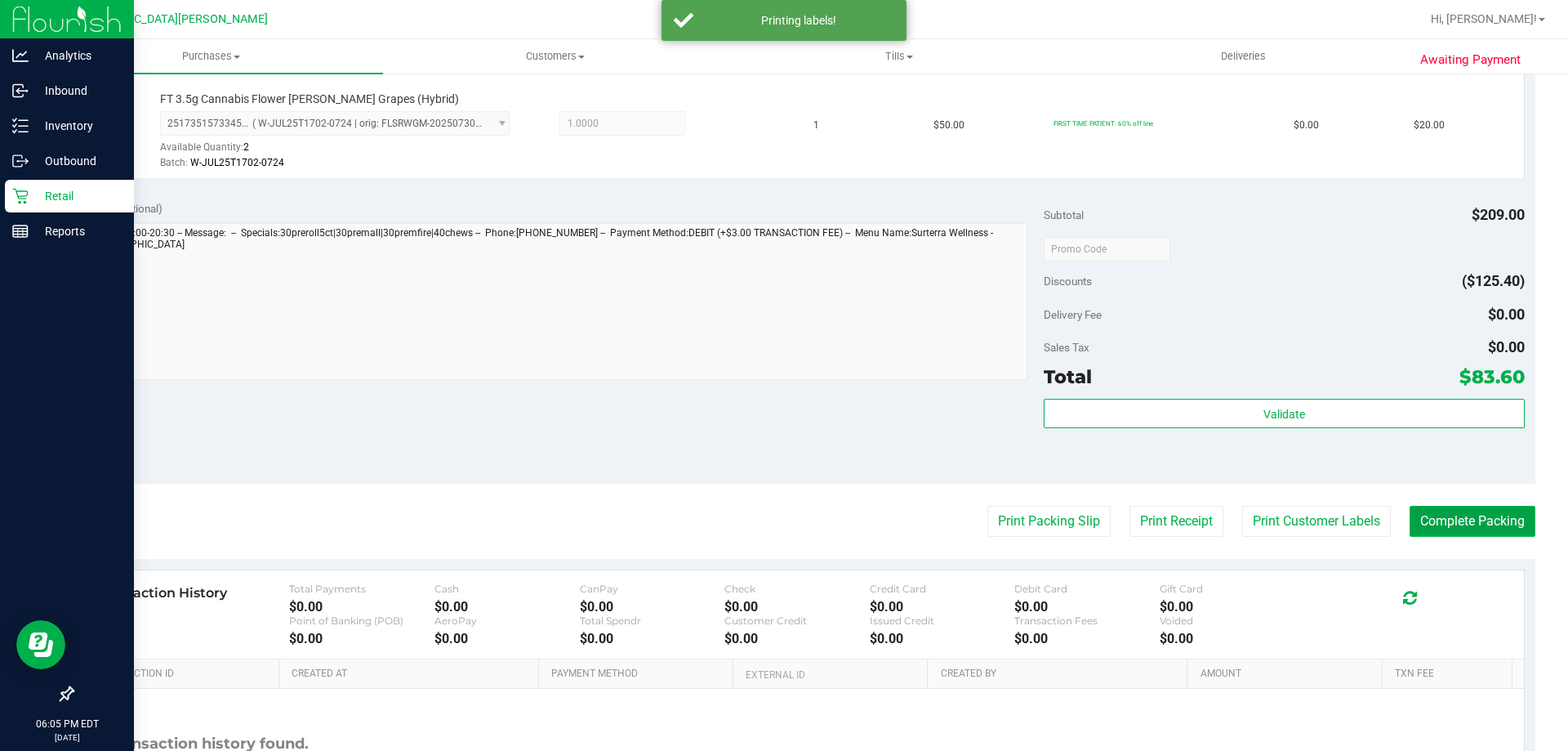
click at [1475, 523] on button "Complete Packing" at bounding box center [1473, 521] width 126 height 31
